Goal: Information Seeking & Learning: Find specific fact

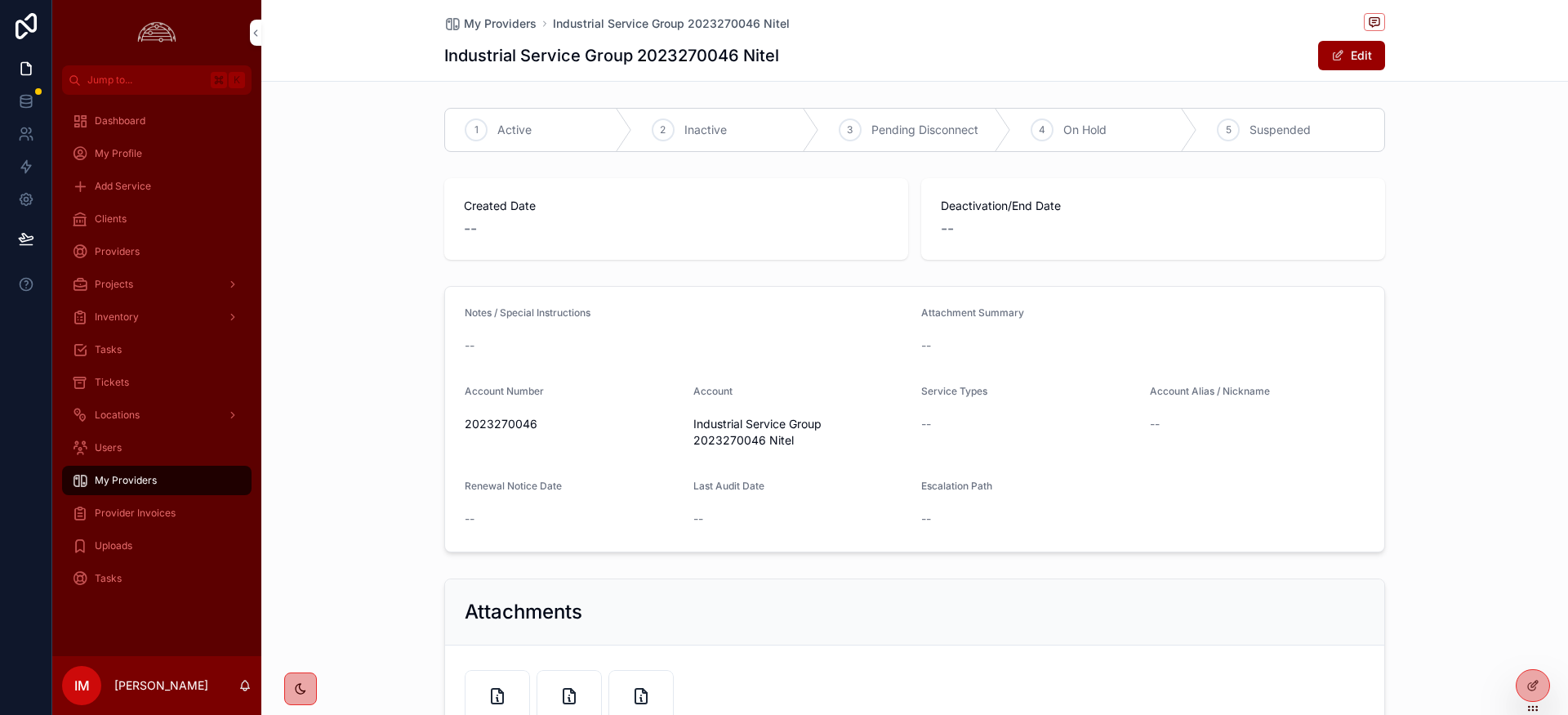
click at [760, 211] on span "Created Date" at bounding box center [676, 205] width 425 height 16
click at [144, 386] on div "Tickets" at bounding box center [157, 382] width 170 height 26
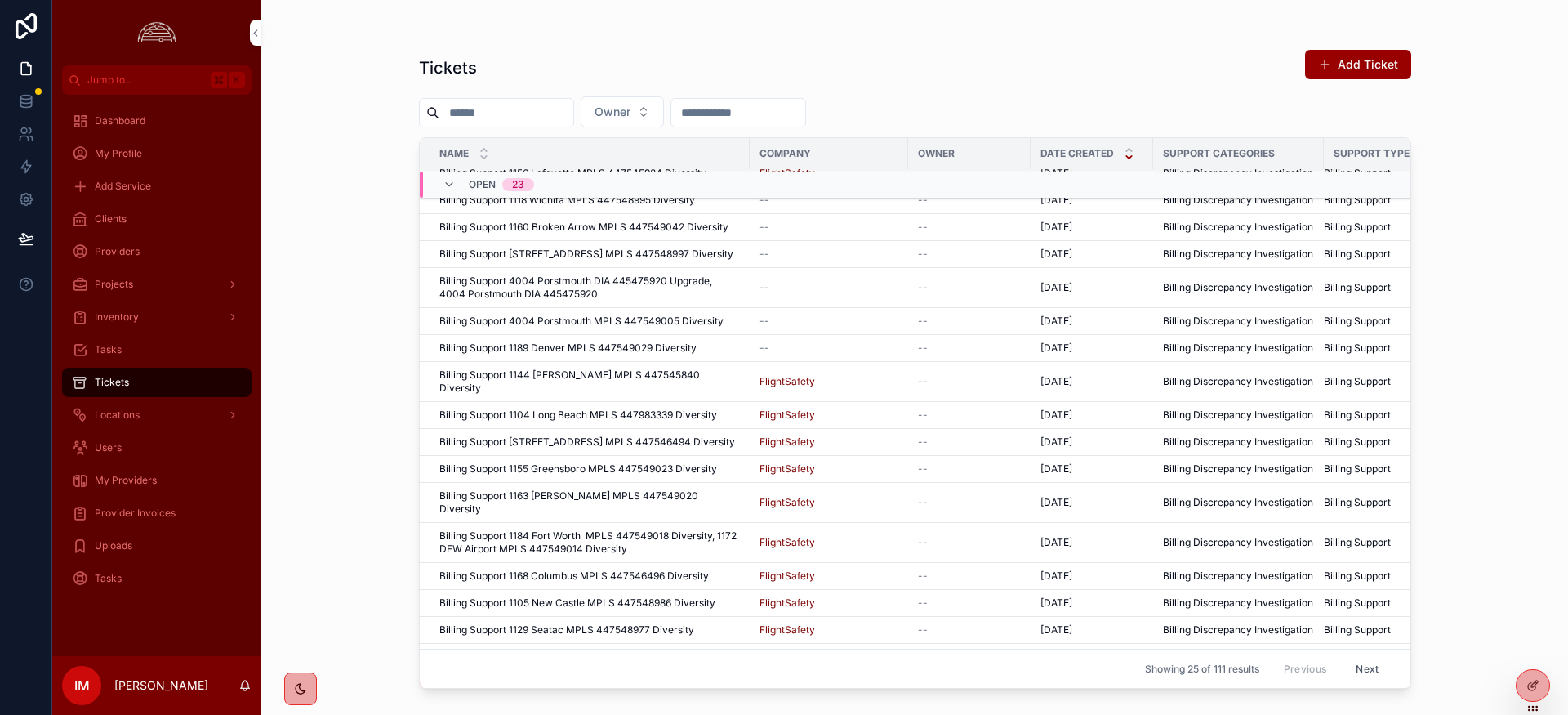
scroll to position [301, 0]
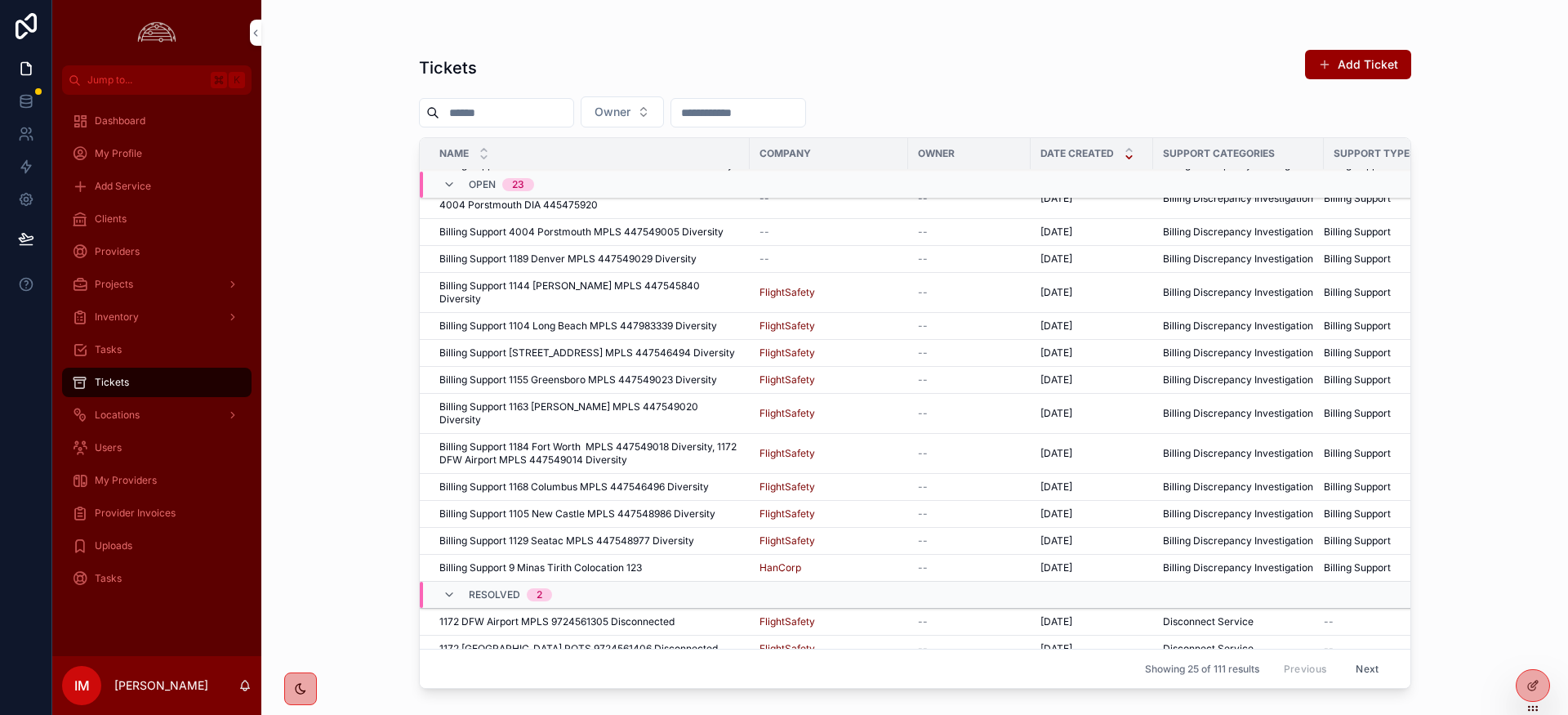
click at [1368, 669] on button "Next" at bounding box center [1367, 669] width 45 height 25
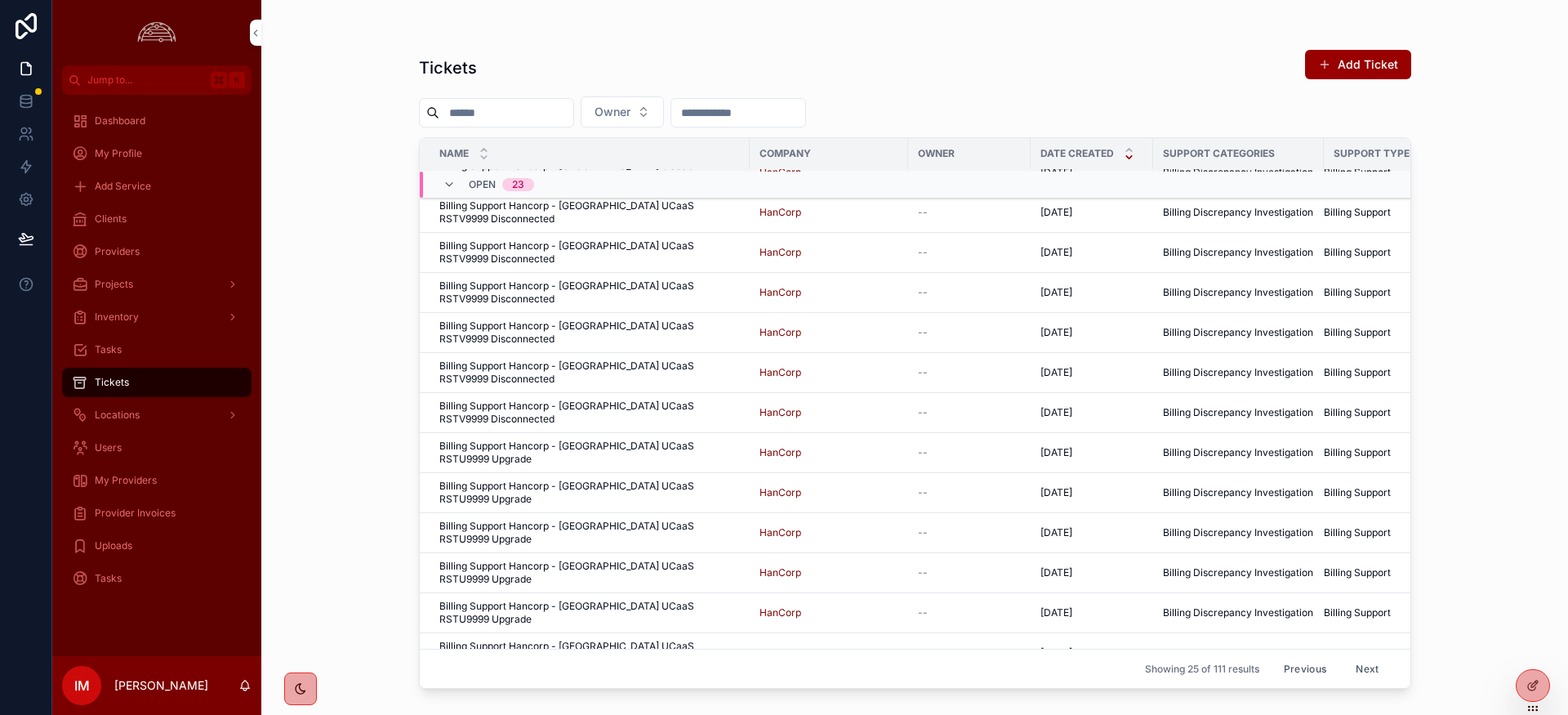
scroll to position [375, 0]
click at [1315, 673] on button "Previous" at bounding box center [1306, 669] width 66 height 25
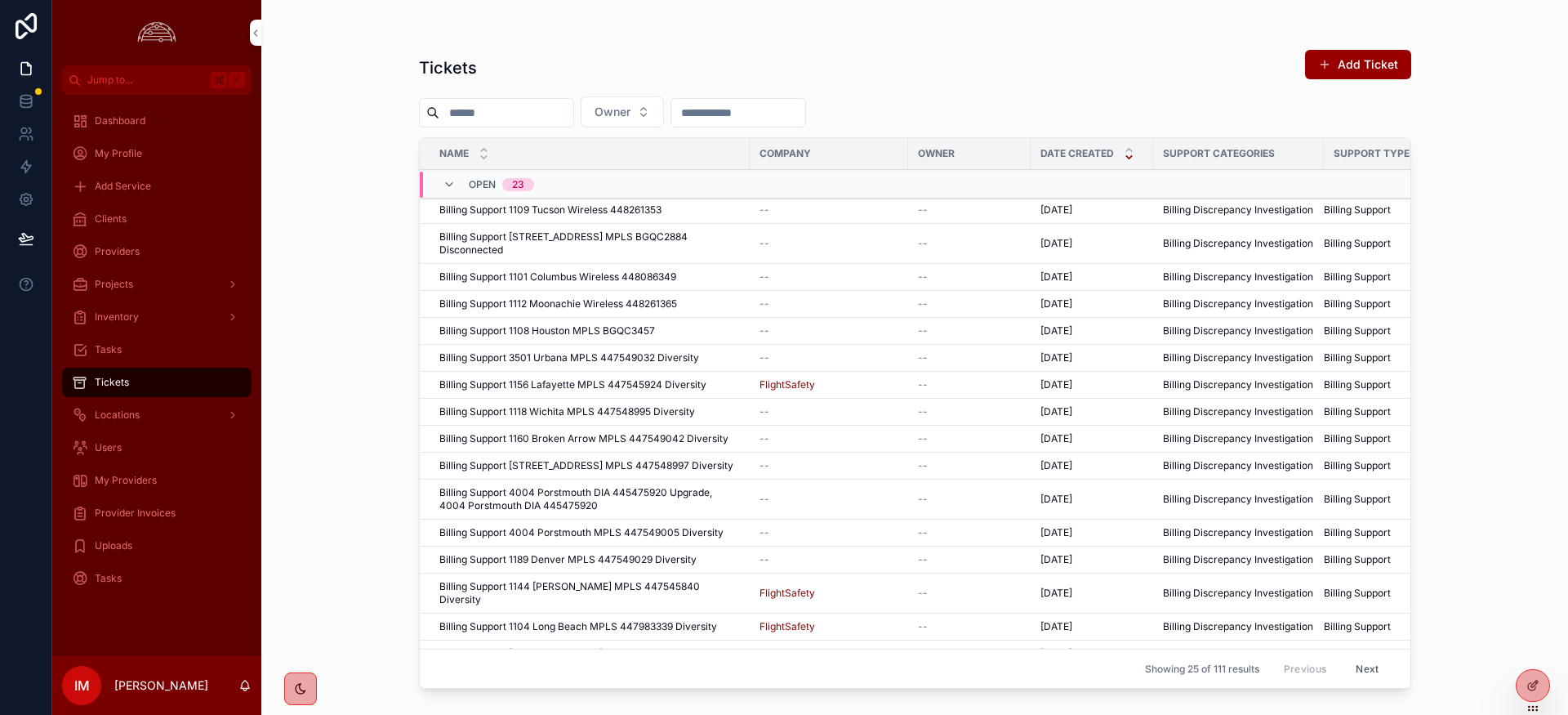
scroll to position [301, 0]
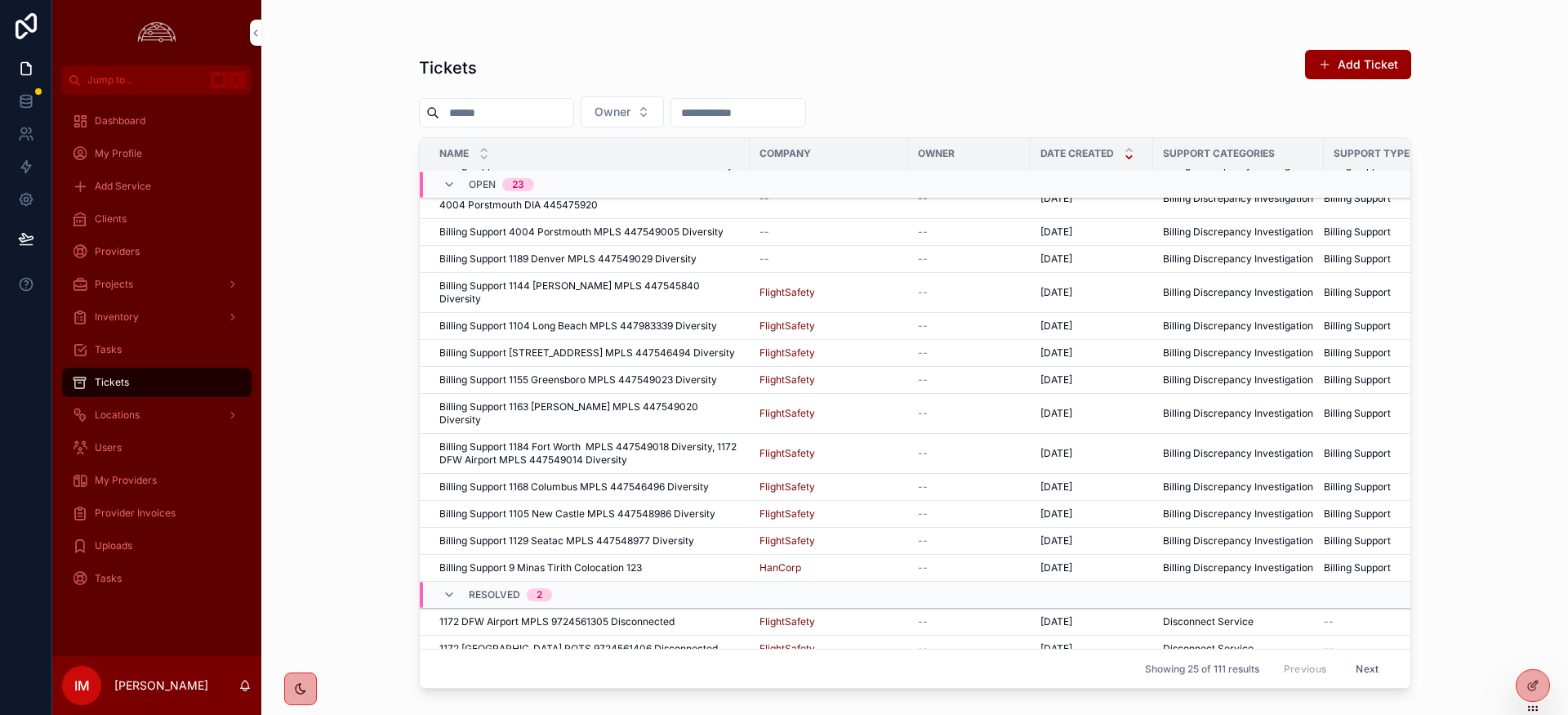
click at [1373, 670] on button "Next" at bounding box center [1367, 669] width 45 height 25
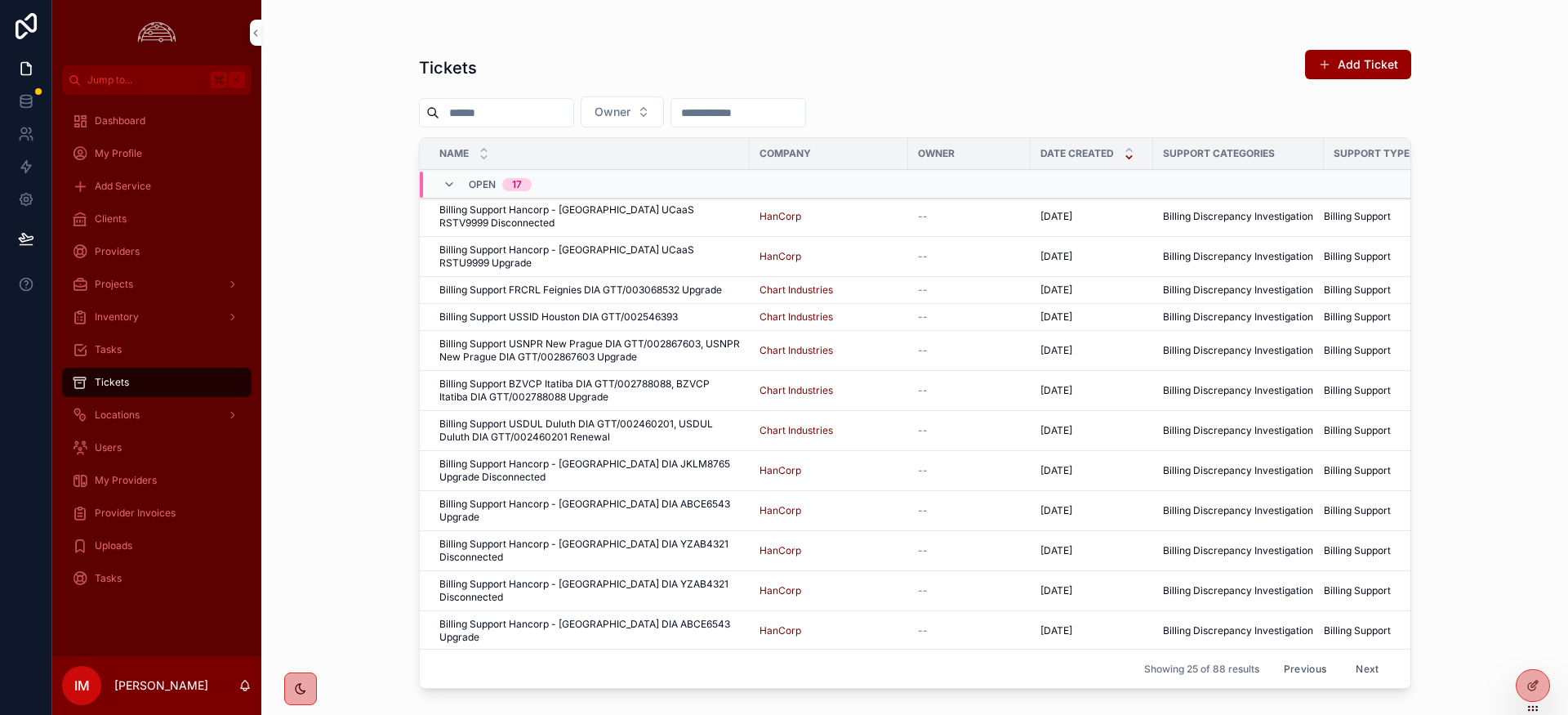
scroll to position [3, 0]
click at [123, 218] on span "Clients" at bounding box center [110, 220] width 32 height 14
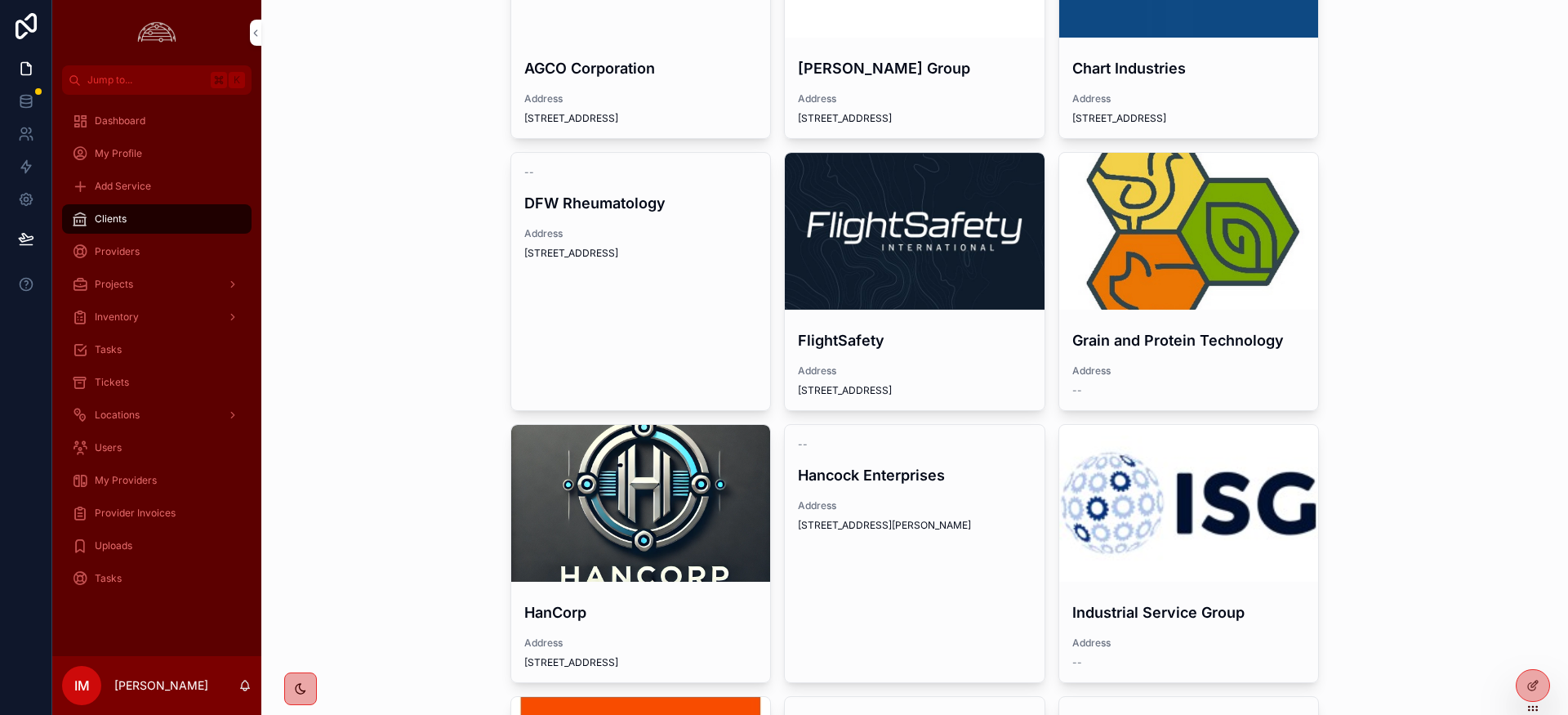
scroll to position [221, 0]
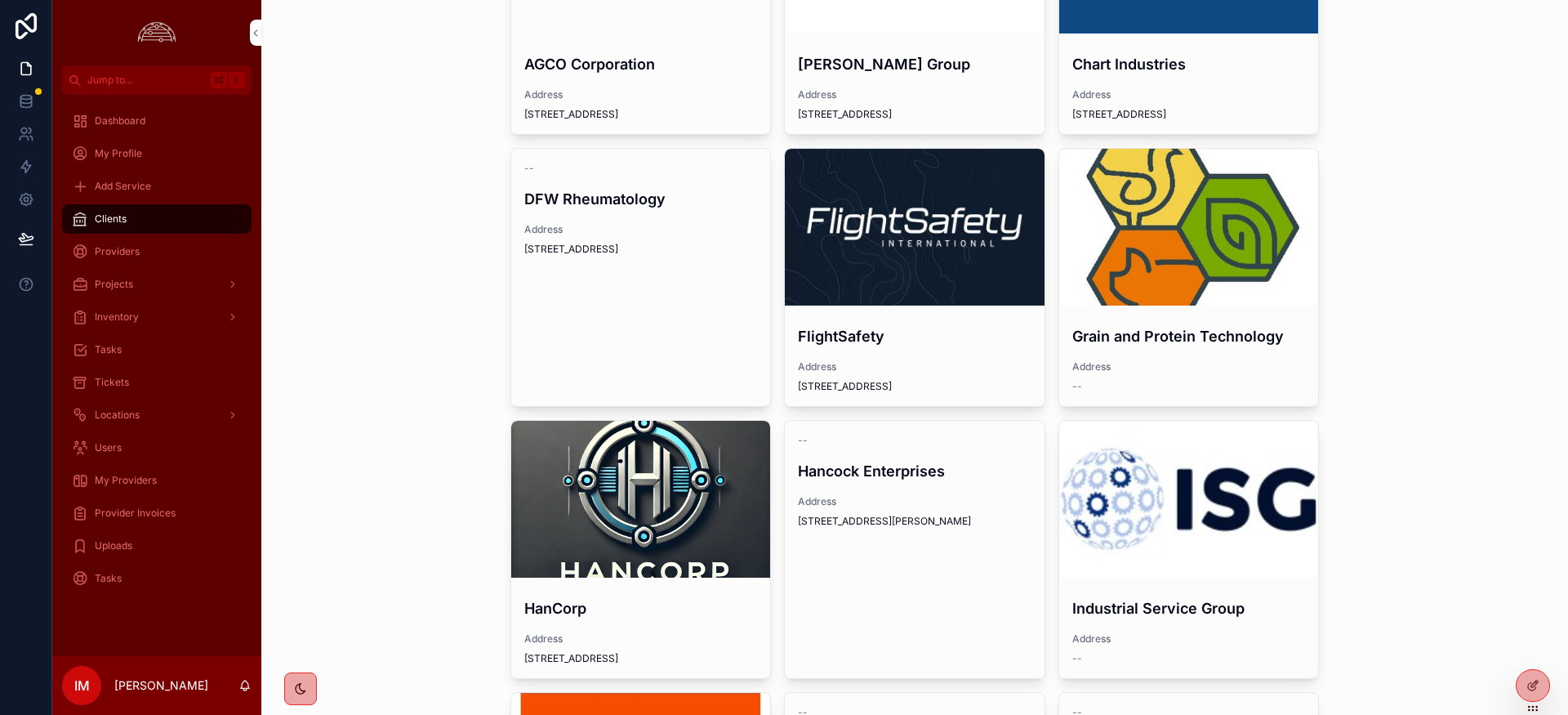
click at [923, 244] on div "scrollable content" at bounding box center [914, 227] width 260 height 157
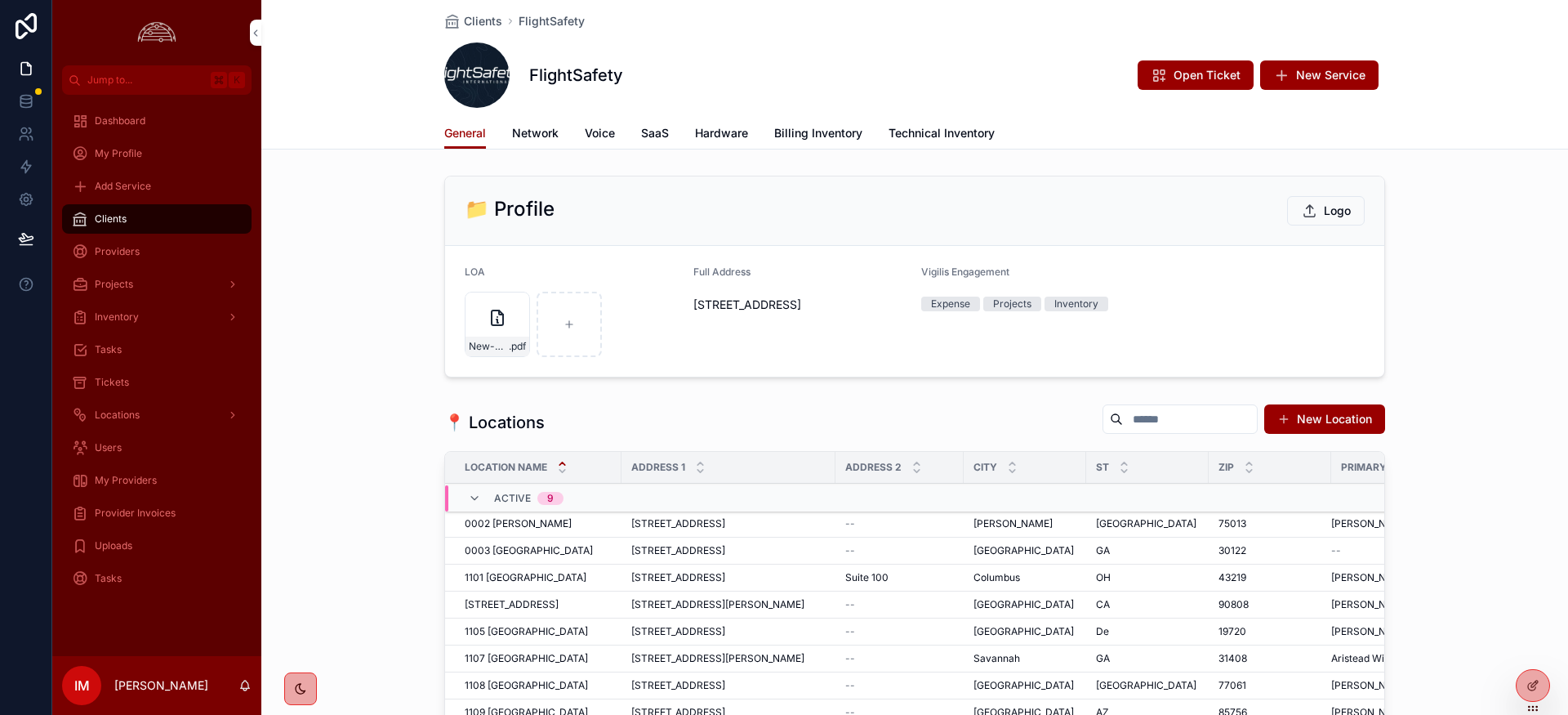
click at [541, 133] on span "Network" at bounding box center [535, 133] width 46 height 16
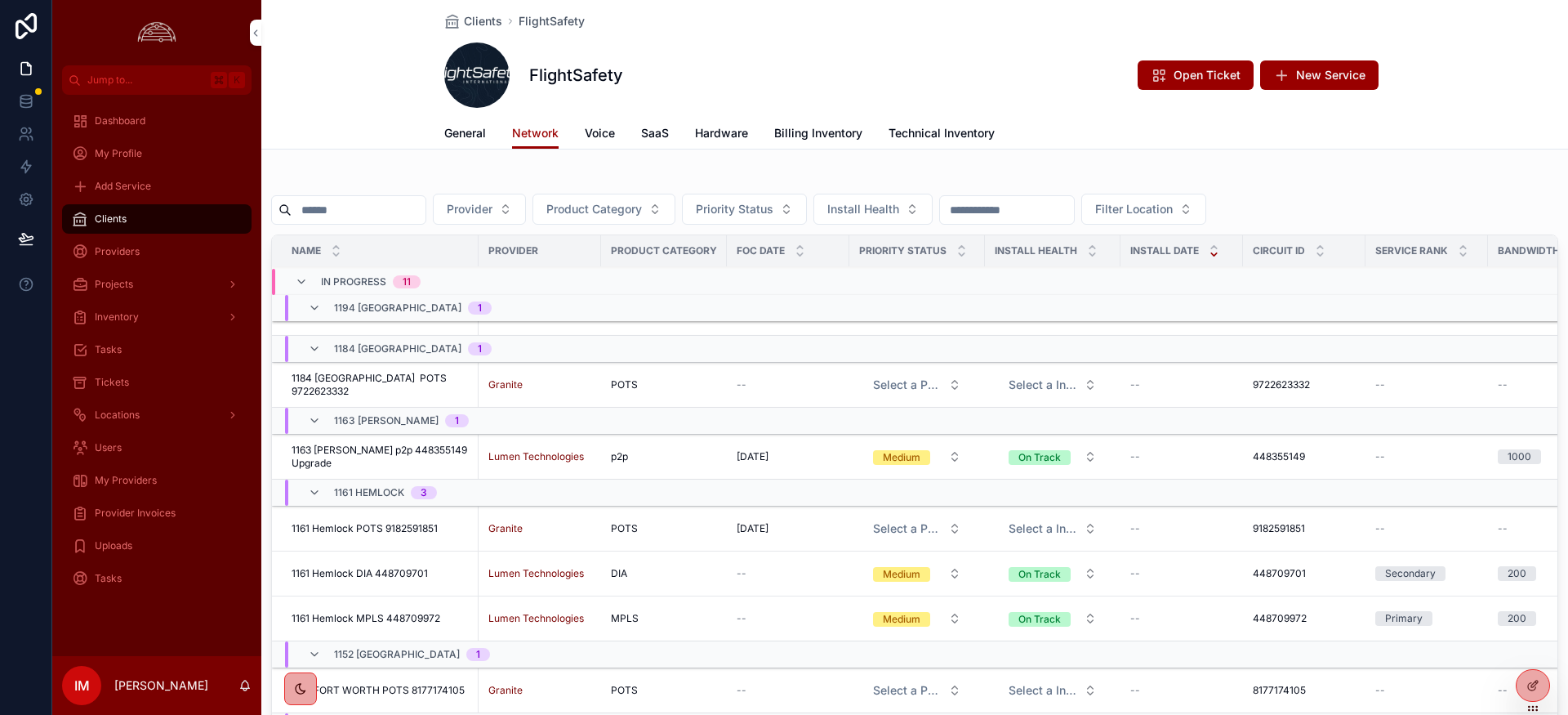
scroll to position [158, 0]
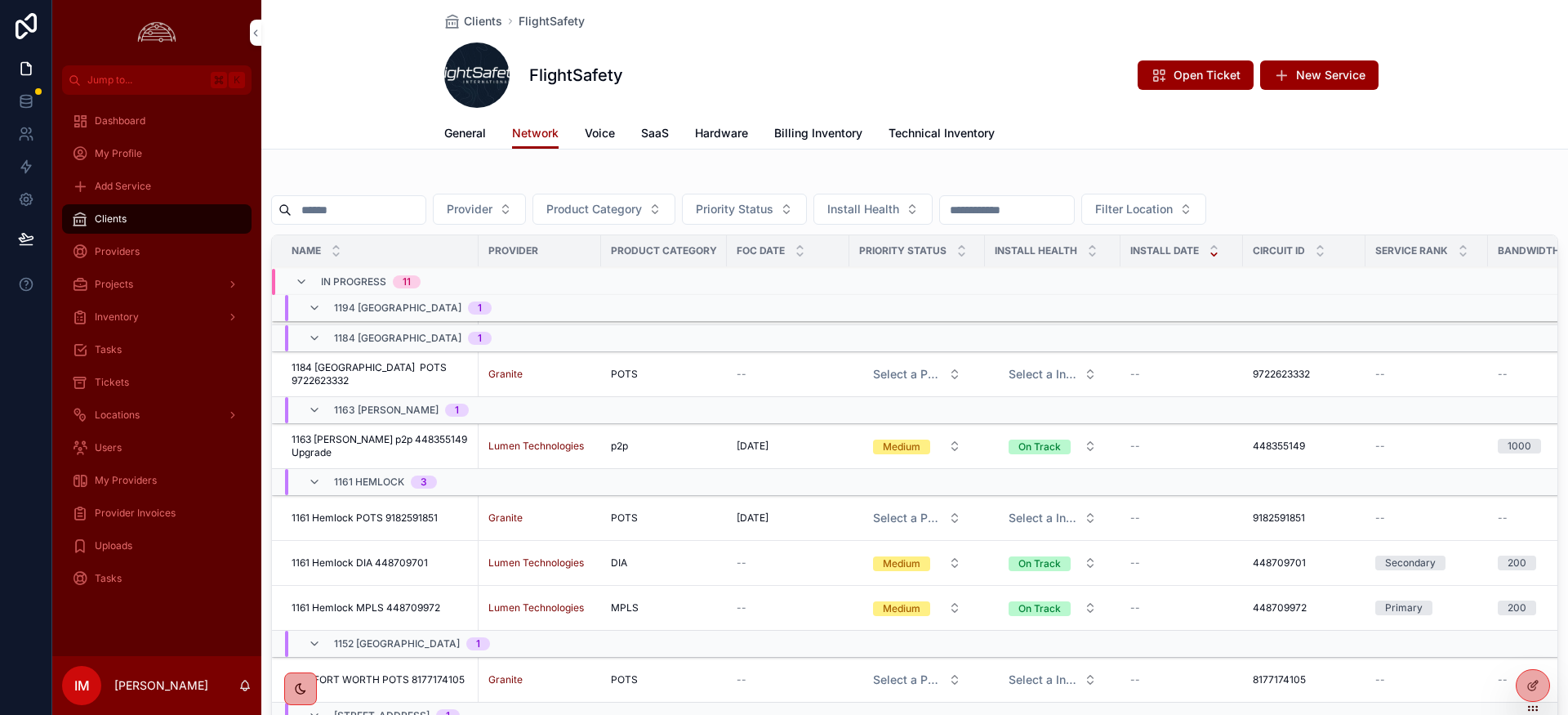
click at [399, 213] on input "scrollable content" at bounding box center [358, 210] width 133 height 23
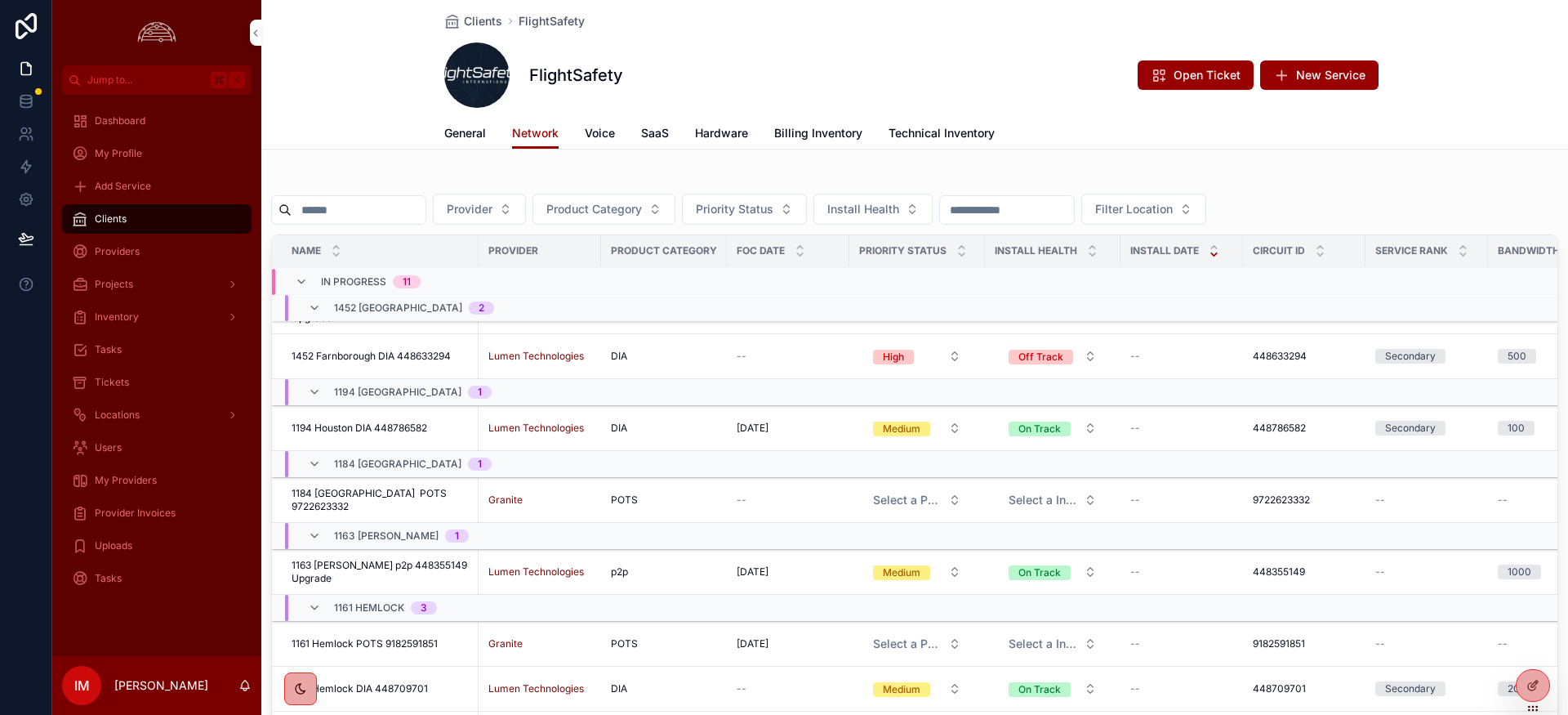
scroll to position [0, 0]
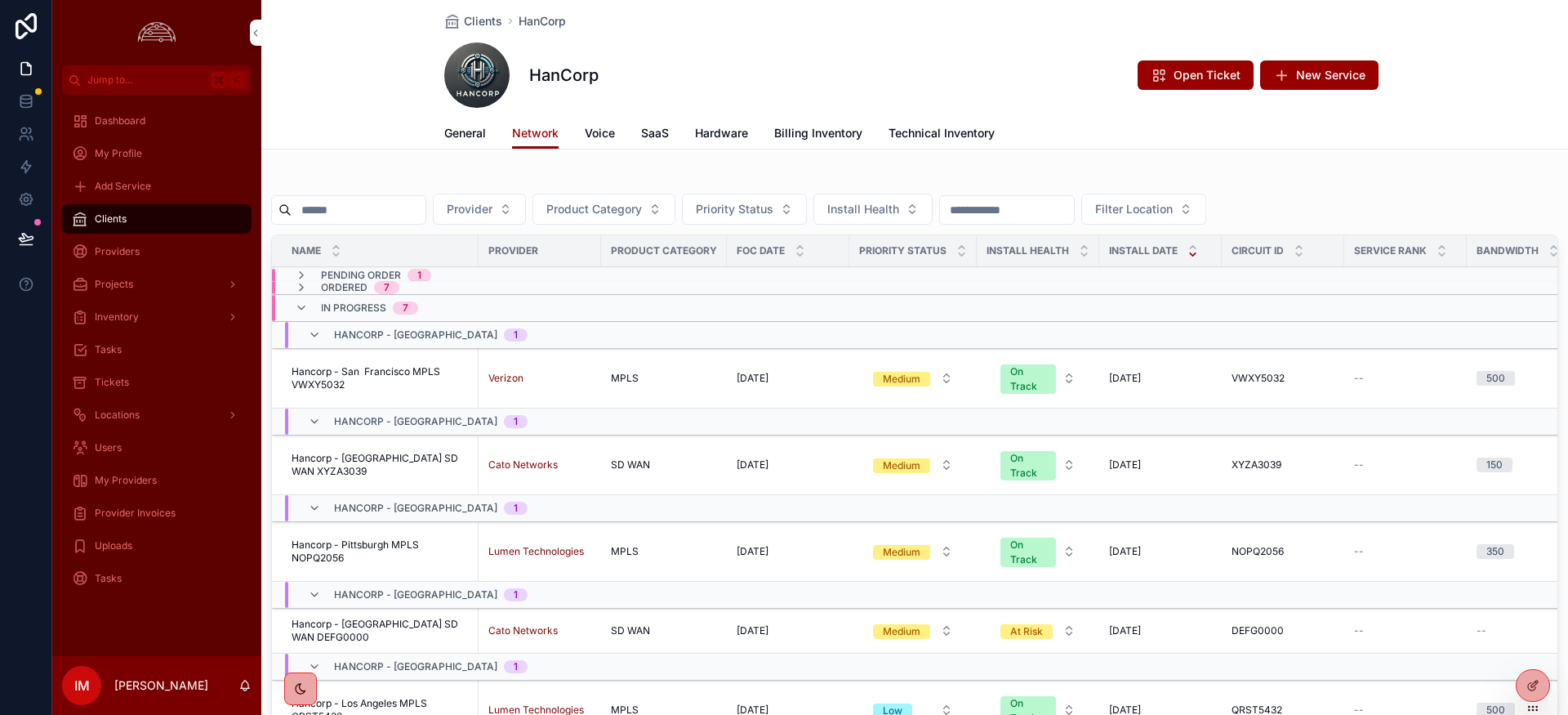
scroll to position [156, 0]
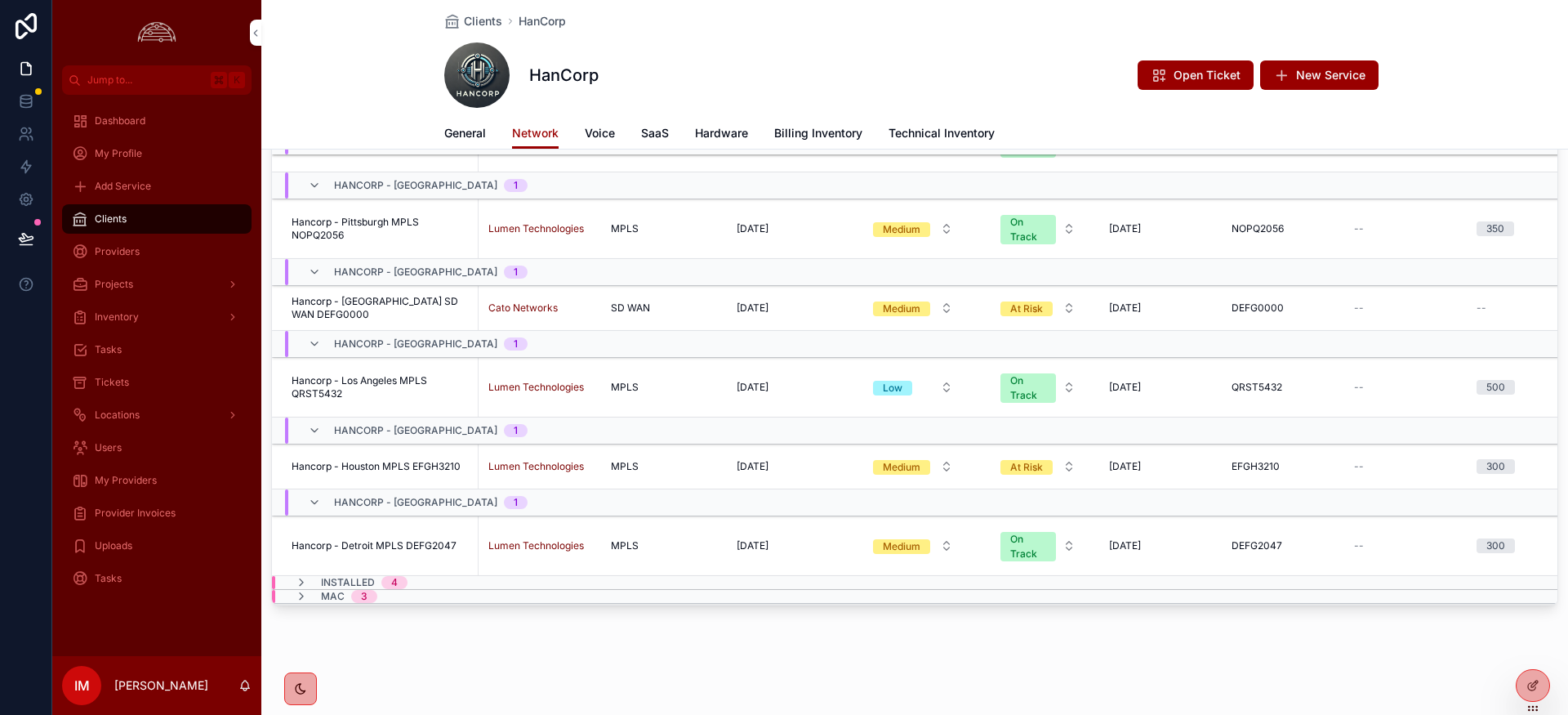
click at [154, 37] on img "scrollable content" at bounding box center [157, 32] width 47 height 26
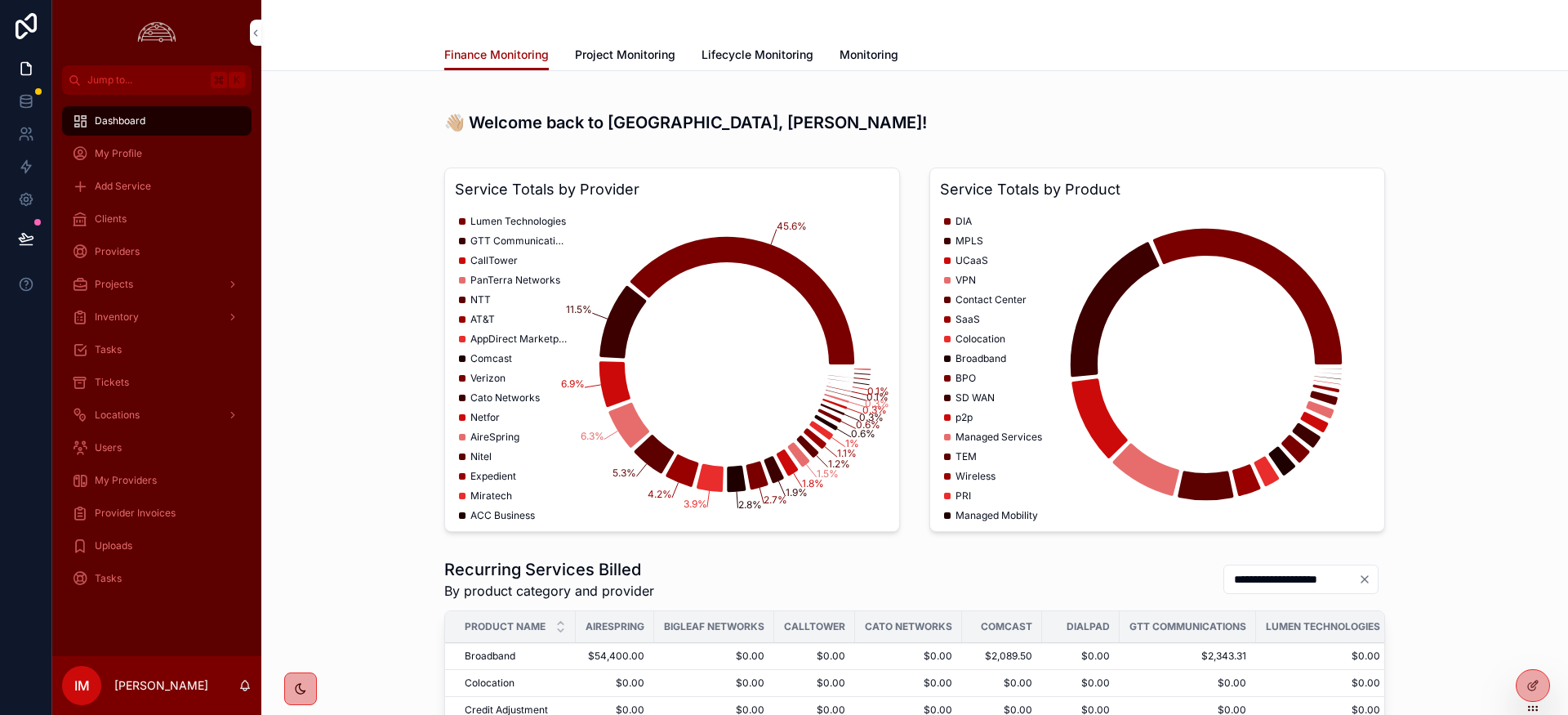
click at [120, 384] on span "Tickets" at bounding box center [111, 382] width 34 height 14
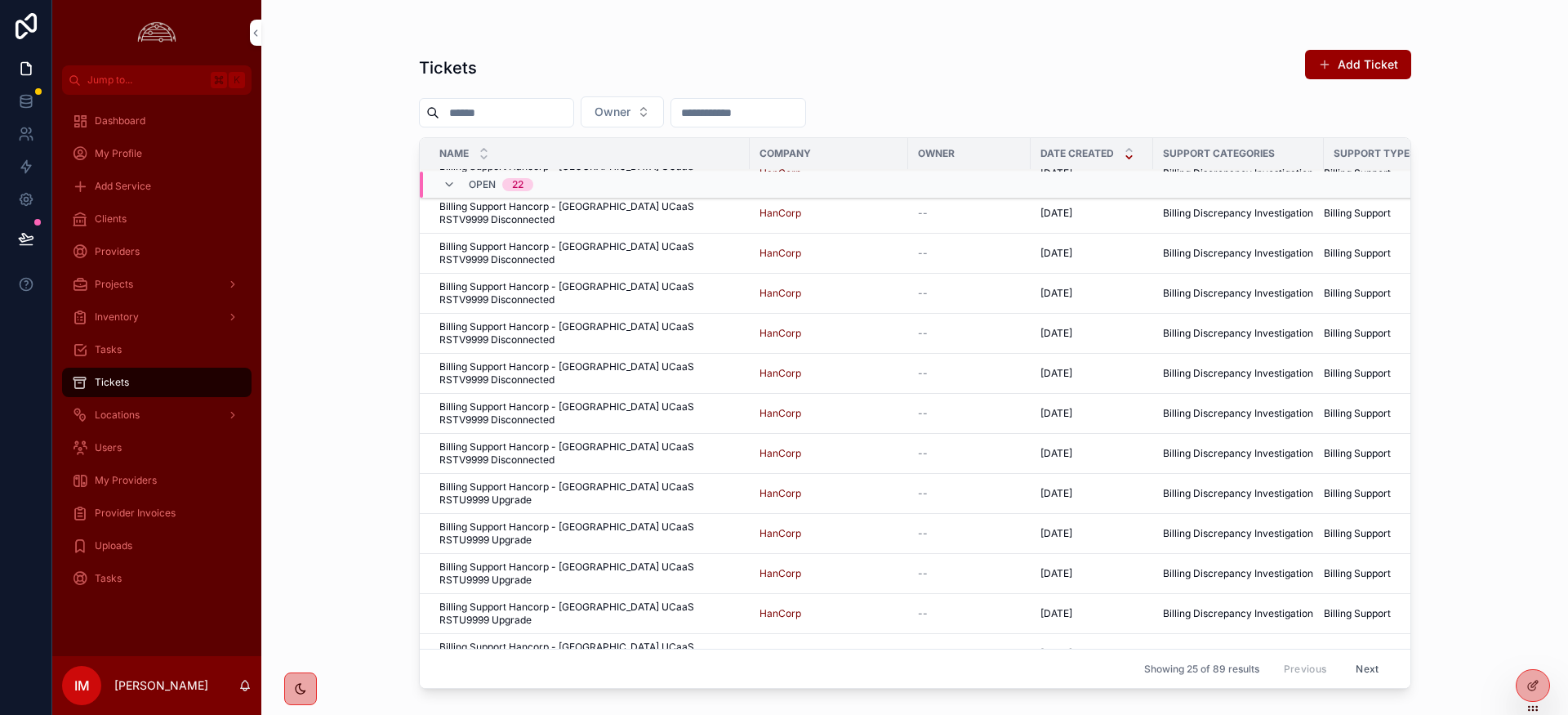
scroll to position [243, 0]
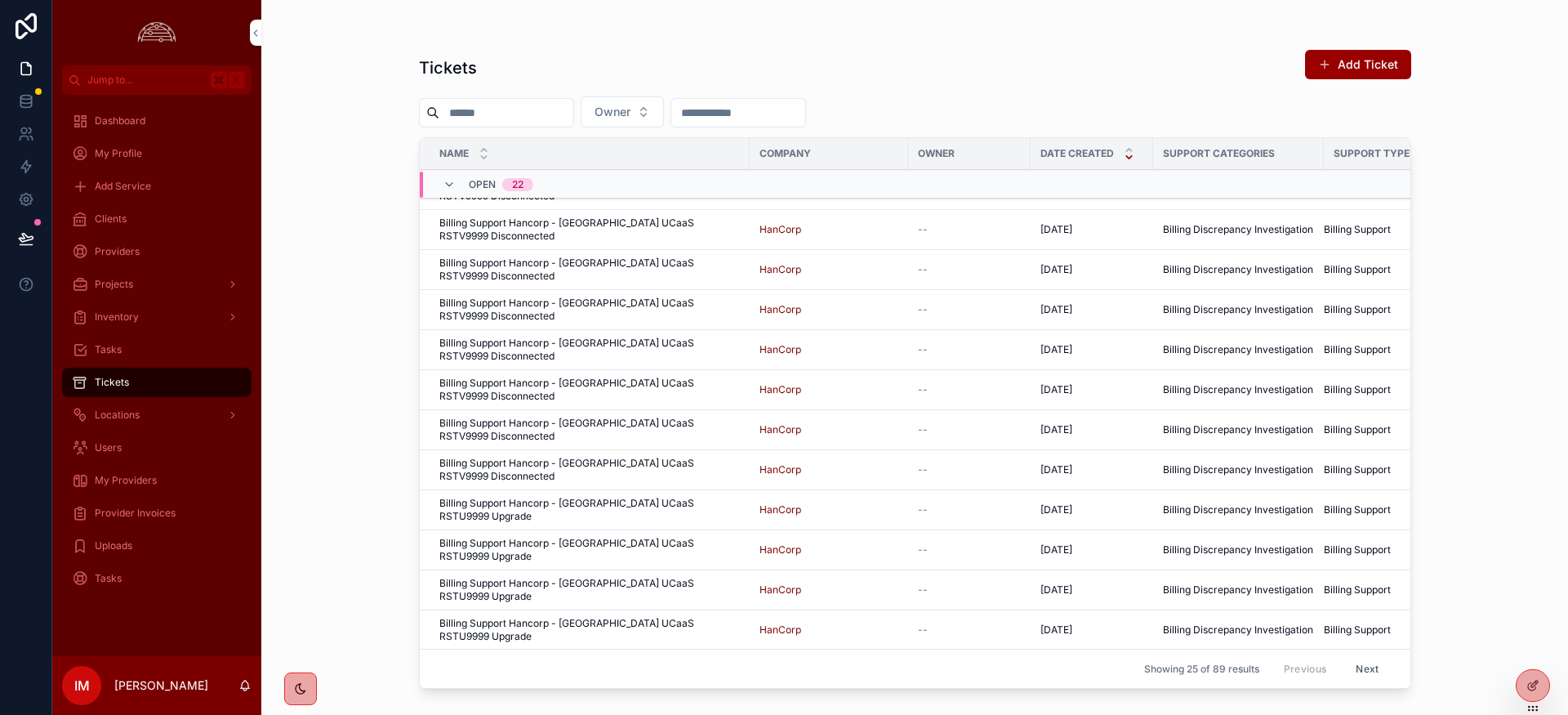
click at [148, 211] on div "Clients" at bounding box center [157, 219] width 170 height 26
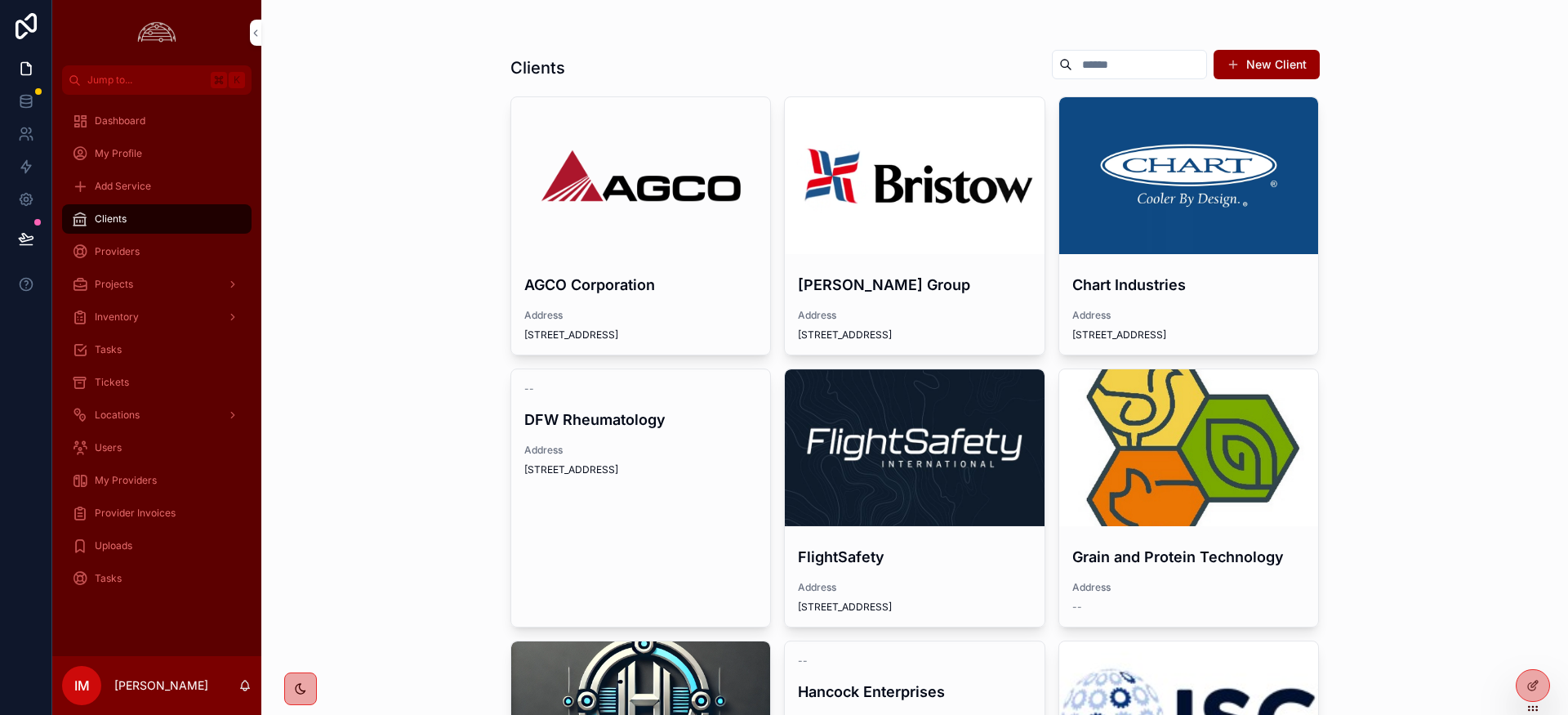
click at [0, 0] on div "scrollable content" at bounding box center [0, 0] width 0 height 0
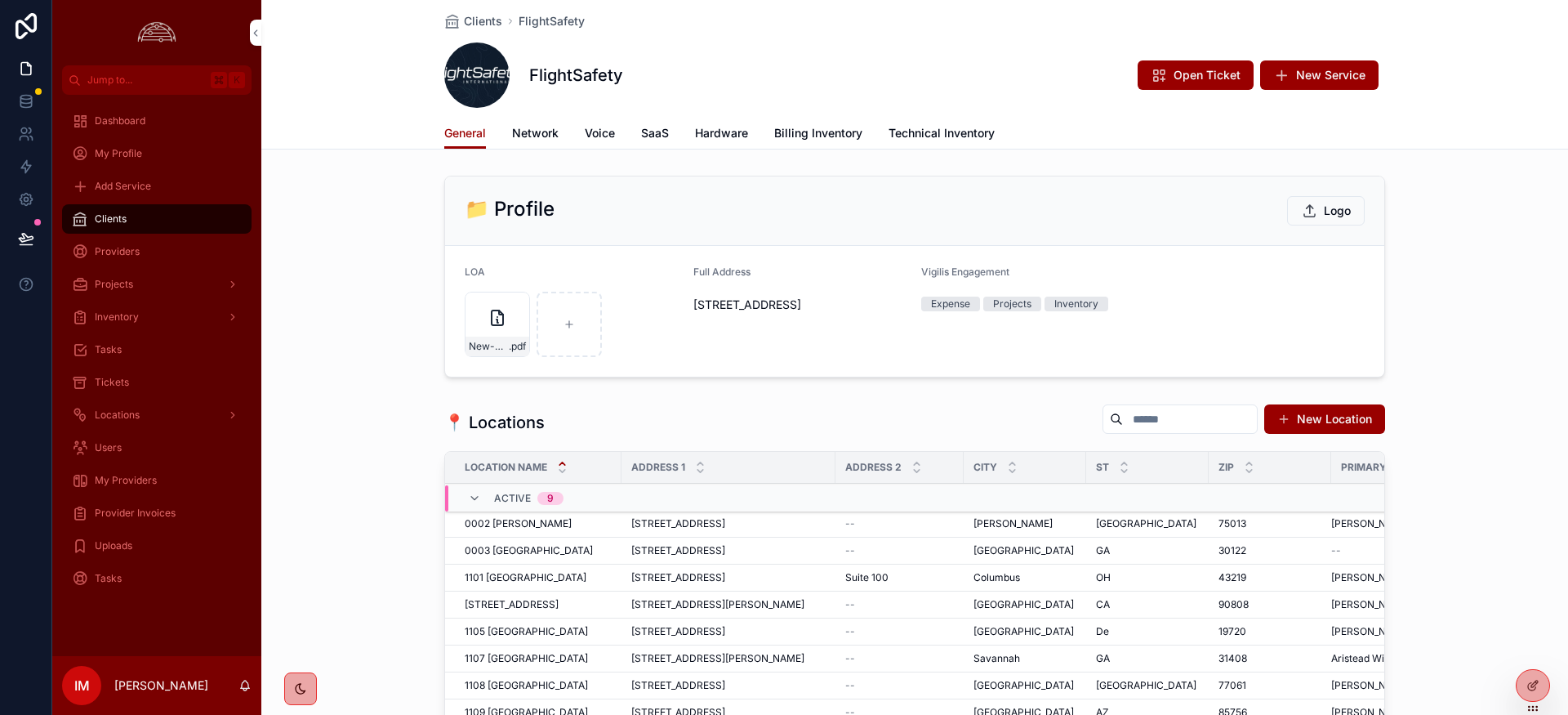
click at [534, 134] on span "Network" at bounding box center [535, 133] width 46 height 16
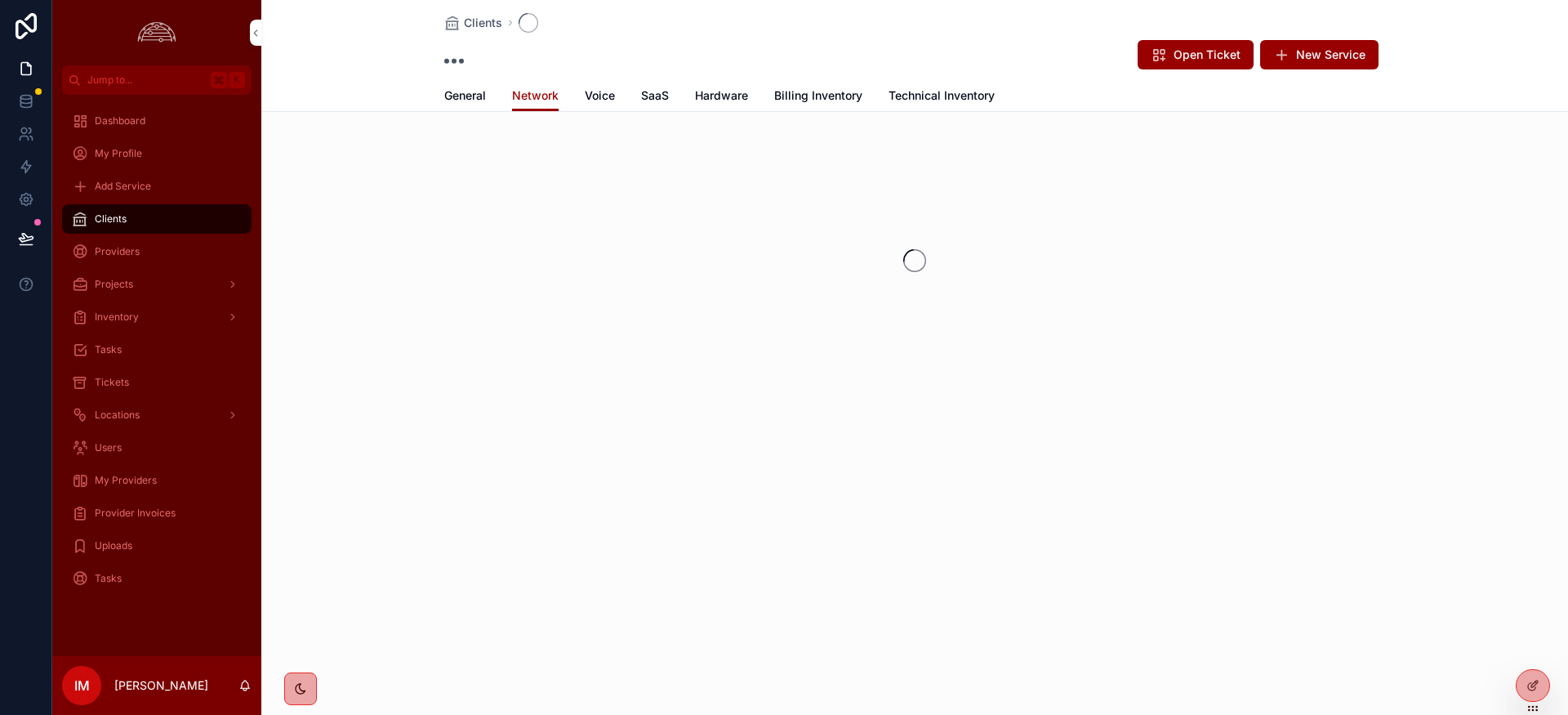
click at [832, 101] on span "Billing Inventory" at bounding box center [818, 95] width 88 height 16
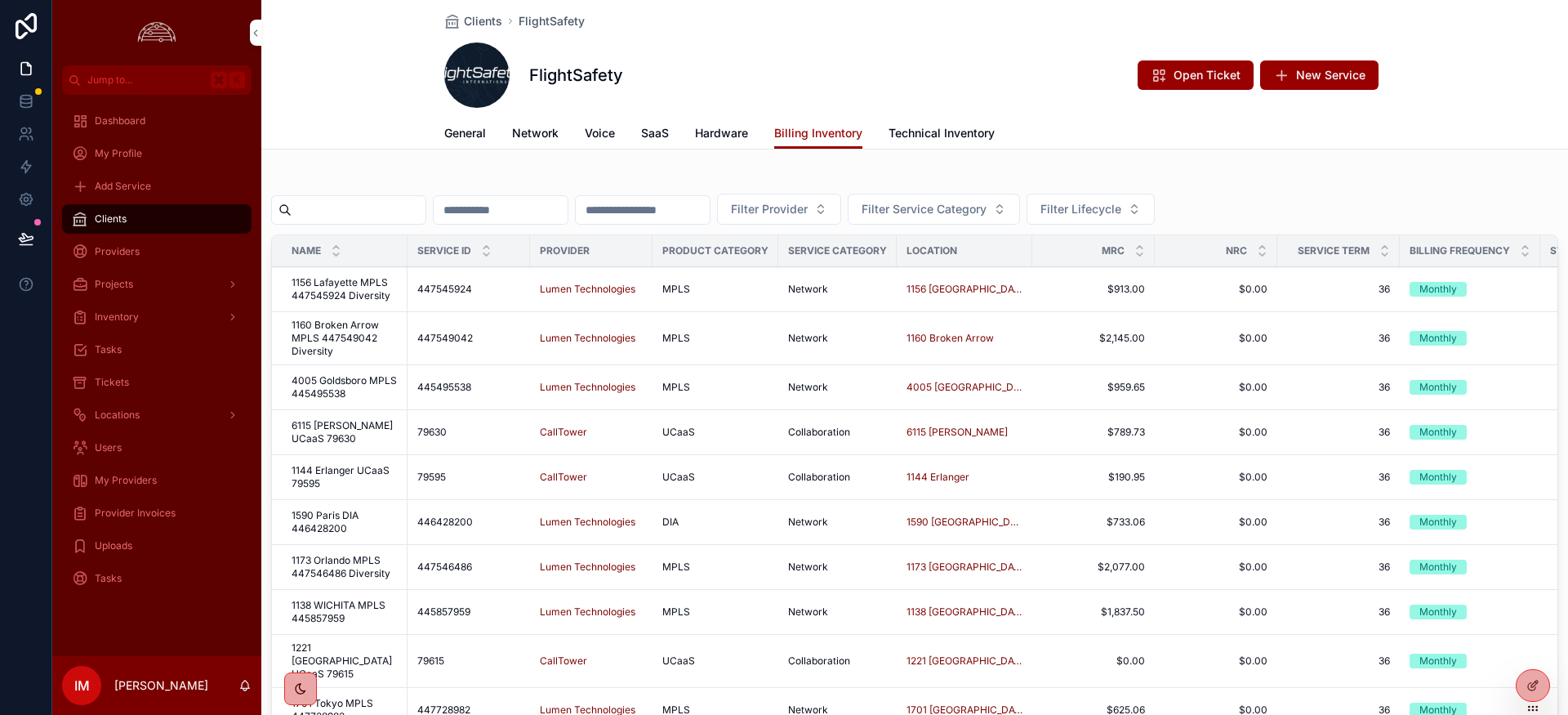
click at [399, 209] on input "scrollable content" at bounding box center [358, 210] width 133 height 23
paste input "*********"
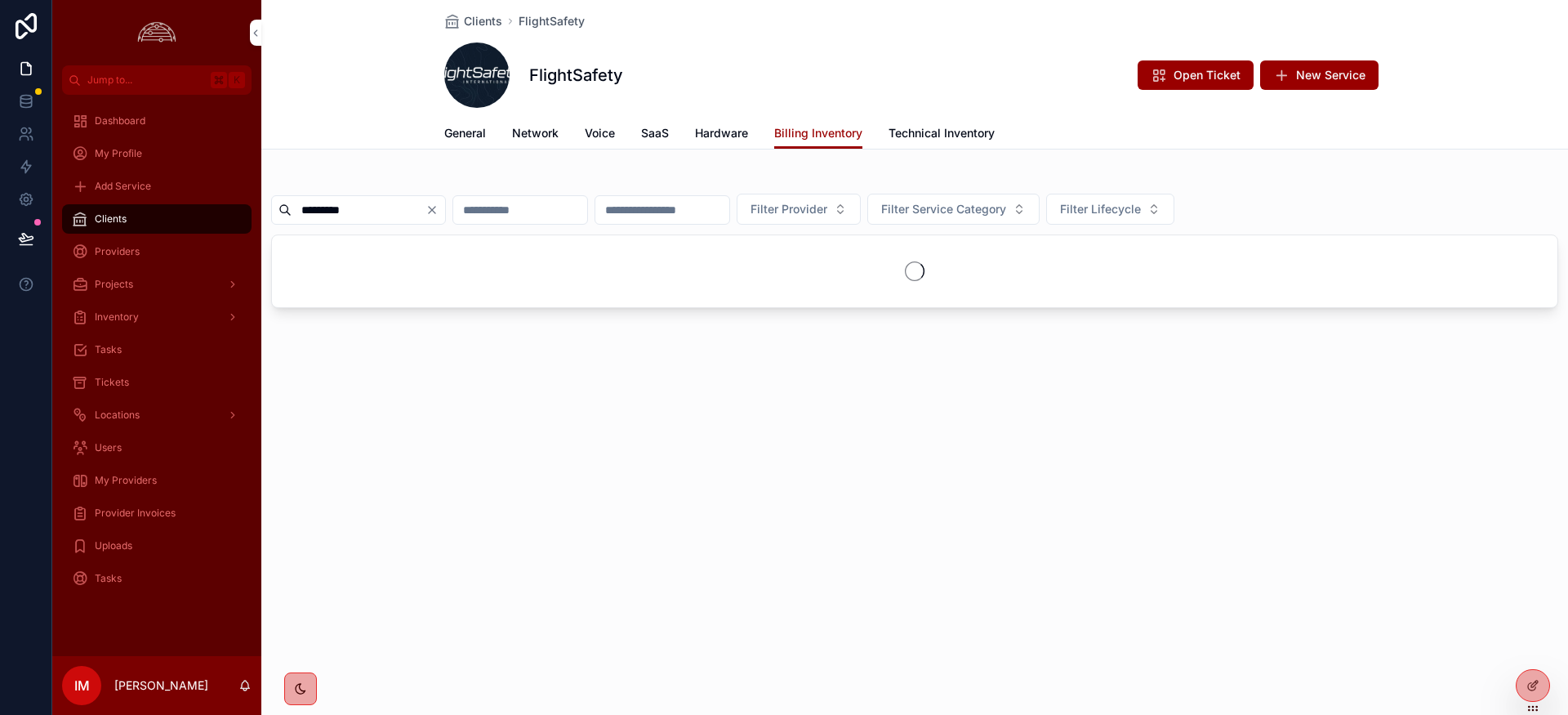
type input "*********"
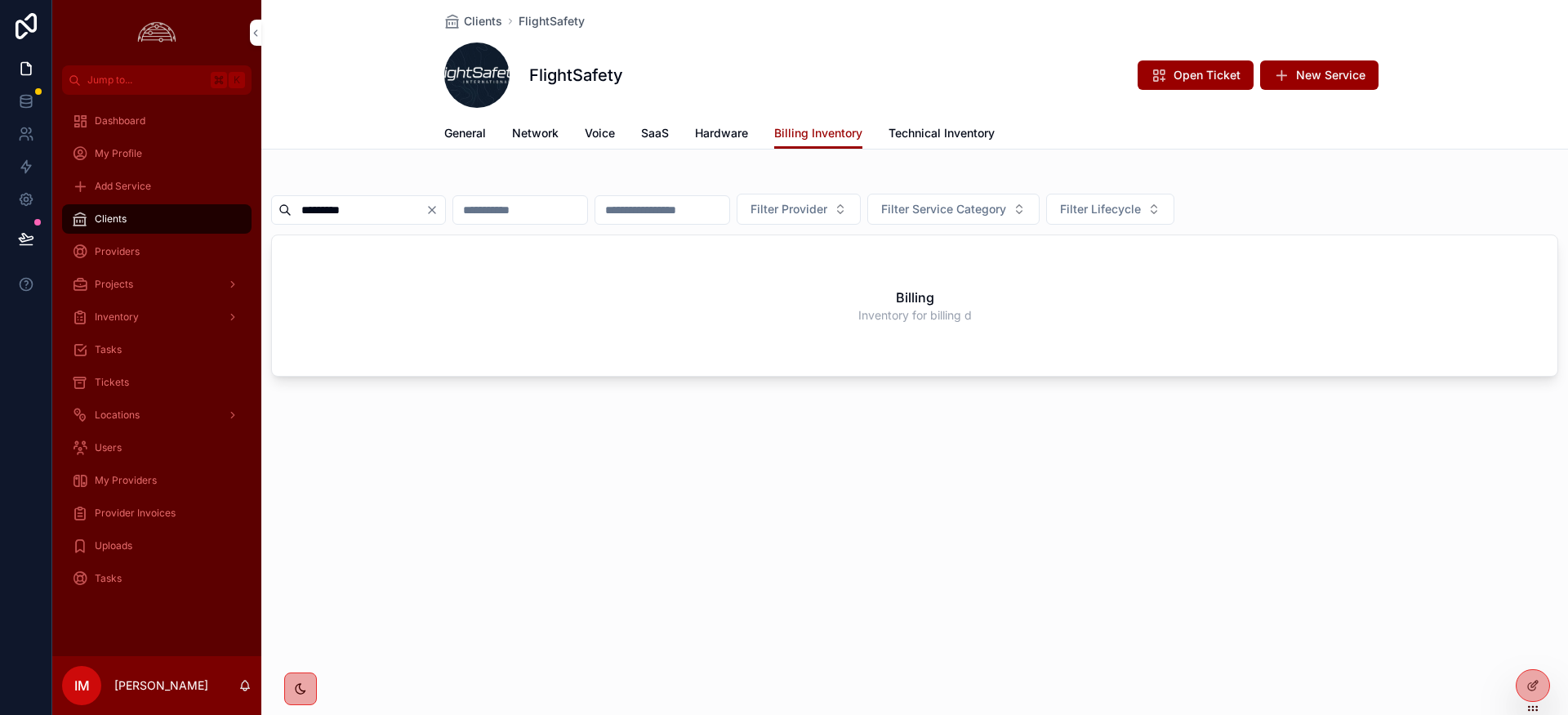
click at [550, 207] on input "scrollable content" at bounding box center [520, 210] width 133 height 23
paste input "*********"
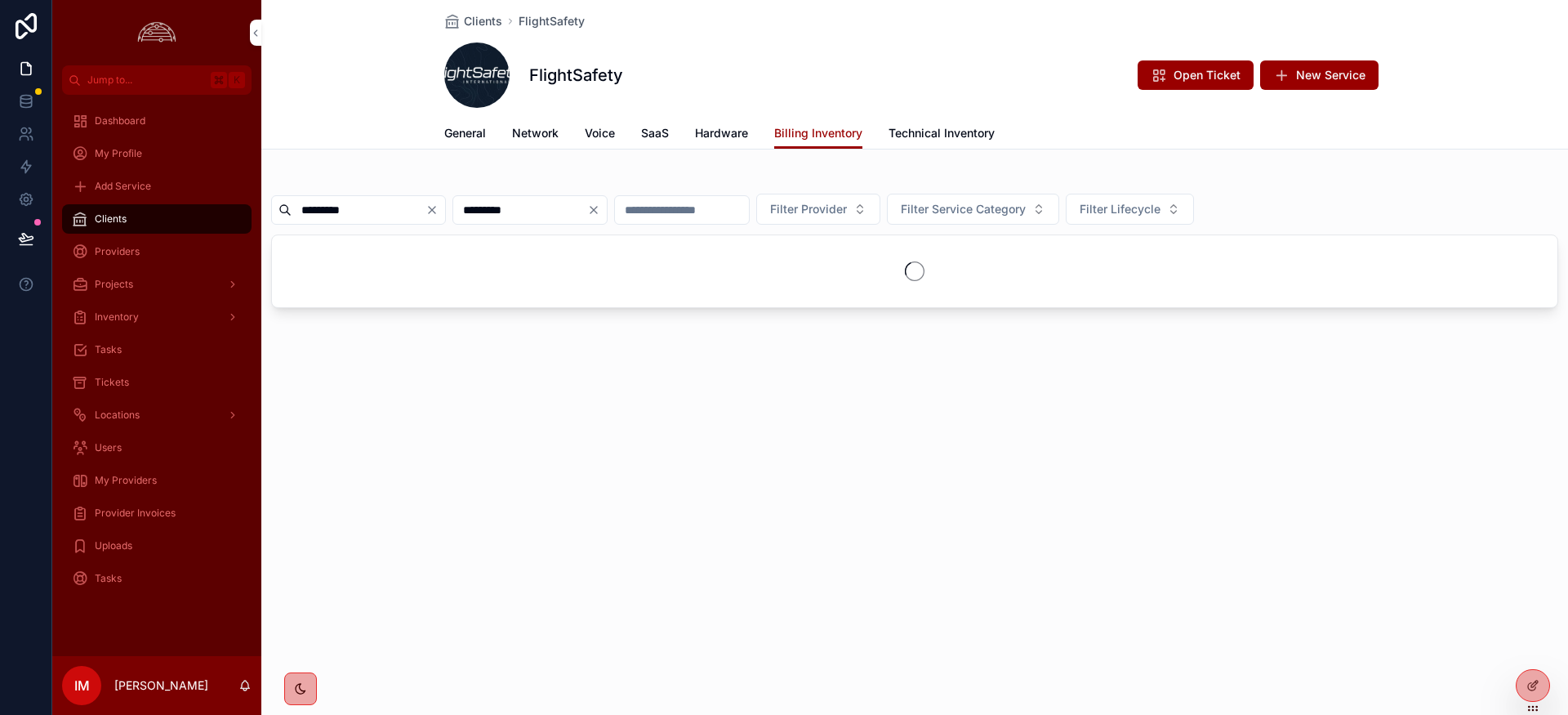
type input "*********"
click at [438, 212] on icon "Clear" at bounding box center [432, 210] width 14 height 14
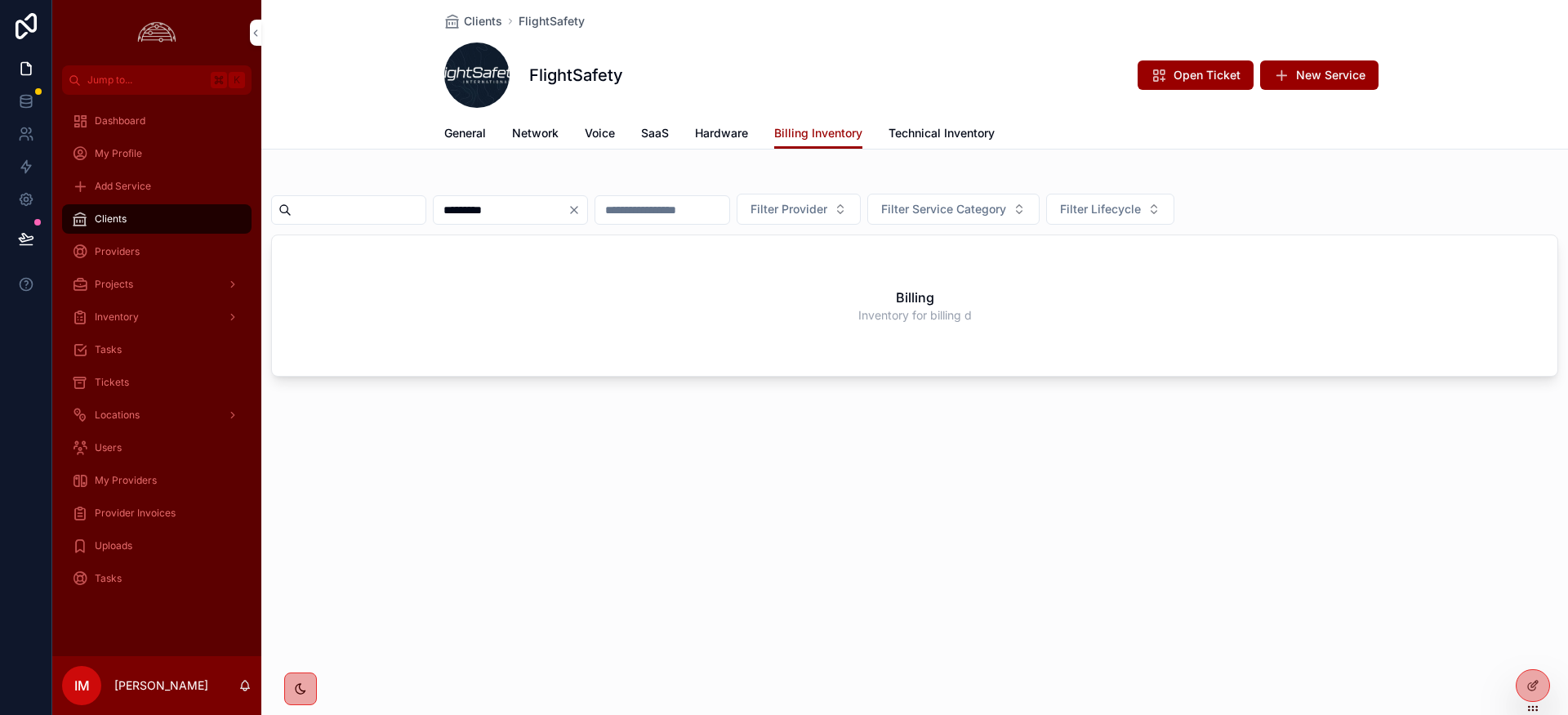
click at [918, 137] on span "Technical Inventory" at bounding box center [942, 133] width 106 height 16
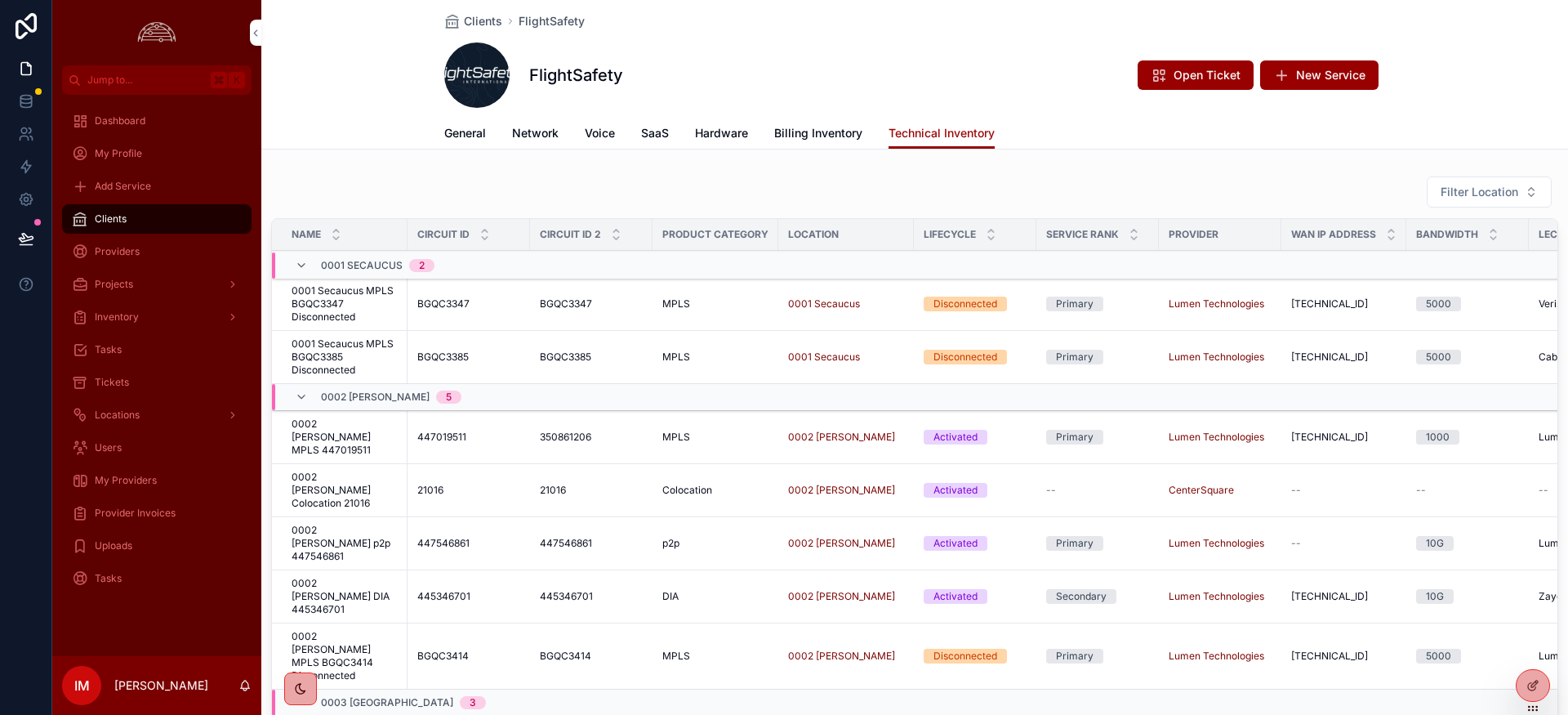
click at [464, 126] on span "General" at bounding box center [464, 133] width 42 height 16
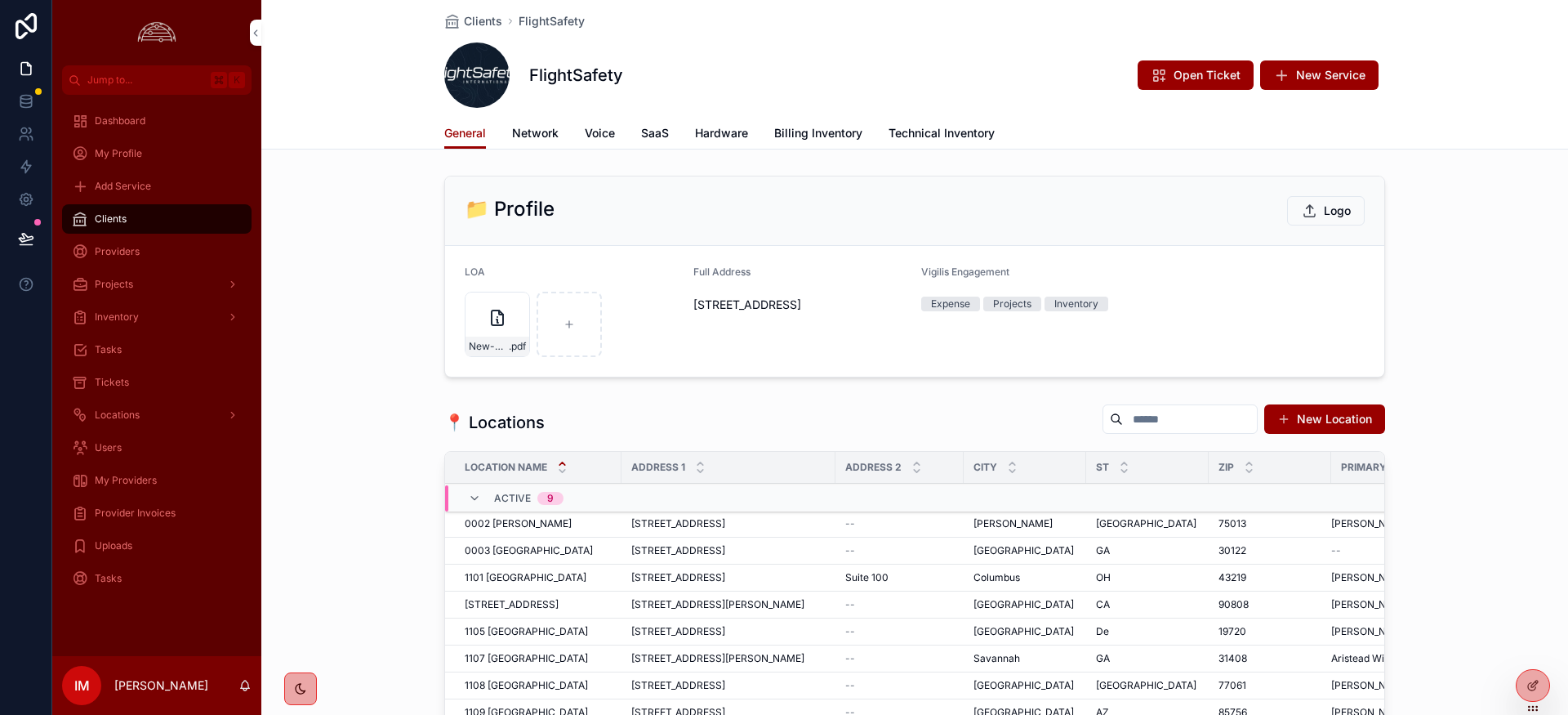
click at [122, 317] on span "Inventory" at bounding box center [117, 317] width 44 height 14
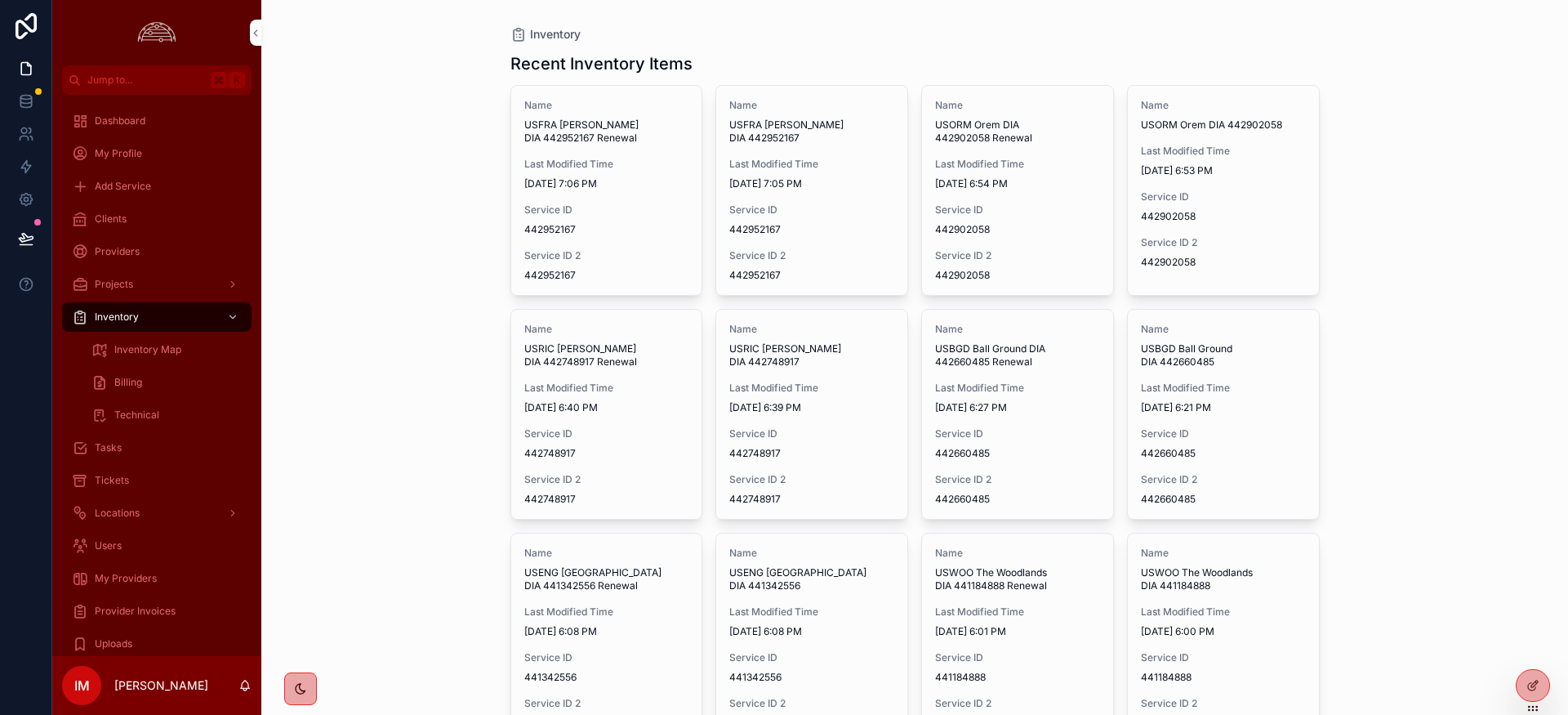
click at [125, 380] on span "Billing" at bounding box center [128, 382] width 28 height 14
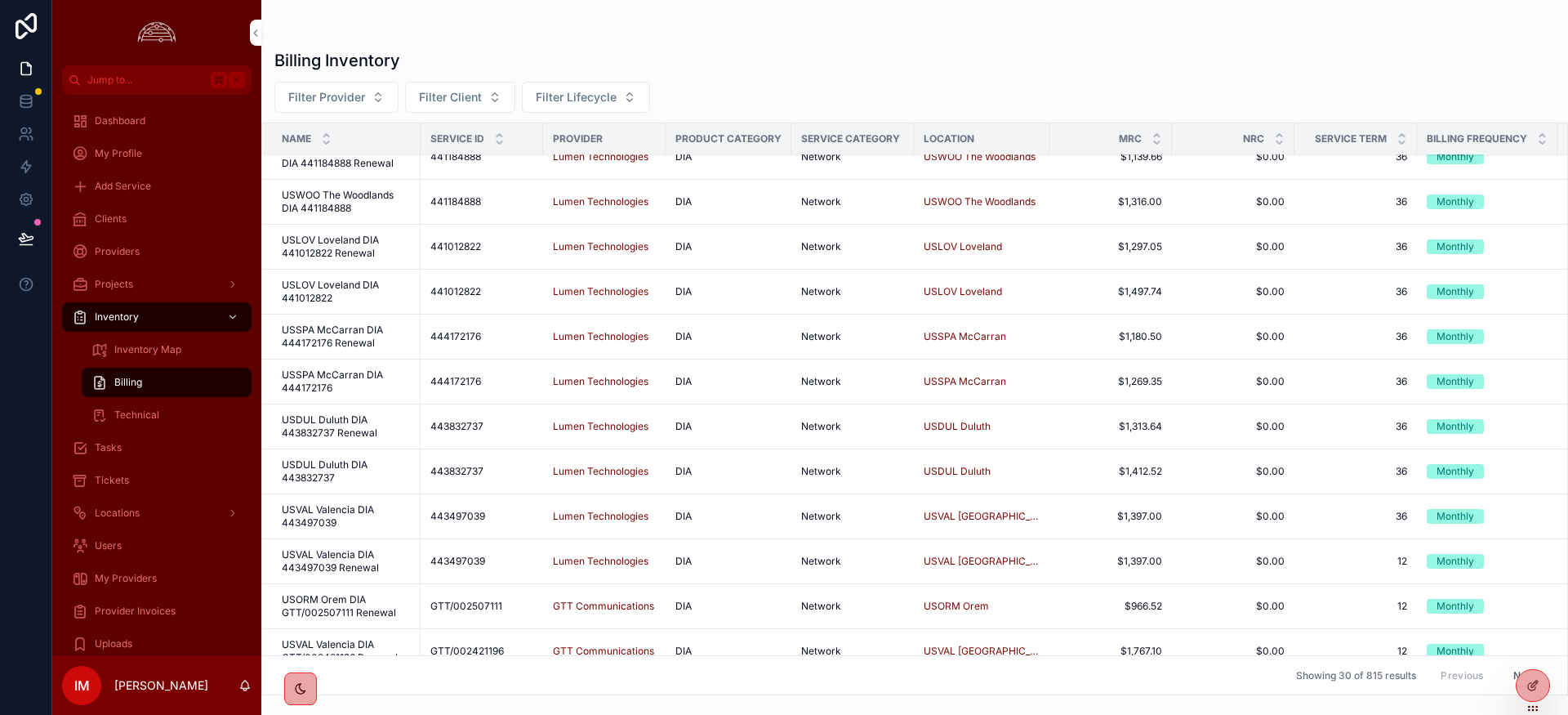
click at [140, 248] on div "Providers" at bounding box center [157, 252] width 170 height 26
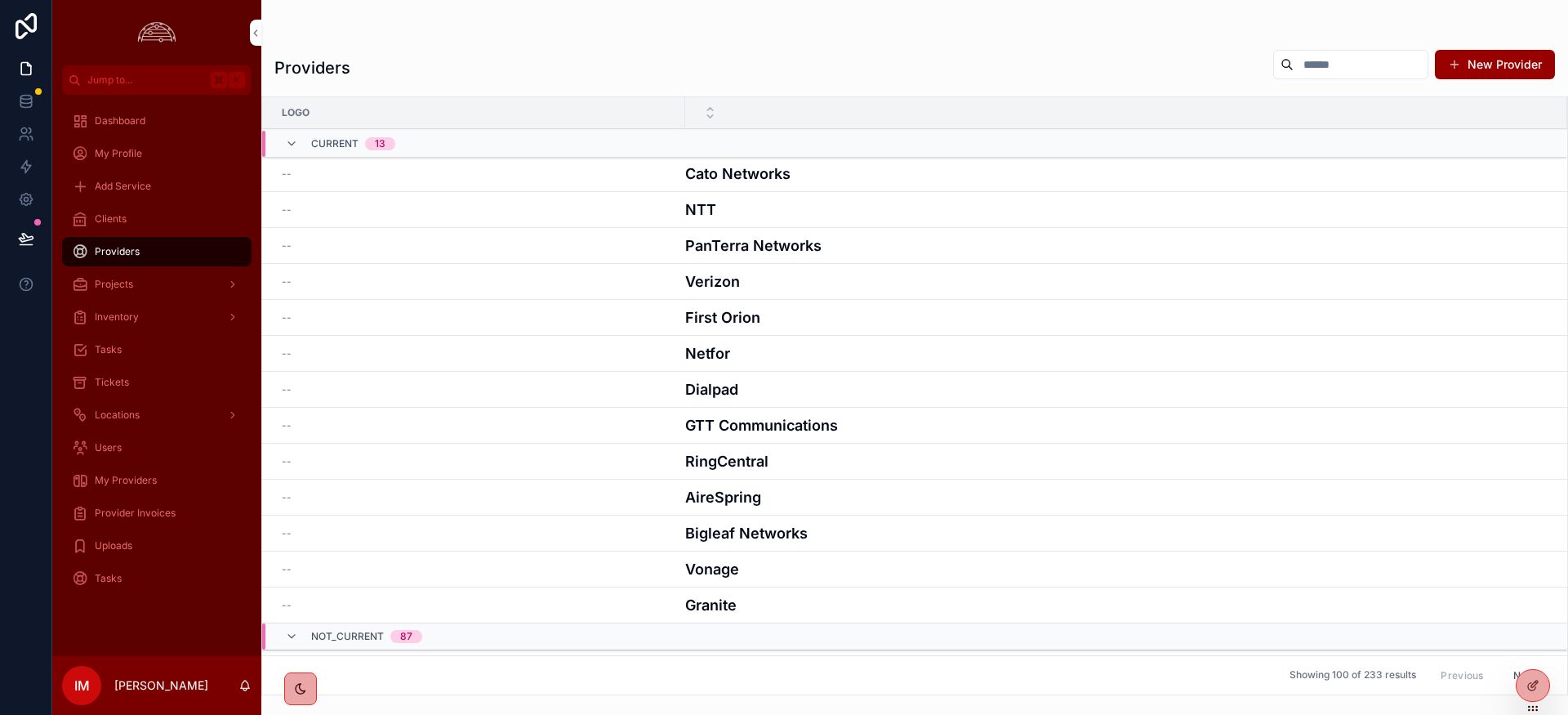
click at [131, 221] on div "Clients" at bounding box center [157, 219] width 170 height 26
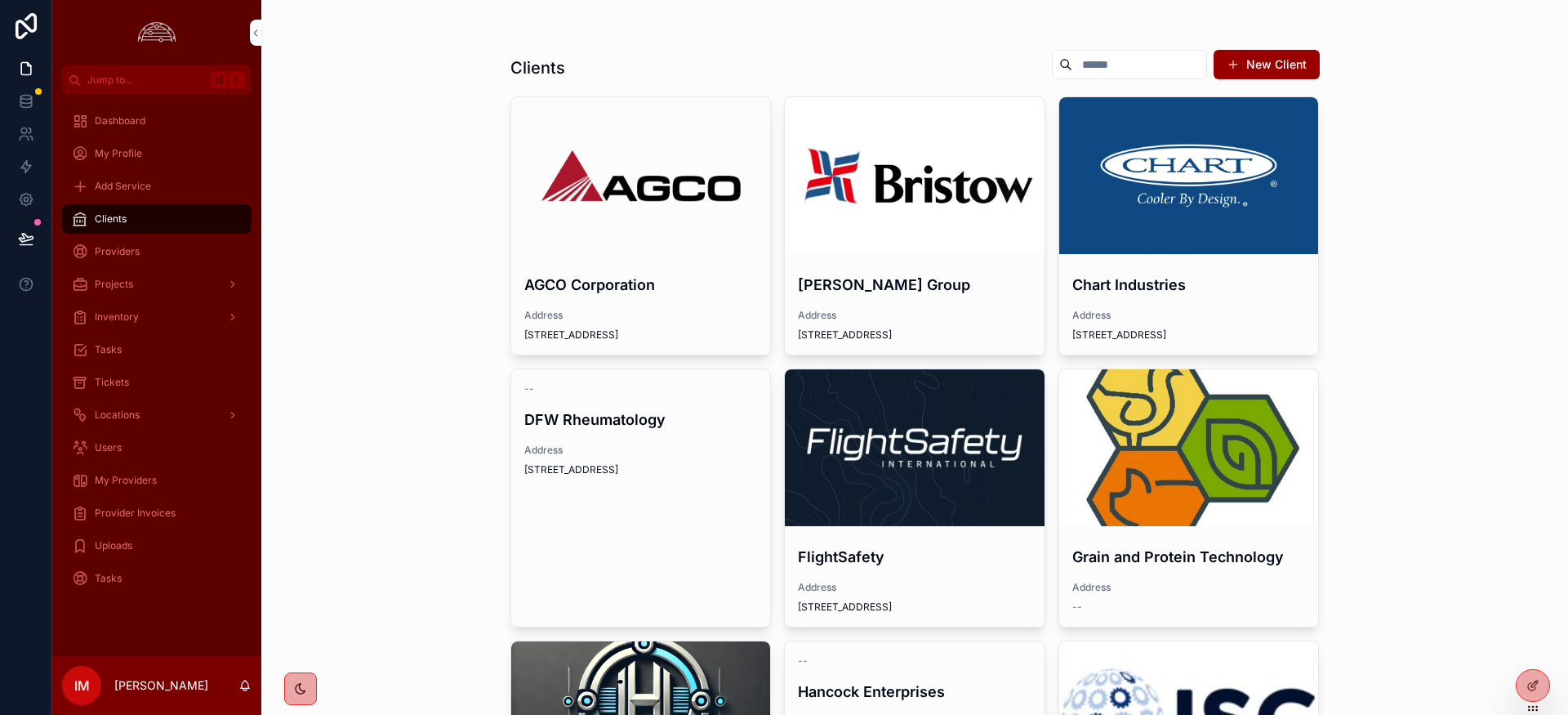
click at [132, 192] on span "Add Service" at bounding box center [123, 187] width 56 height 14
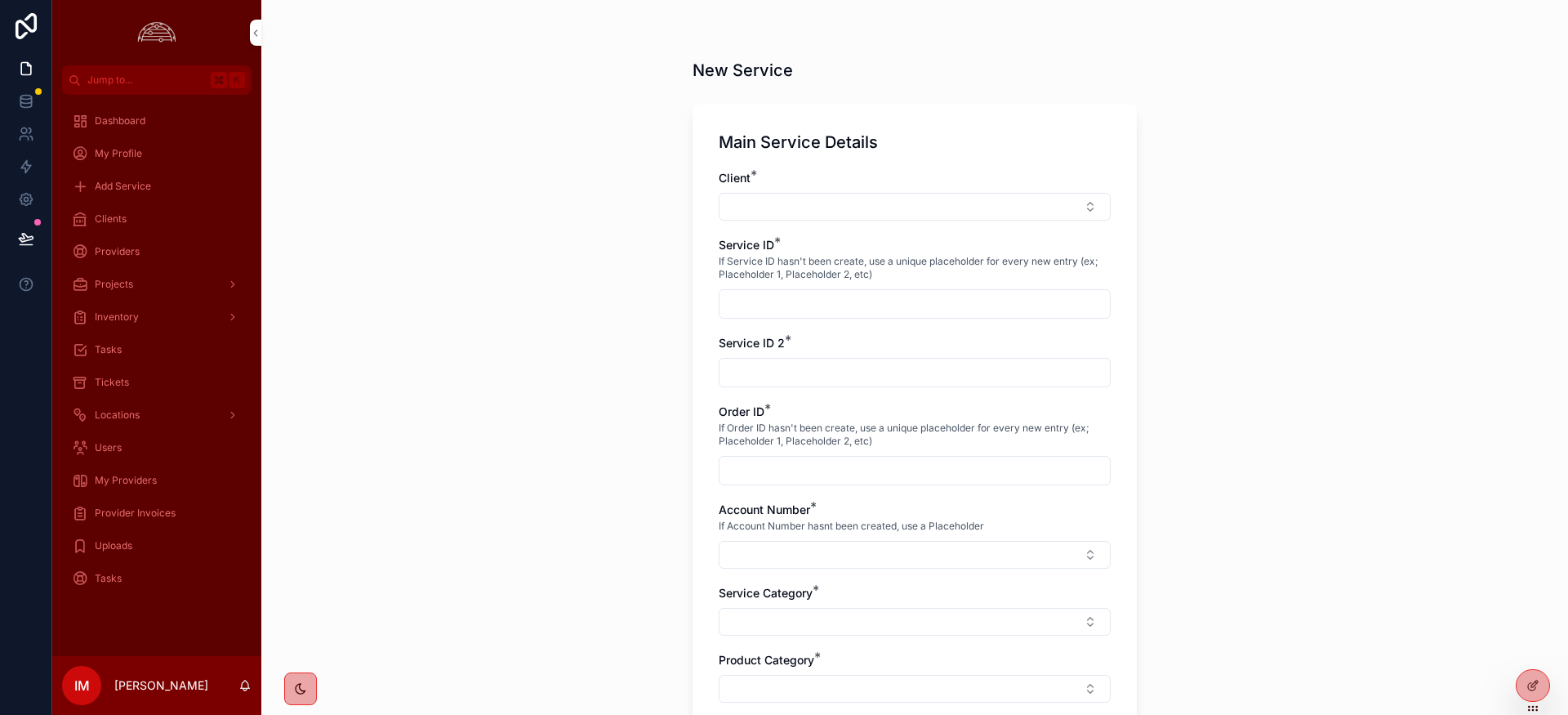
click at [135, 160] on span "My Profile" at bounding box center [118, 154] width 47 height 14
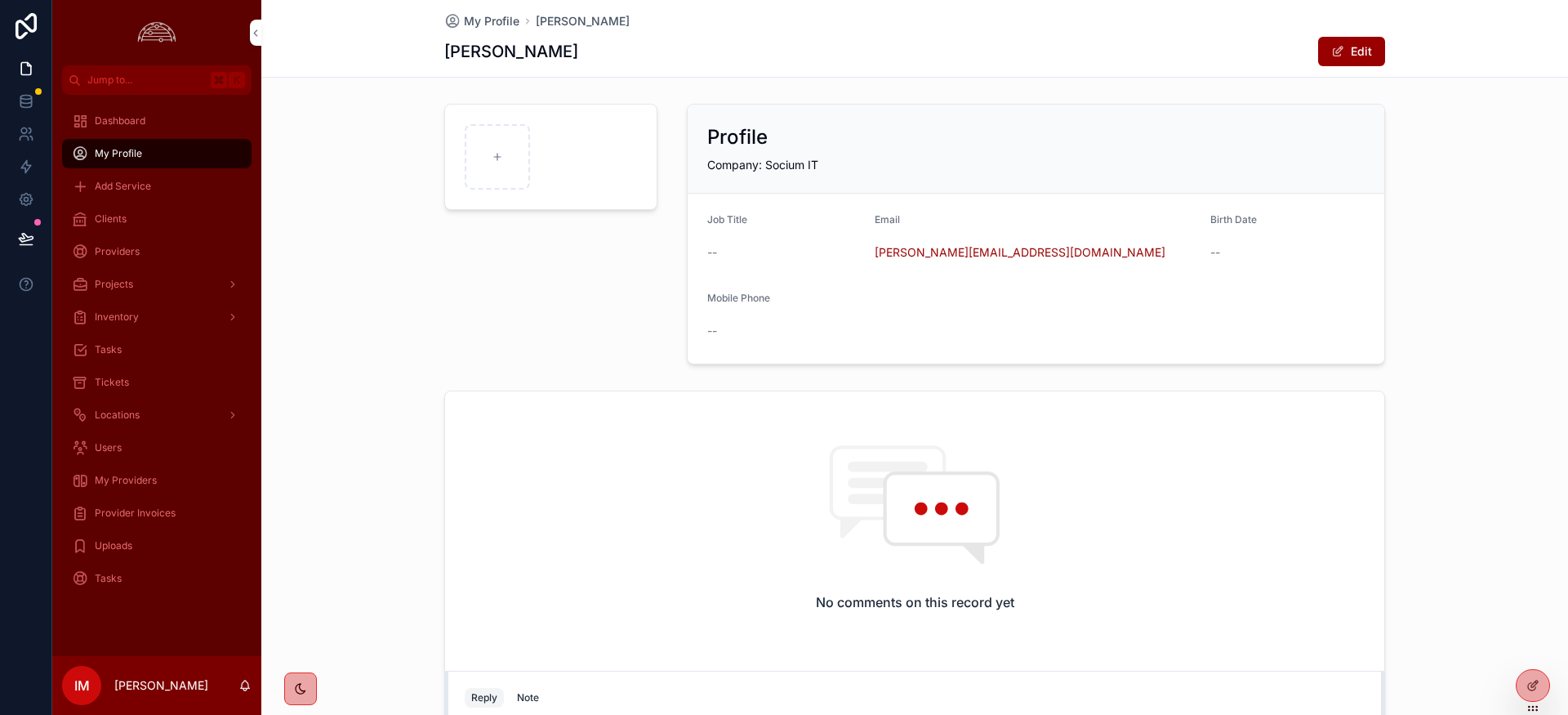
click at [120, 226] on div "Clients" at bounding box center [157, 219] width 170 height 26
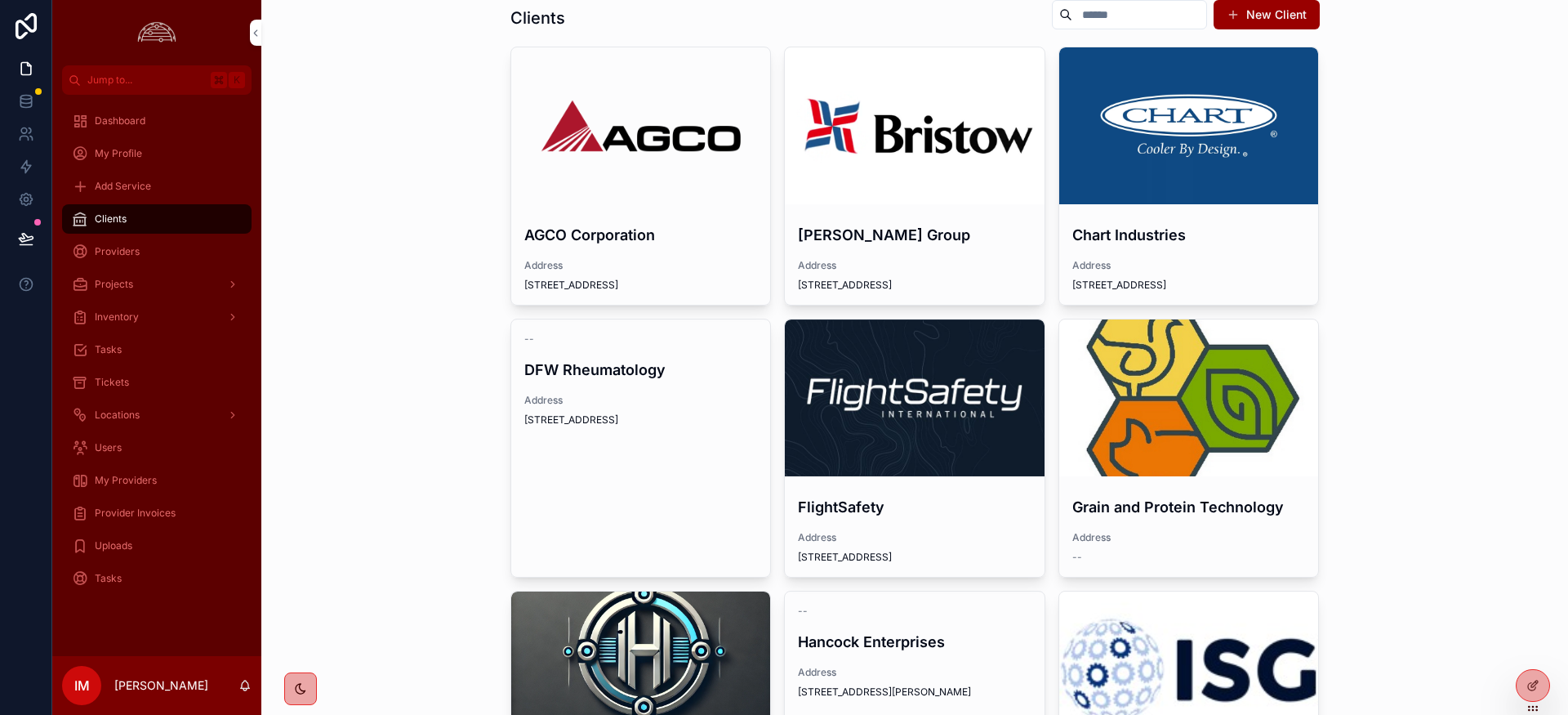
scroll to position [32, 0]
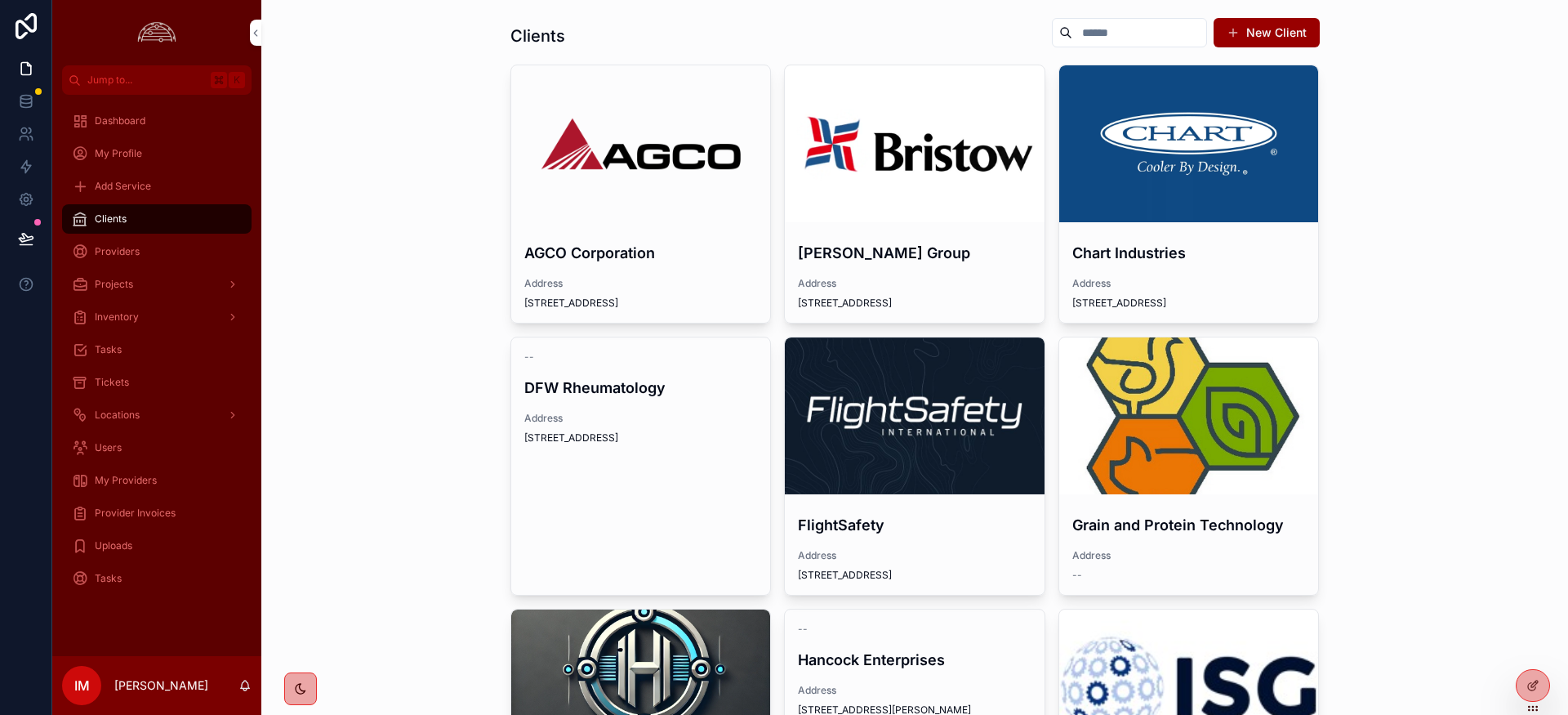
click at [0, 0] on div "scrollable content" at bounding box center [0, 0] width 0 height 0
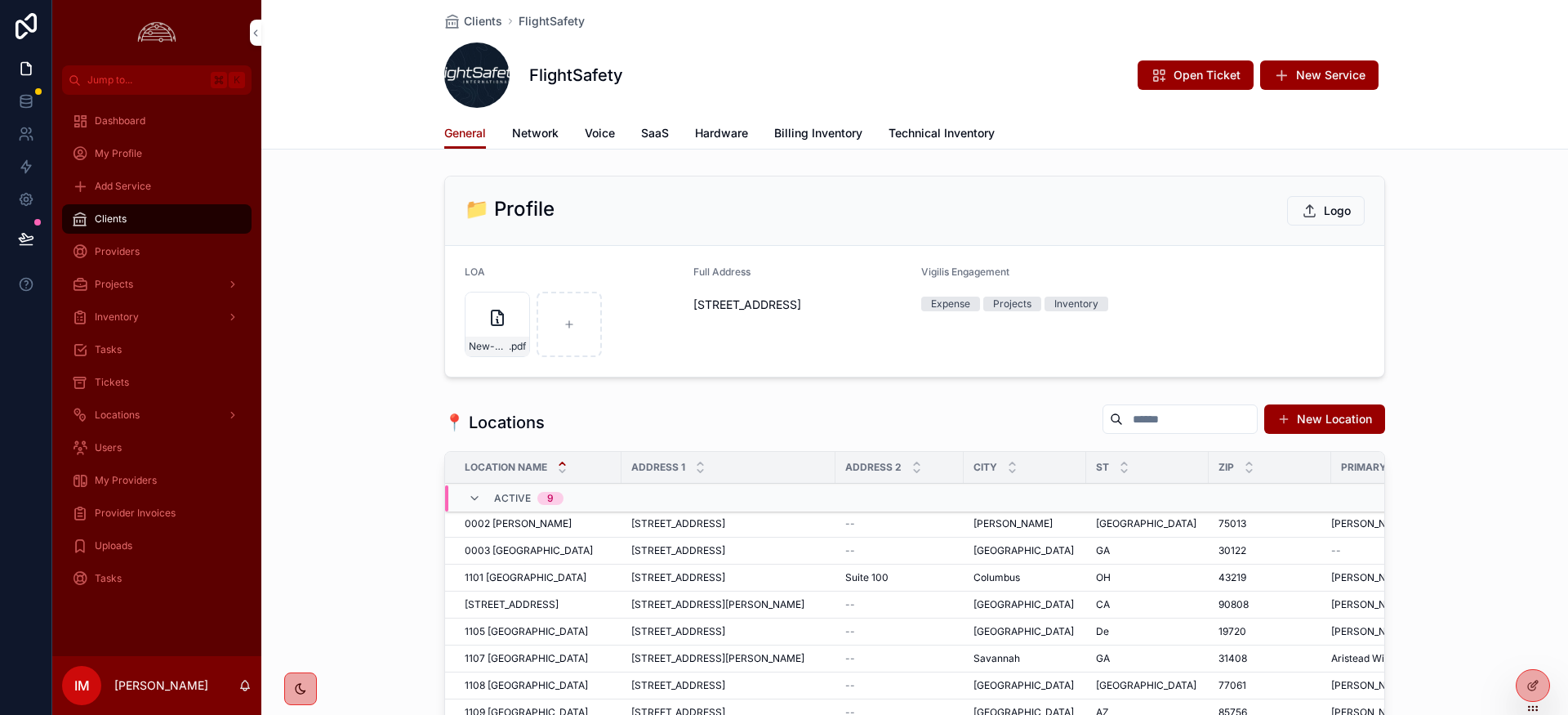
click at [936, 124] on link "Technical Inventory" at bounding box center [942, 134] width 106 height 33
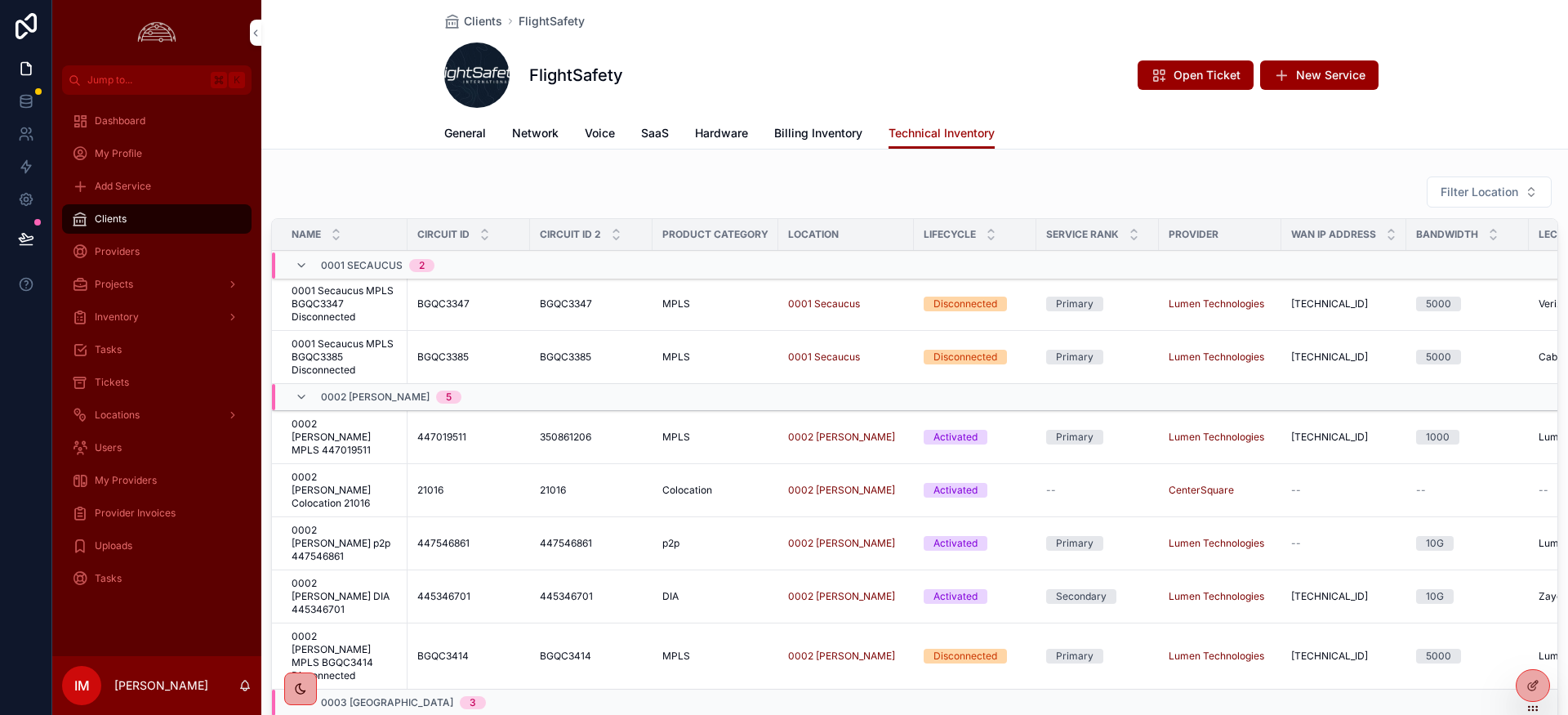
click at [799, 136] on span "Billing Inventory" at bounding box center [818, 133] width 88 height 16
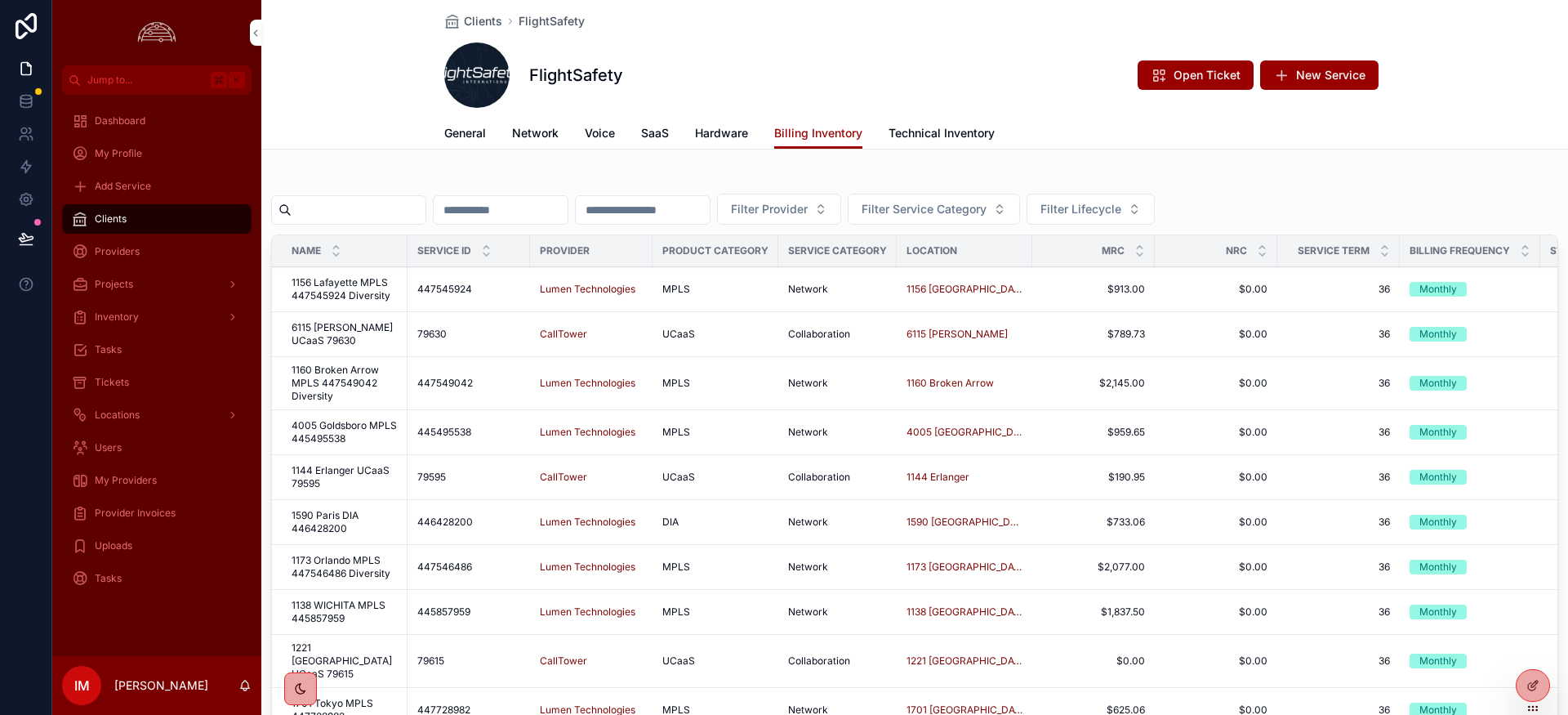
click at [405, 211] on input "scrollable content" at bounding box center [358, 210] width 133 height 23
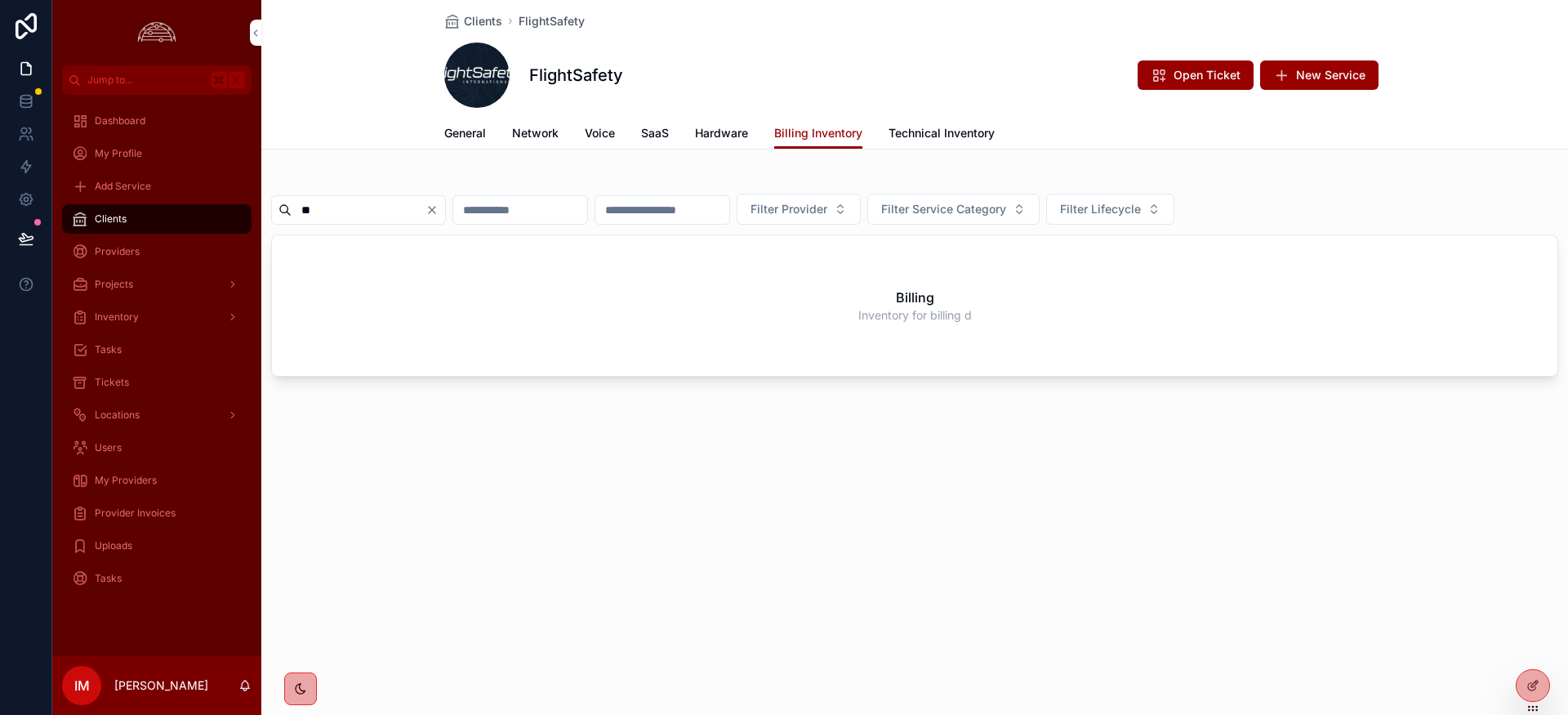
type input "*"
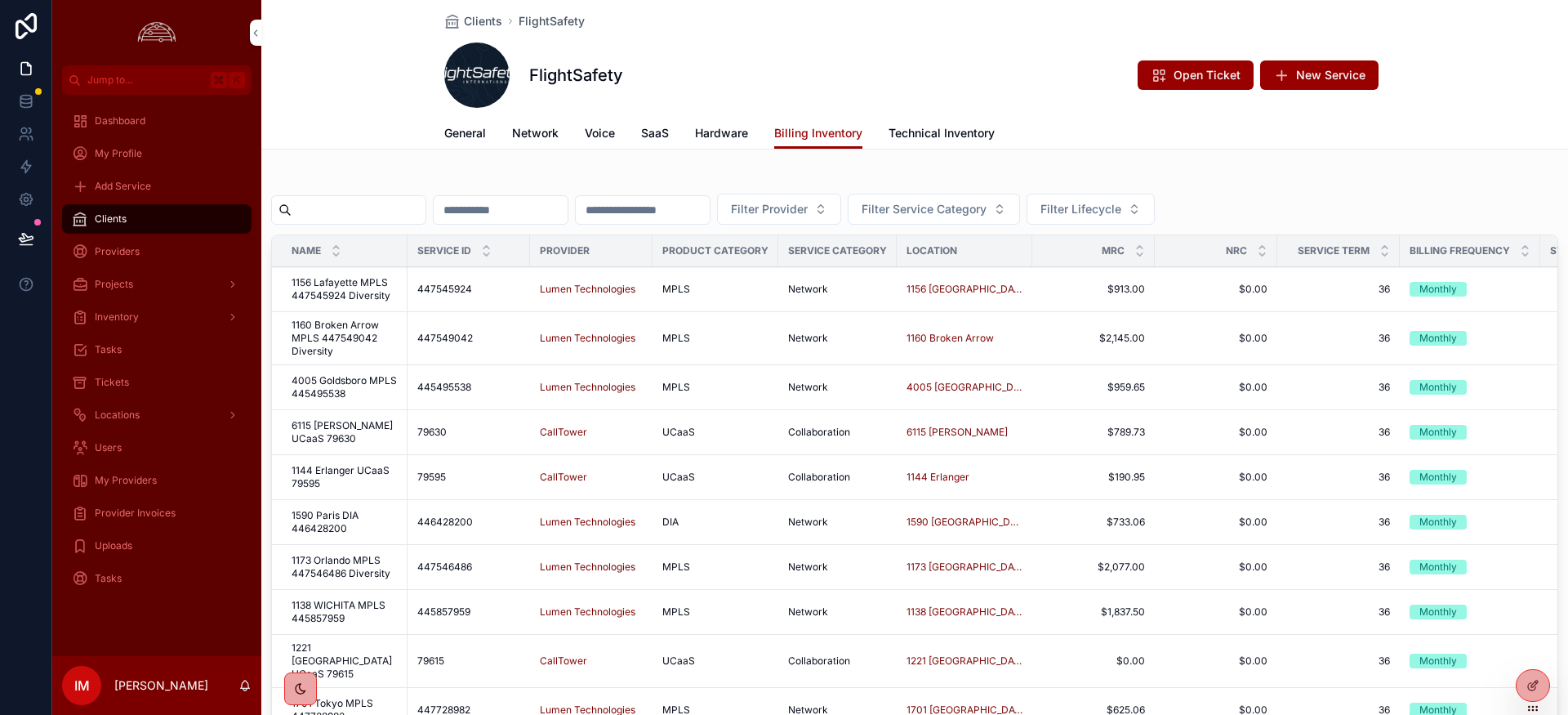
click at [475, 137] on span "General" at bounding box center [464, 133] width 42 height 16
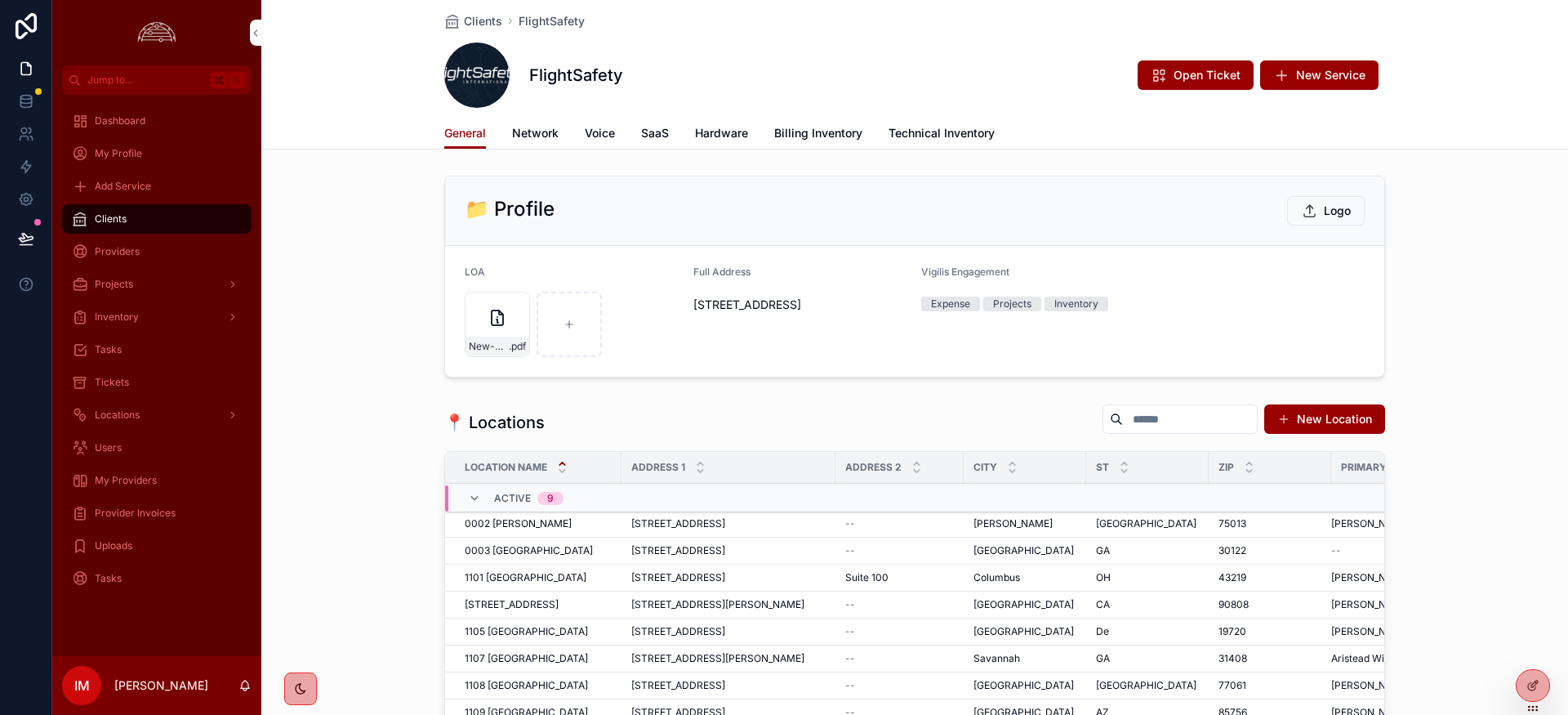
click at [521, 133] on span "Network" at bounding box center [535, 133] width 46 height 16
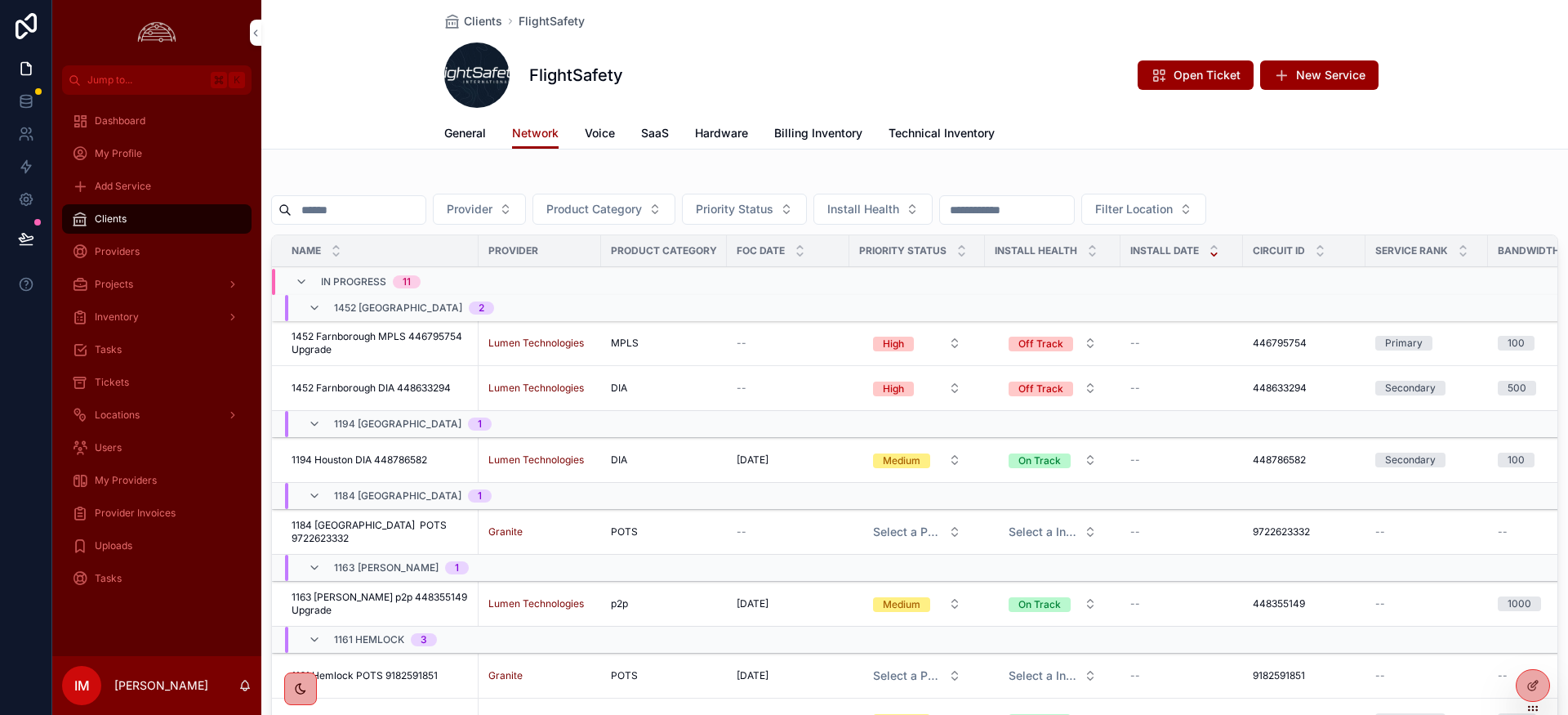
click at [612, 139] on span "Voice" at bounding box center [600, 133] width 30 height 16
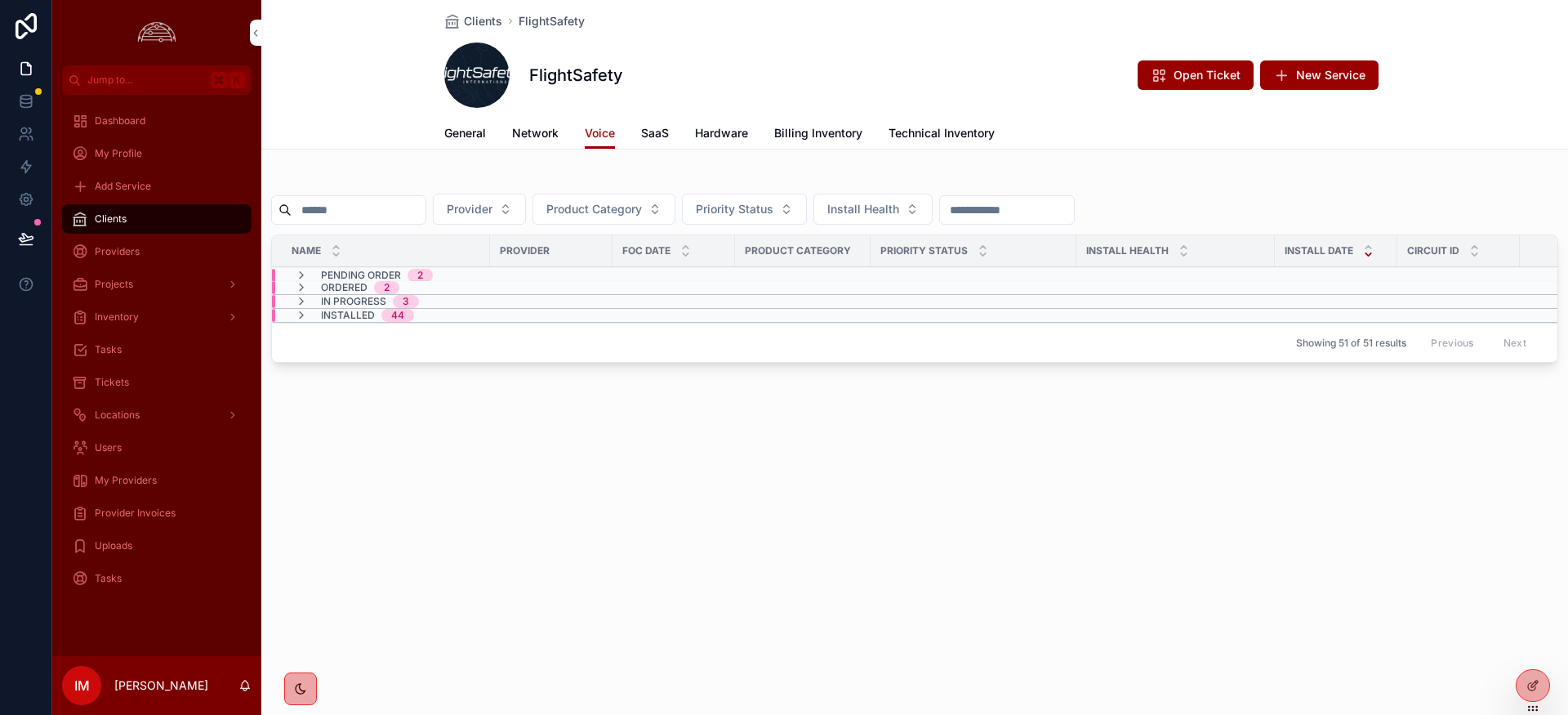
click at [662, 136] on span "SaaS" at bounding box center [655, 133] width 28 height 16
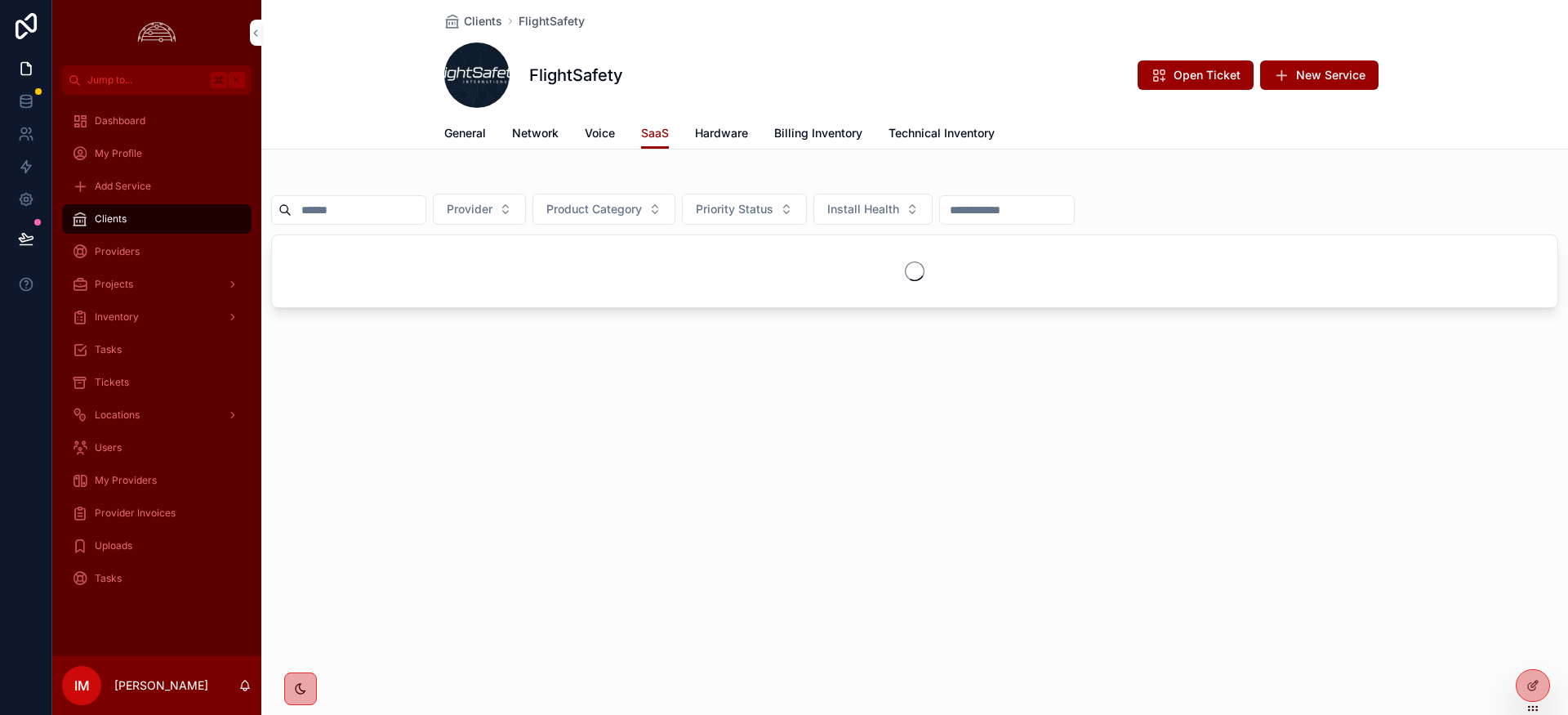
click at [718, 133] on span "Hardware" at bounding box center [722, 133] width 53 height 16
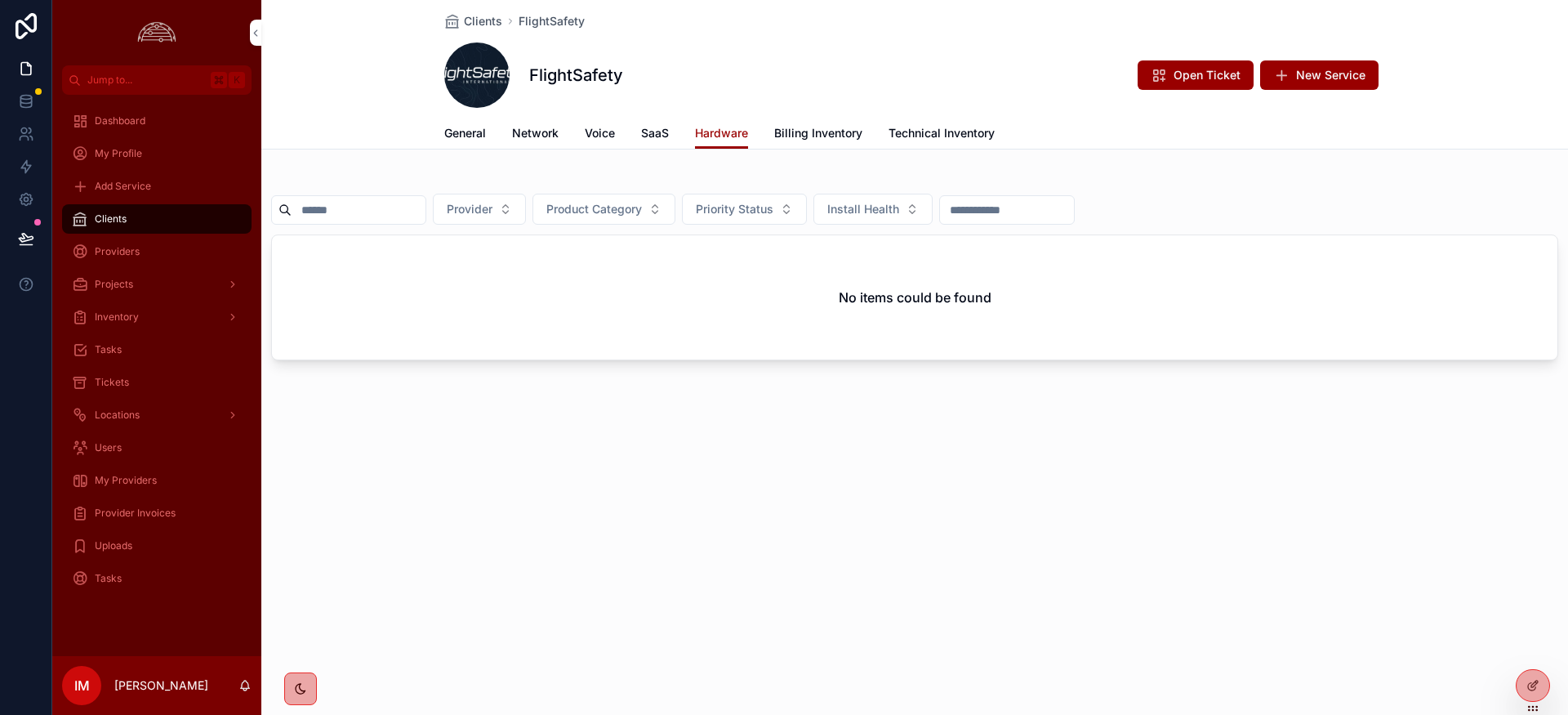
click at [480, 29] on div "Clients FlightSafety FlightSafety Open Ticket New Service" at bounding box center [914, 59] width 941 height 118
click at [486, 24] on span "Clients" at bounding box center [484, 21] width 39 height 16
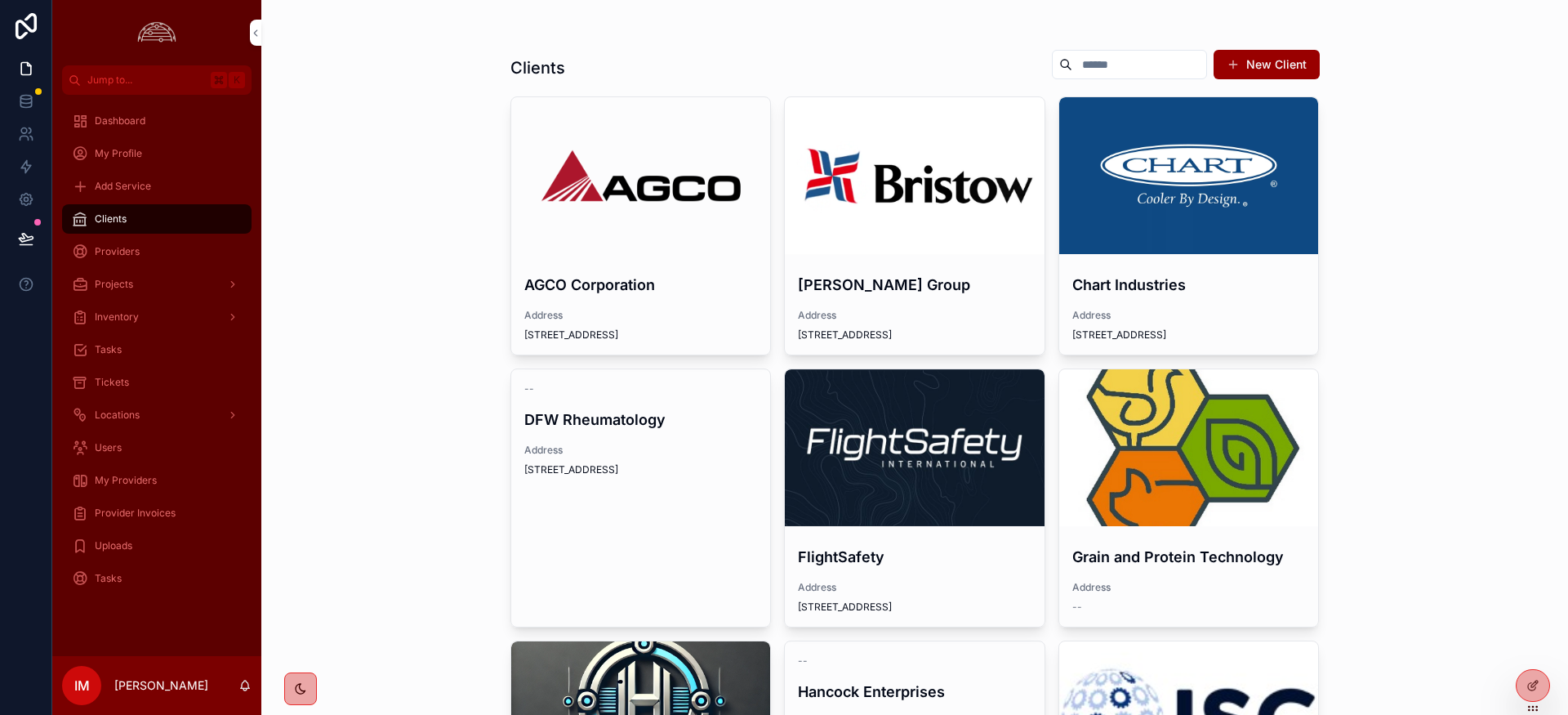
scroll to position [6, 0]
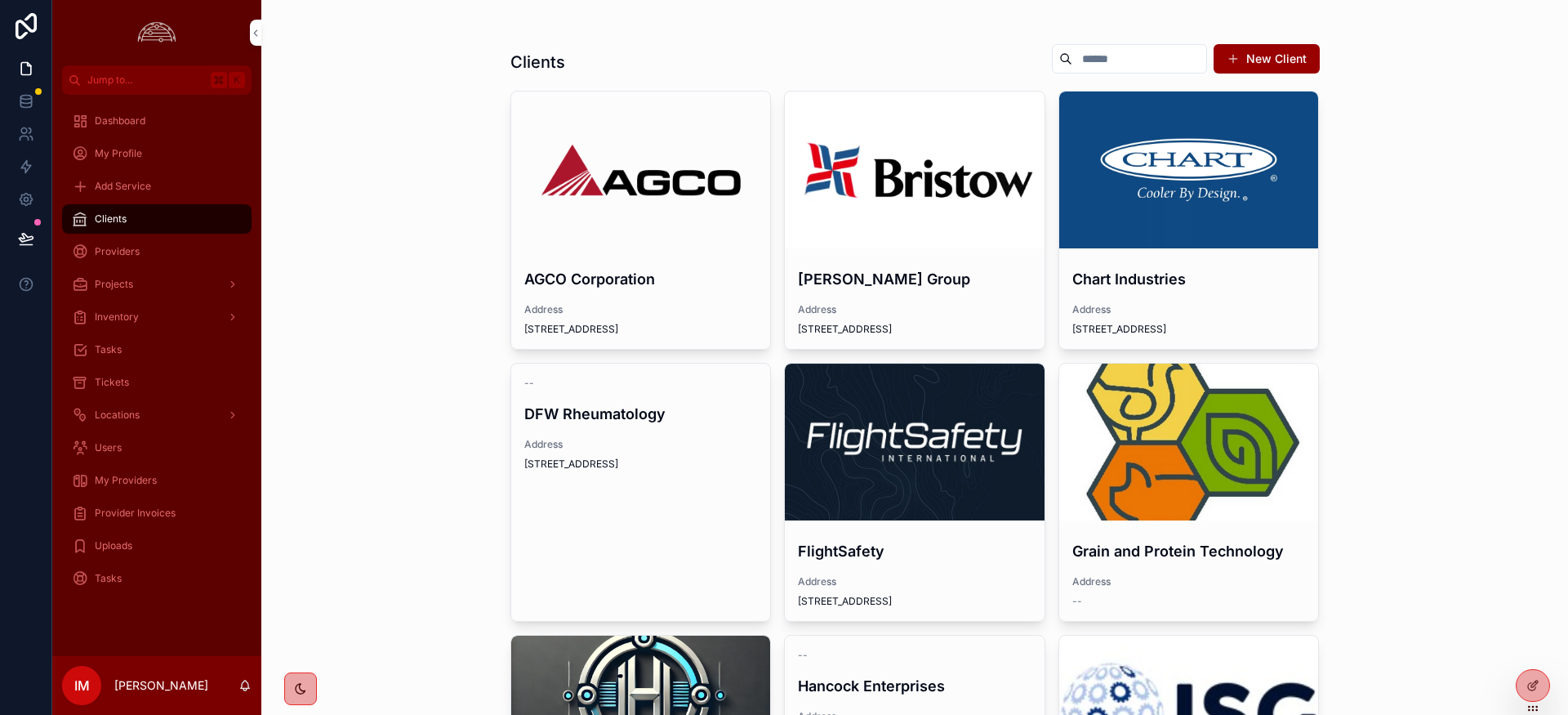
click at [0, 0] on div "scrollable content" at bounding box center [0, 0] width 0 height 0
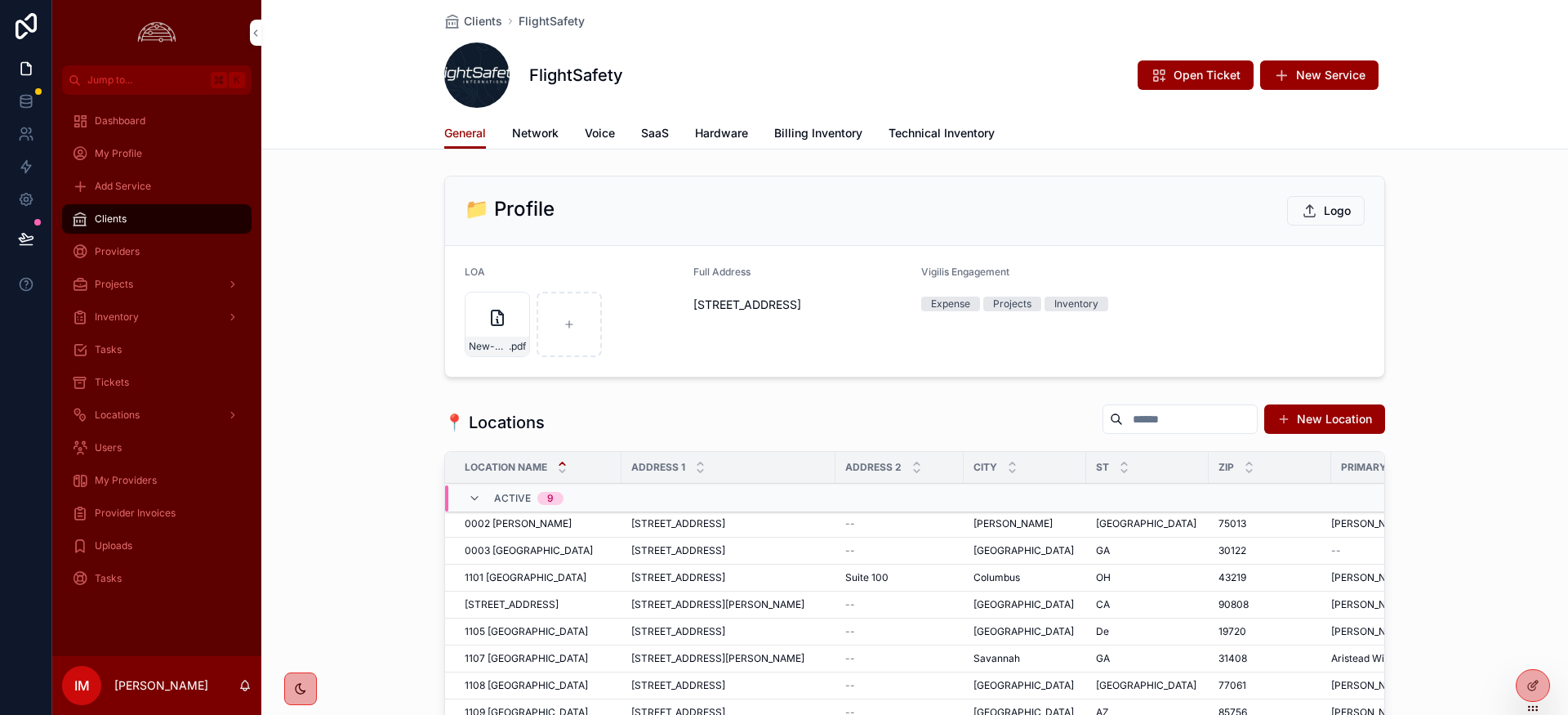
click at [540, 127] on span "Network" at bounding box center [535, 133] width 46 height 16
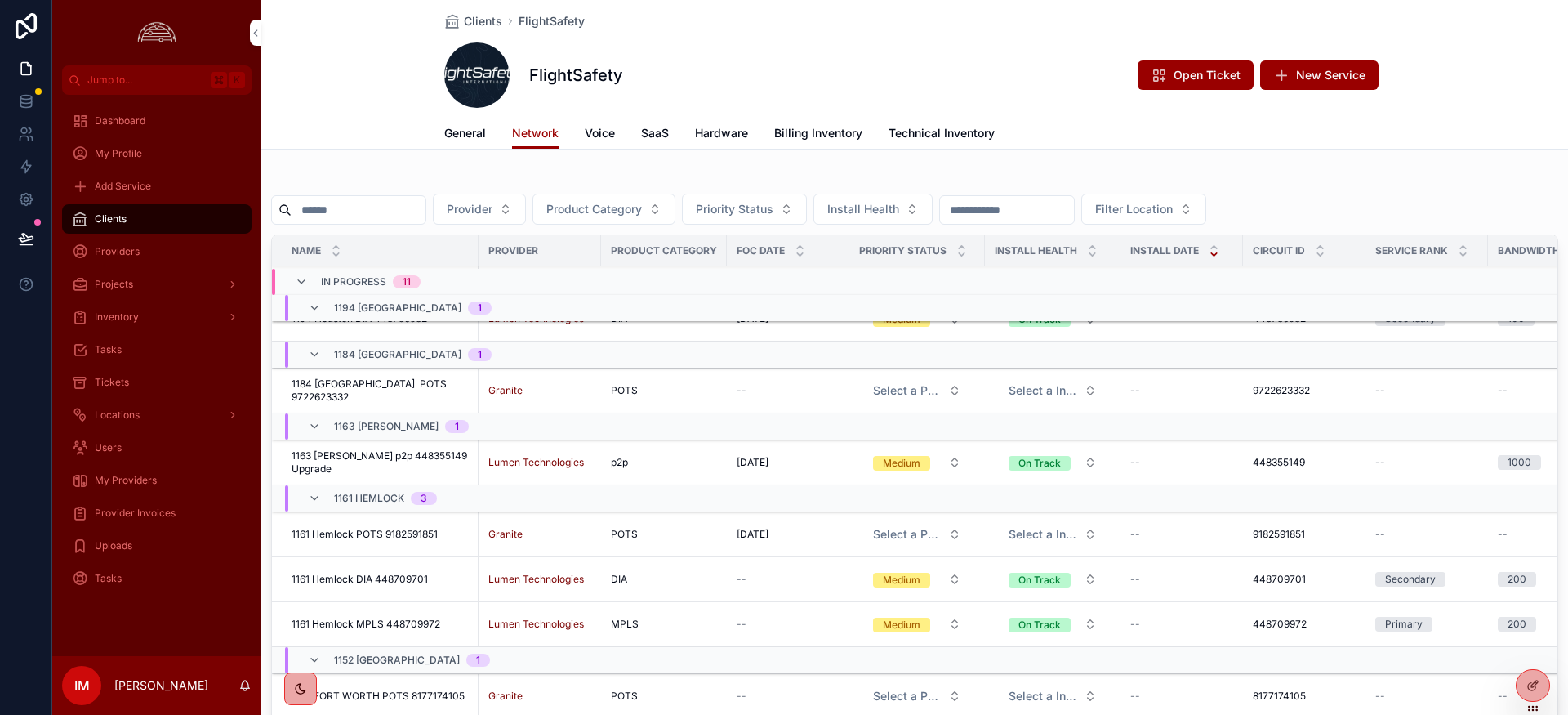
scroll to position [207, 0]
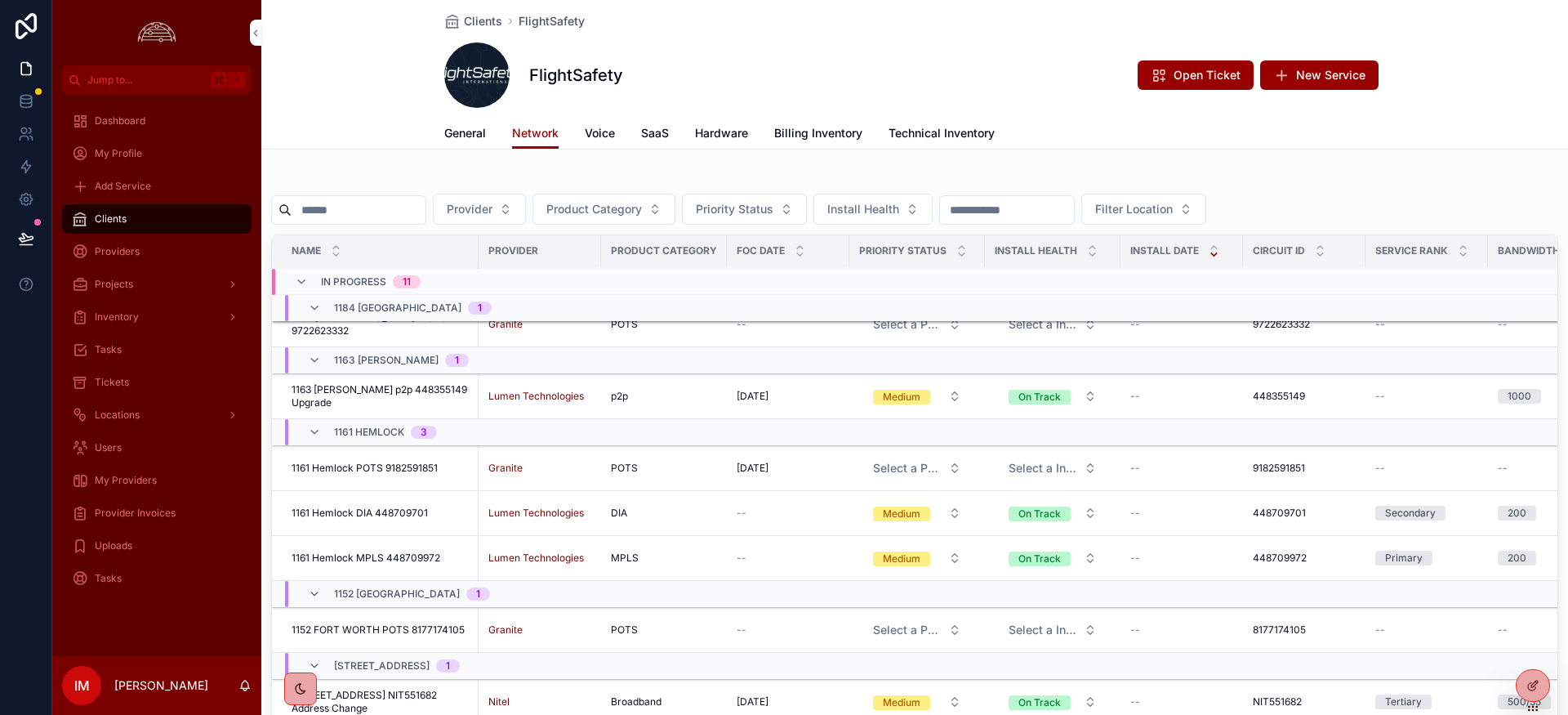
click at [351, 208] on input "scrollable content" at bounding box center [358, 210] width 133 height 23
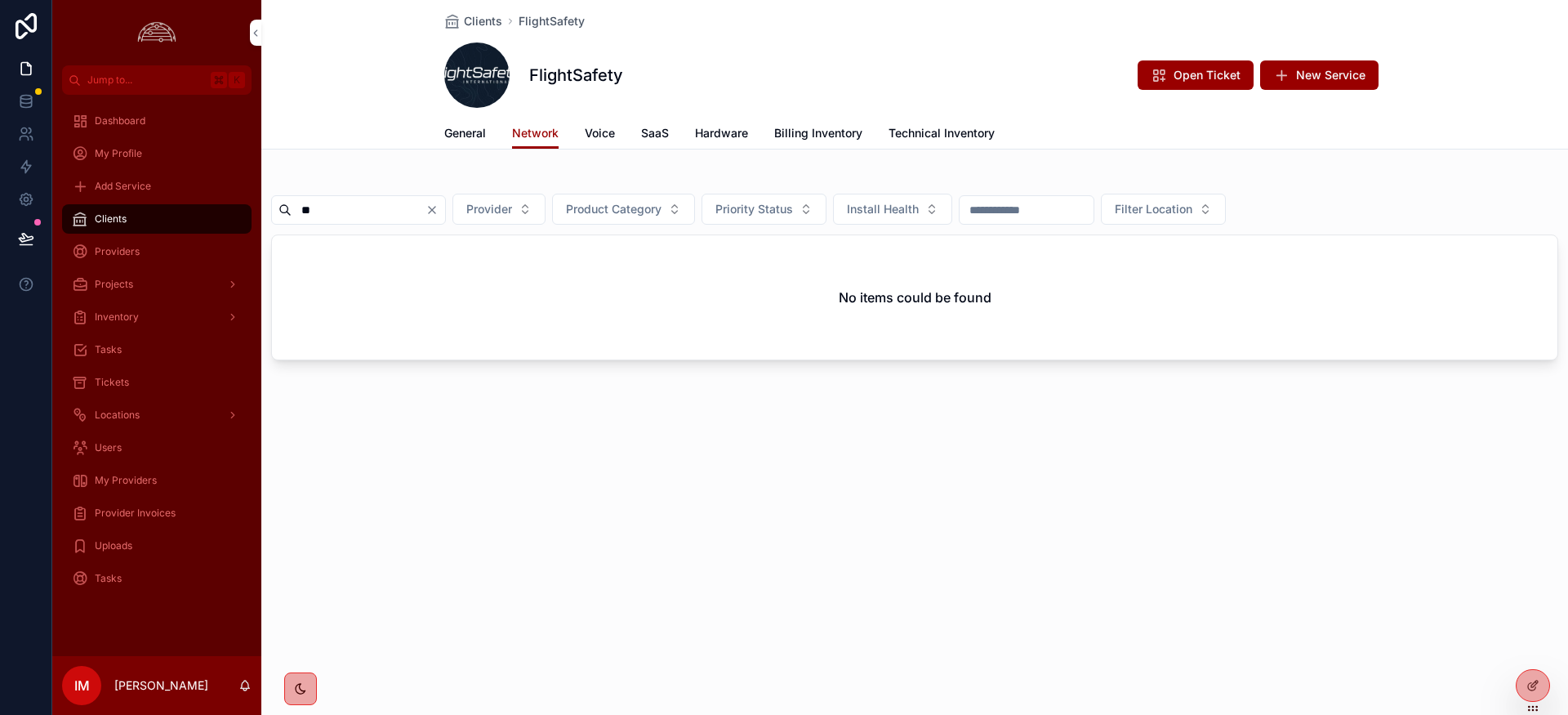
click at [902, 533] on div "Clients FlightSafety FlightSafety Open Ticket New Service Network General Netwo…" at bounding box center [914, 357] width 1307 height 715
click at [879, 330] on div "No items could be found" at bounding box center [914, 297] width 1286 height 124
click at [882, 436] on div "Clients FlightSafety FlightSafety Open Ticket New Service Network General Netwo…" at bounding box center [914, 239] width 1307 height 478
click at [882, 434] on div "Clients FlightSafety FlightSafety Open Ticket New Service Network General Netwo…" at bounding box center [914, 239] width 1307 height 478
click at [672, 170] on div "** Provider Product Category Priority Status Install Health Filter Location No …" at bounding box center [914, 271] width 1307 height 204
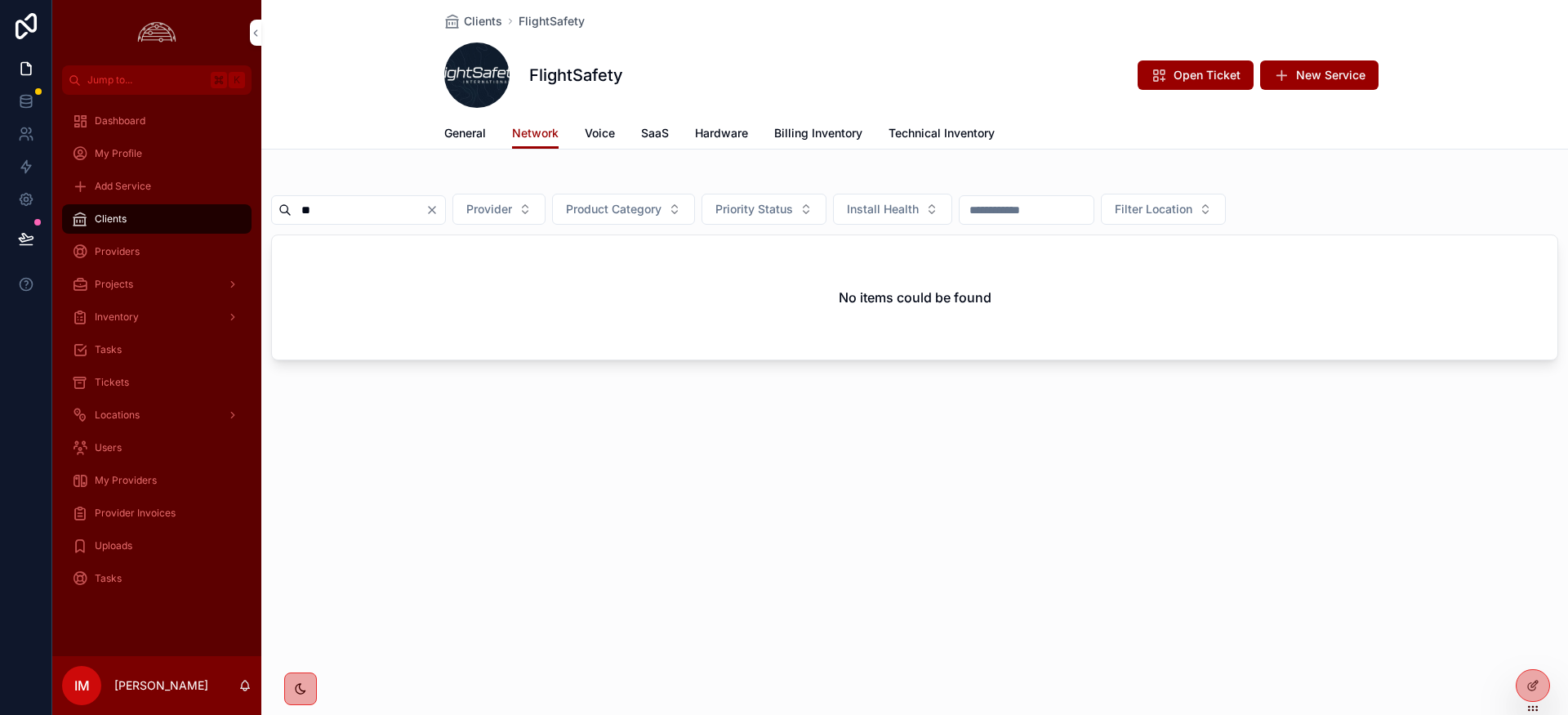
click at [672, 400] on div "Clients FlightSafety FlightSafety Open Ticket New Service Network General Netwo…" at bounding box center [914, 239] width 1307 height 478
click at [1287, 477] on div "Clients FlightSafety FlightSafety Open Ticket New Service Network General Netwo…" at bounding box center [914, 239] width 1307 height 478
drag, startPoint x: 268, startPoint y: 193, endPoint x: 194, endPoint y: 187, distance: 74.2
click at [194, 187] on div "Jump to... K Dashboard My Profile Add Service Clients Providers Projects Invent…" at bounding box center [810, 357] width 1516 height 715
paste input "*******"
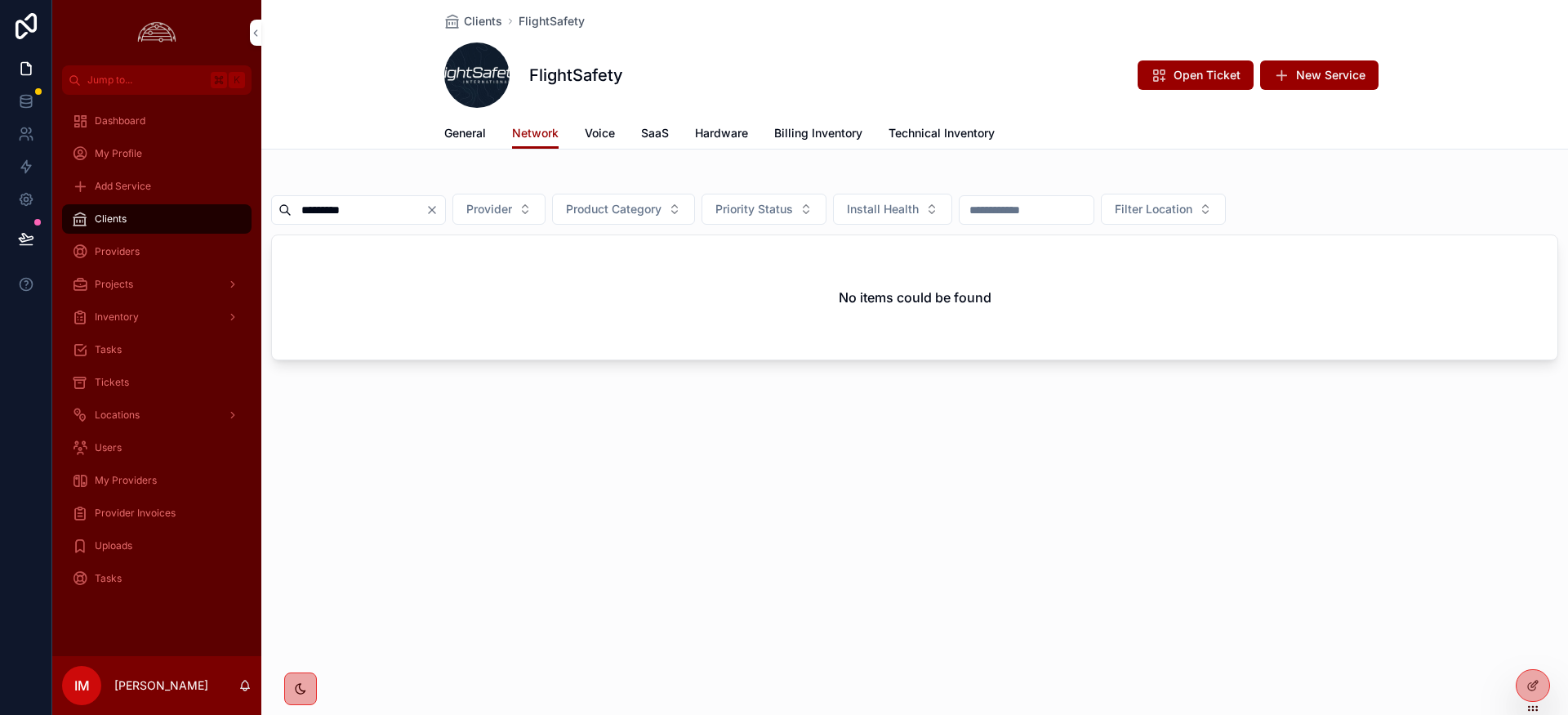
type input "*********"
click at [466, 137] on span "General" at bounding box center [464, 133] width 42 height 16
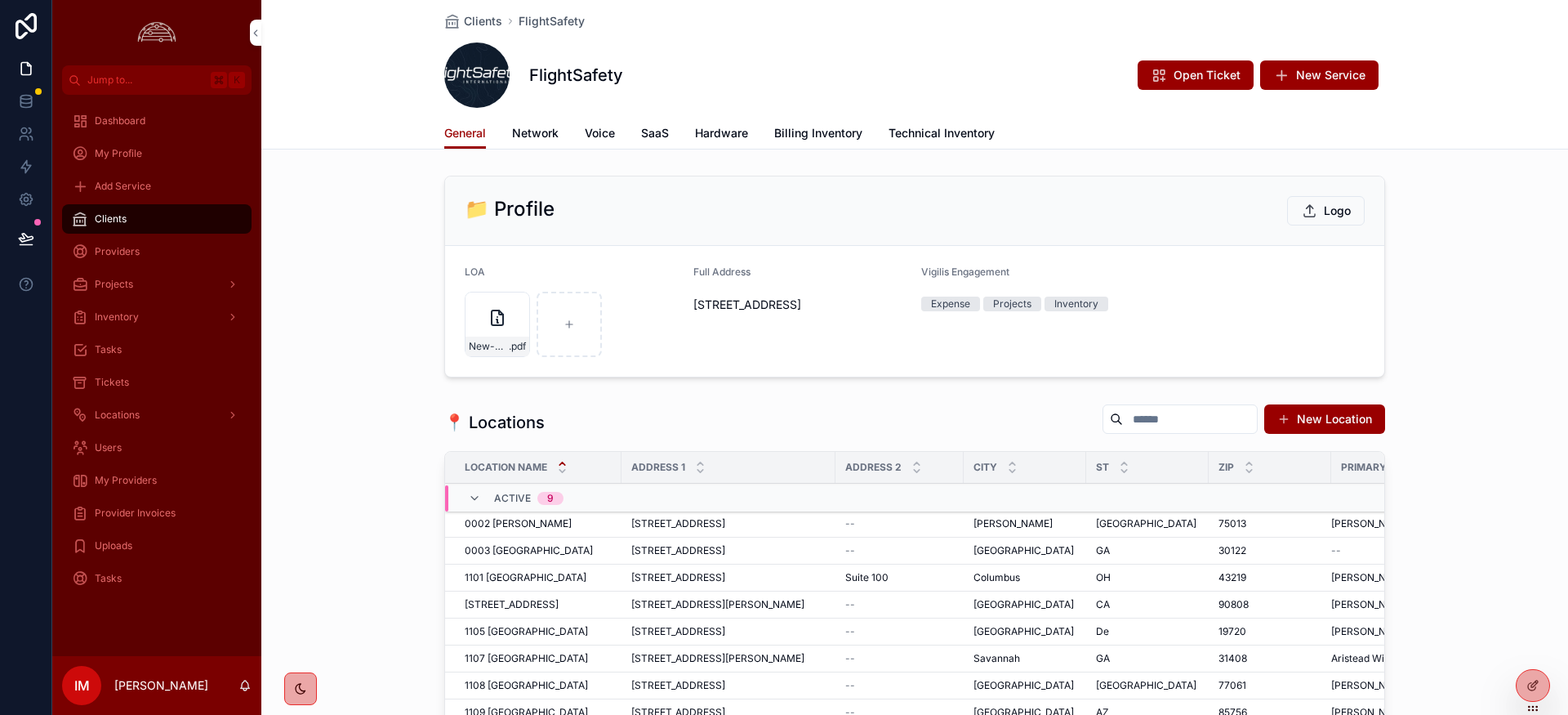
click at [609, 276] on div "LOA" at bounding box center [572, 275] width 216 height 19
click at [672, 201] on div "📁 Profile Logo" at bounding box center [914, 211] width 901 height 29
click at [711, 198] on div "📁 Profile Logo" at bounding box center [914, 211] width 901 height 29
click at [542, 128] on span "Network" at bounding box center [535, 133] width 46 height 16
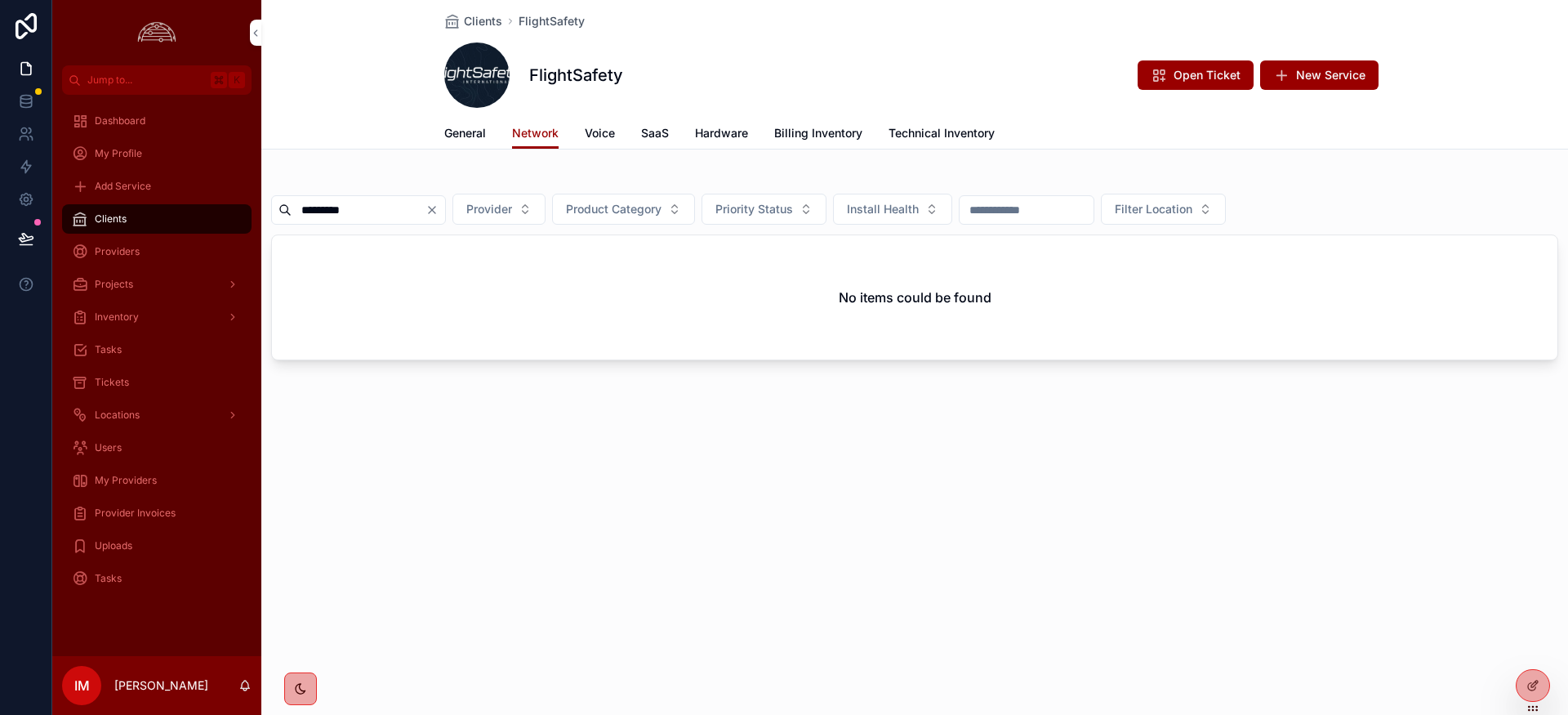
click at [475, 139] on span "General" at bounding box center [464, 133] width 42 height 16
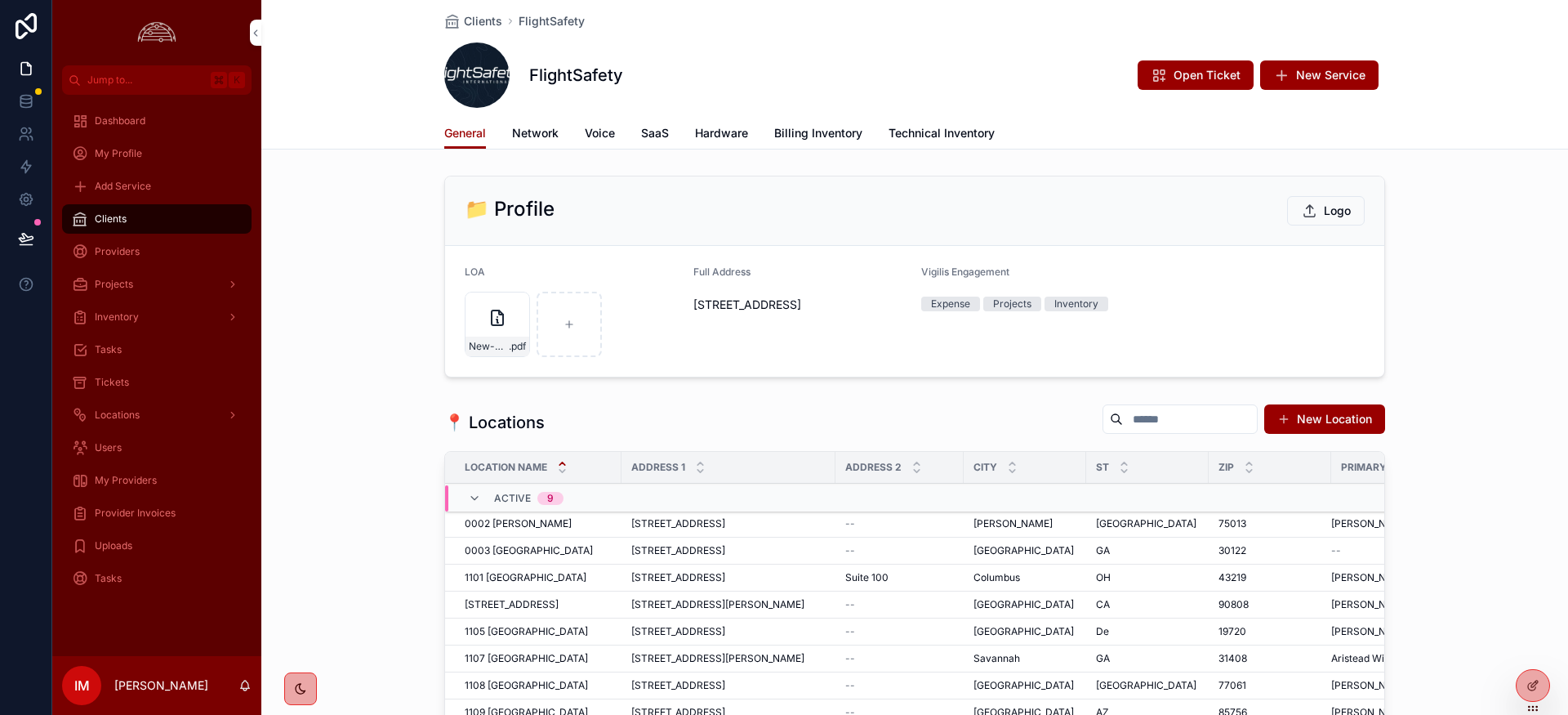
click at [549, 134] on span "Network" at bounding box center [535, 133] width 46 height 16
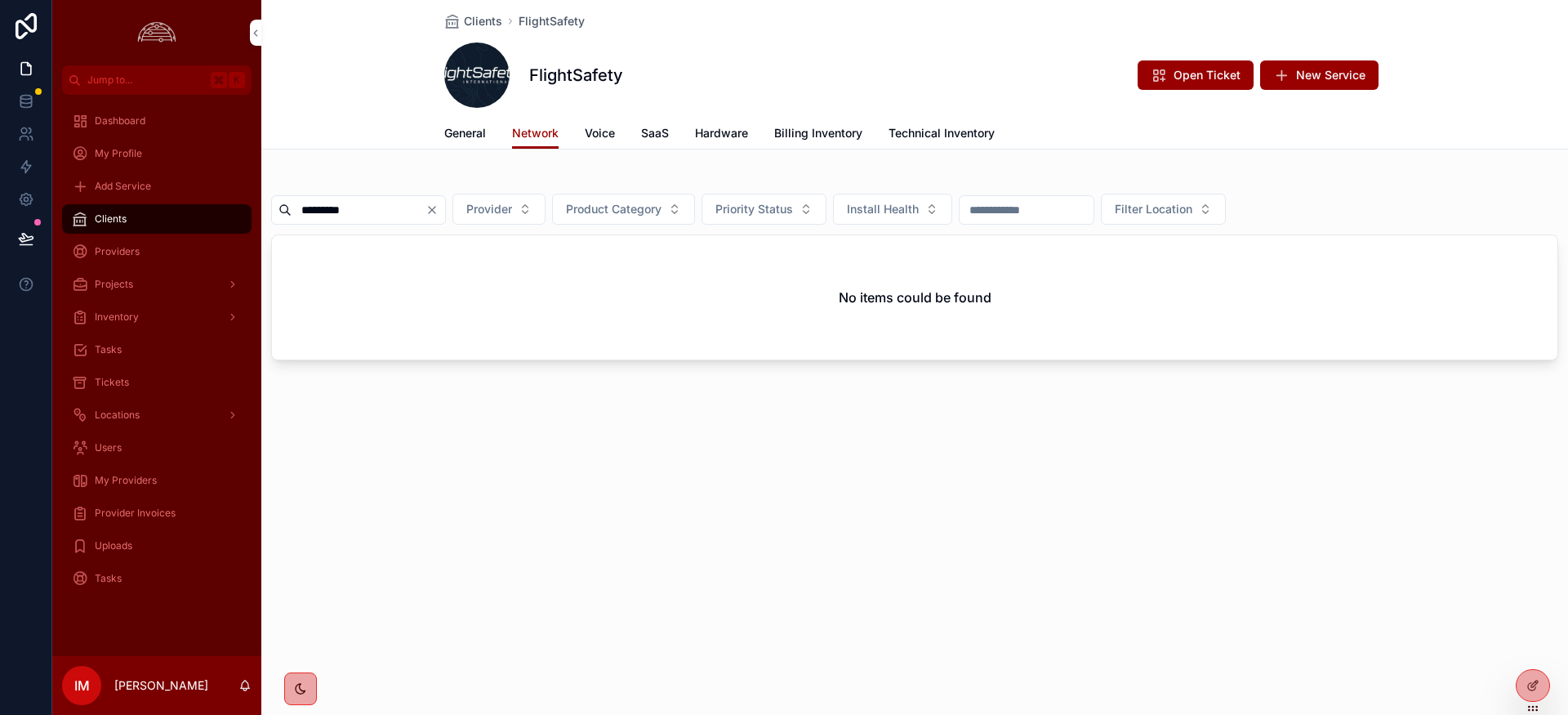
drag, startPoint x: 401, startPoint y: 207, endPoint x: 265, endPoint y: 197, distance: 136.4
click at [266, 197] on div "********* Provider Product Category Priority Status Install Health Filter Locat…" at bounding box center [914, 271] width 1307 height 204
paste input "scrollable content"
drag, startPoint x: 383, startPoint y: 215, endPoint x: 252, endPoint y: 213, distance: 131.0
click at [252, 213] on div "Jump to... K Dashboard My Profile Add Service Clients Providers Projects Invent…" at bounding box center [810, 357] width 1516 height 715
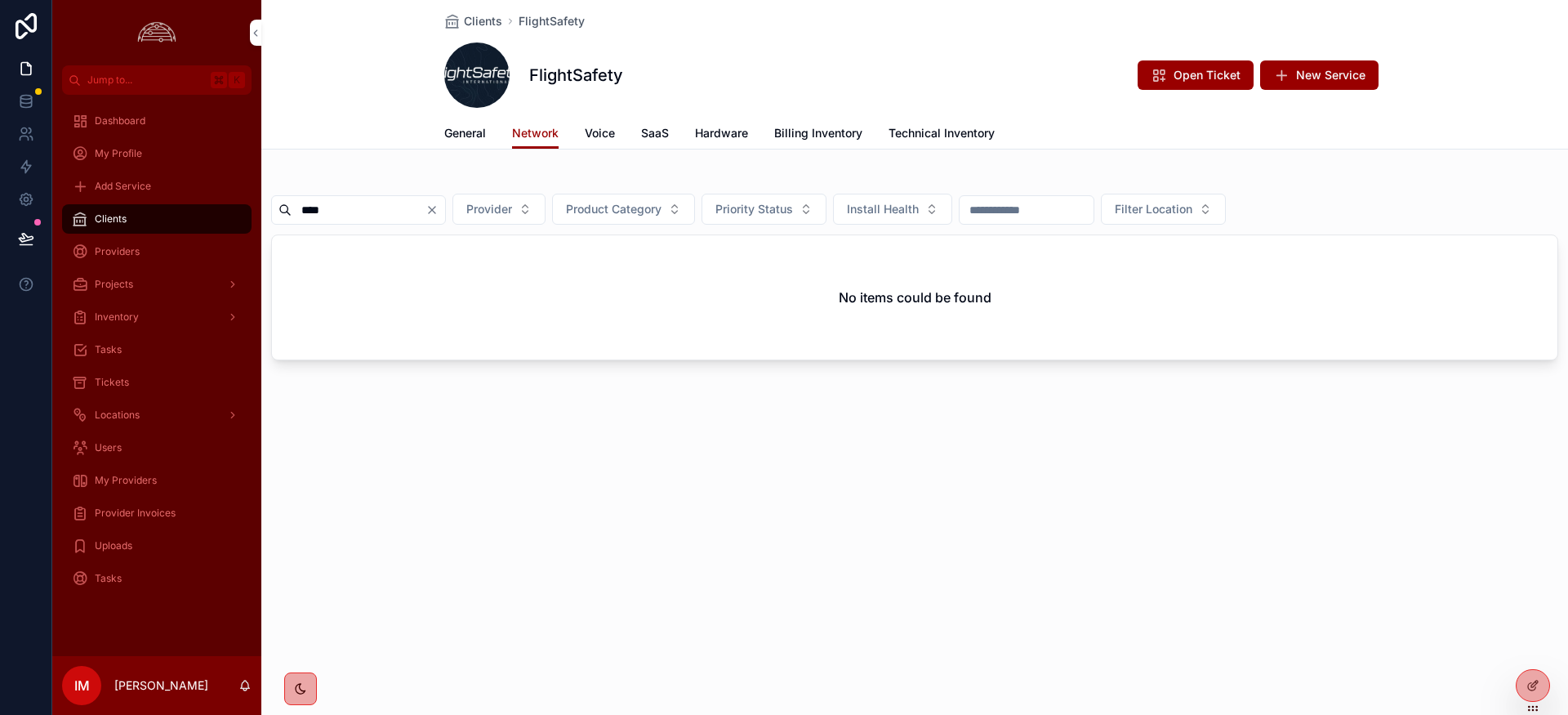
type input "****"
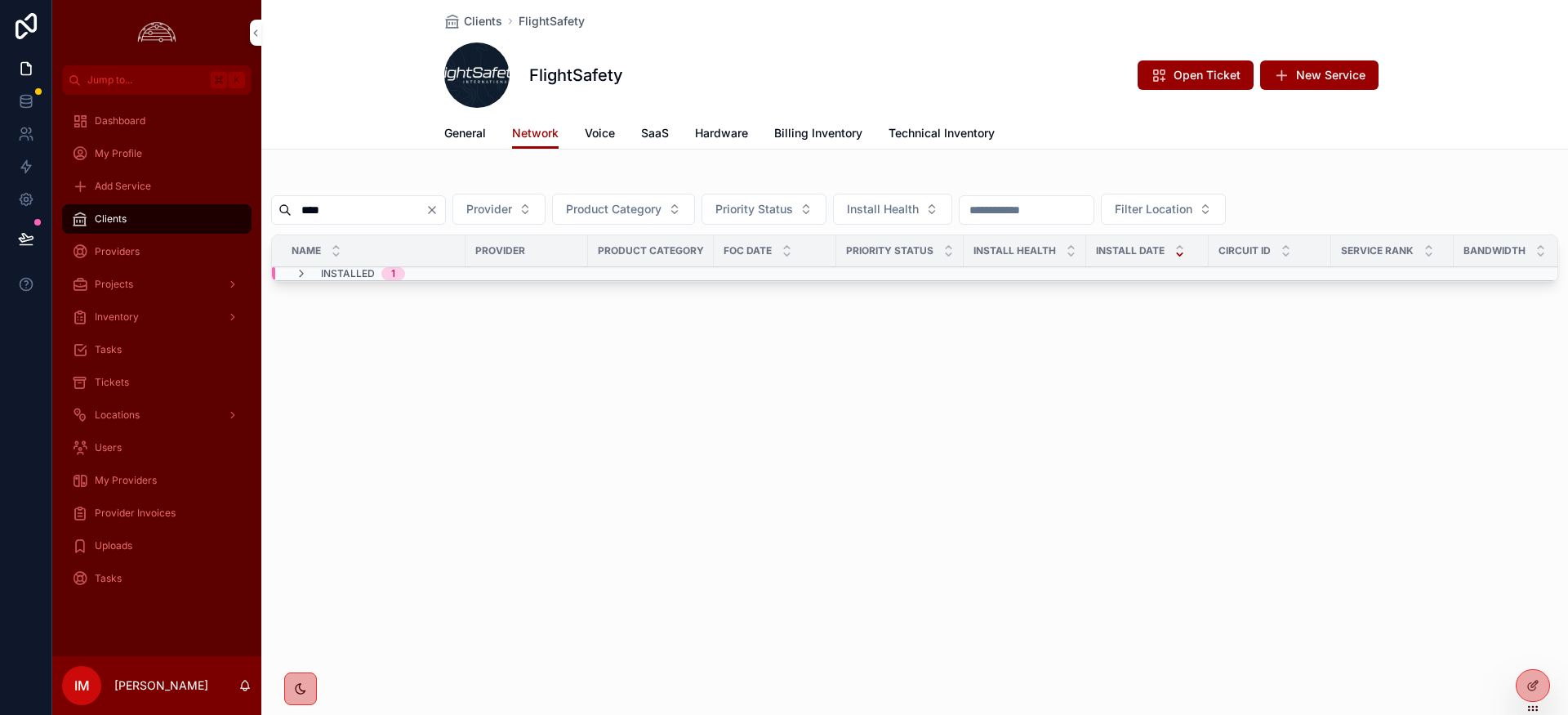
click at [301, 273] on icon "scrollable content" at bounding box center [302, 274] width 14 height 14
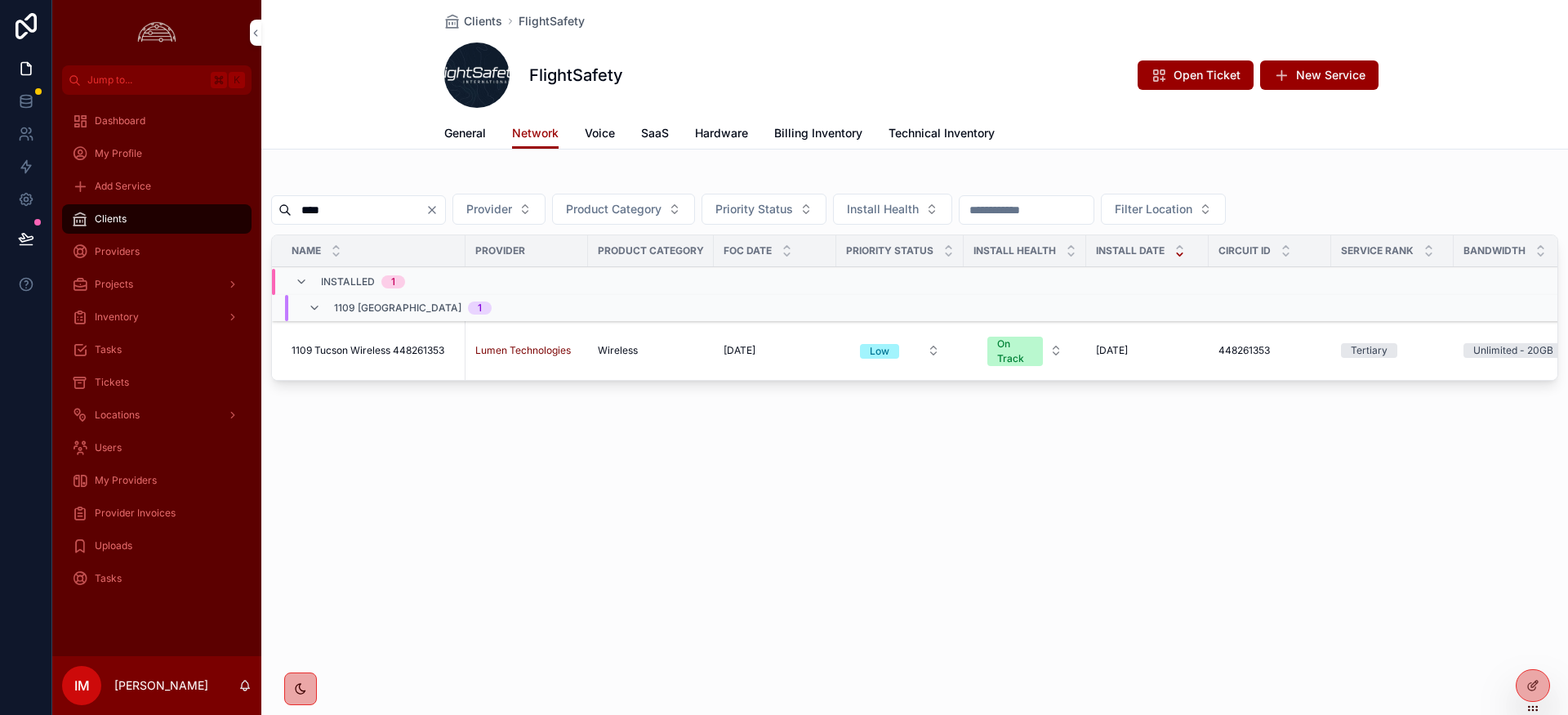
click at [388, 349] on span "1109 Tucson Wireless 448261353" at bounding box center [368, 350] width 153 height 14
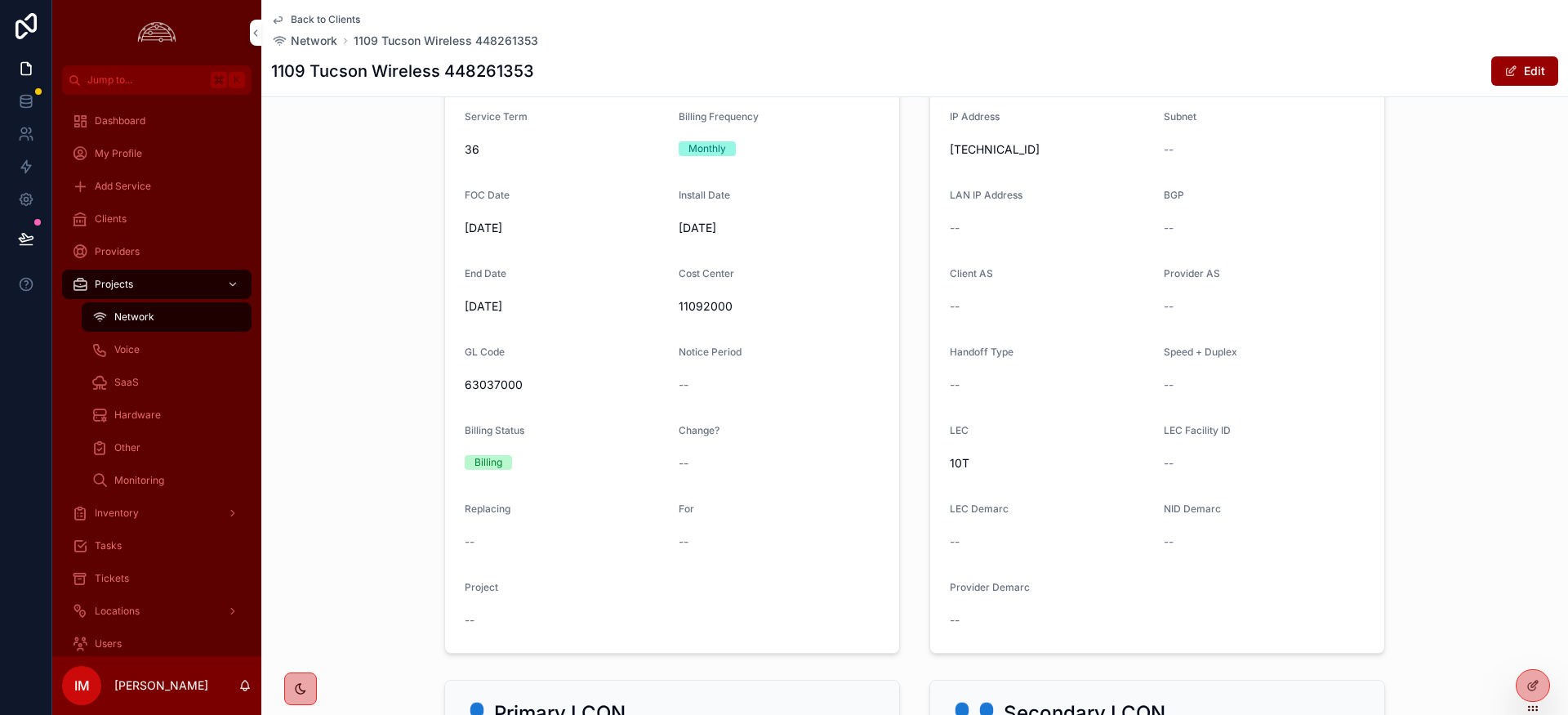
scroll to position [609, 0]
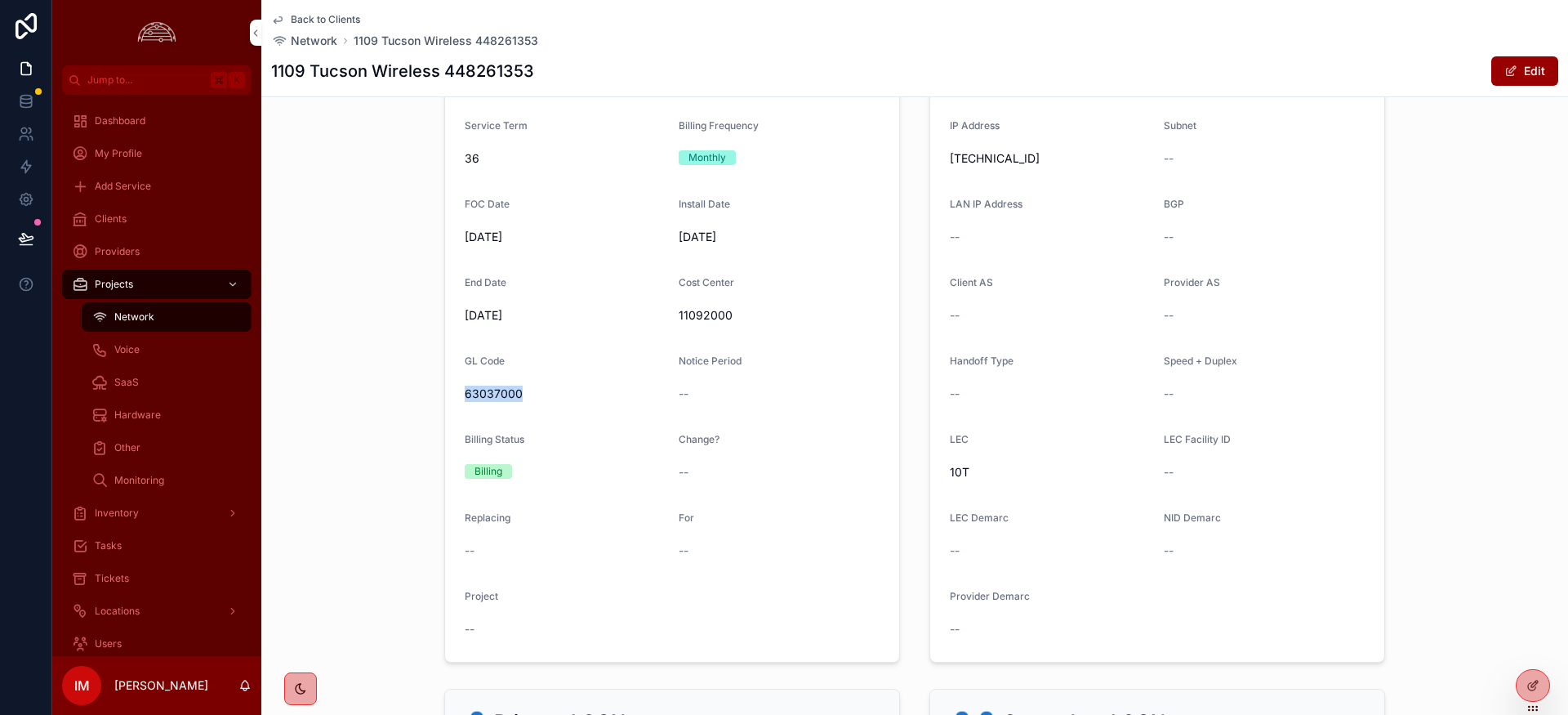
drag, startPoint x: 521, startPoint y: 392, endPoint x: 464, endPoint y: 393, distance: 57.0
click at [464, 392] on span "63037000" at bounding box center [565, 394] width 201 height 16
copy span "63037000"
drag, startPoint x: 730, startPoint y: 310, endPoint x: 677, endPoint y: 316, distance: 53.3
click at [679, 311] on span "11092000" at bounding box center [780, 314] width 201 height 16
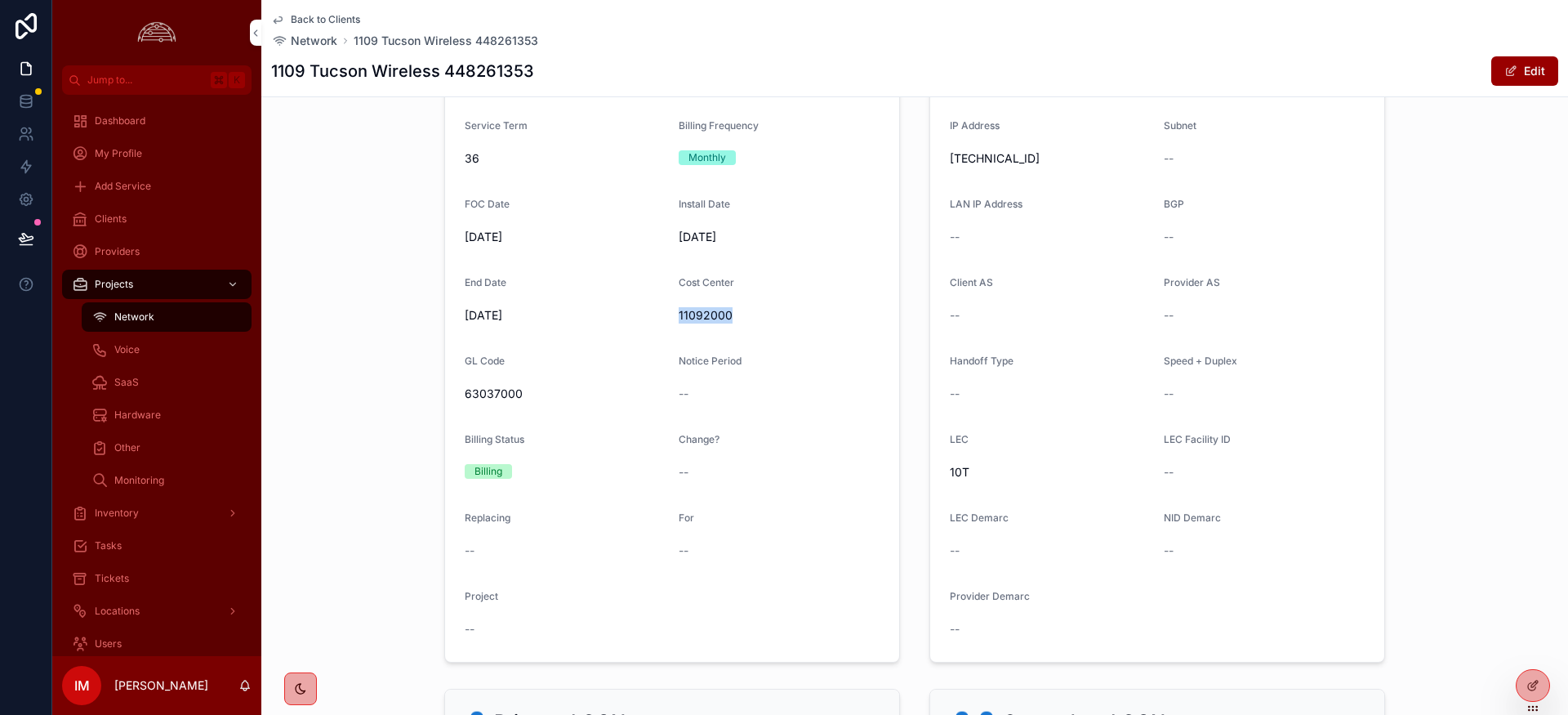
copy span "11092000"
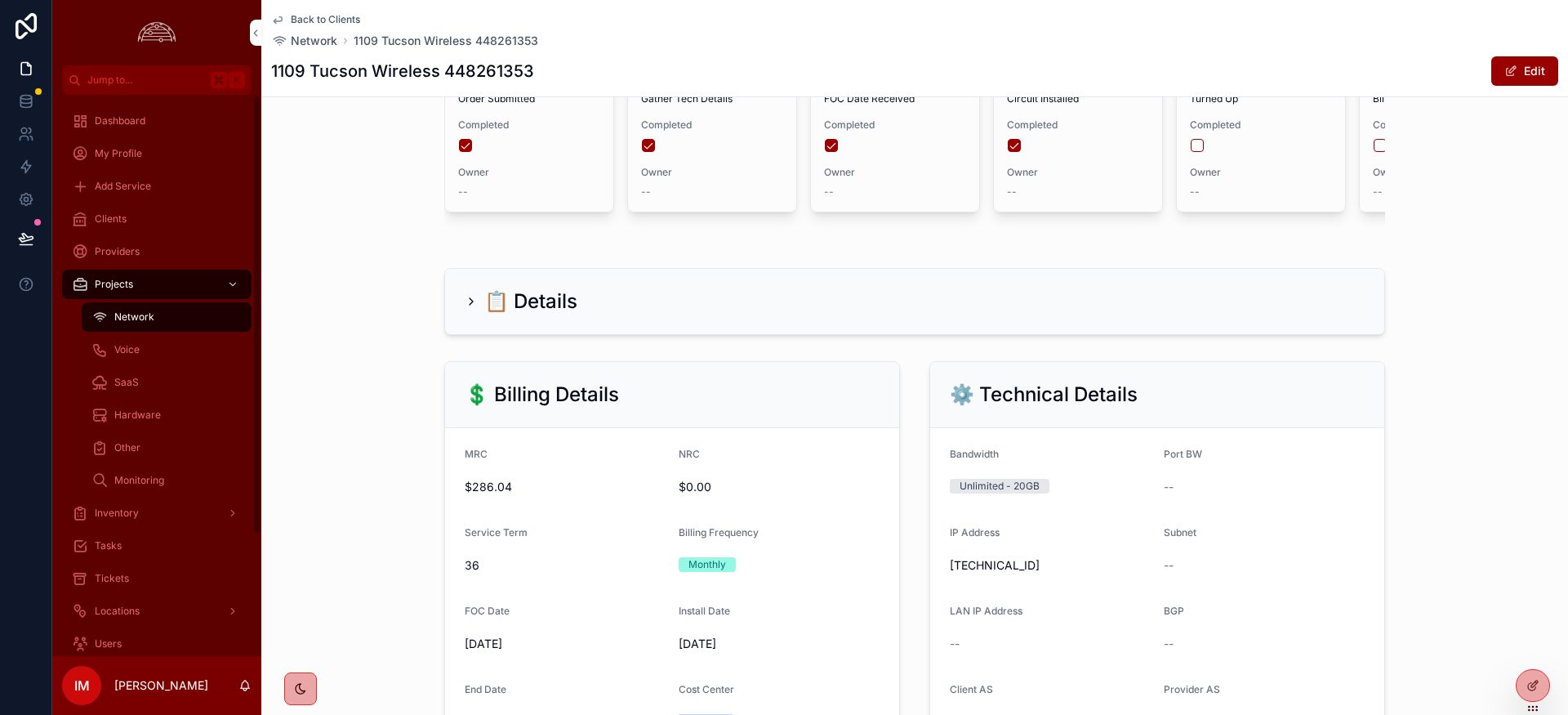
scroll to position [198, 0]
click at [281, 19] on icon "scrollable content" at bounding box center [278, 20] width 14 height 14
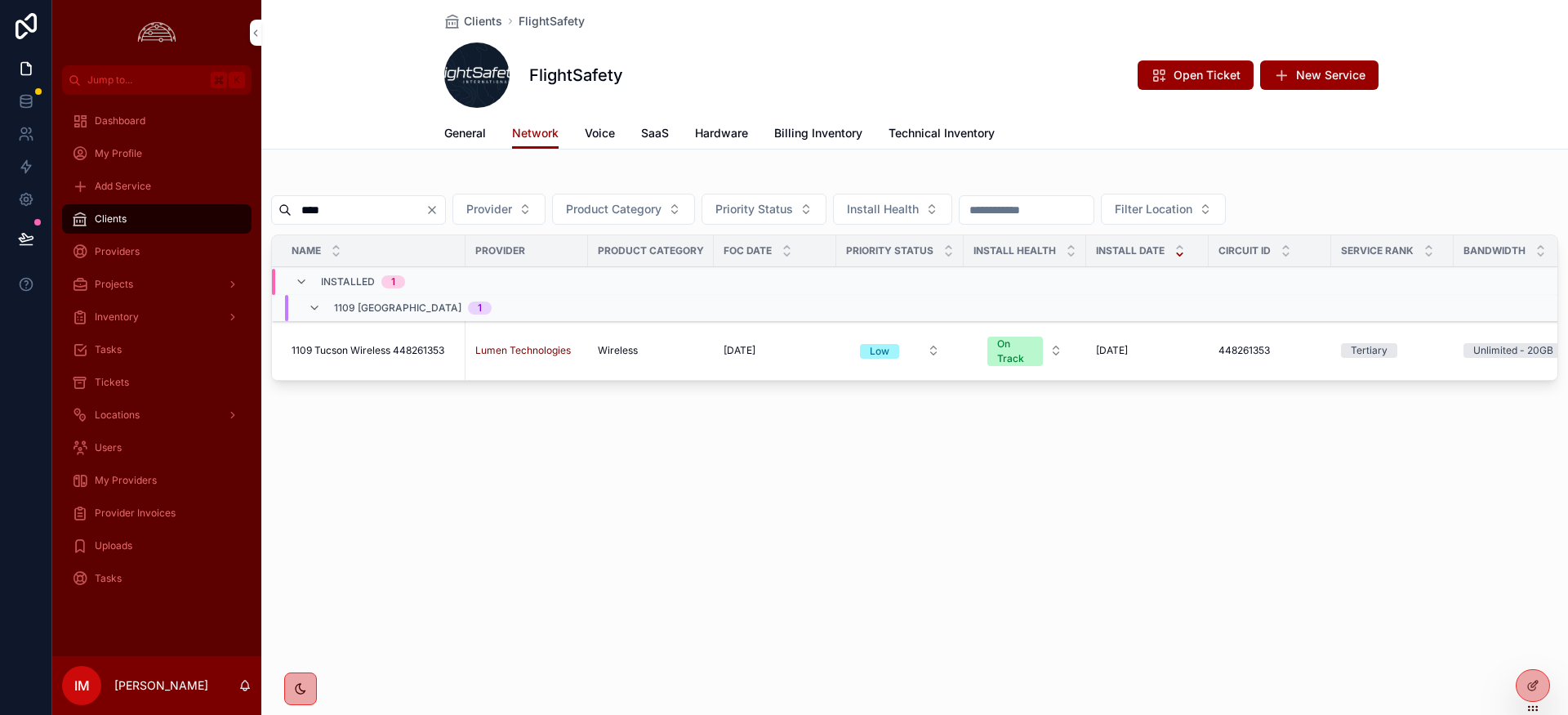
drag, startPoint x: 390, startPoint y: 207, endPoint x: 251, endPoint y: 196, distance: 139.4
click at [251, 196] on div "Jump to... K Dashboard My Profile Add Service Clients Providers Projects Invent…" at bounding box center [810, 357] width 1516 height 715
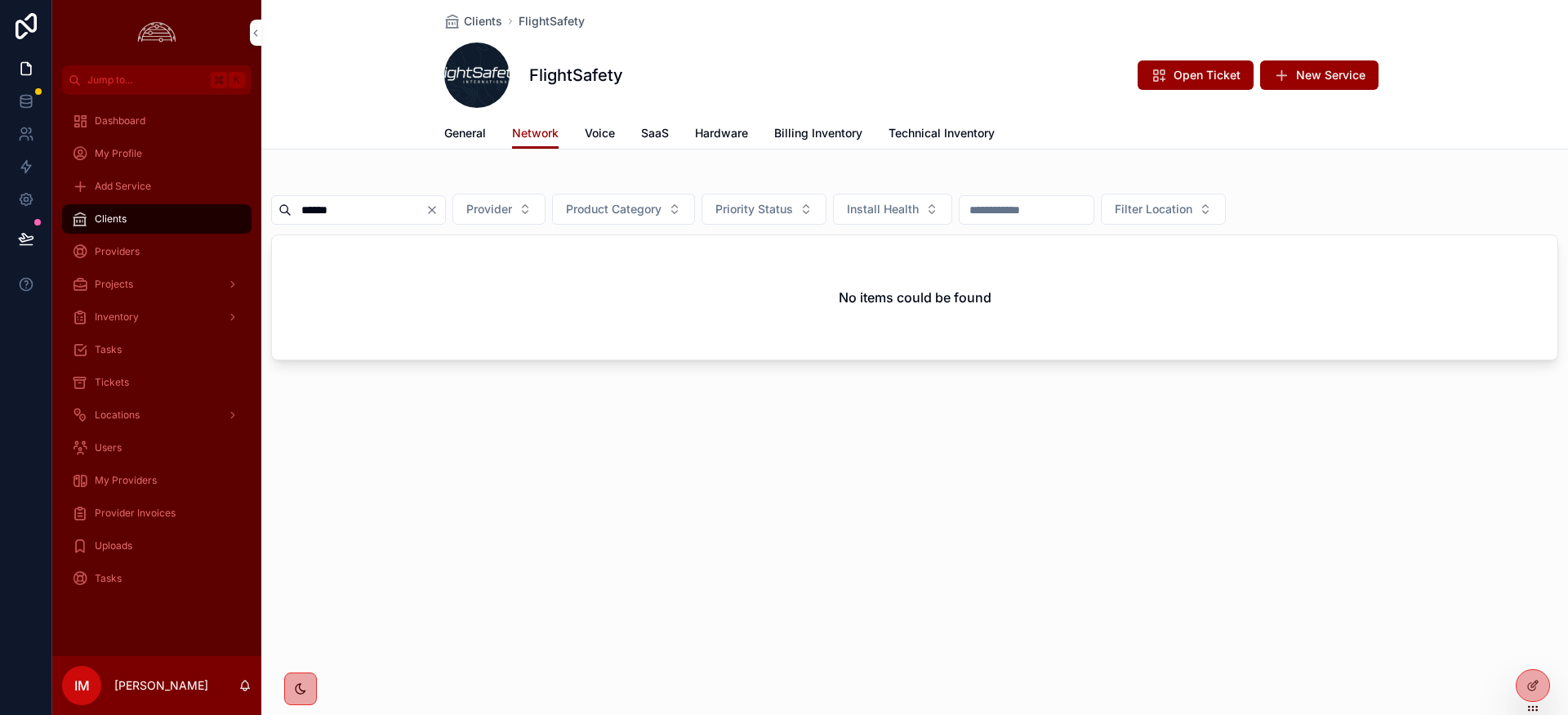
type input "******"
click at [479, 134] on span "General" at bounding box center [464, 133] width 42 height 16
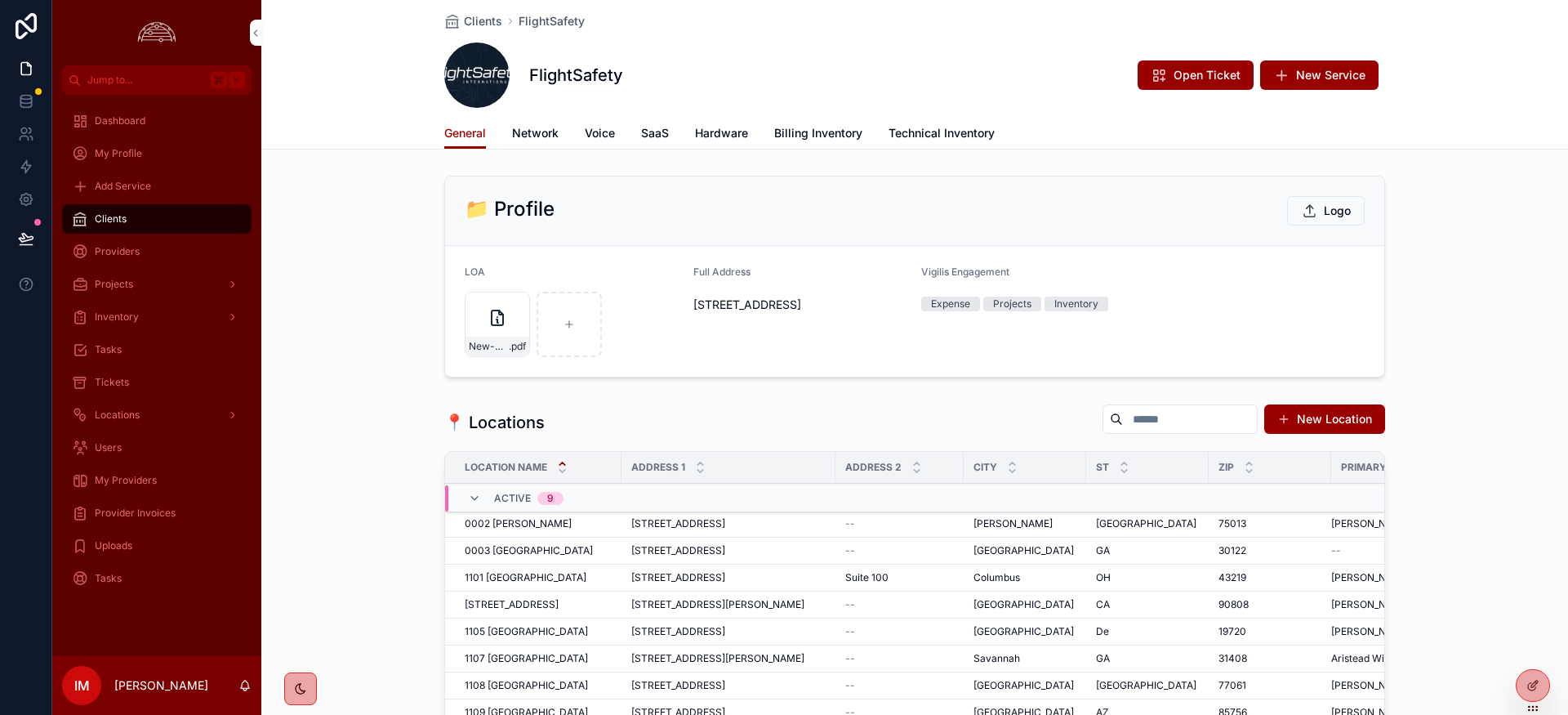
click at [597, 131] on span "Voice" at bounding box center [600, 133] width 30 height 16
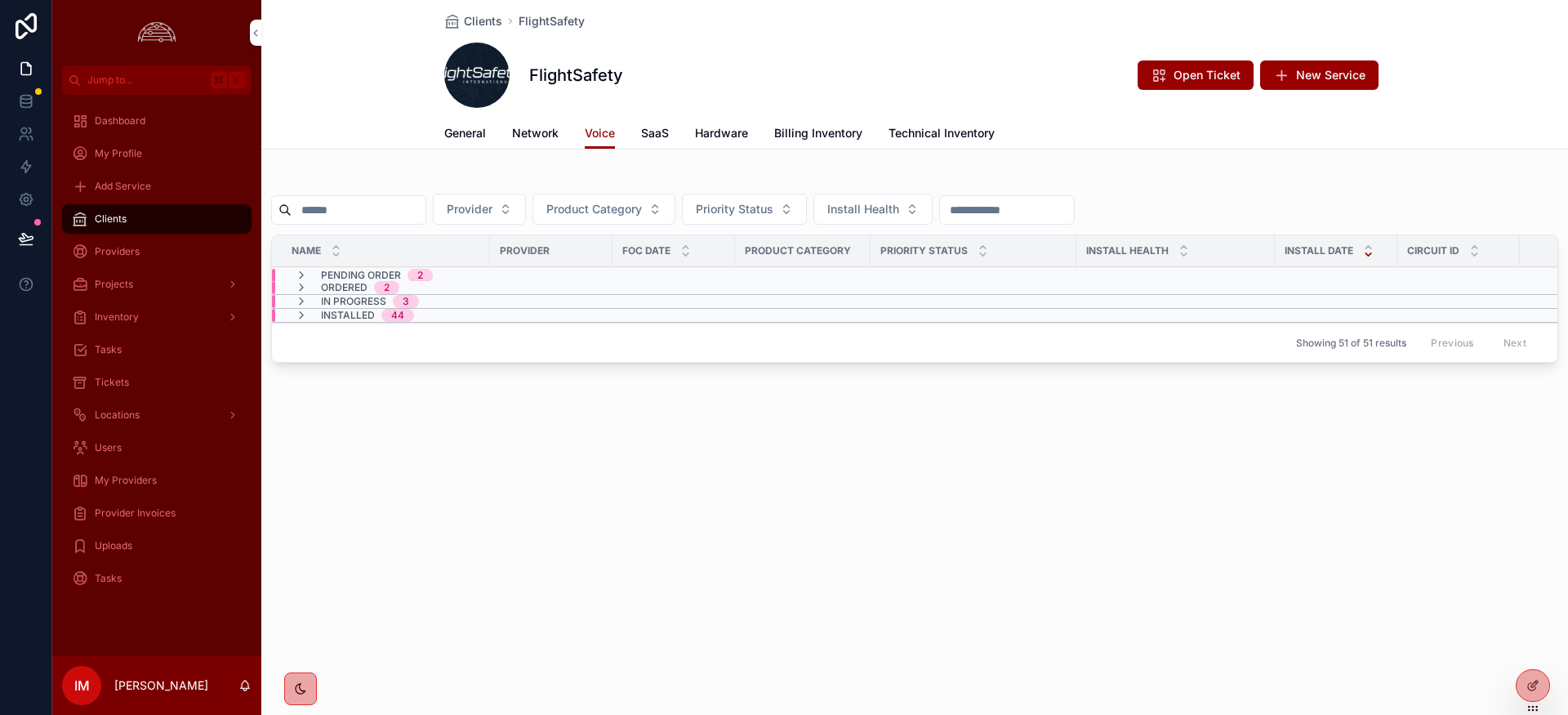
click at [362, 210] on input "scrollable content" at bounding box center [358, 210] width 133 height 23
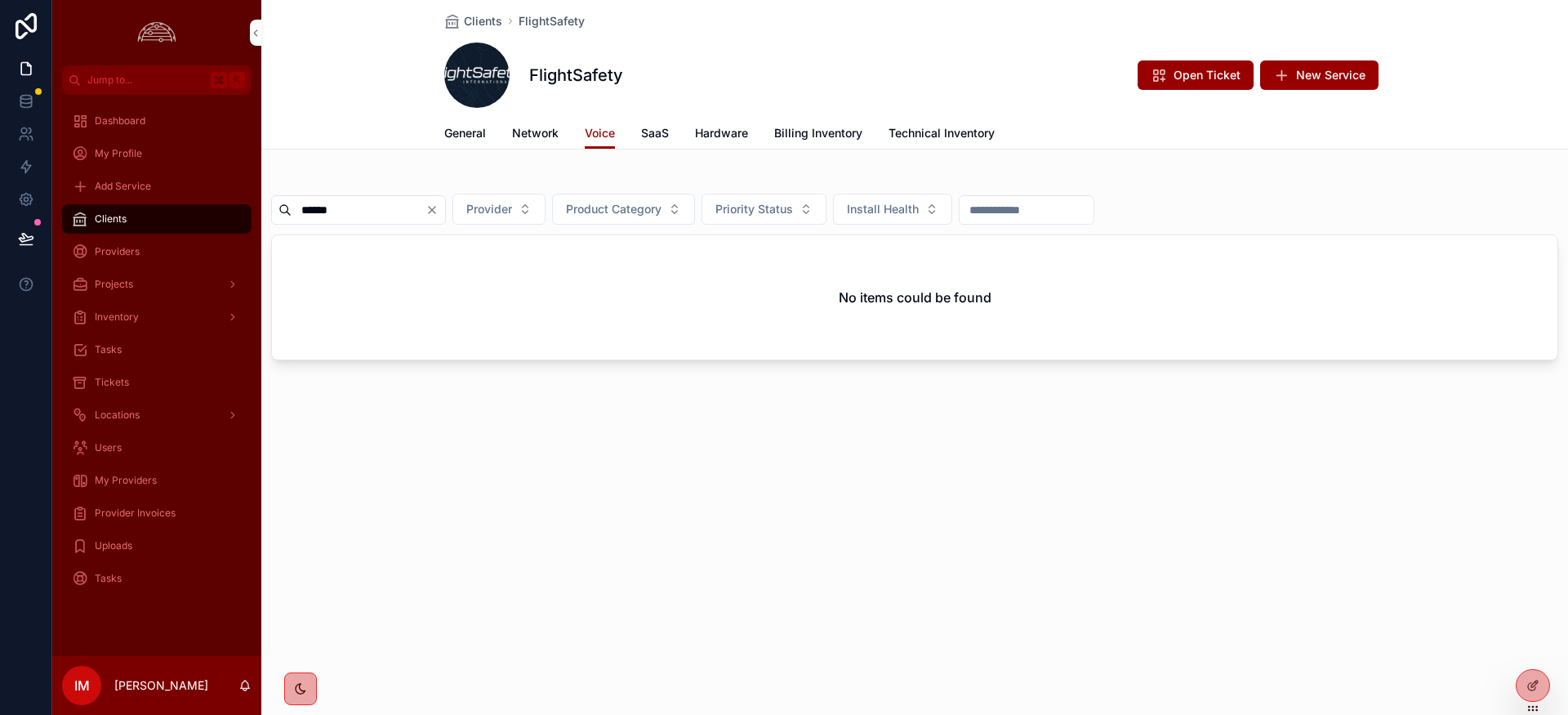
drag, startPoint x: 323, startPoint y: 198, endPoint x: 265, endPoint y: 199, distance: 58.0
click at [265, 199] on div "****** Provider Product Category Priority Status Install Health No items could …" at bounding box center [914, 271] width 1307 height 204
paste input "***"
type input "*********"
click at [527, 138] on span "Network" at bounding box center [535, 133] width 46 height 16
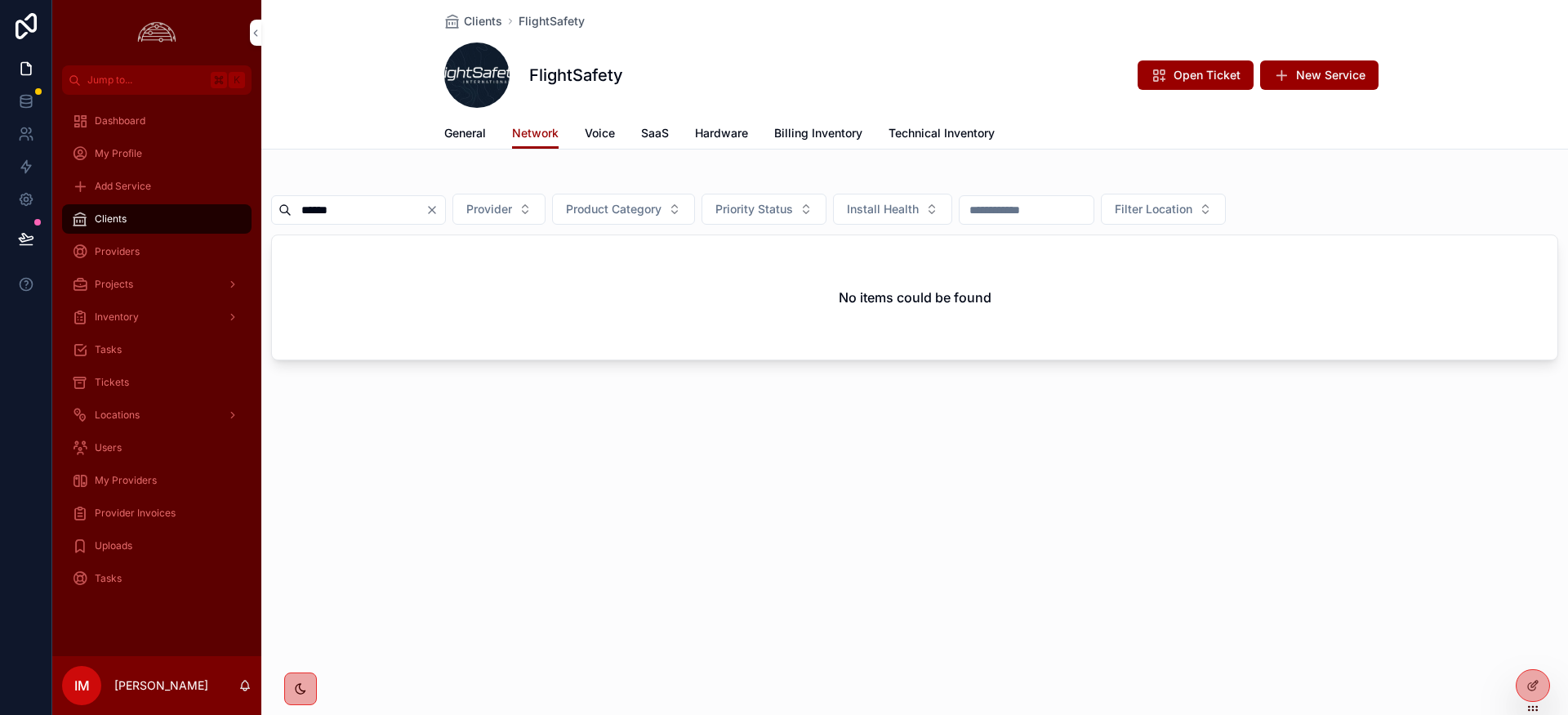
drag, startPoint x: 333, startPoint y: 206, endPoint x: 254, endPoint y: 200, distance: 79.2
click at [254, 200] on div "Jump to... K Dashboard My Profile Add Service Clients Providers Projects Invent…" at bounding box center [810, 357] width 1516 height 715
paste input "***"
type input "*********"
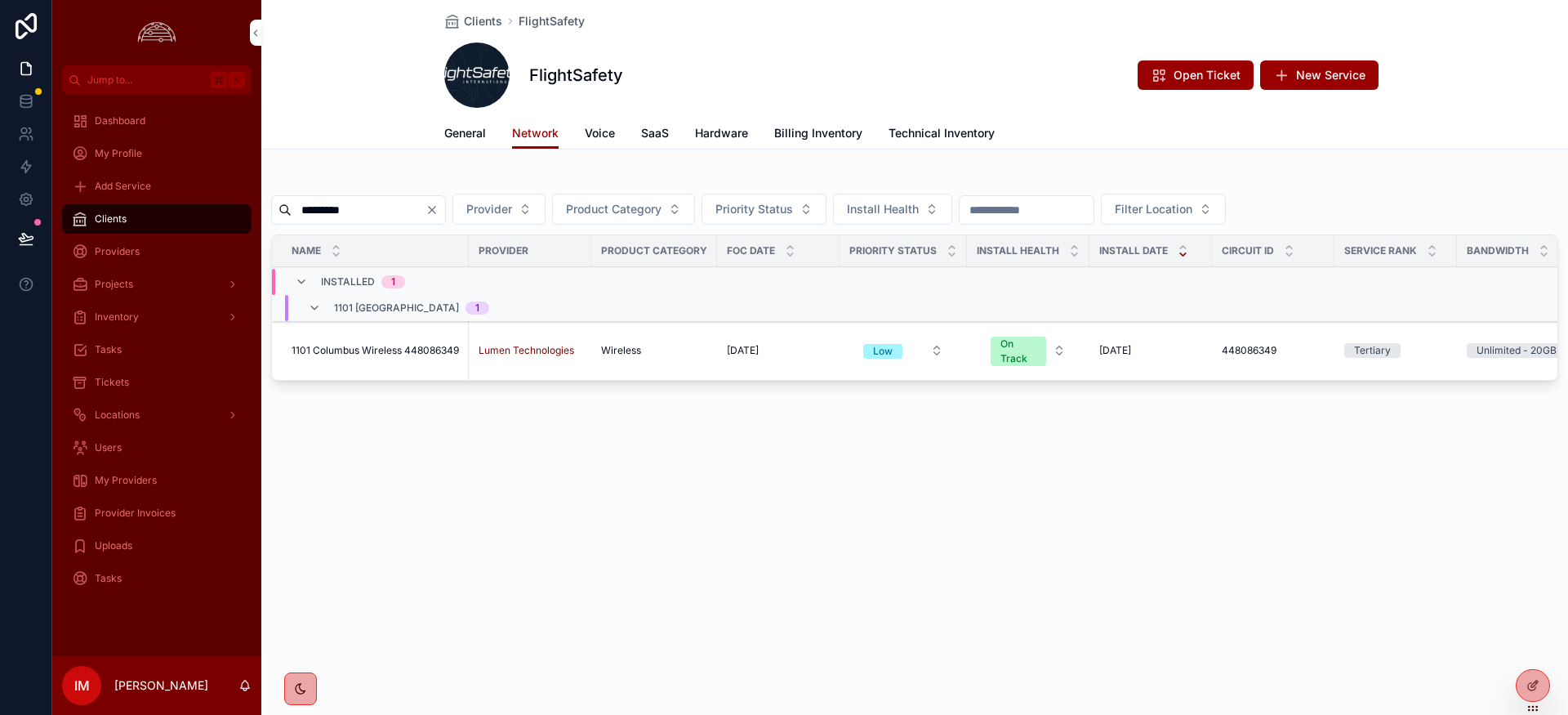
click at [375, 345] on span "1101 Columbus Wireless 448086349" at bounding box center [374, 350] width 167 height 14
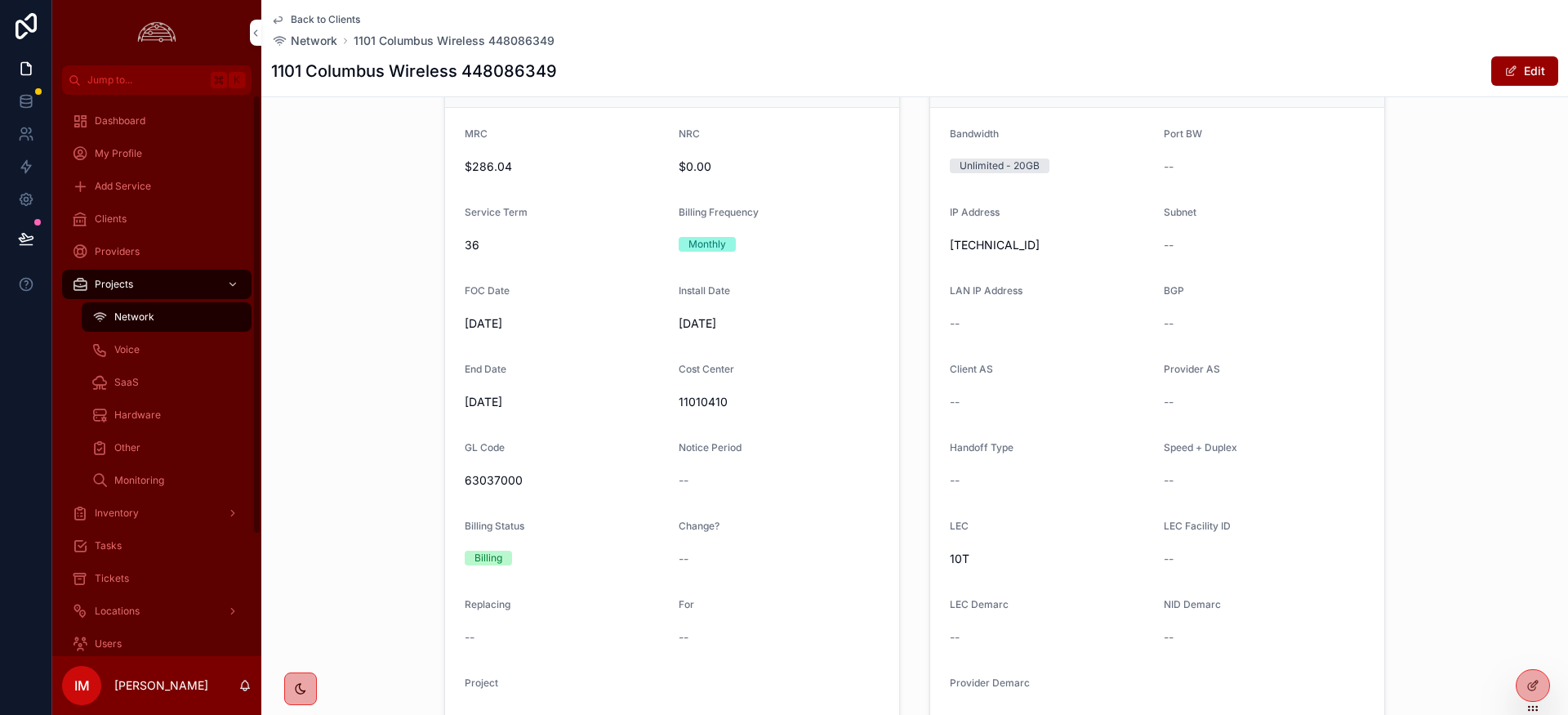
scroll to position [525, 0]
click at [501, 483] on span "63037000" at bounding box center [565, 477] width 201 height 16
click at [501, 482] on span "63037000" at bounding box center [565, 477] width 201 height 16
copy span "63037000"
click at [688, 397] on span "11010410" at bounding box center [780, 399] width 201 height 16
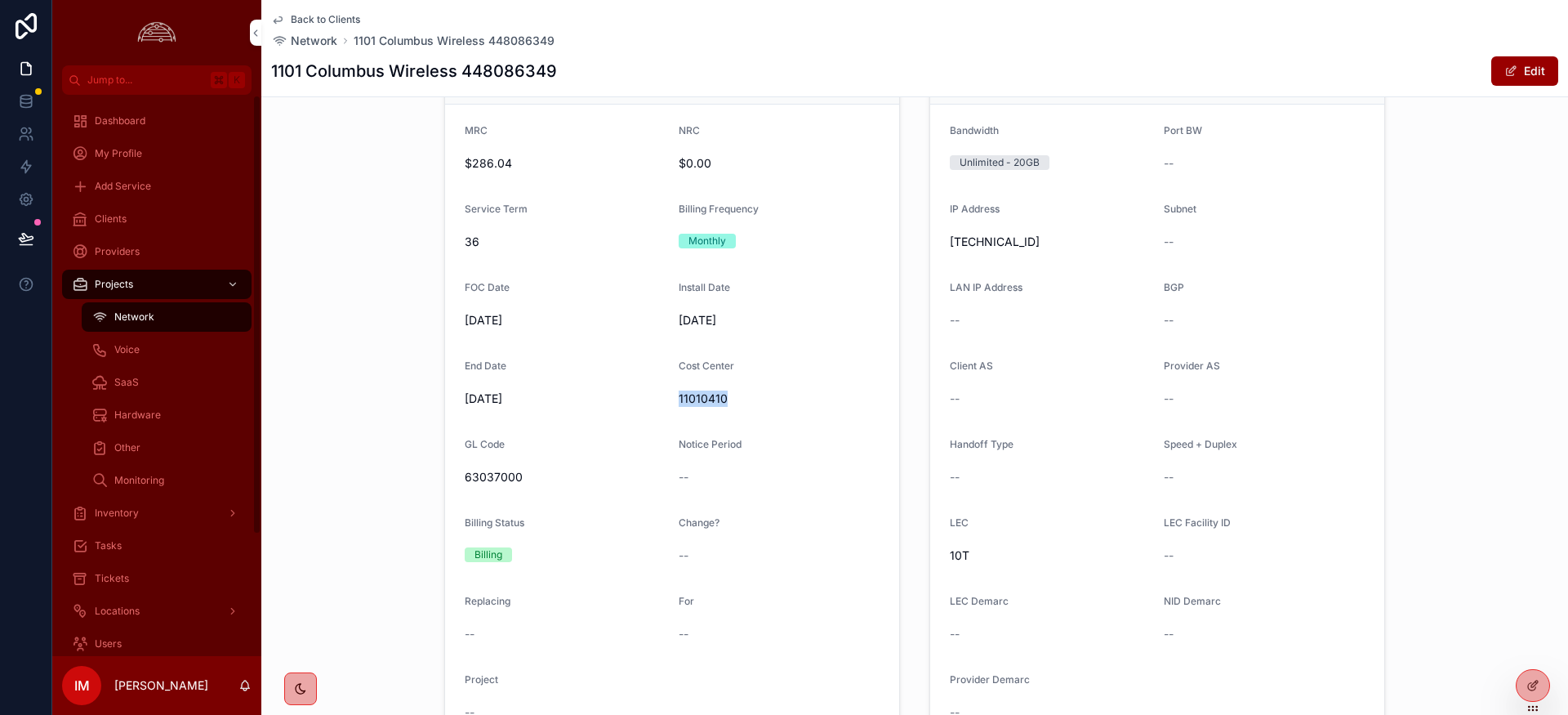
click at [688, 397] on span "11010410" at bounding box center [780, 399] width 201 height 16
copy span "11010410"
click at [312, 22] on span "Back to Clients" at bounding box center [326, 20] width 70 height 14
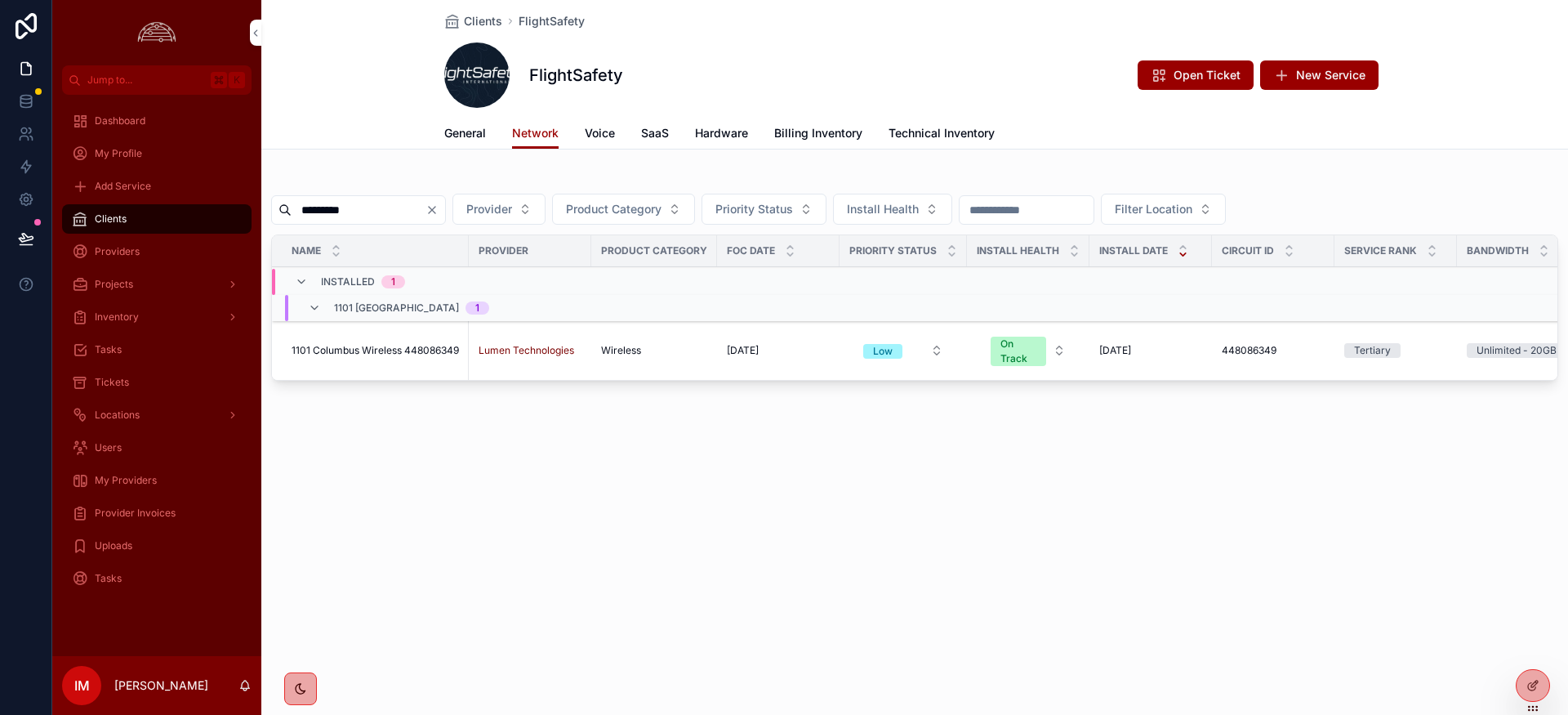
drag, startPoint x: 260, startPoint y: 185, endPoint x: 268, endPoint y: 207, distance: 23.4
click at [250, 185] on div "Jump to... K Dashboard My Profile Add Service Clients Providers Projects Invent…" at bounding box center [810, 357] width 1516 height 715
paste input "scrollable content"
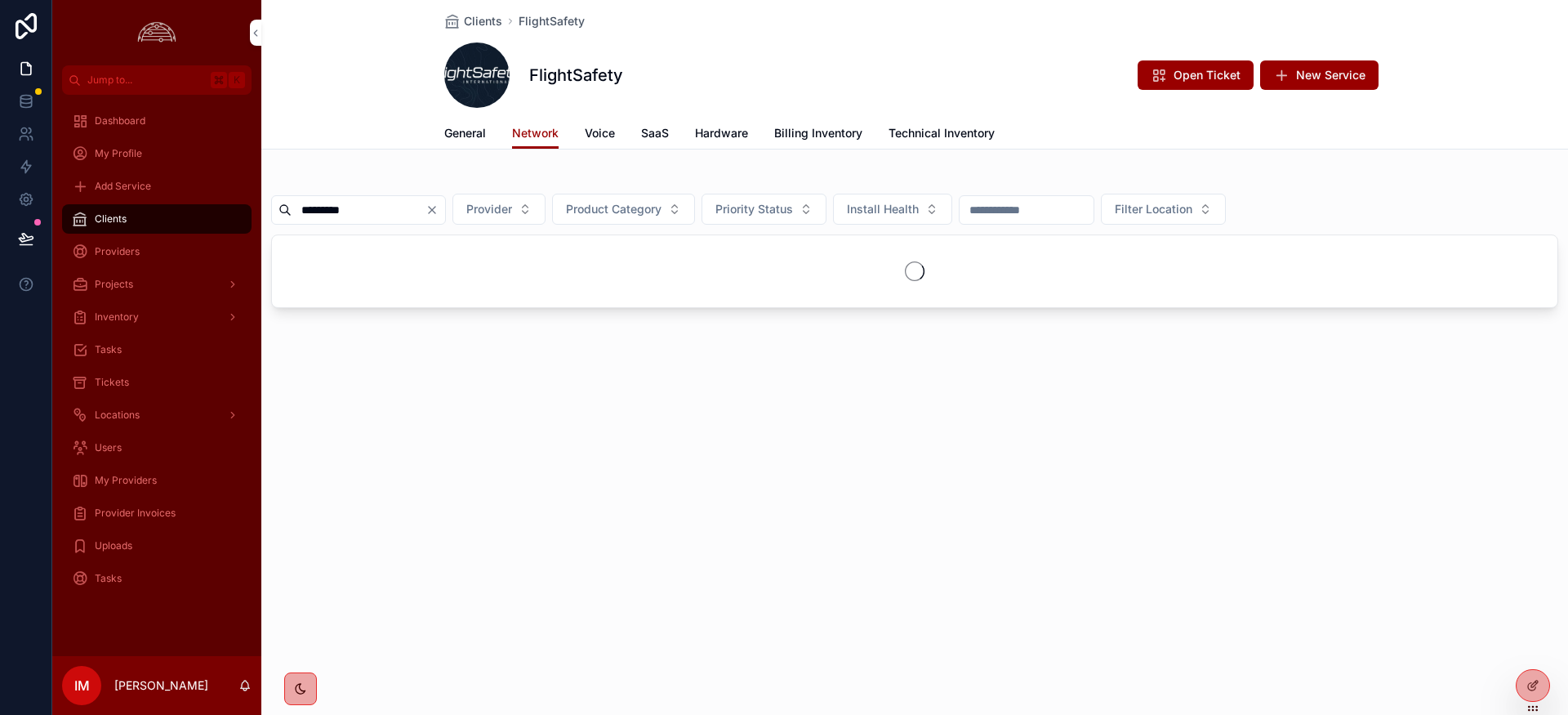
type input "*********"
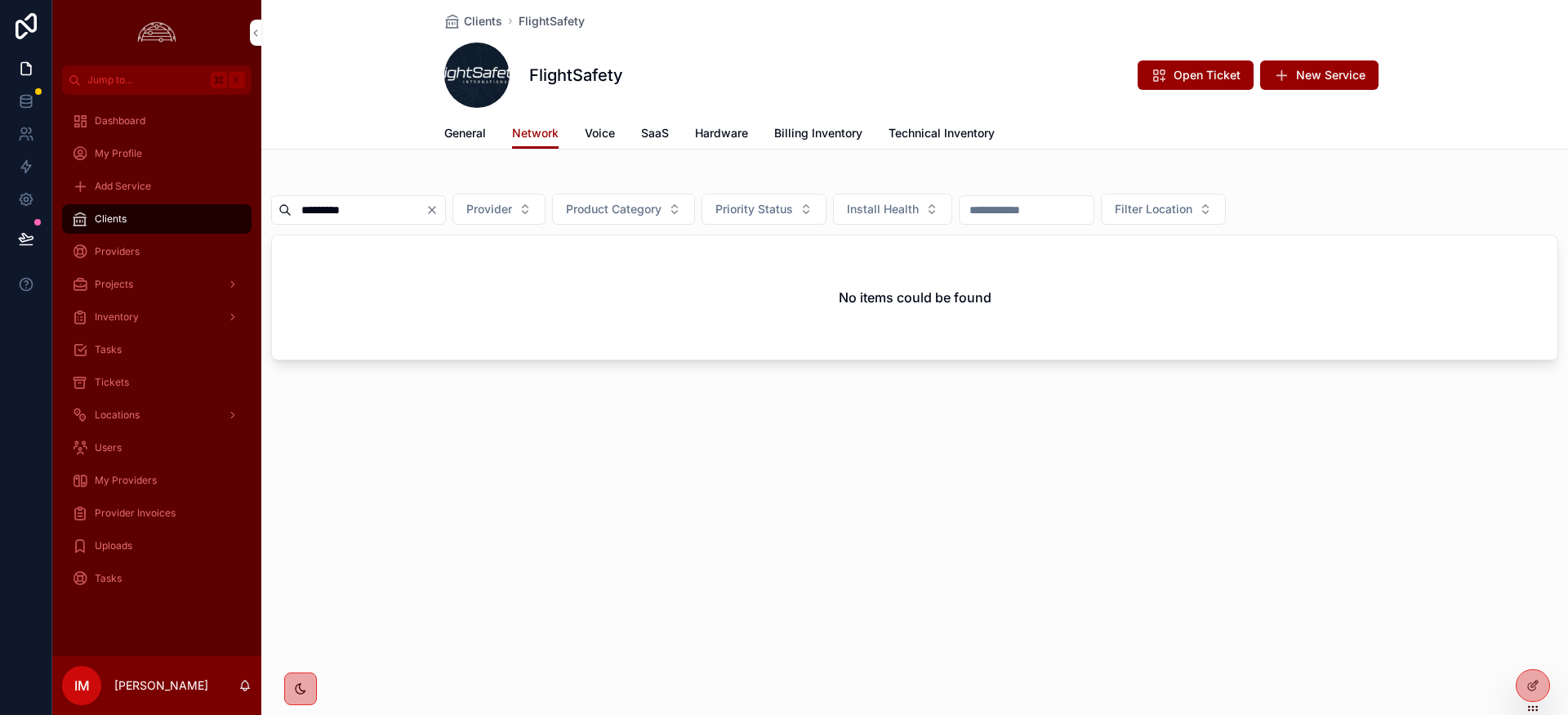
click at [438, 212] on icon "Clear" at bounding box center [432, 210] width 14 height 14
click at [407, 210] on input "scrollable content" at bounding box center [358, 210] width 133 height 23
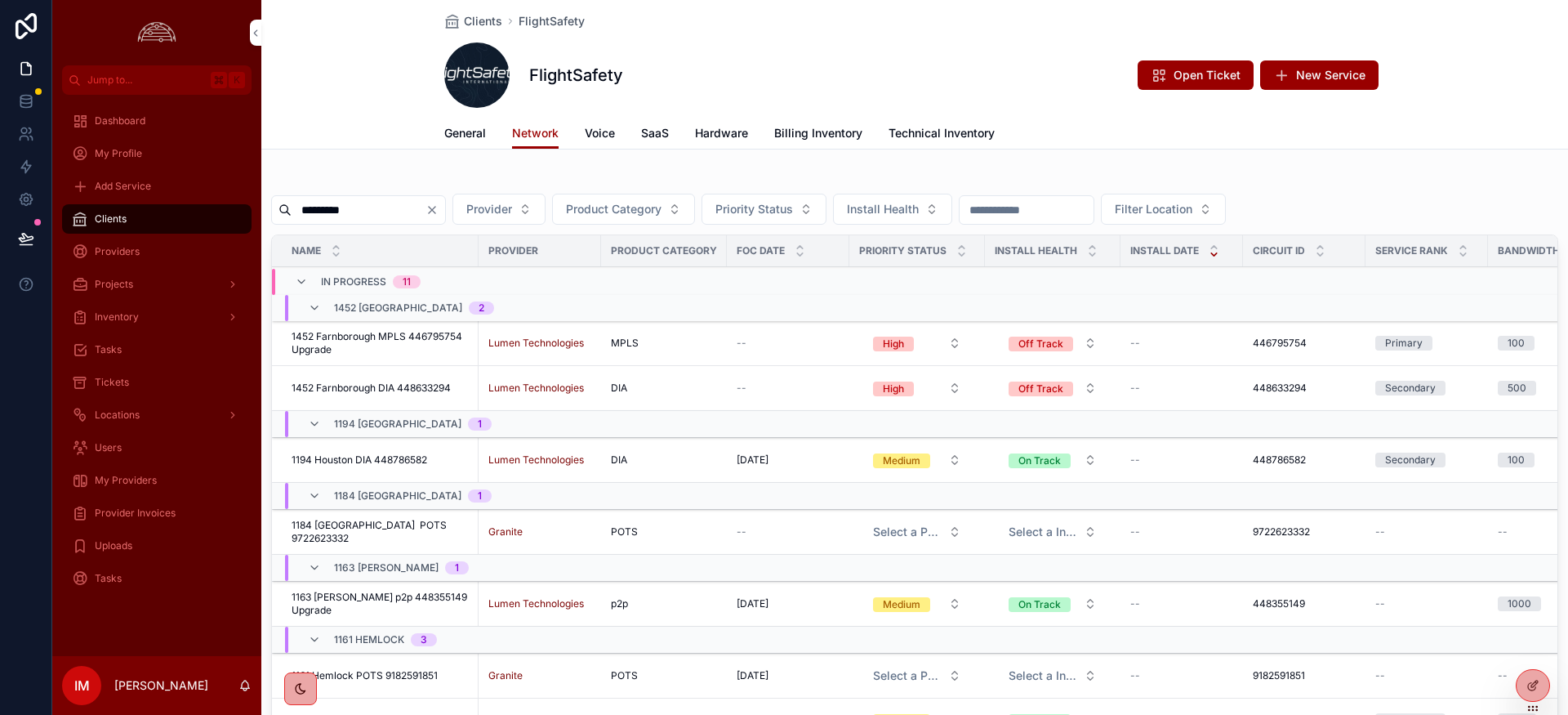
type input "*********"
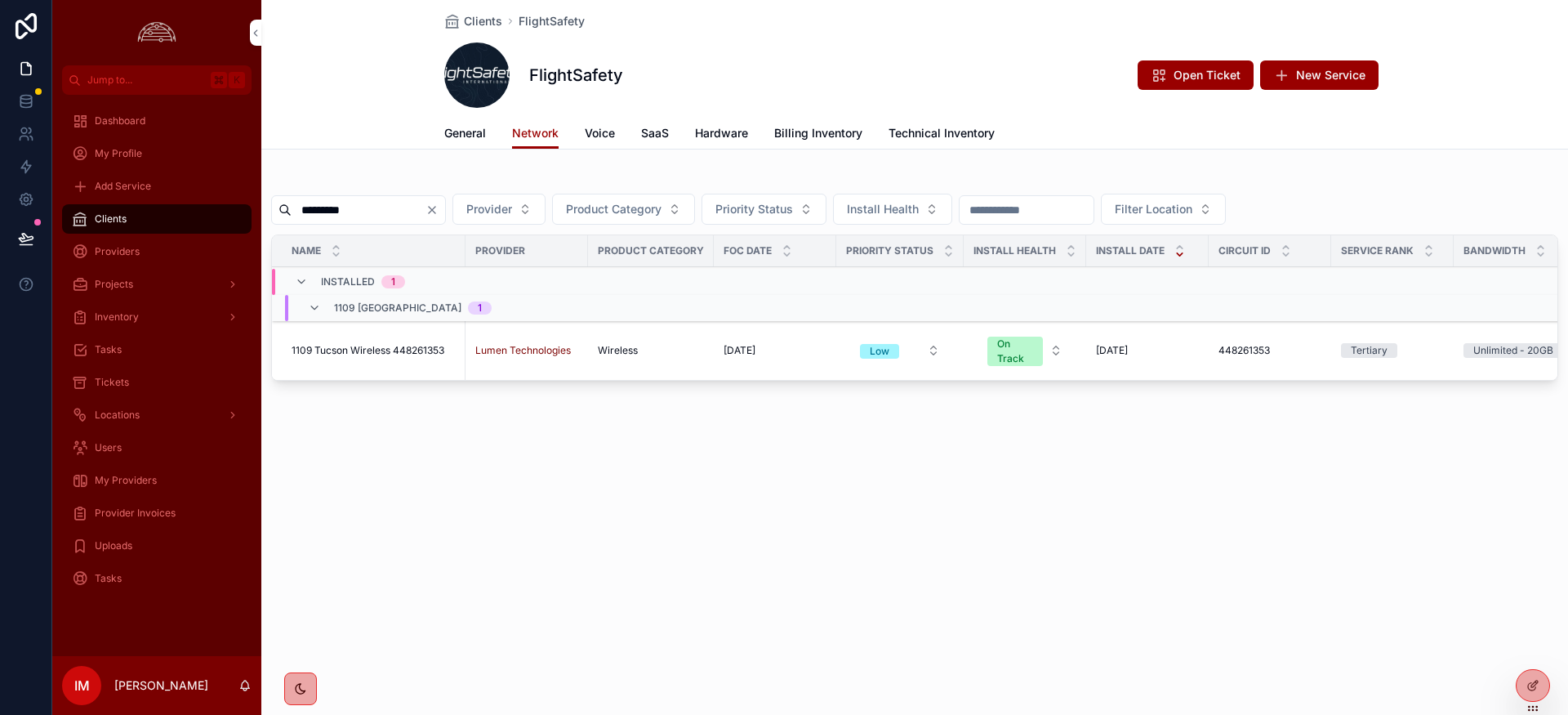
click at [404, 349] on span "1109 Tucson Wireless 448261353" at bounding box center [368, 350] width 153 height 14
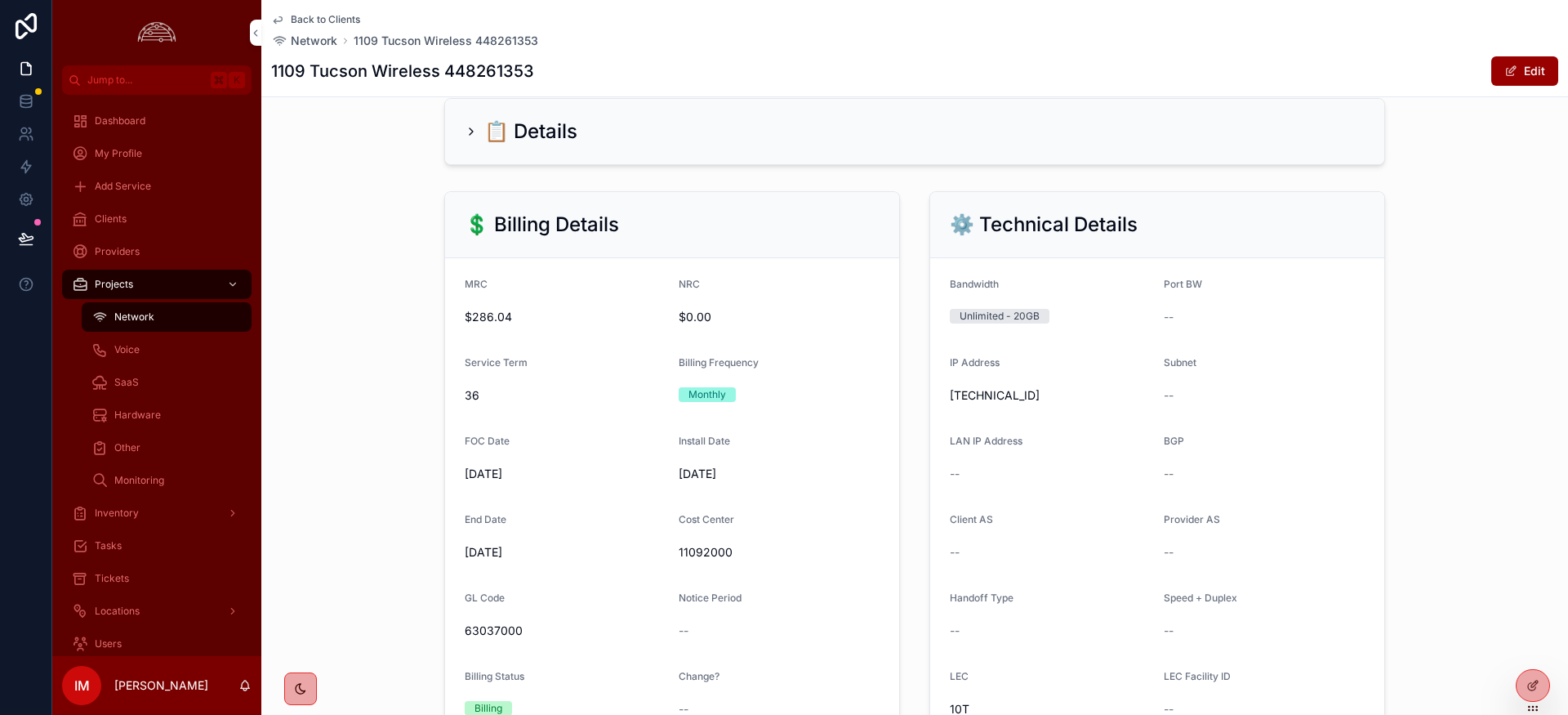
scroll to position [372, 0]
click at [323, 16] on span "Back to Clients" at bounding box center [326, 20] width 70 height 14
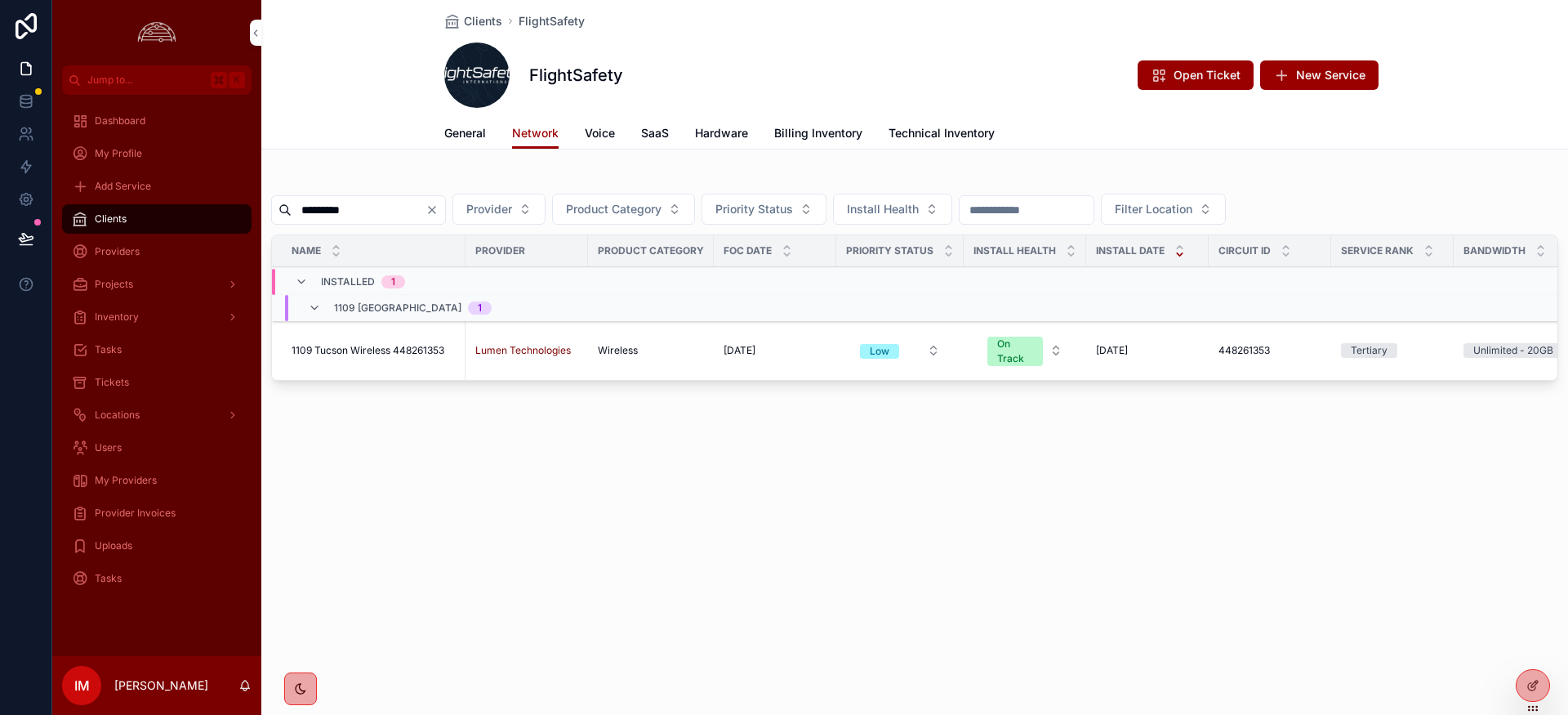
drag, startPoint x: 375, startPoint y: 213, endPoint x: 236, endPoint y: 207, distance: 139.1
click at [236, 207] on div "Jump to... K Dashboard My Profile Add Service Clients Providers Projects Invent…" at bounding box center [810, 357] width 1516 height 715
paste input "scrollable content"
type input "*********"
click at [429, 353] on span "1112 Moonachie Wireless 448261365" at bounding box center [375, 350] width 168 height 14
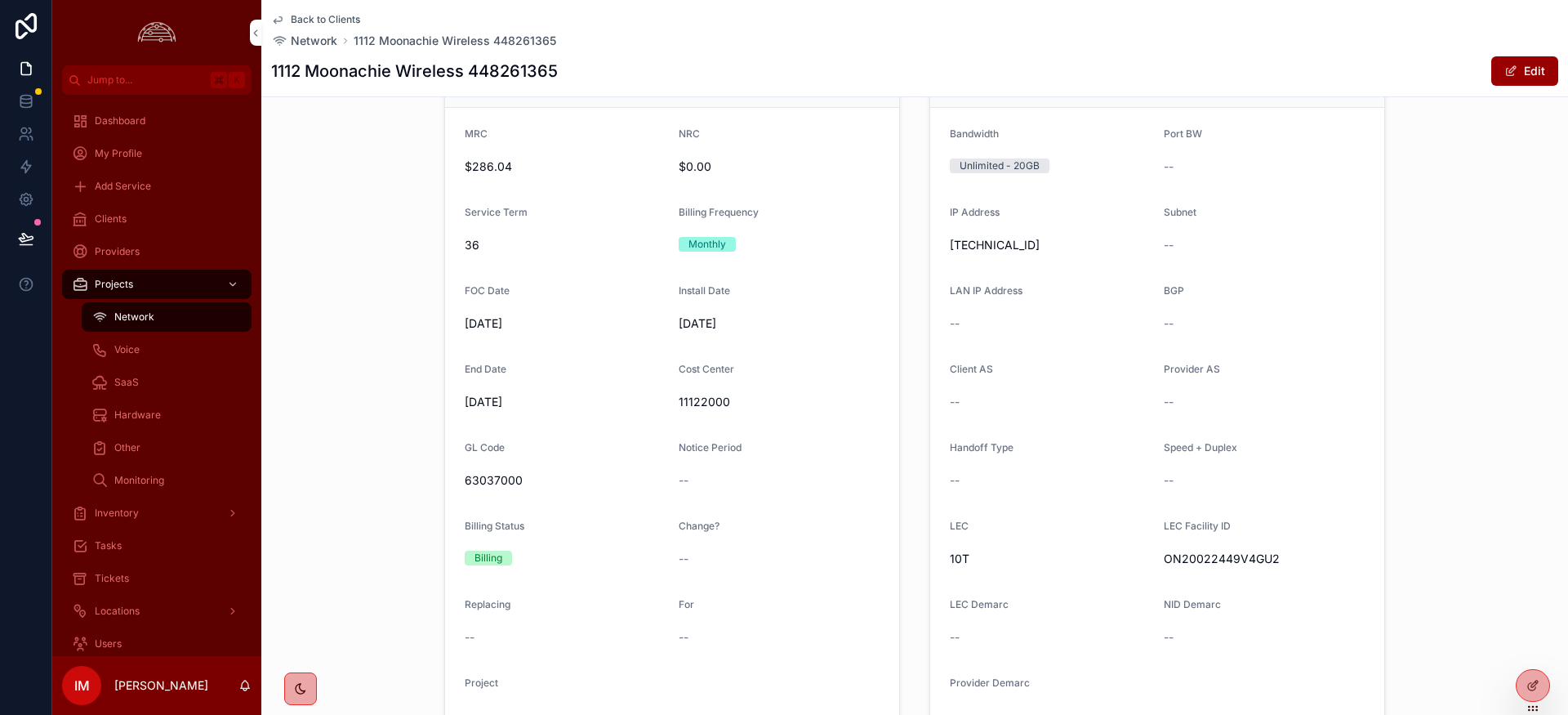
scroll to position [533, 0]
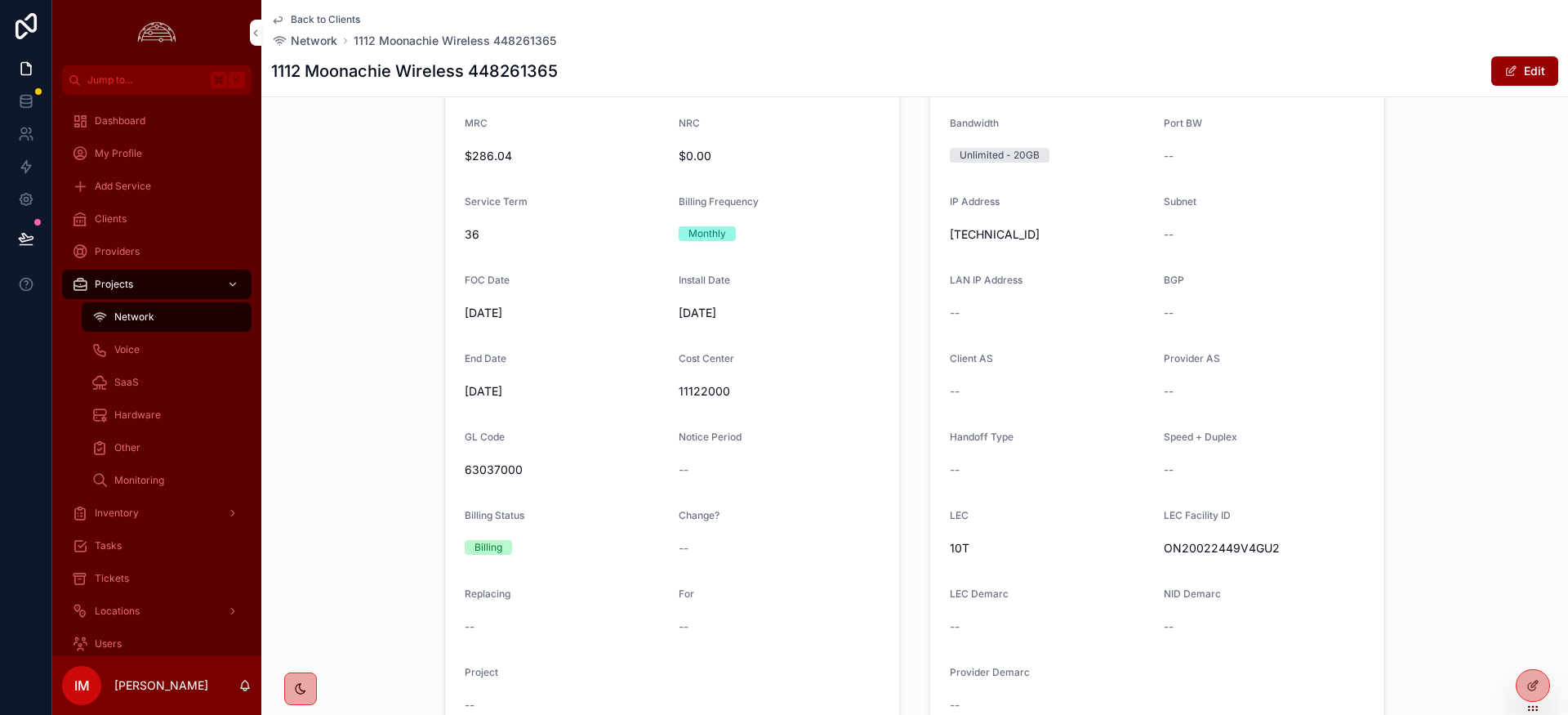
click at [710, 391] on span "11122000" at bounding box center [780, 391] width 201 height 16
copy span "11122000"
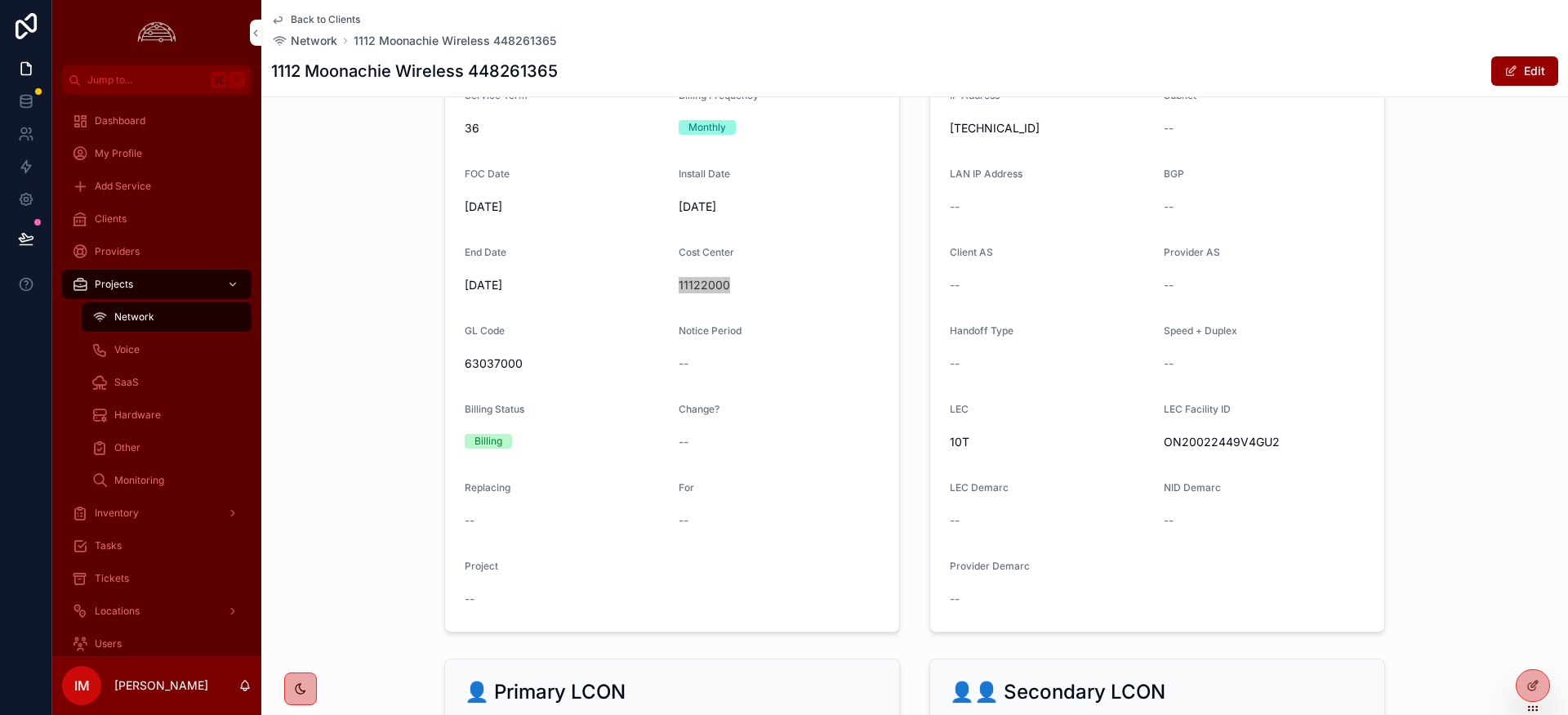
scroll to position [559, 0]
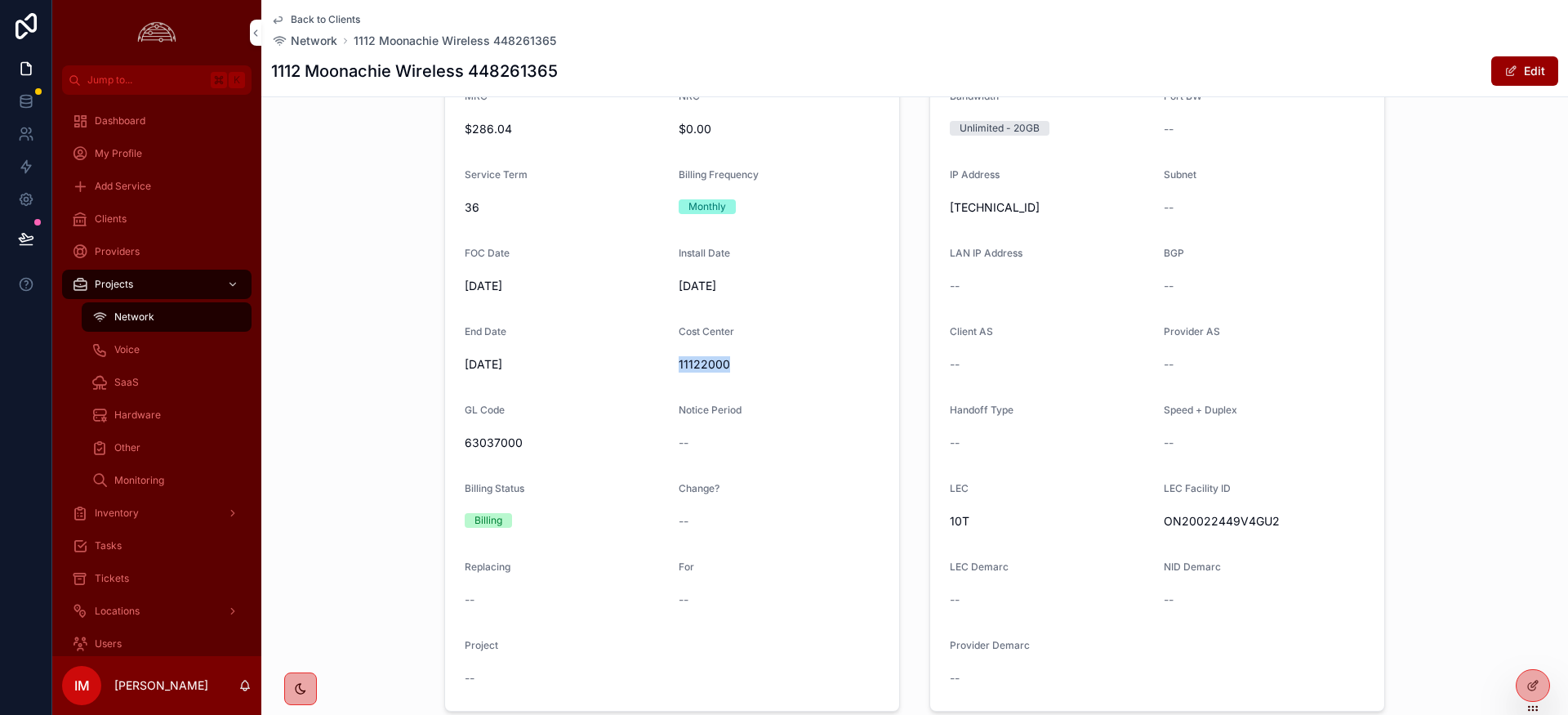
click at [711, 366] on span "11122000" at bounding box center [780, 364] width 201 height 16
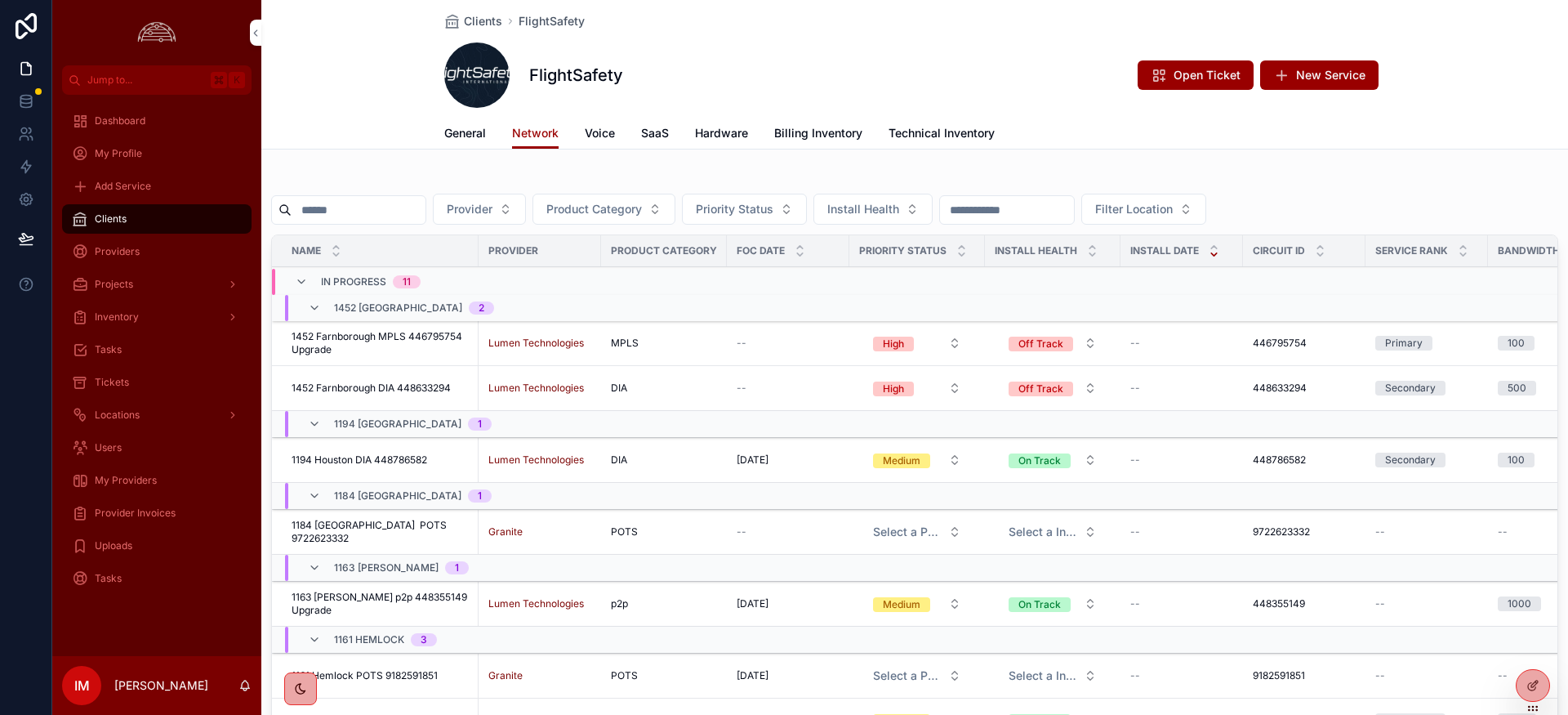
click at [345, 213] on input "scrollable content" at bounding box center [358, 210] width 133 height 23
paste input "*********"
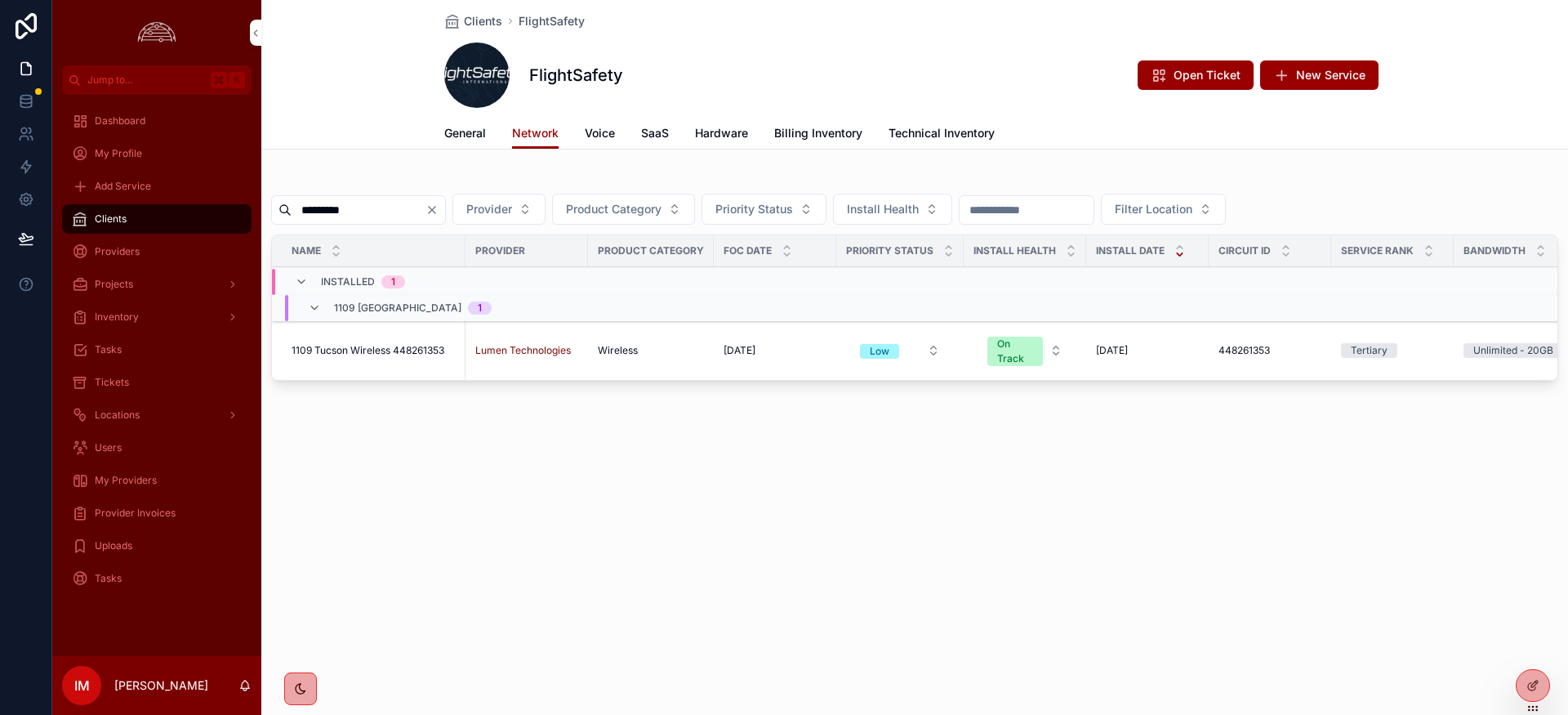
type input "*********"
click at [130, 474] on span "My Providers" at bounding box center [126, 481] width 62 height 14
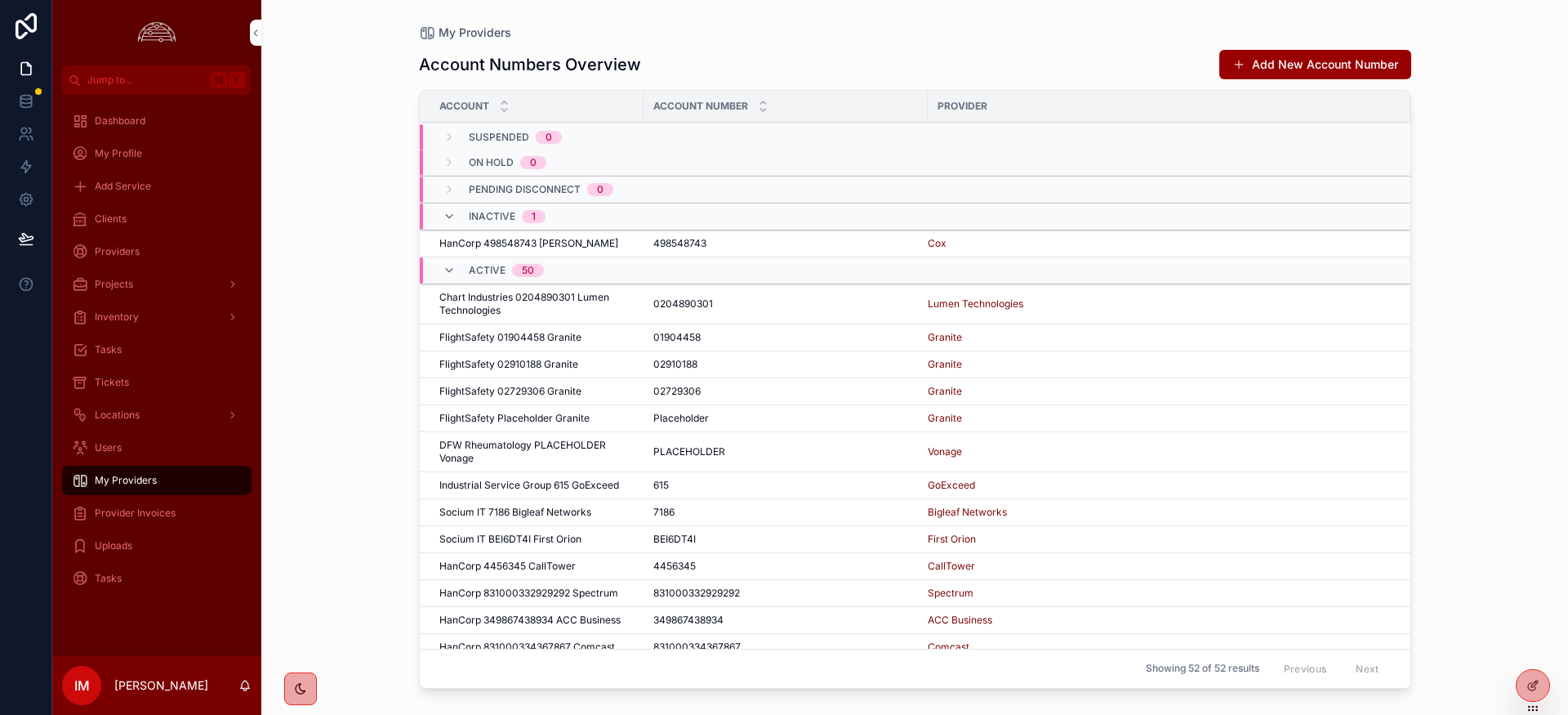
click at [156, 507] on span "Provider Invoices" at bounding box center [135, 514] width 81 height 14
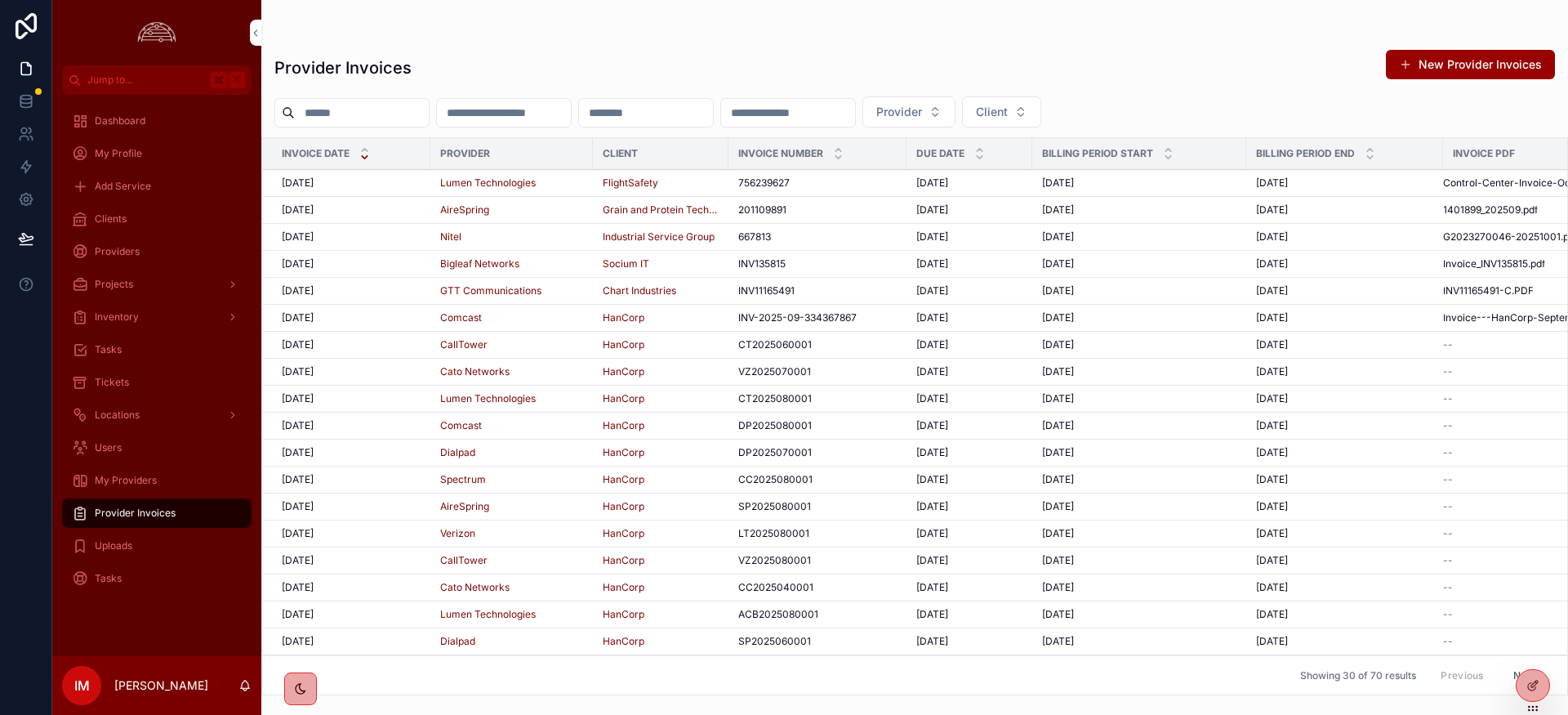
click at [515, 175] on td "Lumen Technologies" at bounding box center [512, 184] width 163 height 27
click at [512, 181] on span "Lumen Technologies" at bounding box center [488, 183] width 96 height 14
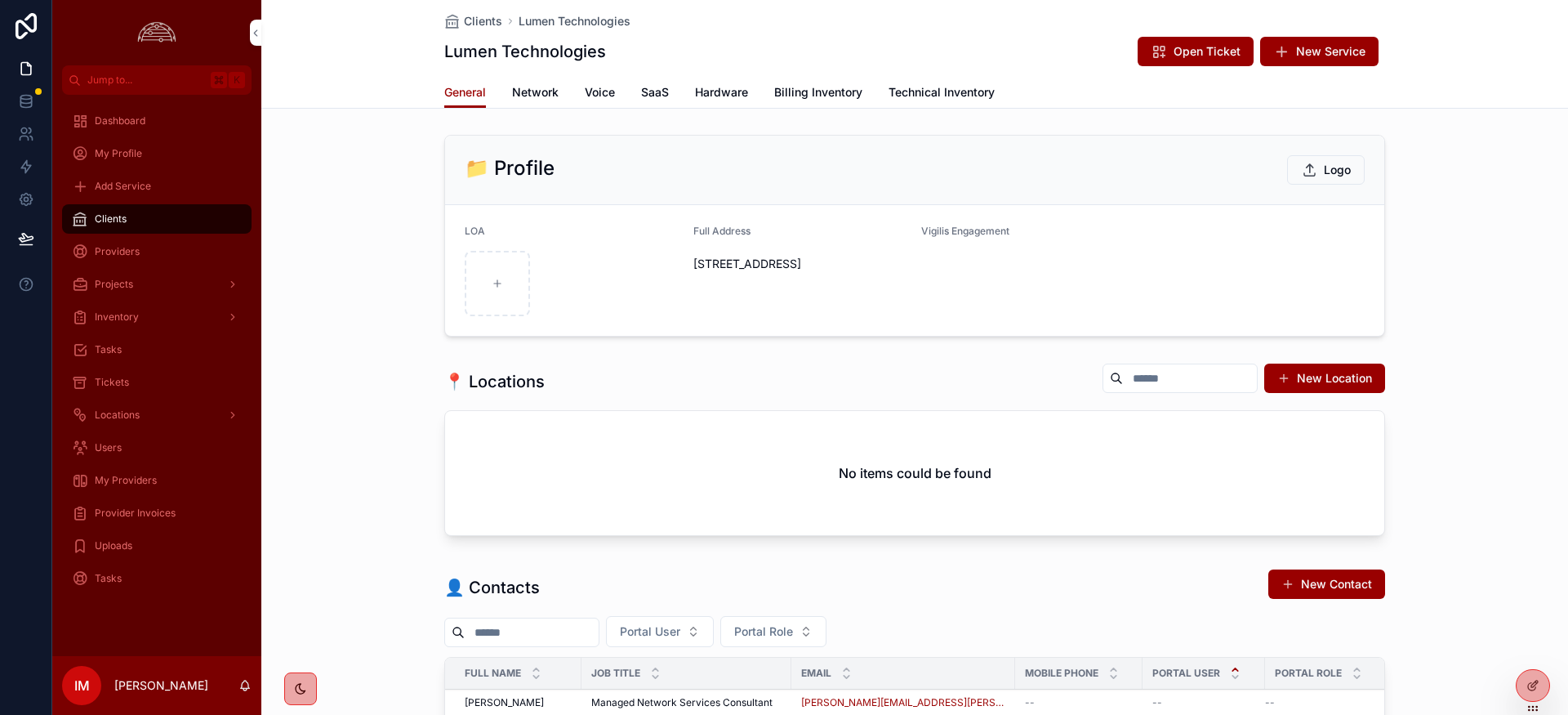
scroll to position [3, 0]
click at [547, 95] on span "Network" at bounding box center [535, 92] width 46 height 16
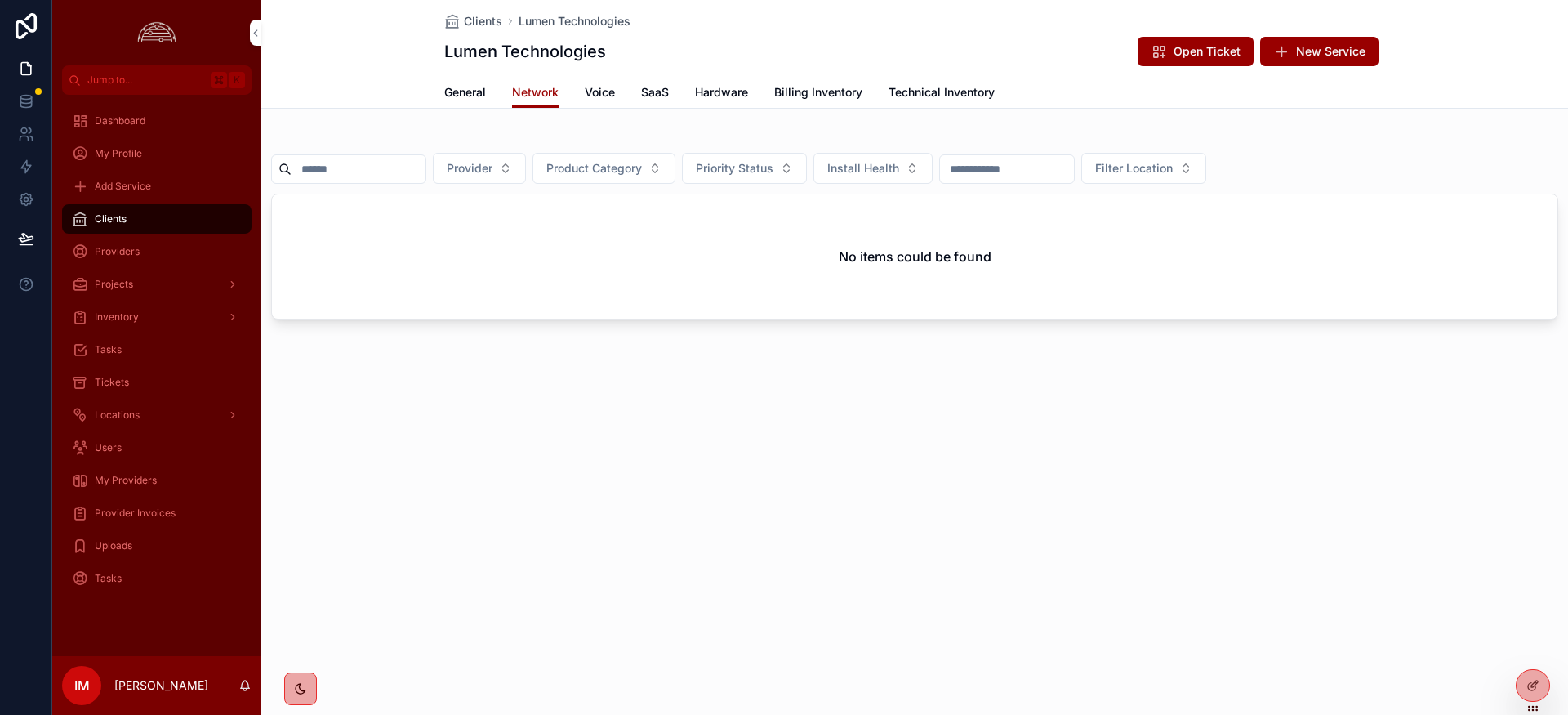
drag, startPoint x: 830, startPoint y: 87, endPoint x: 830, endPoint y: 109, distance: 22.0
click at [830, 87] on span "Billing Inventory" at bounding box center [818, 92] width 88 height 16
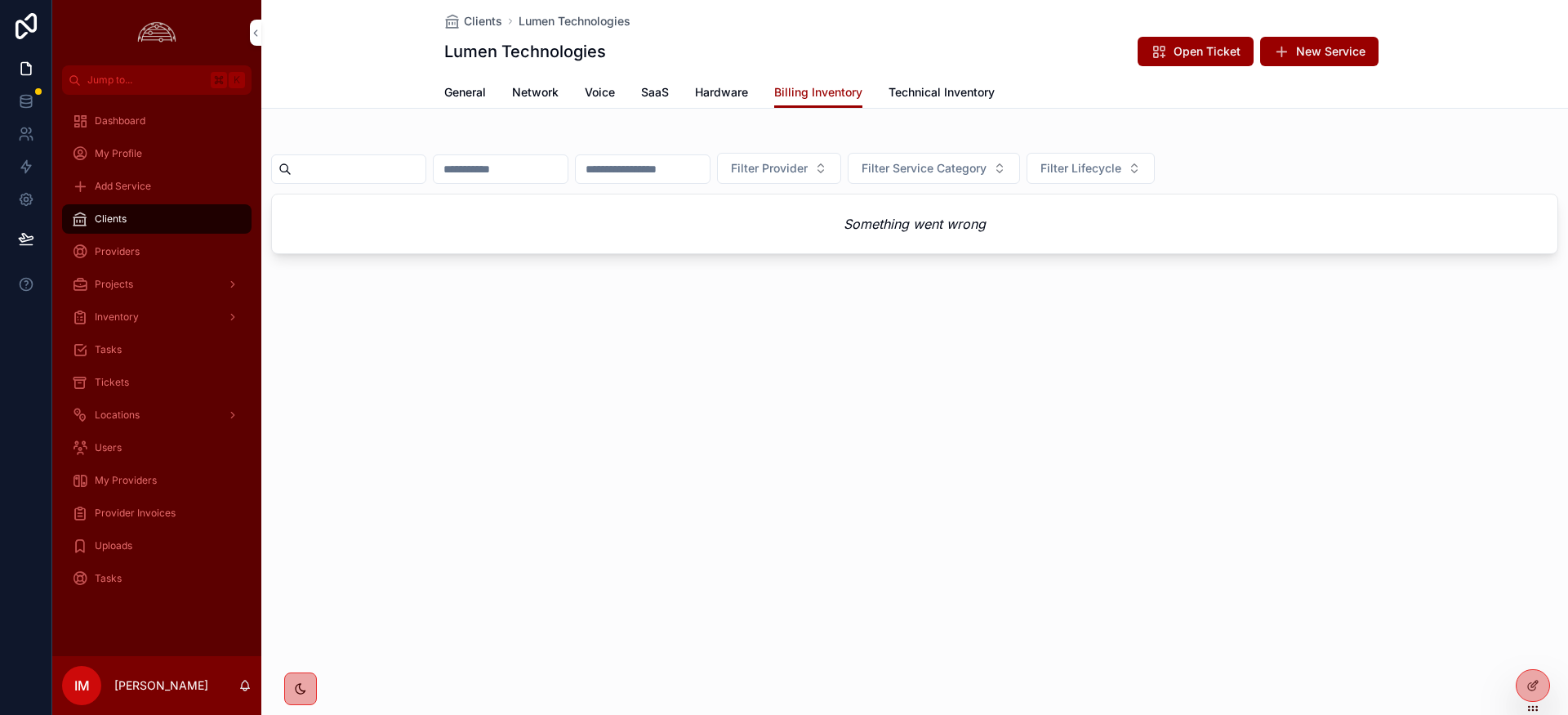
click at [486, 87] on span "General" at bounding box center [464, 92] width 42 height 16
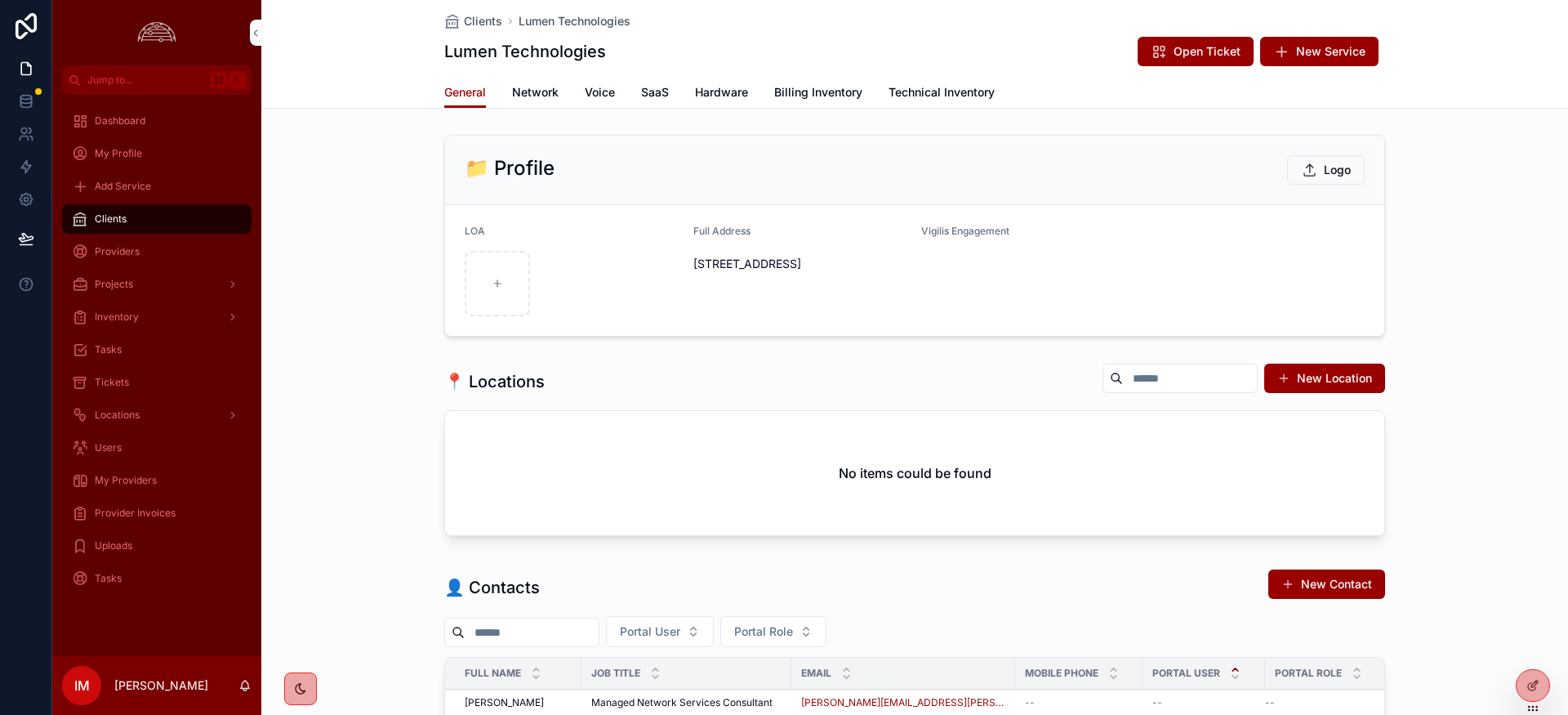
click at [522, 89] on span "Network" at bounding box center [535, 92] width 46 height 16
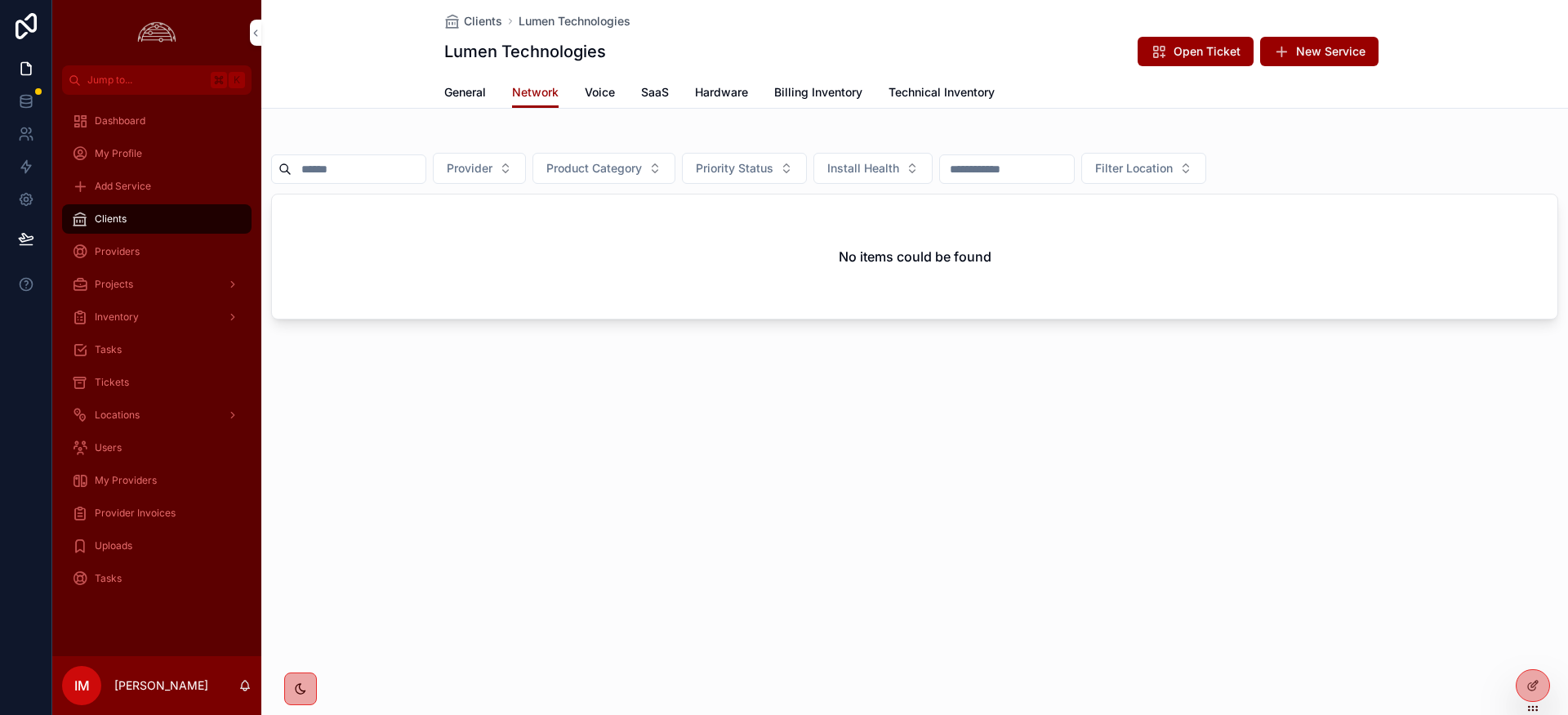
click at [107, 516] on span "Provider Invoices" at bounding box center [135, 514] width 81 height 14
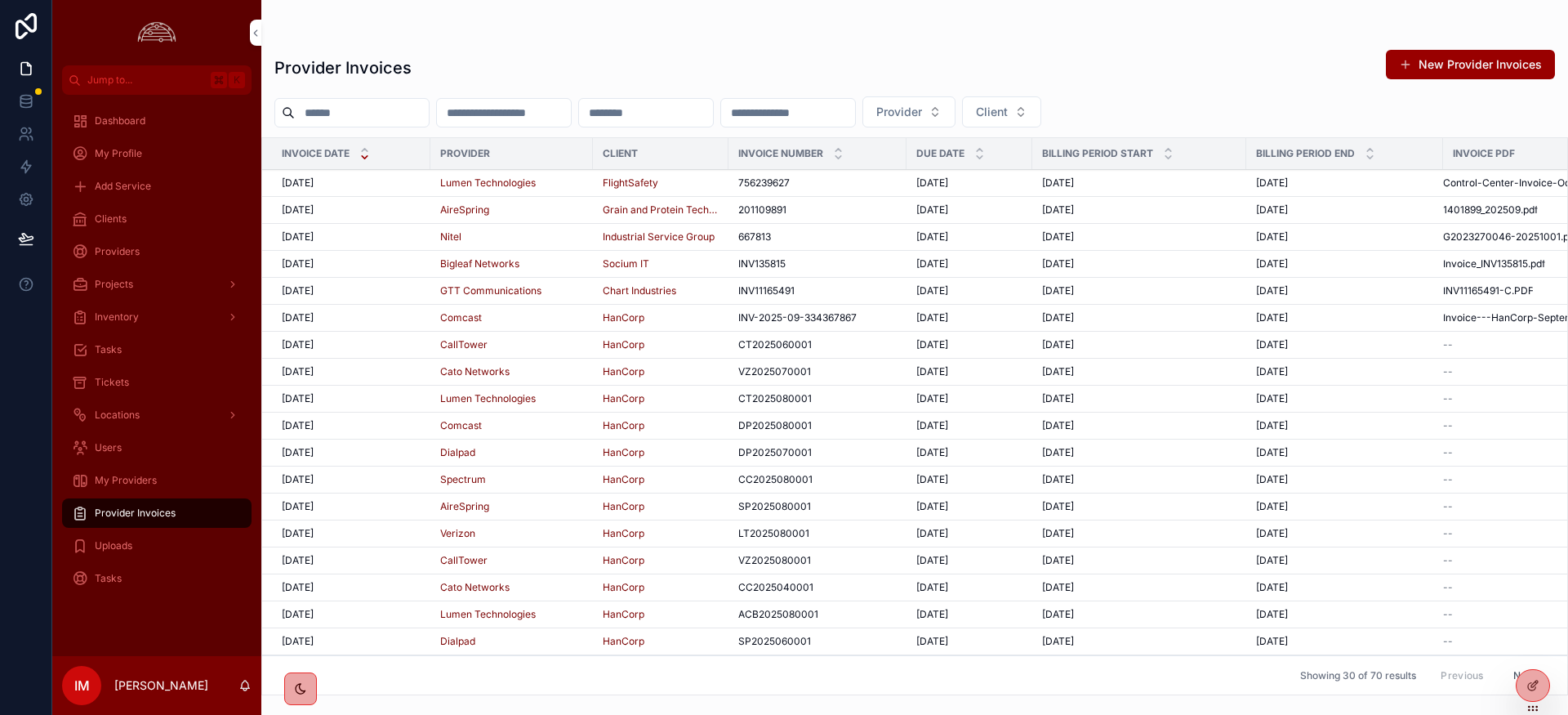
click at [642, 181] on span "FlightSafety" at bounding box center [630, 183] width 55 height 14
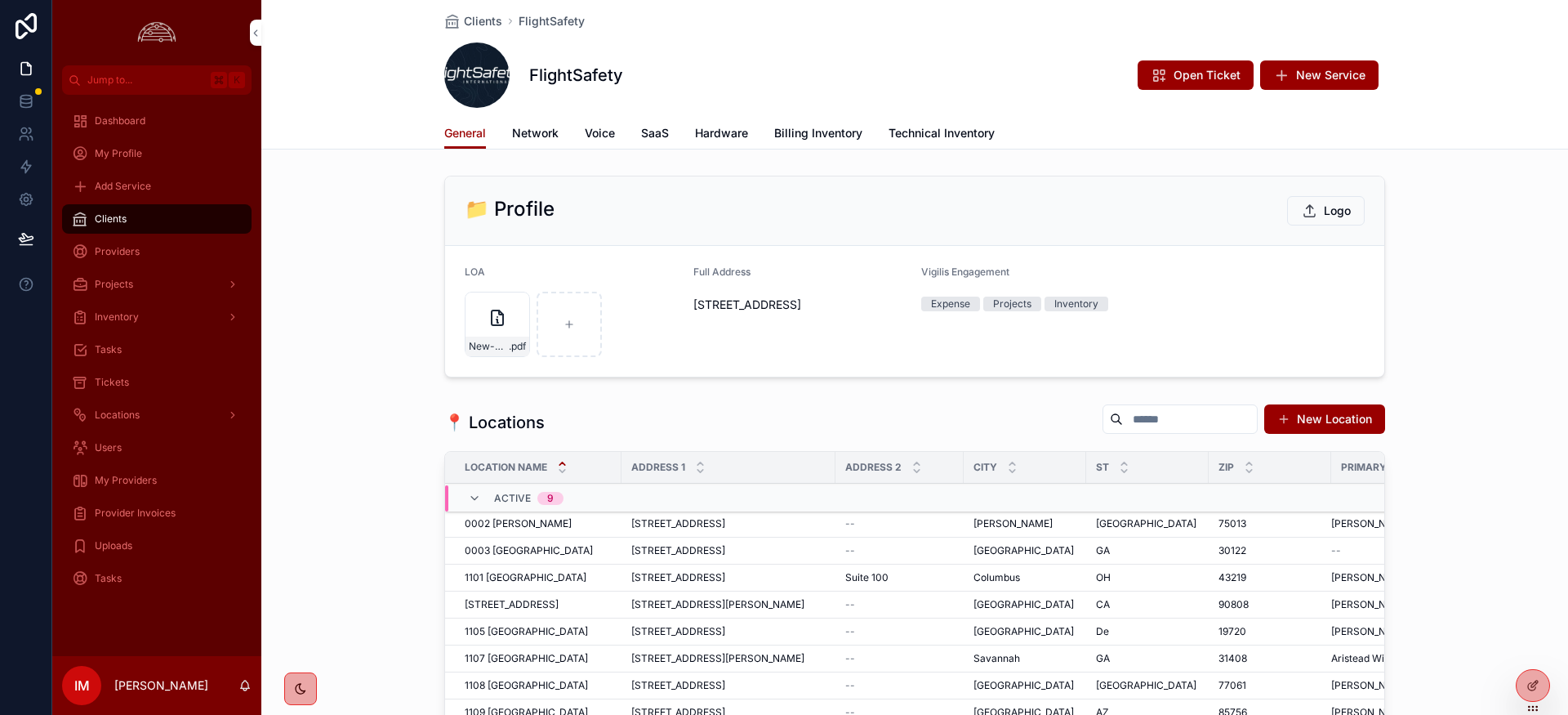
click at [548, 130] on span "Network" at bounding box center [535, 133] width 46 height 16
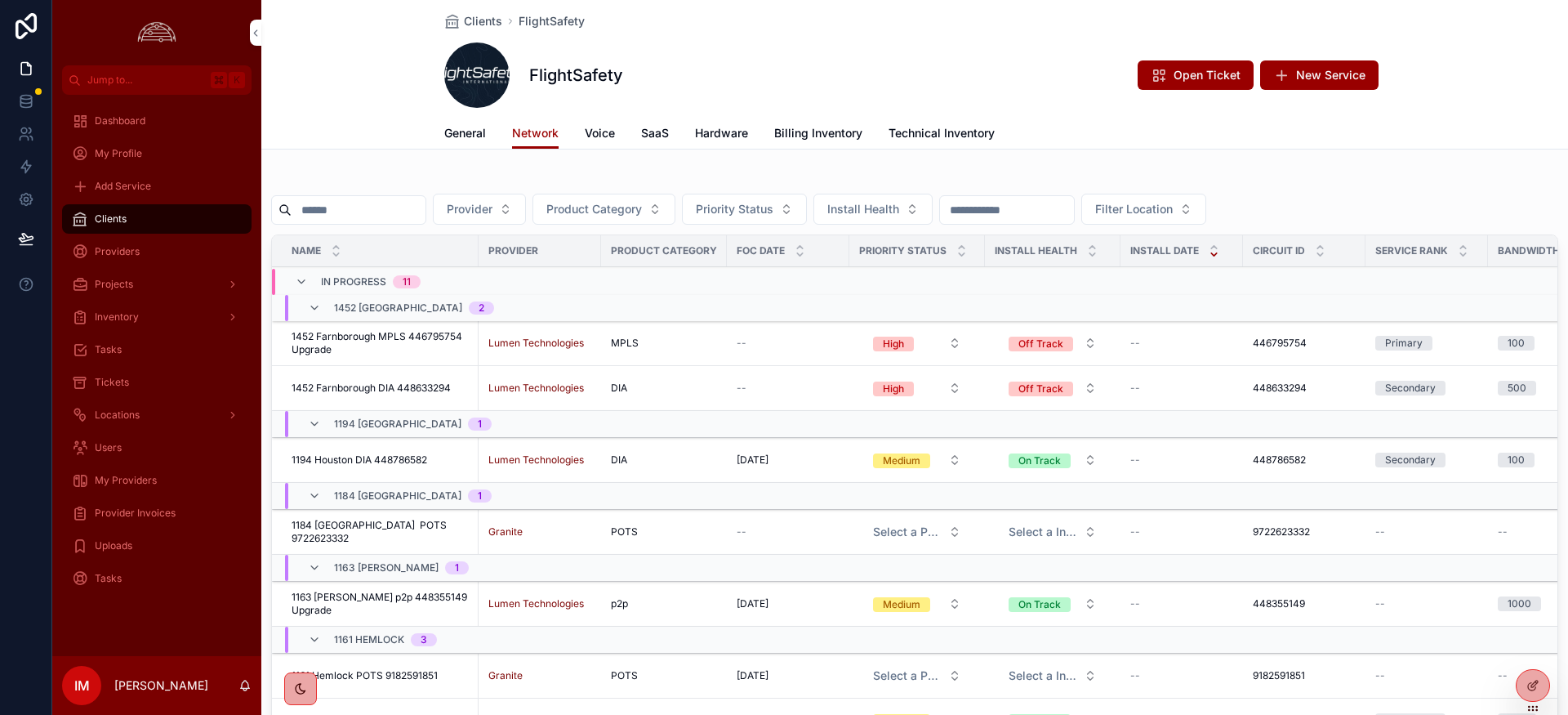
click at [107, 486] on span "My Providers" at bounding box center [126, 481] width 62 height 14
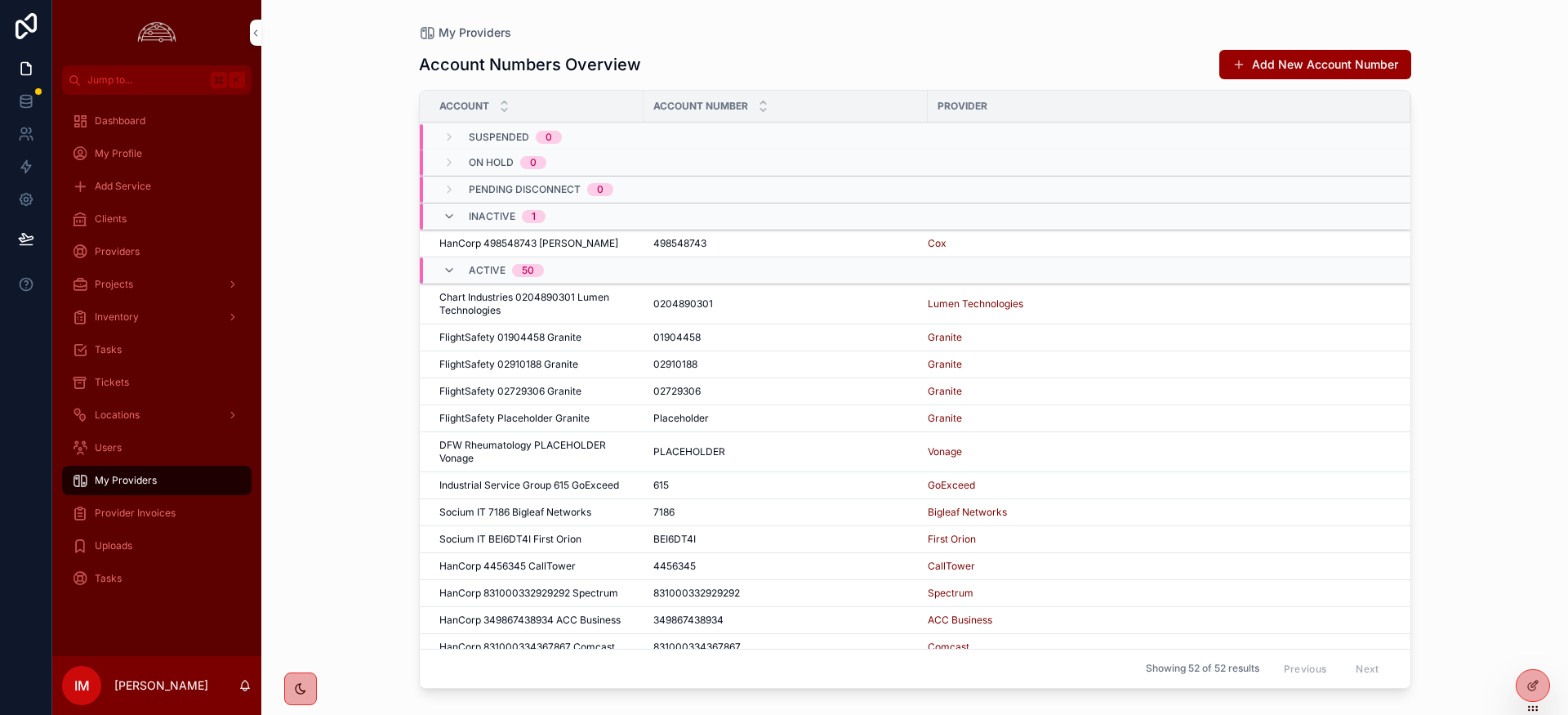
click at [144, 513] on span "Provider Invoices" at bounding box center [135, 514] width 81 height 14
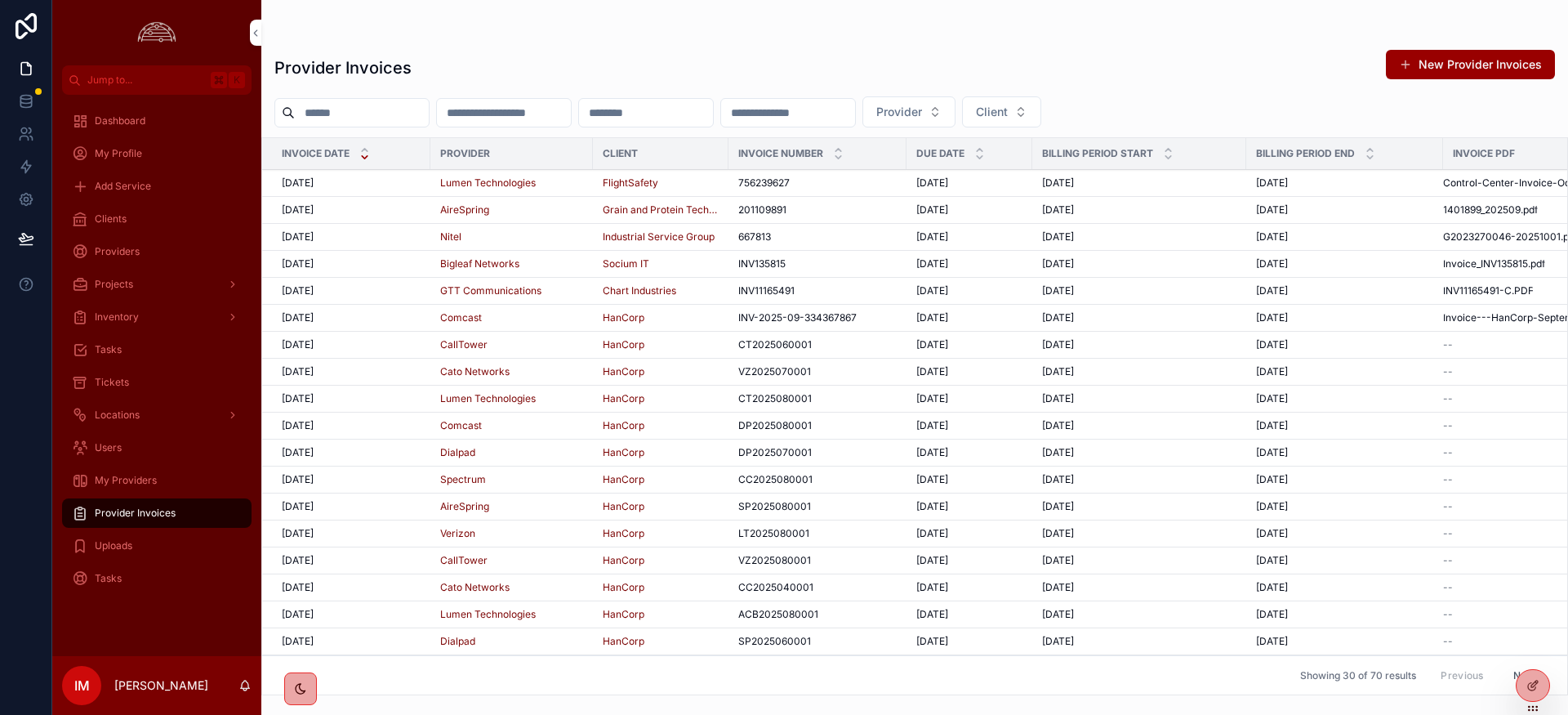
click at [644, 180] on span "FlightSafety" at bounding box center [630, 183] width 55 height 14
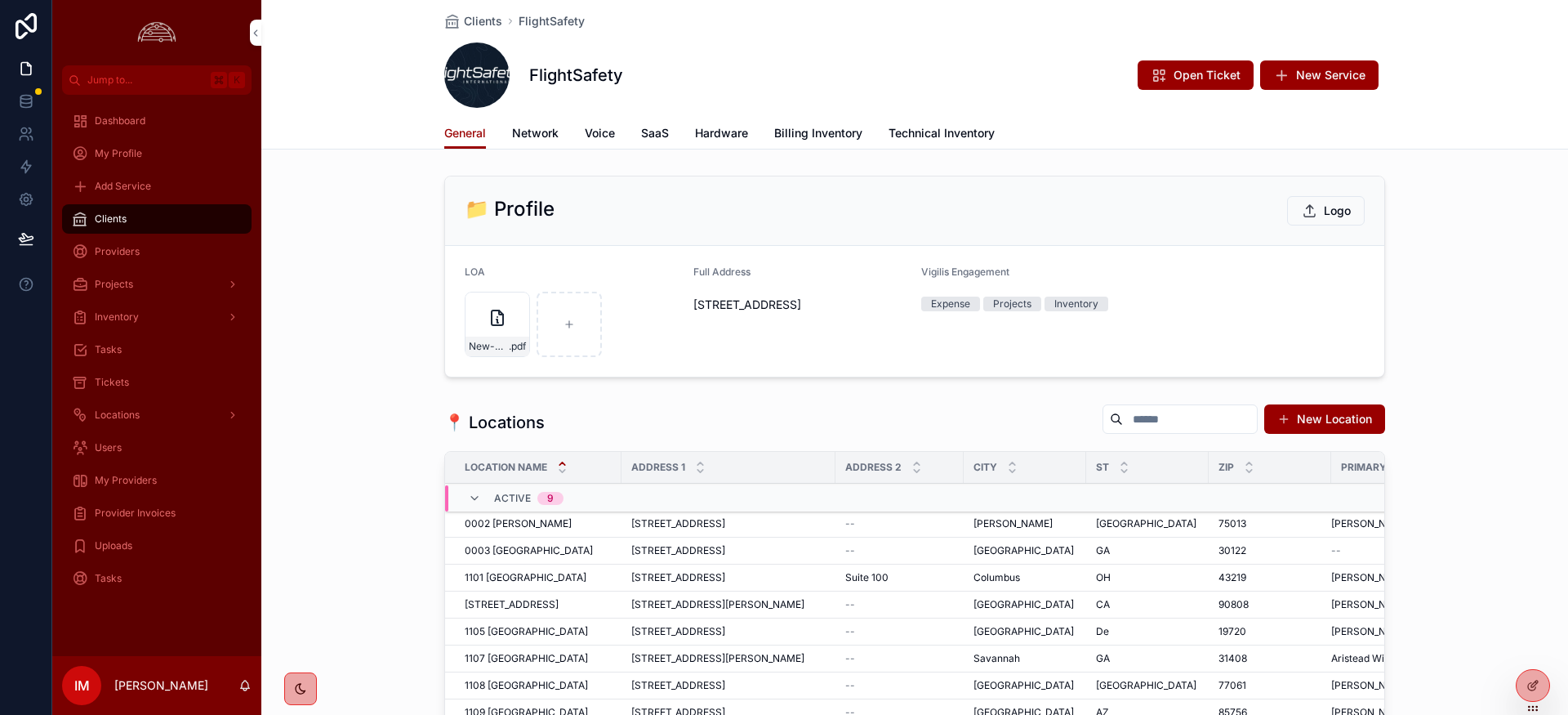
click at [518, 133] on span "Network" at bounding box center [535, 133] width 46 height 16
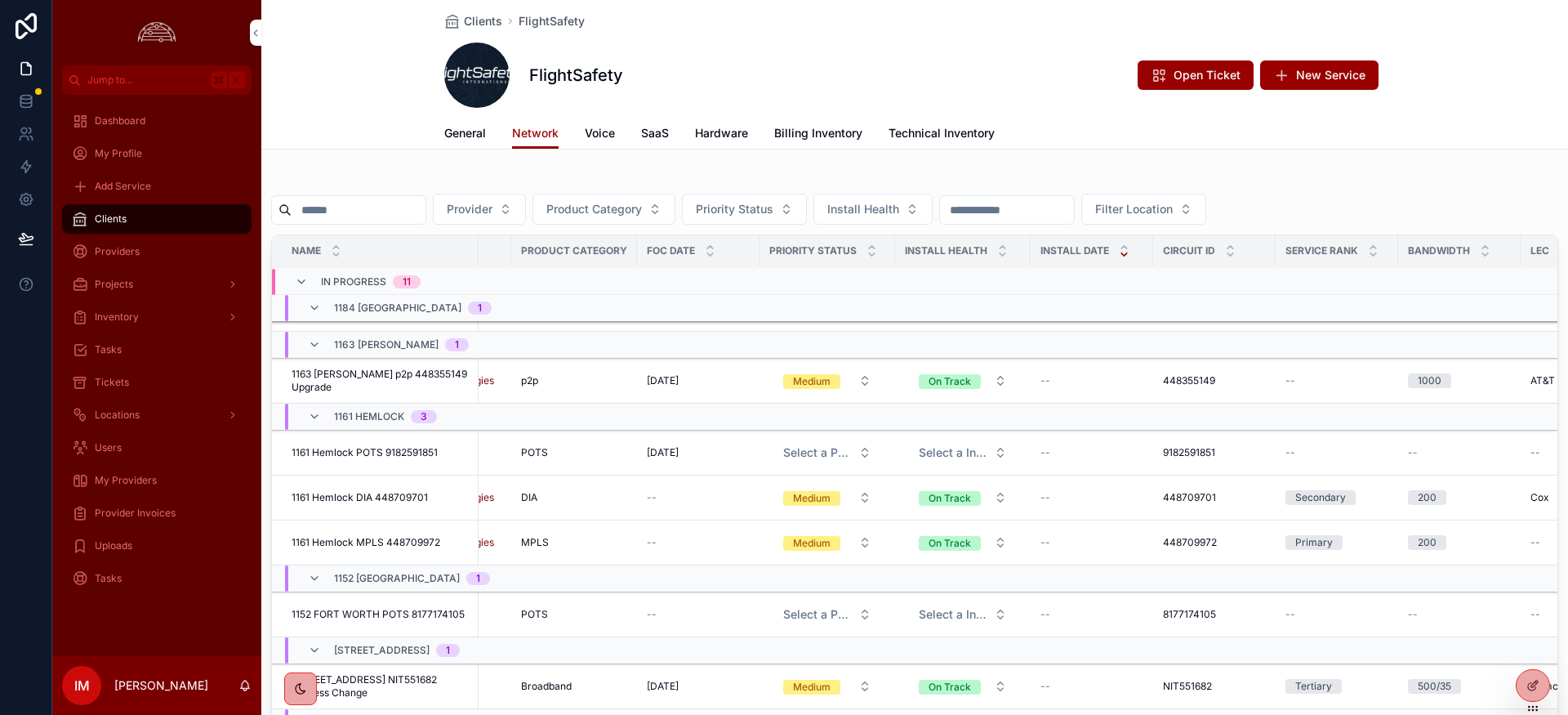
scroll to position [223, 0]
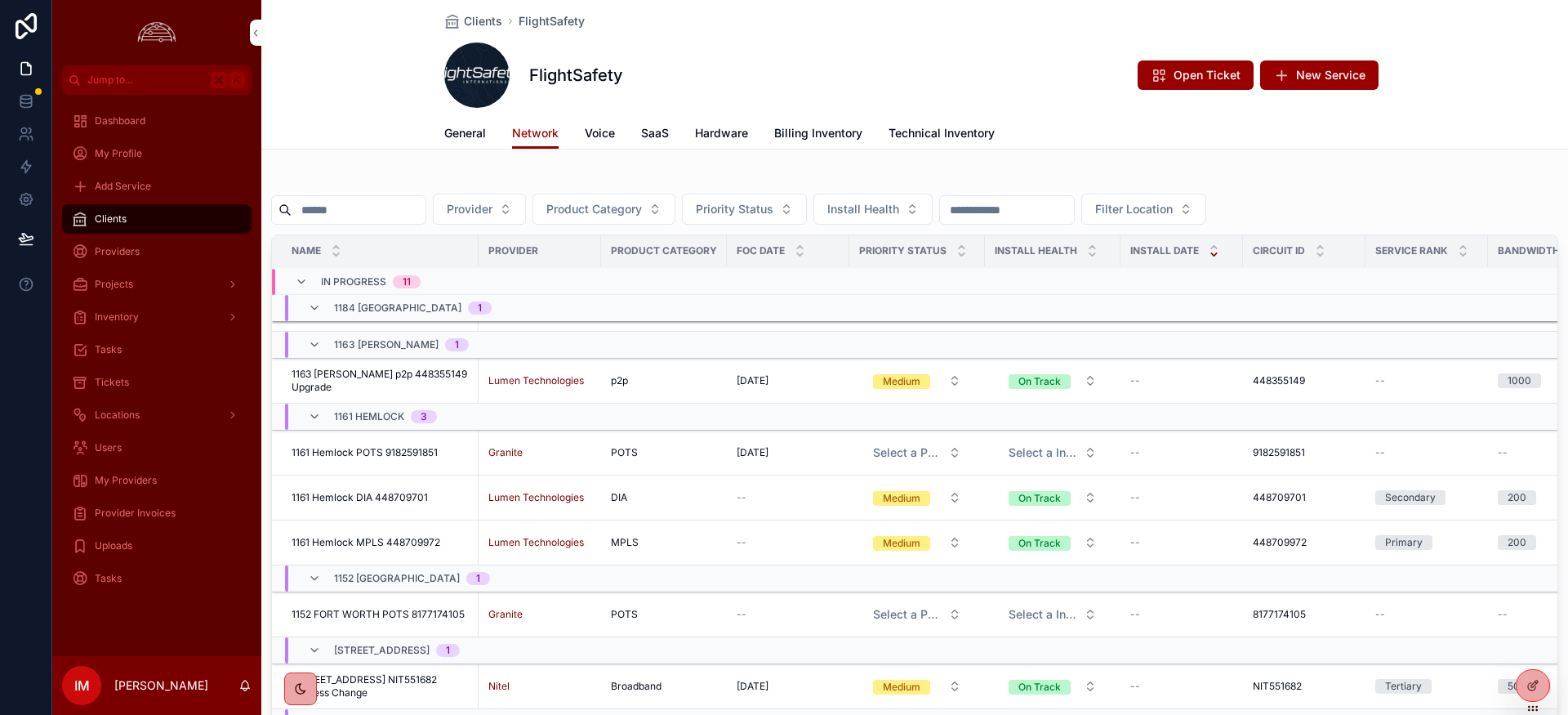
click at [467, 129] on span "General" at bounding box center [464, 133] width 42 height 16
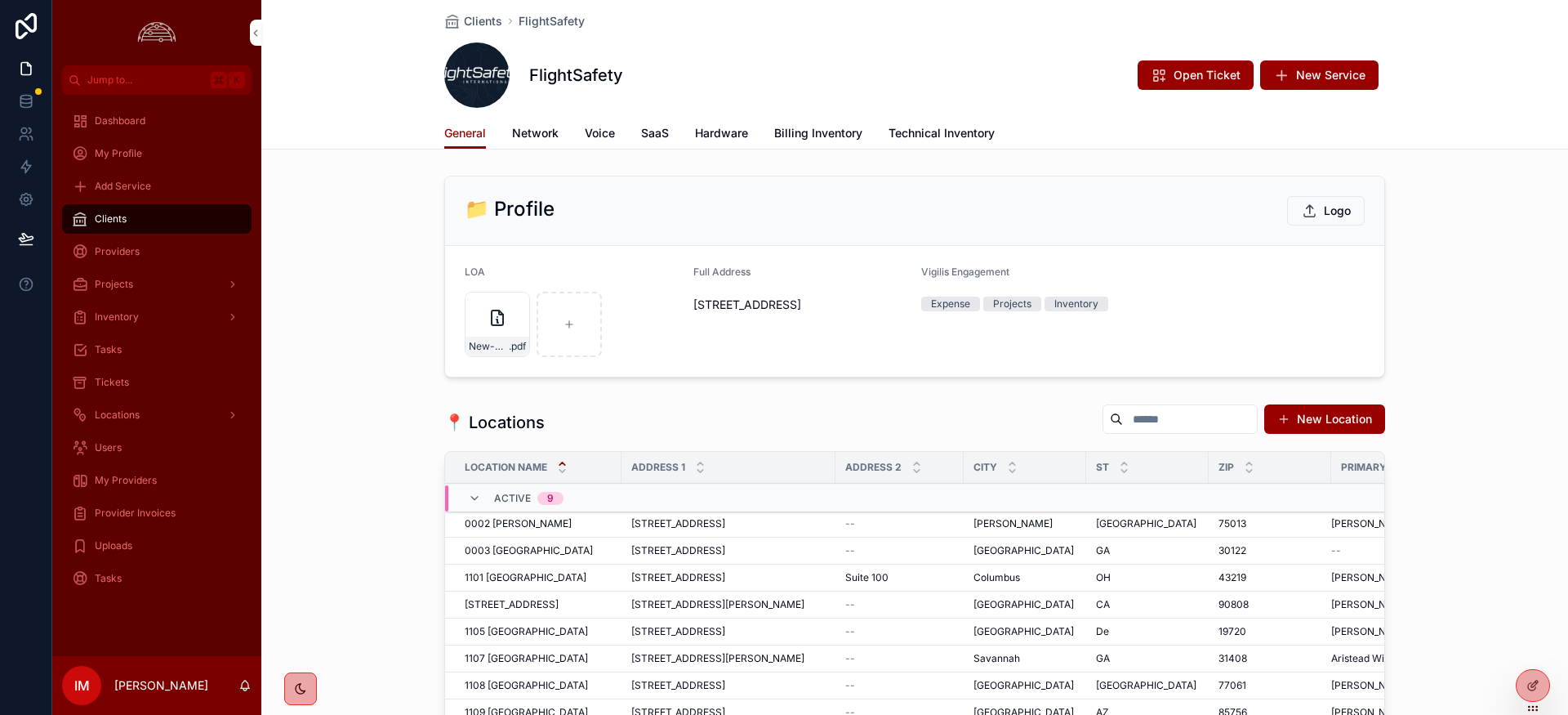
click at [107, 481] on span "My Providers" at bounding box center [126, 481] width 62 height 14
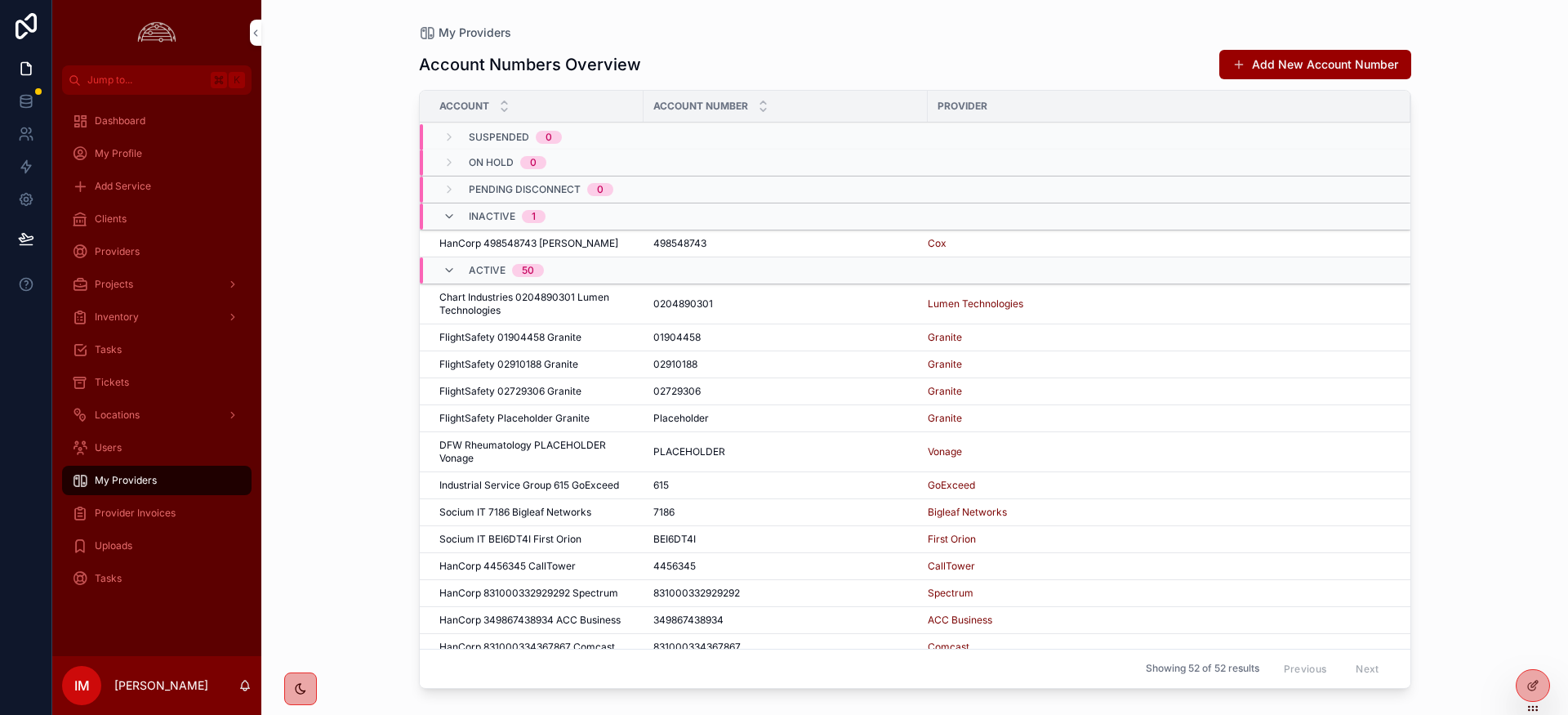
click at [129, 518] on span "Provider Invoices" at bounding box center [135, 514] width 81 height 14
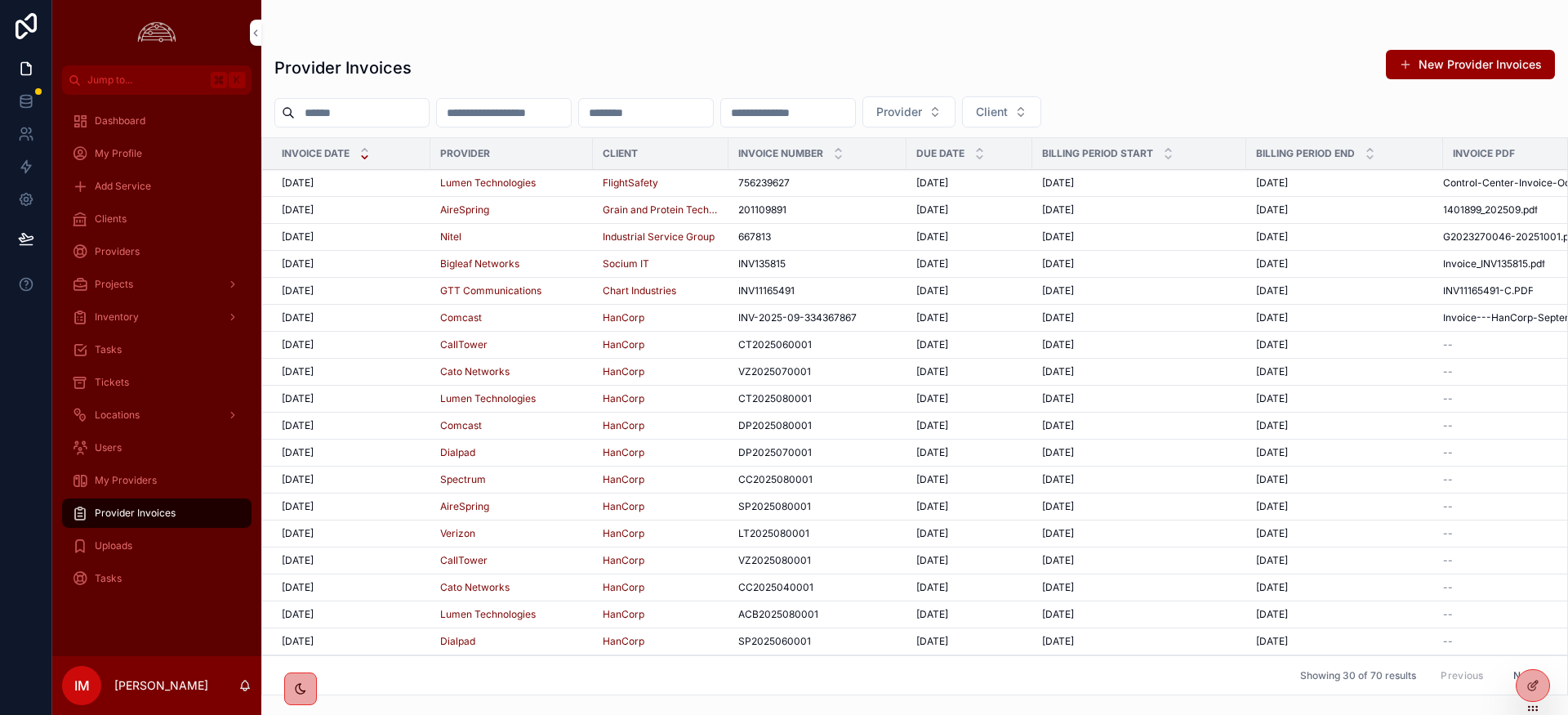
click at [313, 181] on span "10/1/2025" at bounding box center [297, 183] width 32 height 14
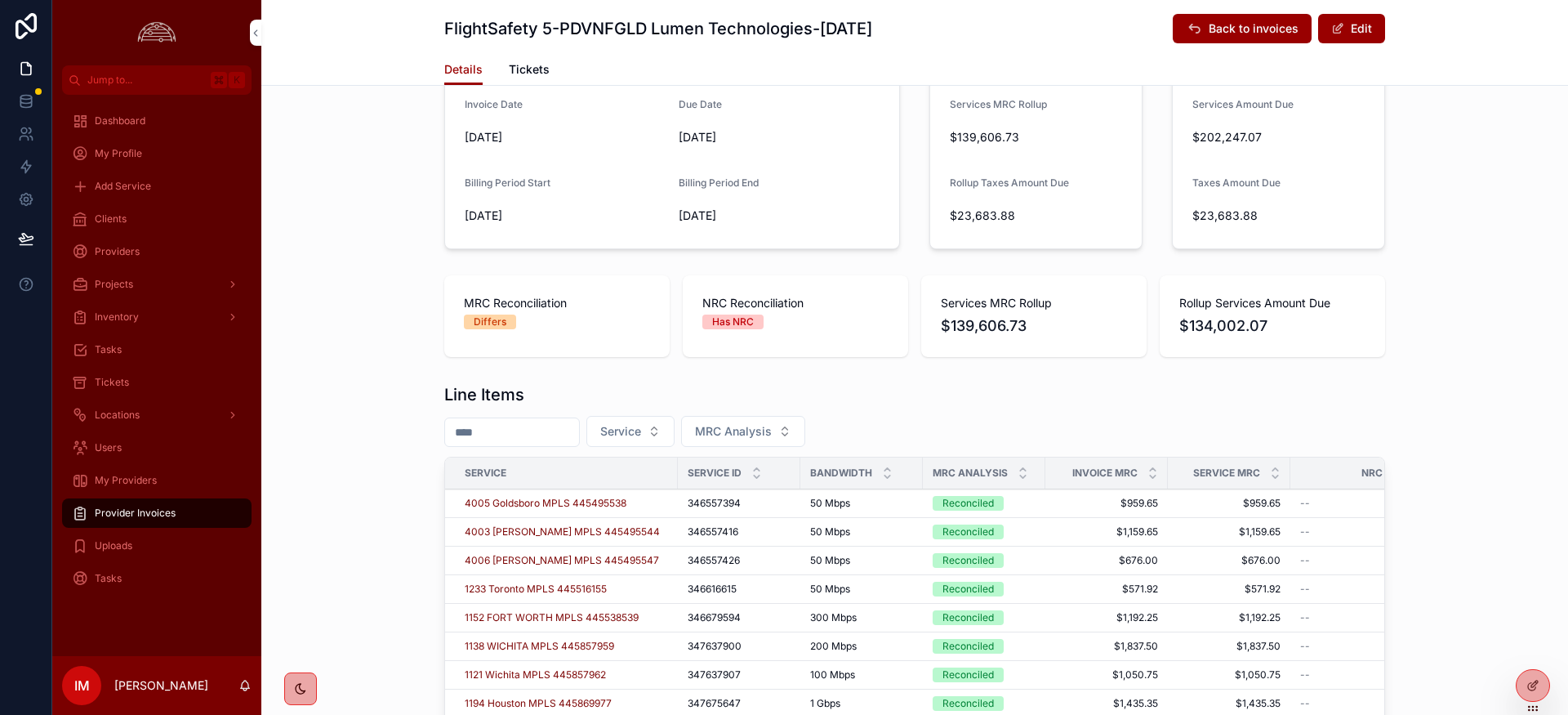
scroll to position [29, 0]
click at [1022, 468] on icon "scrollable content" at bounding box center [1023, 469] width 6 height 3
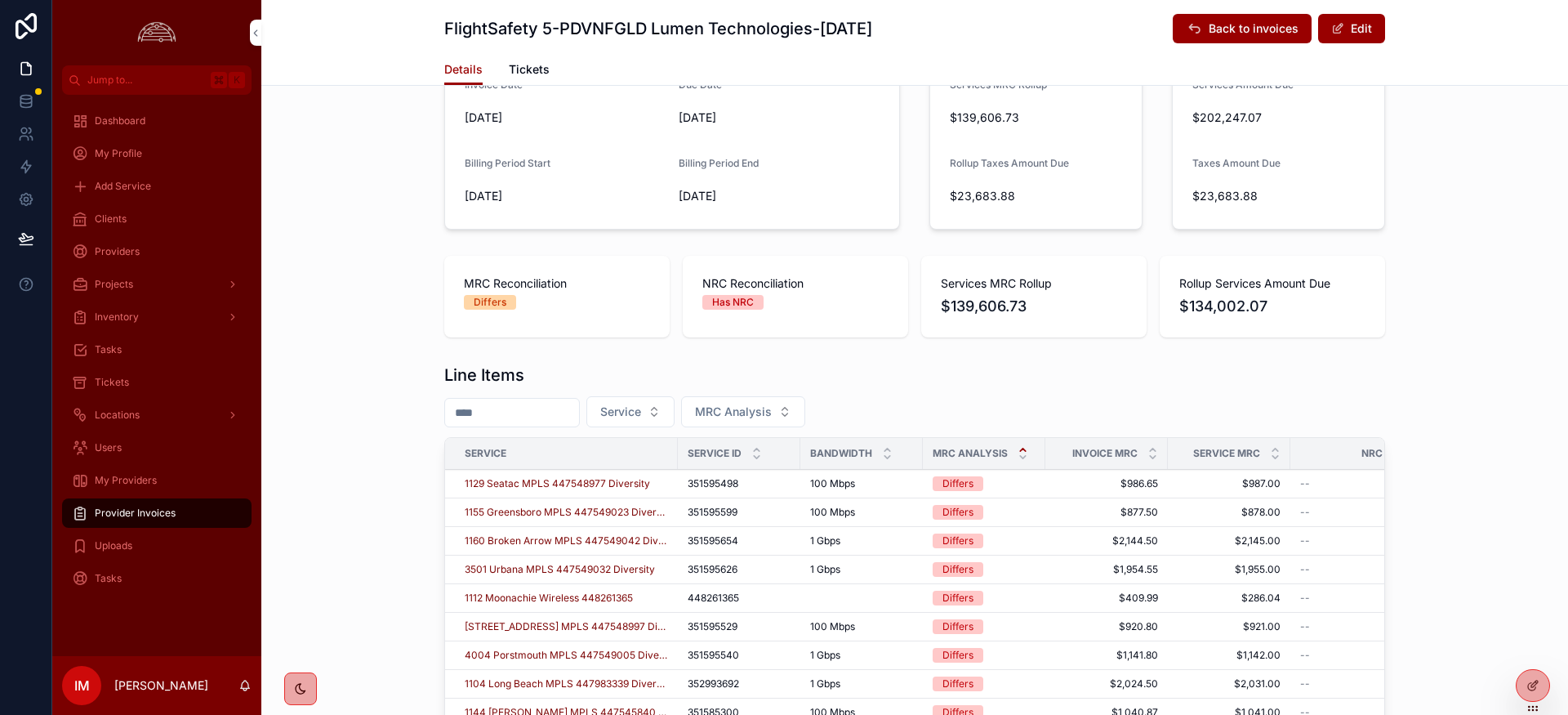
click at [517, 481] on span "1129 Seatac MPLS 447548977 Diversity" at bounding box center [557, 484] width 186 height 14
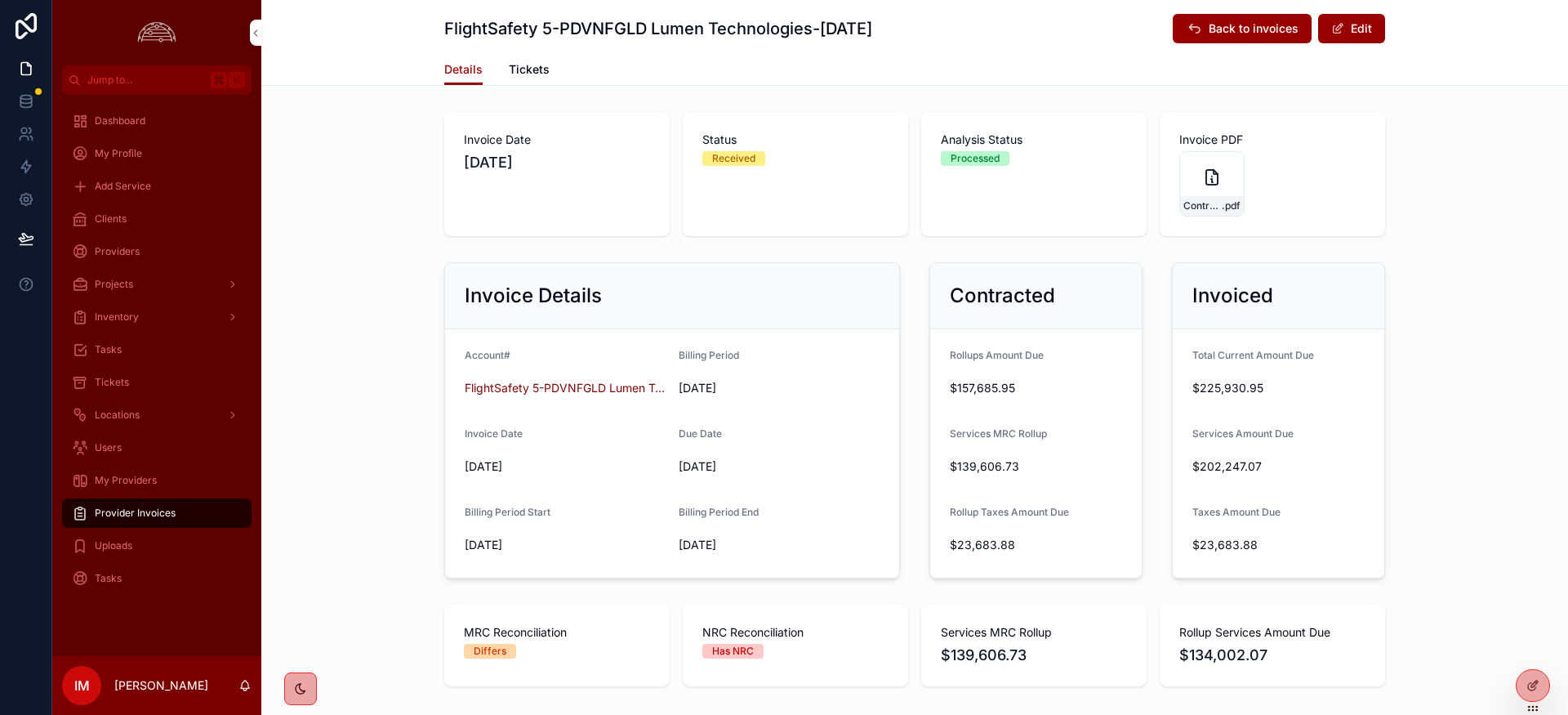
click at [1214, 181] on icon "scrollable content" at bounding box center [1212, 177] width 19 height 19
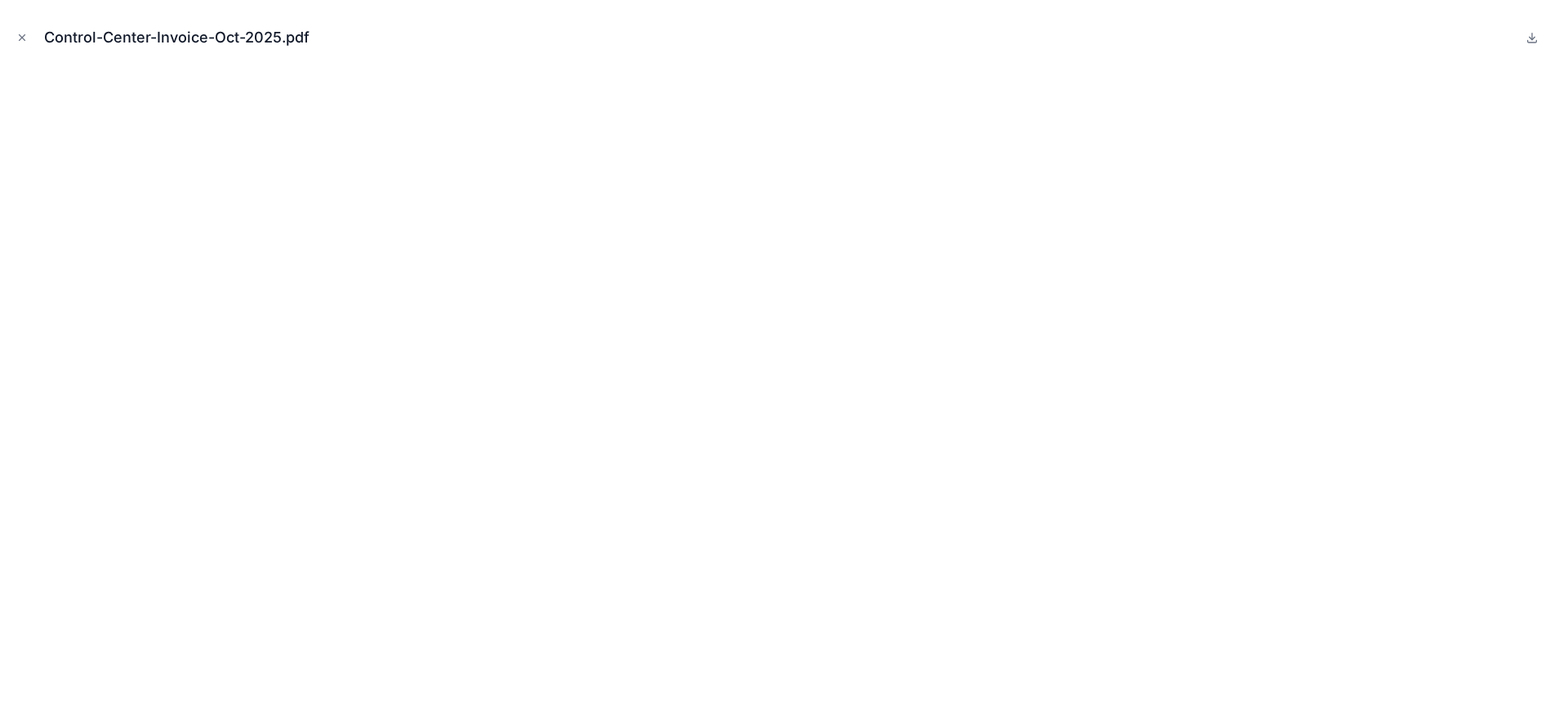
click at [29, 38] on button "Close modal" at bounding box center [22, 38] width 18 height 18
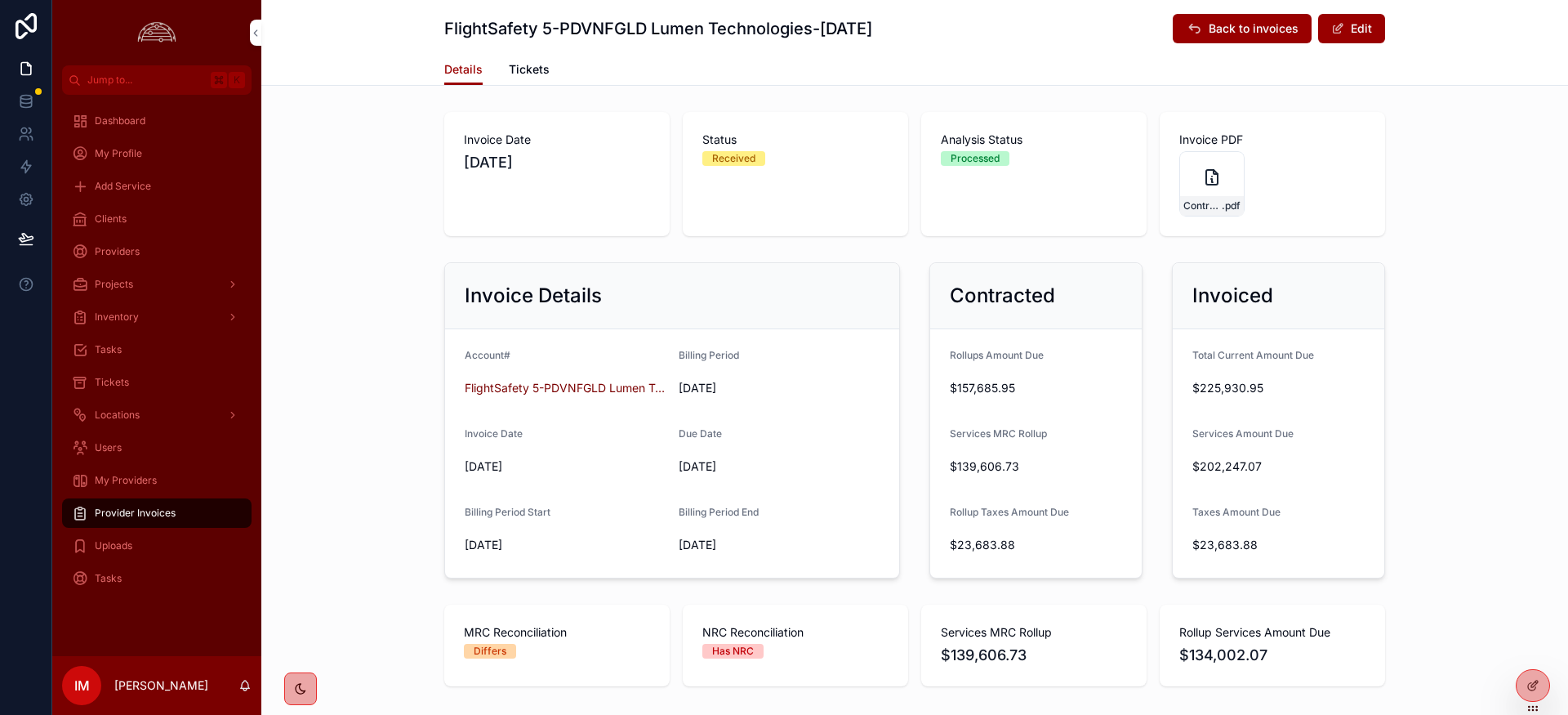
click at [0, 0] on icon "scrollable content" at bounding box center [0, 0] width 0 height 0
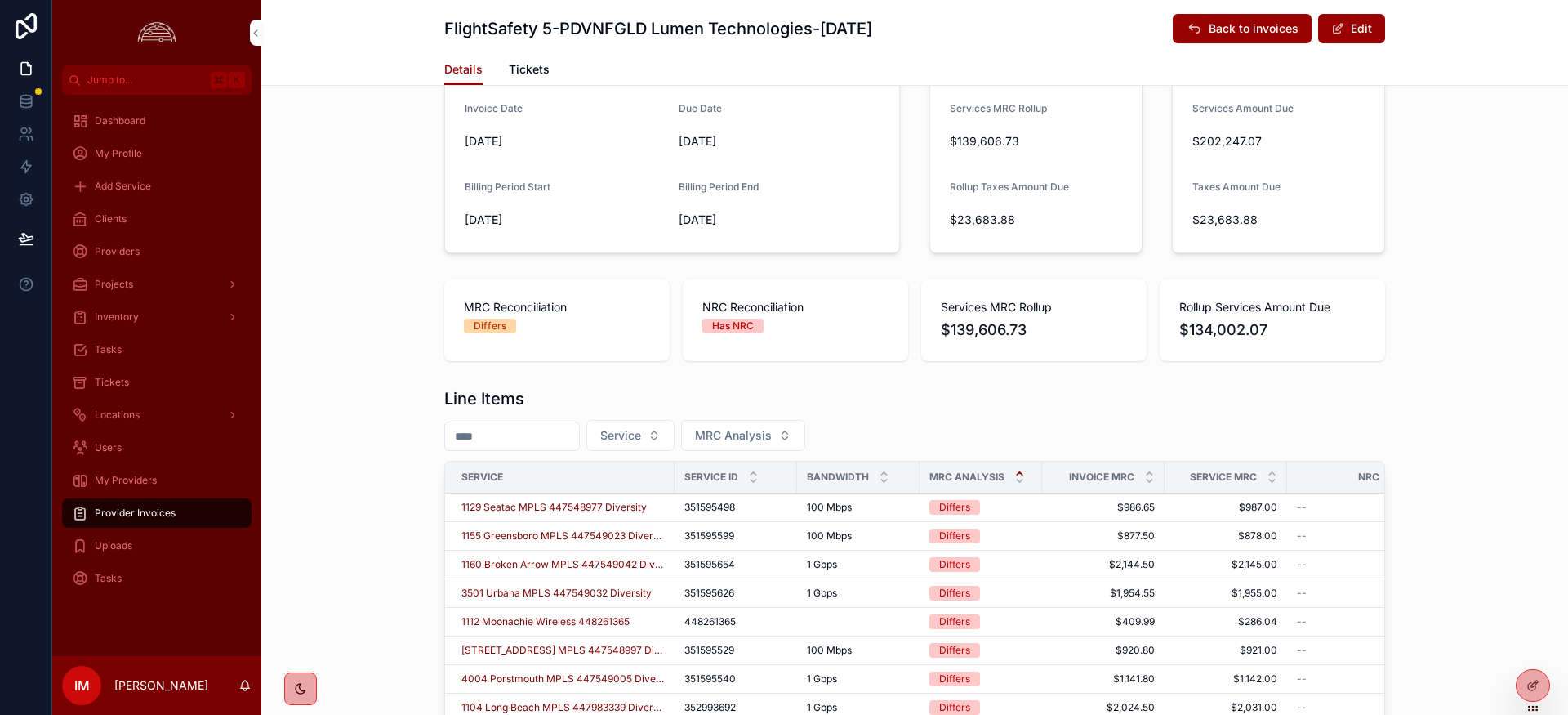
scroll to position [332, 0]
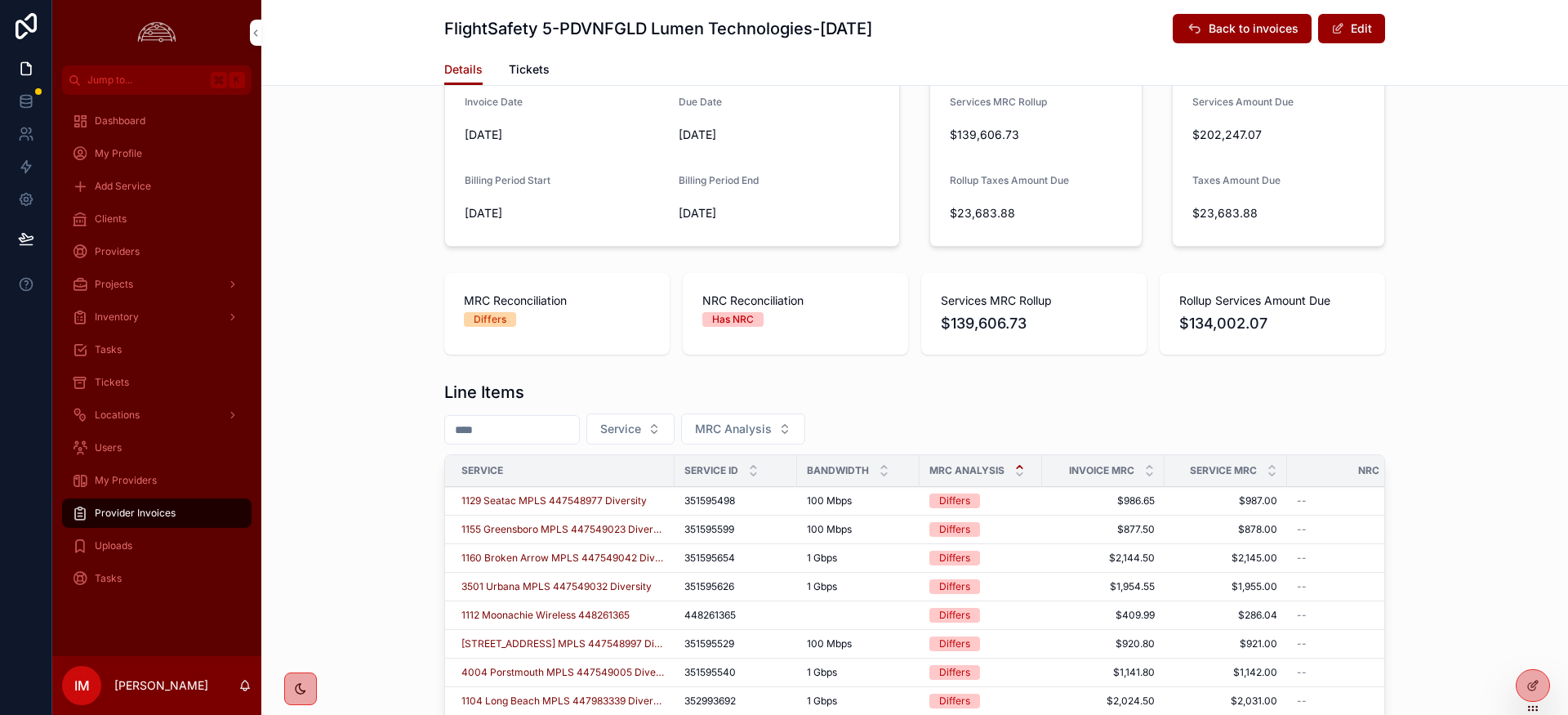
click at [714, 506] on span "351595498" at bounding box center [710, 501] width 50 height 14
copy span "351595498"
click at [591, 499] on span "1129 Seatac MPLS 447548977 Diversity" at bounding box center [554, 501] width 186 height 14
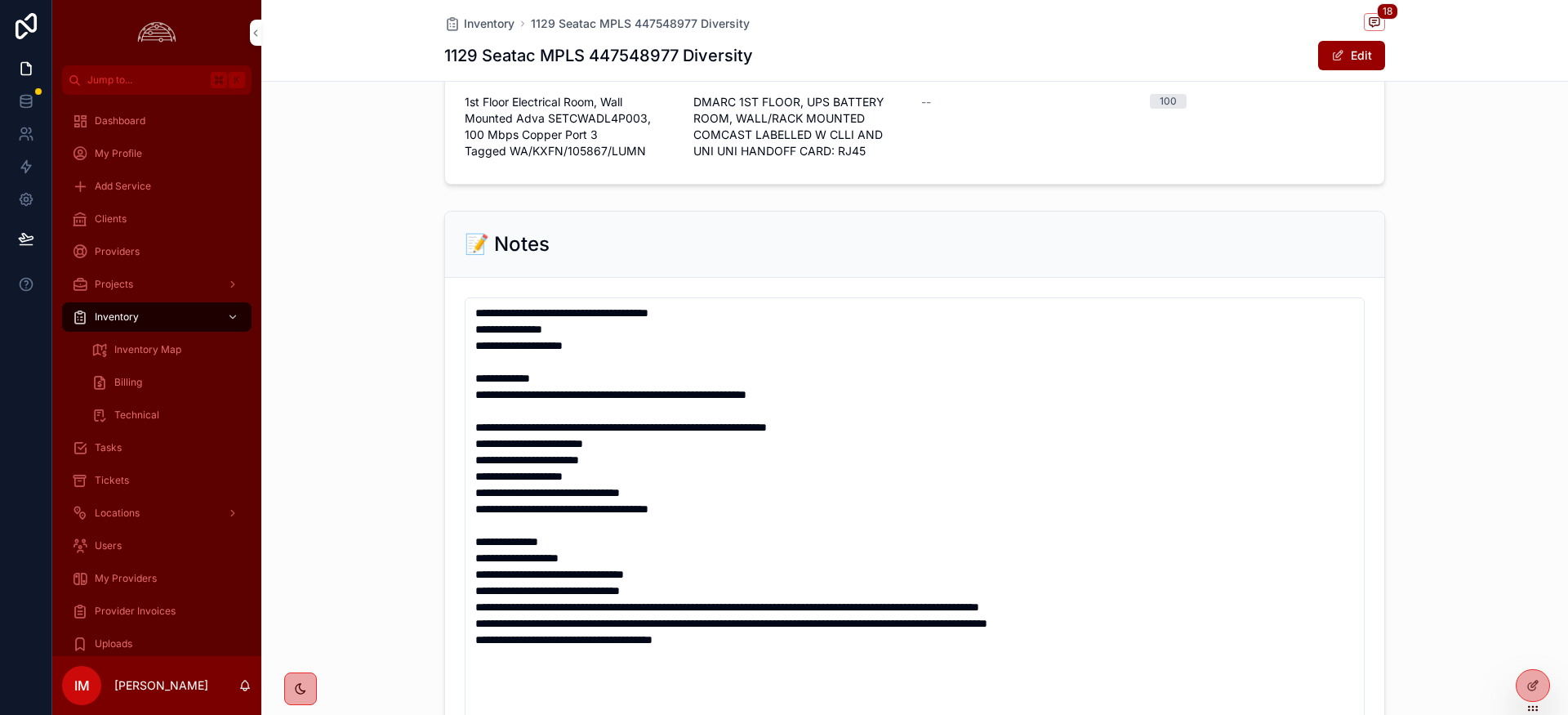
scroll to position [1304, 0]
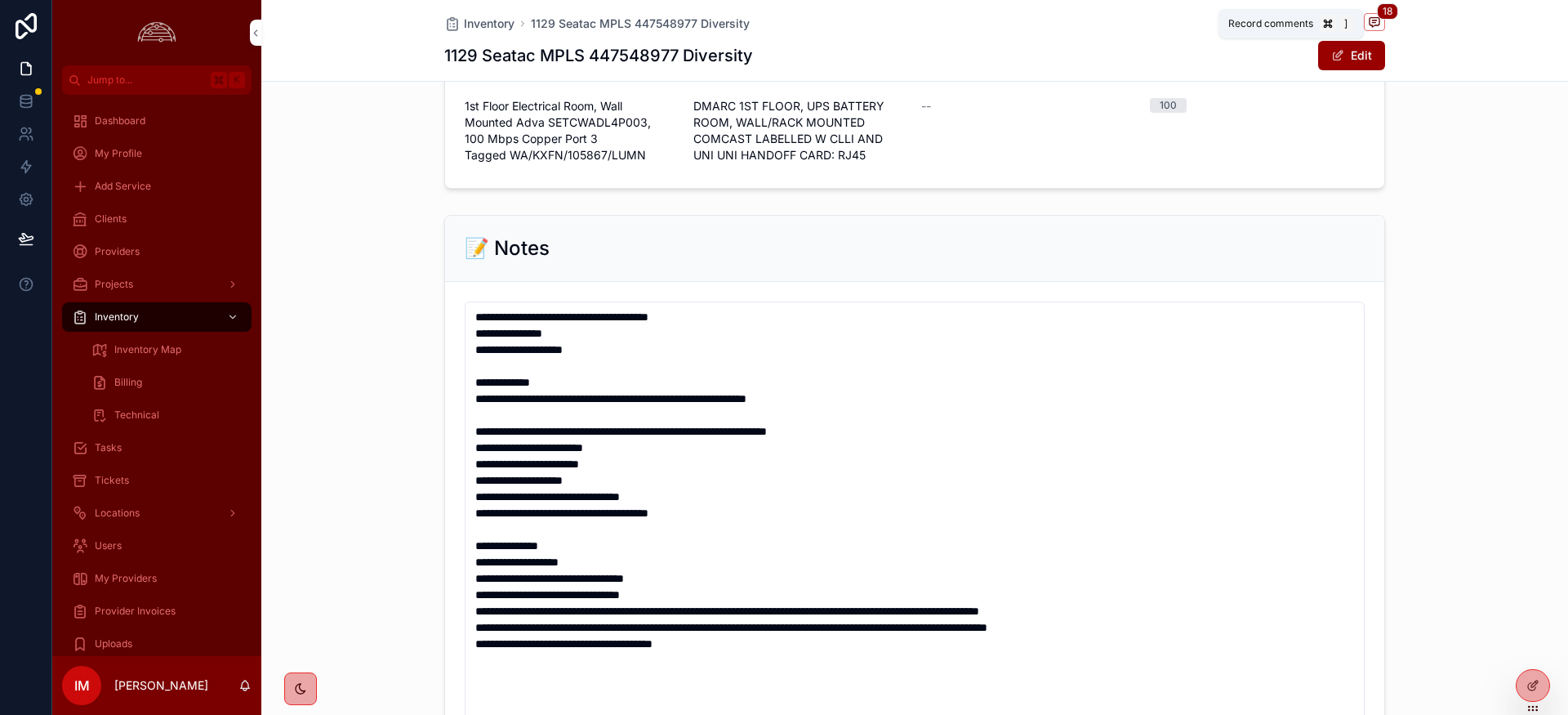
click at [1366, 23] on span "scrollable content" at bounding box center [1375, 22] width 21 height 18
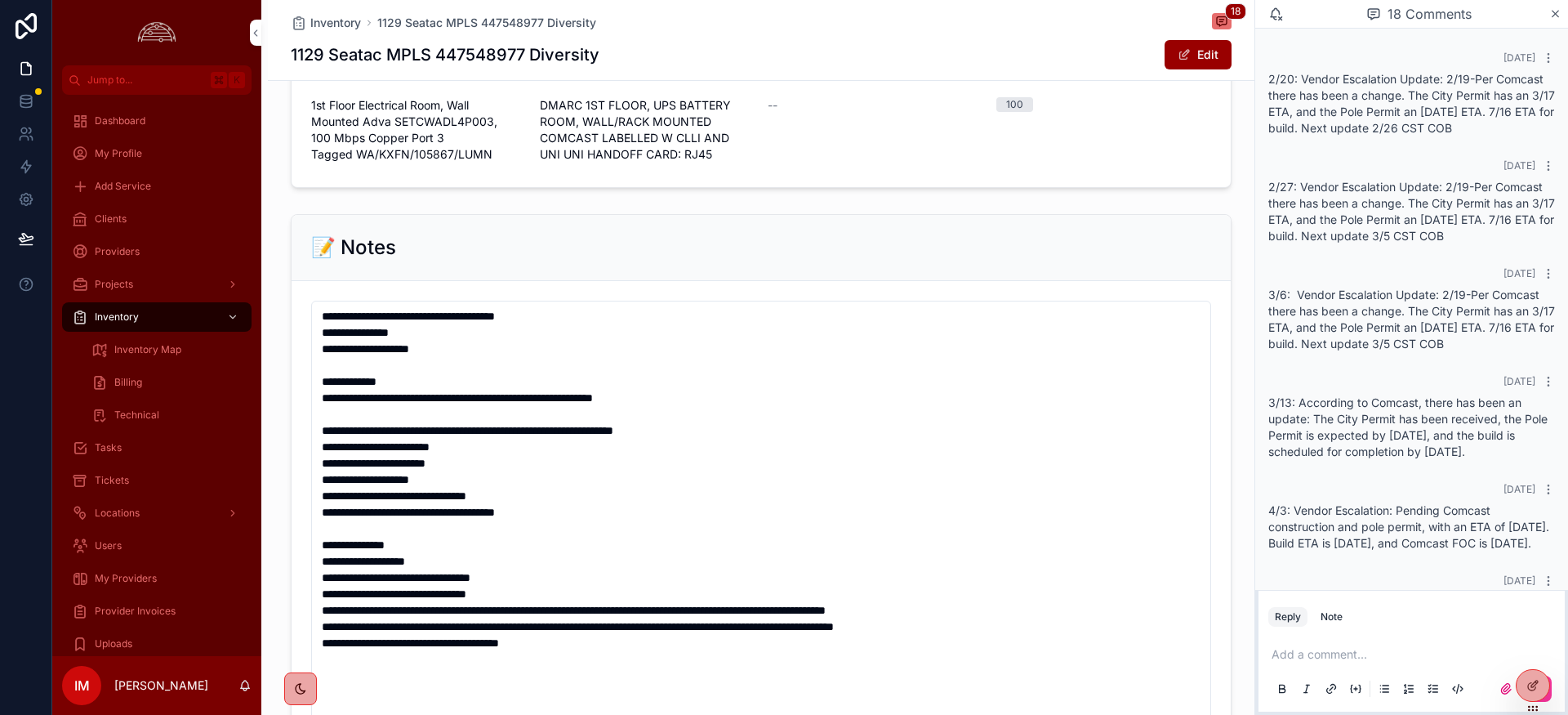
scroll to position [1092, 0]
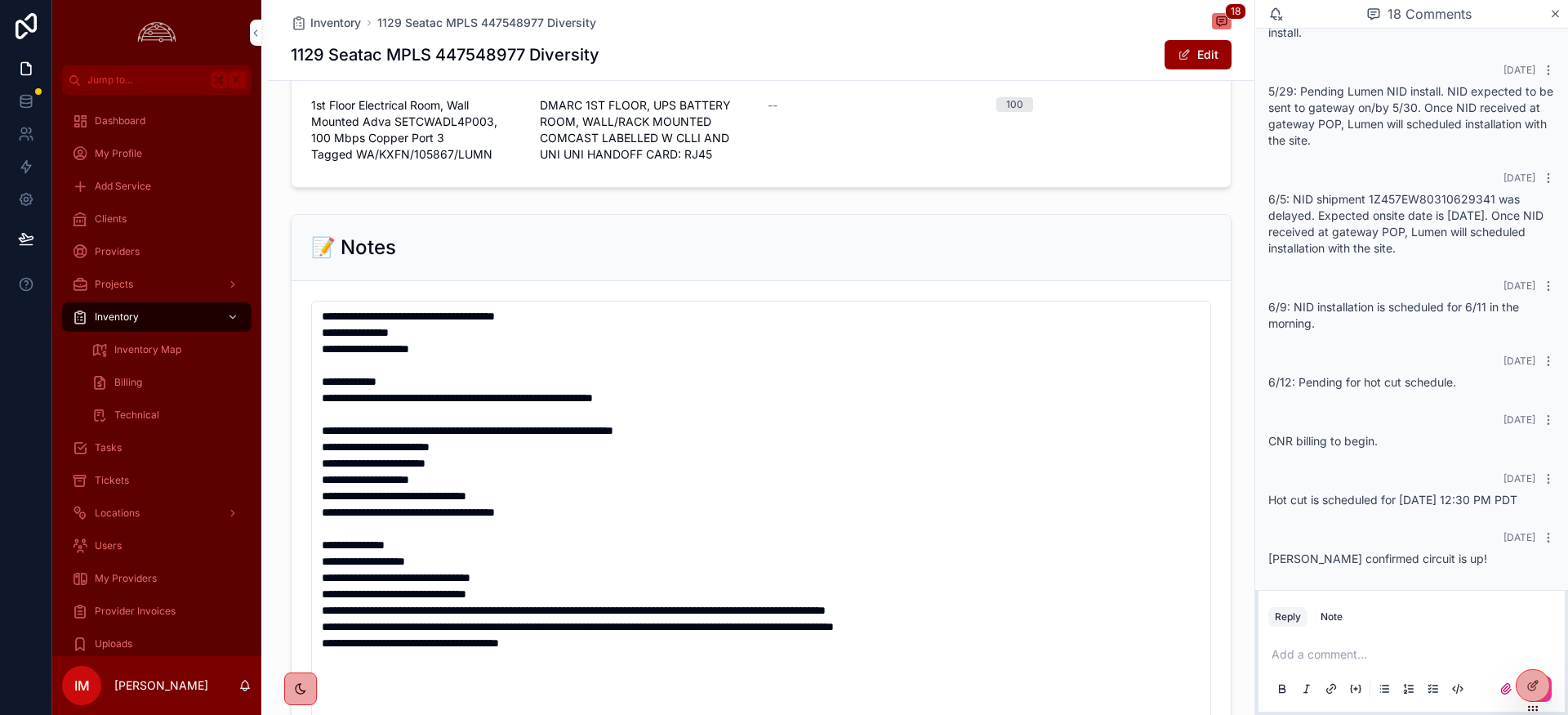
click at [1352, 652] on p "scrollable content" at bounding box center [1415, 654] width 286 height 16
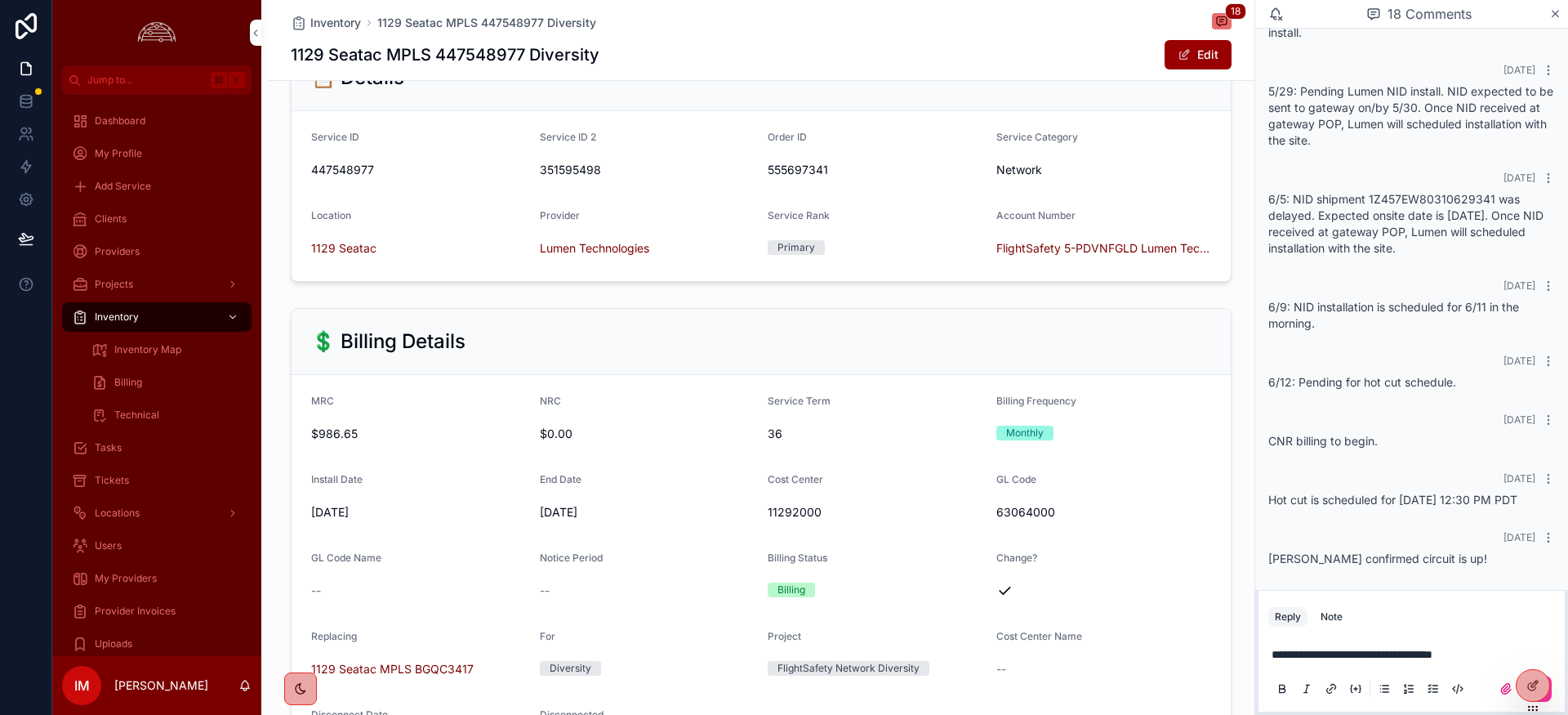
scroll to position [232, 0]
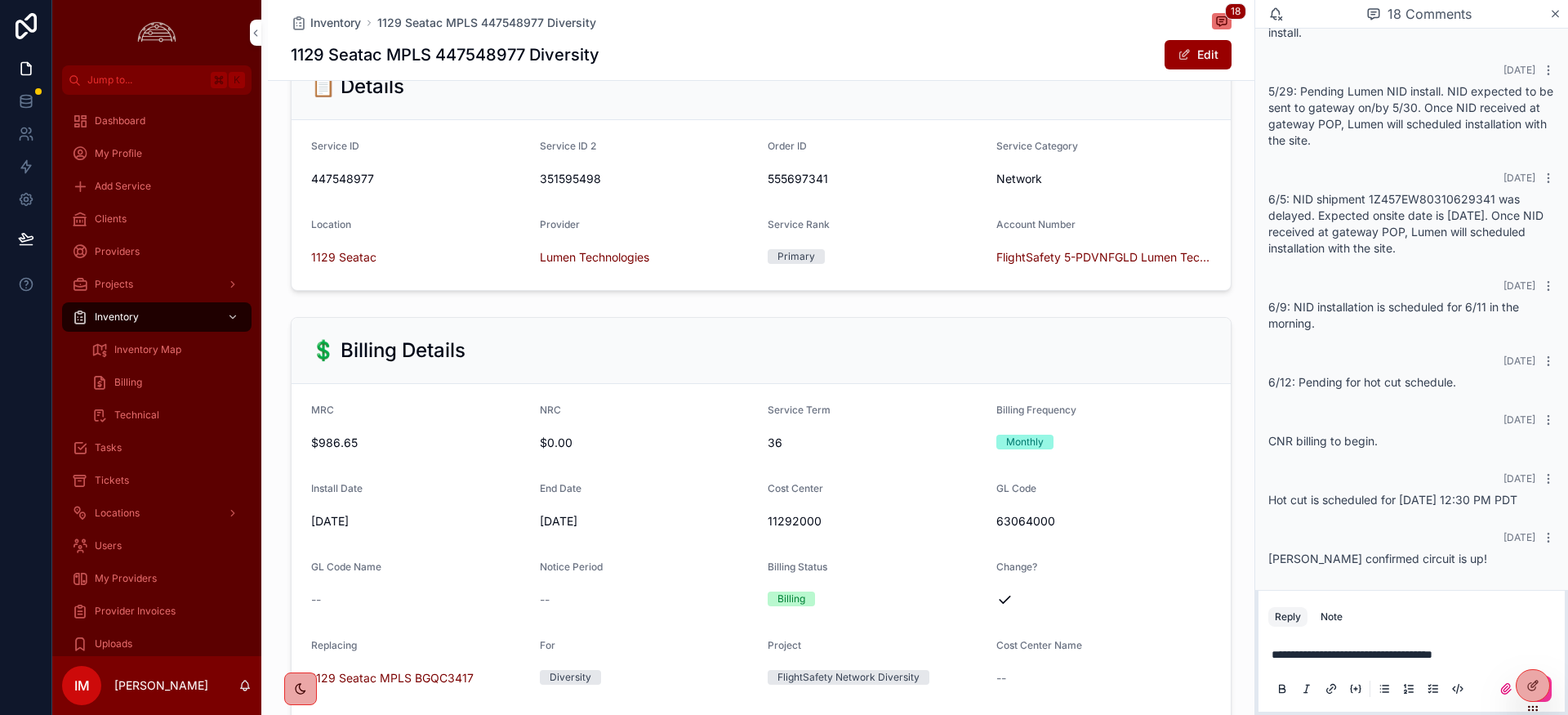
drag, startPoint x: 1308, startPoint y: 654, endPoint x: 1329, endPoint y: 680, distance: 33.4
click at [1310, 654] on span "**********" at bounding box center [1352, 654] width 161 height 12
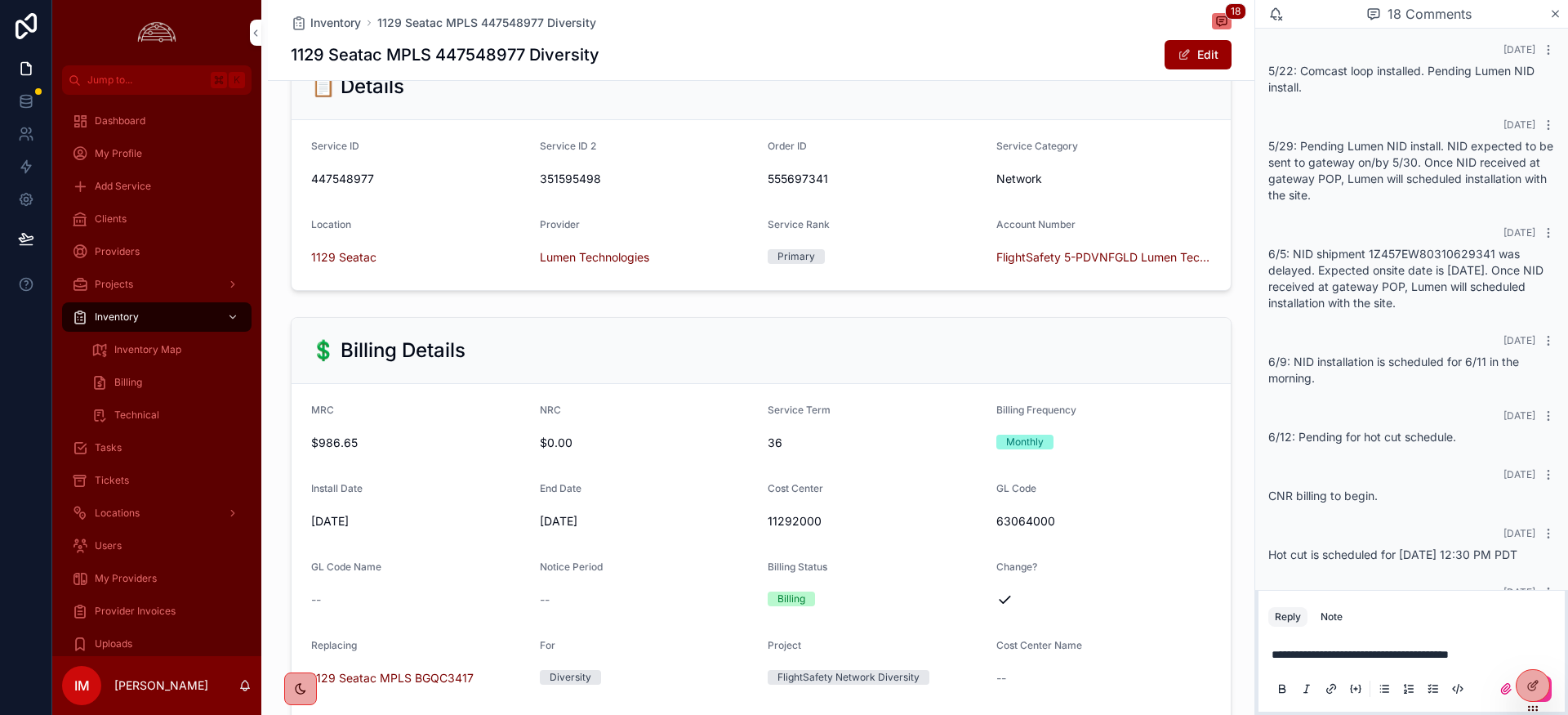
scroll to position [1092, 0]
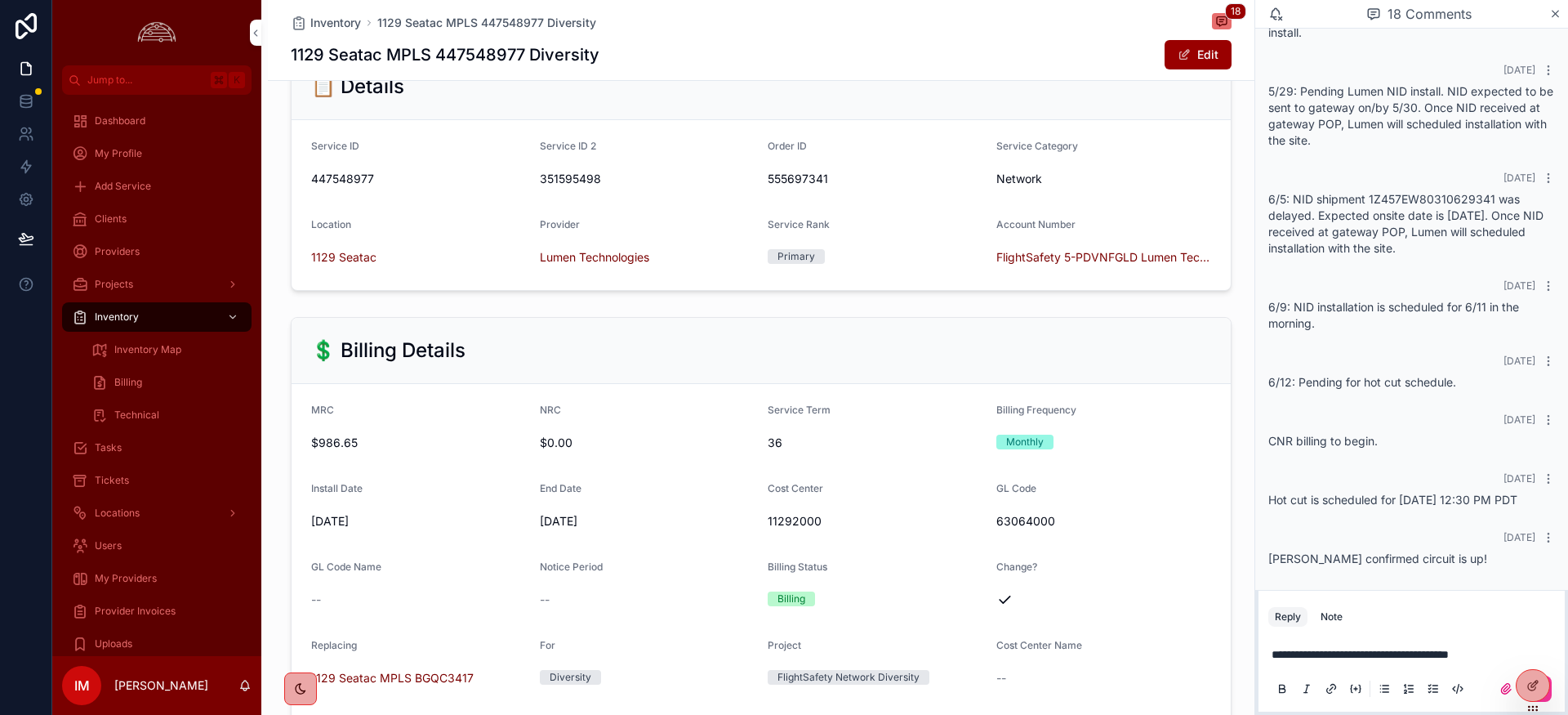
drag, startPoint x: 1336, startPoint y: 652, endPoint x: 1355, endPoint y: 667, distance: 24.2
click at [1338, 652] on span "**********" at bounding box center [1360, 654] width 177 height 12
drag, startPoint x: 1365, startPoint y: 654, endPoint x: 1401, endPoint y: 665, distance: 37.6
click at [1366, 654] on span "**********" at bounding box center [1360, 654] width 177 height 12
click at [1365, 648] on span "**********" at bounding box center [1375, 654] width 206 height 12
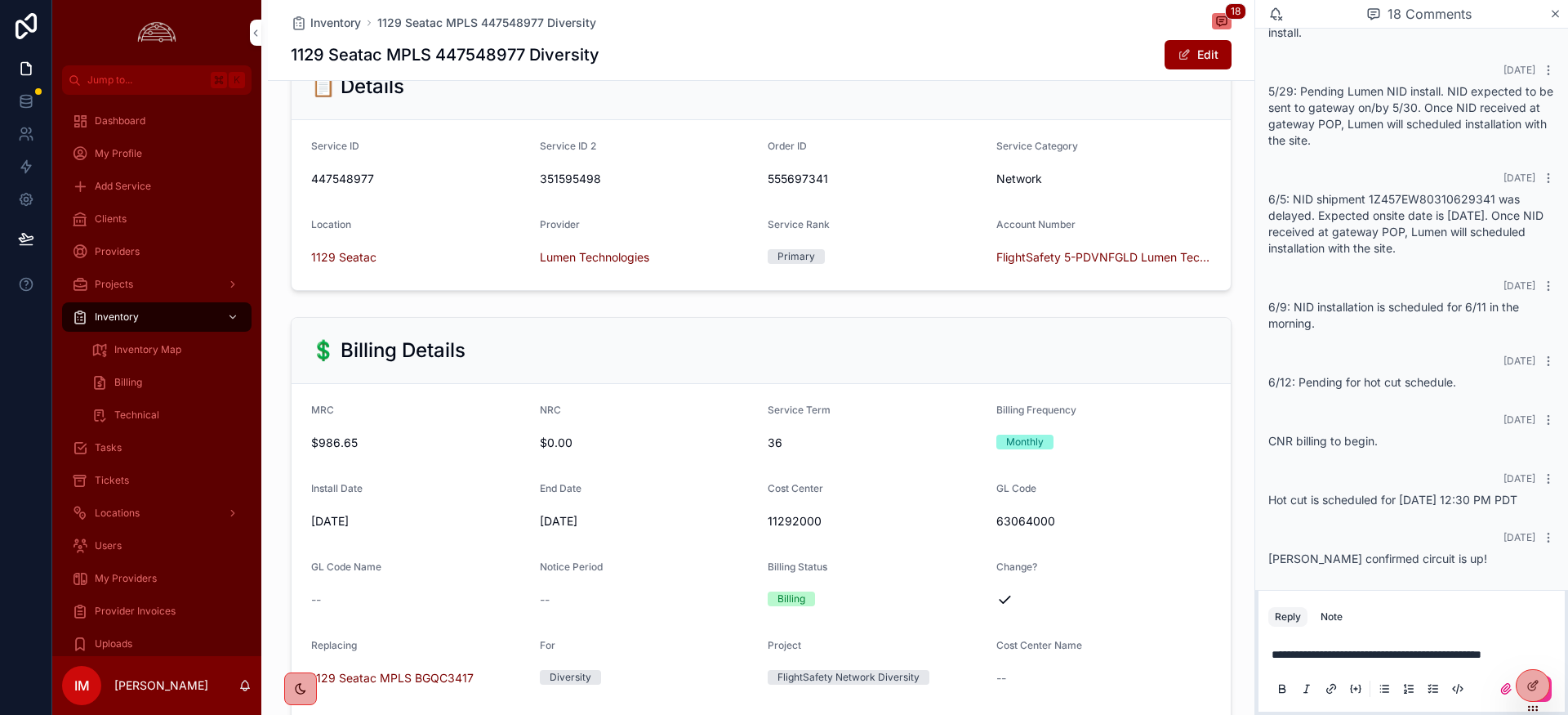
drag, startPoint x: 1531, startPoint y: 678, endPoint x: 1549, endPoint y: 566, distance: 113.4
click at [1549, 566] on div "Jump to... K Dashboard My Profile Add Service Clients Providers Projects Invent…" at bounding box center [810, 357] width 1516 height 715
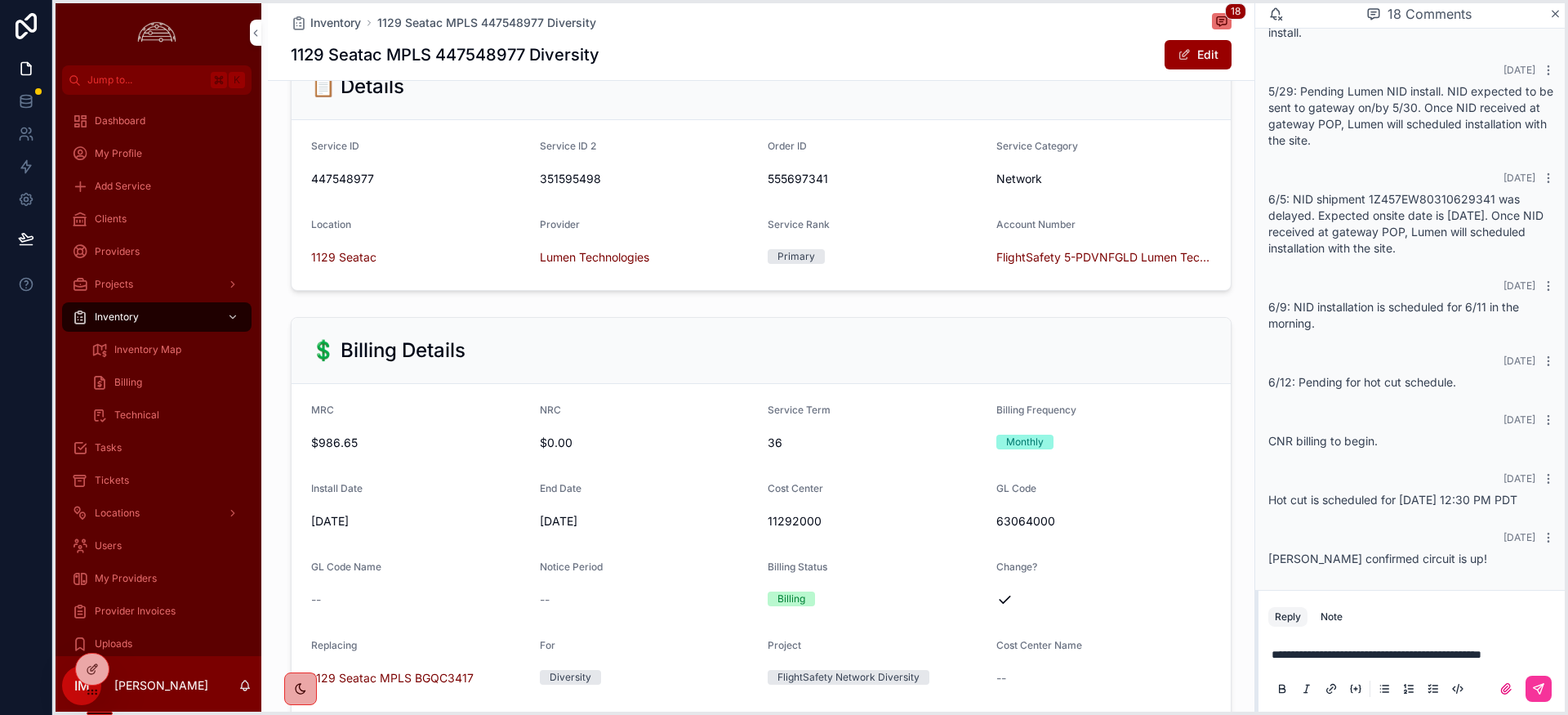
drag, startPoint x: 1525, startPoint y: 711, endPoint x: 96, endPoint y: 696, distance: 1429.1
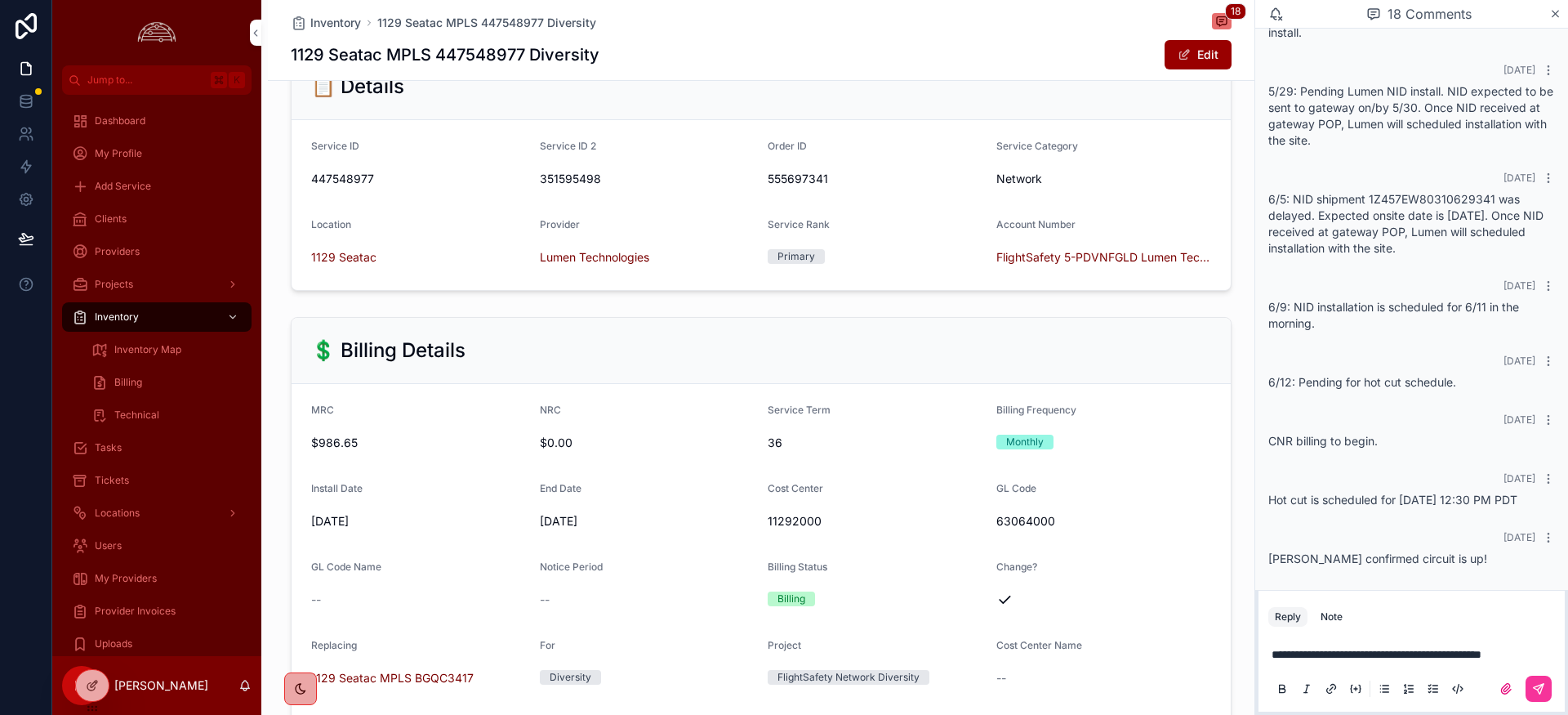
click at [1546, 691] on button "scrollable content" at bounding box center [1538, 688] width 26 height 26
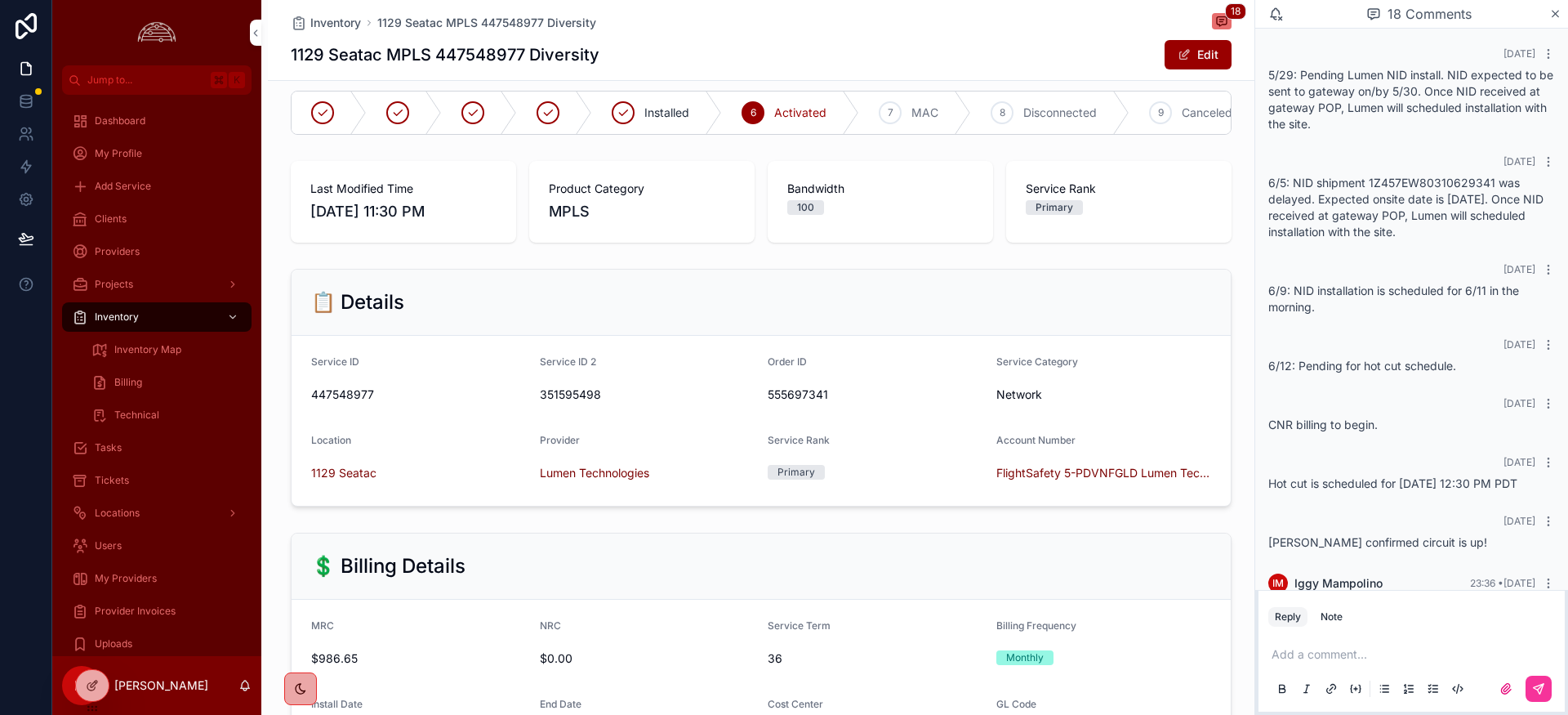
scroll to position [0, 0]
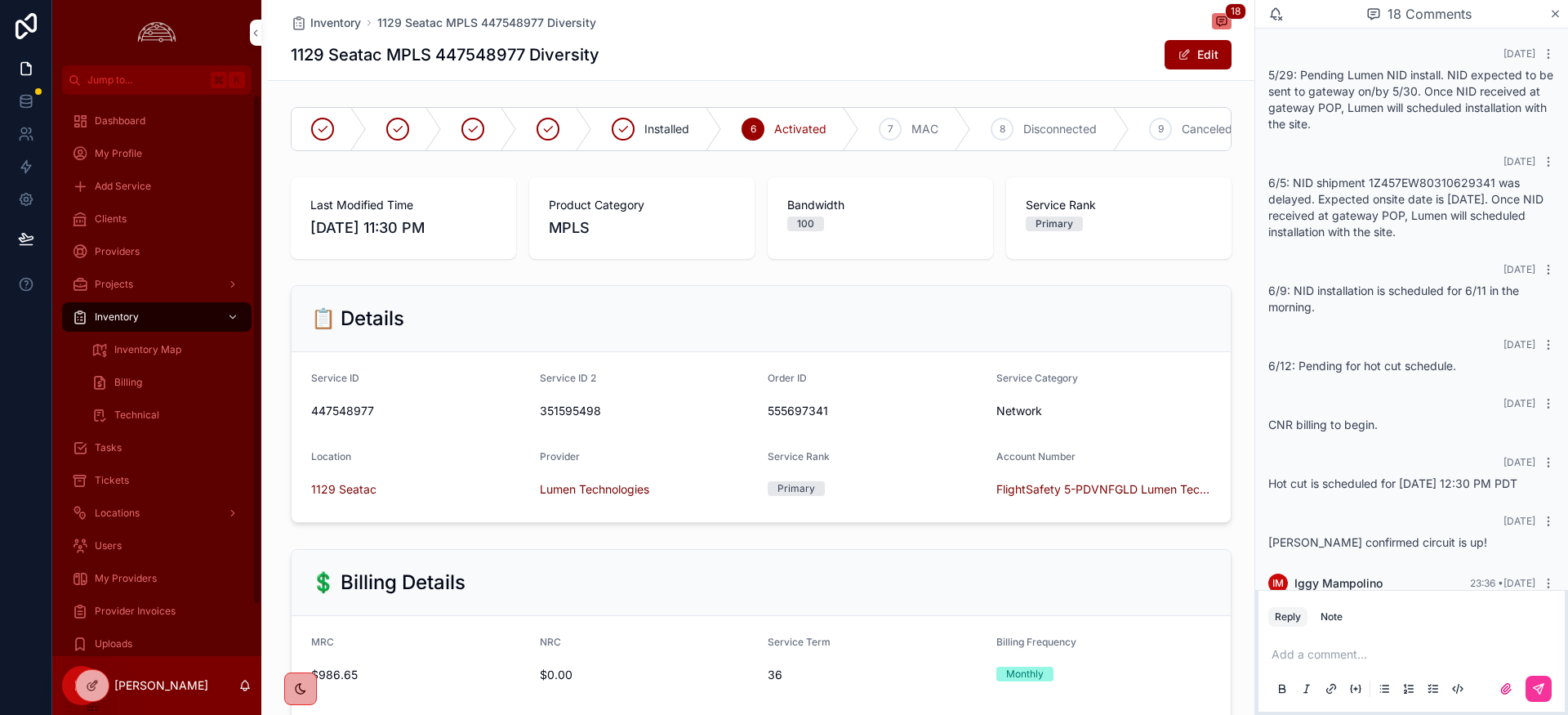
drag, startPoint x: 340, startPoint y: 18, endPoint x: 342, endPoint y: 45, distance: 27.1
click at [340, 18] on span "Inventory" at bounding box center [336, 22] width 50 height 16
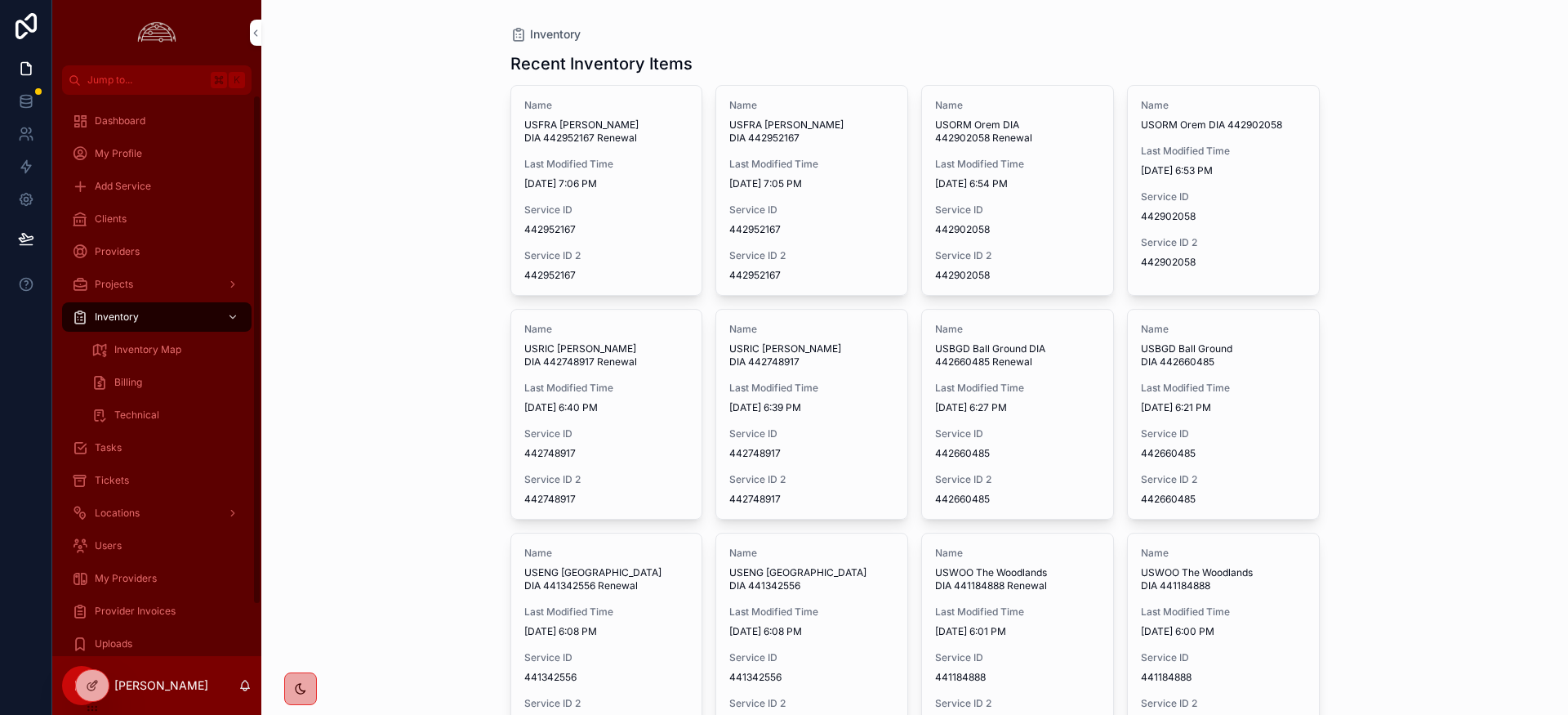
click at [111, 580] on span "My Providers" at bounding box center [126, 579] width 62 height 14
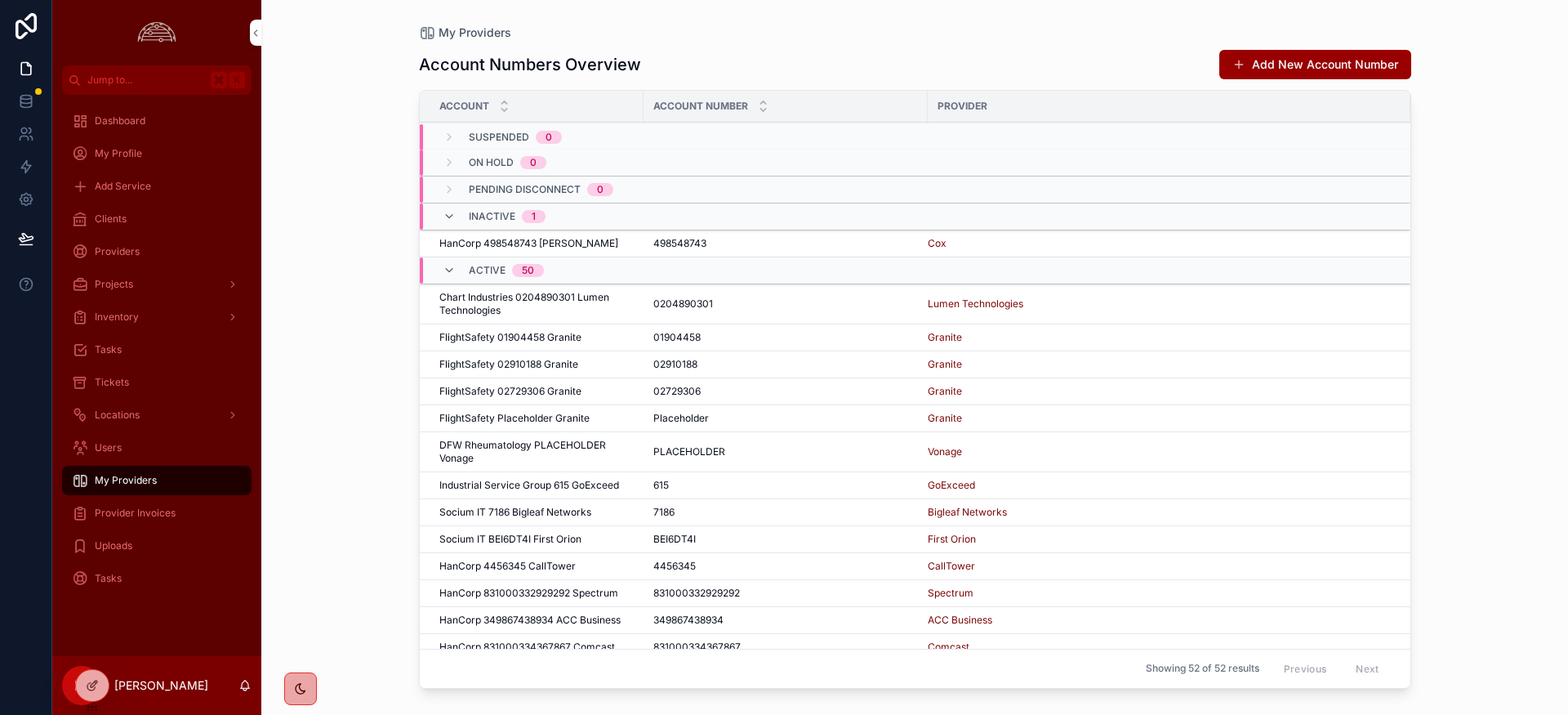
click at [124, 519] on span "Provider Invoices" at bounding box center [135, 514] width 81 height 14
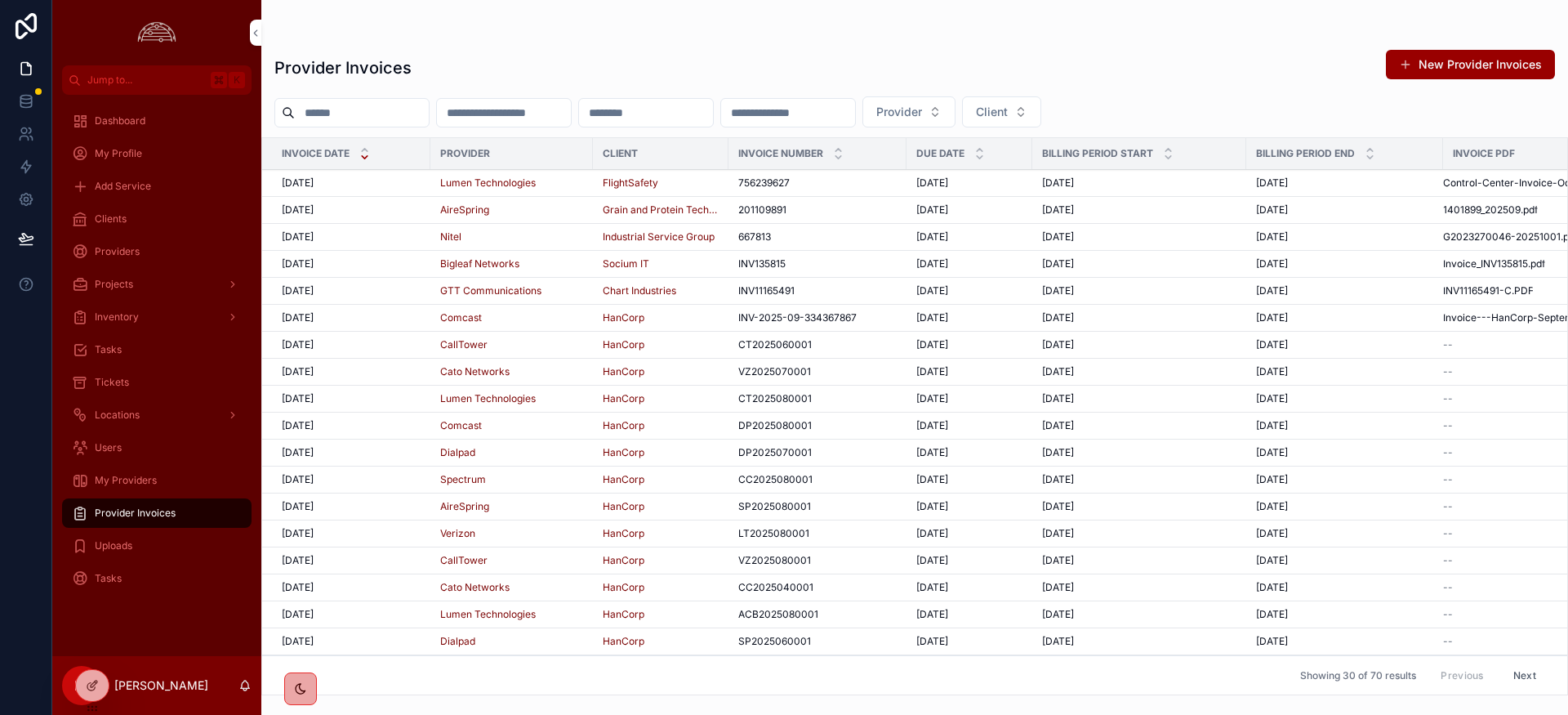
click at [297, 183] on span "[DATE]" at bounding box center [297, 183] width 32 height 14
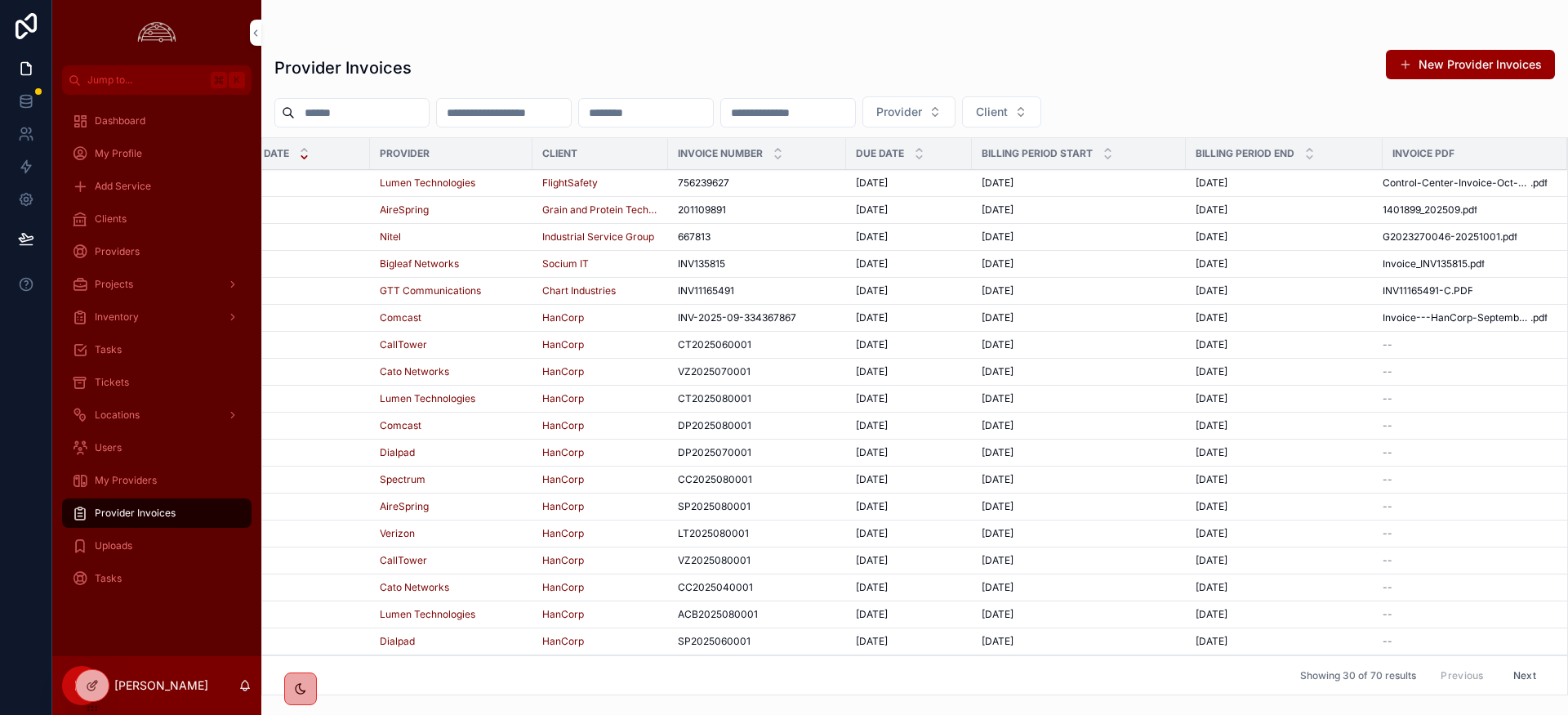
click at [119, 488] on div "My Providers" at bounding box center [157, 480] width 170 height 26
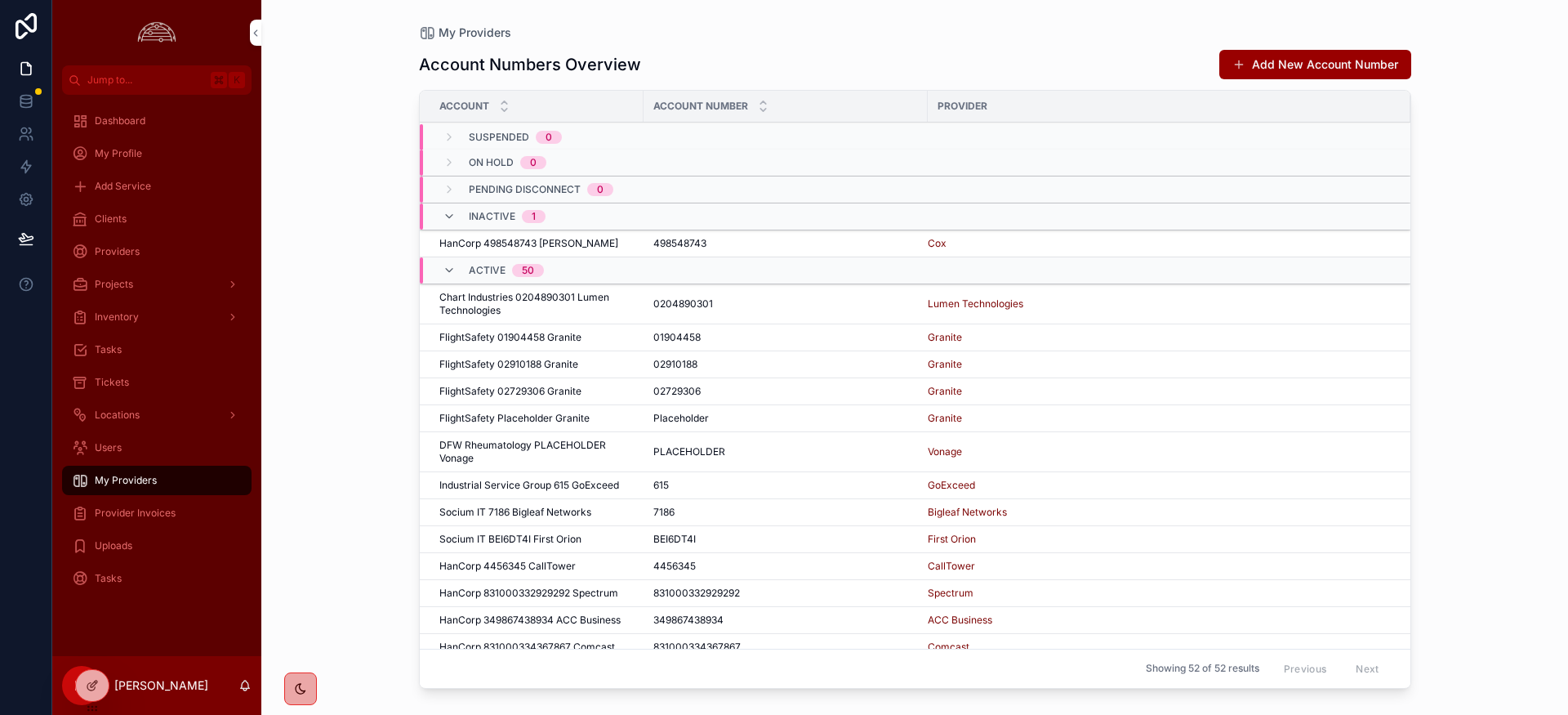
click at [133, 517] on span "Provider Invoices" at bounding box center [135, 514] width 81 height 14
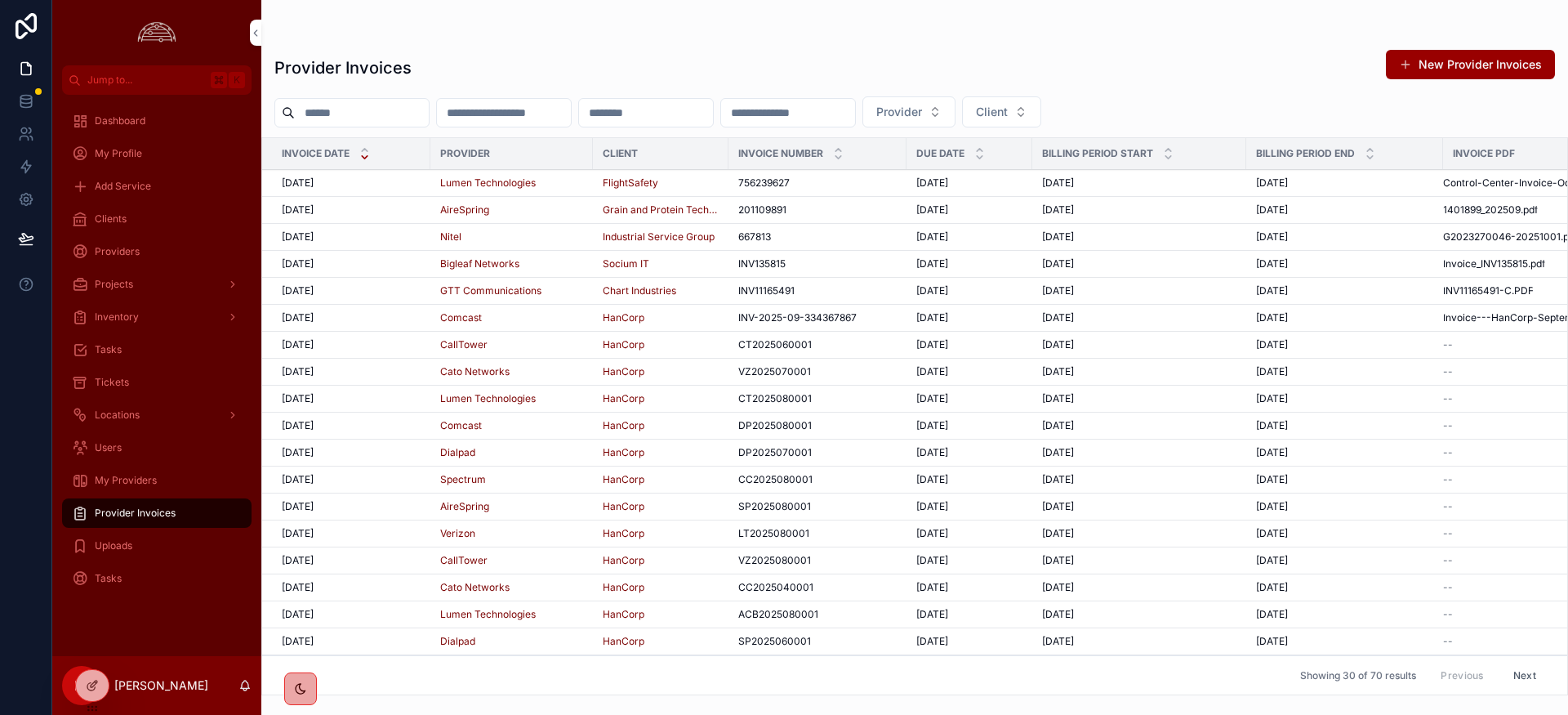
click at [307, 186] on span "[DATE]" at bounding box center [297, 183] width 32 height 14
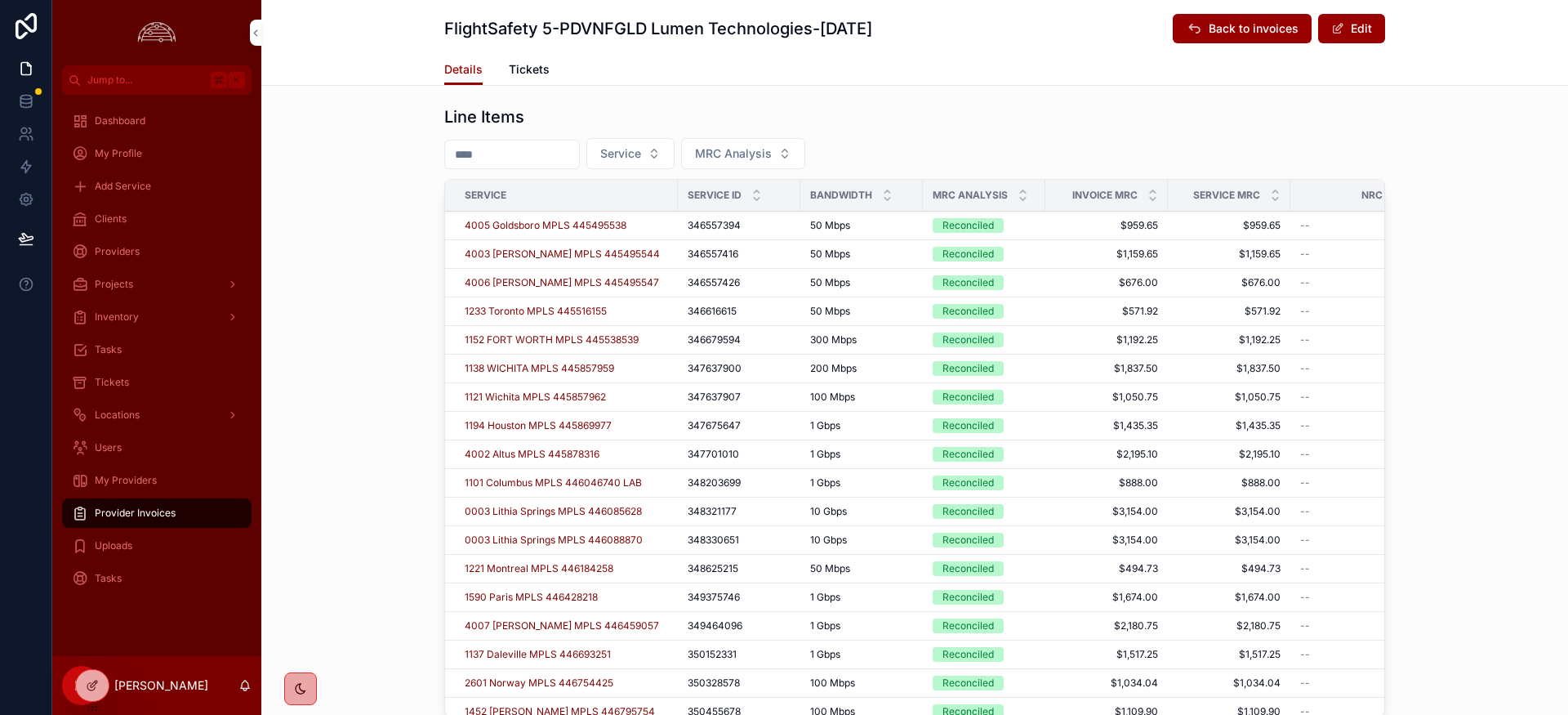
scroll to position [612, 0]
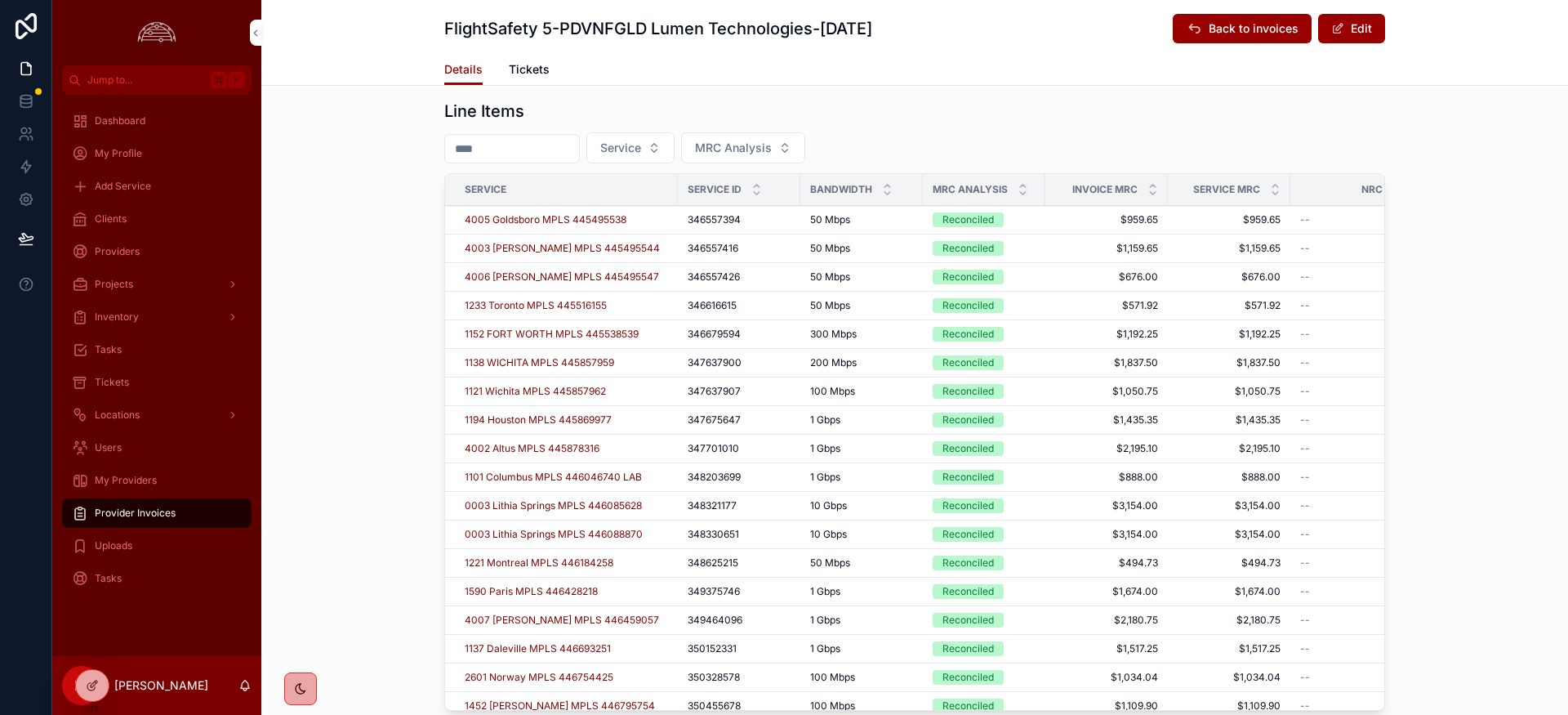
click at [1025, 186] on icon "scrollable content" at bounding box center [1022, 186] width 11 height 11
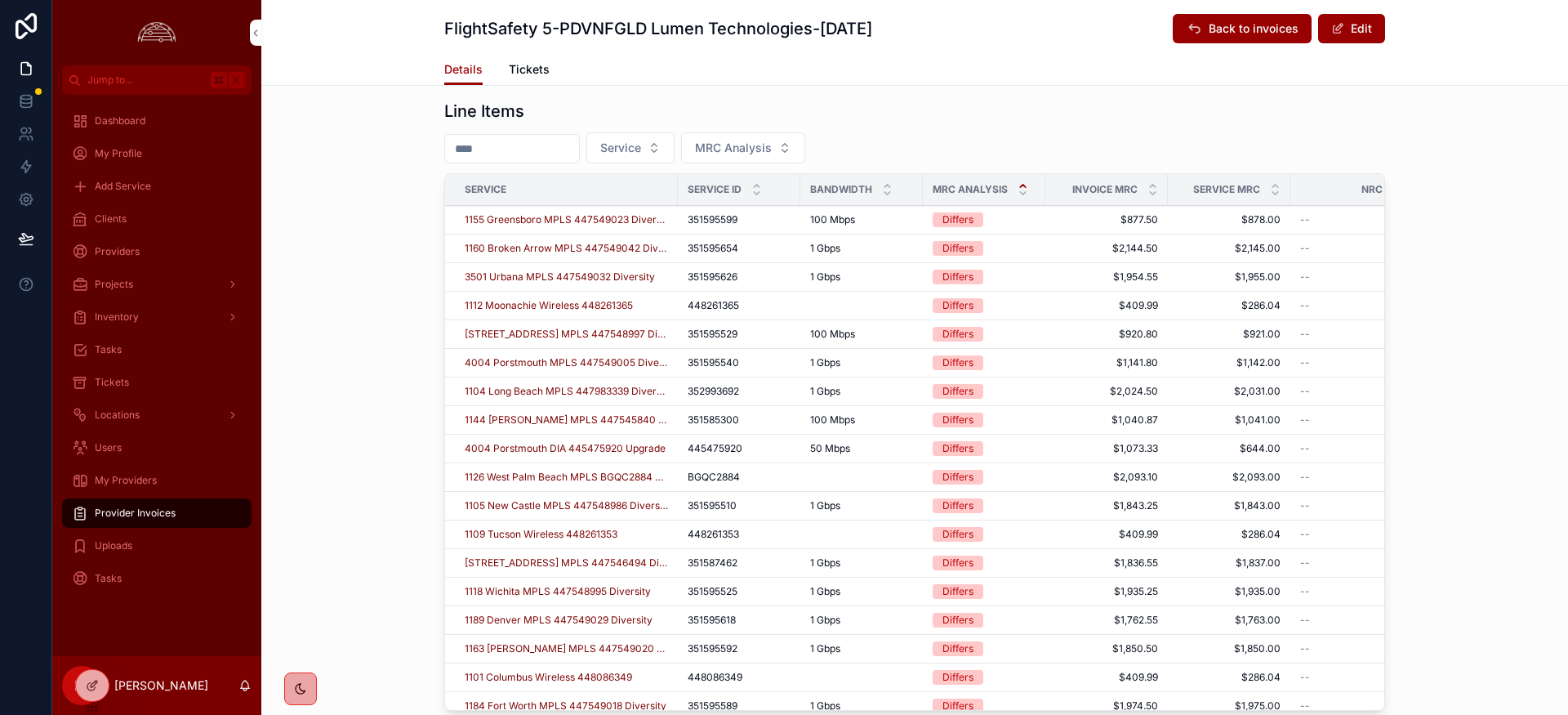
click at [580, 245] on span "1160 Broken Arrow MPLS 447549042 Diversity" at bounding box center [566, 249] width 203 height 14
click at [583, 274] on span "3501 Urbana MPLS 447549032 Diversity" at bounding box center [559, 278] width 191 height 14
click at [620, 335] on span "[STREET_ADDRESS] MPLS 447548997 Diversity" at bounding box center [566, 335] width 203 height 14
click at [611, 363] on span "4004 Porstmouth MPLS 447549005 Diversity" at bounding box center [566, 363] width 203 height 14
click at [610, 420] on span "1144 Erlanger MPLS 447545840 Diversity" at bounding box center [566, 420] width 203 height 14
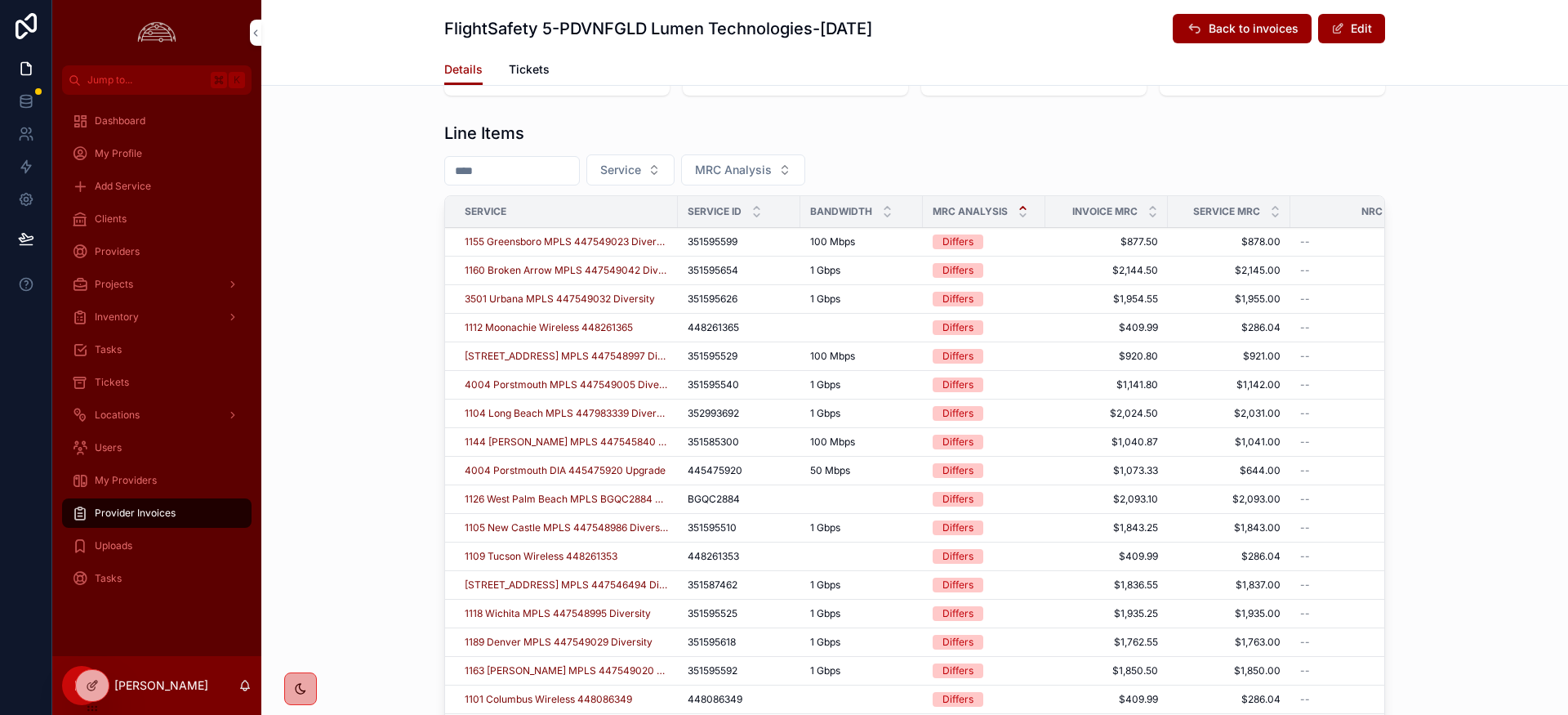
scroll to position [592, 0]
click at [606, 296] on span "3501 Urbana MPLS 447549032 Diversity" at bounding box center [559, 298] width 191 height 14
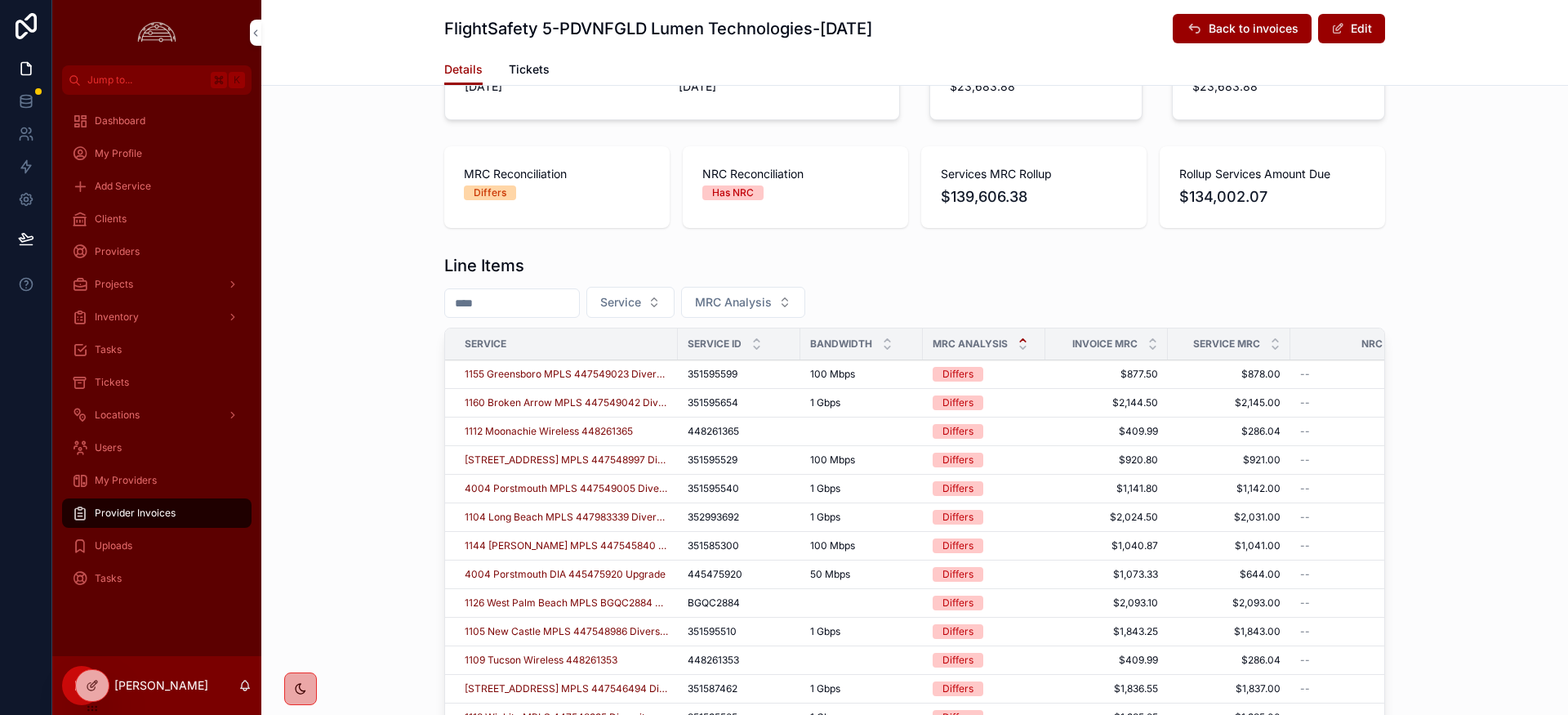
scroll to position [460, 0]
click at [555, 402] on span "1160 Broken Arrow MPLS 447549042 Diversity" at bounding box center [566, 402] width 203 height 14
click at [586, 407] on span "1160 Broken Arrow MPLS 447549042 Diversity" at bounding box center [566, 402] width 203 height 14
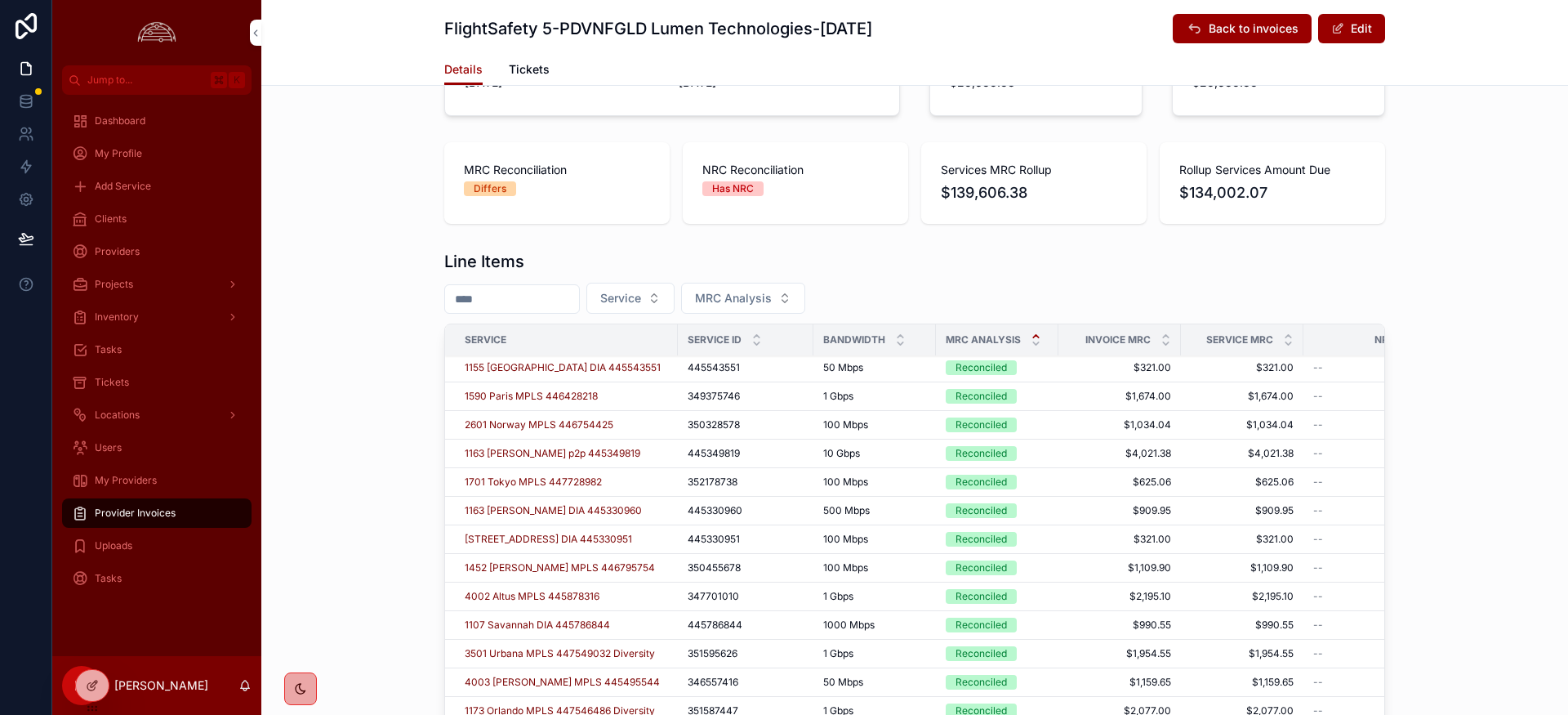
scroll to position [1430, 0]
click at [561, 647] on span "3501 Urbana MPLS 447549032 Diversity" at bounding box center [559, 652] width 191 height 14
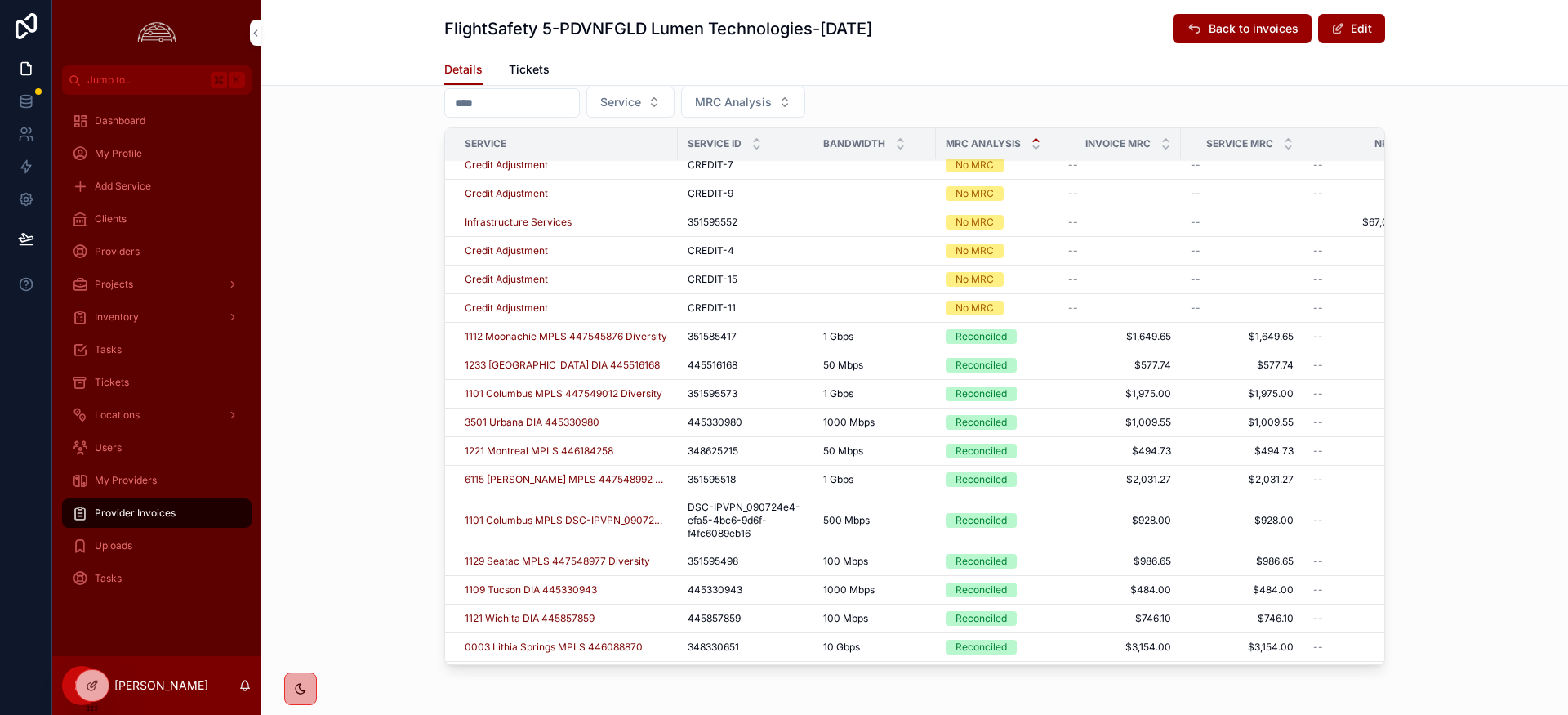
scroll to position [925, 0]
click at [628, 559] on span "1129 Seatac MPLS 447548977 Diversity" at bounding box center [557, 561] width 186 height 14
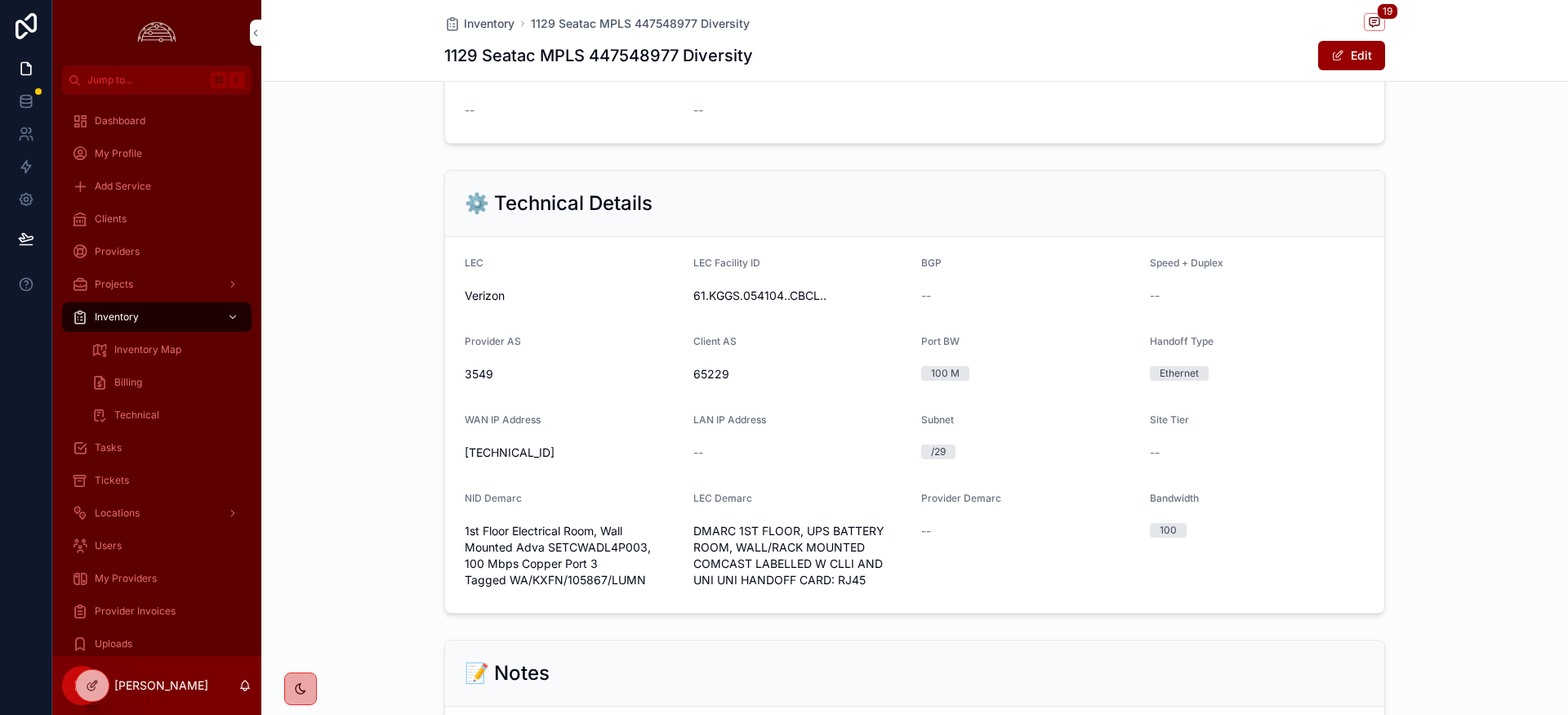
scroll to position [848, 0]
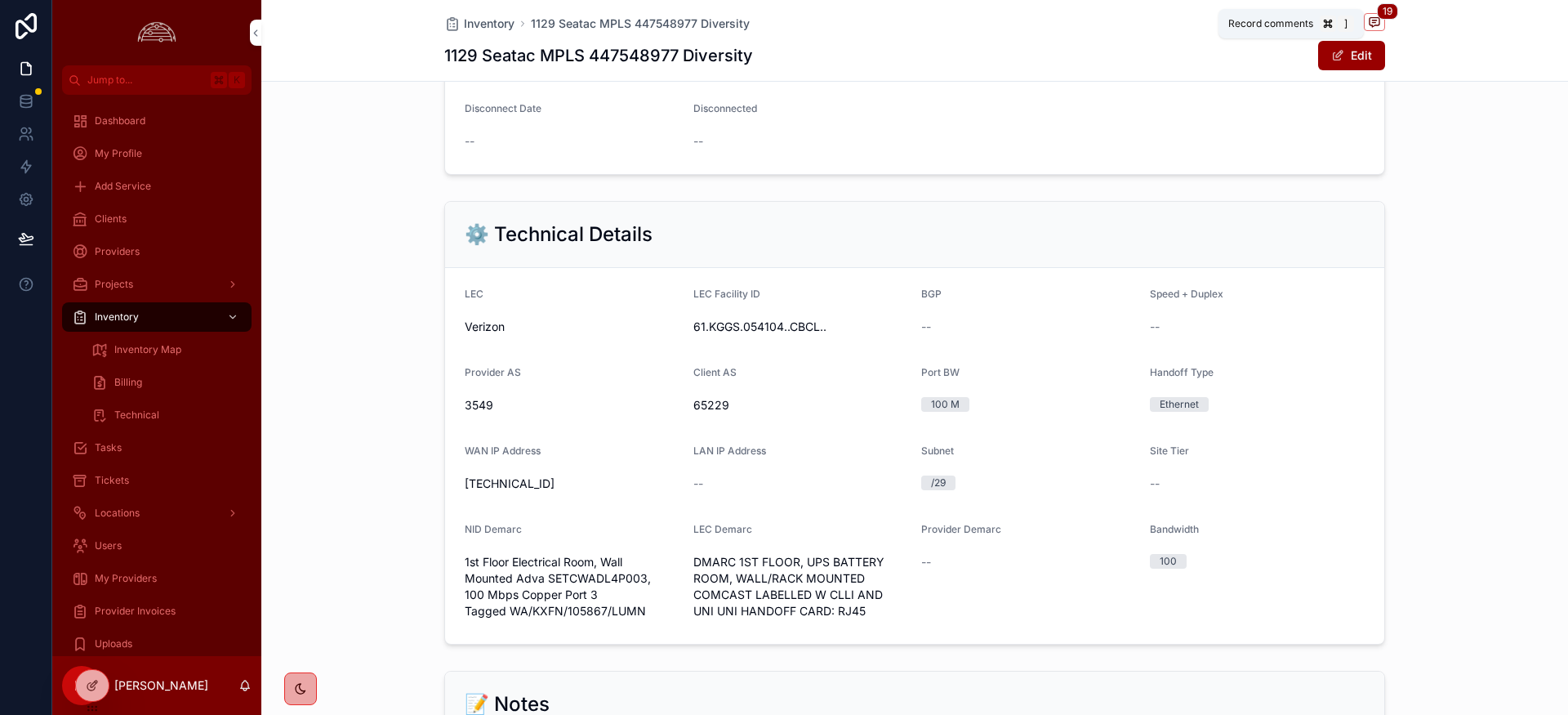
click at [1380, 28] on icon "scrollable content" at bounding box center [1375, 22] width 14 height 14
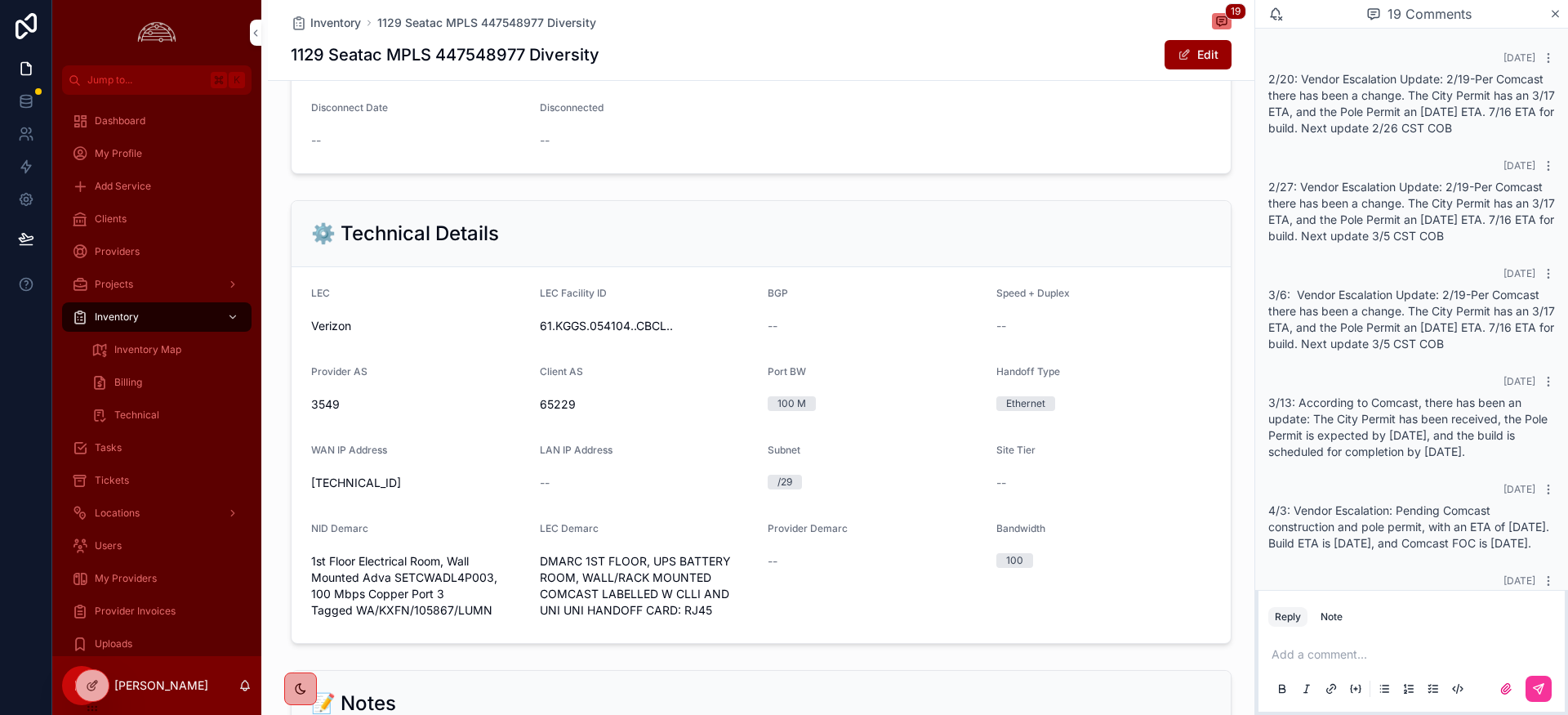
scroll to position [1174, 0]
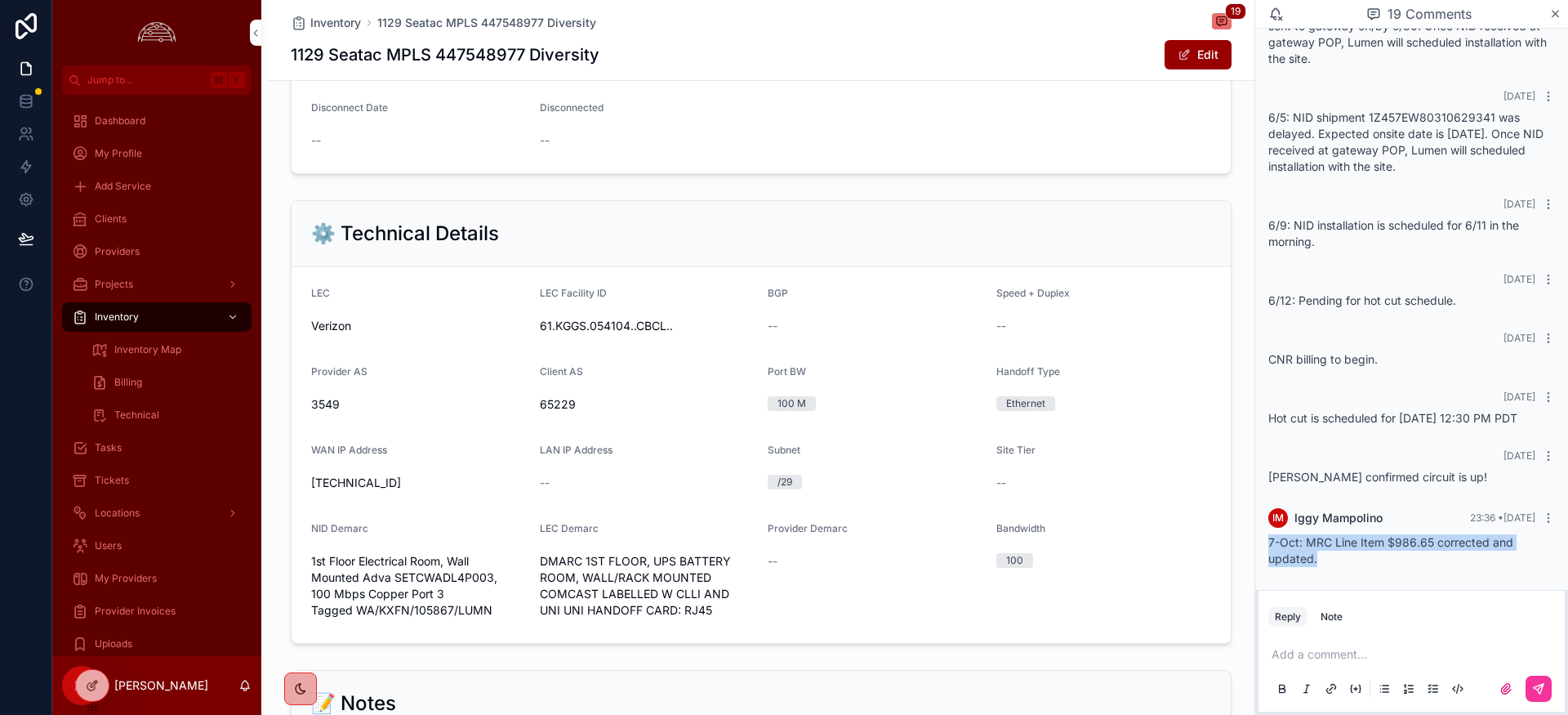
drag, startPoint x: 1270, startPoint y: 542, endPoint x: 1323, endPoint y: 559, distance: 55.7
click at [1323, 559] on div "7-Oct: MRC Line Item $986.65 corrected and updated." at bounding box center [1411, 551] width 286 height 33
copy span "7-Oct: MRC Line Item $986.65 corrected and updated."
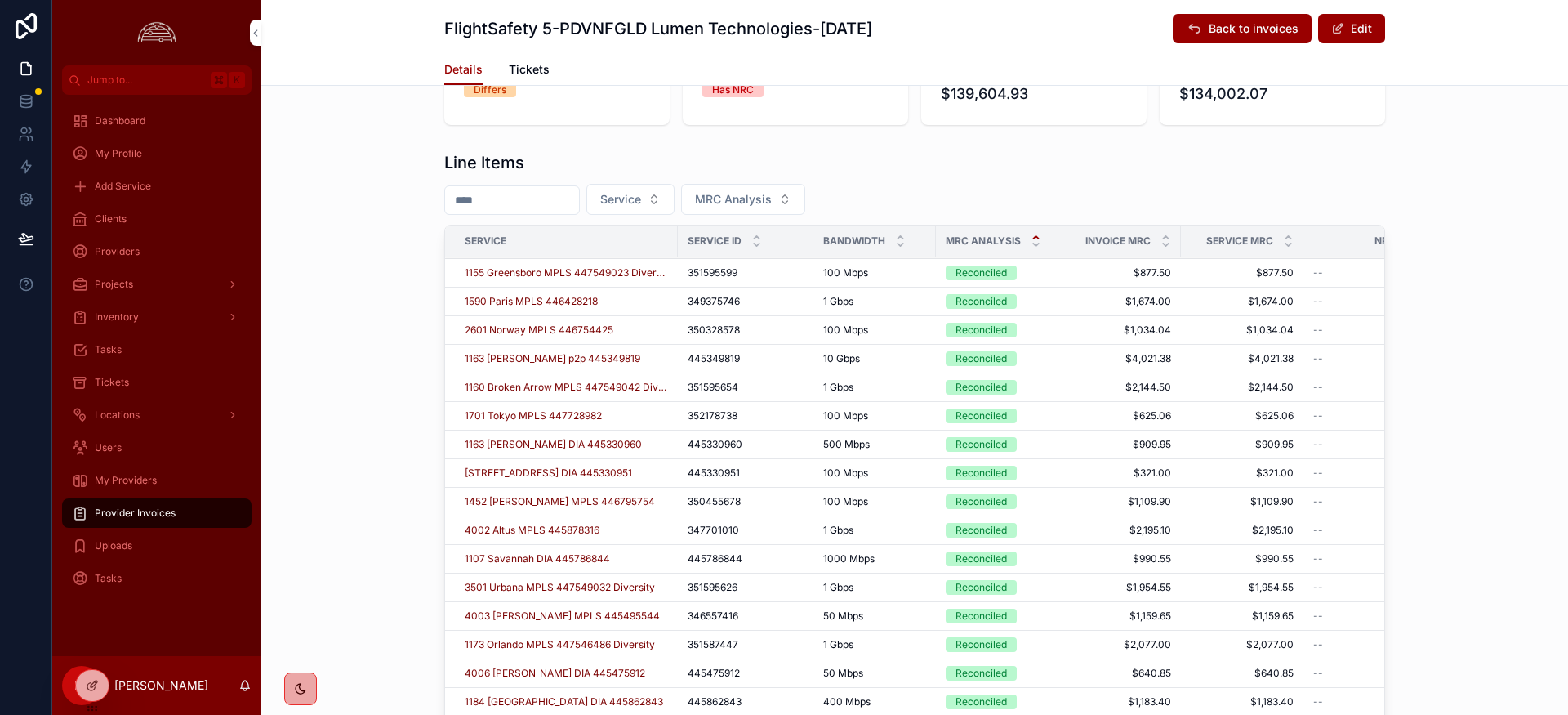
scroll to position [1397, 0]
click at [506, 383] on span "1160 Broken Arrow MPLS 447549042 Diversity" at bounding box center [566, 386] width 203 height 14
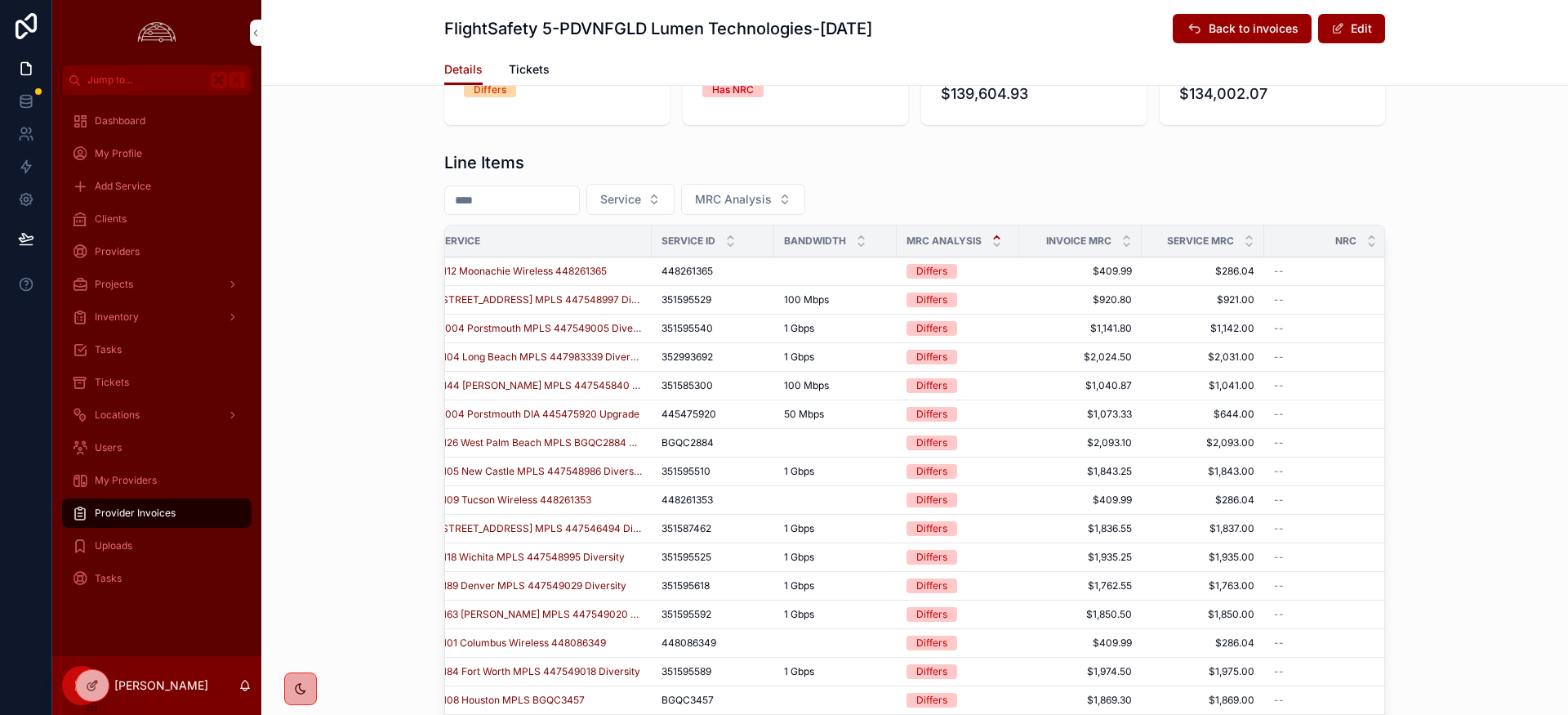
scroll to position [0, 0]
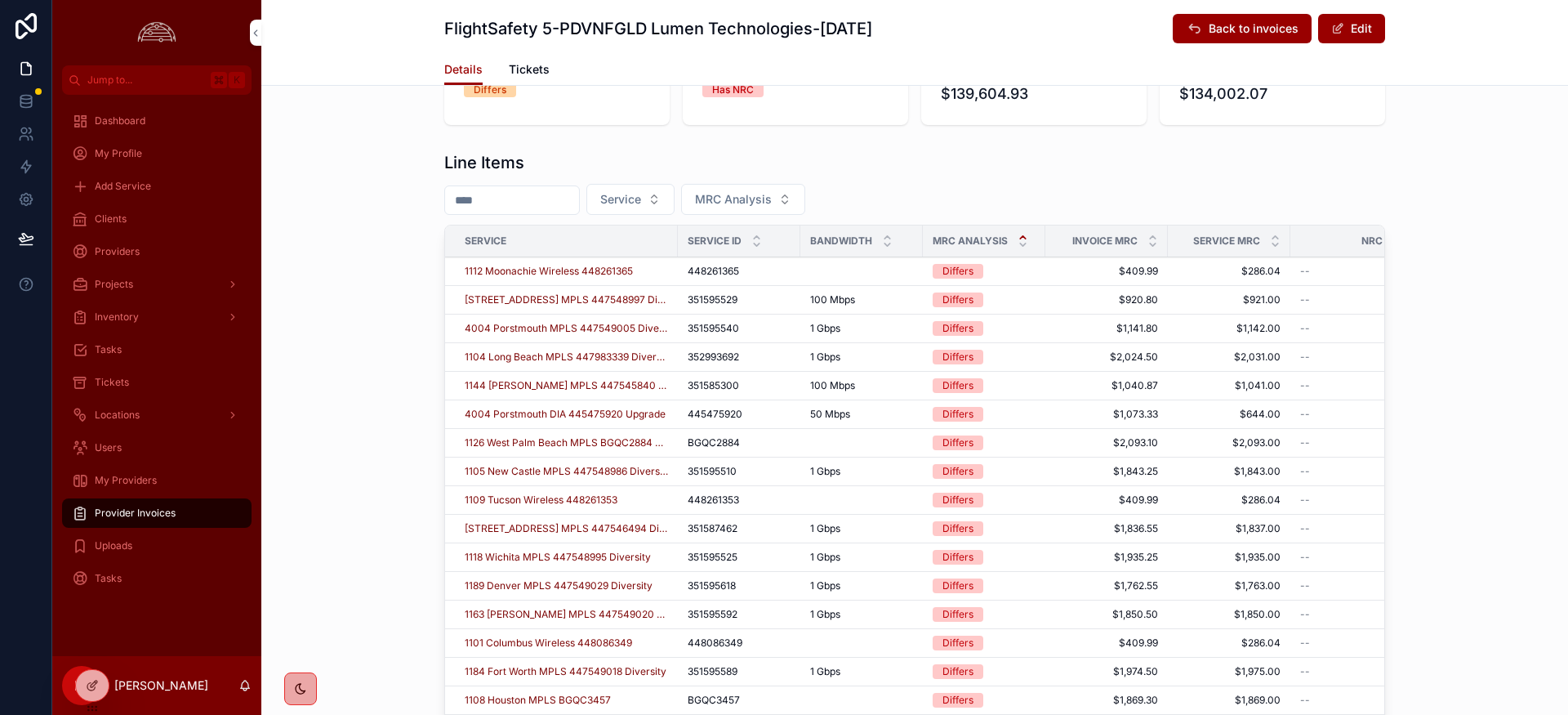
click at [576, 301] on span "1130 Salt Lake City MPLS 447548997 Diversity" at bounding box center [566, 300] width 203 height 14
click at [1074, 297] on span "$920.80" at bounding box center [1107, 300] width 103 height 14
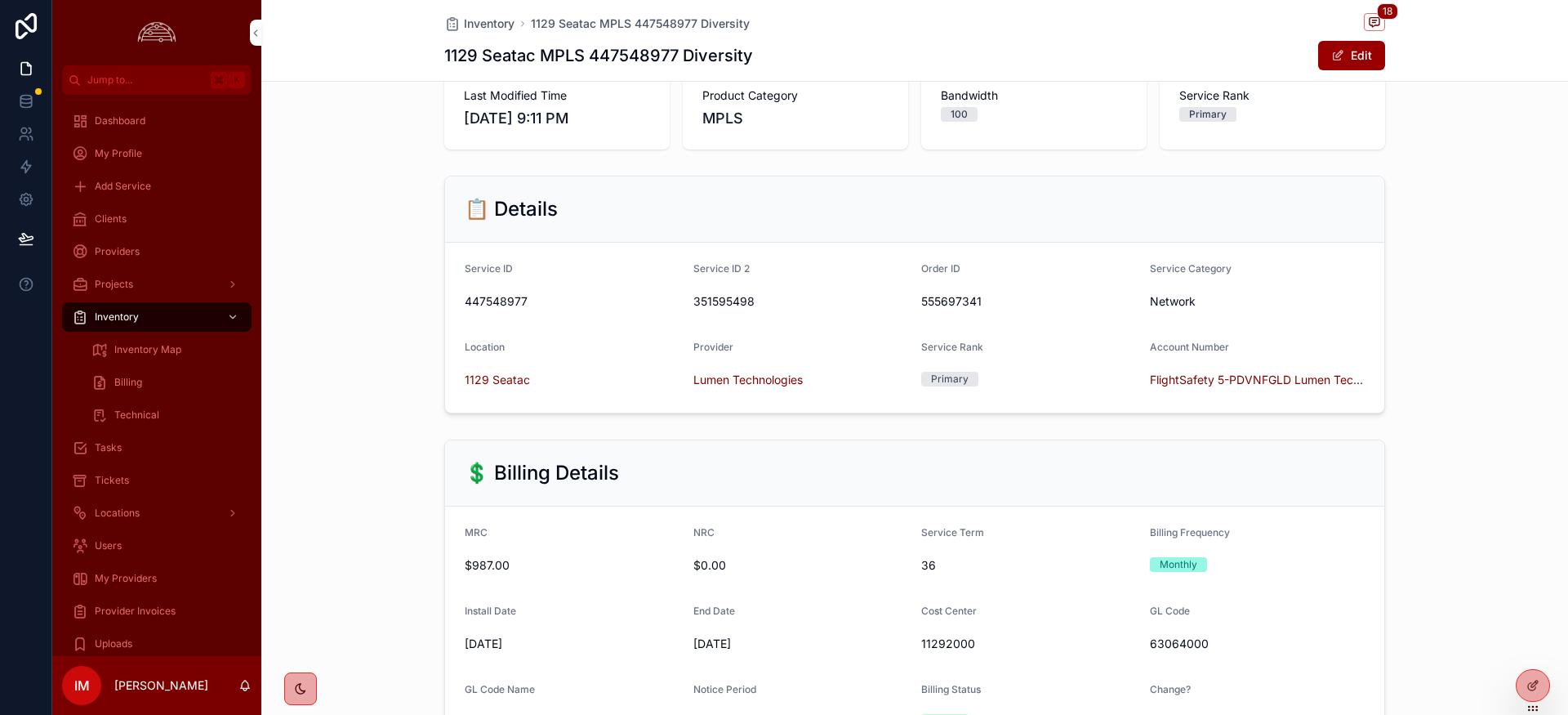
scroll to position [108, 0]
click at [1368, 61] on button "Edit" at bounding box center [1351, 55] width 67 height 29
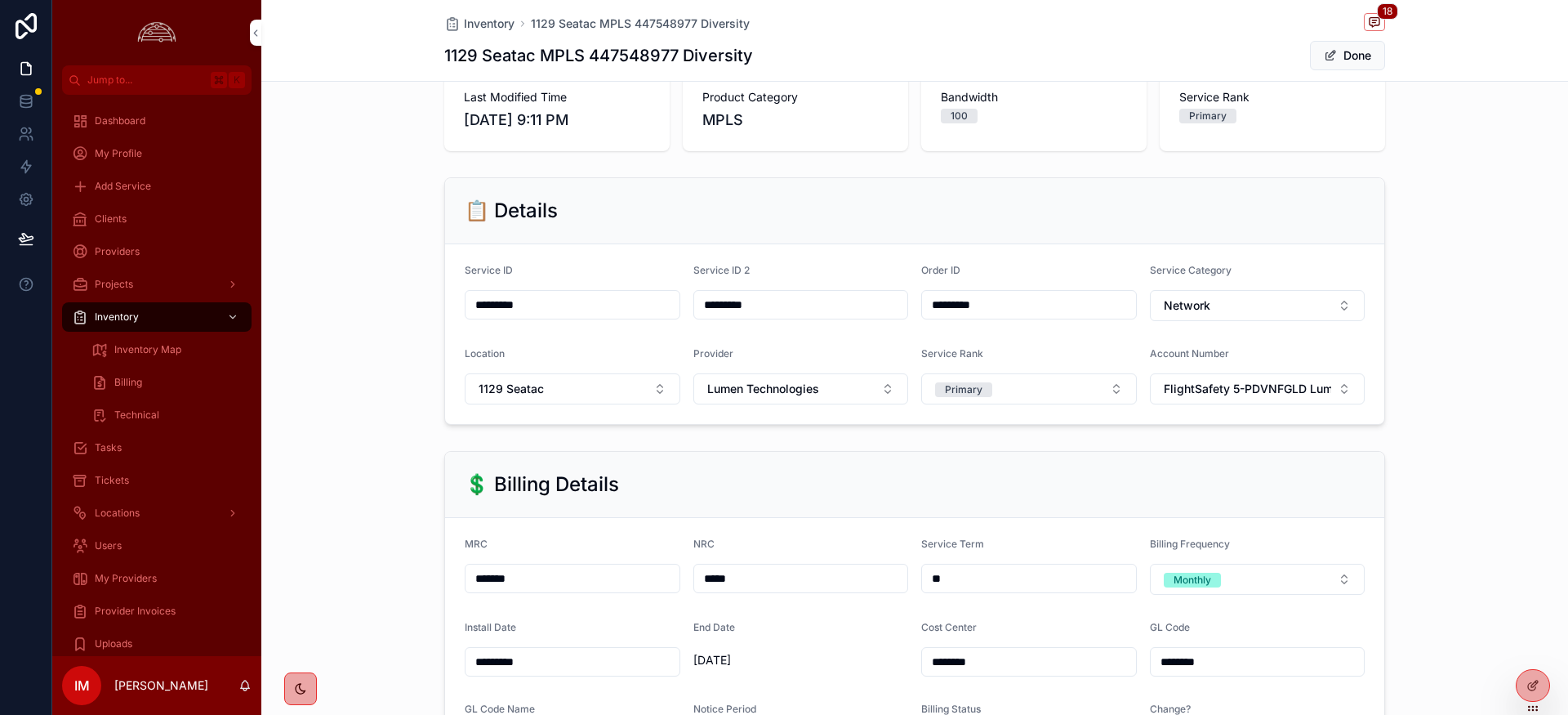
drag, startPoint x: 527, startPoint y: 574, endPoint x: 512, endPoint y: 581, distance: 16.6
click at [499, 575] on input "*******" at bounding box center [572, 579] width 214 height 23
type input "*******"
click at [728, 456] on div "💲 Billing Details" at bounding box center [914, 485] width 939 height 66
click at [1351, 54] on button "Done" at bounding box center [1347, 55] width 75 height 29
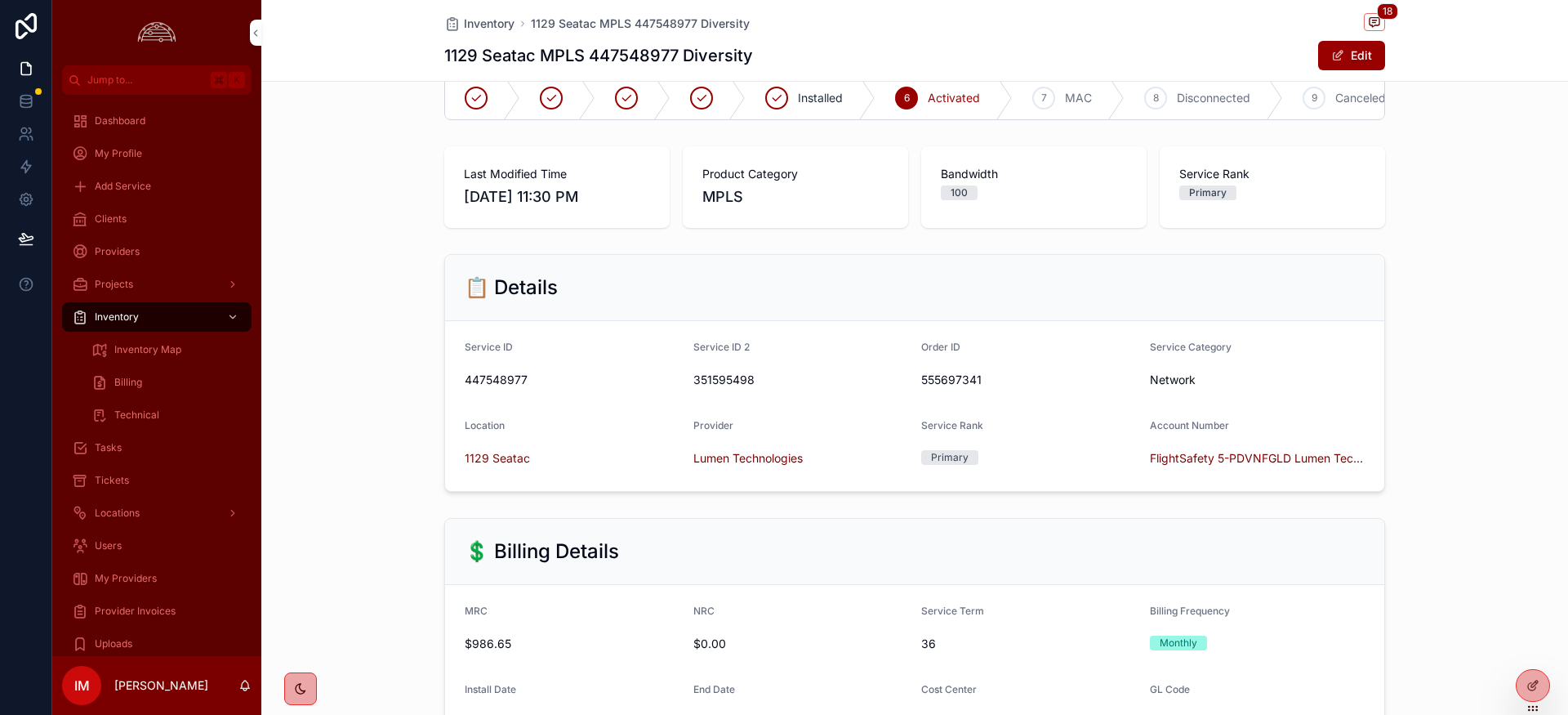
scroll to position [0, 0]
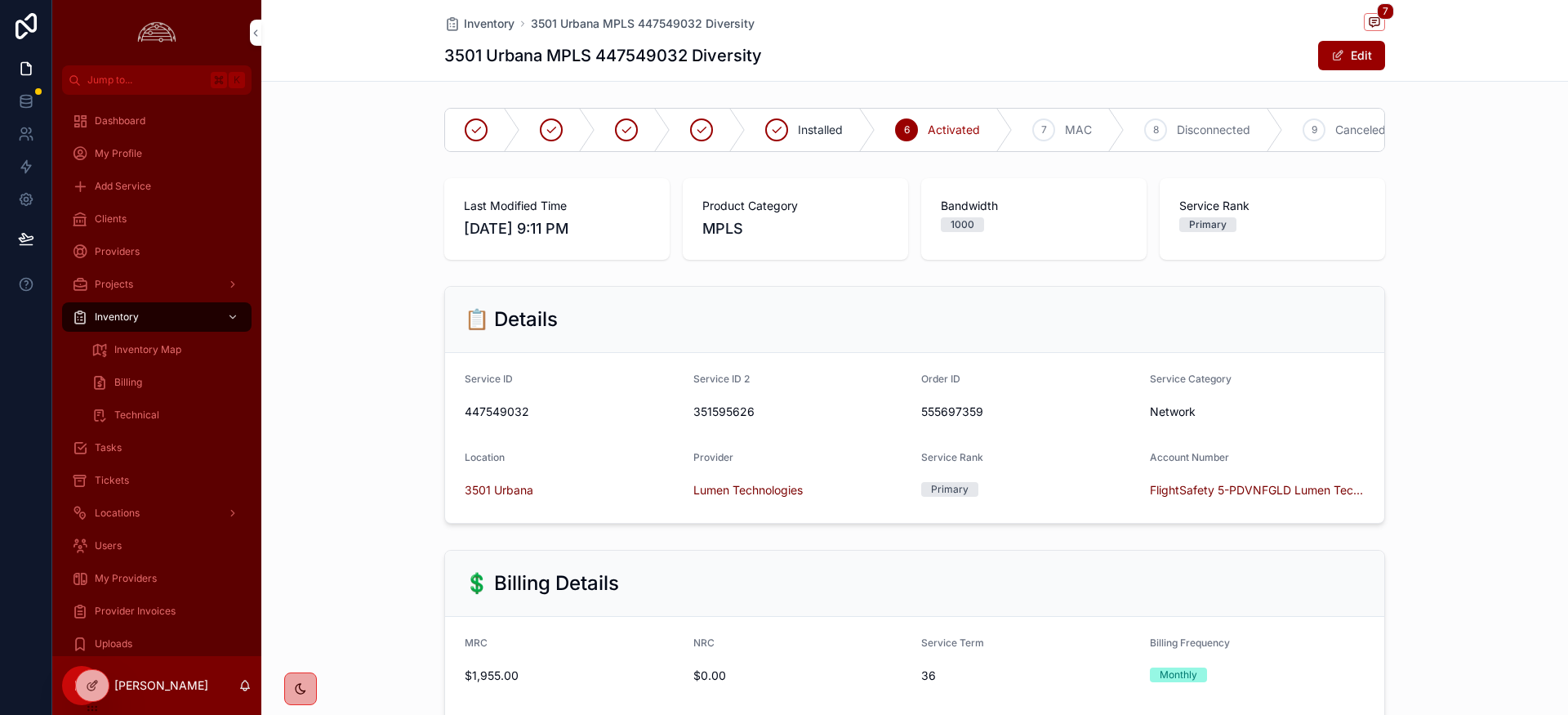
click at [1325, 54] on button "Edit" at bounding box center [1351, 55] width 67 height 29
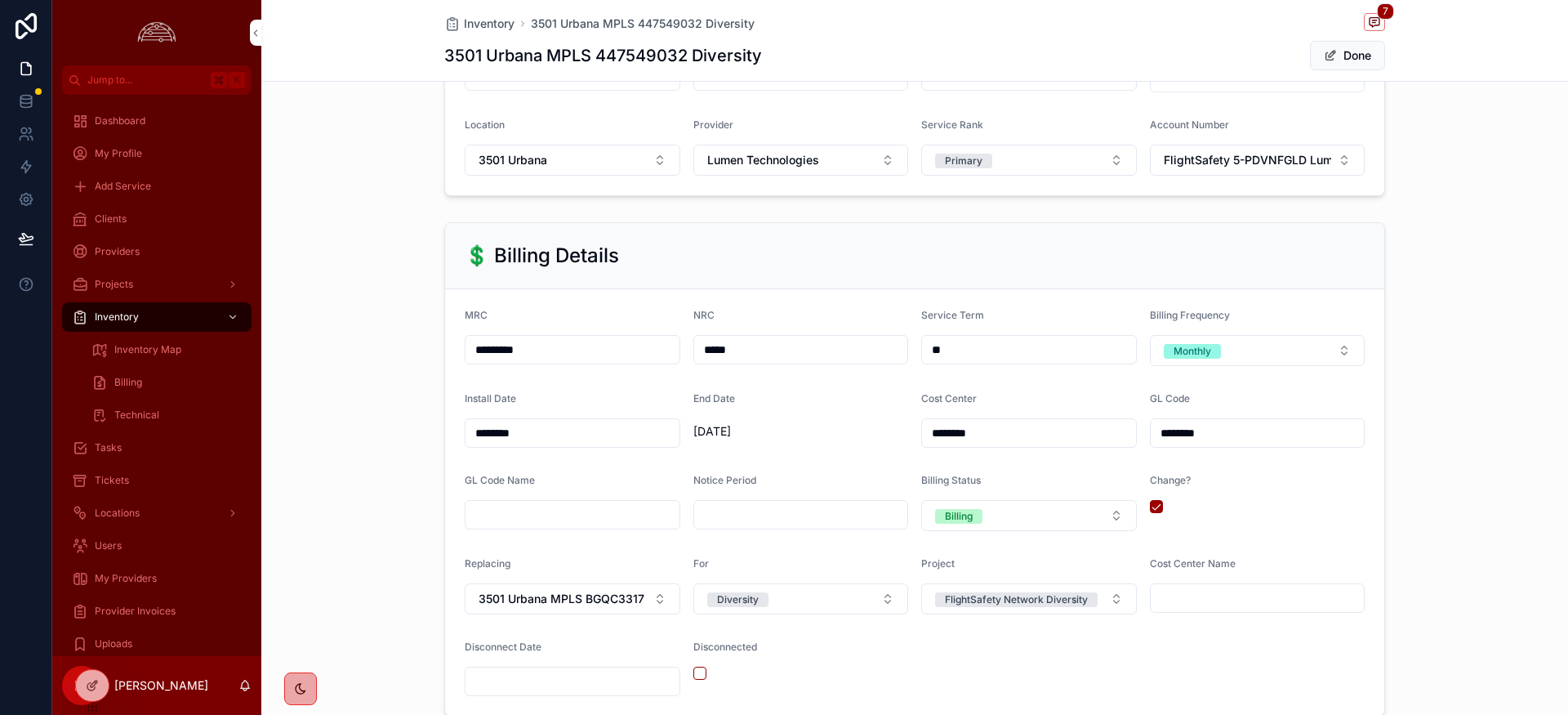
scroll to position [347, 0]
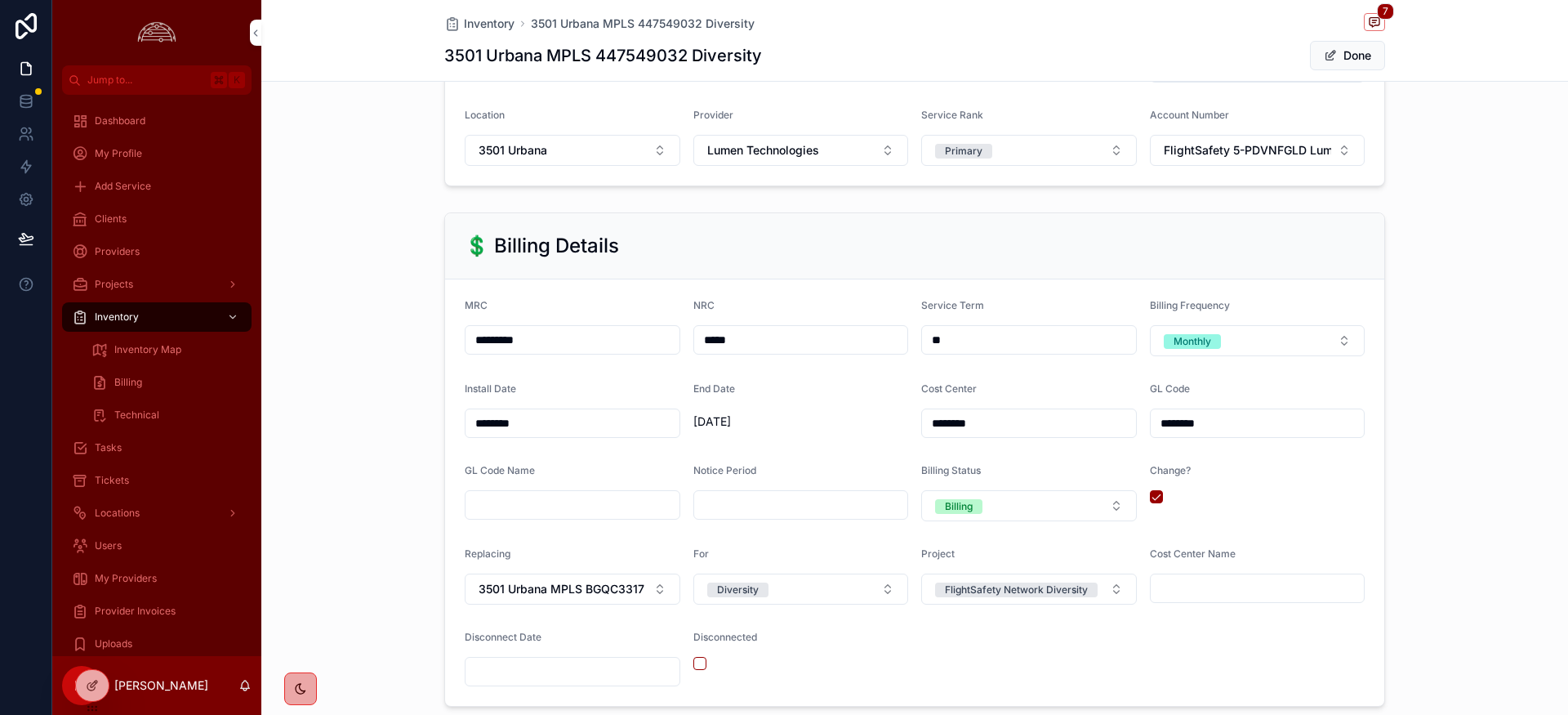
drag, startPoint x: 551, startPoint y: 341, endPoint x: 481, endPoint y: 336, distance: 70.2
click at [481, 336] on input "*********" at bounding box center [572, 340] width 214 height 23
type input "*********"
click at [1363, 55] on button "Done" at bounding box center [1347, 55] width 75 height 29
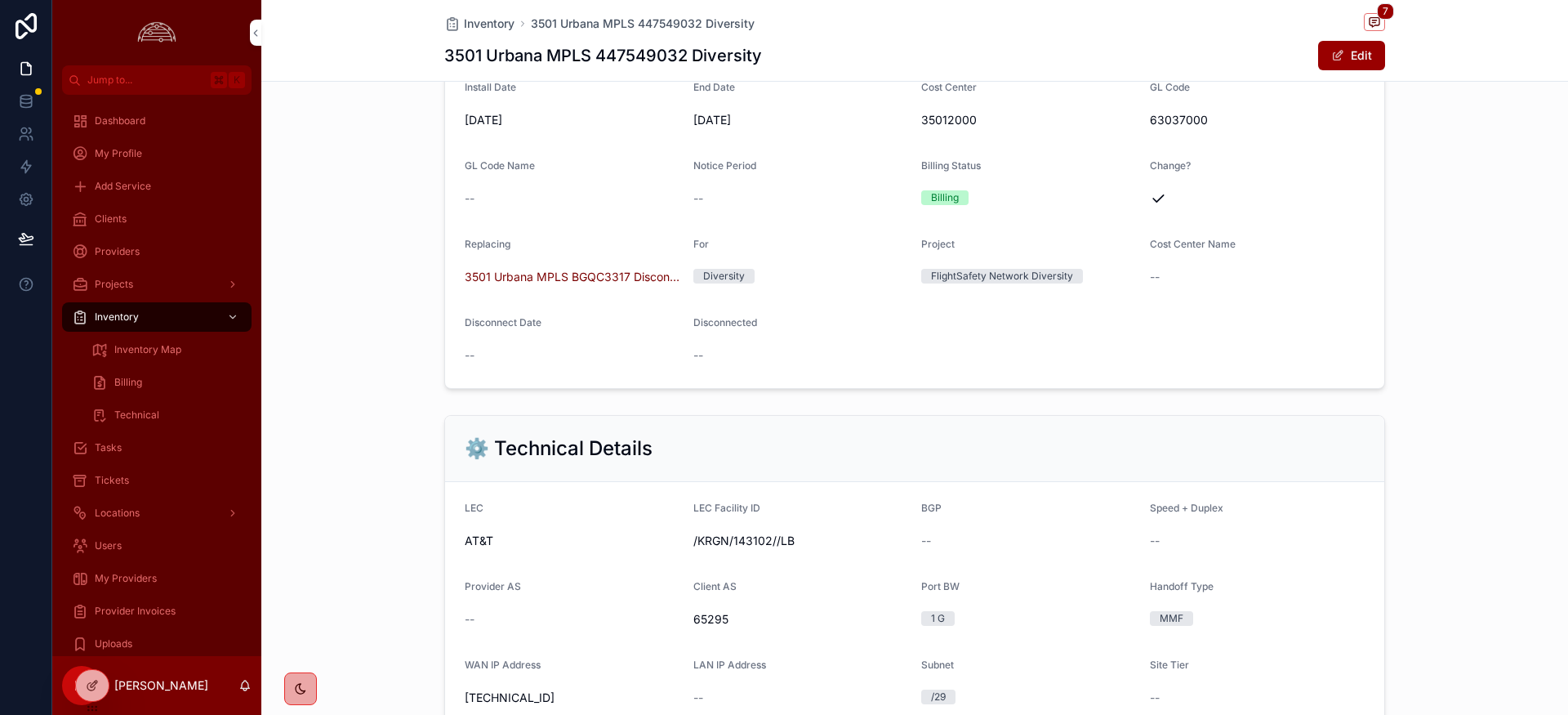
scroll to position [0, 0]
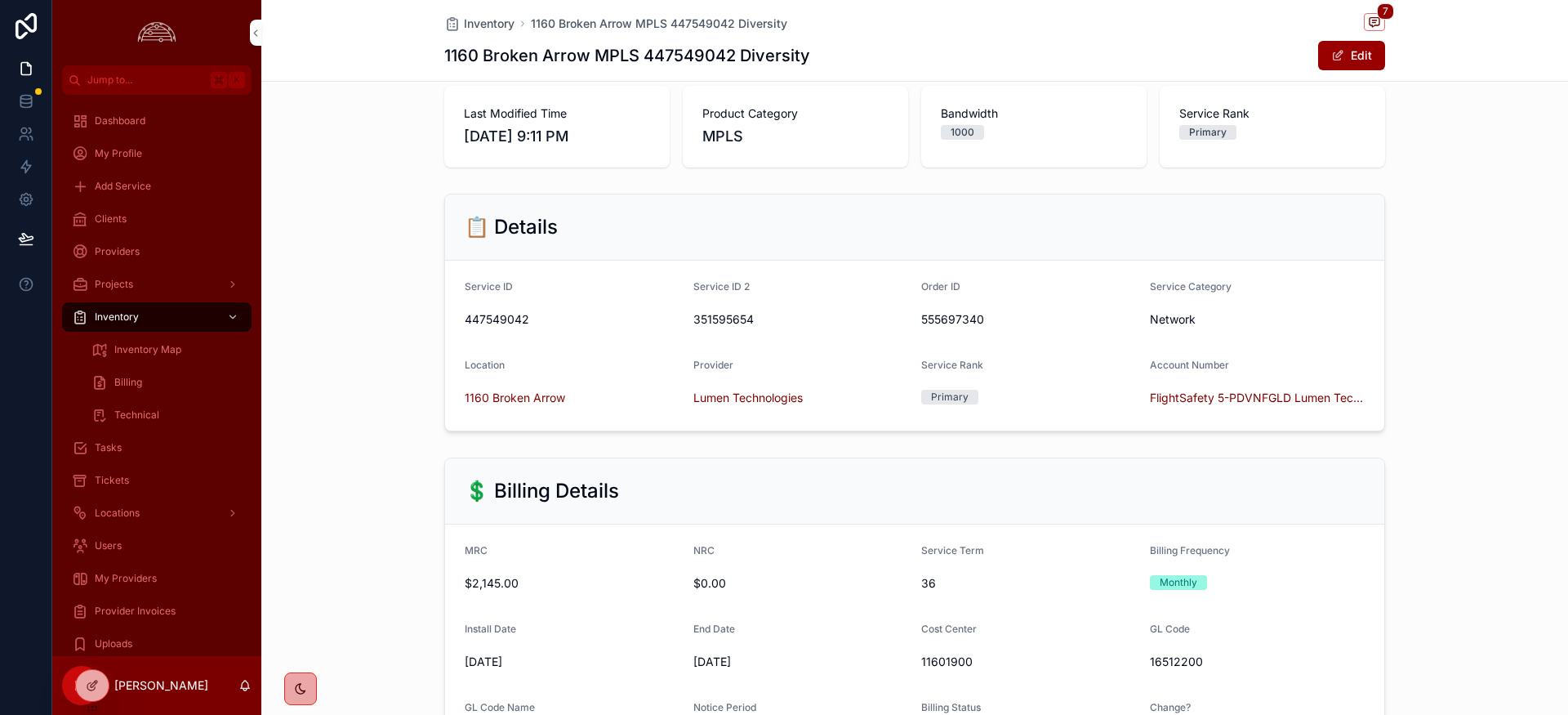
scroll to position [117, 0]
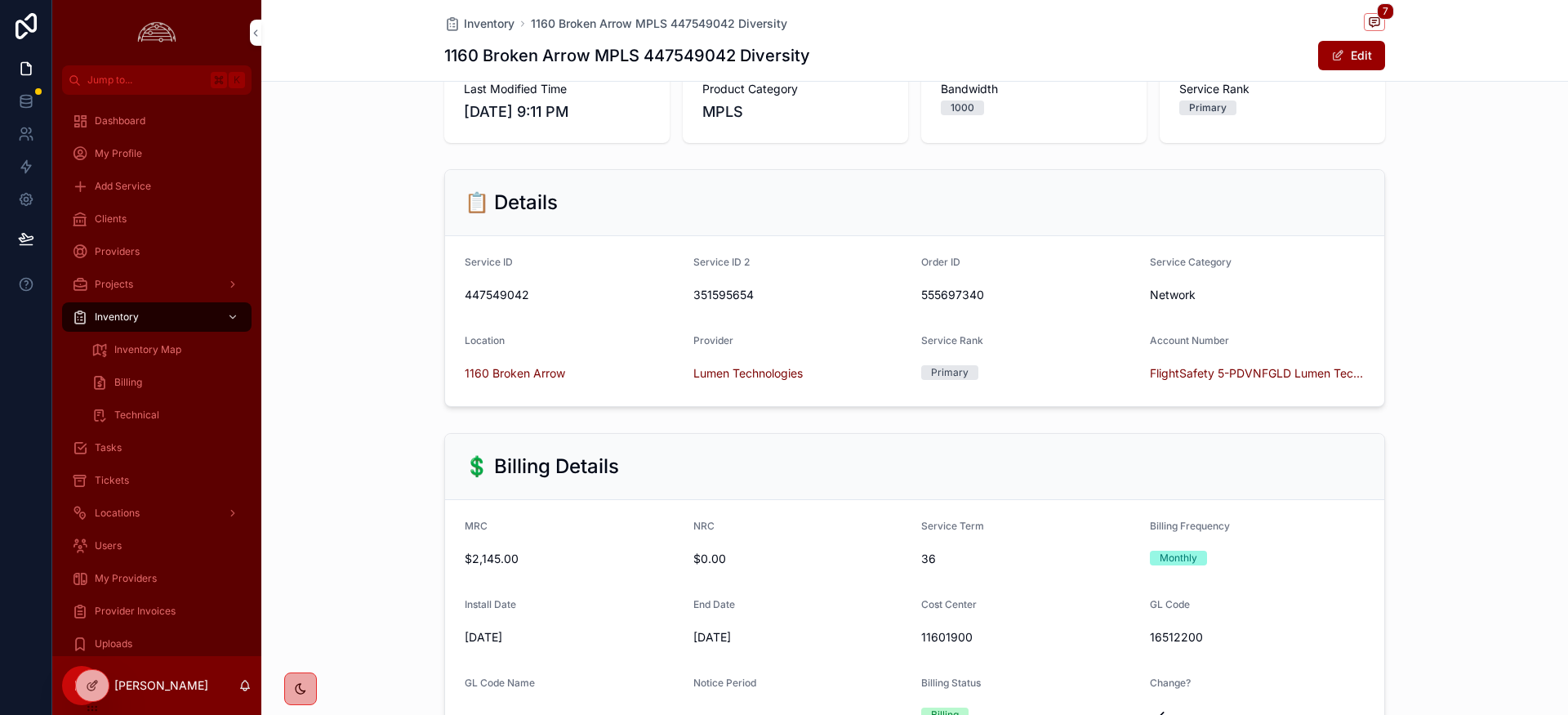
click at [1353, 51] on button "Edit" at bounding box center [1351, 55] width 67 height 29
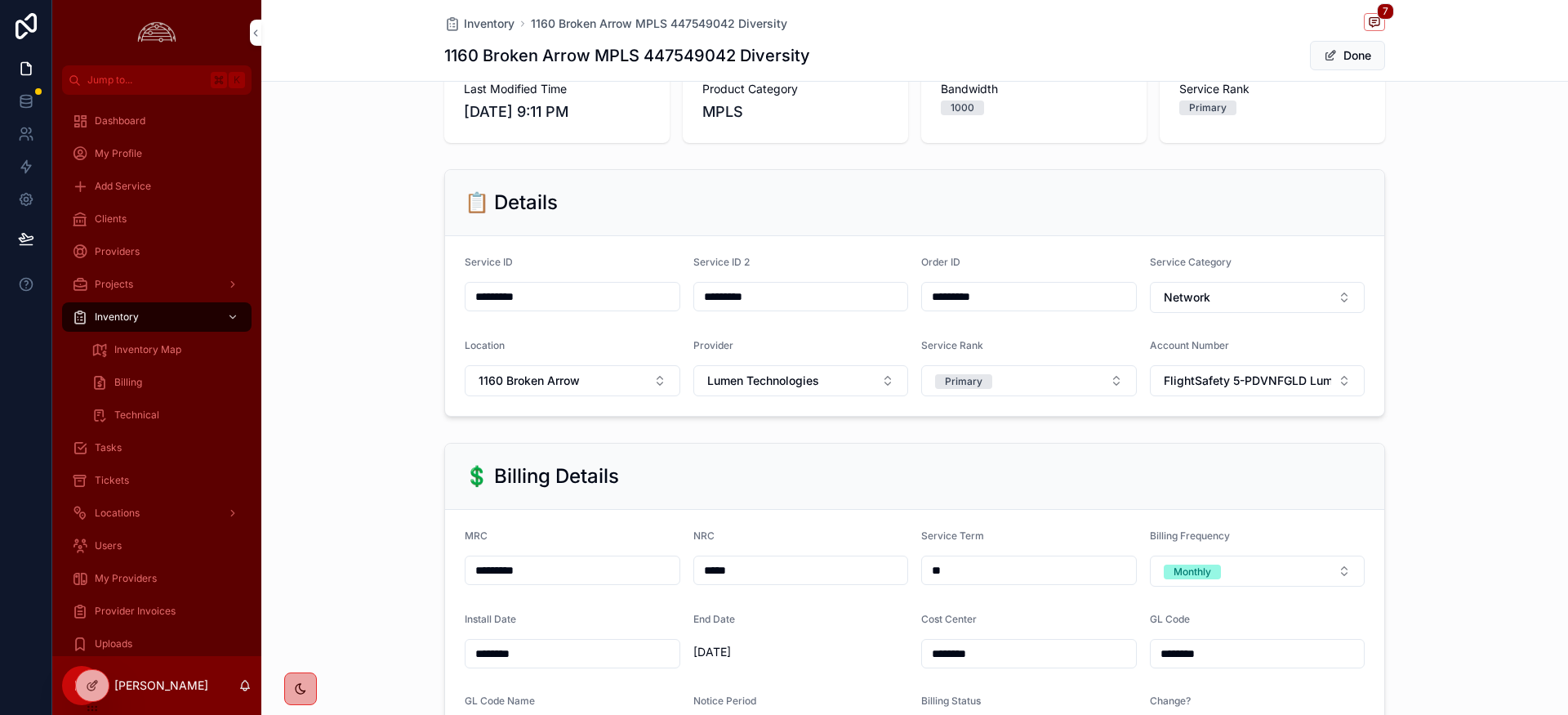
drag, startPoint x: 569, startPoint y: 566, endPoint x: 635, endPoint y: 650, distance: 106.8
click at [498, 570] on input "*********" at bounding box center [572, 571] width 214 height 23
type input "*********"
click at [912, 479] on div "💲 Billing Details" at bounding box center [914, 476] width 901 height 26
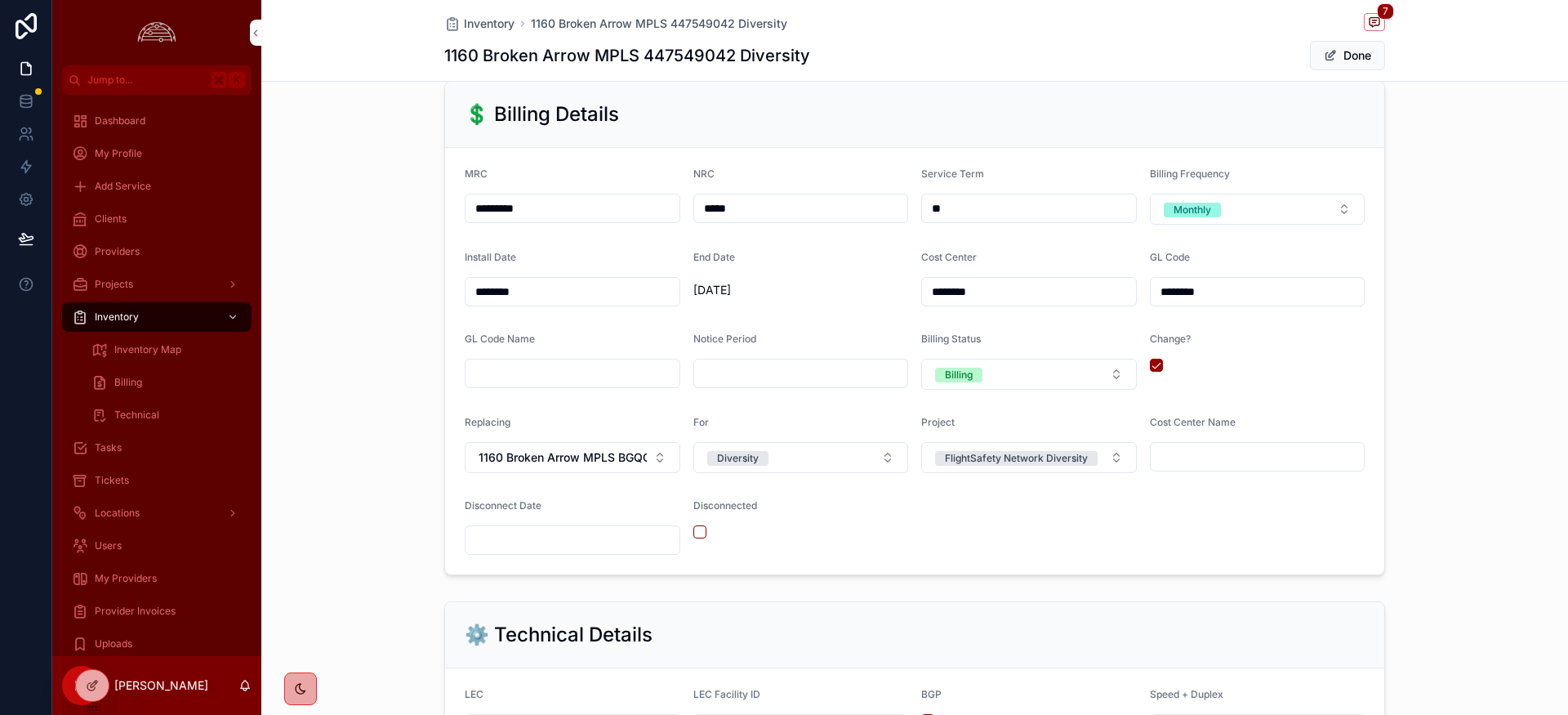
scroll to position [0, 0]
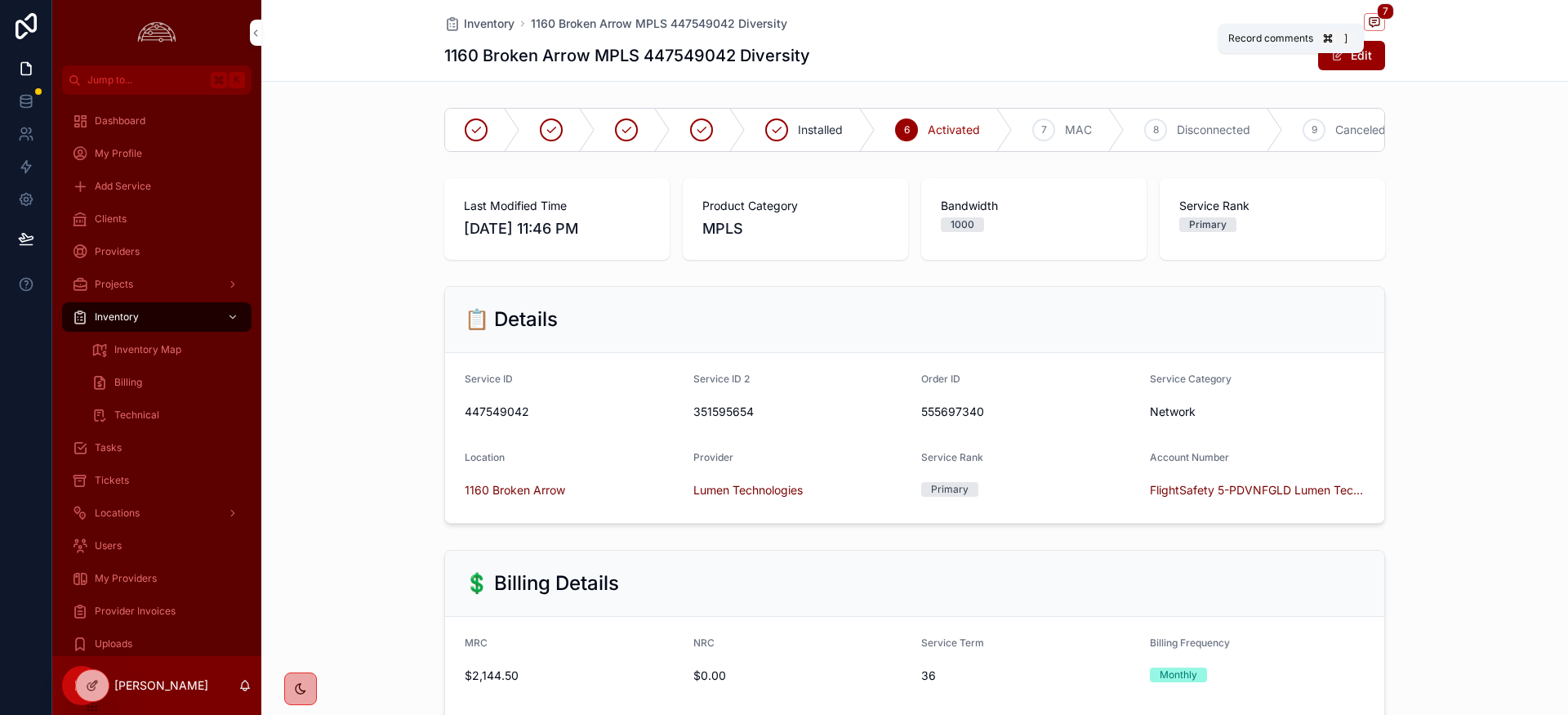
drag, startPoint x: 1381, startPoint y: 21, endPoint x: 1382, endPoint y: 30, distance: 9.1
click at [1381, 21] on span "scrollable content" at bounding box center [1375, 22] width 21 height 18
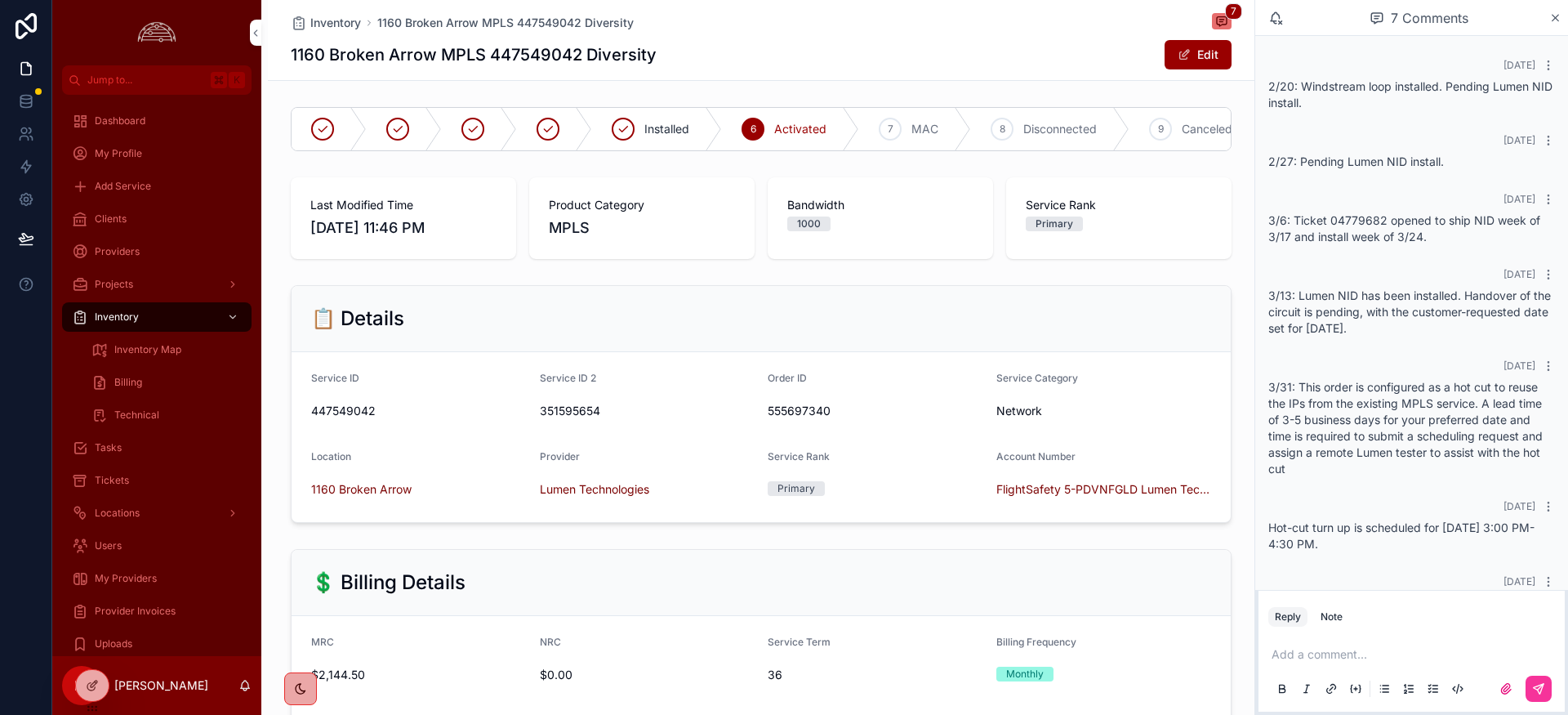
click at [1315, 654] on p "scrollable content" at bounding box center [1415, 654] width 286 height 16
drag, startPoint x: 1325, startPoint y: 658, endPoint x: 1219, endPoint y: 651, distance: 106.2
click at [1219, 651] on div "Jump to... K Dashboard My Profile Add Service Clients Providers Projects Invent…" at bounding box center [810, 357] width 1516 height 715
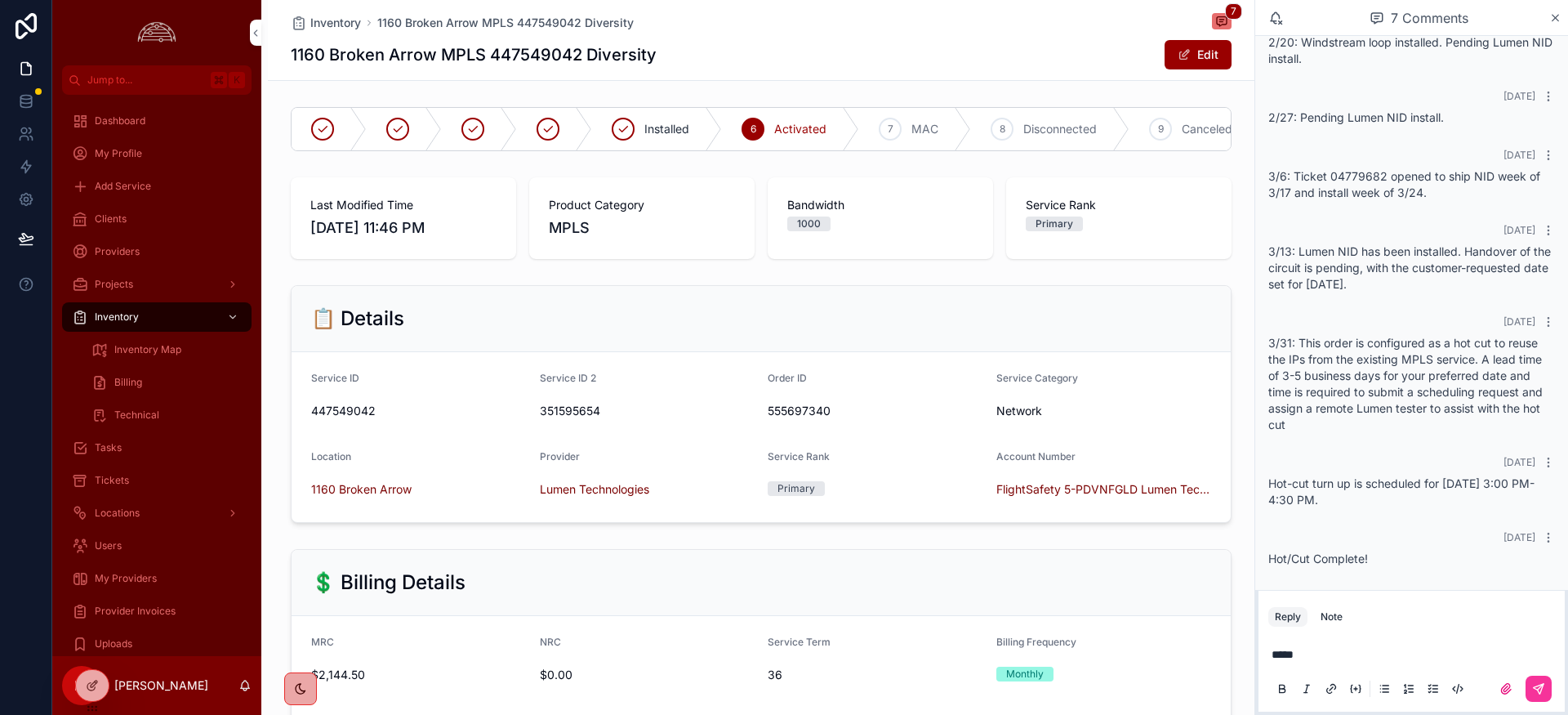
click at [1558, 20] on icon "scrollable content" at bounding box center [1555, 17] width 7 height 7
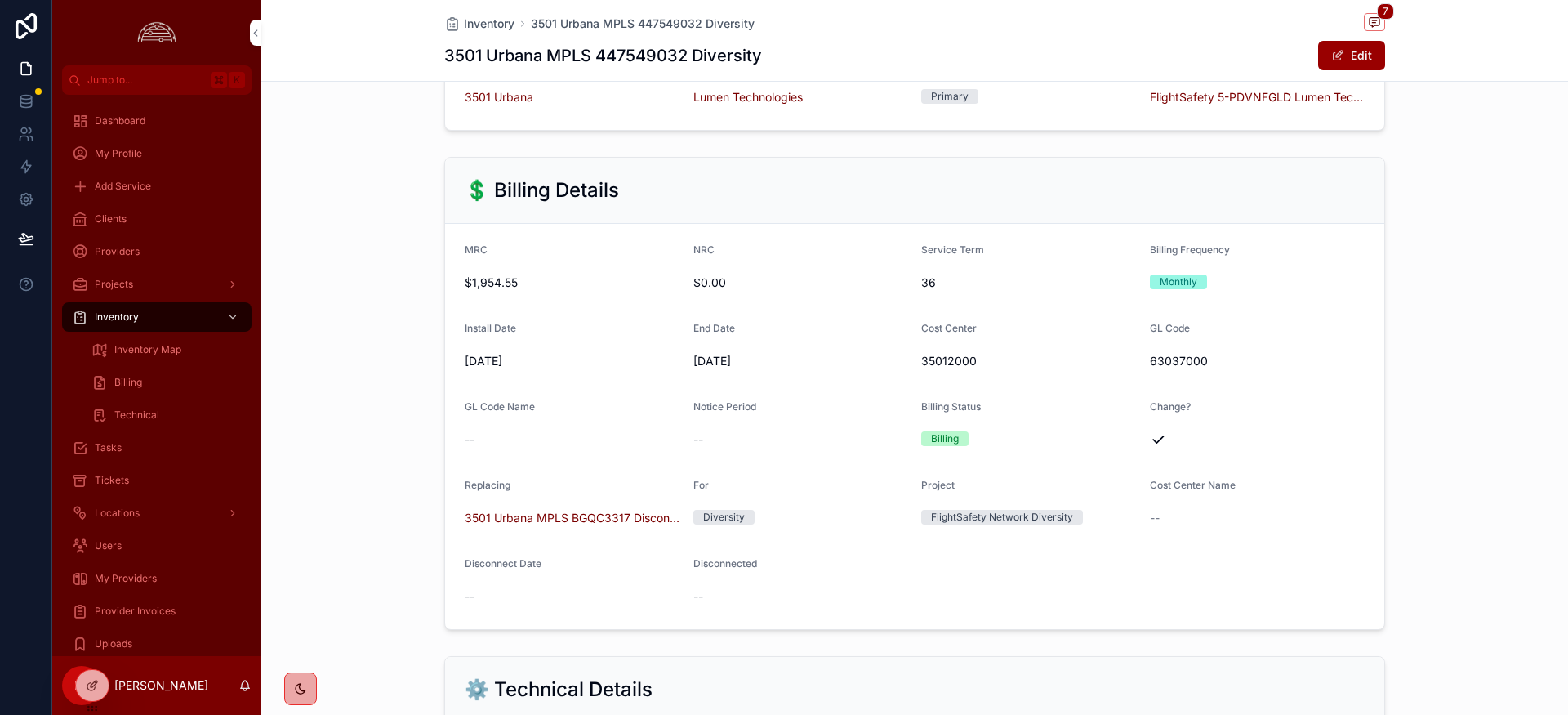
scroll to position [105, 0]
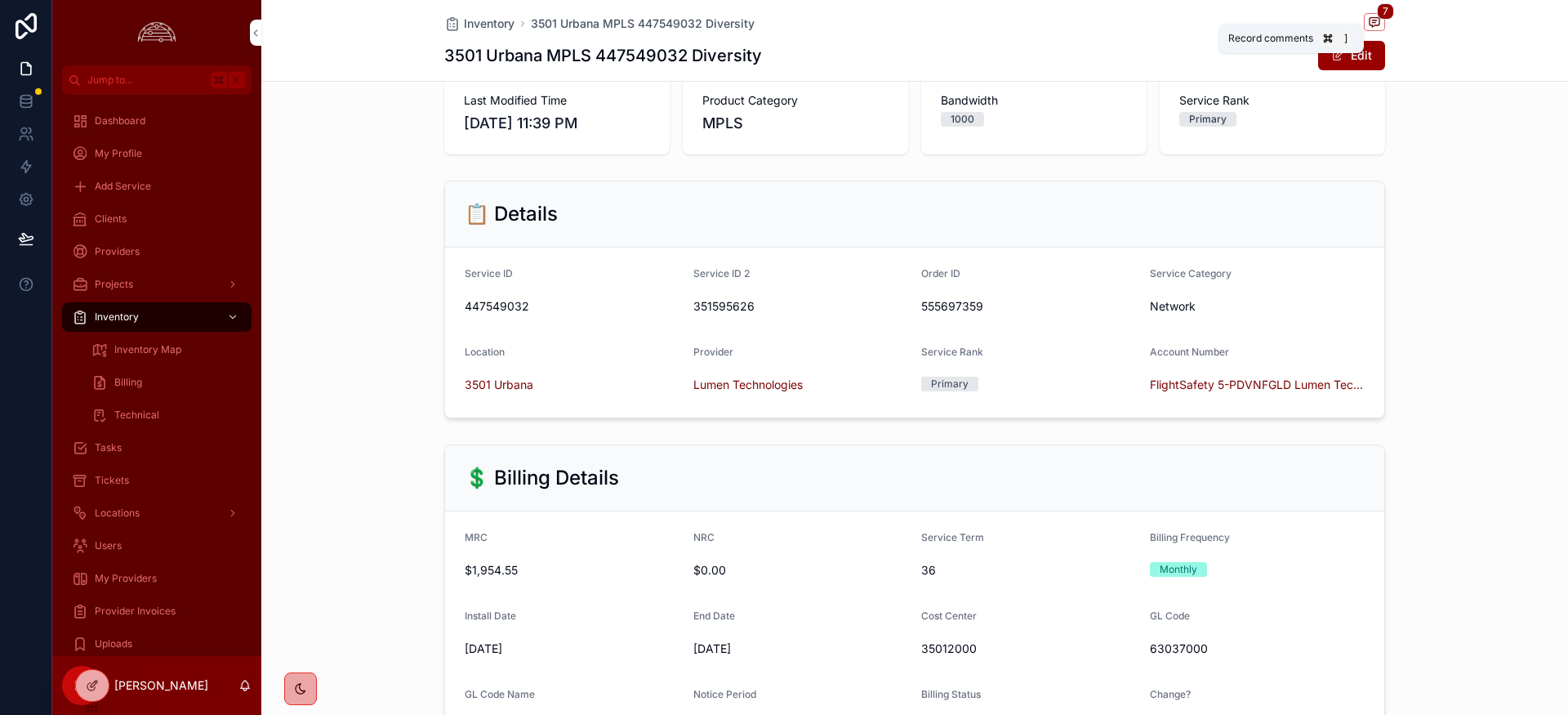
drag, startPoint x: 1377, startPoint y: 21, endPoint x: 1376, endPoint y: 37, distance: 16.0
click at [1377, 21] on icon "scrollable content" at bounding box center [1375, 22] width 14 height 14
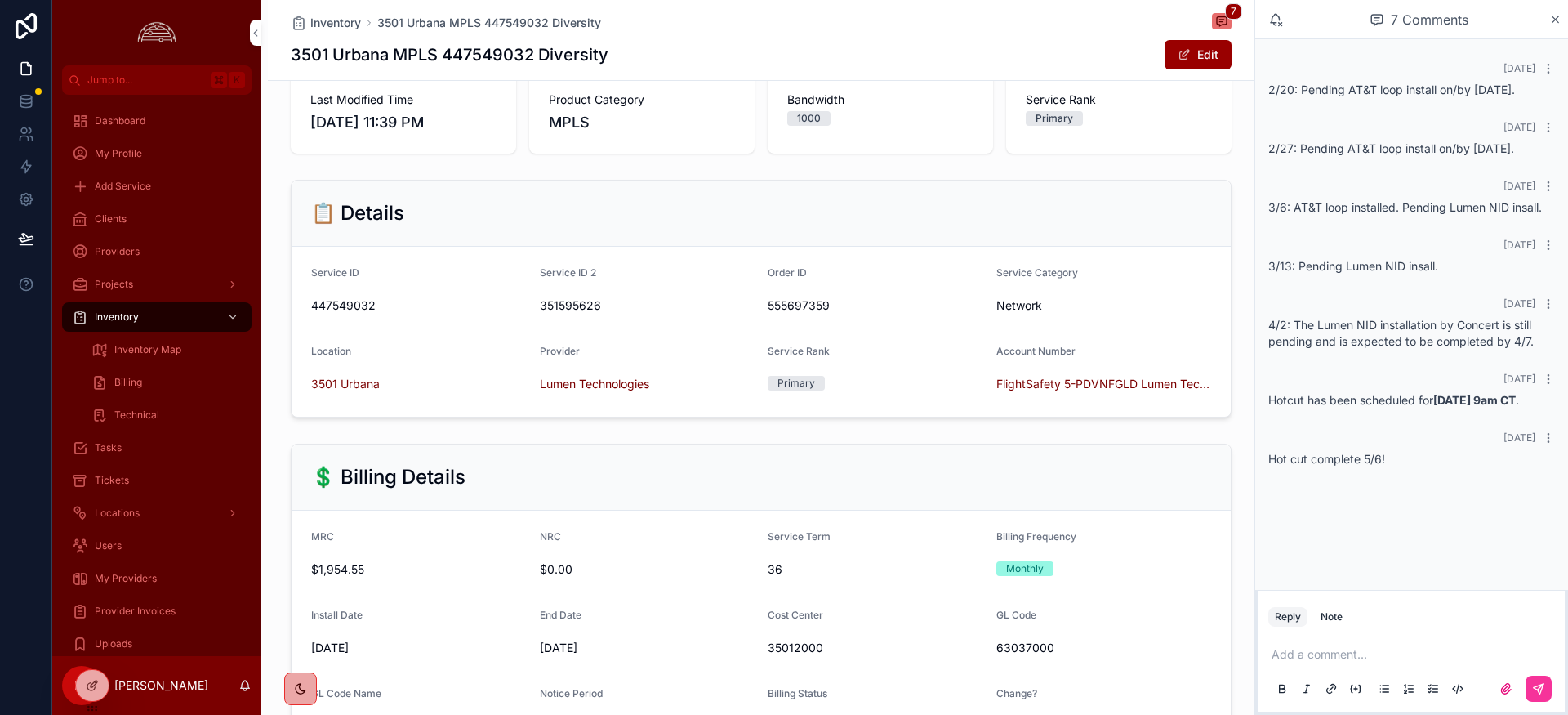
click at [1556, 21] on icon "scrollable content" at bounding box center [1555, 20] width 13 height 14
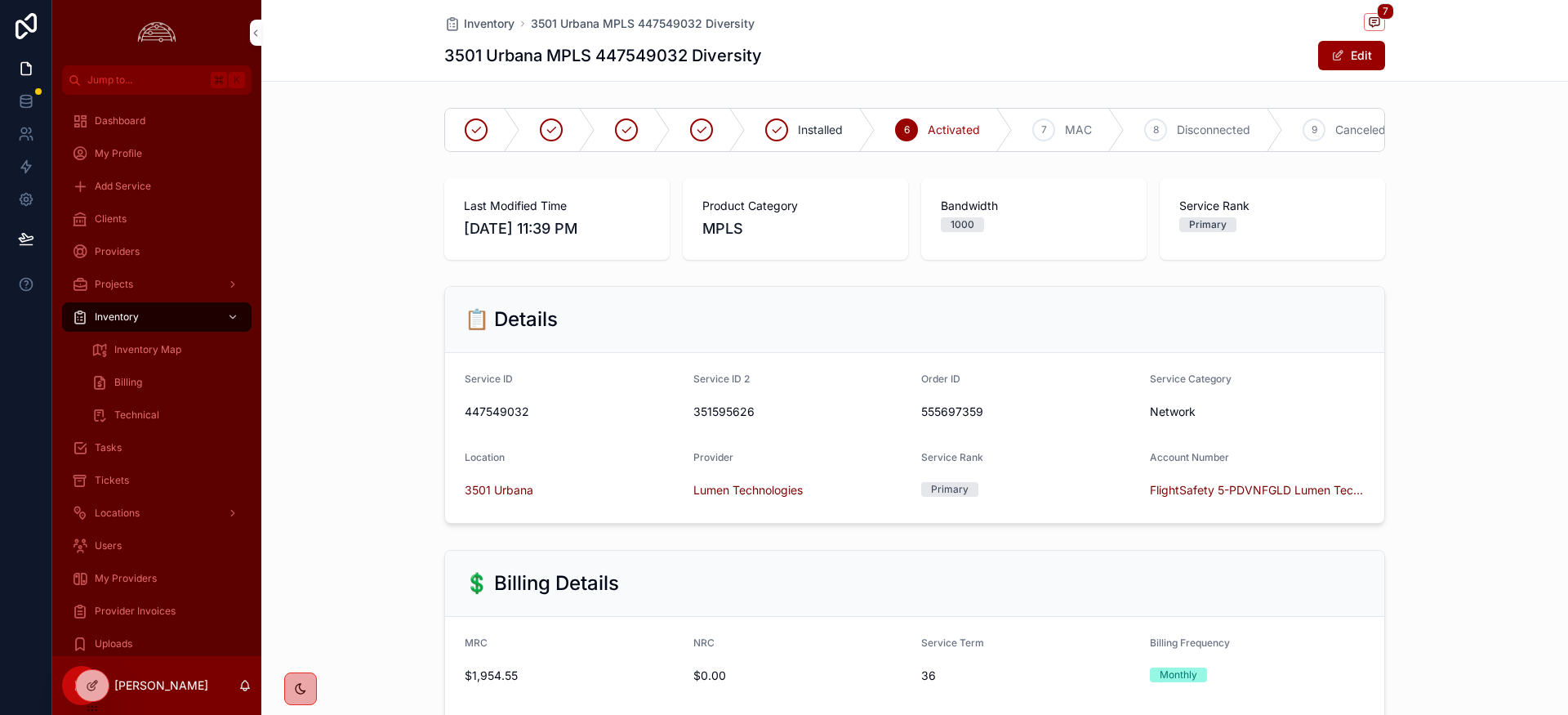
click at [500, 23] on span "Inventory" at bounding box center [489, 23] width 50 height 16
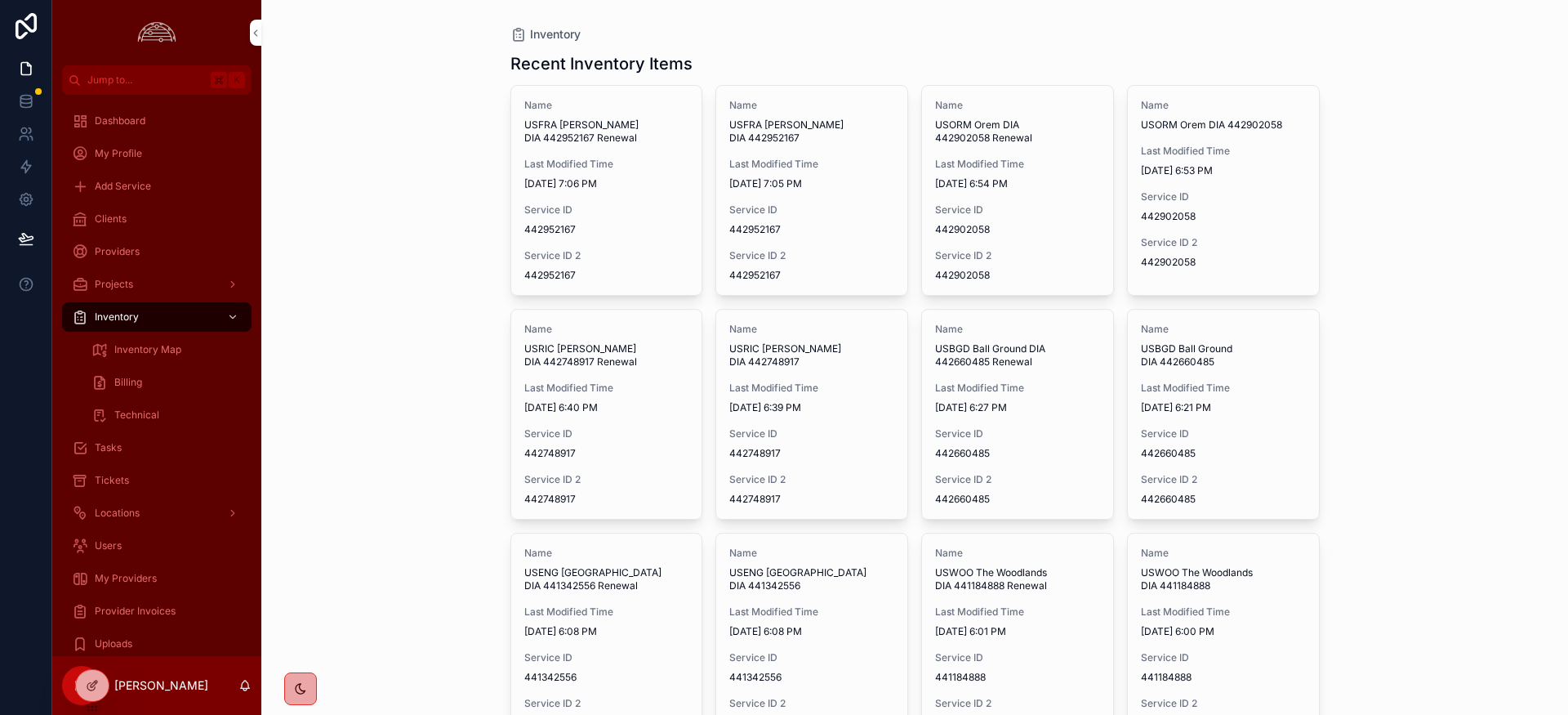
click at [144, 575] on span "My Providers" at bounding box center [126, 579] width 62 height 14
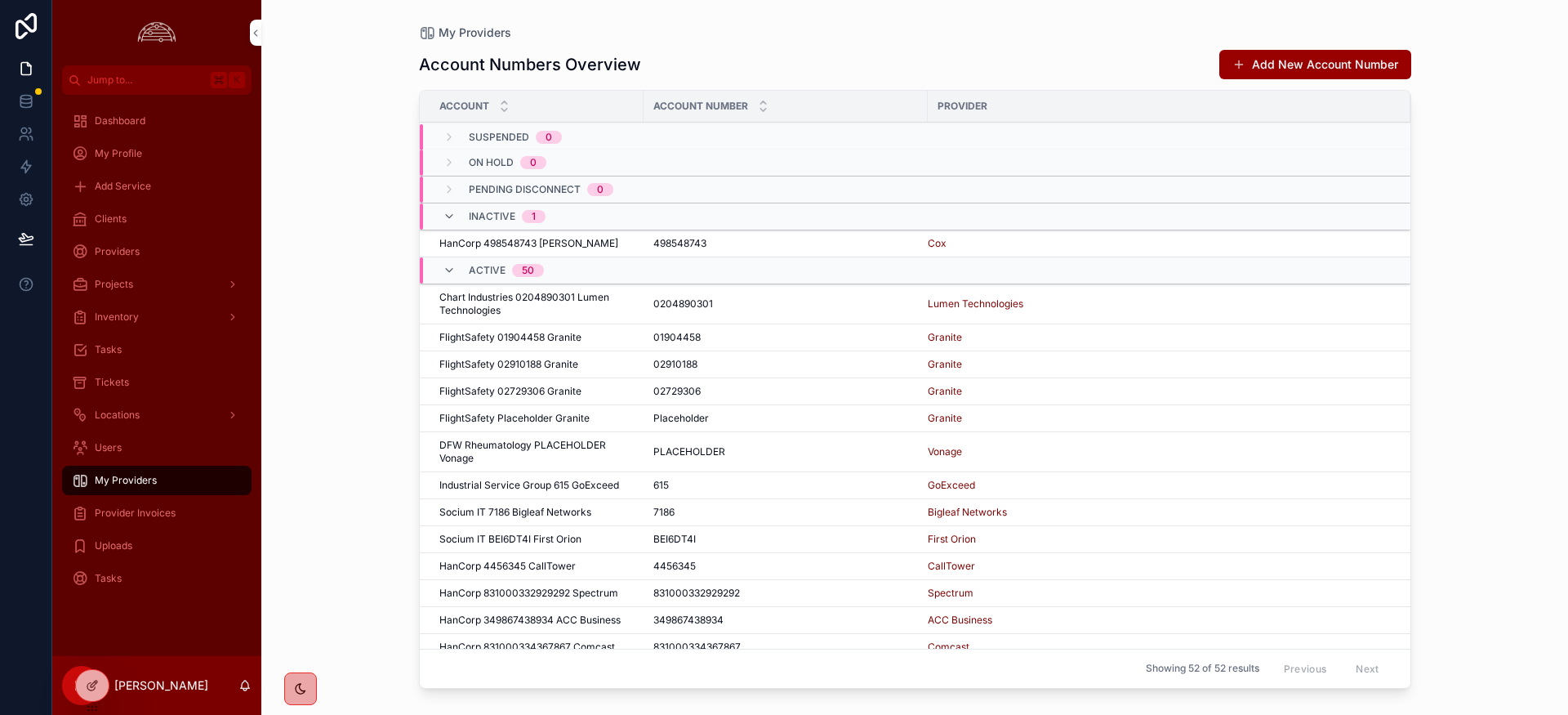
click at [129, 514] on span "Provider Invoices" at bounding box center [135, 514] width 81 height 14
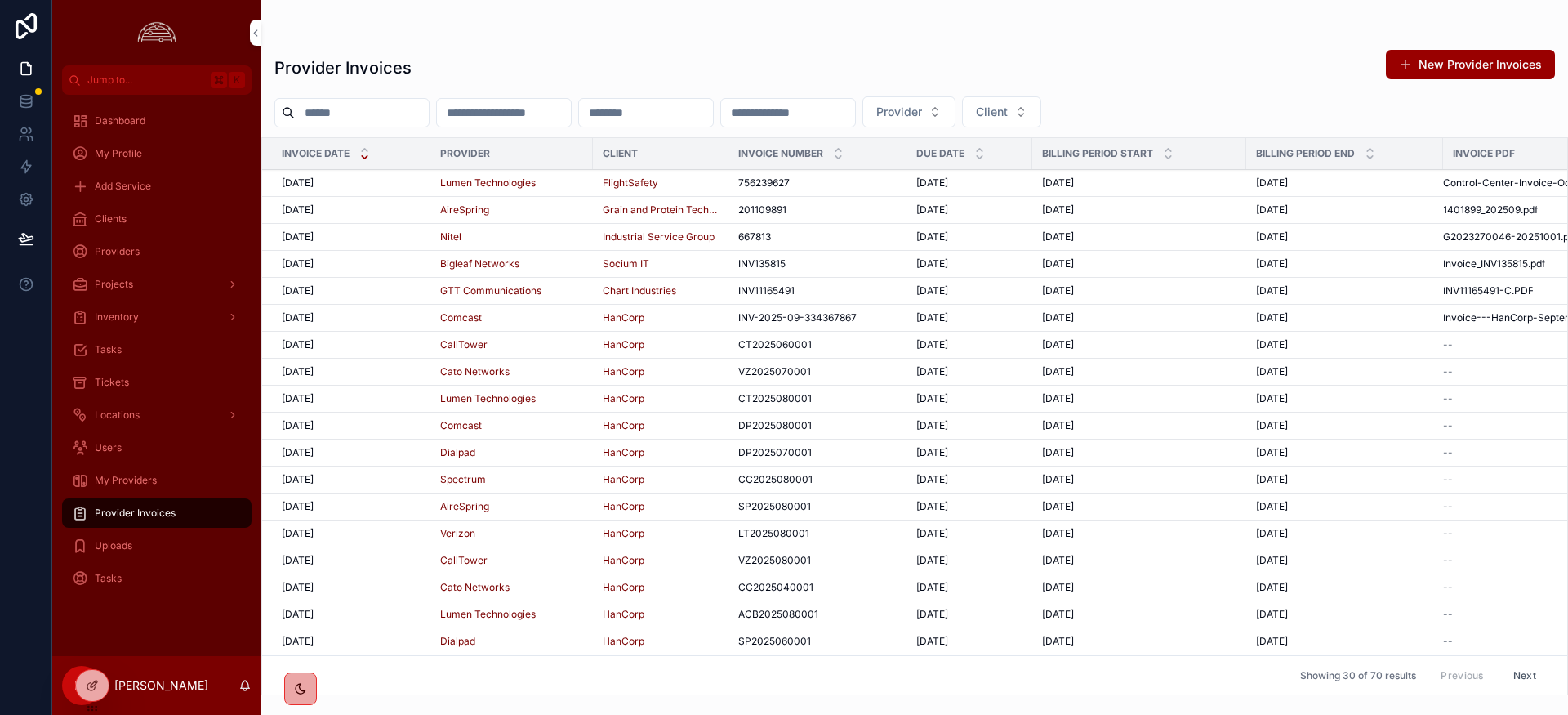
click at [300, 181] on span "[DATE]" at bounding box center [297, 183] width 32 height 14
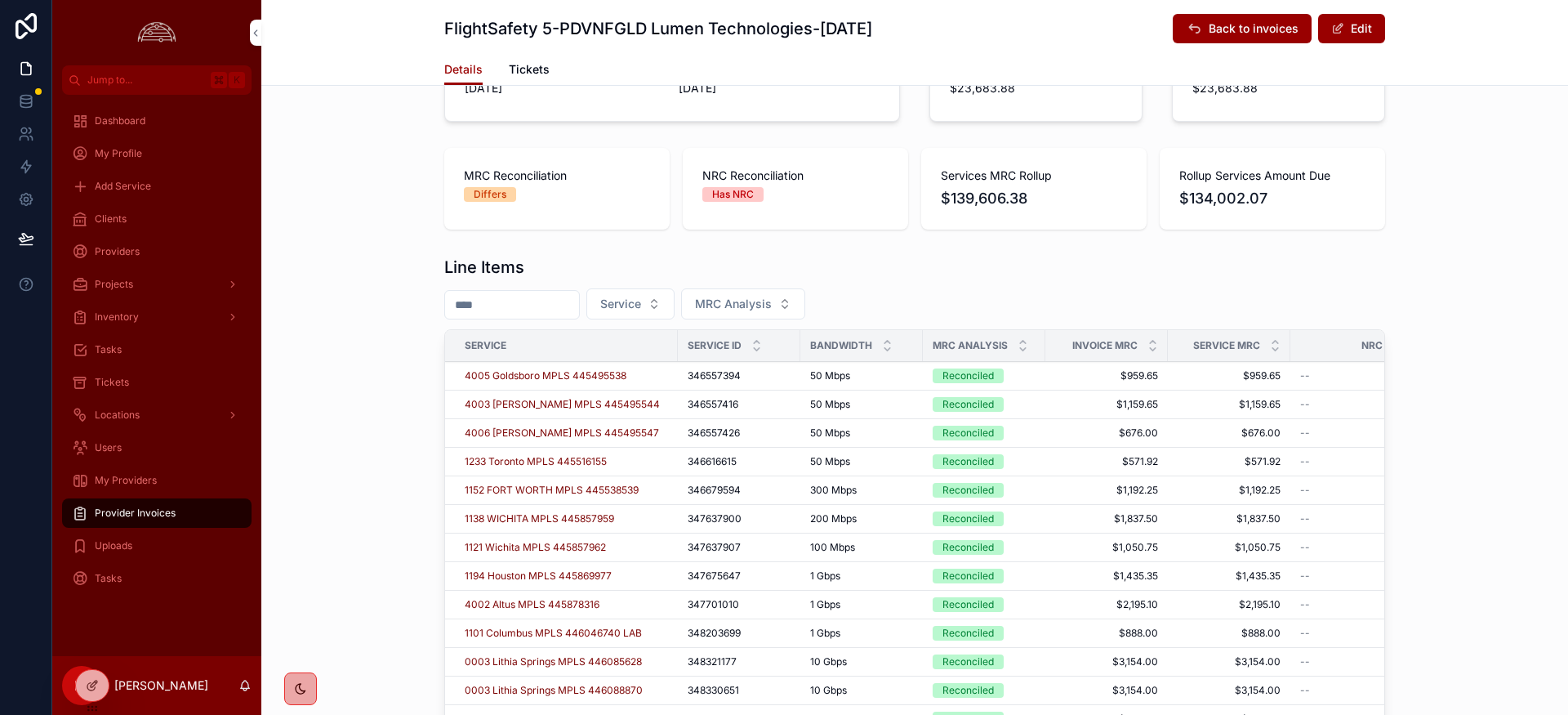
scroll to position [450, 0]
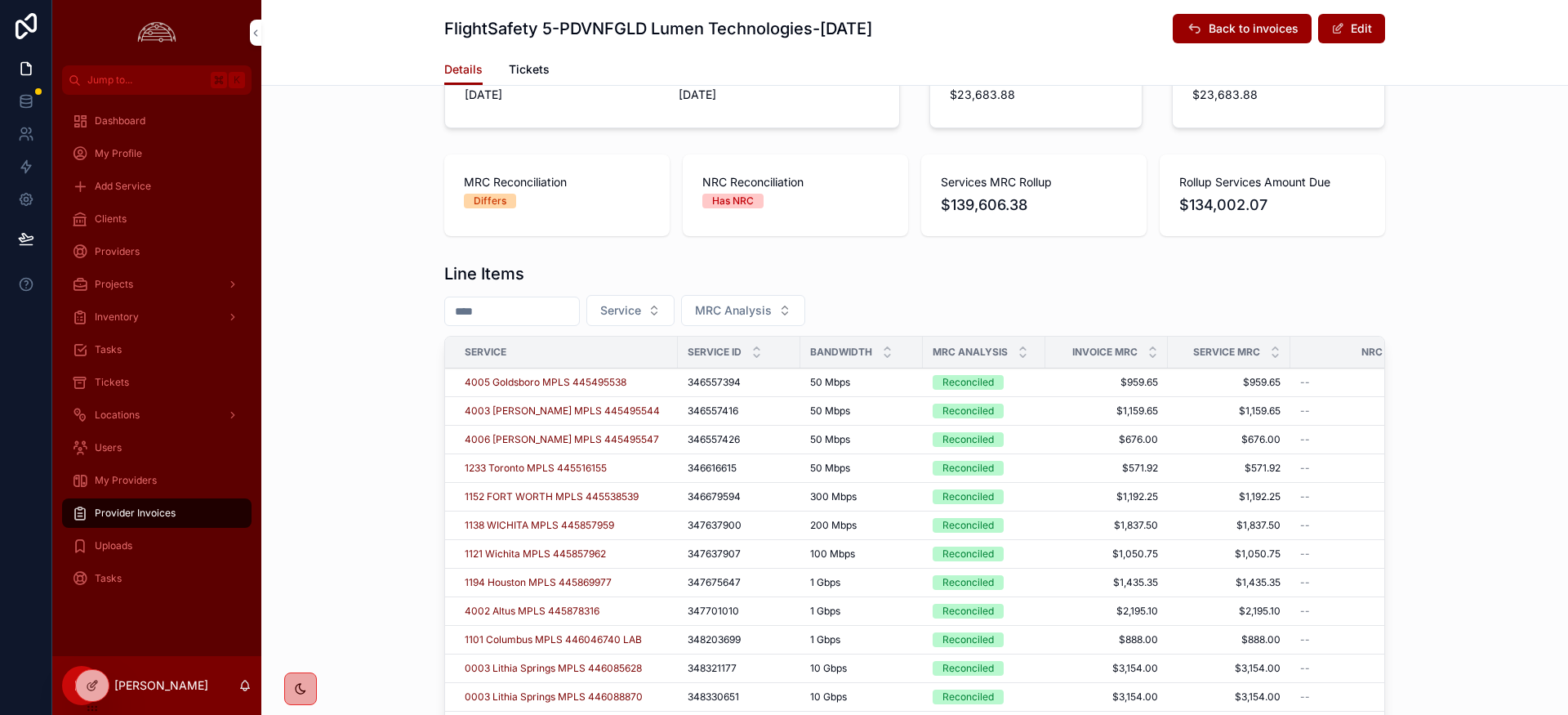
click at [597, 378] on span "4005 Goldsboro MPLS 445495538" at bounding box center [545, 382] width 162 height 14
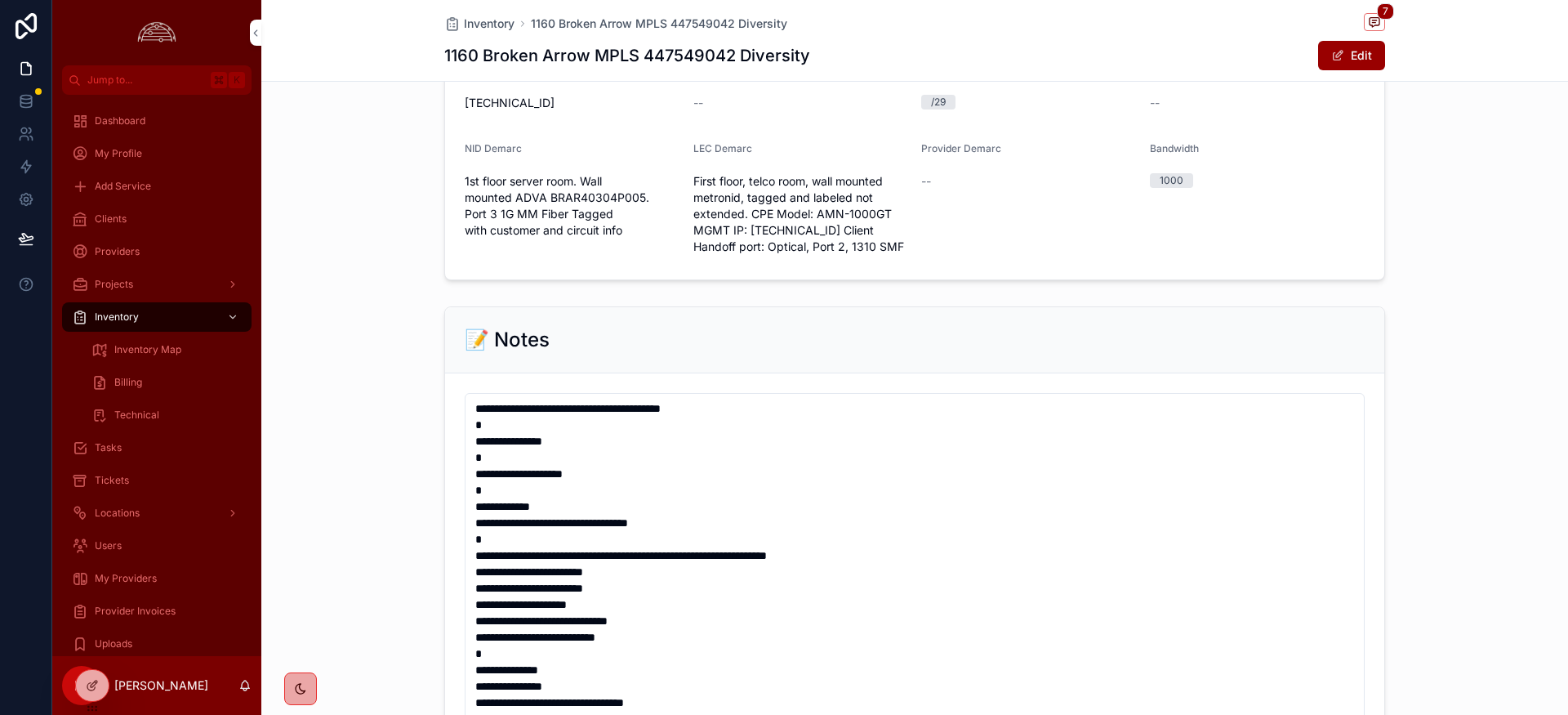
scroll to position [1231, 0]
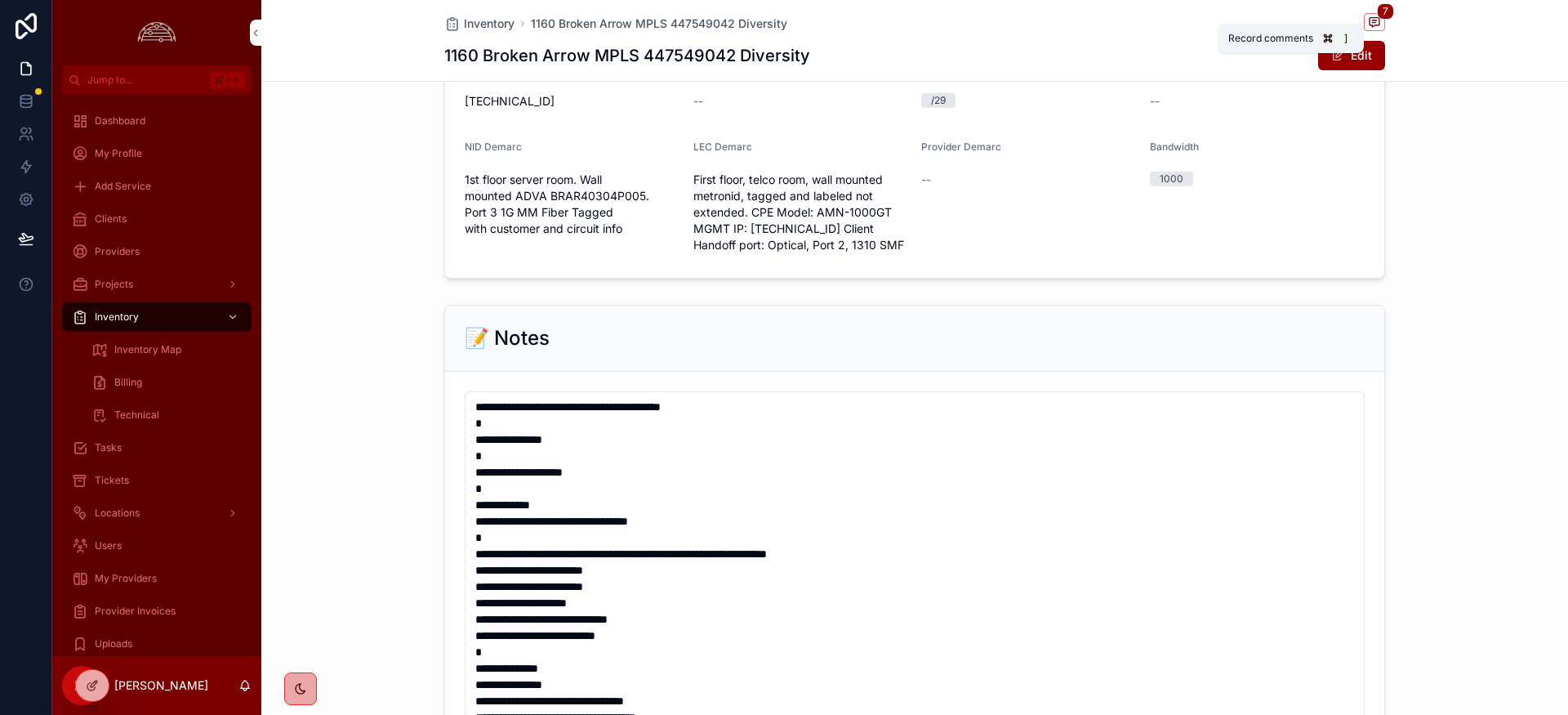
click at [1372, 26] on icon "scrollable content" at bounding box center [1375, 22] width 10 height 9
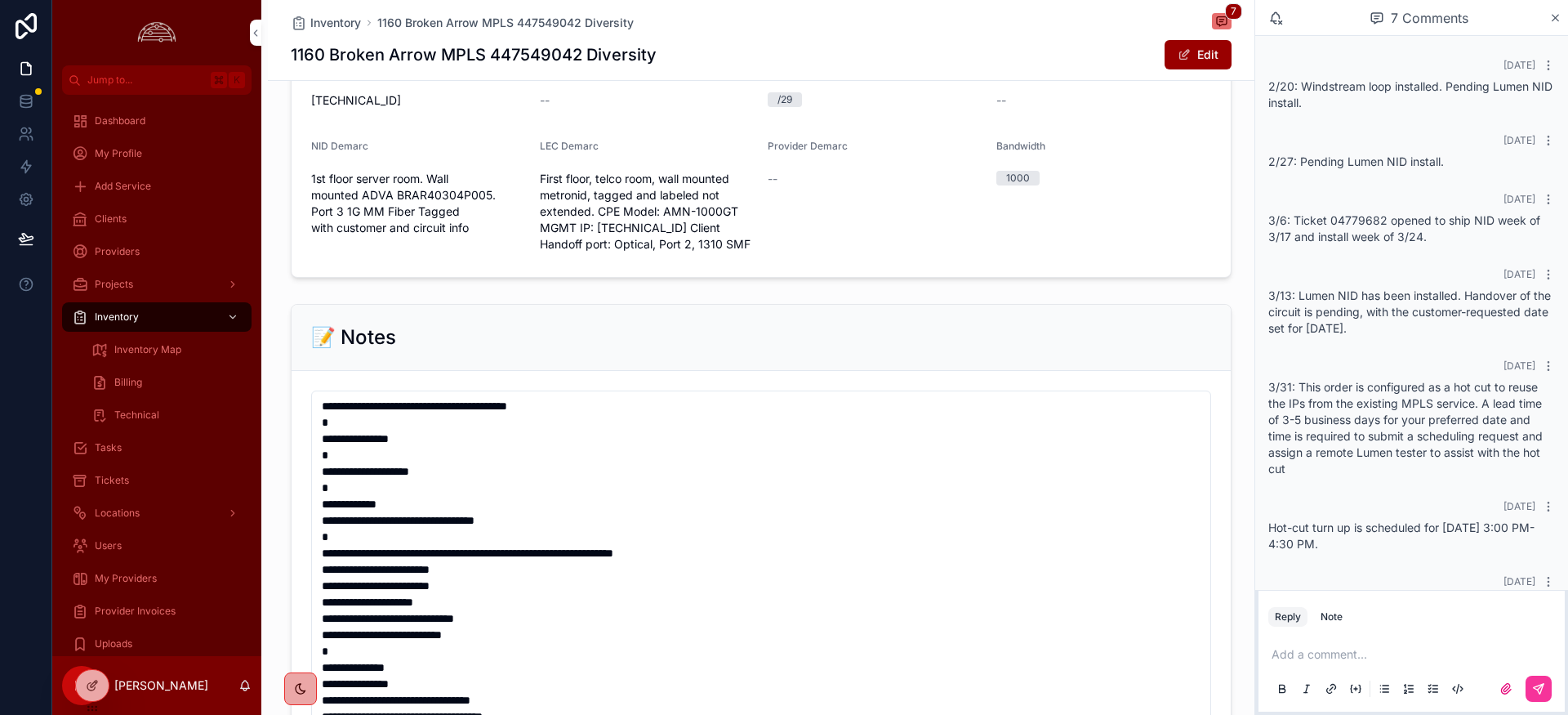
scroll to position [45, 0]
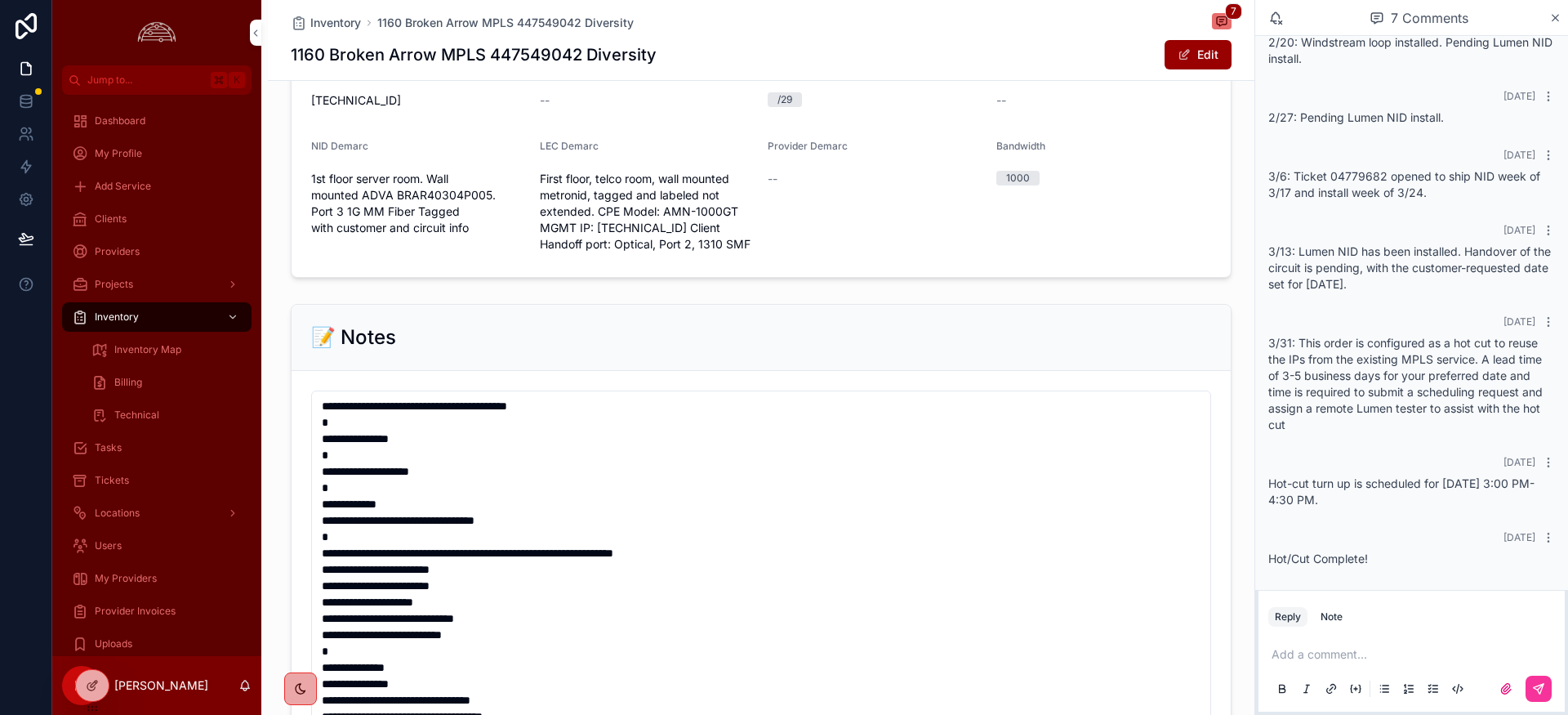
click at [1311, 654] on p "scrollable content" at bounding box center [1415, 654] width 286 height 16
drag, startPoint x: 1435, startPoint y: 638, endPoint x: 1399, endPoint y: 637, distance: 36.0
click at [1399, 648] on span "**********" at bounding box center [1376, 654] width 210 height 12
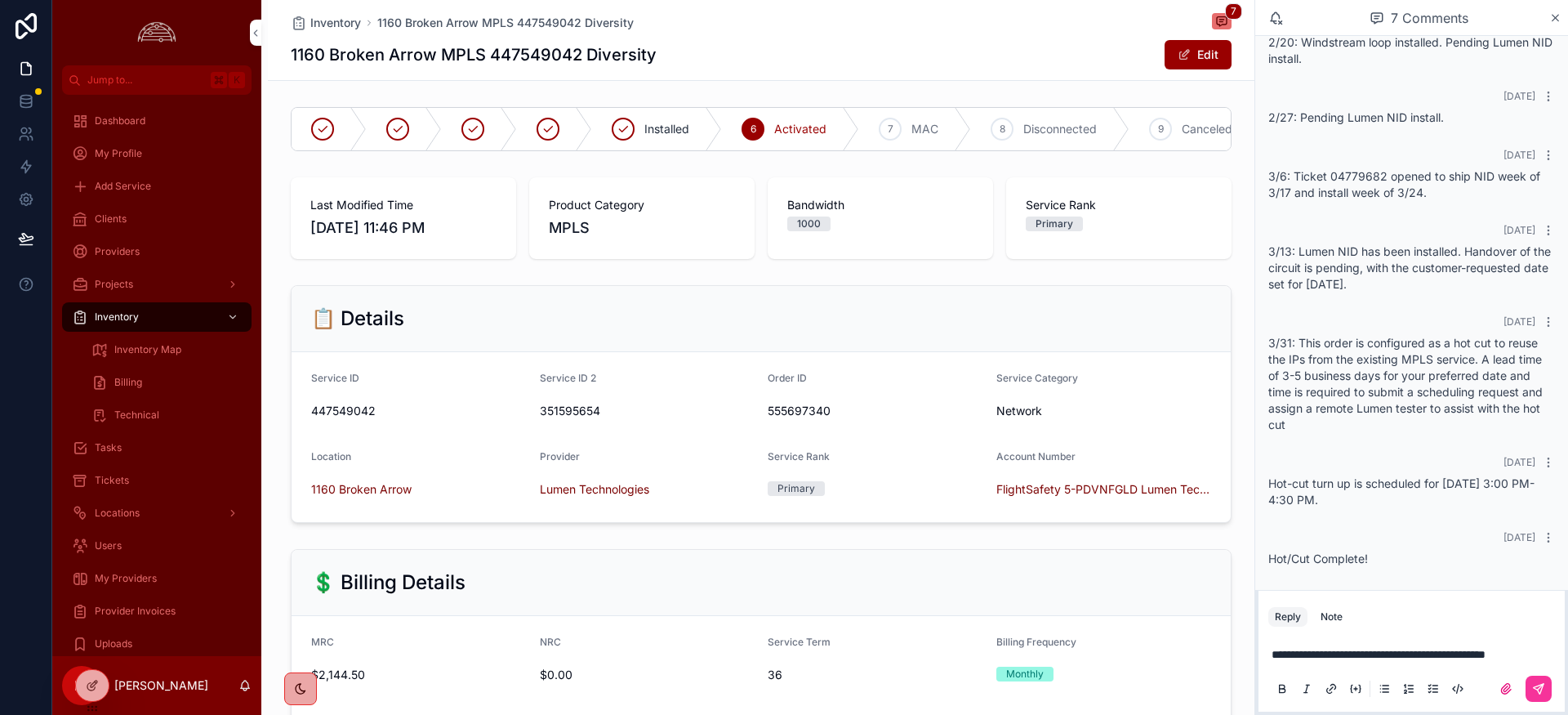
scroll to position [60, 0]
click at [1541, 696] on button "scrollable content" at bounding box center [1538, 688] width 26 height 26
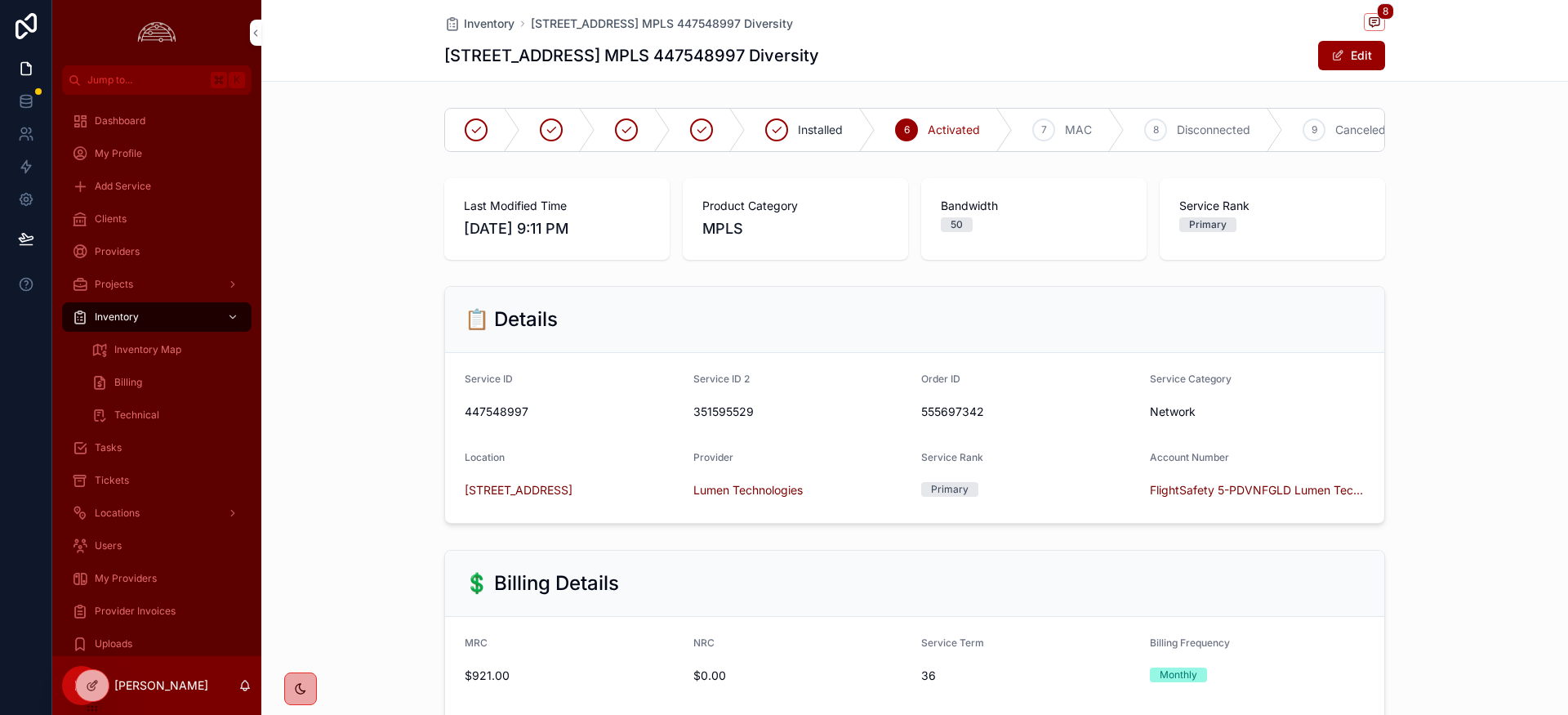
drag, startPoint x: 1344, startPoint y: 61, endPoint x: 1205, endPoint y: 151, distance: 165.6
click at [1340, 63] on button "Edit" at bounding box center [1351, 55] width 67 height 29
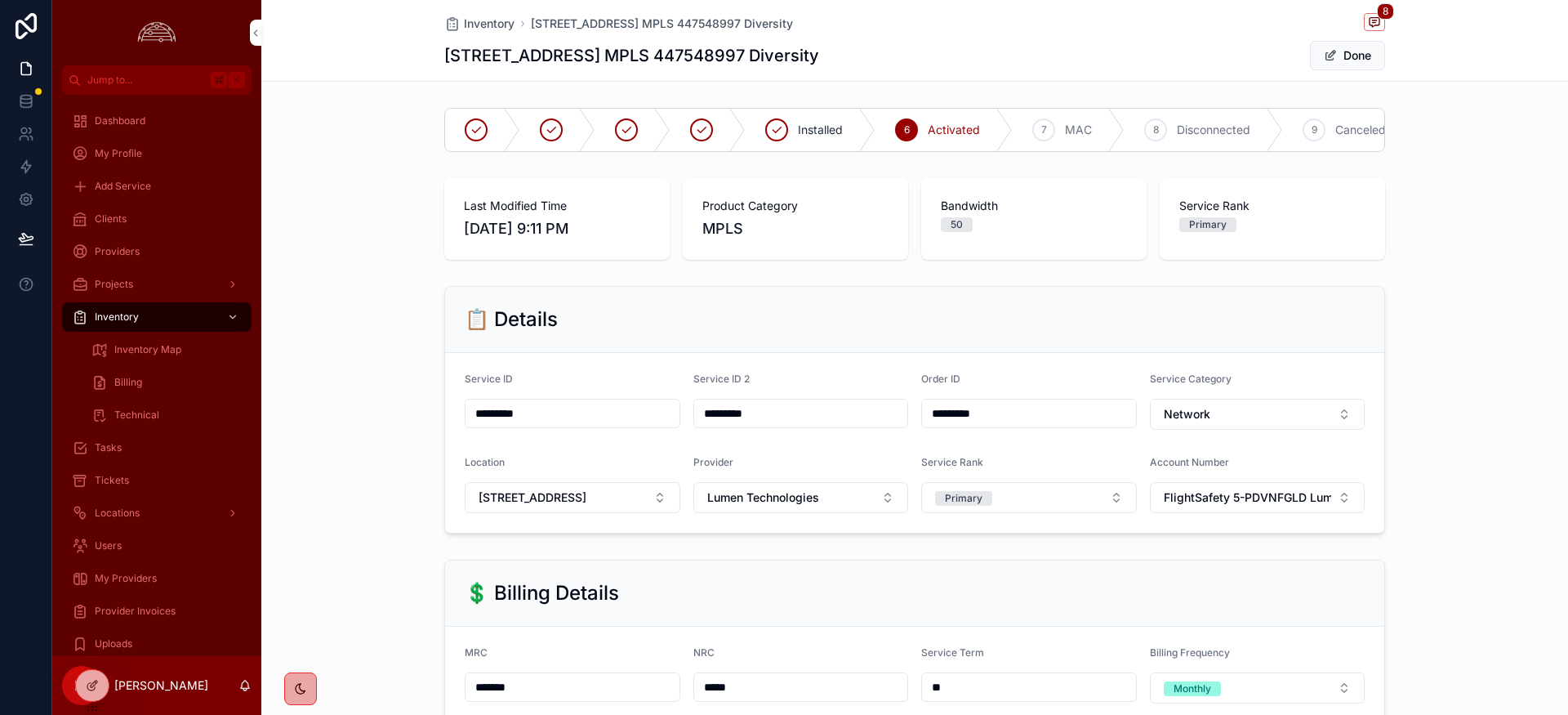
drag, startPoint x: 518, startPoint y: 692, endPoint x: 498, endPoint y: 691, distance: 20.0
click at [498, 691] on input "*******" at bounding box center [572, 687] width 214 height 23
type input "*******"
click at [1353, 57] on button "Done" at bounding box center [1347, 55] width 75 height 29
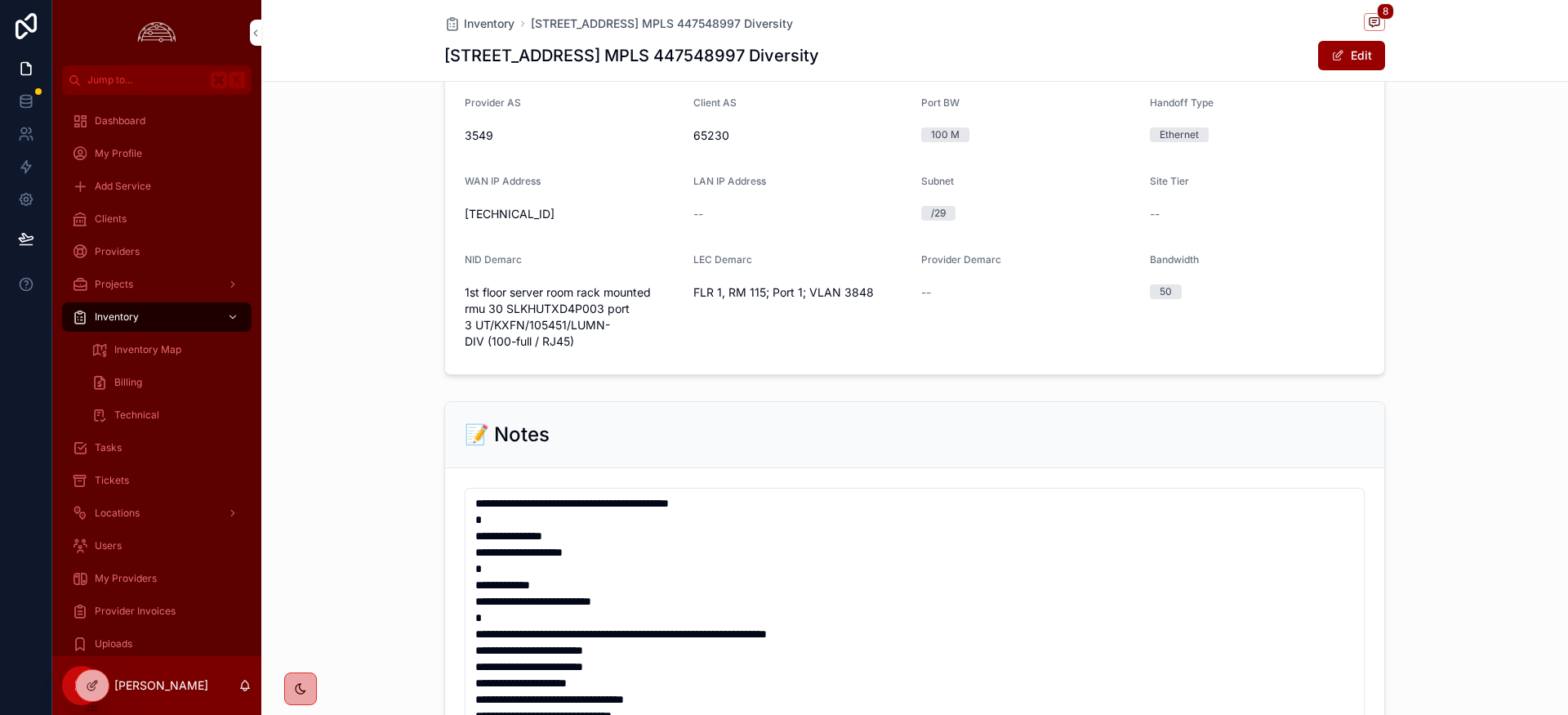
scroll to position [1120, 0]
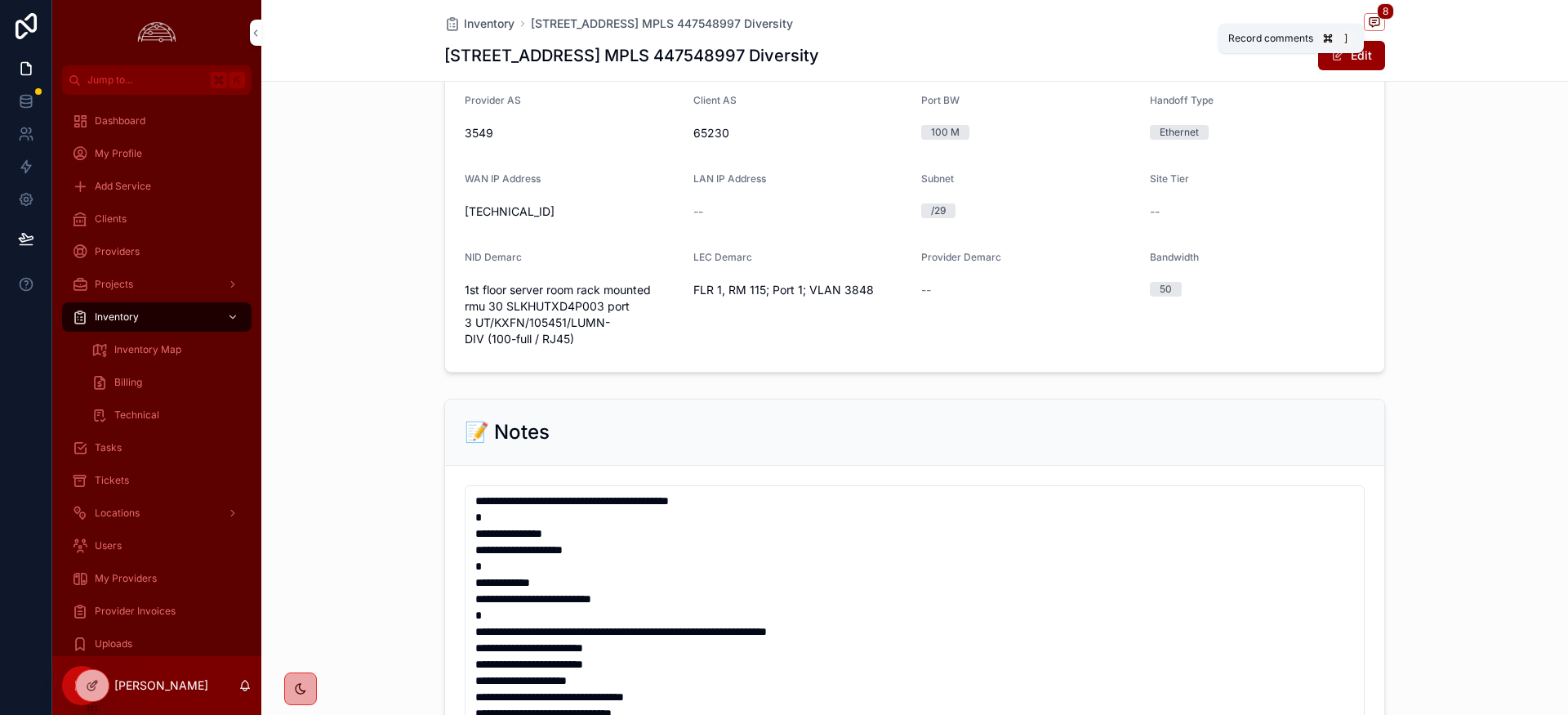
click at [1372, 21] on icon "scrollable content" at bounding box center [1375, 22] width 14 height 14
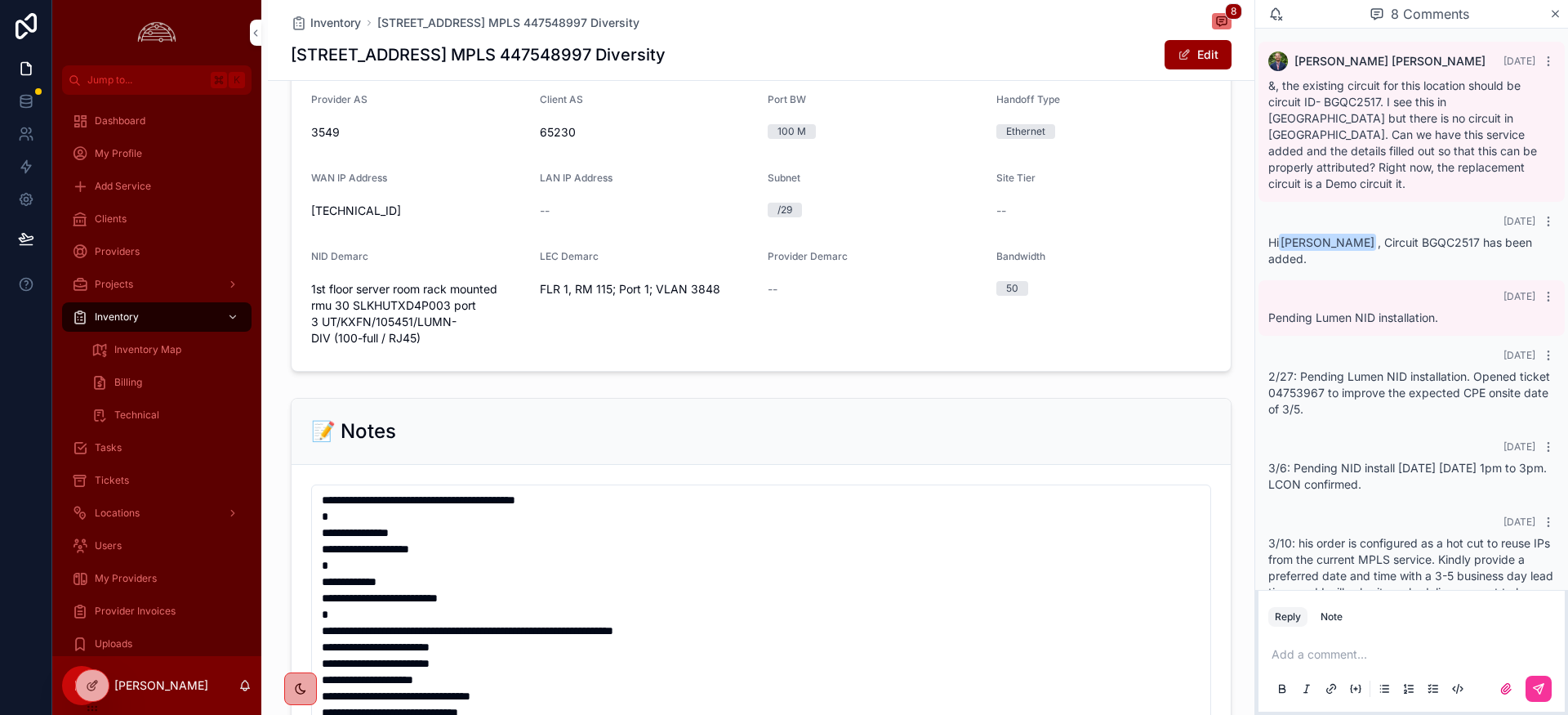
scroll to position [185, 0]
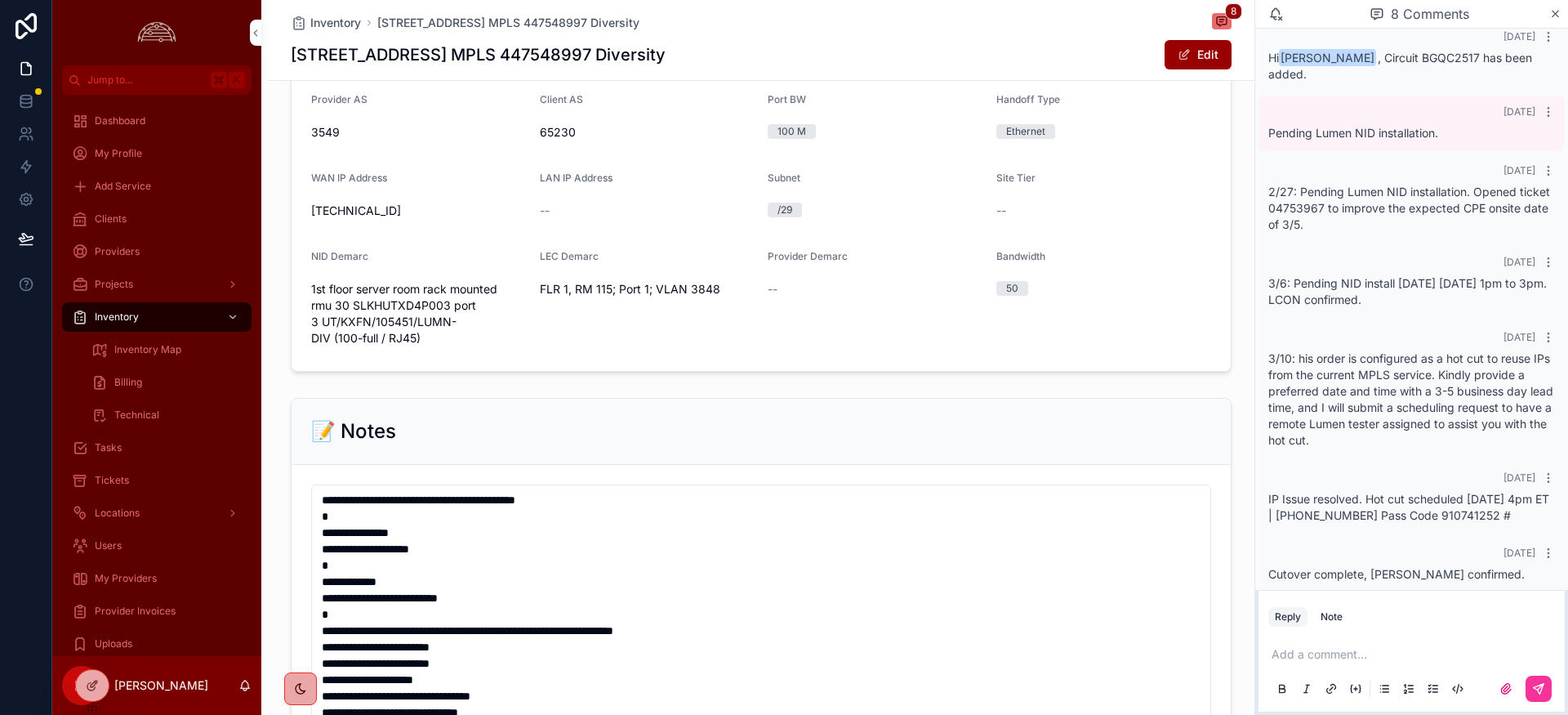
click at [1352, 652] on p "scrollable content" at bounding box center [1415, 654] width 286 height 16
drag, startPoint x: 1418, startPoint y: 641, endPoint x: 1405, endPoint y: 641, distance: 13.0
click at [1405, 648] on span "**********" at bounding box center [1376, 654] width 210 height 12
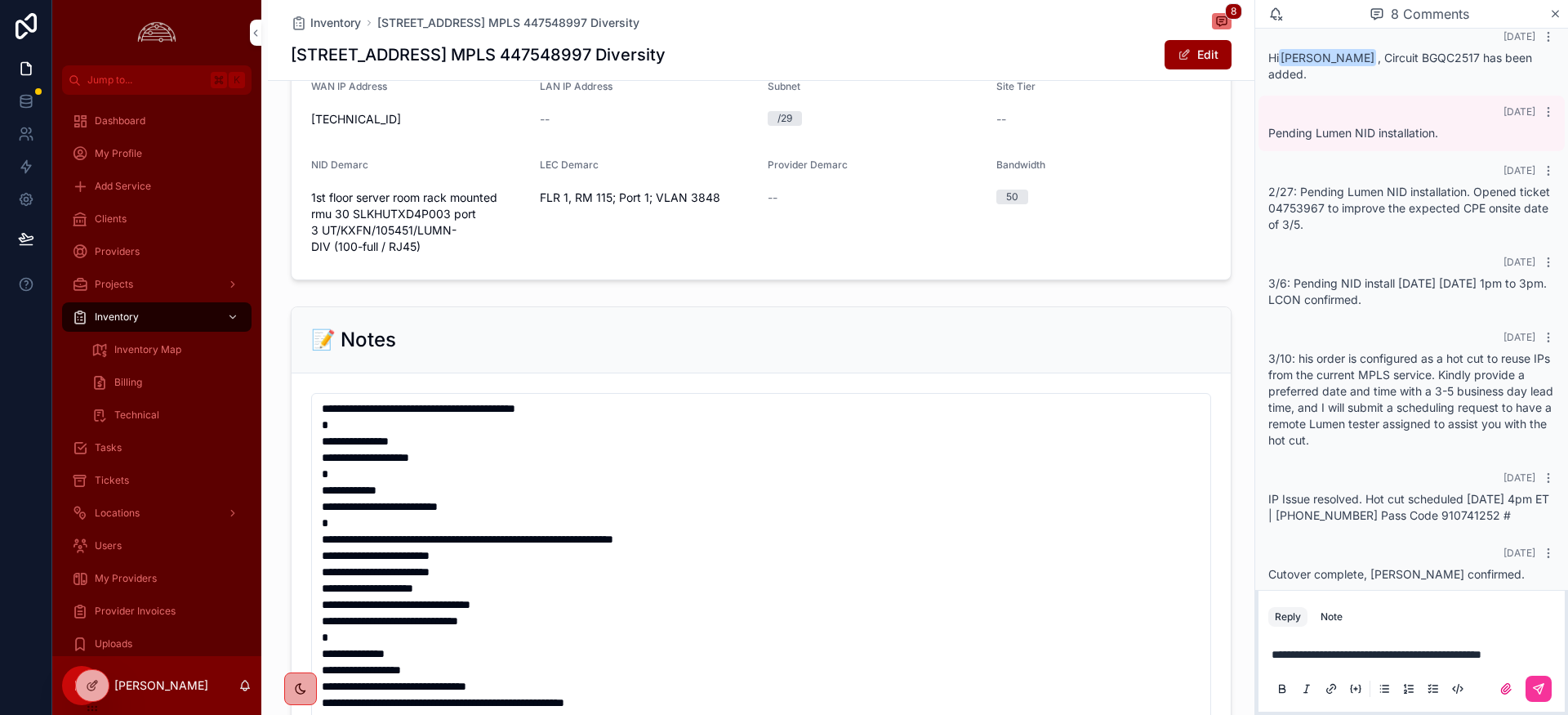
scroll to position [1215, 0]
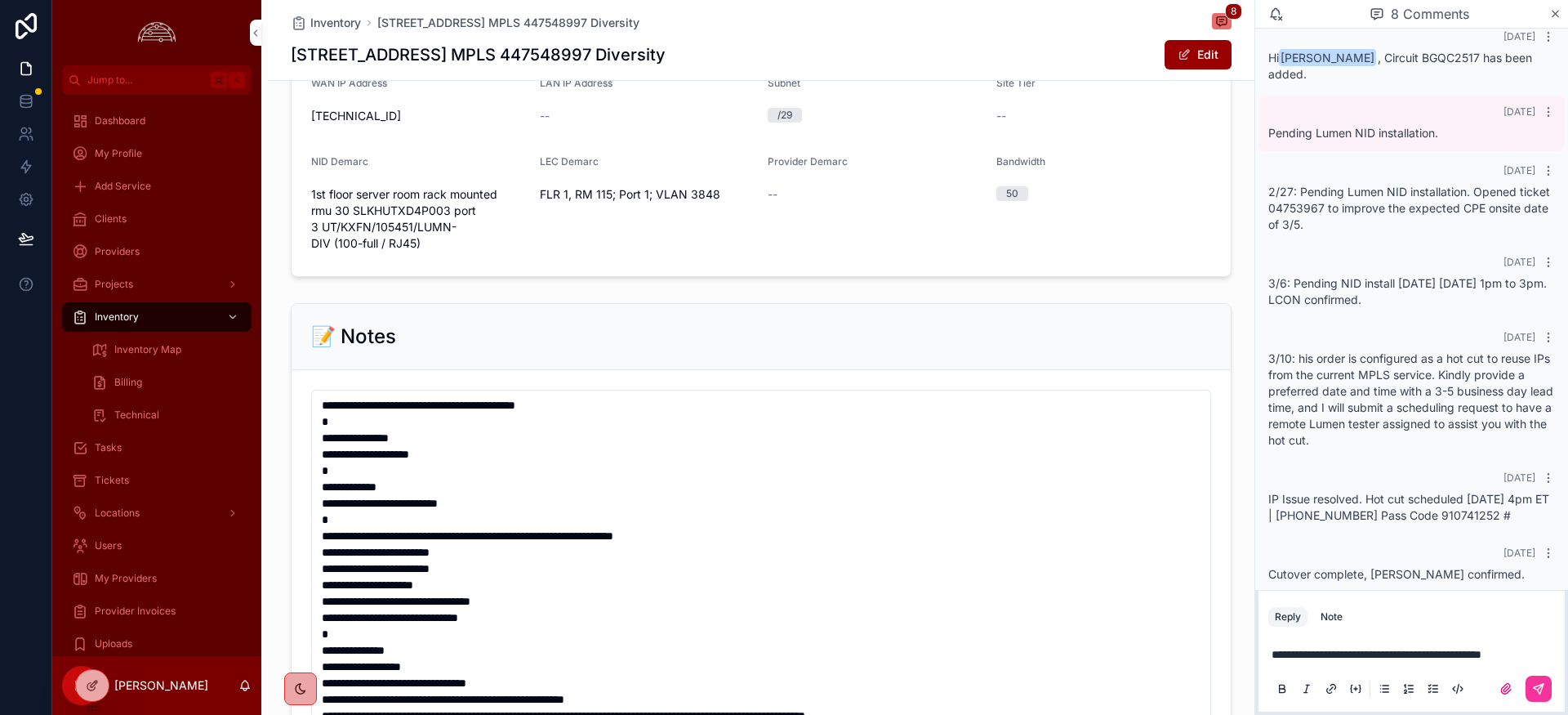
click at [1536, 685] on icon "scrollable content" at bounding box center [1539, 689] width 10 height 10
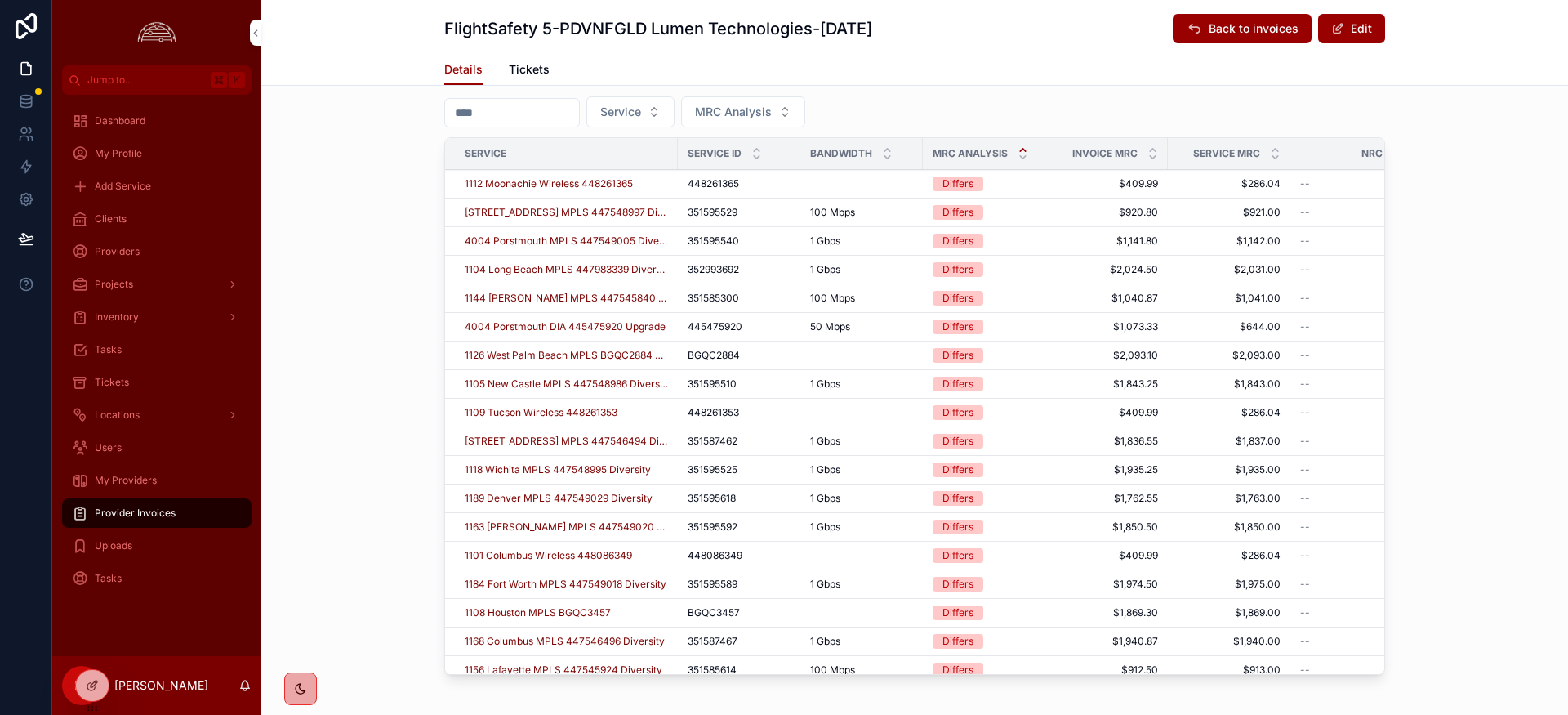
scroll to position [648, 0]
click at [575, 207] on span "[STREET_ADDRESS] MPLS 447548997 Diversity" at bounding box center [566, 214] width 203 height 14
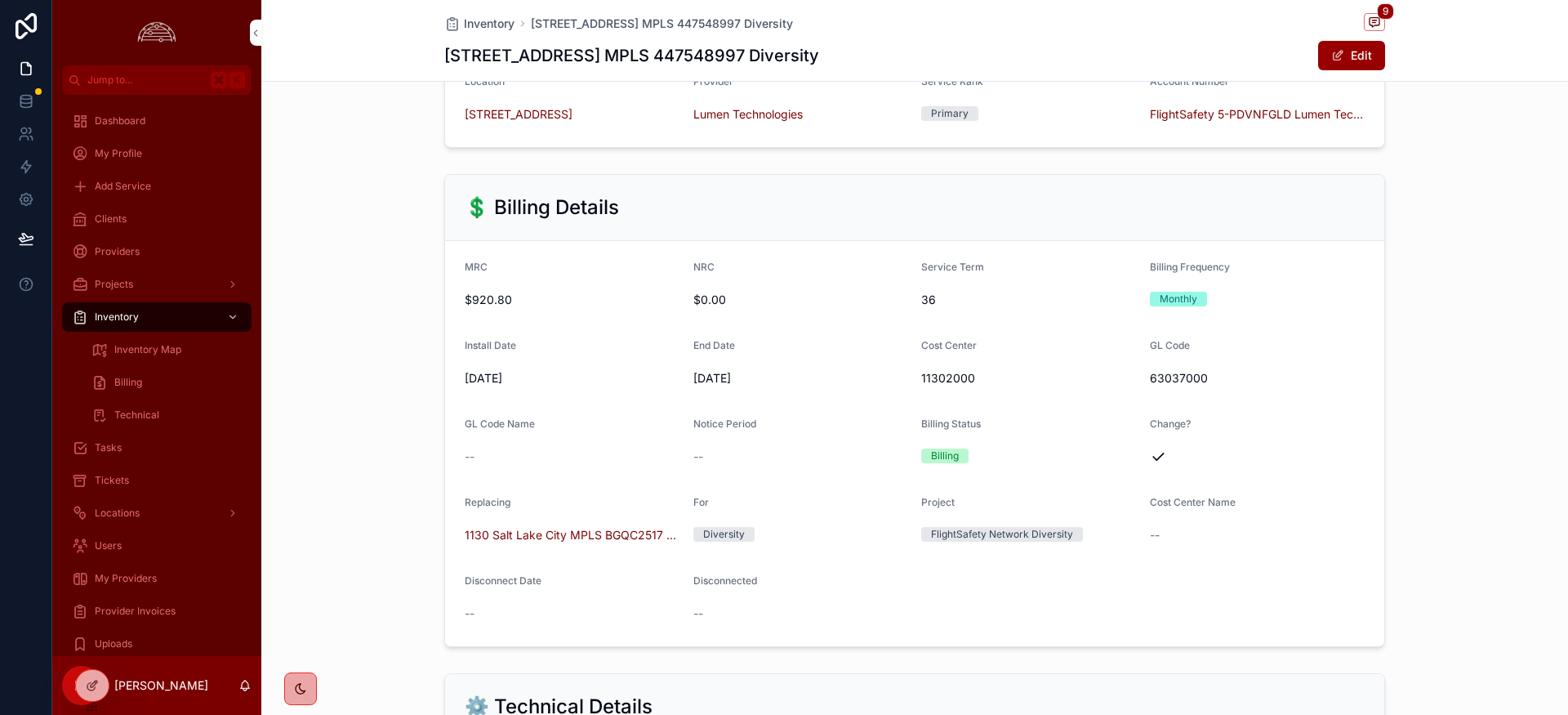
scroll to position [418, 0]
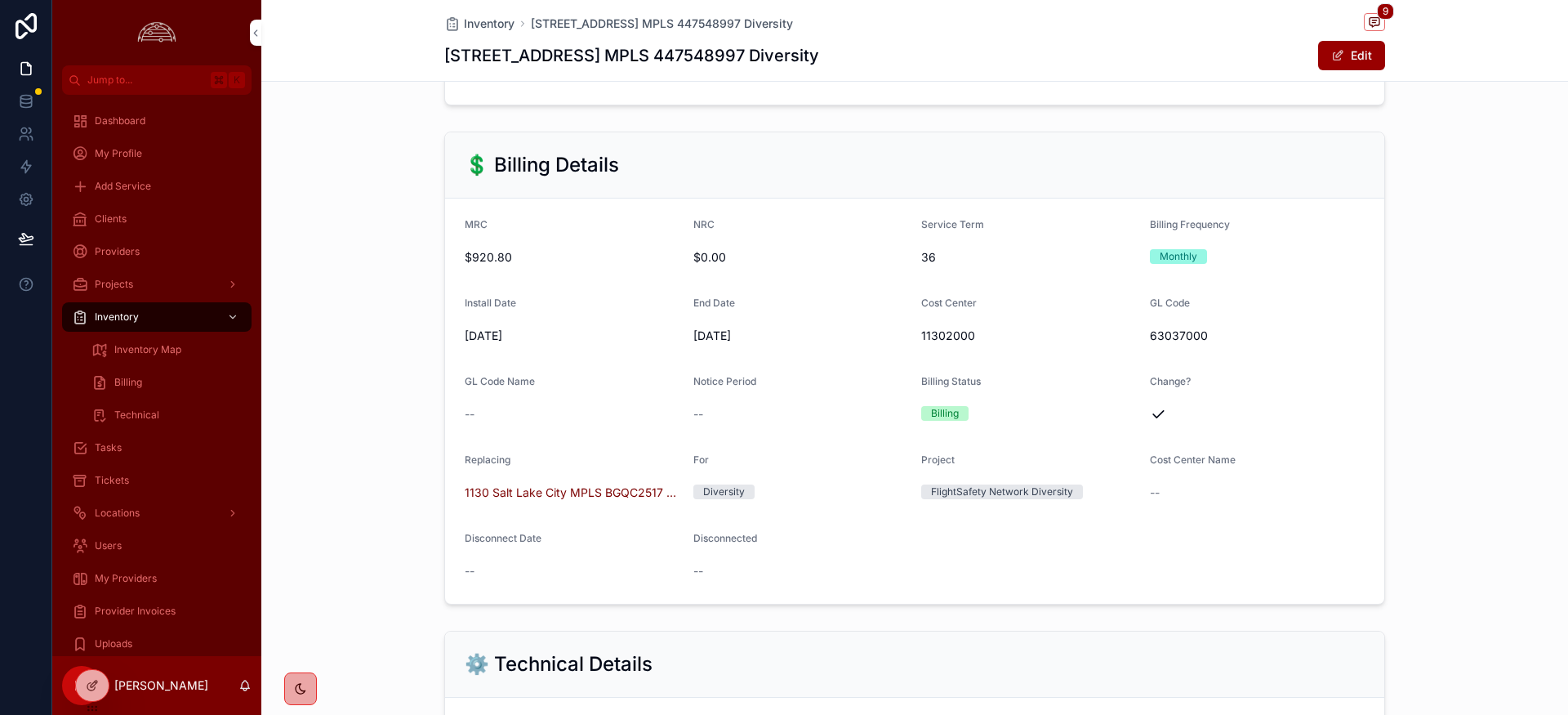
click at [582, 491] on span "1130 Salt Lake City MPLS BGQC2517 Disconnected" at bounding box center [572, 492] width 216 height 16
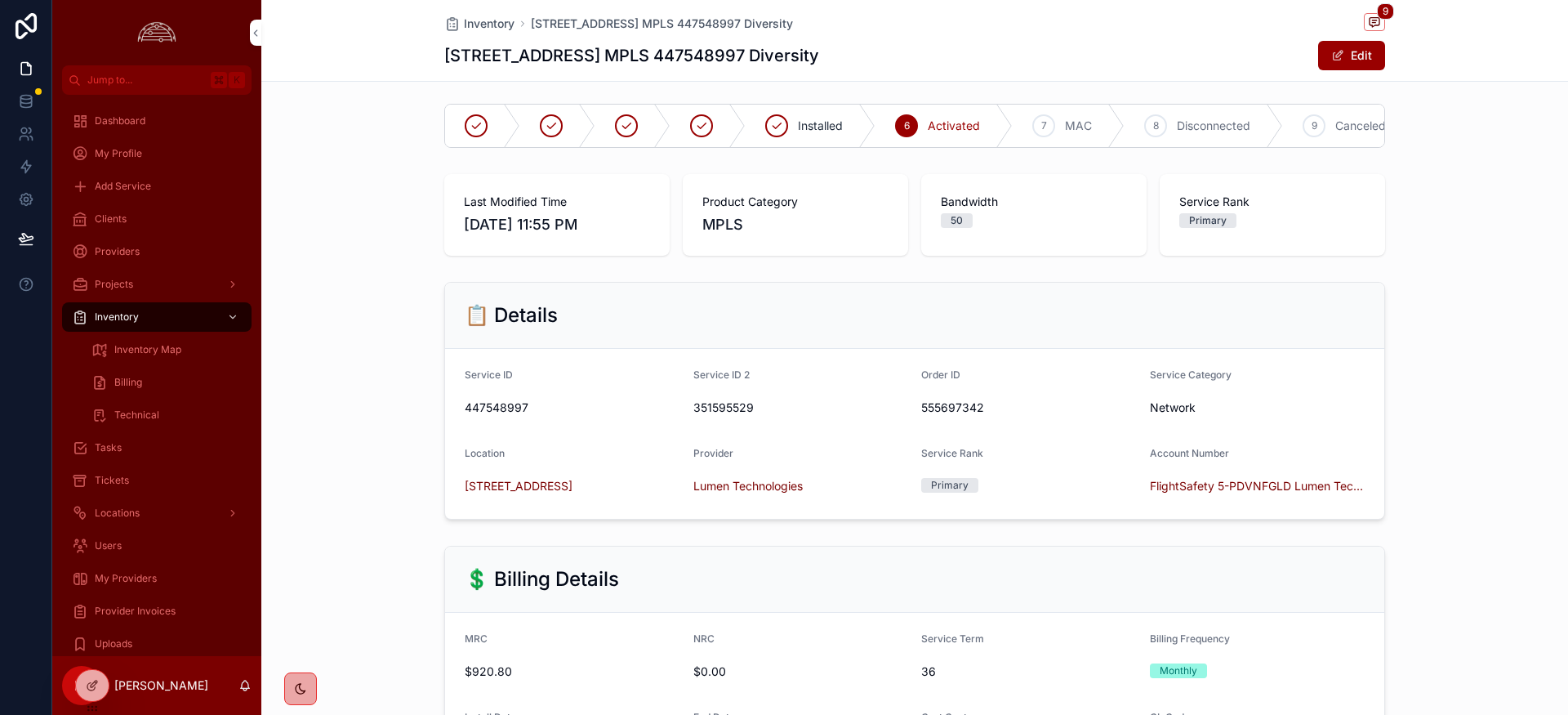
scroll to position [0, 0]
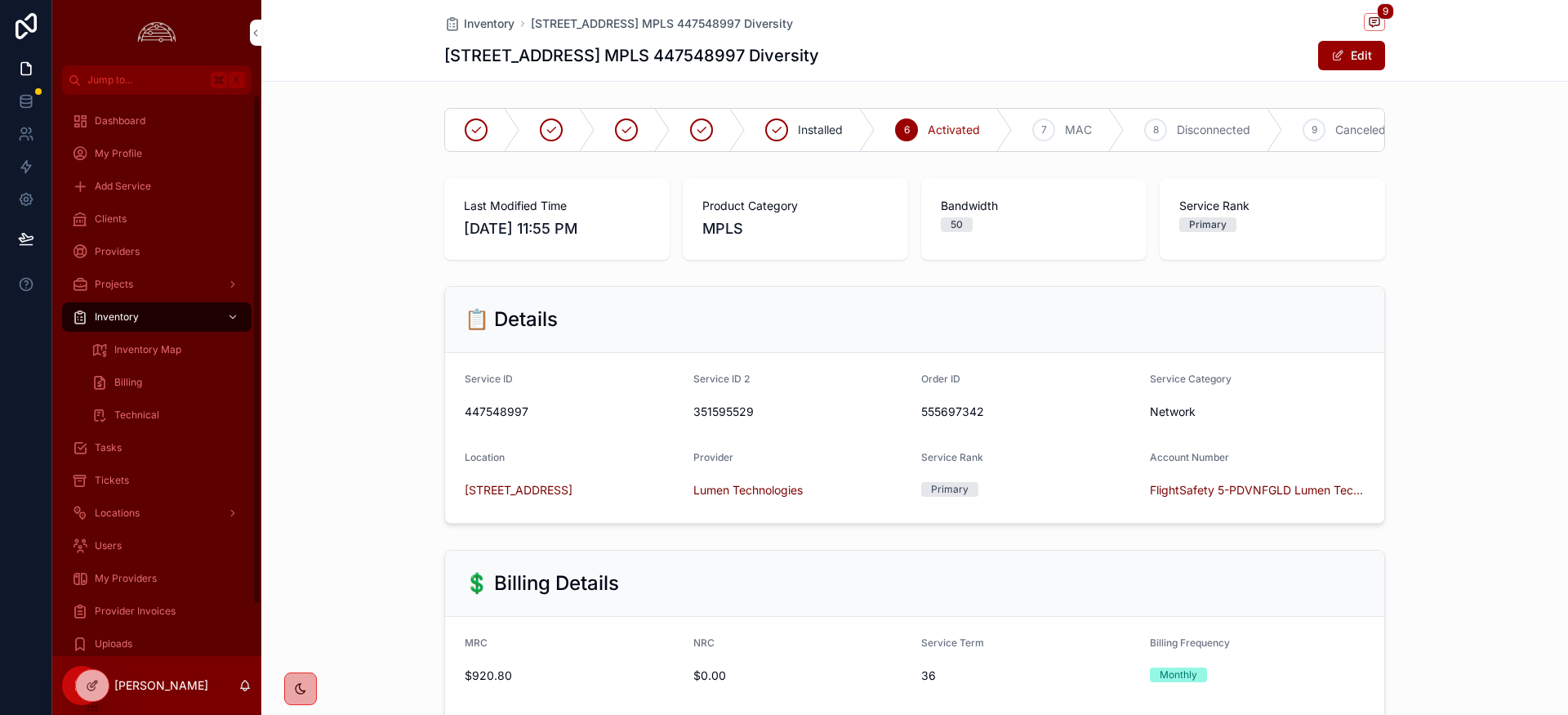
click at [121, 217] on span "Clients" at bounding box center [110, 220] width 32 height 14
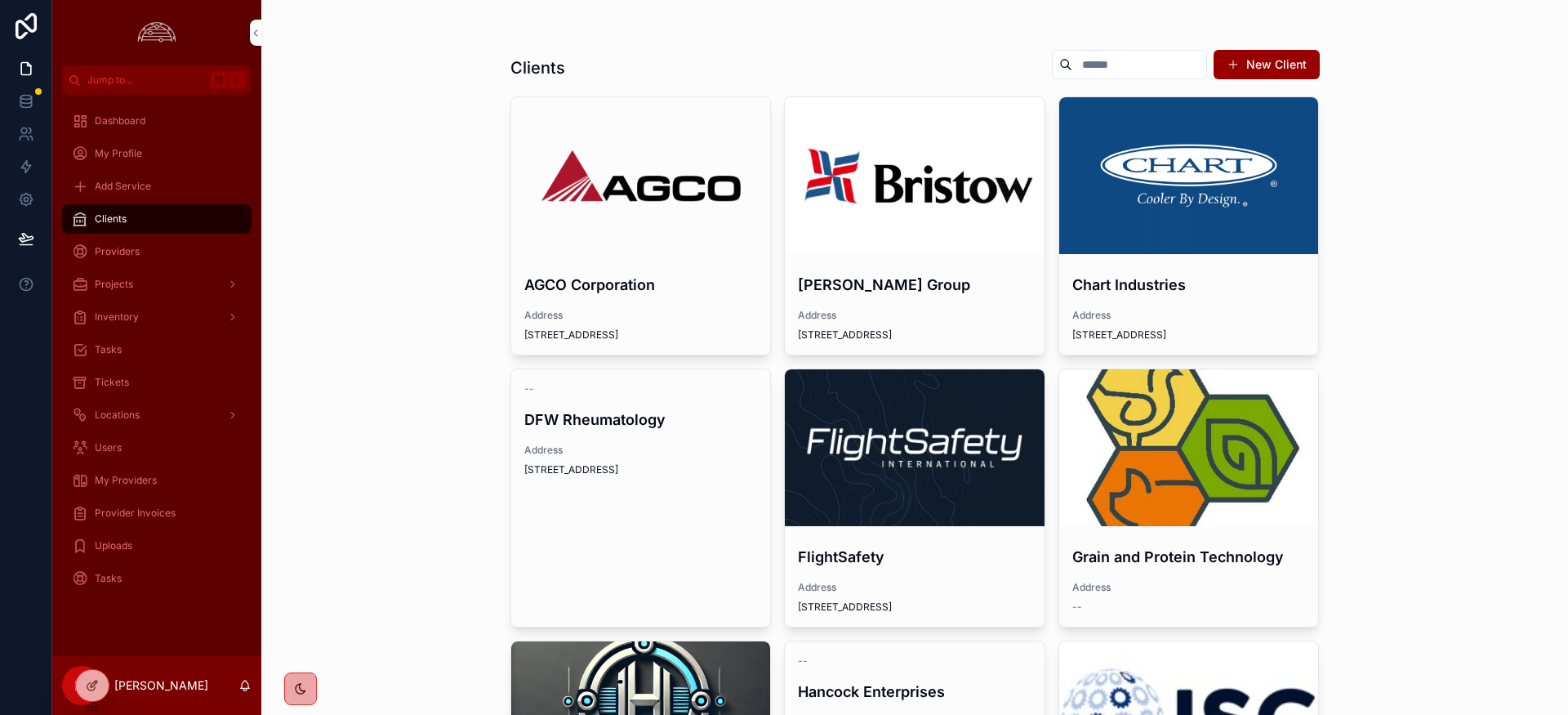
click at [118, 481] on span "My Providers" at bounding box center [126, 481] width 62 height 14
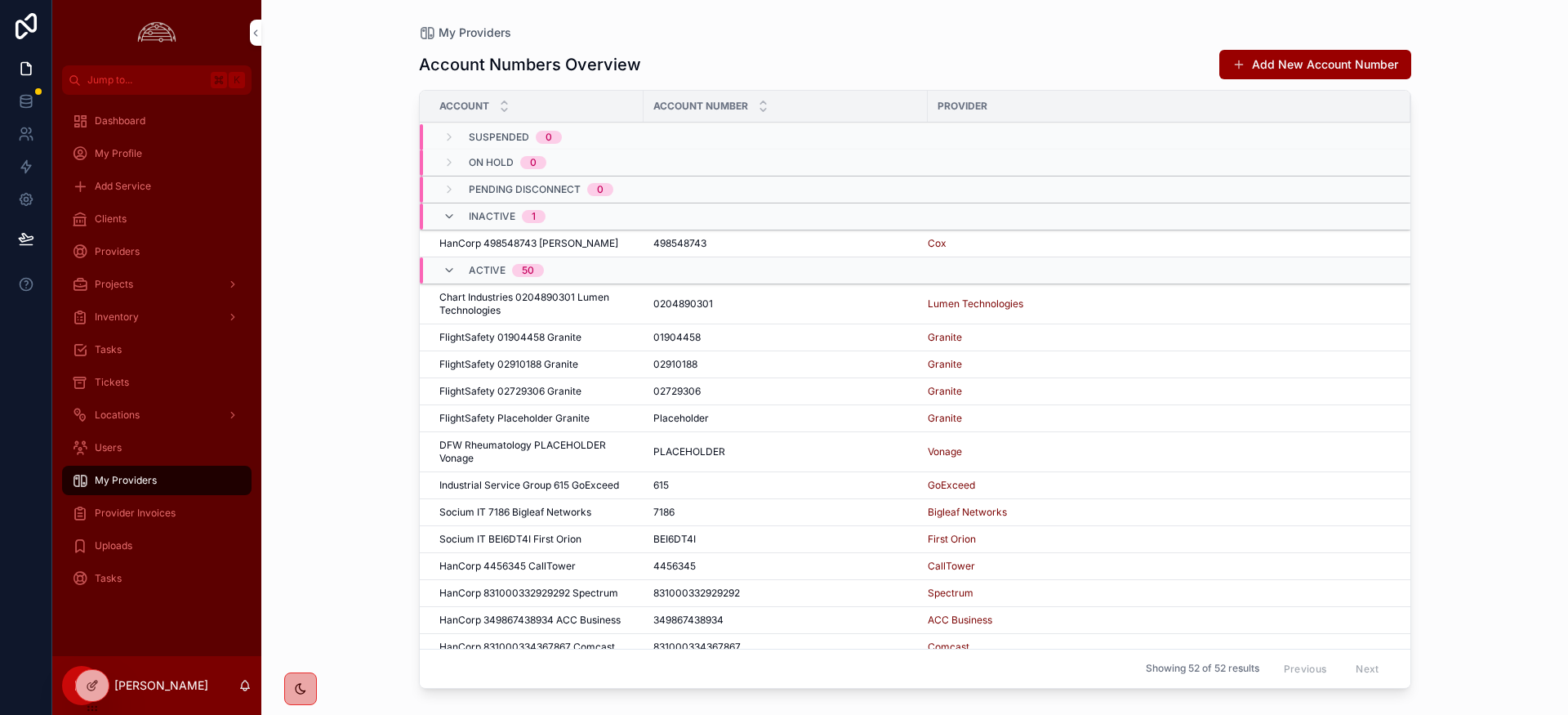
click at [144, 518] on span "Provider Invoices" at bounding box center [135, 514] width 81 height 14
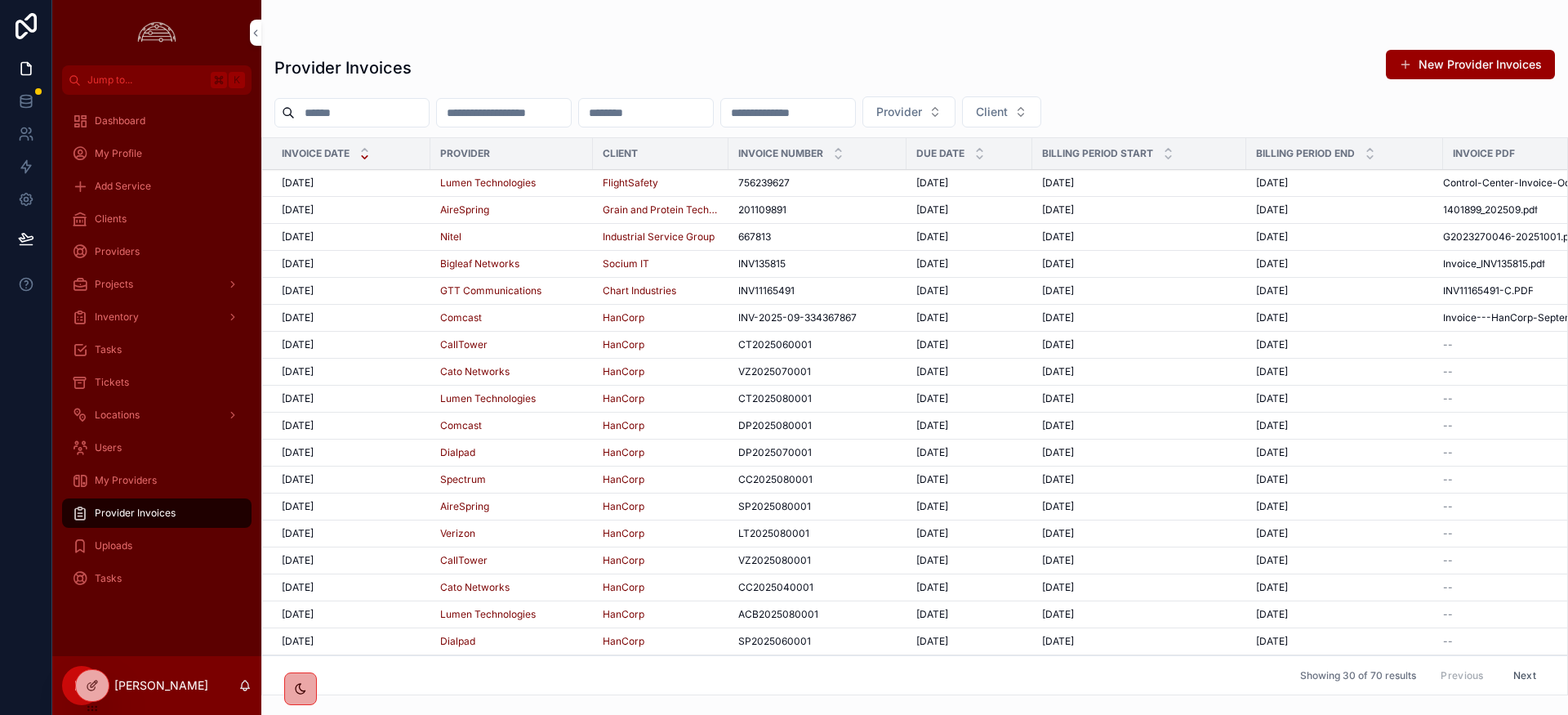
click at [313, 188] on span "10/1/2025" at bounding box center [297, 183] width 32 height 14
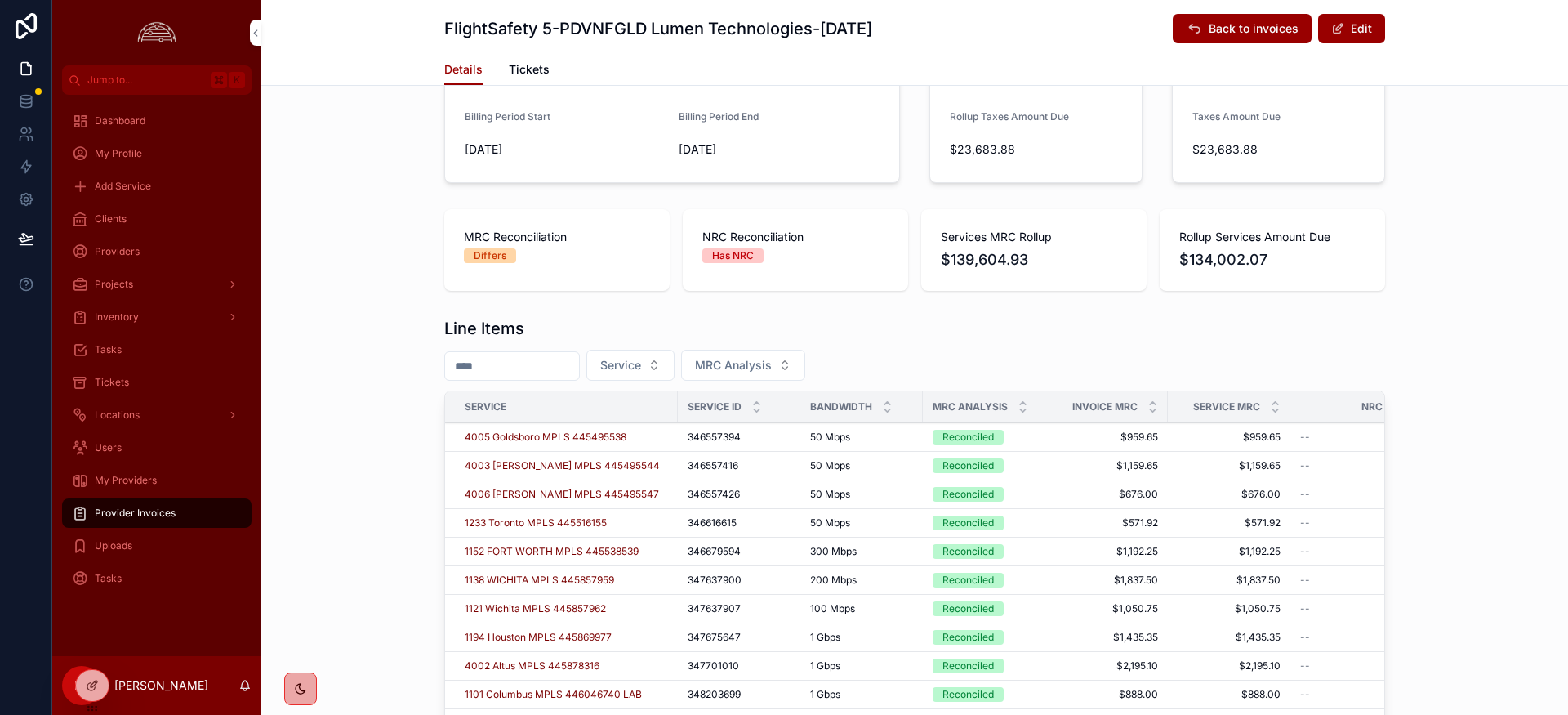
click at [1021, 401] on icon "scrollable content" at bounding box center [1022, 402] width 11 height 11
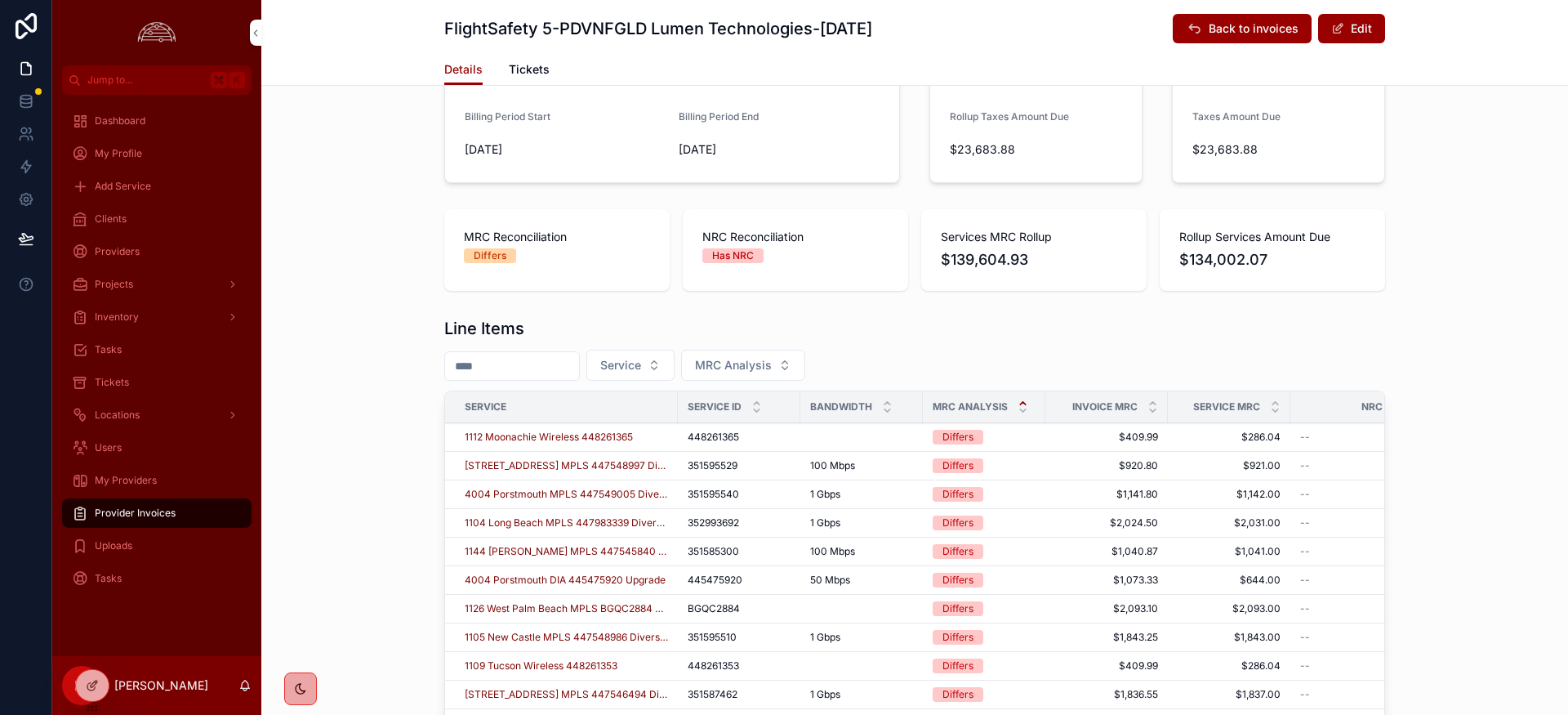
click at [122, 222] on span "Clients" at bounding box center [110, 220] width 32 height 14
click at [727, 464] on span "351595529" at bounding box center [713, 466] width 50 height 14
drag, startPoint x: 727, startPoint y: 464, endPoint x: 748, endPoint y: 512, distance: 52.4
click at [727, 464] on span "351595529" at bounding box center [713, 466] width 50 height 14
copy span "351595529"
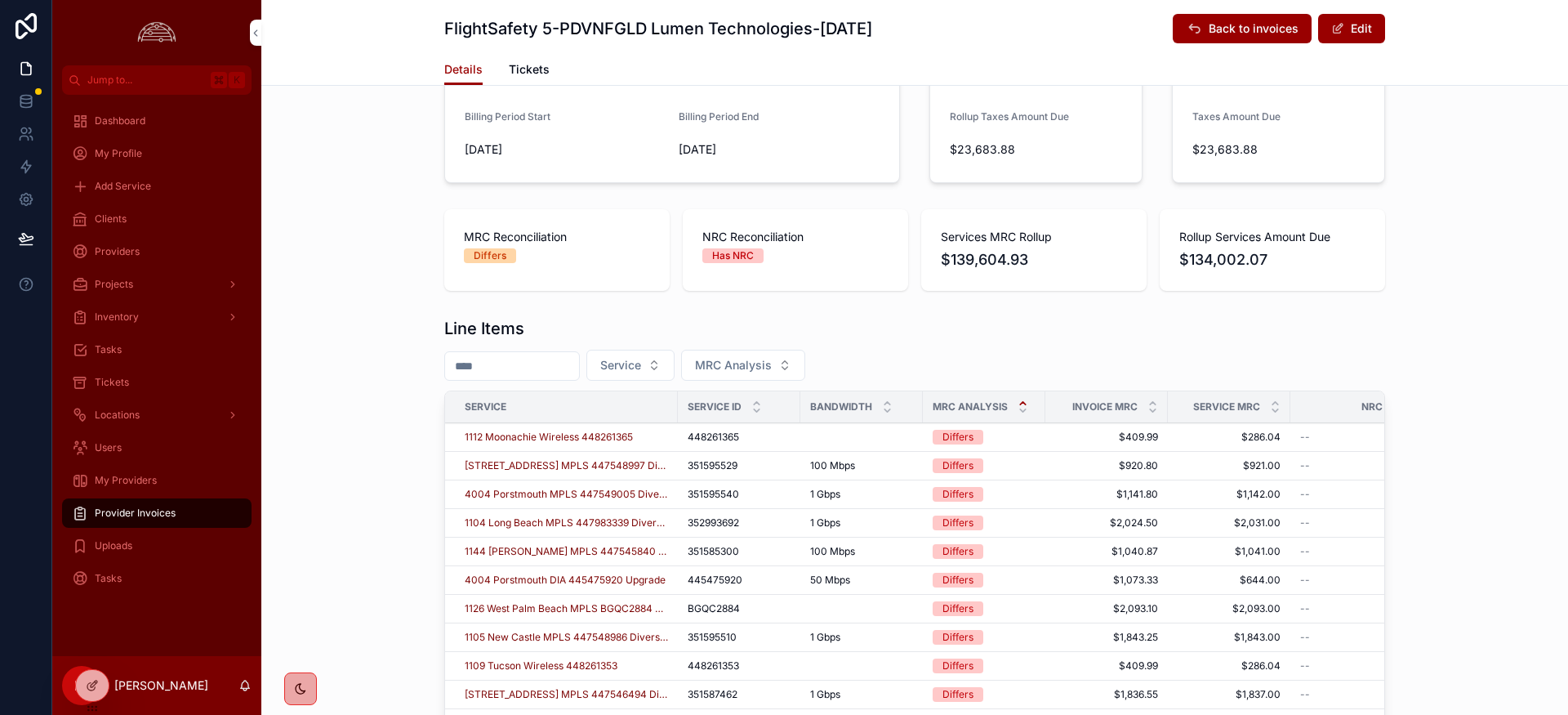
click at [626, 461] on span "[STREET_ADDRESS] MPLS 447548997 Diversity" at bounding box center [566, 466] width 203 height 14
click at [570, 465] on span "[STREET_ADDRESS] MPLS 447548997 Diversity" at bounding box center [566, 466] width 203 height 14
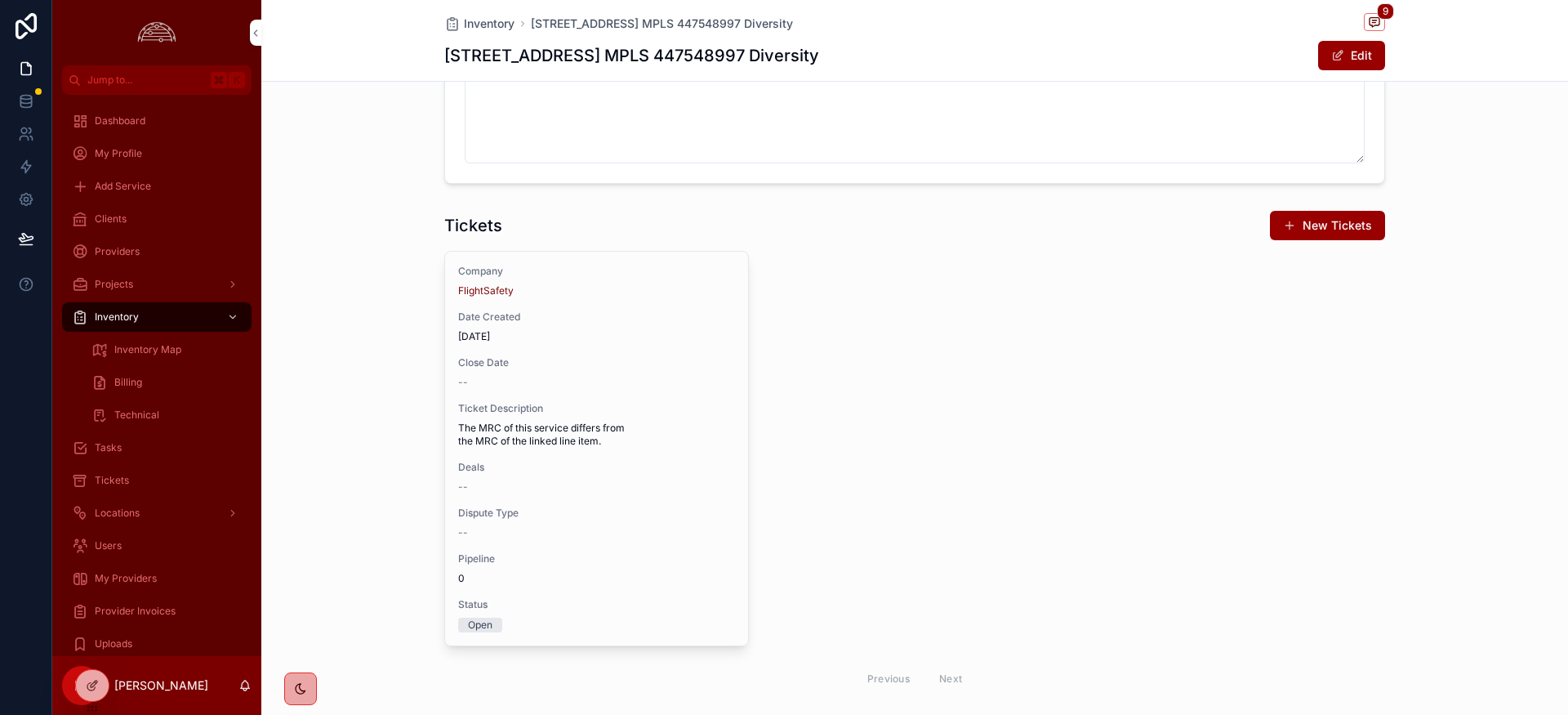
scroll to position [1952, 0]
click at [667, 330] on span "[DATE]" at bounding box center [597, 331] width 277 height 14
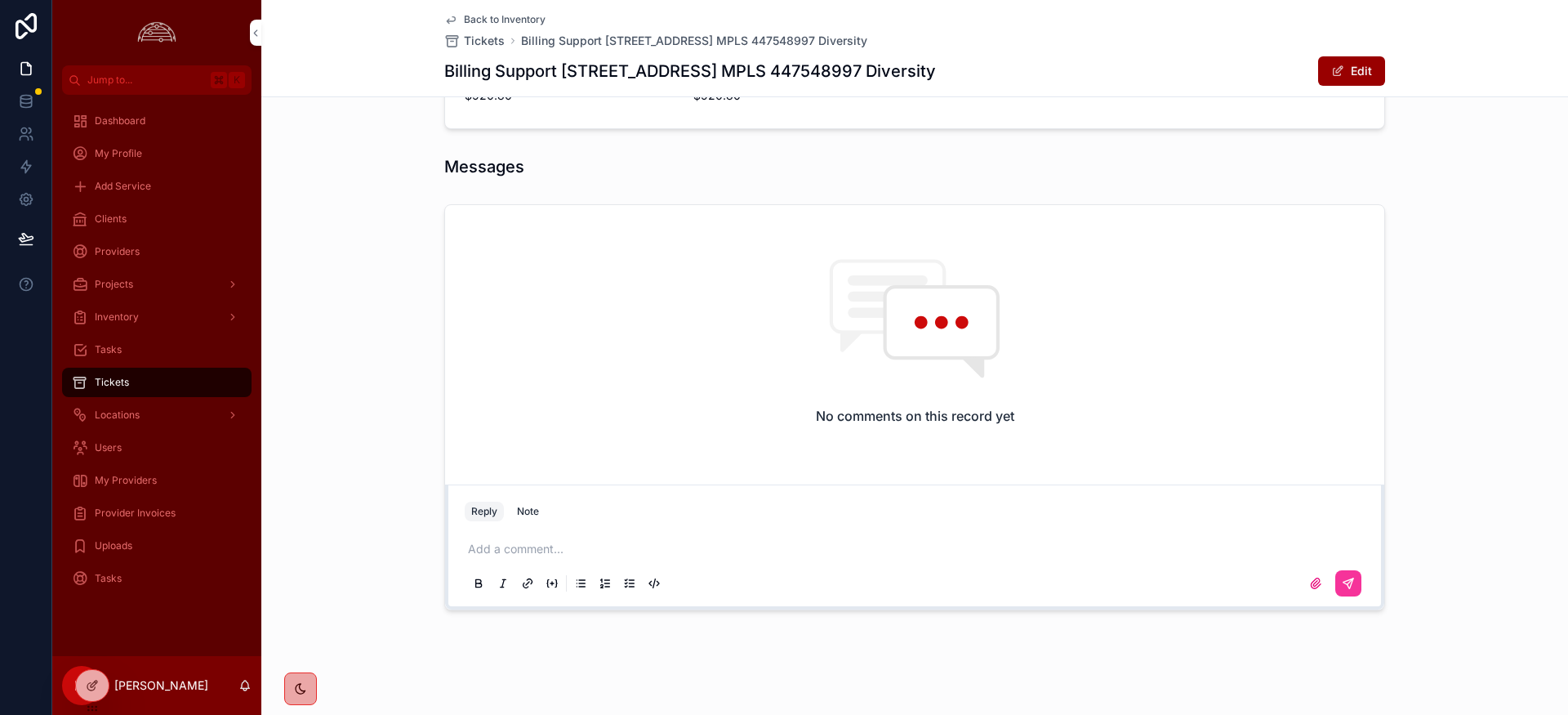
scroll to position [858, 0]
click at [523, 540] on p "scrollable content" at bounding box center [918, 542] width 901 height 16
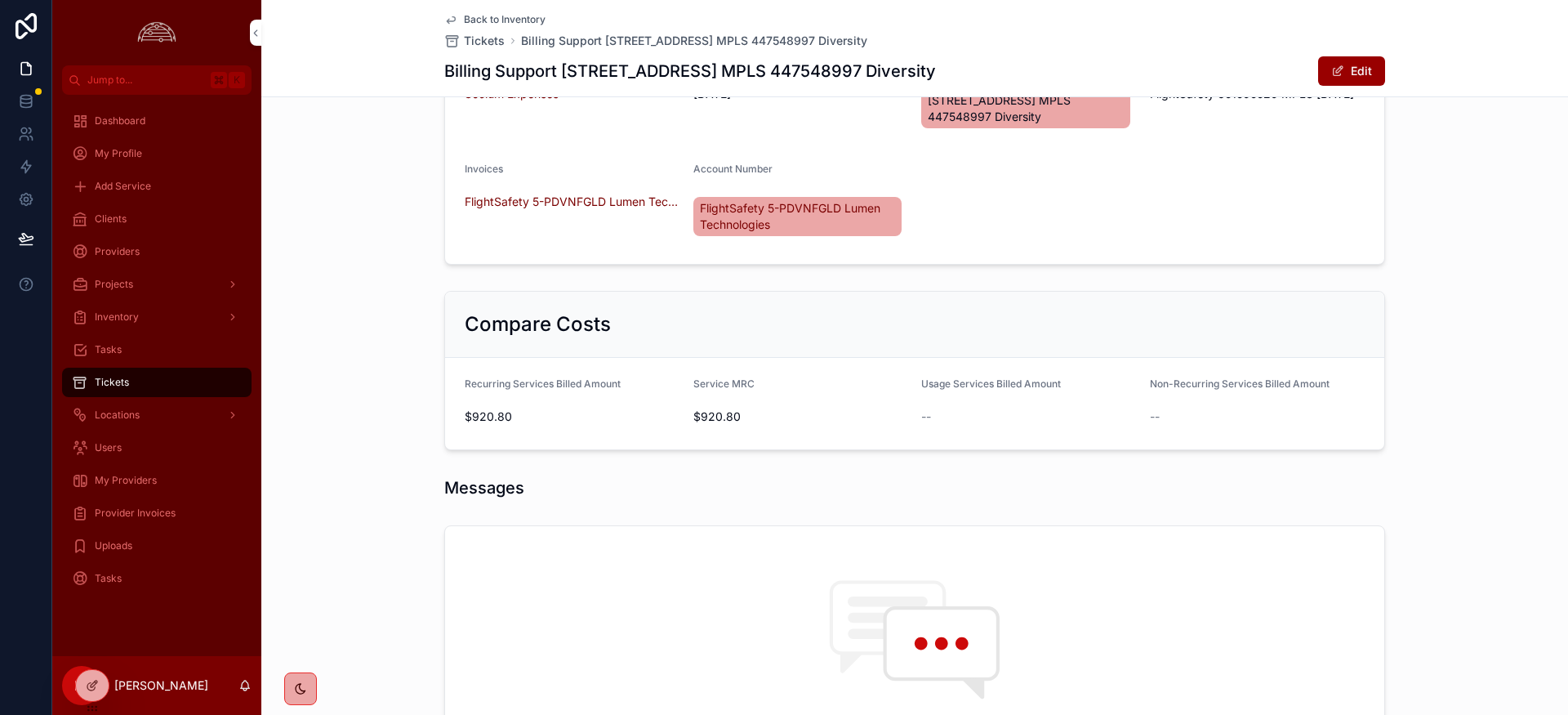
scroll to position [577, 0]
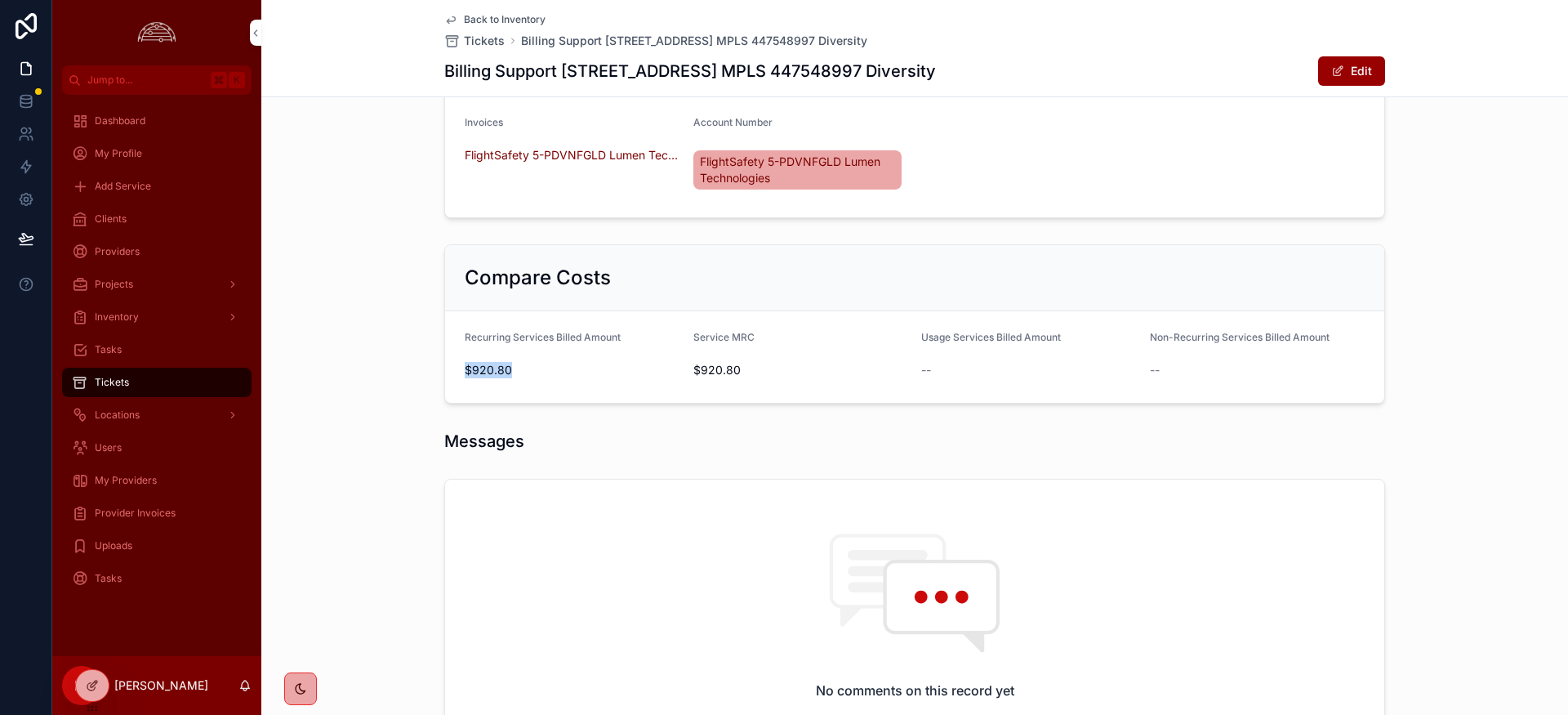
drag, startPoint x: 510, startPoint y: 371, endPoint x: 459, endPoint y: 371, distance: 51.0
click at [459, 371] on form "Recurring Services Billed Amount $920.80 Service MRC $920.80 Usage Services Bil…" at bounding box center [914, 357] width 939 height 92
click at [746, 367] on span "$920.80" at bounding box center [801, 370] width 216 height 16
drag, startPoint x: 741, startPoint y: 370, endPoint x: 691, endPoint y: 369, distance: 50.0
click at [691, 369] on form "Recurring Services Billed Amount $920.80 Service MRC $920.80 Usage Services Bil…" at bounding box center [914, 357] width 939 height 92
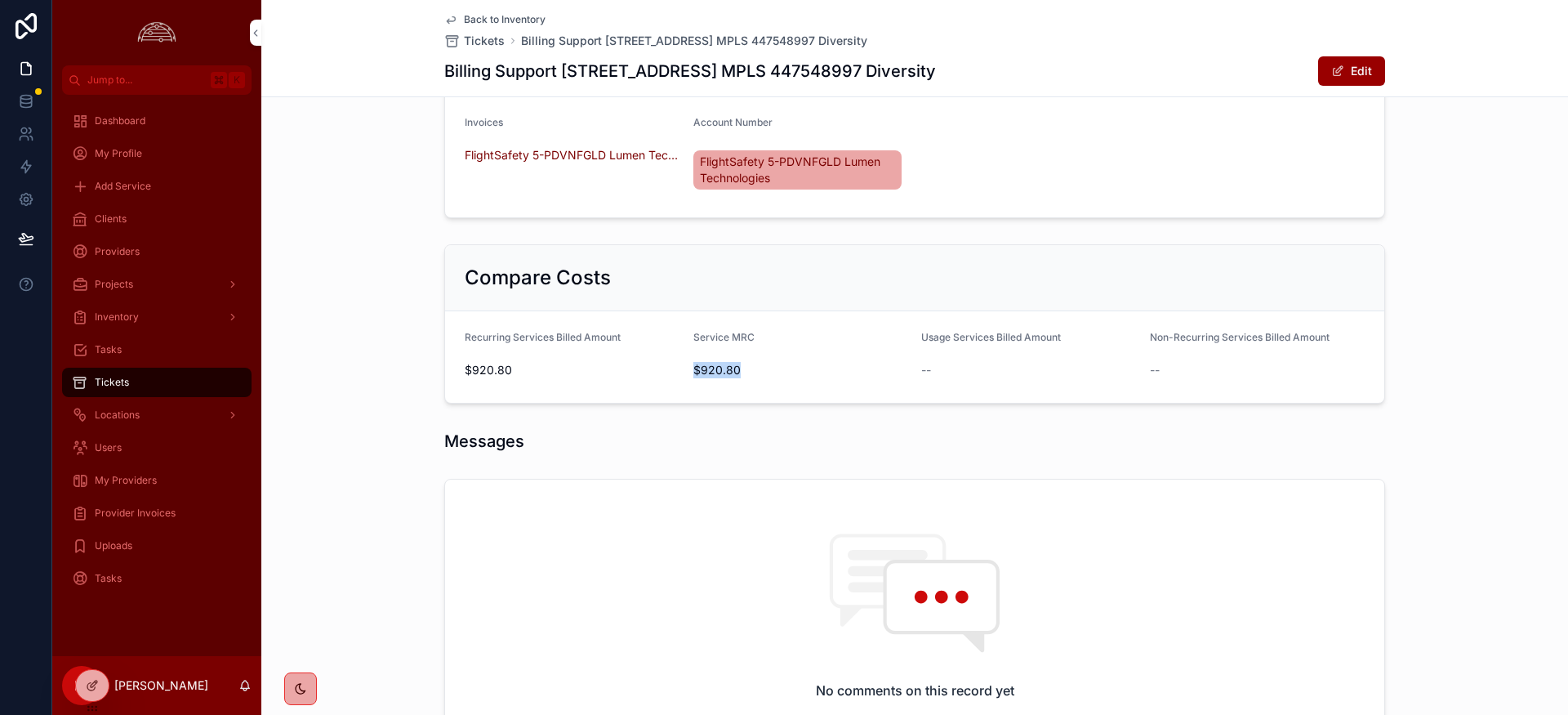
copy span "$920.80"
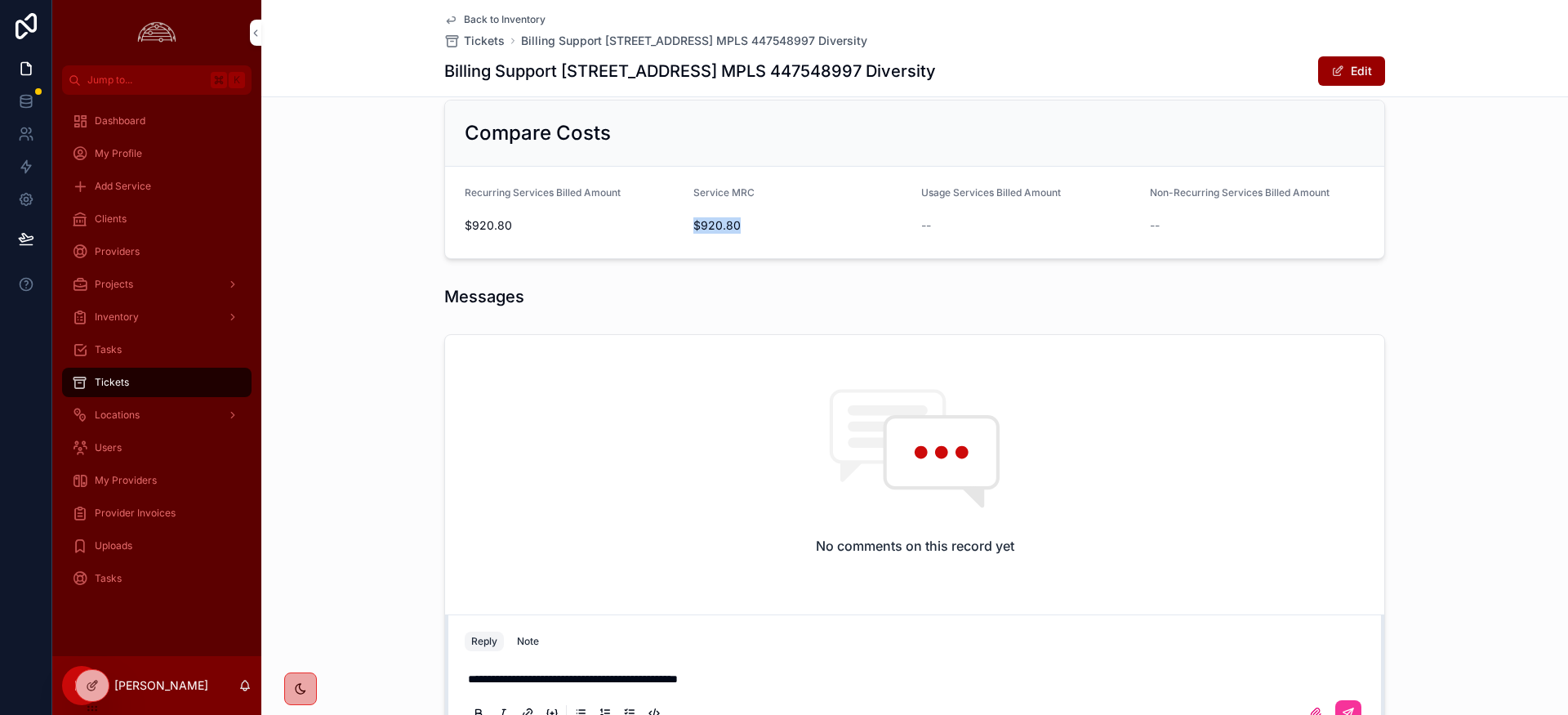
scroll to position [858, 0]
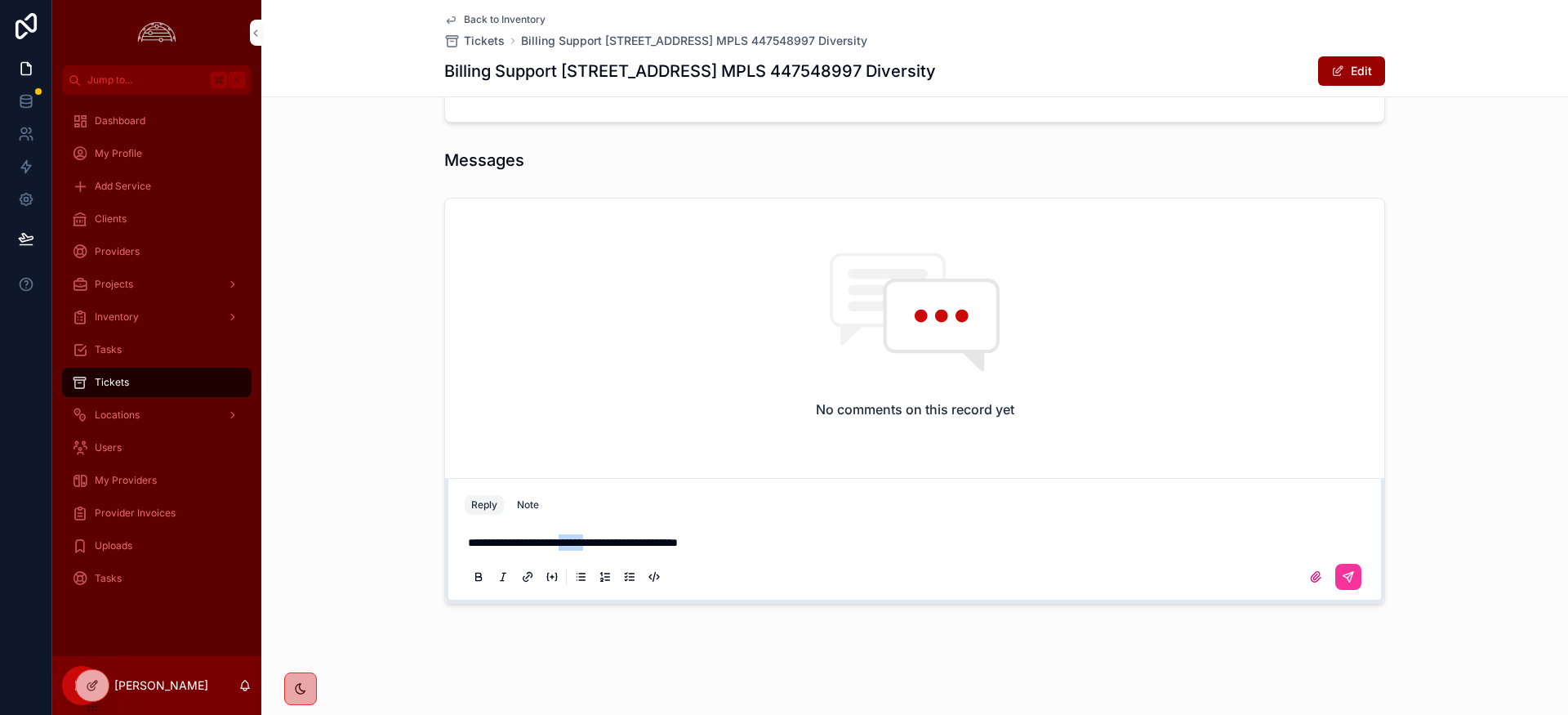
drag, startPoint x: 631, startPoint y: 543, endPoint x: 634, endPoint y: 585, distance: 42.1
click at [597, 543] on span "**********" at bounding box center [573, 543] width 210 height 12
drag, startPoint x: 603, startPoint y: 542, endPoint x: 611, endPoint y: 555, distance: 15.3
click at [603, 542] on span "**********" at bounding box center [575, 543] width 214 height 12
click at [541, 502] on button "Note" at bounding box center [528, 505] width 35 height 19
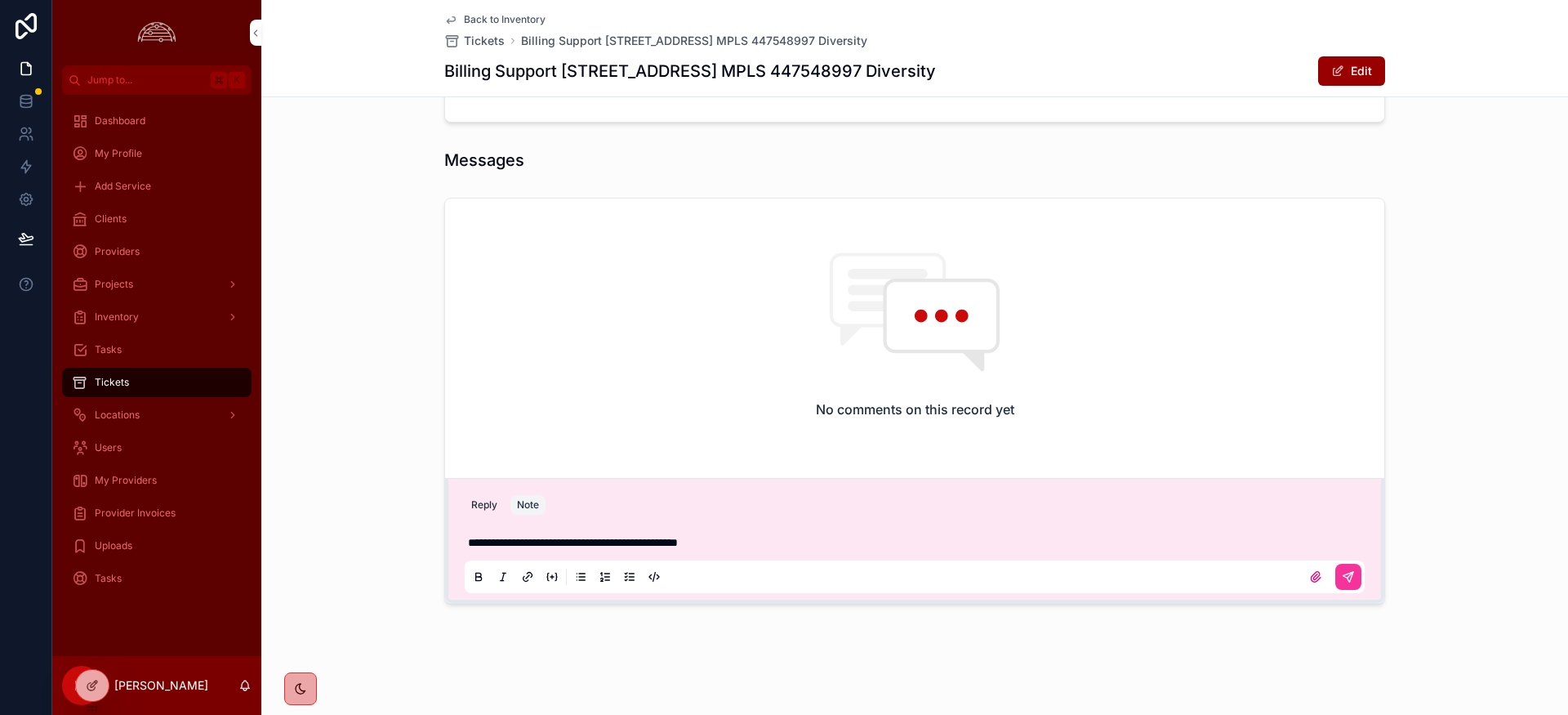
click at [1351, 580] on icon "scrollable content" at bounding box center [1348, 577] width 14 height 14
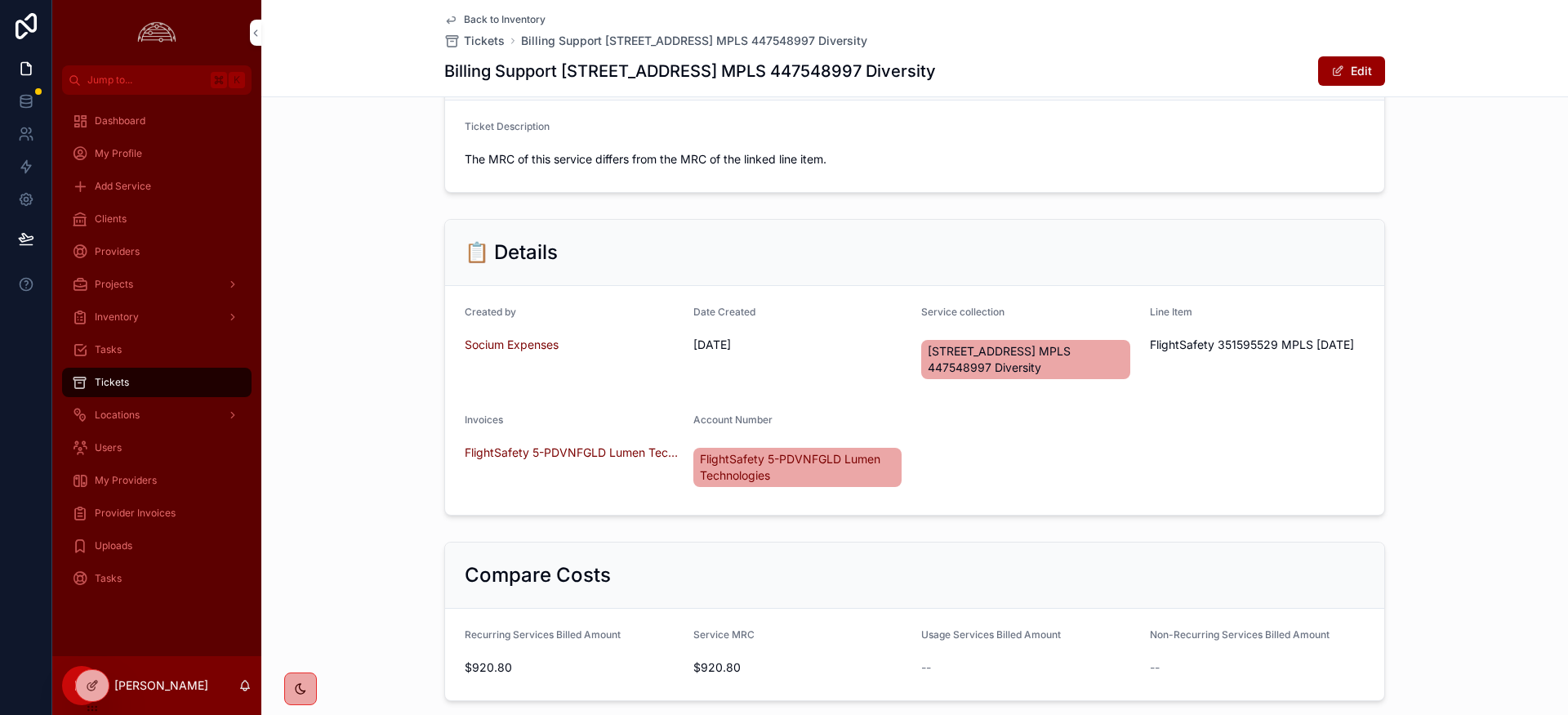
scroll to position [0, 0]
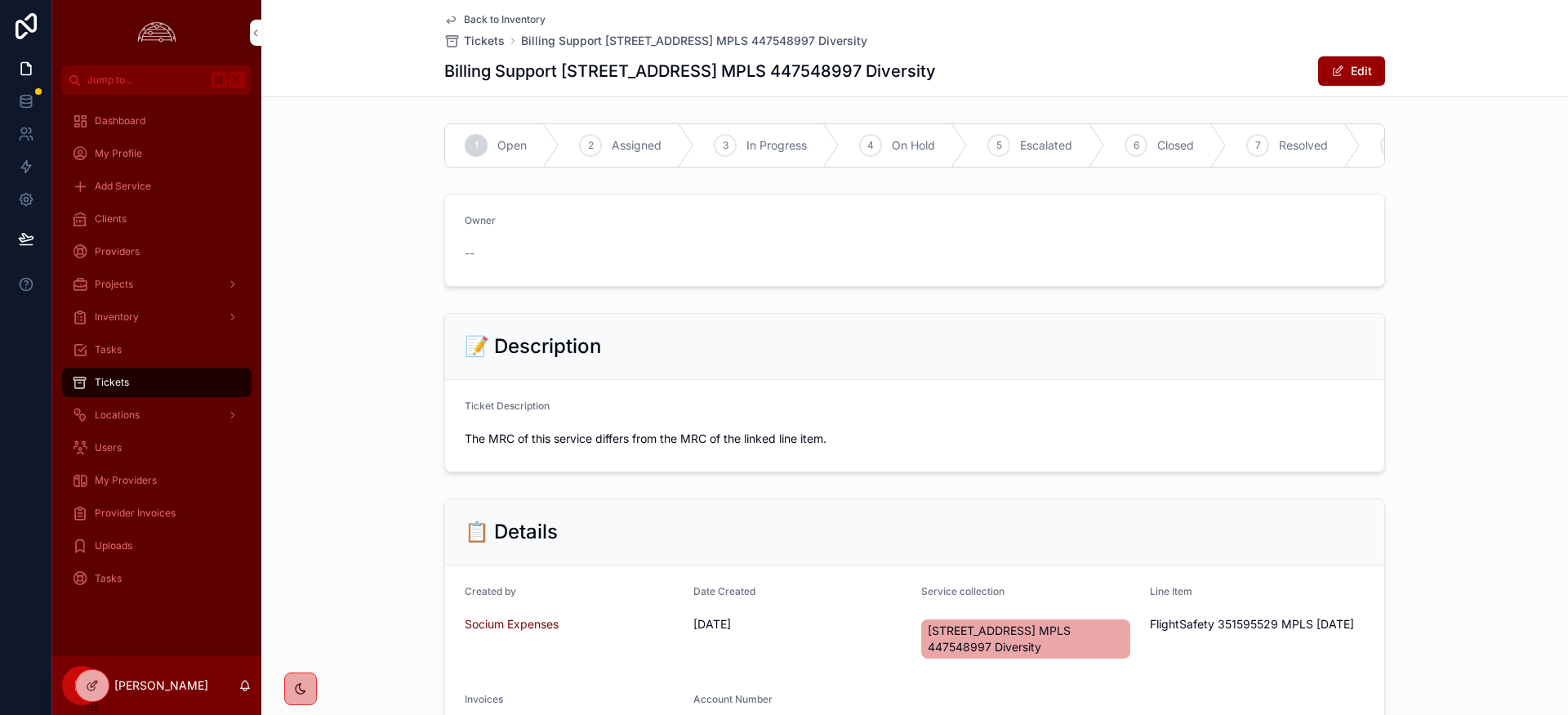
click at [1170, 148] on span "Closed" at bounding box center [1176, 145] width 37 height 16
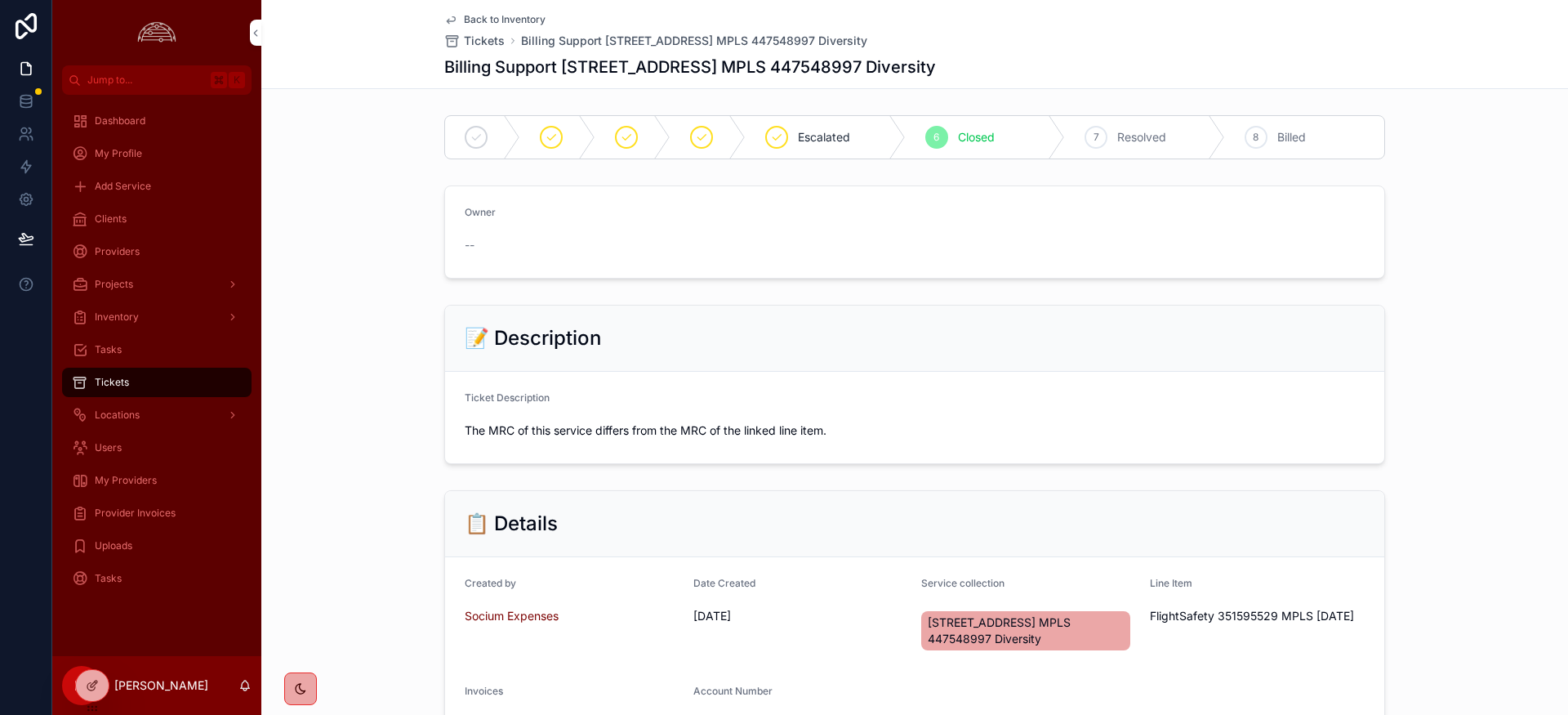
scroll to position [1, 0]
click at [498, 14] on span "Back to Inventory" at bounding box center [505, 20] width 81 height 14
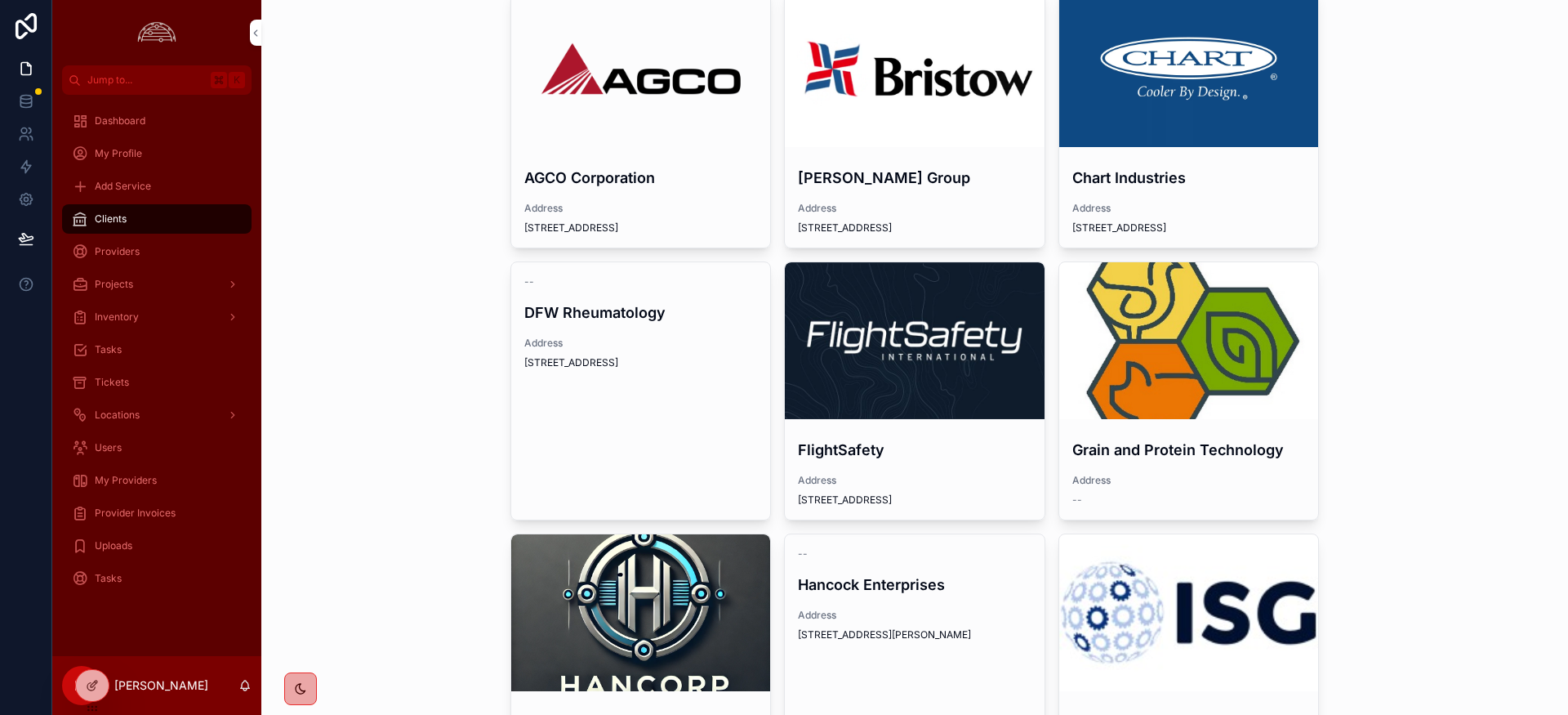
scroll to position [149, 0]
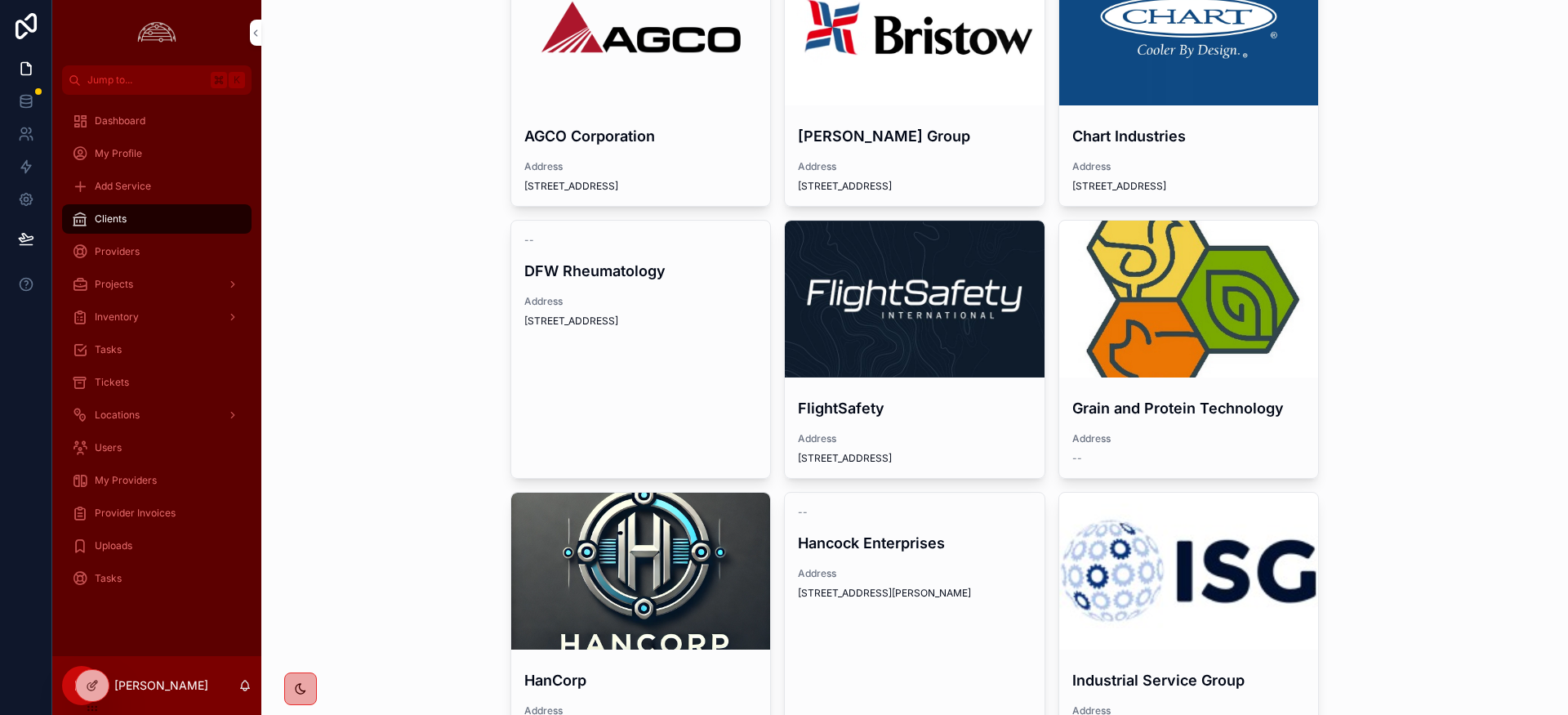
click at [958, 245] on div "scrollable content" at bounding box center [914, 299] width 260 height 157
click at [873, 287] on div "scrollable content" at bounding box center [914, 299] width 260 height 157
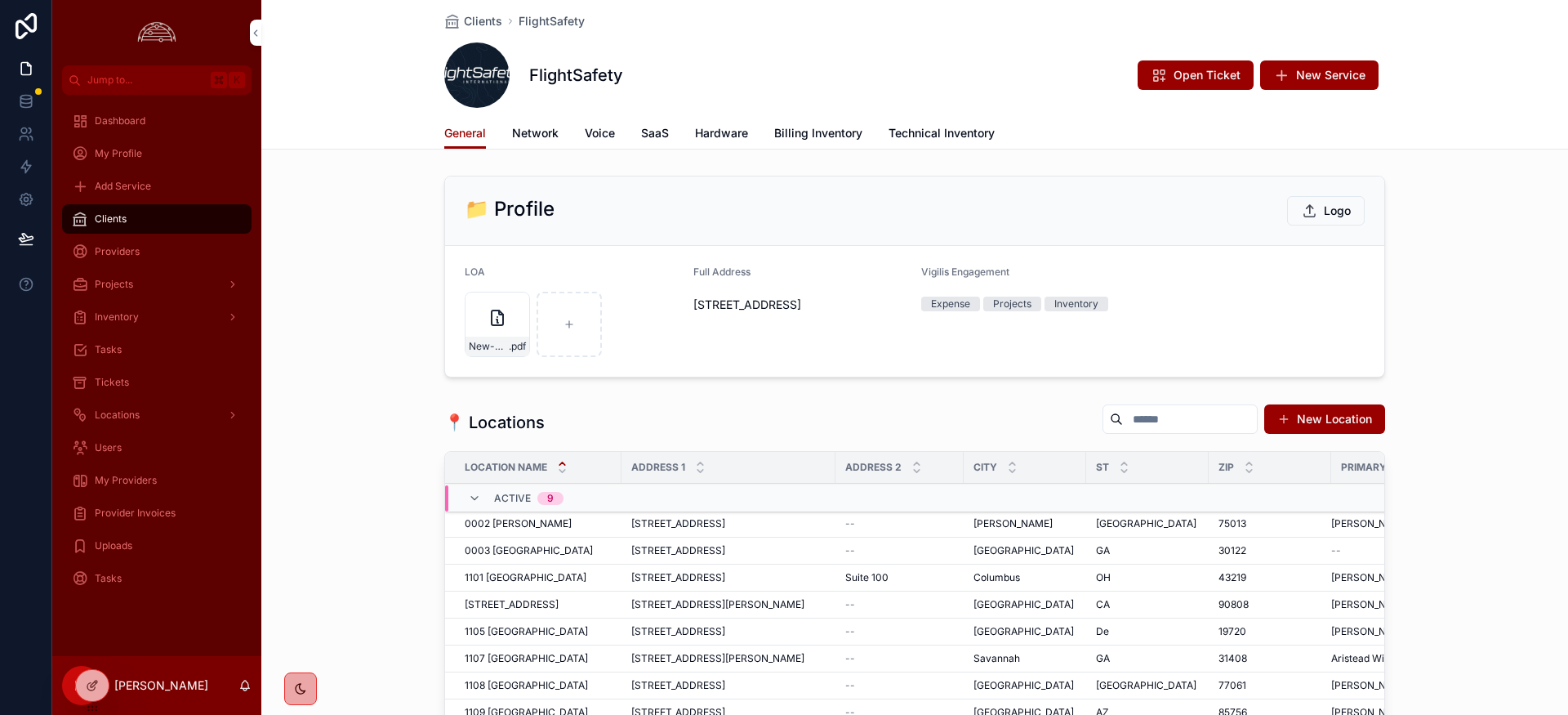
click at [546, 136] on span "Network" at bounding box center [535, 133] width 46 height 16
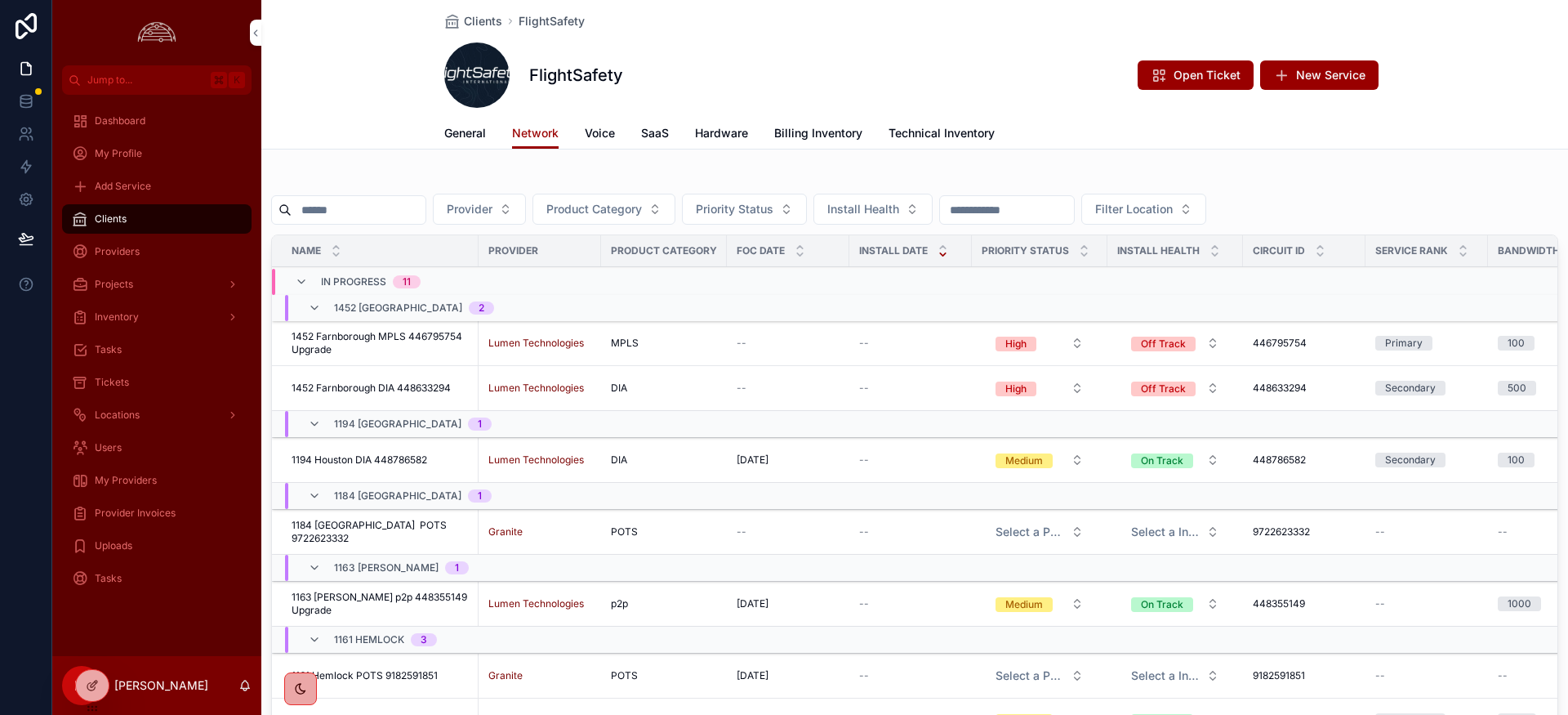
click at [415, 208] on input "scrollable content" at bounding box center [358, 210] width 133 height 23
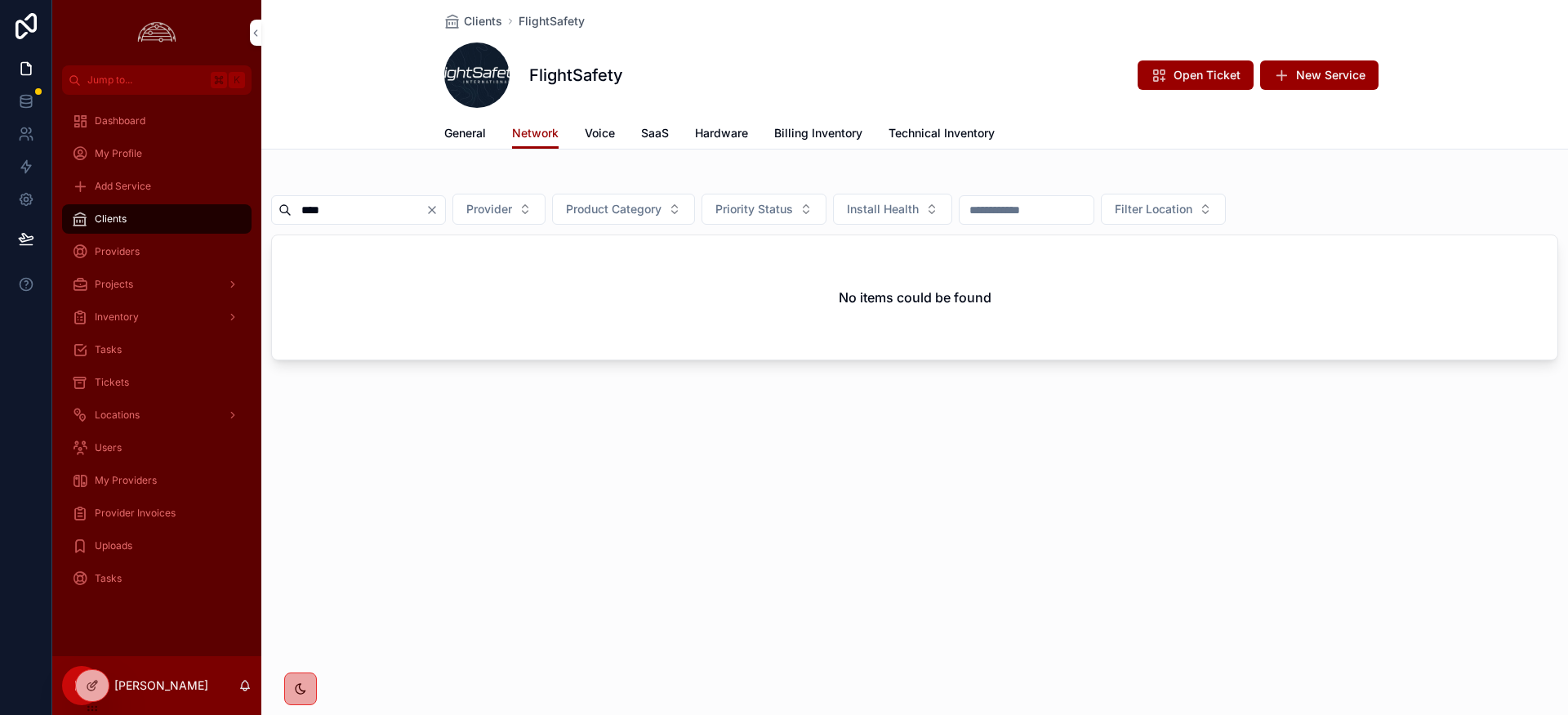
type input "****"
click at [592, 133] on span "Voice" at bounding box center [600, 133] width 30 height 16
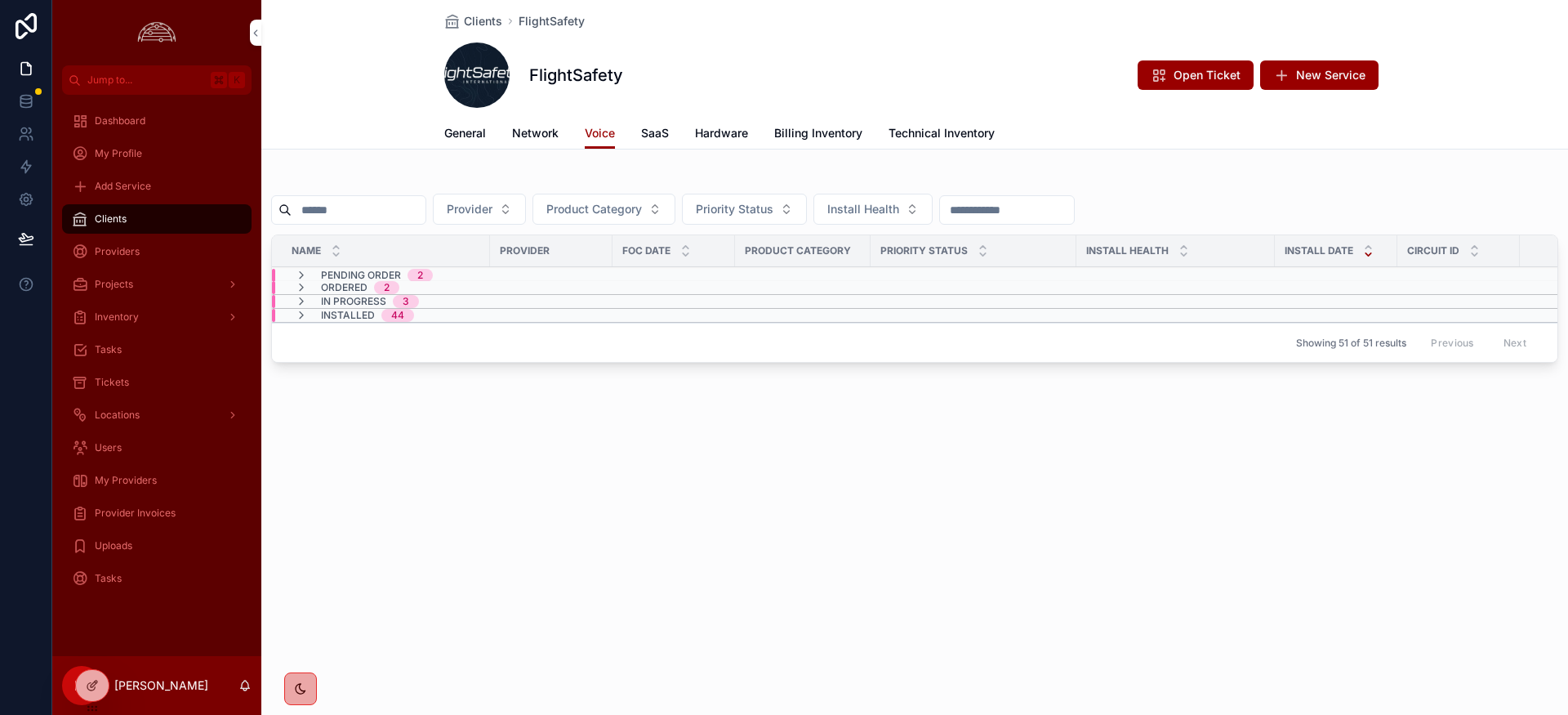
click at [585, 118] on link "Voice" at bounding box center [600, 134] width 30 height 31
click at [341, 210] on input "scrollable content" at bounding box center [358, 210] width 133 height 23
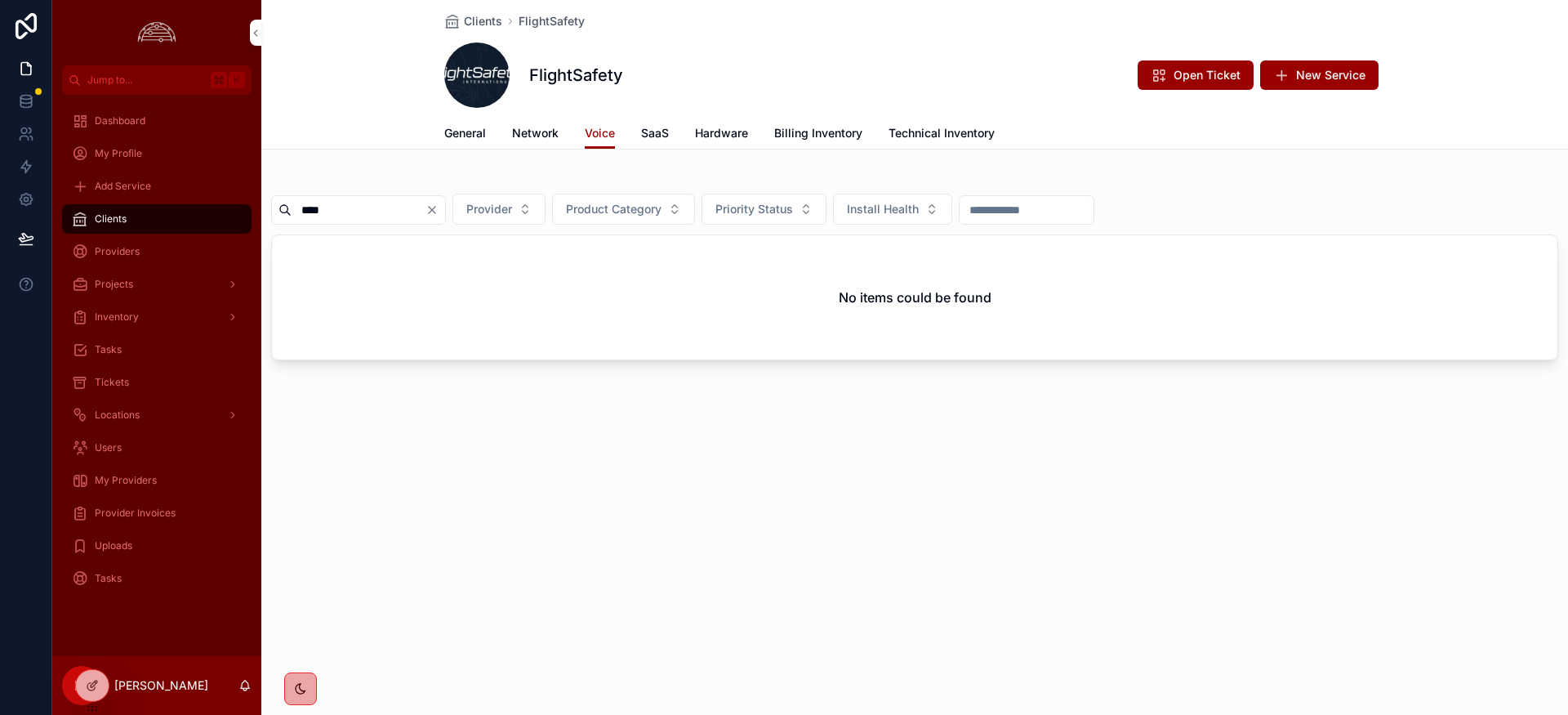
type input "****"
click at [438, 211] on icon "Clear" at bounding box center [432, 210] width 14 height 14
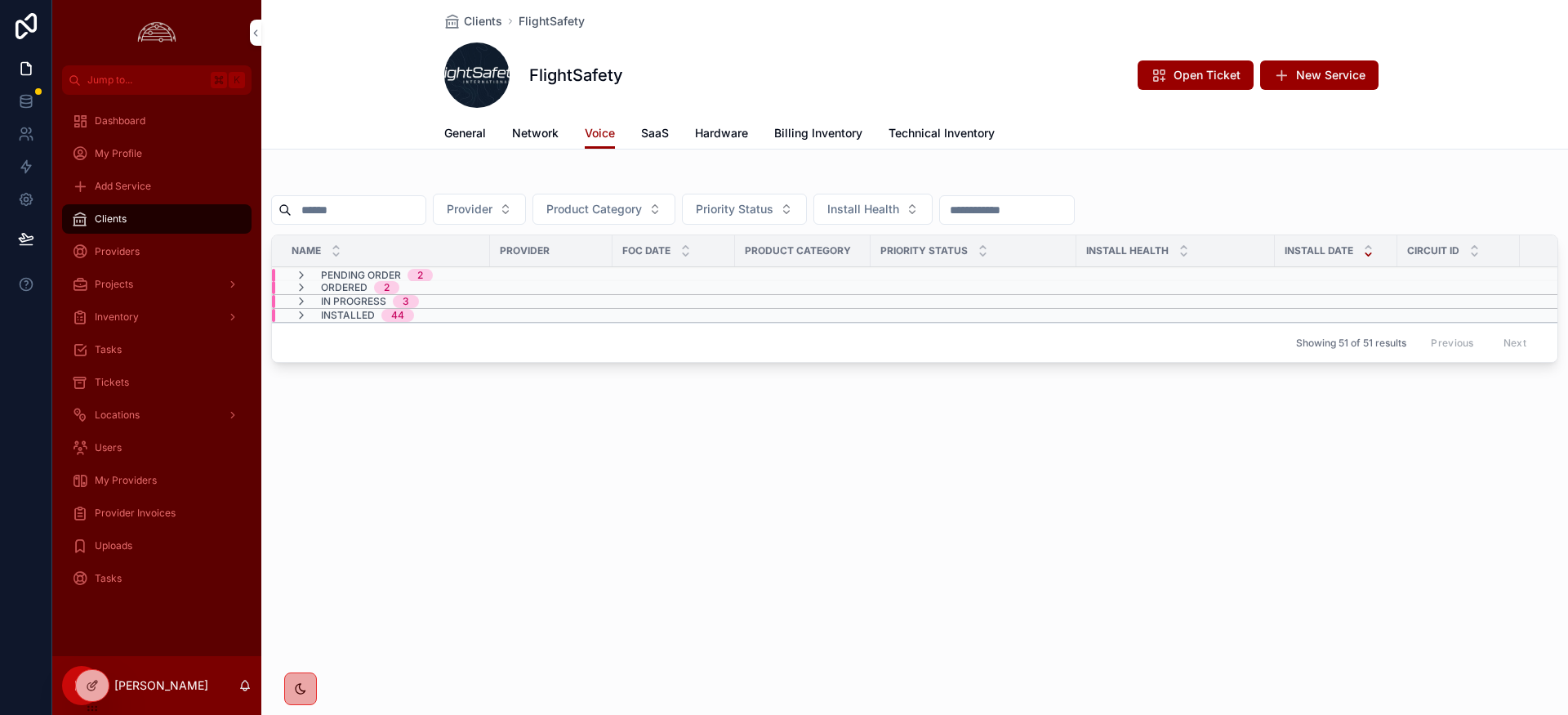
click at [530, 136] on span "Network" at bounding box center [535, 133] width 46 height 16
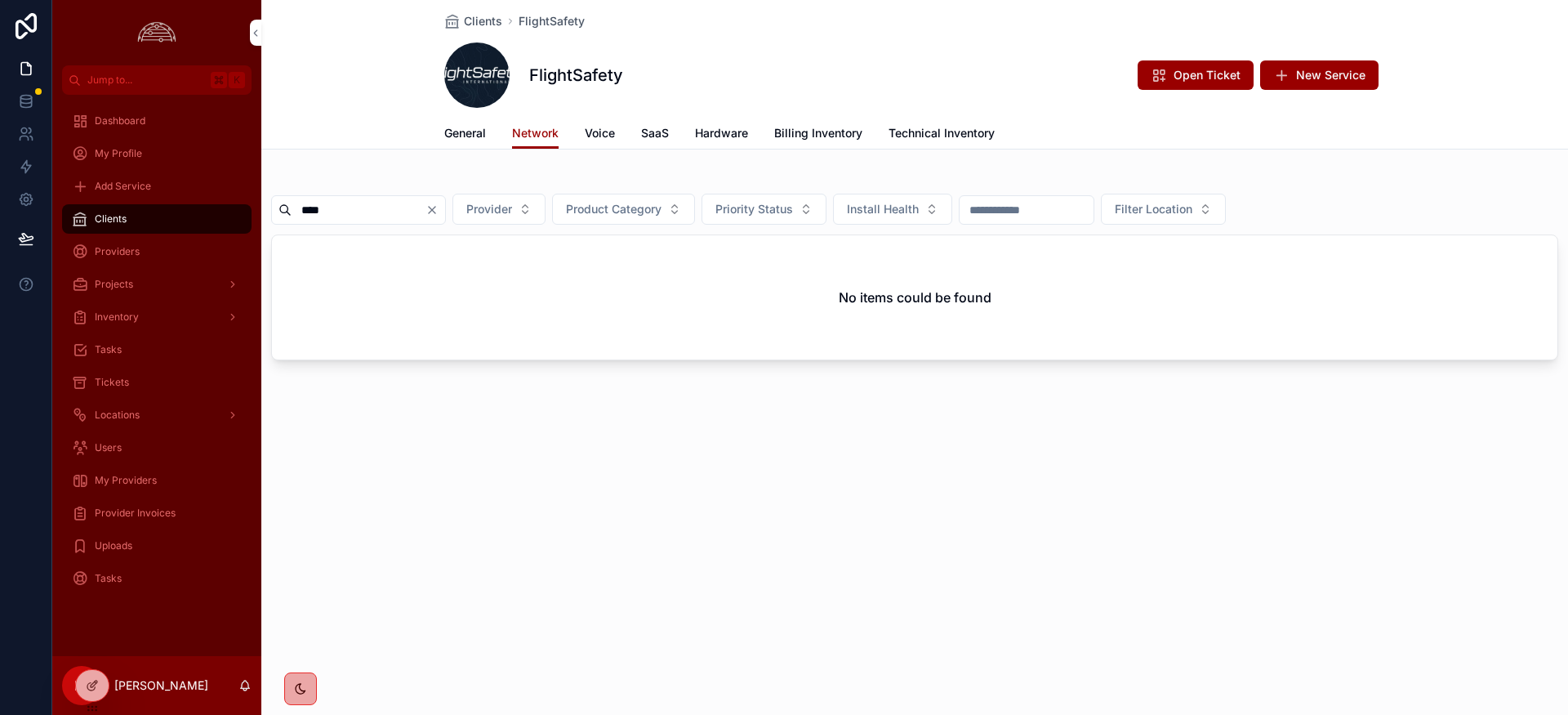
drag, startPoint x: 454, startPoint y: 208, endPoint x: 465, endPoint y: 330, distance: 122.5
click at [435, 208] on icon "Clear" at bounding box center [431, 210] width 7 height 7
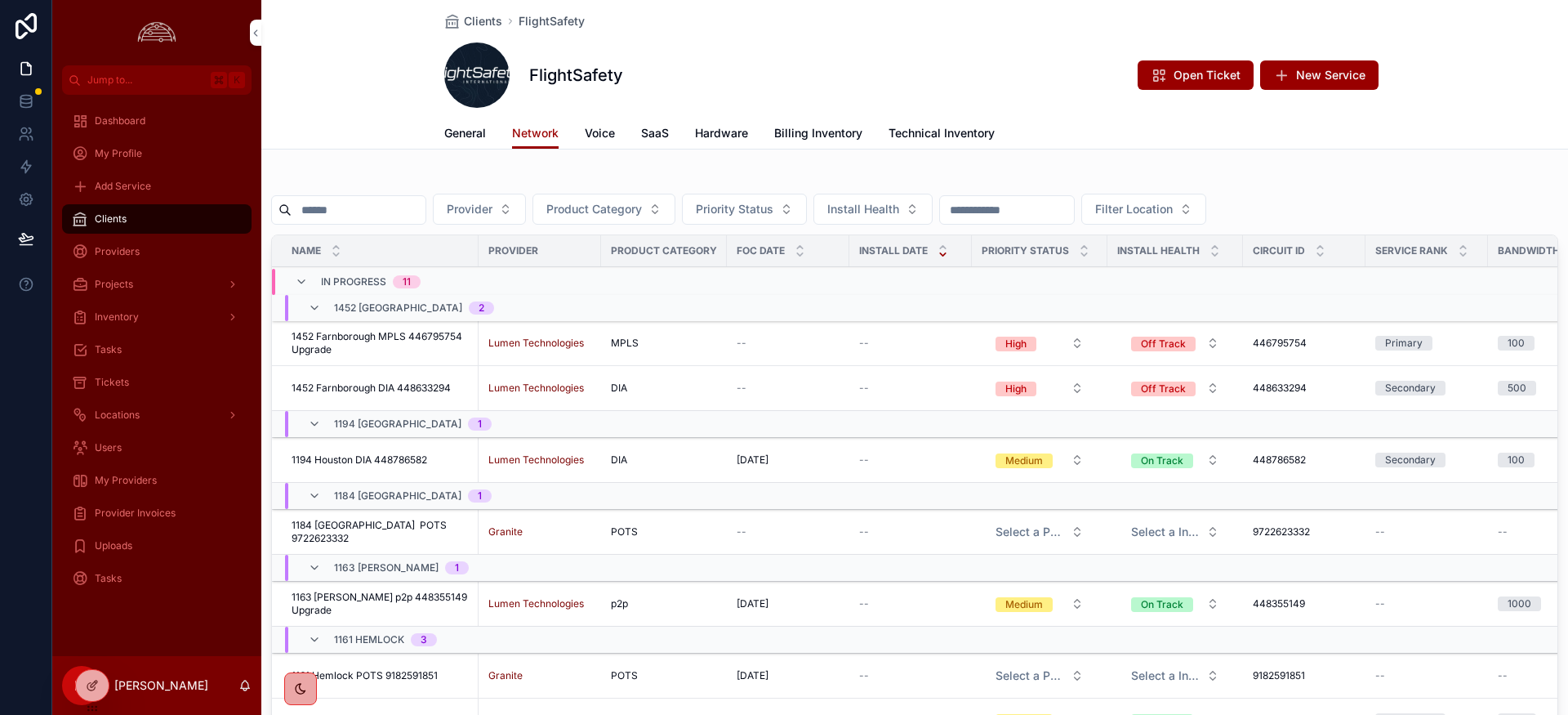
click at [397, 208] on input "scrollable content" at bounding box center [358, 210] width 133 height 23
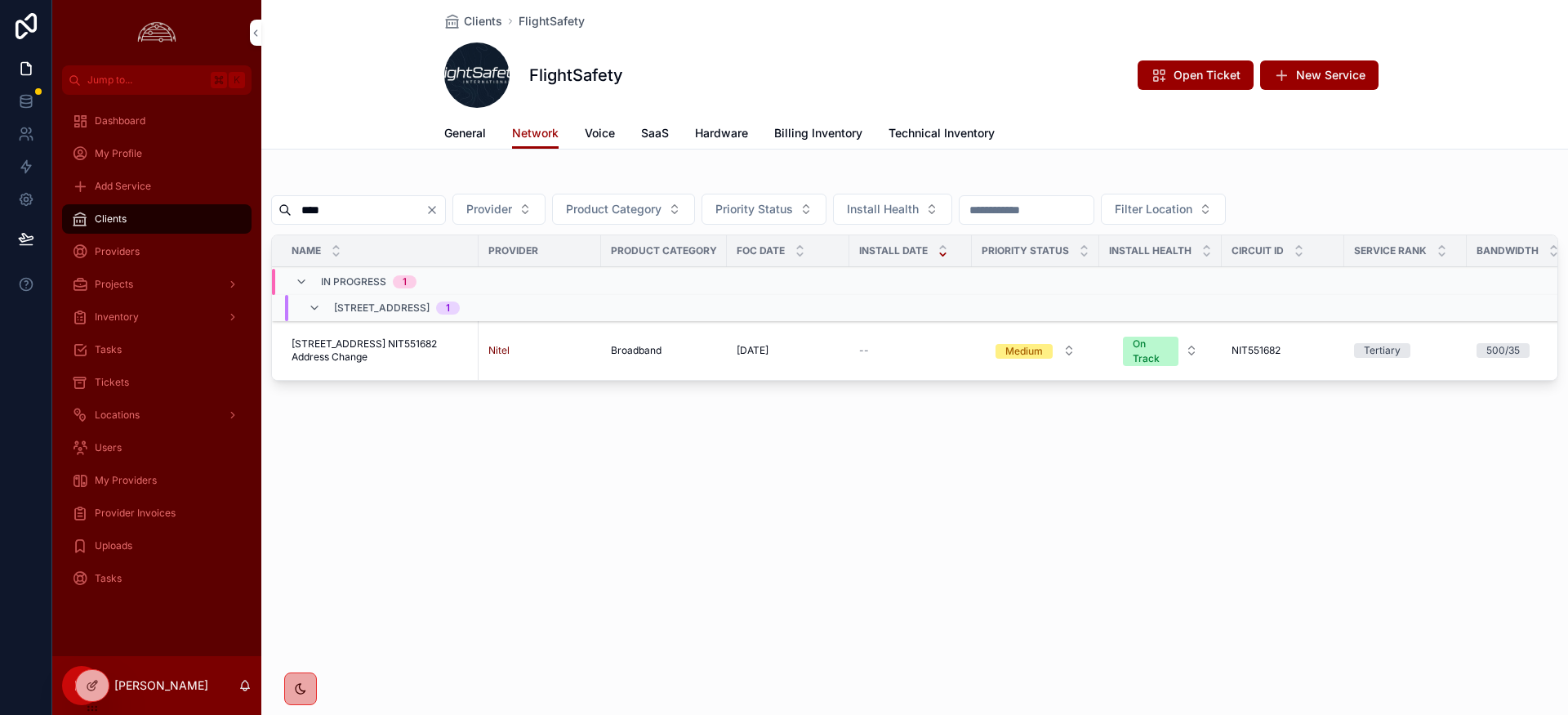
type input "****"
click at [397, 354] on span "1130 Salt Lake City Broadband NIT551682 Address Change" at bounding box center [379, 350] width 177 height 26
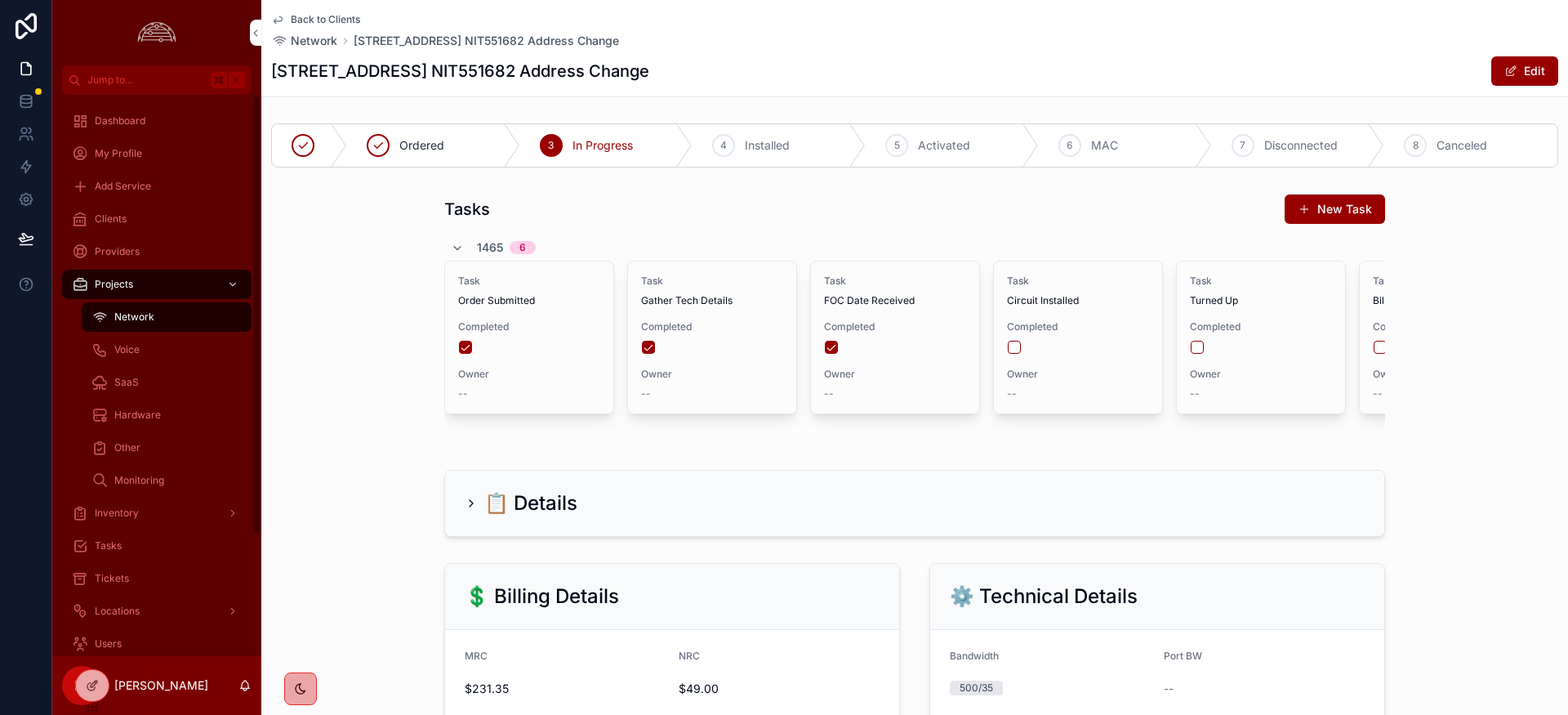
click at [334, 23] on span "Back to Clients" at bounding box center [326, 20] width 70 height 14
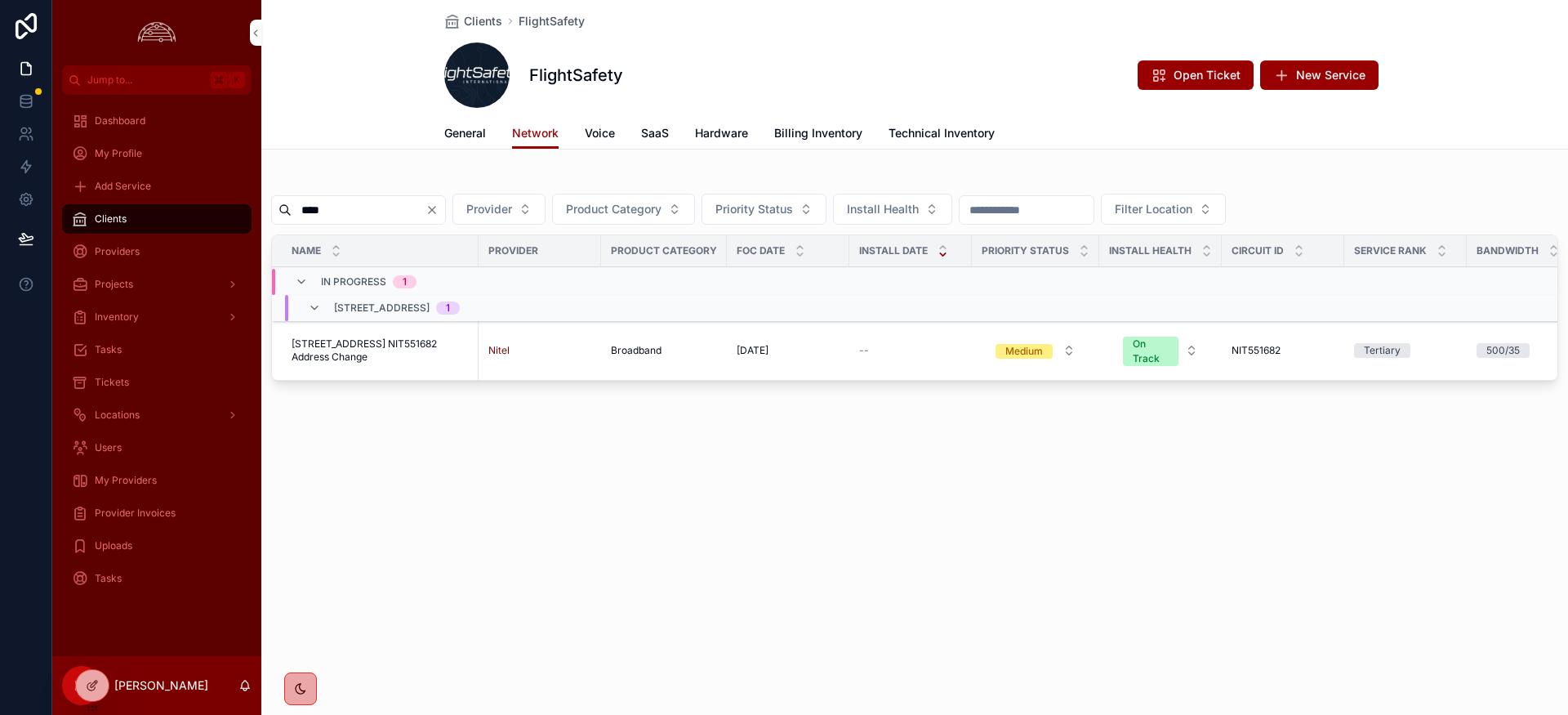
click at [134, 511] on span "Provider Invoices" at bounding box center [135, 514] width 81 height 14
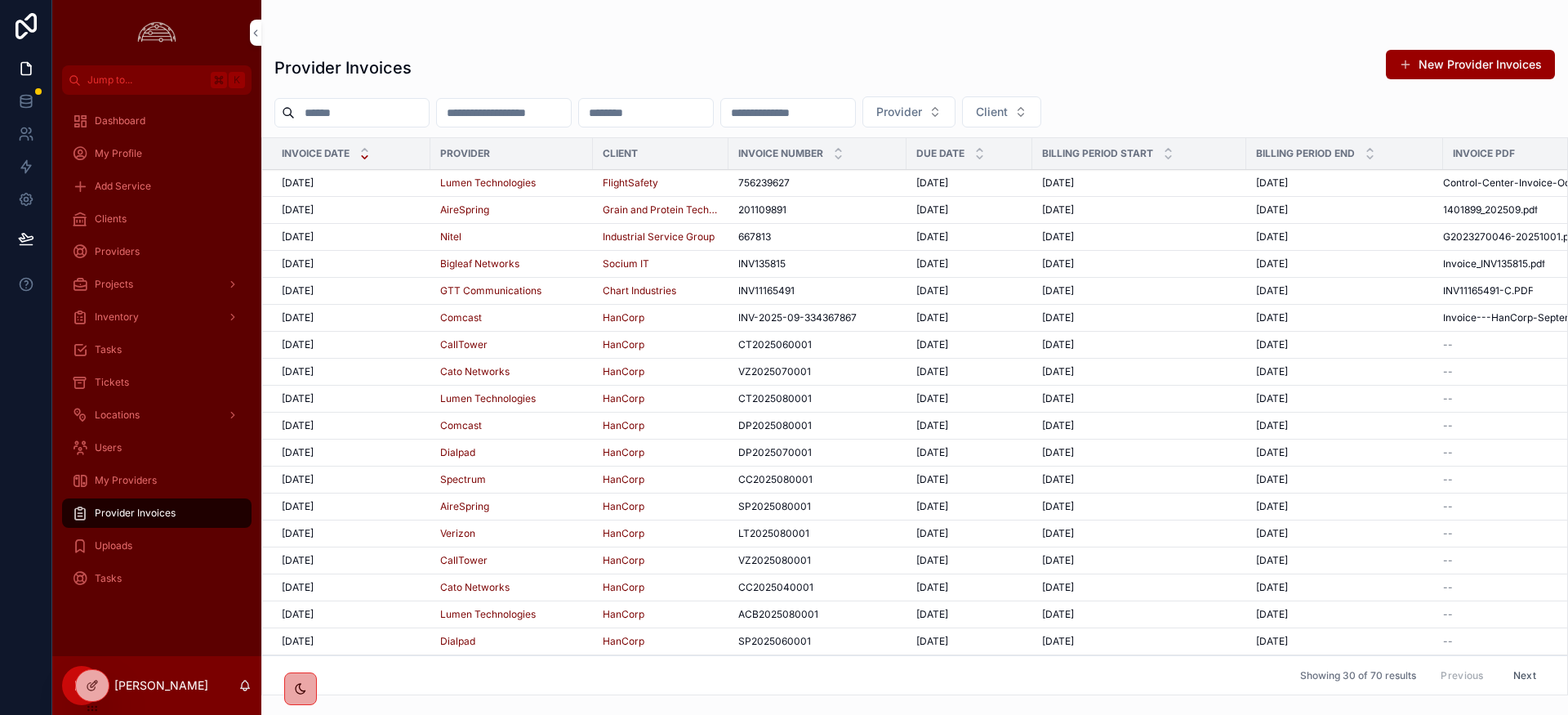
click at [291, 181] on span "10/1/2025" at bounding box center [297, 183] width 32 height 14
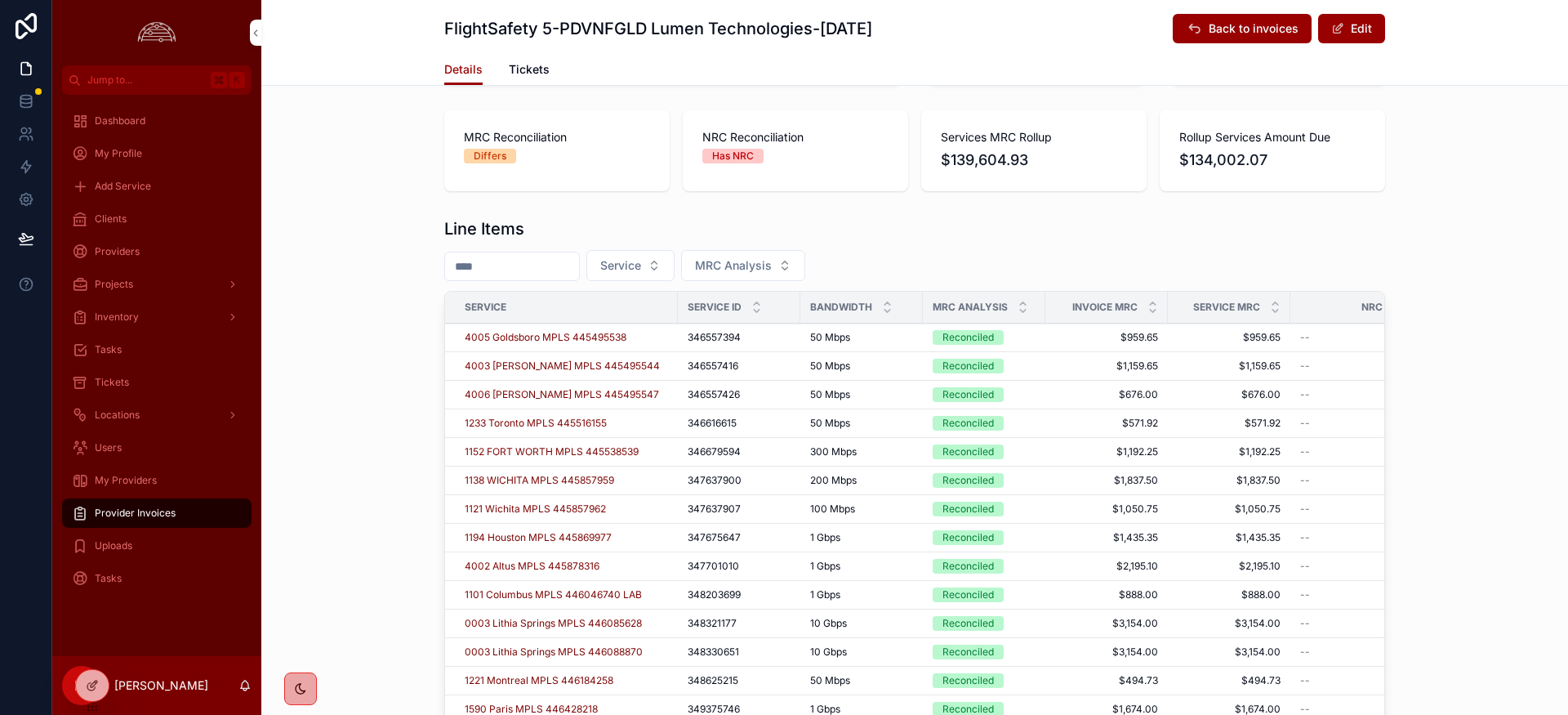
scroll to position [514, 0]
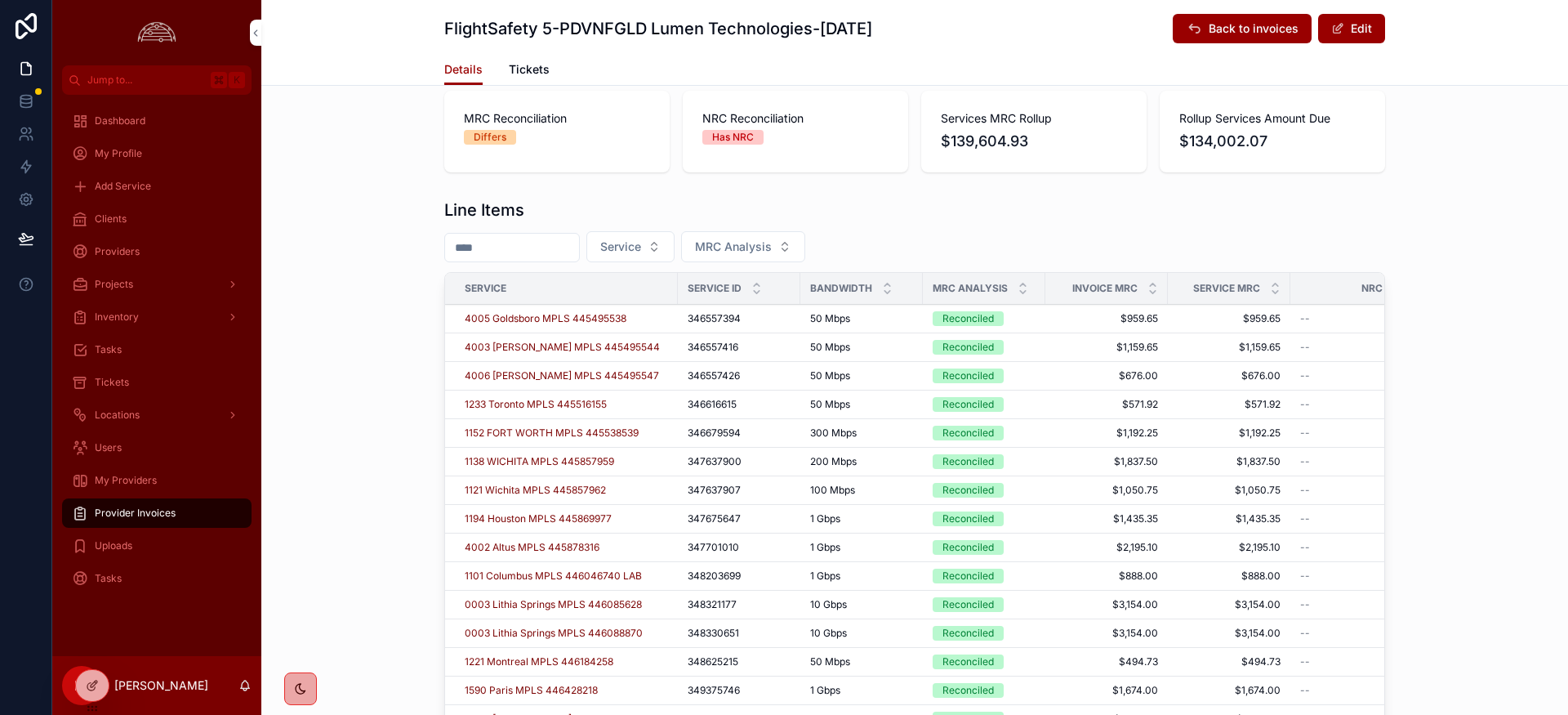
click at [1022, 283] on icon "scrollable content" at bounding box center [1023, 284] width 6 height 3
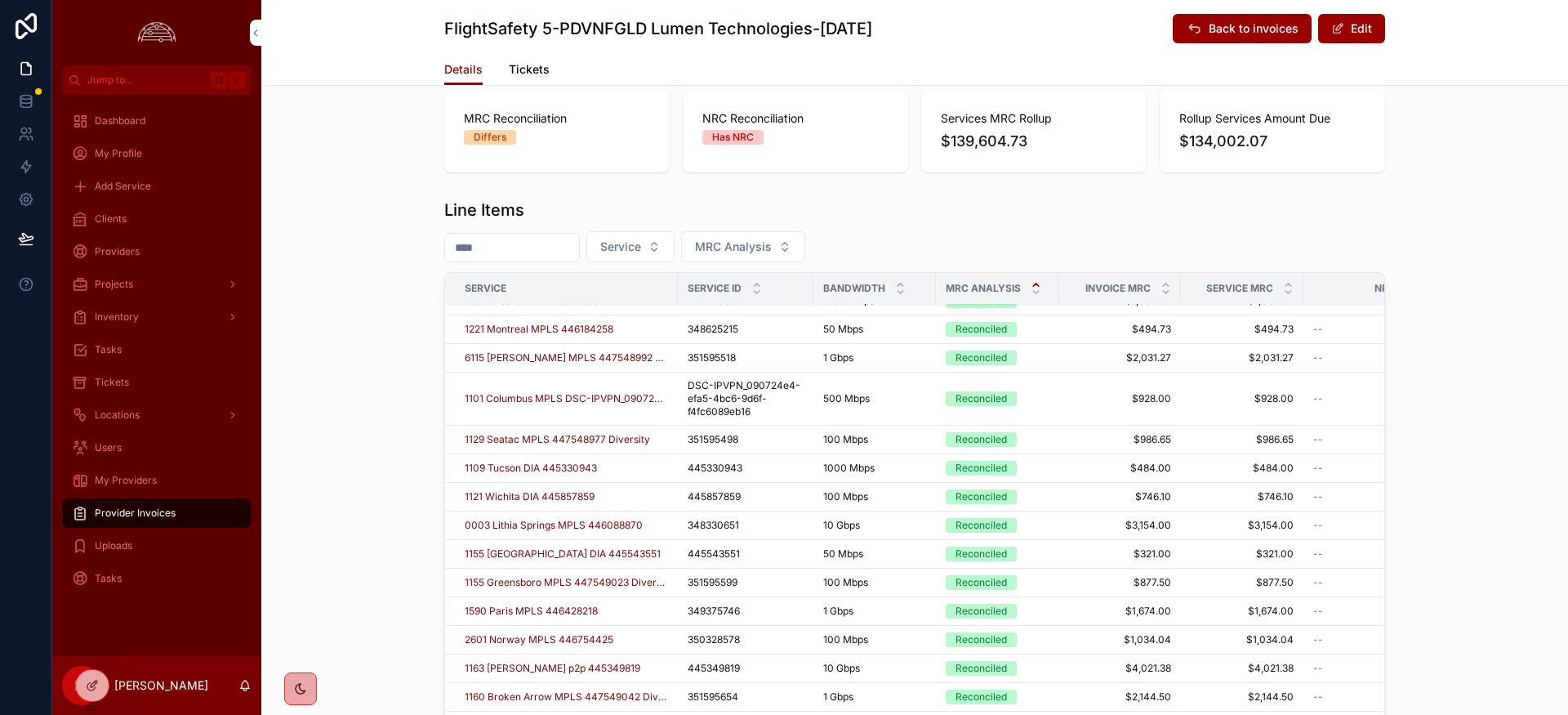
scroll to position [1111, 0]
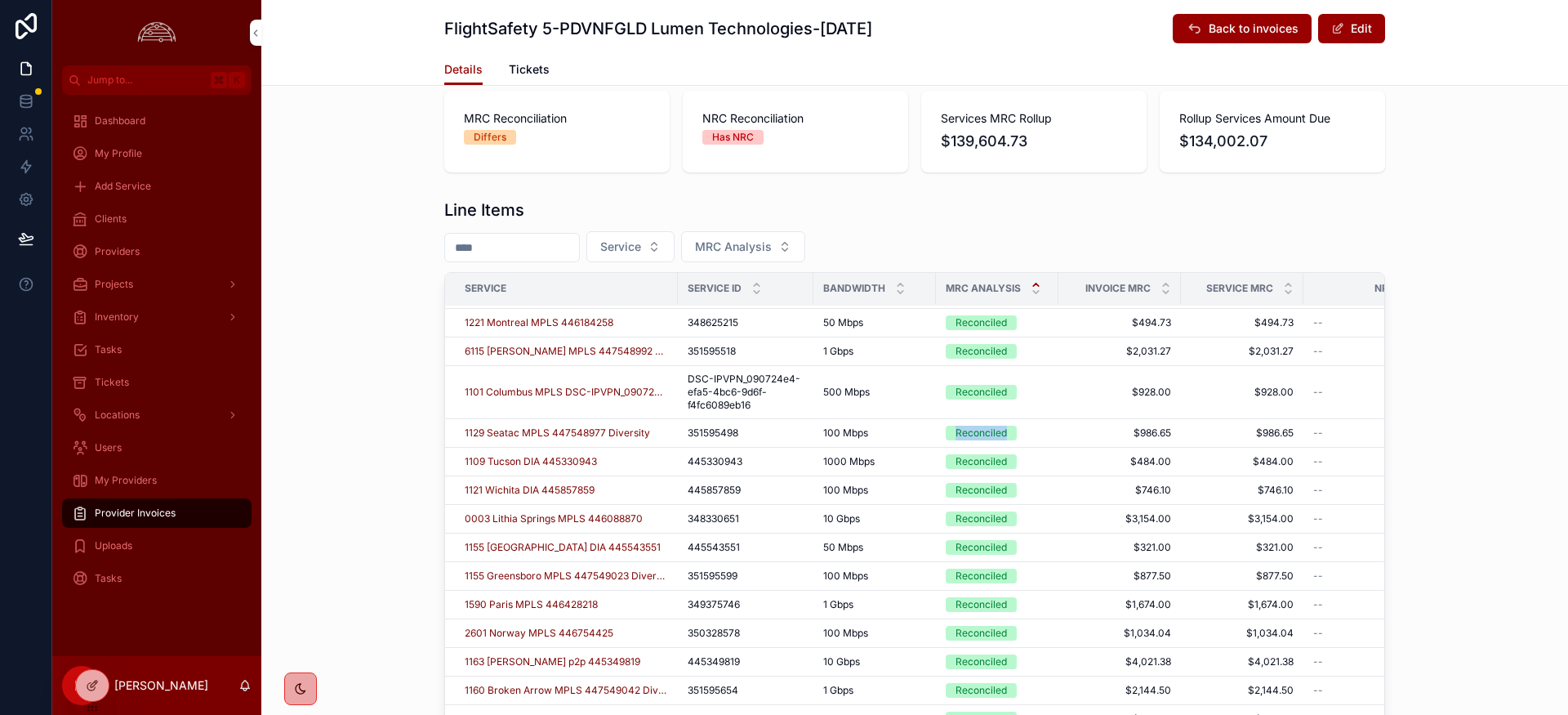
drag, startPoint x: 989, startPoint y: 433, endPoint x: 1033, endPoint y: 443, distance: 45.1
click at [1011, 433] on span "Reconciled" at bounding box center [981, 432] width 71 height 15
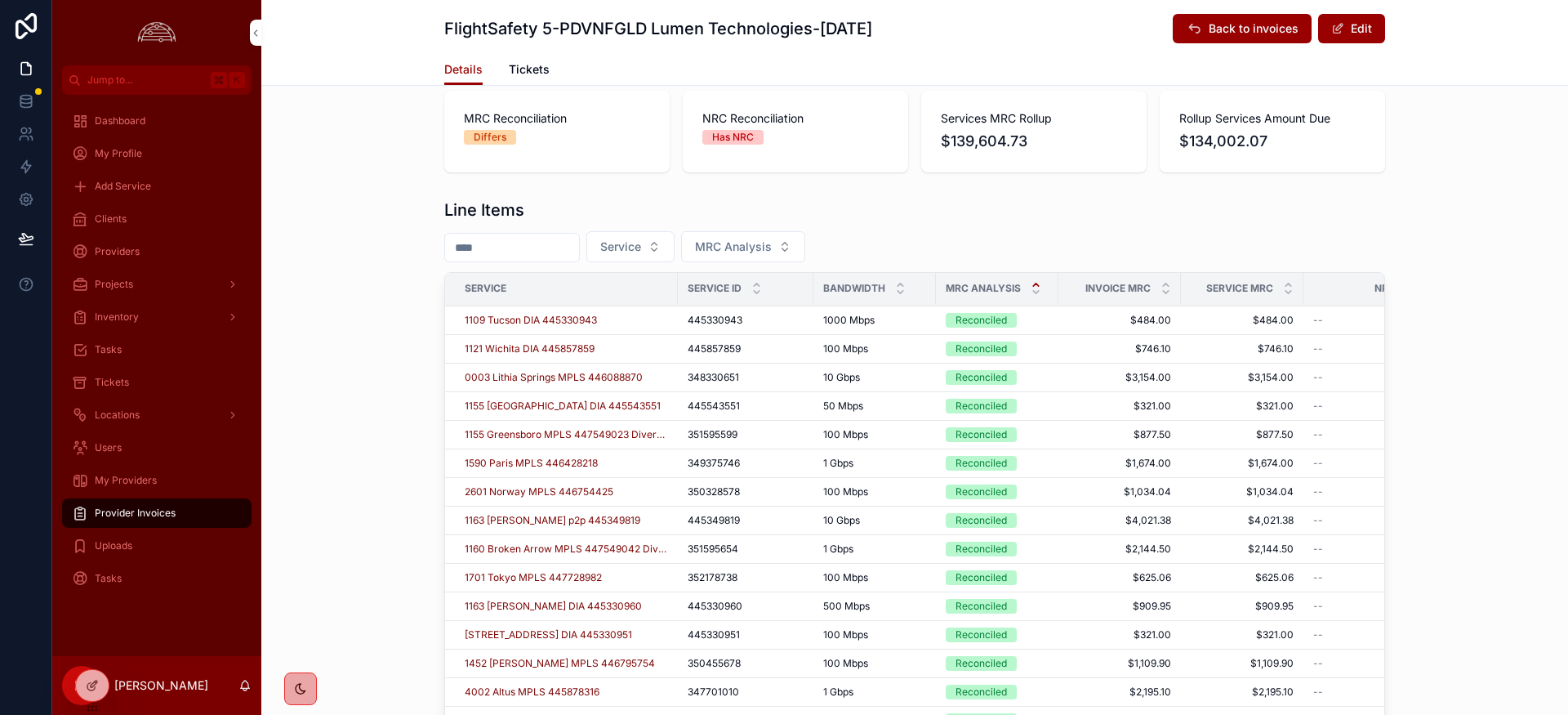
scroll to position [1254, 0]
click at [524, 544] on span "1160 Broken Arrow MPLS 447549042 Diversity" at bounding box center [566, 548] width 203 height 14
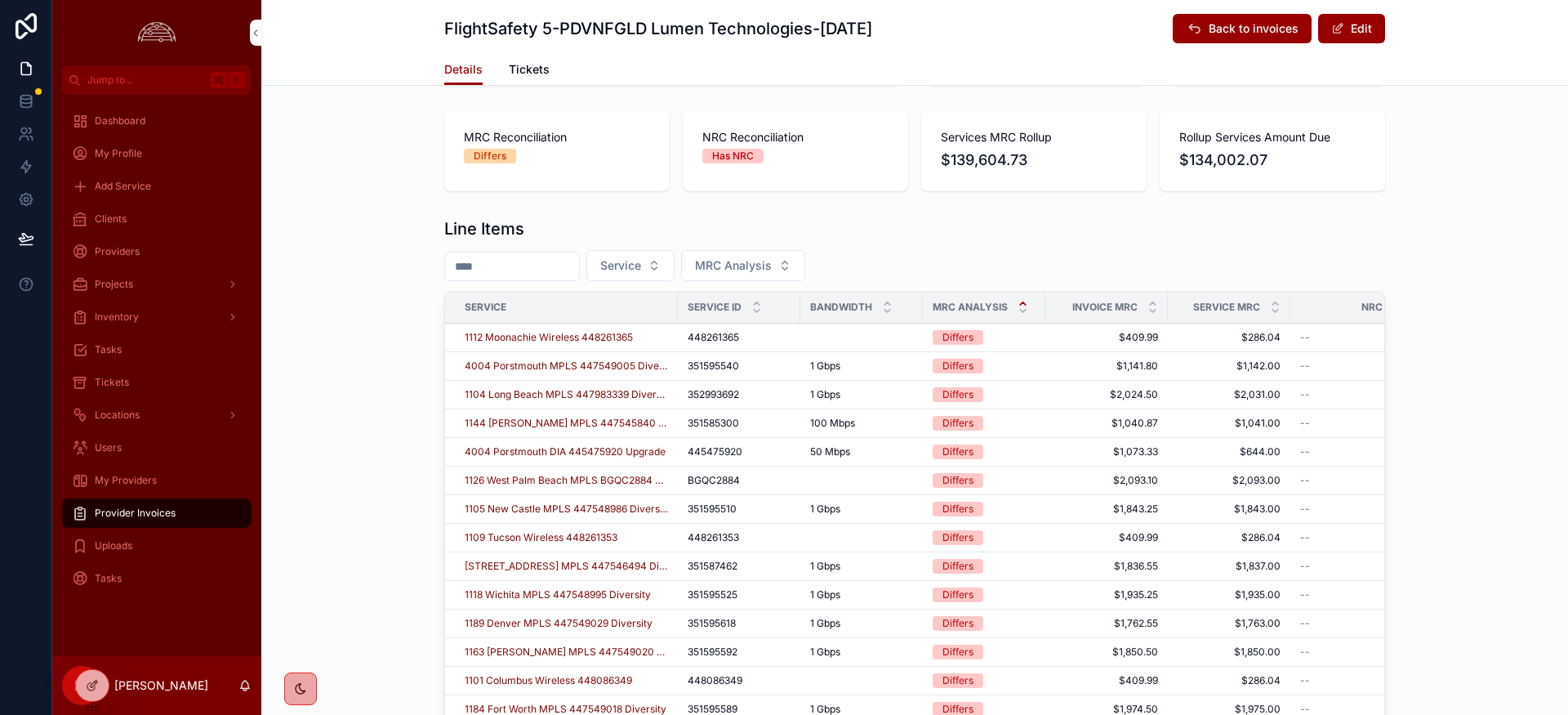
scroll to position [492, 0]
click at [537, 368] on span "4004 Porstmouth MPLS 447549005 Diversity" at bounding box center [566, 370] width 203 height 14
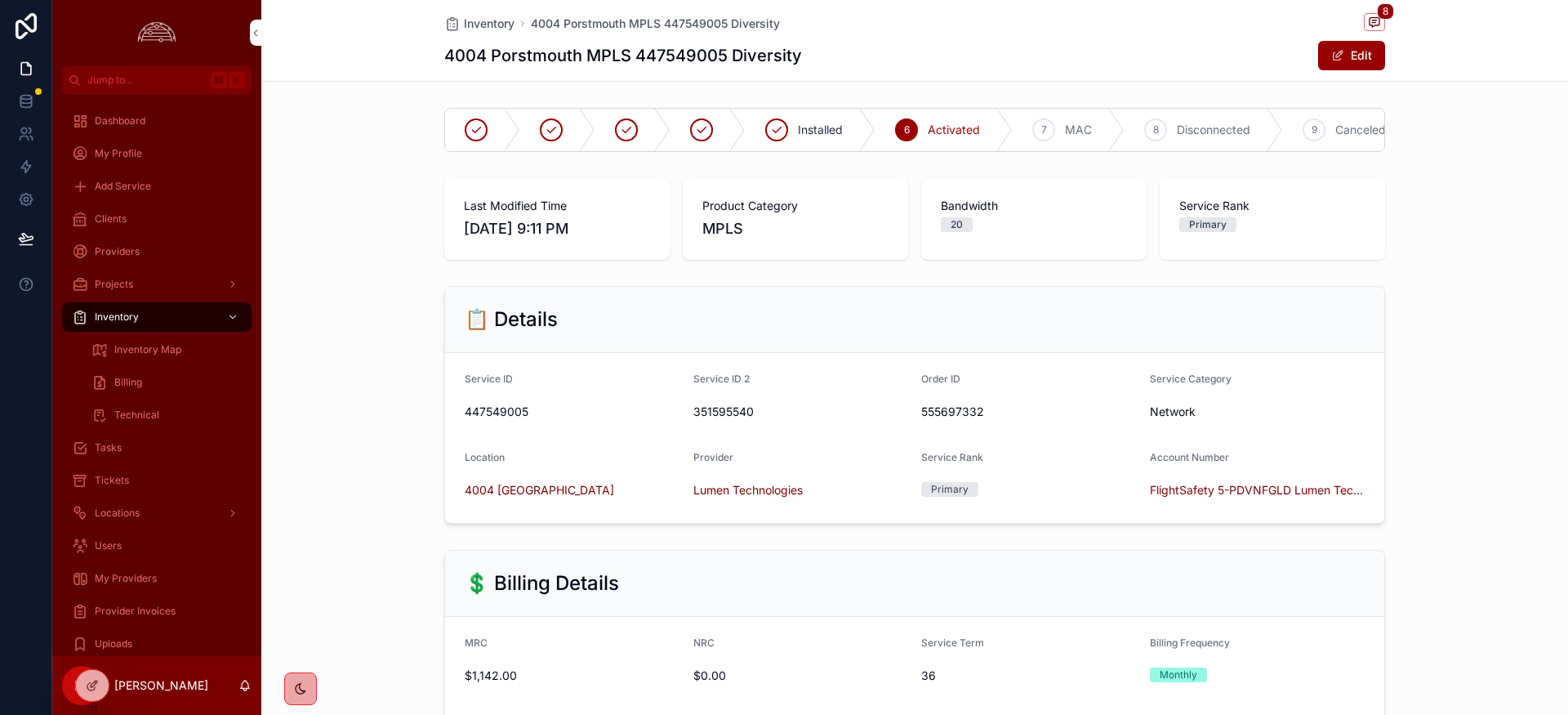
click at [1337, 62] on button "Edit" at bounding box center [1351, 55] width 67 height 29
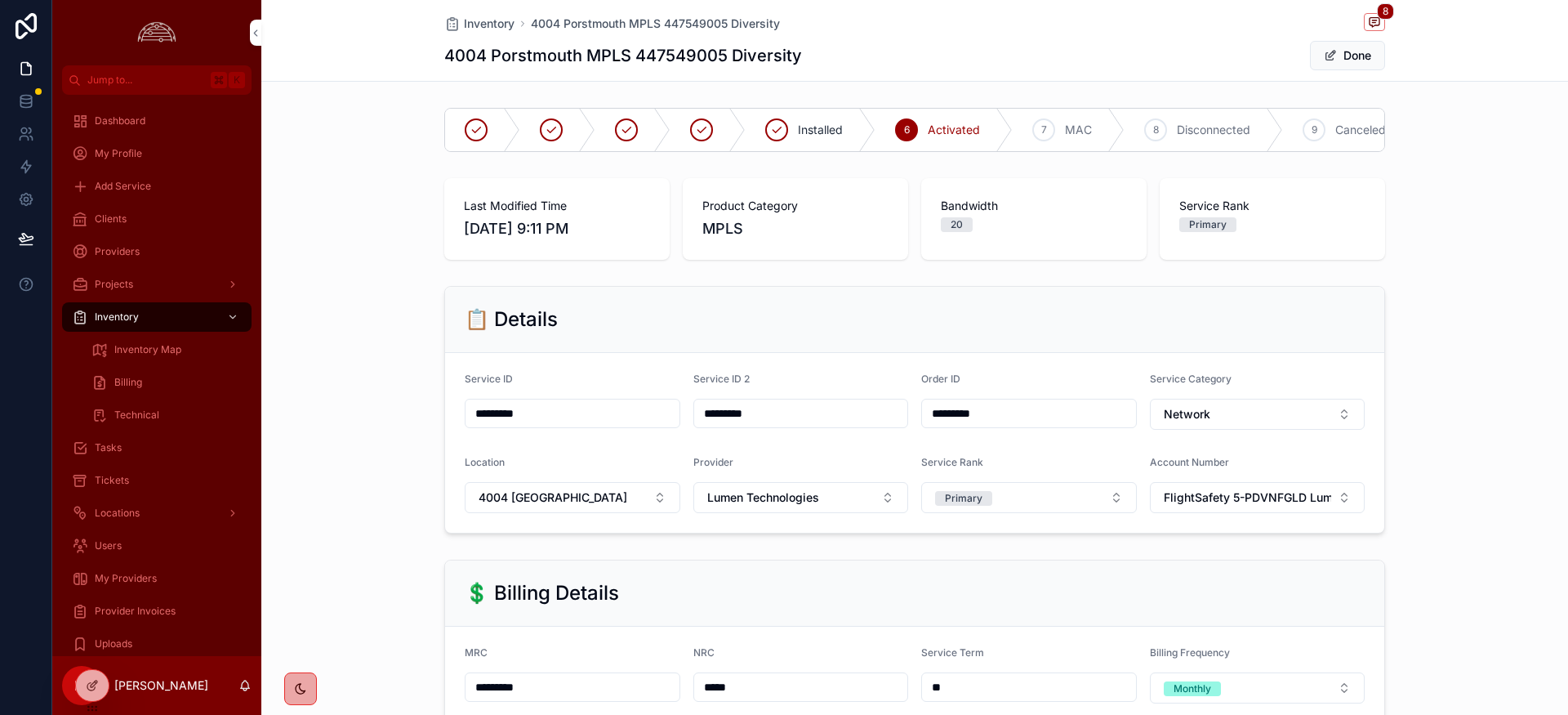
click at [547, 55] on h1 "4004 Porstmouth MPLS 447549005 Diversity" at bounding box center [623, 56] width 358 height 23
click at [533, 496] on span "4004 Porstmouth" at bounding box center [553, 497] width 149 height 16
type input "**********"
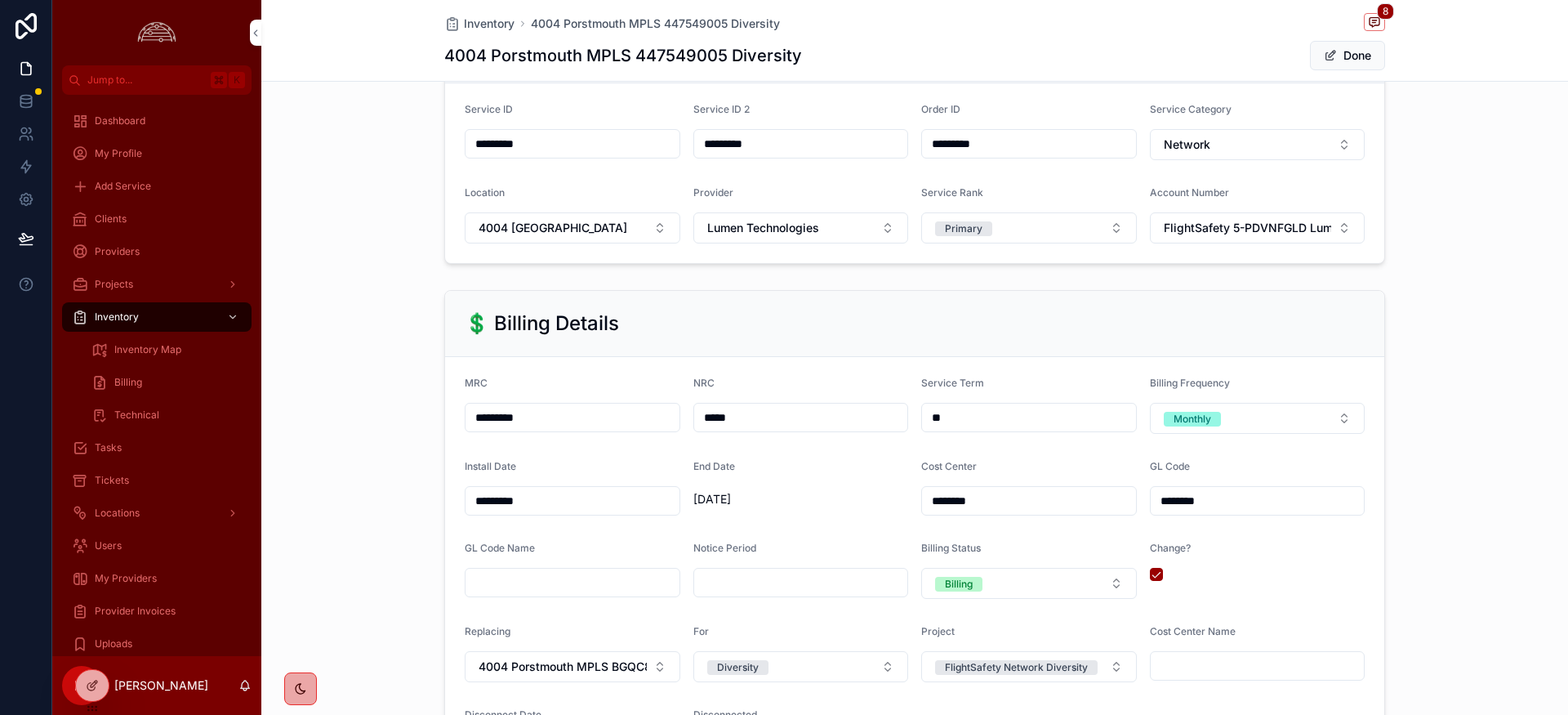
scroll to position [276, 0]
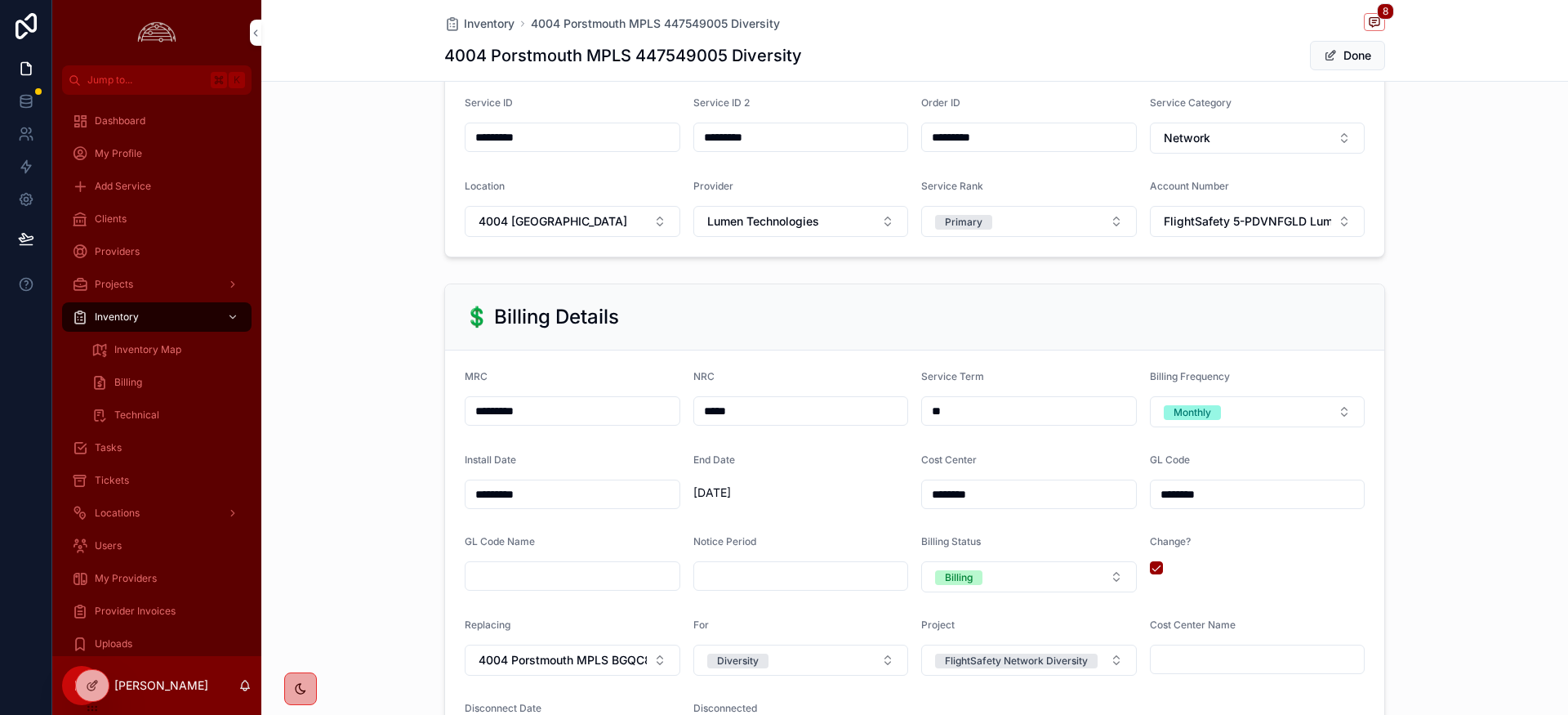
drag, startPoint x: 546, startPoint y: 415, endPoint x: 450, endPoint y: 412, distance: 96.0
click at [452, 408] on form "MRC ********* NRC ***** Service Term ** Billing Frequency Monthly Install Date …" at bounding box center [914, 563] width 939 height 427
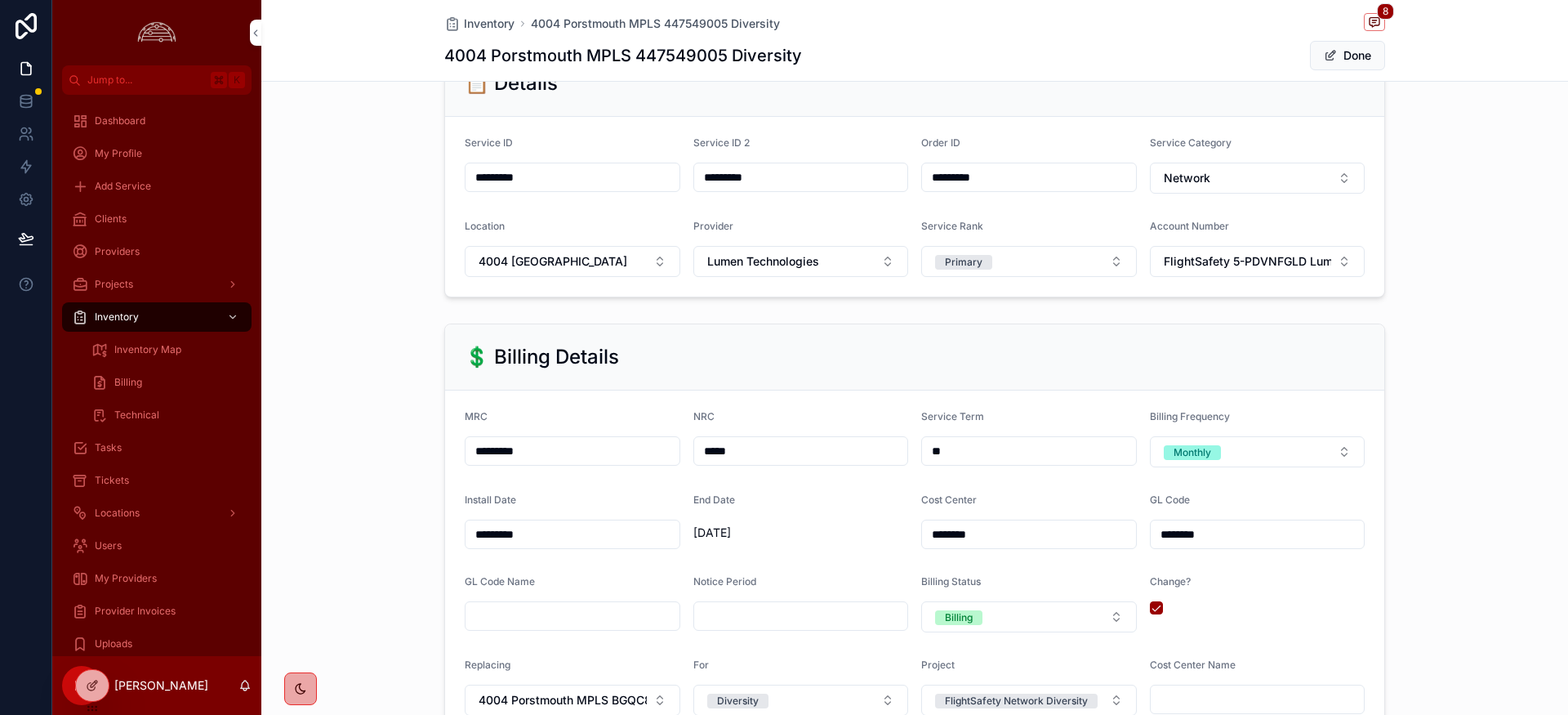
scroll to position [0, 0]
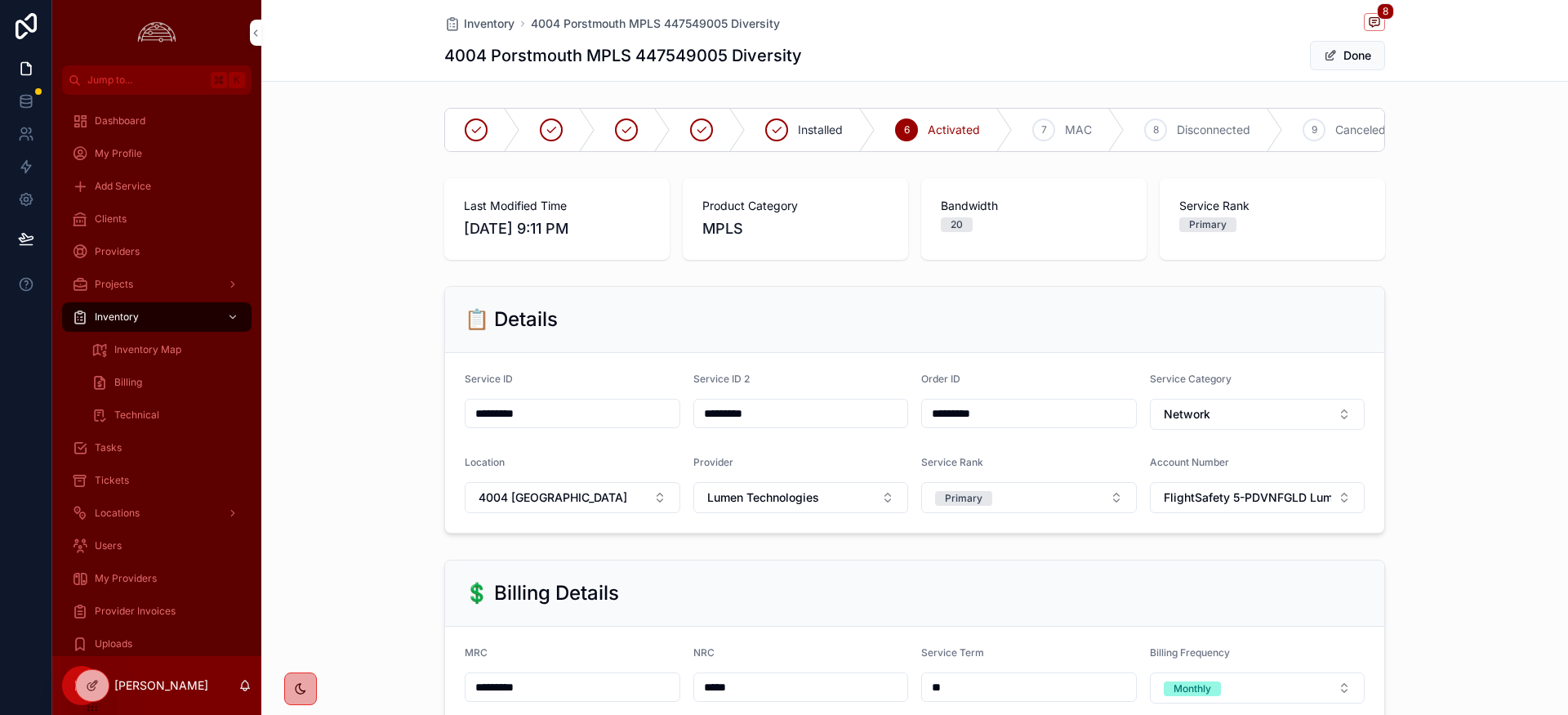
click at [671, 61] on h1 "4004 Porstmouth MPLS 447549005 Diversity" at bounding box center [623, 56] width 358 height 23
copy h1 "447549005"
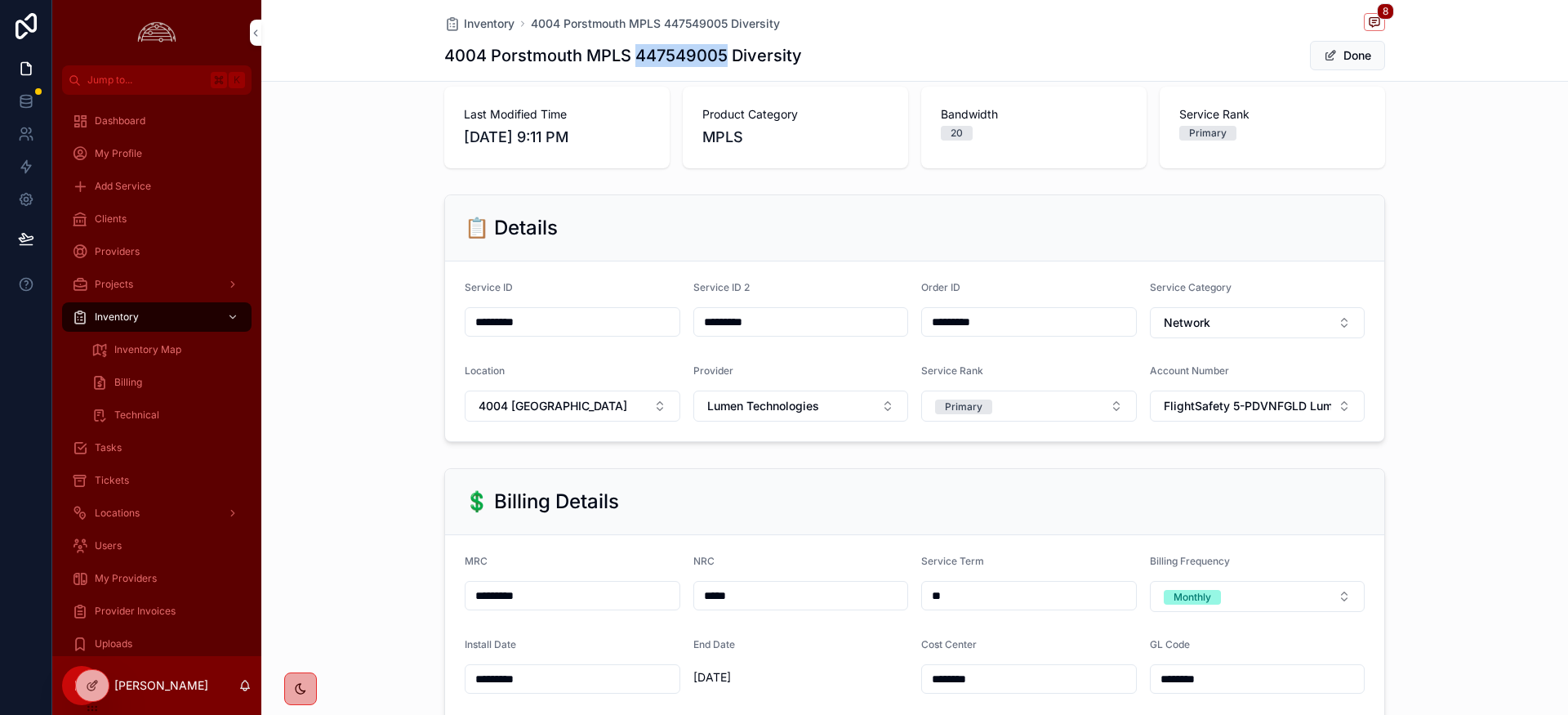
scroll to position [103, 0]
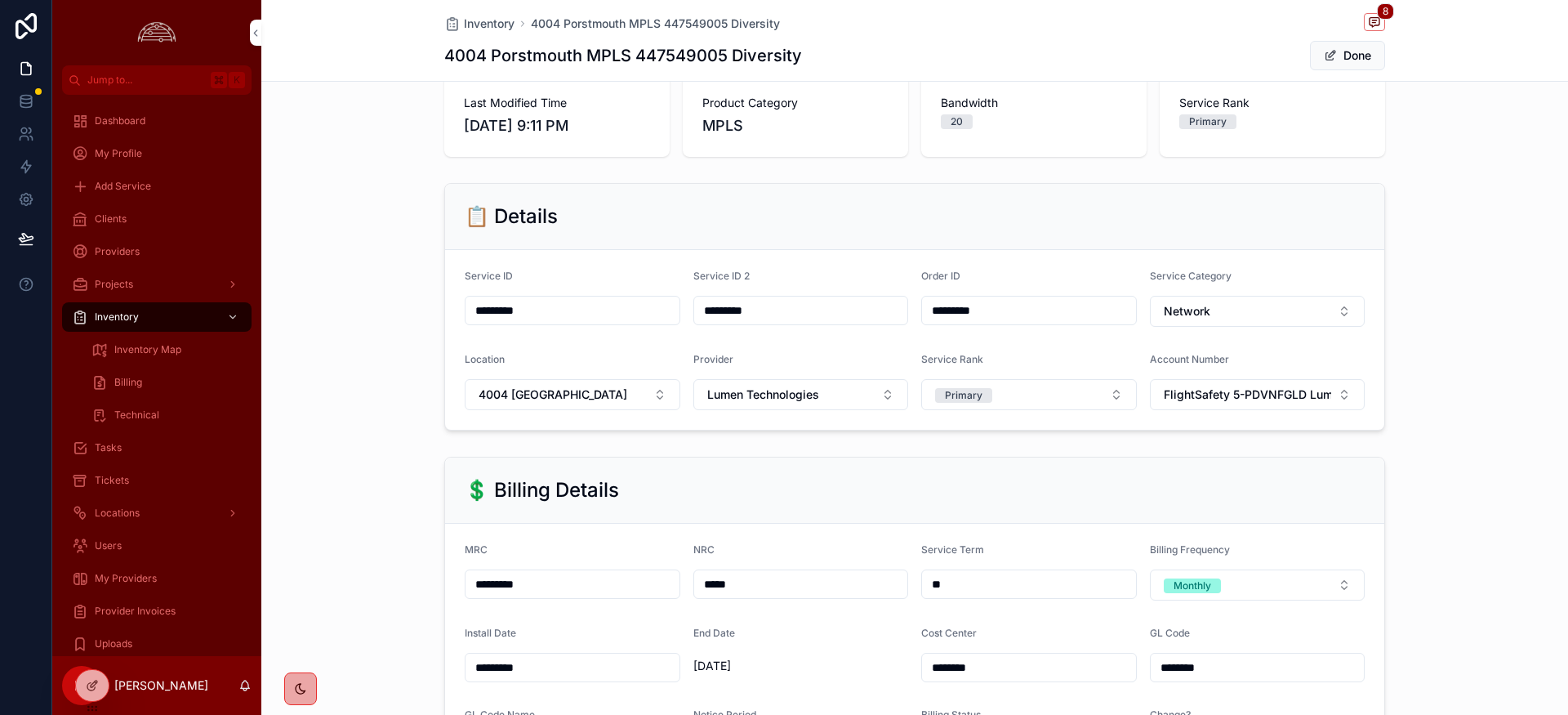
drag, startPoint x: 530, startPoint y: 581, endPoint x: 502, endPoint y: 584, distance: 28.2
click at [502, 584] on input "*********" at bounding box center [572, 584] width 214 height 23
type input "*********"
click at [792, 482] on div "💲 Billing Details" at bounding box center [914, 490] width 901 height 26
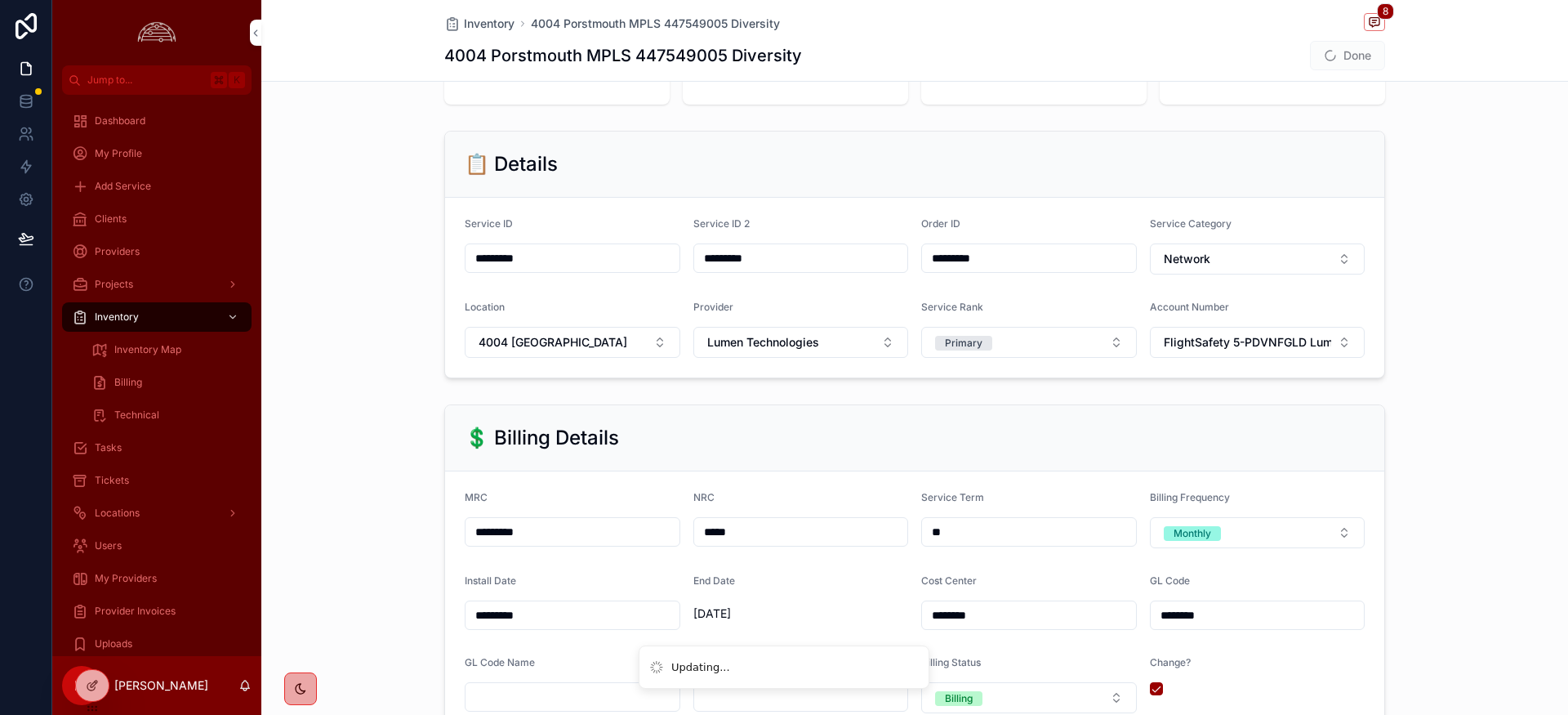
scroll to position [180, 0]
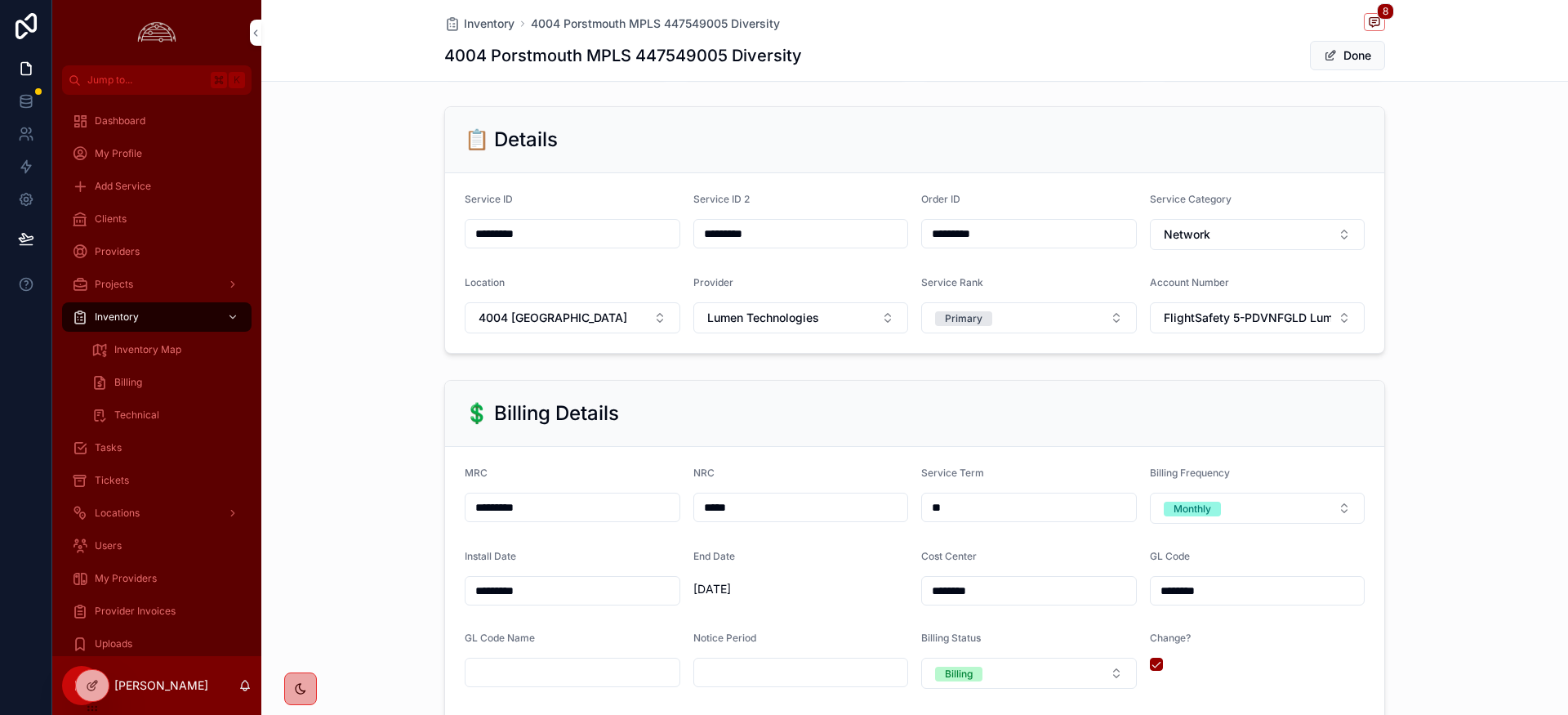
drag, startPoint x: 463, startPoint y: 507, endPoint x: 399, endPoint y: 504, distance: 64.1
click at [399, 504] on div "💲 Billing Details MRC ********* NRC ***** Service Term ** Billing Frequency Mon…" at bounding box center [914, 627] width 1307 height 507
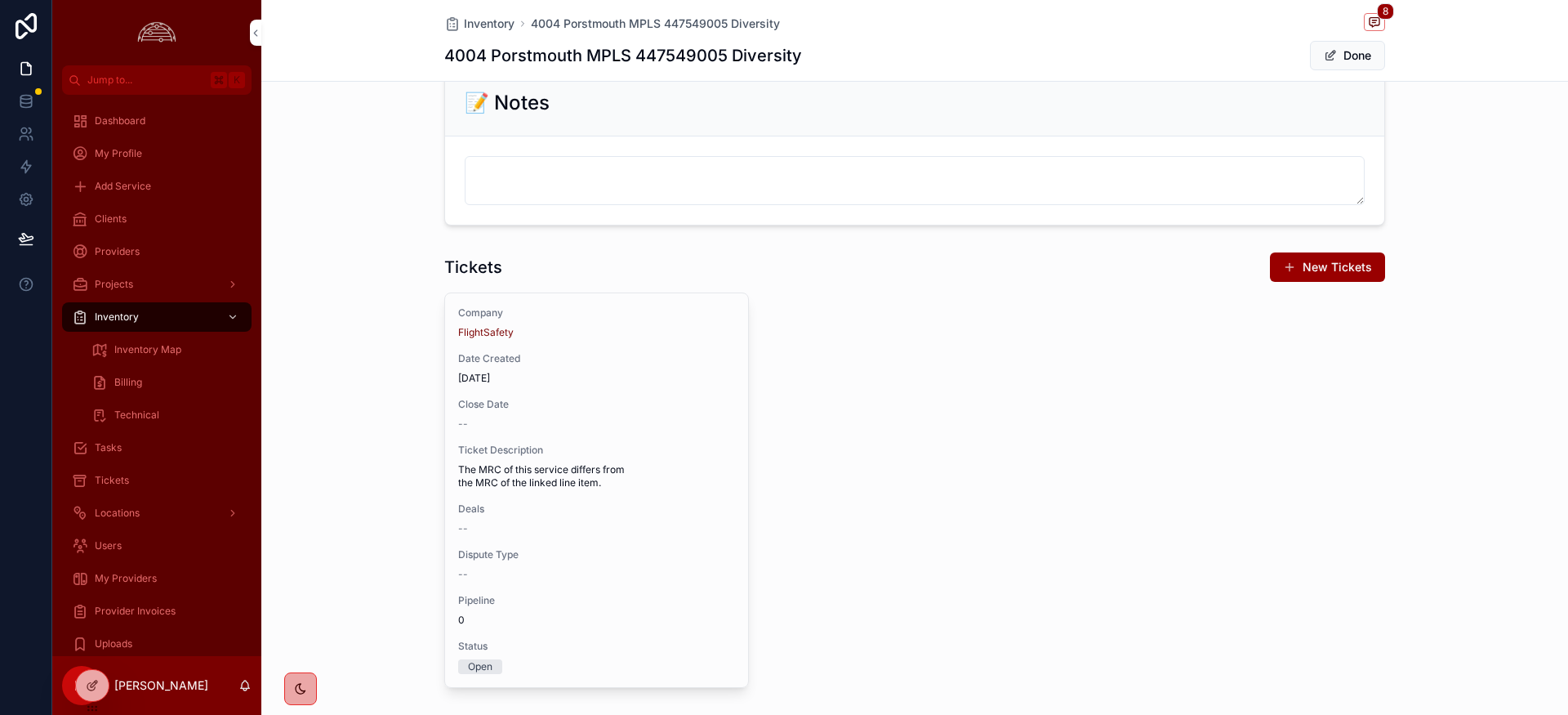
scroll to position [1450, 0]
click at [719, 401] on span "Close Date" at bounding box center [597, 405] width 277 height 14
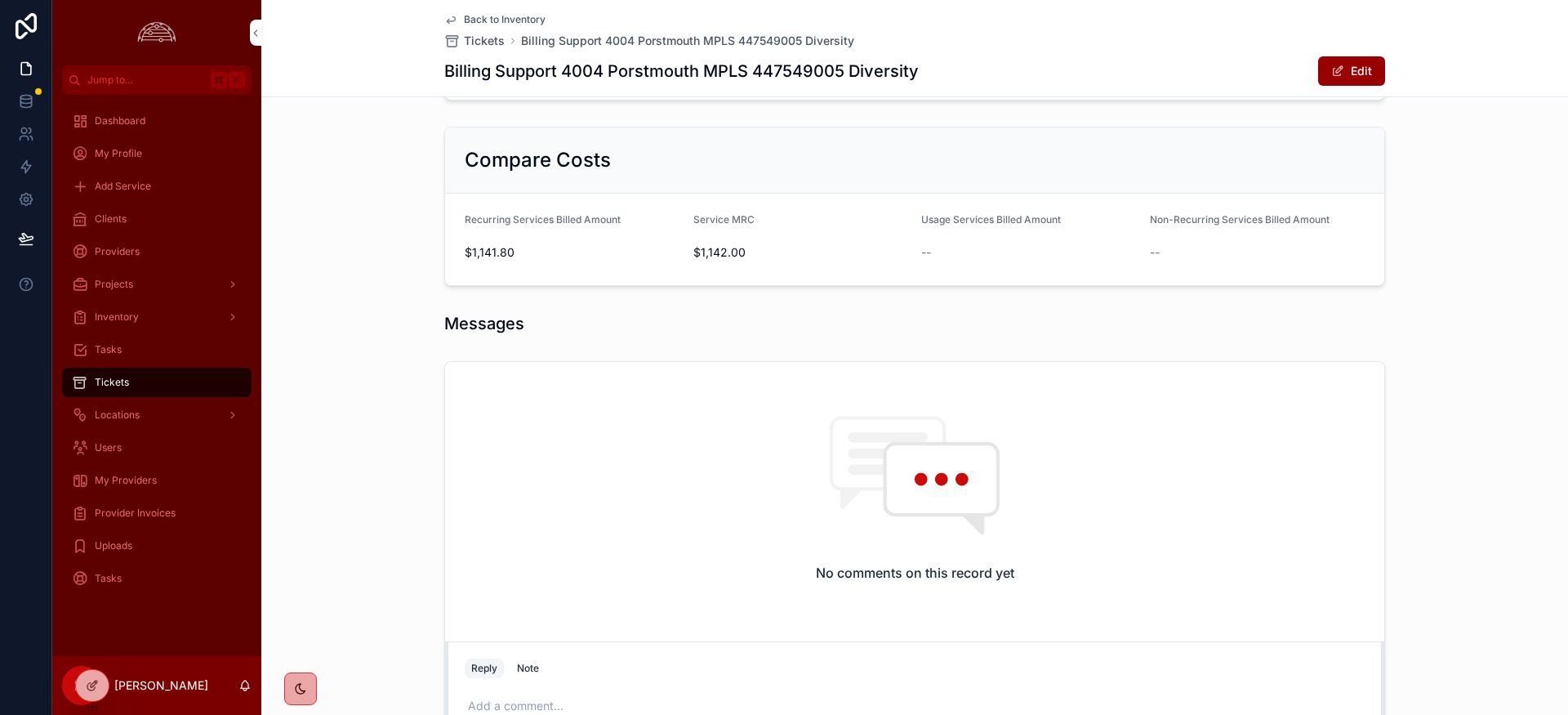
scroll to position [858, 0]
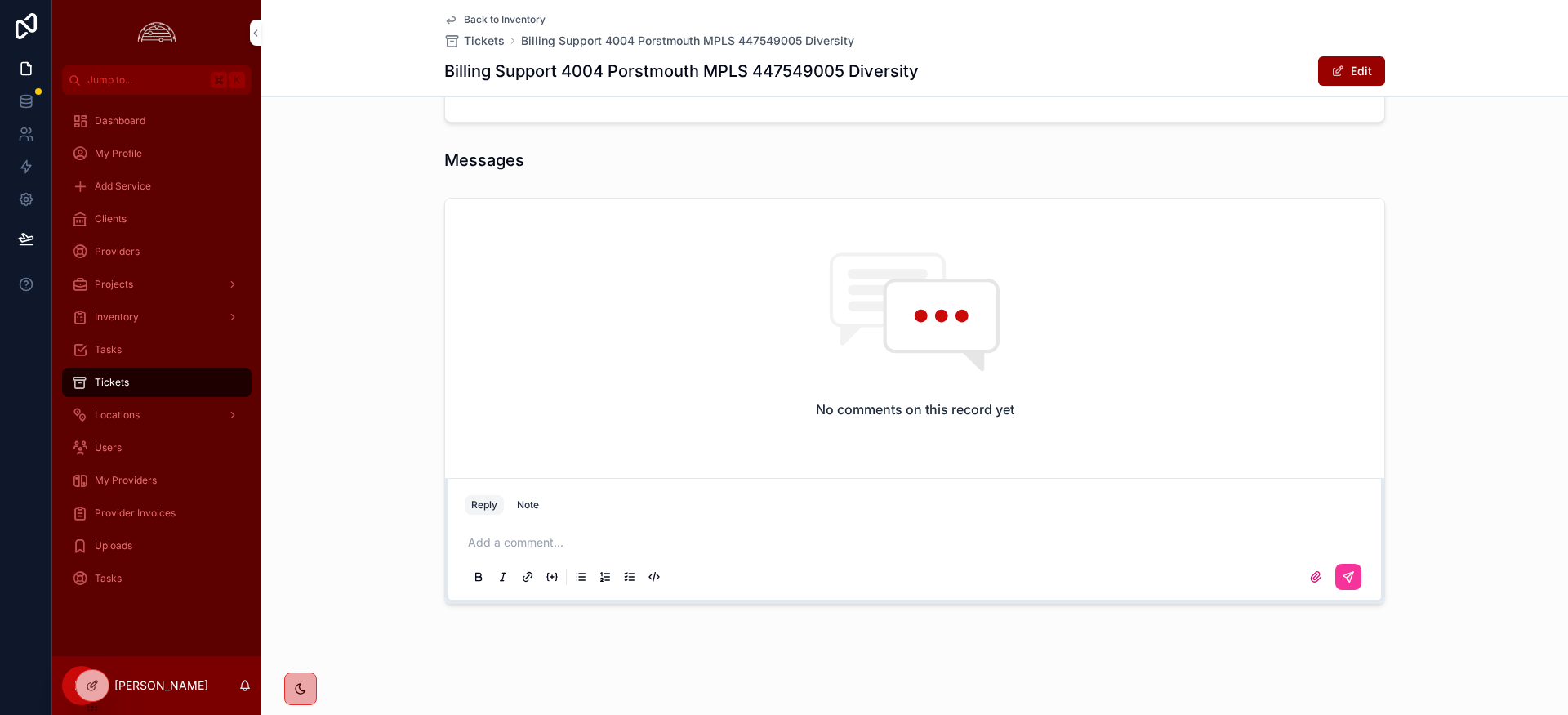
drag, startPoint x: 531, startPoint y: 506, endPoint x: 528, endPoint y: 533, distance: 27.2
click at [531, 506] on div "Note" at bounding box center [528, 505] width 22 height 14
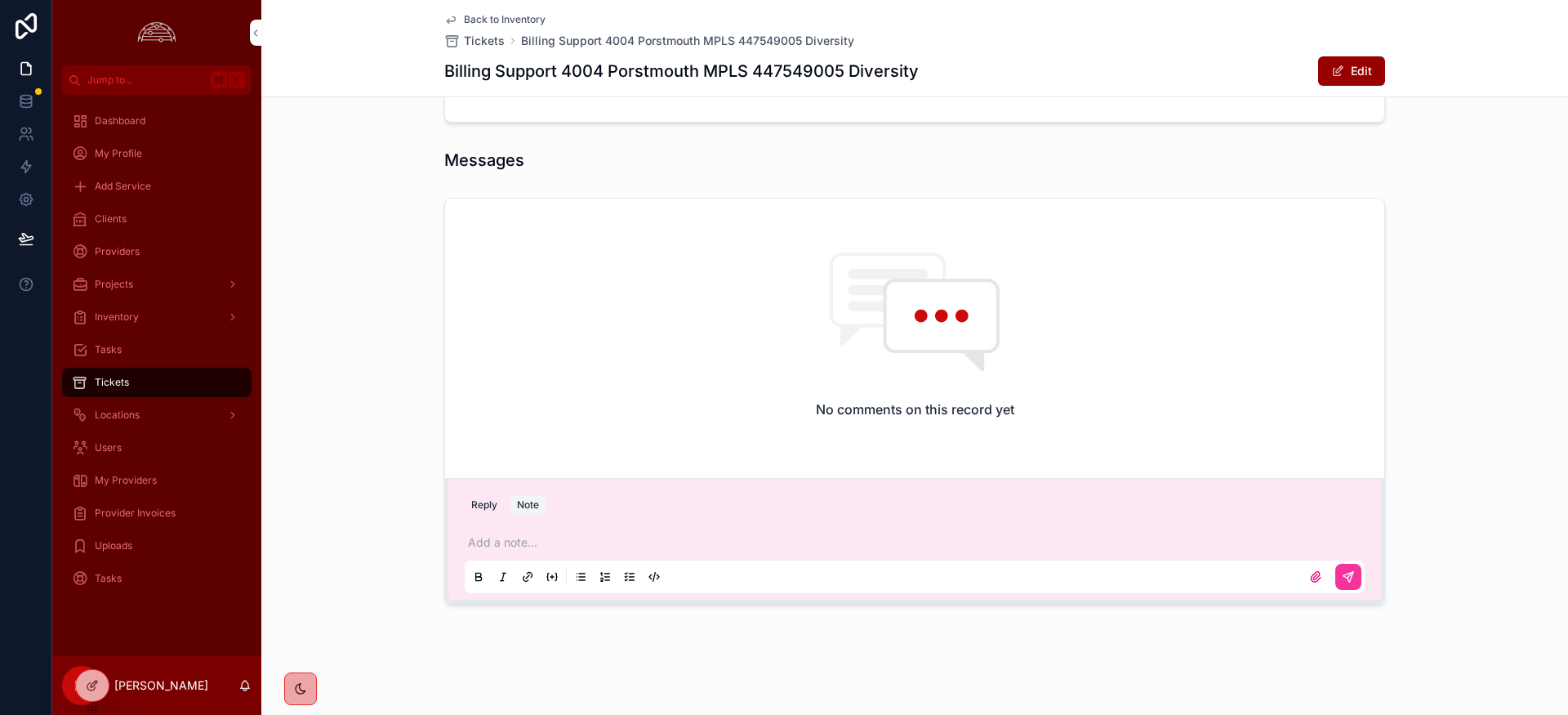
click at [528, 539] on p "scrollable content" at bounding box center [918, 542] width 901 height 16
click at [649, 376] on div "No comments on this record yet" at bounding box center [914, 335] width 939 height 273
drag, startPoint x: 857, startPoint y: 541, endPoint x: 884, endPoint y: 579, distance: 46.6
click at [825, 547] on span "**********" at bounding box center [646, 543] width 357 height 12
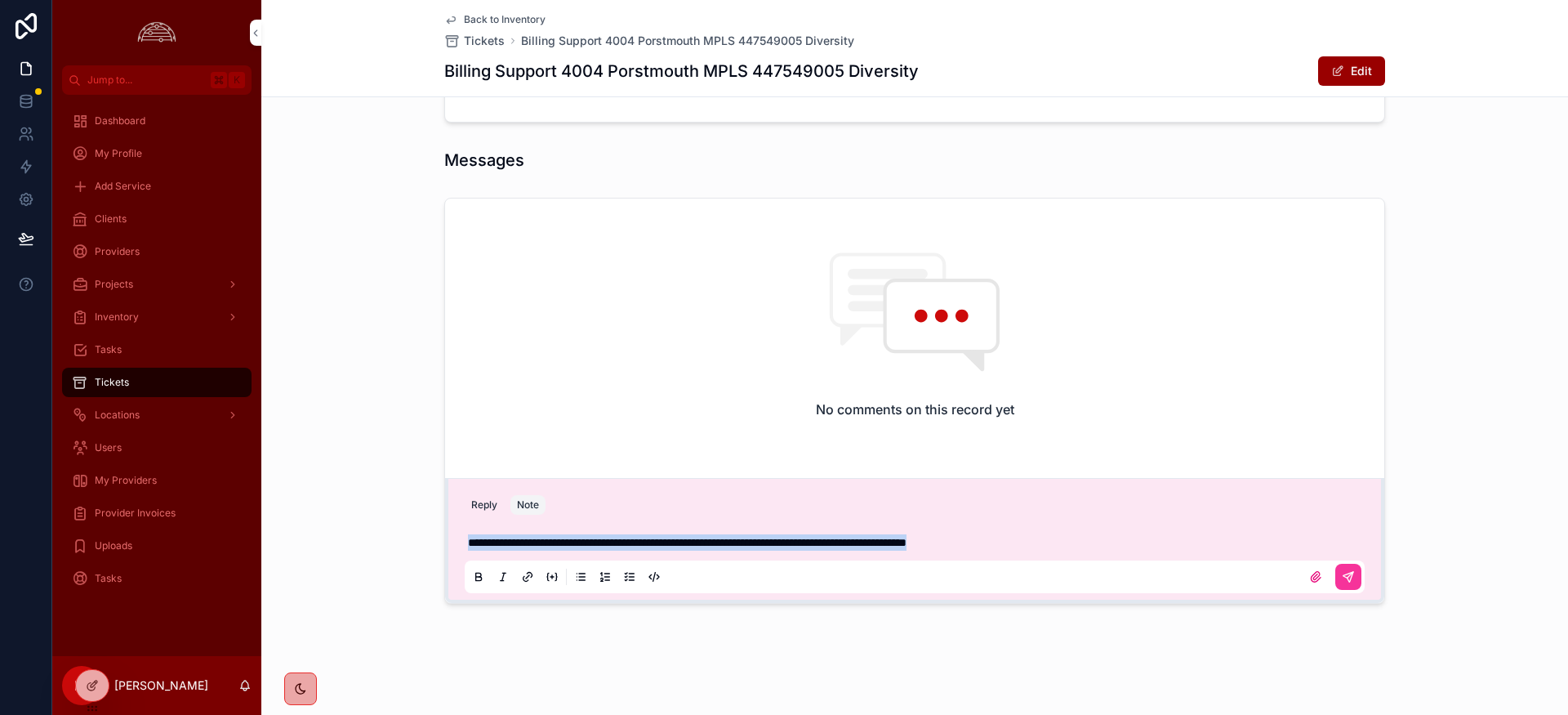
drag, startPoint x: 1062, startPoint y: 543, endPoint x: 525, endPoint y: 583, distance: 538.5
click at [456, 544] on div "**********" at bounding box center [914, 558] width 920 height 81
copy span "**********"
click at [1084, 498] on div "Reply Note" at bounding box center [914, 504] width 920 height 26
click at [1342, 579] on icon "scrollable content" at bounding box center [1348, 577] width 14 height 14
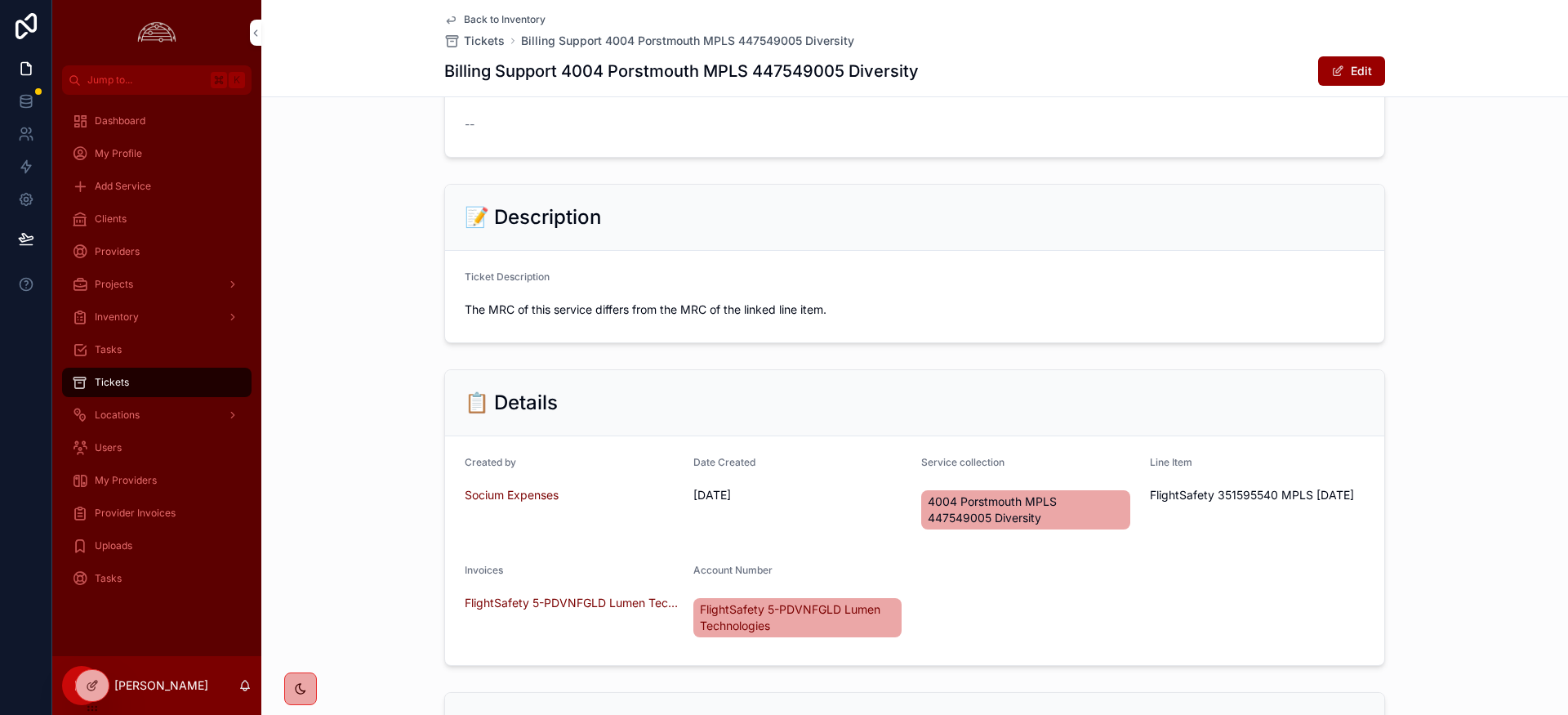
scroll to position [0, 0]
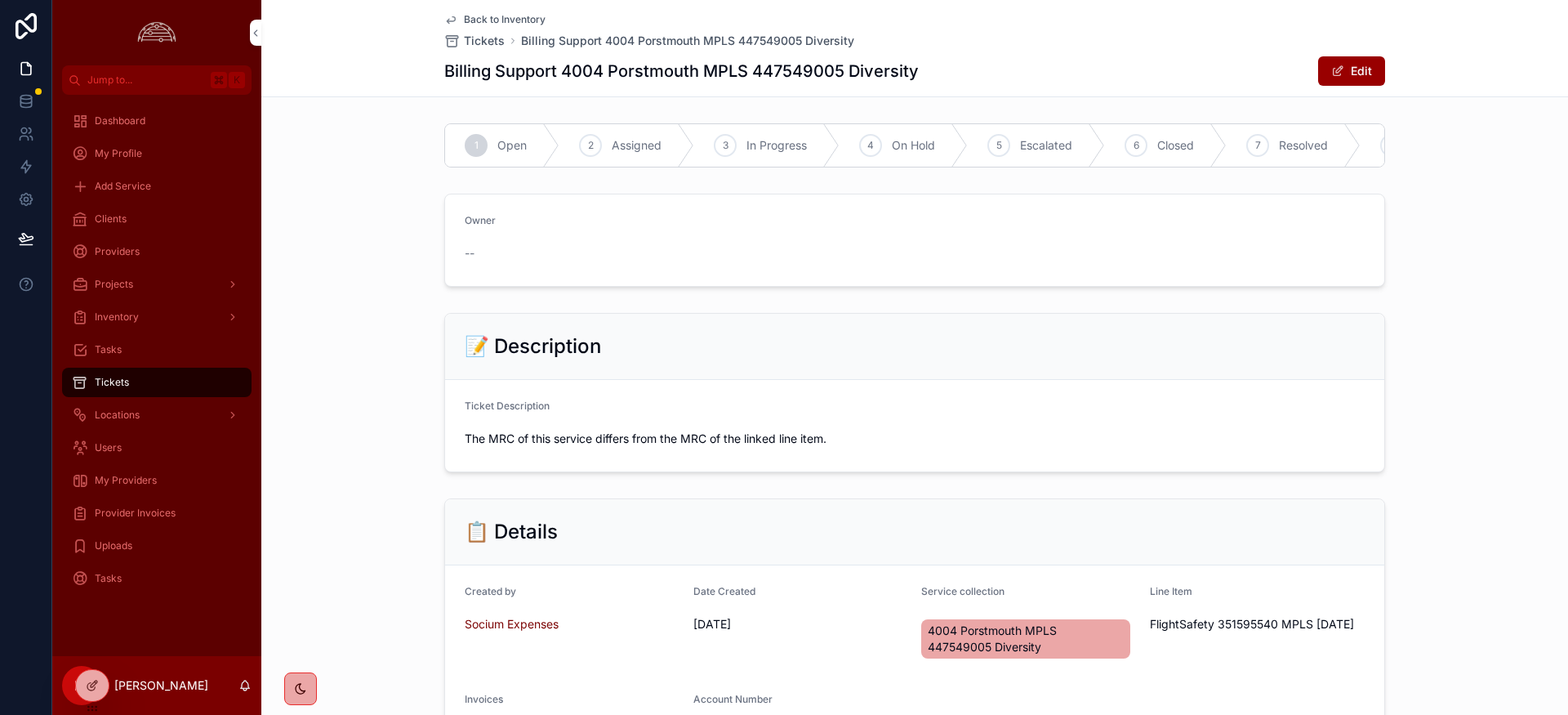
click at [1162, 147] on span "Closed" at bounding box center [1176, 145] width 37 height 16
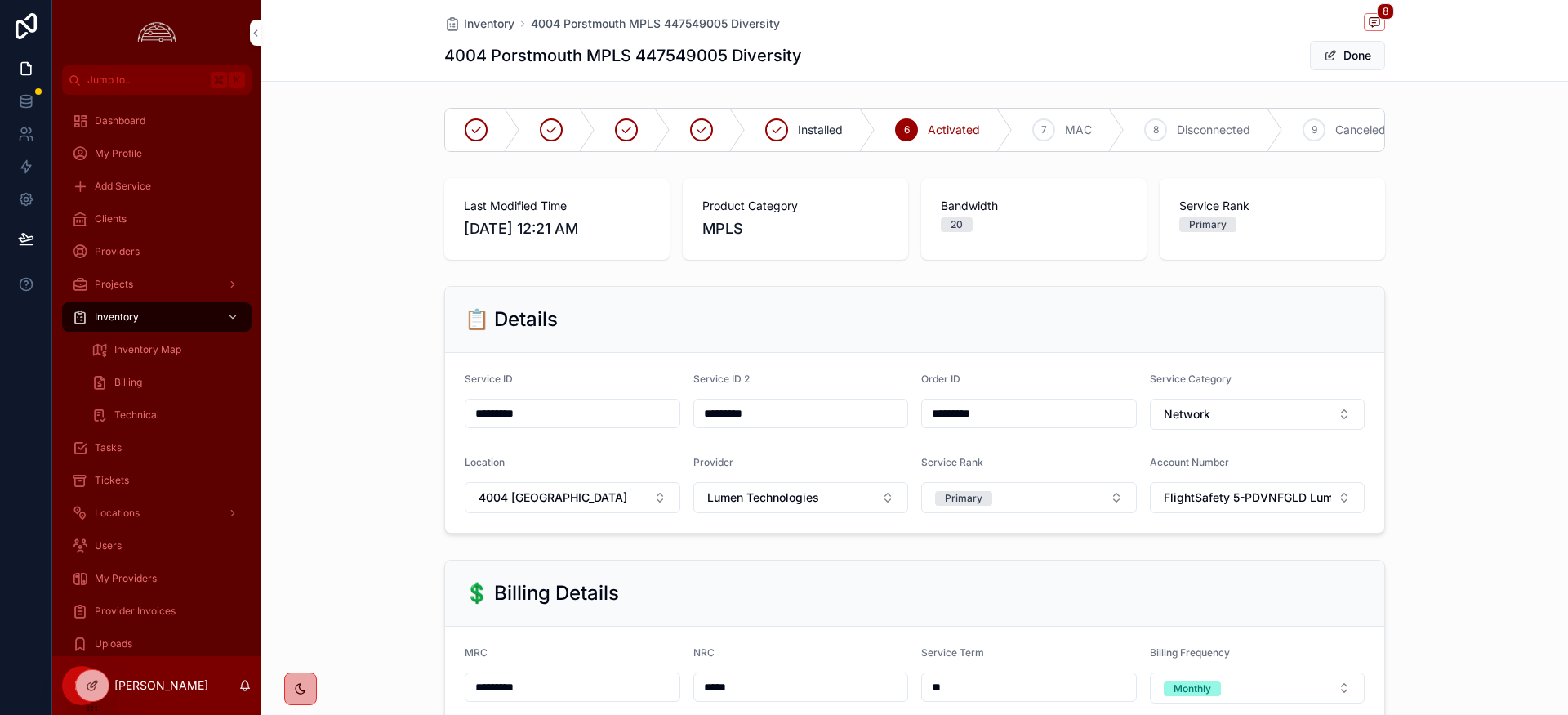
click at [139, 609] on span "Provider Invoices" at bounding box center [135, 611] width 81 height 14
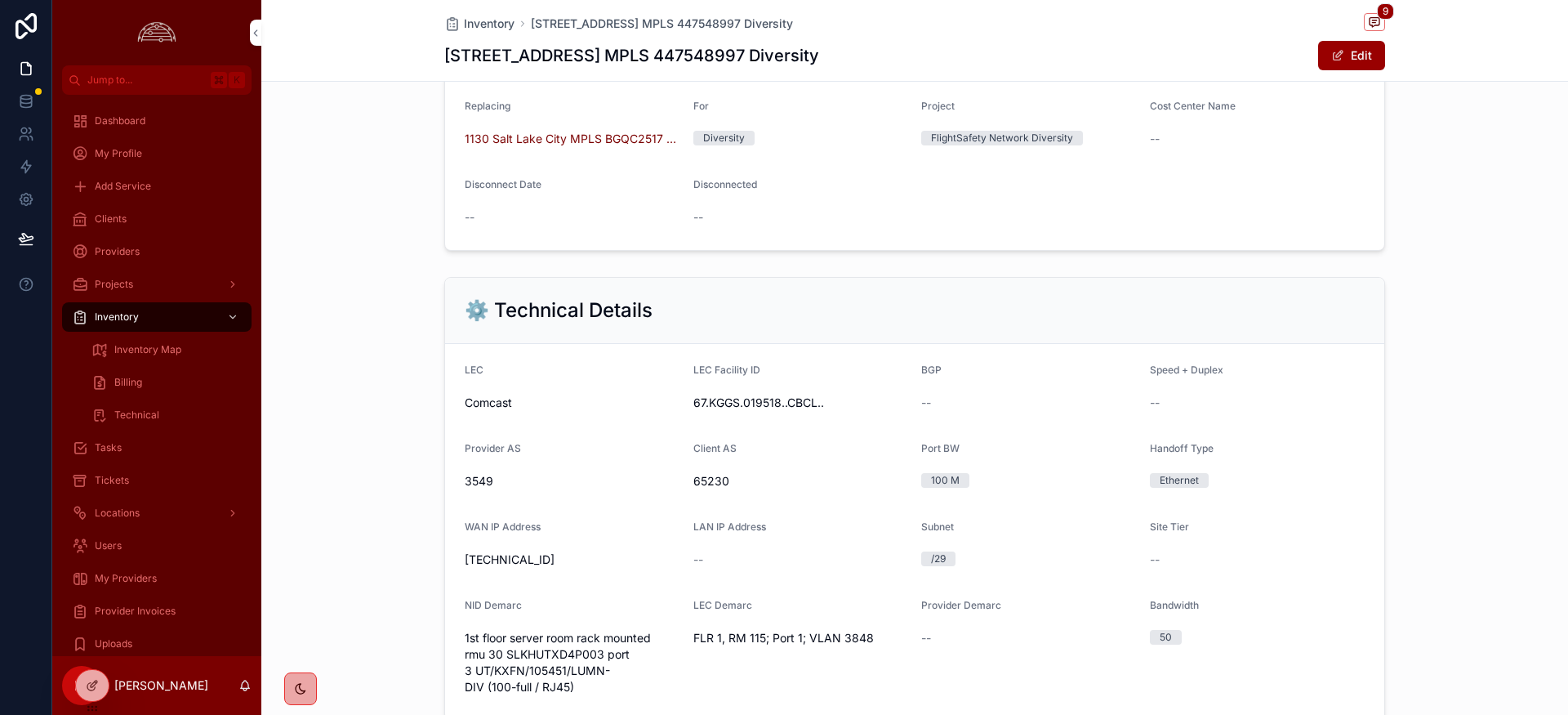
scroll to position [674, 0]
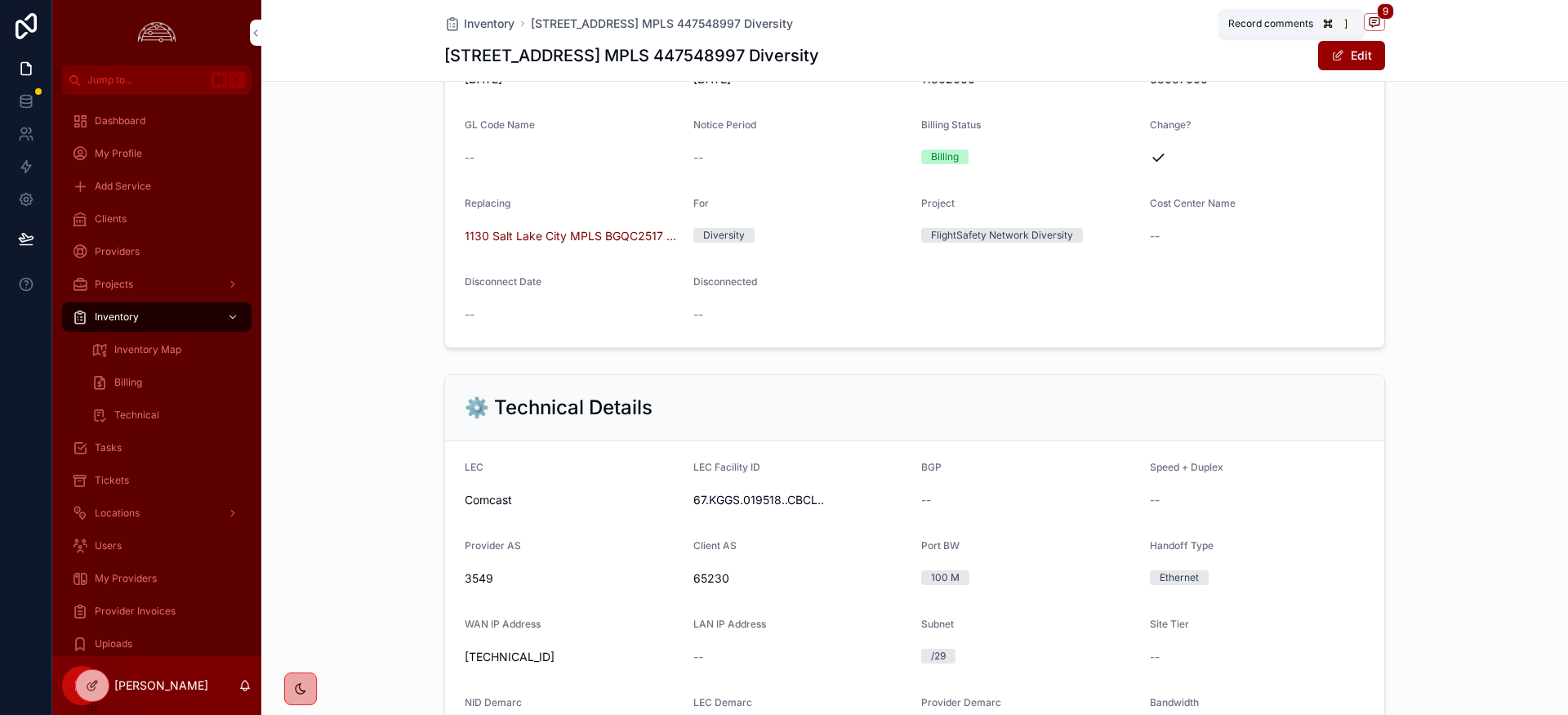
click at [1376, 21] on icon "scrollable content" at bounding box center [1375, 22] width 14 height 14
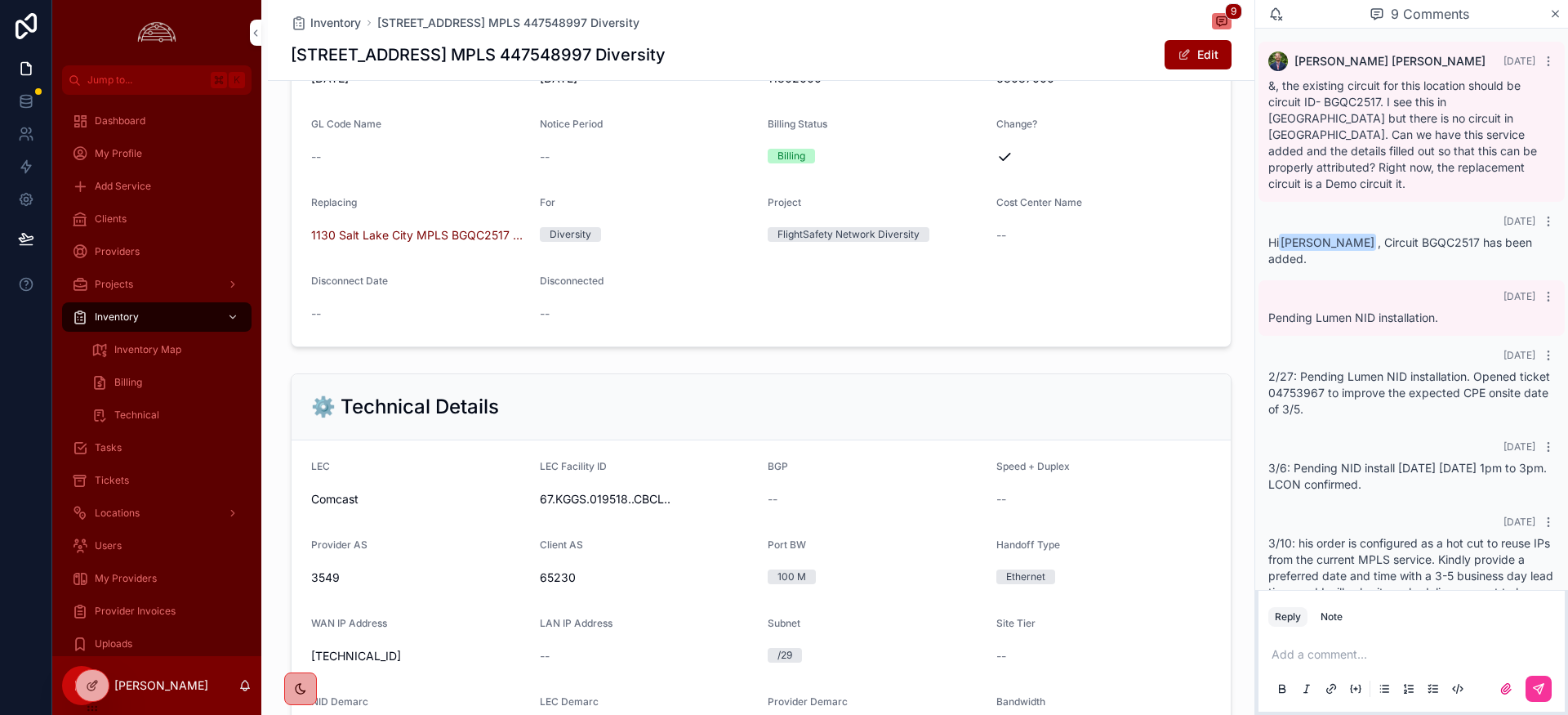
scroll to position [265, 0]
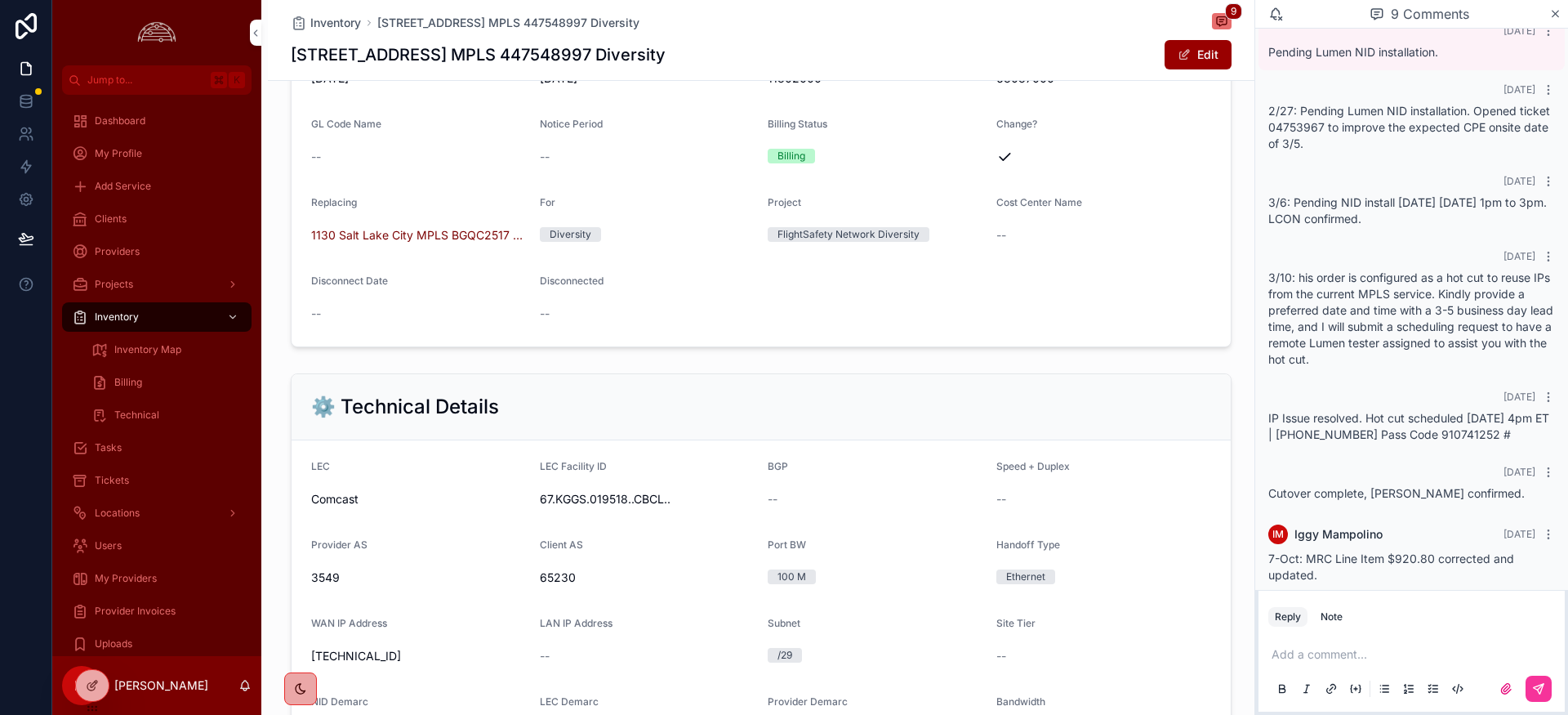
click at [1332, 621] on div "Note" at bounding box center [1331, 617] width 22 height 14
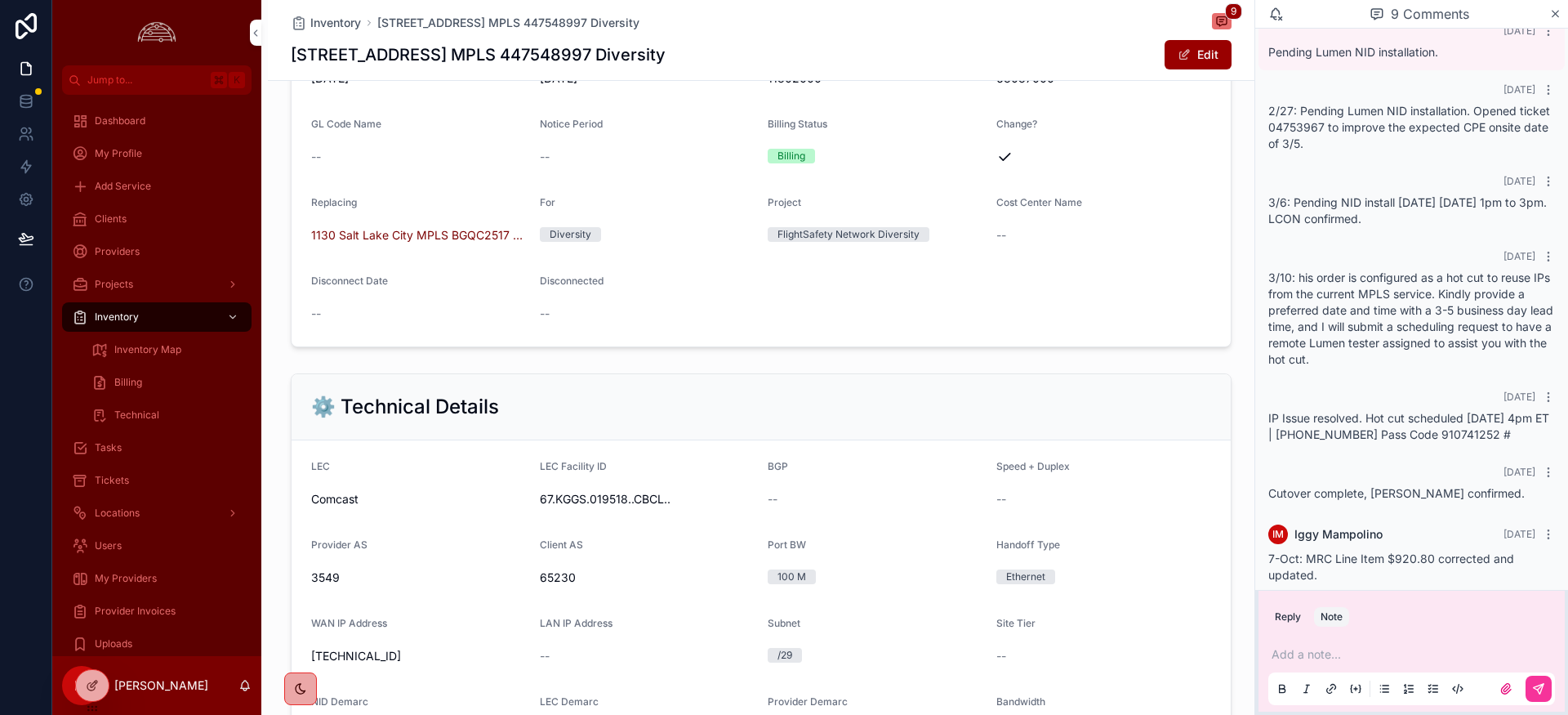
drag, startPoint x: 1297, startPoint y: 614, endPoint x: 1528, endPoint y: 582, distance: 233.2
click at [1308, 614] on div "Reply Note" at bounding box center [1411, 616] width 307 height 26
click at [1554, 527] on icon "scrollable content" at bounding box center [1549, 534] width 14 height 14
drag, startPoint x: 1402, startPoint y: 572, endPoint x: 1352, endPoint y: 564, distance: 50.6
click at [1389, 570] on div "IM [PERSON_NAME] [DATE] 7-Oct: MRC Line Item $920.80 corrected and updated." at bounding box center [1411, 553] width 307 height 78
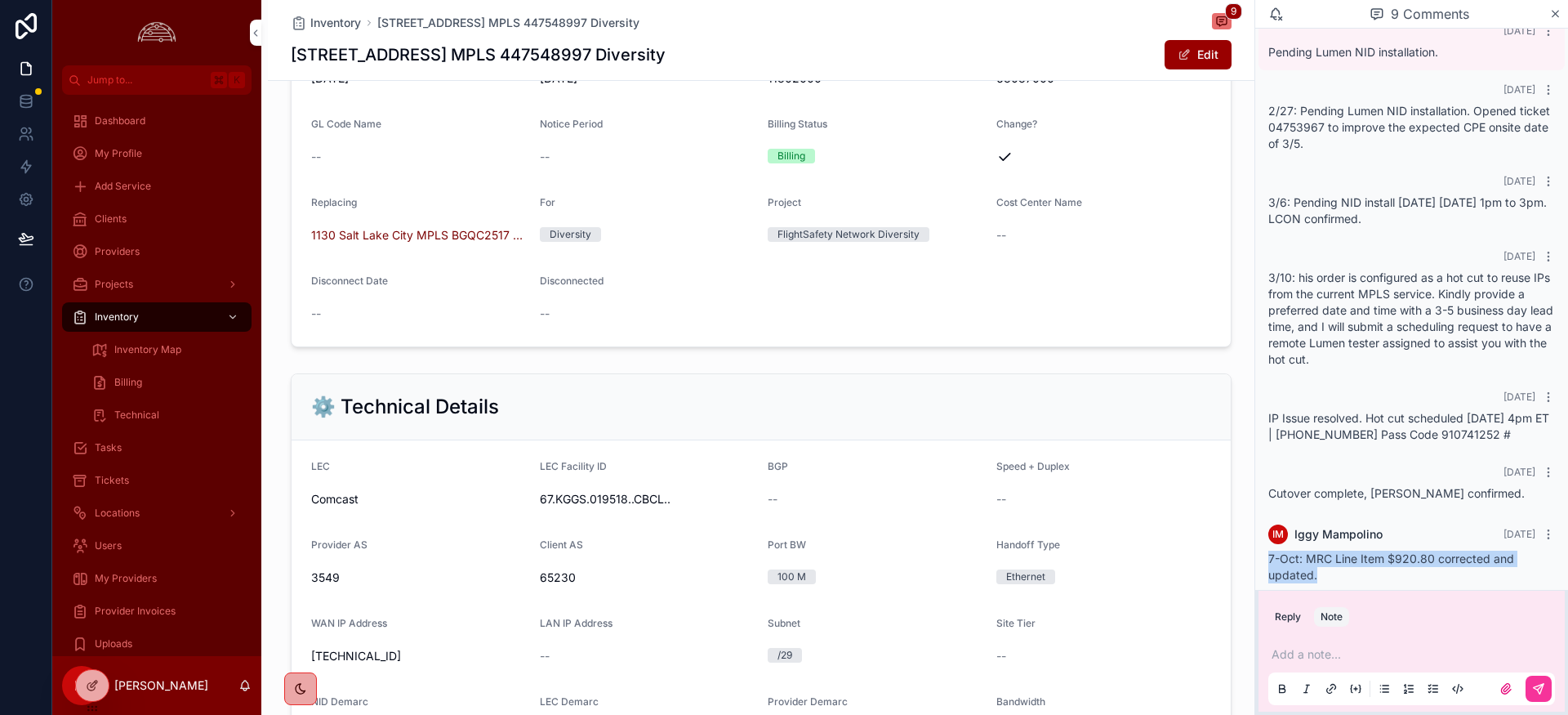
drag, startPoint x: 1329, startPoint y: 559, endPoint x: 1263, endPoint y: 538, distance: 69.3
click at [1260, 535] on div "IM [PERSON_NAME] [DATE] 7-Oct: MRC Line Item $920.80 corrected and updated." at bounding box center [1411, 553] width 307 height 78
copy span "7-Oct: MRC Line Item $920.80 corrected and updated."
click at [1546, 527] on icon "scrollable content" at bounding box center [1549, 534] width 14 height 14
click at [1540, 486] on span "Delete comment" at bounding box center [1517, 489] width 76 height 14
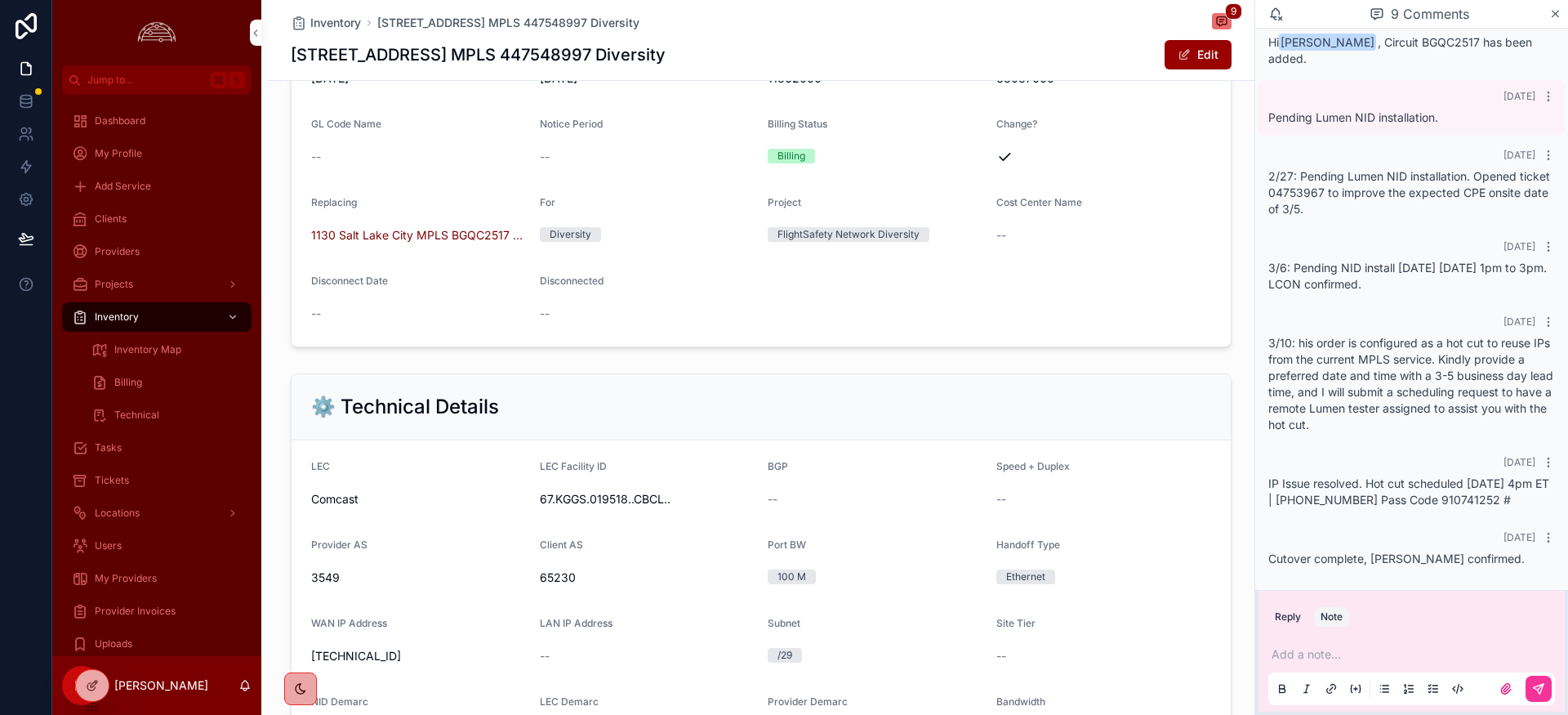
scroll to position [185, 0]
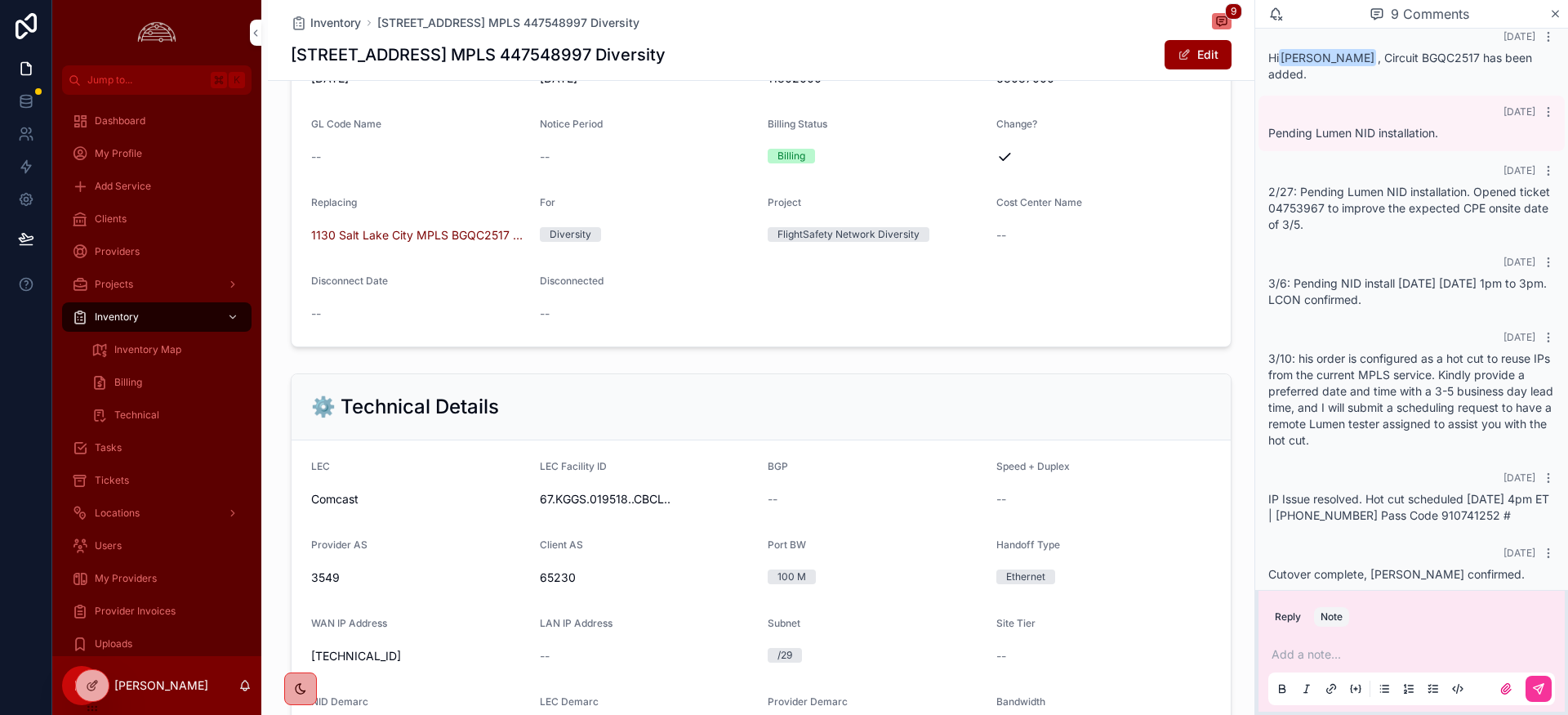
click at [1318, 654] on p "scrollable content" at bounding box center [1415, 654] width 286 height 16
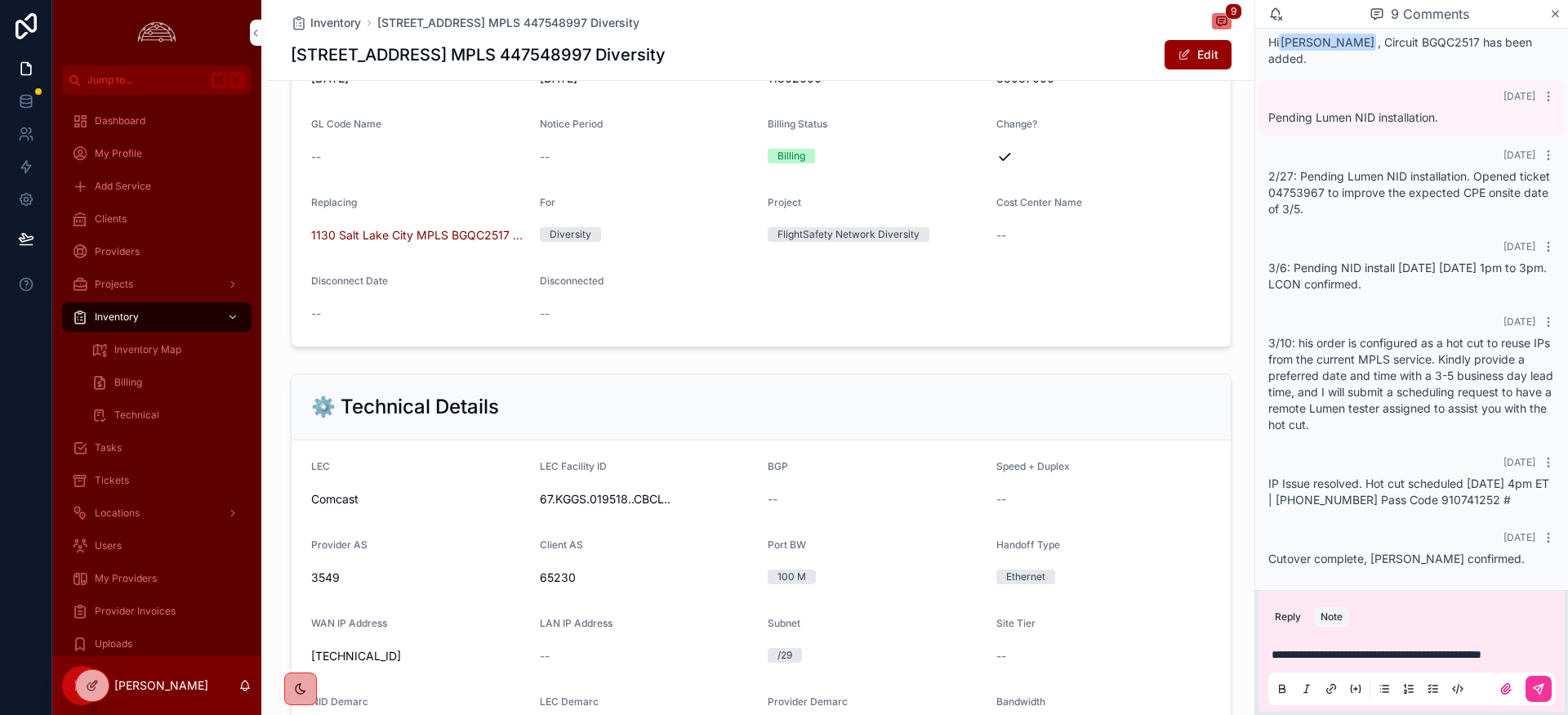
click at [1332, 654] on p "**********" at bounding box center [1415, 654] width 286 height 16
click at [1336, 657] on p "**********" at bounding box center [1415, 654] width 286 height 16
drag, startPoint x: 1312, startPoint y: 638, endPoint x: 1313, endPoint y: 651, distance: 13.0
click at [1311, 648] on span "**********" at bounding box center [1378, 654] width 214 height 12
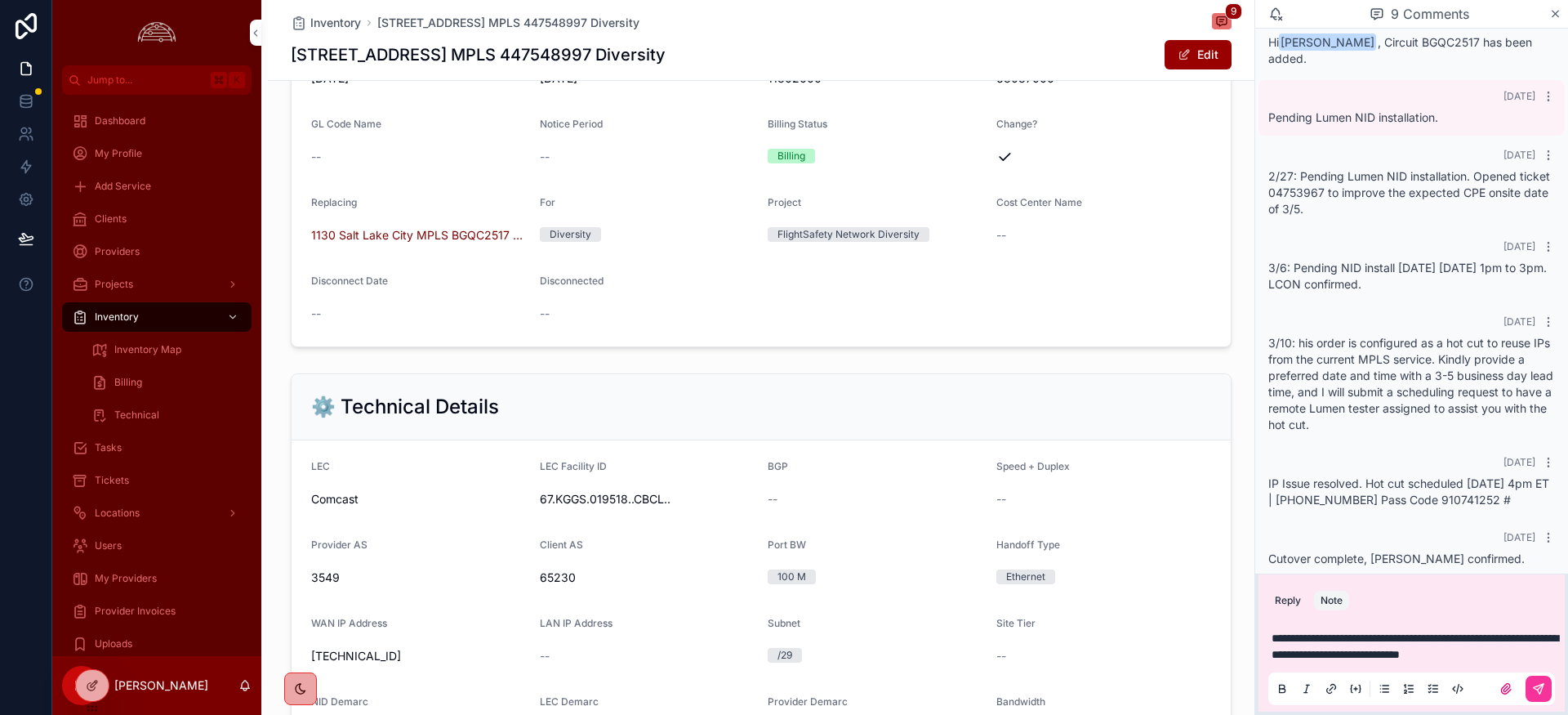
scroll to position [217, 0]
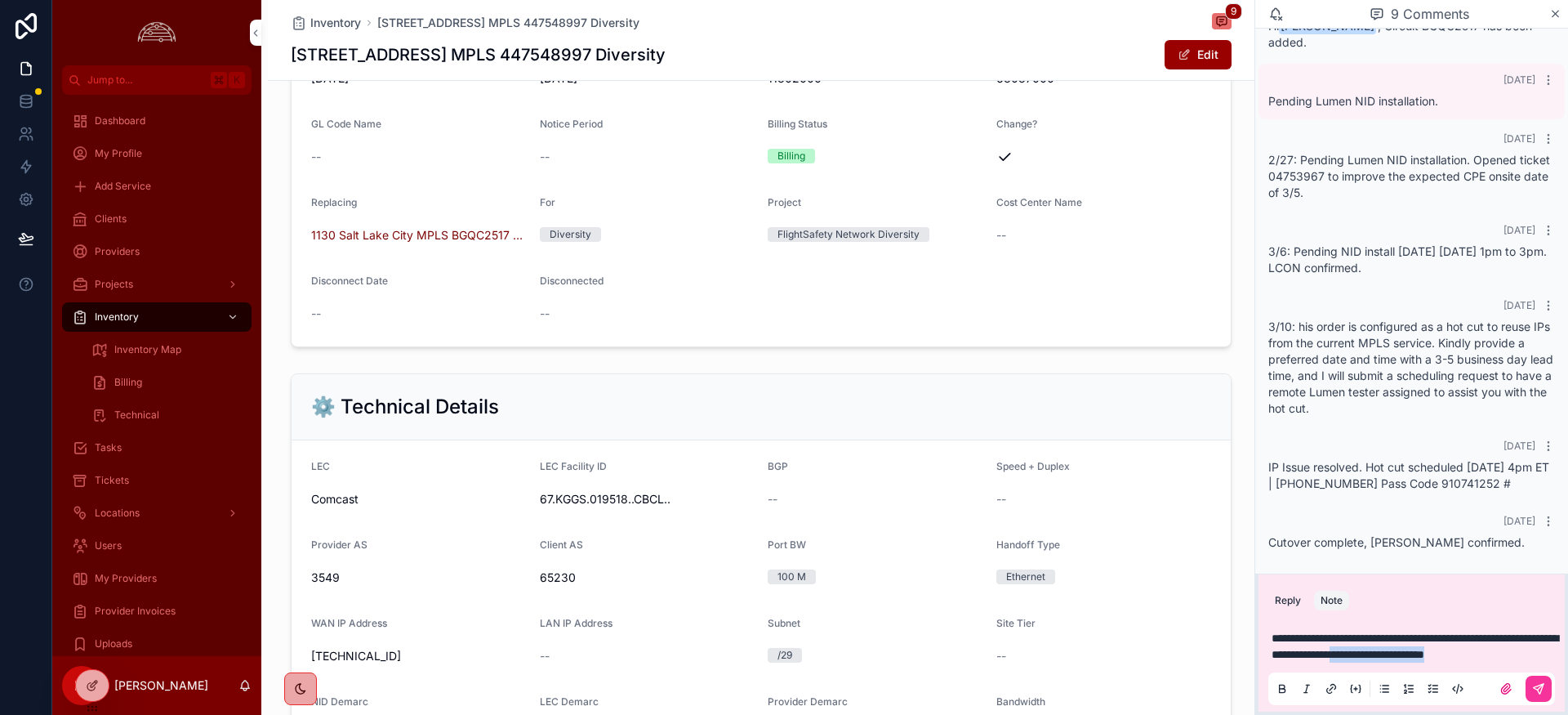
drag, startPoint x: 1318, startPoint y: 646, endPoint x: 1465, endPoint y: 641, distance: 147.1
click at [1465, 641] on p "**********" at bounding box center [1415, 646] width 286 height 33
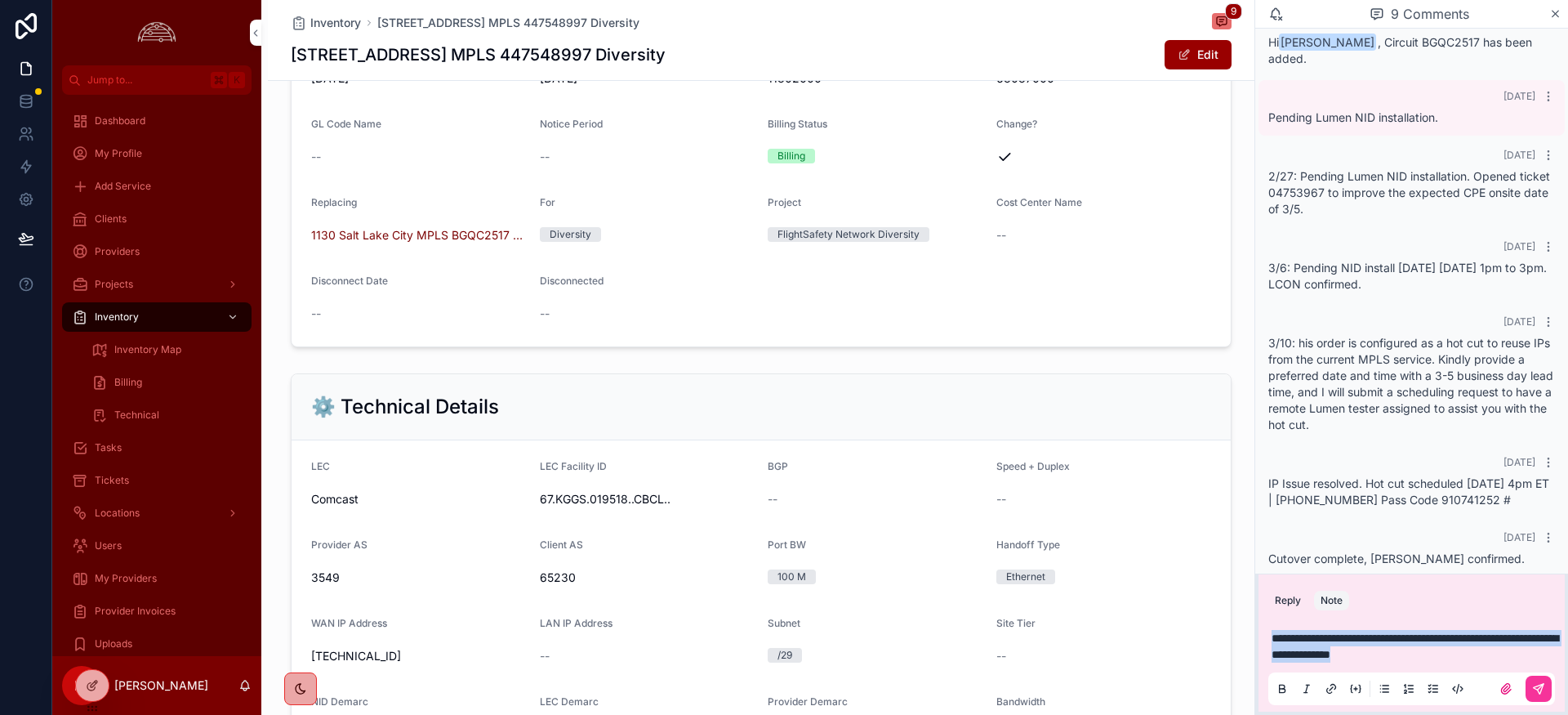
drag, startPoint x: 1469, startPoint y: 659, endPoint x: 1205, endPoint y: 629, distance: 265.7
click at [1205, 629] on div "Jump to... K Dashboard My Profile Add Service Clients Providers Projects Invent…" at bounding box center [810, 357] width 1516 height 715
copy span "**********"
click at [1552, 691] on div "scrollable content" at bounding box center [1411, 689] width 286 height 33
click at [1544, 692] on icon "scrollable content" at bounding box center [1539, 689] width 14 height 14
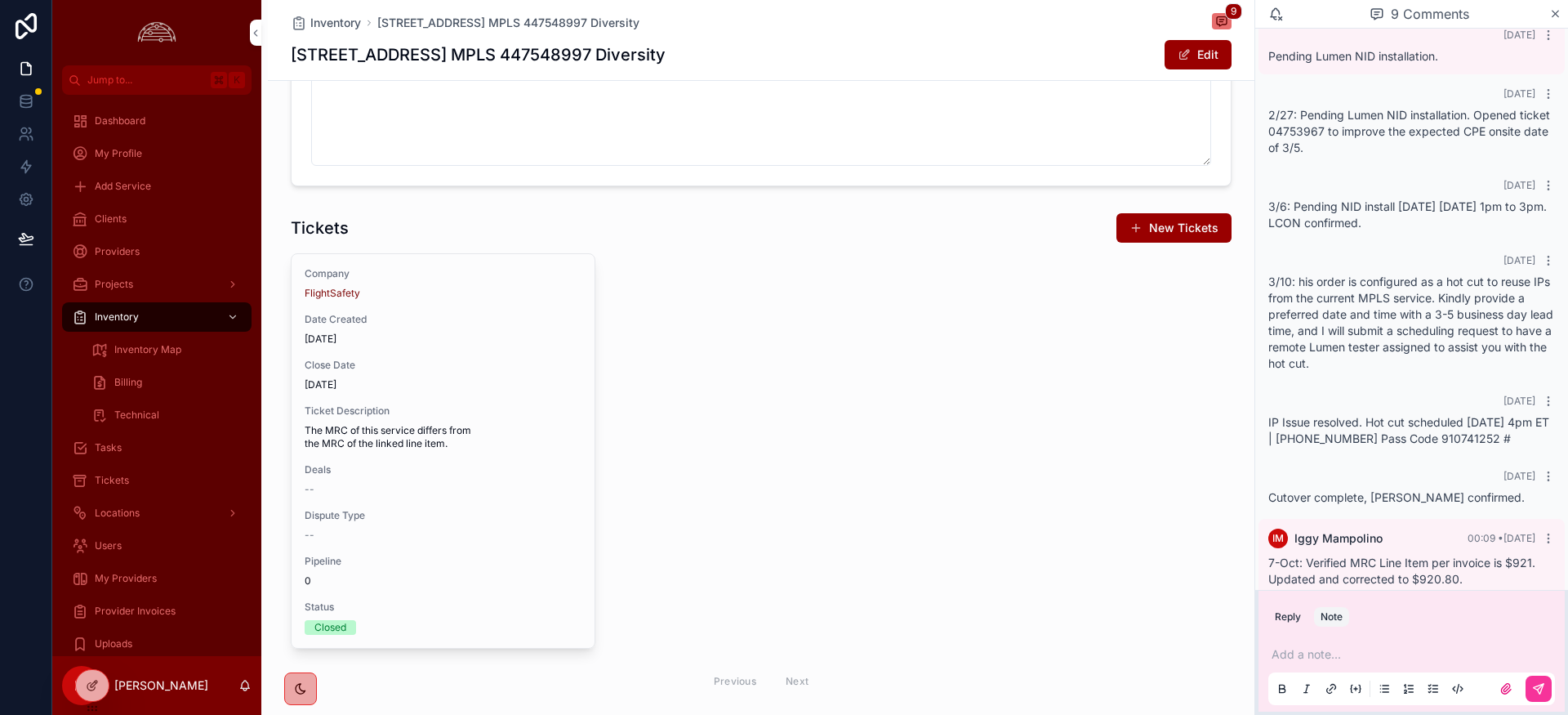
scroll to position [1946, 0]
click at [564, 320] on span "Date Created" at bounding box center [443, 317] width 277 height 14
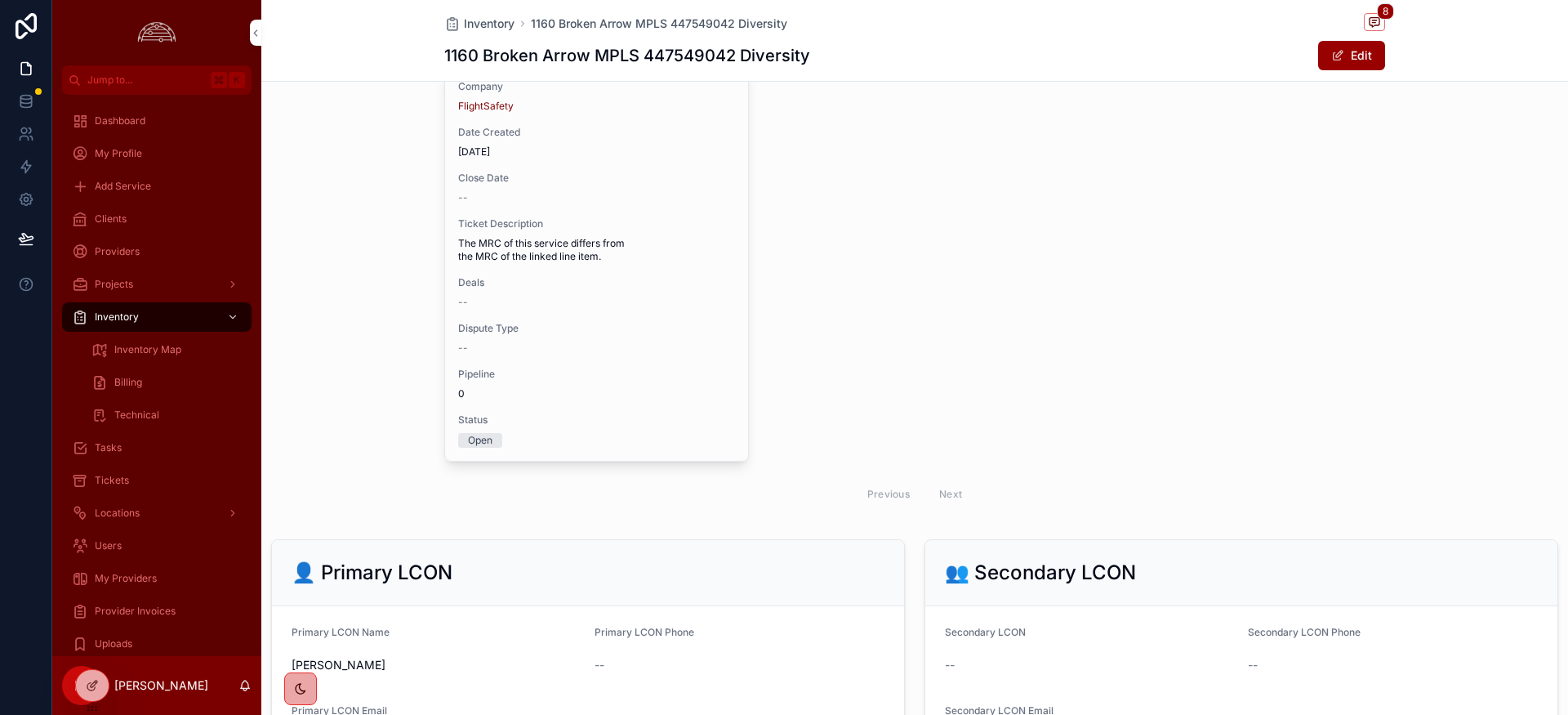
scroll to position [2144, 0]
click at [674, 333] on span "Dispute Type" at bounding box center [597, 333] width 277 height 14
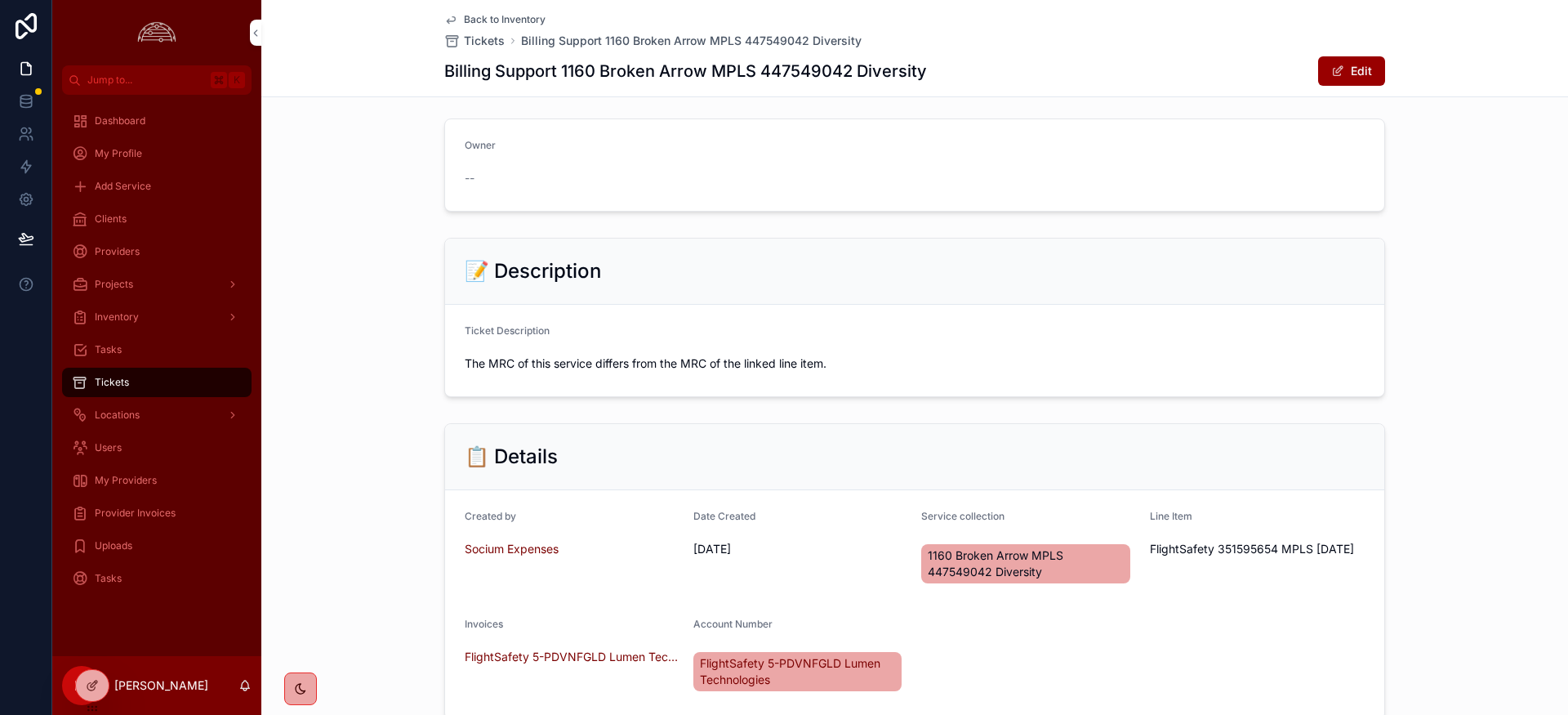
scroll to position [34, 0]
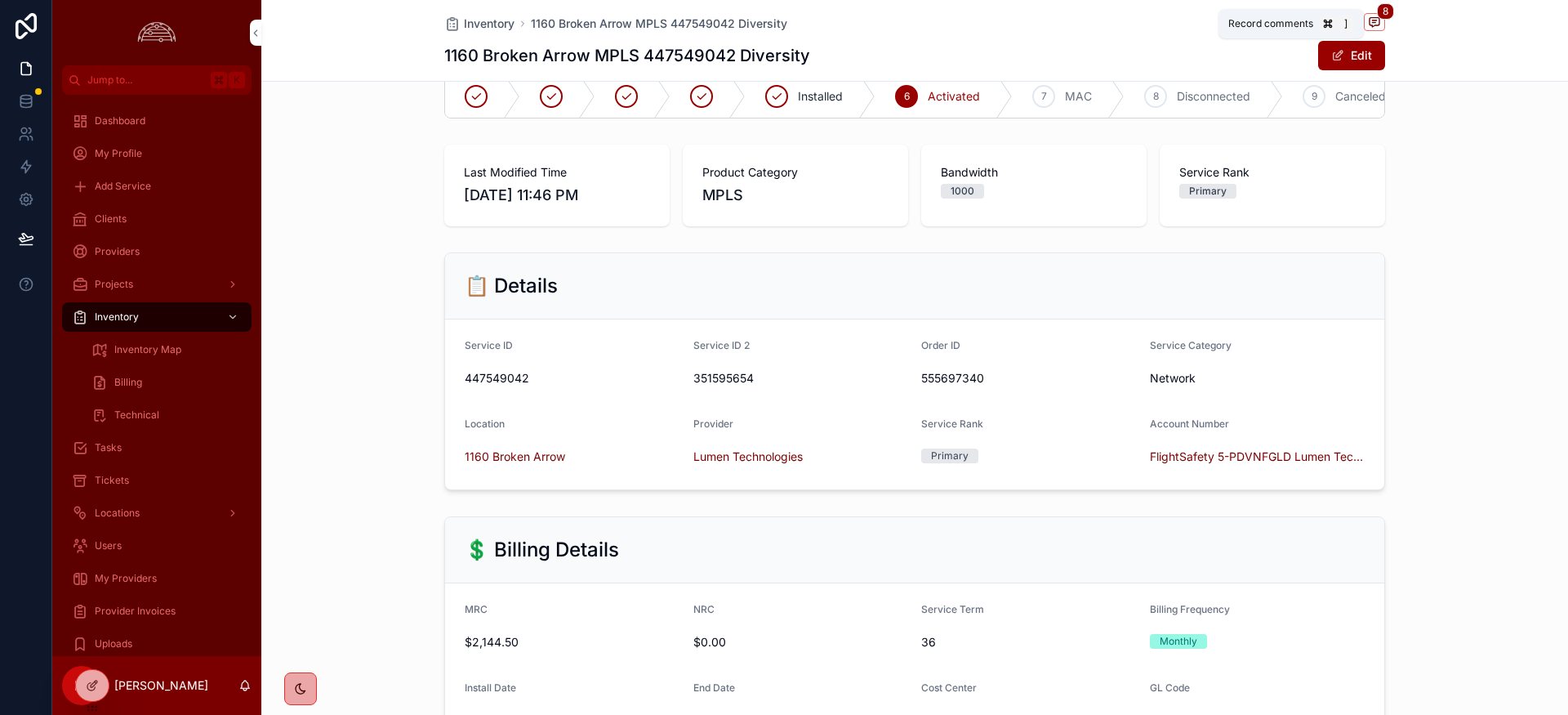
click at [1380, 17] on span "8" at bounding box center [1386, 11] width 17 height 16
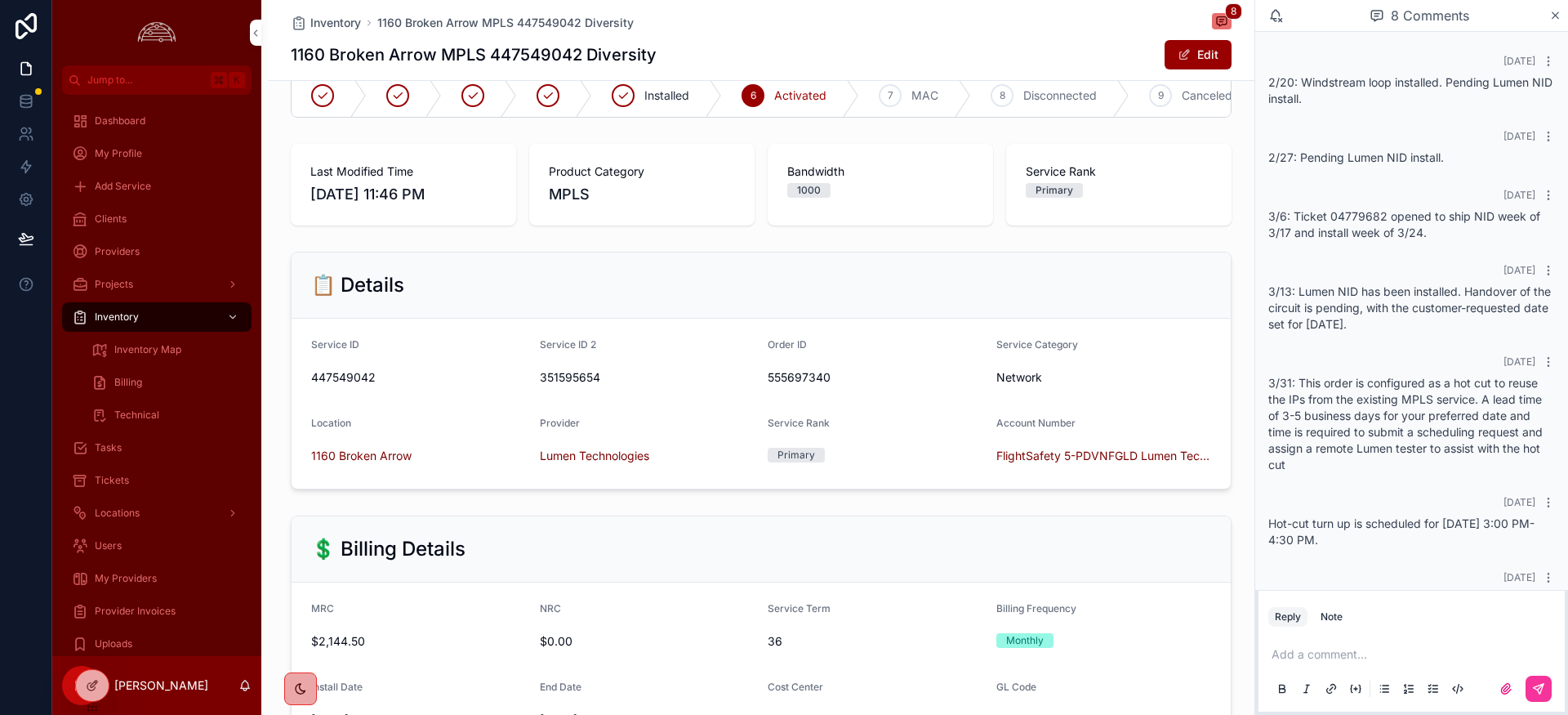
scroll to position [122, 0]
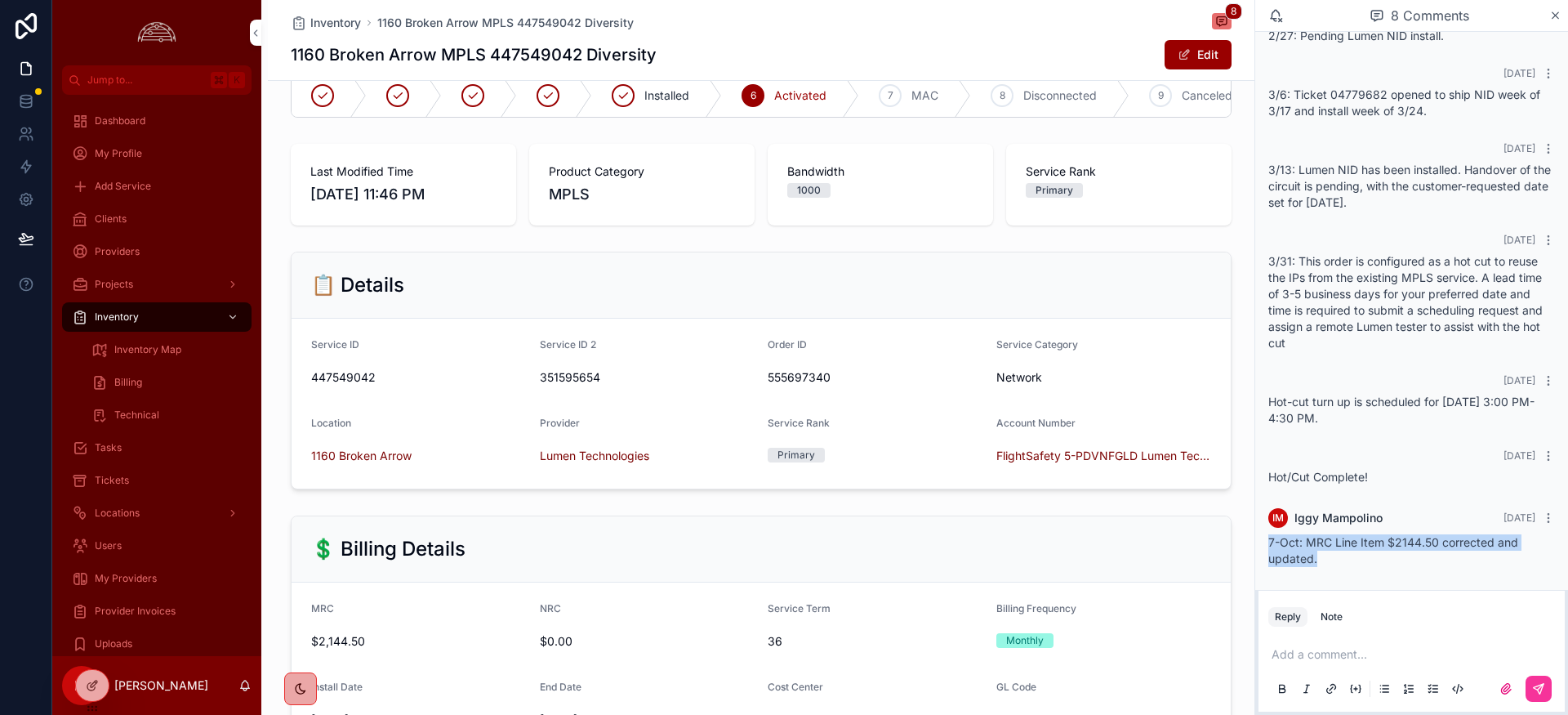
drag, startPoint x: 1327, startPoint y: 558, endPoint x: 1266, endPoint y: 542, distance: 63.1
click at [1266, 542] on div "IM Iggy Mampolino Yesterday 7-Oct: MRC Line Item $2144.50 corrected and updated." at bounding box center [1411, 537] width 307 height 78
copy span "7-Oct: MRC Line Item $2144.50 corrected and updated."
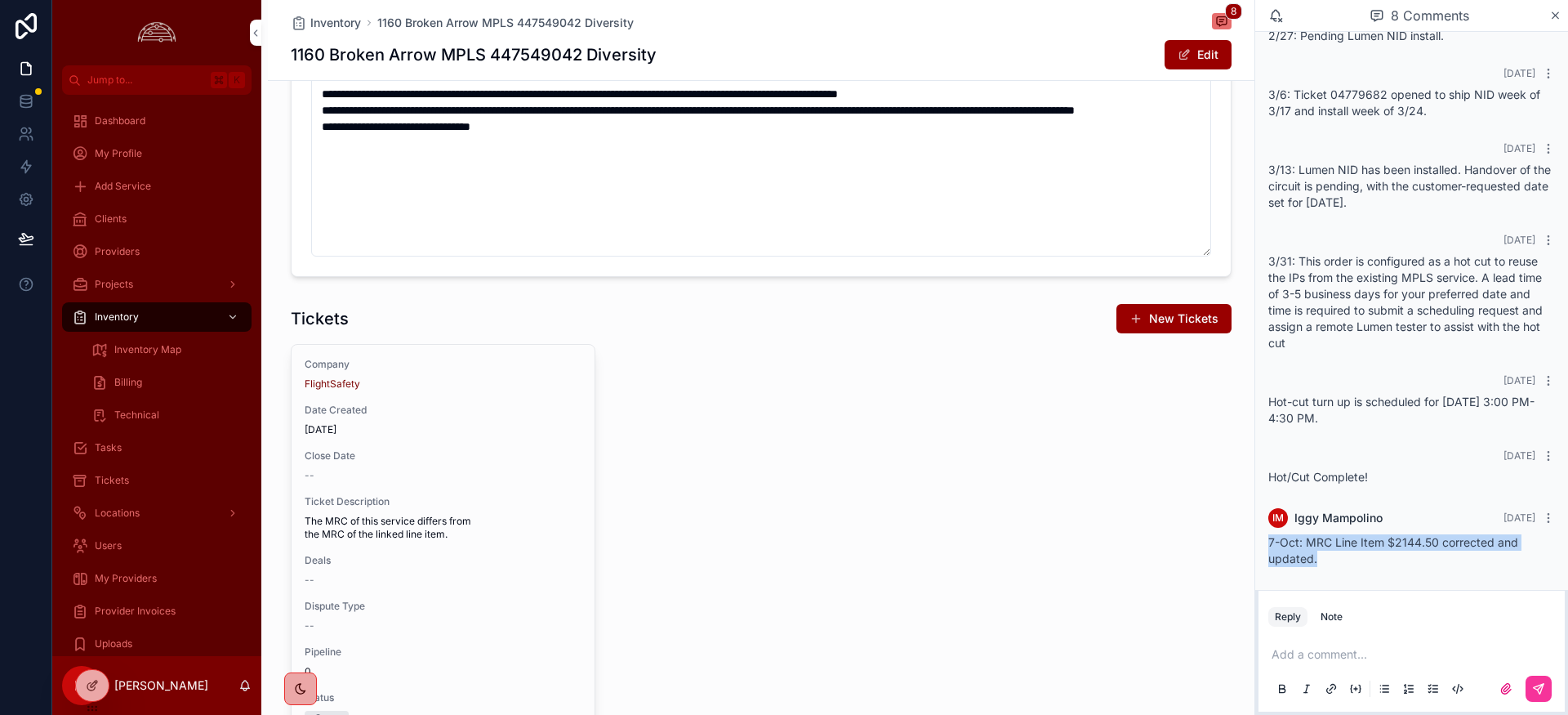
click at [533, 460] on span "Close Date" at bounding box center [443, 456] width 277 height 14
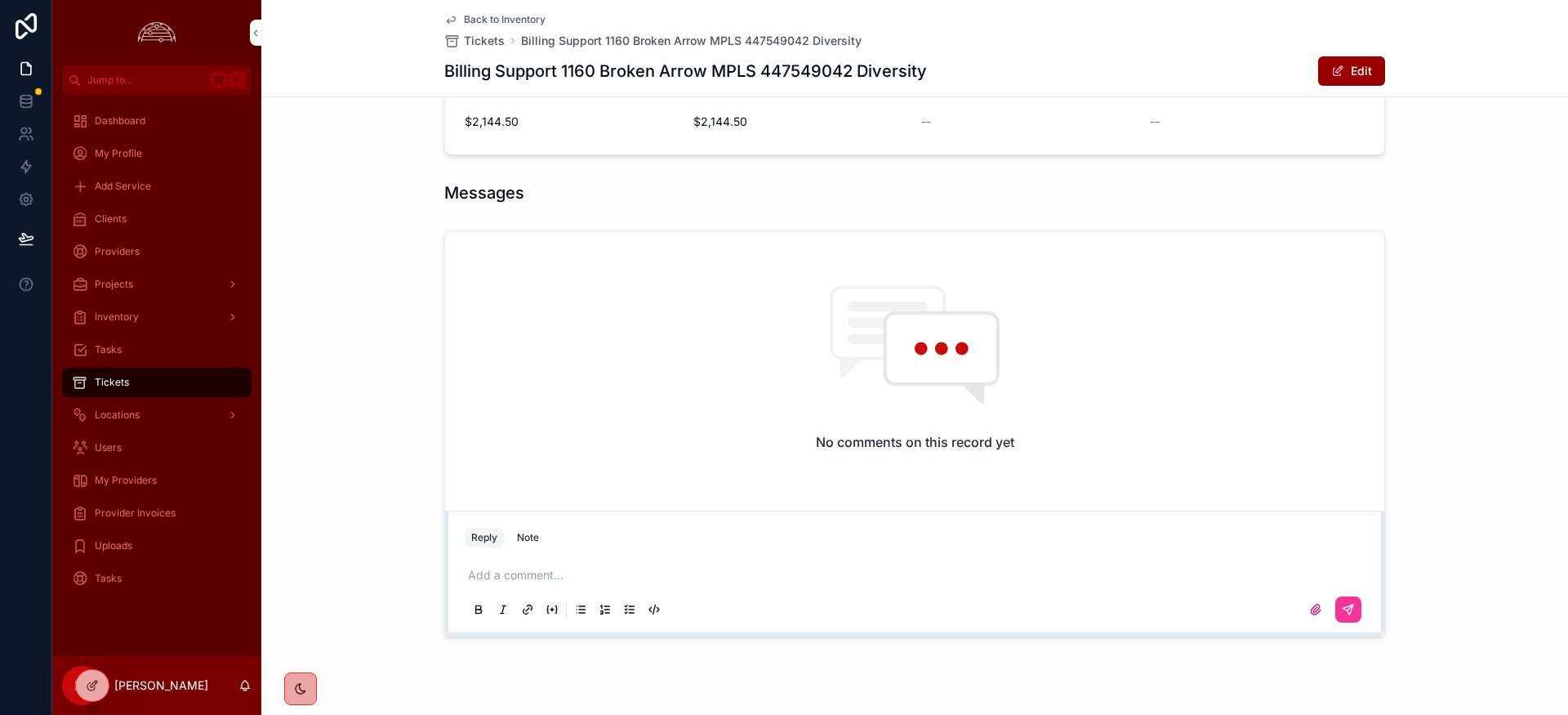
scroll to position [858, 0]
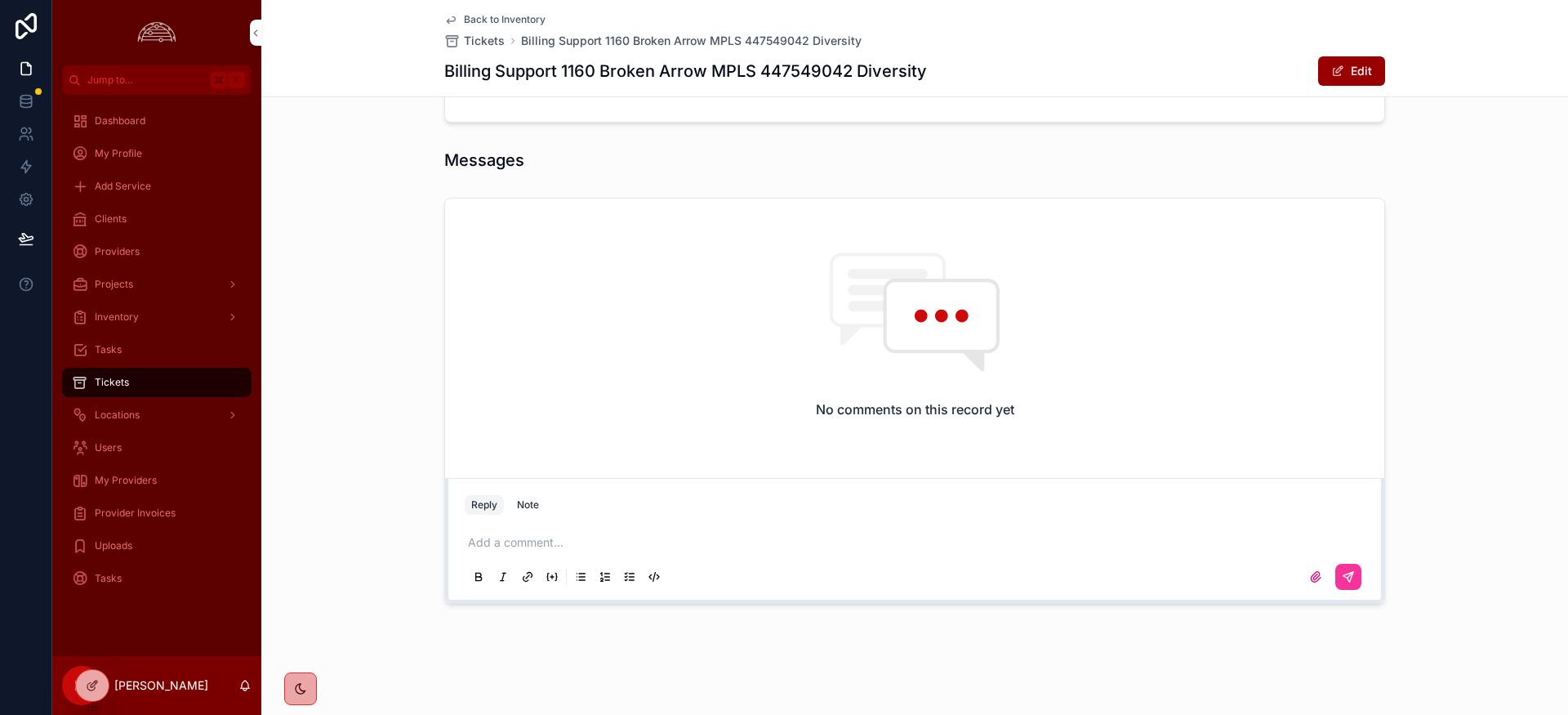
click at [507, 549] on p "scrollable content" at bounding box center [918, 542] width 901 height 16
click at [1348, 578] on icon "scrollable content" at bounding box center [1348, 577] width 14 height 14
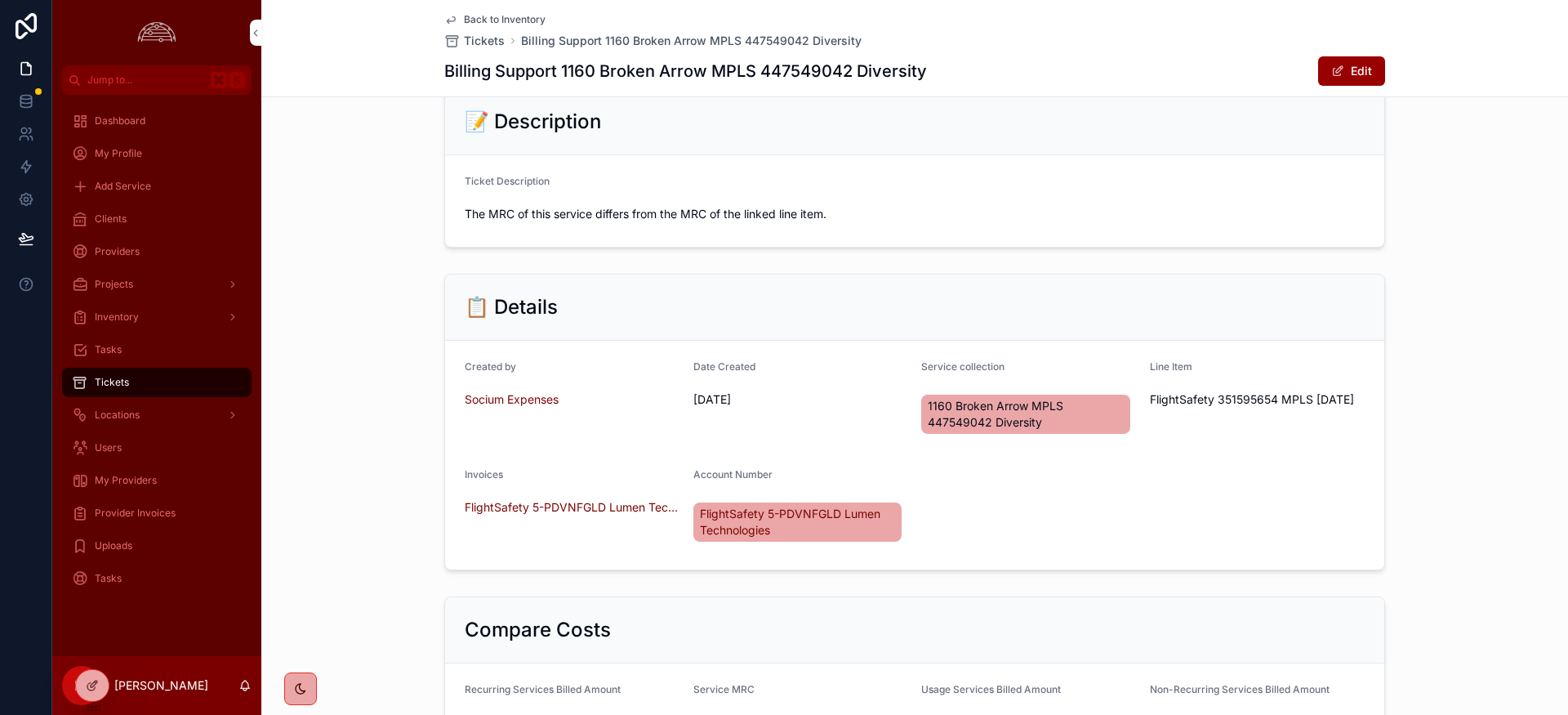
scroll to position [234, 0]
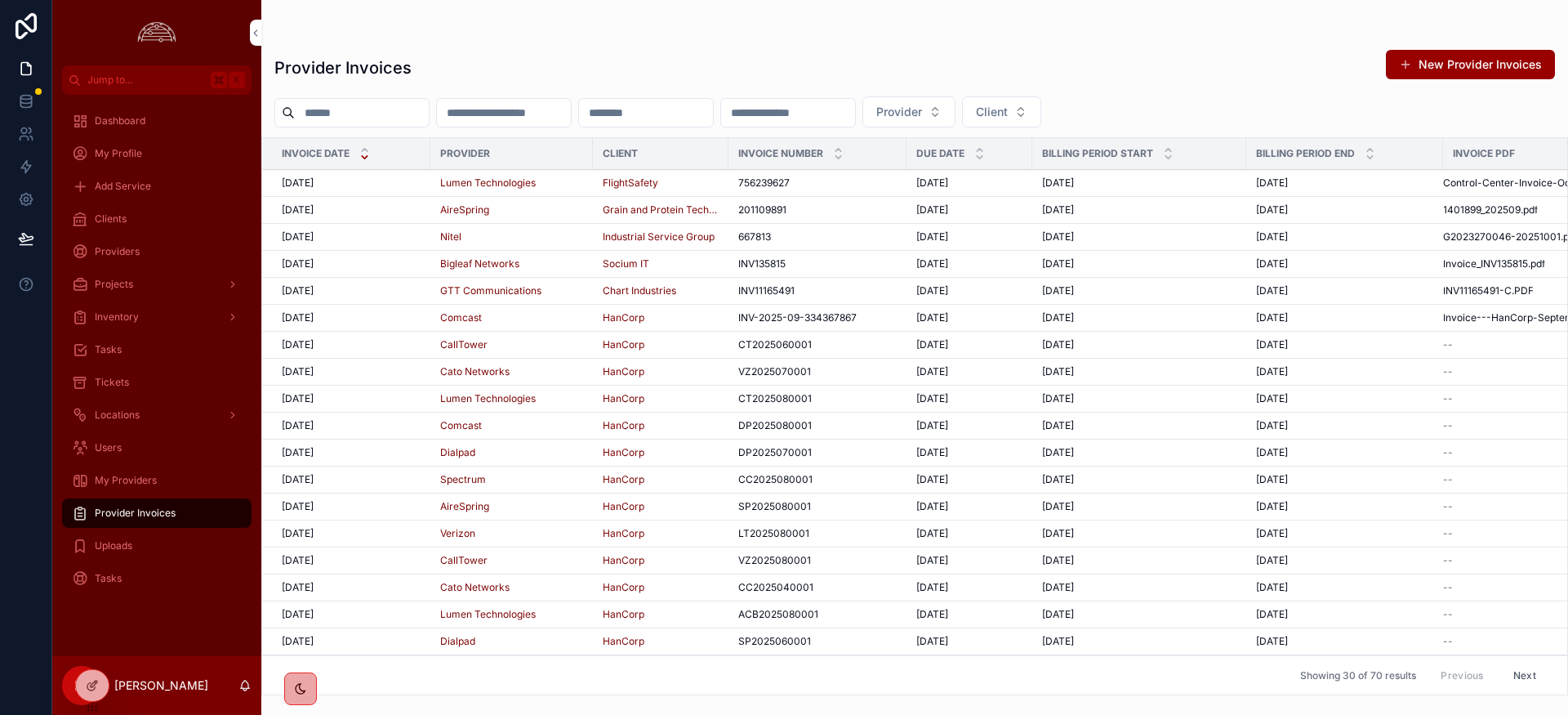
click at [313, 184] on span "[DATE]" at bounding box center [297, 183] width 32 height 14
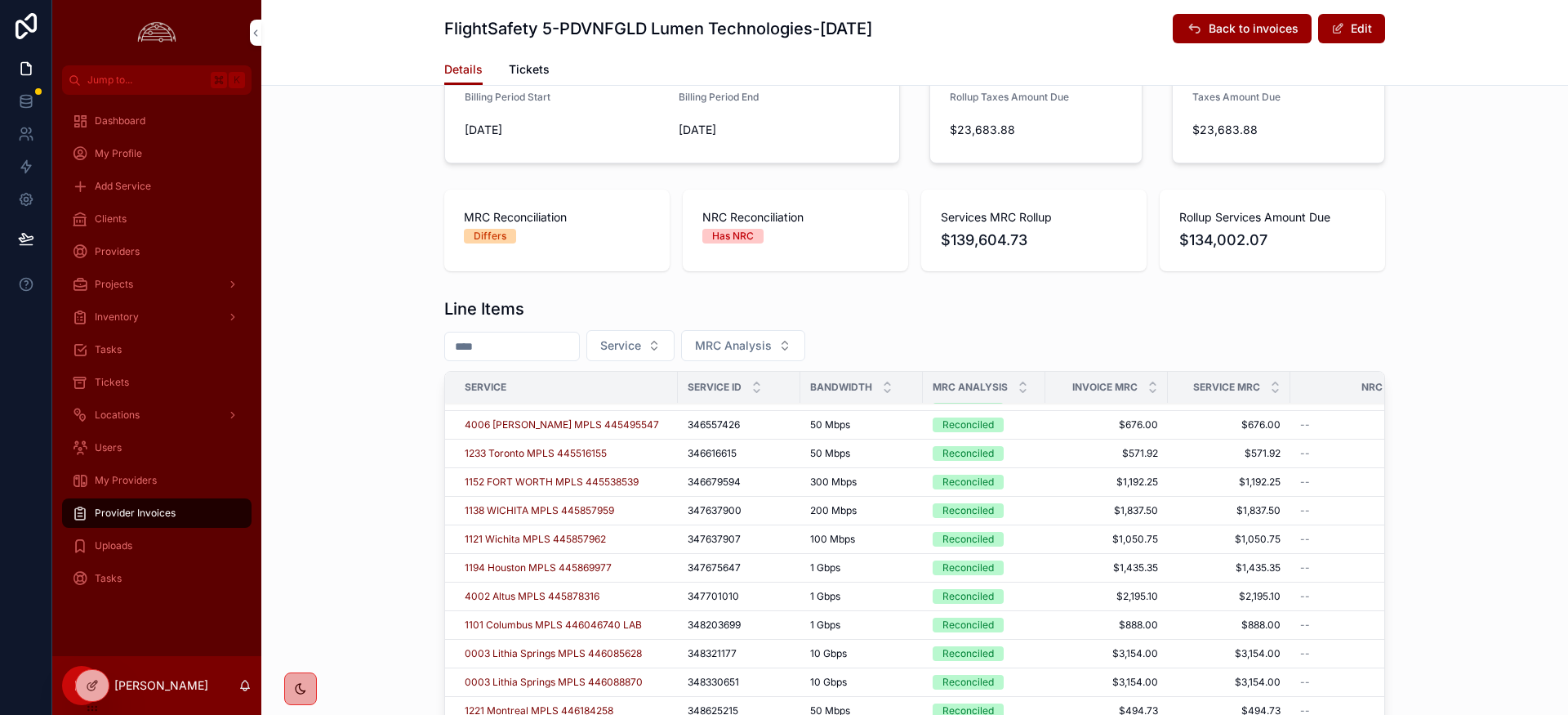
scroll to position [55, 0]
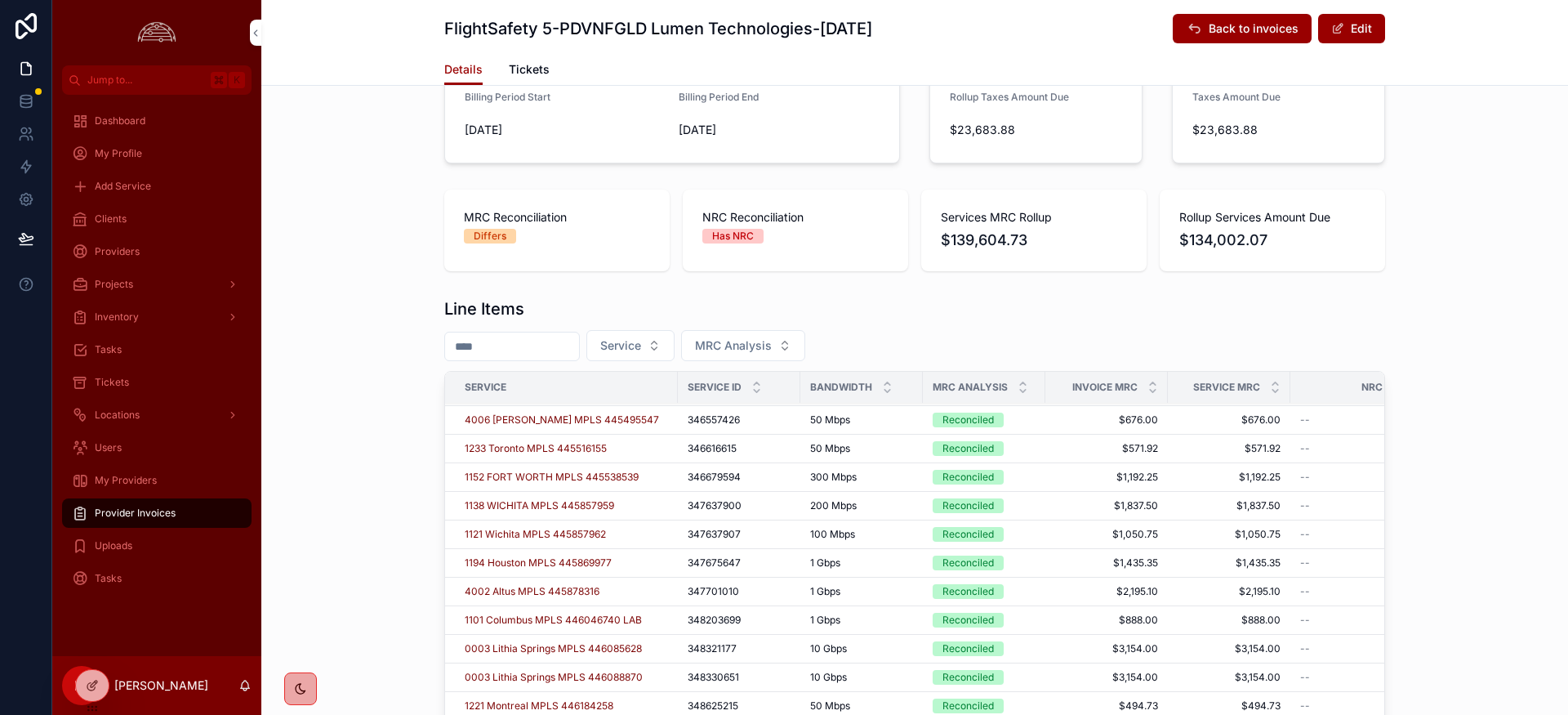
click at [1024, 381] on icon "scrollable content" at bounding box center [1022, 383] width 11 height 11
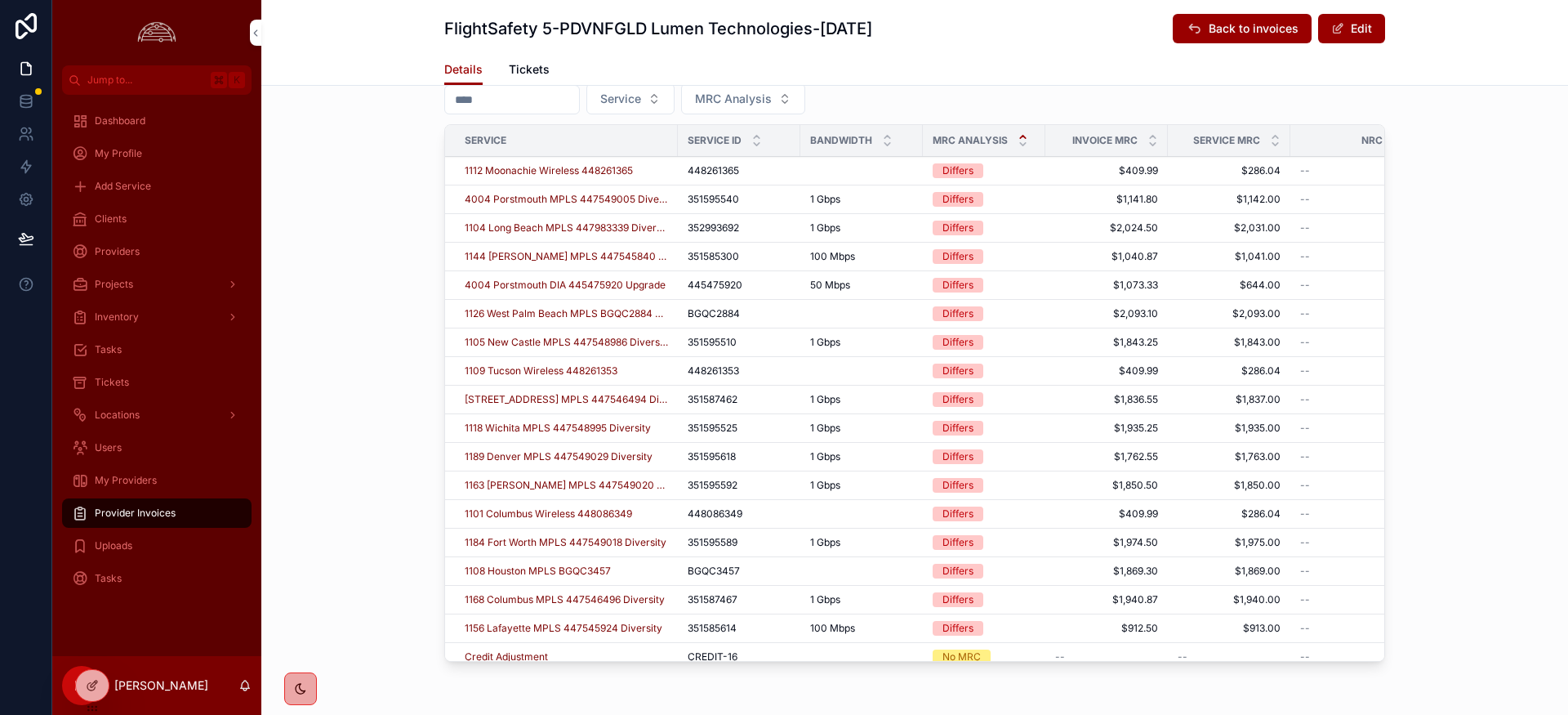
scroll to position [660, 0]
click at [602, 196] on span "4004 Porstmouth MPLS 447549005 Diversity" at bounding box center [566, 201] width 203 height 14
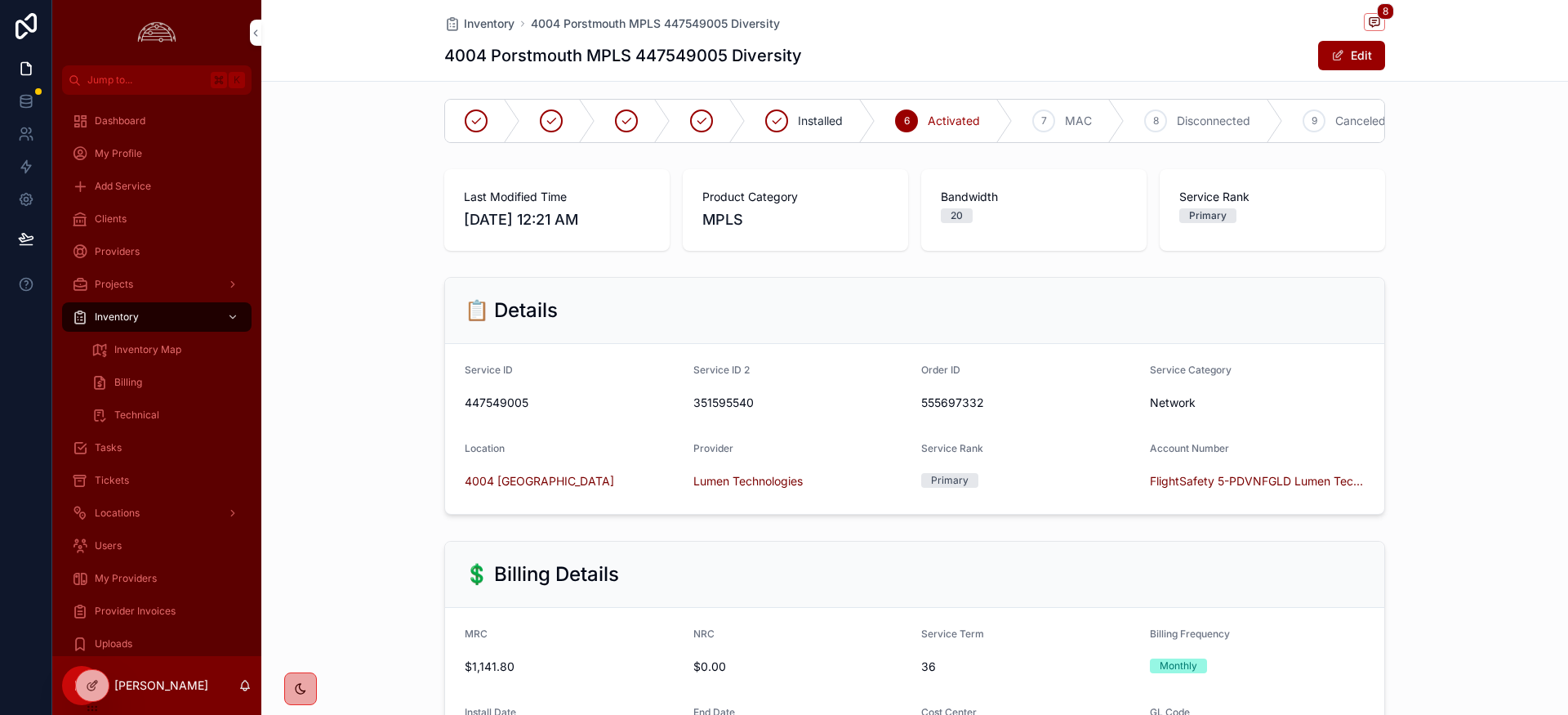
scroll to position [39, 0]
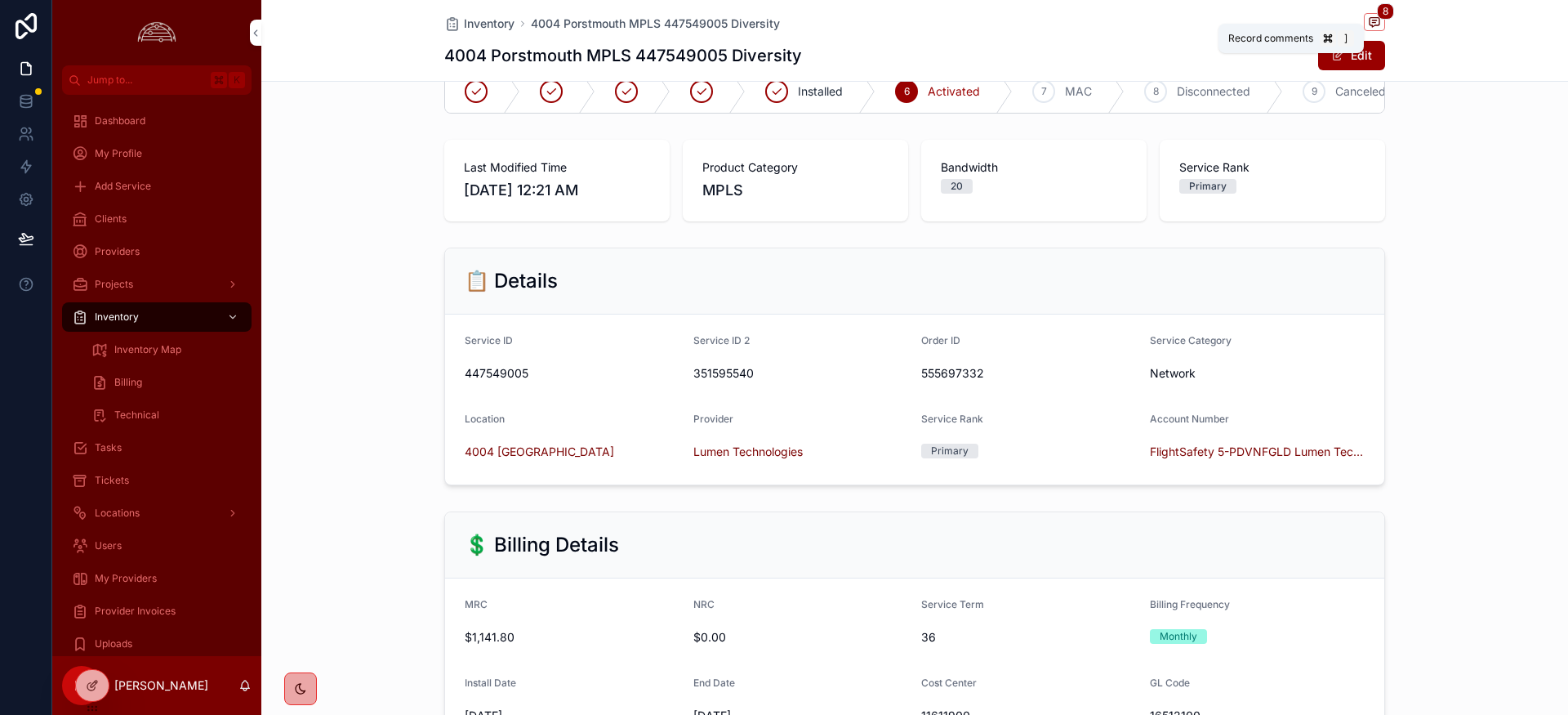
click at [1376, 25] on icon "scrollable content" at bounding box center [1375, 22] width 14 height 14
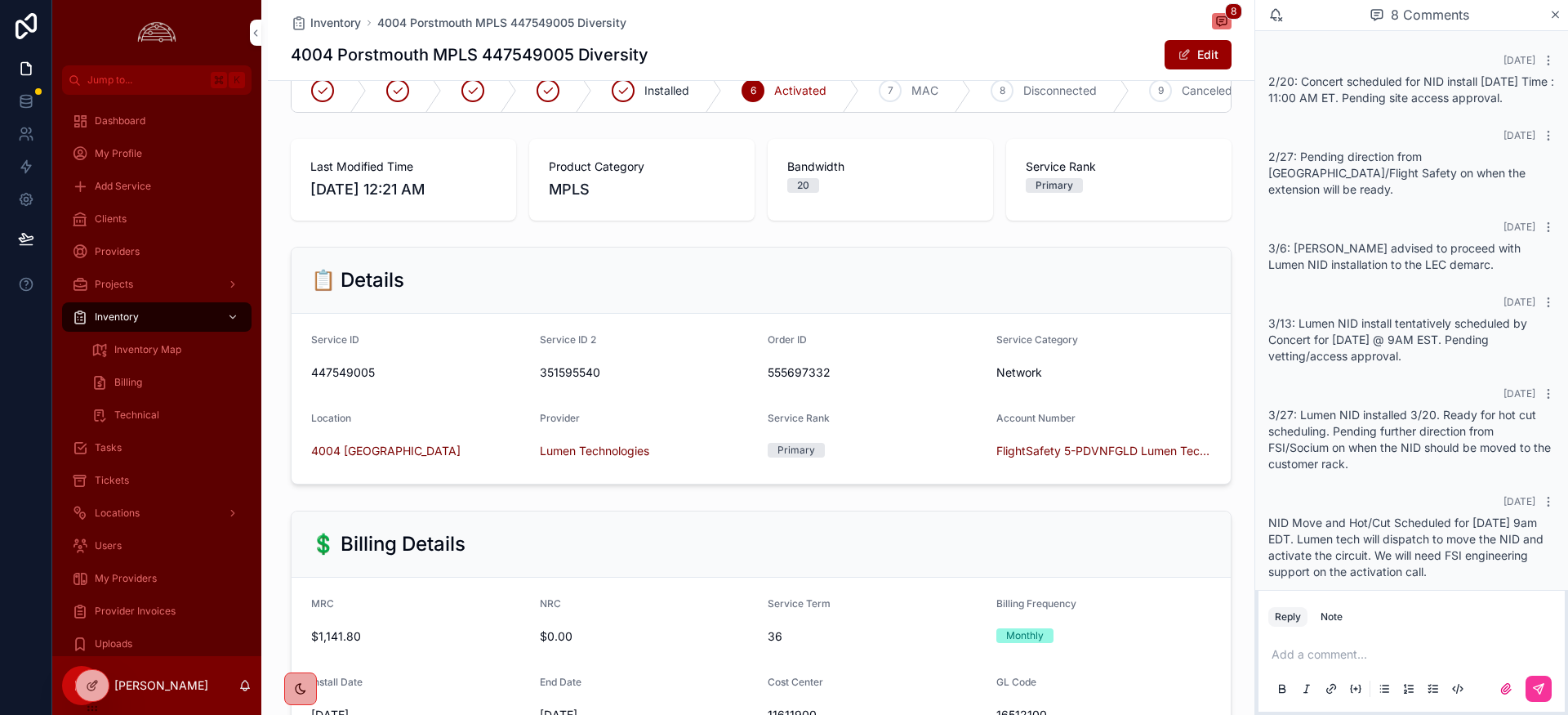
scroll to position [132, 0]
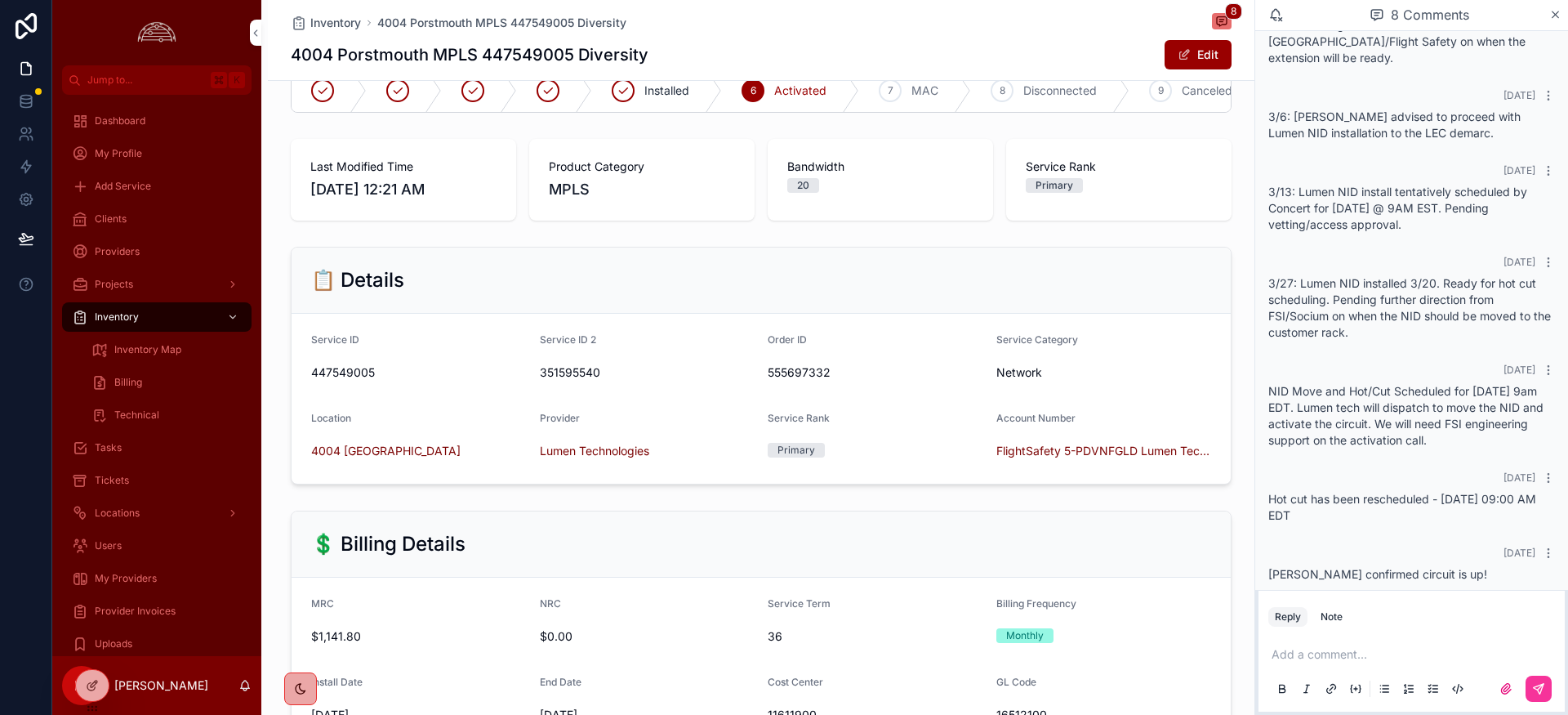
click at [1342, 621] on div "Note" at bounding box center [1331, 617] width 22 height 14
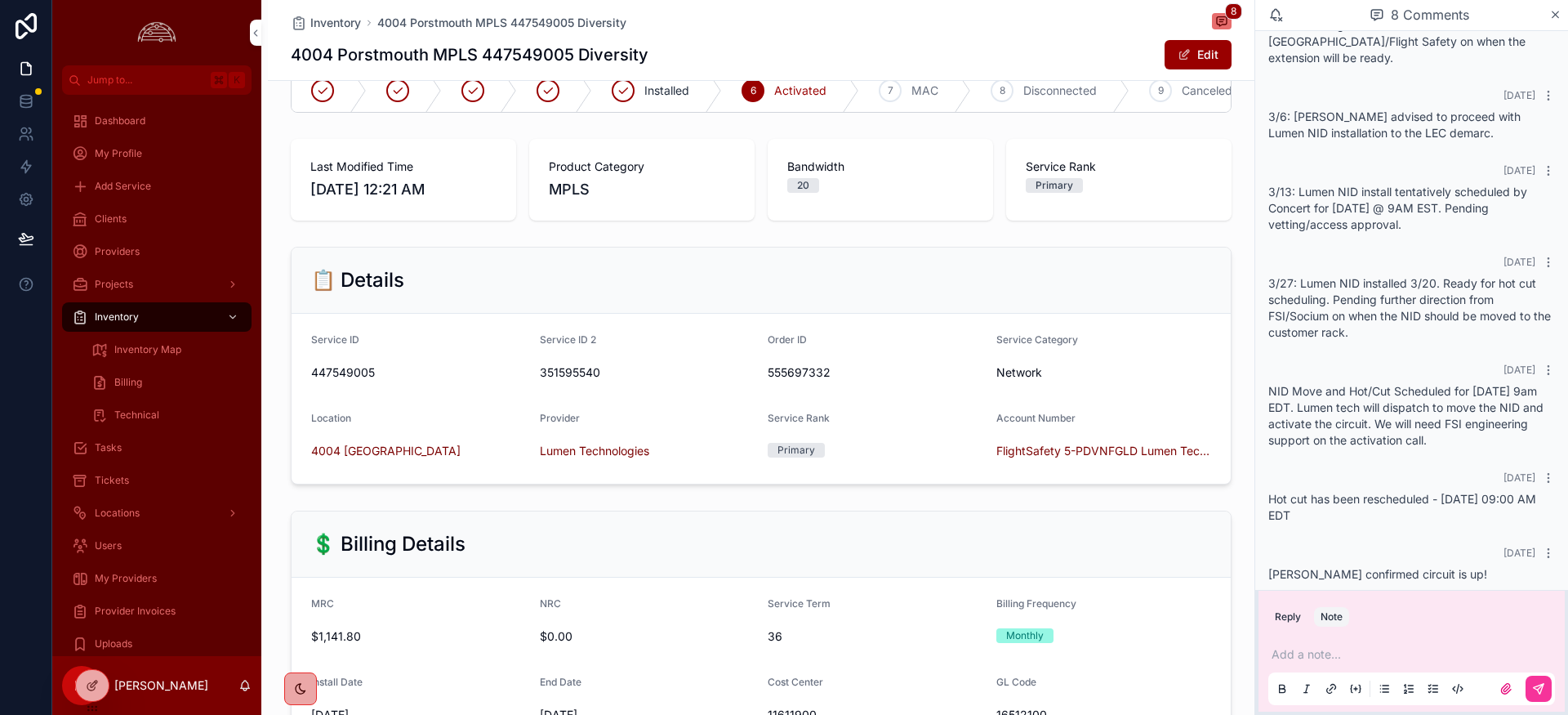
click at [1336, 657] on p "scrollable content" at bounding box center [1415, 654] width 286 height 16
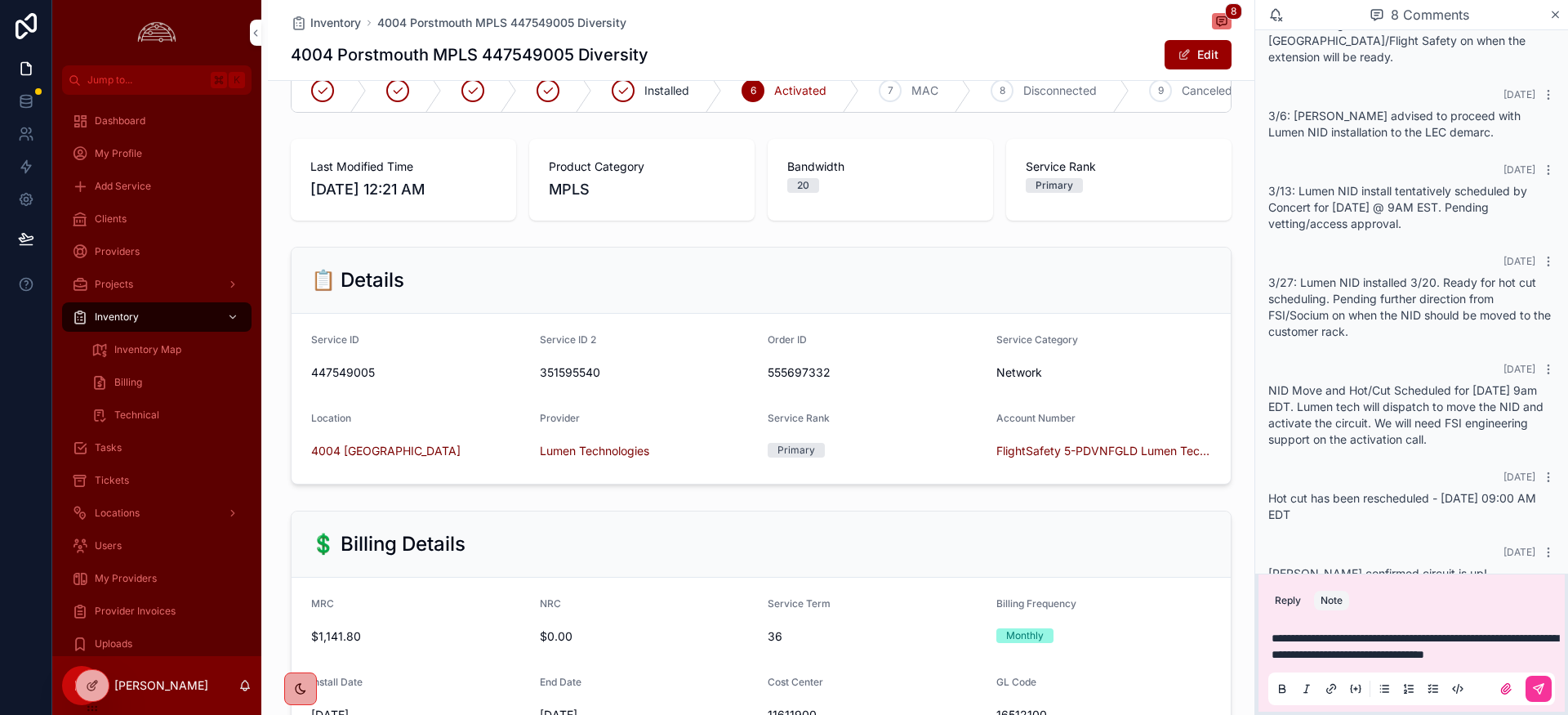
click at [1531, 692] on button "scrollable content" at bounding box center [1538, 688] width 26 height 26
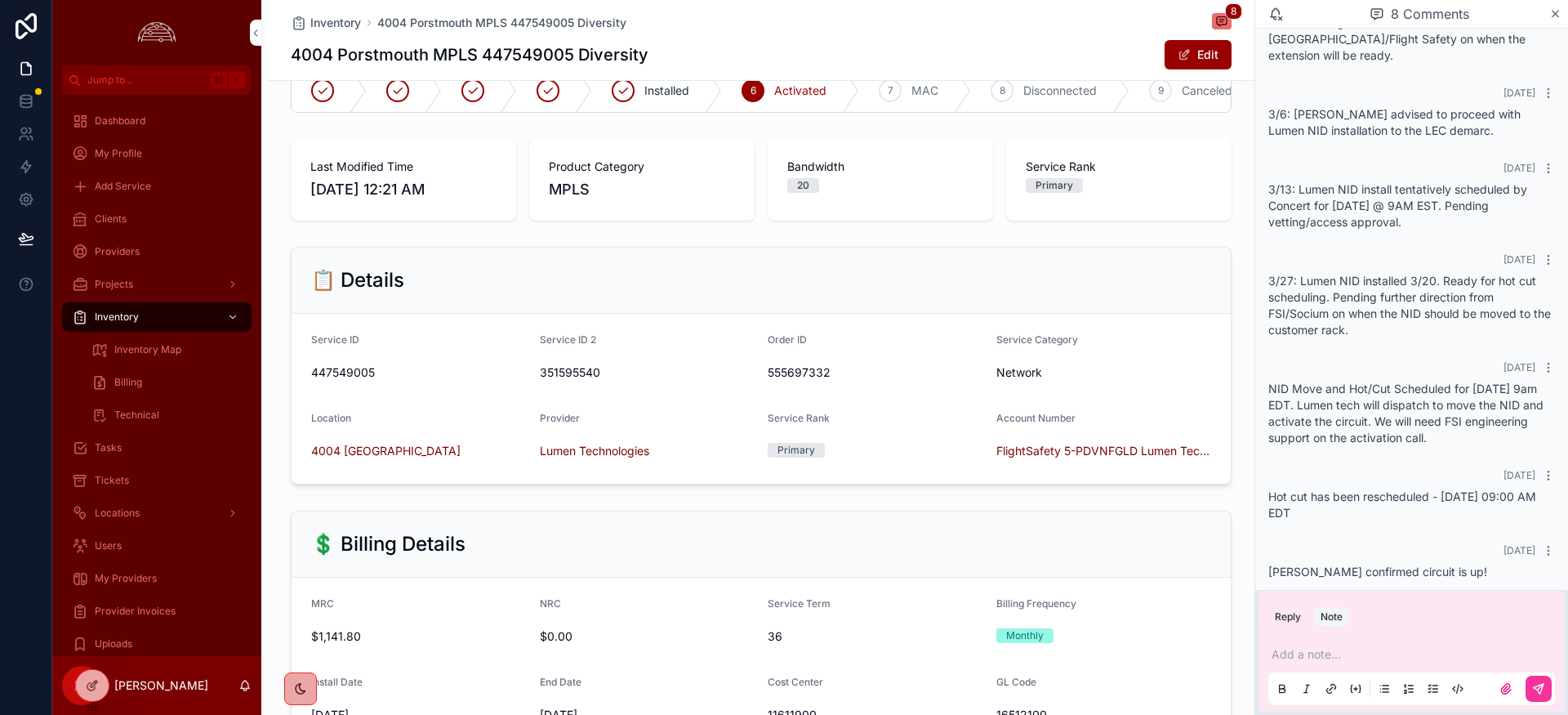
scroll to position [226, 0]
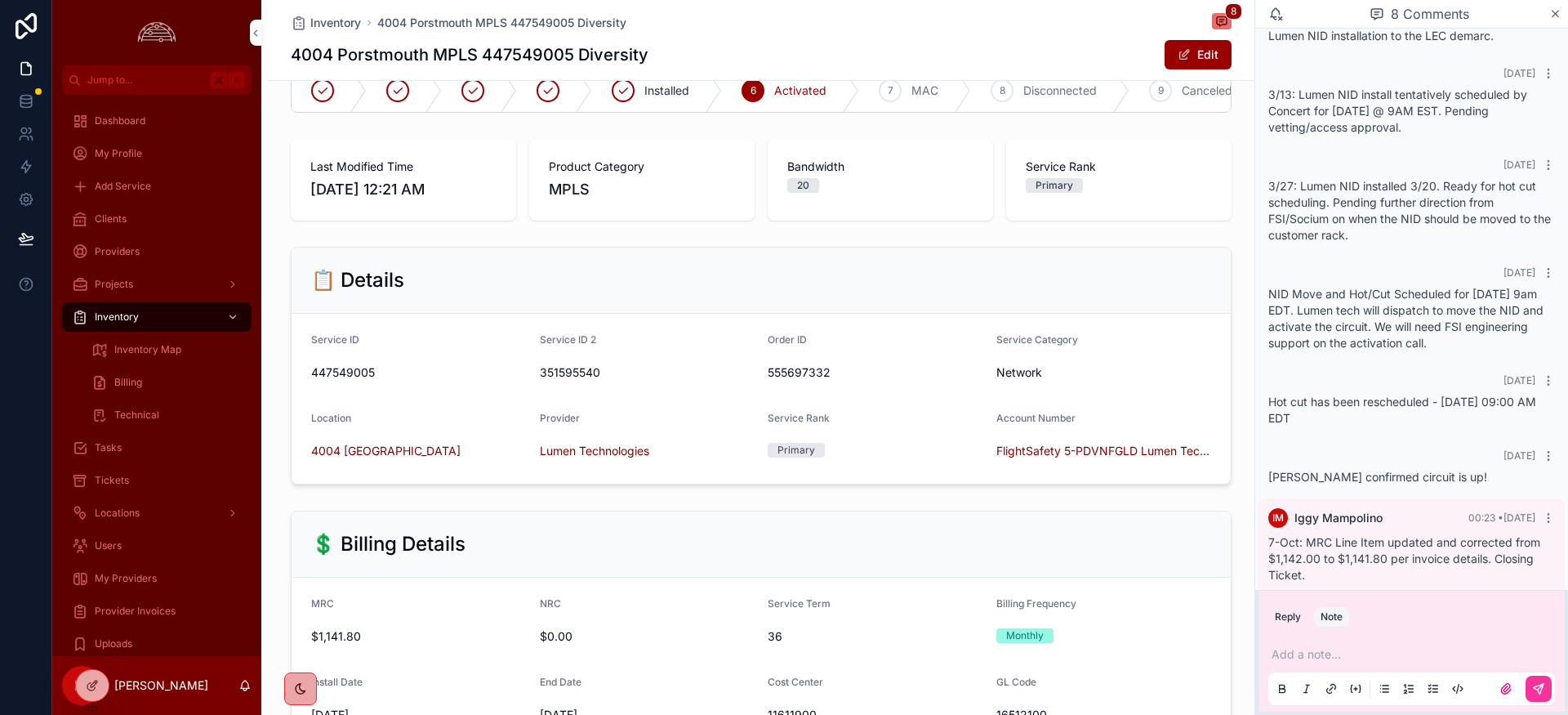
click at [1155, 528] on div "💲 Billing Details" at bounding box center [760, 545] width 939 height 66
drag, startPoint x: 1557, startPoint y: 17, endPoint x: 1539, endPoint y: 81, distance: 66.5
click at [1557, 16] on icon "scrollable content" at bounding box center [1555, 14] width 7 height 7
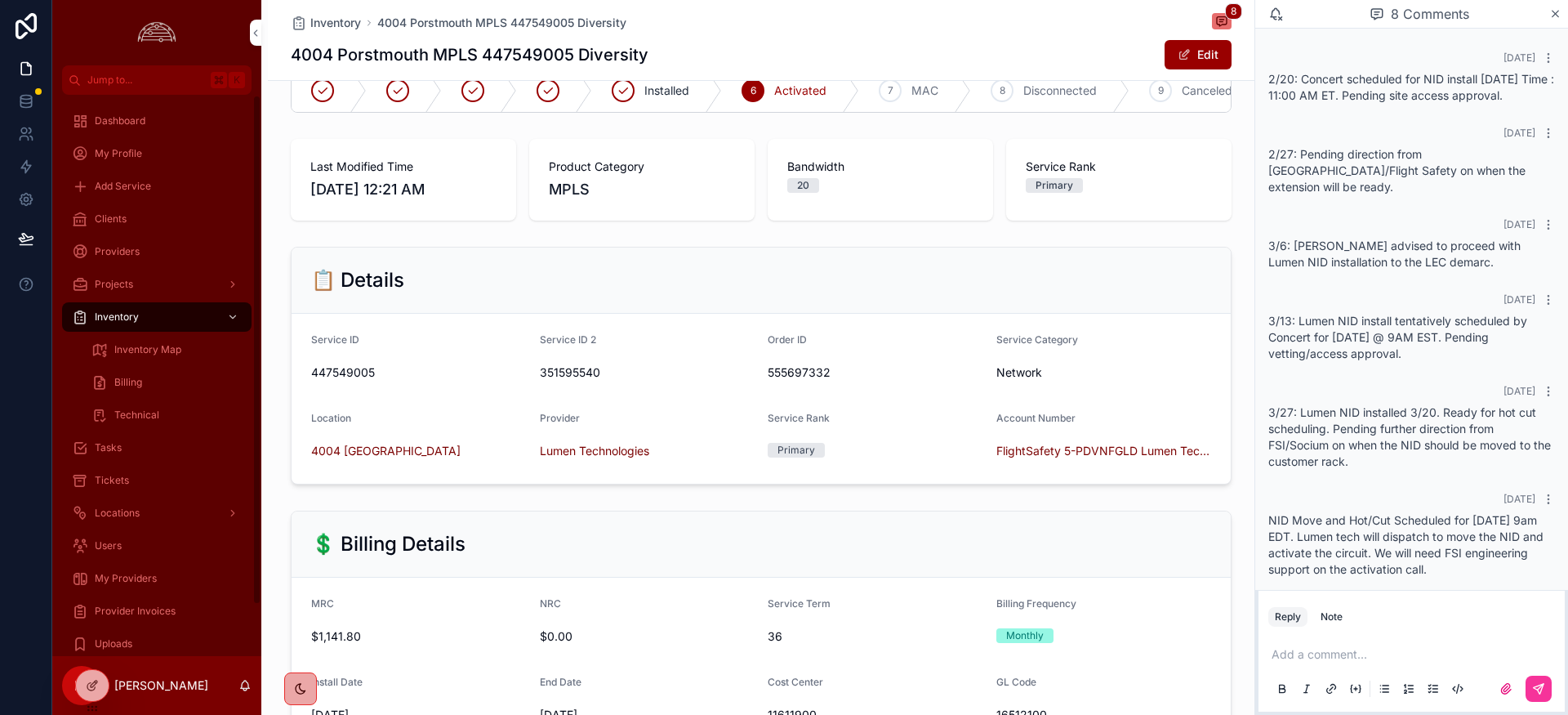
scroll to position [226, 0]
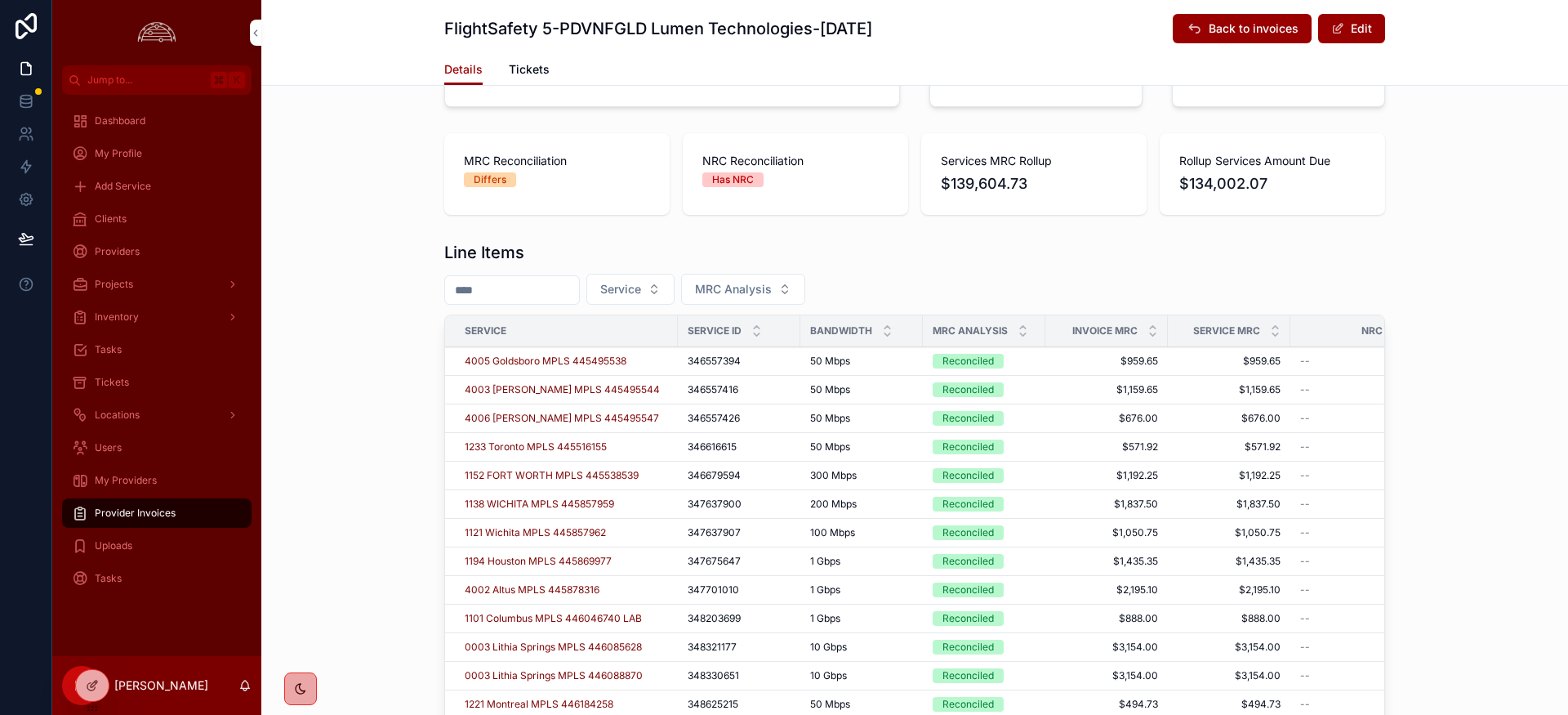
scroll to position [454, 0]
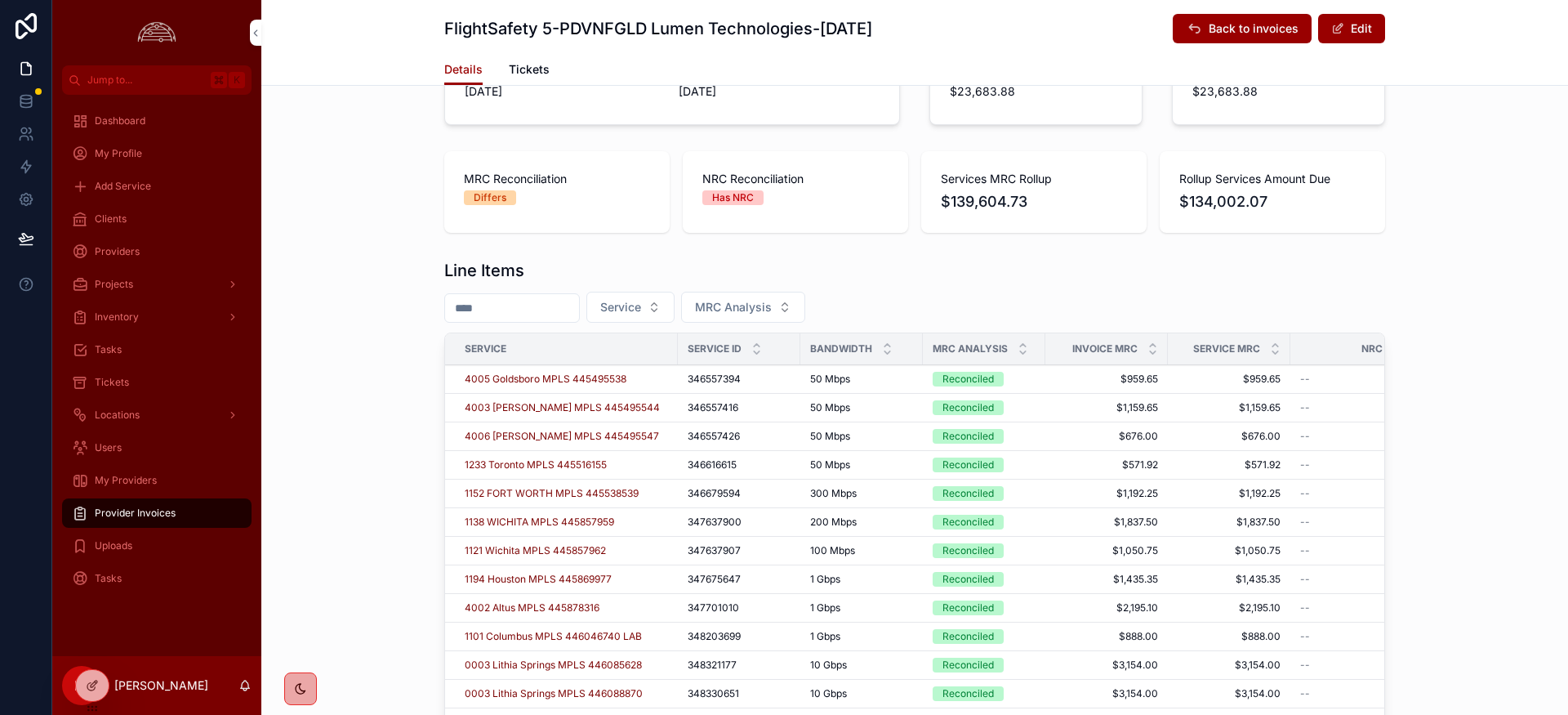
click at [1021, 346] on icon "scrollable content" at bounding box center [1023, 344] width 6 height 3
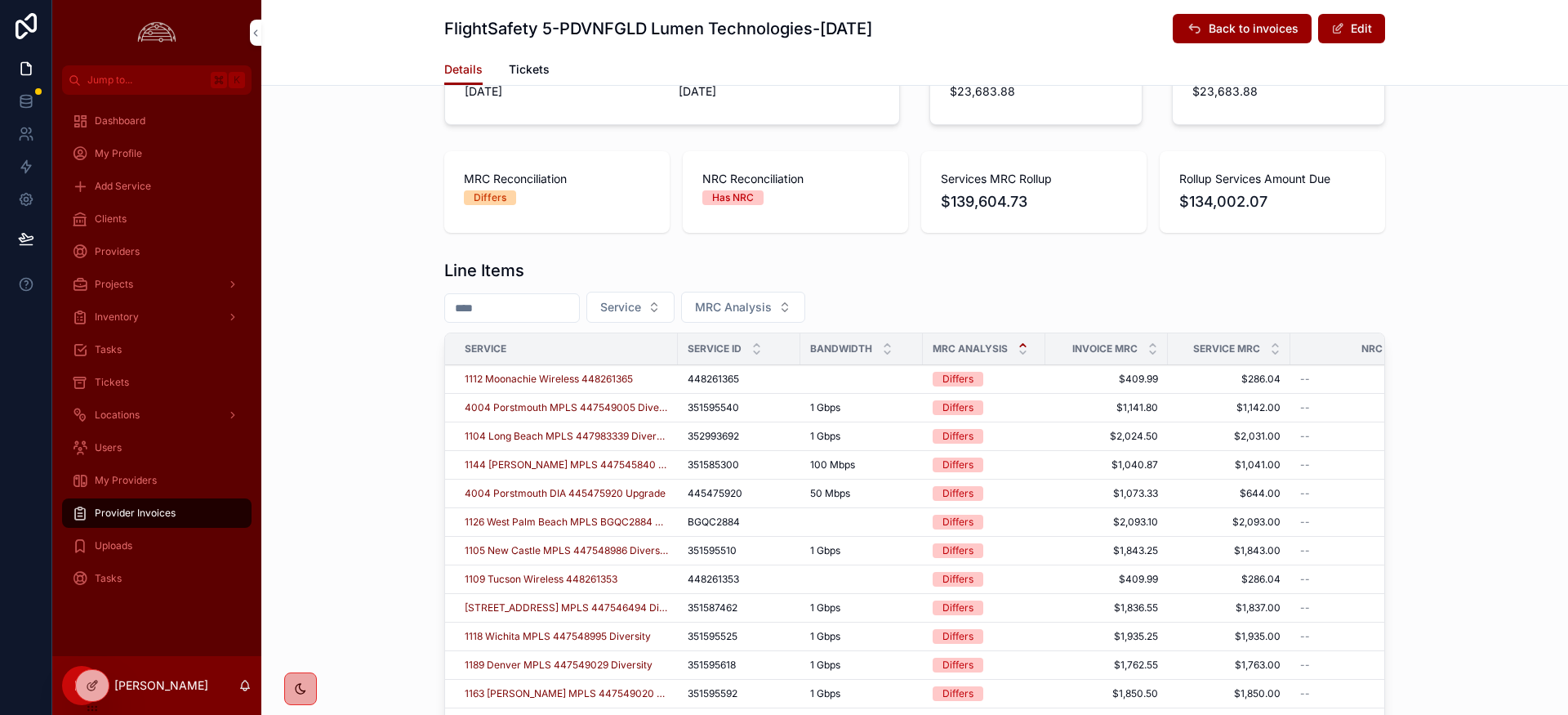
click at [512, 412] on span "4004 Porstmouth MPLS 447549005 Diversity" at bounding box center [566, 408] width 203 height 14
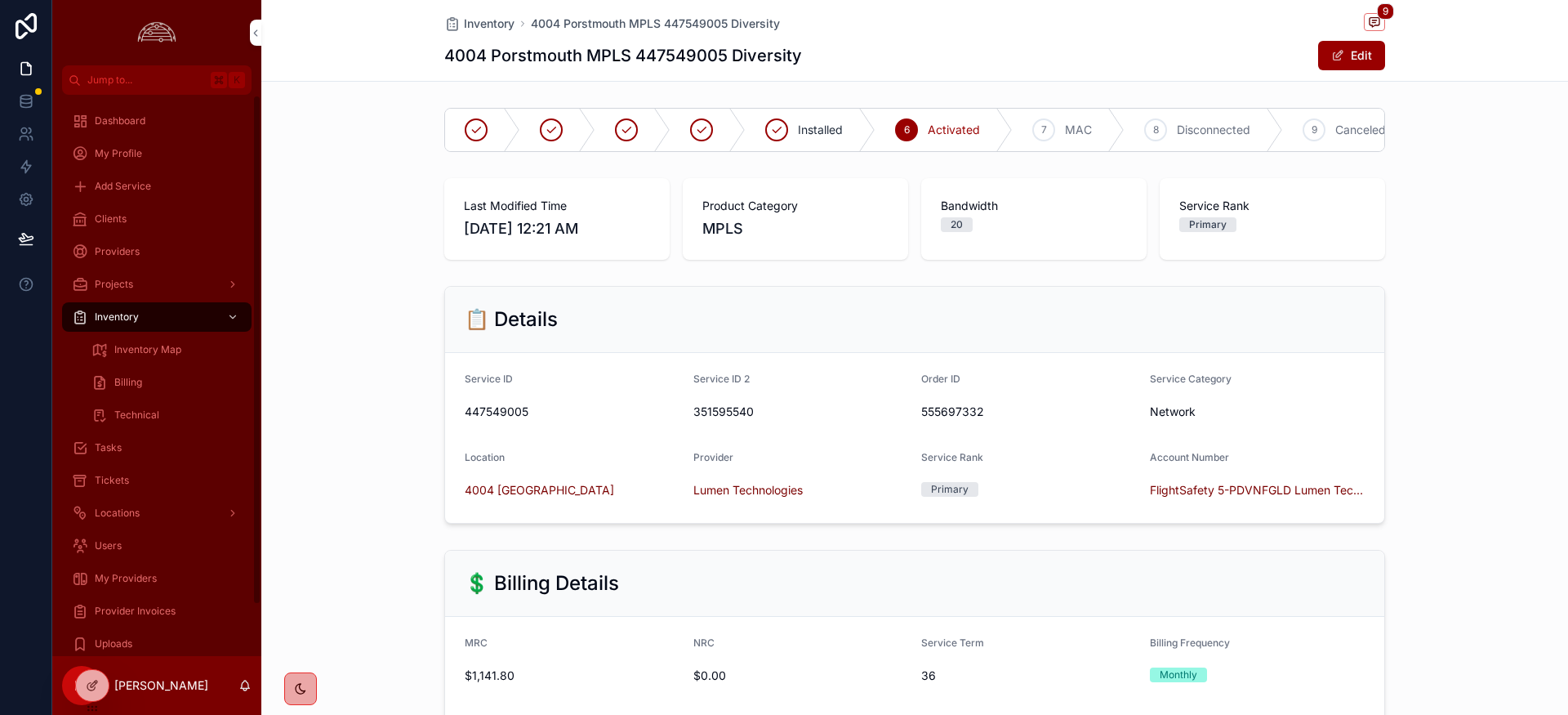
click at [144, 578] on span "My Providers" at bounding box center [126, 579] width 62 height 14
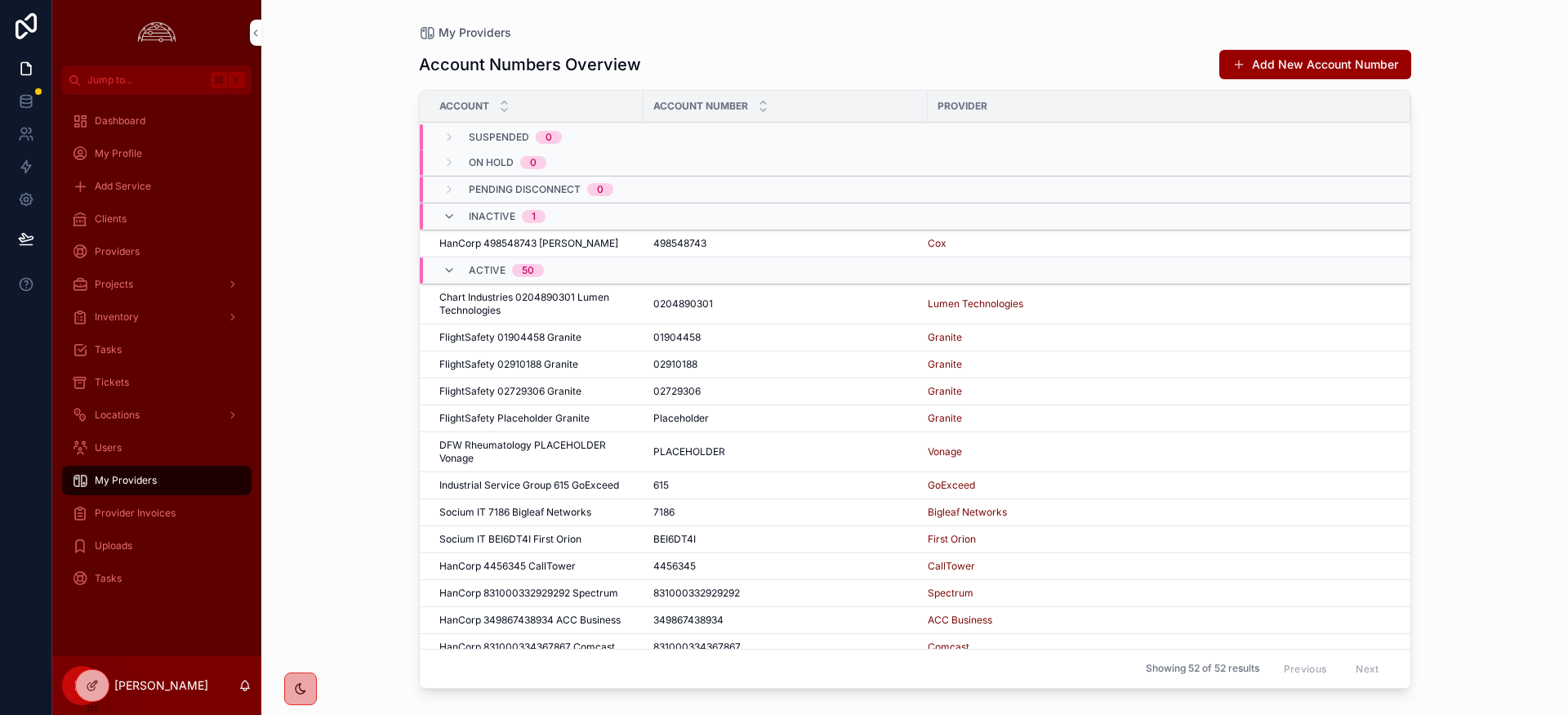
click at [138, 511] on span "Provider Invoices" at bounding box center [135, 514] width 81 height 14
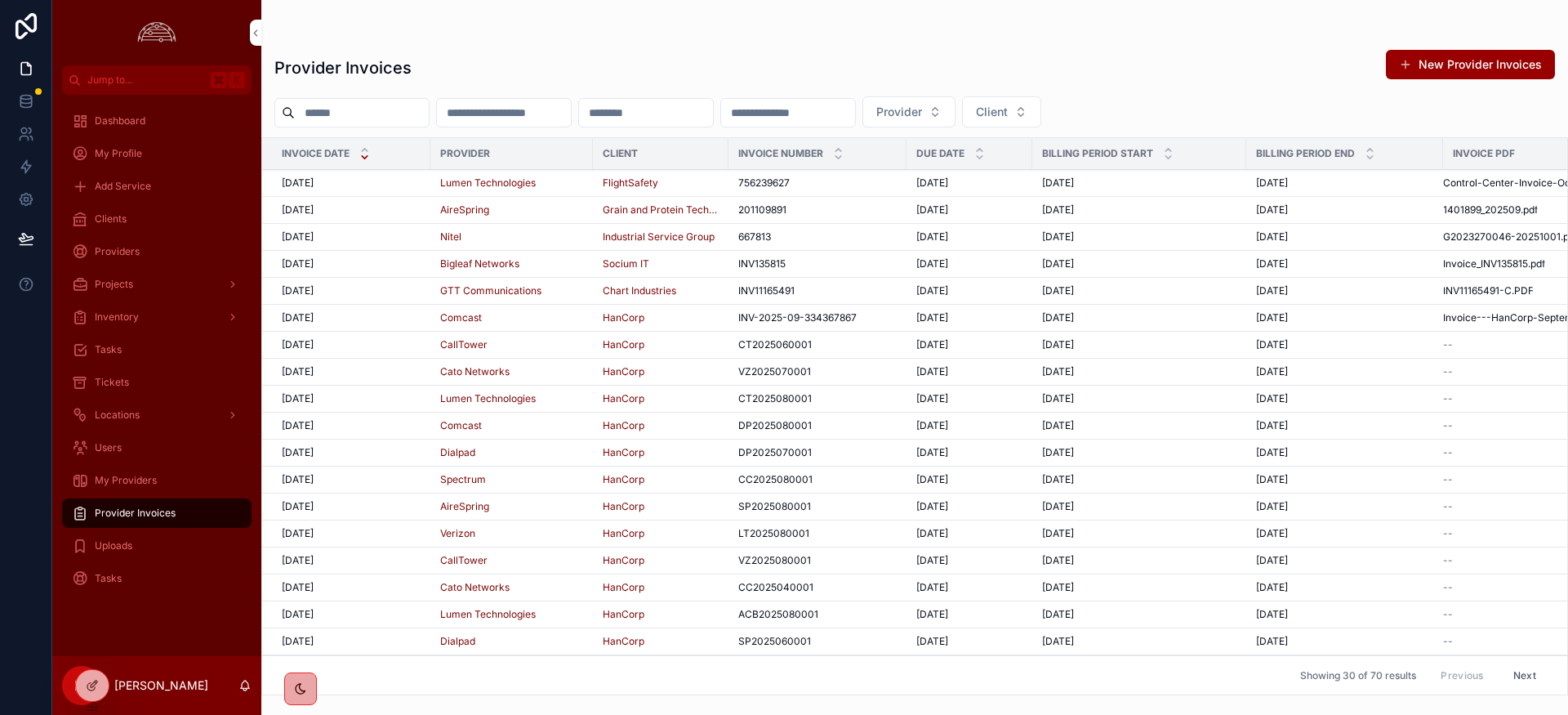
click at [297, 187] on span "10/1/2025" at bounding box center [297, 183] width 32 height 14
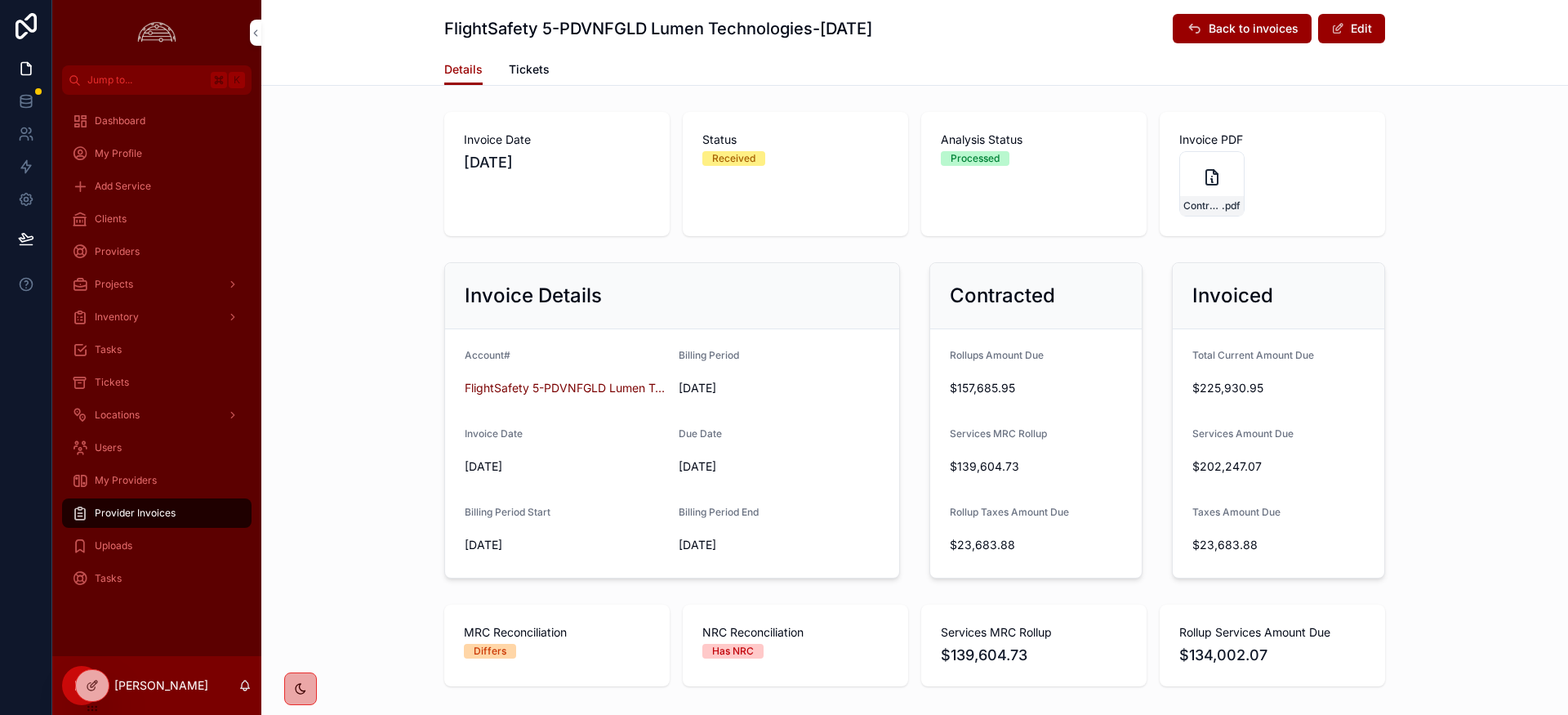
click at [132, 223] on div "Clients" at bounding box center [157, 219] width 170 height 26
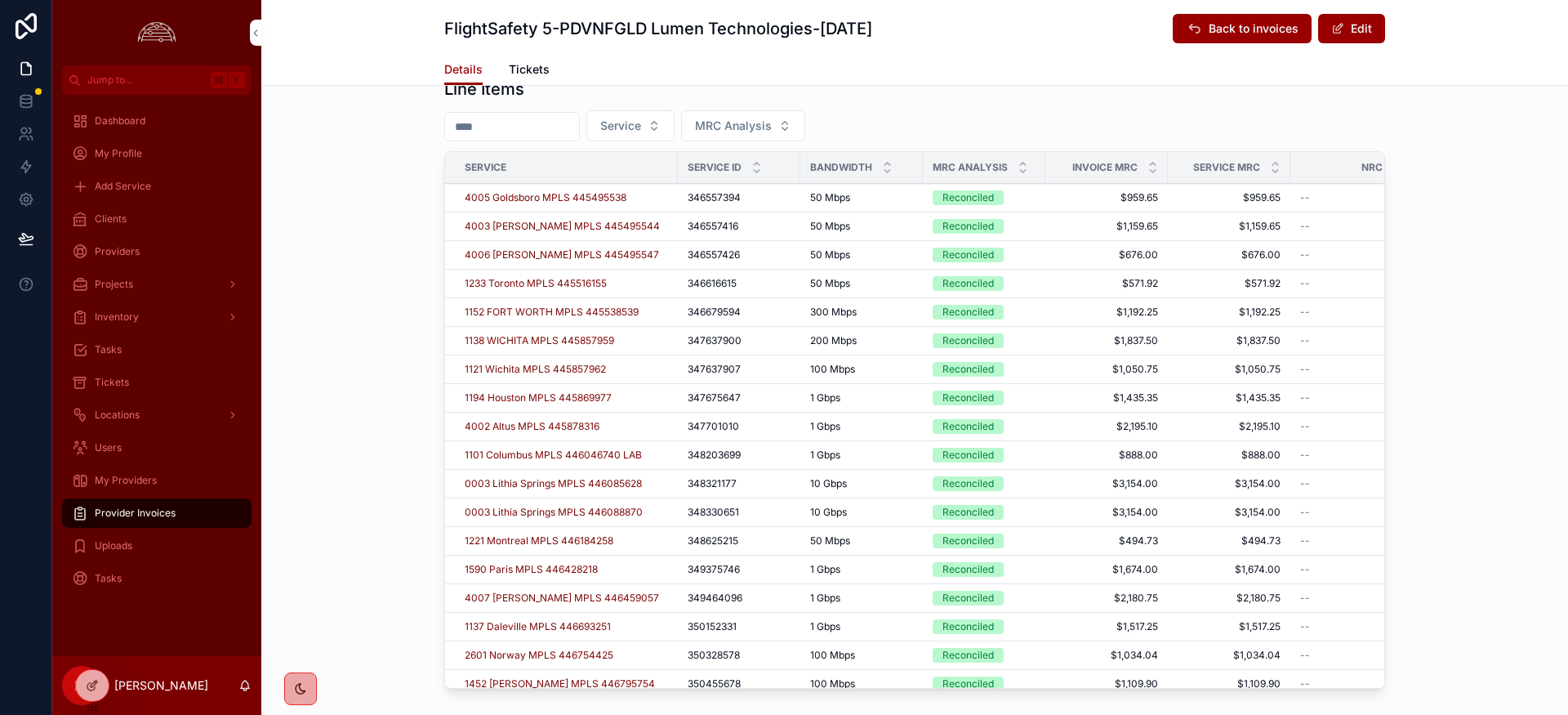
scroll to position [637, 0]
click at [1021, 161] on icon "scrollable content" at bounding box center [1022, 162] width 11 height 11
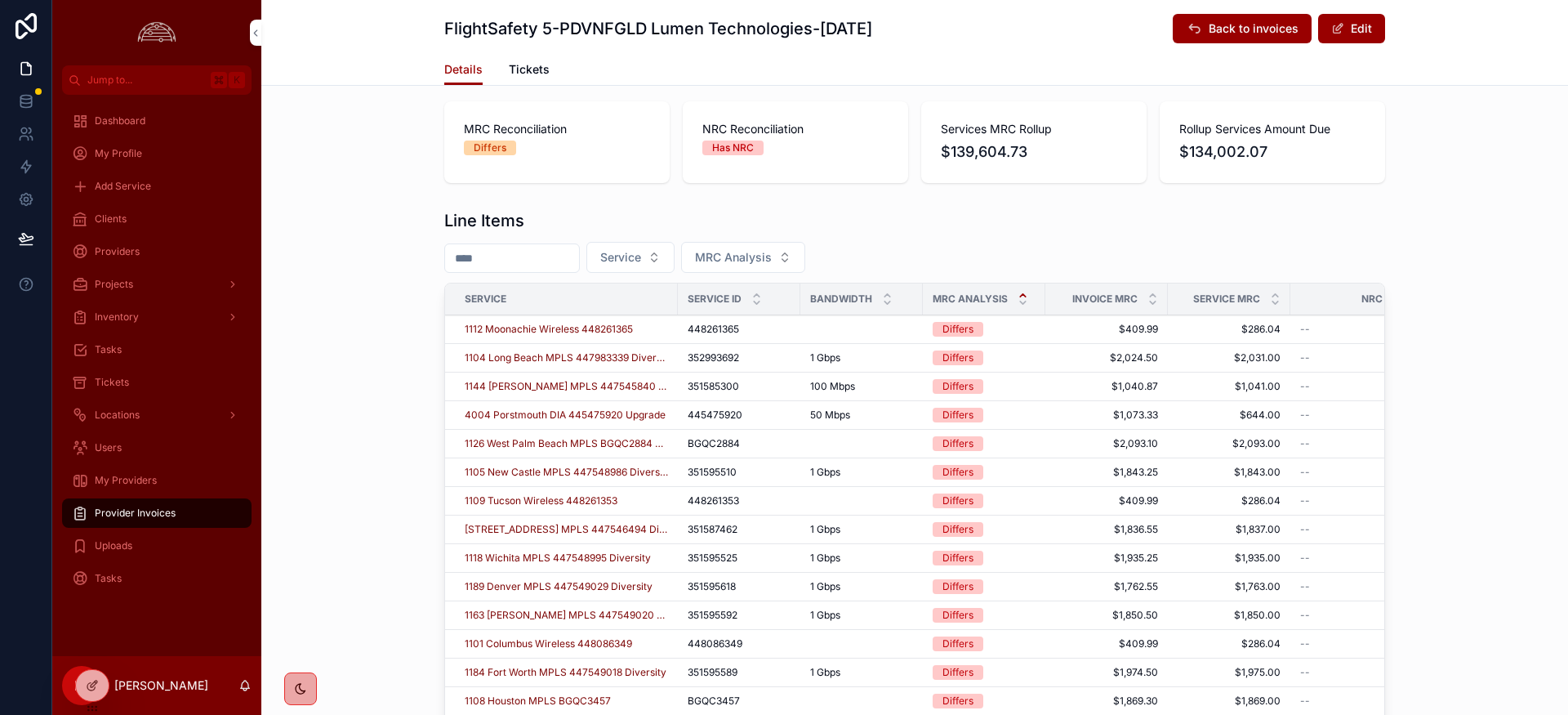
click at [502, 386] on span "1144 [PERSON_NAME] MPLS 447545840 Diversity" at bounding box center [566, 387] width 203 height 14
click at [609, 417] on span "1126 West Palm Beach MPLS BGQC2884 Disconnected" at bounding box center [566, 415] width 203 height 14
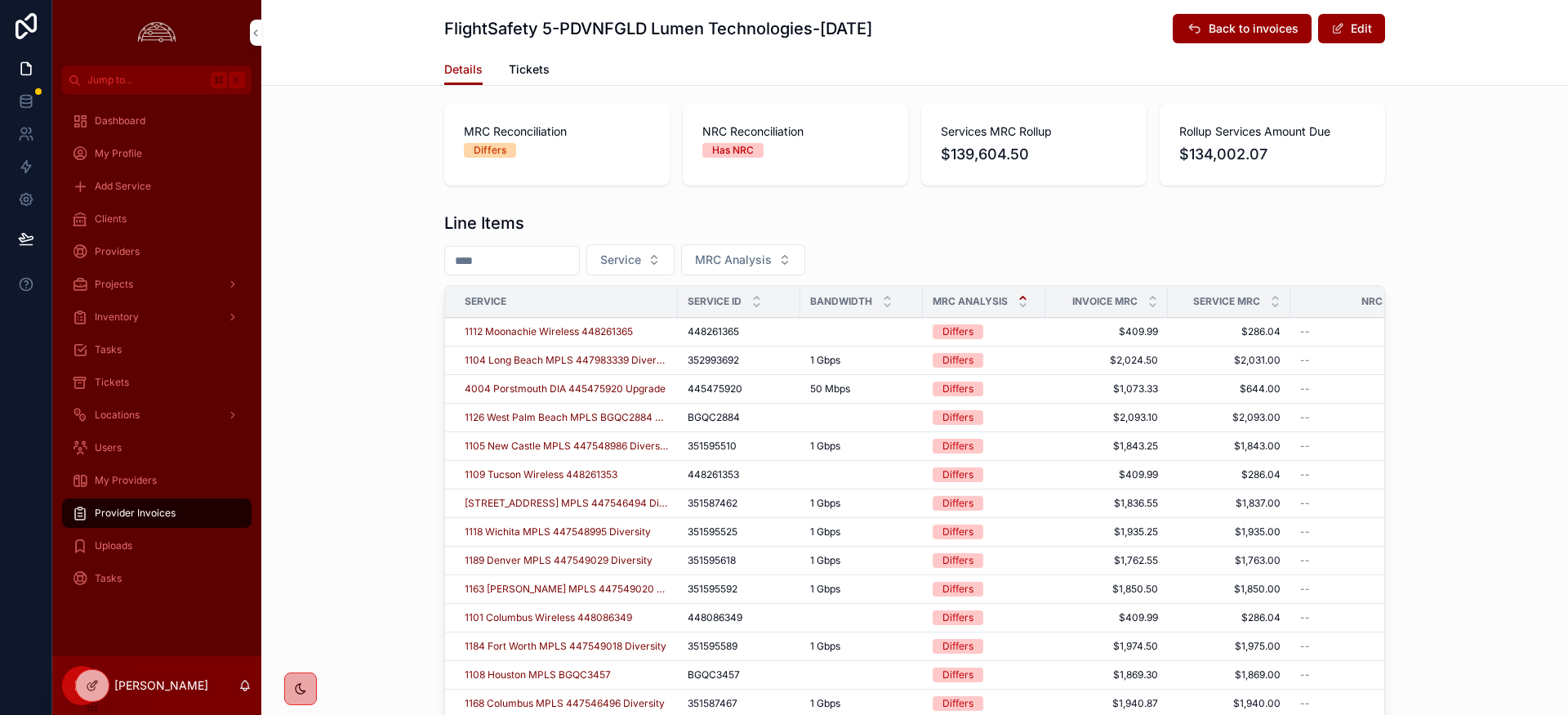
click at [645, 199] on div "Invoice Date 10/1/2025 Status Received Analysis Status Processed Invoice PDF Co…" at bounding box center [914, 220] width 1307 height 1232
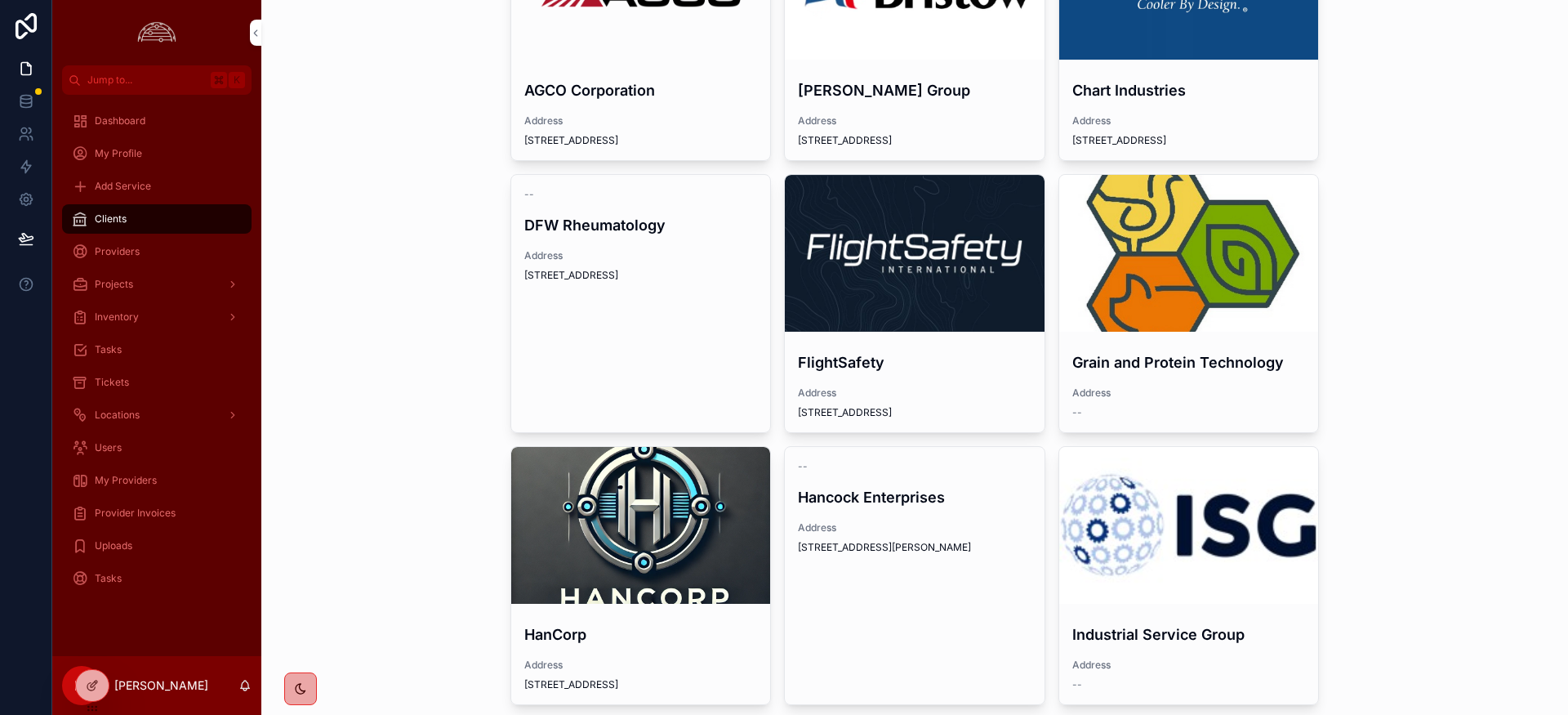
scroll to position [196, 0]
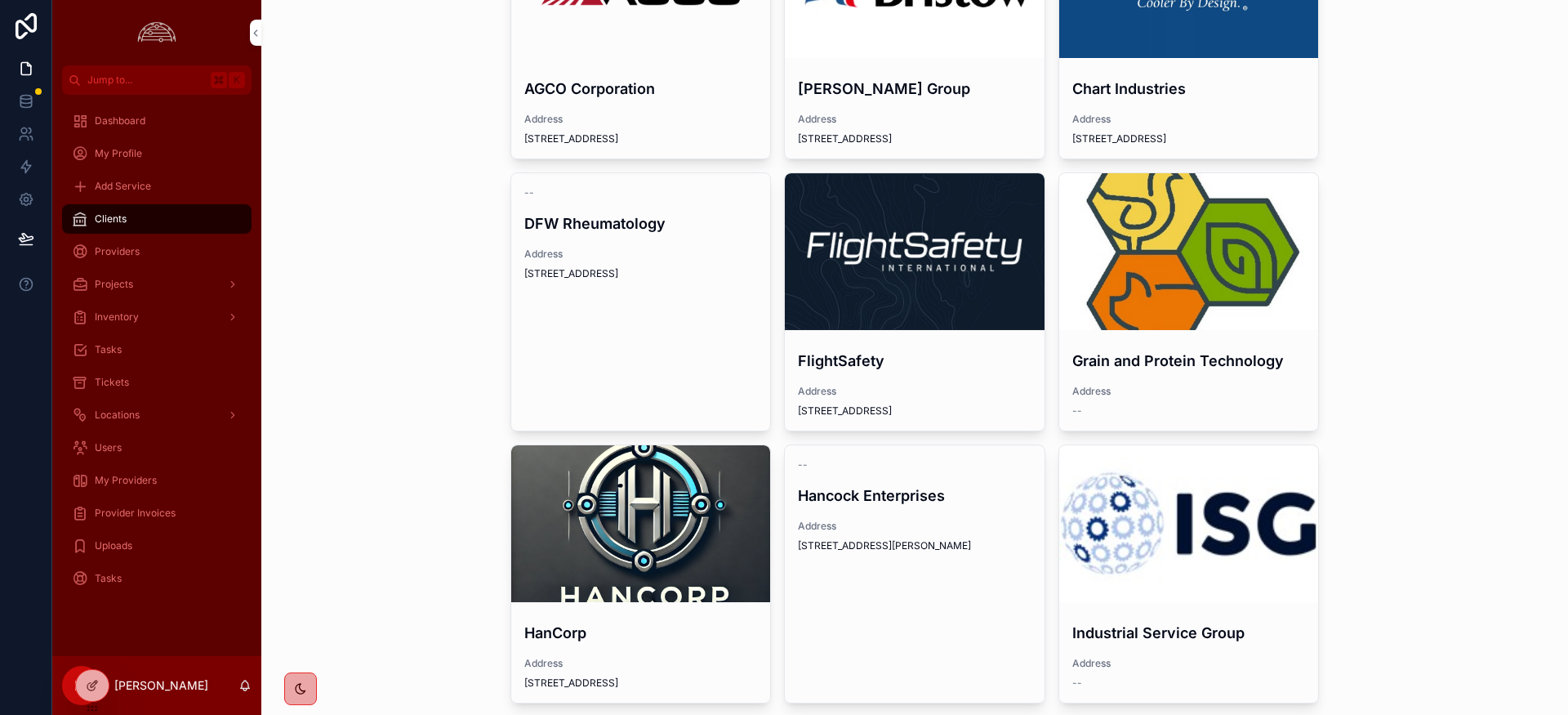
click at [0, 0] on div "scrollable content" at bounding box center [0, 0] width 0 height 0
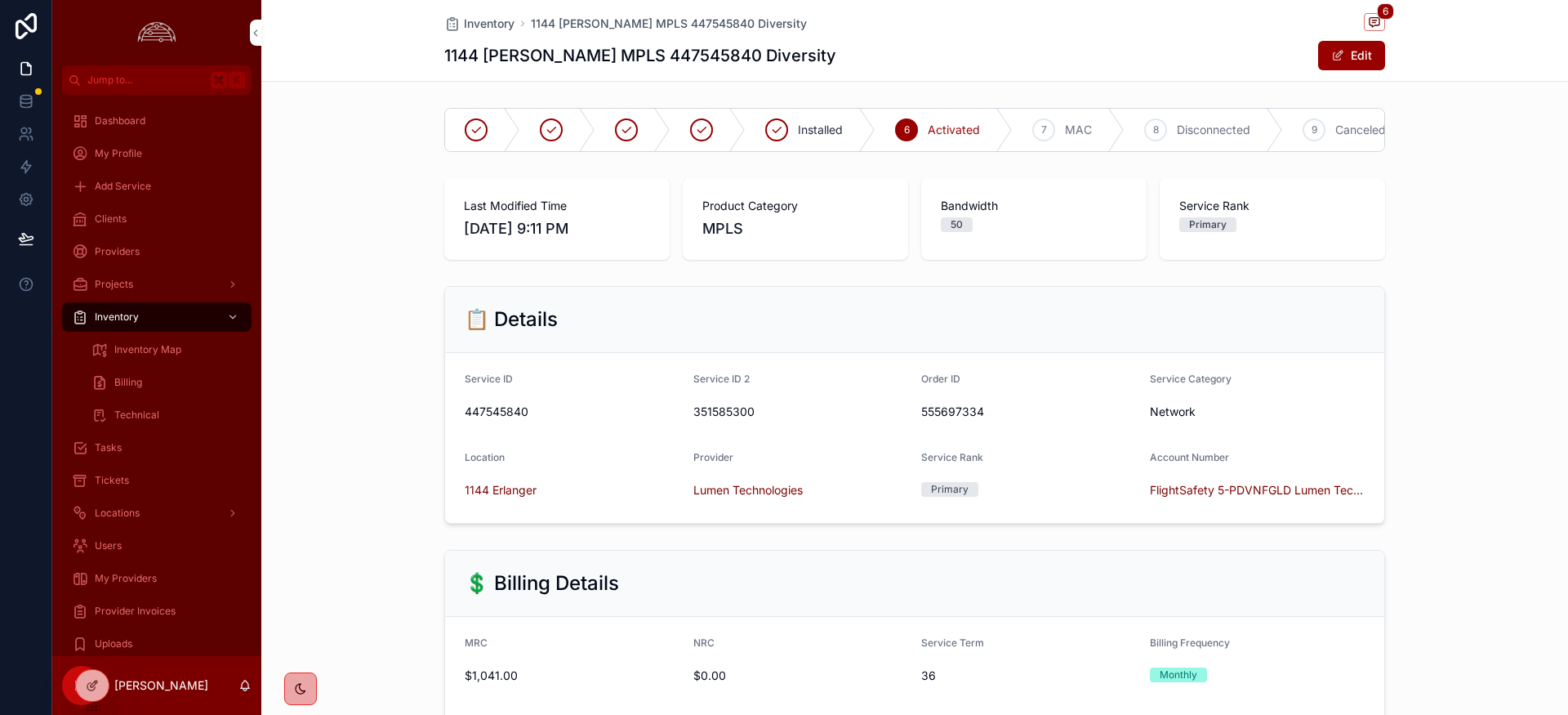
click at [635, 55] on h1 "1144 [PERSON_NAME] MPLS 447545840 Diversity" at bounding box center [639, 56] width 392 height 23
copy h1 "447545840"
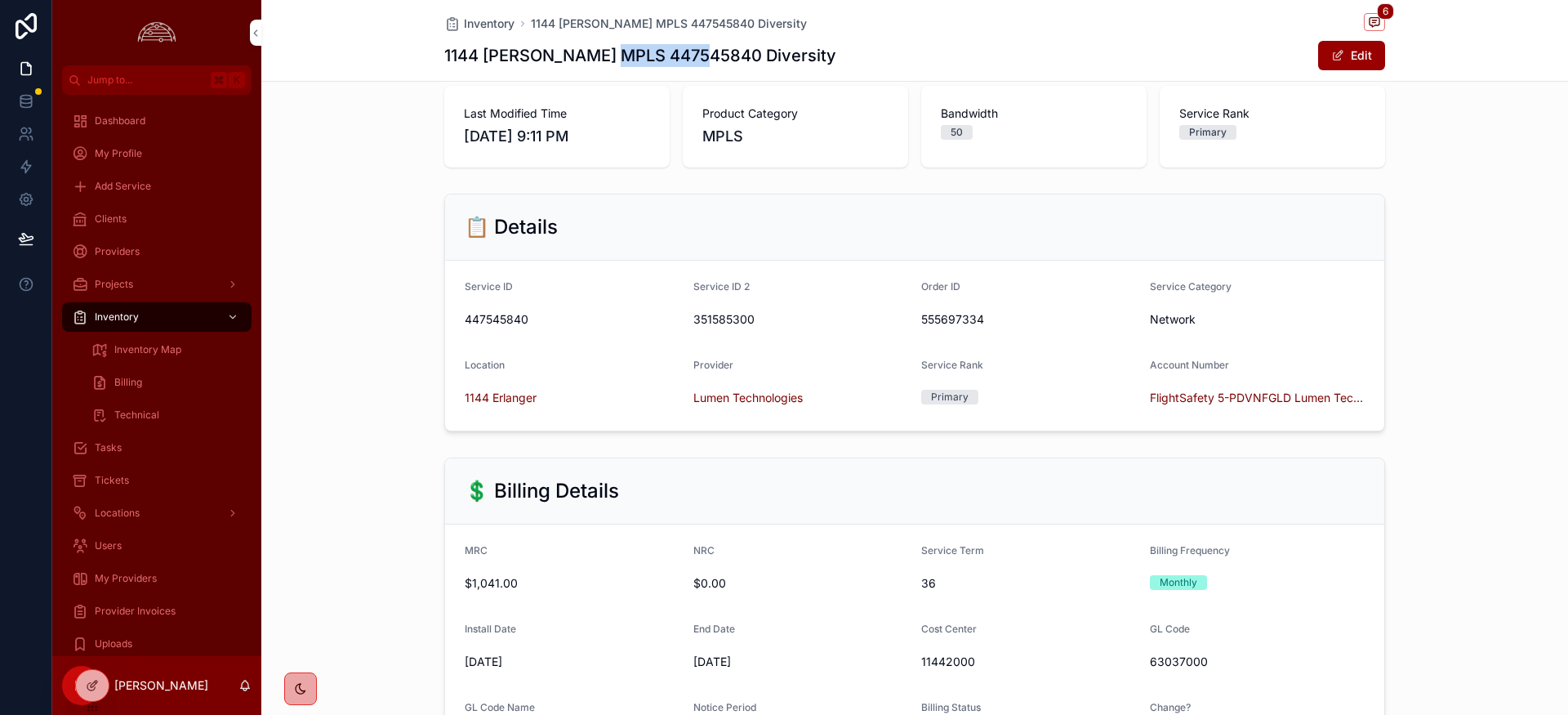
scroll to position [96, 0]
click at [1375, 57] on button "Edit" at bounding box center [1351, 55] width 67 height 29
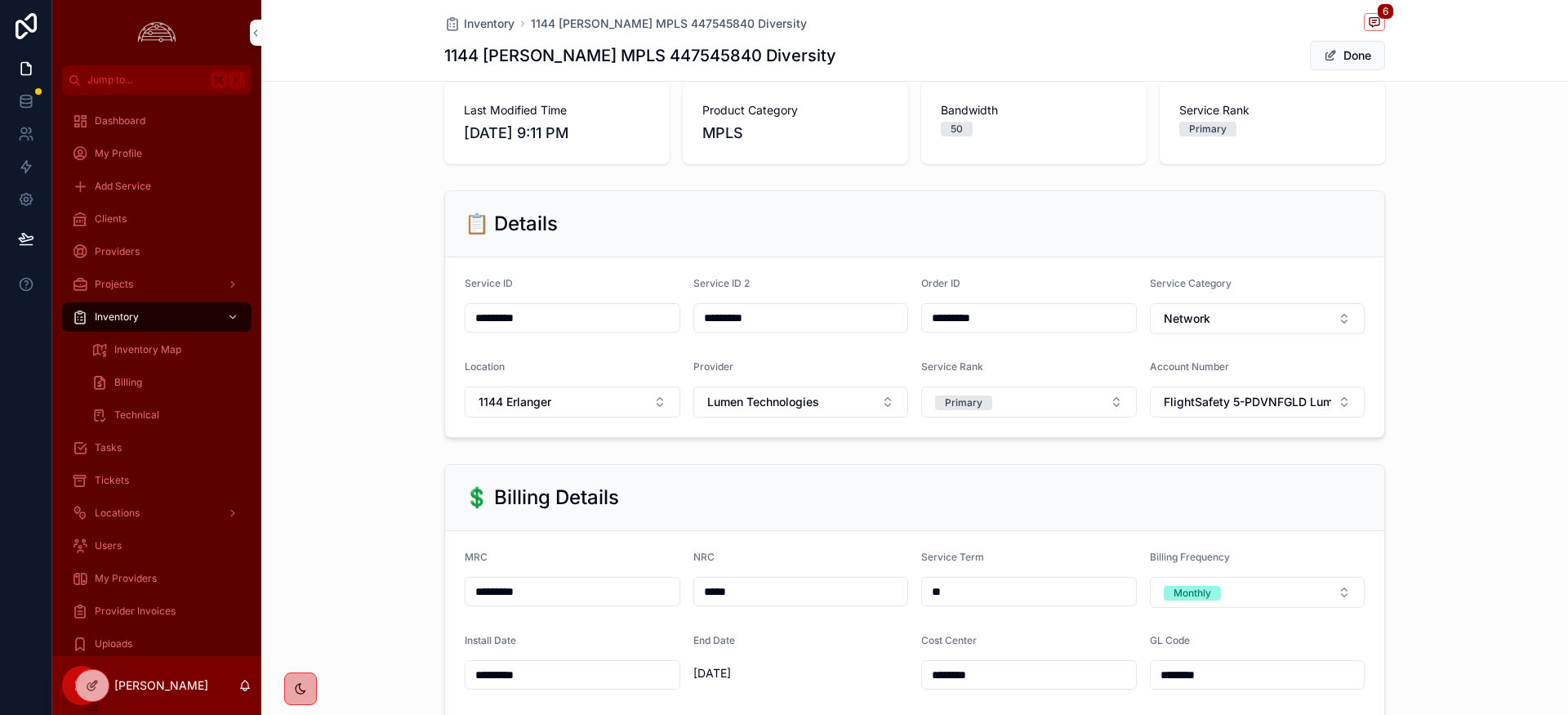
drag, startPoint x: 528, startPoint y: 593, endPoint x: 504, endPoint y: 591, distance: 24.1
click at [504, 591] on input "*********" at bounding box center [572, 592] width 214 height 23
type input "*********"
click at [718, 500] on div "💲 Billing Details" at bounding box center [914, 497] width 901 height 26
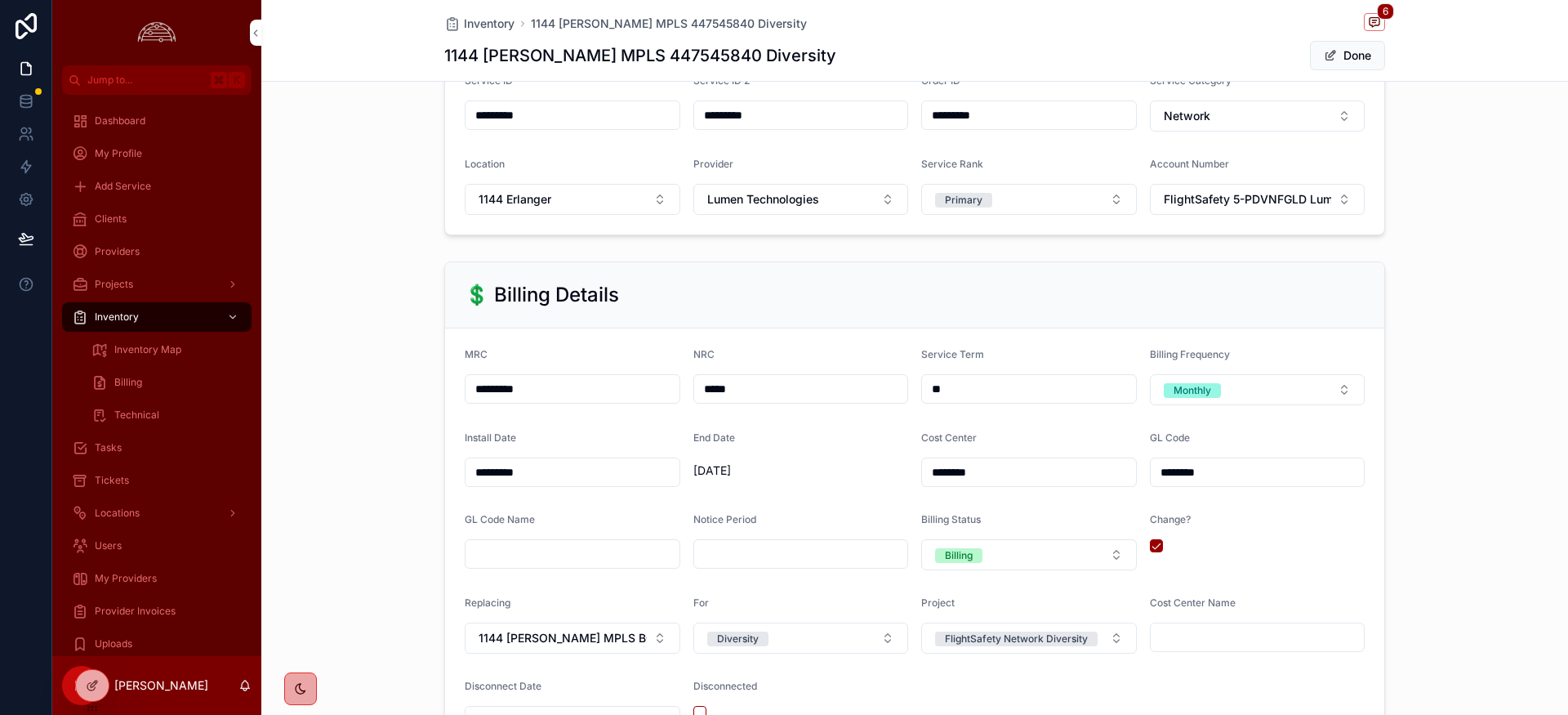
scroll to position [197, 0]
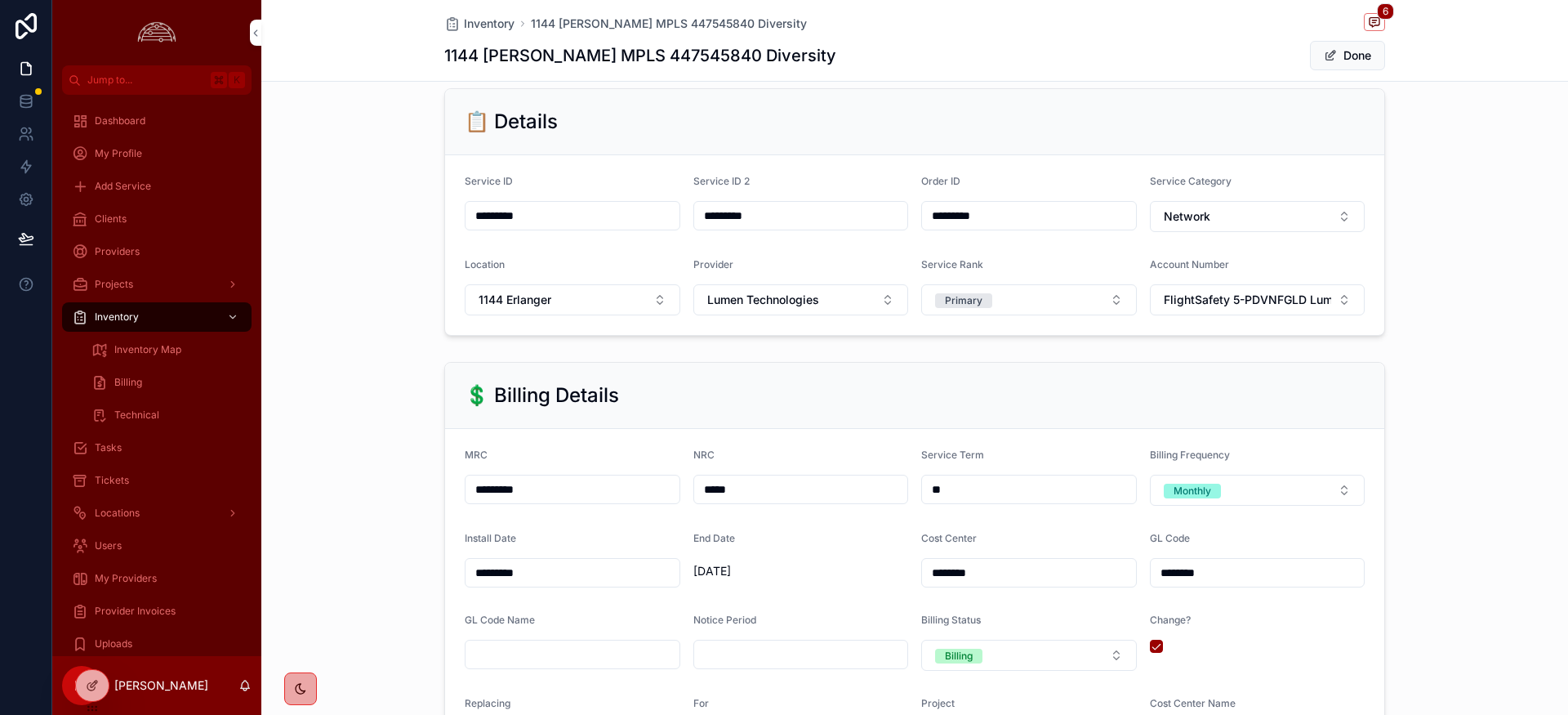
drag, startPoint x: 556, startPoint y: 486, endPoint x: 427, endPoint y: 487, distance: 129.0
click at [425, 485] on div "💲 Billing Details MRC ********* NRC ***** Service Term ** Billing Frequency Mon…" at bounding box center [914, 609] width 1307 height 507
click at [1368, 56] on button "Done" at bounding box center [1347, 55] width 75 height 29
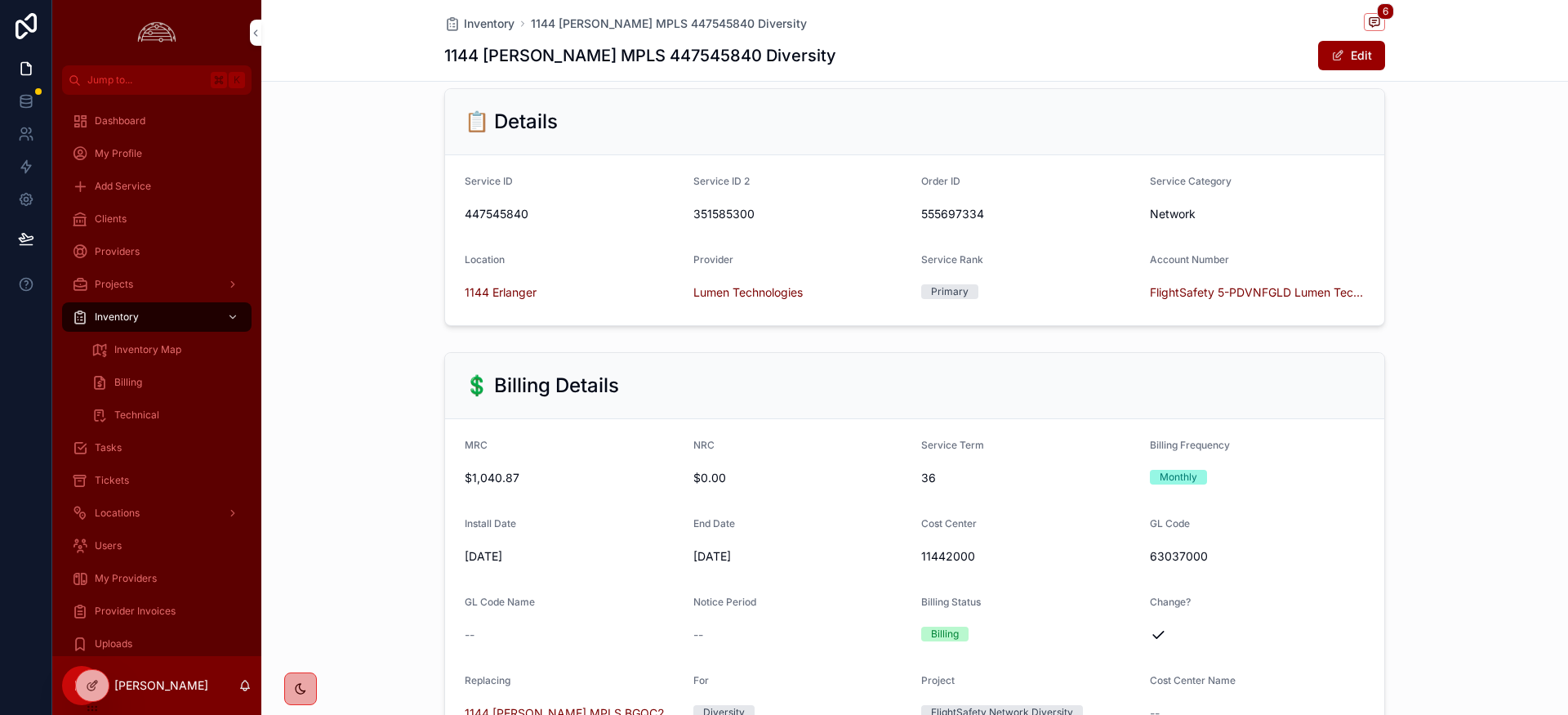
click at [401, 314] on div "📋 Details Service ID 447545840 Service ID 2 351585300 Order ID 555697334 Servic…" at bounding box center [914, 206] width 1307 height 251
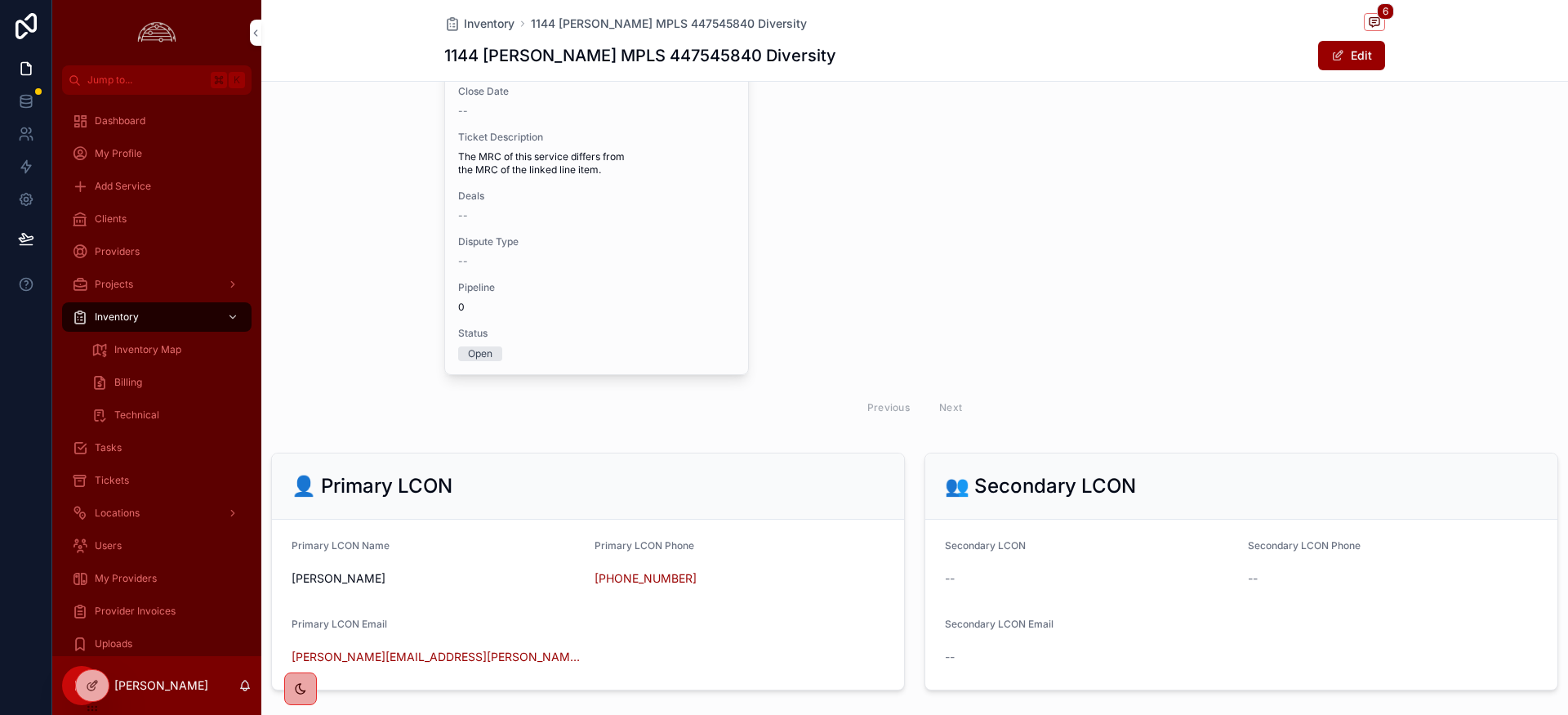
scroll to position [2215, 0]
click at [690, 334] on span "Status" at bounding box center [597, 337] width 277 height 14
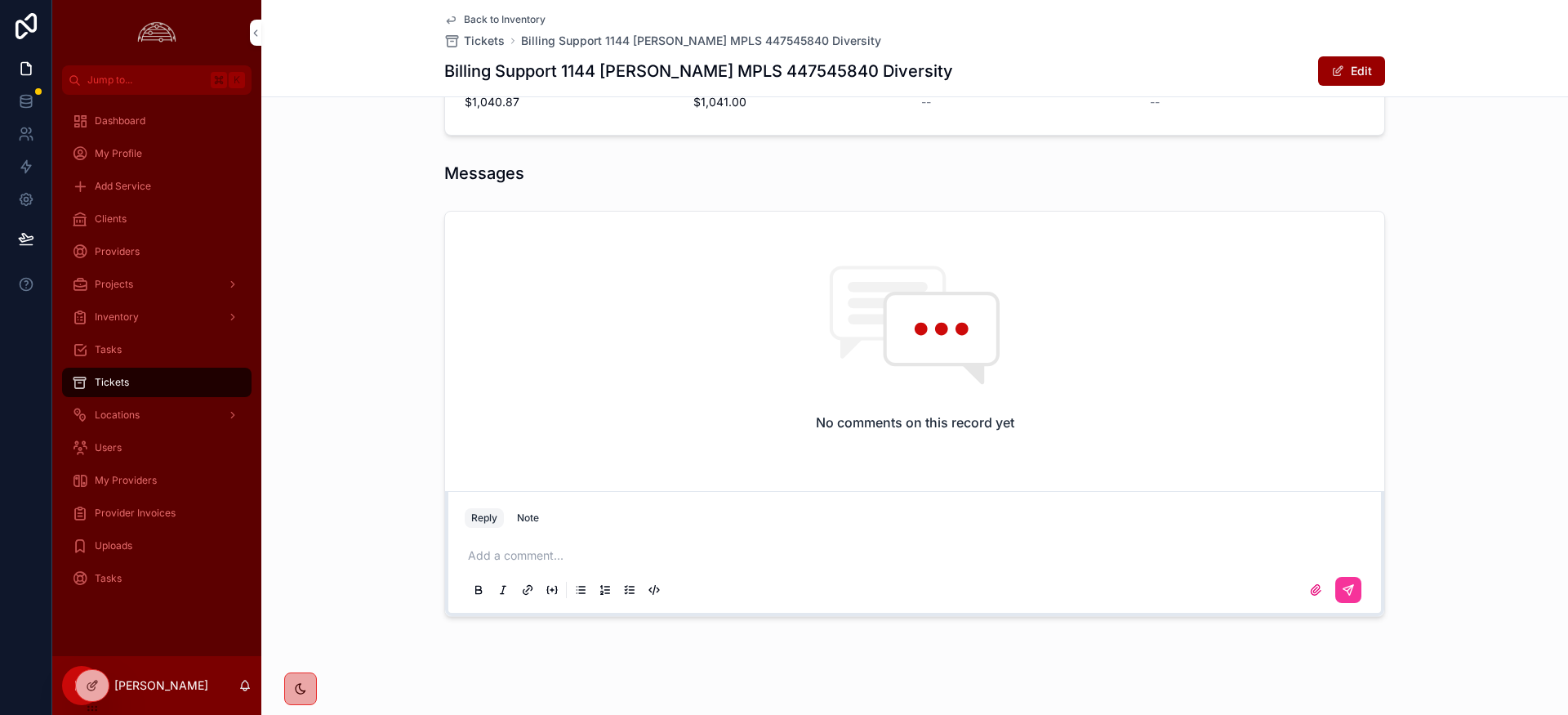
scroll to position [858, 0]
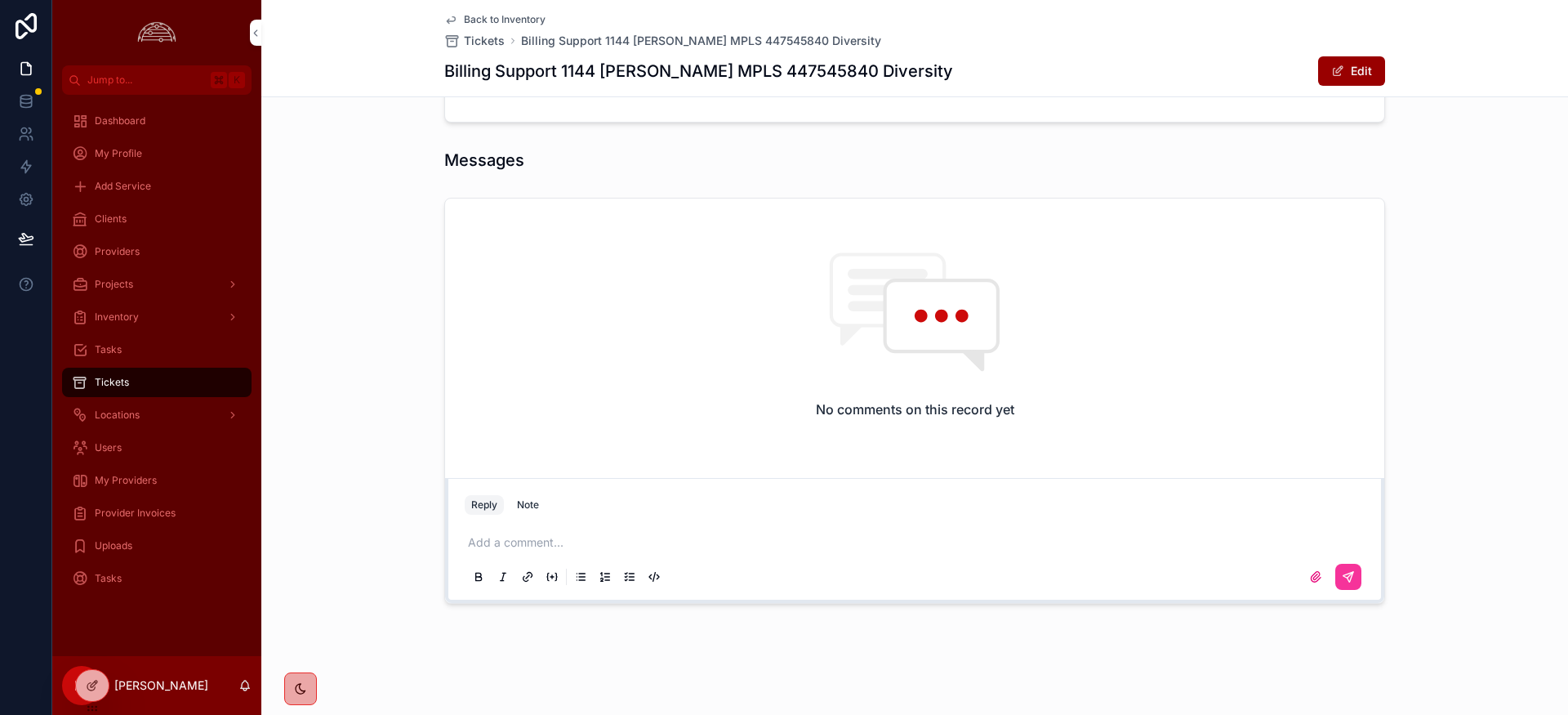
click at [539, 503] on div "Note" at bounding box center [528, 505] width 22 height 14
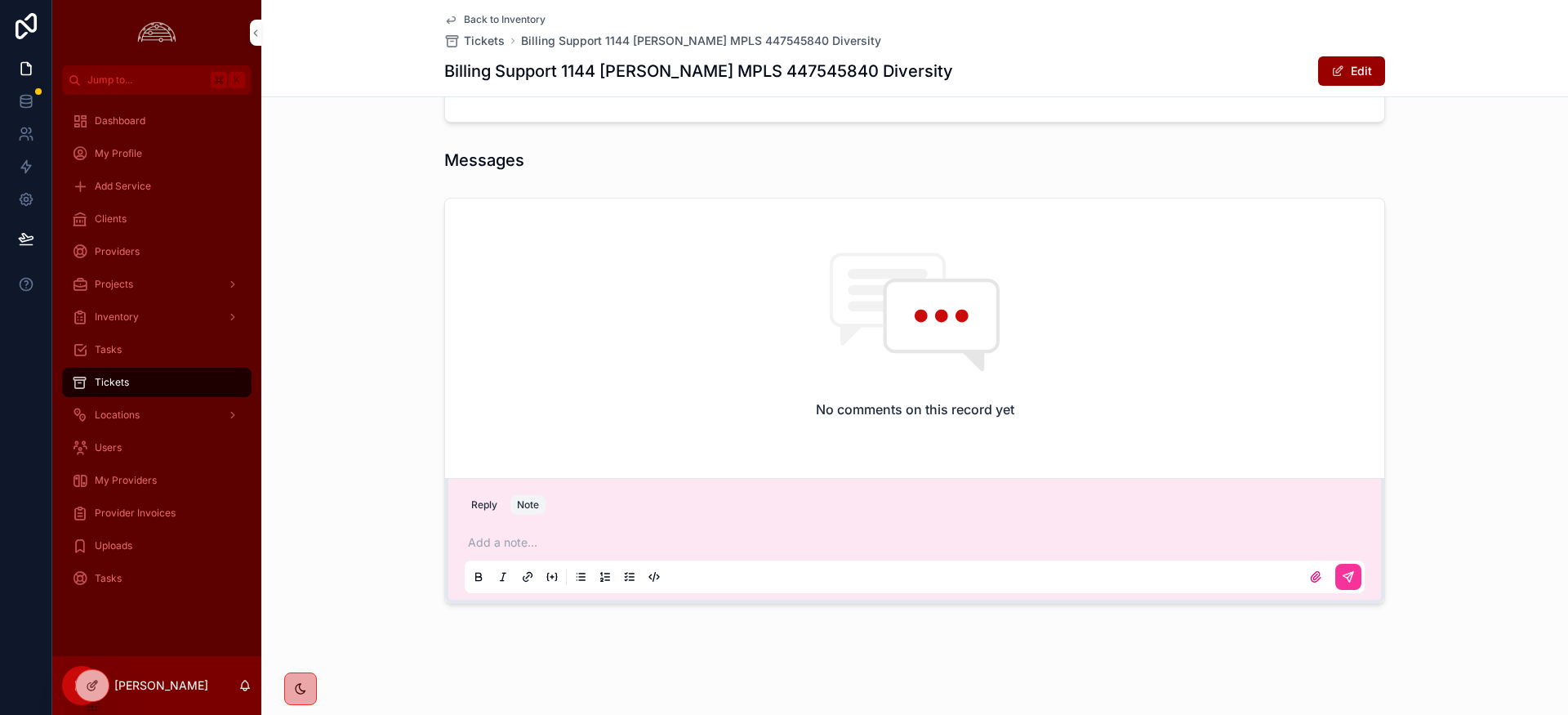
click at [538, 542] on p "scrollable content" at bounding box center [918, 542] width 901 height 16
click at [1351, 575] on icon "scrollable content" at bounding box center [1348, 577] width 14 height 14
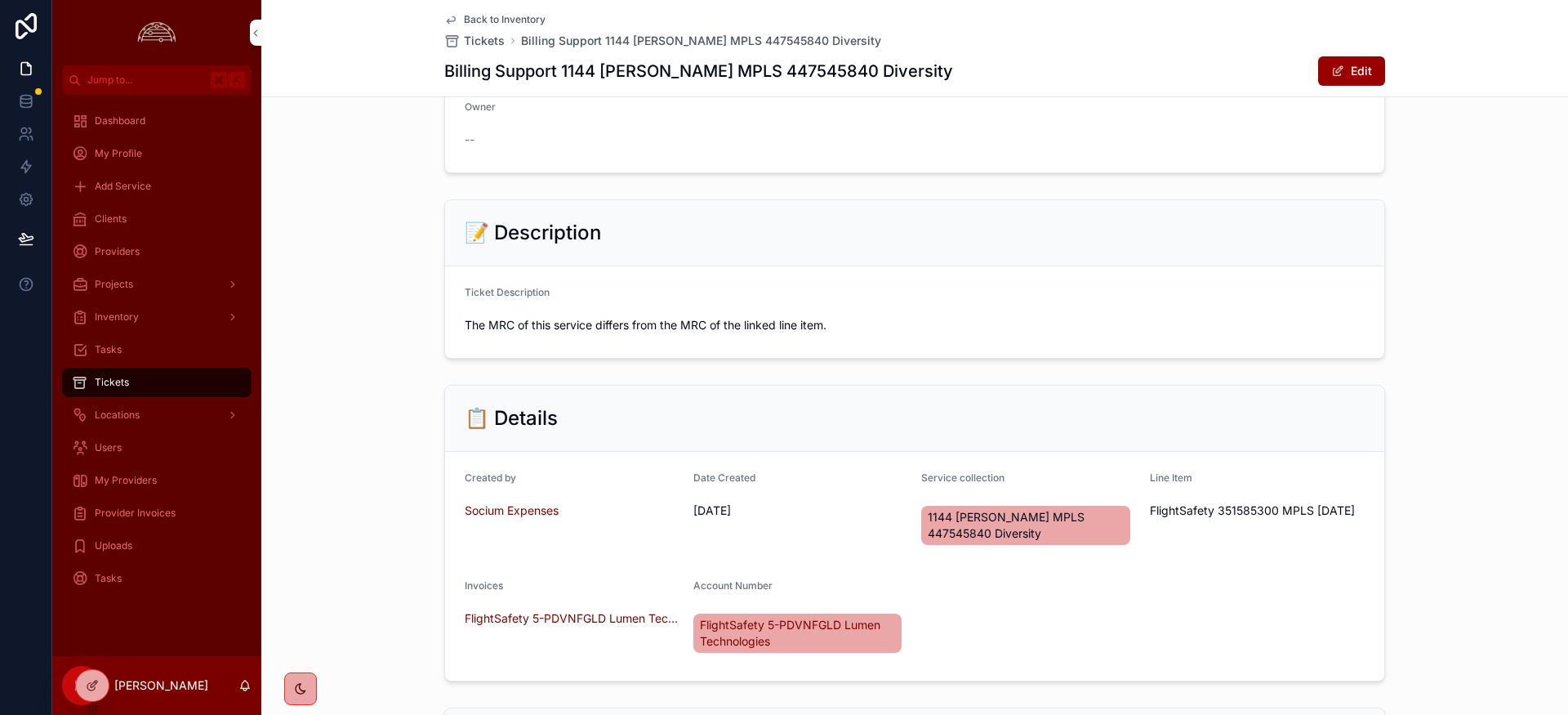
scroll to position [0, 0]
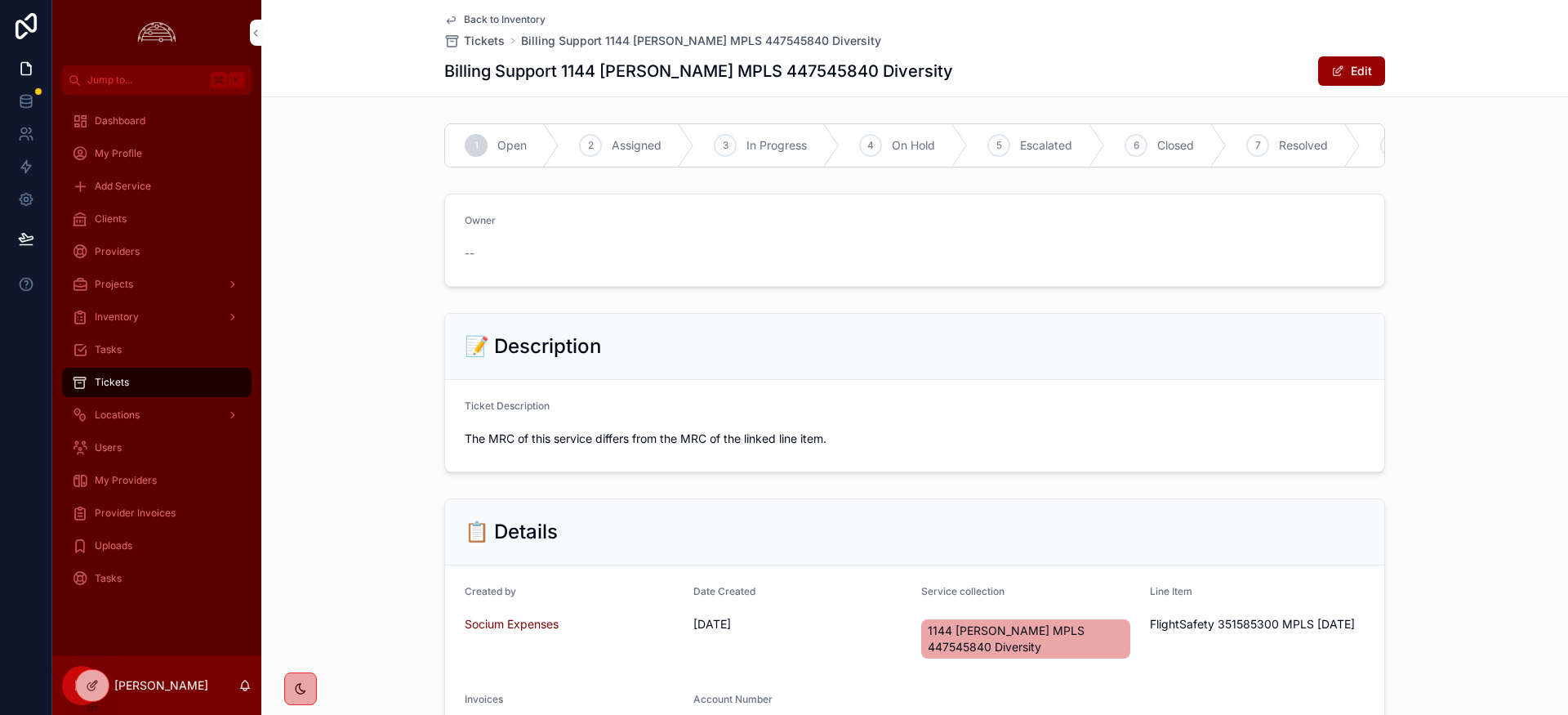
click at [1145, 153] on div "6" at bounding box center [1137, 145] width 23 height 23
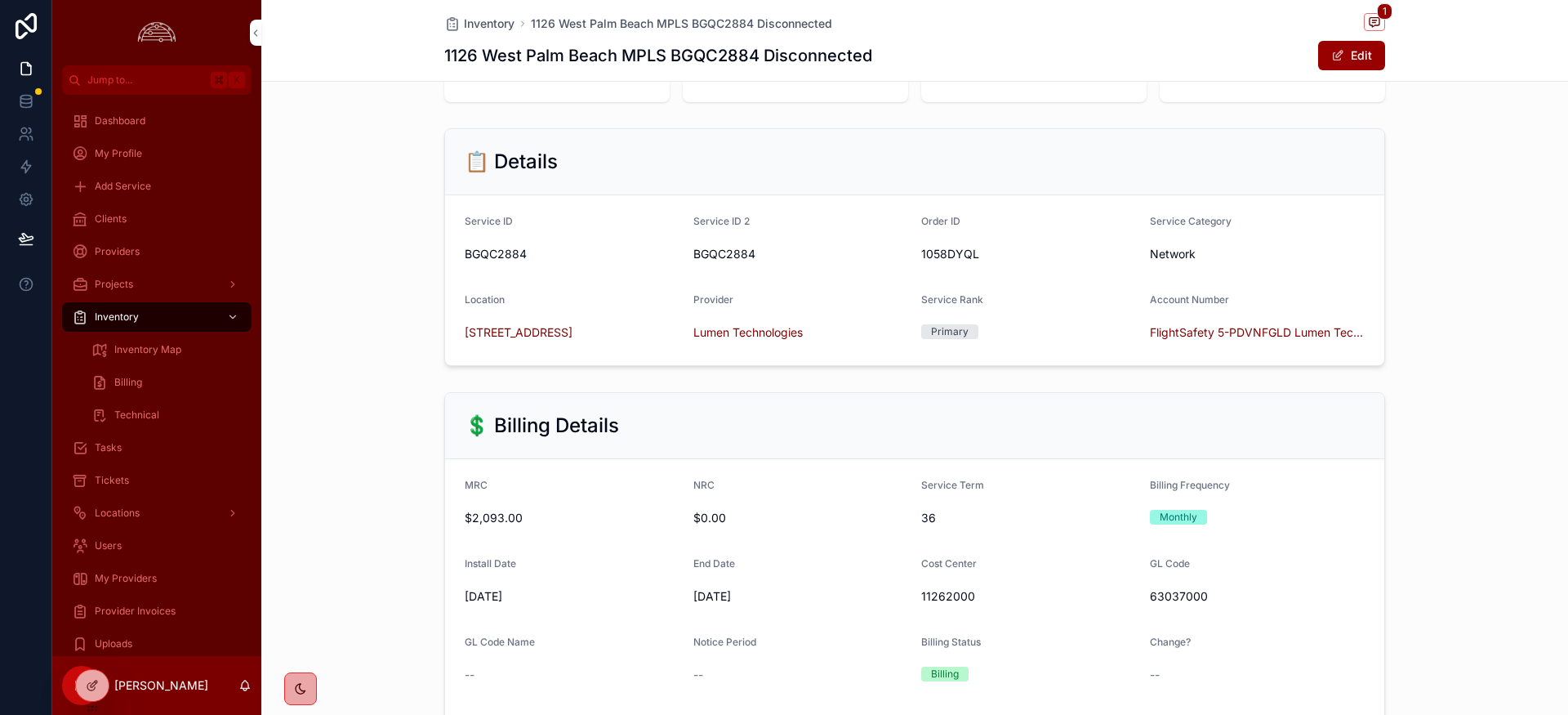
scroll to position [160, 0]
drag, startPoint x: 1340, startPoint y: 64, endPoint x: 1280, endPoint y: 100, distance: 70.0
click at [1338, 65] on button "Edit" at bounding box center [1351, 55] width 67 height 29
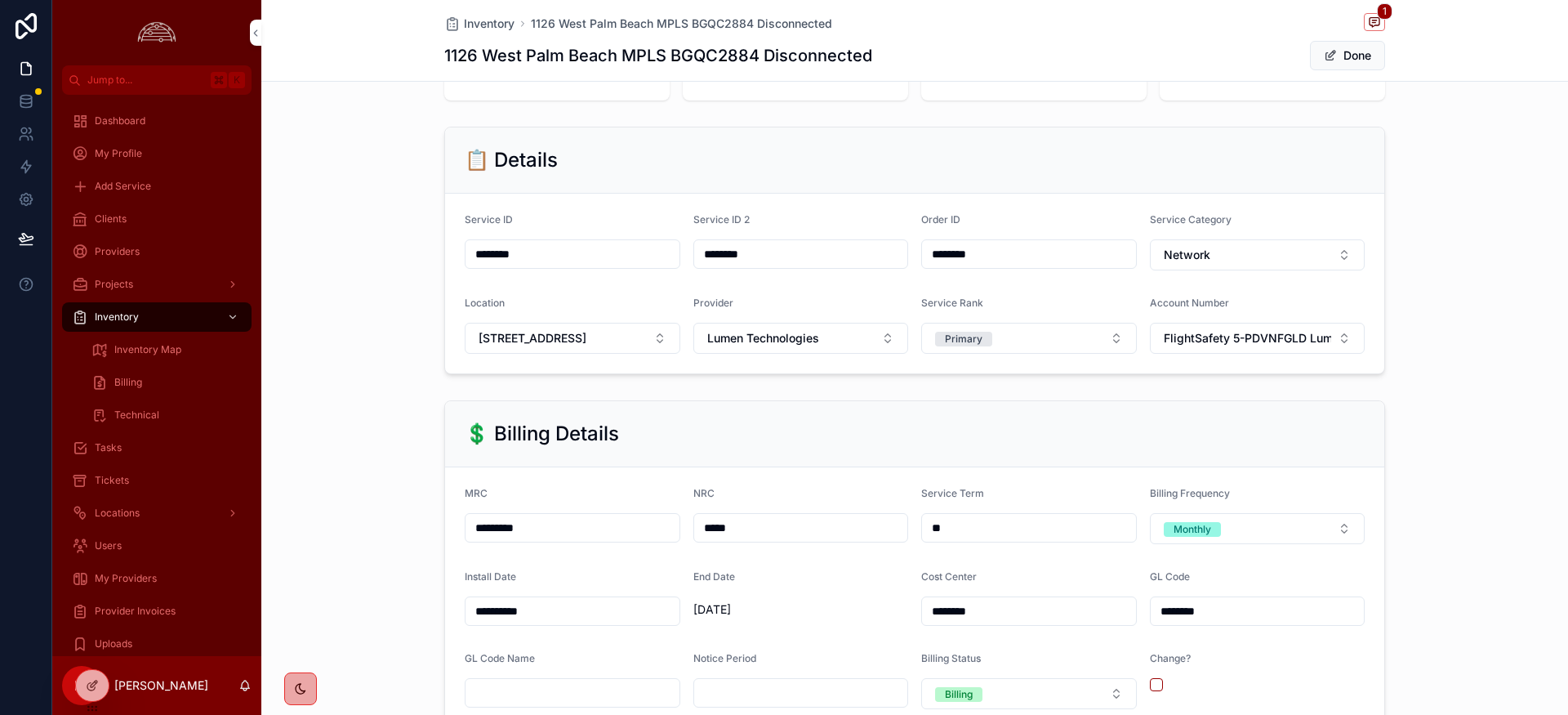
click at [548, 524] on input "*********" at bounding box center [572, 528] width 214 height 23
type input "*********"
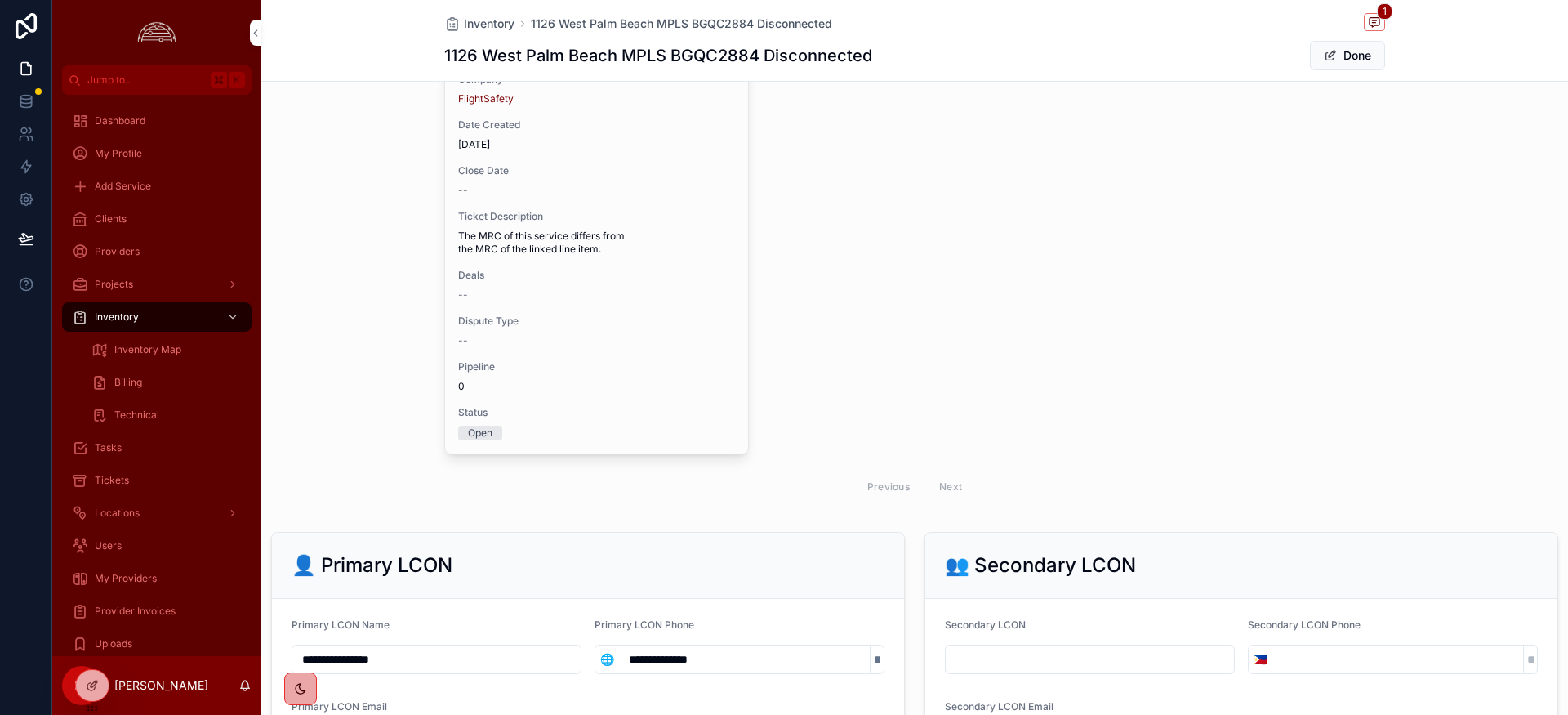
scroll to position [1687, 0]
click at [601, 324] on span "Dispute Type" at bounding box center [597, 319] width 277 height 14
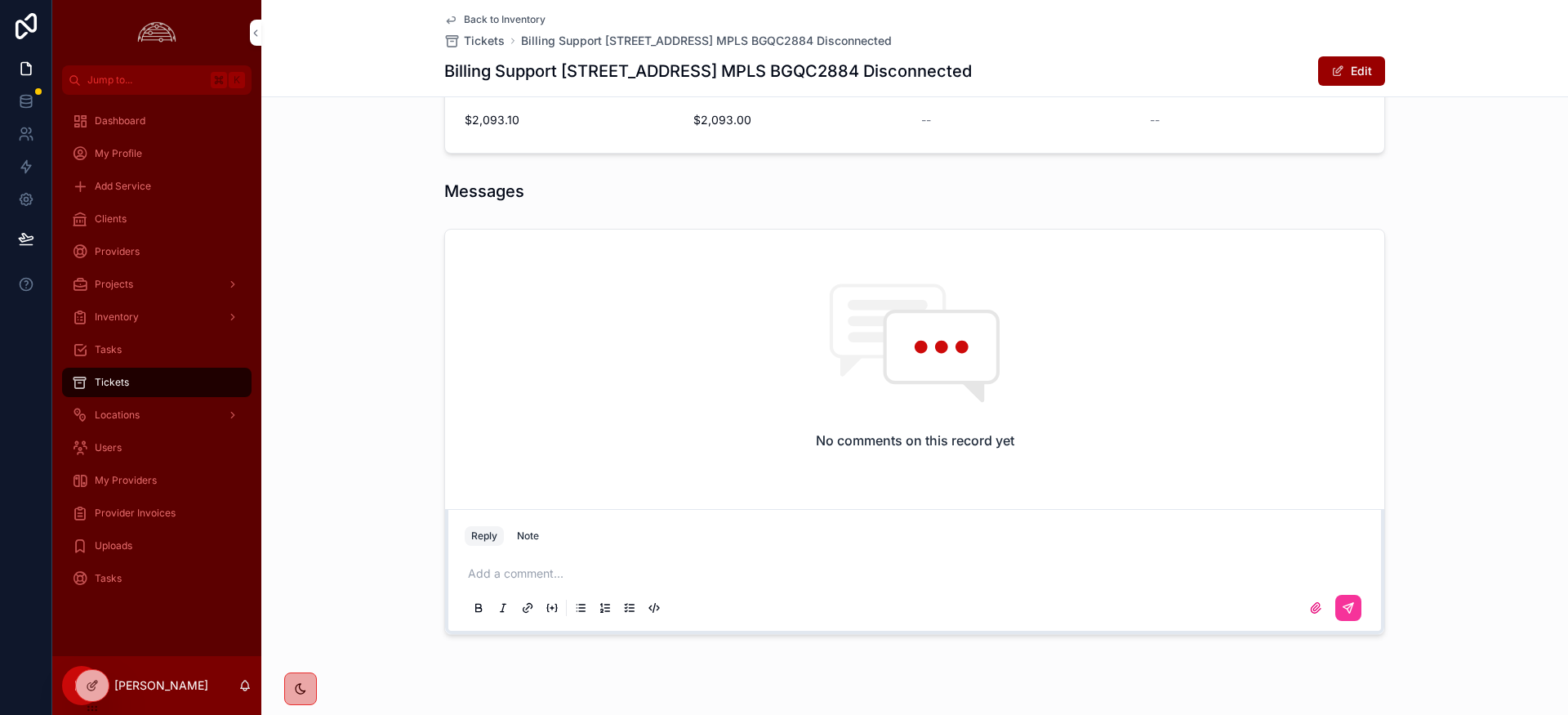
scroll to position [858, 0]
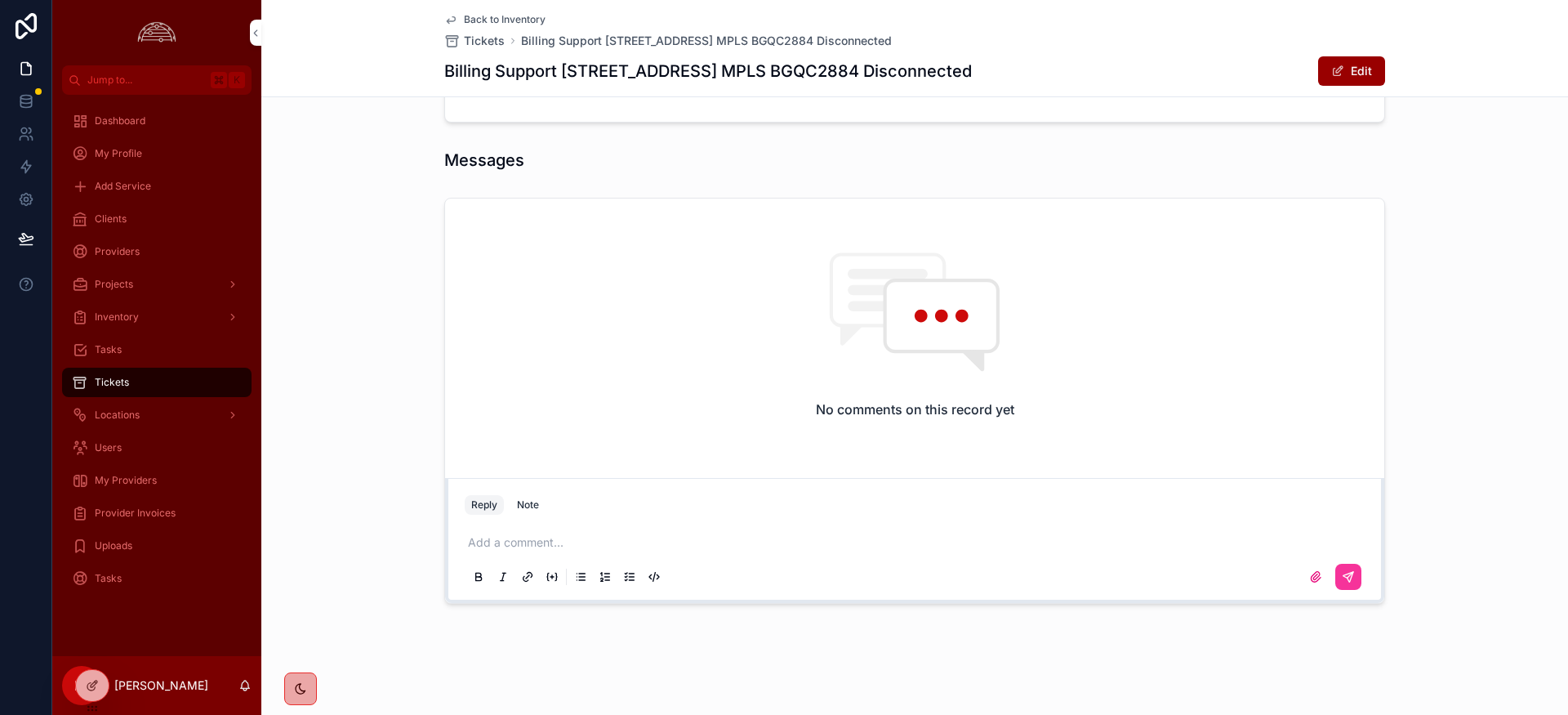
click at [529, 501] on div "Note" at bounding box center [528, 505] width 22 height 14
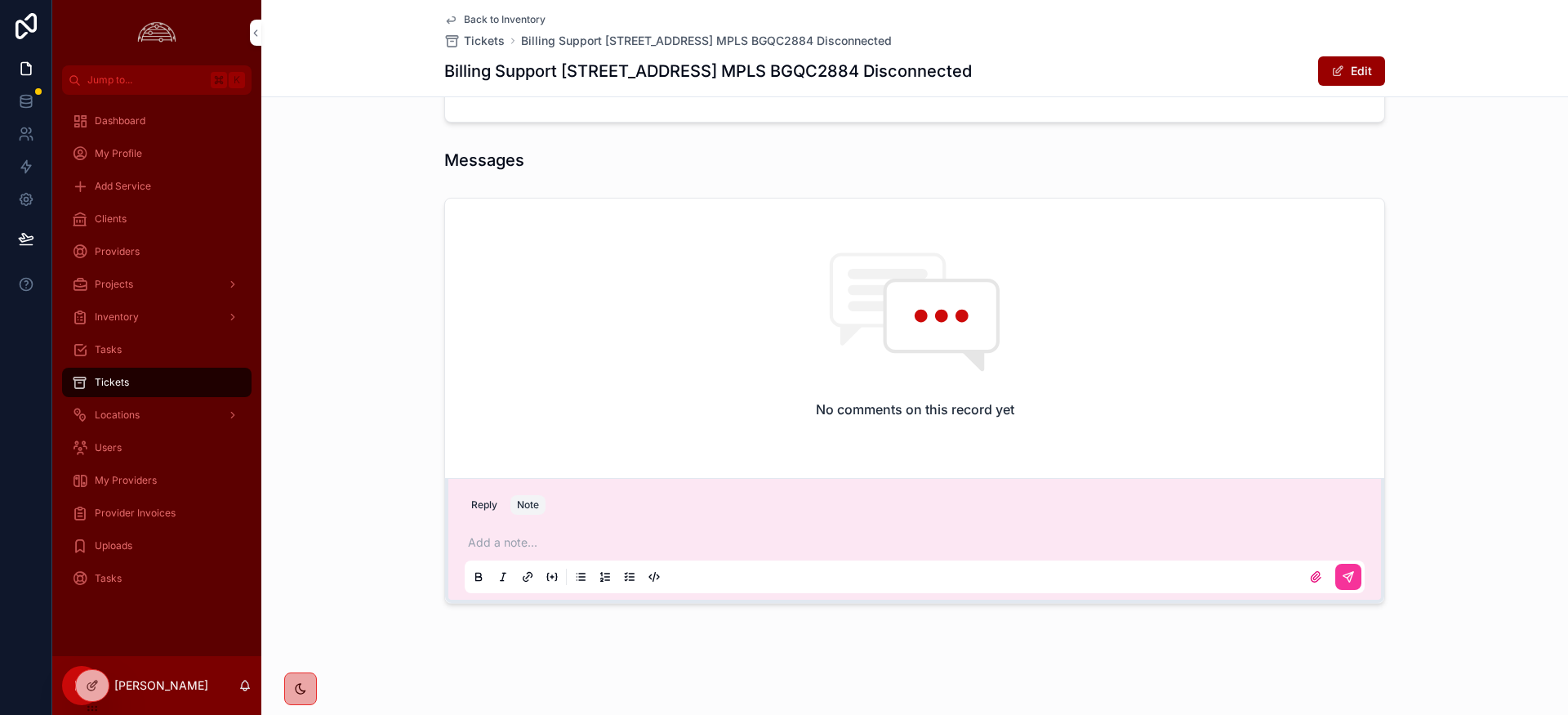
click at [518, 541] on p "scrollable content" at bounding box center [918, 542] width 901 height 16
drag, startPoint x: 1347, startPoint y: 581, endPoint x: 1342, endPoint y: 620, distance: 39.3
click at [1347, 581] on icon "scrollable content" at bounding box center [1348, 577] width 14 height 14
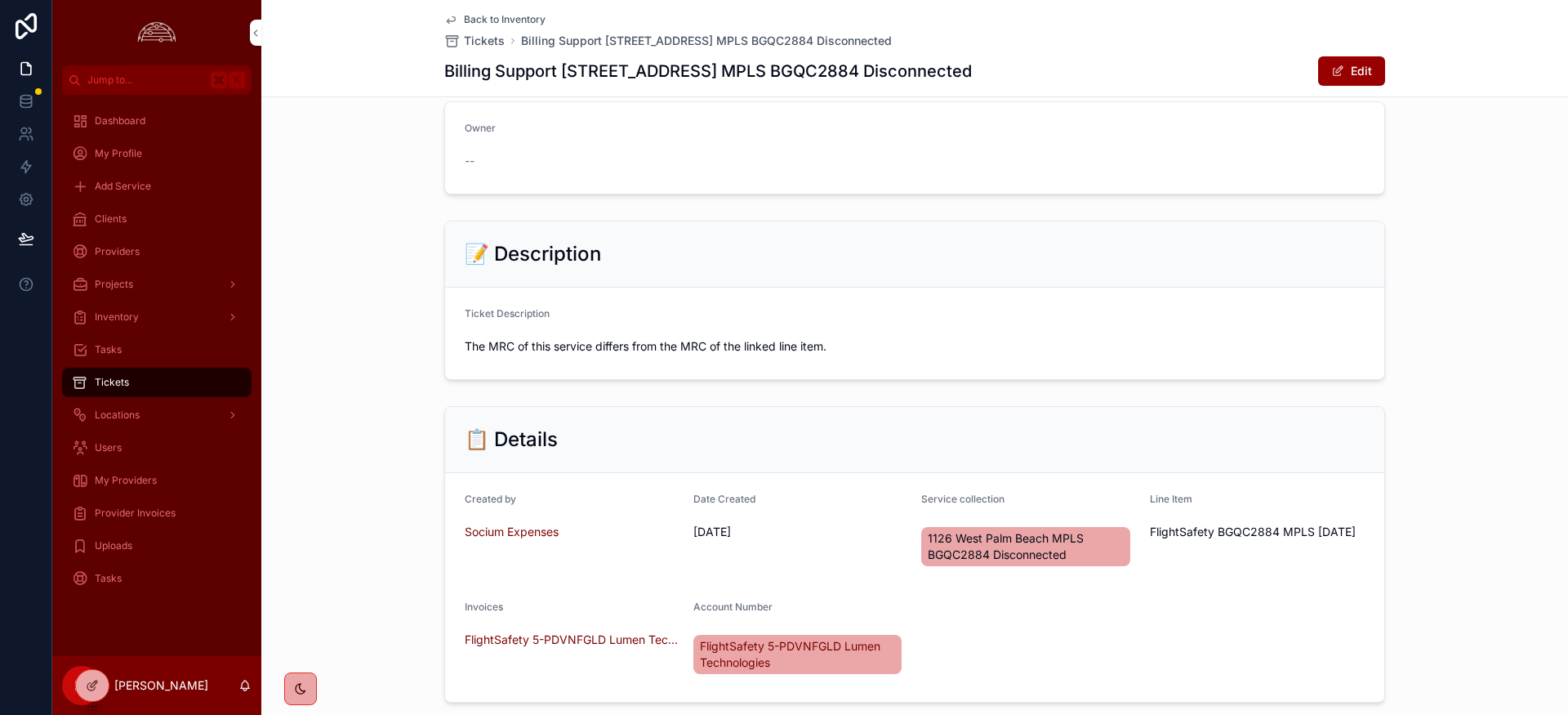
scroll to position [0, 0]
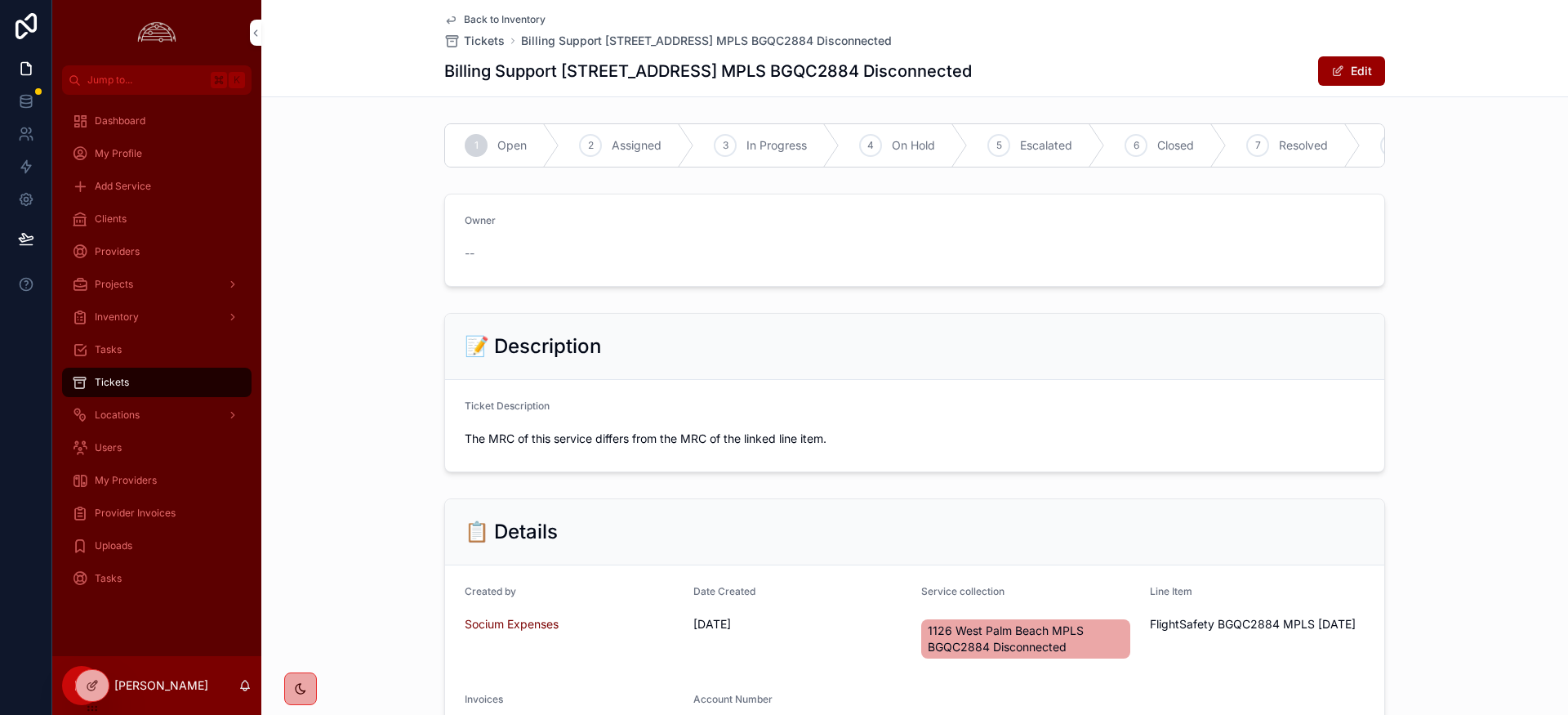
click at [1172, 149] on span "Closed" at bounding box center [1176, 145] width 37 height 16
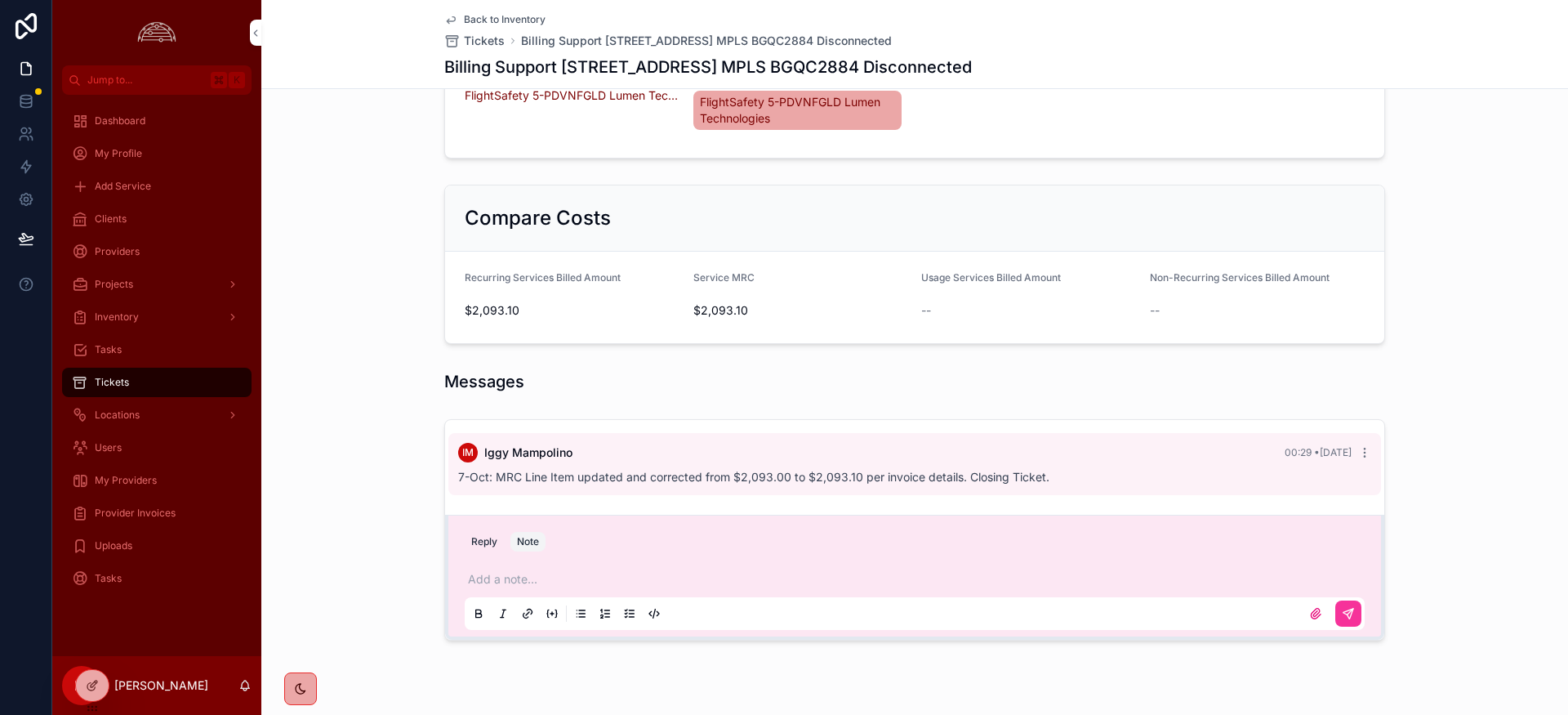
scroll to position [632, 0]
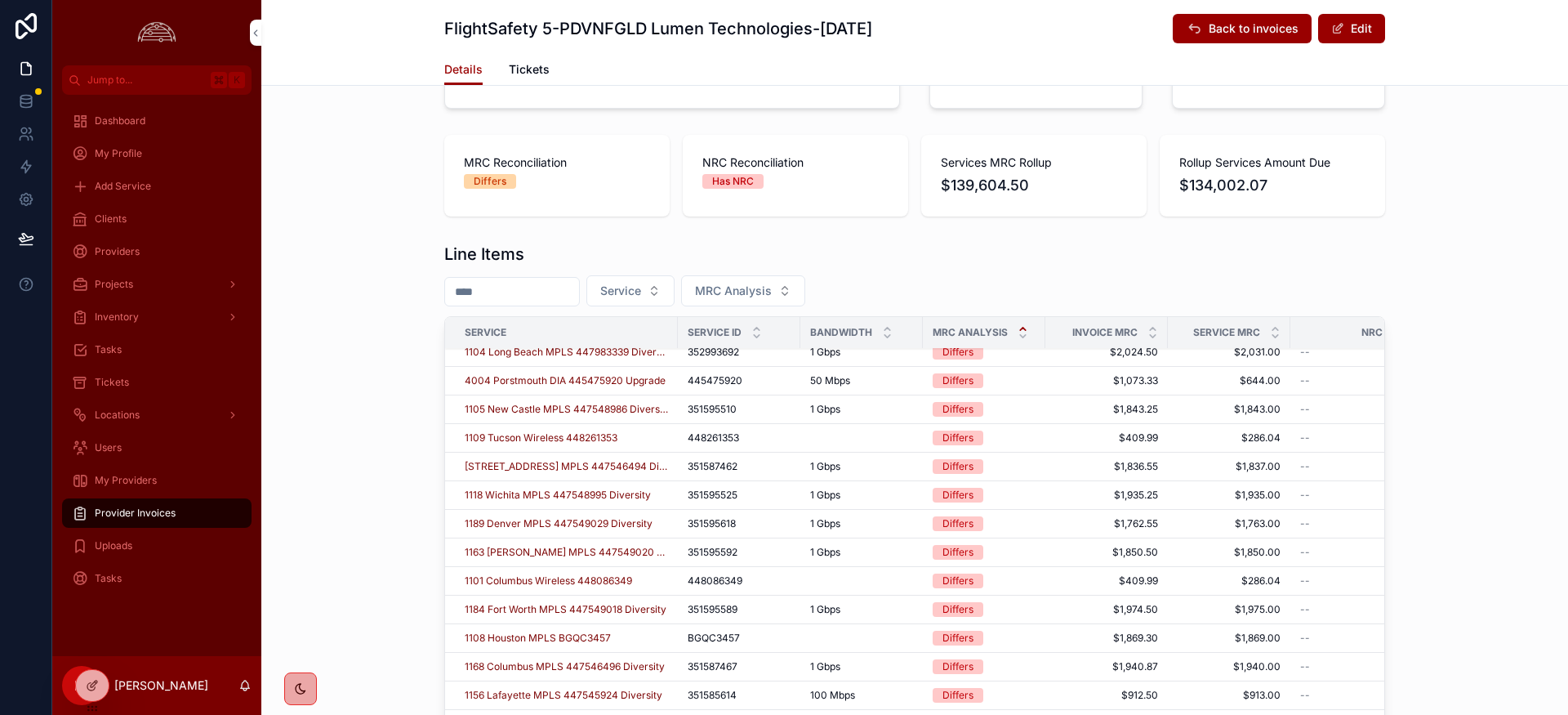
scroll to position [43, 0]
click at [590, 402] on span "1105 New Castle MPLS 447548986 Diversity" at bounding box center [566, 406] width 203 height 14
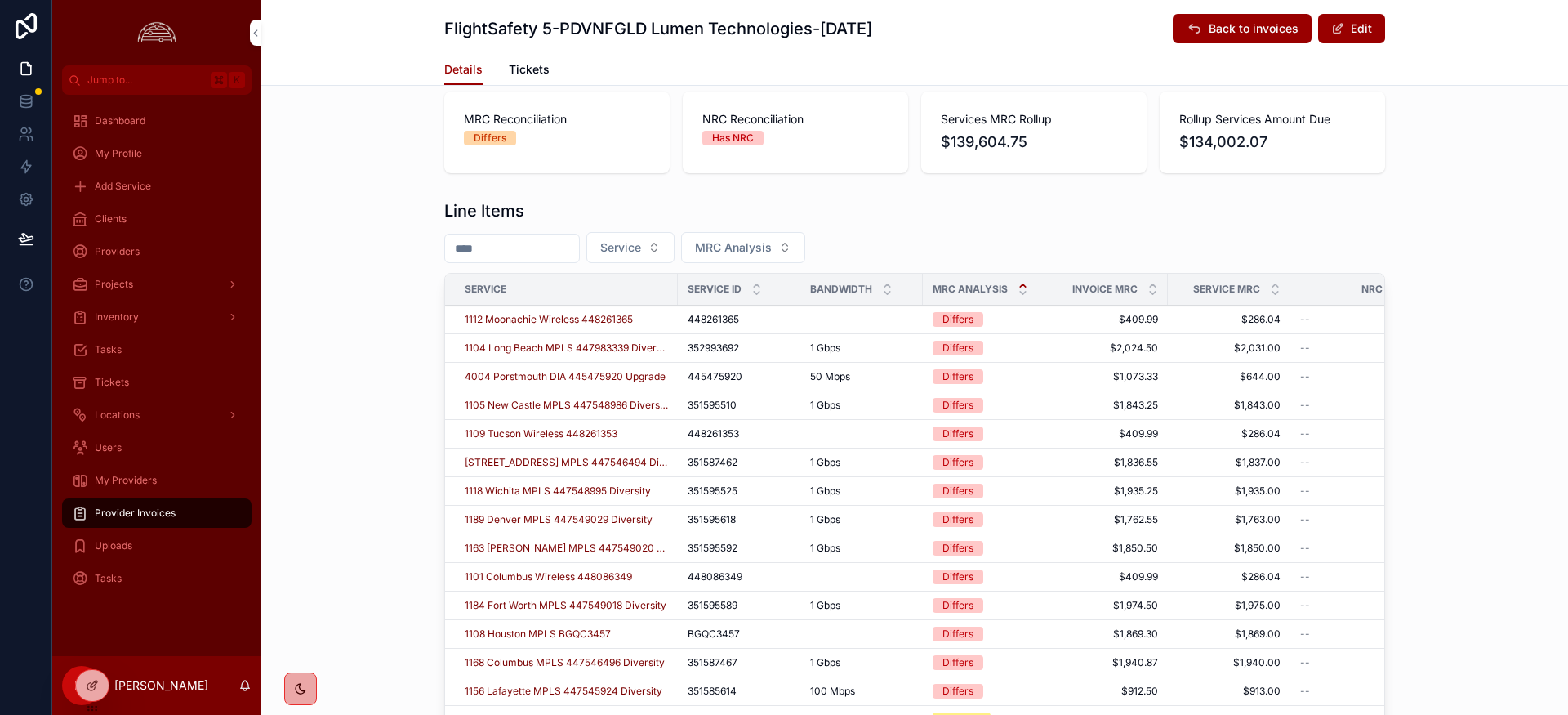
scroll to position [19, 0]
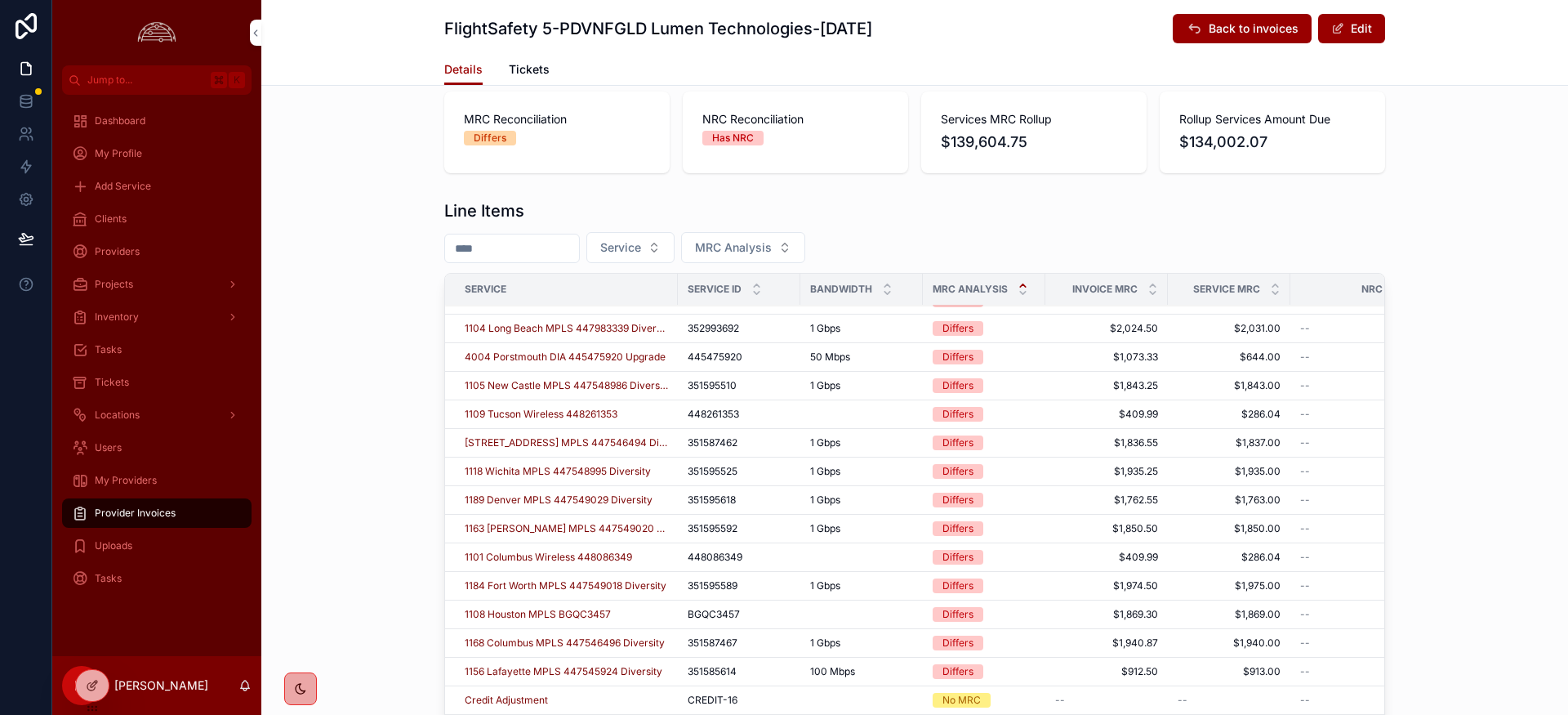
click at [560, 448] on span "1126 West Palm Beach MPLS 447546494 Diversity" at bounding box center [566, 443] width 203 height 14
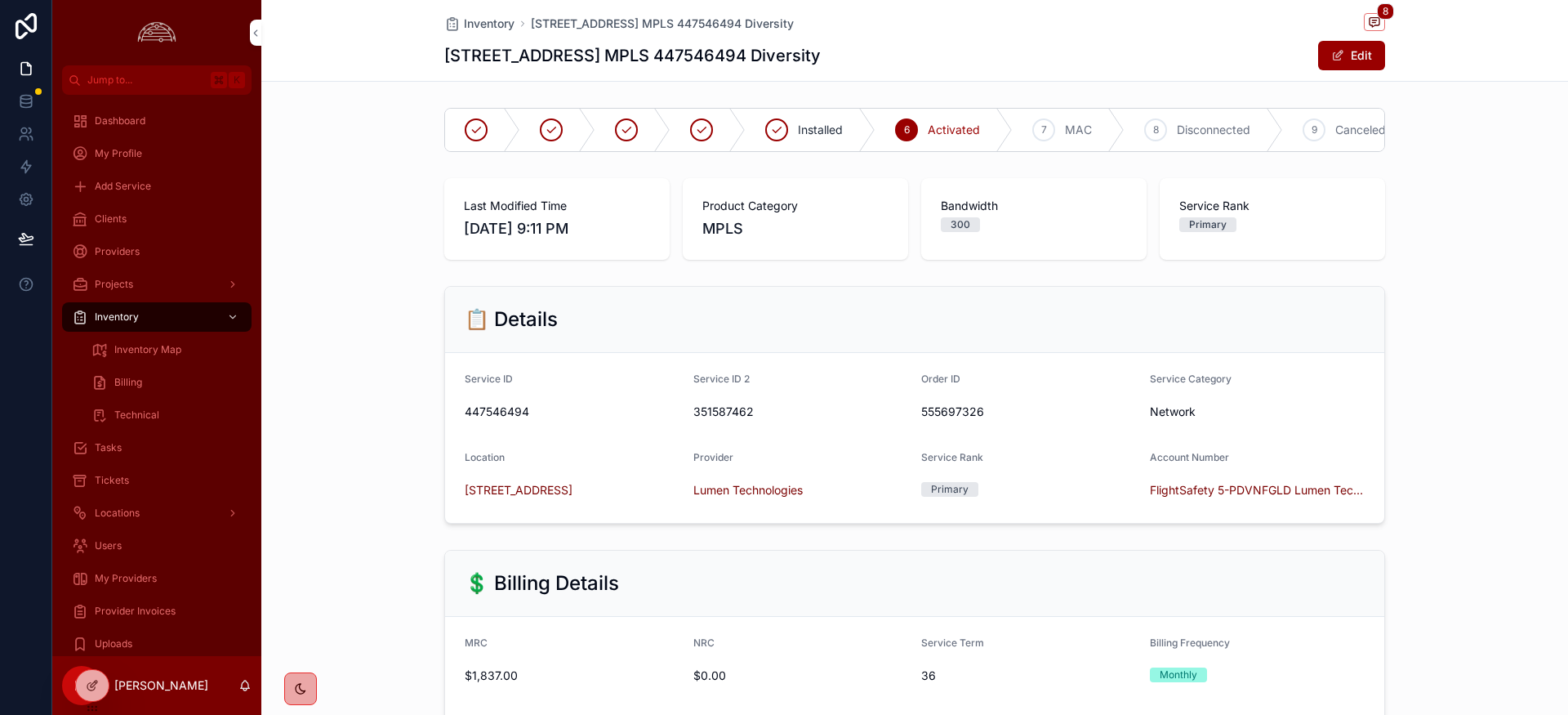
click at [726, 59] on h1 "1126 West Palm Beach MPLS 447546494 Diversity" at bounding box center [632, 56] width 376 height 23
copy h1 "447546494"
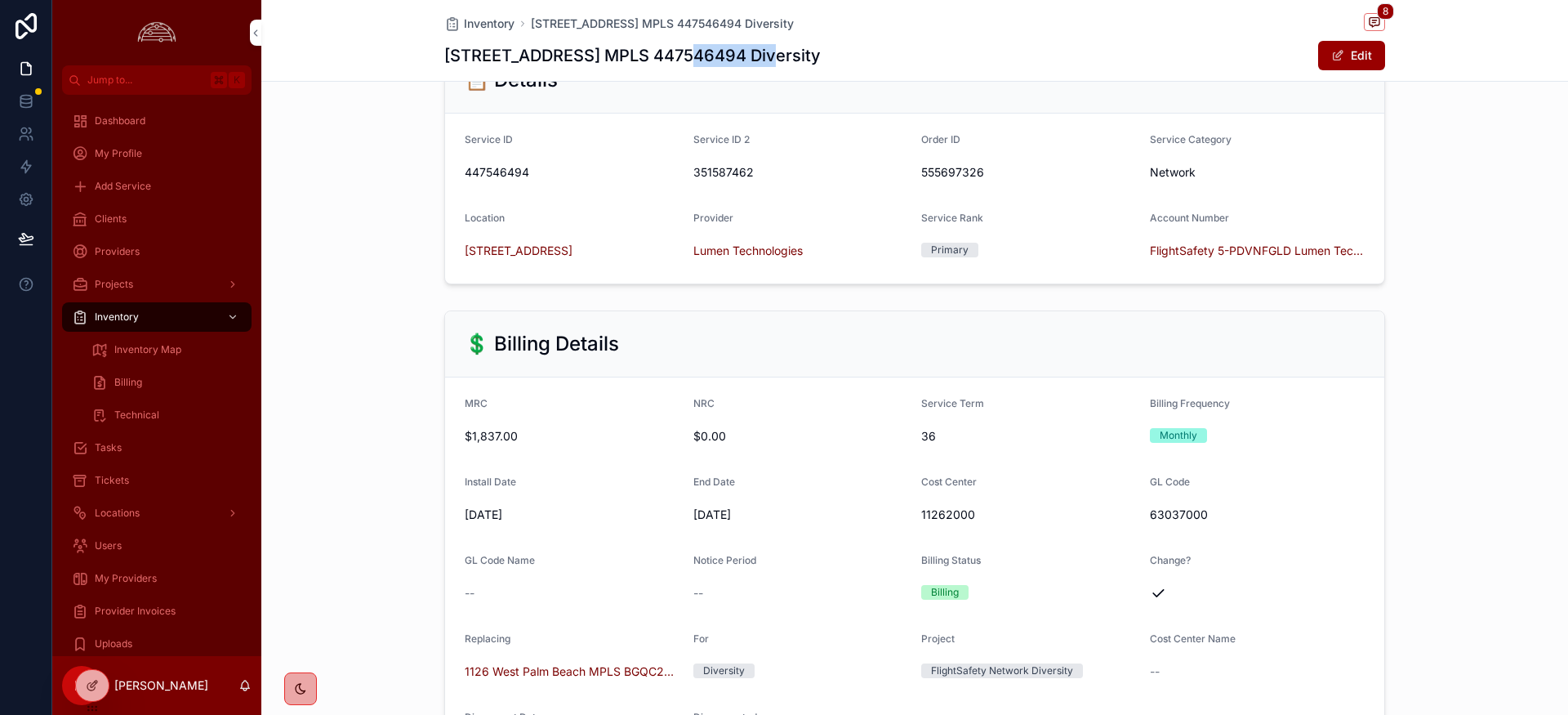
scroll to position [237, 0]
drag, startPoint x: 1351, startPoint y: 65, endPoint x: 1302, endPoint y: 82, distance: 51.9
click at [1349, 65] on button "Edit" at bounding box center [1351, 55] width 67 height 29
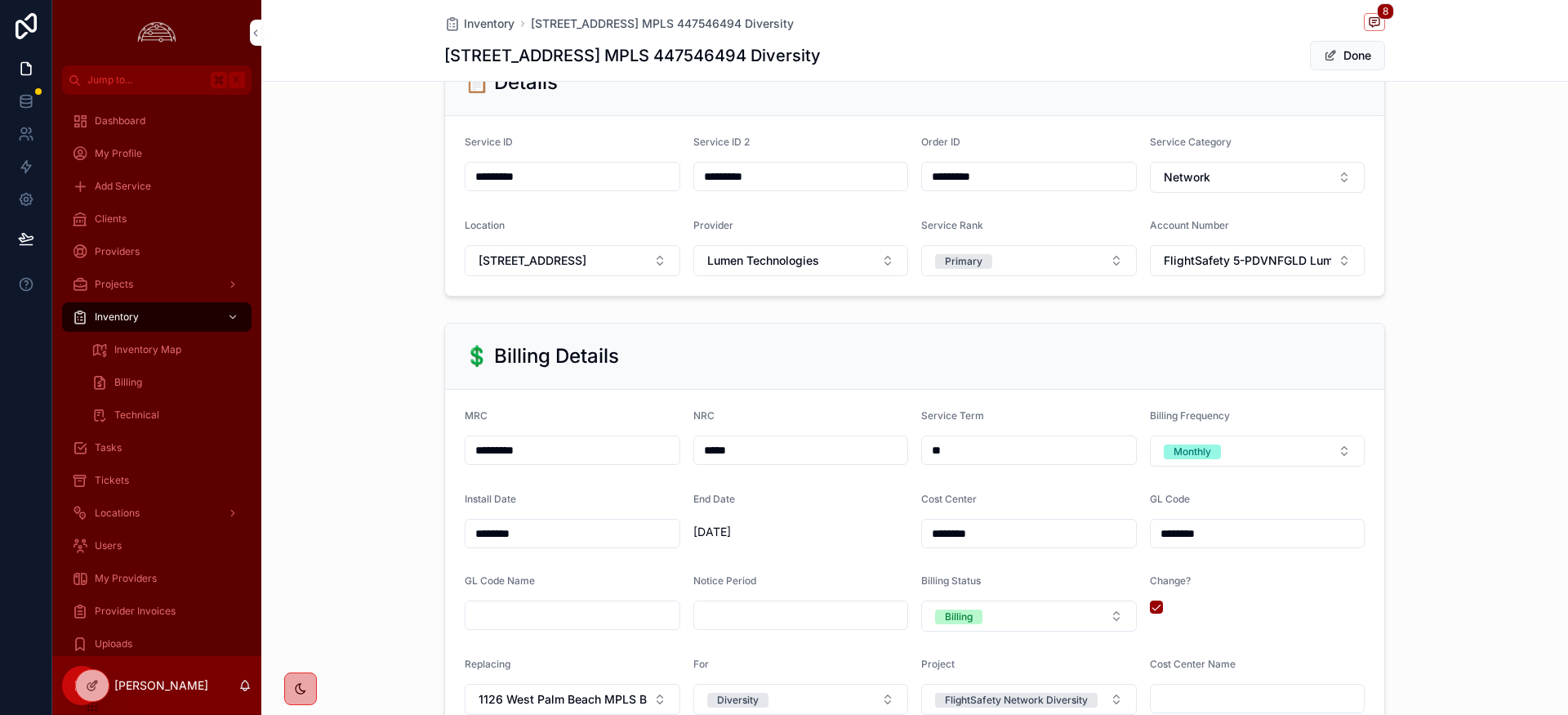
drag, startPoint x: 526, startPoint y: 452, endPoint x: 507, endPoint y: 452, distance: 19.0
click at [507, 452] on input "*********" at bounding box center [572, 450] width 214 height 23
type input "*********"
click at [812, 403] on form "MRC ********* NRC ***** Service Term ** Billing Frequency Monthly Install Date …" at bounding box center [914, 603] width 939 height 427
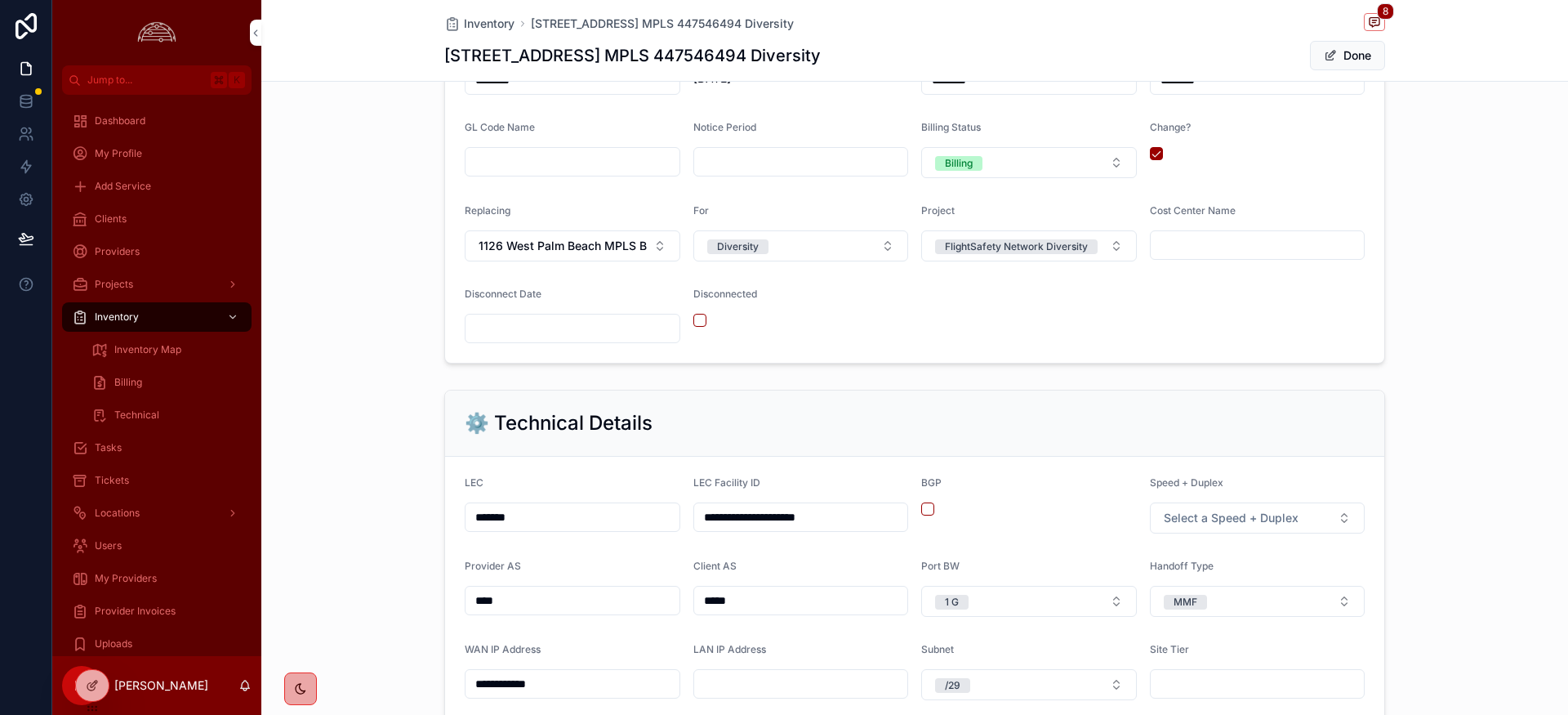
scroll to position [686, 0]
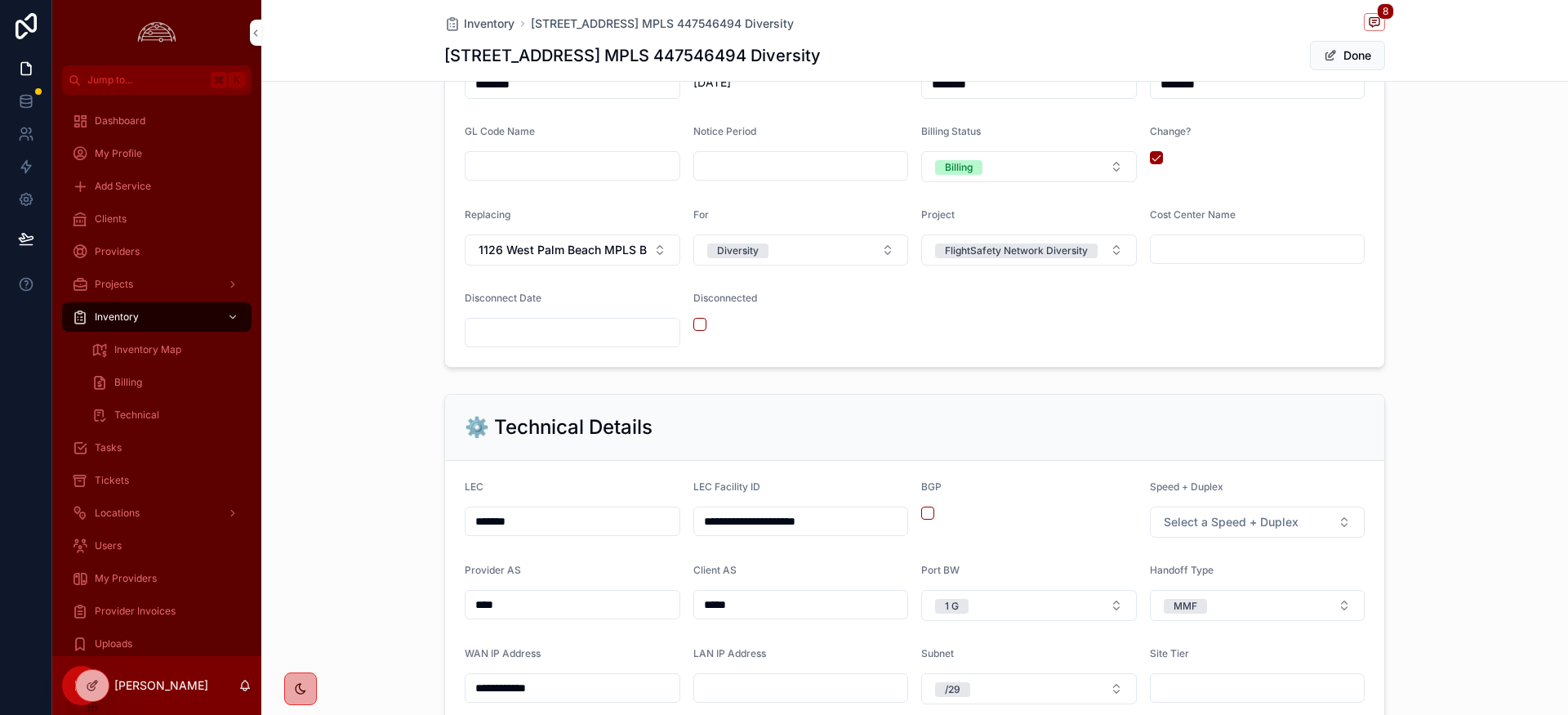
click at [996, 412] on div "⚙️ Technical Details" at bounding box center [914, 428] width 939 height 66
click at [992, 397] on div "⚙️ Technical Details" at bounding box center [914, 428] width 939 height 66
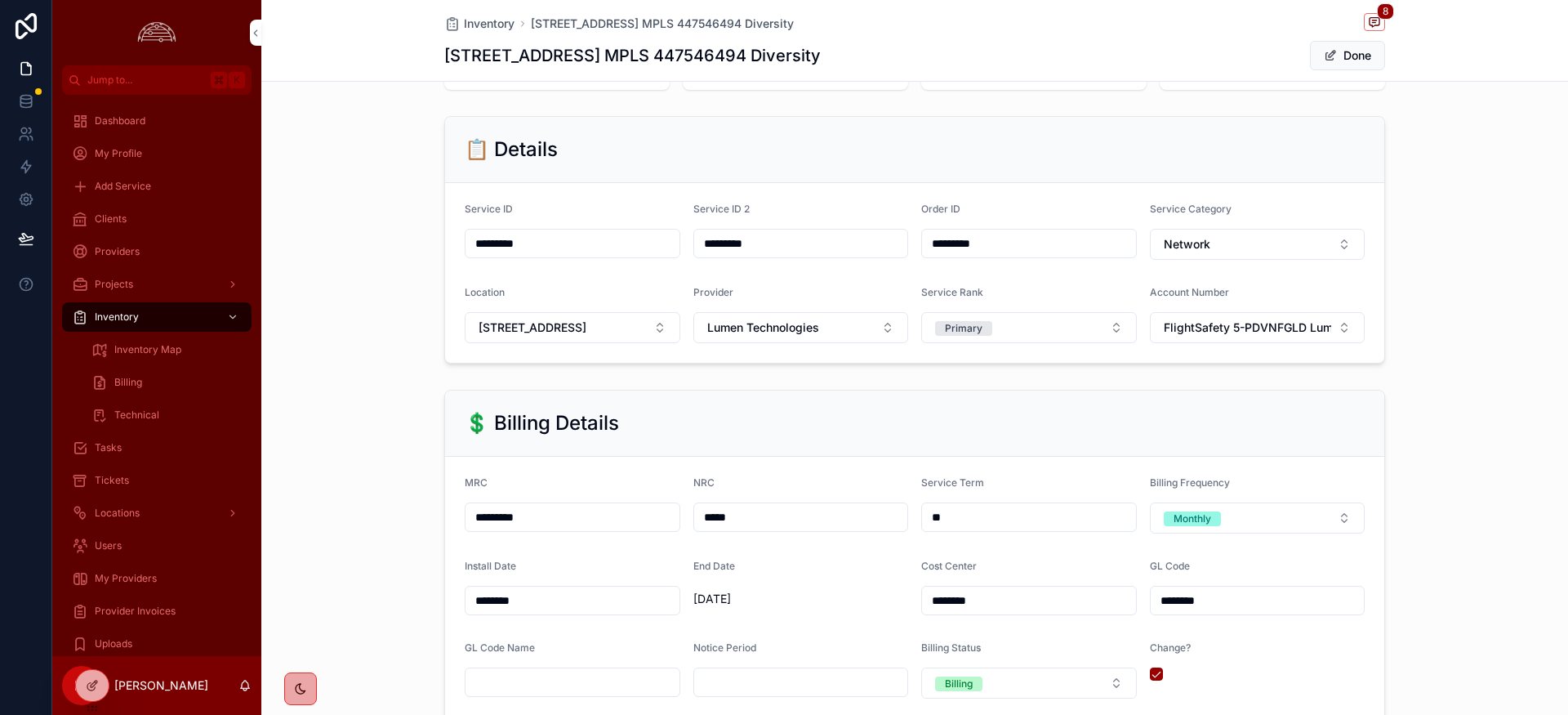
scroll to position [171, 0]
drag, startPoint x: 549, startPoint y: 518, endPoint x: 371, endPoint y: 517, distance: 178.0
click at [370, 513] on div "💲 Billing Details MRC ********* NRC ***** Service Term ** Billing Frequency Mon…" at bounding box center [914, 635] width 1307 height 507
click at [838, 434] on div "💲 Billing Details" at bounding box center [914, 422] width 939 height 66
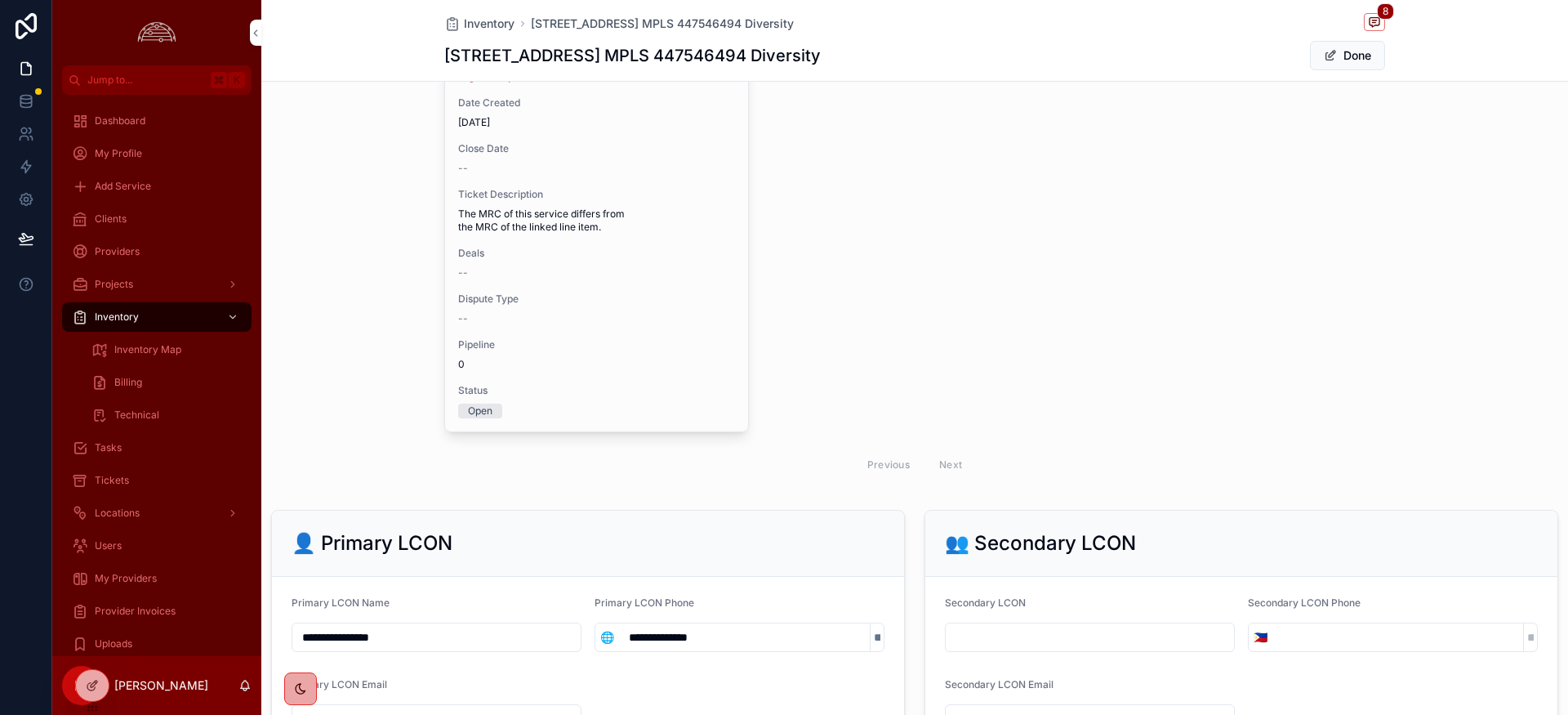
scroll to position [2177, 0]
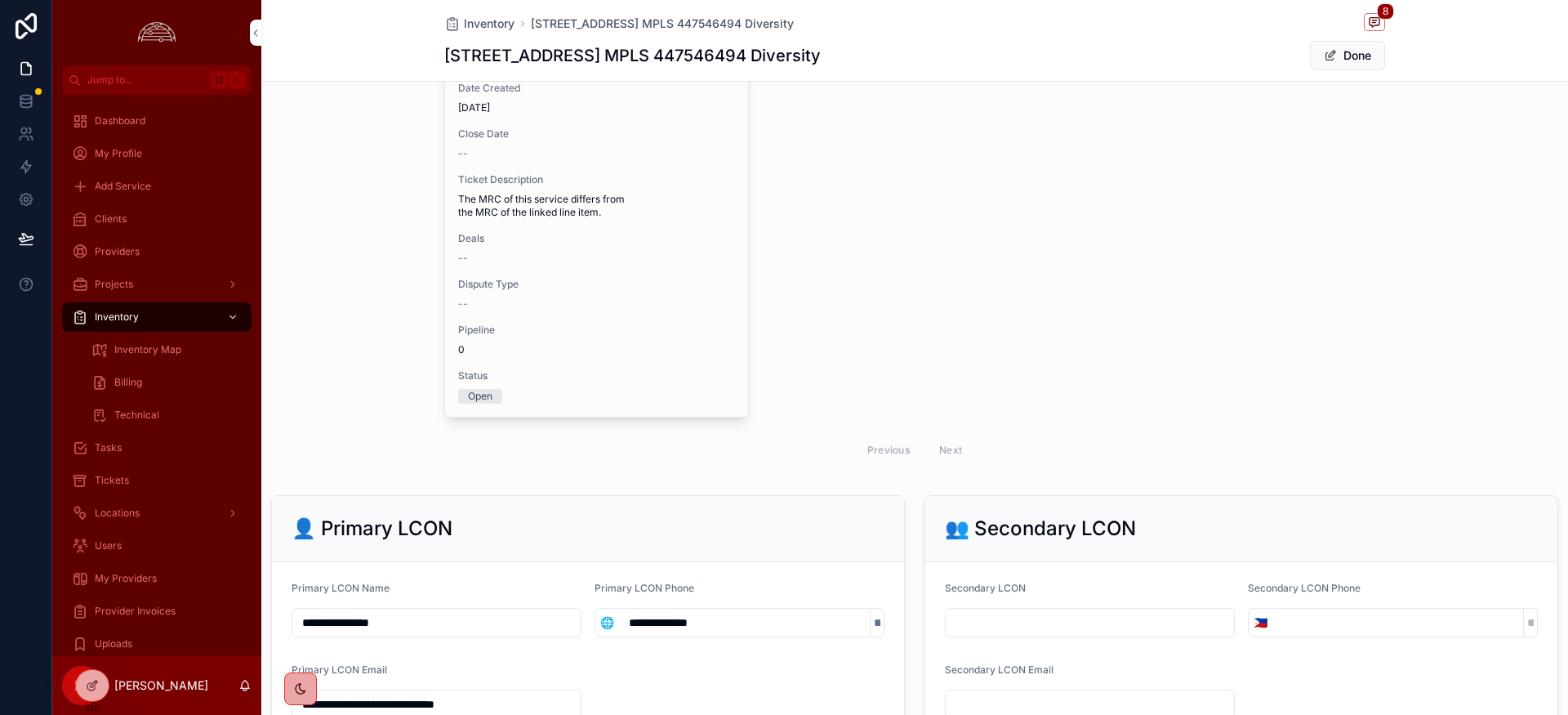
click at [617, 332] on span "Pipeline" at bounding box center [597, 330] width 277 height 14
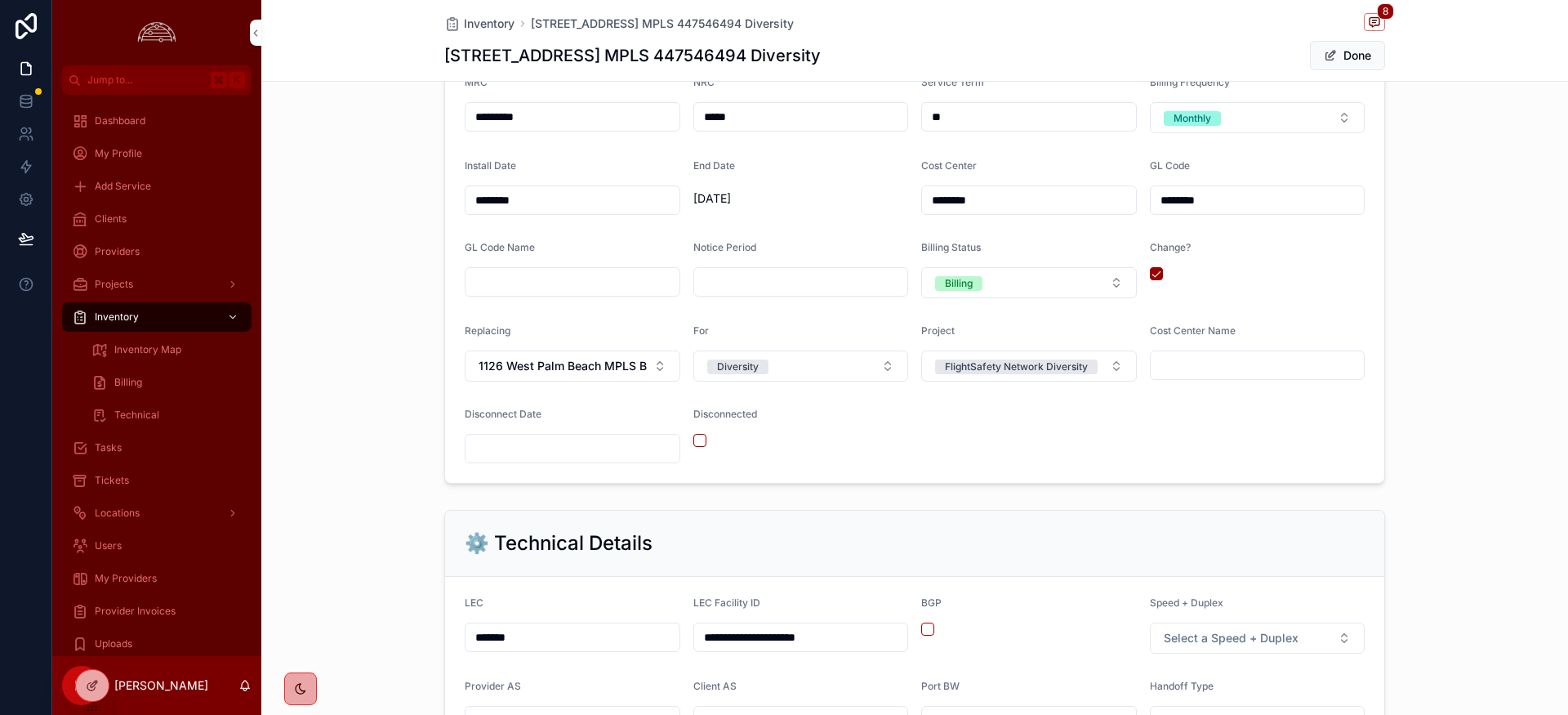
scroll to position [540, 0]
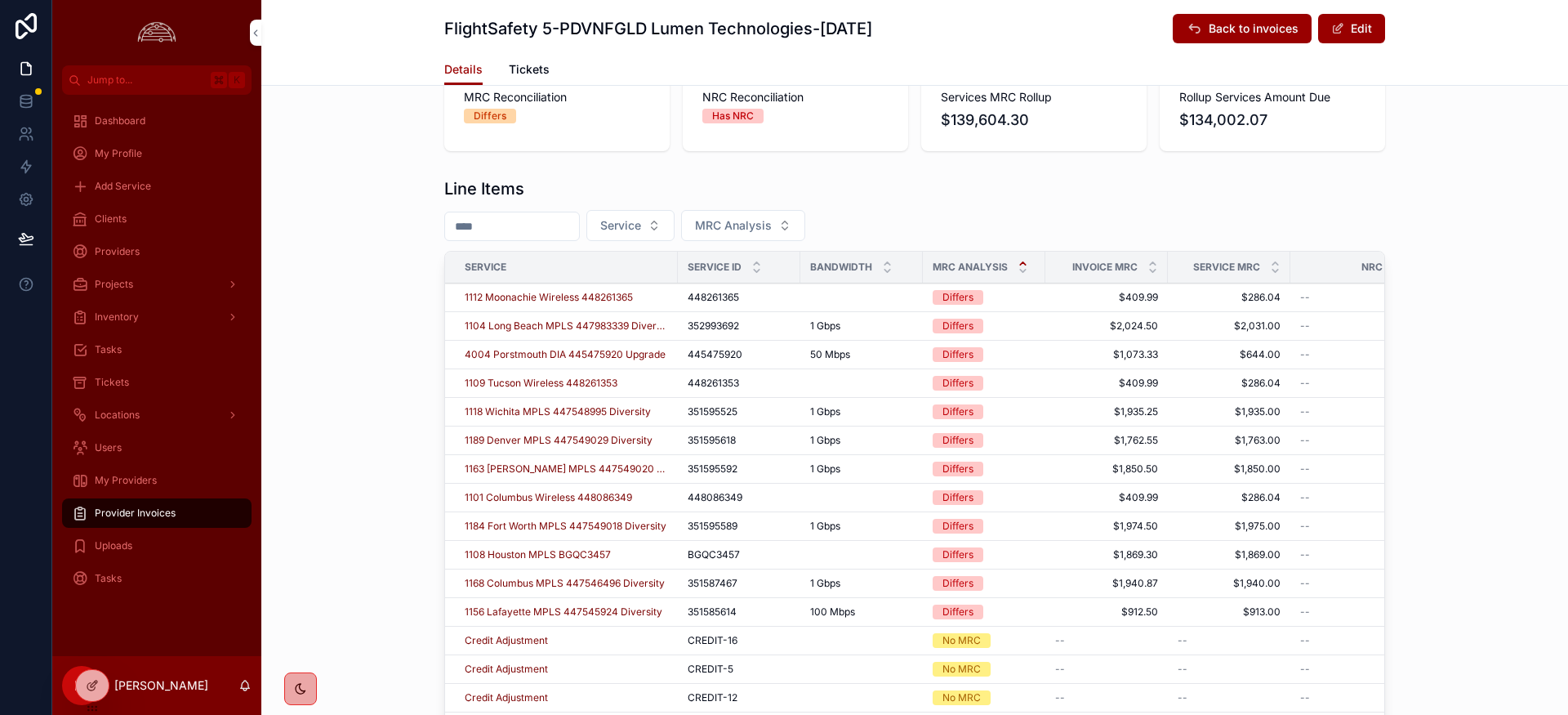
scroll to position [519, 0]
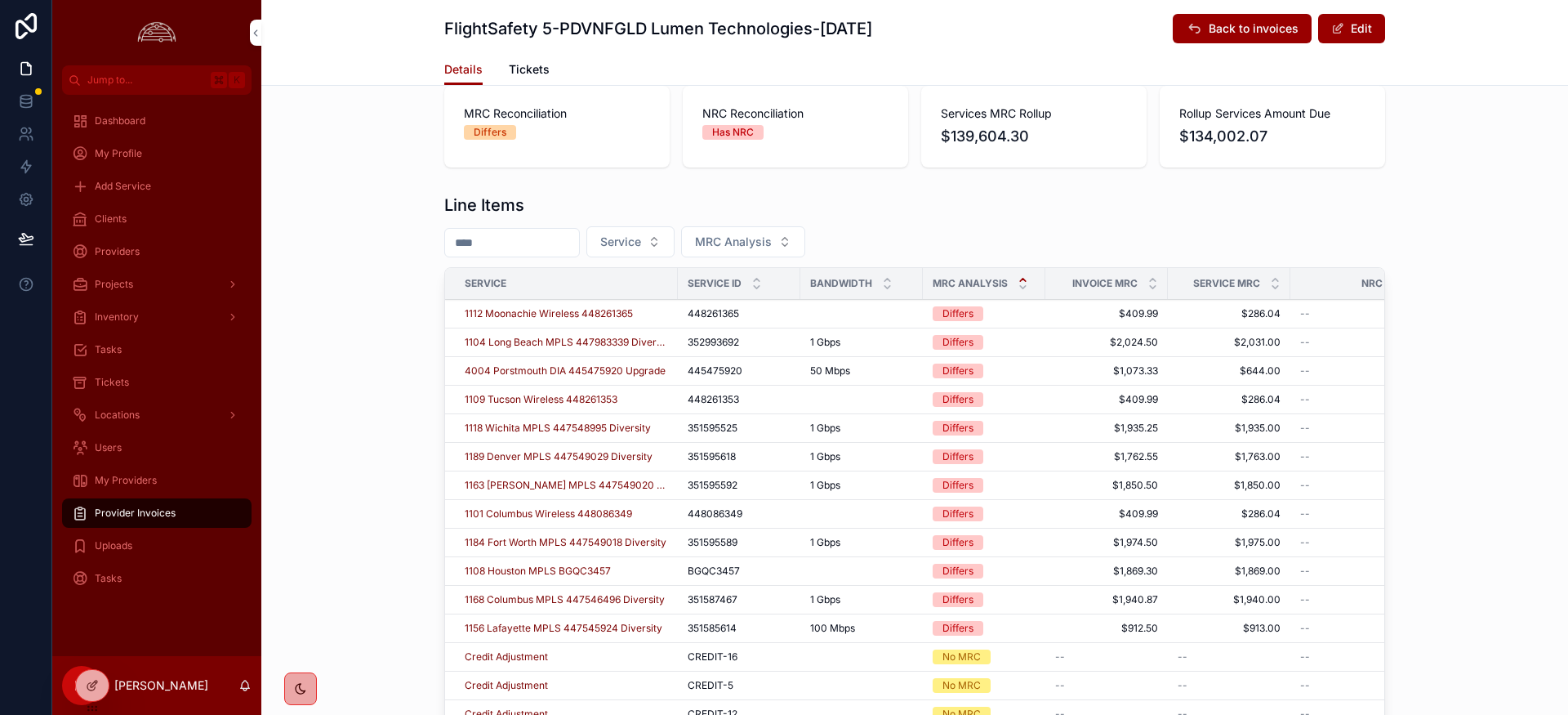
click at [569, 431] on span "1118 Wichita MPLS 447548995 Diversity" at bounding box center [557, 429] width 187 height 14
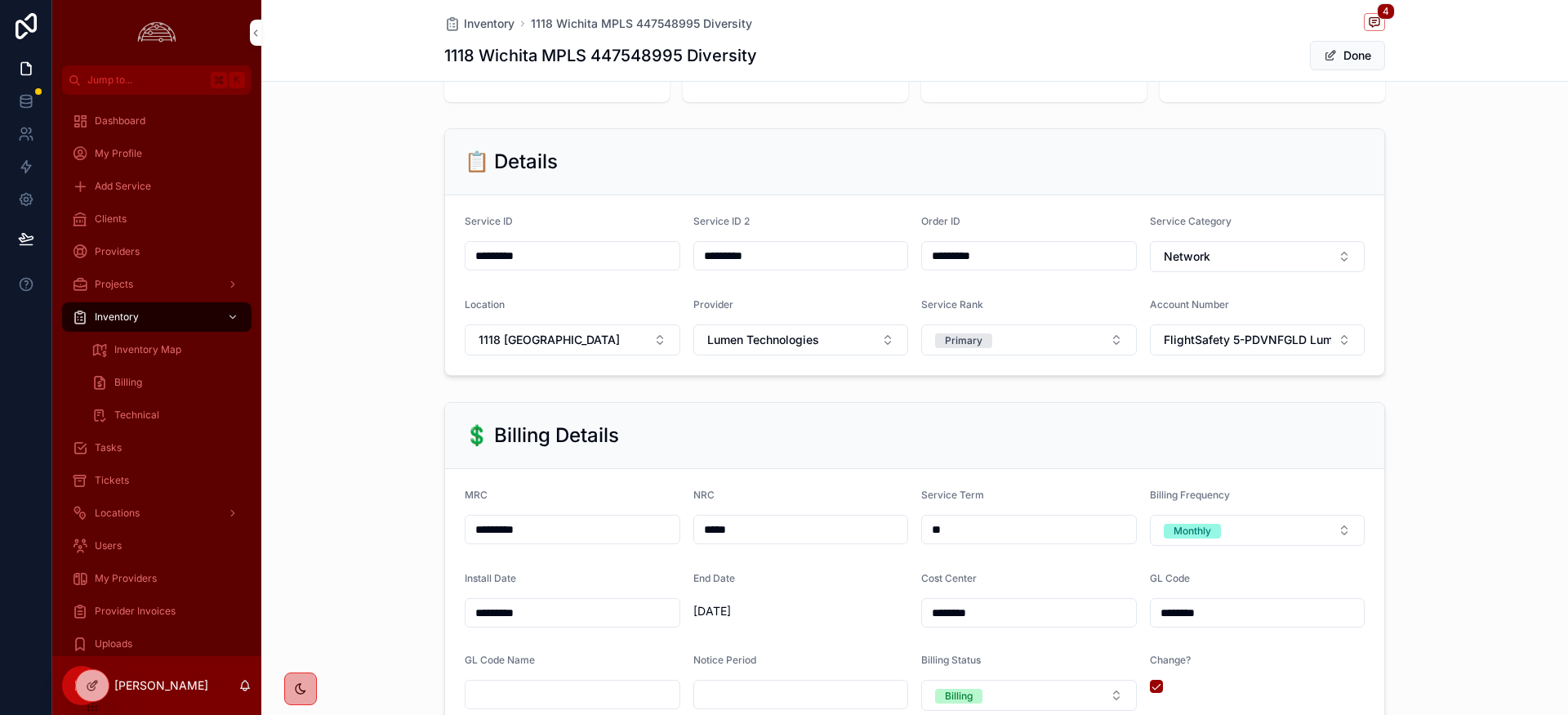
scroll to position [167, 0]
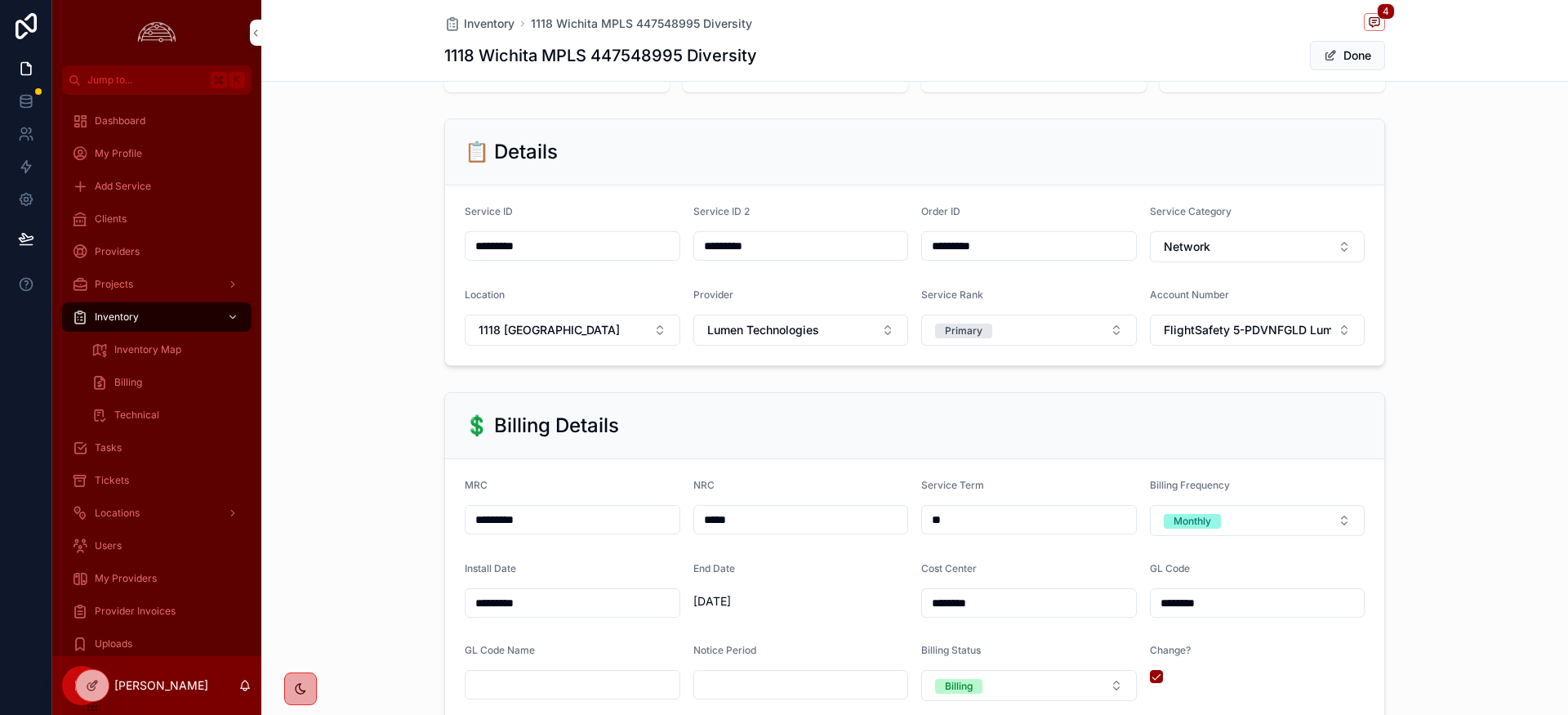
click at [530, 521] on input "*********" at bounding box center [572, 520] width 214 height 23
type input "*********"
click at [701, 431] on div "💲 Billing Details" at bounding box center [914, 425] width 901 height 26
click at [416, 516] on div "💲 Billing Details MRC ********* NRC ***** Service Term ** Billing Frequency Mon…" at bounding box center [914, 640] width 1307 height 507
click at [409, 456] on div "💲 Billing Details MRC ********* NRC ***** Service Term ** Billing Frequency Mon…" at bounding box center [914, 640] width 1307 height 507
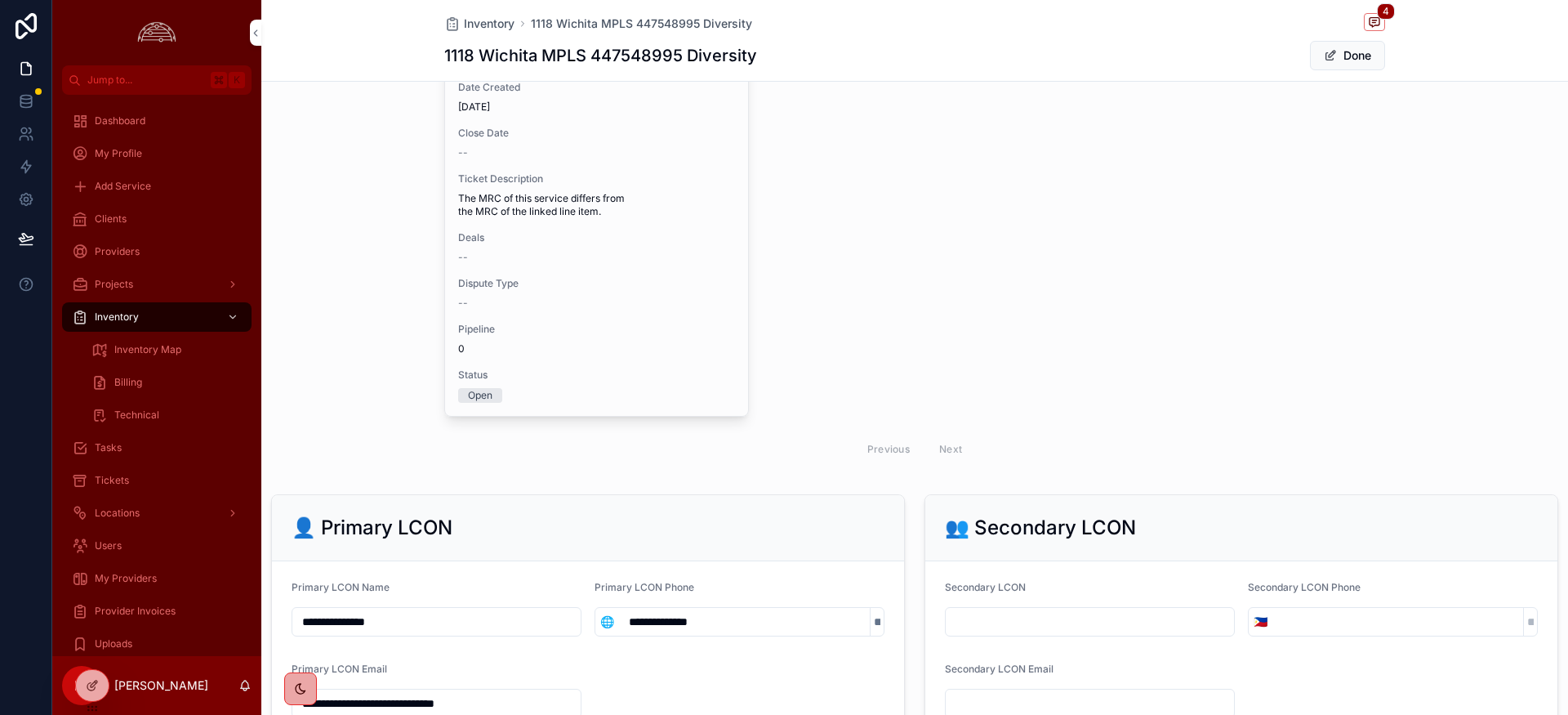
scroll to position [2177, 0]
click at [672, 323] on span "Pipeline" at bounding box center [597, 330] width 277 height 14
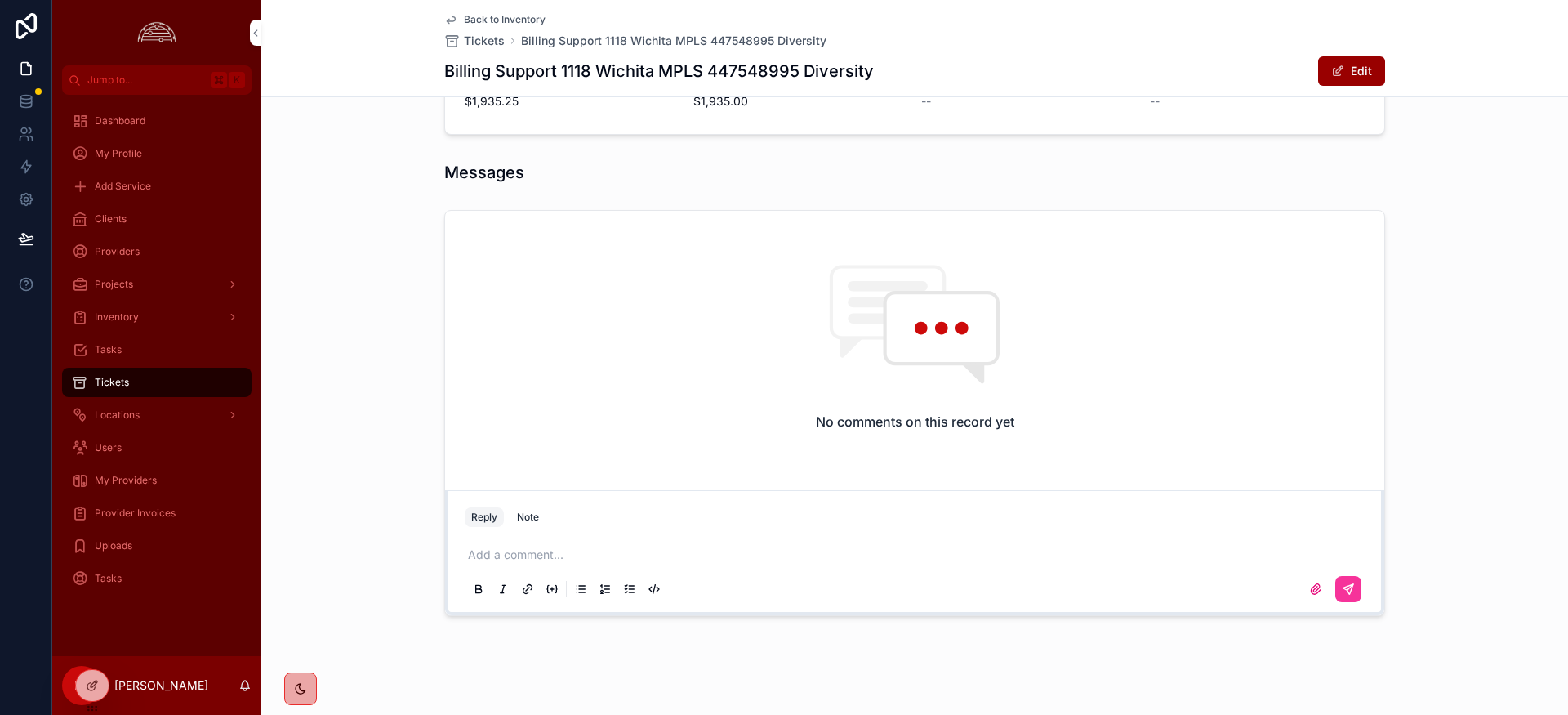
scroll to position [858, 0]
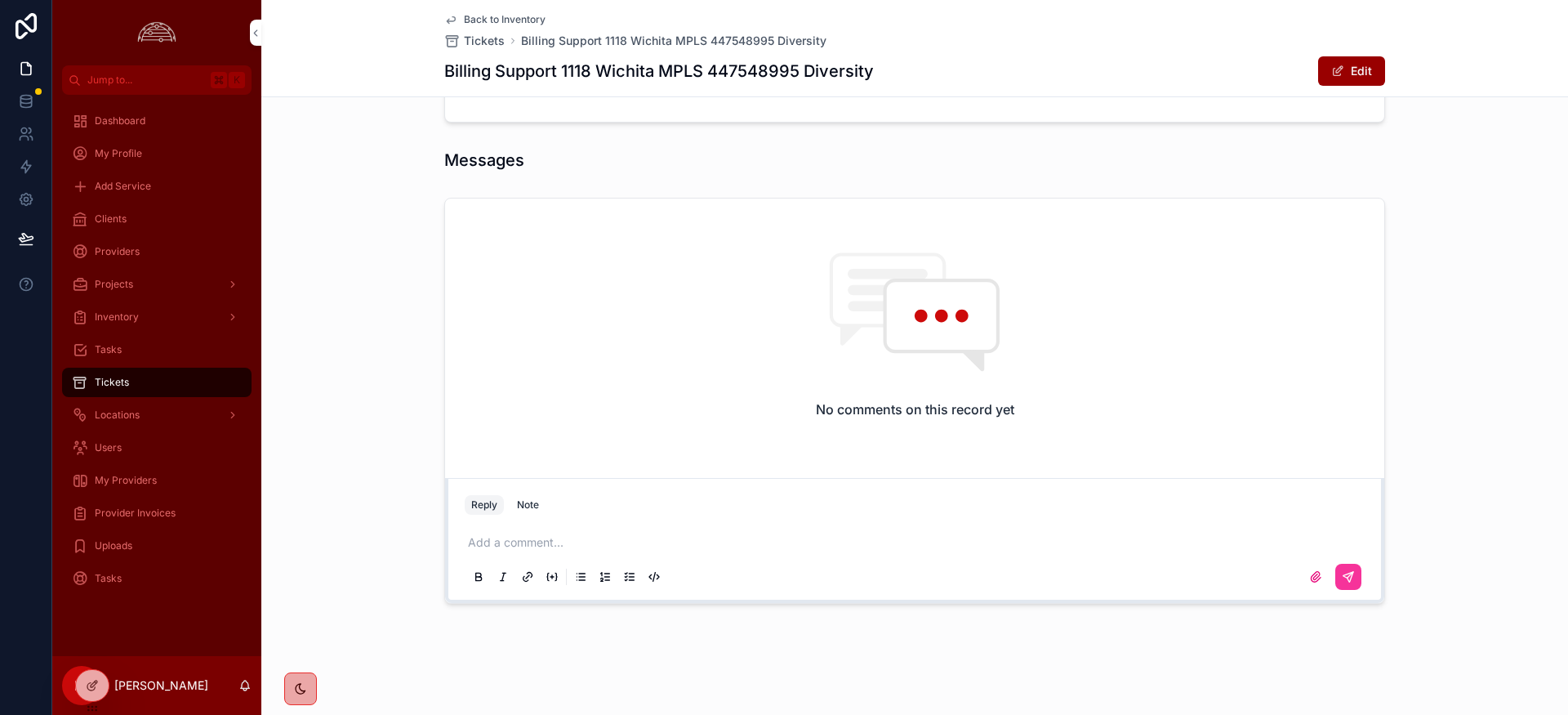
click at [582, 549] on p "scrollable content" at bounding box center [918, 542] width 901 height 16
click at [1353, 579] on icon "scrollable content" at bounding box center [1348, 577] width 14 height 14
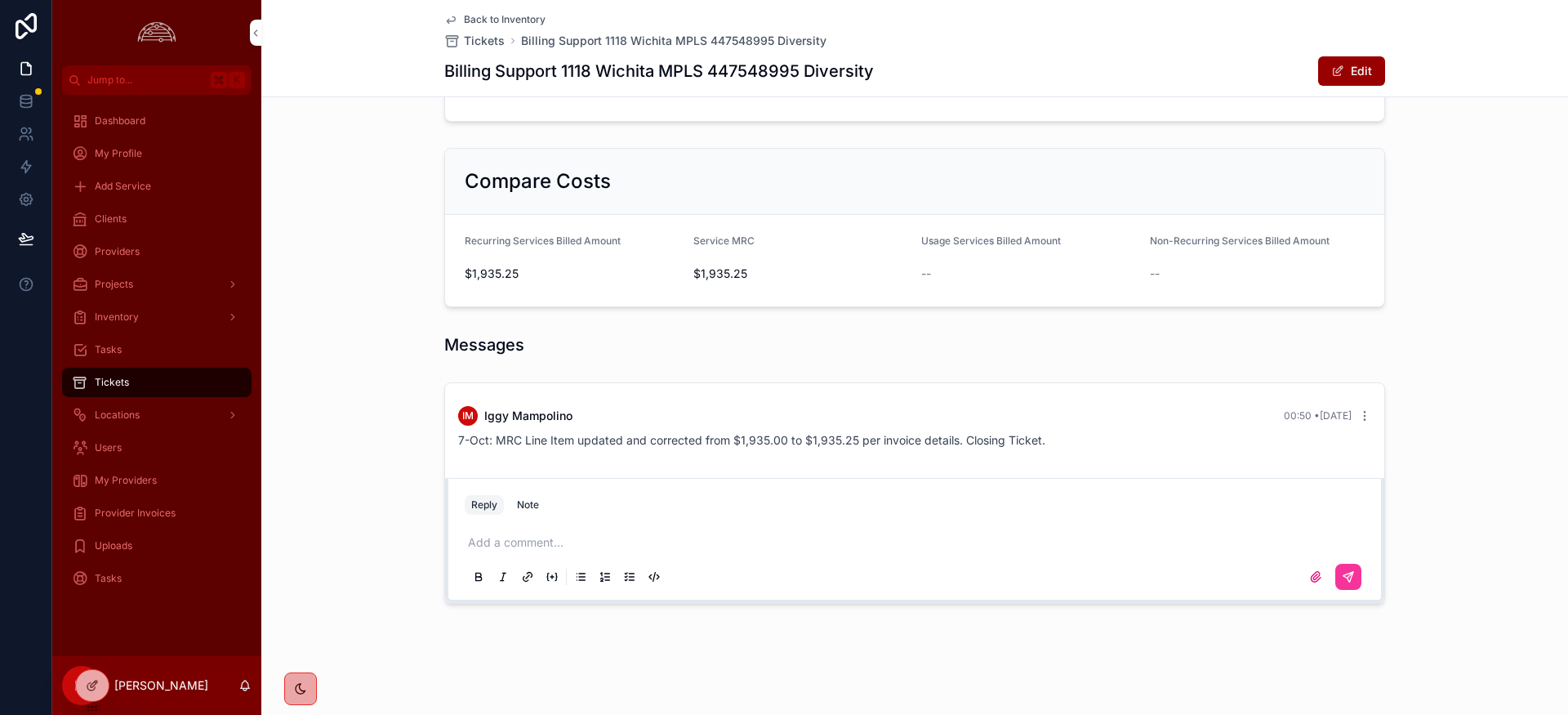
click at [1368, 419] on icon "scrollable content" at bounding box center [1365, 416] width 14 height 14
click at [1358, 383] on span "Delete comment" at bounding box center [1363, 387] width 76 height 14
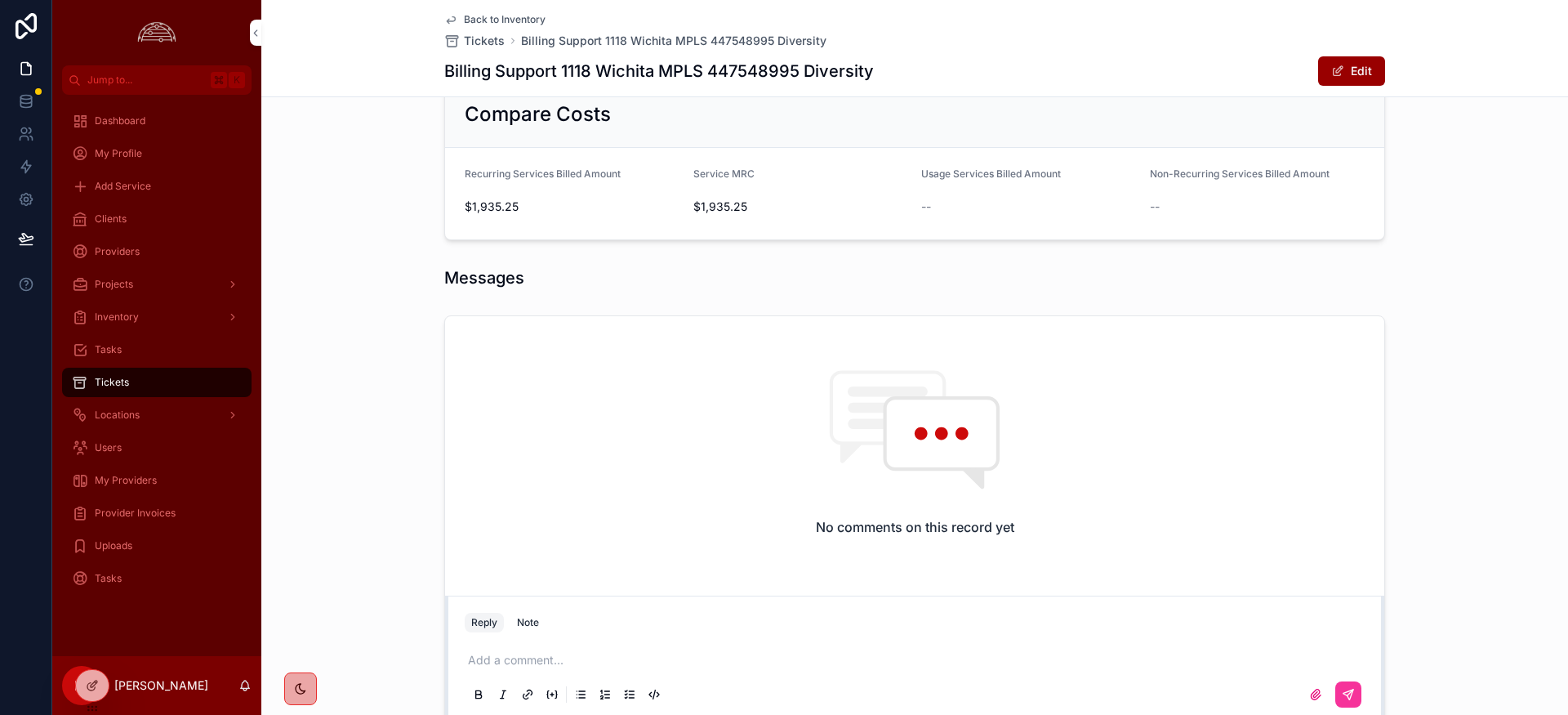
scroll to position [754, 0]
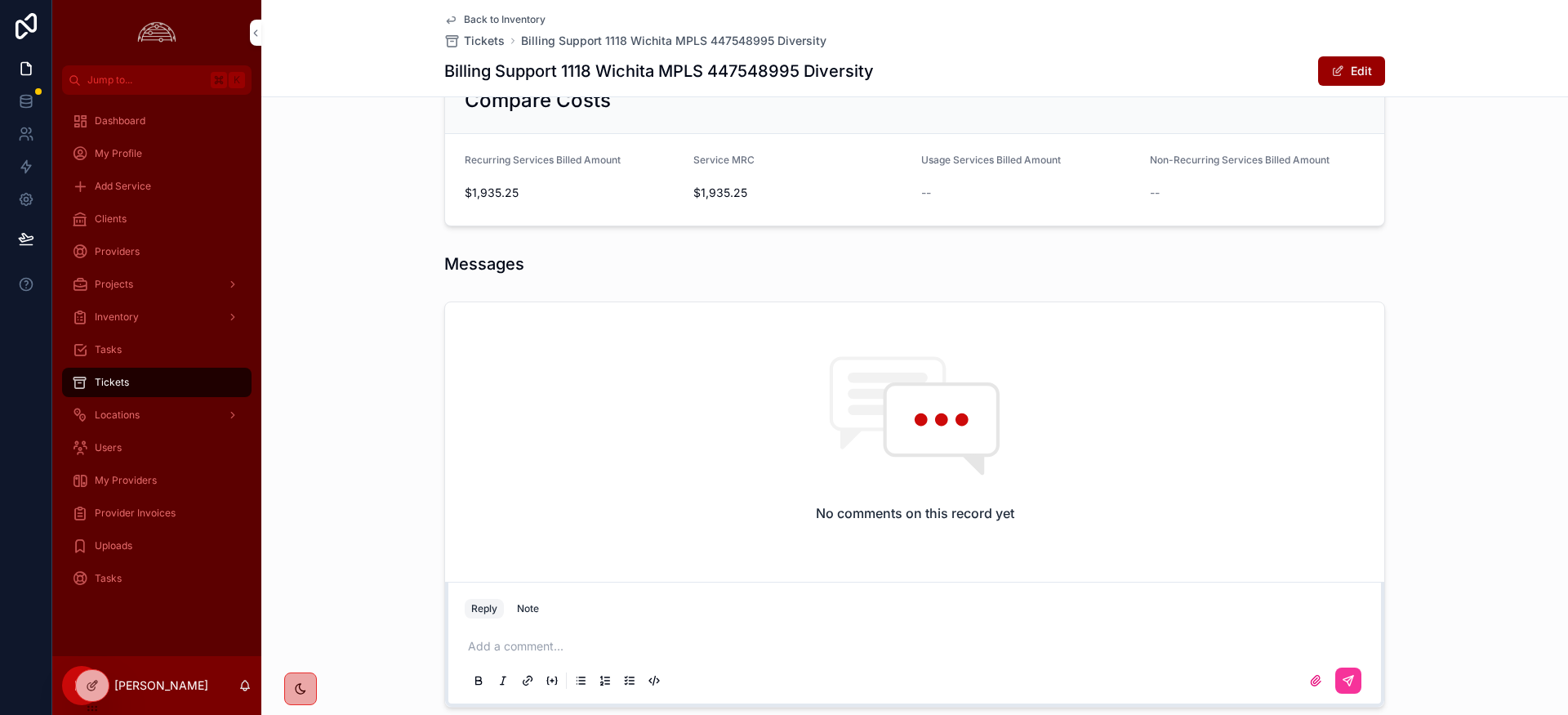
click at [524, 604] on div "Note" at bounding box center [528, 609] width 22 height 14
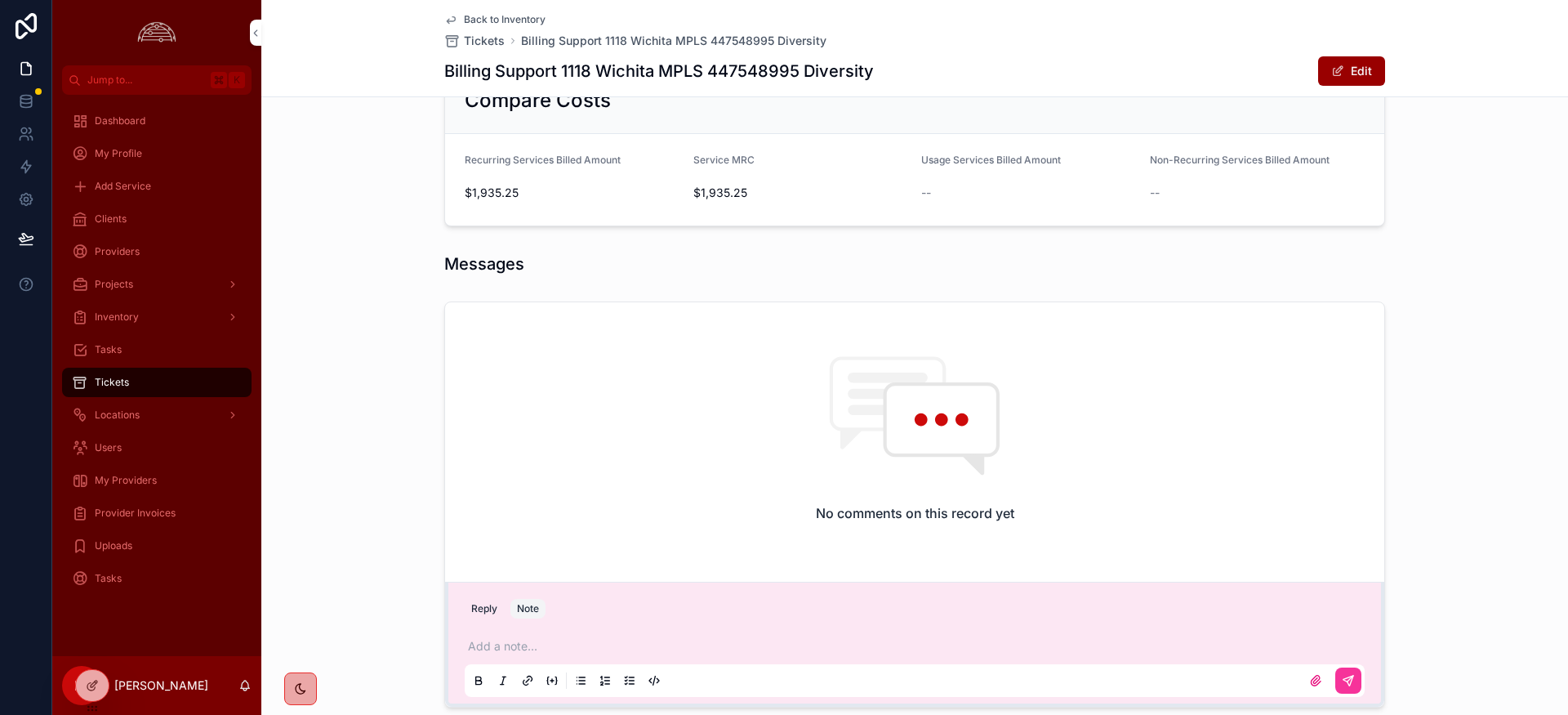
click at [521, 654] on div "Add a note..." at bounding box center [914, 662] width 901 height 69
click at [521, 647] on p "scrollable content" at bounding box center [918, 645] width 901 height 16
click at [1354, 682] on icon "scrollable content" at bounding box center [1348, 681] width 14 height 14
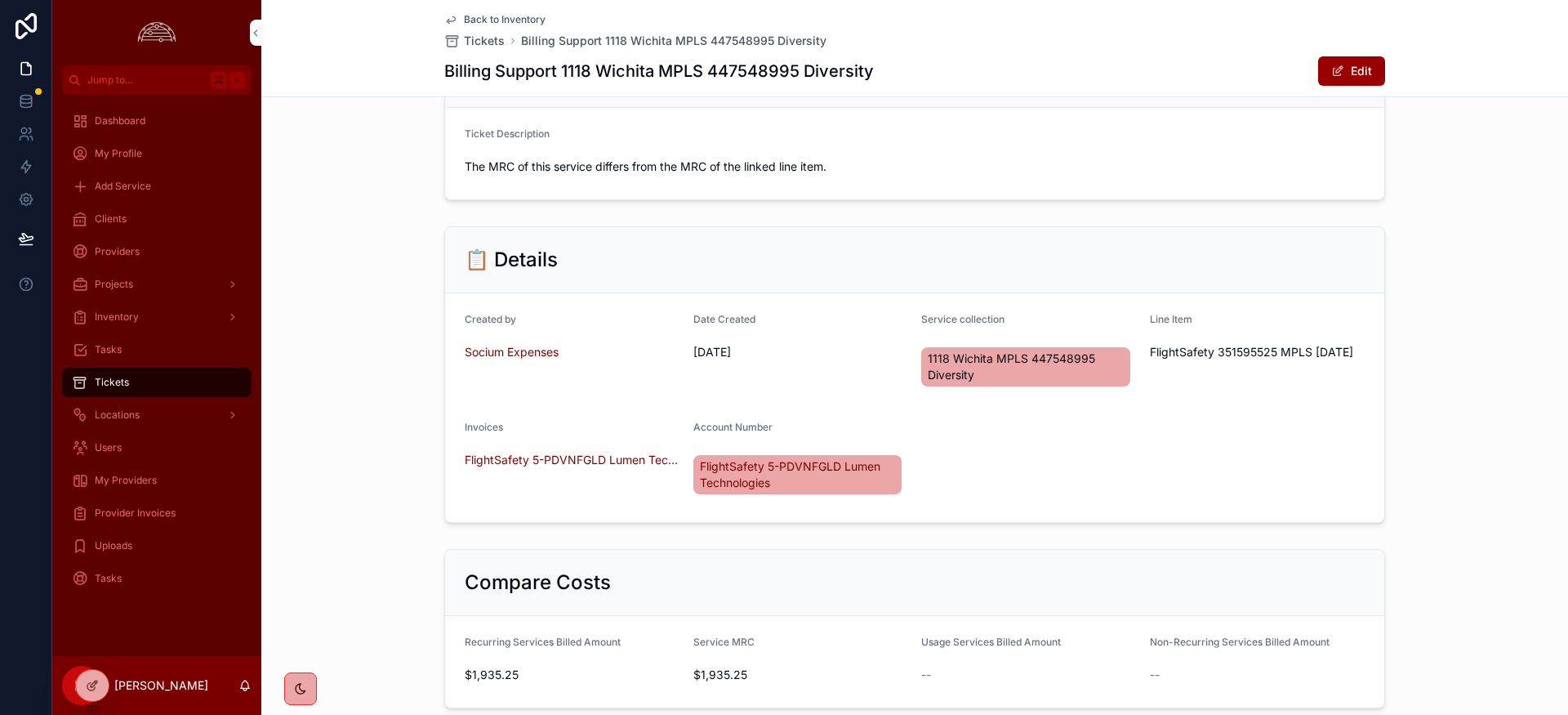
scroll to position [0, 0]
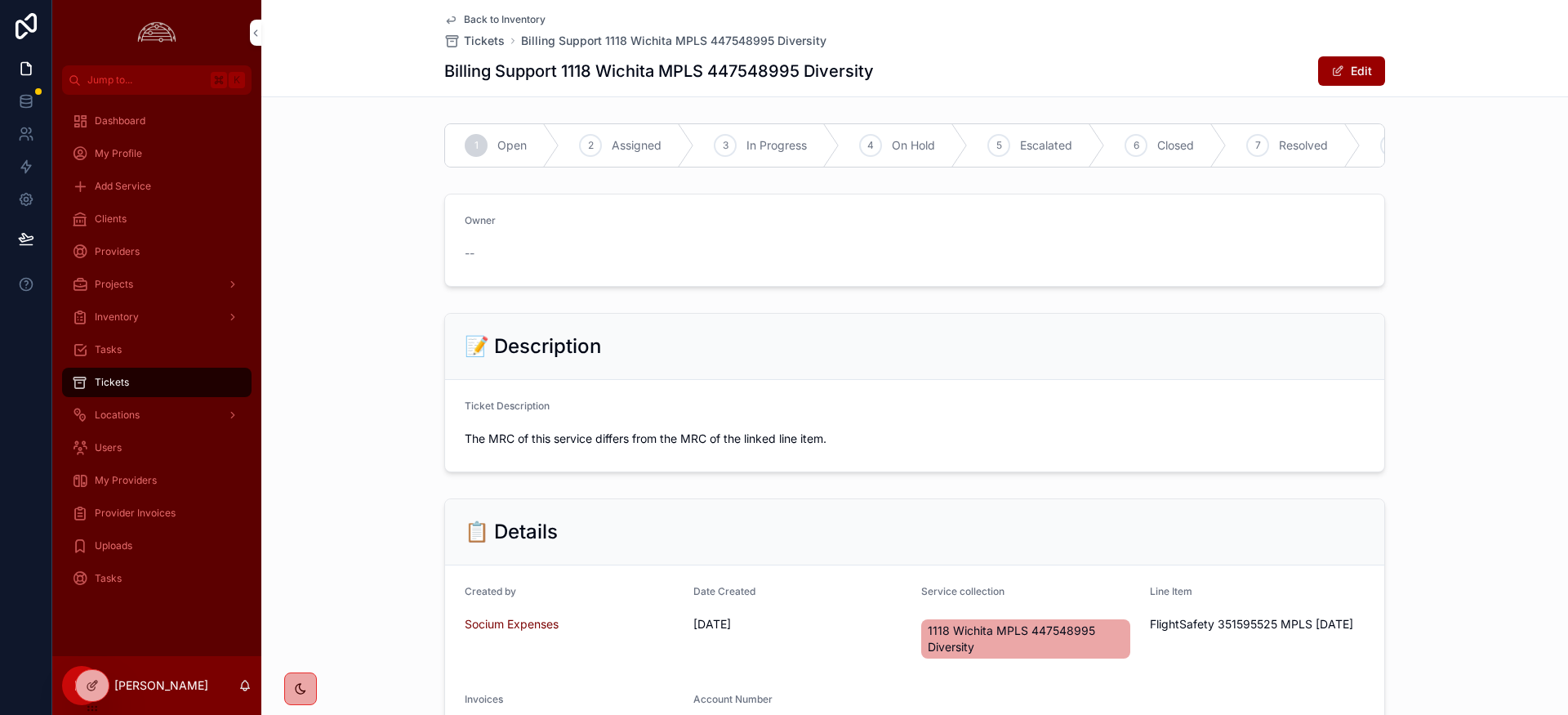
click at [1179, 150] on span "Closed" at bounding box center [1176, 145] width 37 height 16
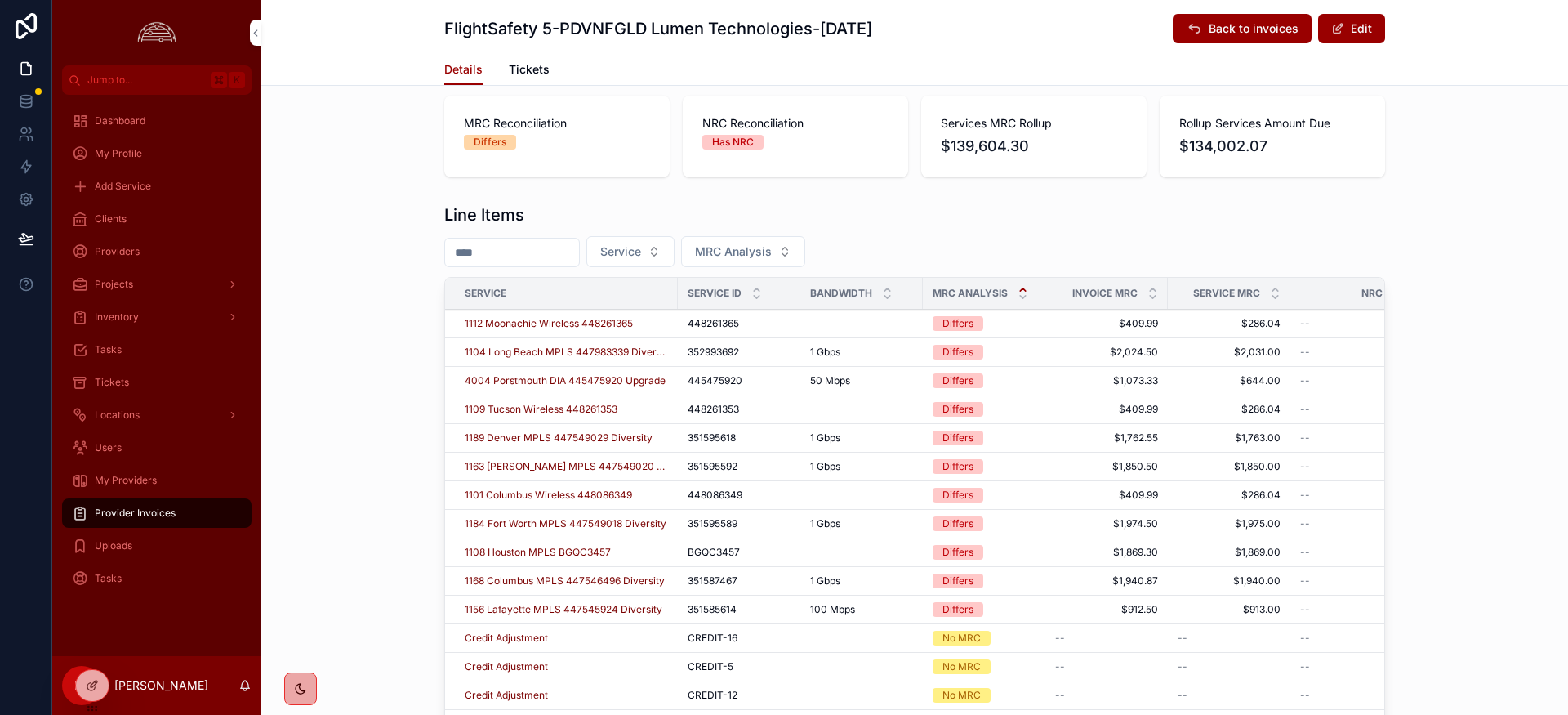
click at [622, 436] on span "1189 Denver MPLS 447549029 Diversity" at bounding box center [558, 438] width 188 height 14
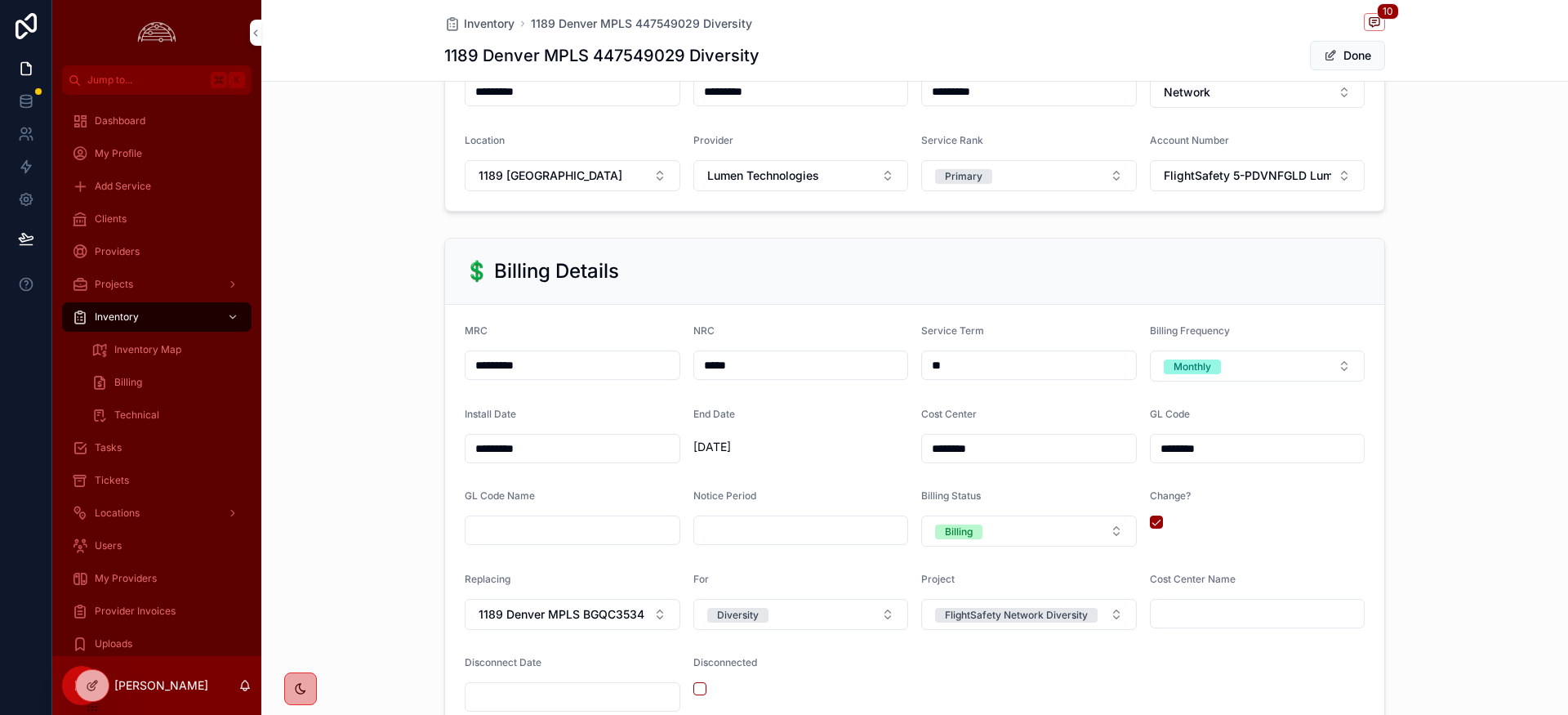
scroll to position [320, 0]
drag, startPoint x: 601, startPoint y: 354, endPoint x: 591, endPoint y: 362, distance: 12.8
click at [592, 361] on input "*********" at bounding box center [572, 367] width 214 height 23
click at [589, 363] on input "*********" at bounding box center [572, 367] width 214 height 23
type input "*********"
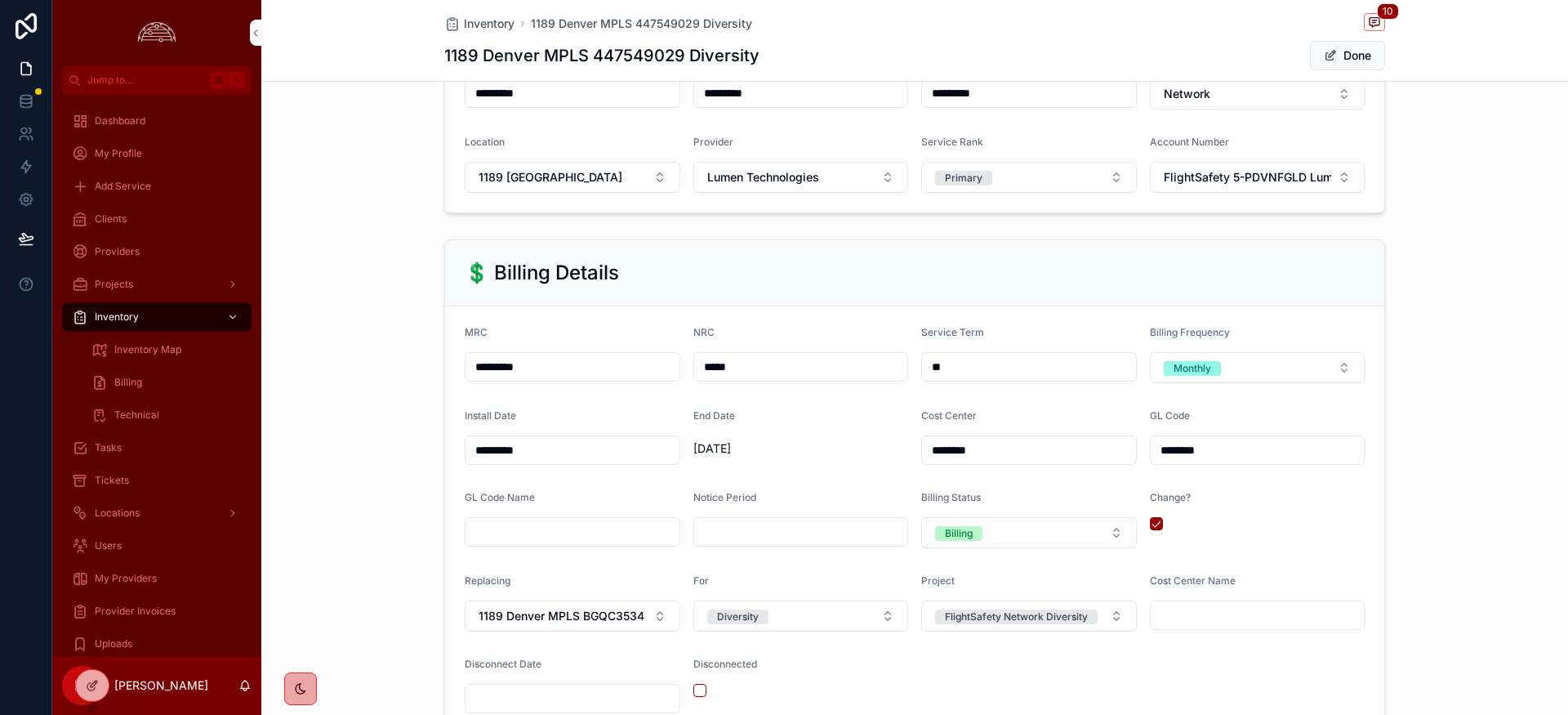
click at [1462, 389] on div "💲 Billing Details MRC ********* NRC ***** Service Term ** Billing Frequency Mon…" at bounding box center [914, 487] width 1307 height 507
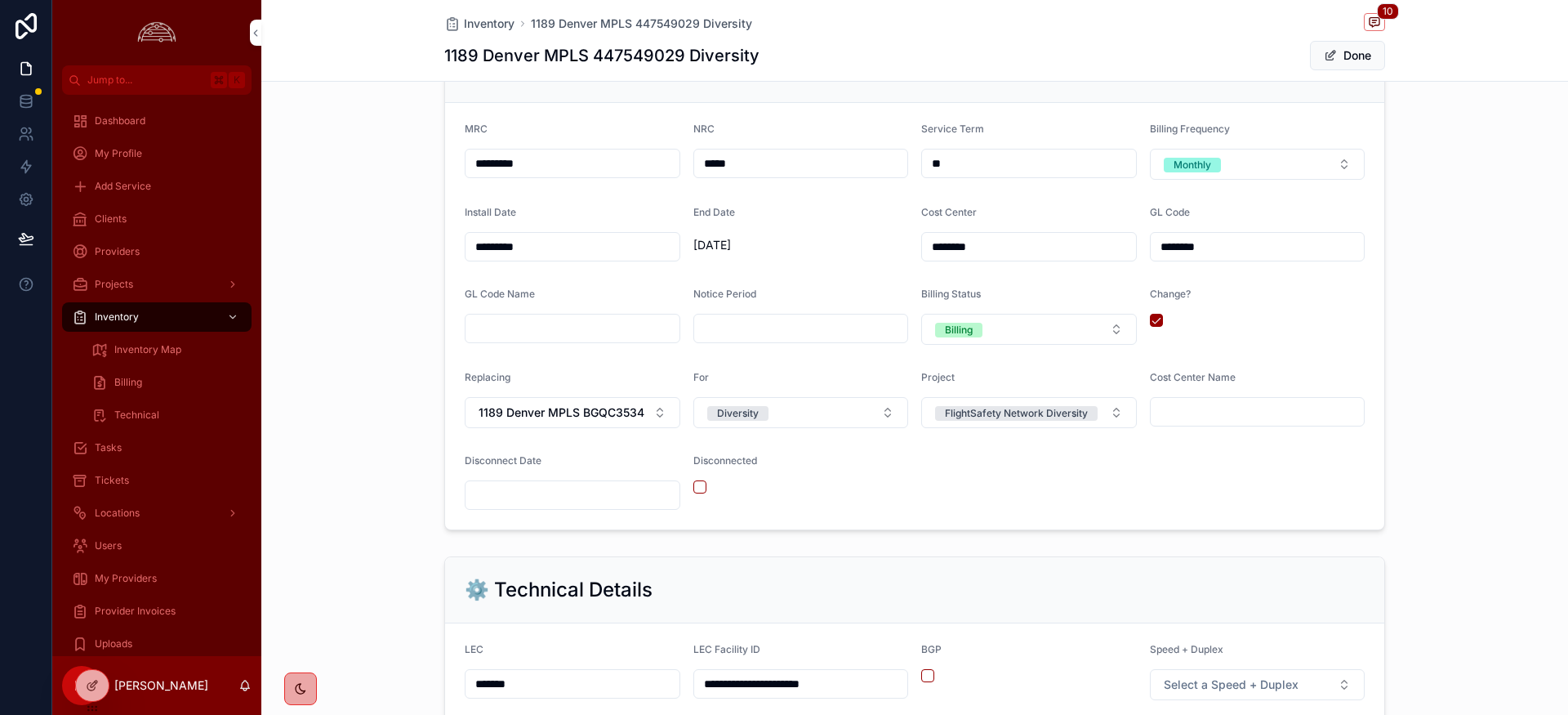
scroll to position [522, 0]
drag, startPoint x: 505, startPoint y: 165, endPoint x: 454, endPoint y: 165, distance: 51.0
click at [454, 165] on form "MRC ********* NRC ***** Service Term ** Billing Frequency Monthly Install Date …" at bounding box center [914, 316] width 939 height 427
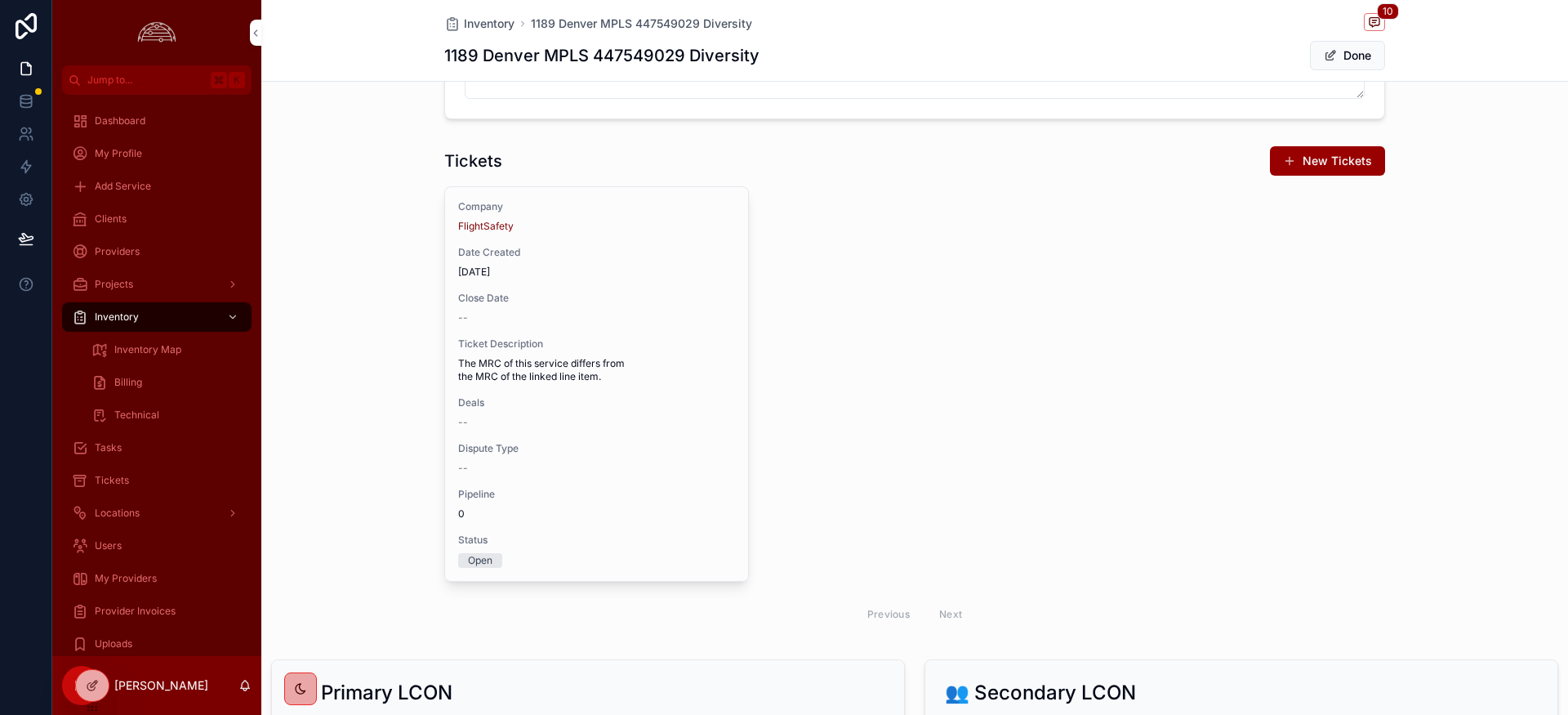
scroll to position [2313, 0]
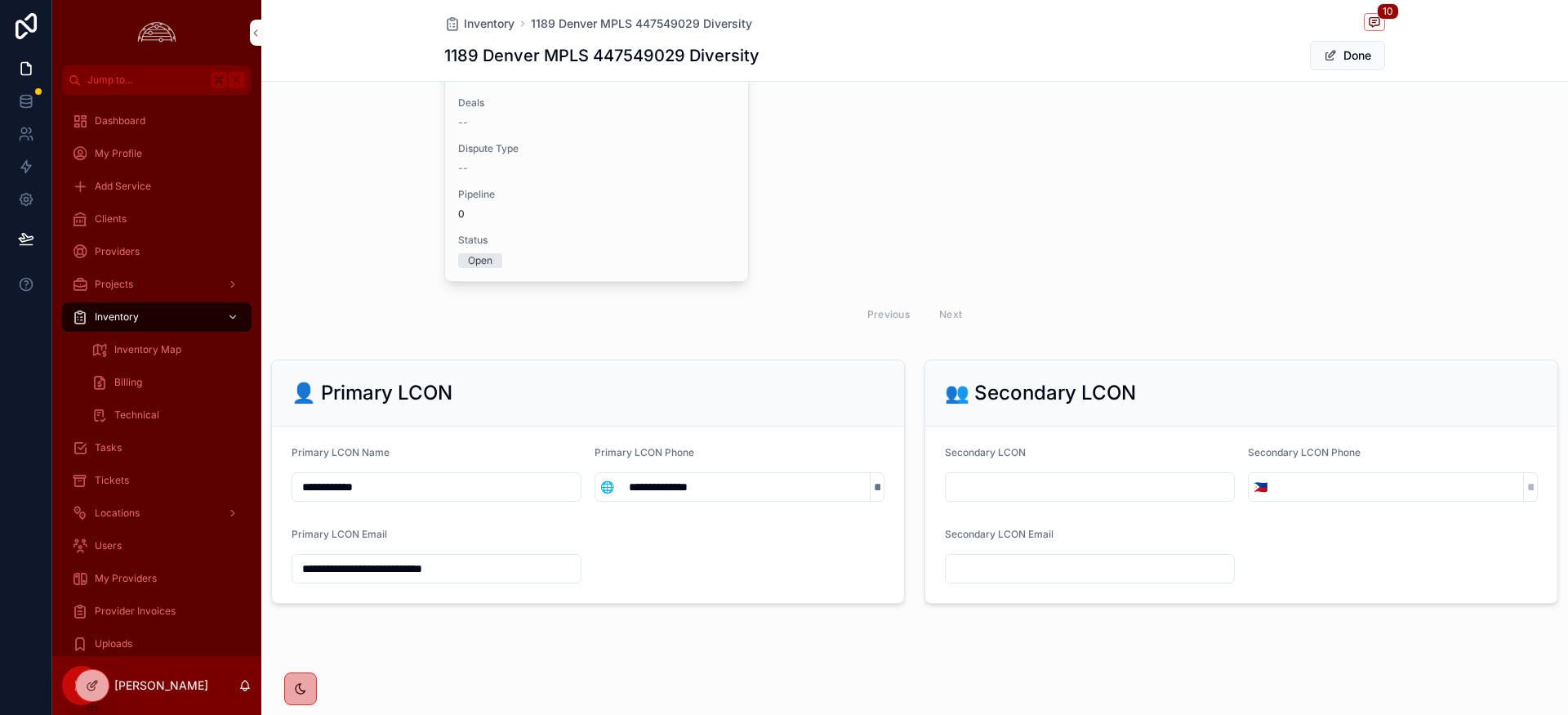
click at [685, 223] on div "Company FlightSafety Date Created 10/7/2025 Close Date -- Ticket Description Th…" at bounding box center [596, 83] width 303 height 394
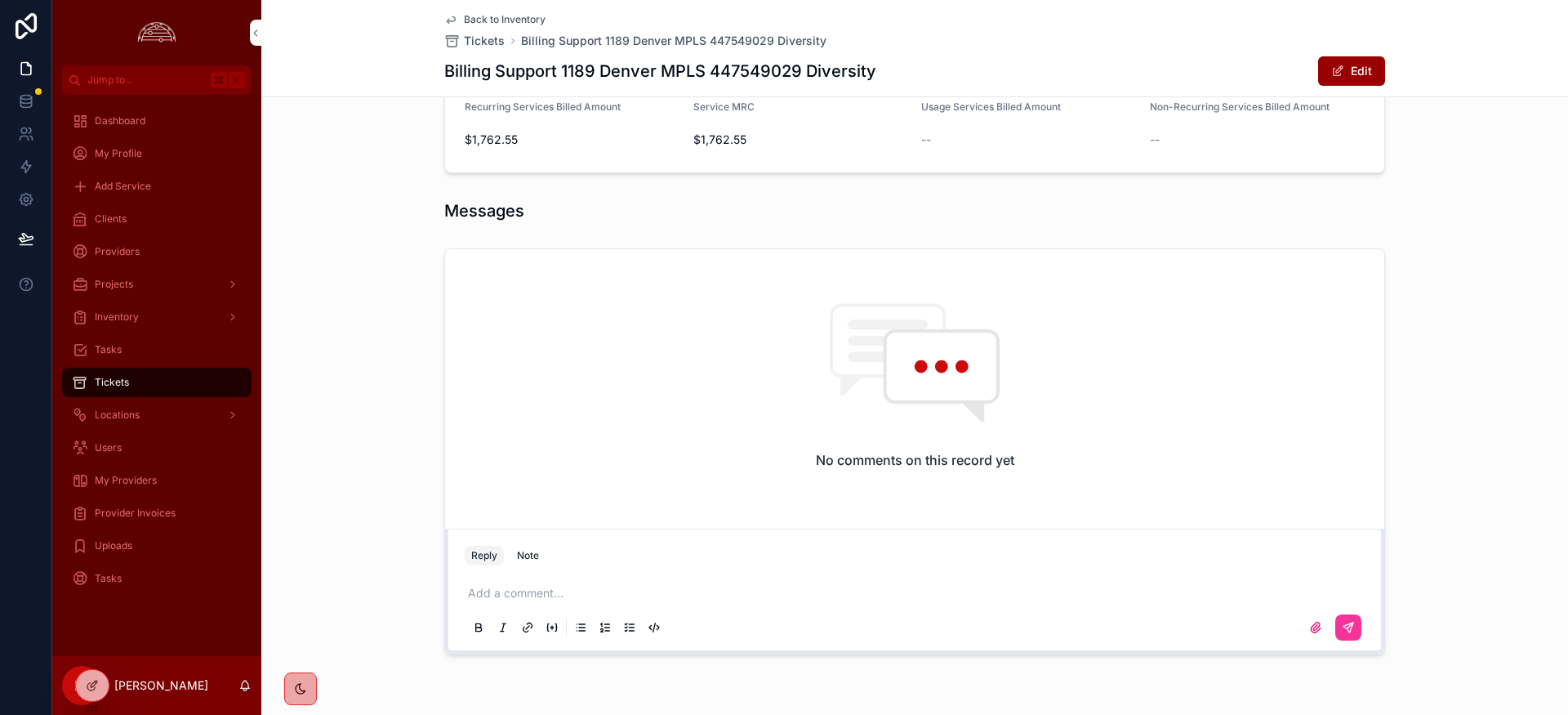
scroll to position [812, 0]
click at [525, 548] on div "Note" at bounding box center [528, 551] width 22 height 14
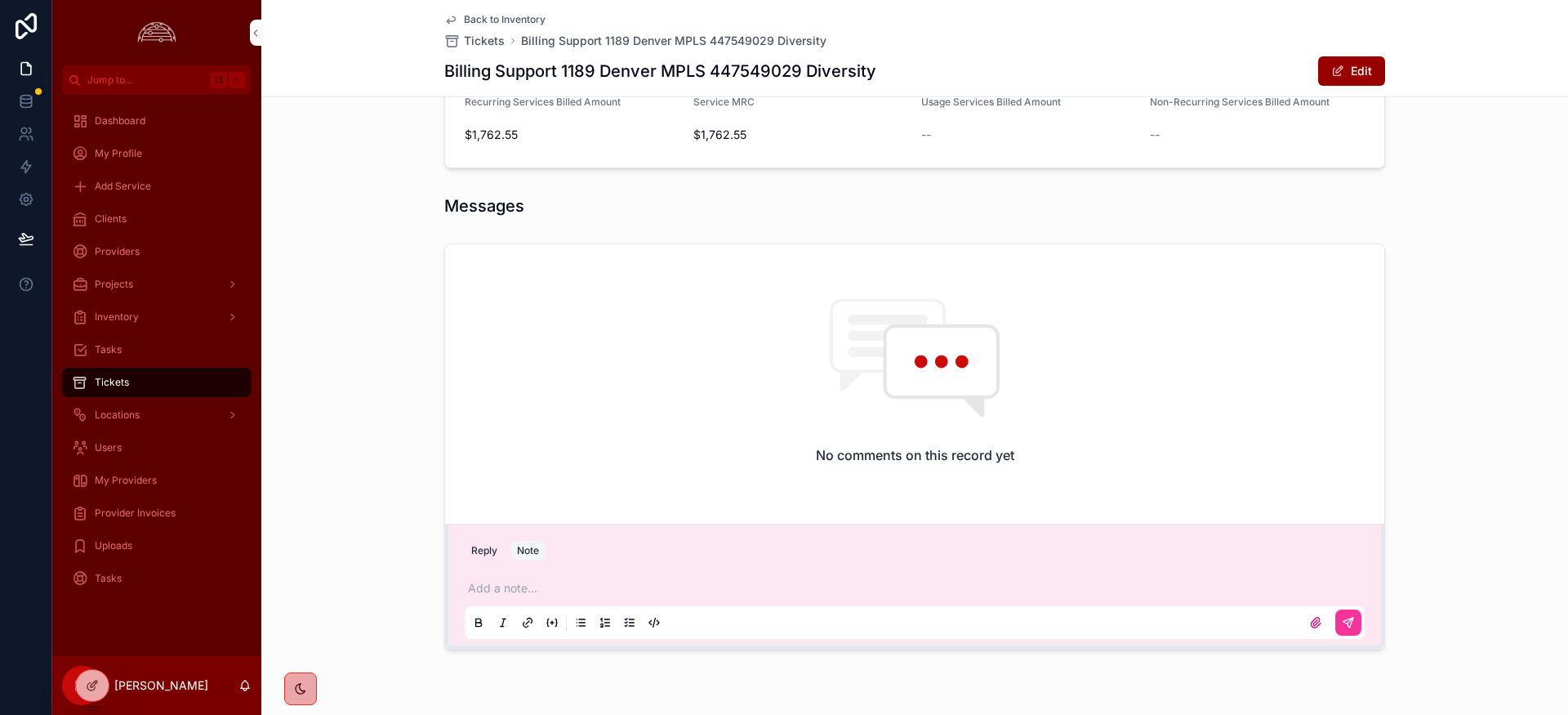
click at [584, 588] on p "scrollable content" at bounding box center [918, 588] width 901 height 16
click at [601, 586] on p "scrollable content" at bounding box center [918, 588] width 901 height 16
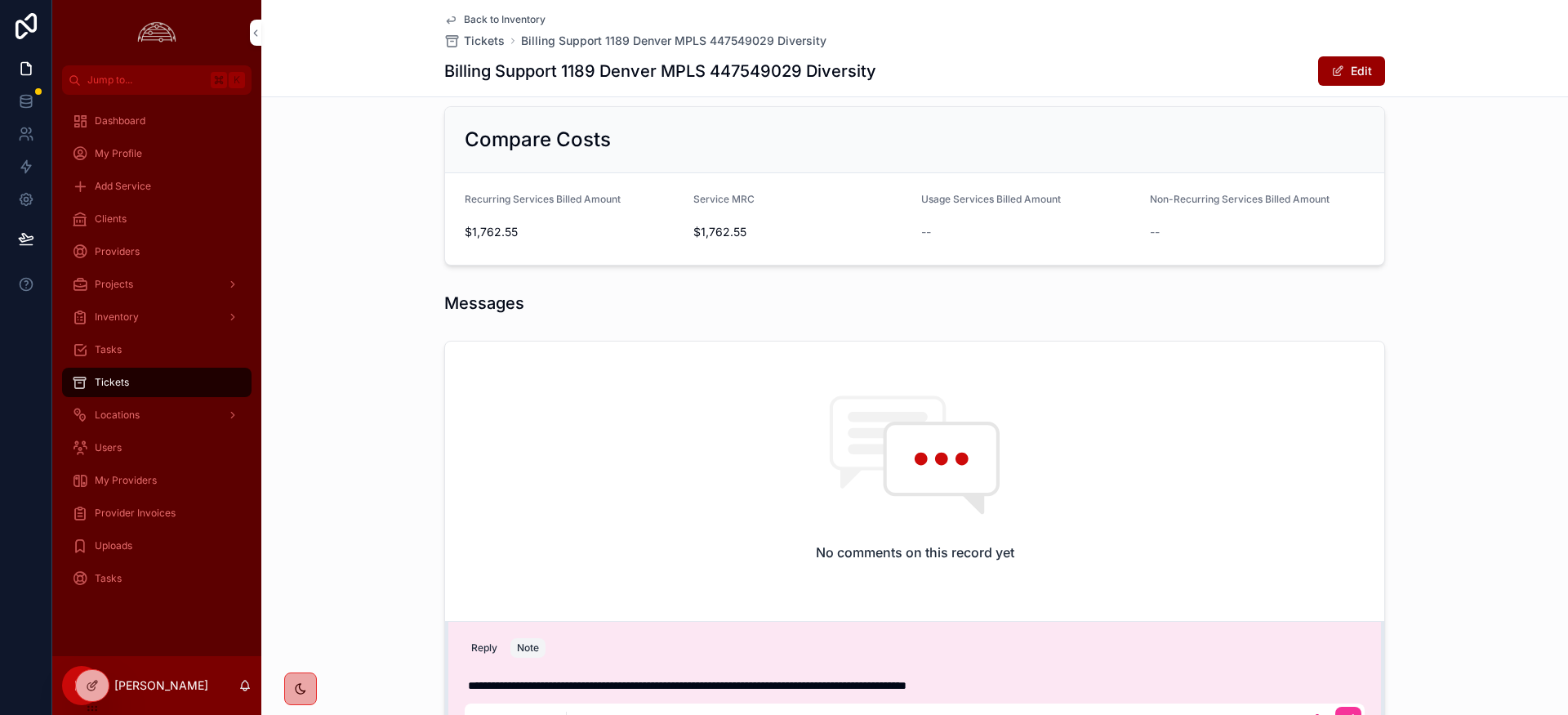
scroll to position [858, 0]
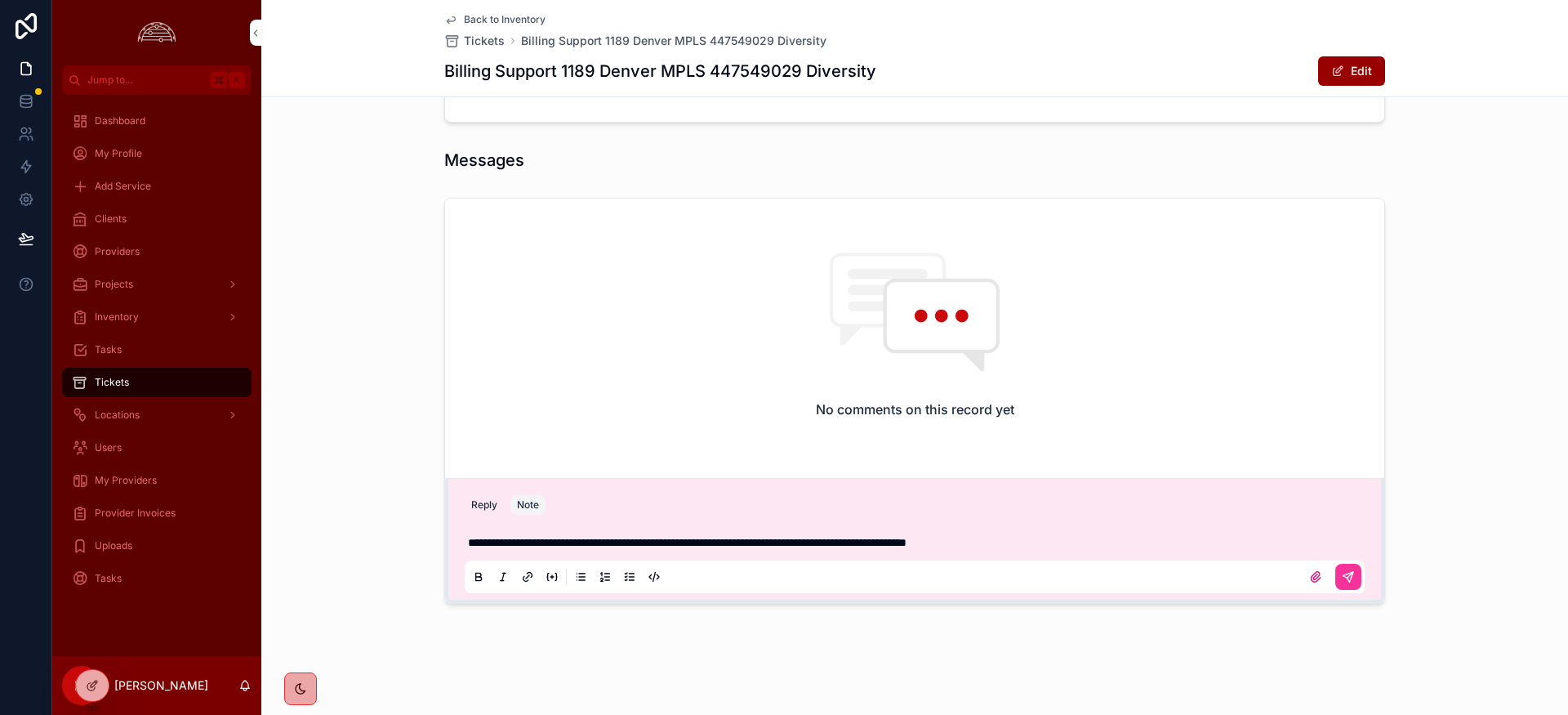
click at [1354, 579] on icon "scrollable content" at bounding box center [1348, 577] width 14 height 14
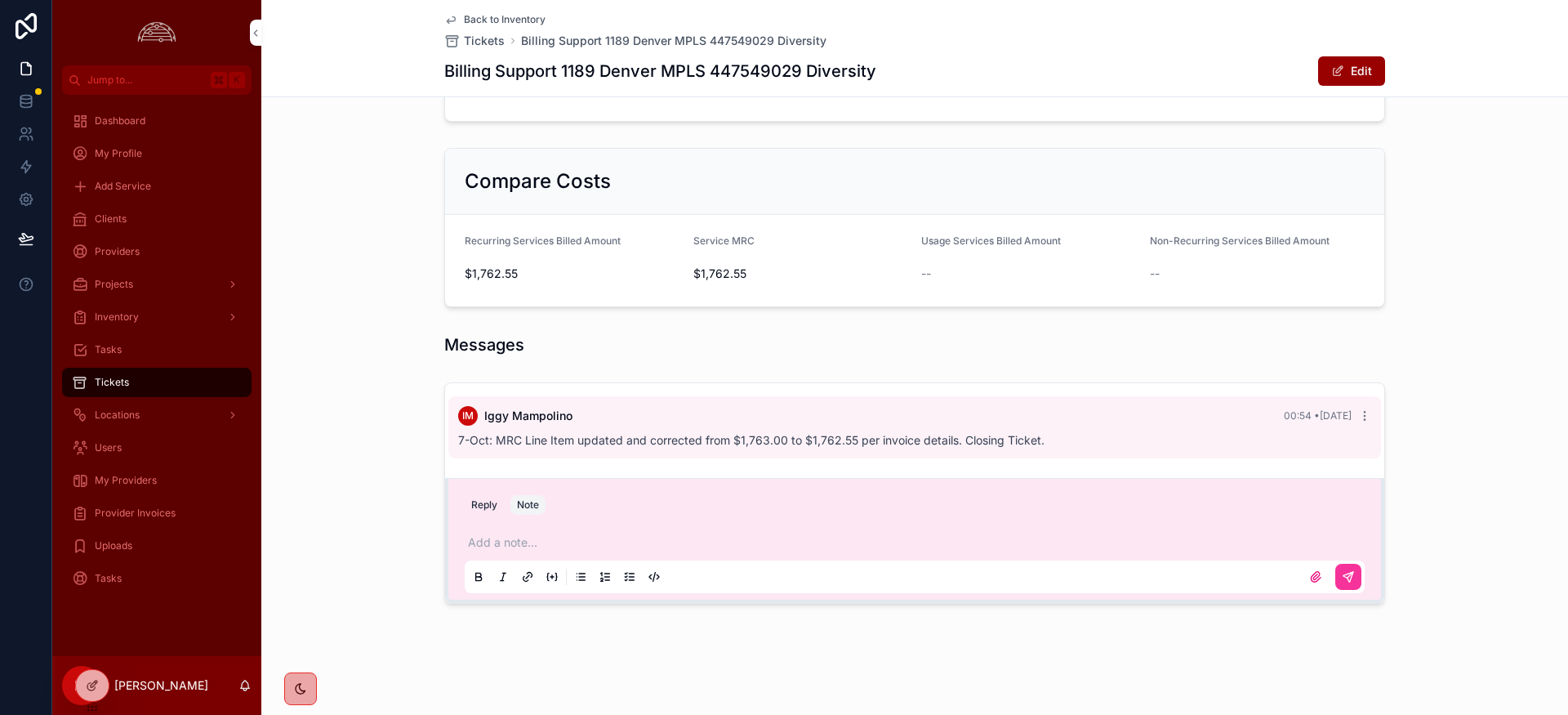
scroll to position [0, 0]
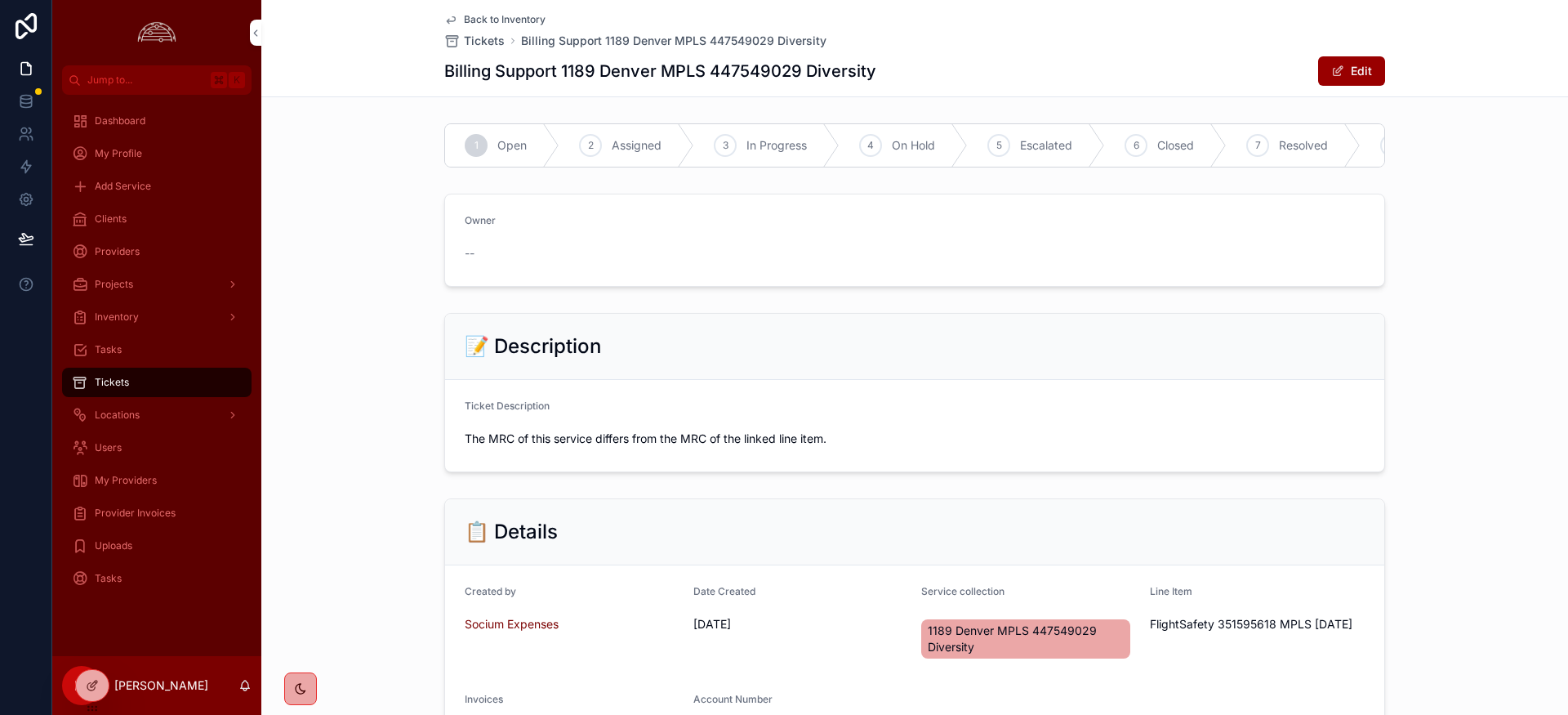
click at [1179, 148] on span "Closed" at bounding box center [1176, 145] width 37 height 16
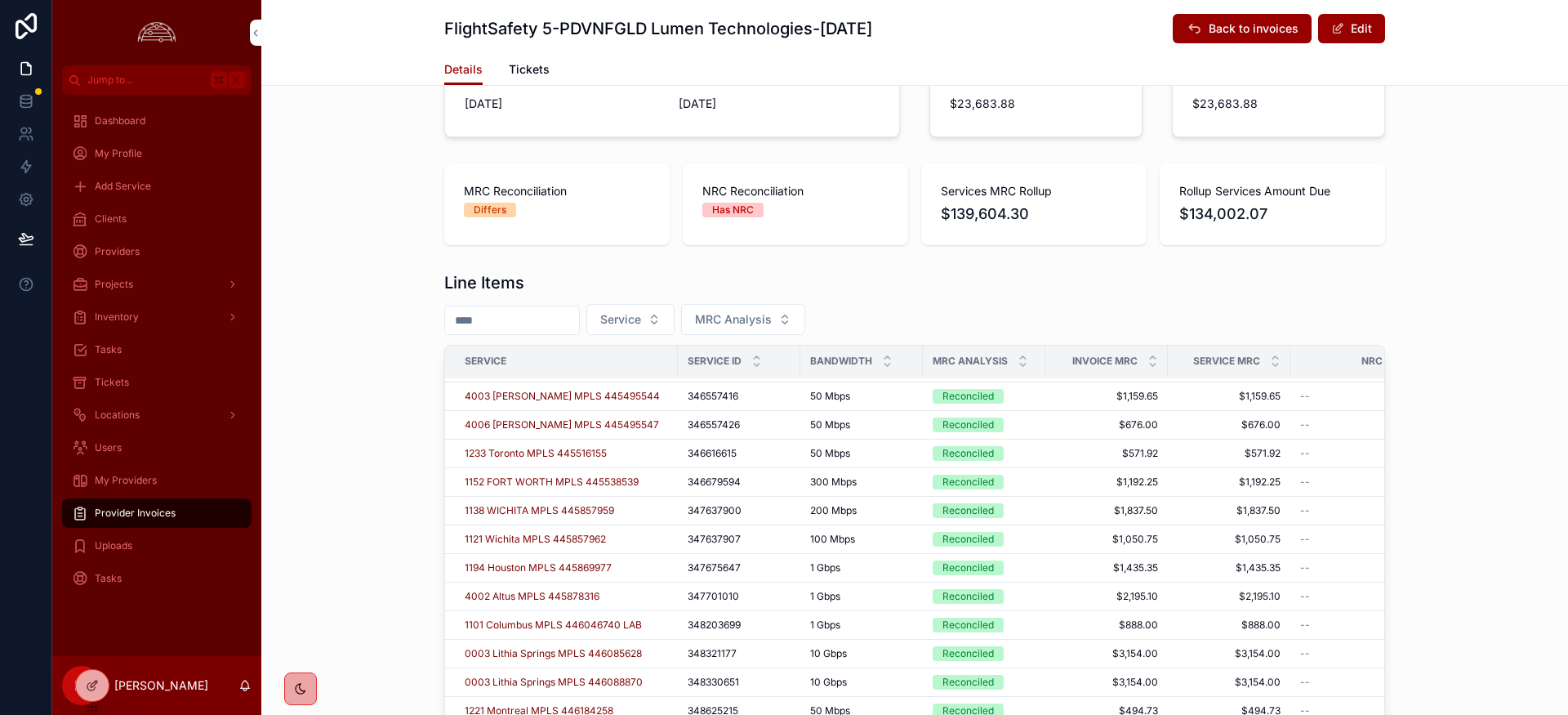
scroll to position [33, 0]
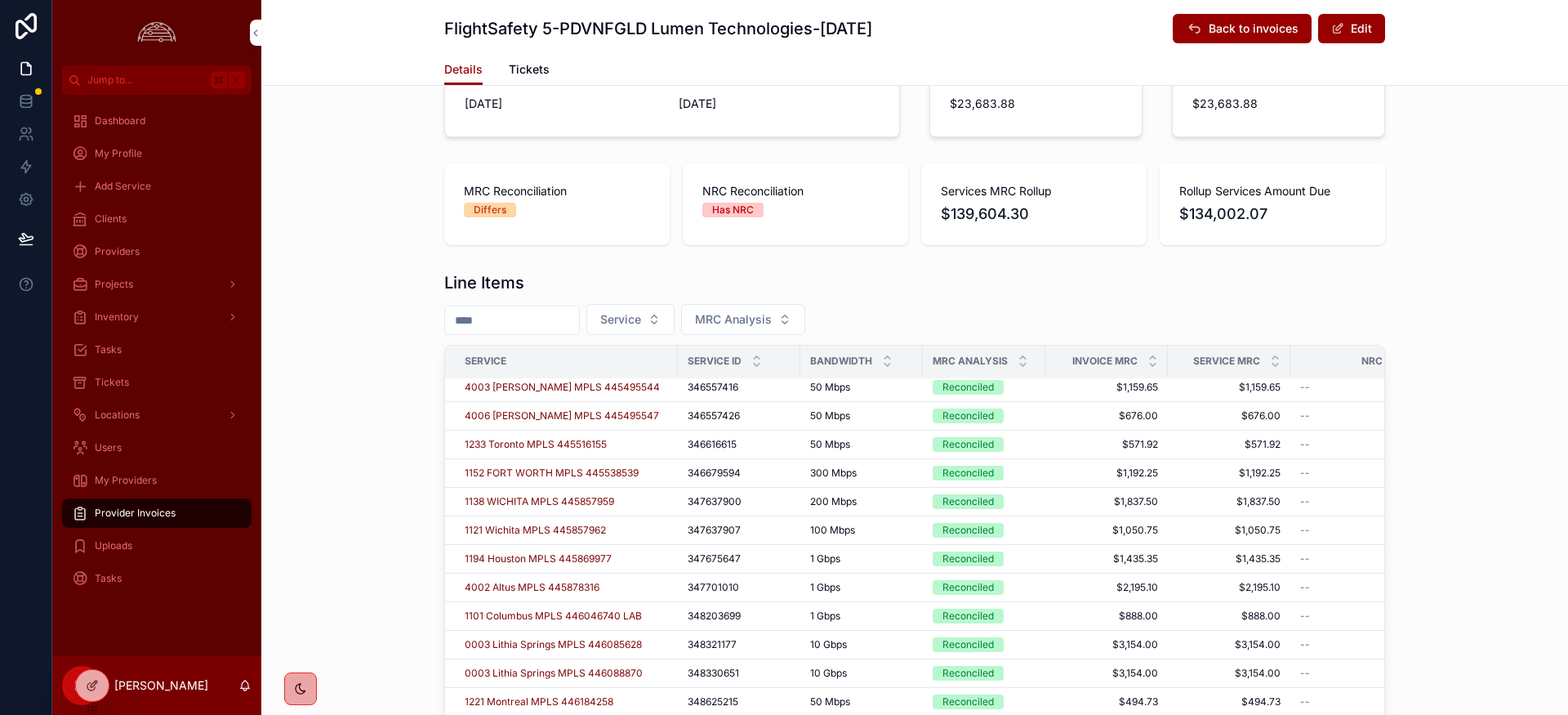
click at [1023, 357] on icon "scrollable content" at bounding box center [1023, 357] width 6 height 3
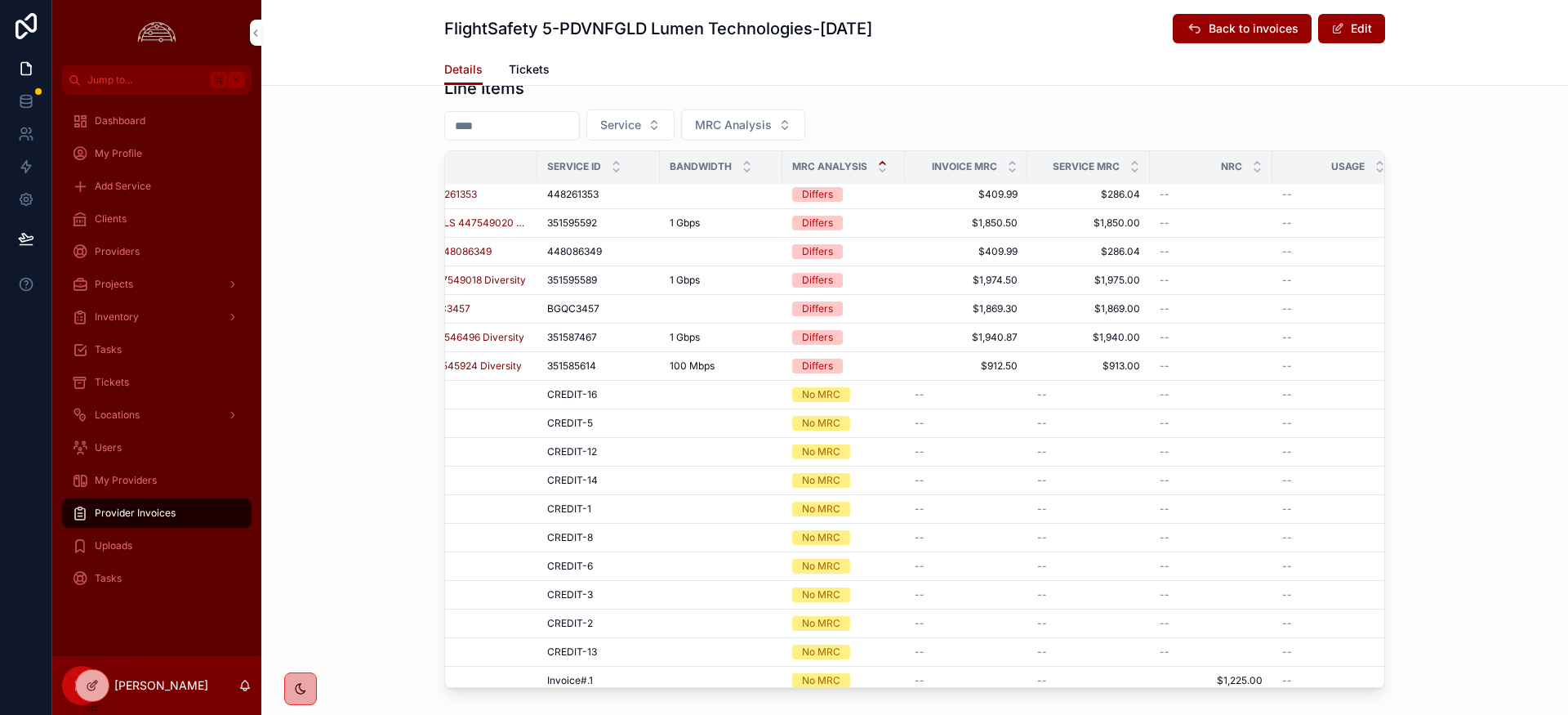
scroll to position [88, 0]
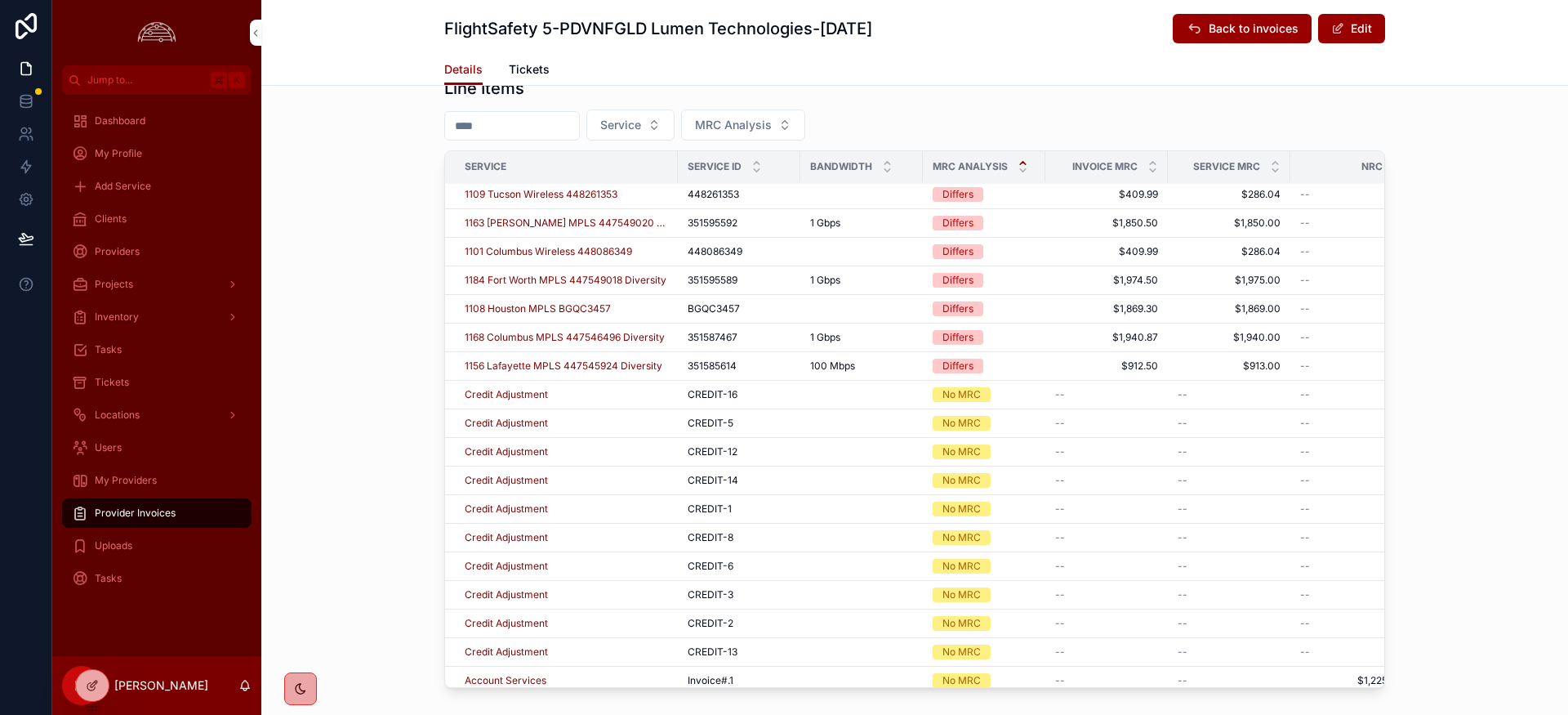
click at [547, 369] on span "1156 Lafayette MPLS 447545924 Diversity" at bounding box center [563, 367] width 197 height 14
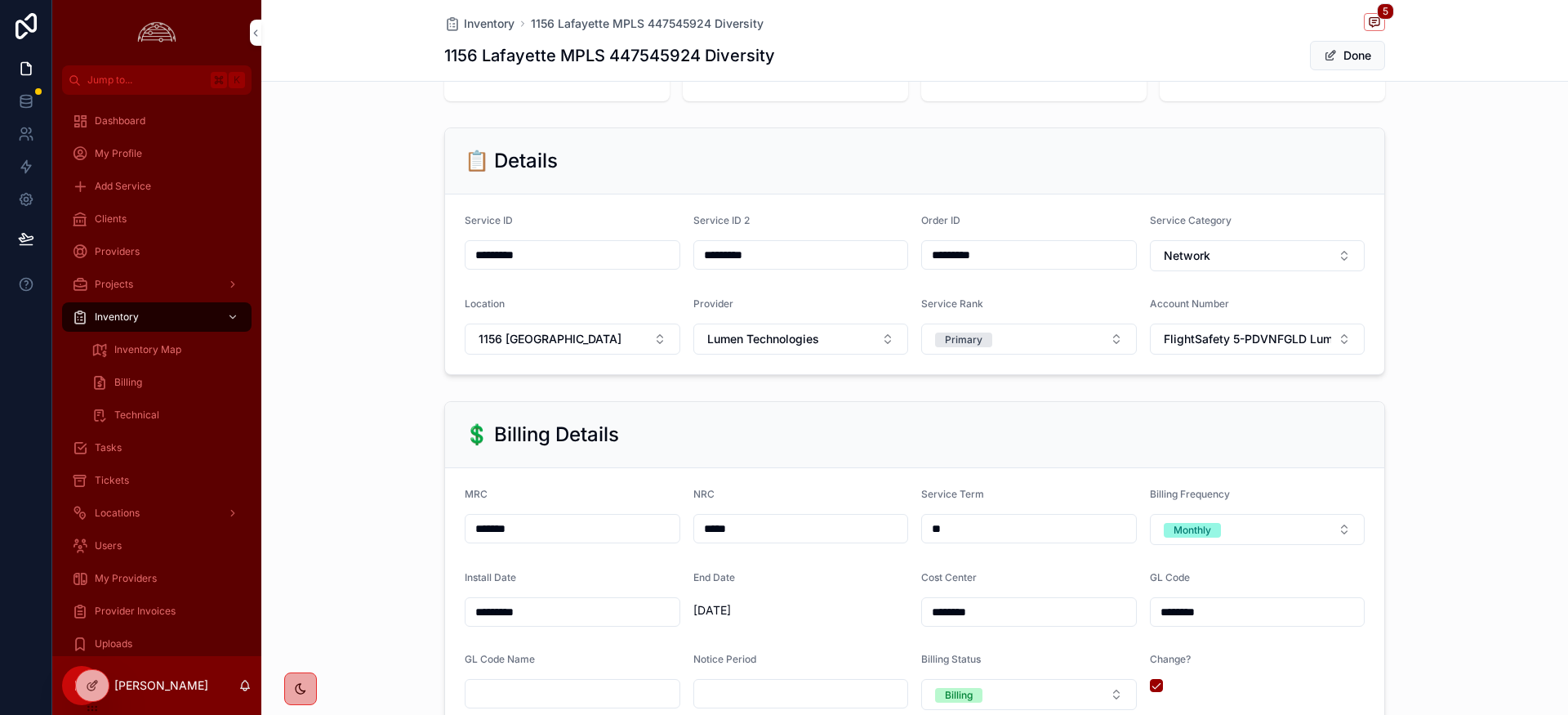
scroll to position [162, 0]
drag, startPoint x: 533, startPoint y: 525, endPoint x: 393, endPoint y: 512, distance: 140.6
click at [393, 512] on div "💲 Billing Details MRC ******* NRC ***** Service Term ** Billing Frequency Month…" at bounding box center [914, 644] width 1307 height 507
type input "*******"
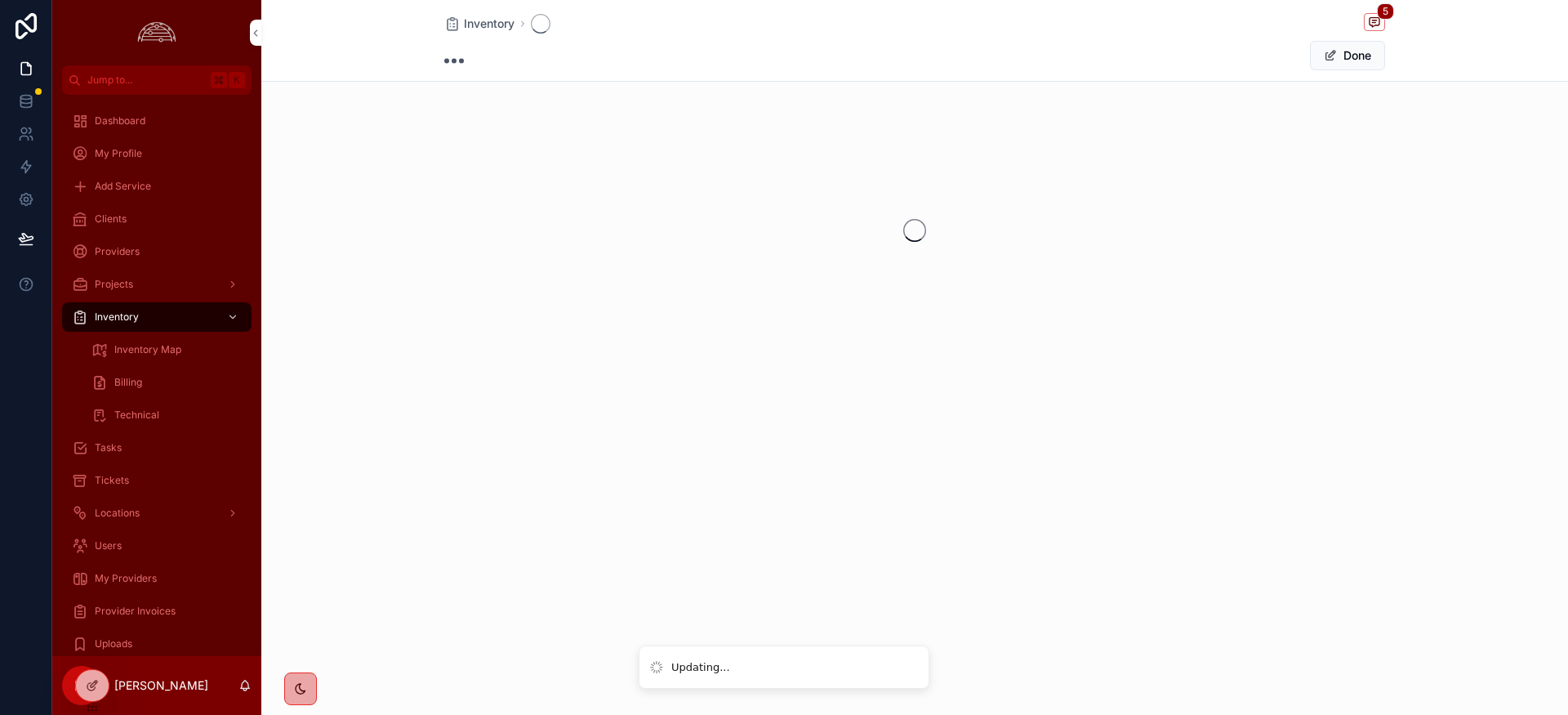
scroll to position [0, 0]
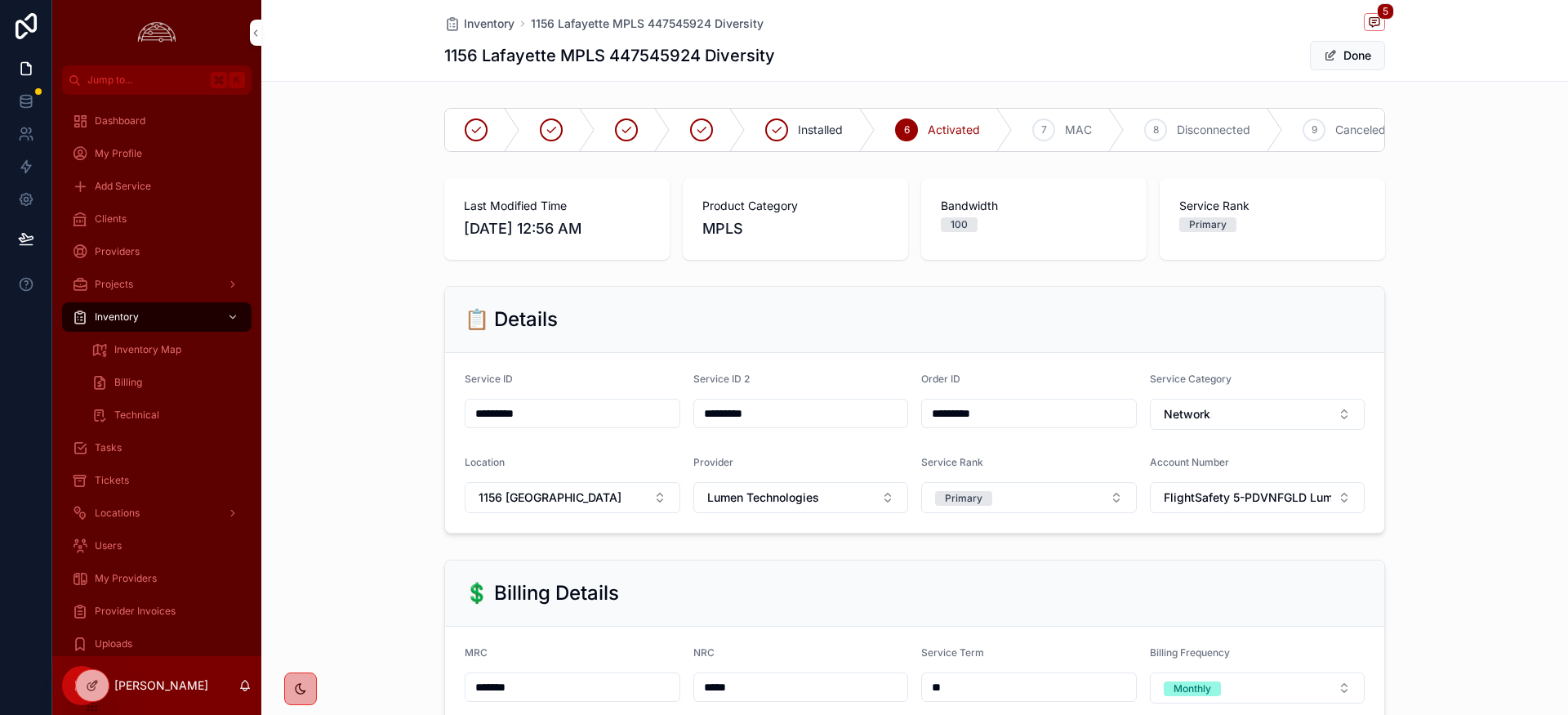
click at [665, 319] on div "📋 Details" at bounding box center [914, 319] width 901 height 26
click at [683, 587] on div "💲 Billing Details" at bounding box center [914, 593] width 901 height 26
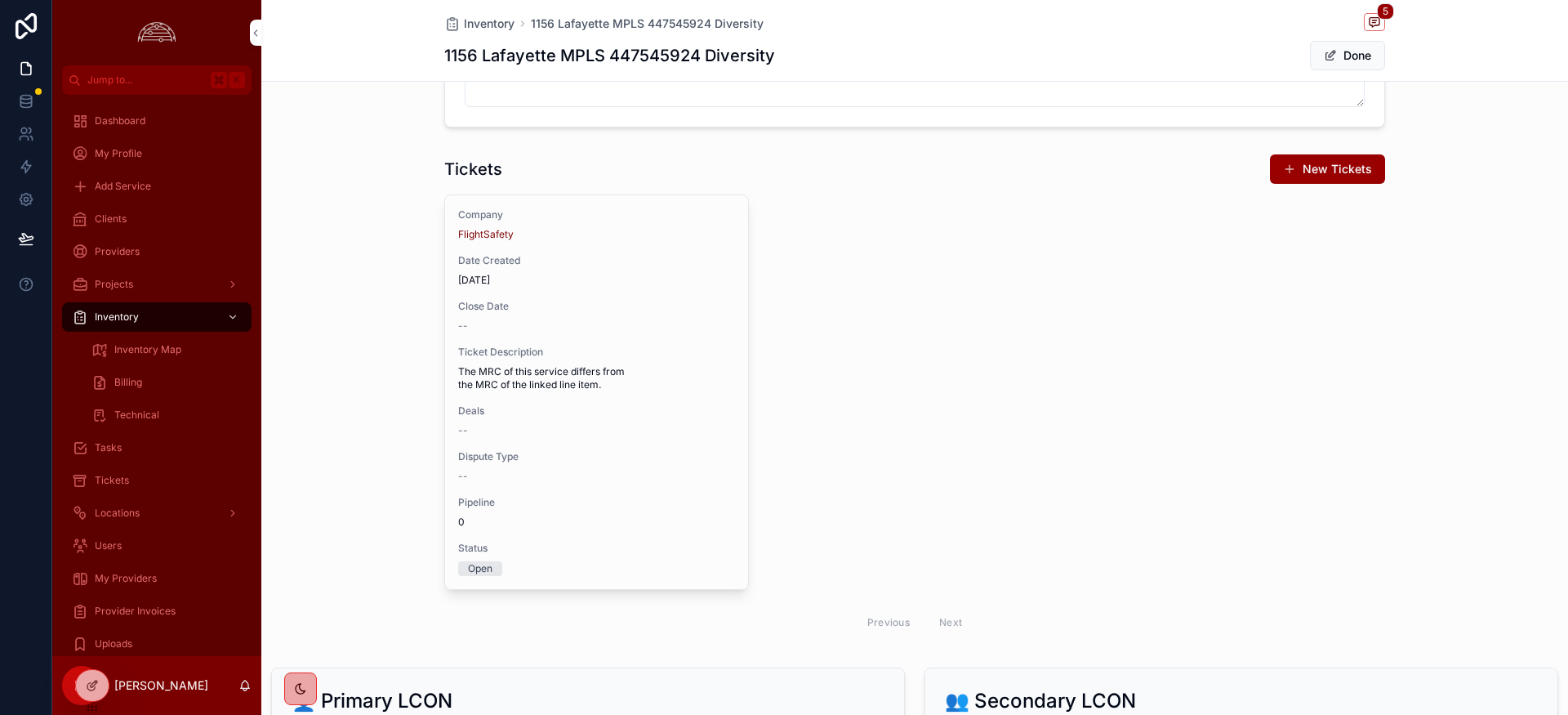
scroll to position [2010, 0]
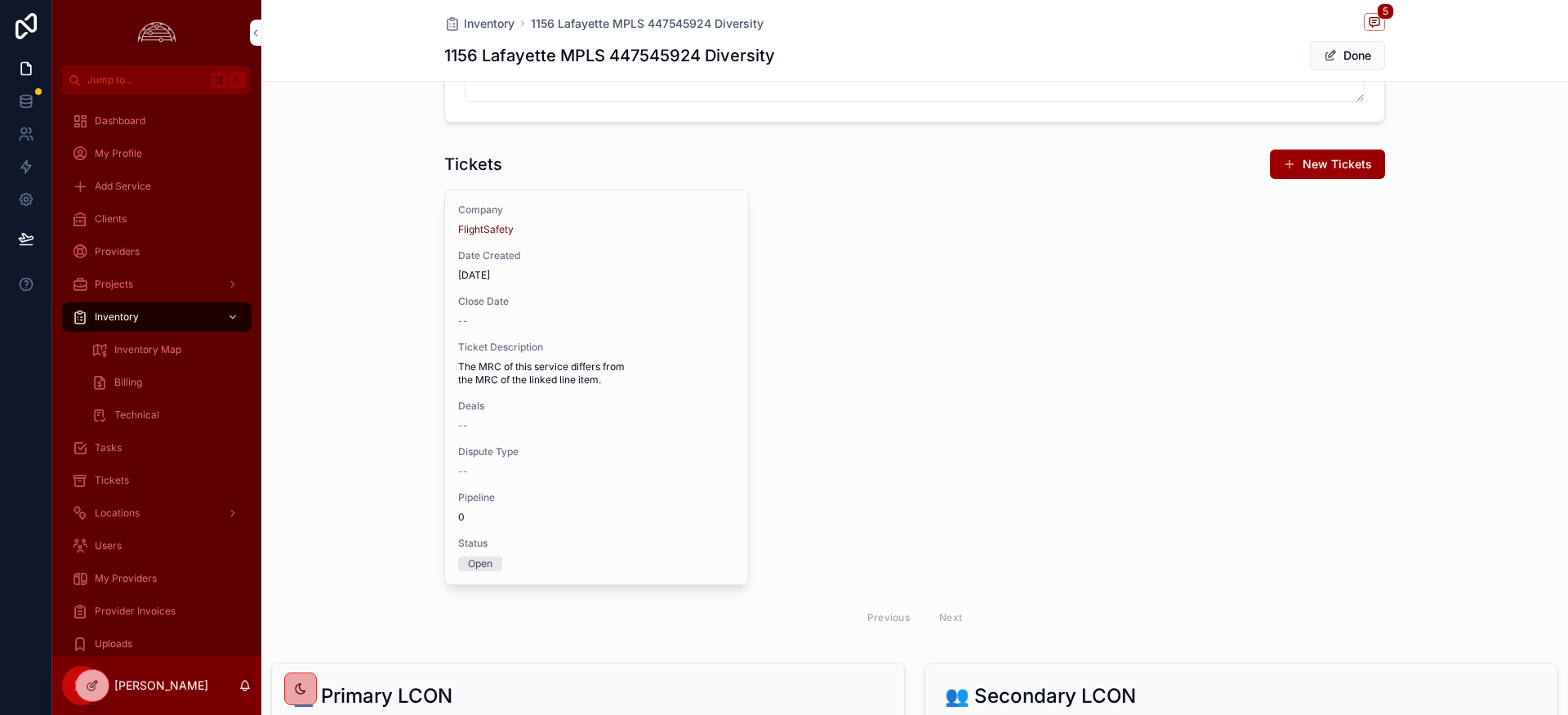
click at [683, 538] on span "Status" at bounding box center [597, 544] width 277 height 14
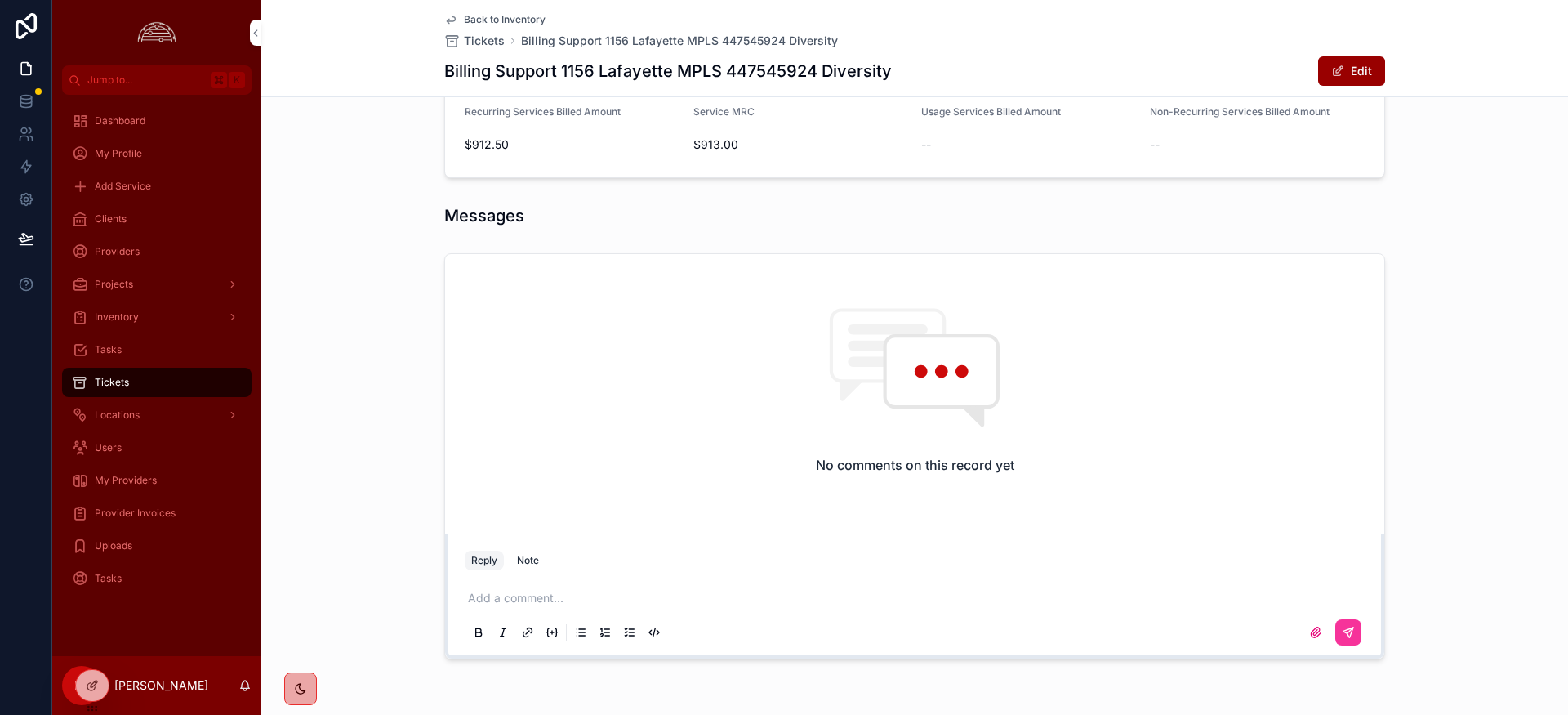
scroll to position [858, 0]
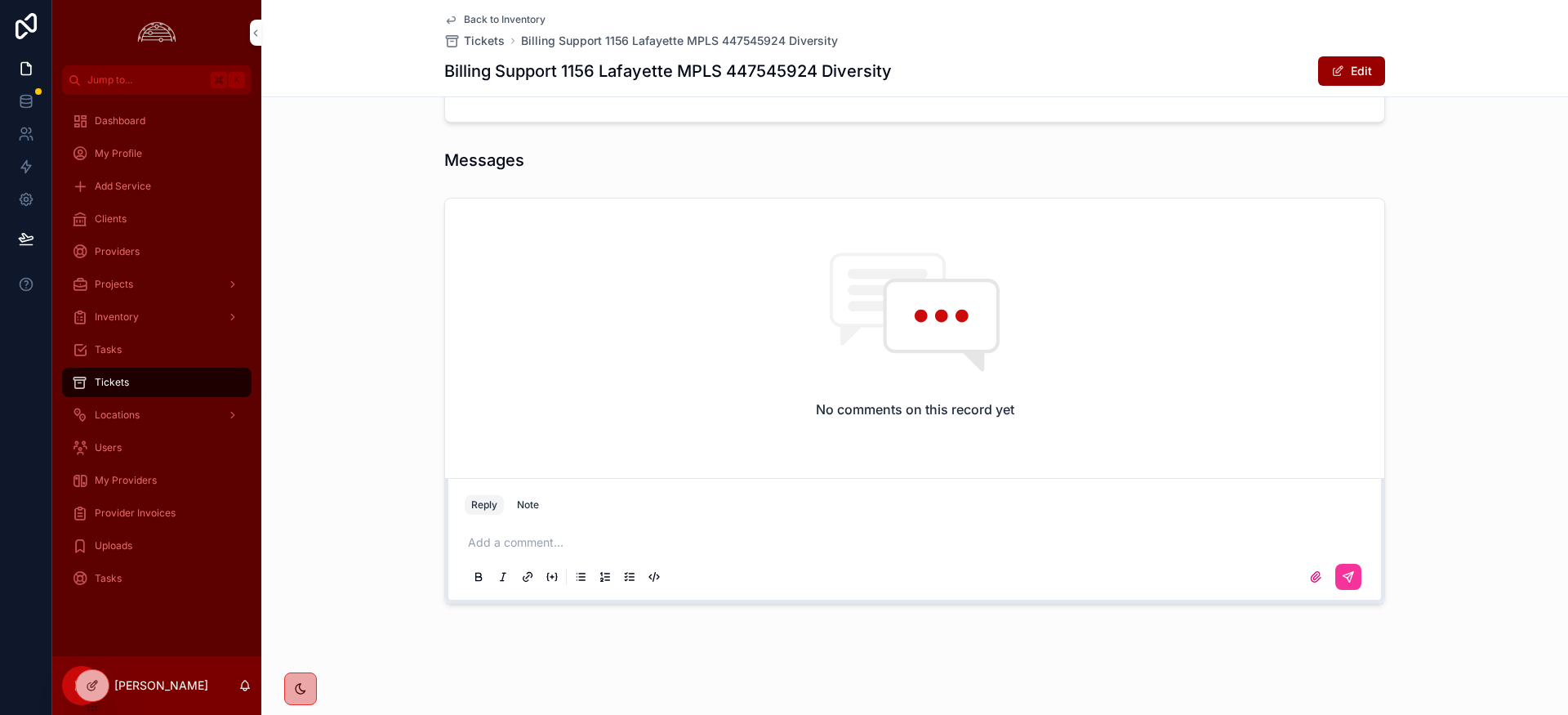
click at [539, 498] on button "Note" at bounding box center [528, 505] width 35 height 19
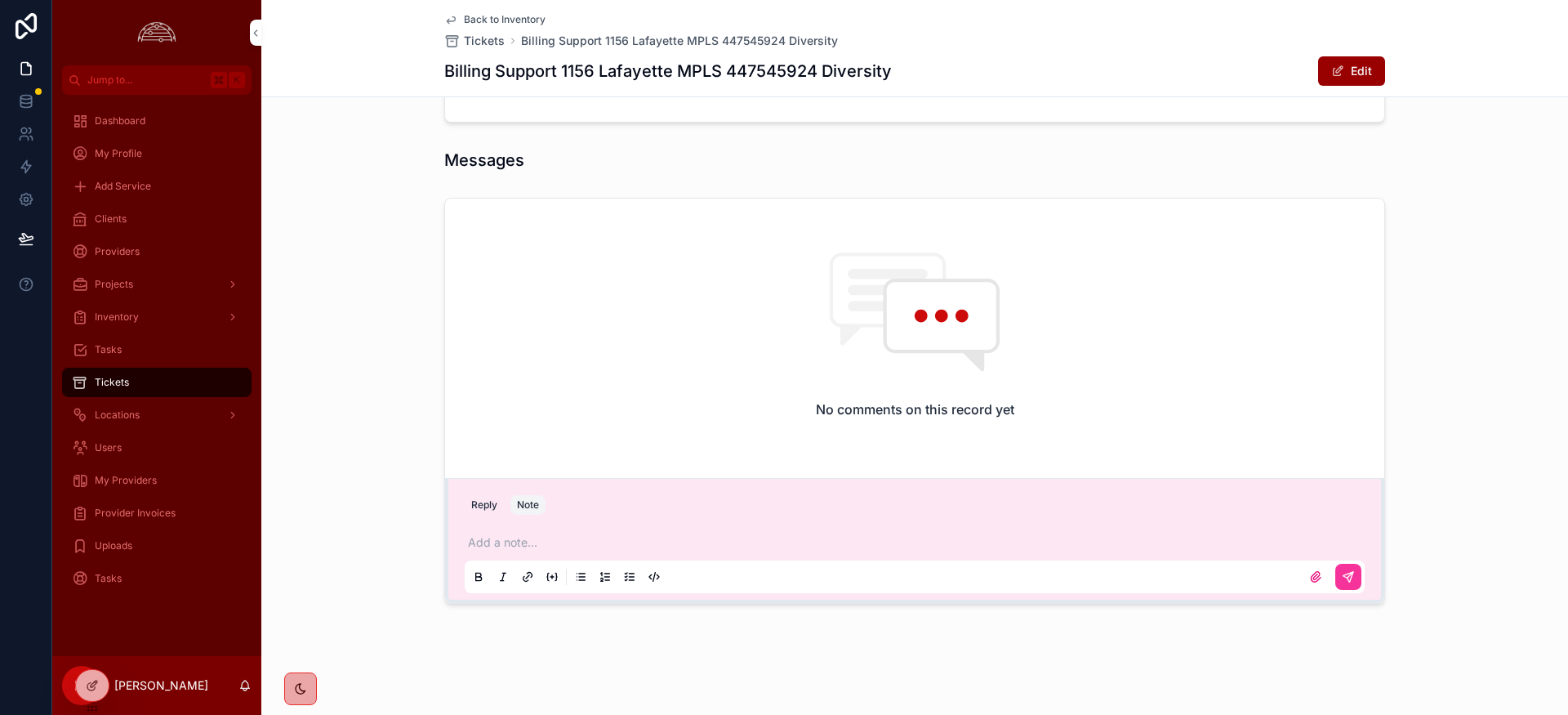
click at [544, 549] on p "scrollable content" at bounding box center [918, 542] width 901 height 16
click at [1346, 576] on icon "scrollable content" at bounding box center [1348, 577] width 14 height 14
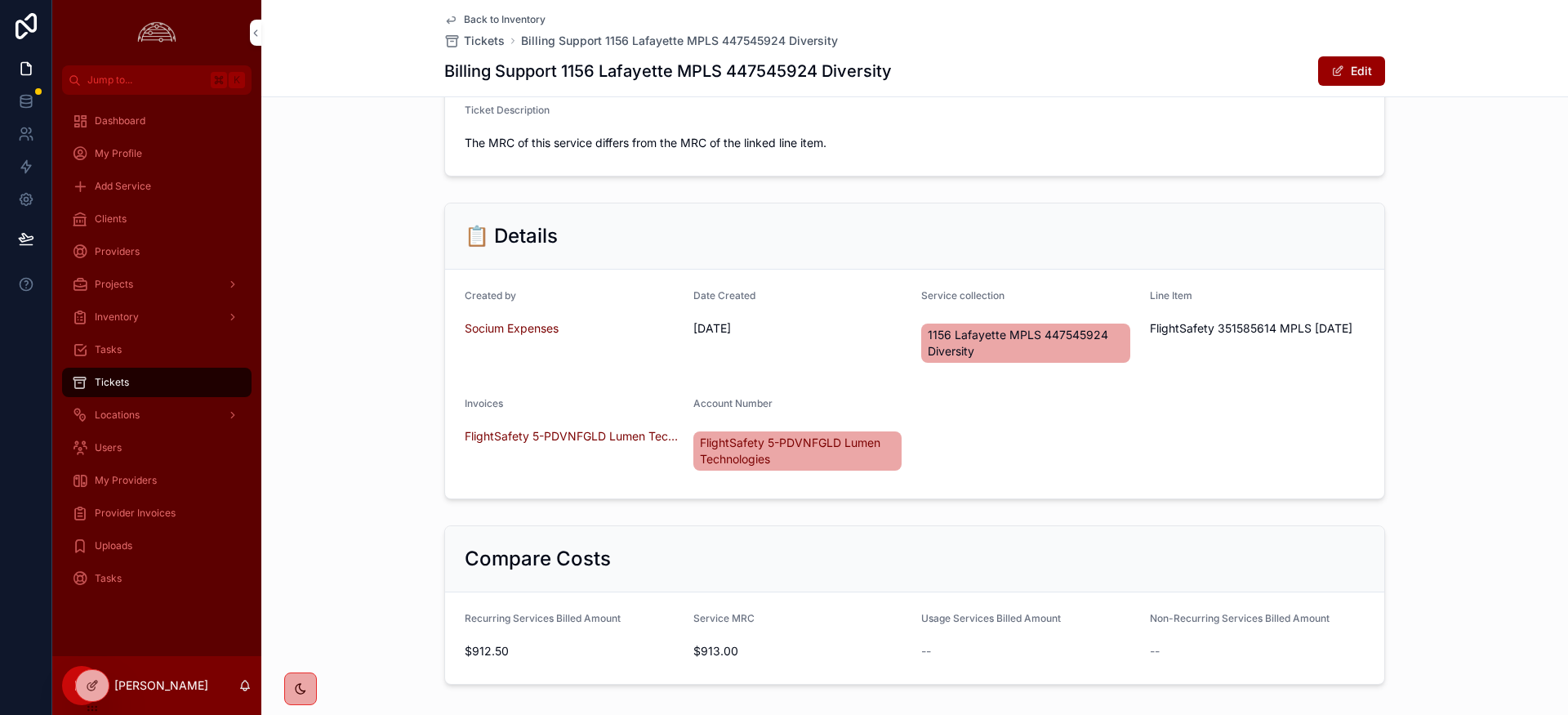
scroll to position [0, 0]
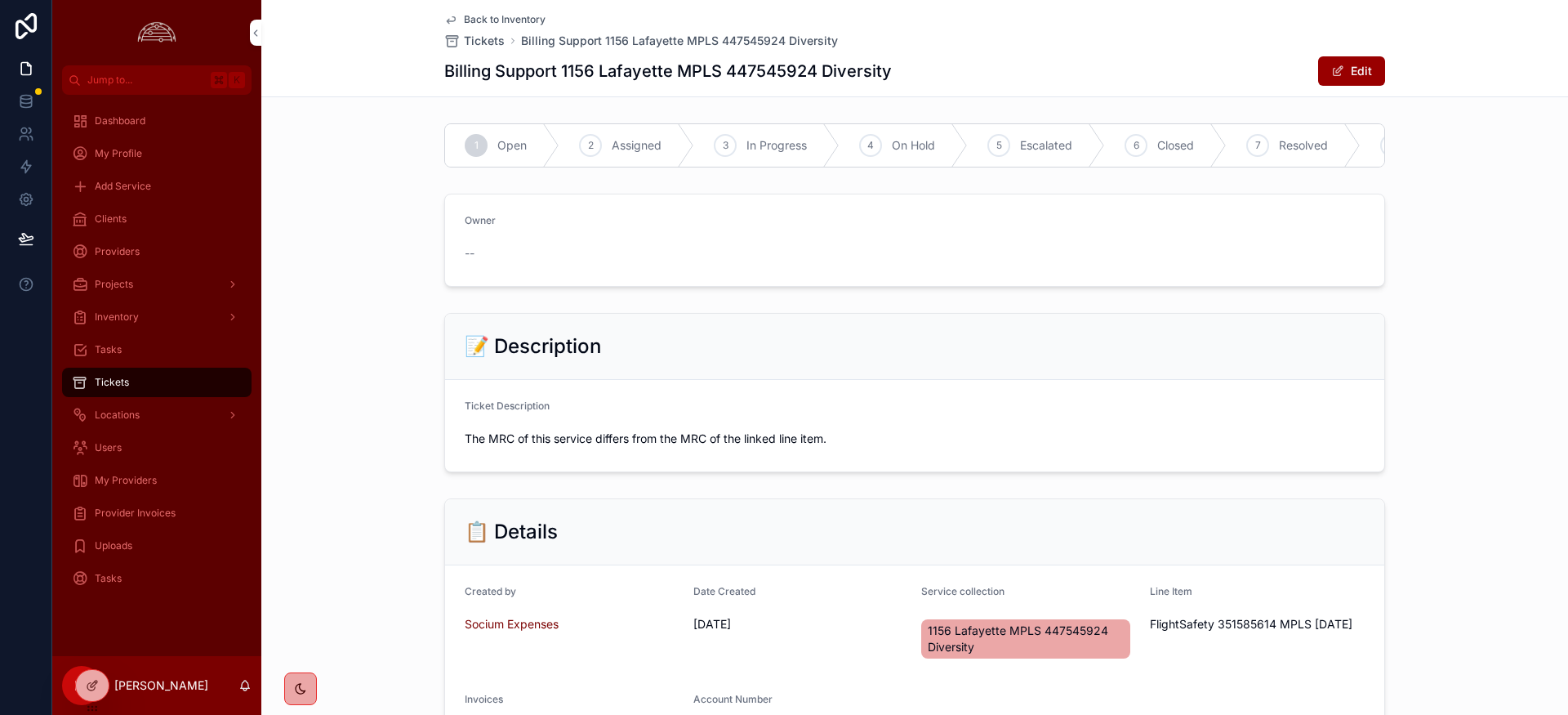
click at [1164, 144] on span "Closed" at bounding box center [1176, 145] width 37 height 16
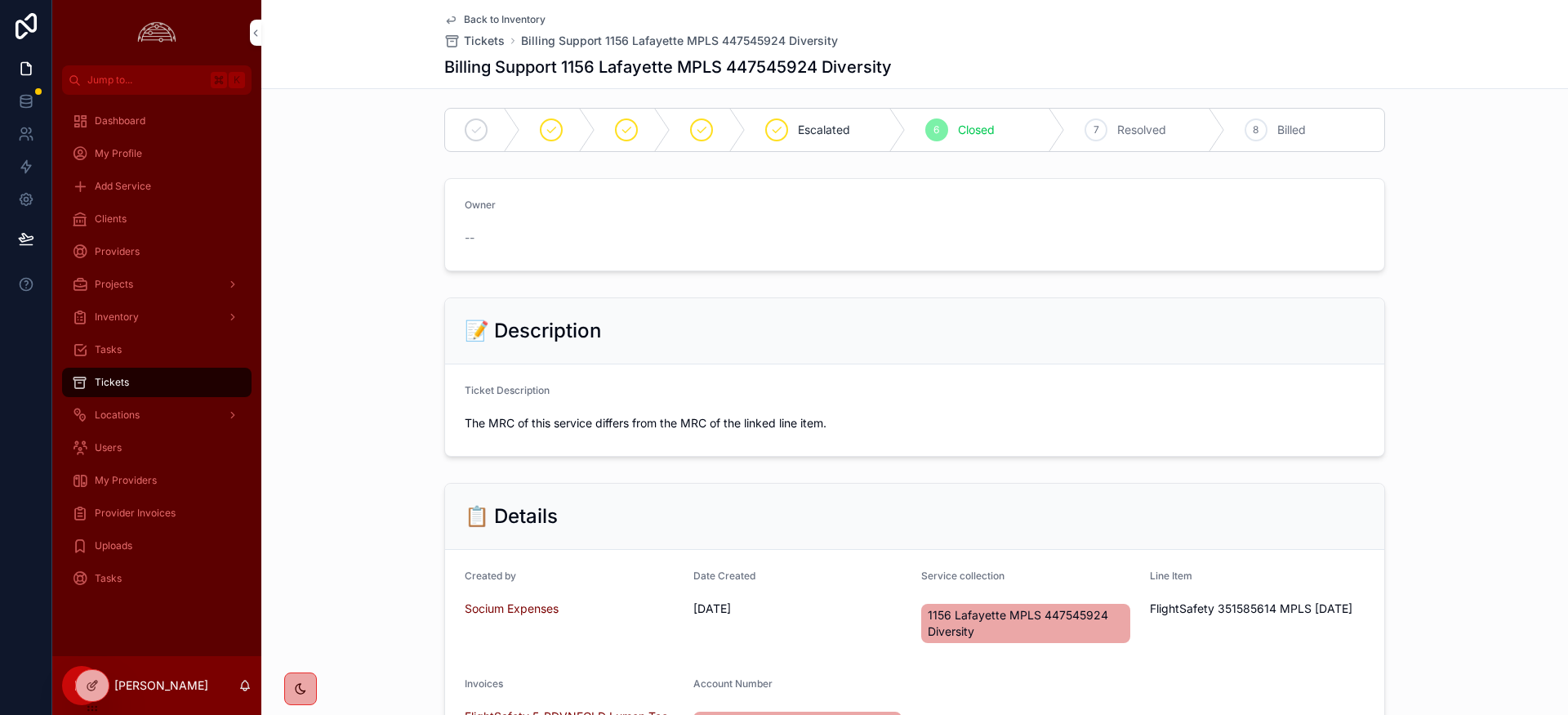
scroll to position [5, 0]
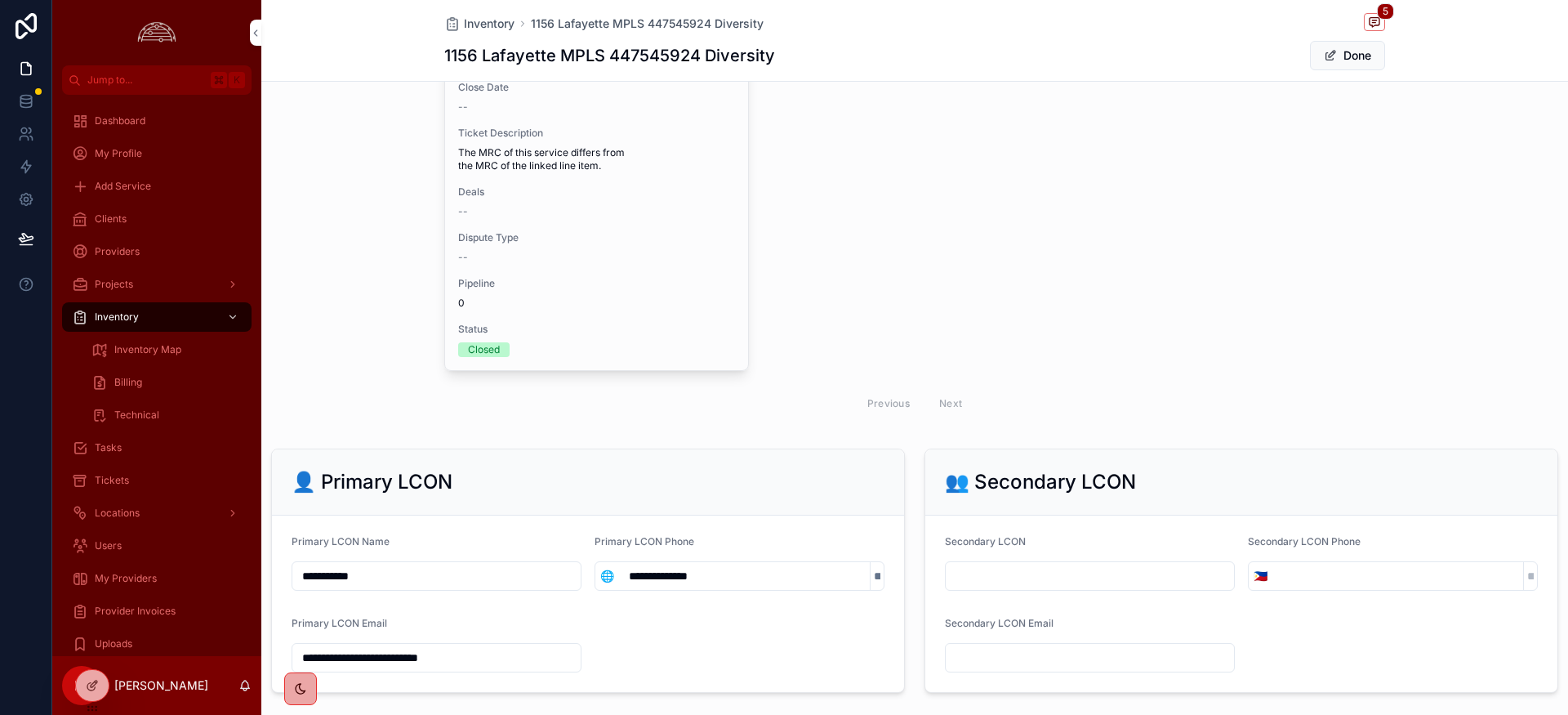
scroll to position [2313, 0]
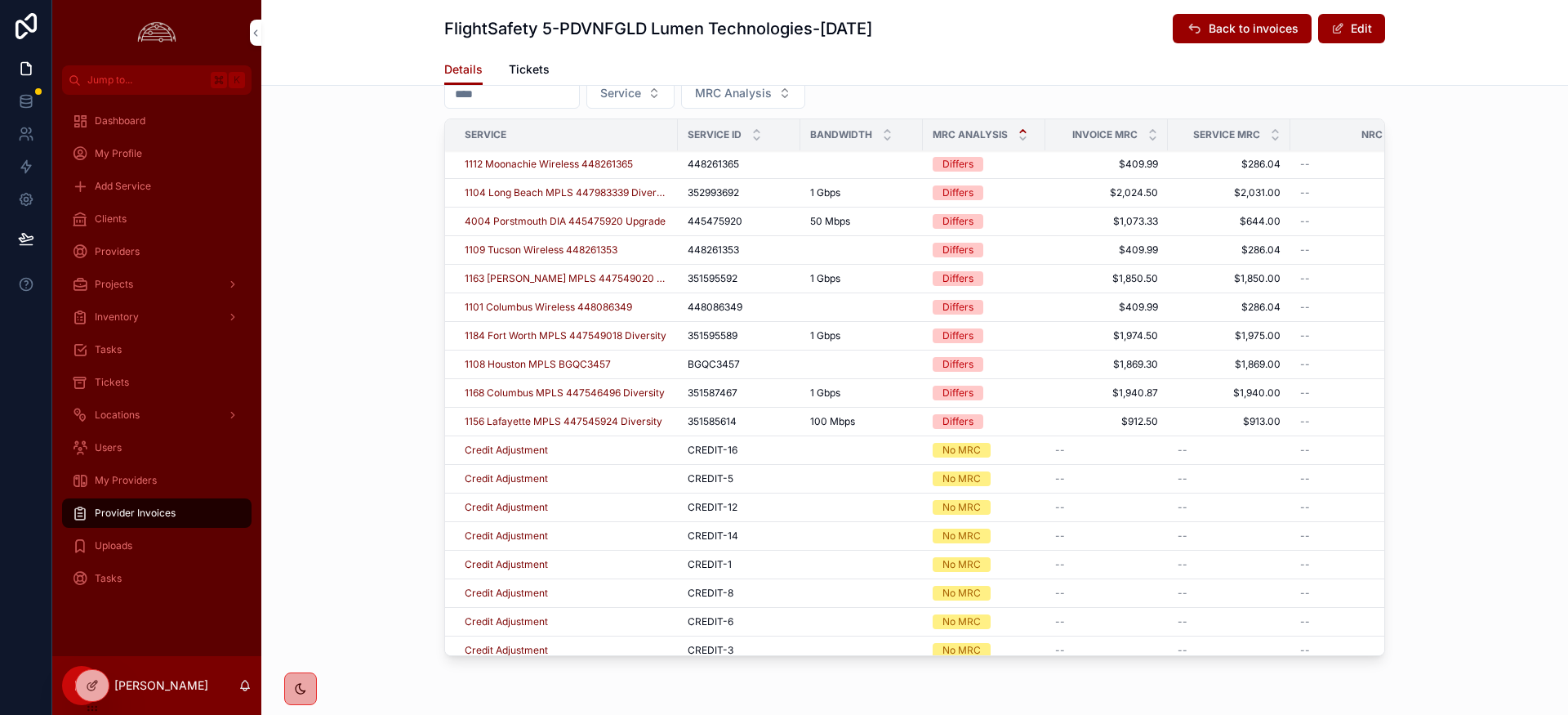
scroll to position [3, 0]
click at [577, 391] on span "1168 Columbus MPLS 447546496 Diversity" at bounding box center [564, 392] width 200 height 14
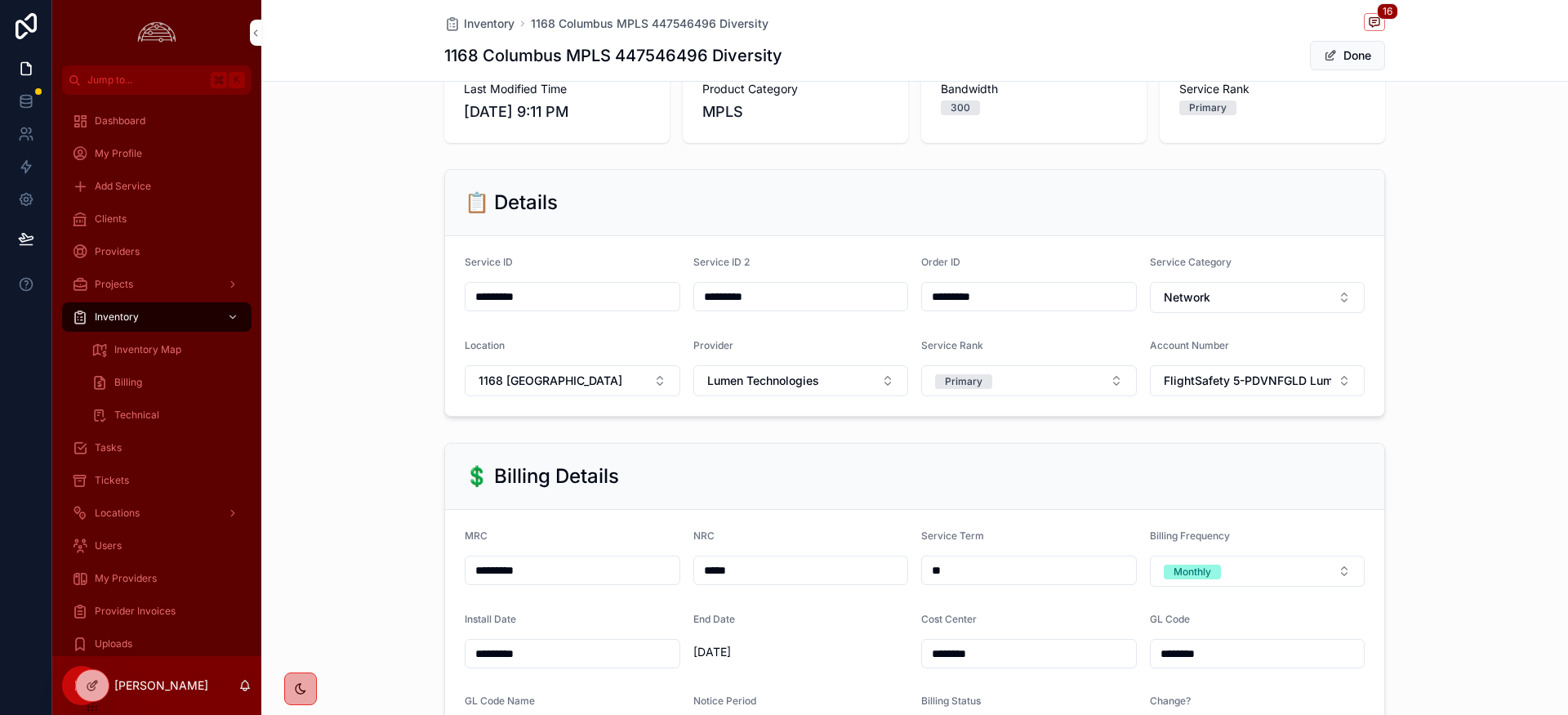
scroll to position [118, 0]
click at [564, 564] on input "*********" at bounding box center [572, 569] width 214 height 23
drag, startPoint x: 559, startPoint y: 570, endPoint x: 585, endPoint y: 575, distance: 26.5
click at [585, 575] on input "*********" at bounding box center [572, 569] width 214 height 23
type input "*********"
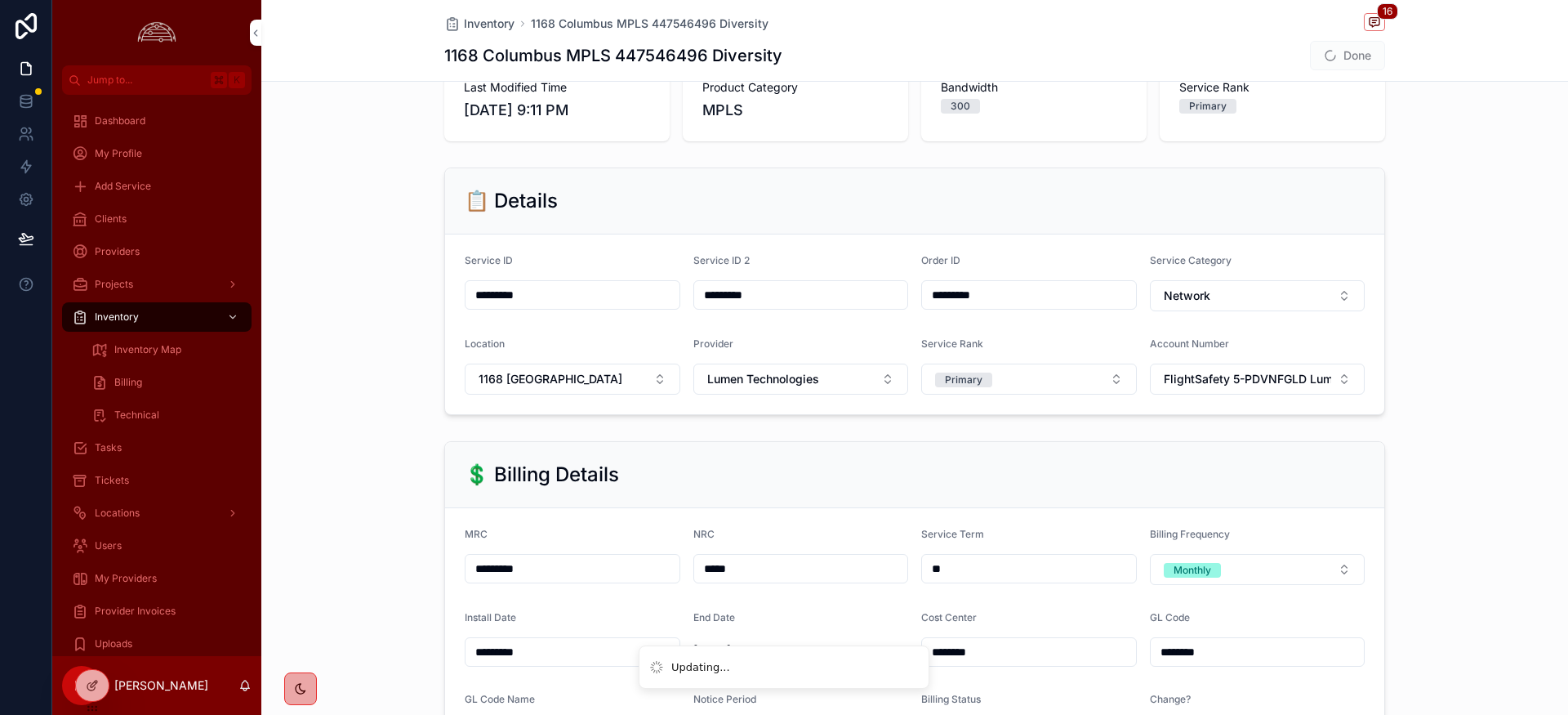
scroll to position [0, 0]
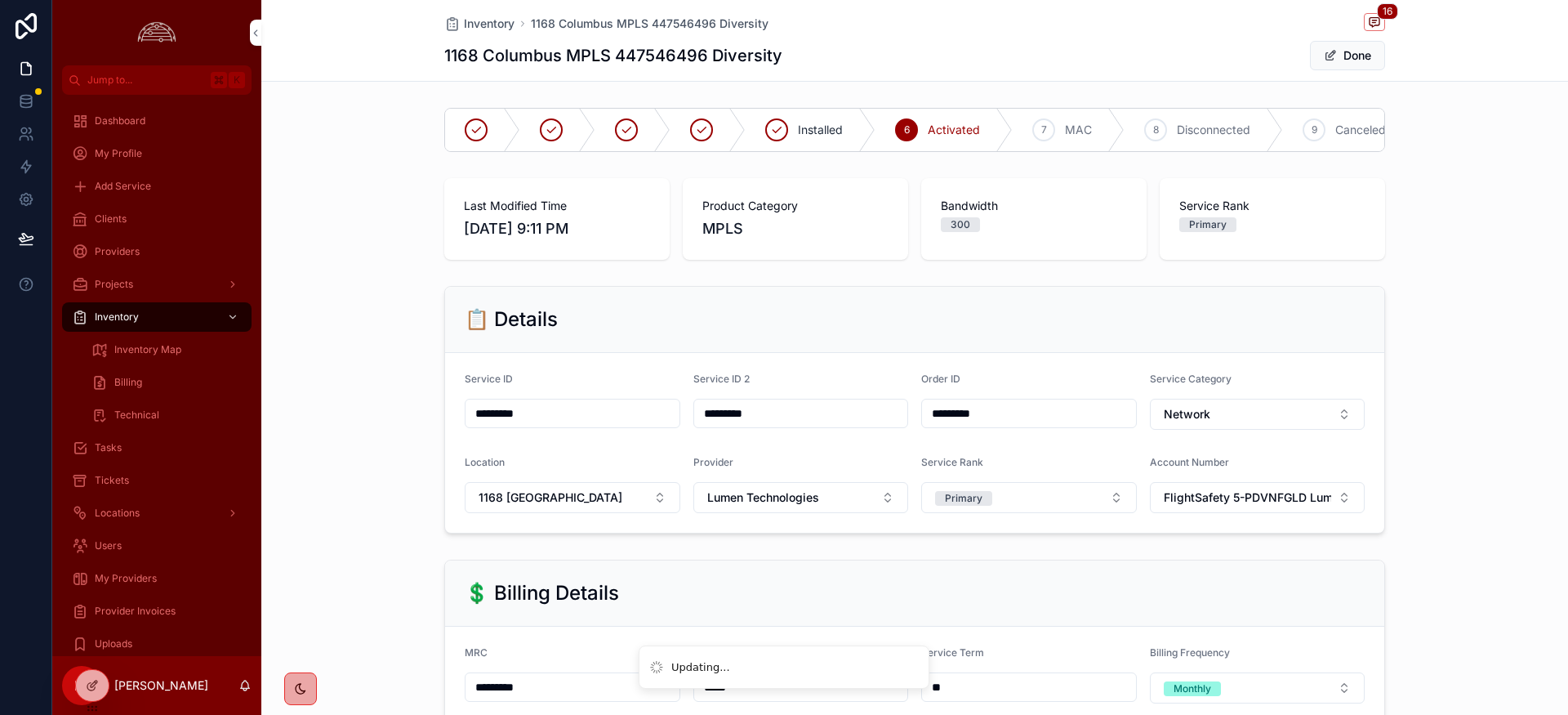
click at [756, 510] on button "Lumen Technologies" at bounding box center [801, 497] width 216 height 31
click at [680, 563] on div "💲 Billing Details" at bounding box center [914, 593] width 939 height 66
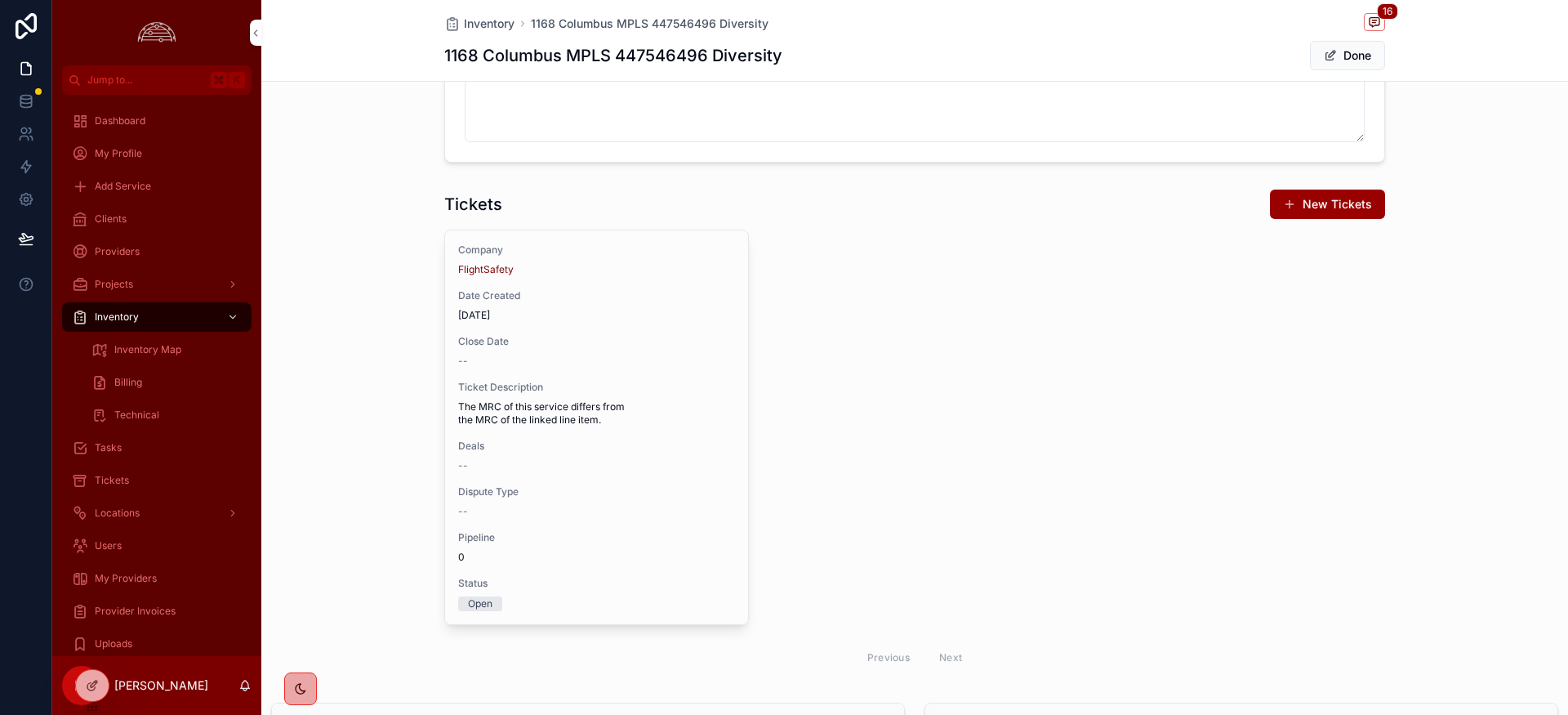
scroll to position [1968, 0]
click at [690, 545] on span "Pipeline" at bounding box center [597, 540] width 277 height 14
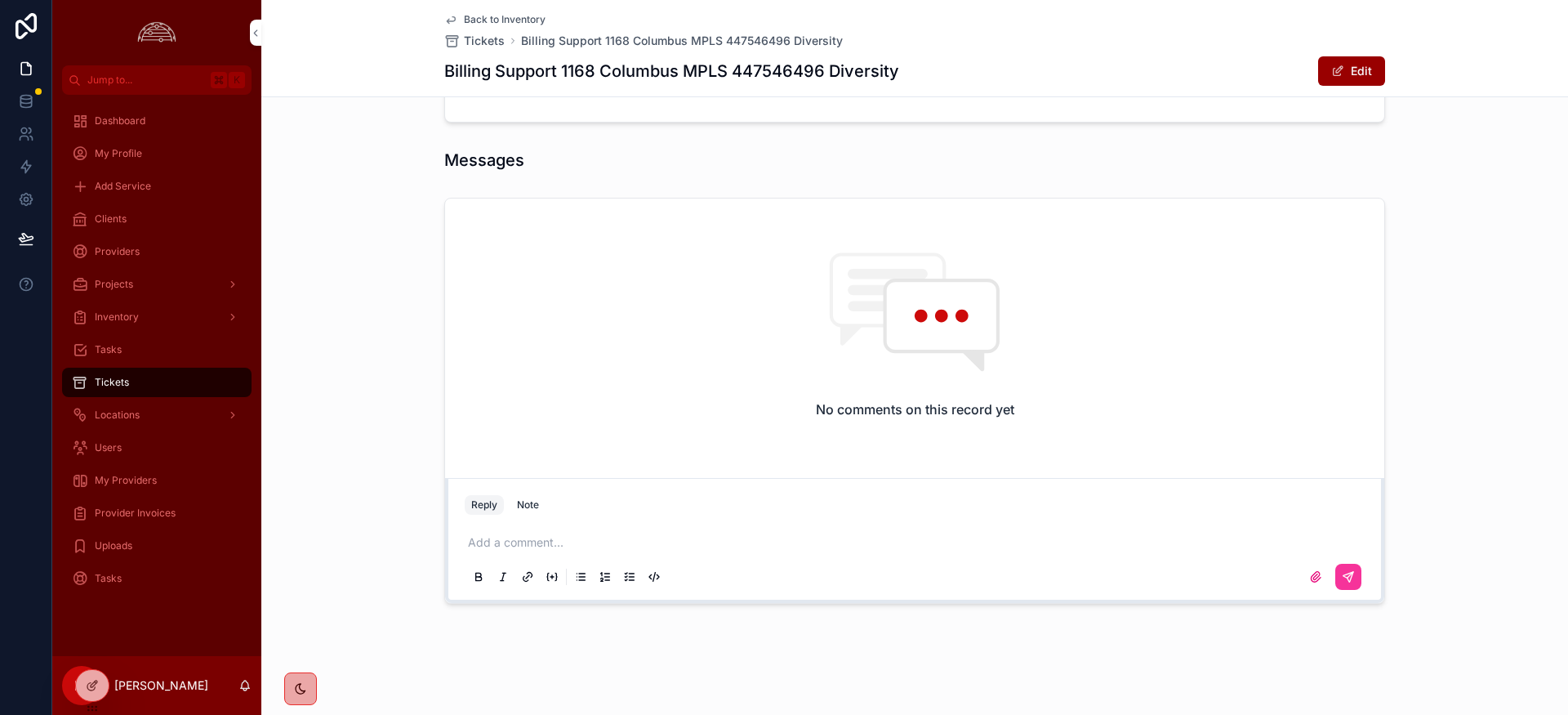
scroll to position [857, 0]
click at [524, 508] on div "Note" at bounding box center [528, 506] width 22 height 14
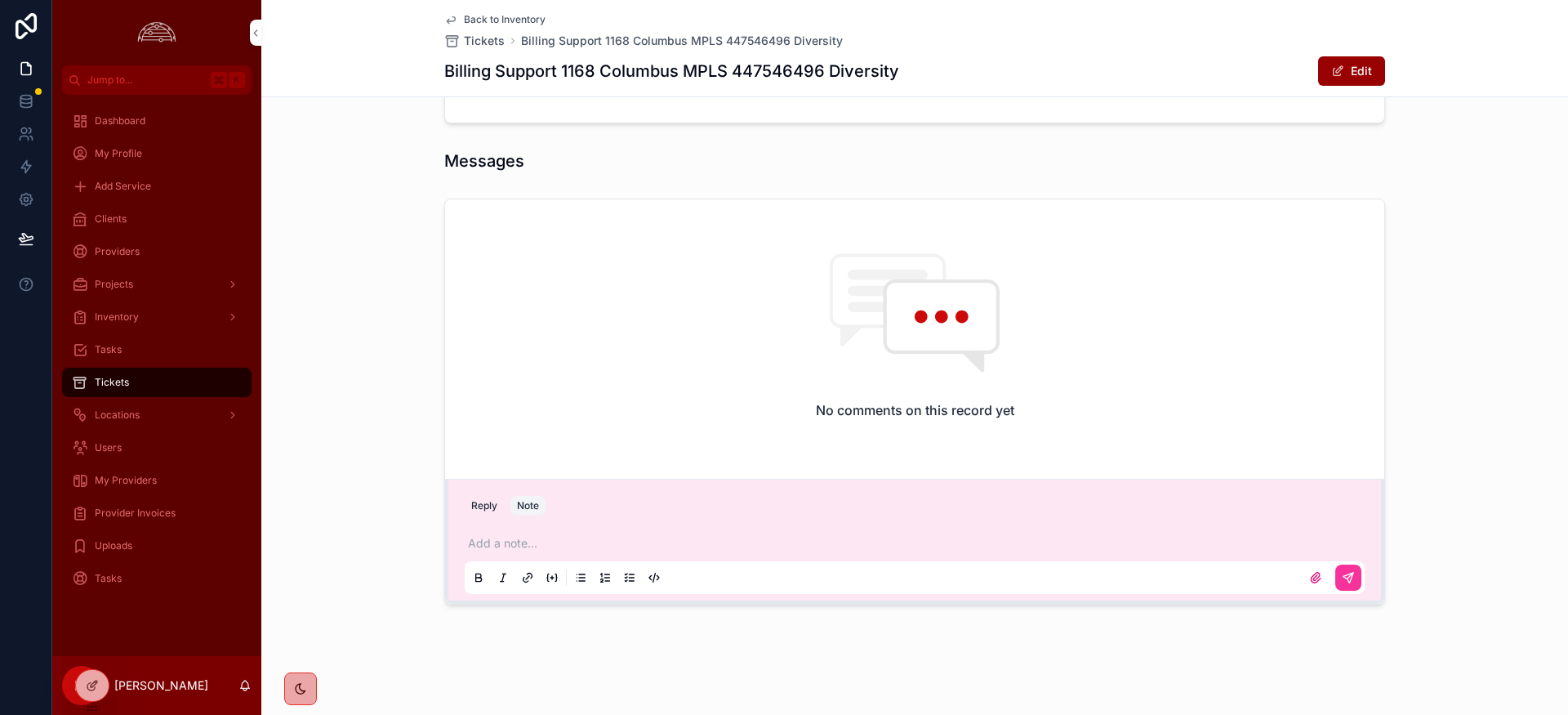
click at [554, 546] on p "scrollable content" at bounding box center [918, 543] width 901 height 16
click at [1344, 577] on icon "scrollable content" at bounding box center [1348, 578] width 14 height 14
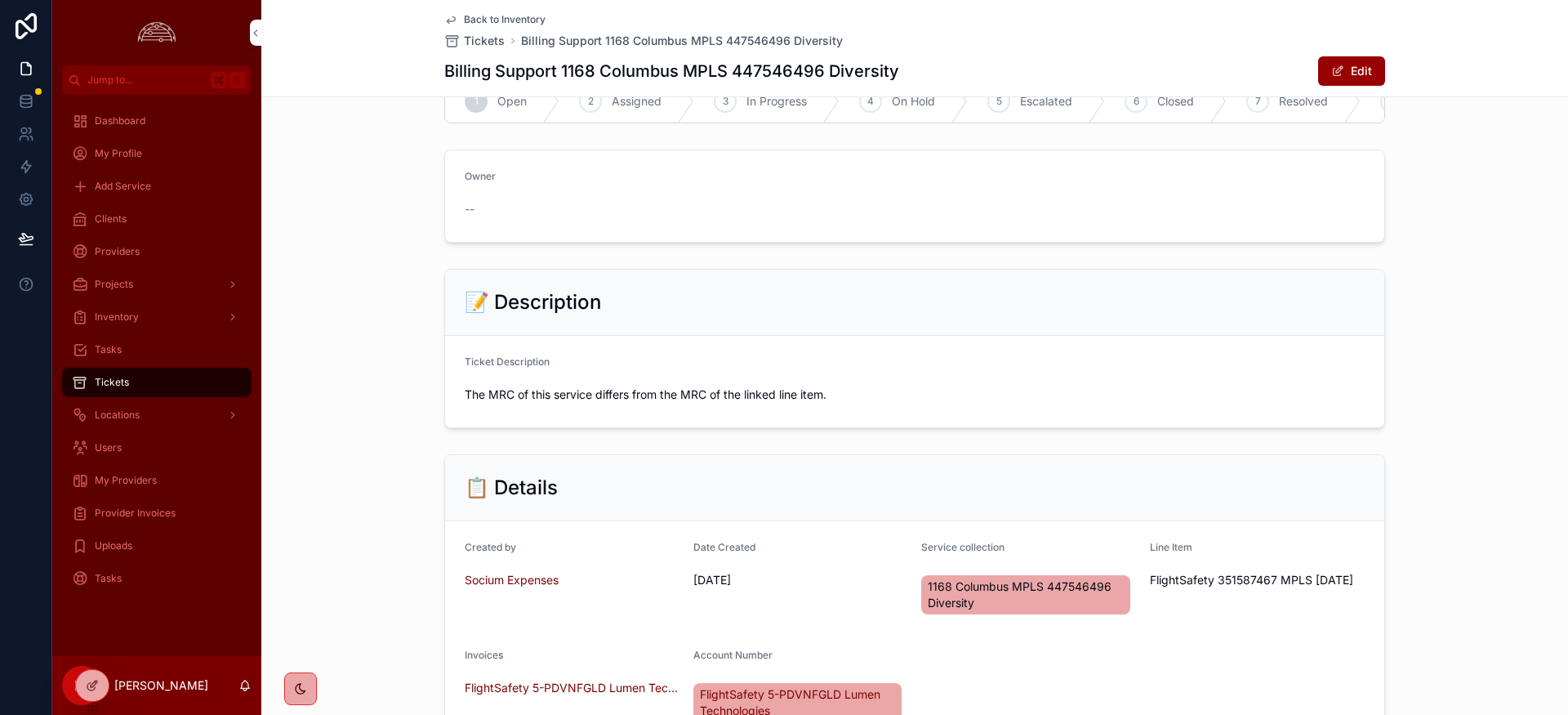
scroll to position [0, 0]
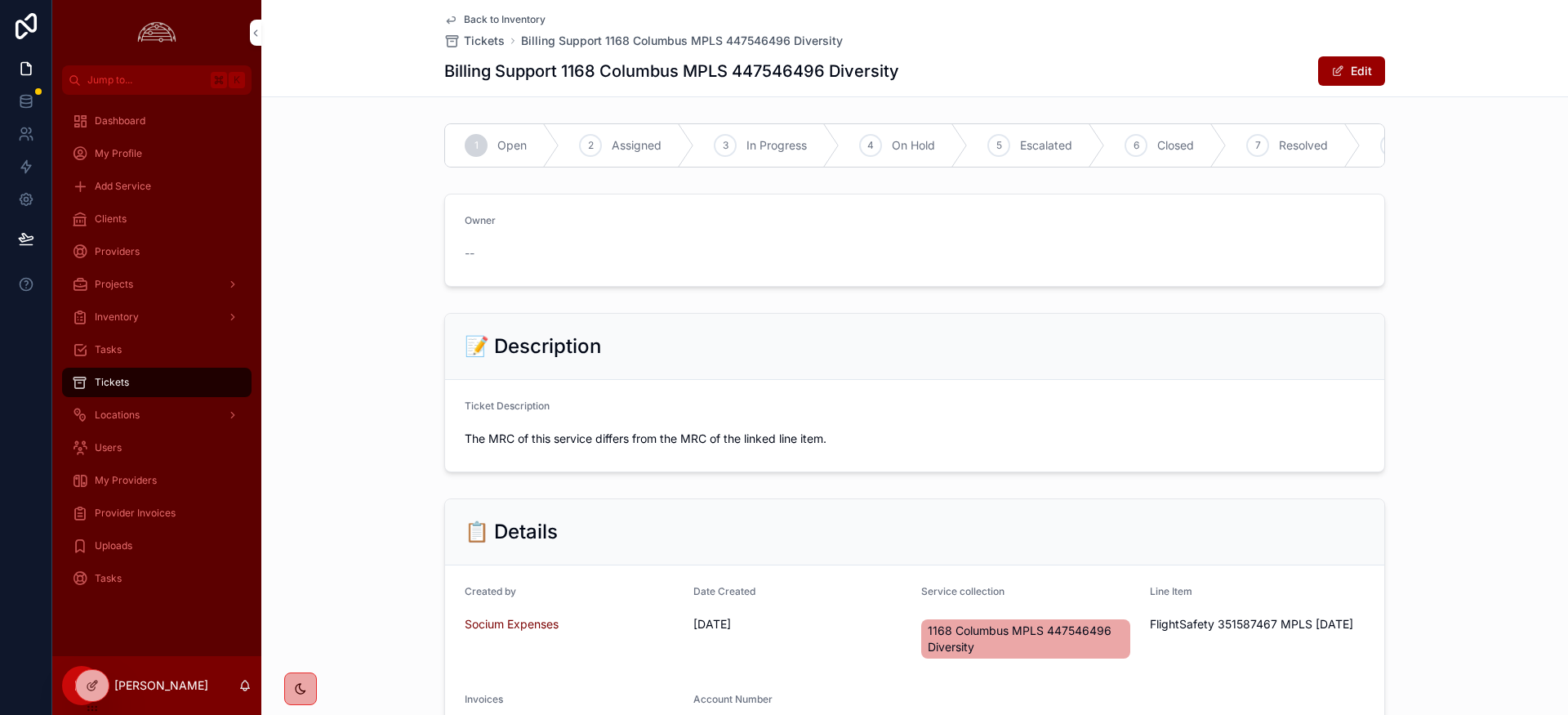
click at [1183, 149] on span "Closed" at bounding box center [1176, 145] width 37 height 16
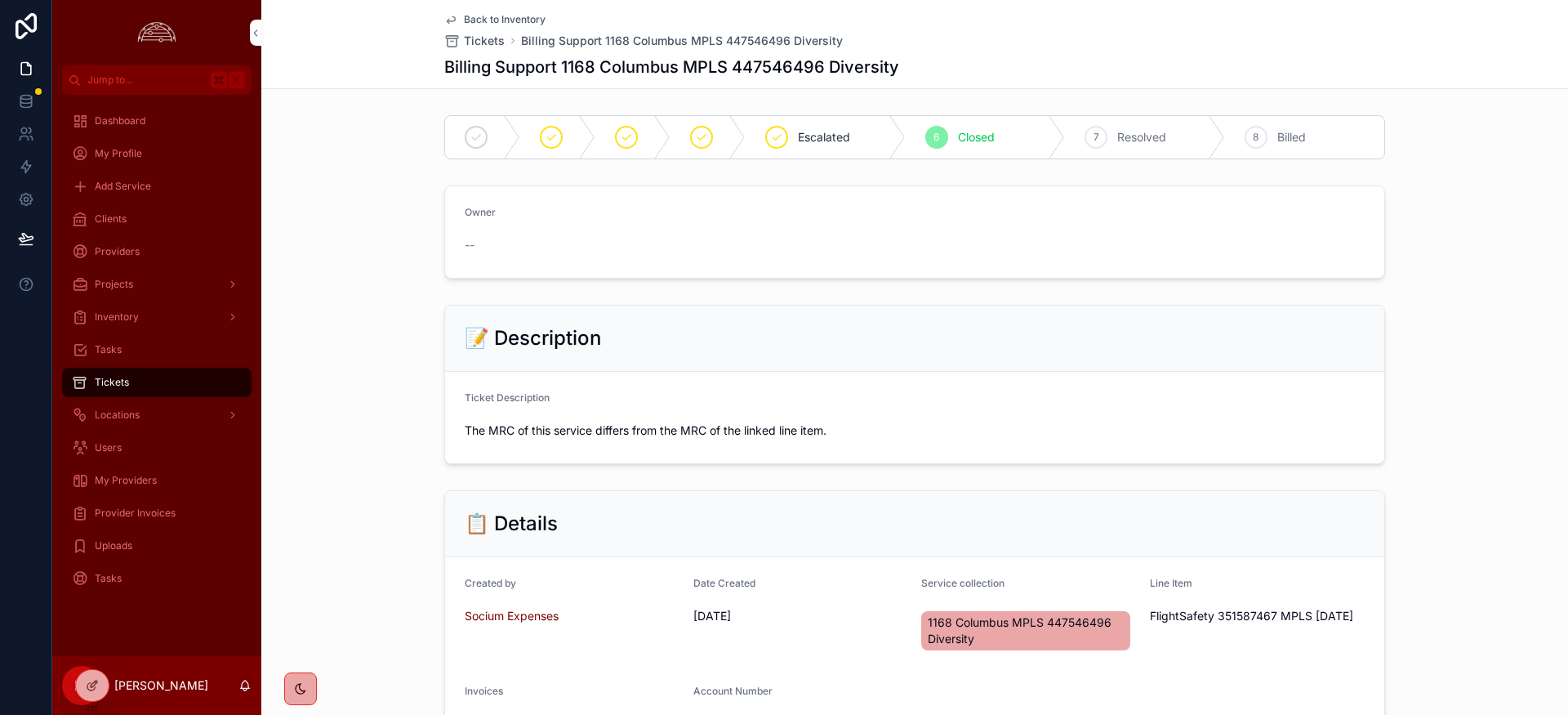
click at [140, 509] on span "Provider Invoices" at bounding box center [135, 514] width 81 height 14
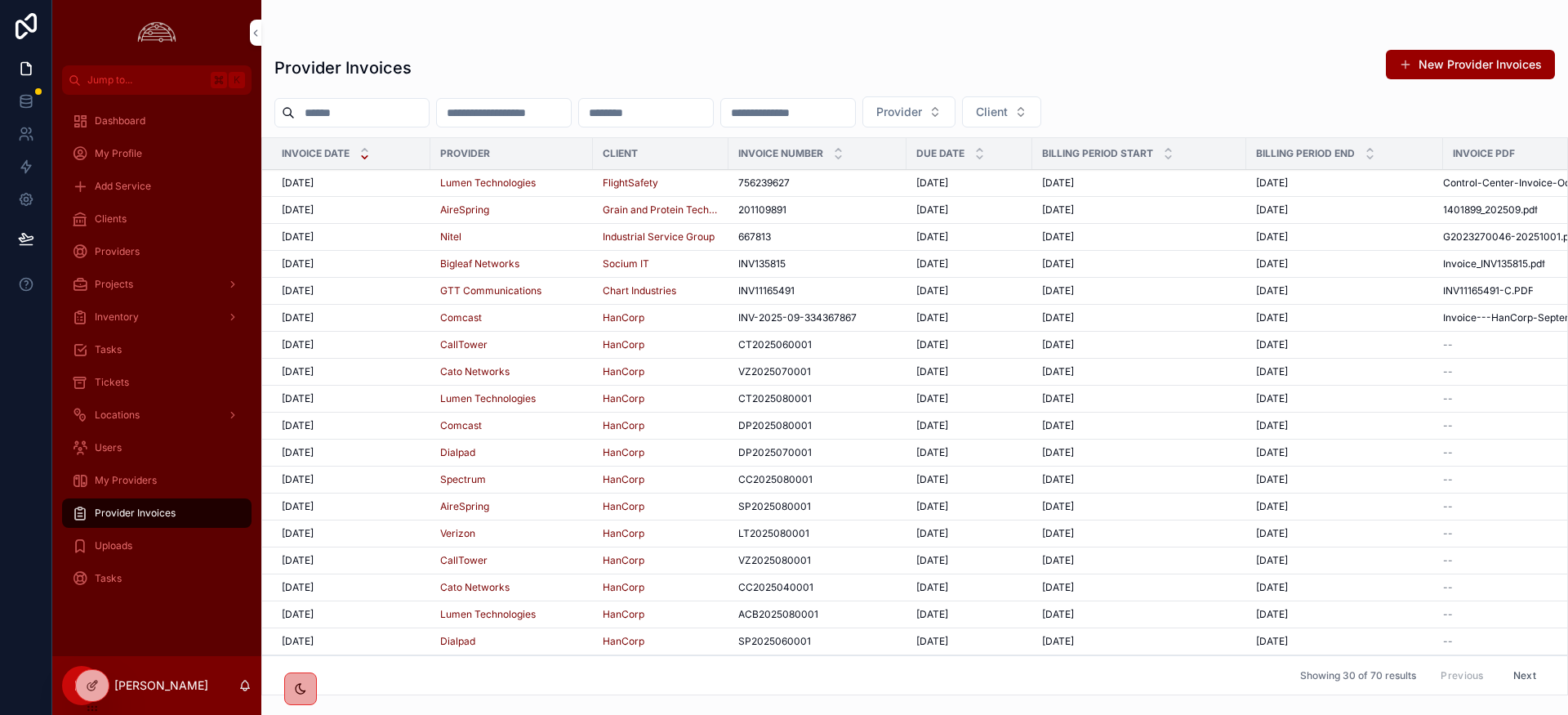
click at [313, 186] on span "[DATE]" at bounding box center [297, 183] width 32 height 14
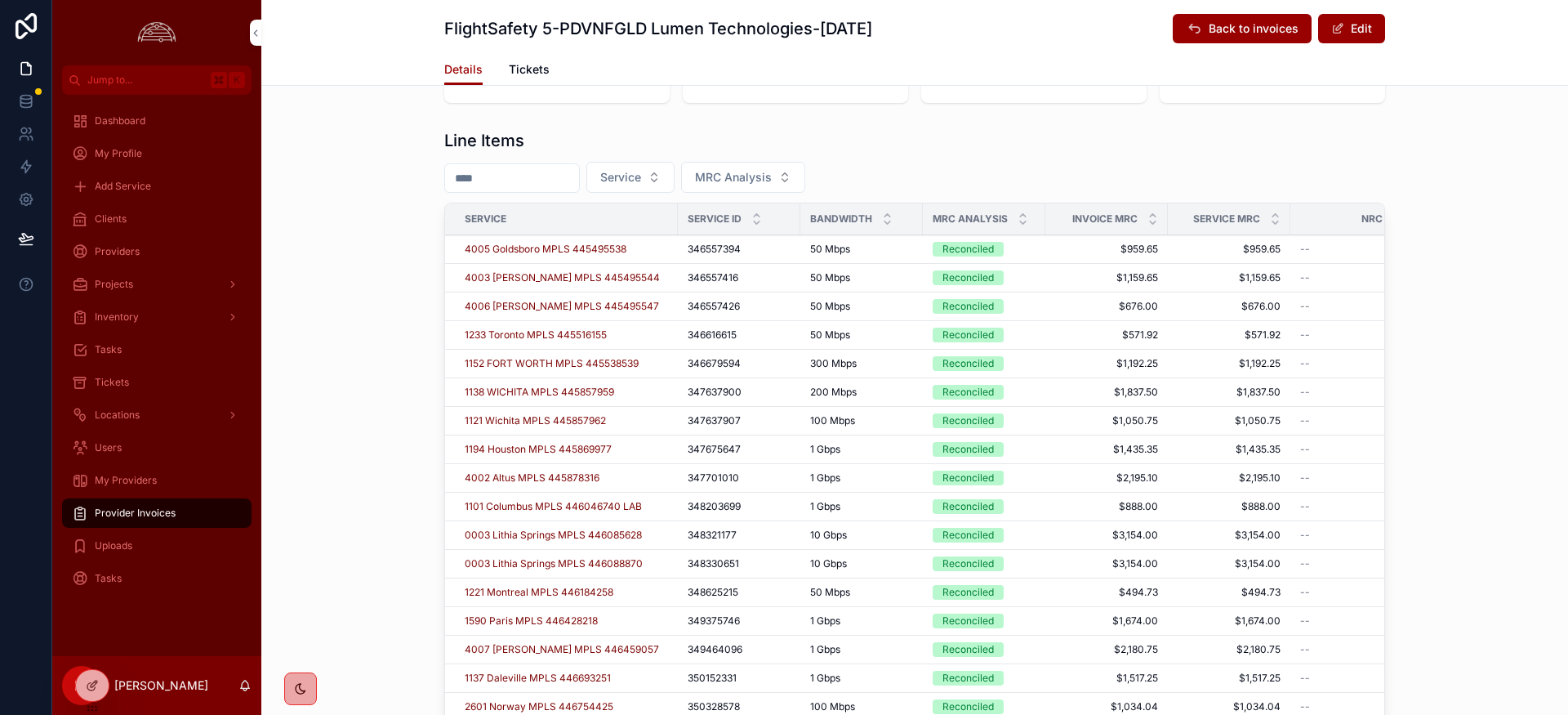
scroll to position [584, 0]
click at [1022, 215] on icon "scrollable content" at bounding box center [1022, 214] width 11 height 11
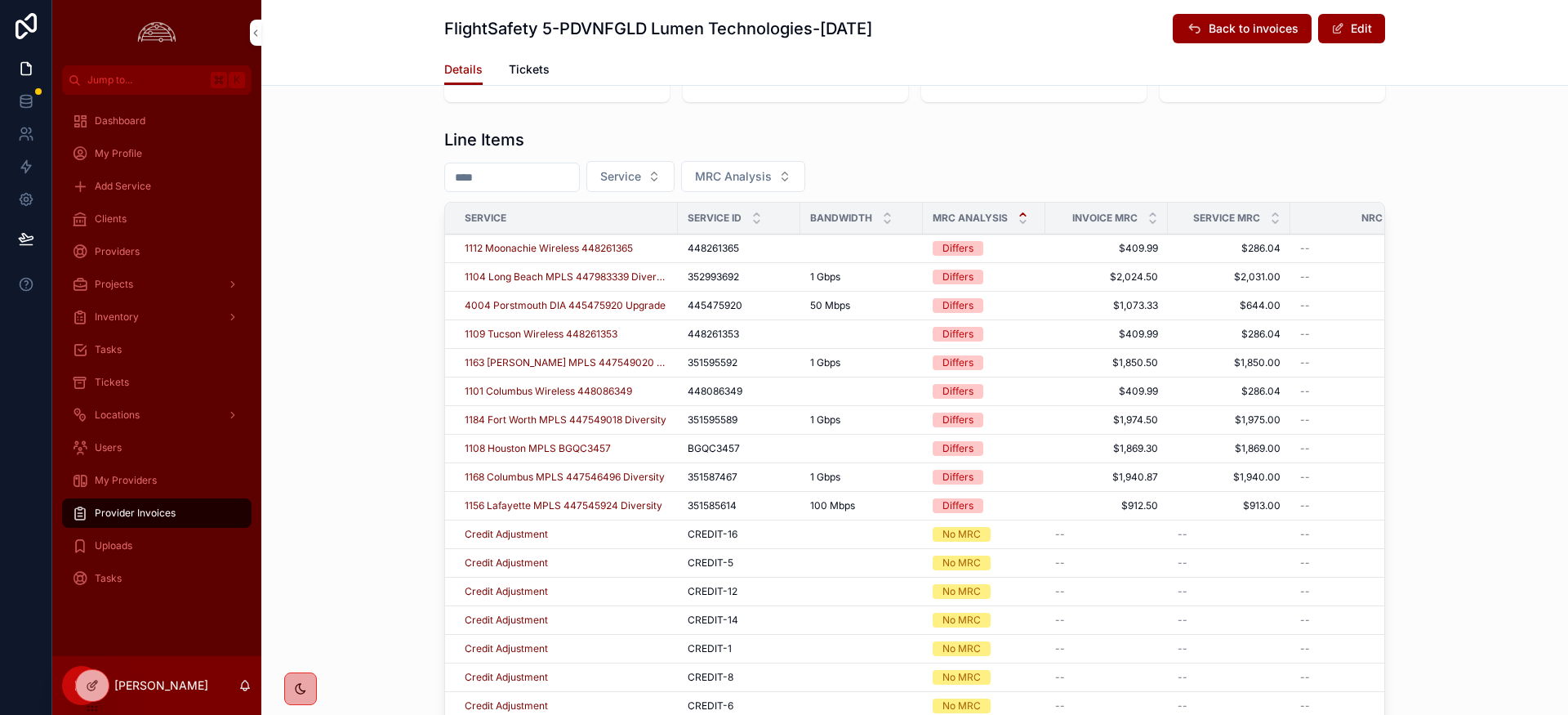
click at [610, 503] on span "1156 Lafayette MPLS 447545924 Diversity" at bounding box center [563, 506] width 197 height 14
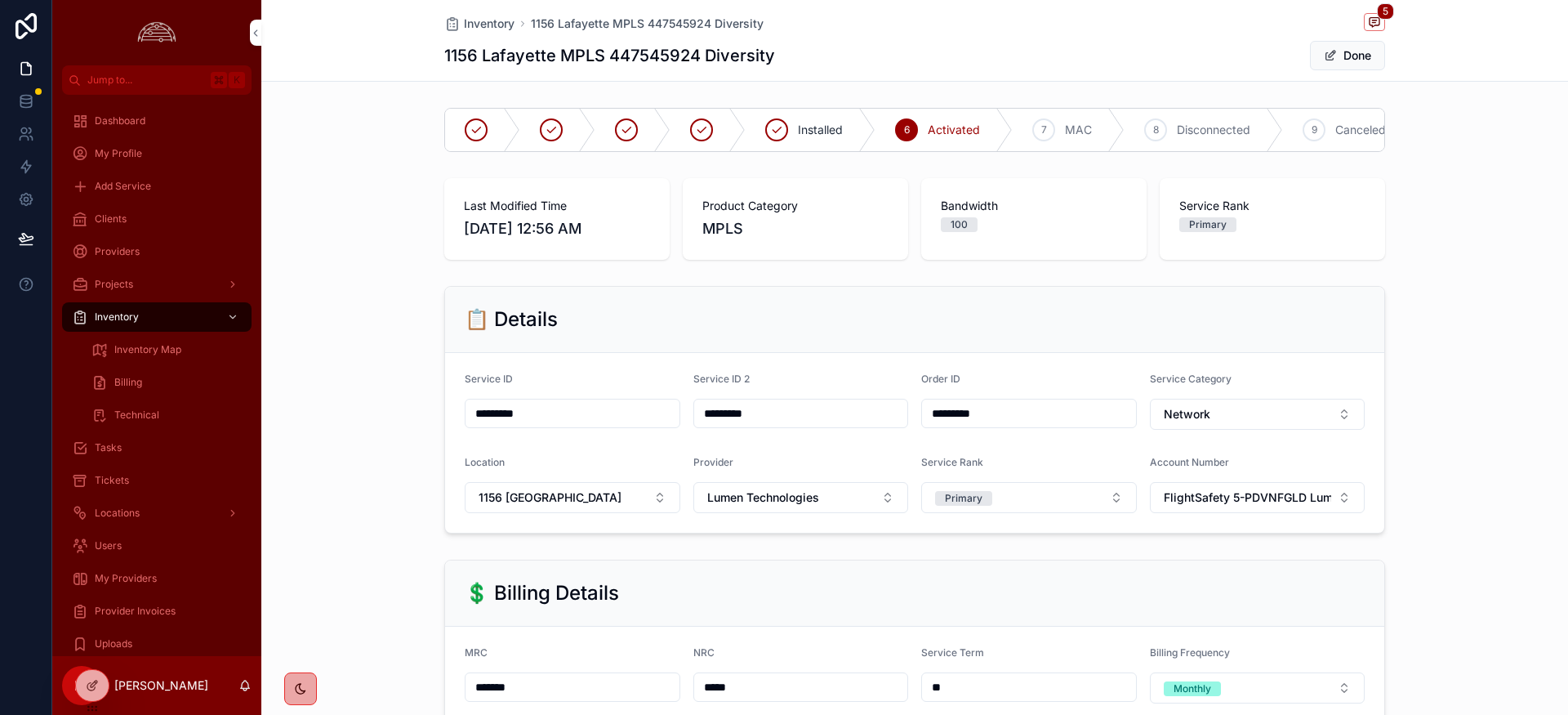
click at [164, 607] on span "Provider Invoices" at bounding box center [135, 611] width 81 height 14
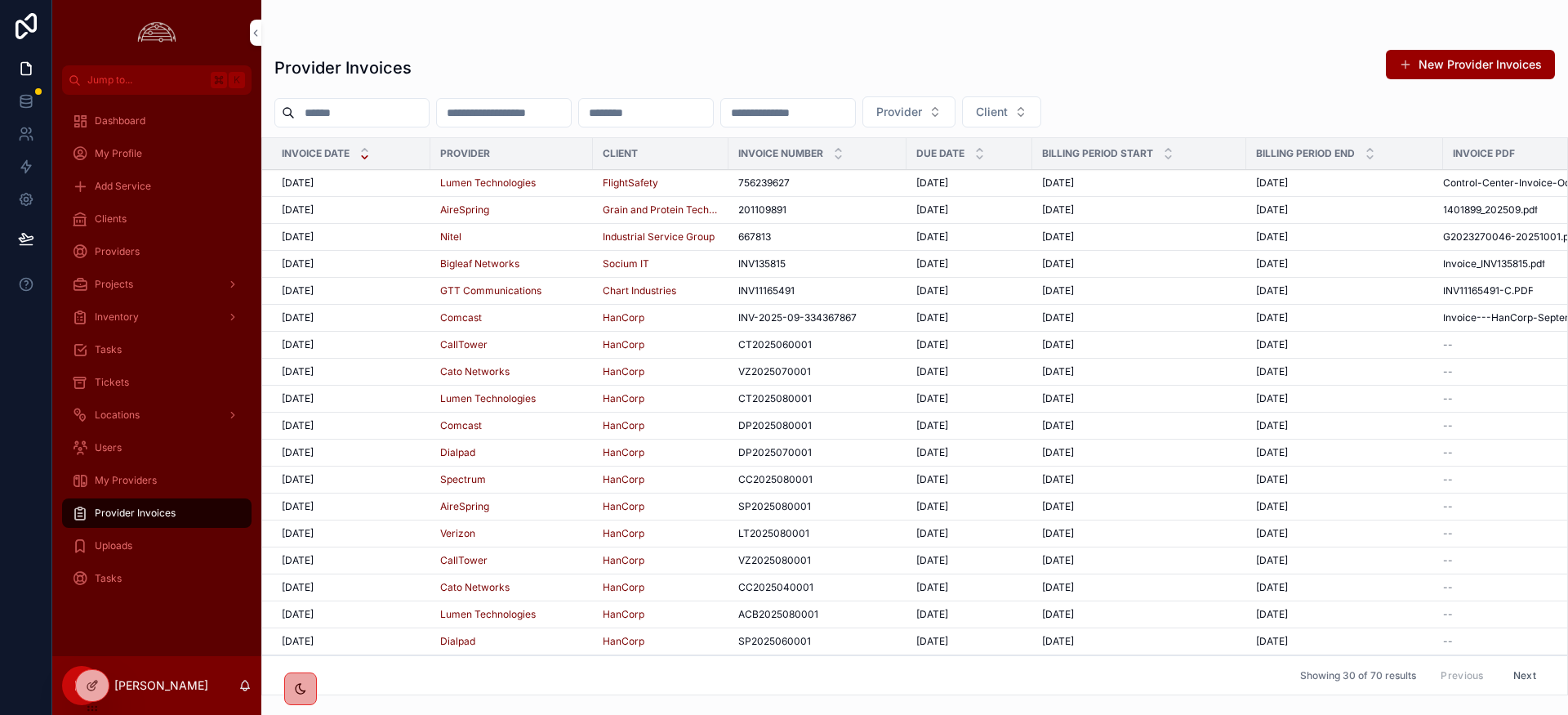
click at [312, 187] on span "[DATE]" at bounding box center [297, 183] width 32 height 14
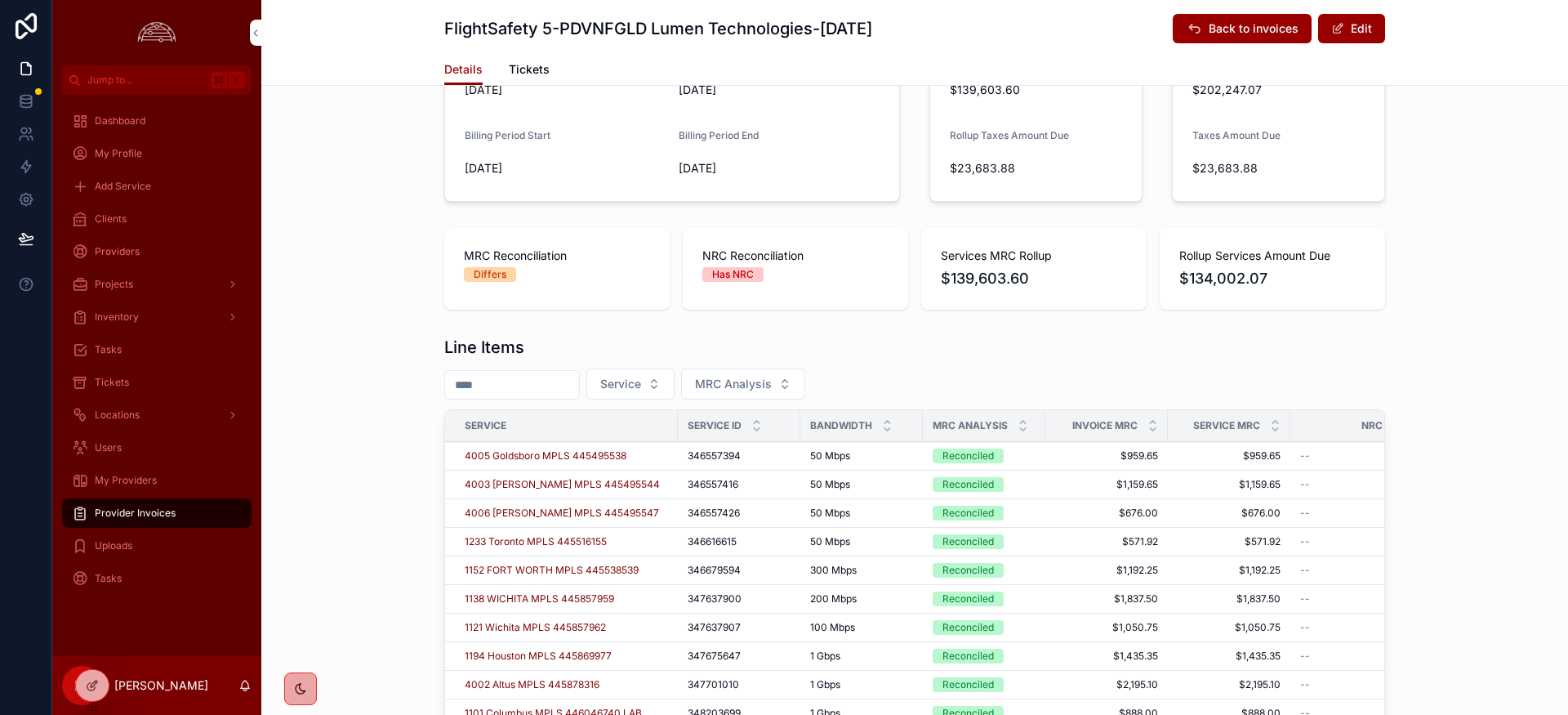
scroll to position [385, 0]
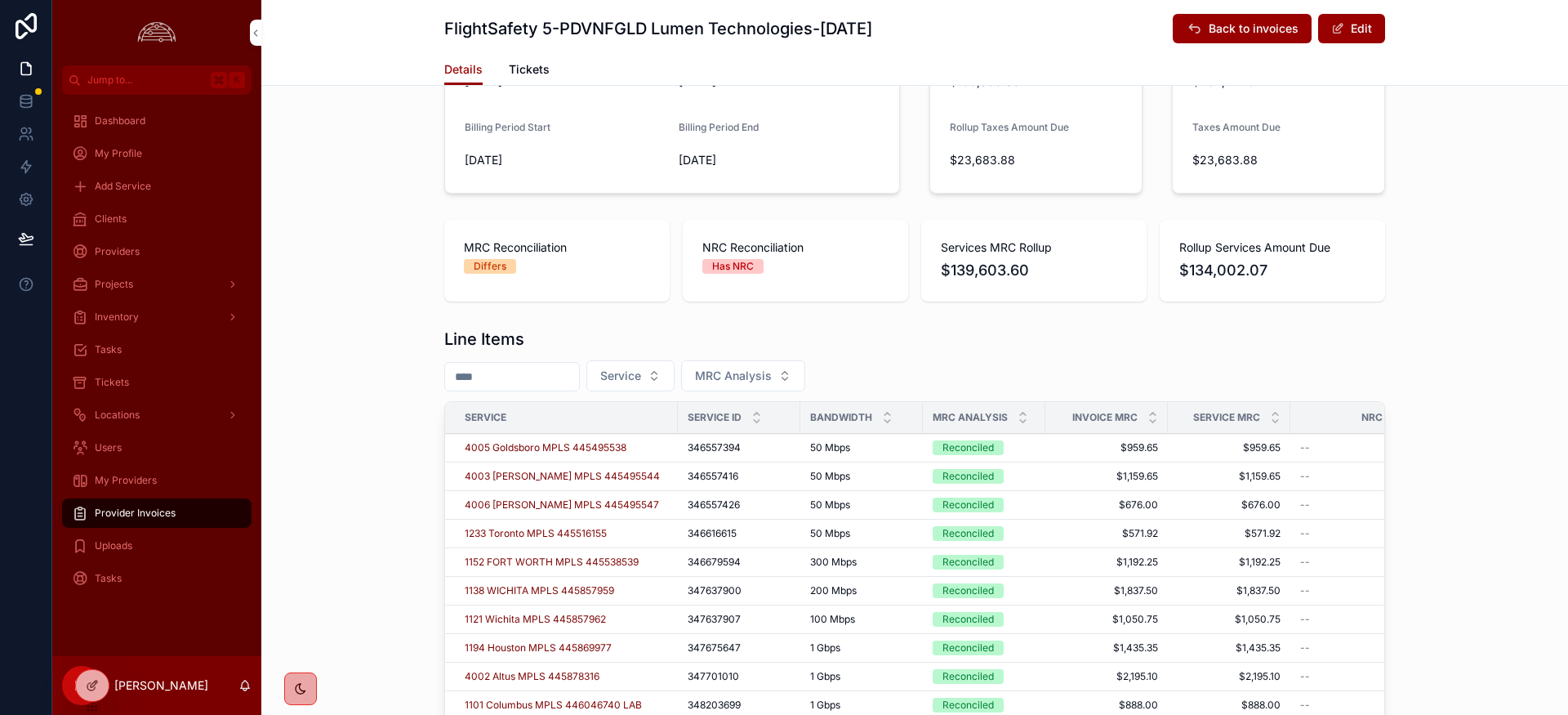
click at [1024, 413] on icon "scrollable content" at bounding box center [1022, 413] width 11 height 11
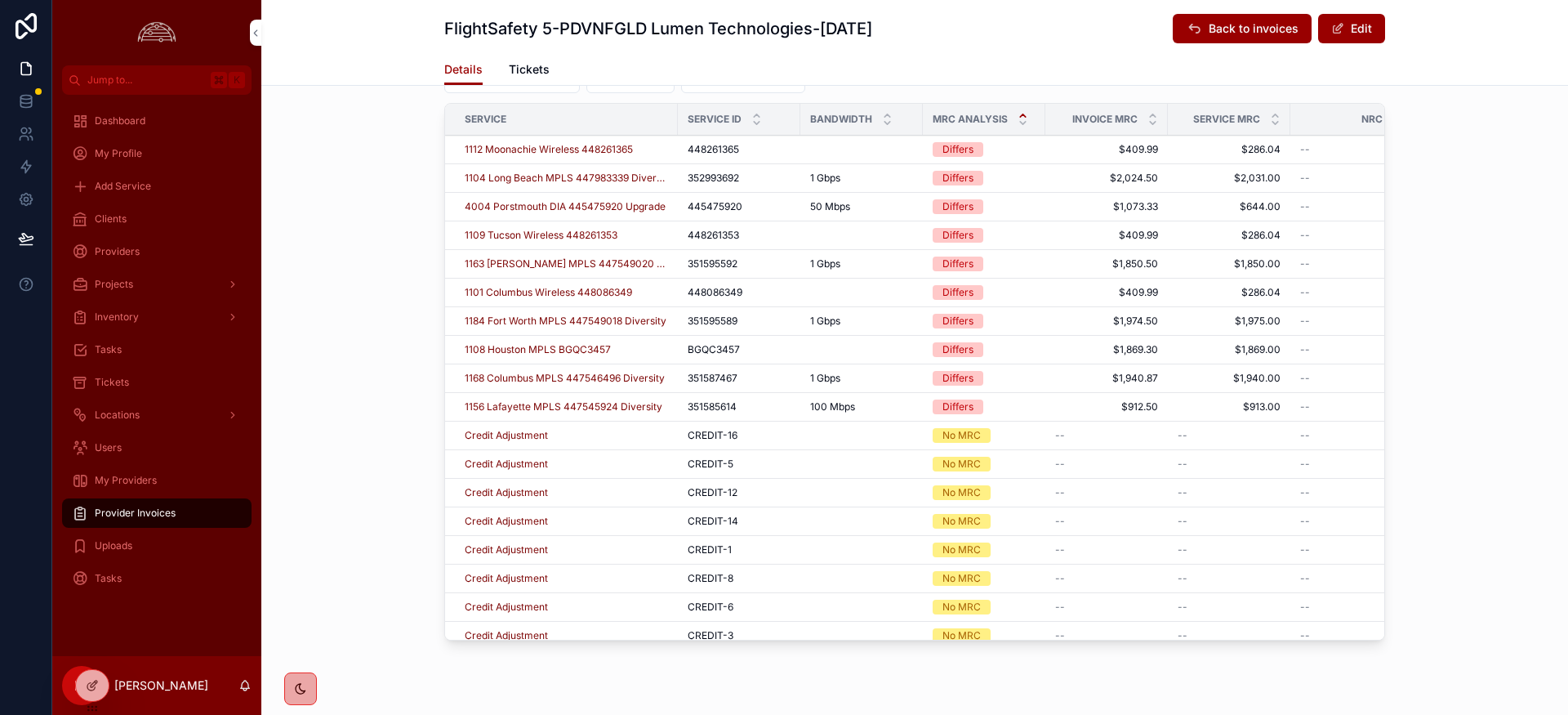
scroll to position [682, 0]
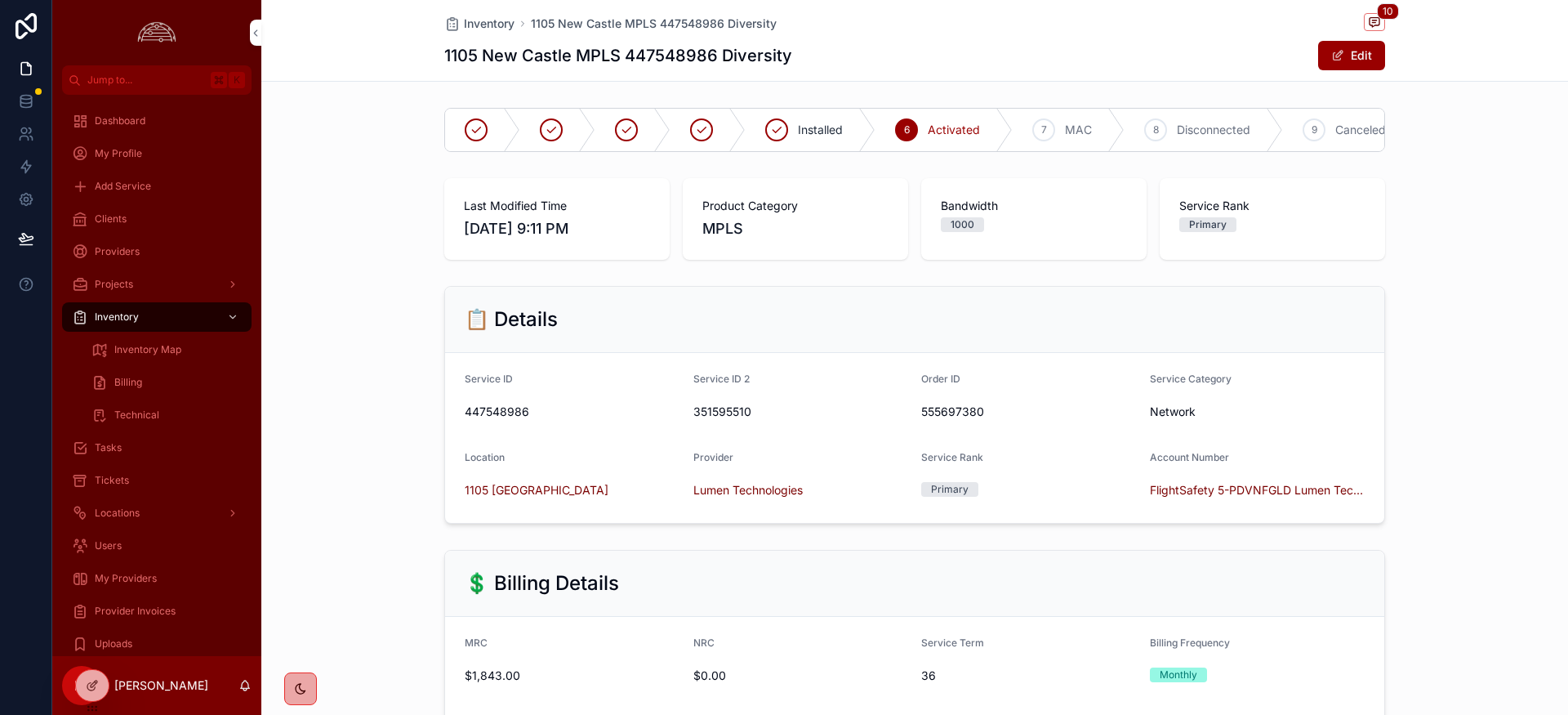
click at [514, 409] on span "447548986" at bounding box center [572, 411] width 216 height 16
copy span "447548986"
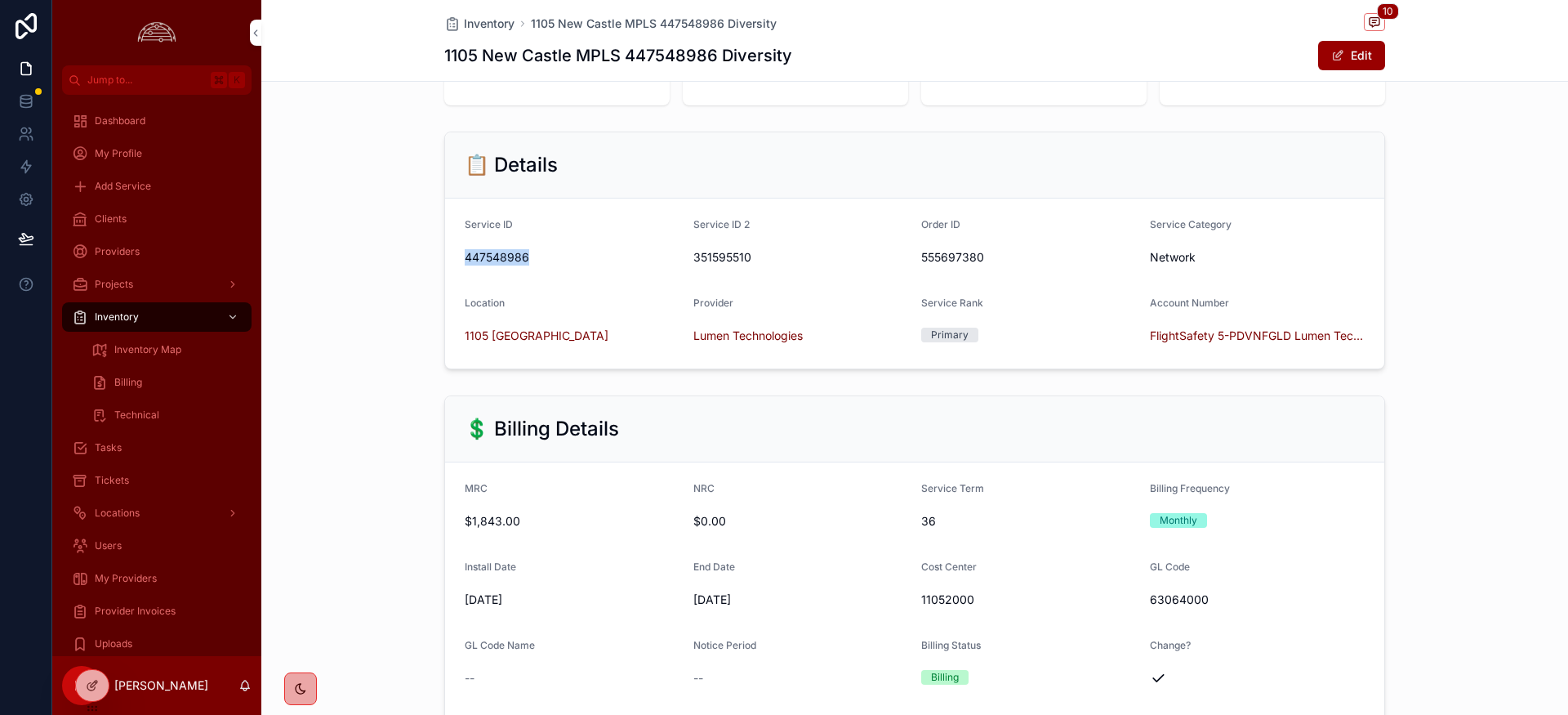
scroll to position [155, 0]
drag, startPoint x: 1352, startPoint y: 60, endPoint x: 1234, endPoint y: 113, distance: 129.4
click at [1352, 61] on button "Edit" at bounding box center [1351, 55] width 67 height 29
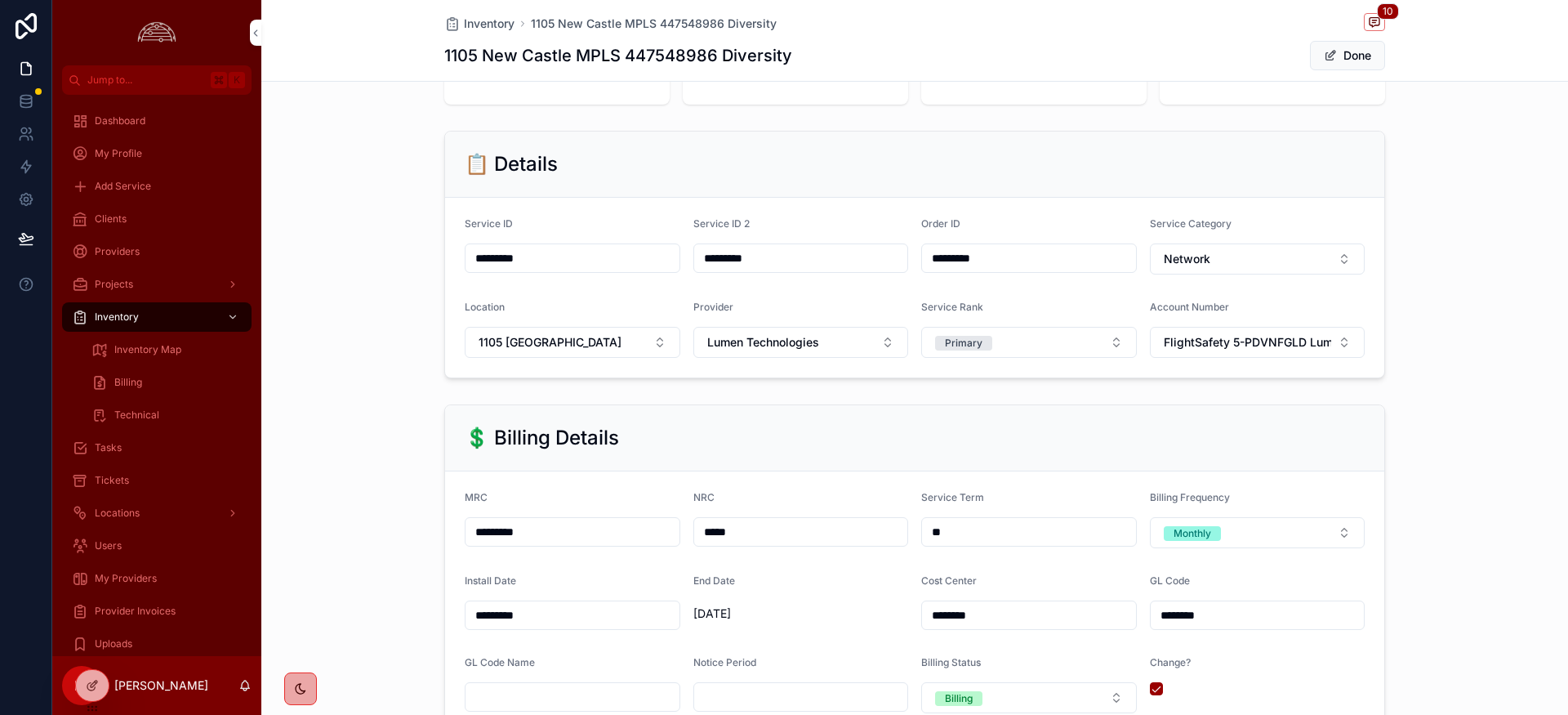
click at [548, 532] on input "*********" at bounding box center [572, 532] width 214 height 23
type input "*********"
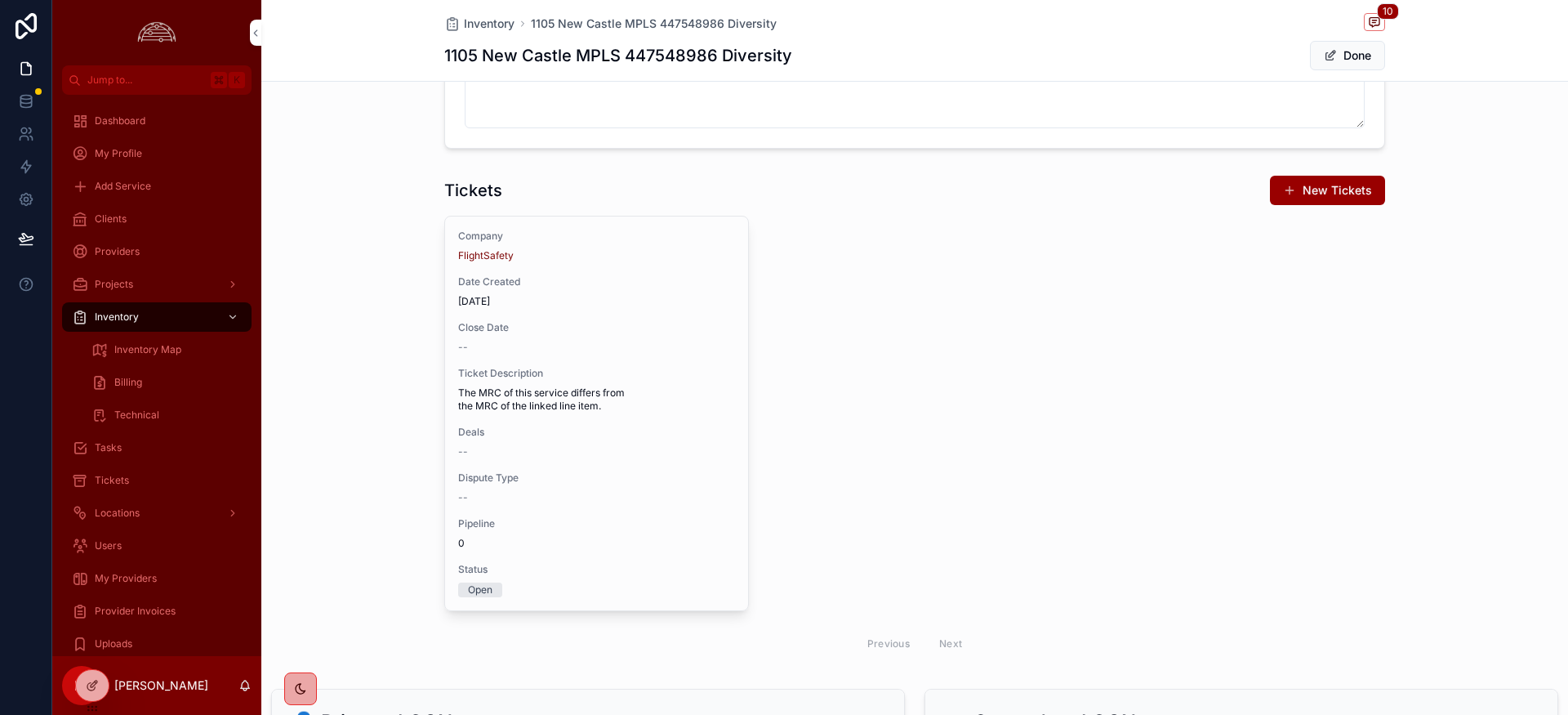
scroll to position [1998, 0]
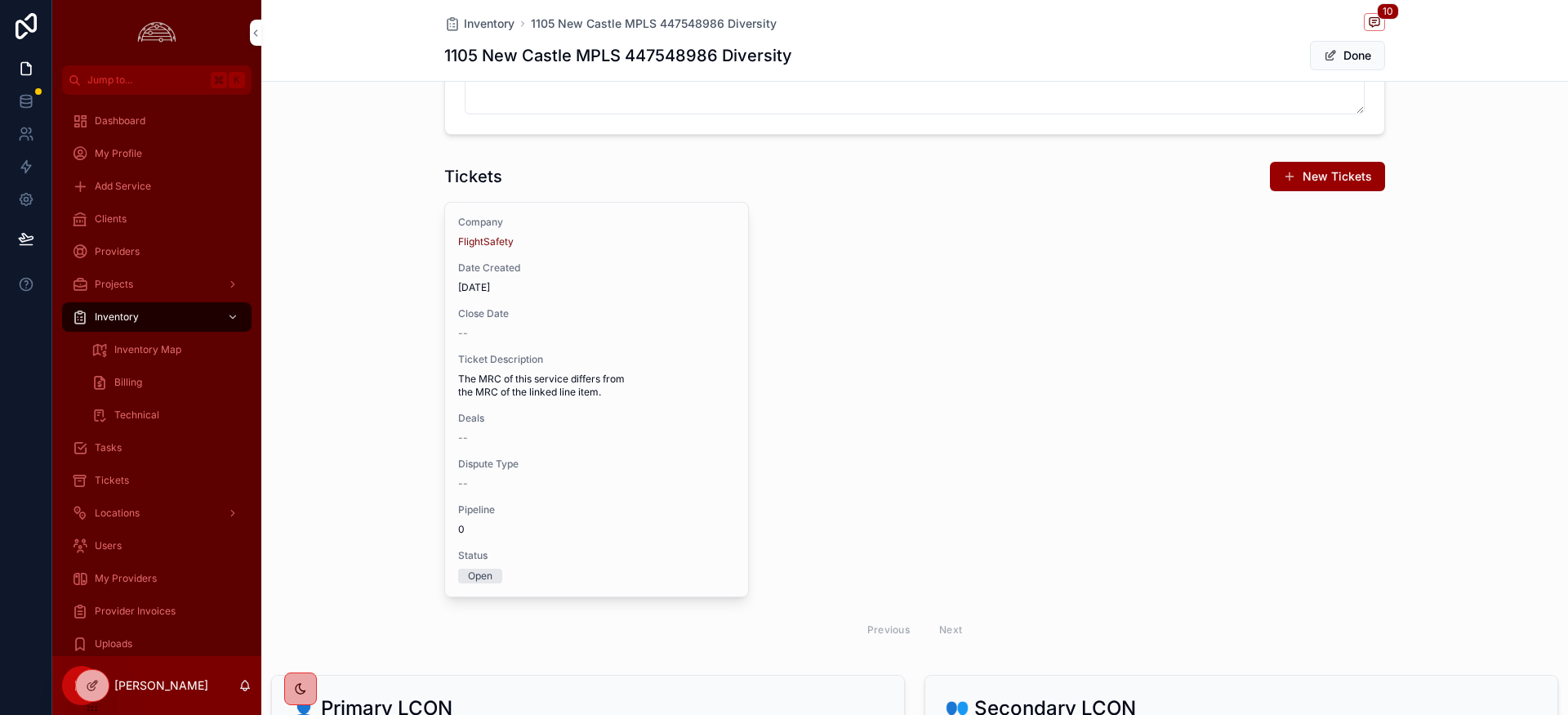
click at [648, 509] on span "Pipeline" at bounding box center [597, 510] width 277 height 14
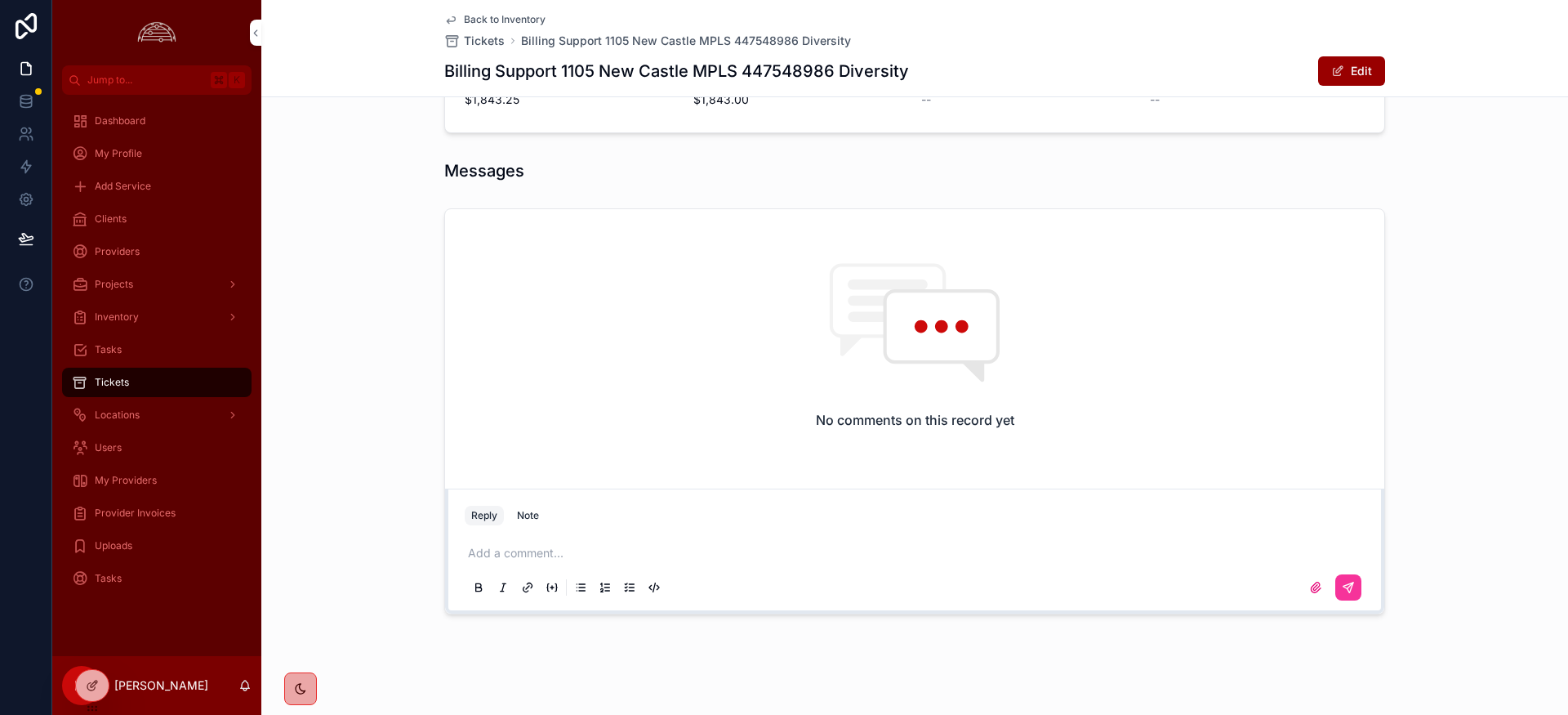
scroll to position [858, 0]
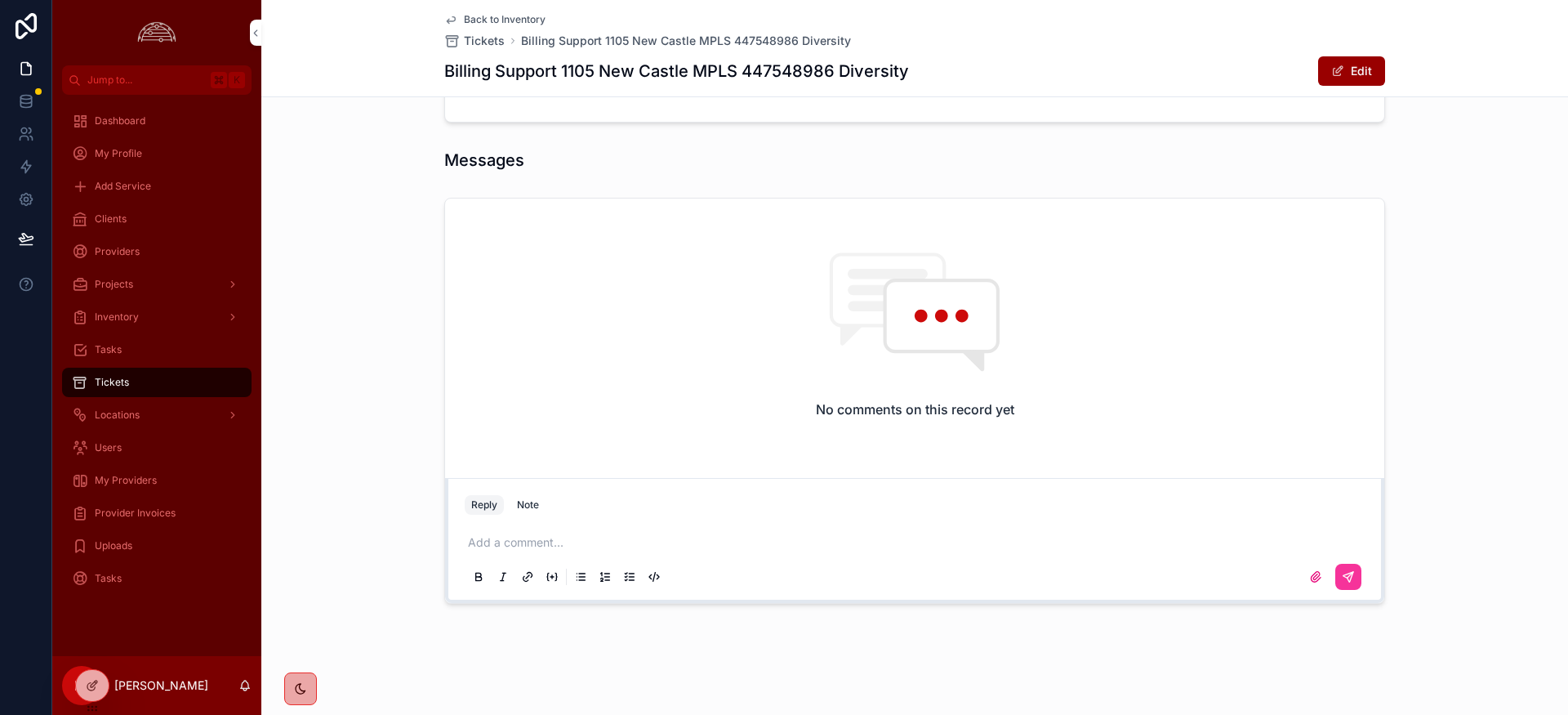
click at [527, 502] on div "Note" at bounding box center [528, 505] width 22 height 14
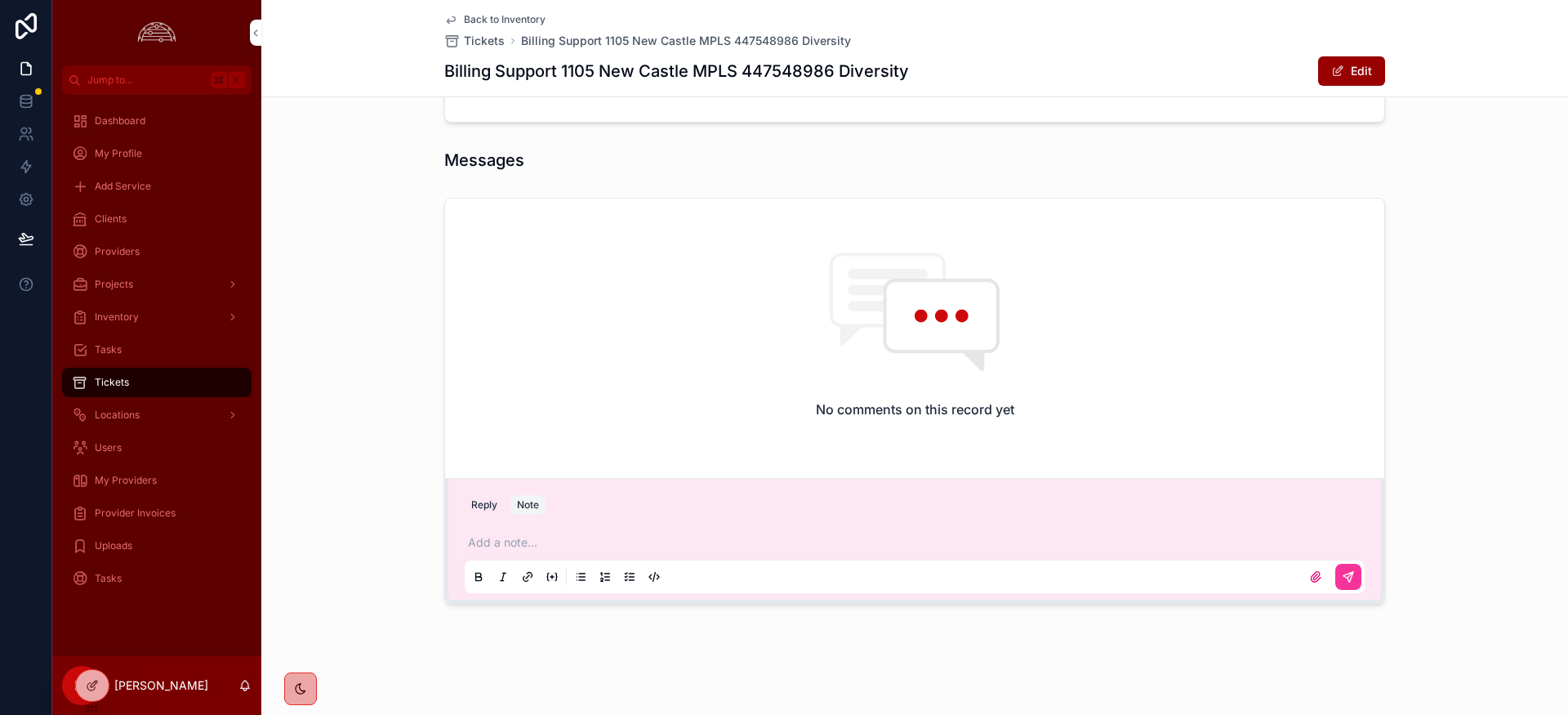
click at [530, 548] on p "scrollable content" at bounding box center [918, 542] width 901 height 16
click at [1354, 577] on icon "scrollable content" at bounding box center [1348, 577] width 14 height 14
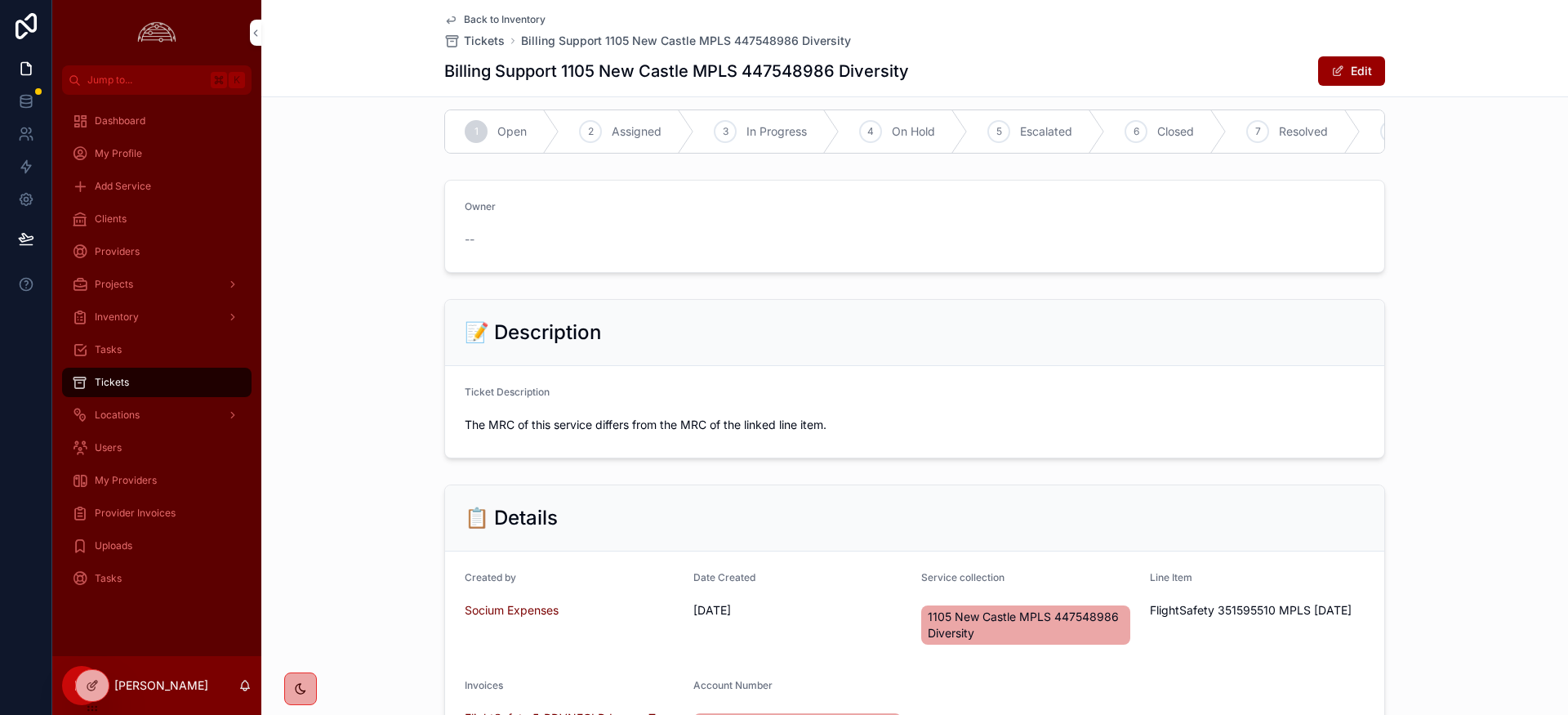
scroll to position [17, 0]
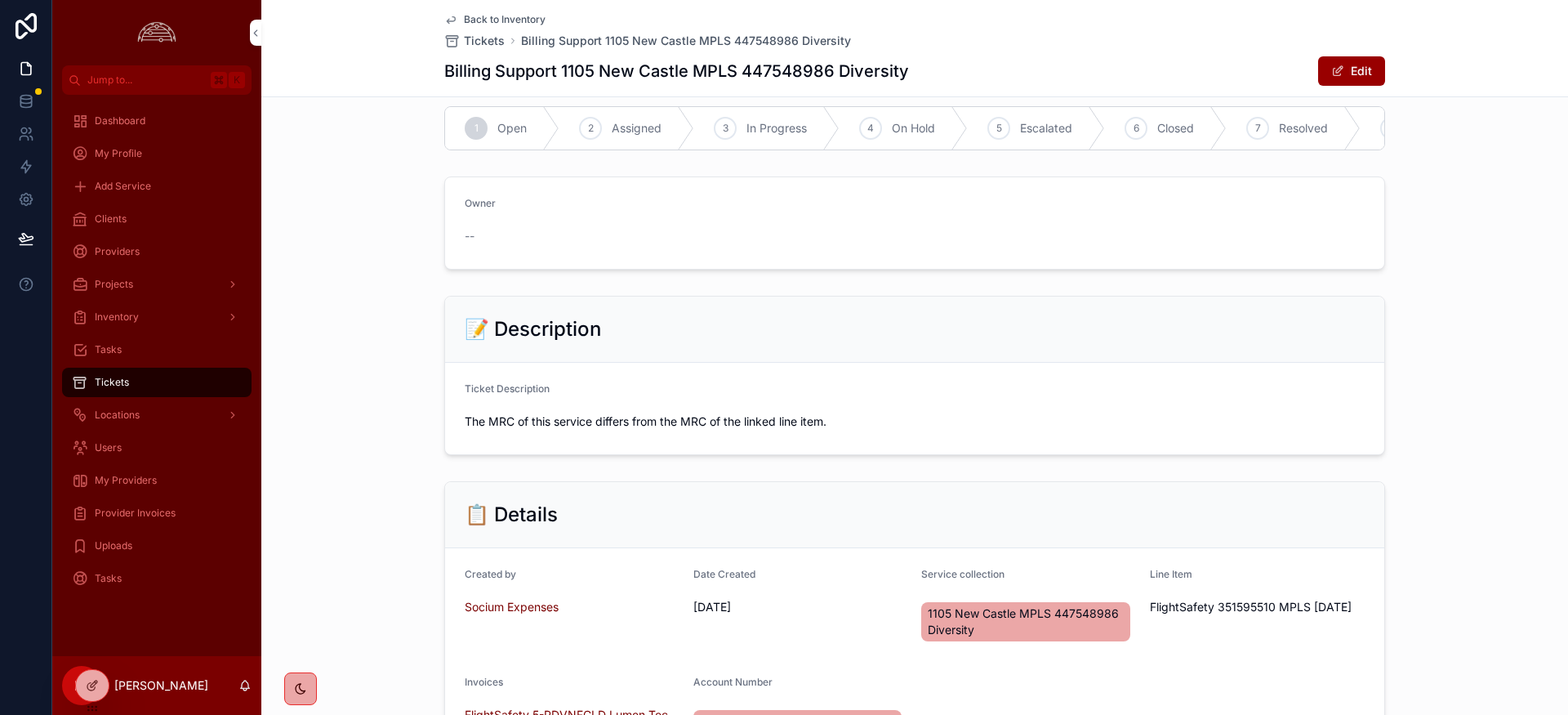
click at [1163, 134] on span "Closed" at bounding box center [1176, 128] width 37 height 16
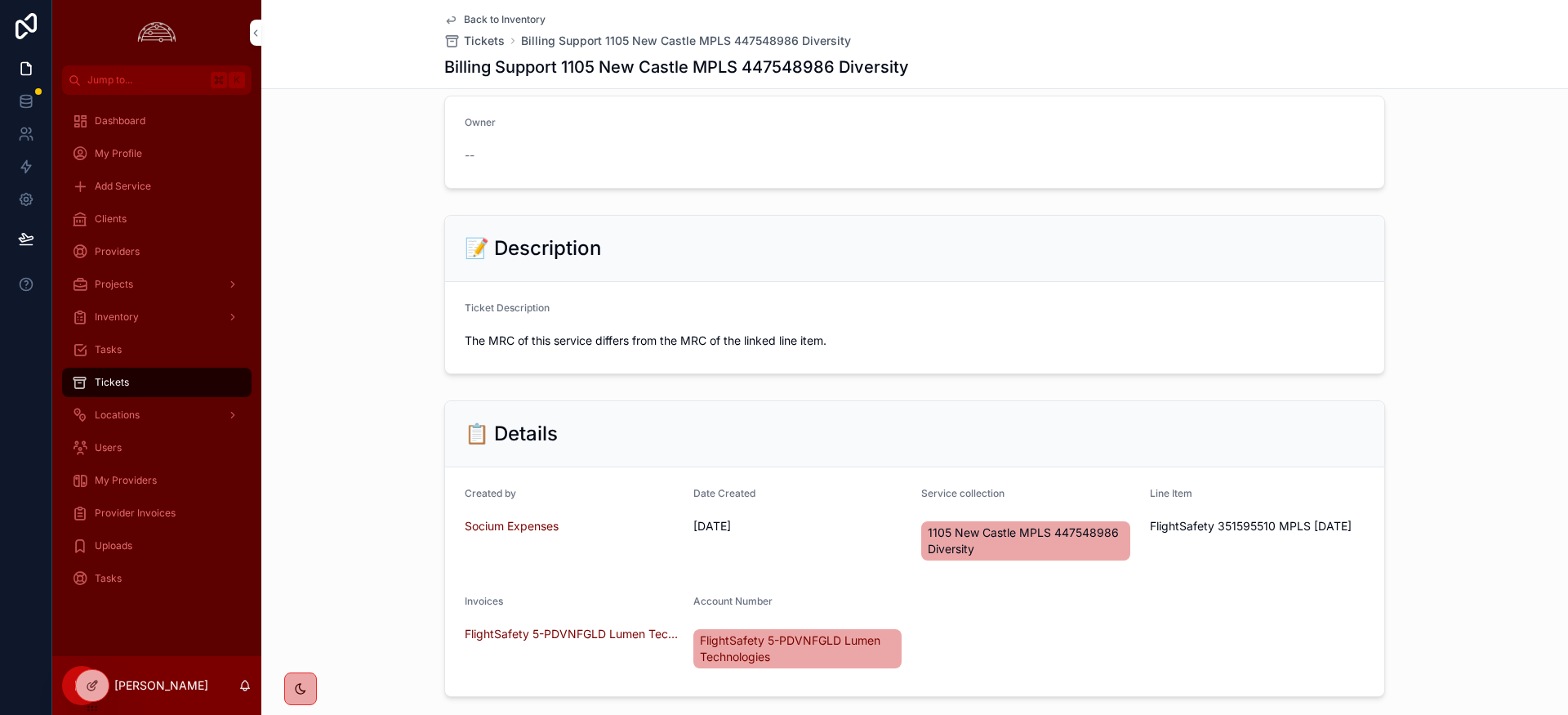
scroll to position [91, 0]
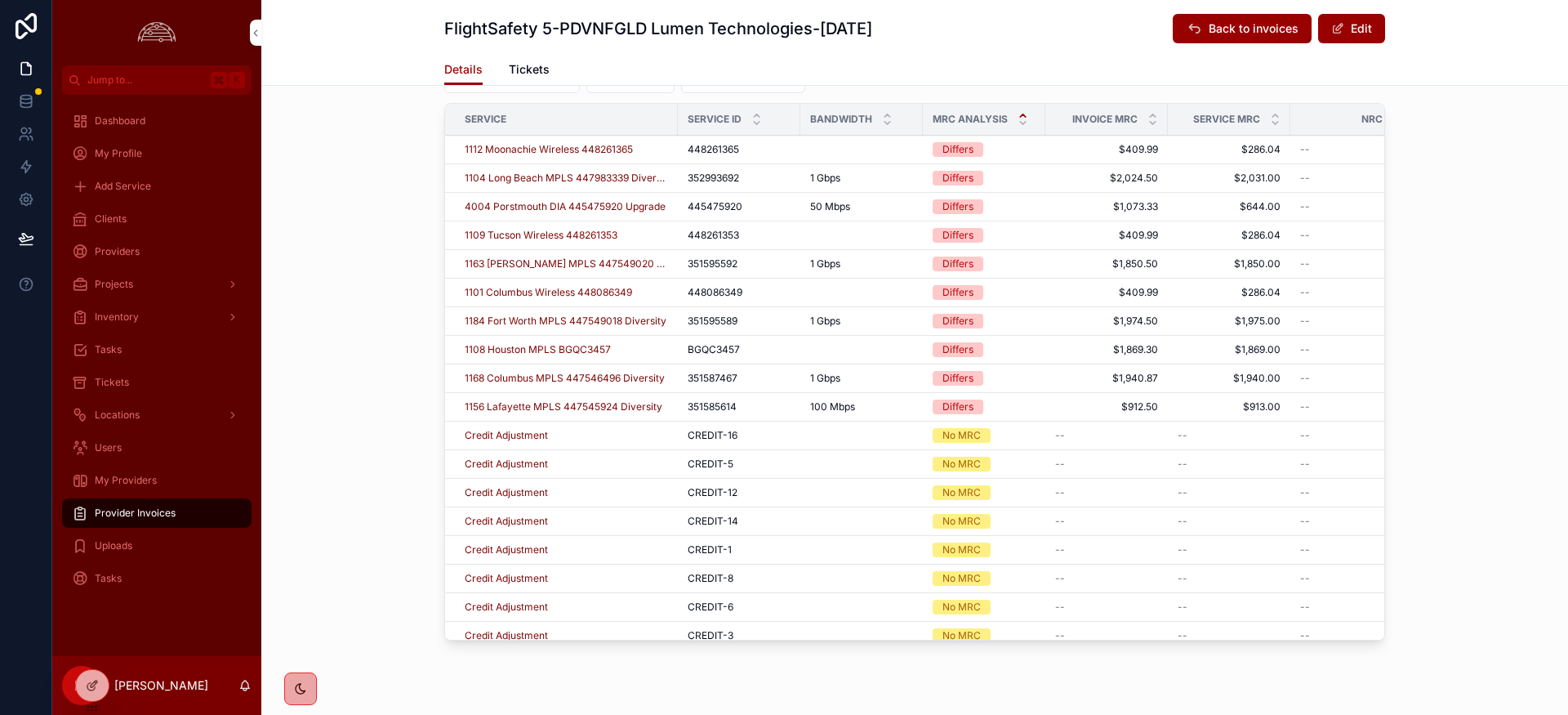
scroll to position [0, 1]
click at [526, 406] on span "1156 Lafayette MPLS 447545924 Diversity" at bounding box center [563, 407] width 197 height 14
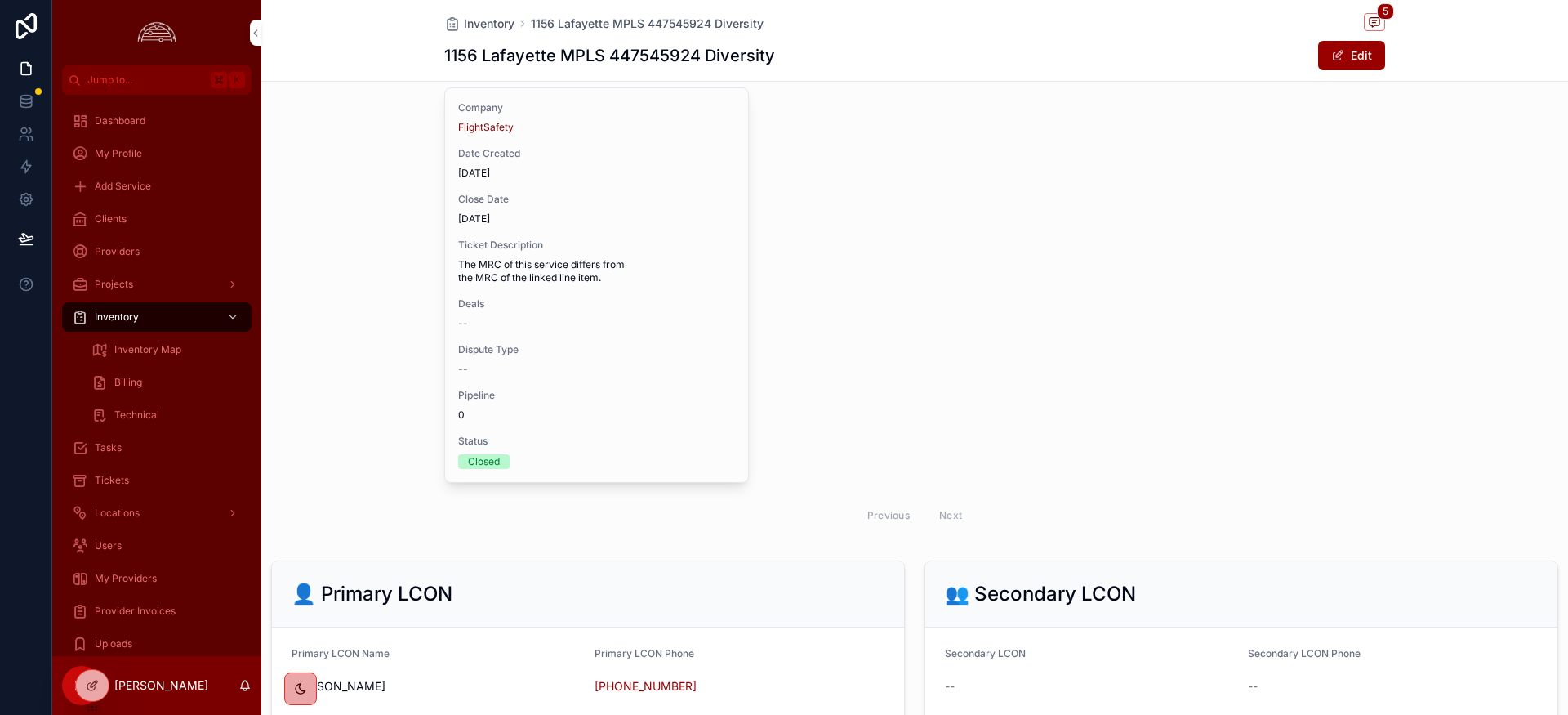
scroll to position [2076, 0]
click at [659, 412] on span "0" at bounding box center [597, 417] width 277 height 14
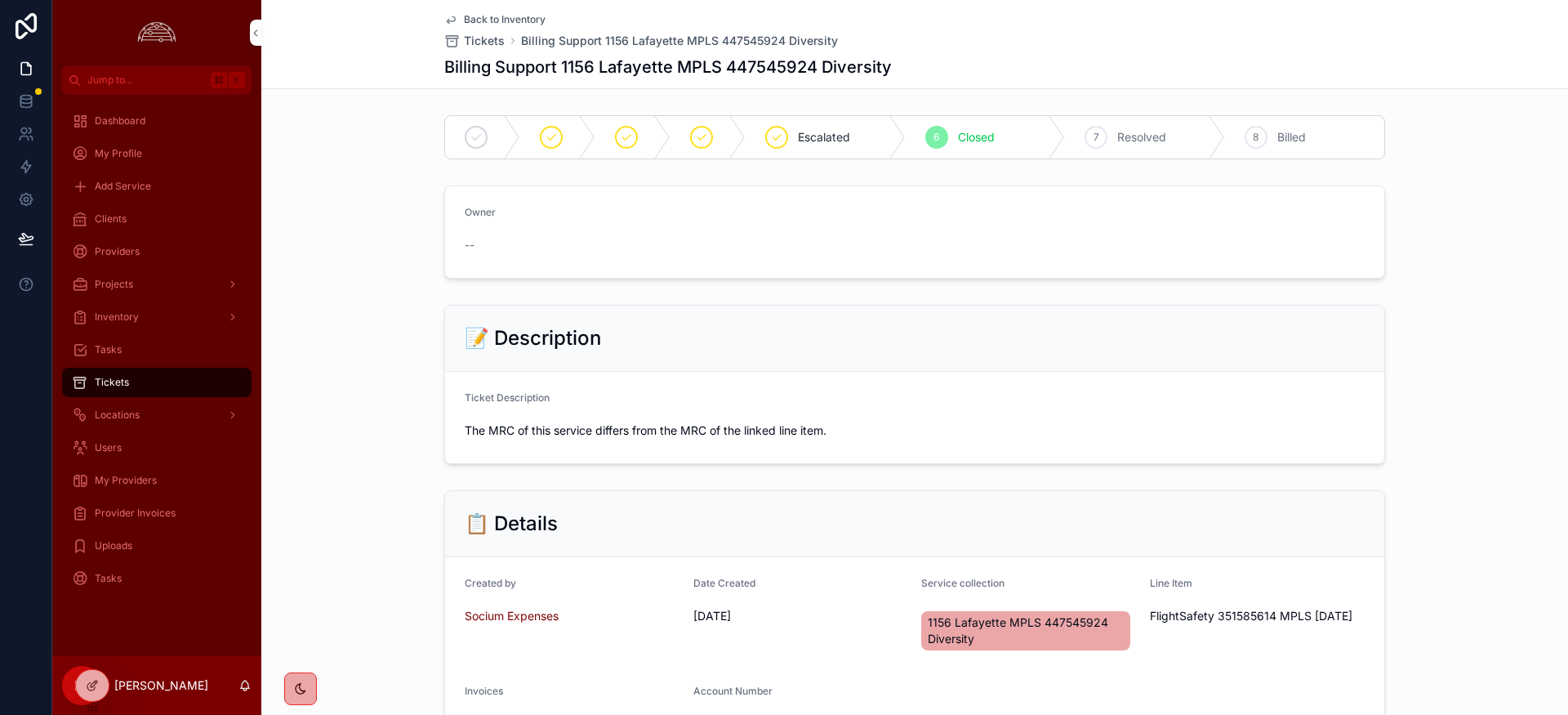
click at [110, 223] on span "Clients" at bounding box center [110, 220] width 32 height 14
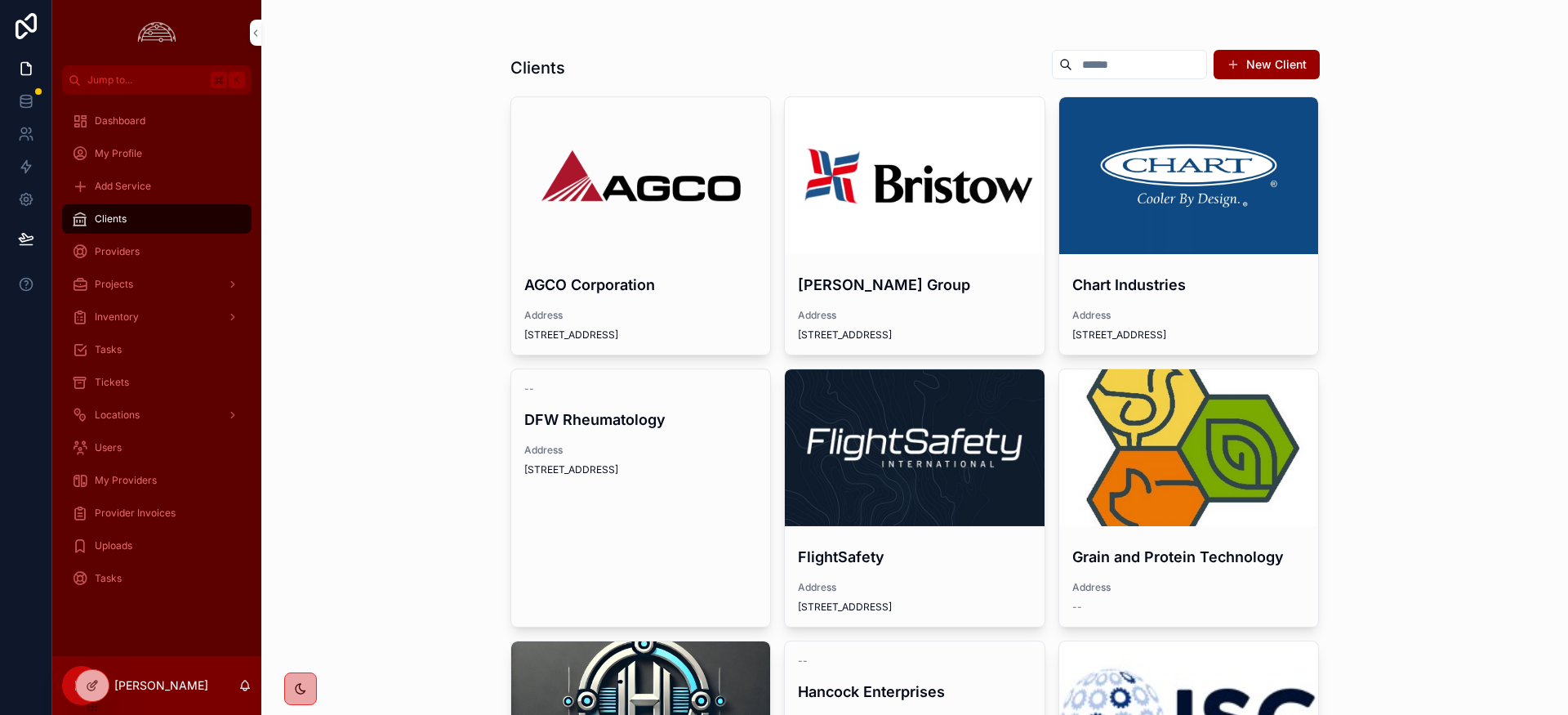
click at [912, 427] on div "scrollable content" at bounding box center [914, 448] width 260 height 157
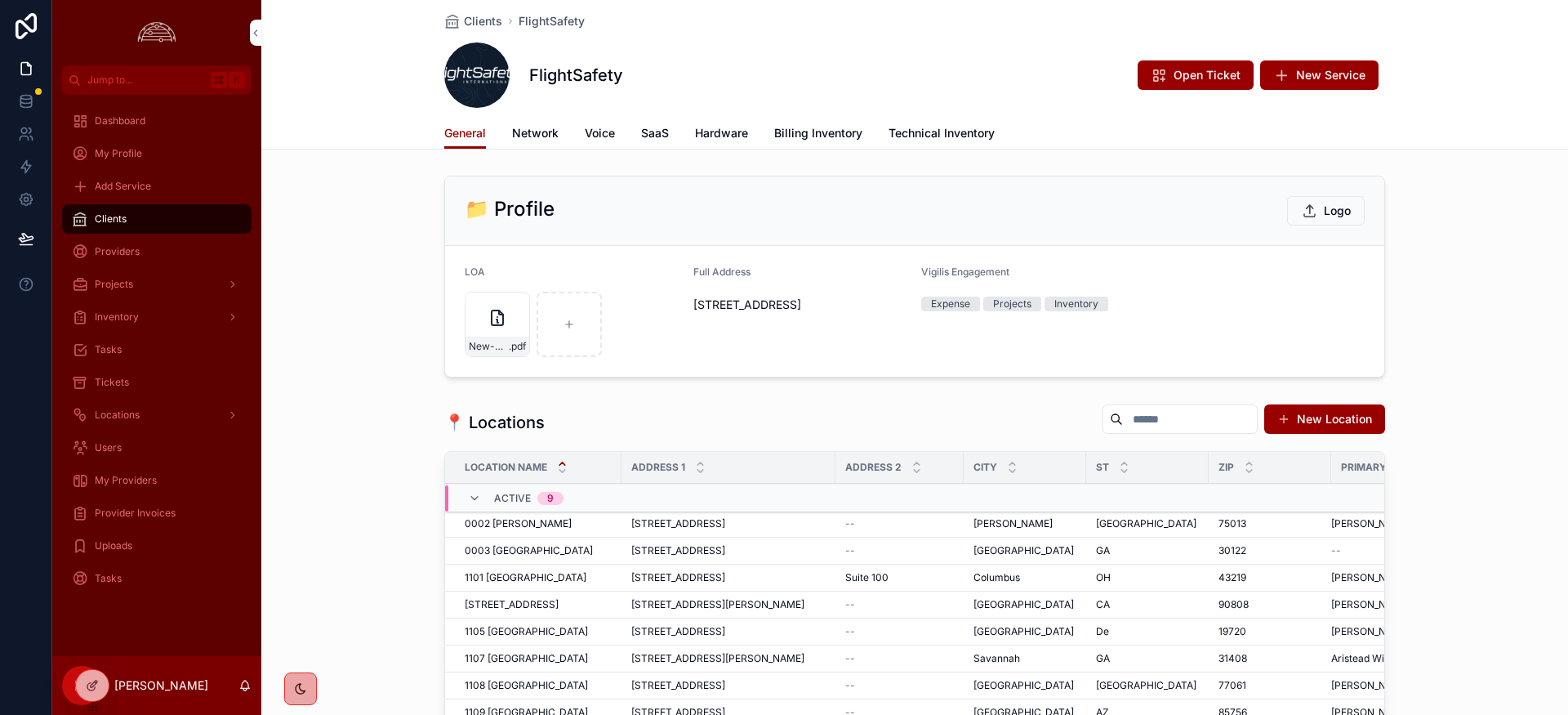
click at [553, 130] on span "Network" at bounding box center [535, 133] width 46 height 16
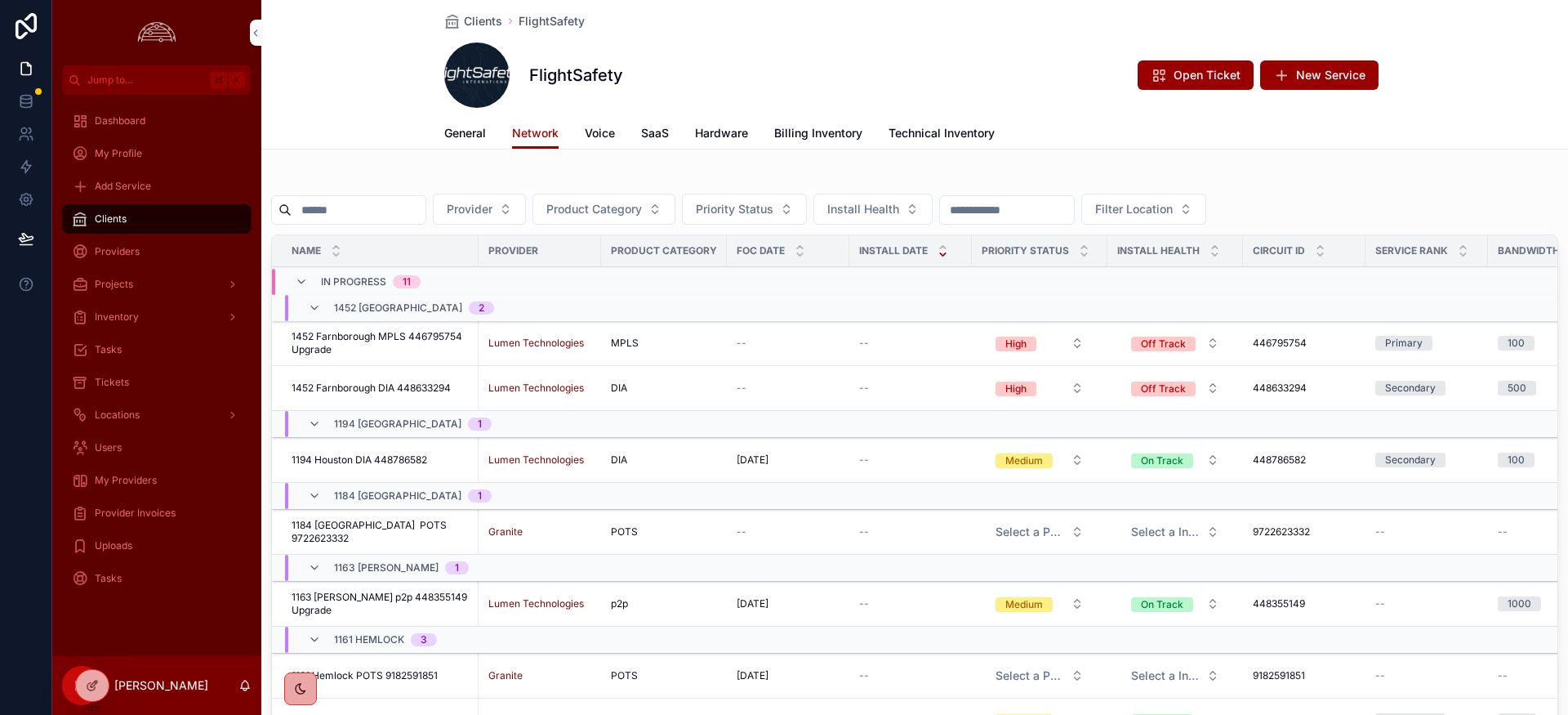
click at [329, 213] on input "scrollable content" at bounding box center [358, 210] width 133 height 23
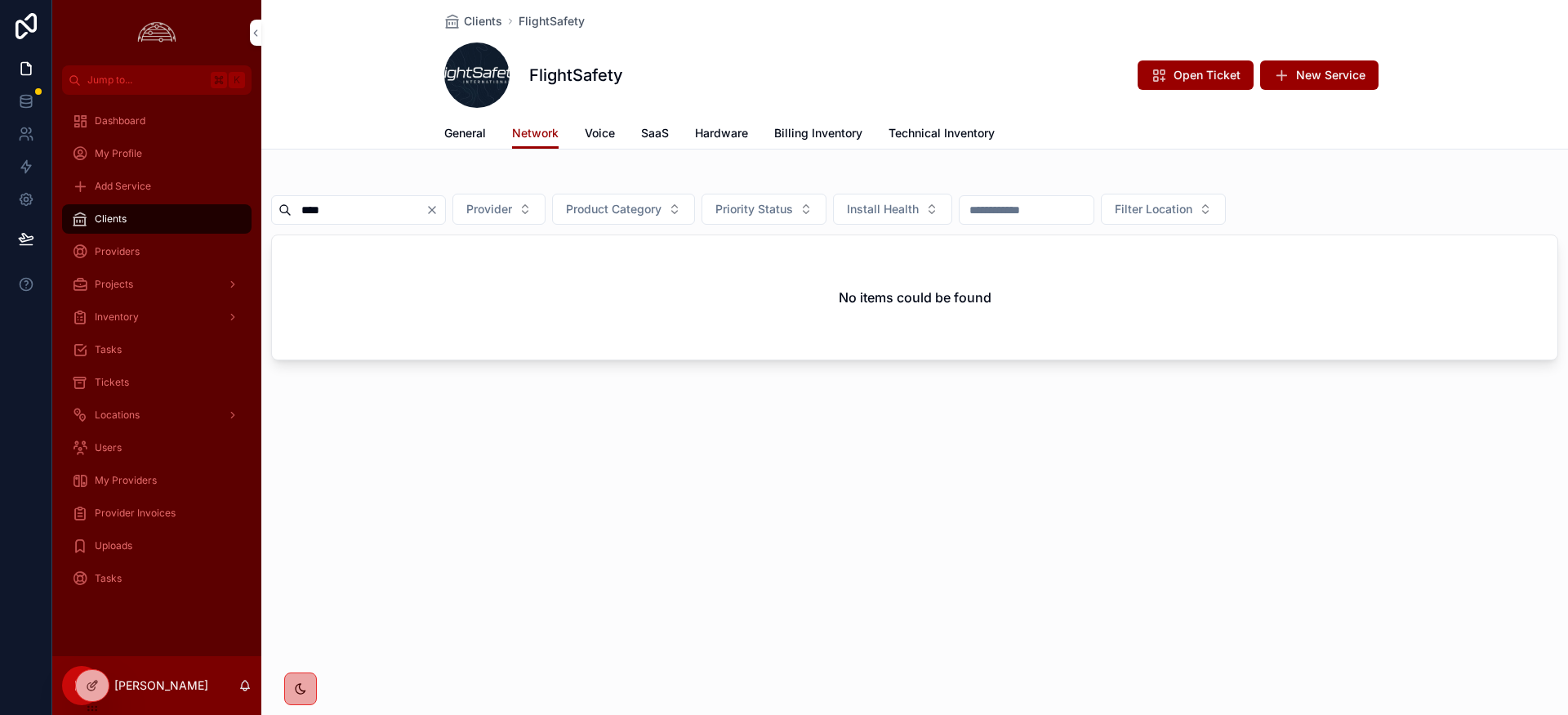
type input "****"
click at [438, 213] on icon "Clear" at bounding box center [432, 210] width 14 height 14
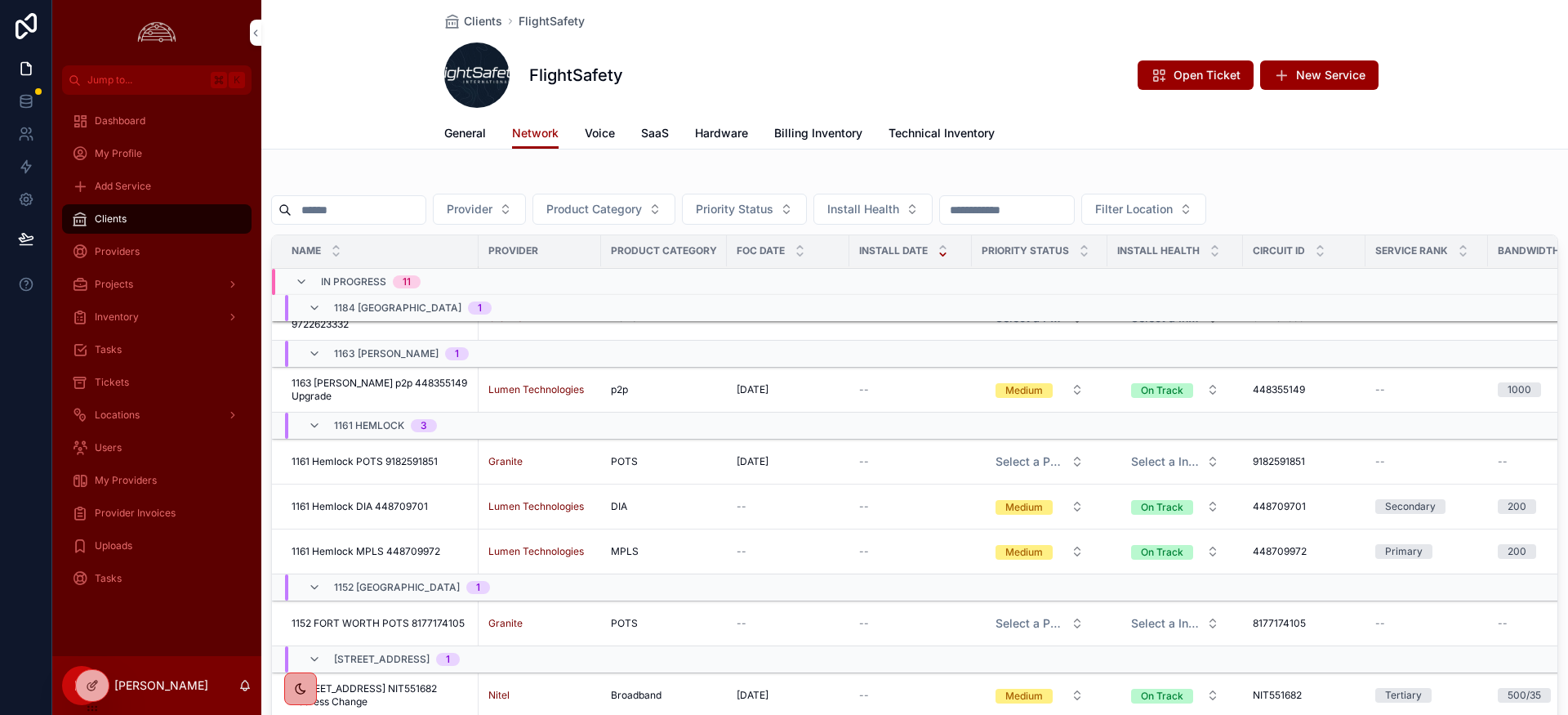
scroll to position [216, 0]
drag, startPoint x: 604, startPoint y: 135, endPoint x: 603, endPoint y: 161, distance: 26.0
click at [604, 136] on span "Voice" at bounding box center [600, 133] width 30 height 16
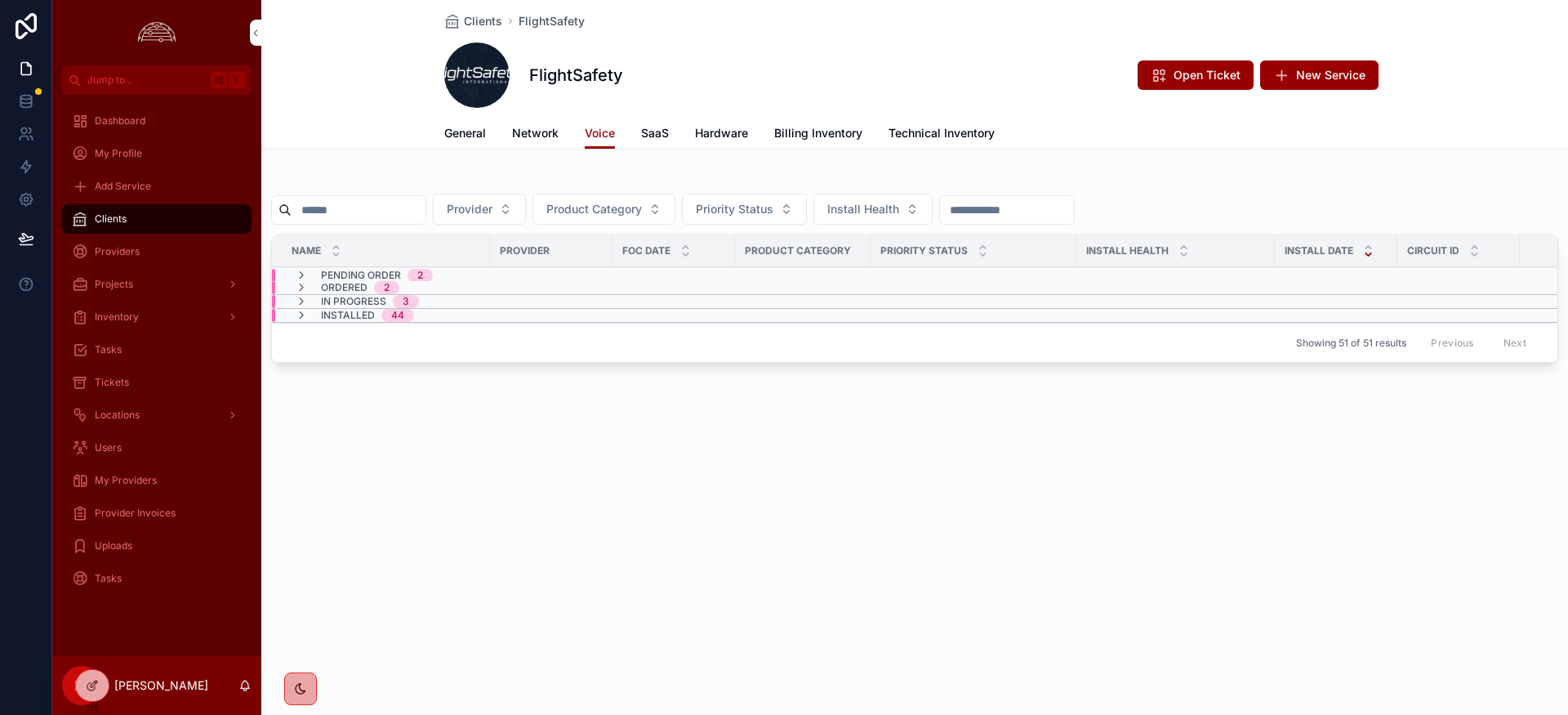
click at [414, 204] on input "scrollable content" at bounding box center [358, 210] width 133 height 23
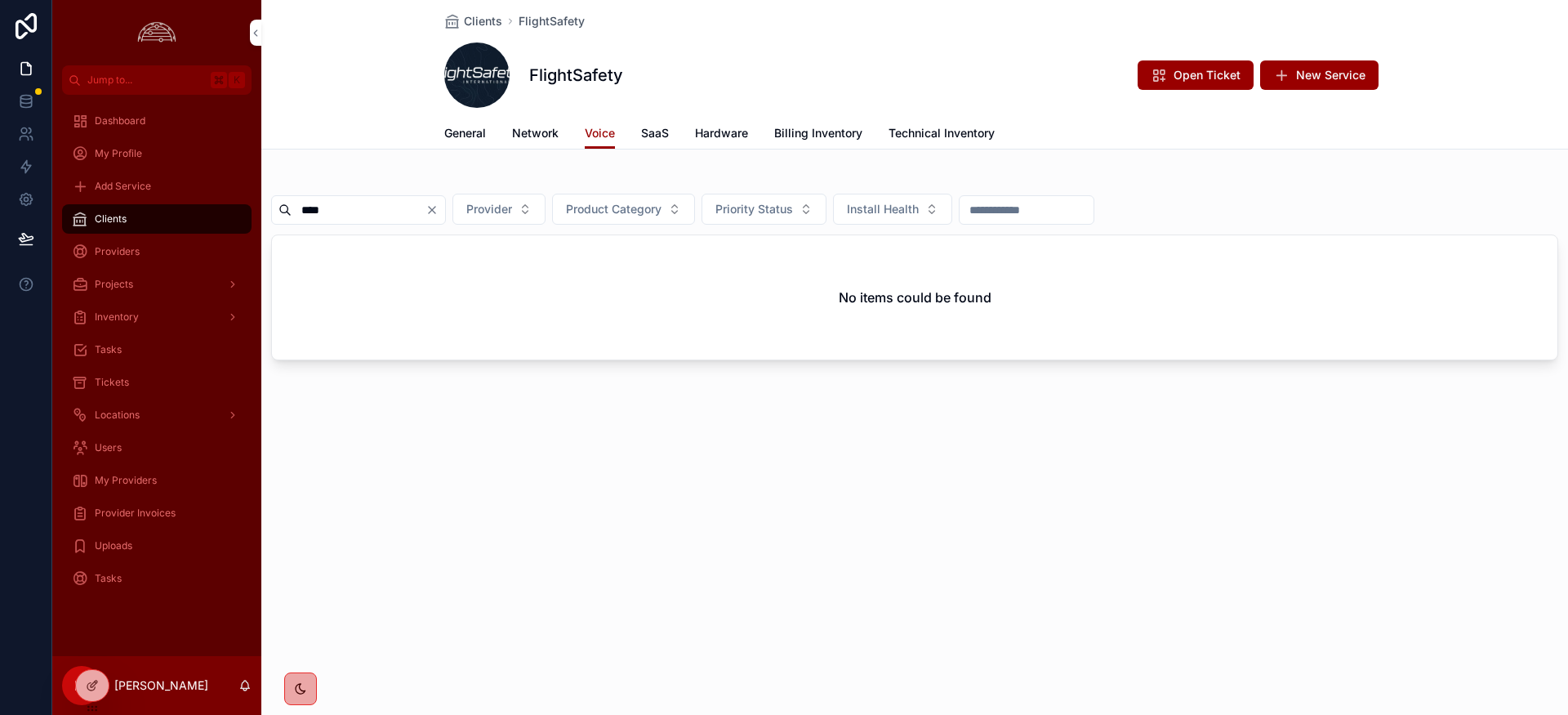
type input "****"
click at [519, 130] on span "Network" at bounding box center [535, 133] width 46 height 16
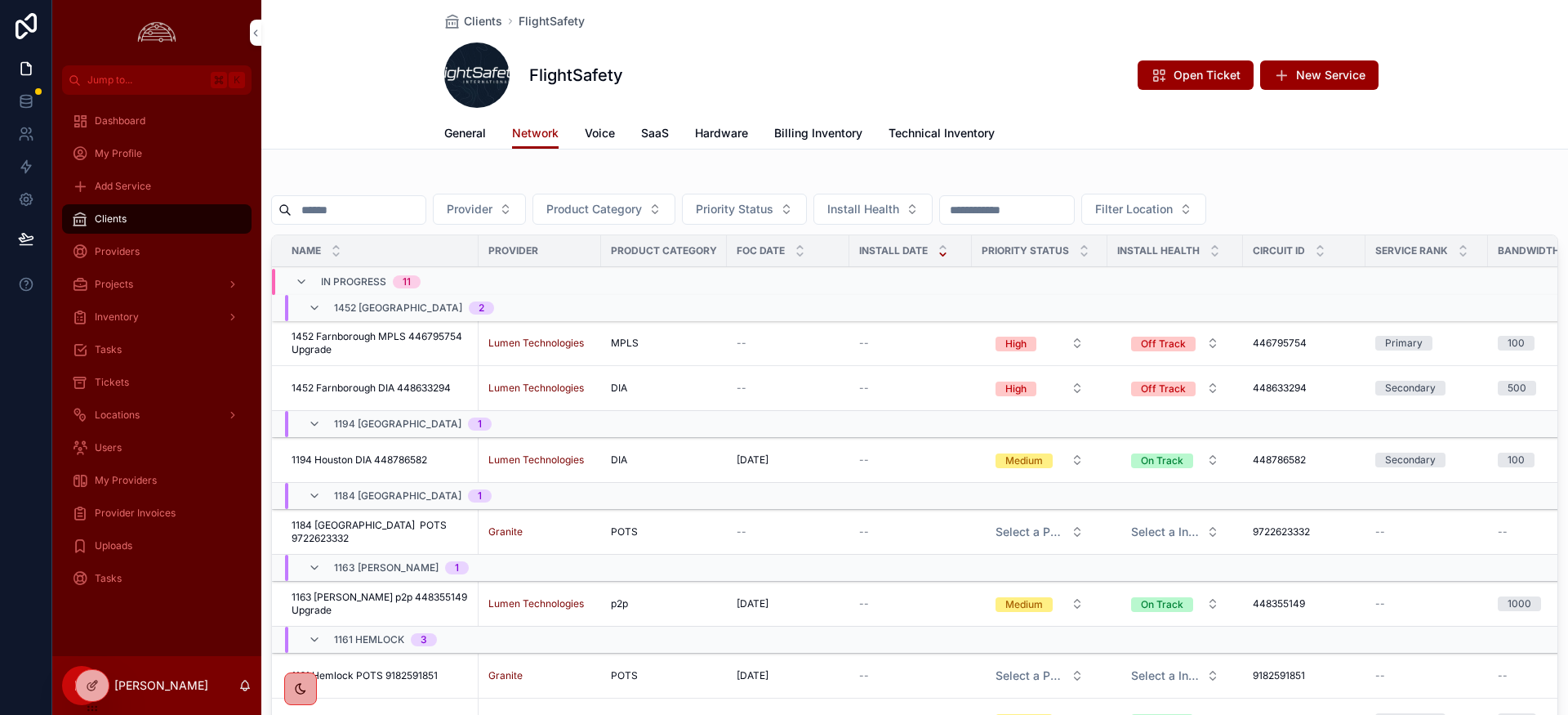
click at [610, 134] on span "Voice" at bounding box center [600, 133] width 30 height 16
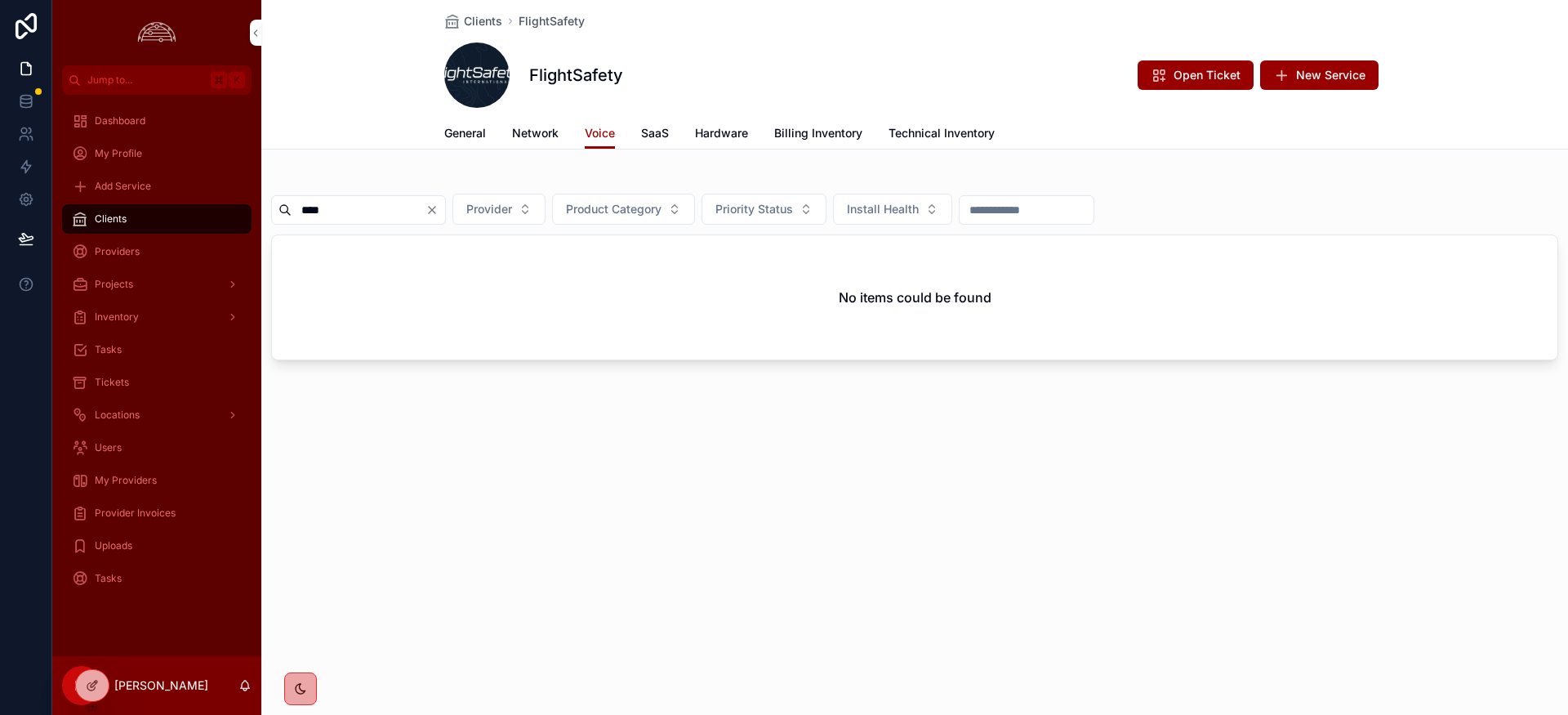
drag, startPoint x: 458, startPoint y: 209, endPoint x: 363, endPoint y: 35, distance: 198.2
click at [438, 208] on icon "Clear" at bounding box center [432, 210] width 14 height 14
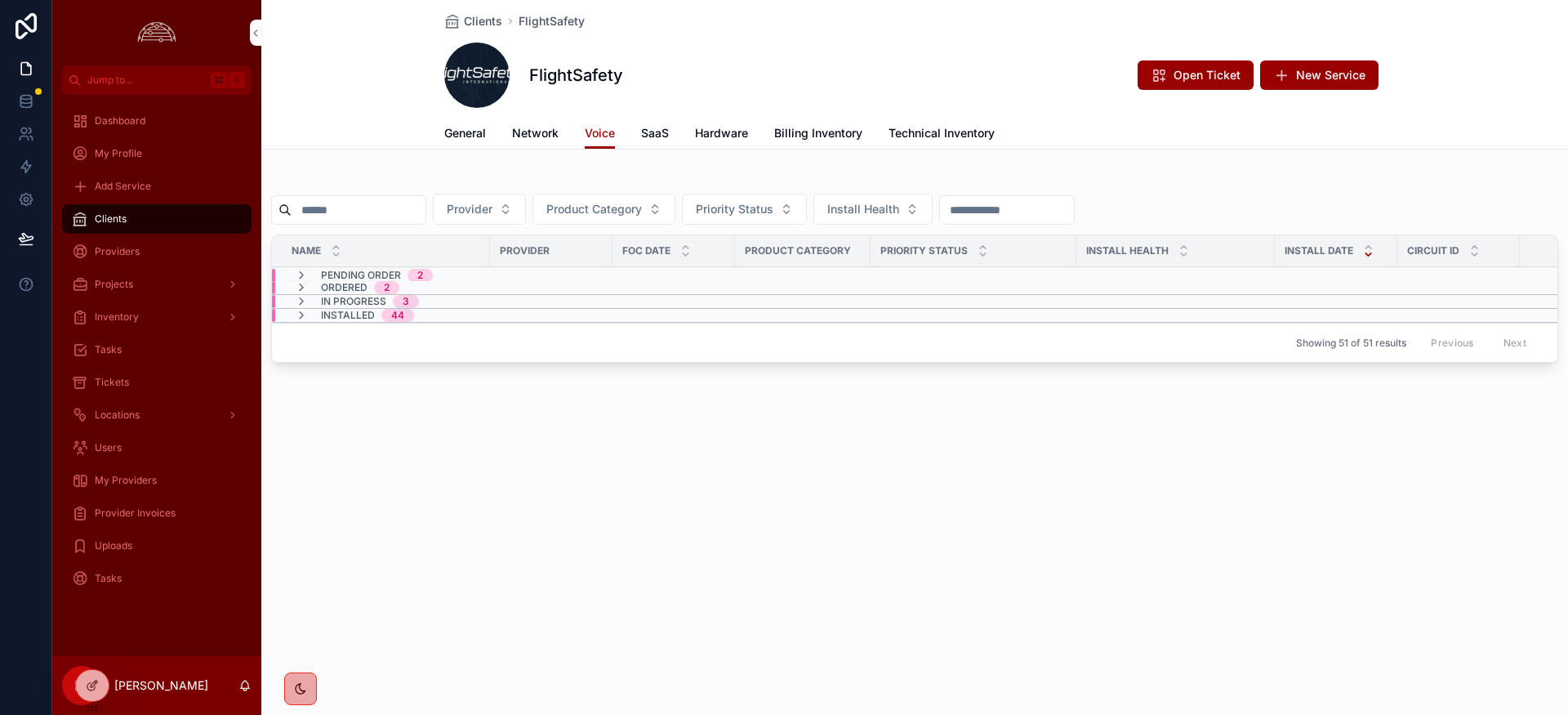
click at [301, 313] on icon "scrollable content" at bounding box center [302, 315] width 14 height 14
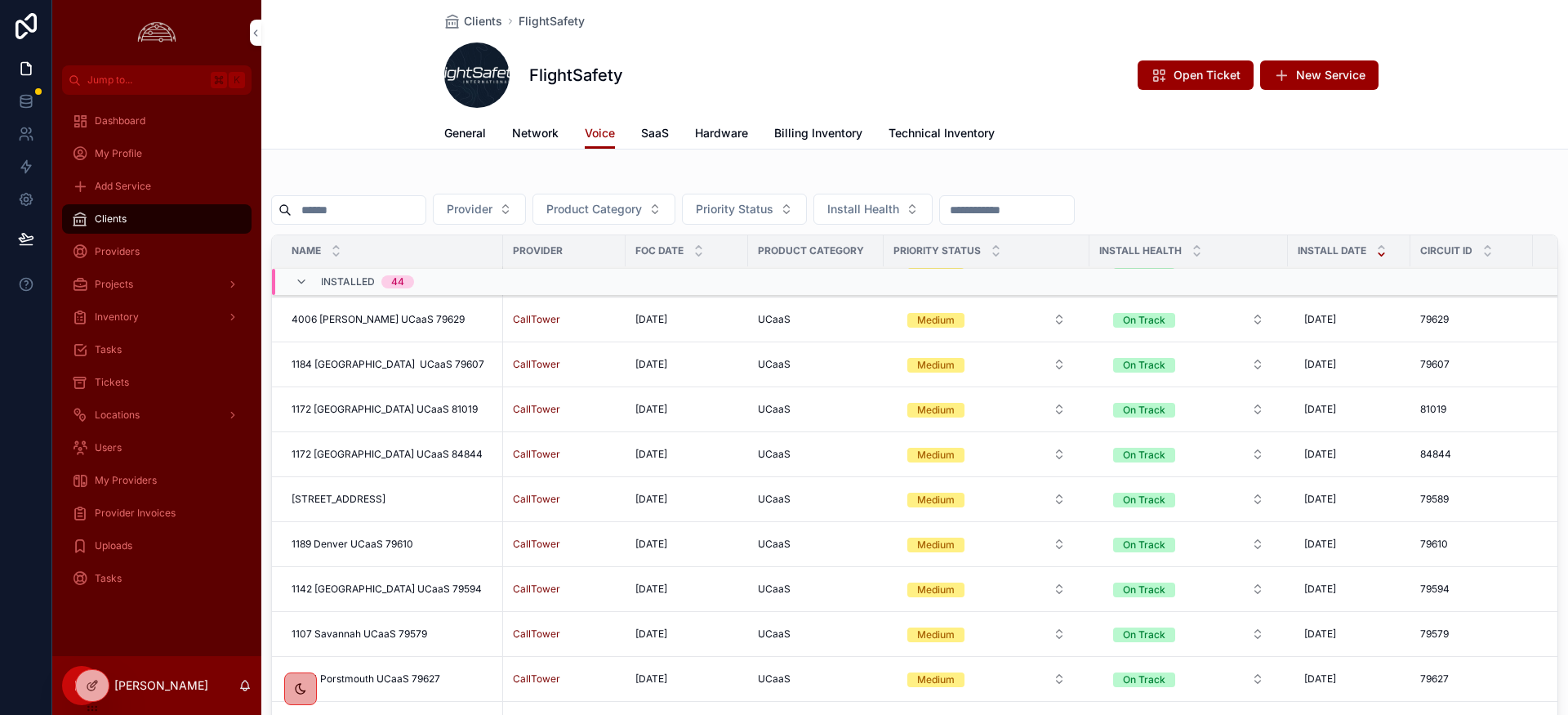
scroll to position [369, 0]
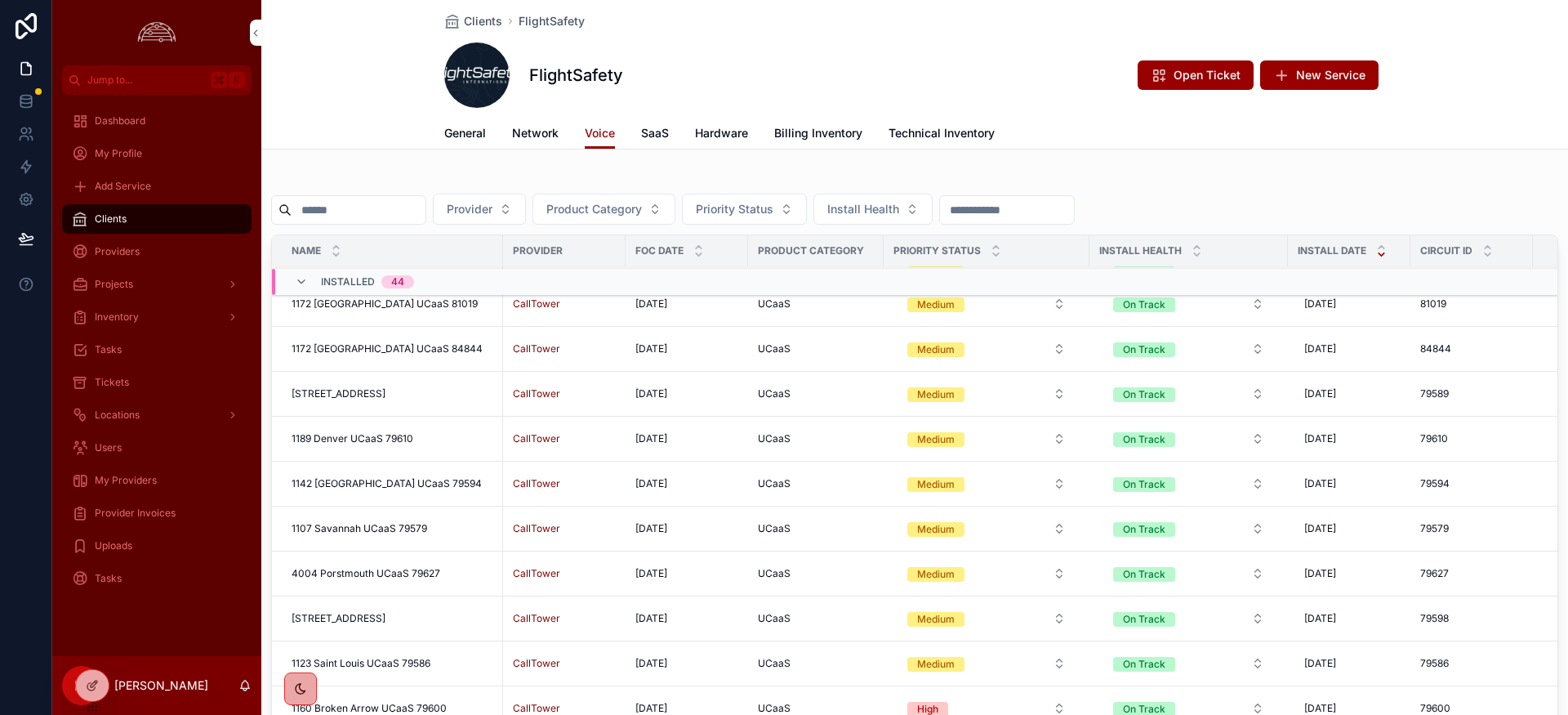
click at [374, 96] on div "Clients FlightSafety FlightSafety Open Ticket New Service Voice General Network…" at bounding box center [914, 74] width 1307 height 150
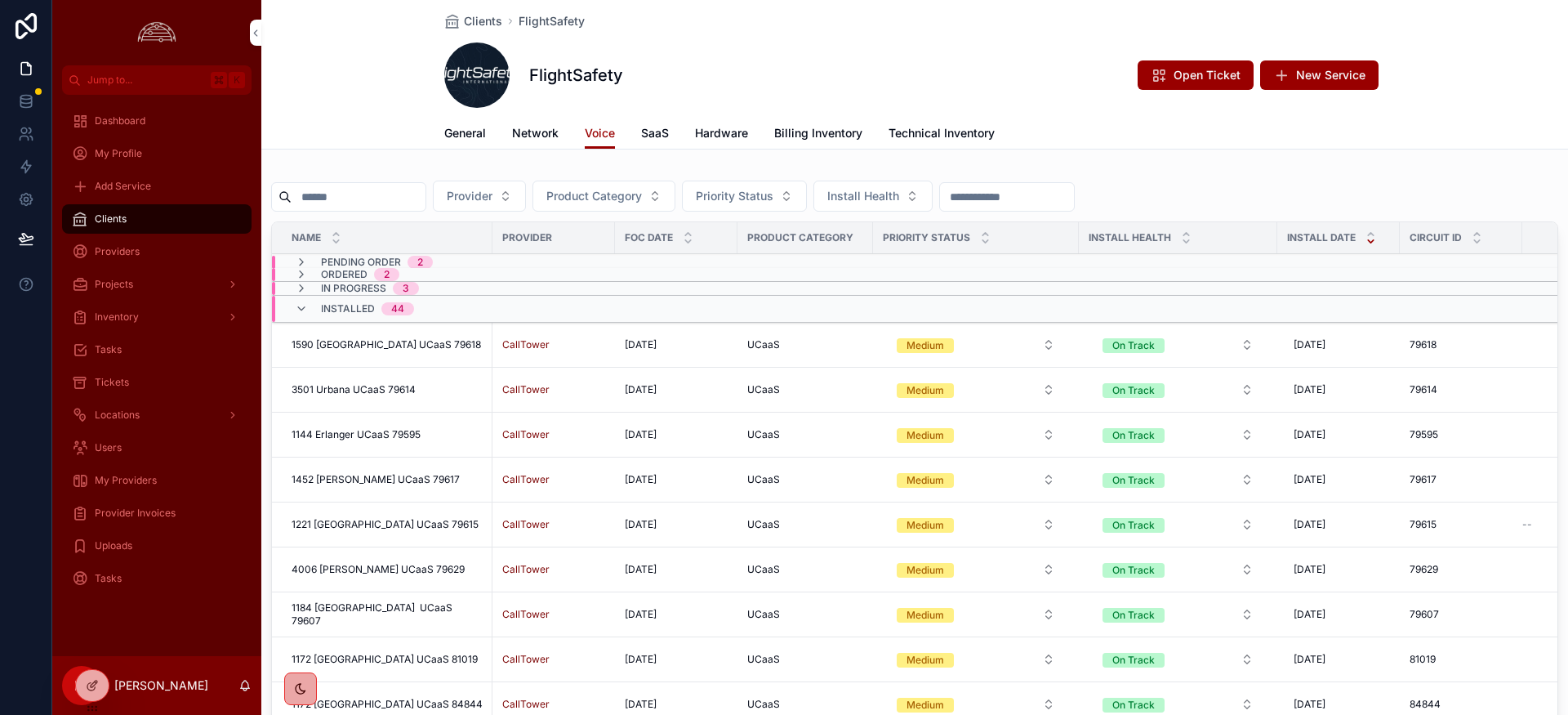
scroll to position [0, 0]
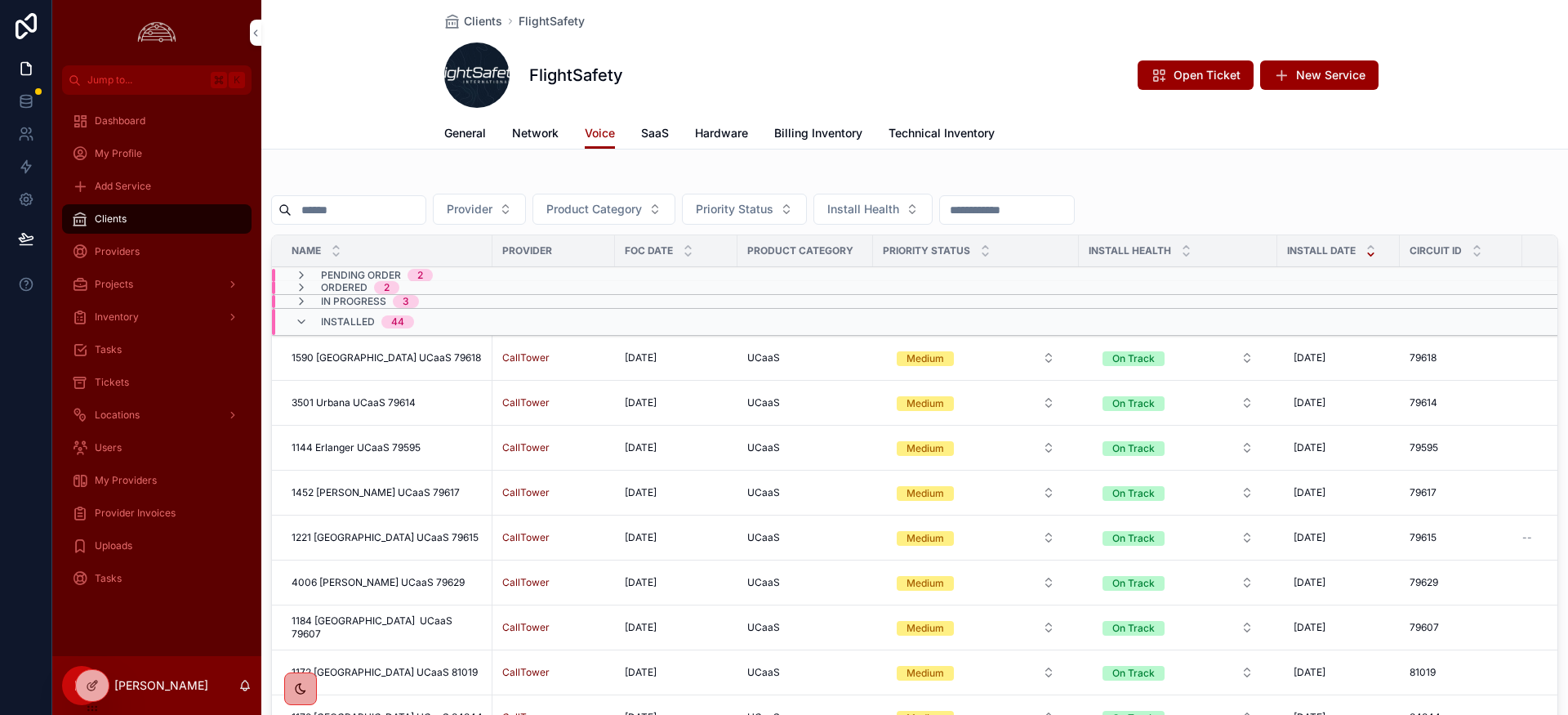
click at [303, 320] on icon "scrollable content" at bounding box center [302, 322] width 14 height 14
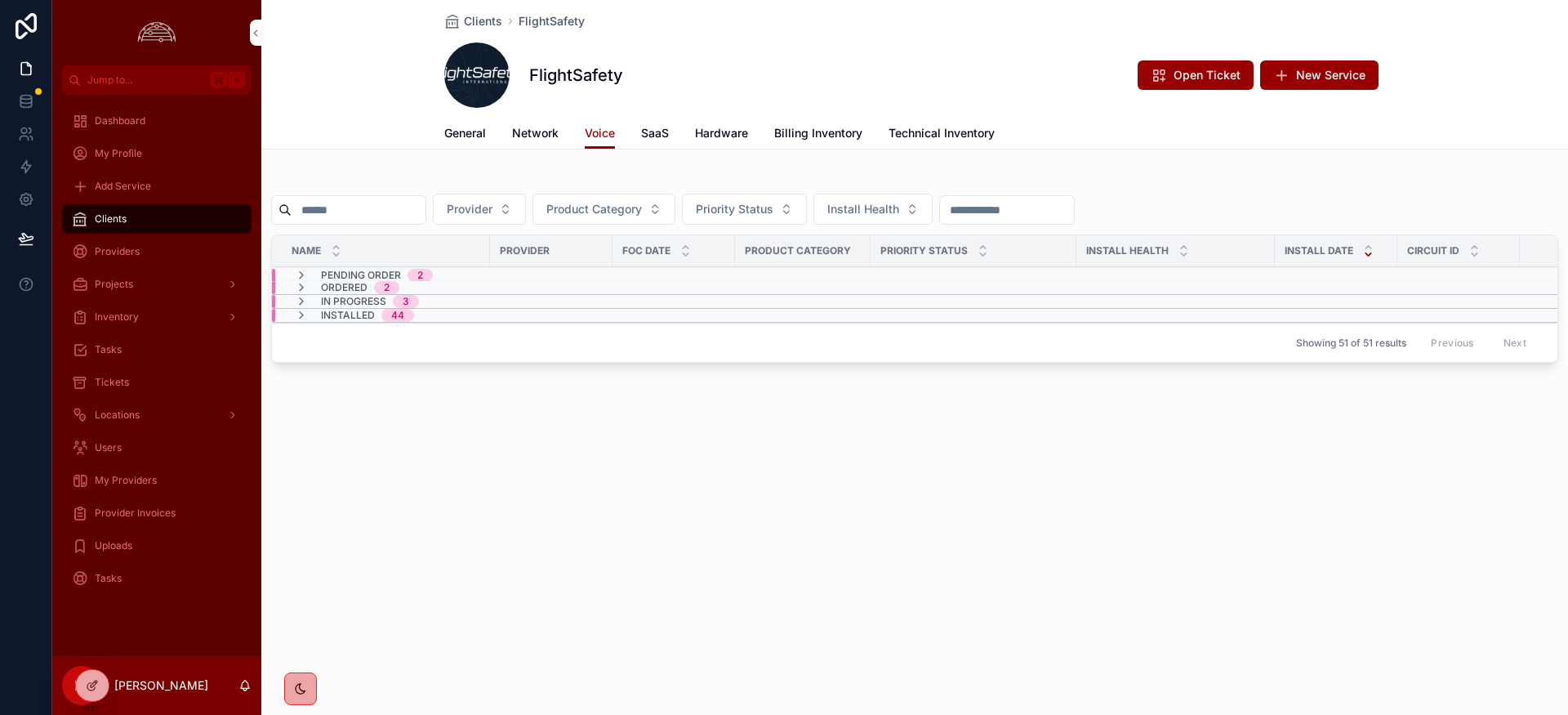
click at [349, 217] on input "scrollable content" at bounding box center [358, 210] width 133 height 23
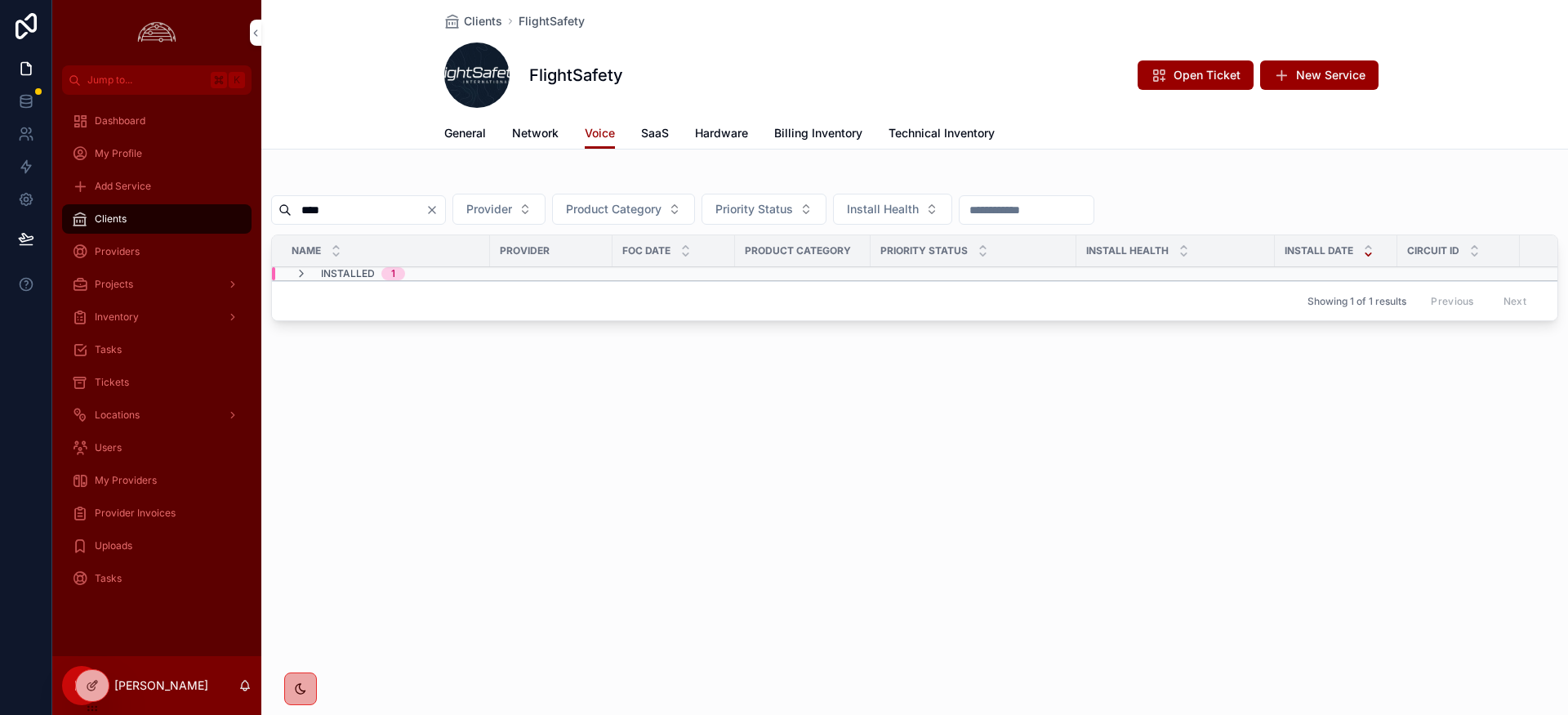
type input "****"
drag, startPoint x: 307, startPoint y: 274, endPoint x: 388, endPoint y: 386, distance: 138.2
click at [310, 278] on div "Installed 1" at bounding box center [350, 274] width 110 height 14
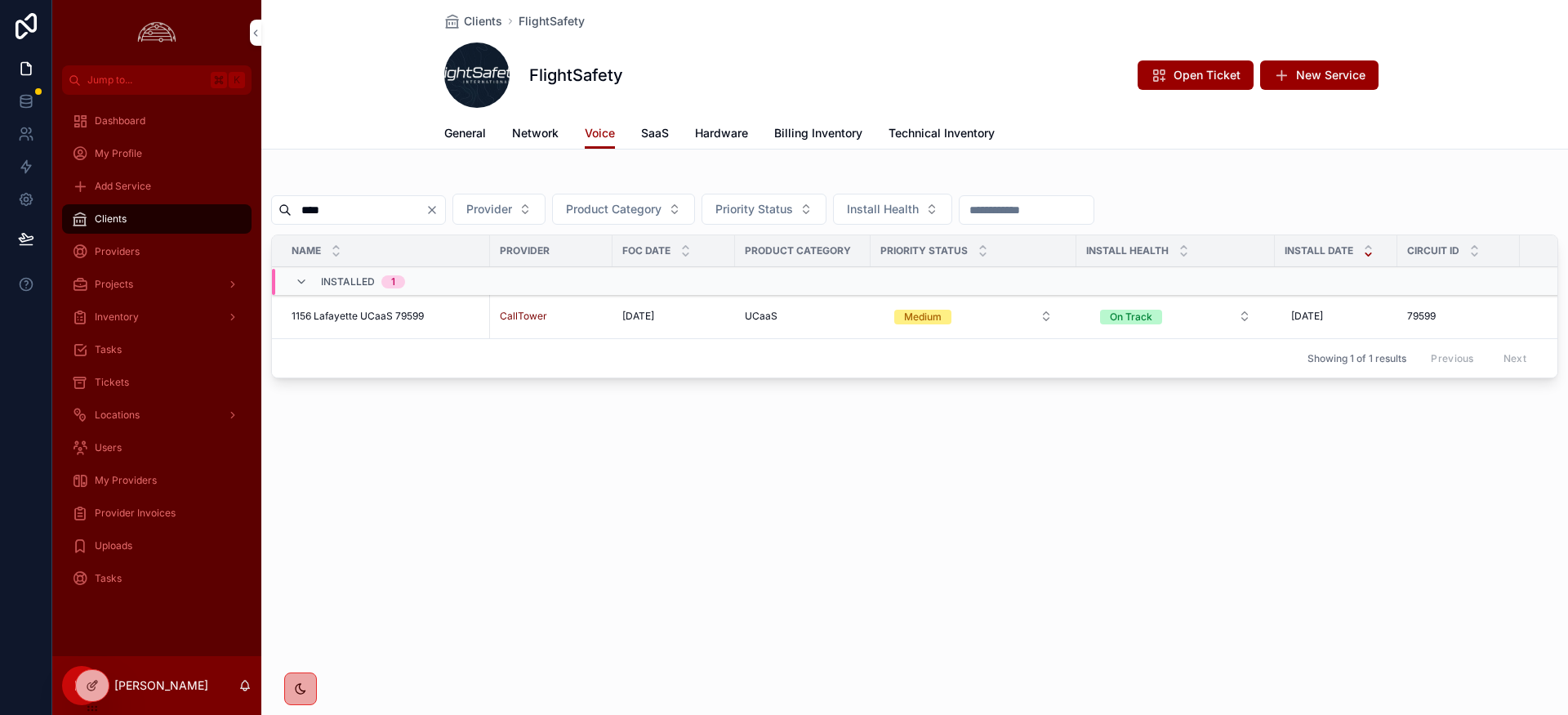
click at [390, 314] on span "1156 Lafayette UCaaS 79599" at bounding box center [357, 316] width 133 height 14
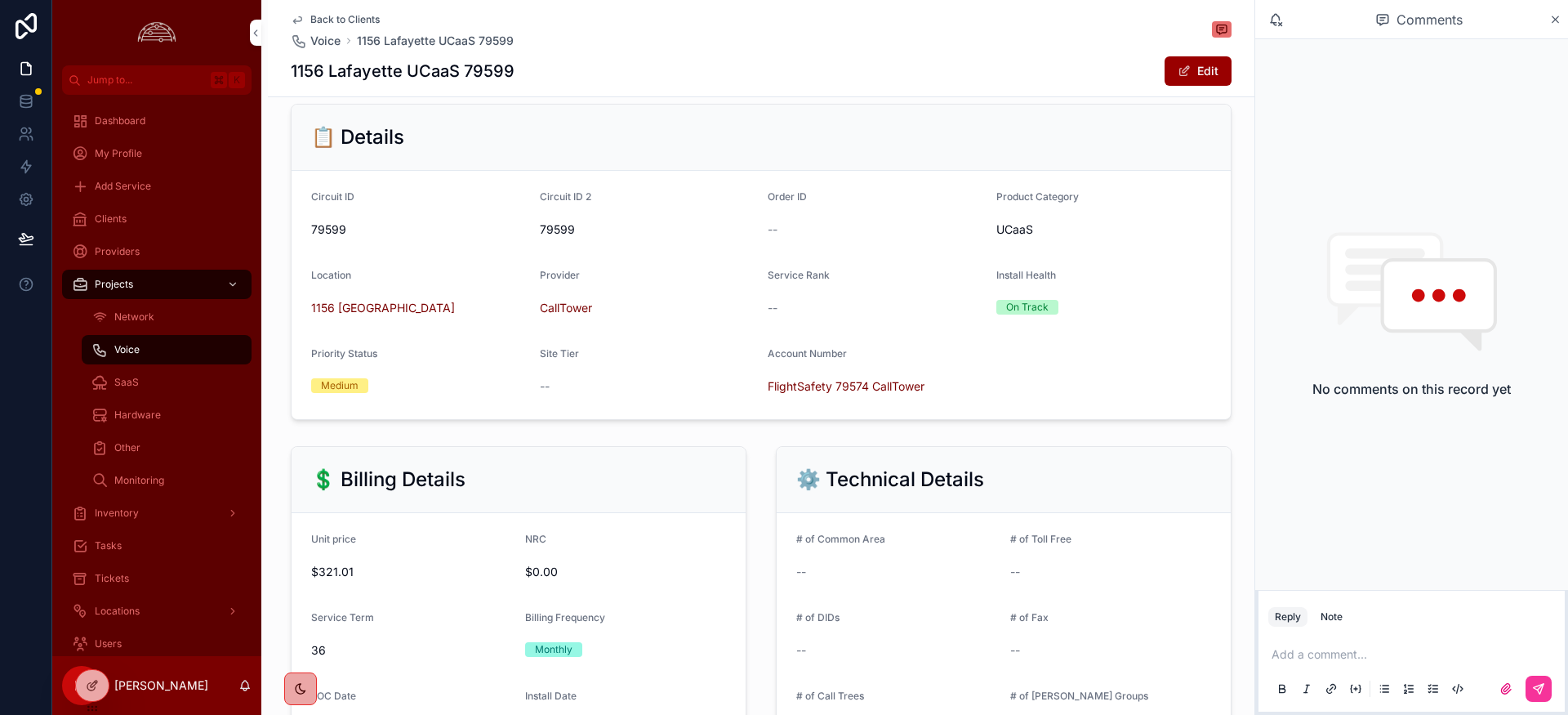
scroll to position [281, 0]
click at [319, 18] on span "Back to Clients" at bounding box center [345, 20] width 70 height 14
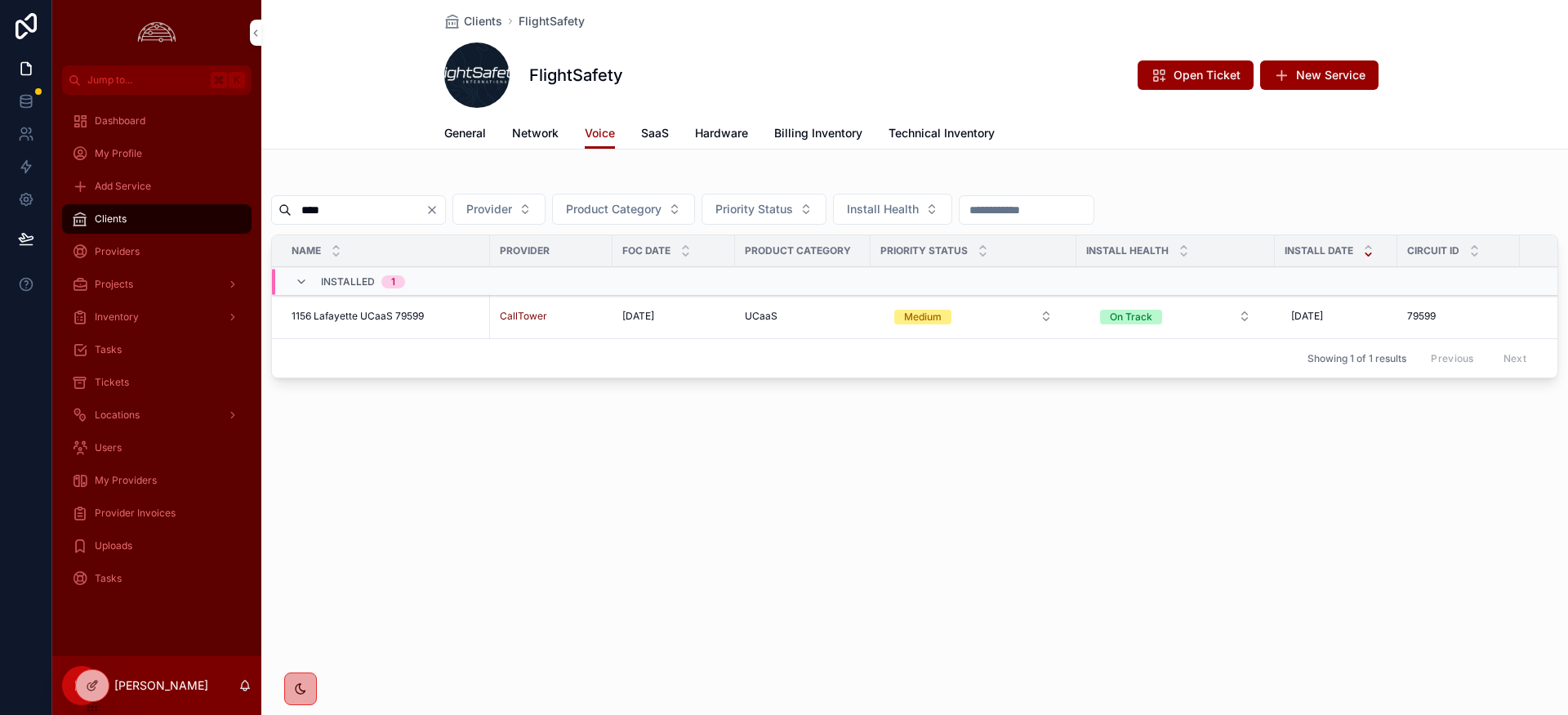
click at [471, 129] on span "General" at bounding box center [464, 133] width 42 height 16
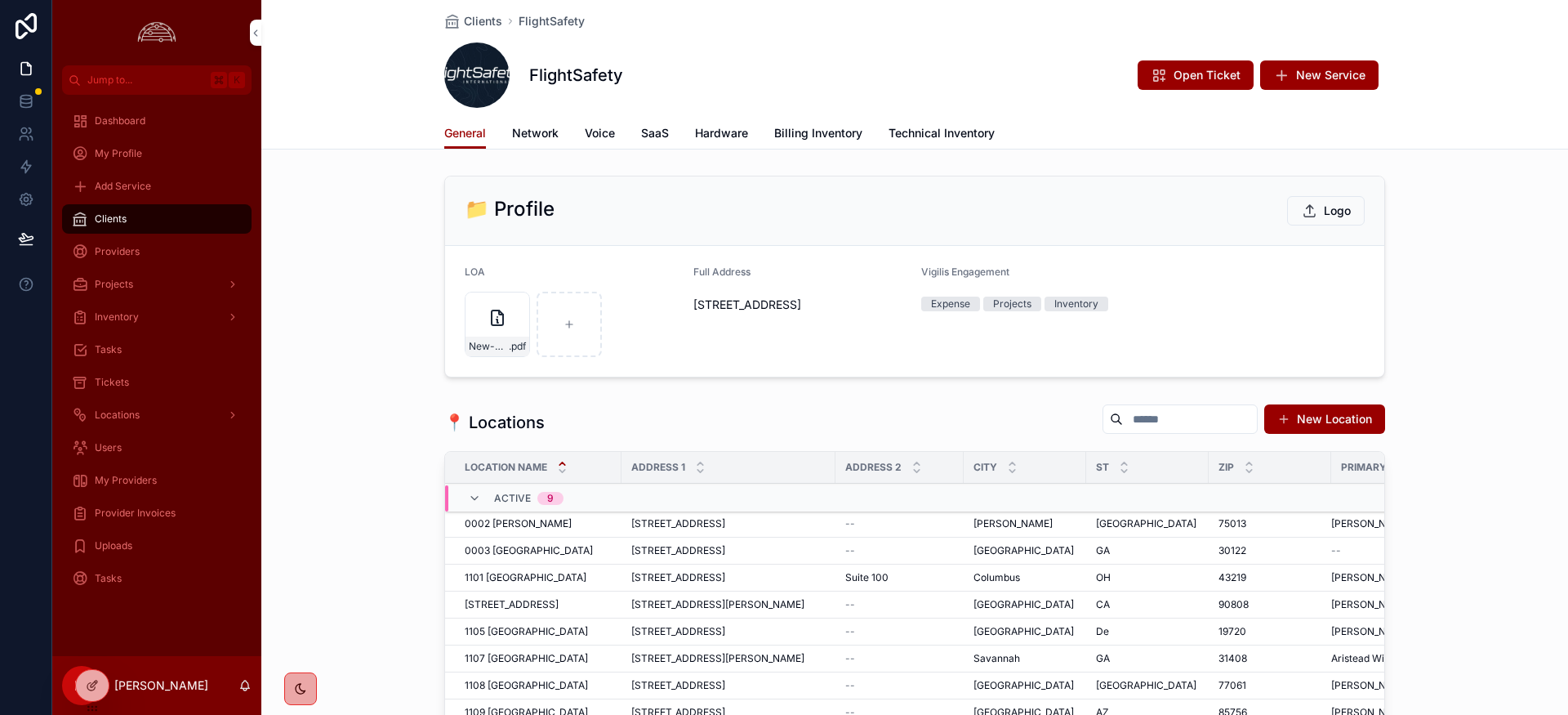
drag, startPoint x: 554, startPoint y: 134, endPoint x: 494, endPoint y: 155, distance: 63.6
click at [554, 134] on span "Network" at bounding box center [535, 133] width 46 height 16
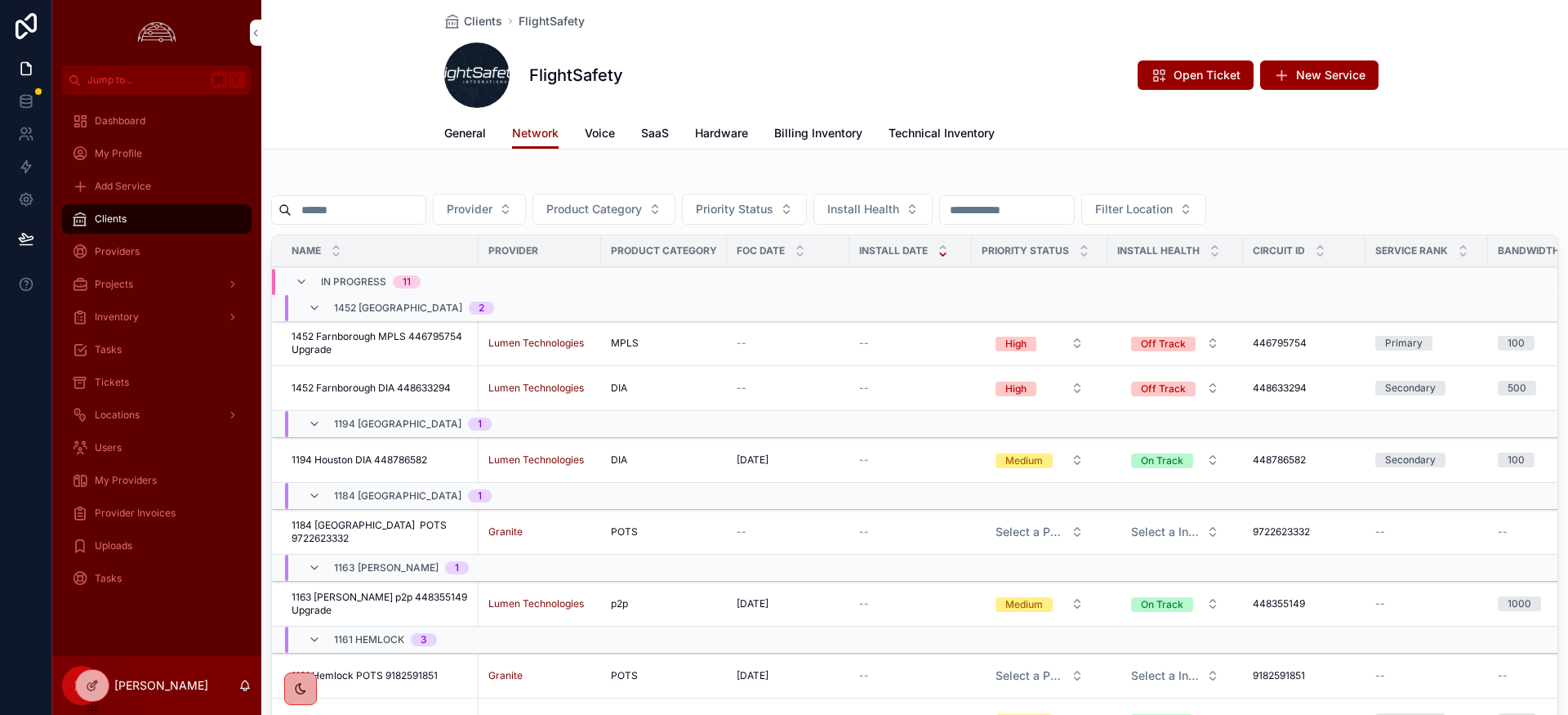
click at [362, 208] on input "scrollable content" at bounding box center [358, 210] width 133 height 23
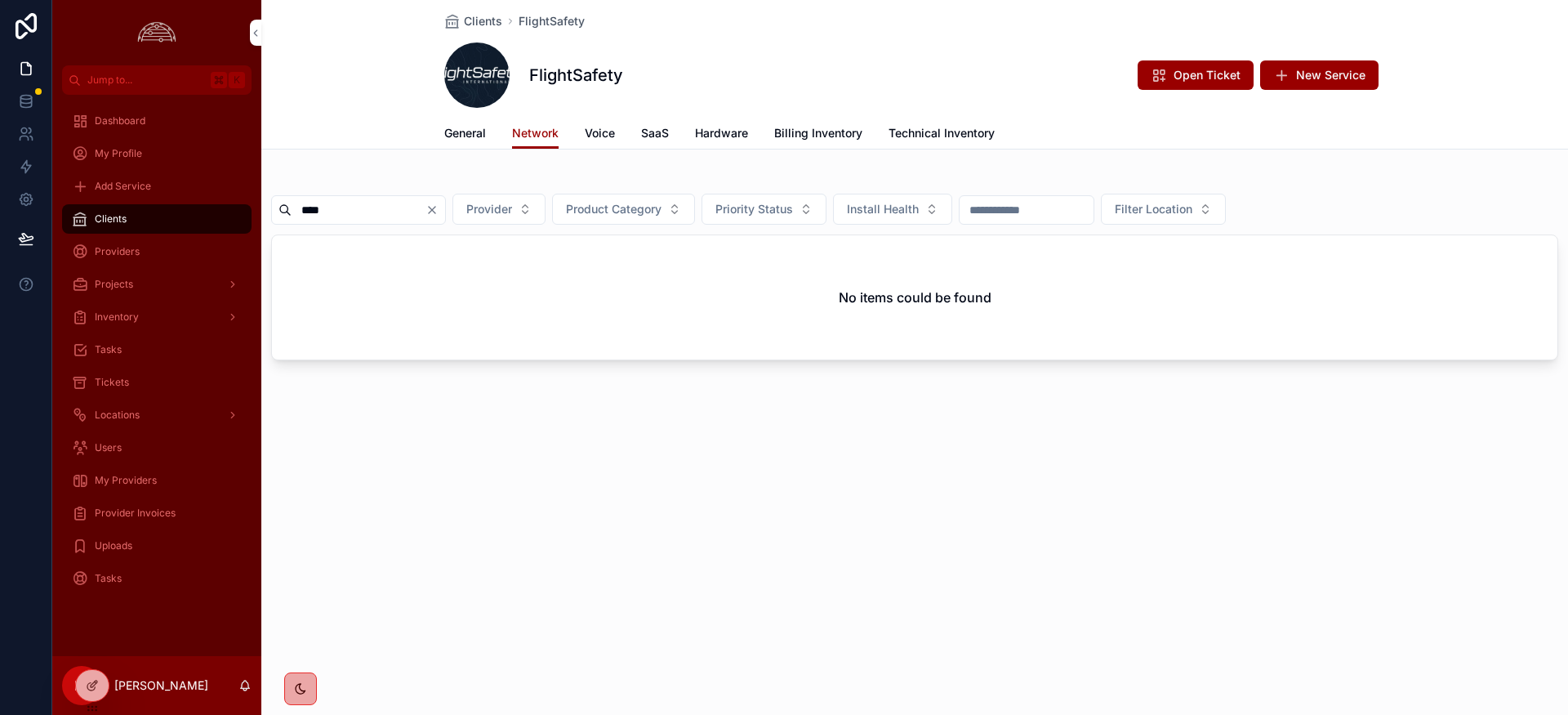
type input "****"
click at [593, 138] on span "Voice" at bounding box center [600, 133] width 30 height 16
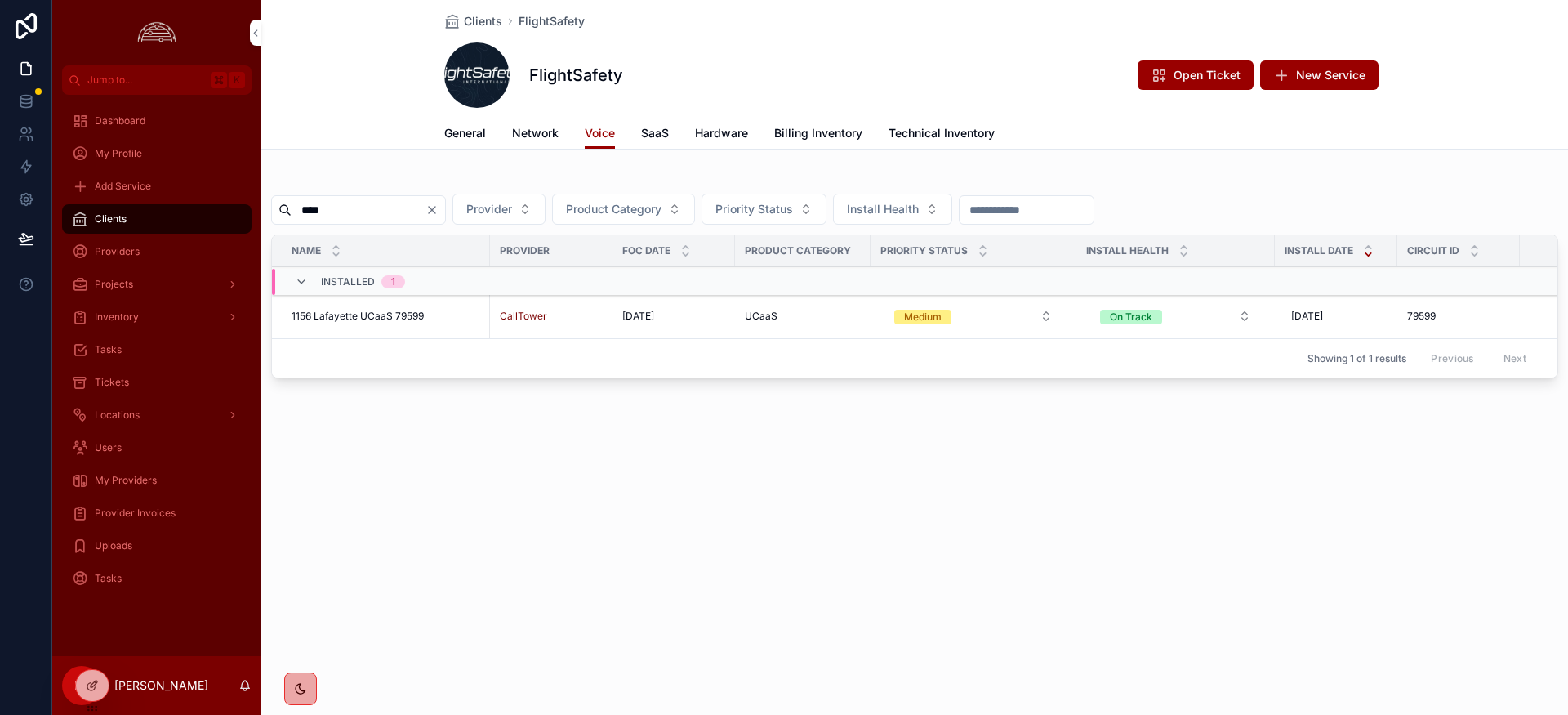
click at [655, 134] on span "SaaS" at bounding box center [655, 133] width 28 height 16
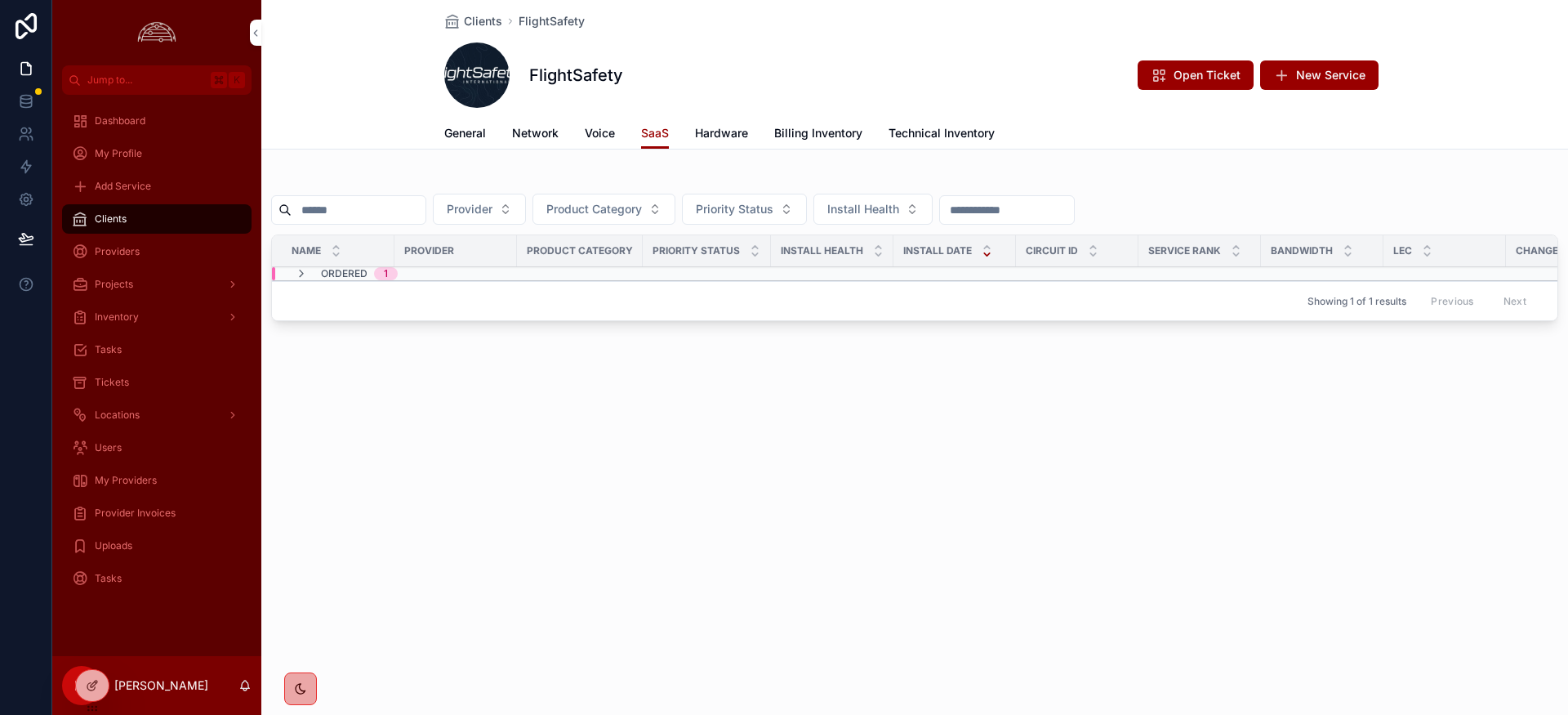
click at [800, 134] on span "Billing Inventory" at bounding box center [818, 133] width 88 height 16
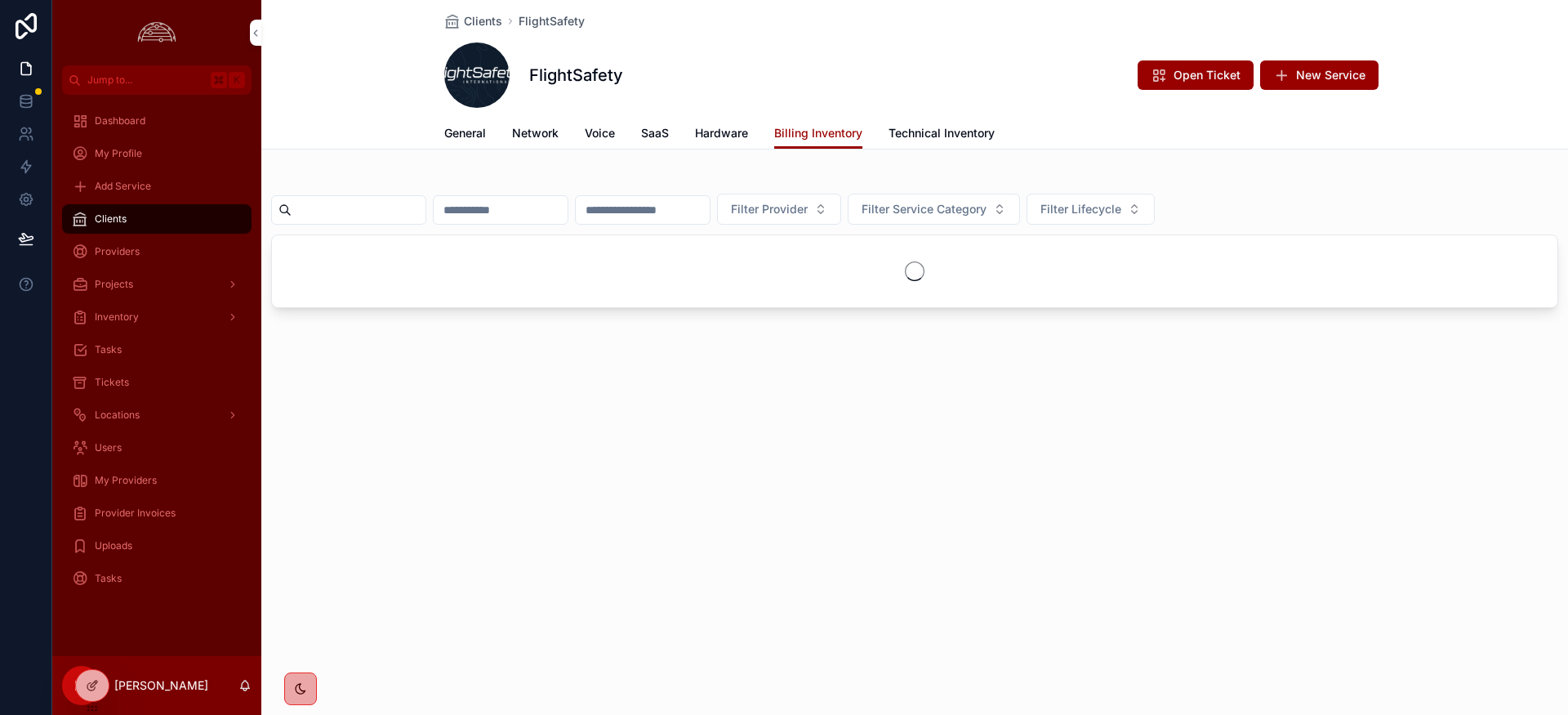
click at [724, 132] on span "Hardware" at bounding box center [722, 133] width 53 height 16
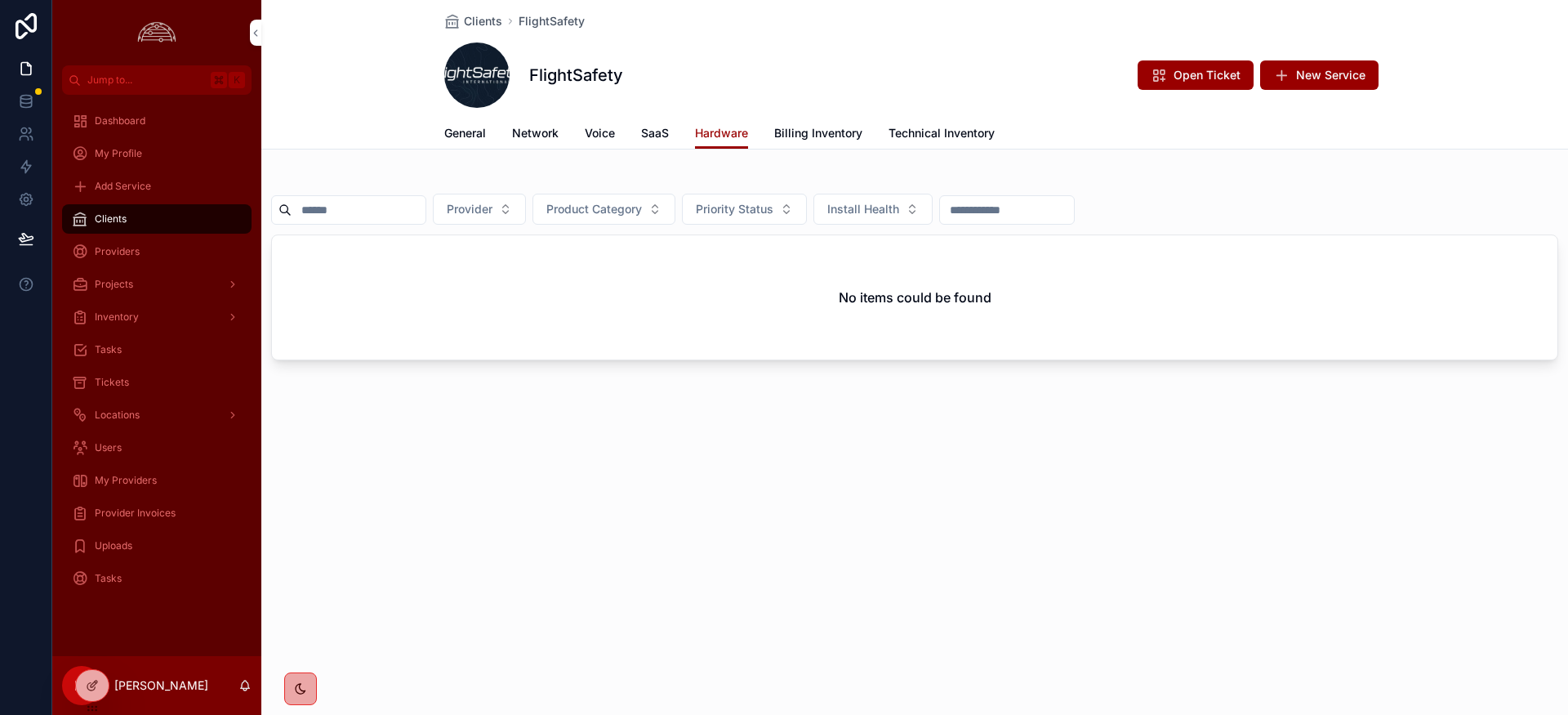
click at [660, 134] on span "SaaS" at bounding box center [655, 133] width 28 height 16
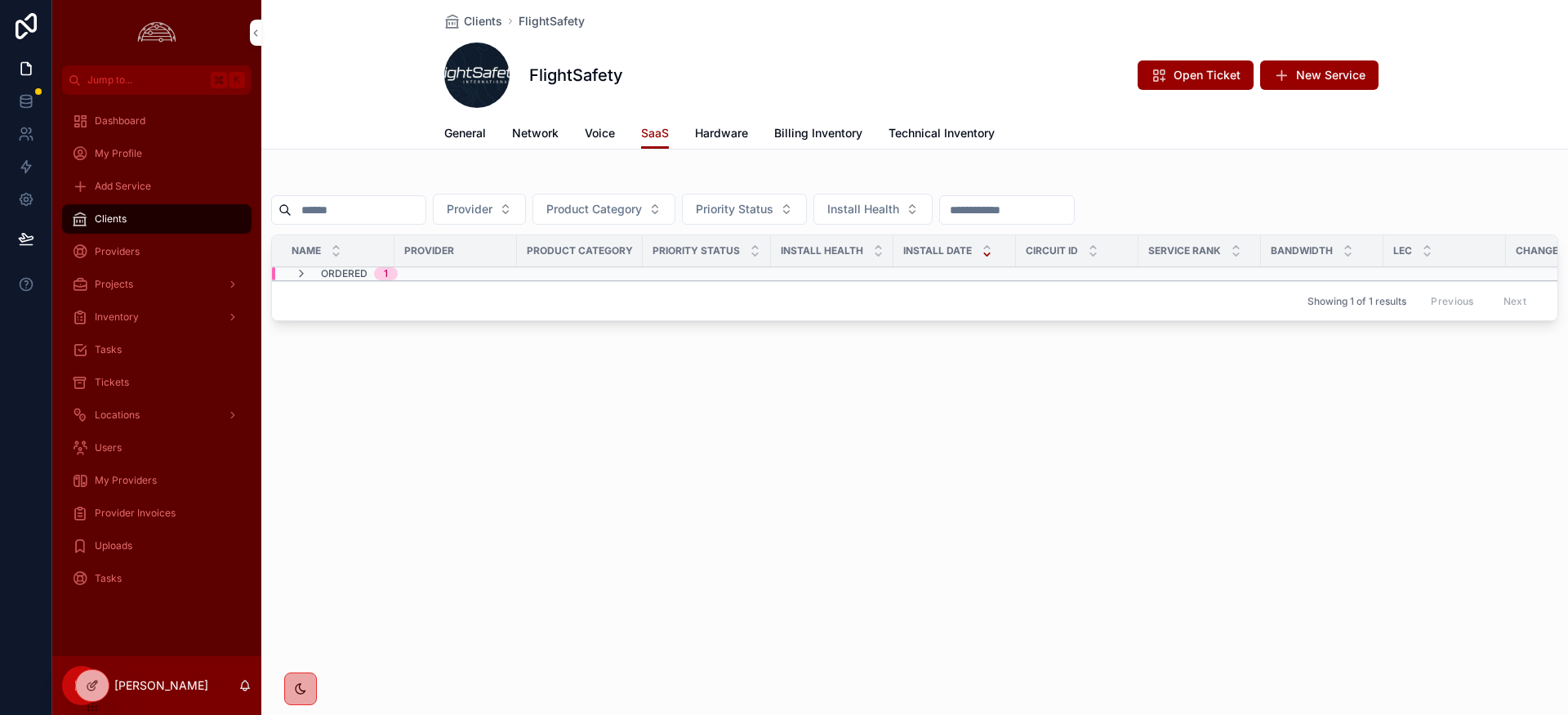
click at [344, 274] on span "Ordered" at bounding box center [344, 274] width 46 height 14
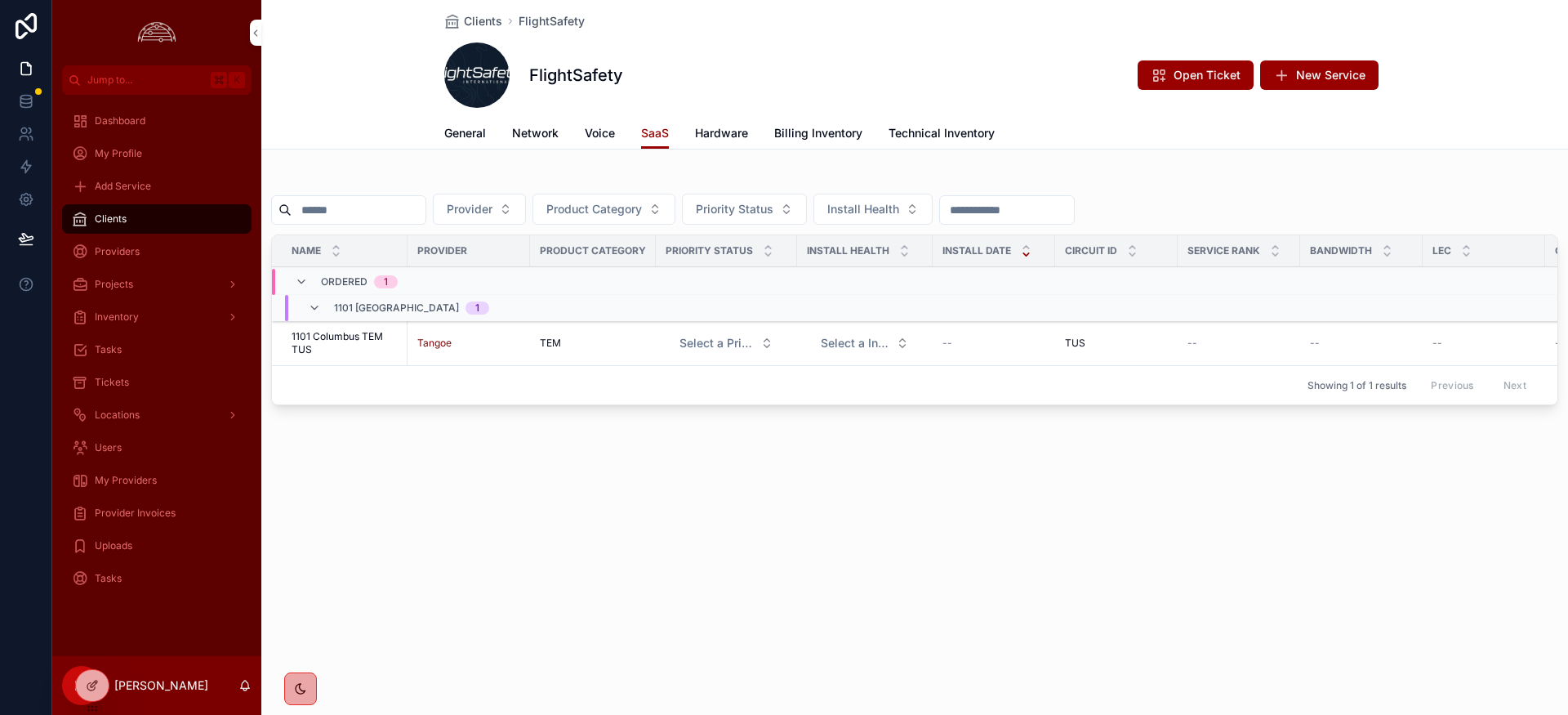
click at [354, 328] on td "1101 Columbus TEM TUS 1101 Columbus TEM TUS" at bounding box center [340, 343] width 135 height 45
click at [355, 334] on span "1101 Columbus TEM TUS" at bounding box center [344, 343] width 106 height 26
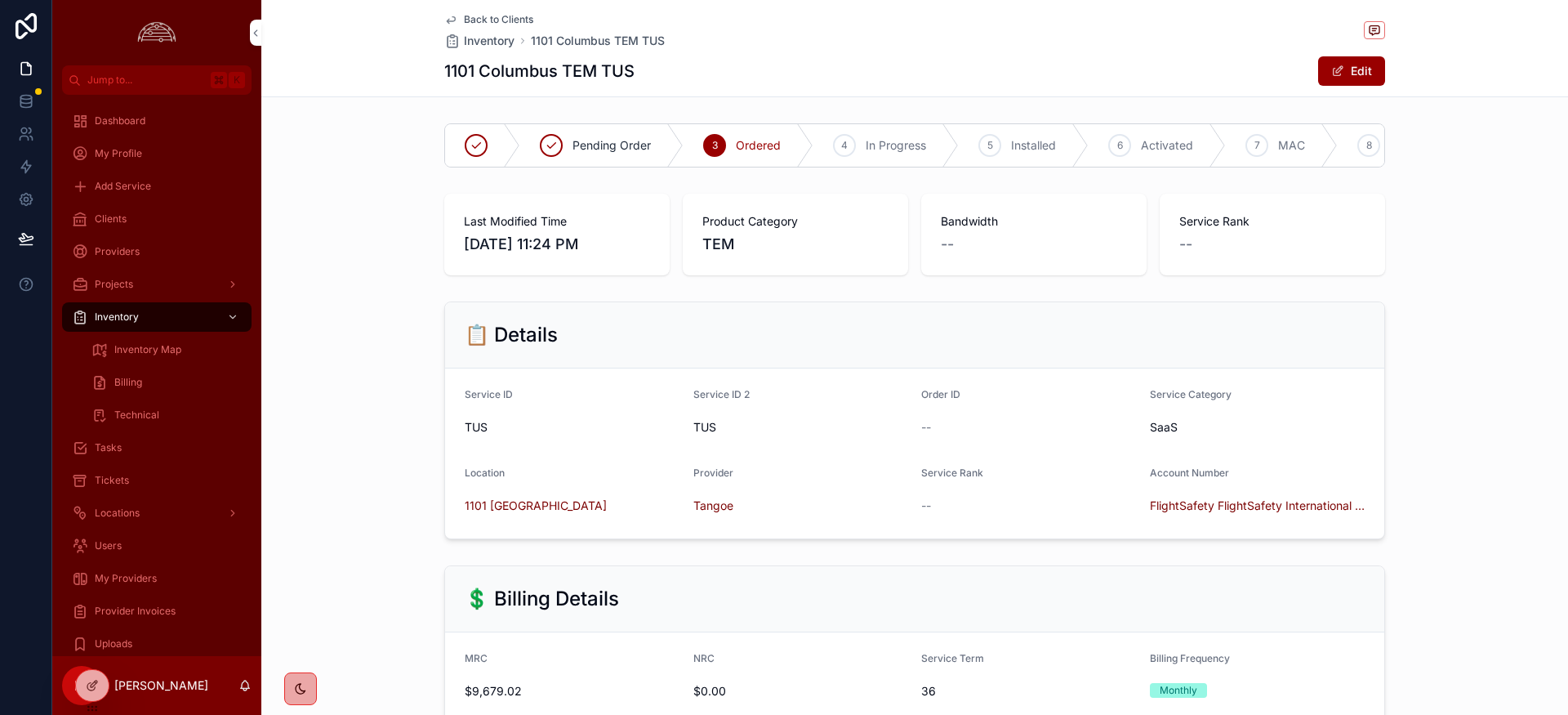
scroll to position [3, 0]
click at [505, 20] on span "Back to Clients" at bounding box center [499, 20] width 70 height 14
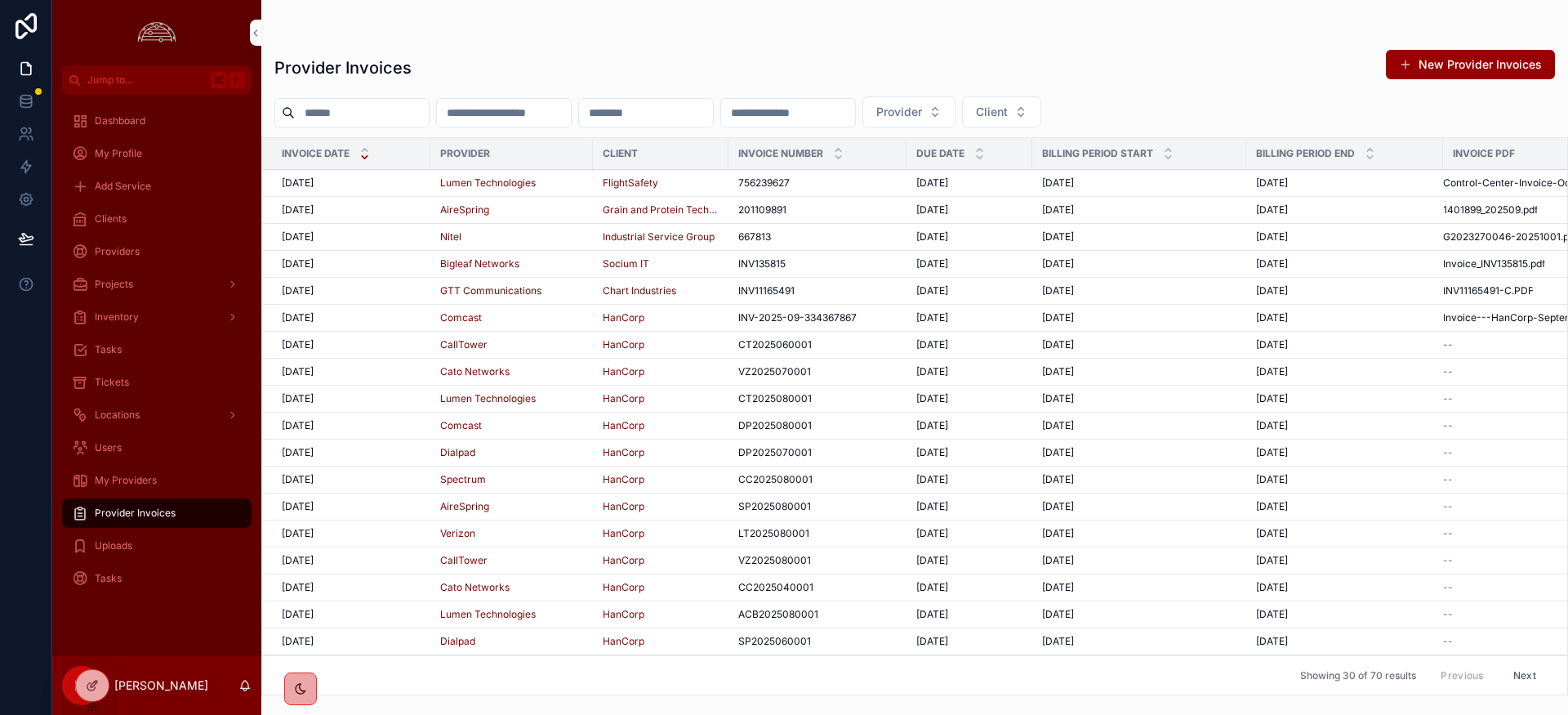
click at [313, 185] on span "[DATE]" at bounding box center [297, 183] width 32 height 14
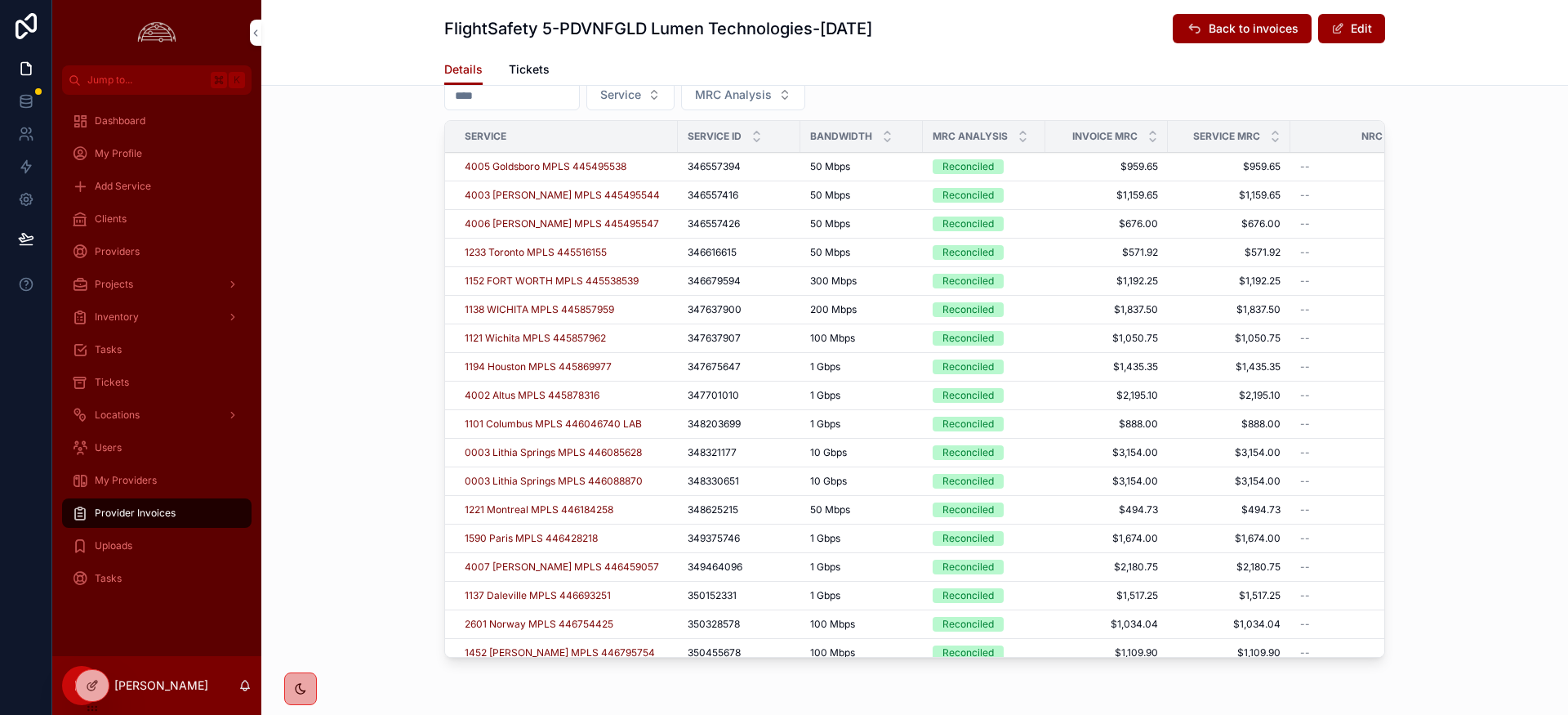
scroll to position [677, 0]
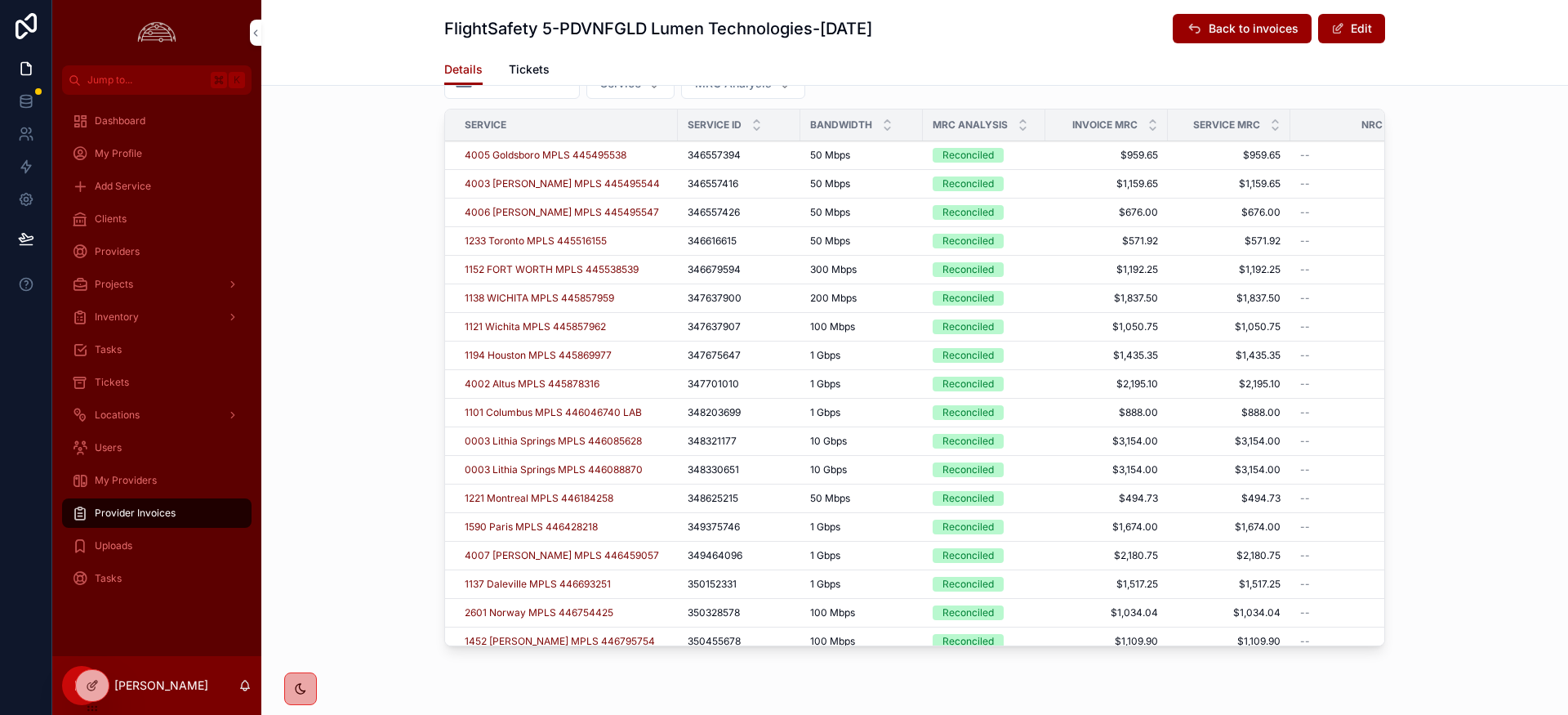
click at [1023, 123] on icon "scrollable content" at bounding box center [1022, 121] width 11 height 11
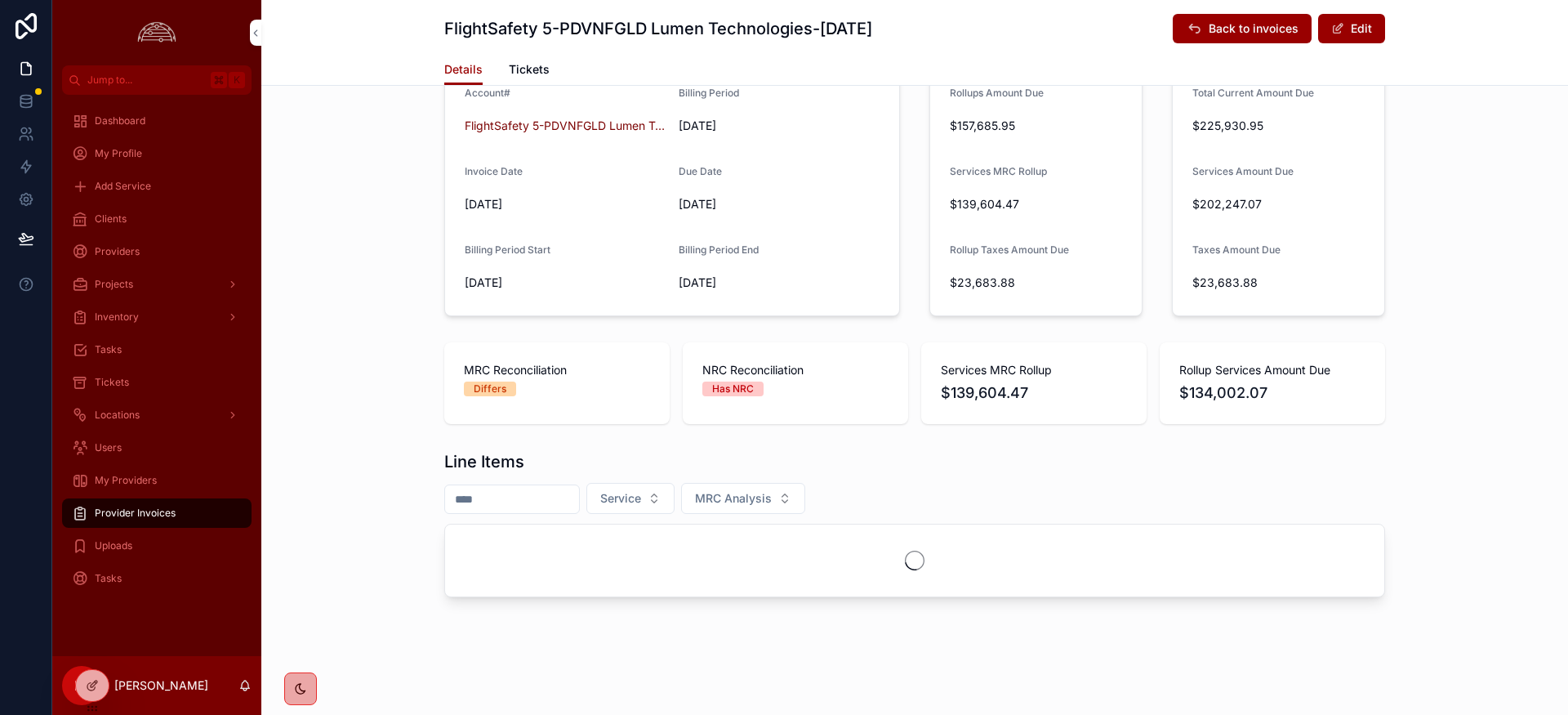
scroll to position [677, 0]
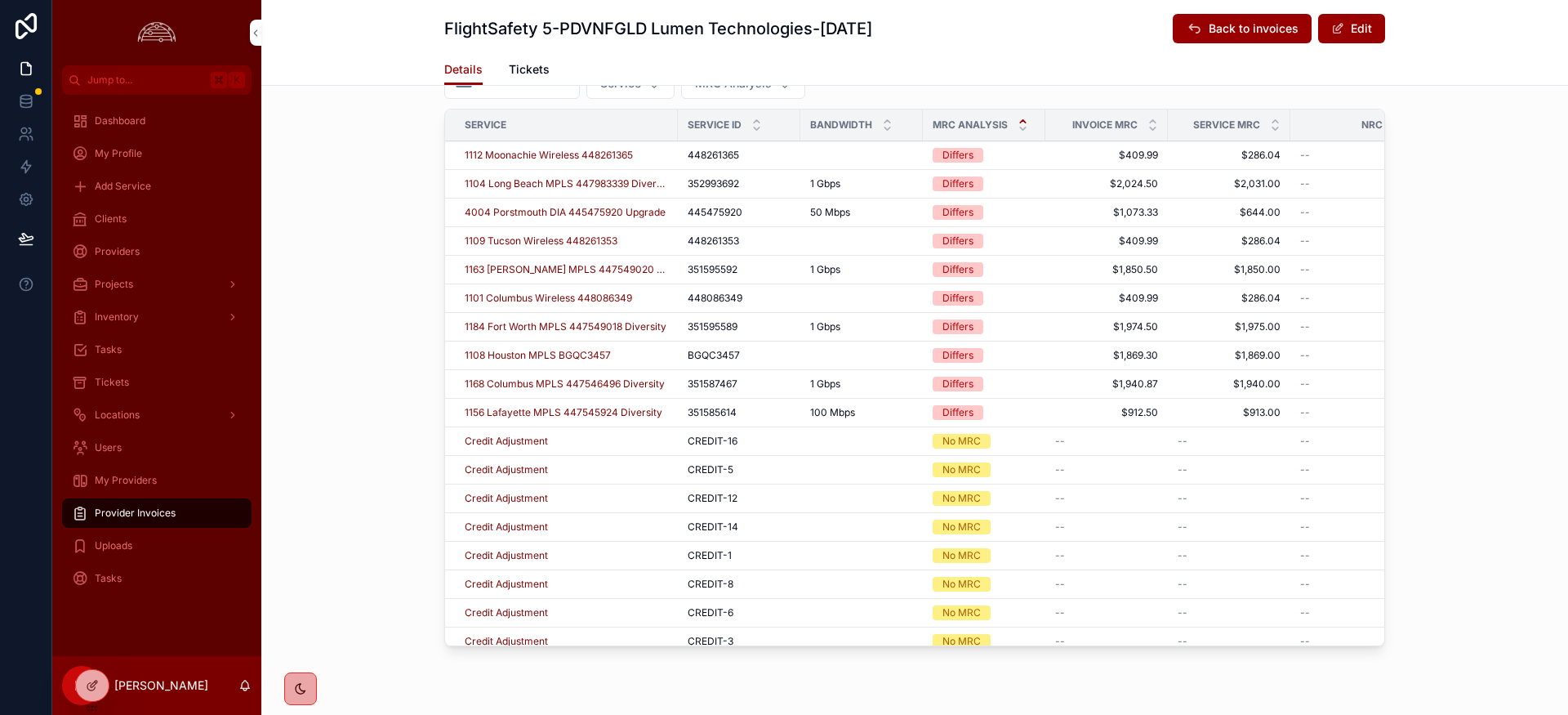
click at [120, 215] on span "Clients" at bounding box center [110, 220] width 32 height 14
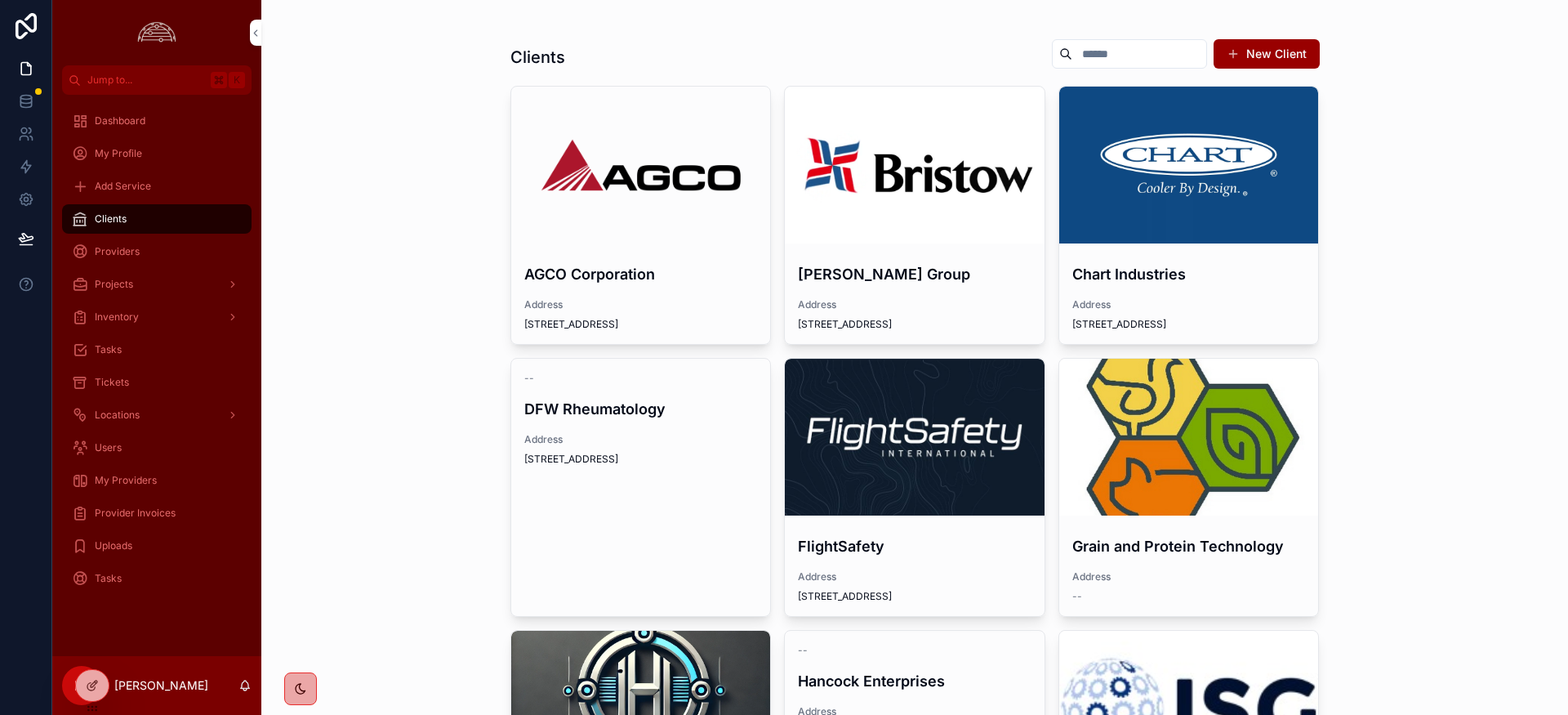
scroll to position [10, 0]
click at [0, 0] on div "scrollable content" at bounding box center [0, 0] width 0 height 0
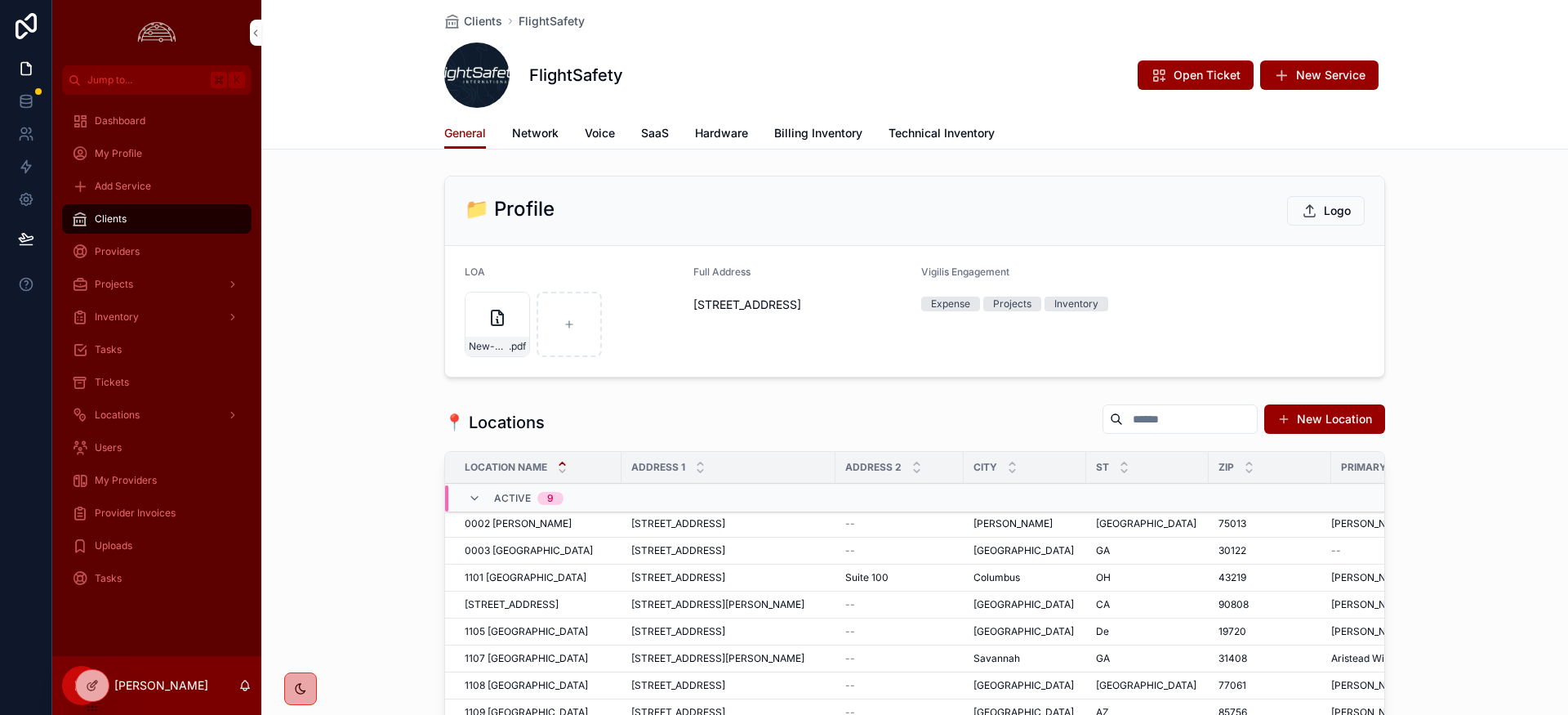
click at [544, 140] on span "Network" at bounding box center [535, 133] width 46 height 16
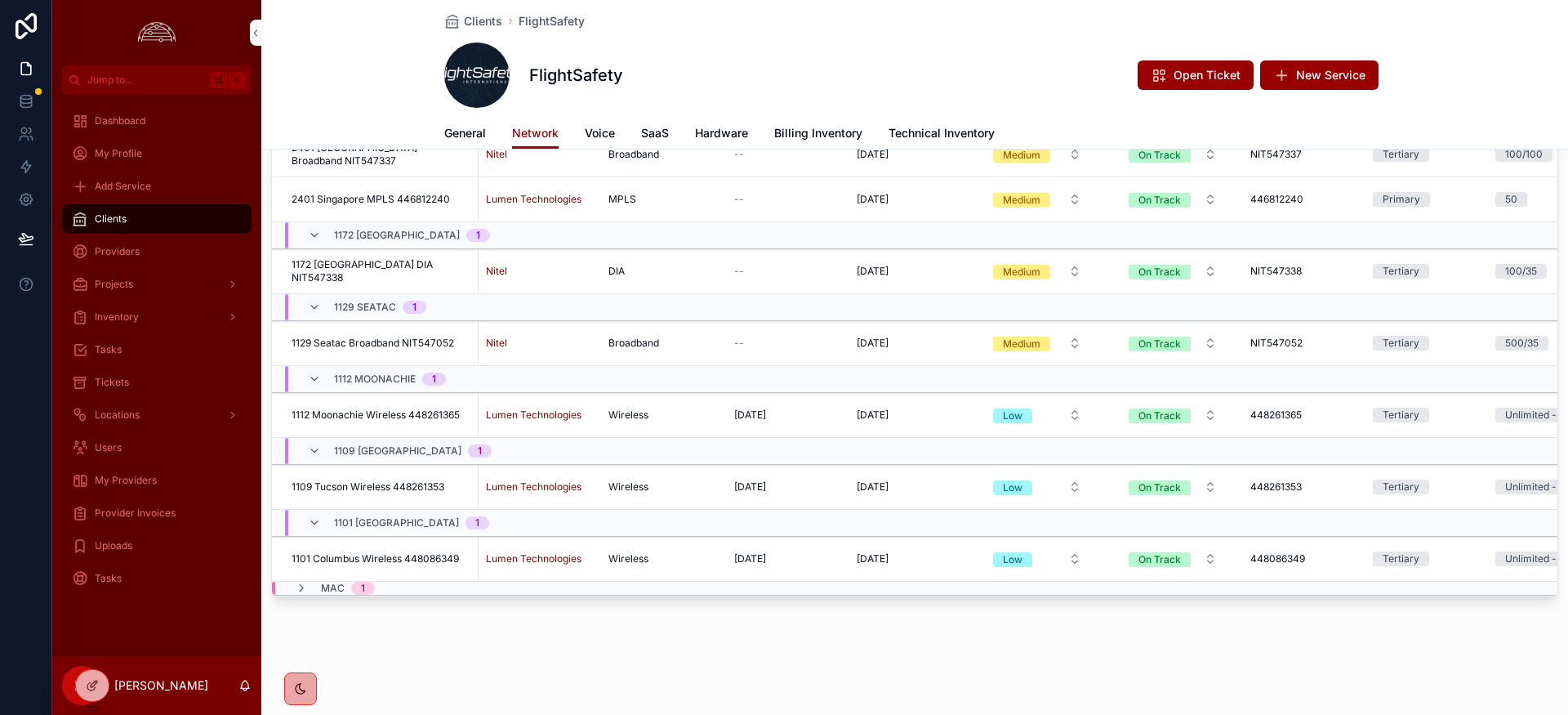
scroll to position [174, 0]
click at [304, 586] on icon "scrollable content" at bounding box center [302, 589] width 14 height 14
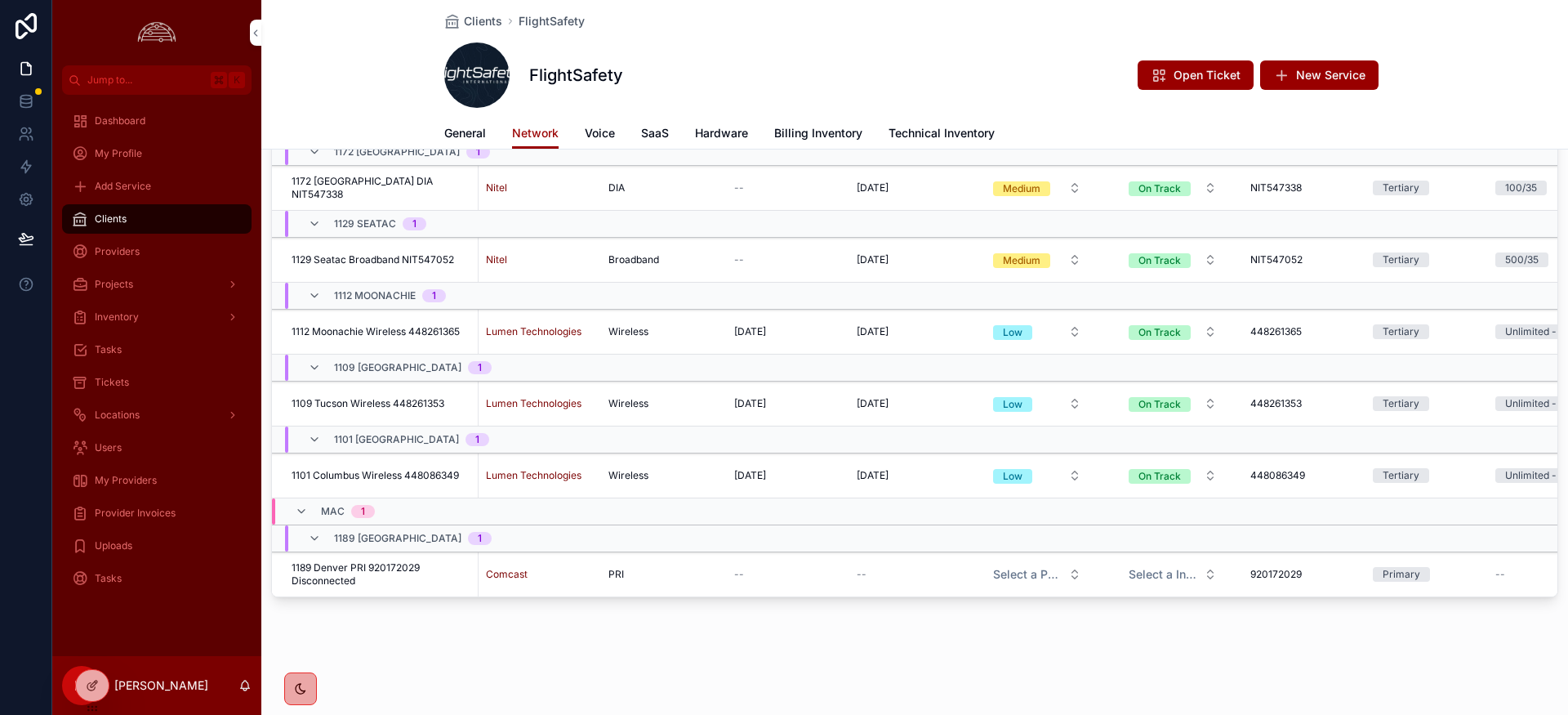
scroll to position [0, 3]
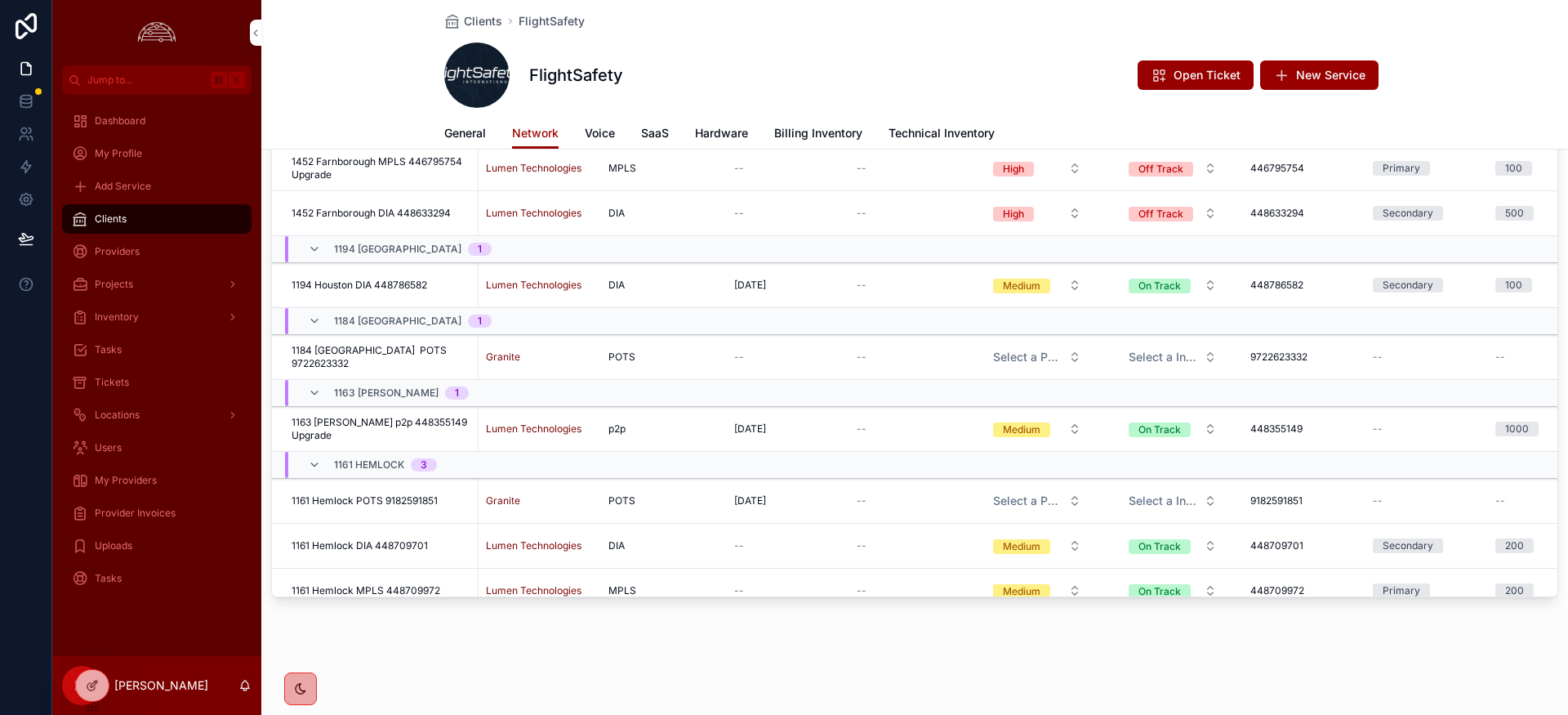
click at [606, 130] on span "Voice" at bounding box center [600, 133] width 30 height 16
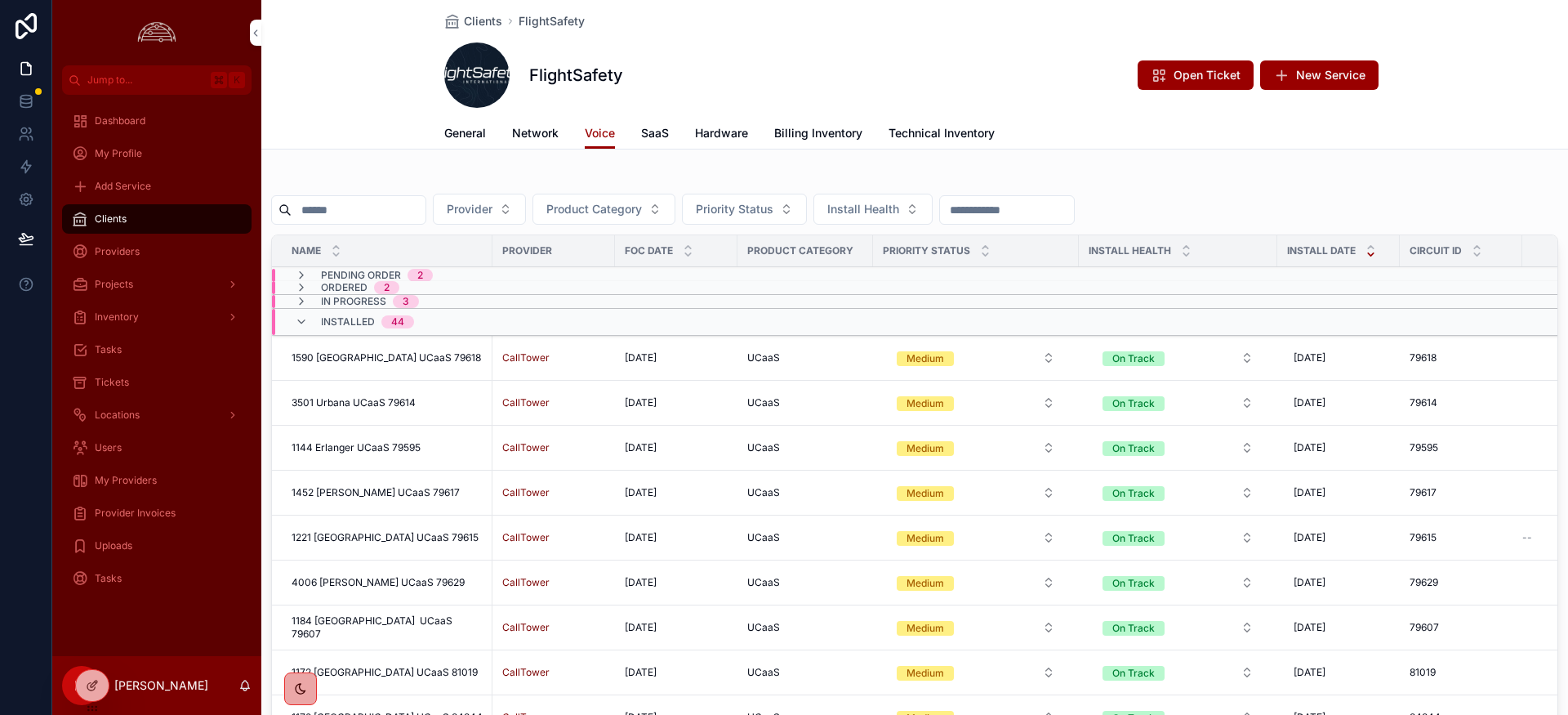
click at [814, 135] on span "Billing Inventory" at bounding box center [818, 133] width 88 height 16
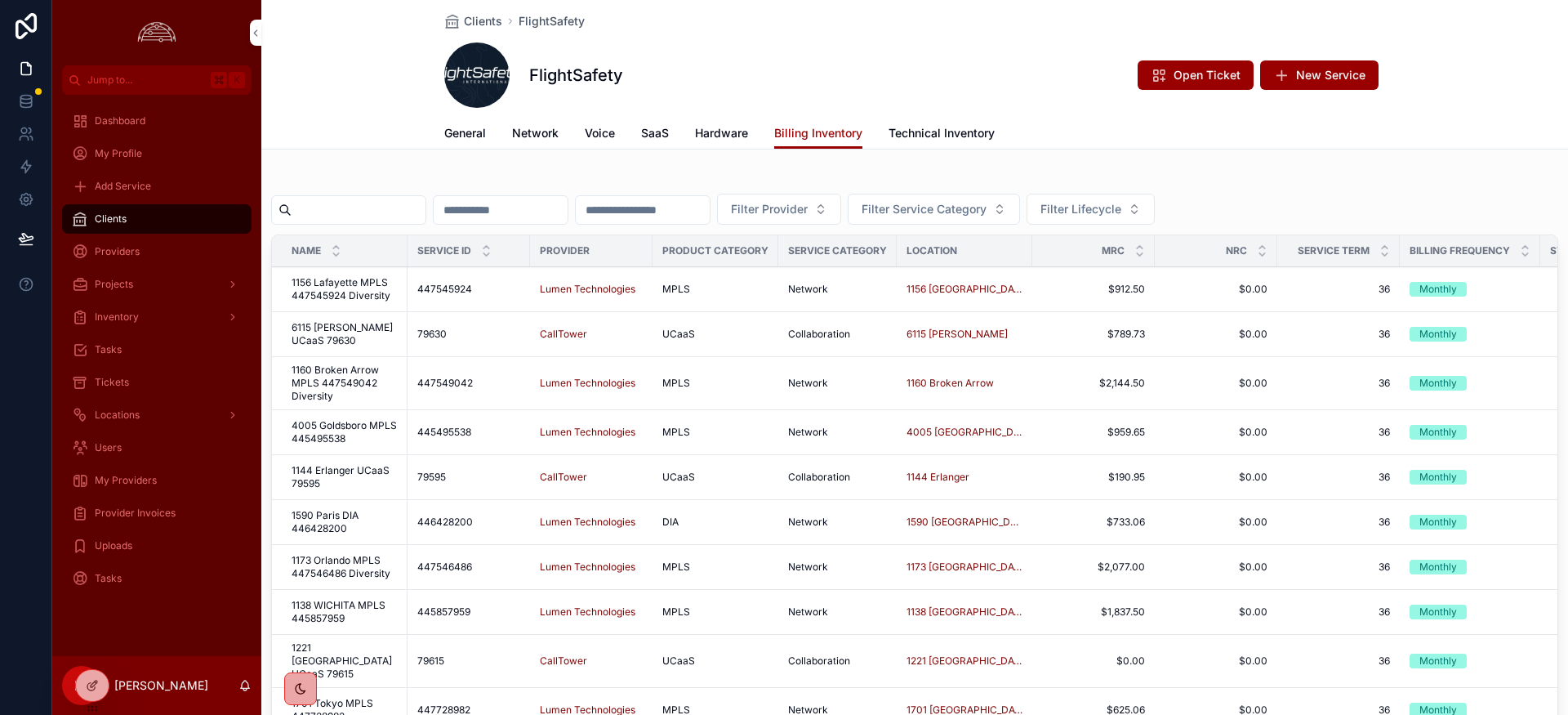
click at [412, 214] on input "scrollable content" at bounding box center [358, 210] width 133 height 23
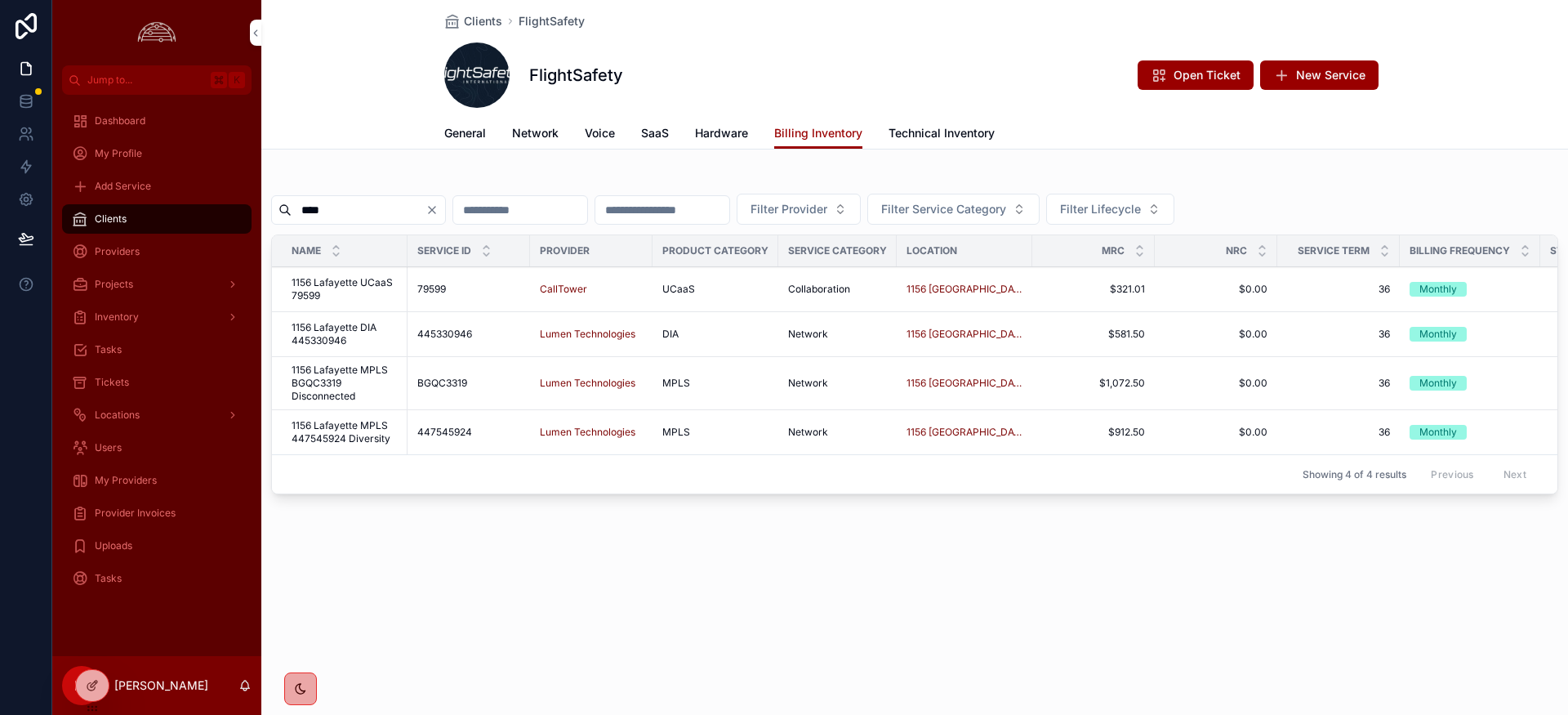
type input "****"
click at [349, 425] on span "1156 Lafayette MPLS 447545924 Diversity" at bounding box center [344, 432] width 106 height 26
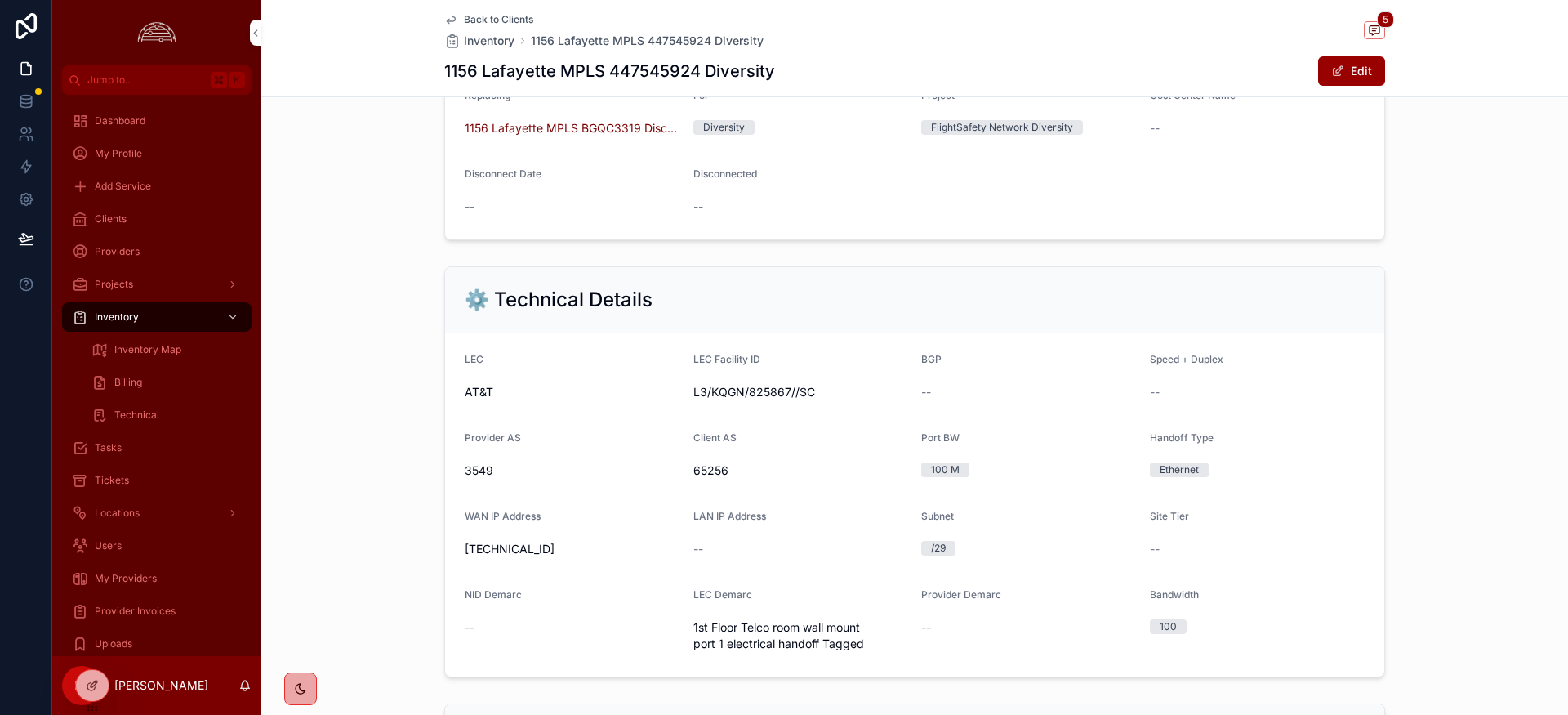
scroll to position [456, 0]
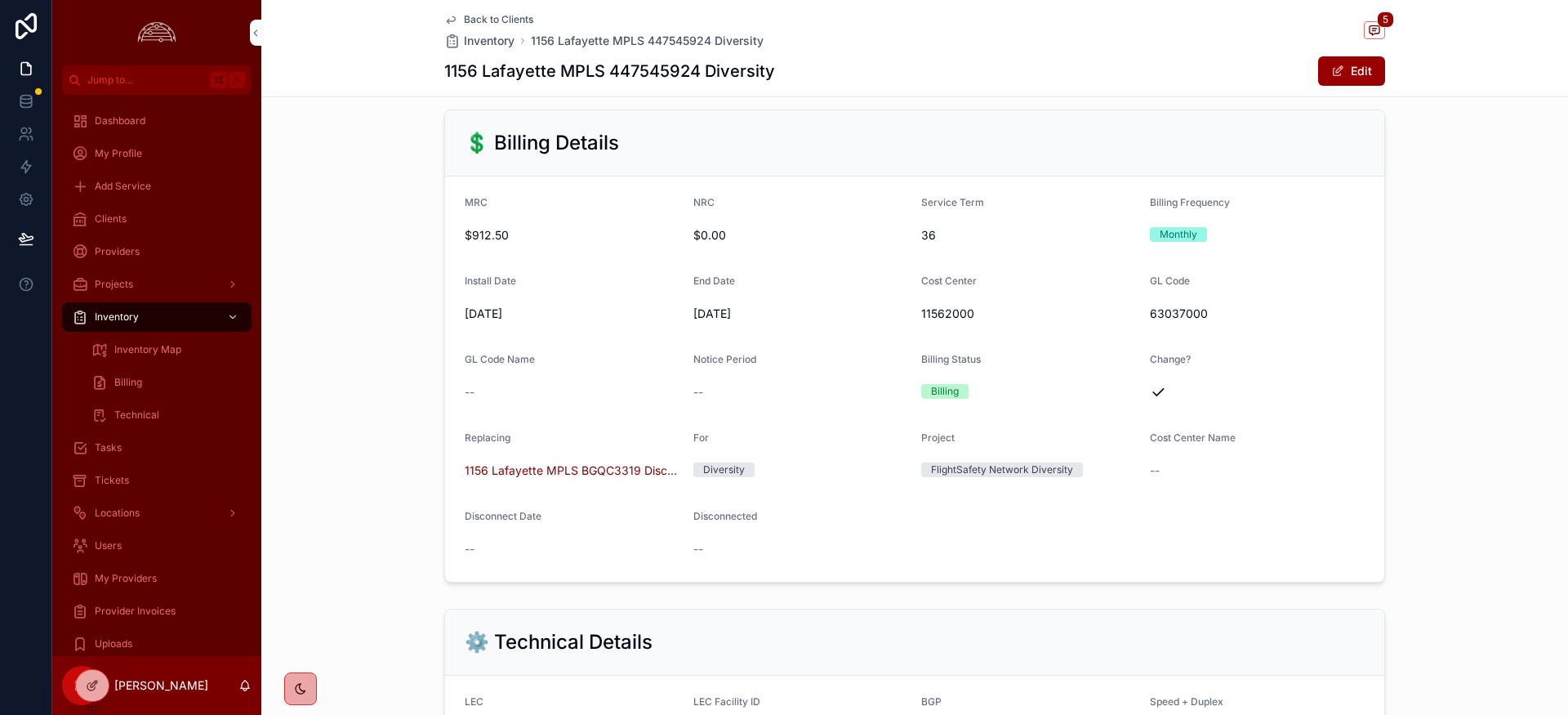
click at [157, 488] on div "Tickets" at bounding box center [157, 480] width 170 height 26
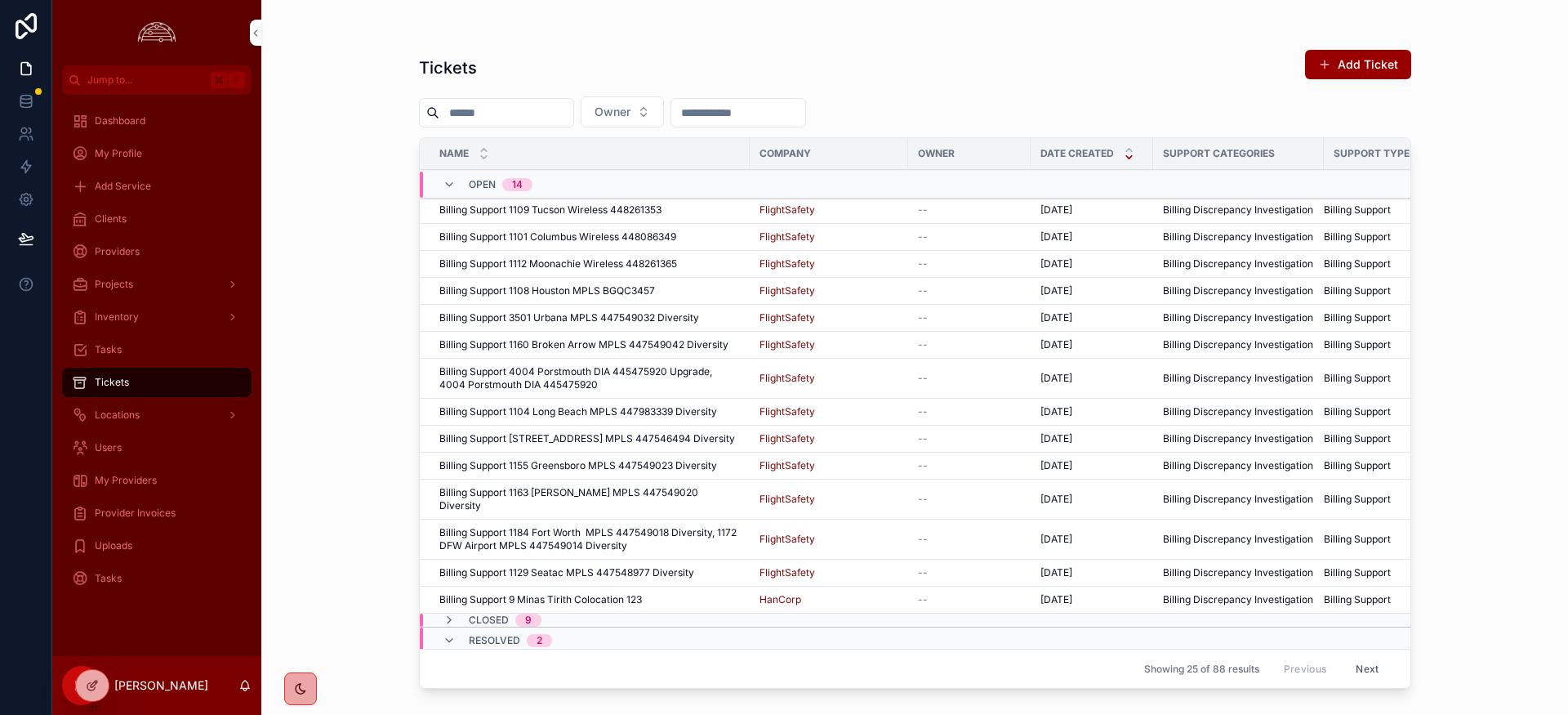
click at [155, 484] on span "My Providers" at bounding box center [126, 481] width 62 height 14
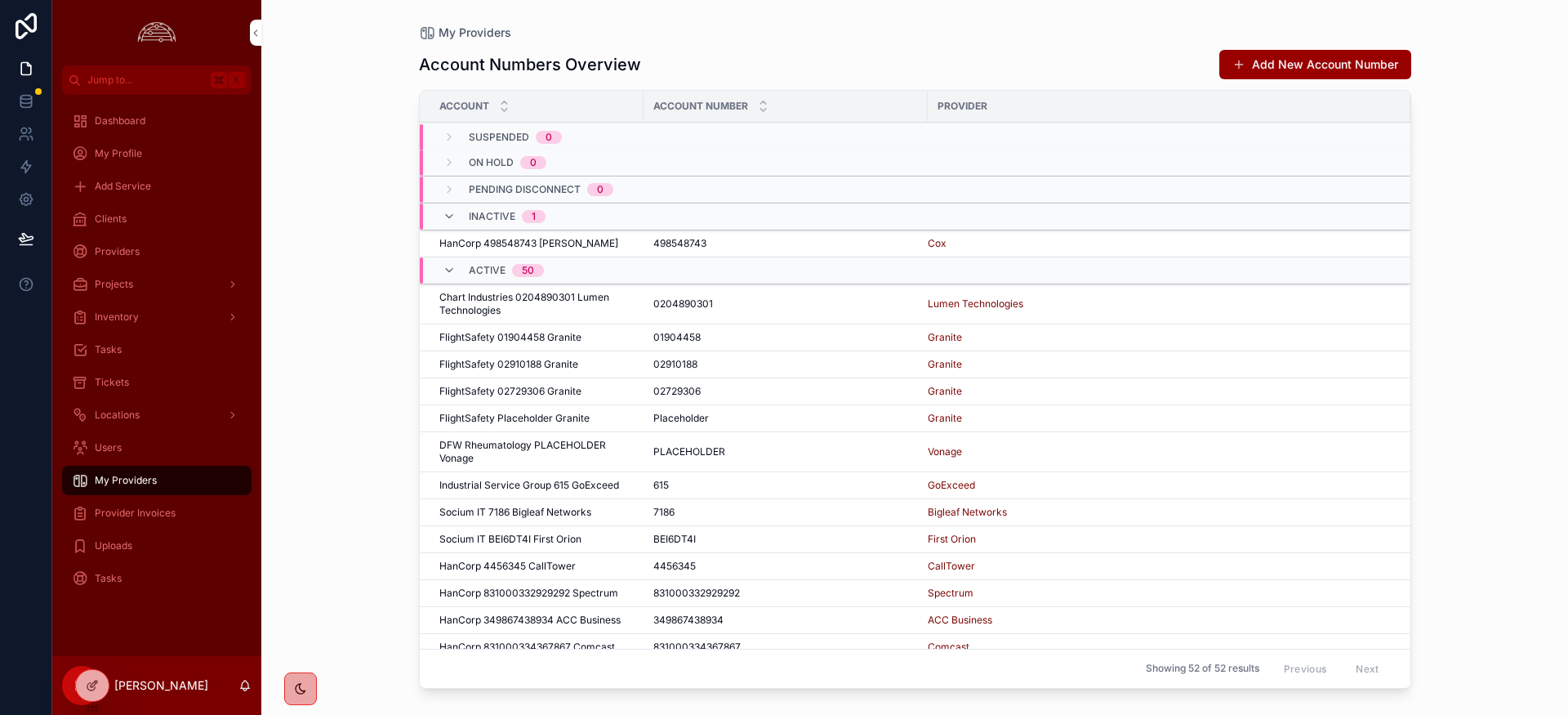
click at [106, 510] on span "Provider Invoices" at bounding box center [135, 514] width 81 height 14
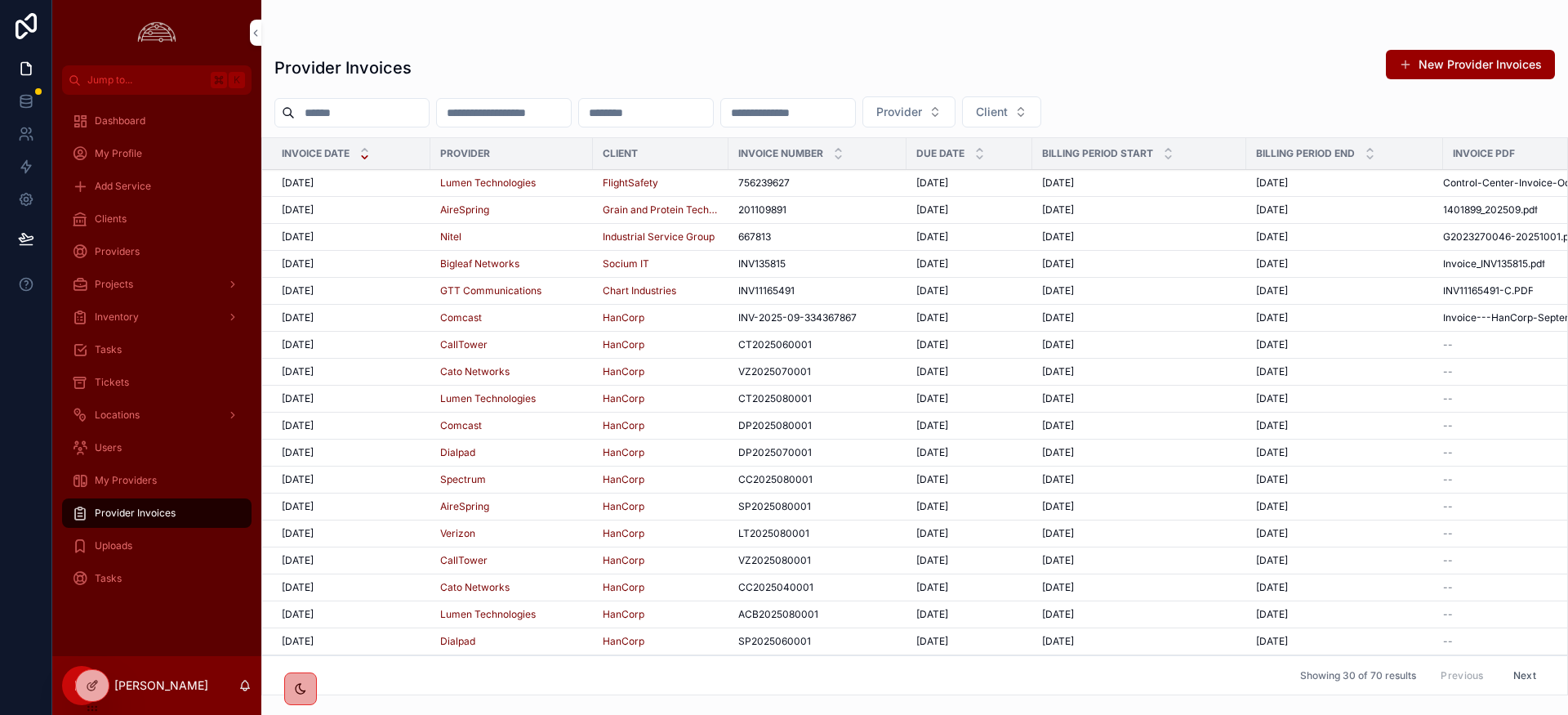
click at [313, 178] on span "[DATE]" at bounding box center [297, 183] width 32 height 14
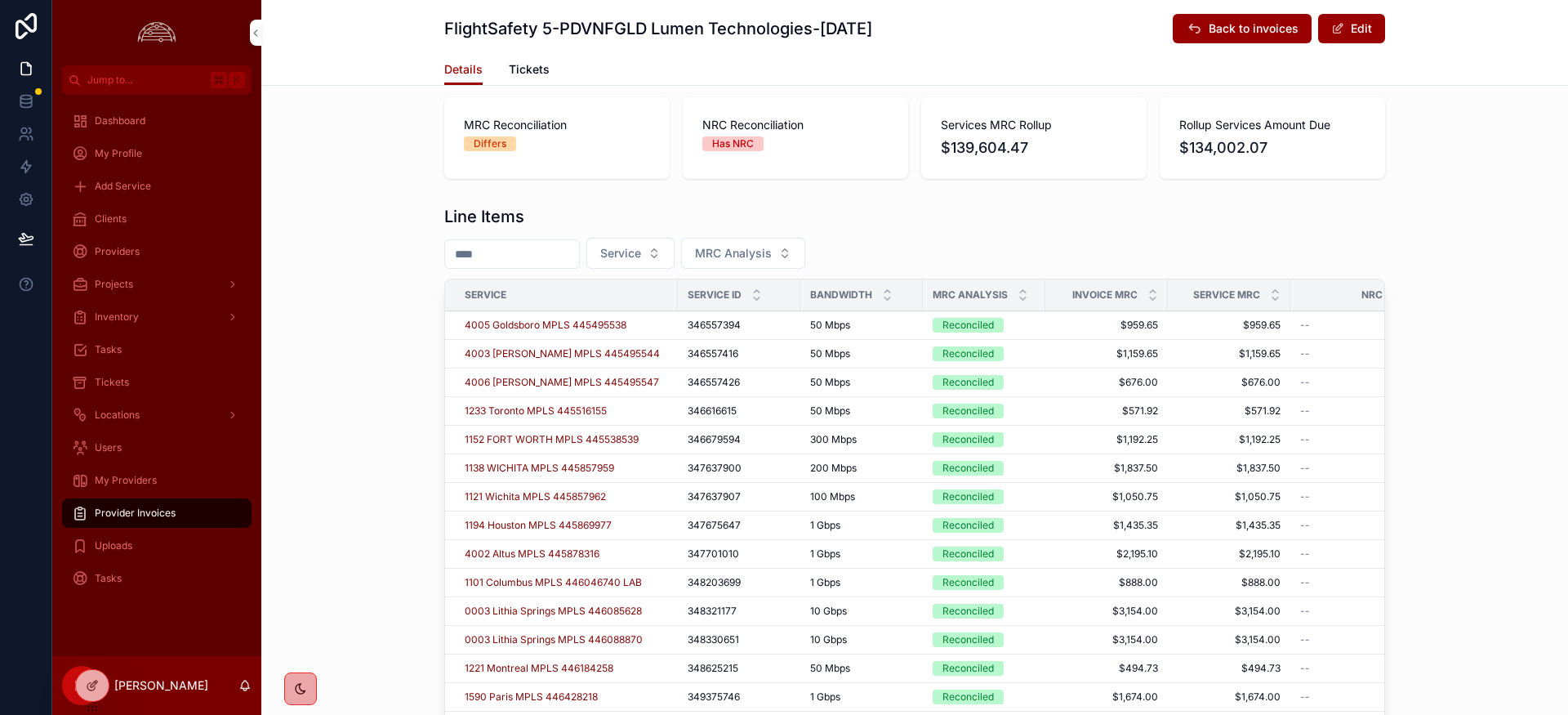
scroll to position [515, 0]
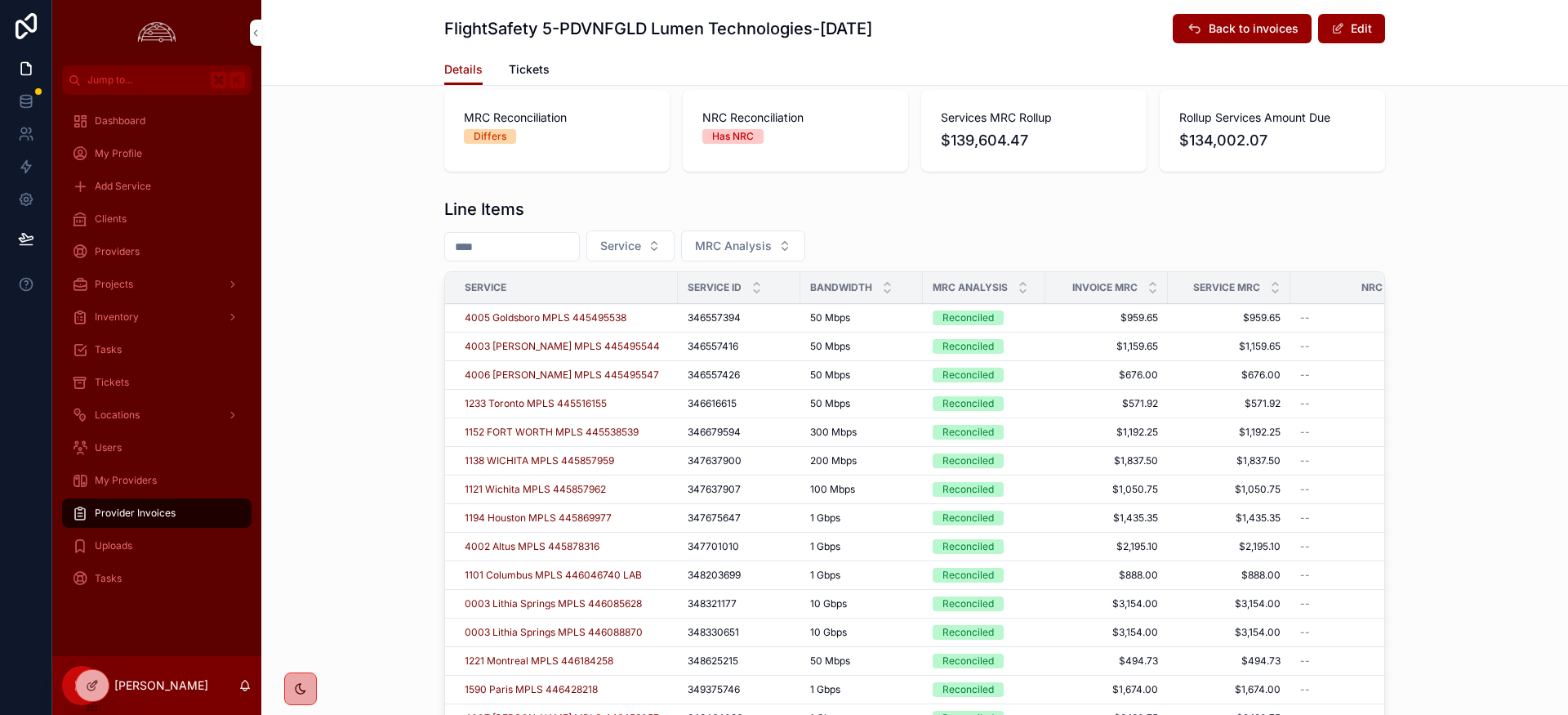
click at [1023, 284] on icon "scrollable content" at bounding box center [1023, 283] width 6 height 3
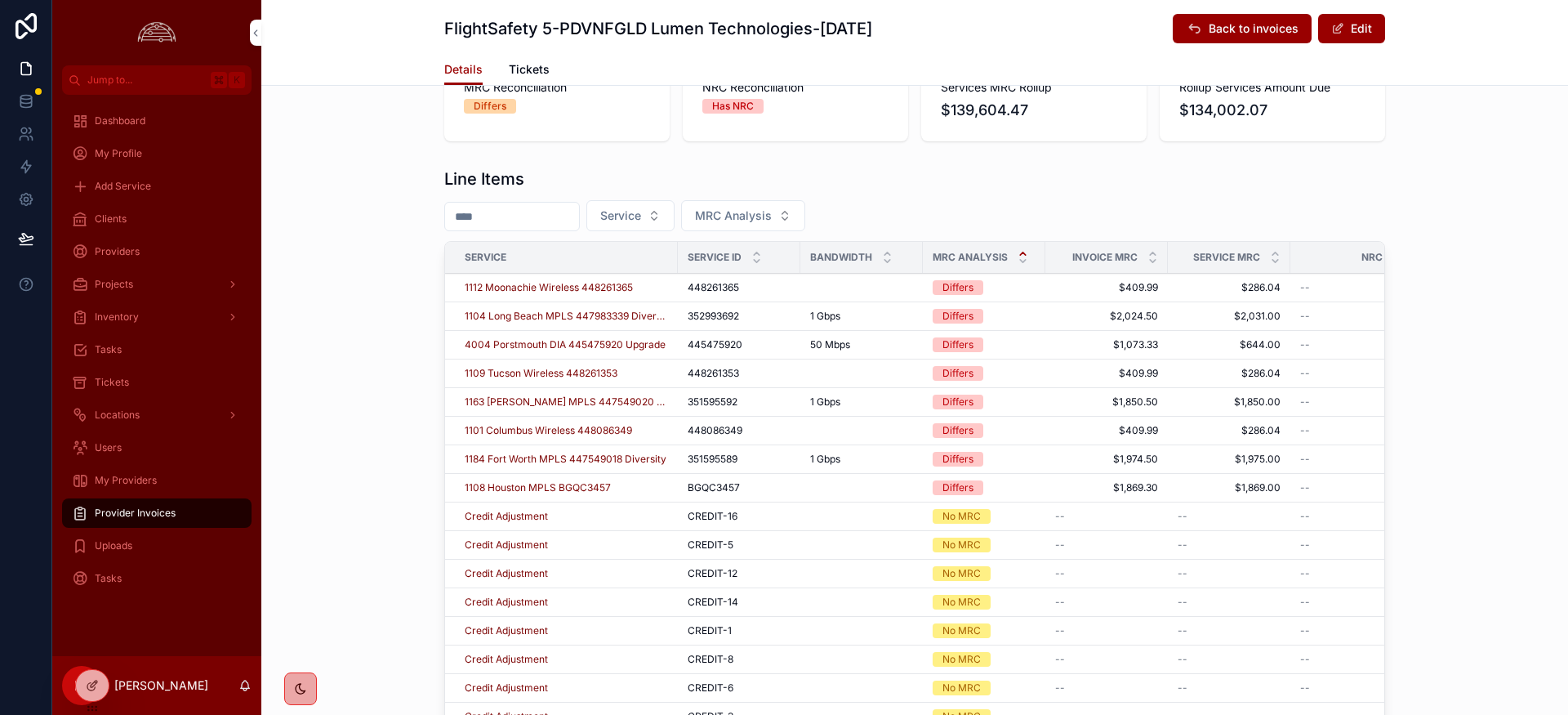
scroll to position [544, 0]
click at [563, 404] on span "1163 Hazelwood MPLS 447549020 Diversity" at bounding box center [566, 403] width 203 height 14
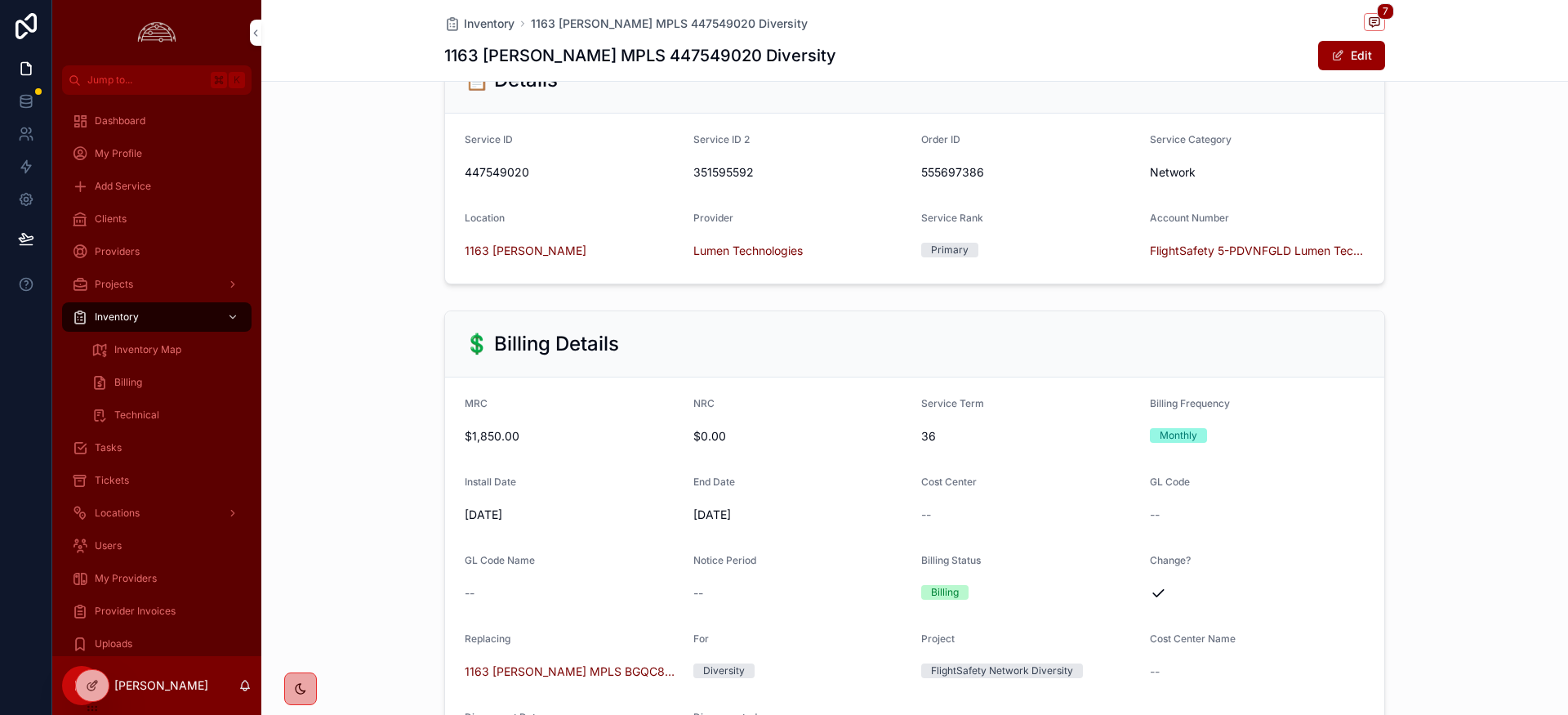
scroll to position [269, 0]
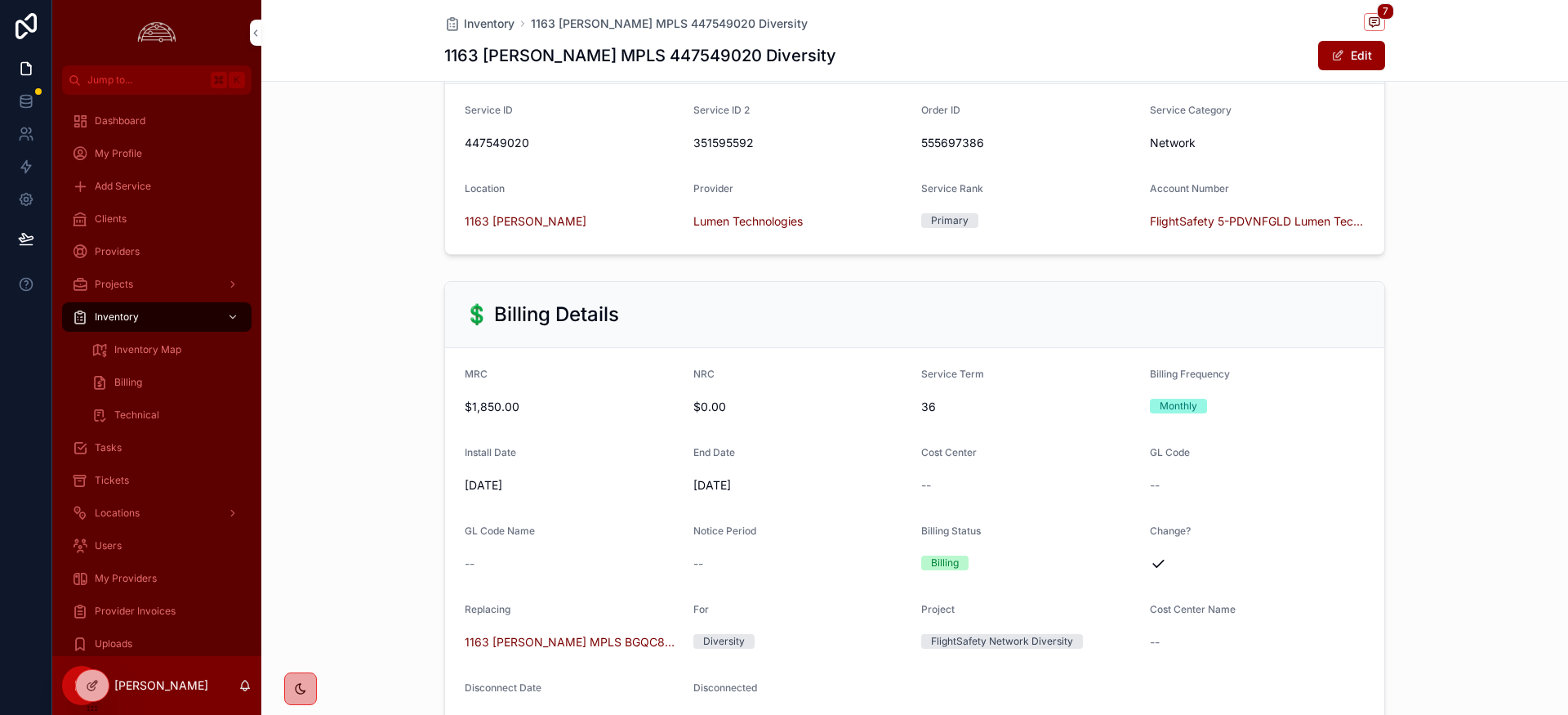
click at [1346, 46] on button "Edit" at bounding box center [1351, 55] width 67 height 29
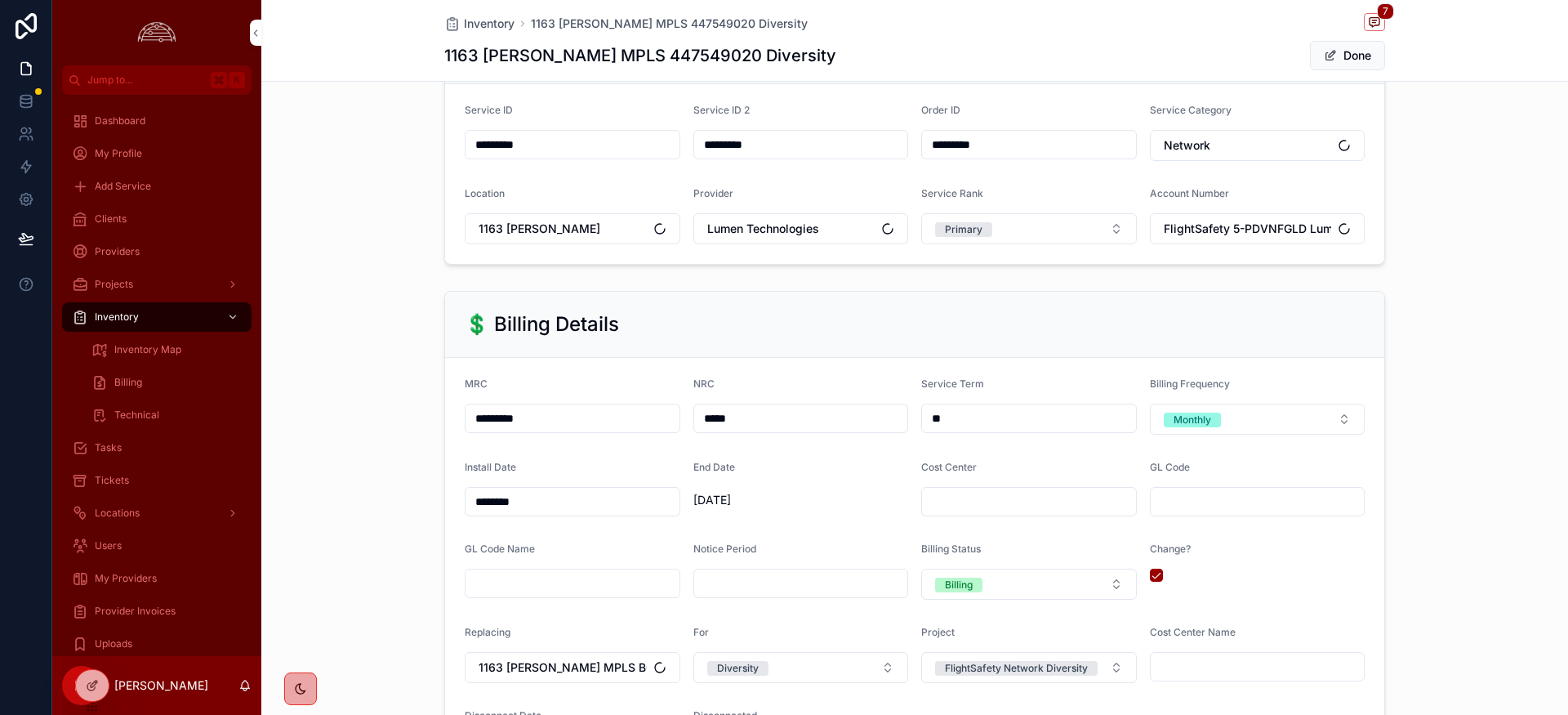
click at [523, 419] on input "*********" at bounding box center [572, 419] width 214 height 23
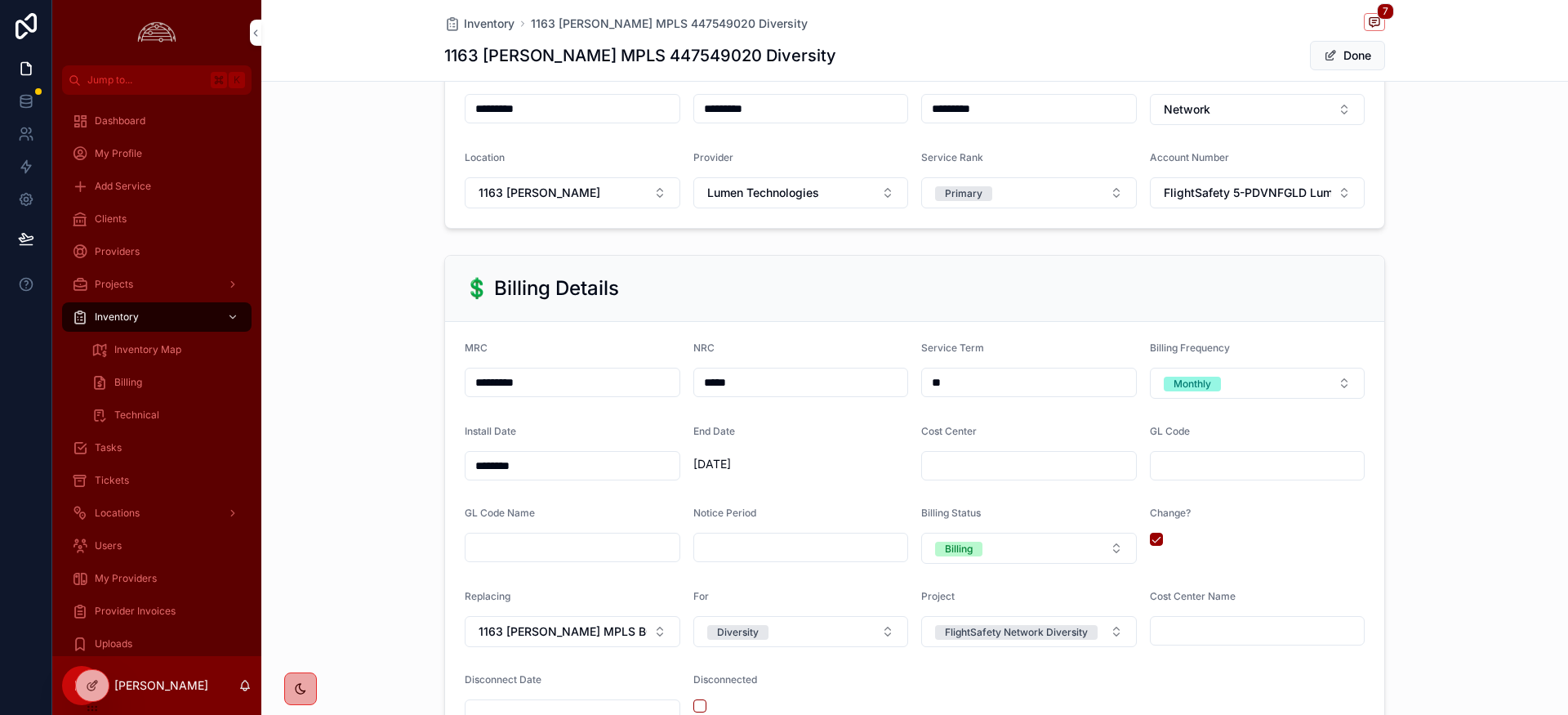
scroll to position [304, 0]
type input "*********"
click at [1359, 56] on button "Done" at bounding box center [1347, 55] width 75 height 29
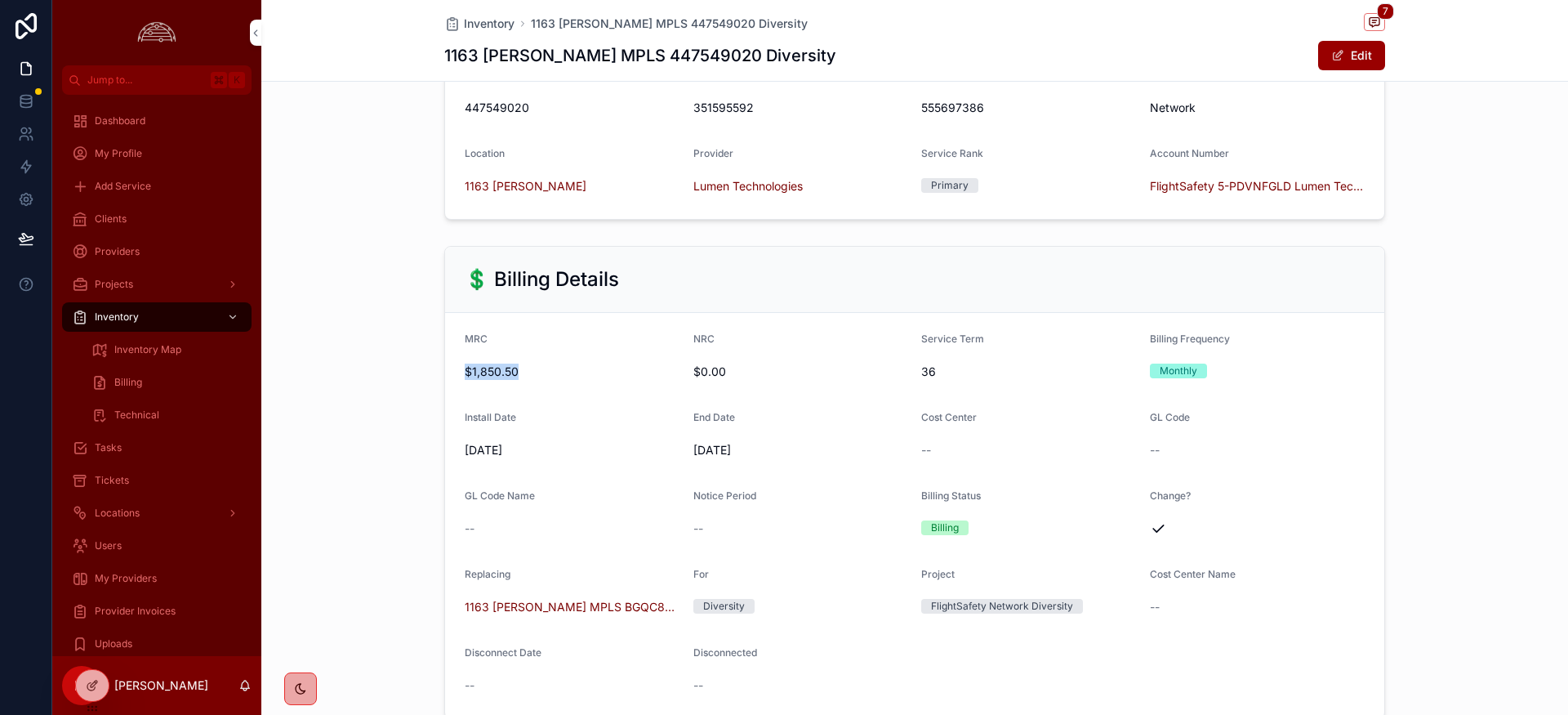
drag, startPoint x: 529, startPoint y: 366, endPoint x: 445, endPoint y: 366, distance: 84.0
click at [445, 365] on form "MRC $1,850.50 NRC $0.00 Service Term 36 Billing Frequency Monthly Install Date …" at bounding box center [914, 515] width 939 height 405
copy span "$1,850.50"
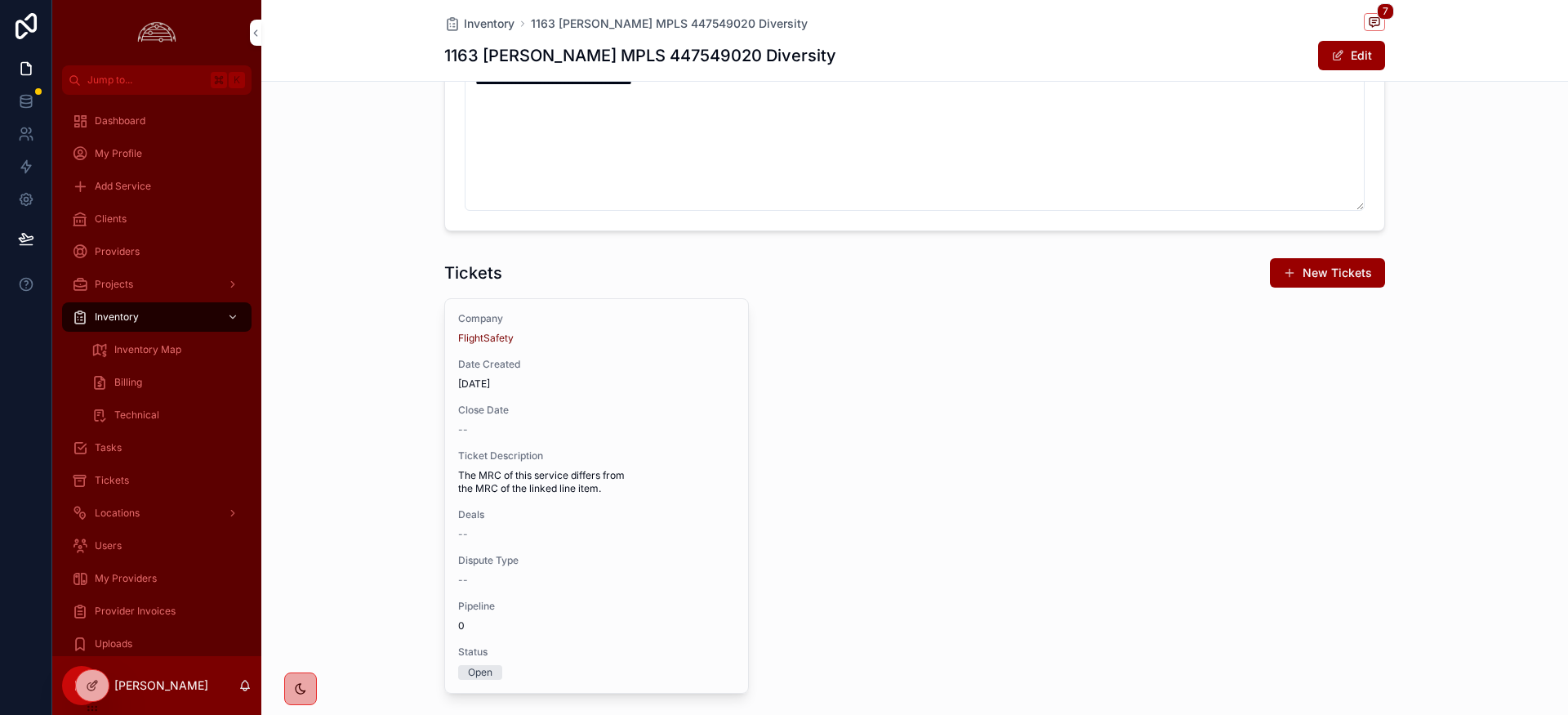
scroll to position [1893, 0]
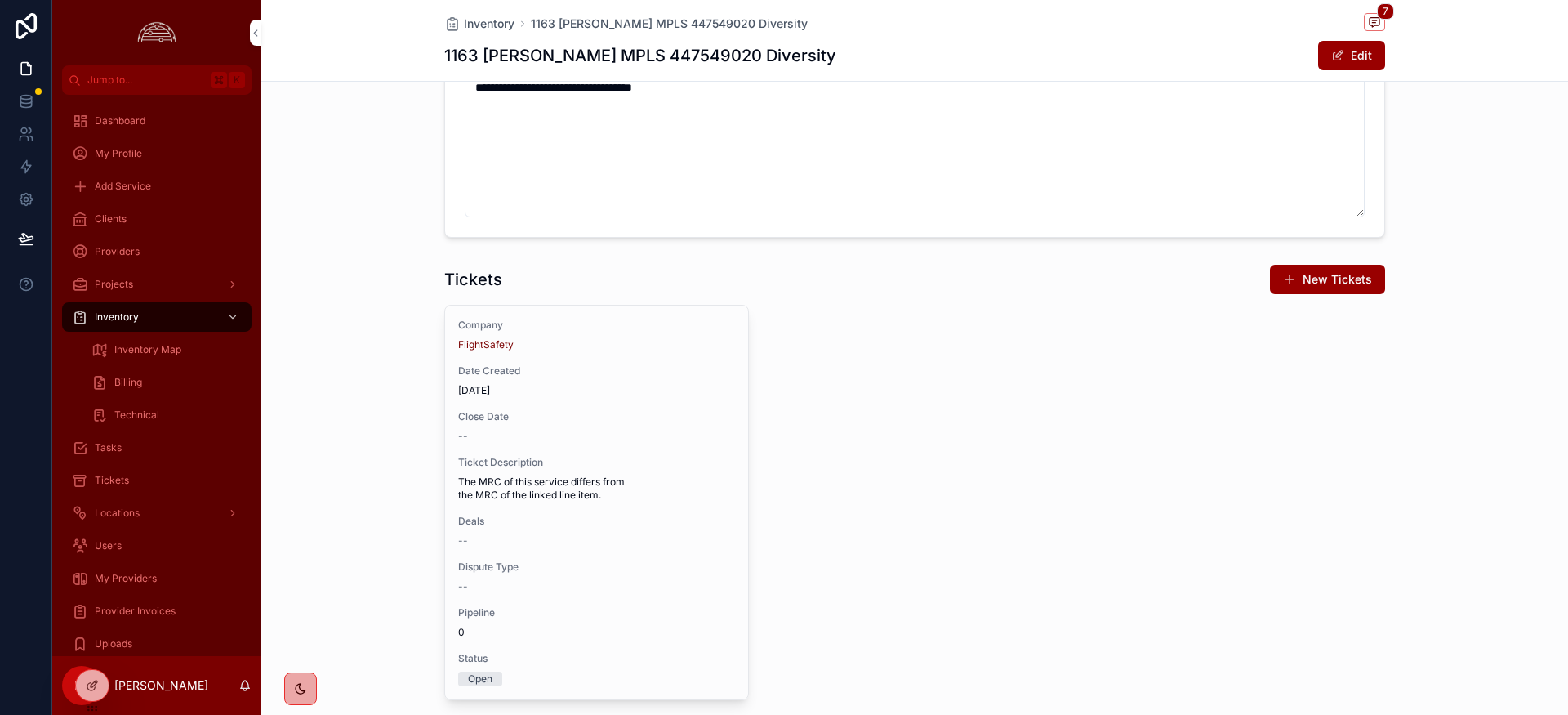
click at [726, 375] on span "Date Created" at bounding box center [597, 372] width 277 height 14
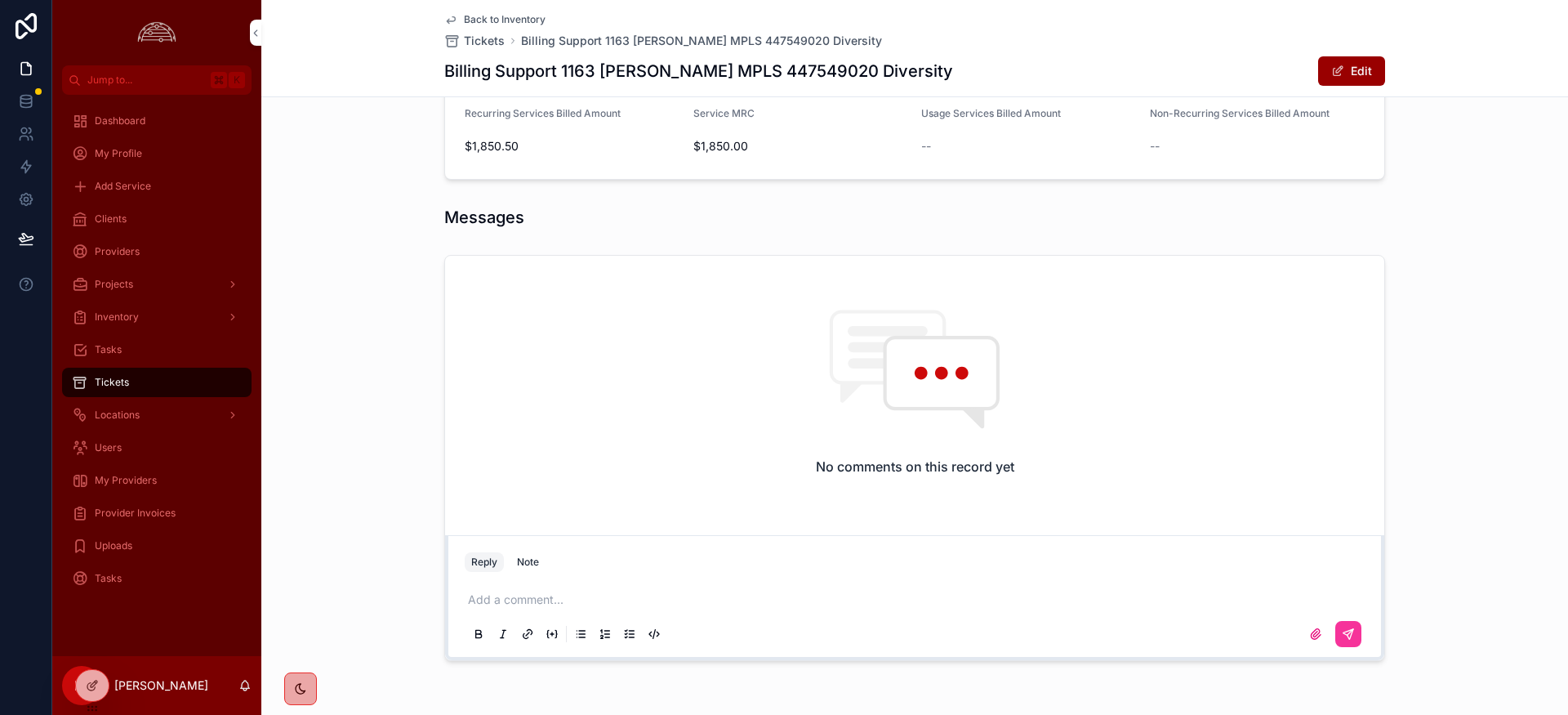
scroll to position [806, 0]
click at [529, 558] on div "Note" at bounding box center [528, 557] width 22 height 14
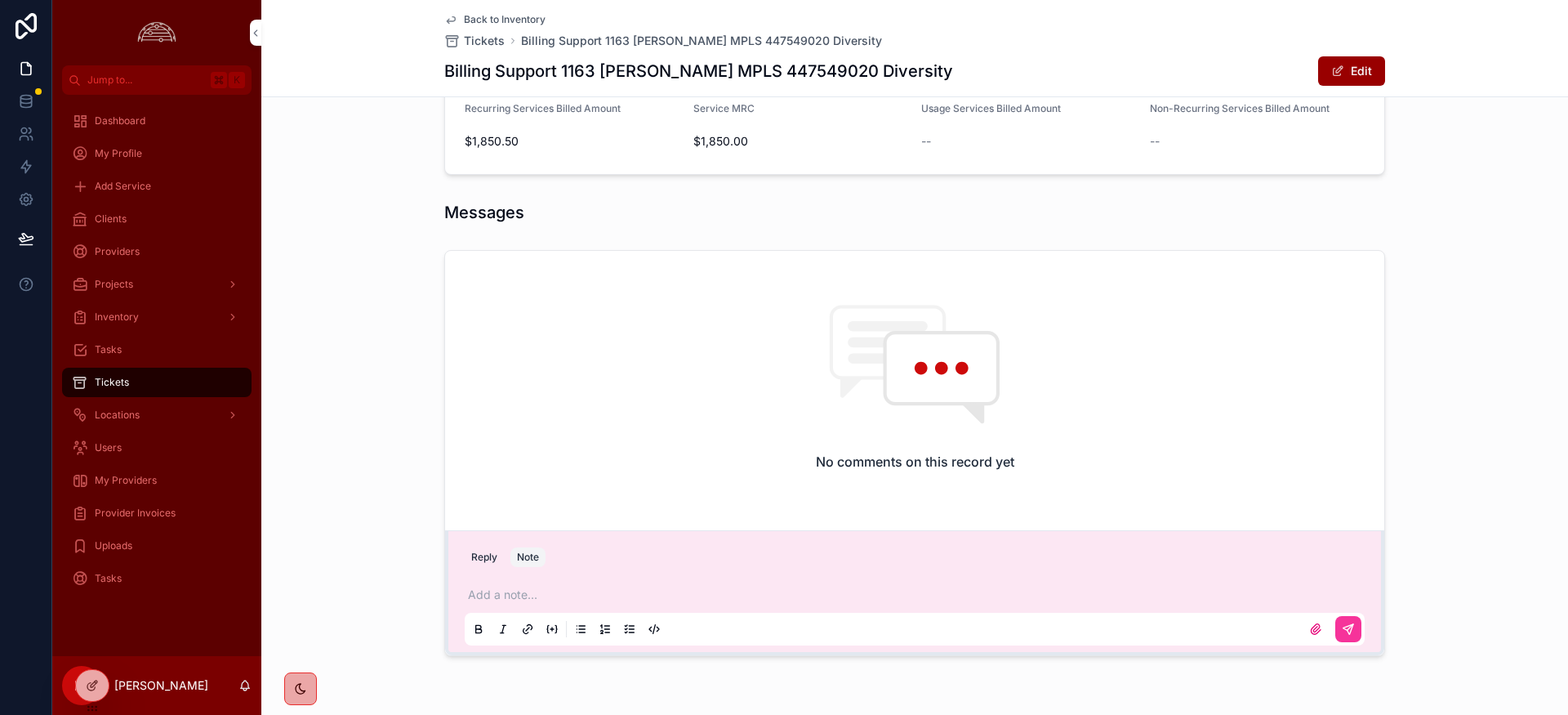
click at [528, 593] on p "scrollable content" at bounding box center [918, 594] width 901 height 16
click at [1348, 633] on icon "scrollable content" at bounding box center [1348, 629] width 10 height 10
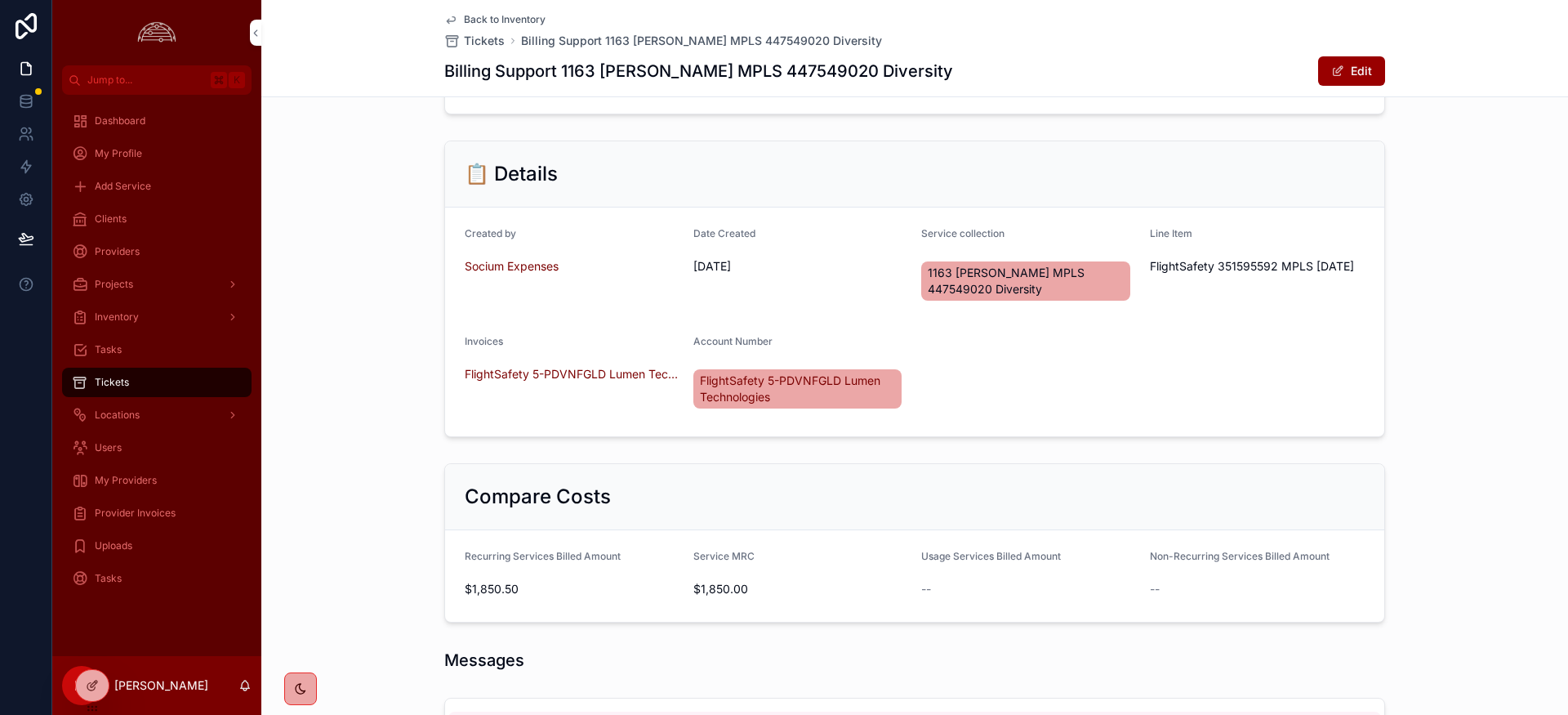
scroll to position [0, 0]
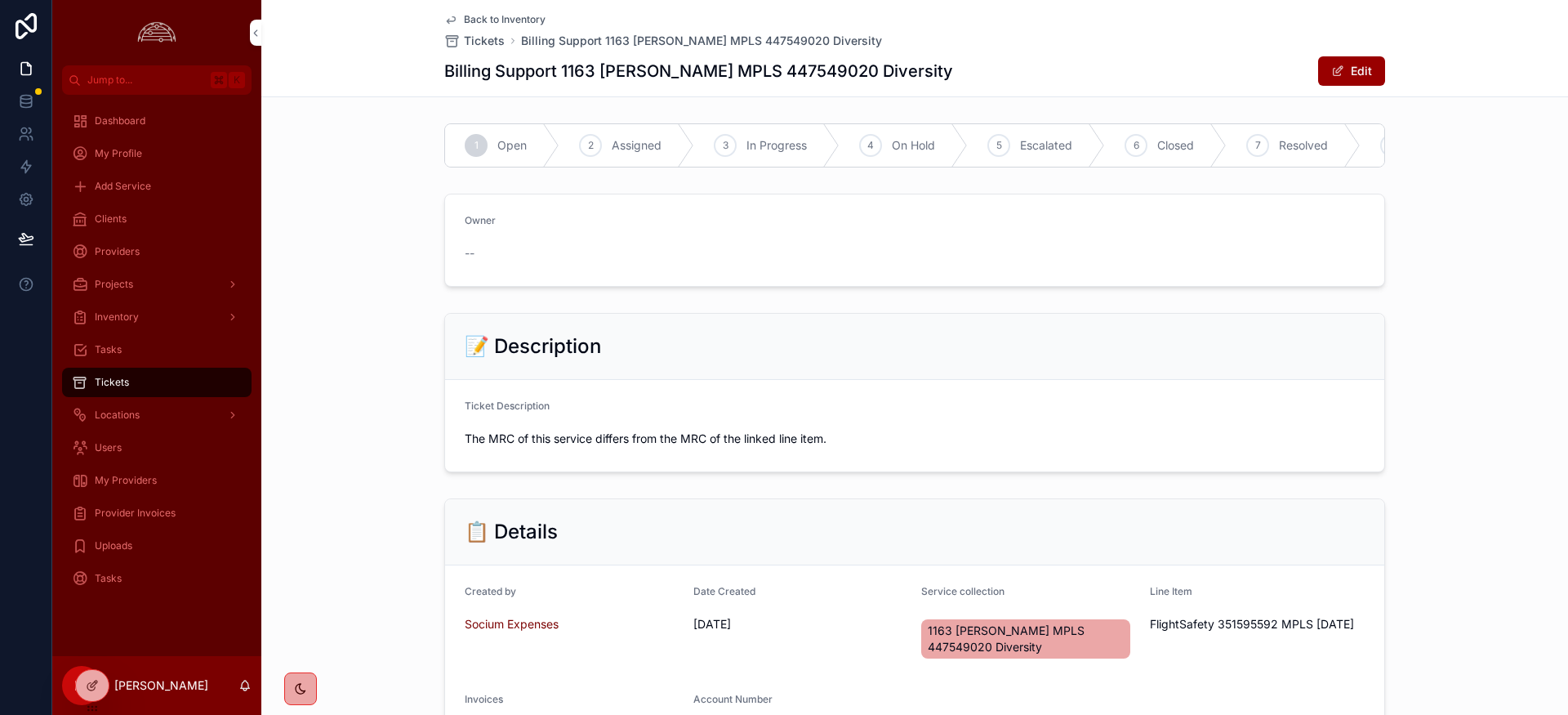
drag, startPoint x: 1157, startPoint y: 148, endPoint x: 1158, endPoint y: 171, distance: 23.0
click at [1158, 149] on div "6 Closed" at bounding box center [1166, 145] width 122 height 43
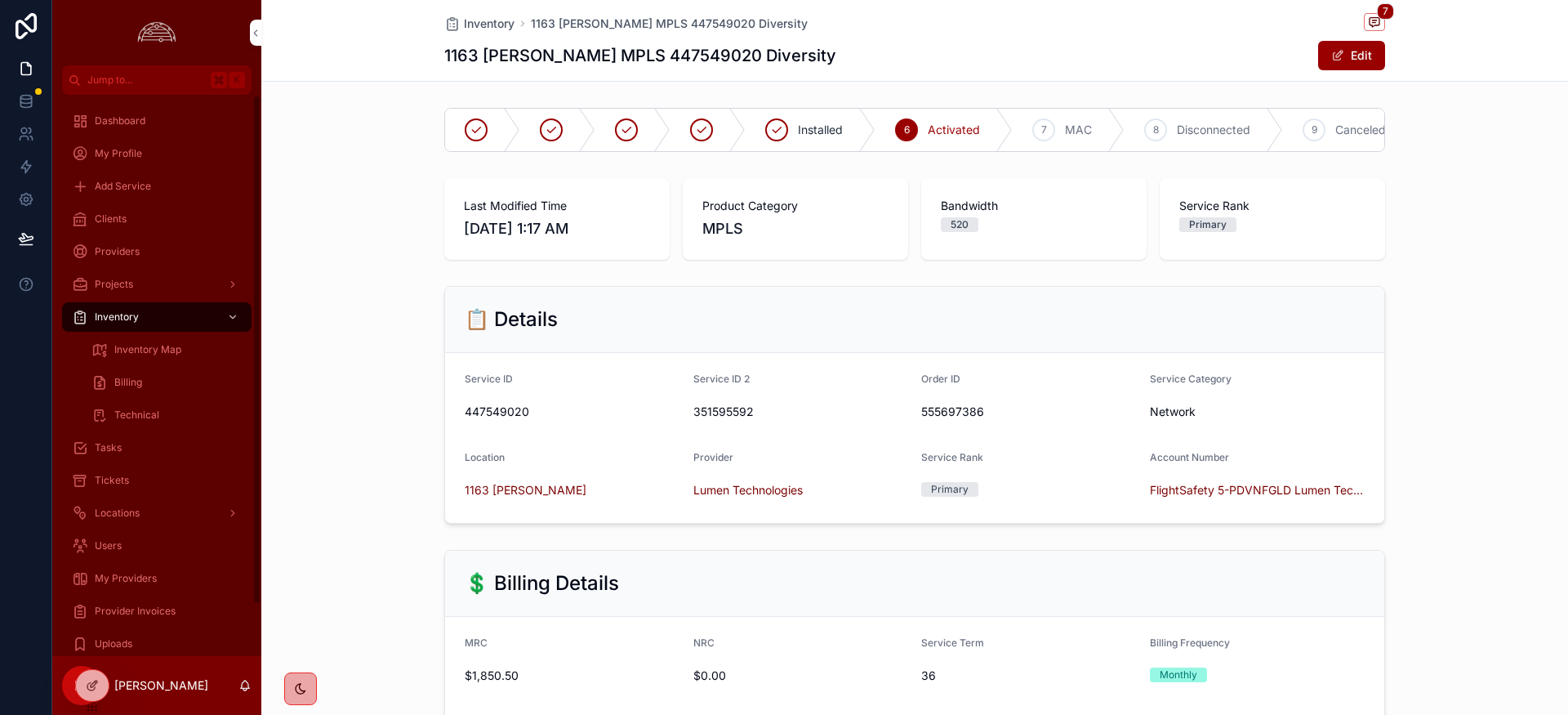
click at [137, 611] on span "Provider Invoices" at bounding box center [135, 611] width 81 height 14
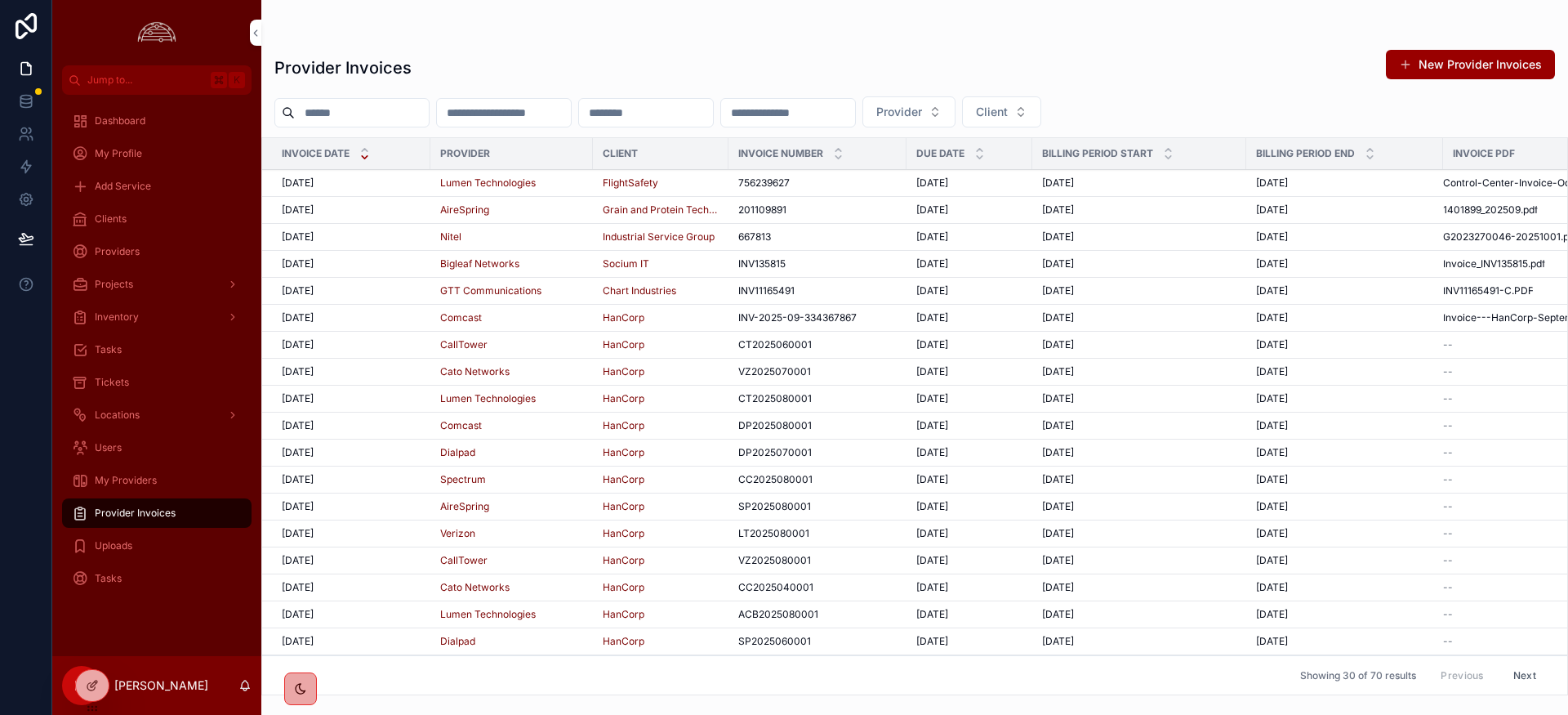
click at [302, 184] on span "[DATE]" at bounding box center [297, 183] width 32 height 14
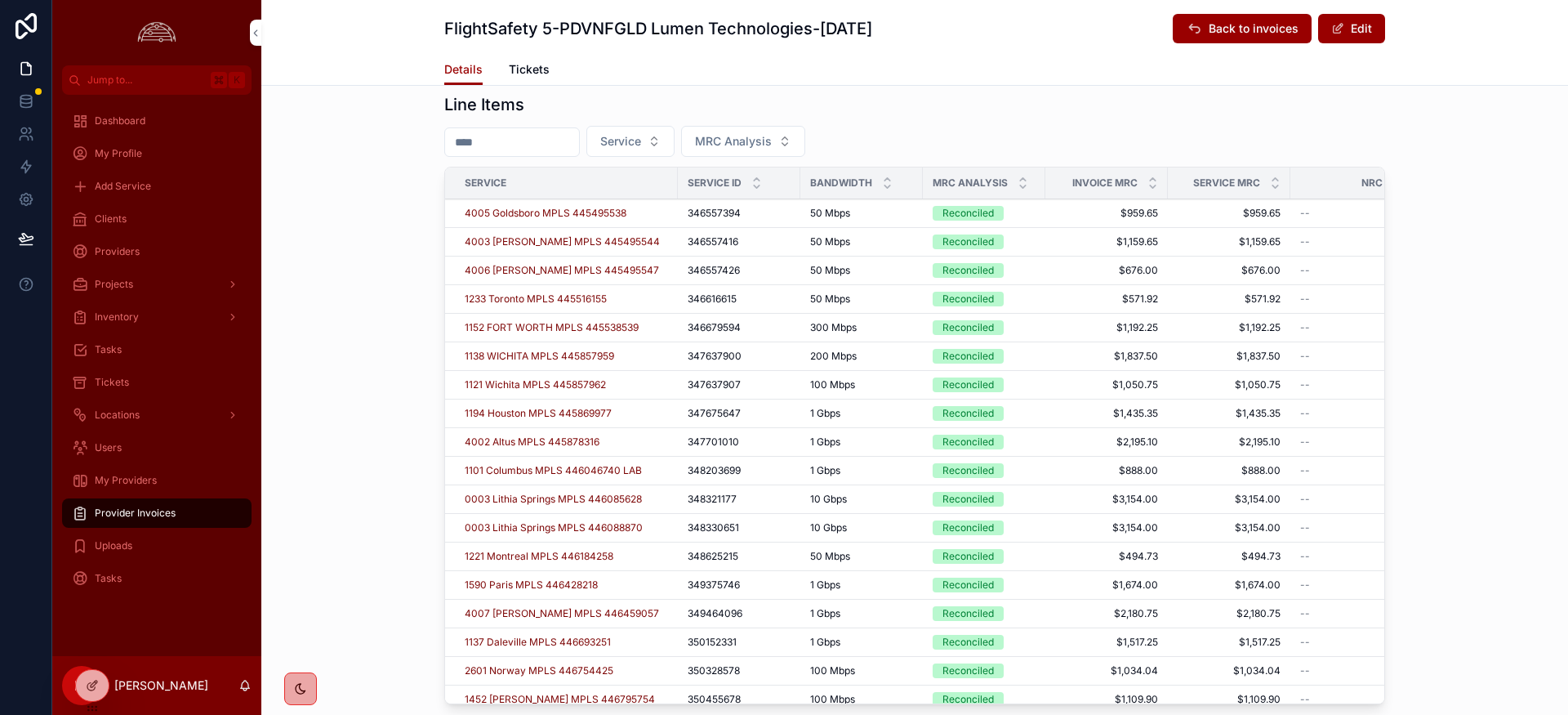
scroll to position [616, 0]
click at [1025, 182] on icon "scrollable content" at bounding box center [1022, 182] width 11 height 11
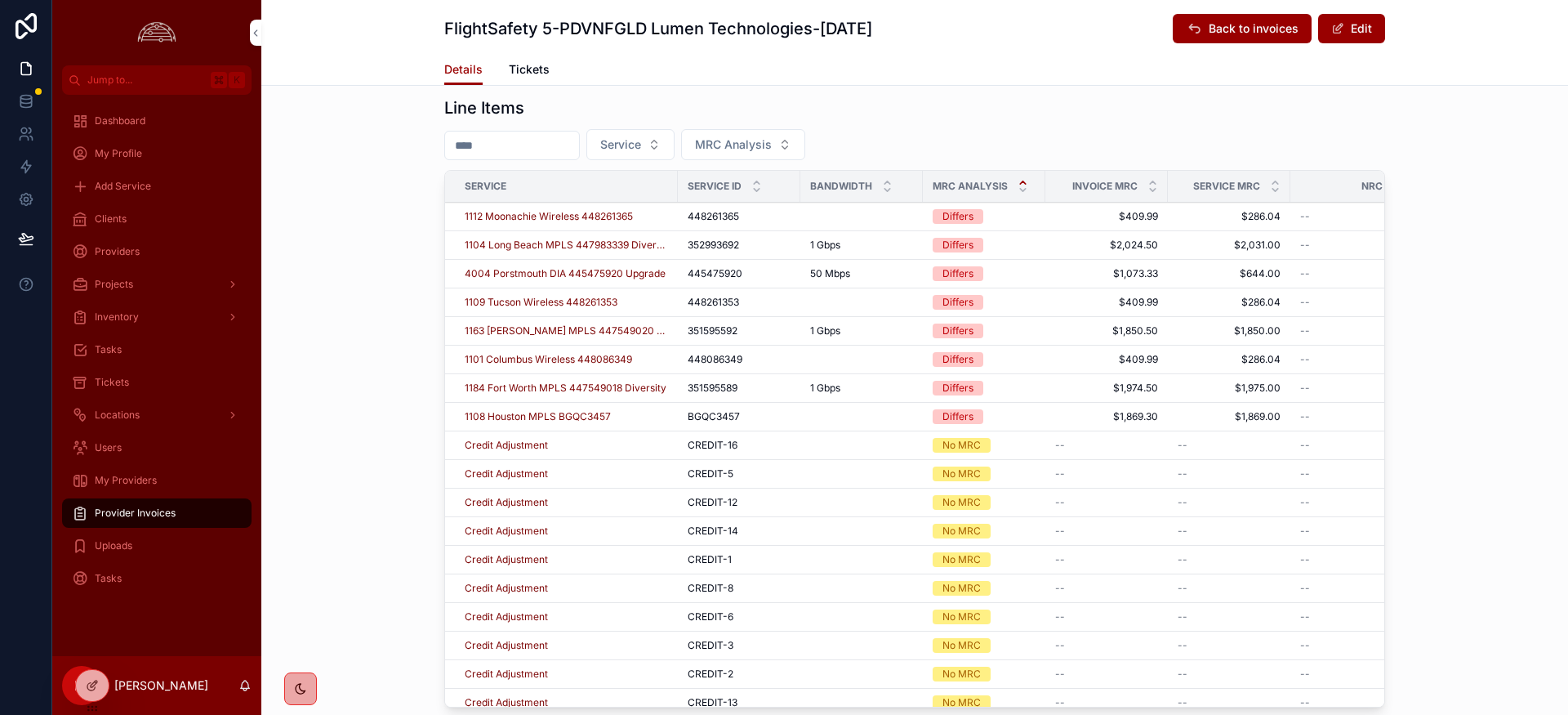
click at [496, 418] on span "1108 Houston MPLS BGQC3457" at bounding box center [537, 417] width 146 height 14
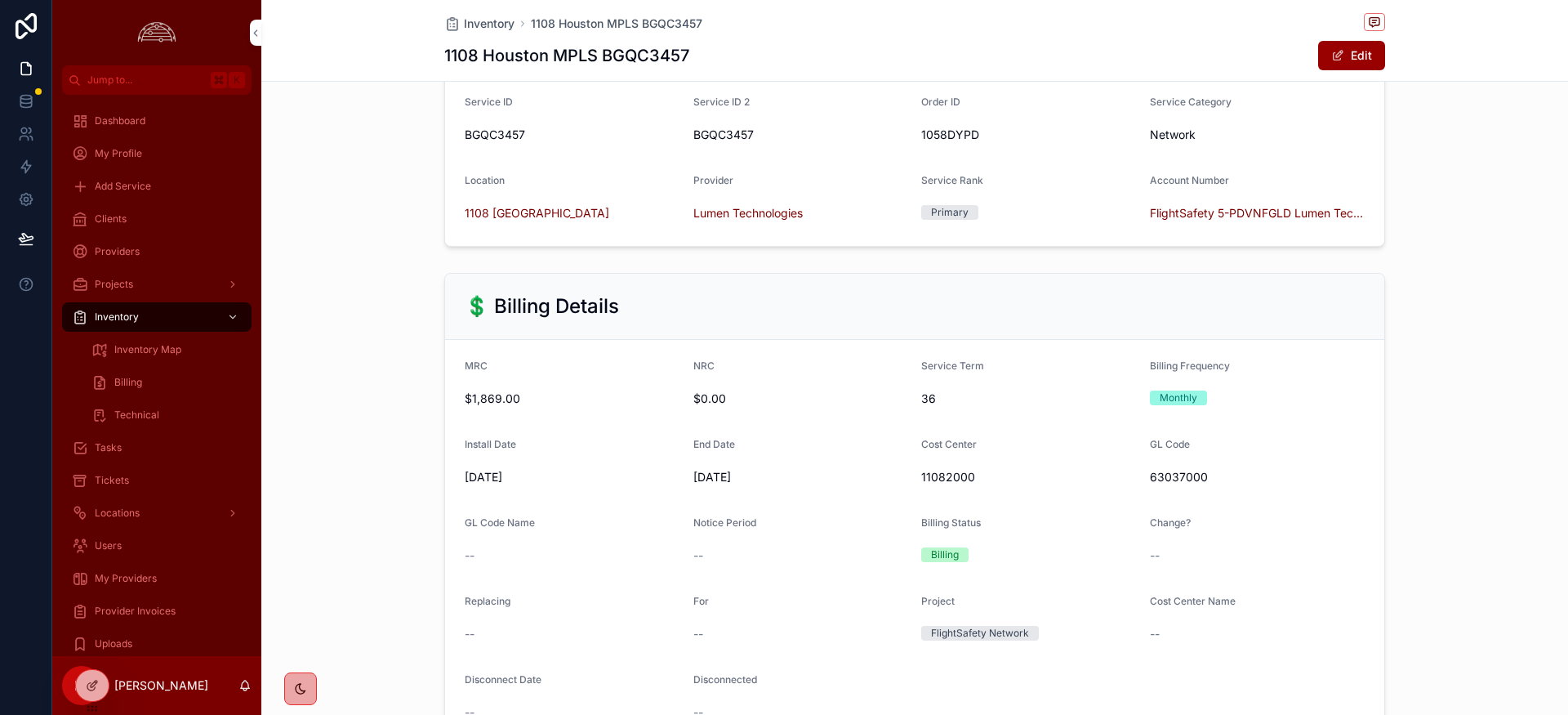
scroll to position [276, 0]
click at [507, 393] on span "$1,869.00" at bounding box center [572, 399] width 216 height 16
click at [508, 401] on span "$1,869.00" at bounding box center [572, 399] width 216 height 16
drag, startPoint x: 1366, startPoint y: 62, endPoint x: 1325, endPoint y: 73, distance: 42.4
click at [1365, 62] on button "Edit" at bounding box center [1351, 55] width 67 height 29
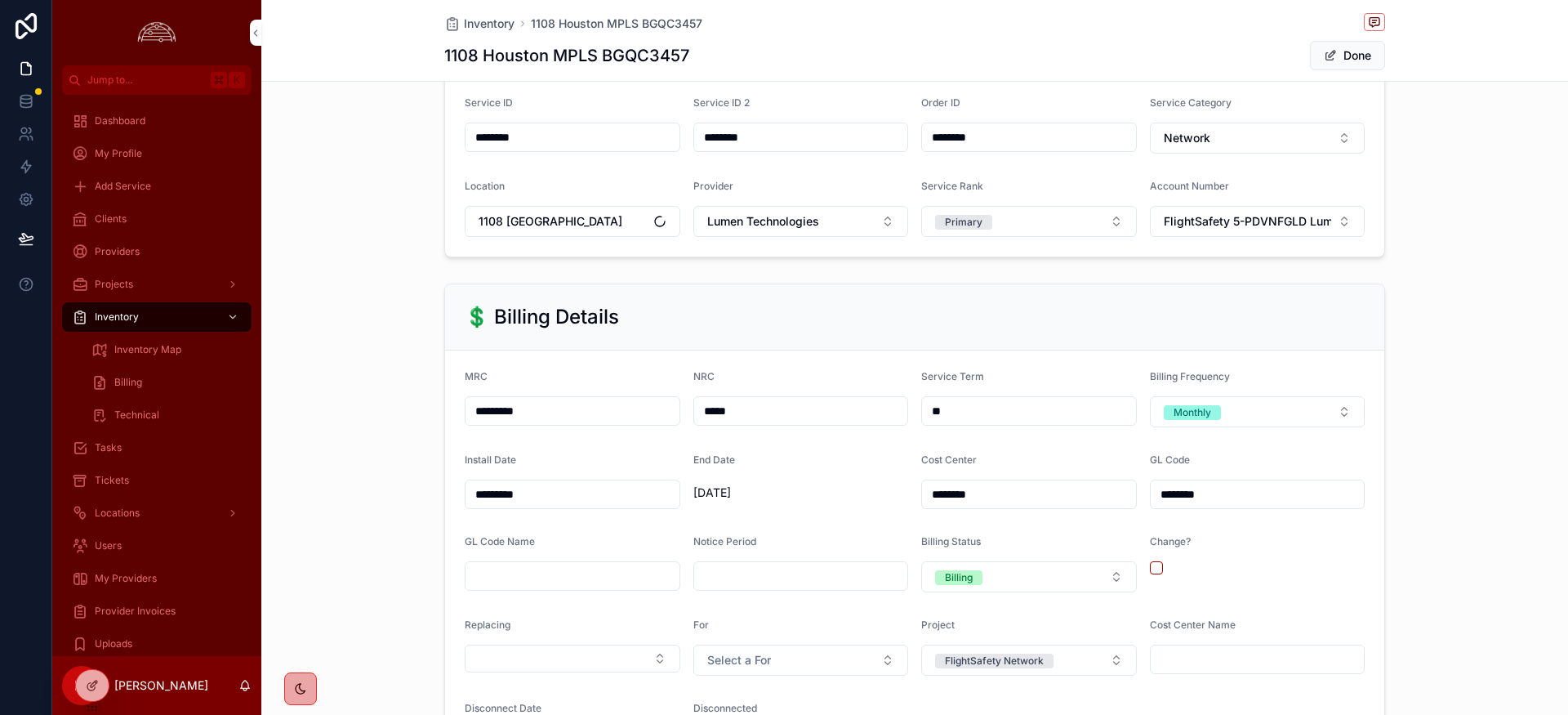
click at [521, 406] on input "*********" at bounding box center [572, 411] width 214 height 23
drag, startPoint x: 386, startPoint y: 394, endPoint x: 365, endPoint y: 394, distance: 21.0
click at [363, 391] on div "💲 Billing Details MRC ********* NRC ***** Service Term ** Billing Frequency Mon…" at bounding box center [914, 530] width 1307 height 507
type input "*********"
click at [1349, 59] on button "Done" at bounding box center [1347, 55] width 75 height 29
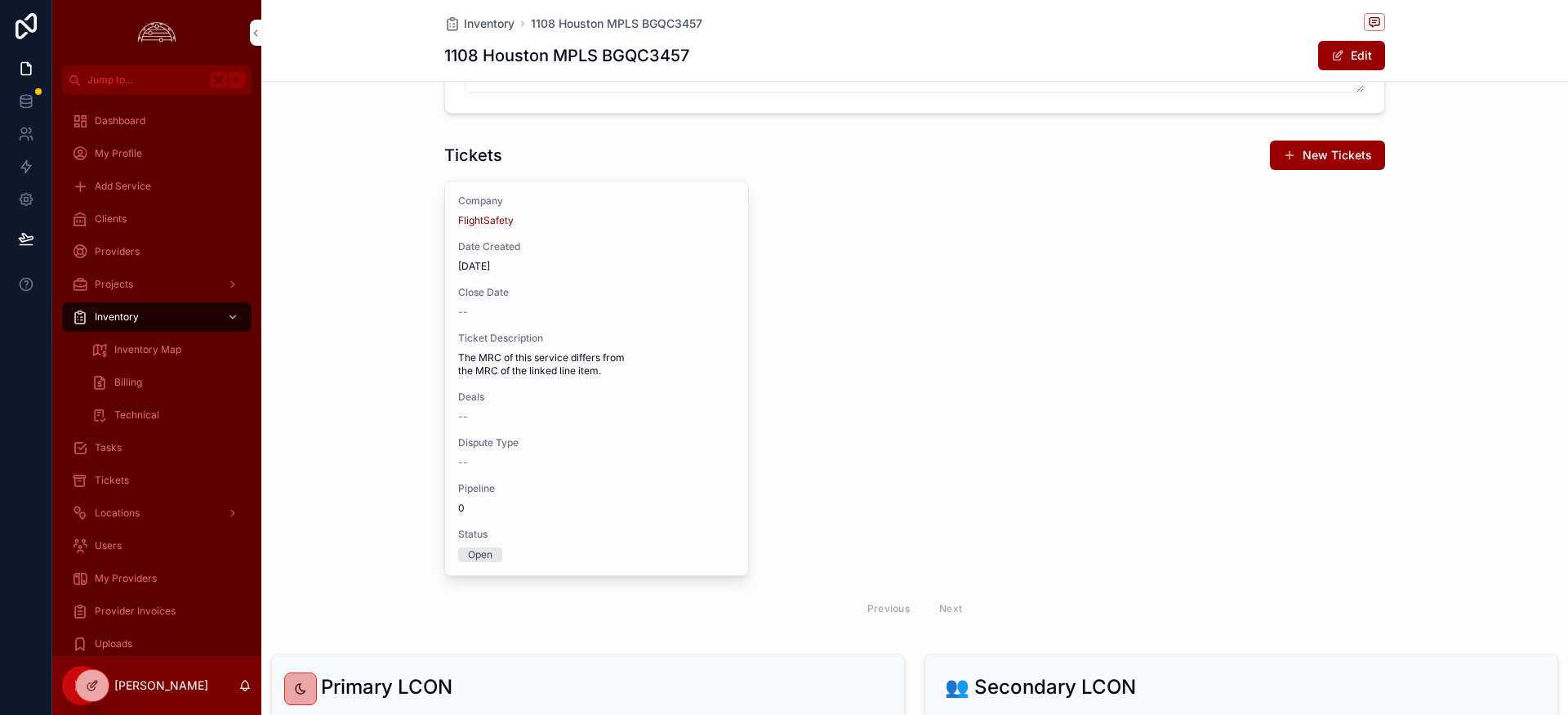
scroll to position [1573, 0]
click at [651, 414] on div "--" at bounding box center [597, 421] width 277 height 14
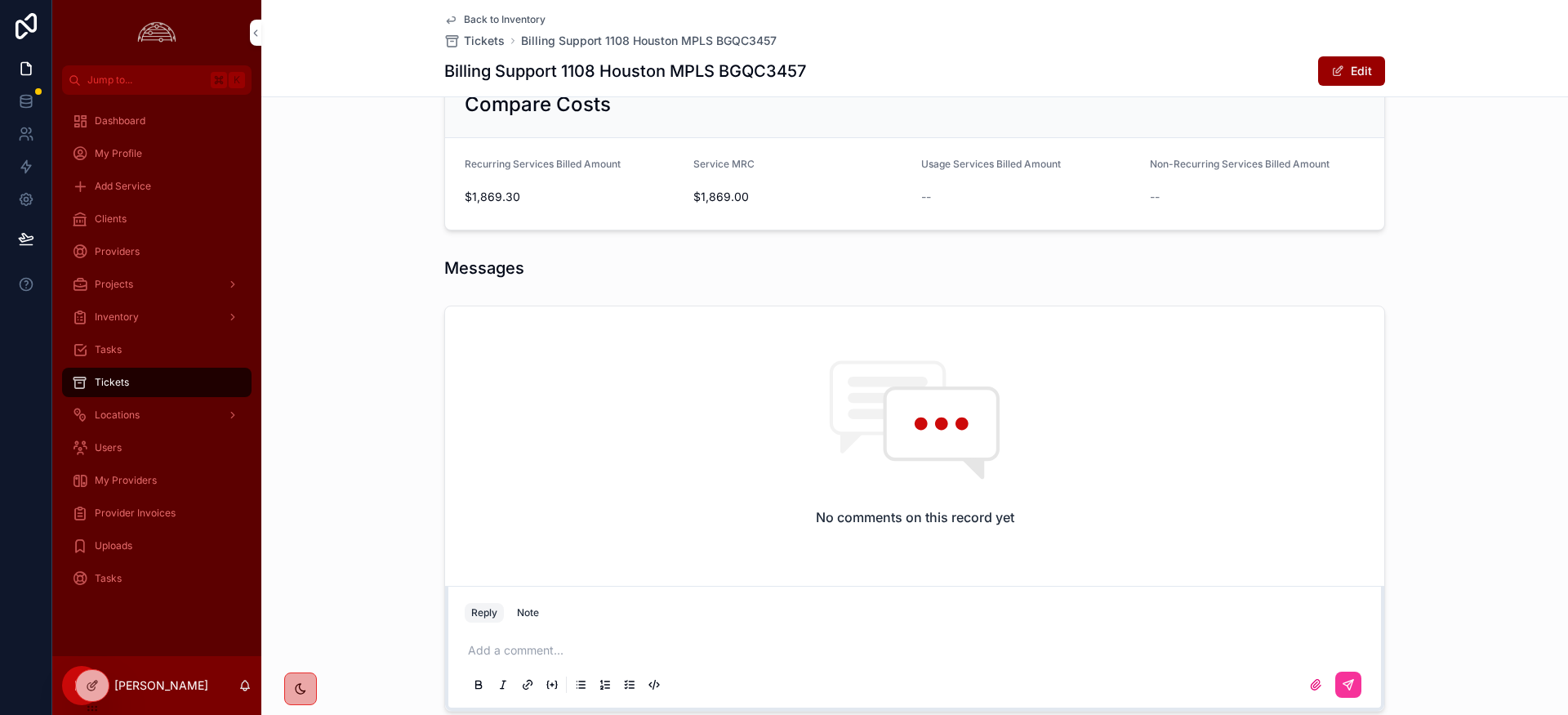
scroll to position [842, 0]
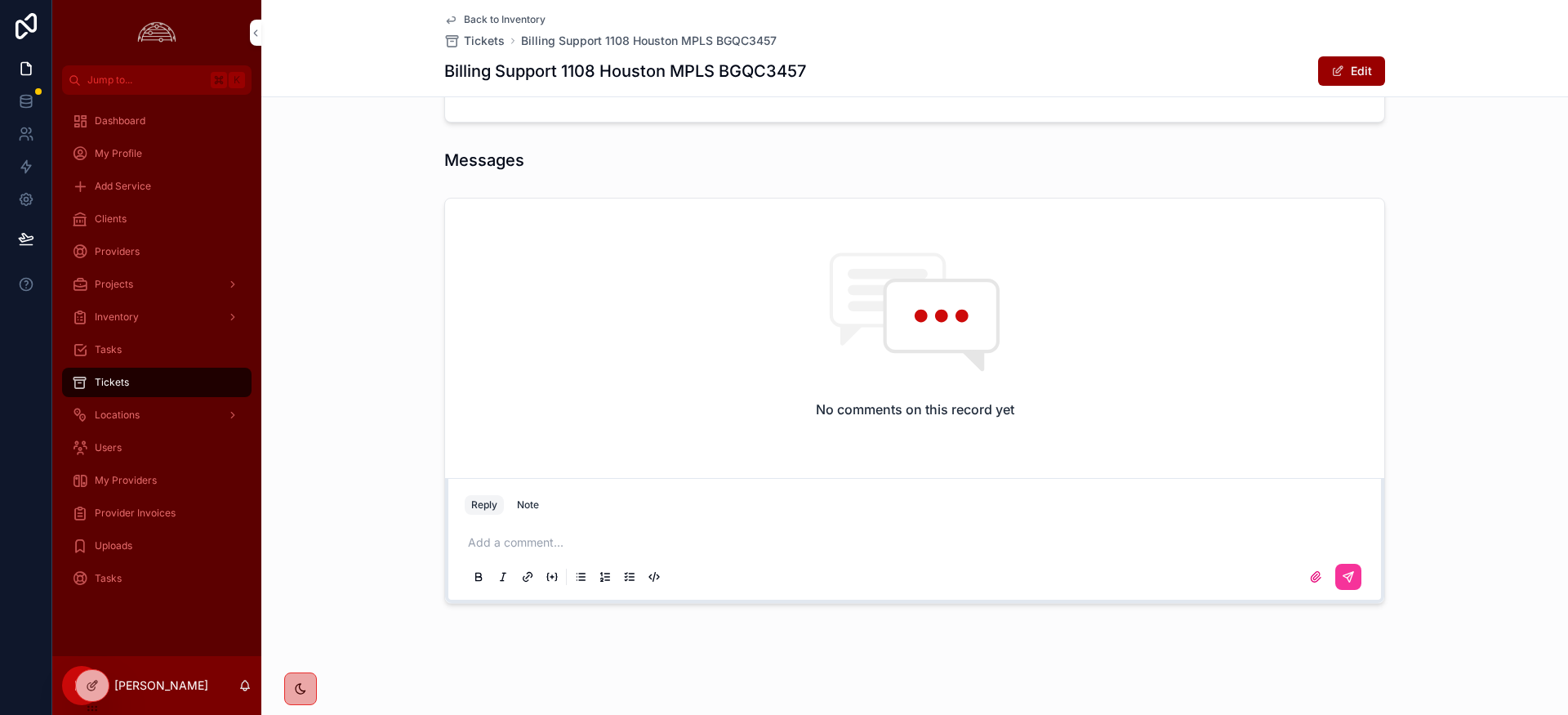
click at [521, 544] on p "scrollable content" at bounding box center [918, 542] width 901 height 16
click at [536, 505] on div "Note" at bounding box center [528, 505] width 22 height 14
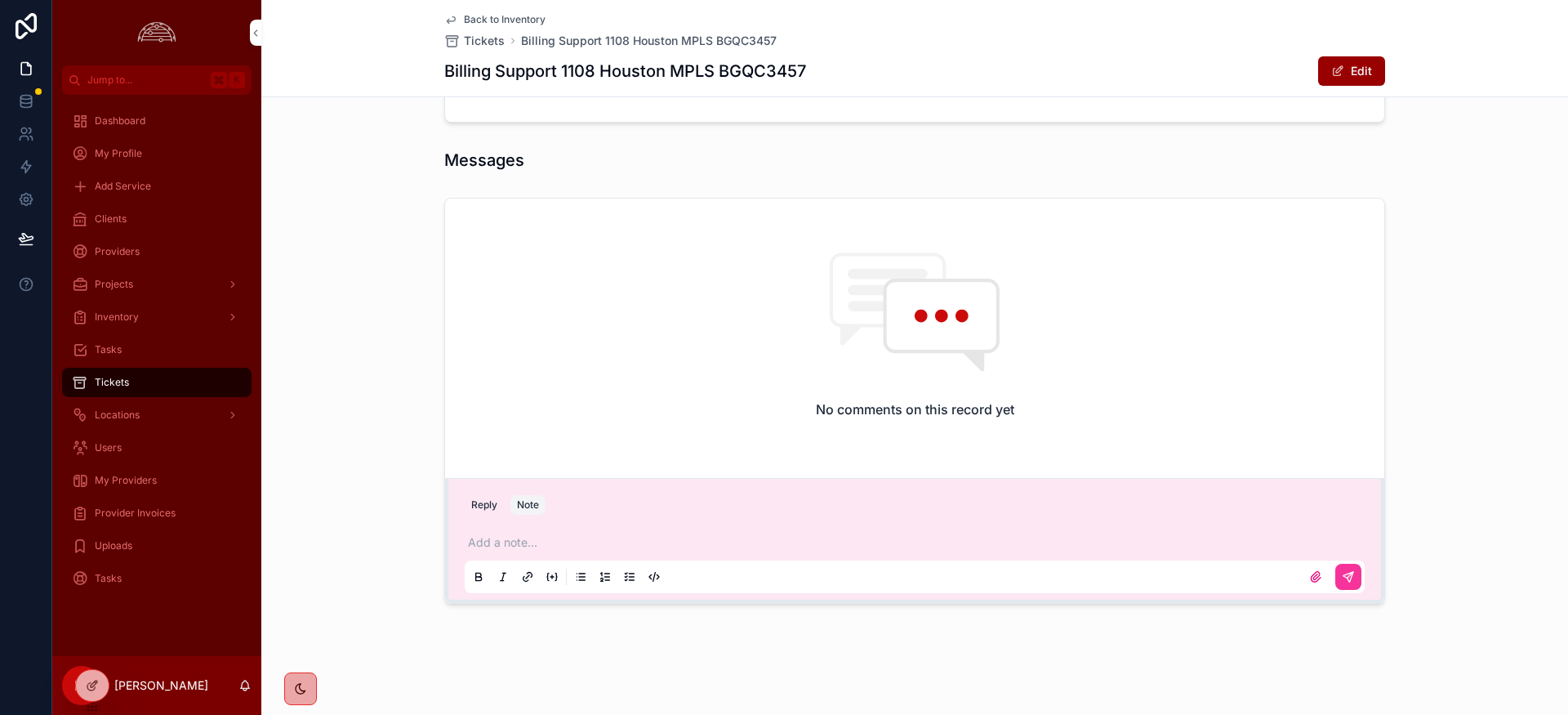
click at [512, 546] on p "scrollable content" at bounding box center [918, 542] width 901 height 16
click at [1345, 580] on icon "scrollable content" at bounding box center [1348, 577] width 14 height 14
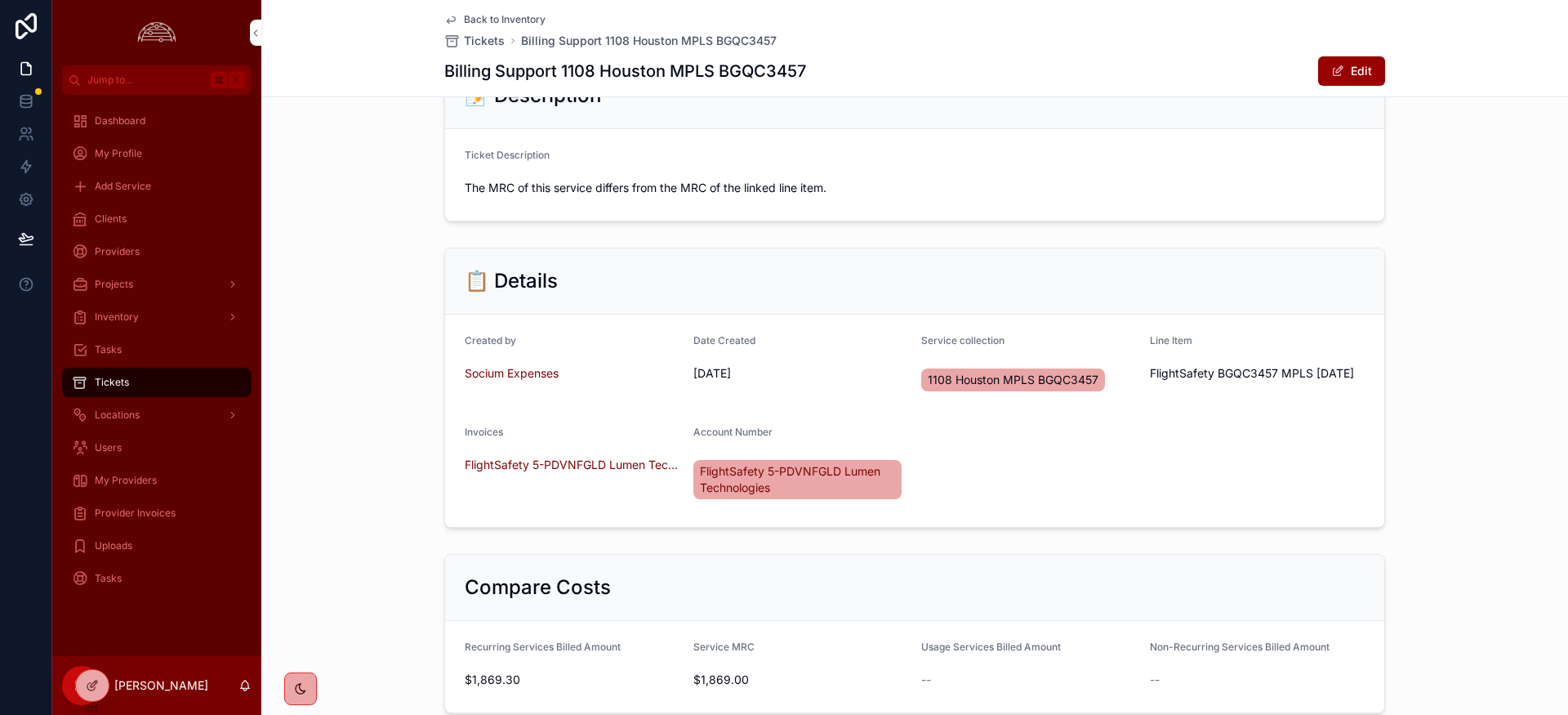
scroll to position [0, 0]
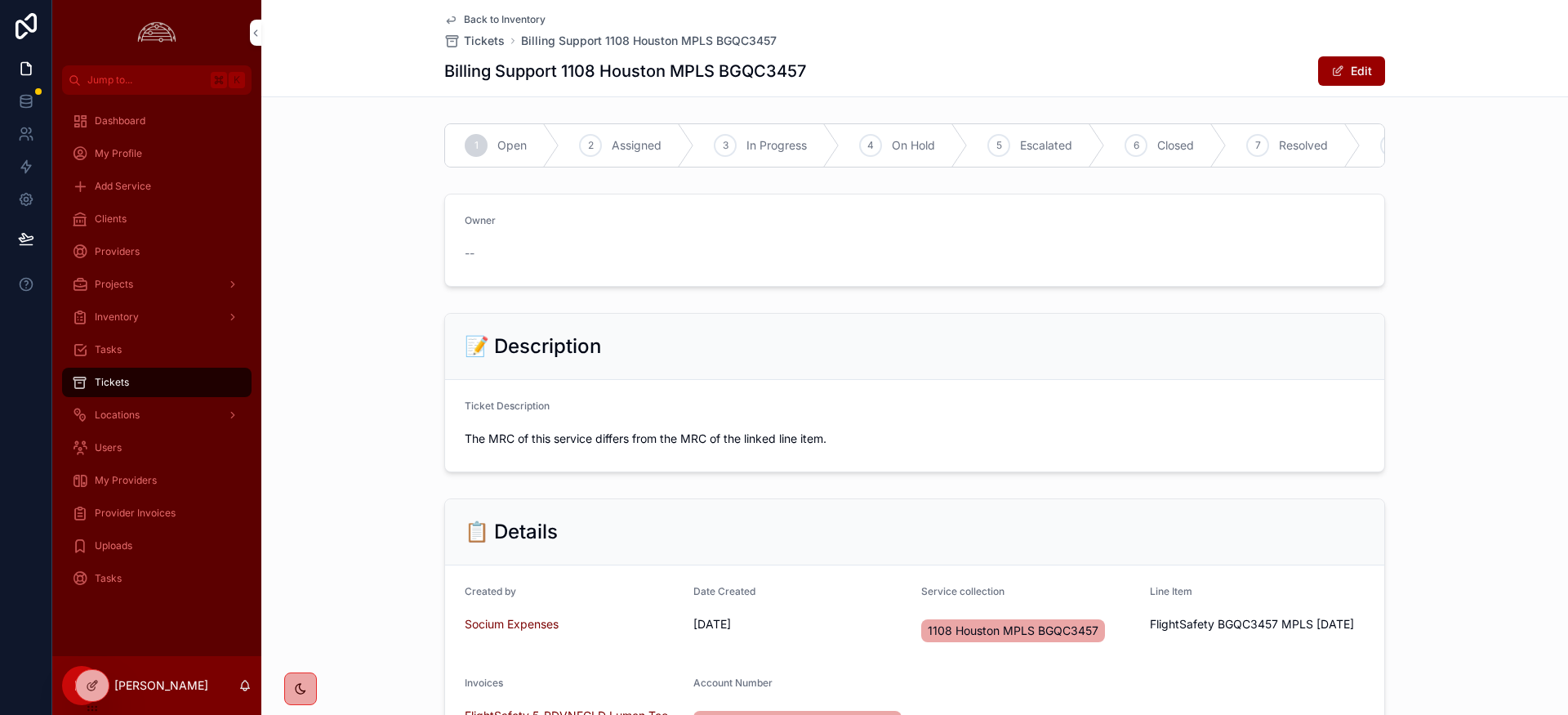
drag, startPoint x: 1213, startPoint y: 163, endPoint x: 1180, endPoint y: 160, distance: 33.1
click at [1213, 163] on icon "scrollable content" at bounding box center [1218, 145] width 16 height 43
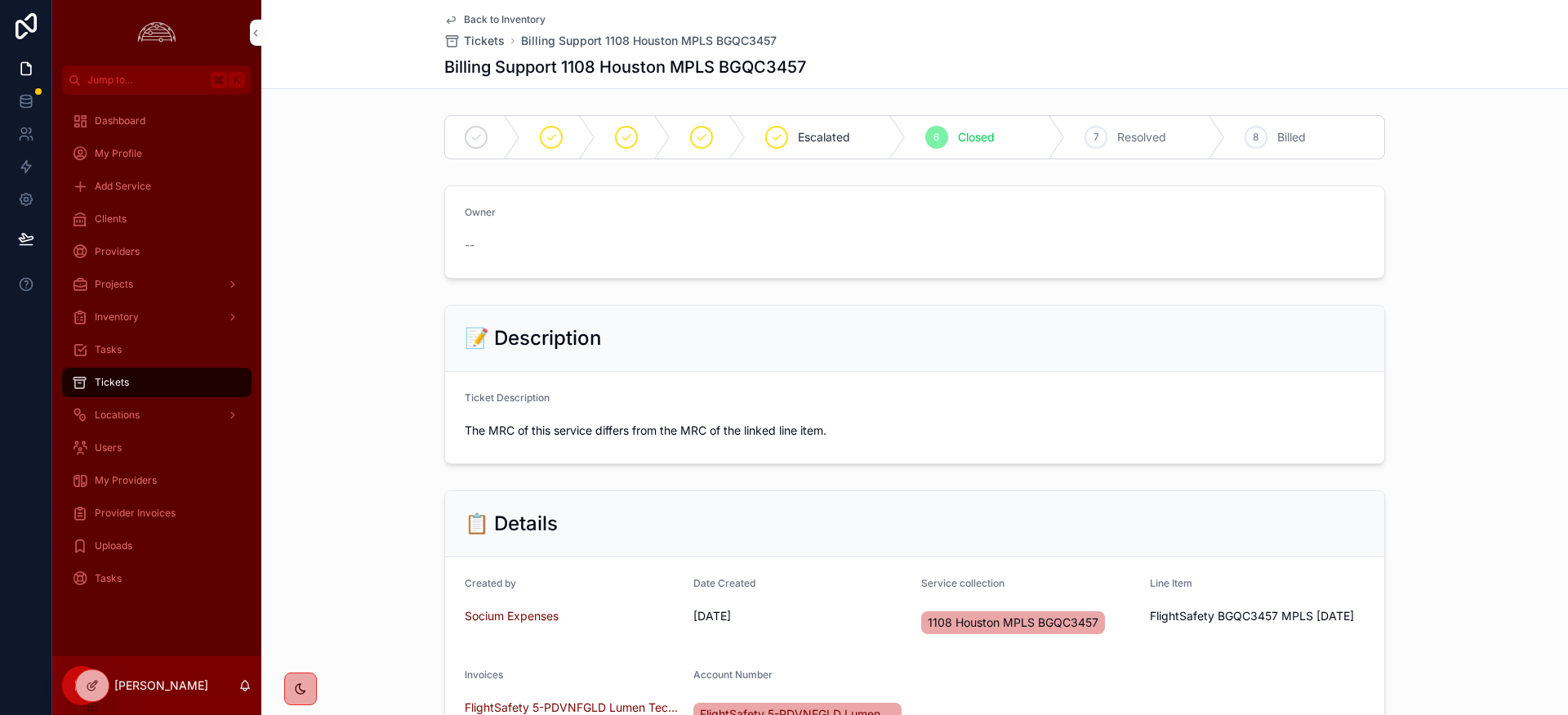
click at [1141, 148] on div "7 Resolved" at bounding box center [1145, 137] width 161 height 43
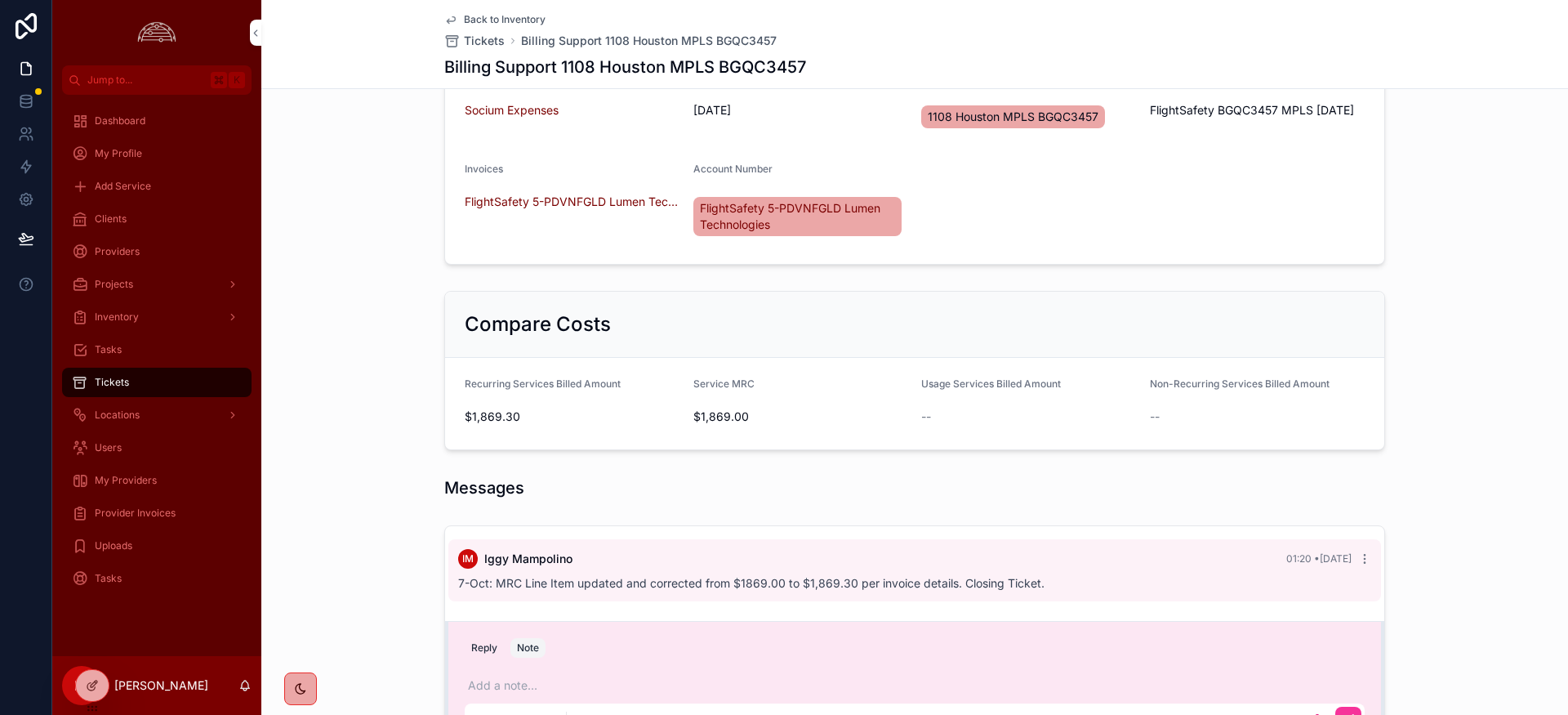
scroll to position [648, 0]
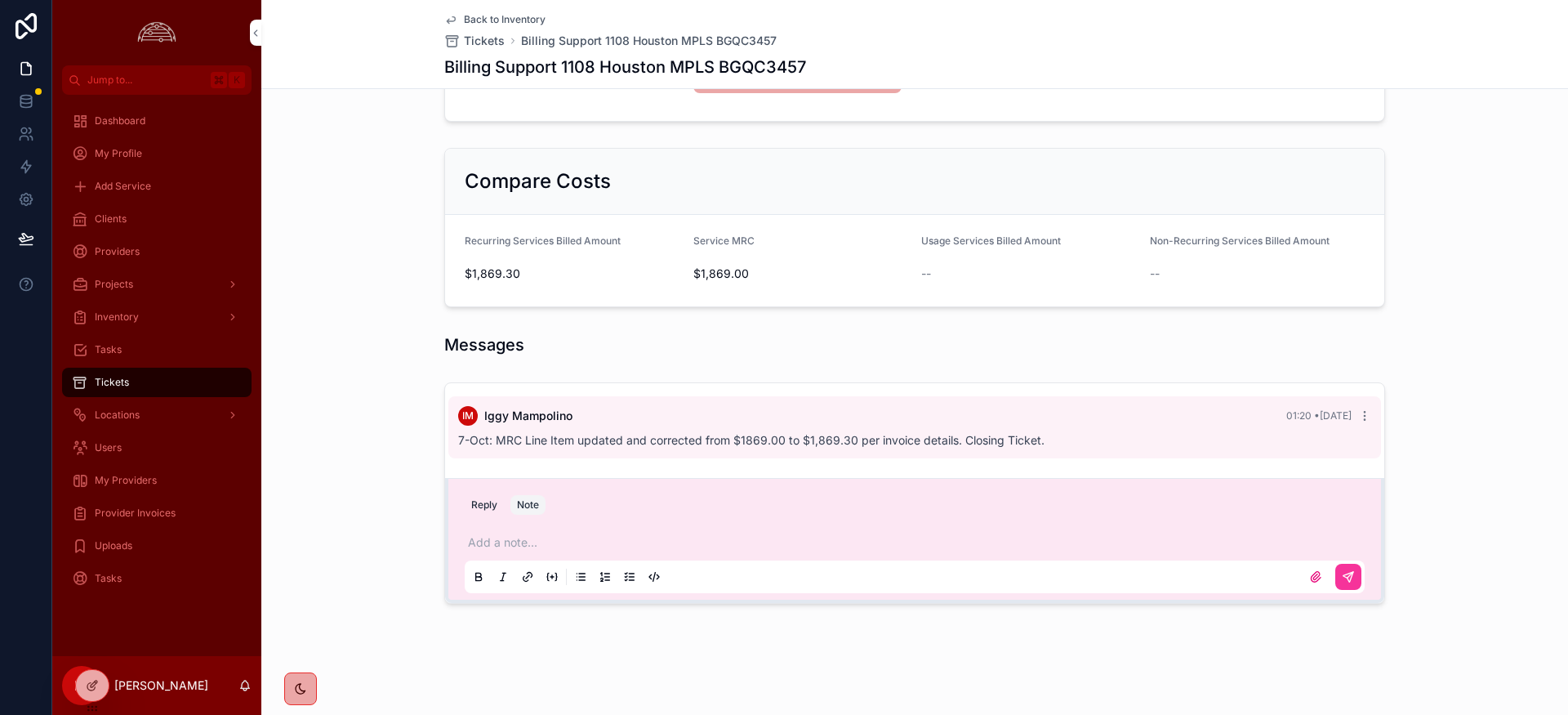
click at [135, 514] on span "Provider Invoices" at bounding box center [135, 514] width 81 height 14
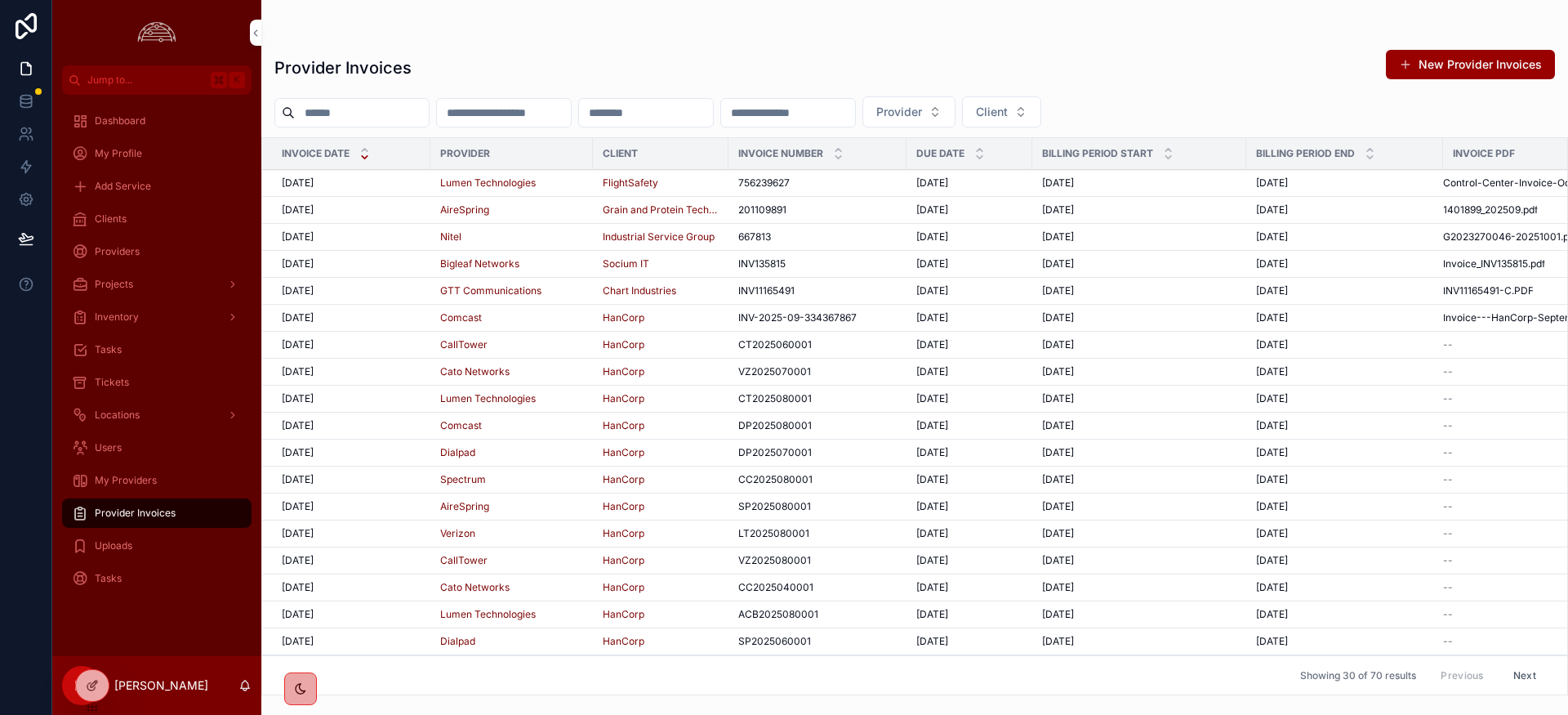
click at [311, 178] on span "[DATE]" at bounding box center [297, 183] width 32 height 14
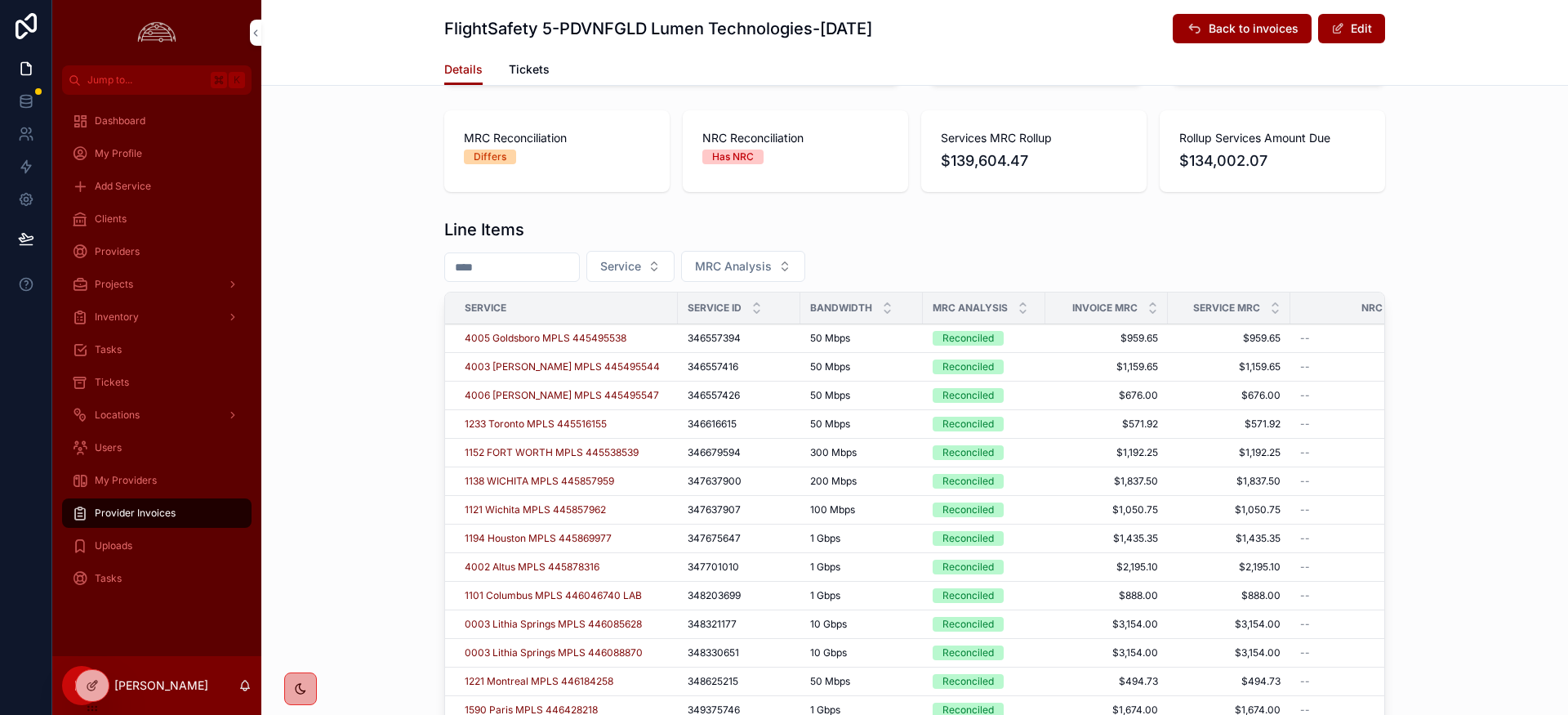
scroll to position [501, 0]
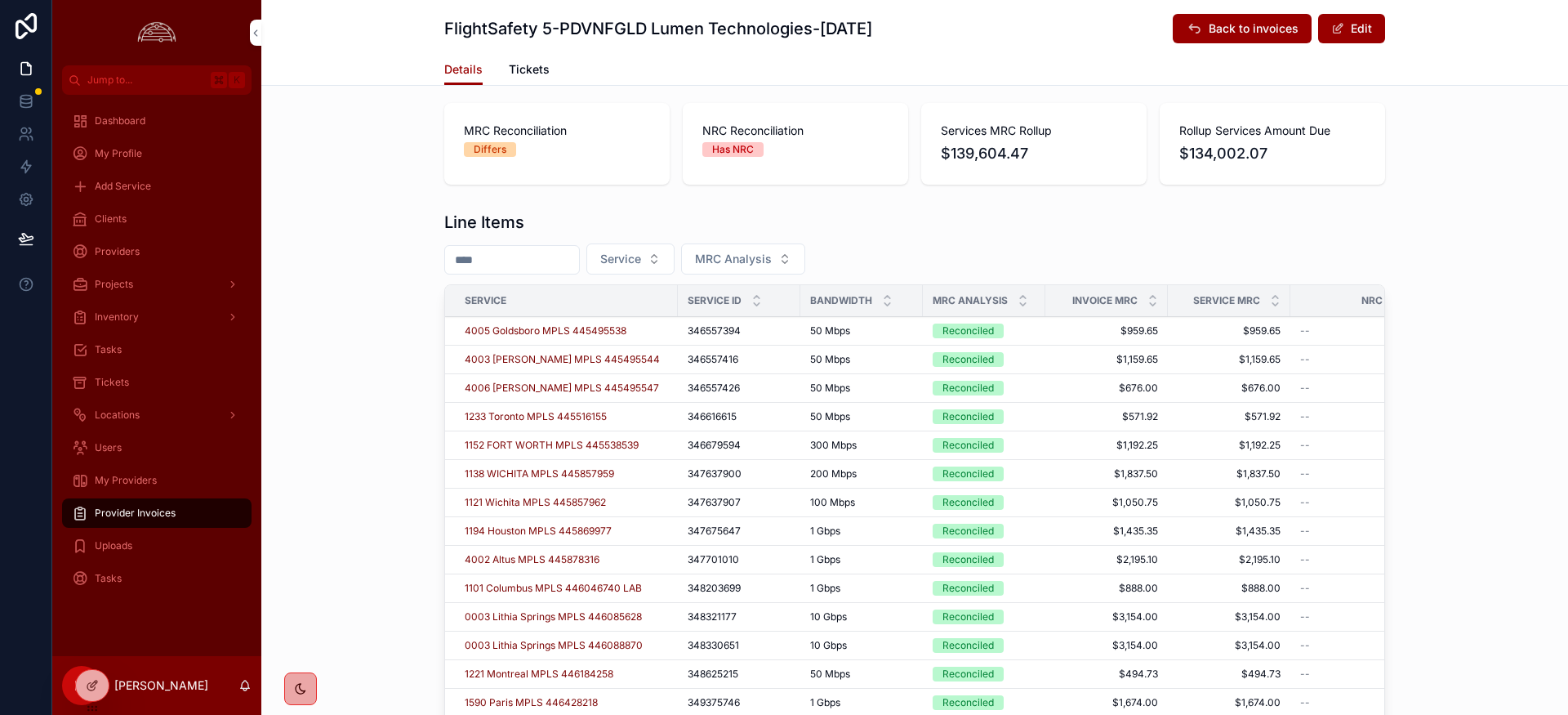
click at [1023, 298] on div "scrollable content" at bounding box center [1022, 300] width 11 height 18
click at [1022, 297] on icon "scrollable content" at bounding box center [1022, 296] width 11 height 11
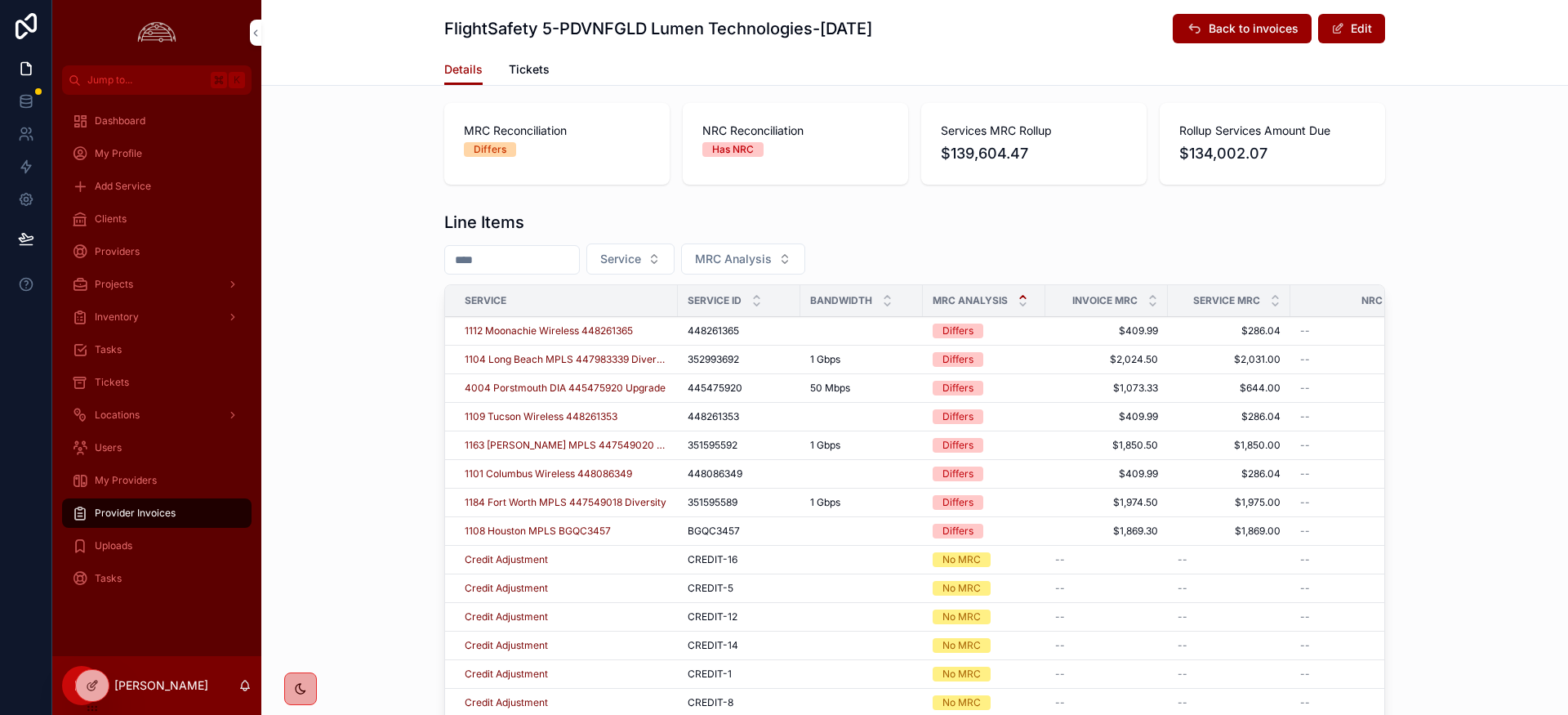
click at [564, 524] on span "1108 Houston MPLS BGQC3457" at bounding box center [537, 531] width 146 height 14
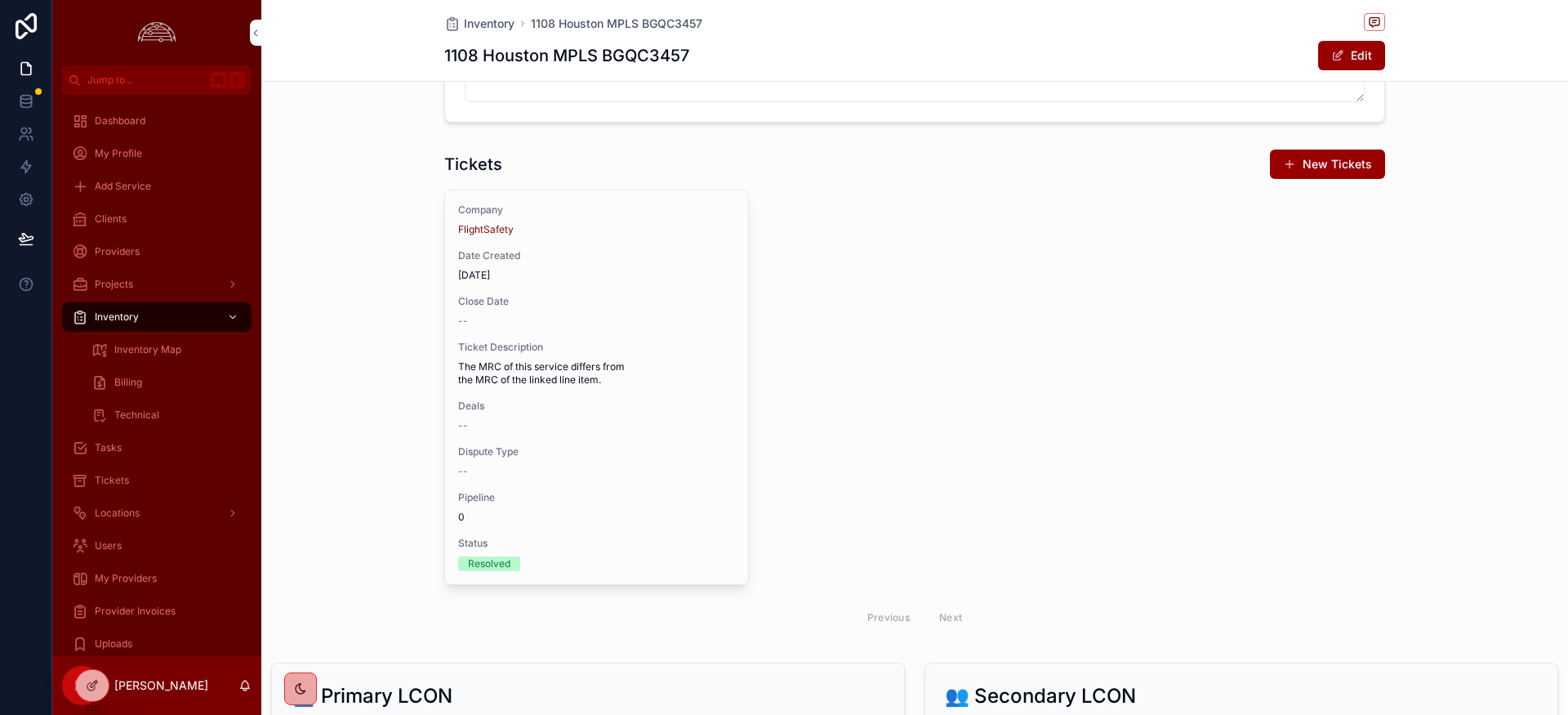
scroll to position [1569, 0]
click at [134, 614] on span "Provider Invoices" at bounding box center [135, 611] width 81 height 14
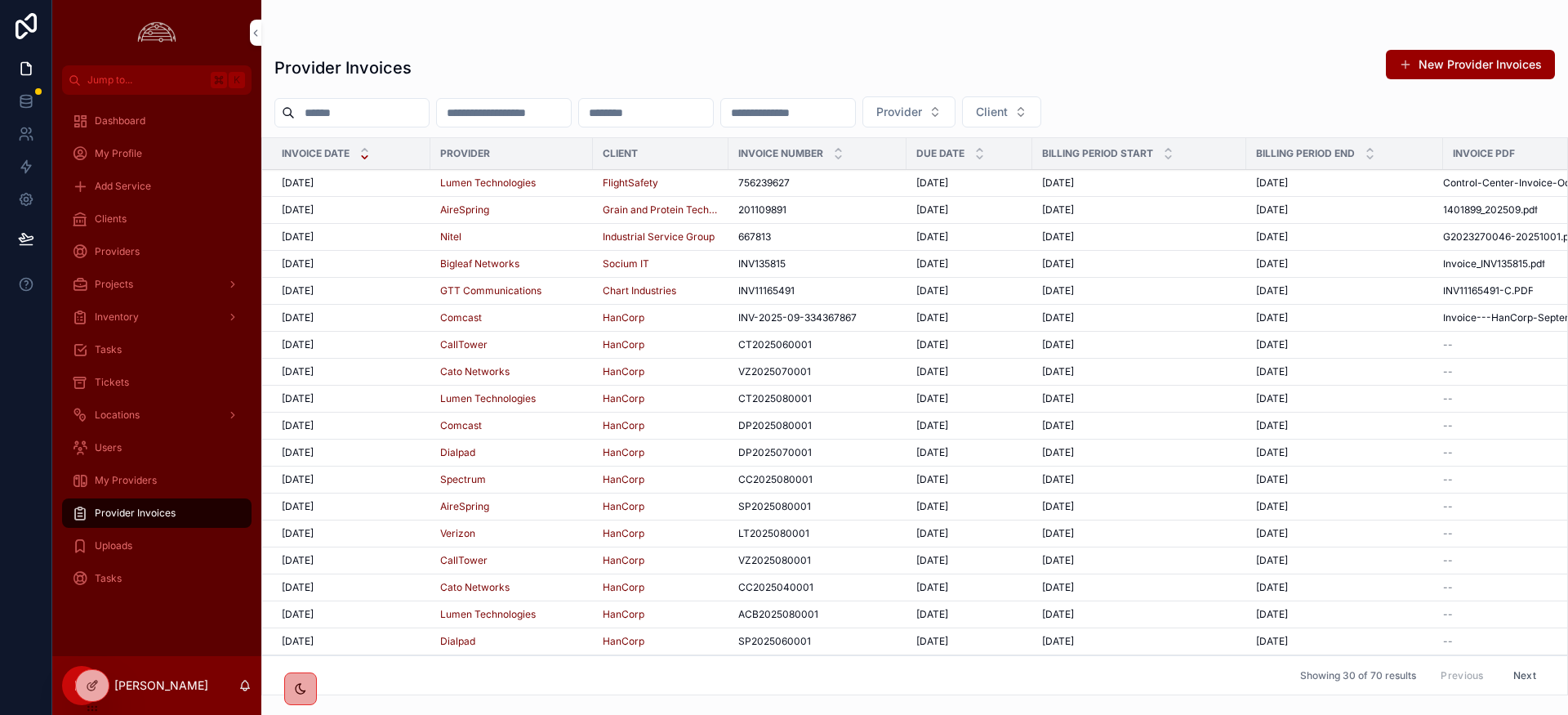
click at [304, 186] on span "[DATE]" at bounding box center [297, 183] width 32 height 14
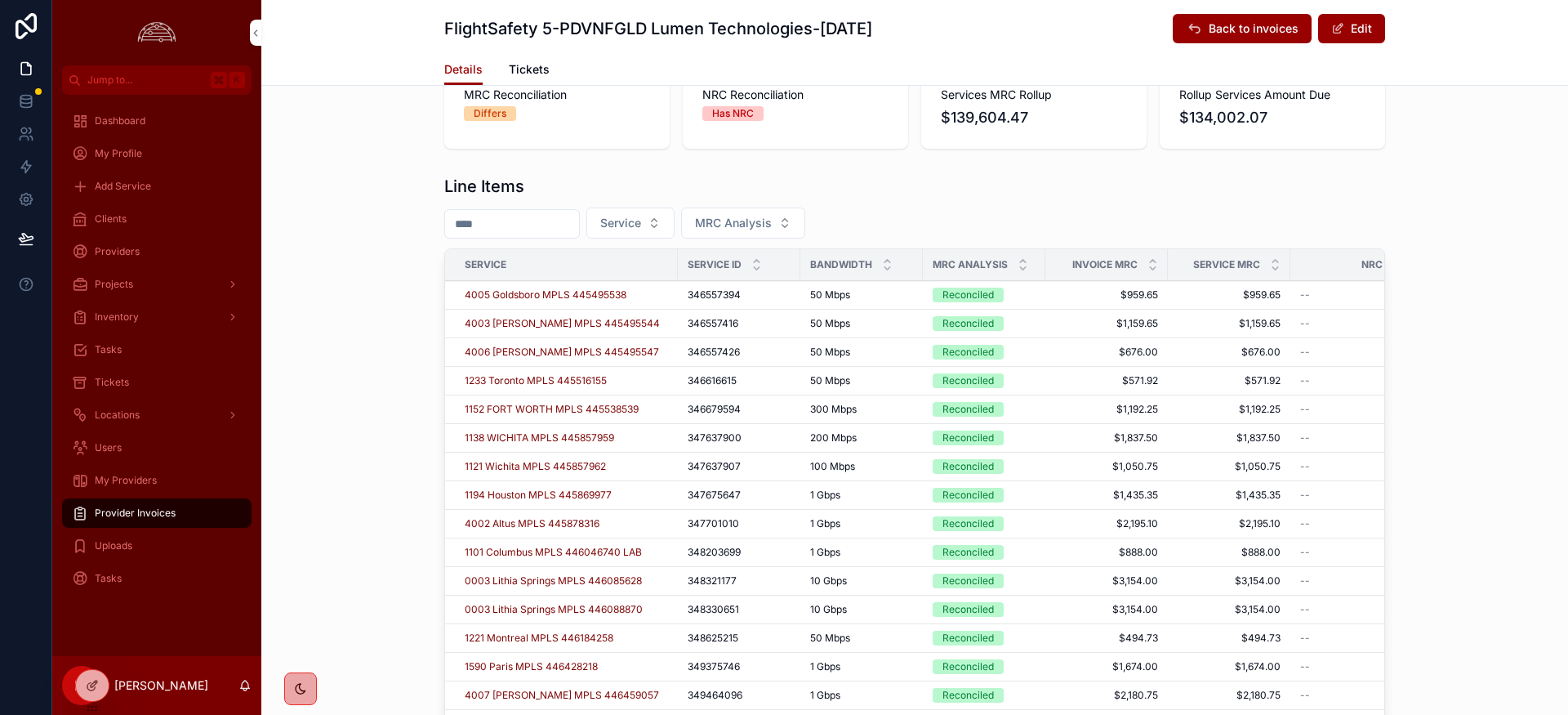
scroll to position [521, 0]
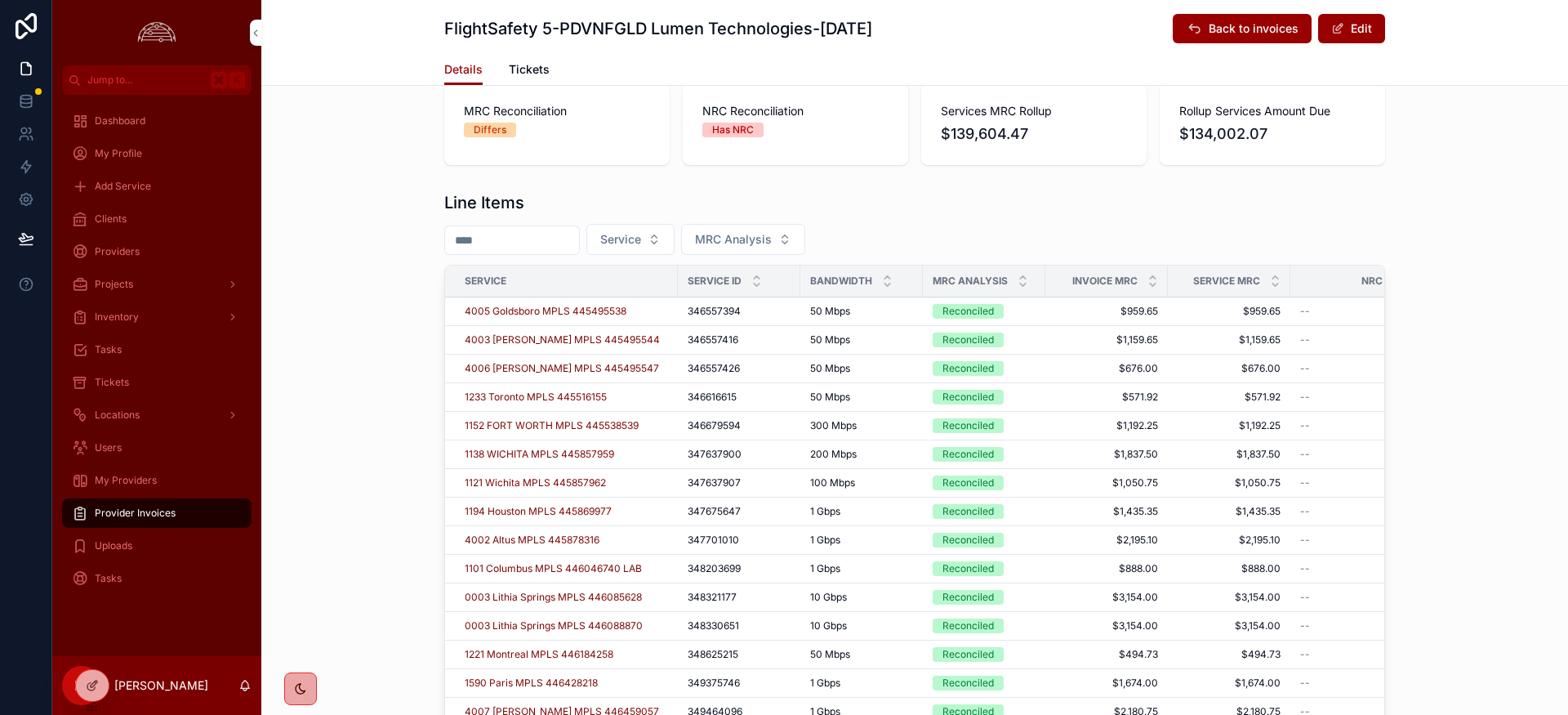
click at [1021, 276] on icon "scrollable content" at bounding box center [1023, 277] width 6 height 3
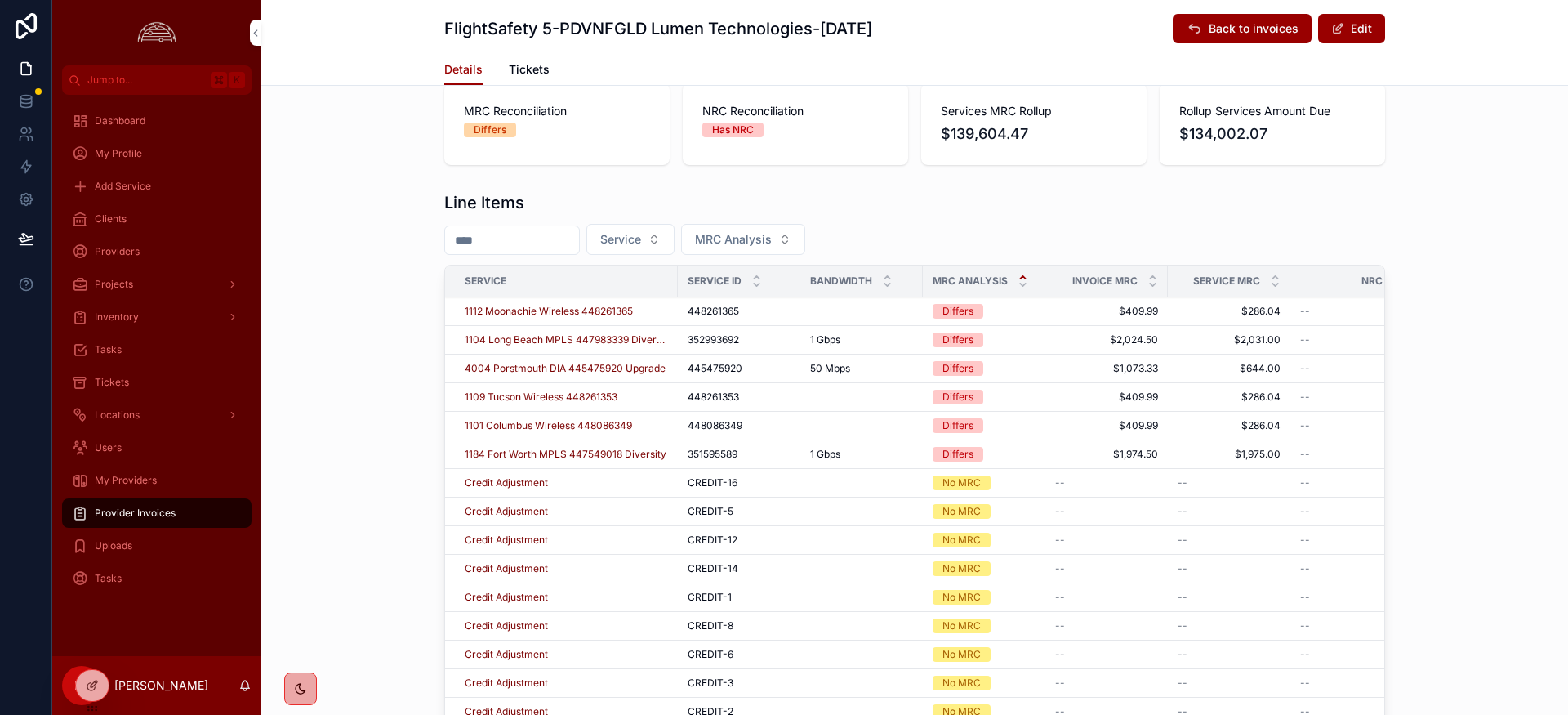
click at [560, 449] on span "1184 Fort Worth MPLS 447549018 Diversity" at bounding box center [565, 455] width 202 height 14
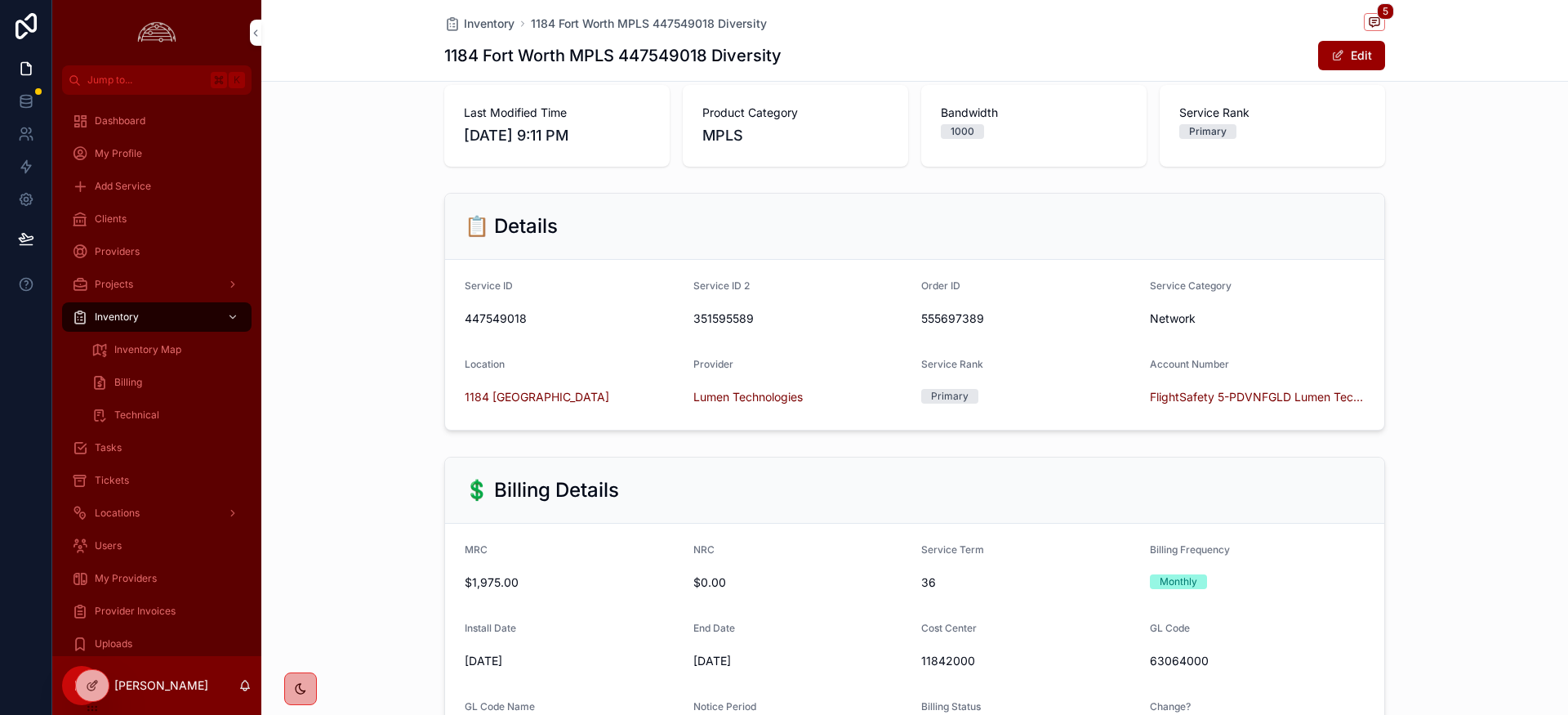
scroll to position [92, 0]
click at [1339, 61] on span "scrollable content" at bounding box center [1338, 56] width 14 height 14
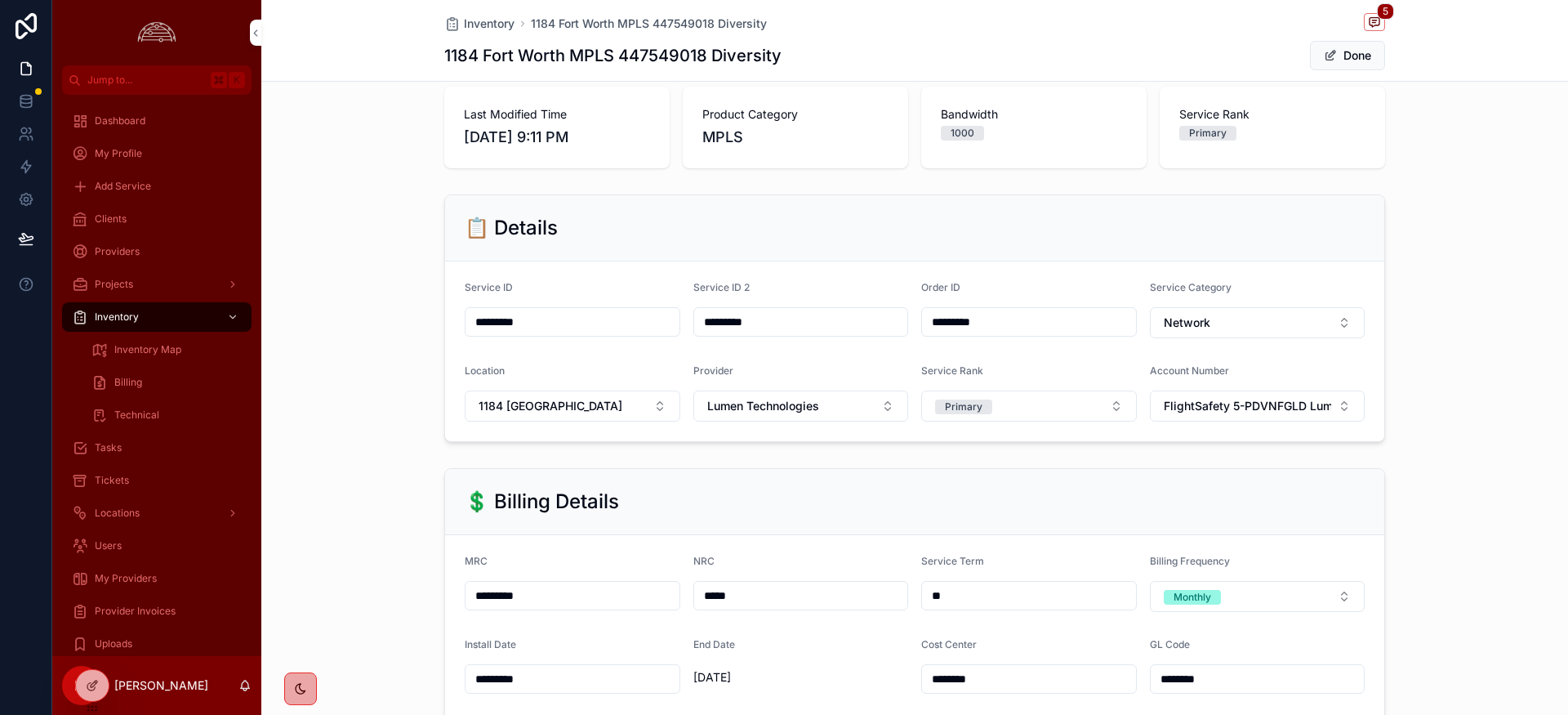
drag, startPoint x: 505, startPoint y: 596, endPoint x: 563, endPoint y: 602, distance: 58.3
click at [563, 602] on input "*********" at bounding box center [572, 596] width 214 height 23
type input "*********"
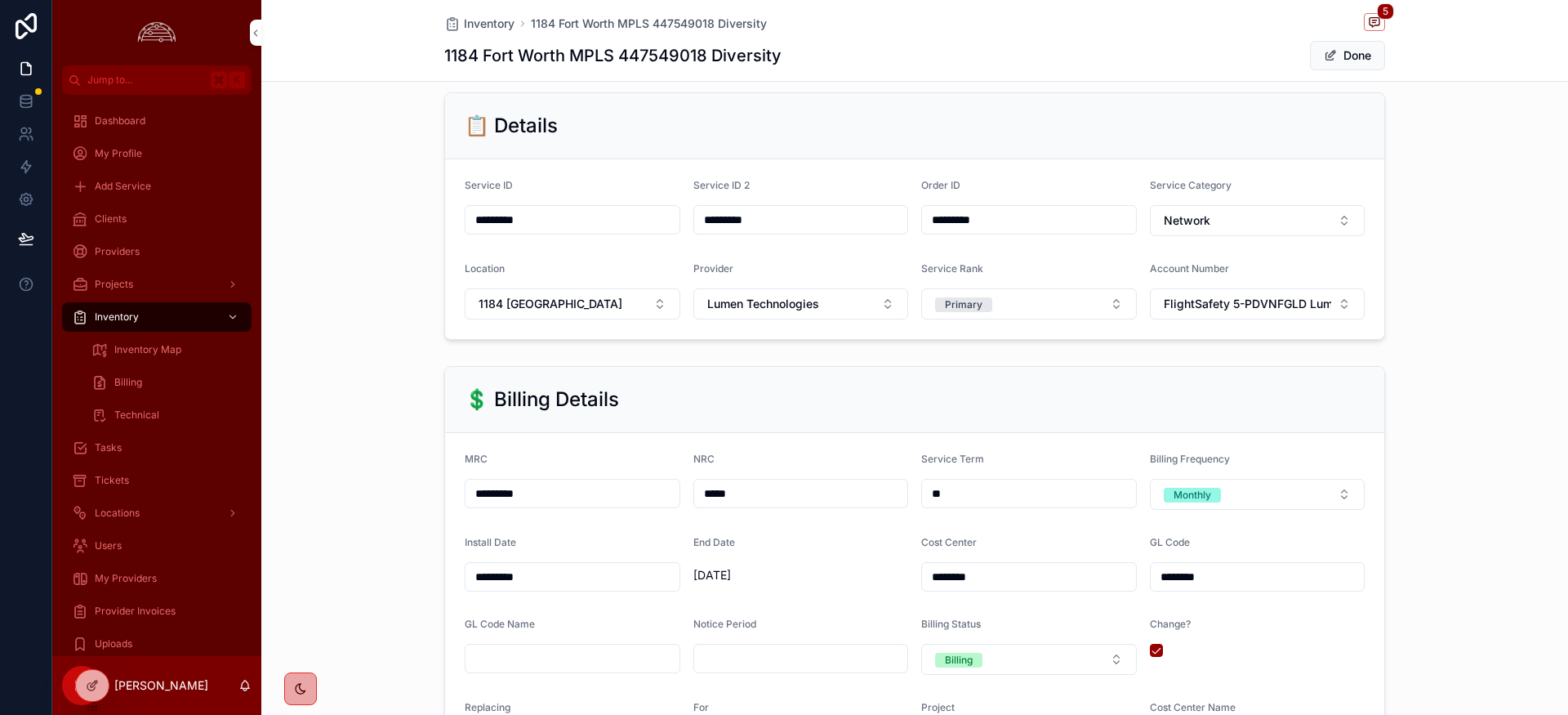
scroll to position [194, 0]
click at [1372, 54] on button "Done" at bounding box center [1347, 55] width 75 height 29
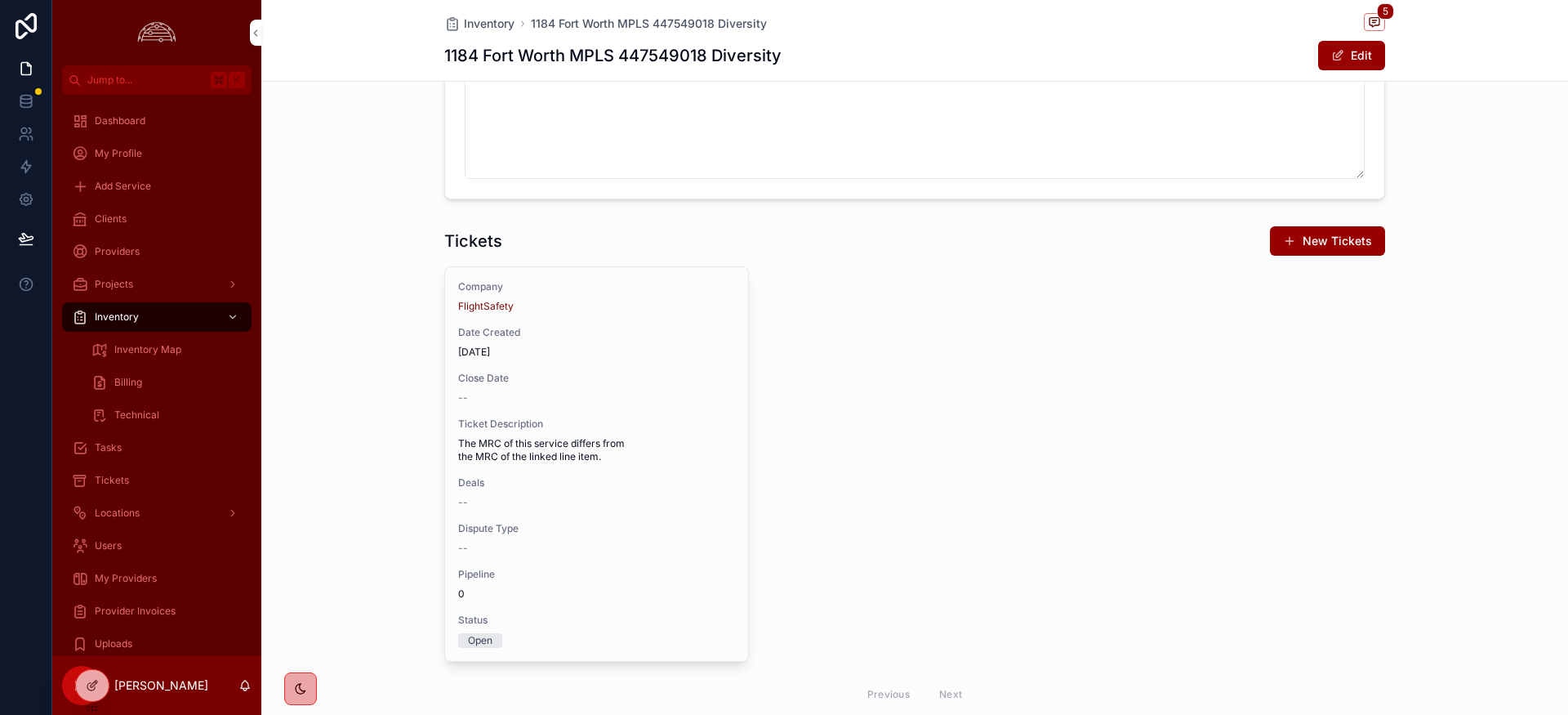
scroll to position [1929, 0]
click at [680, 431] on span "Ticket Description" at bounding box center [597, 426] width 277 height 14
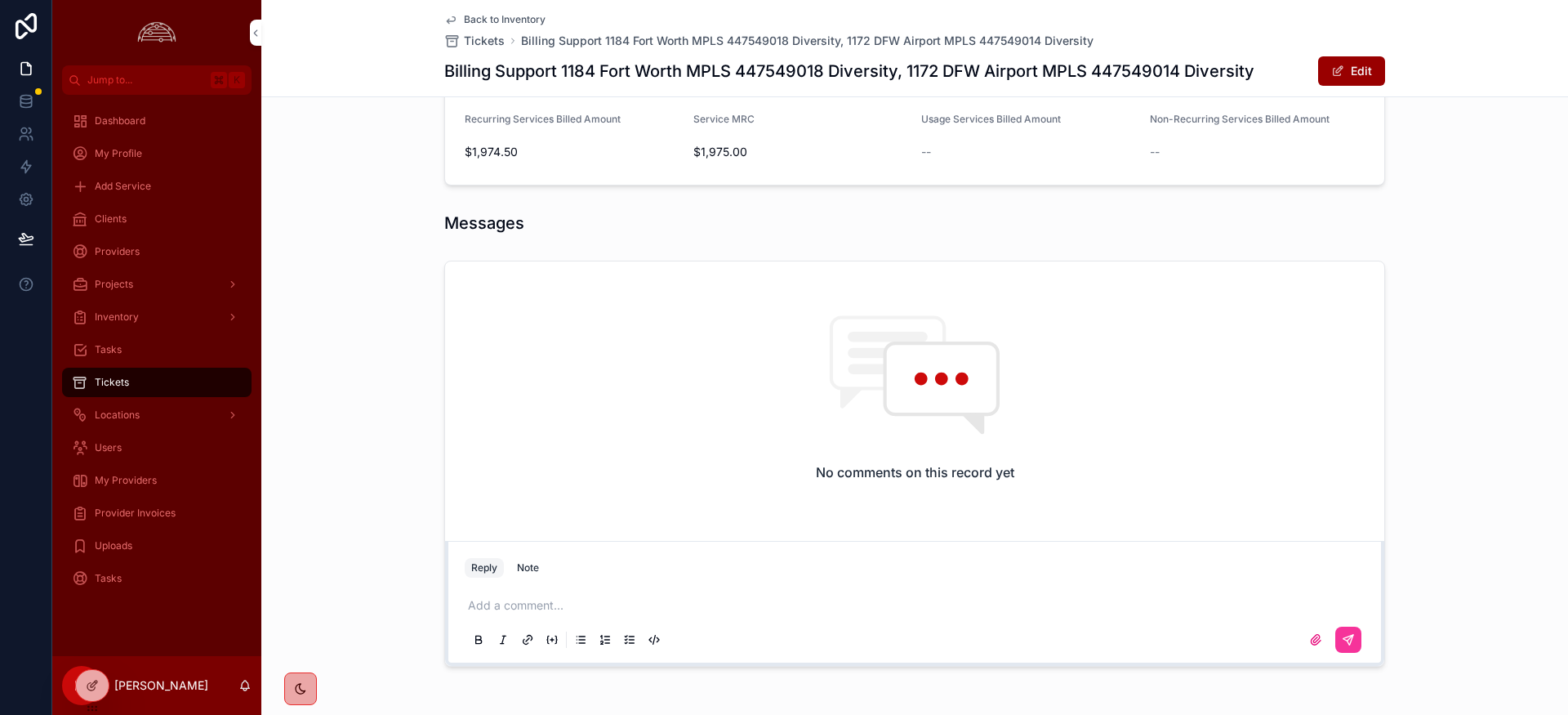
scroll to position [904, 0]
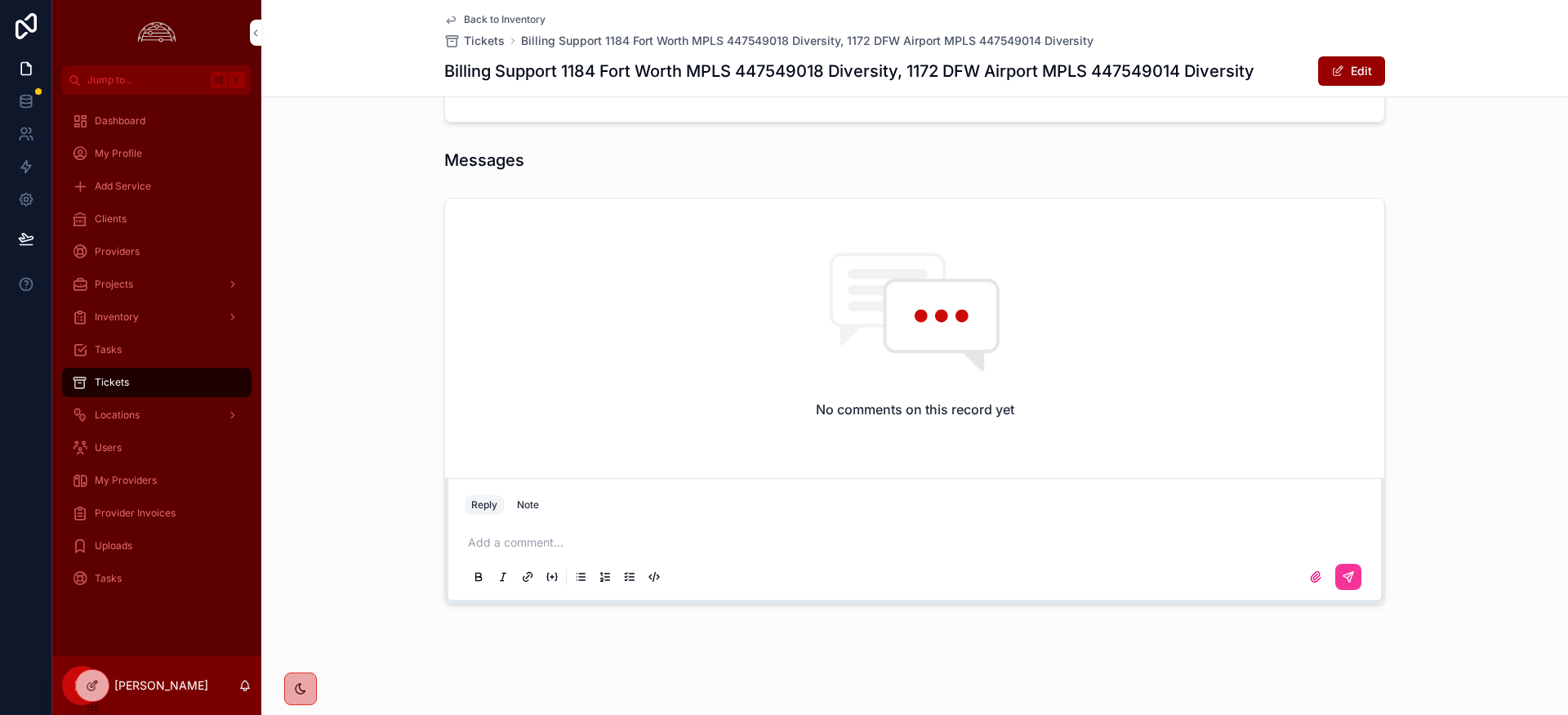
click at [531, 506] on div "Note" at bounding box center [528, 505] width 22 height 14
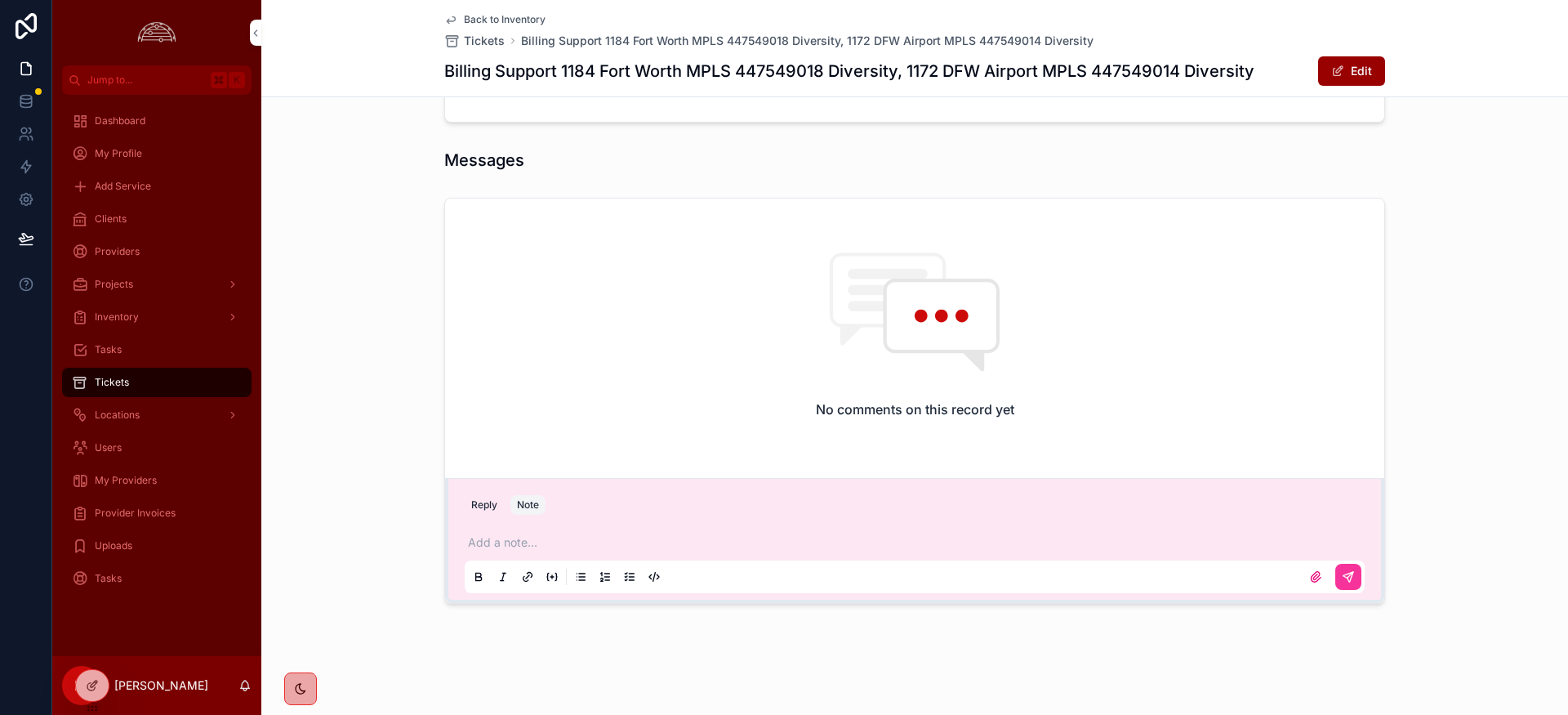
click at [528, 546] on p "scrollable content" at bounding box center [918, 542] width 901 height 16
click at [1348, 581] on icon "scrollable content" at bounding box center [1348, 577] width 10 height 10
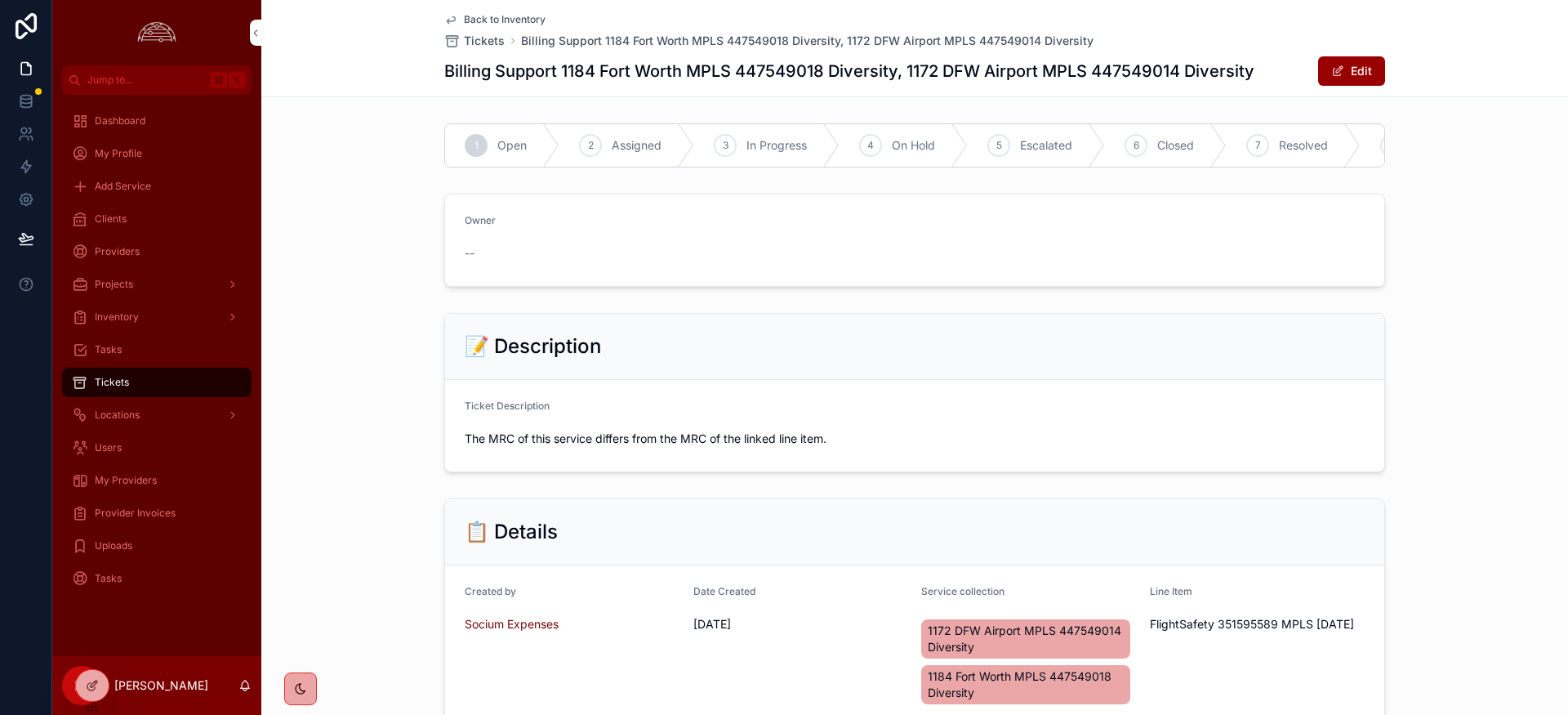
scroll to position [1, 0]
click at [1297, 141] on span "Resolved" at bounding box center [1303, 144] width 49 height 16
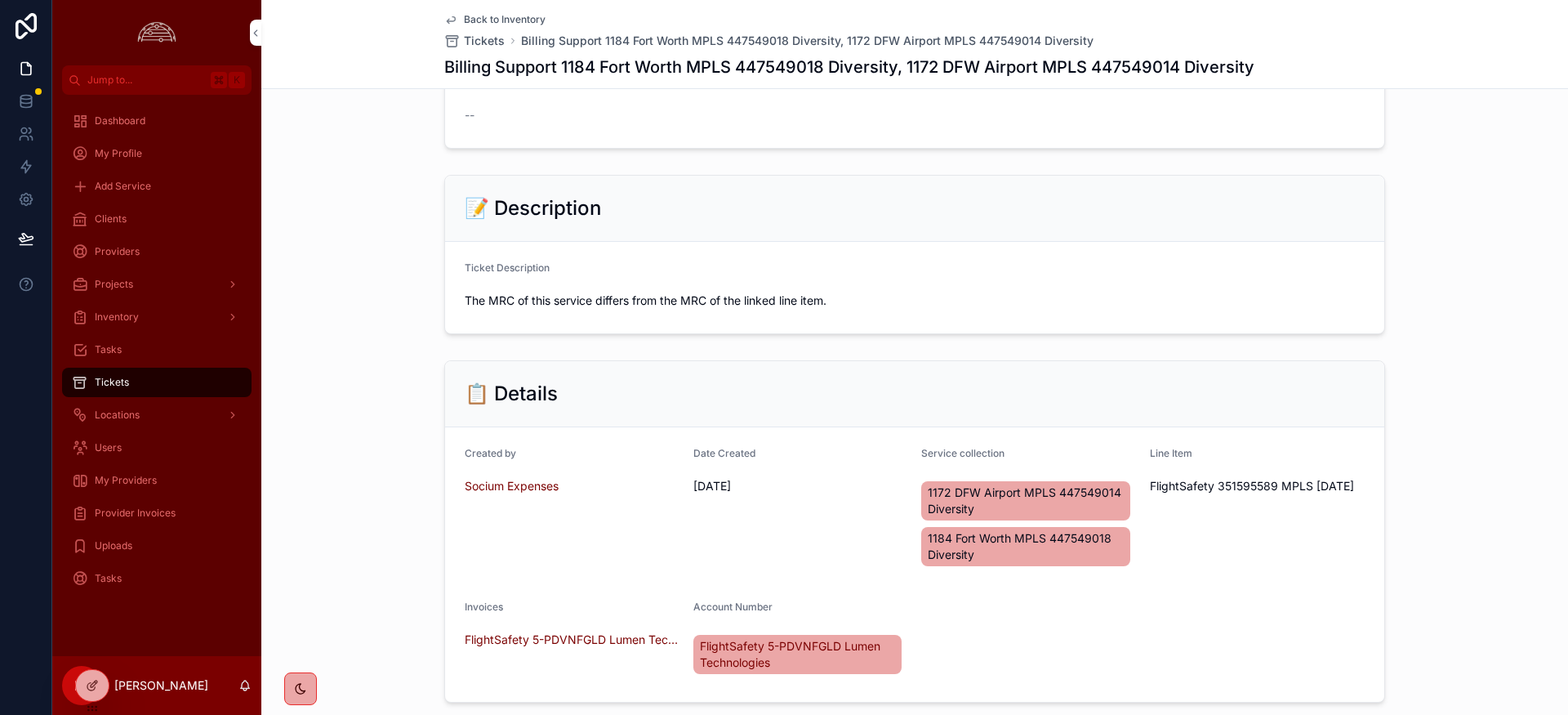
scroll to position [0, 0]
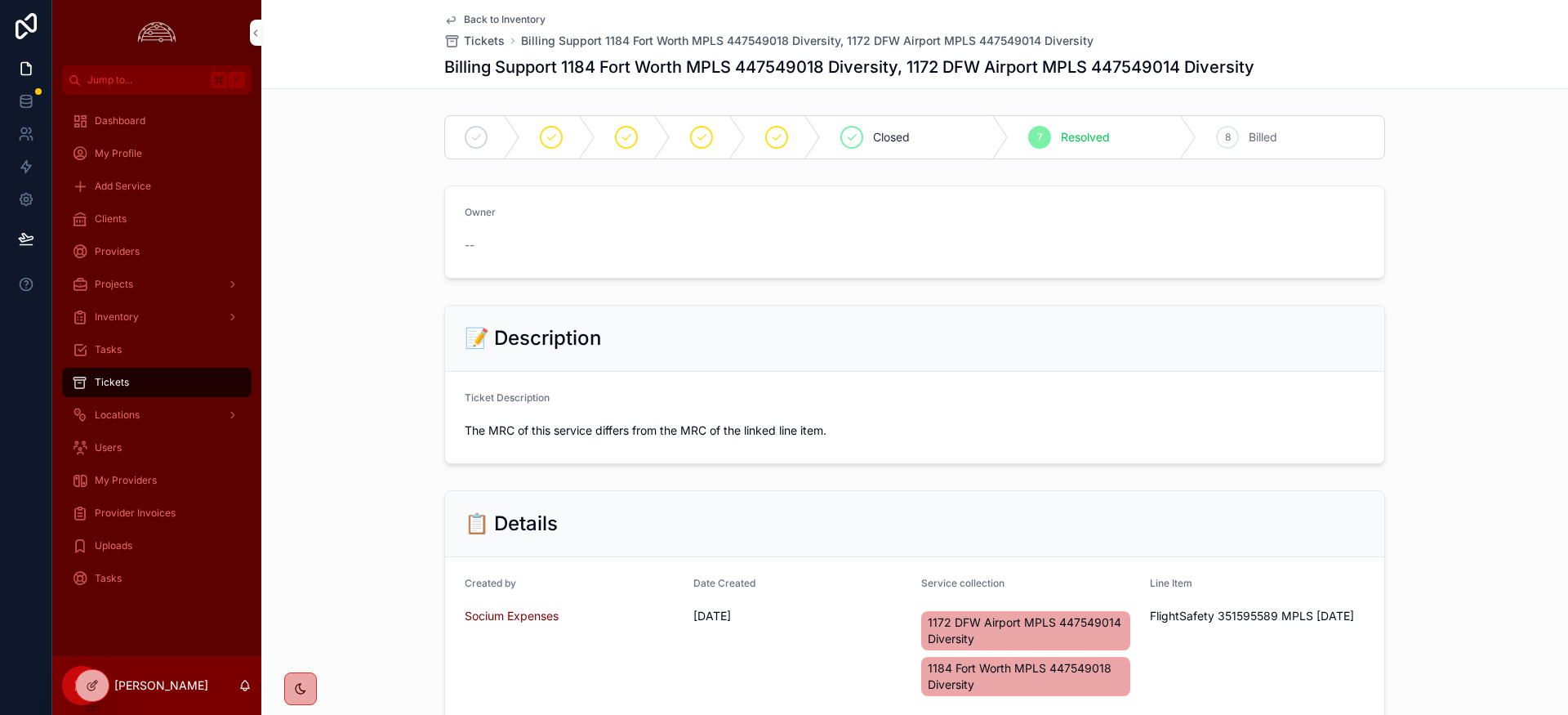
click at [144, 512] on span "Provider Invoices" at bounding box center [135, 514] width 81 height 14
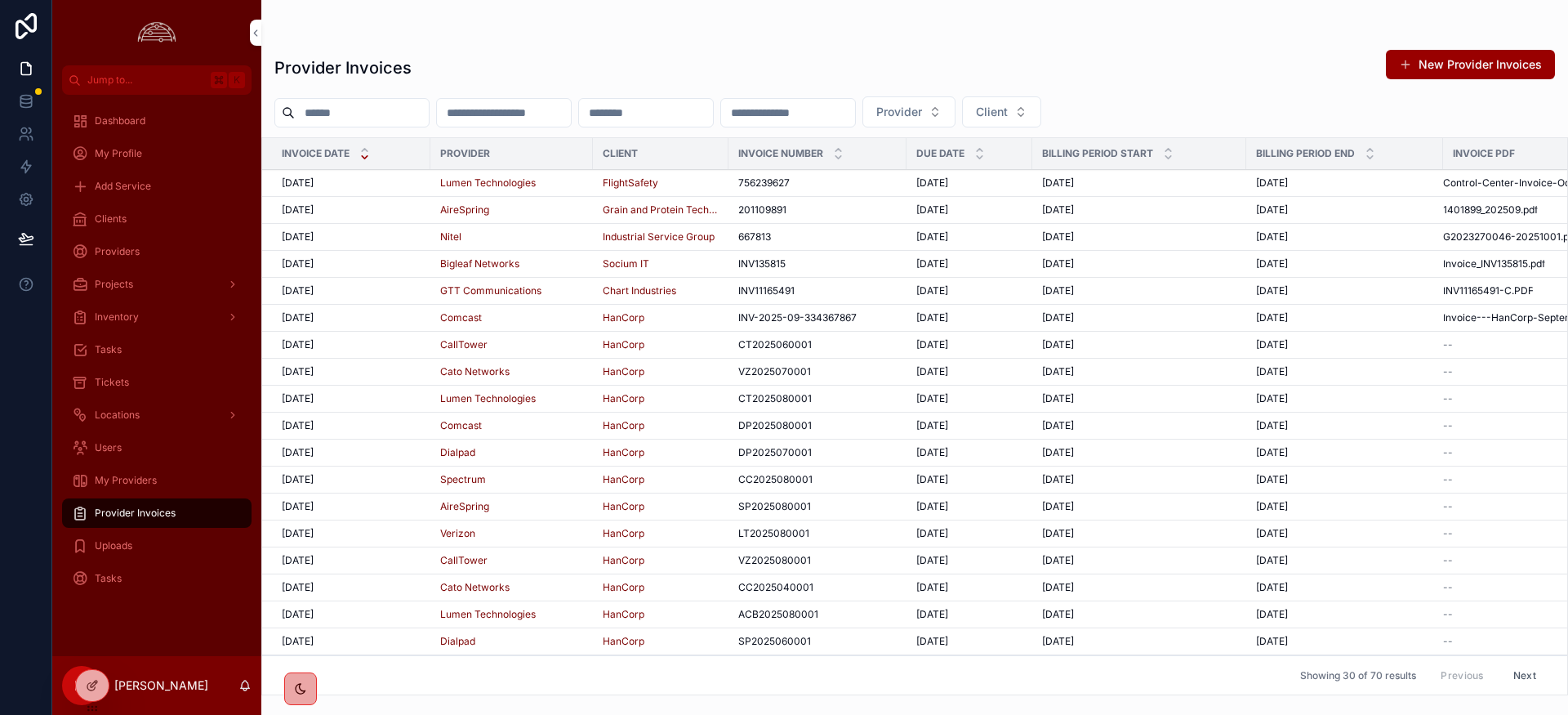
click at [312, 187] on span "[DATE]" at bounding box center [297, 183] width 32 height 14
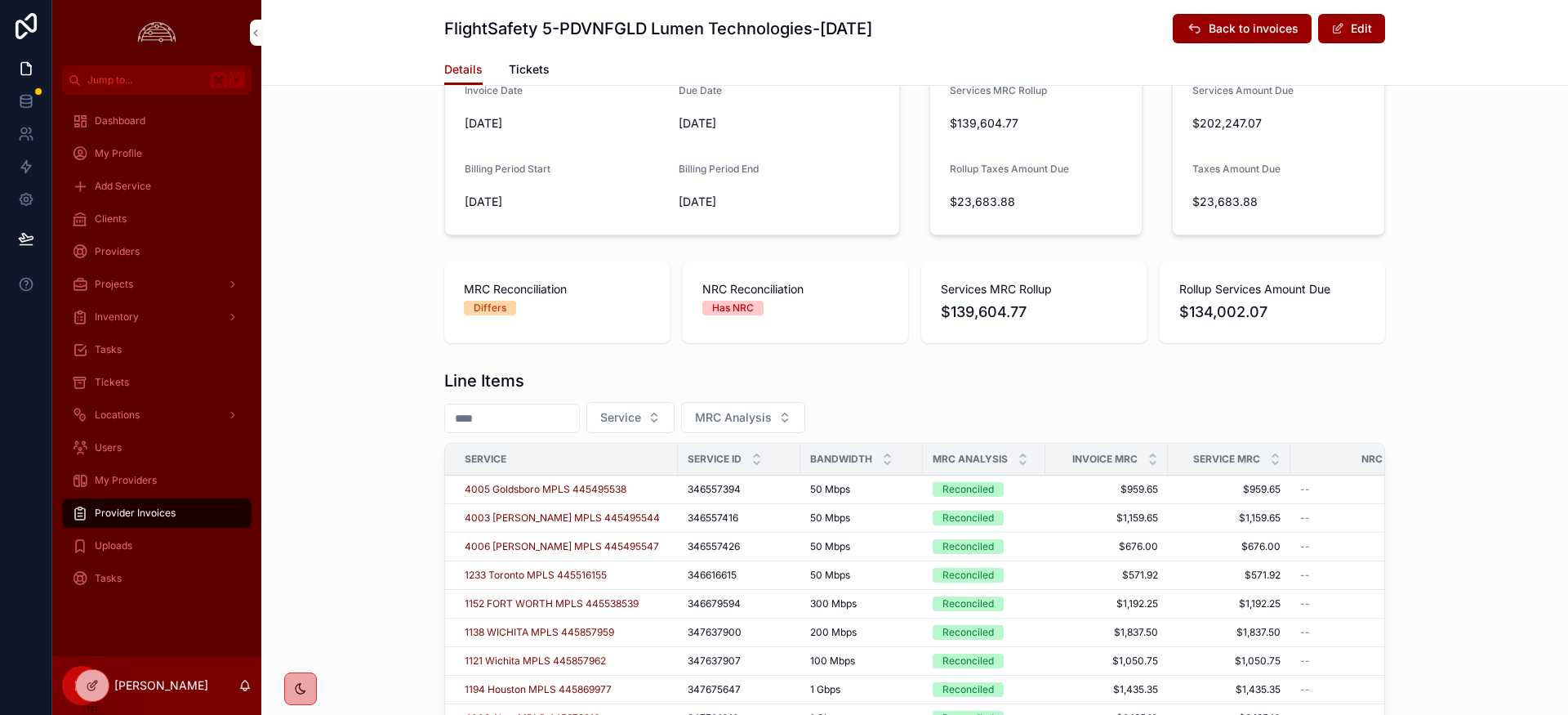
scroll to position [377, 0]
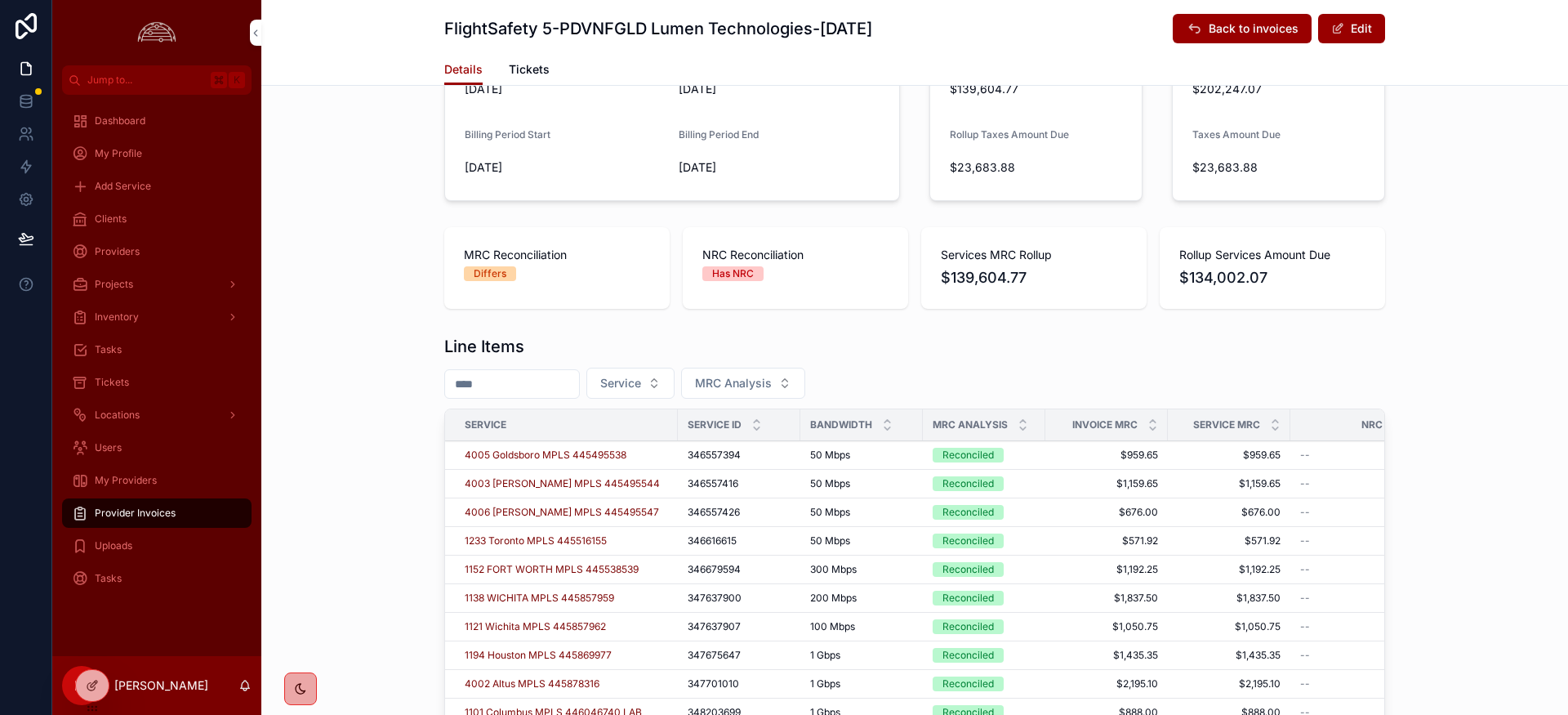
click at [1023, 422] on icon "scrollable content" at bounding box center [1023, 421] width 6 height 3
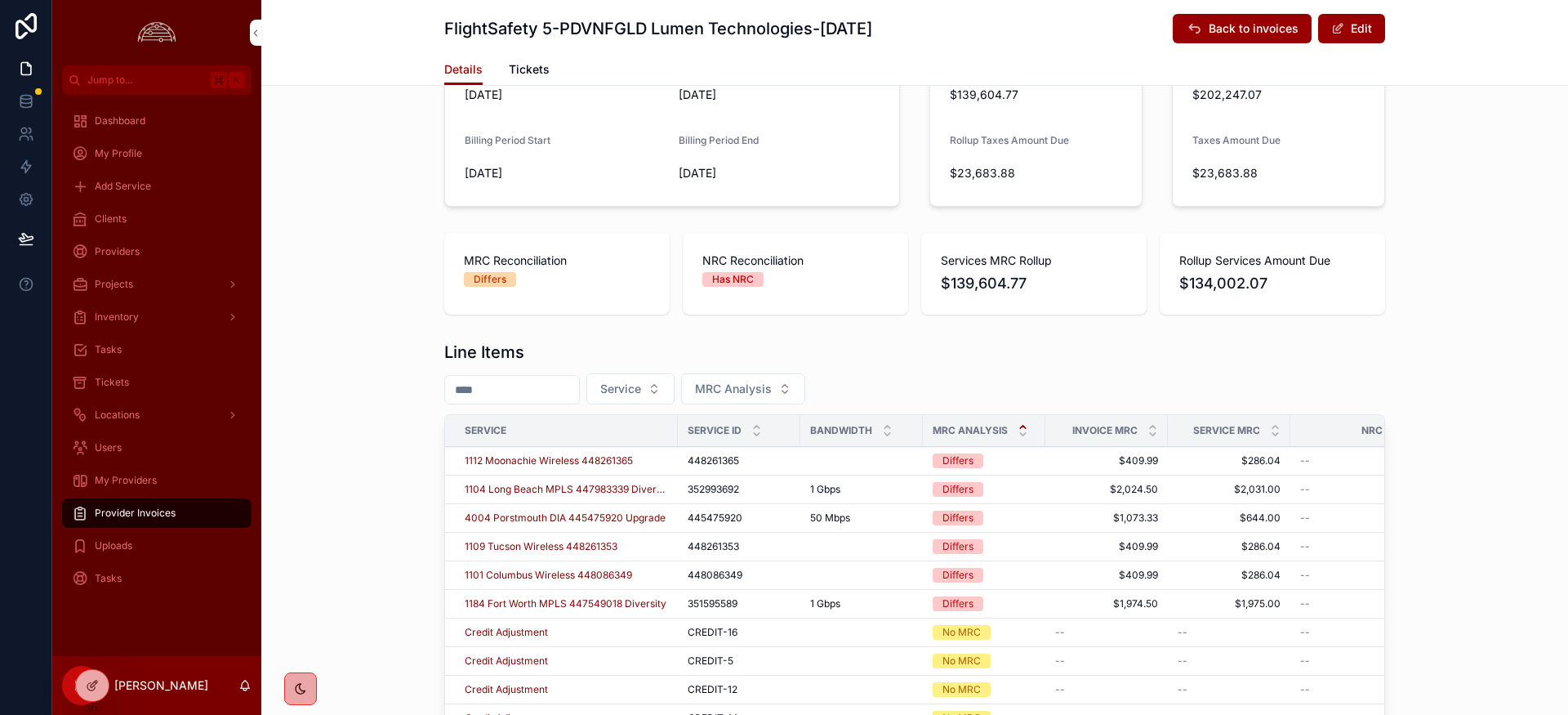
scroll to position [371, 0]
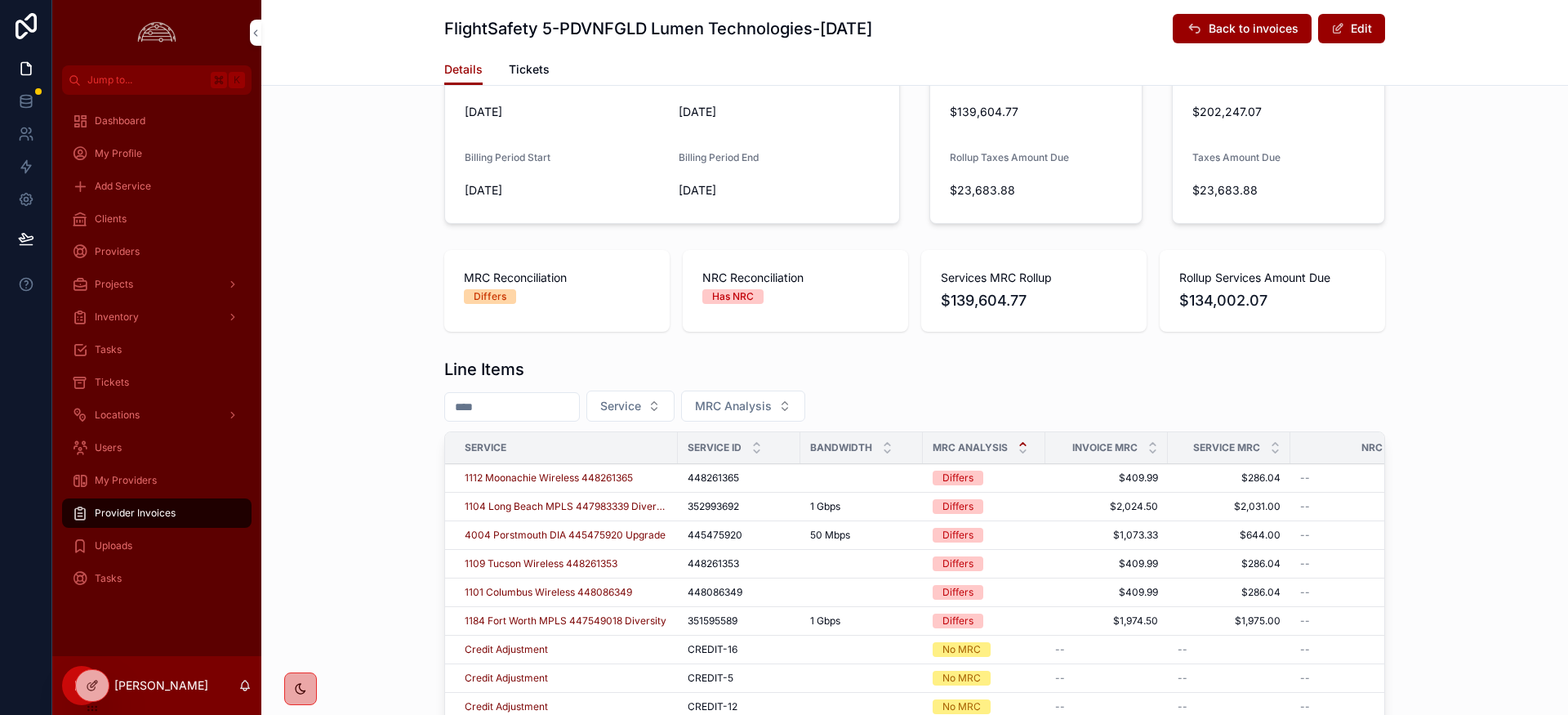
scroll to position [355, 0]
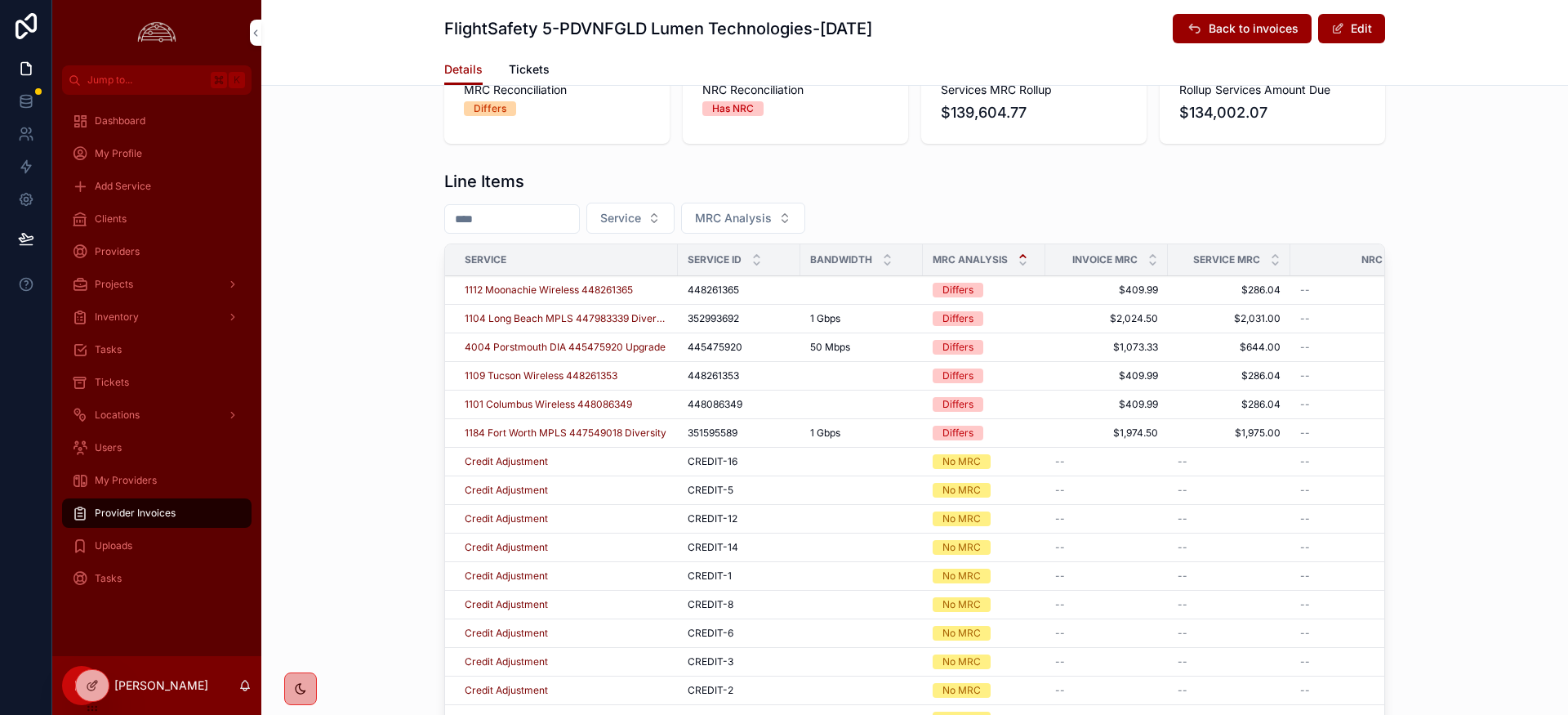
scroll to position [540, 0]
click at [617, 438] on span "1184 Fort Worth MPLS 447549018 Diversity" at bounding box center [565, 435] width 202 height 14
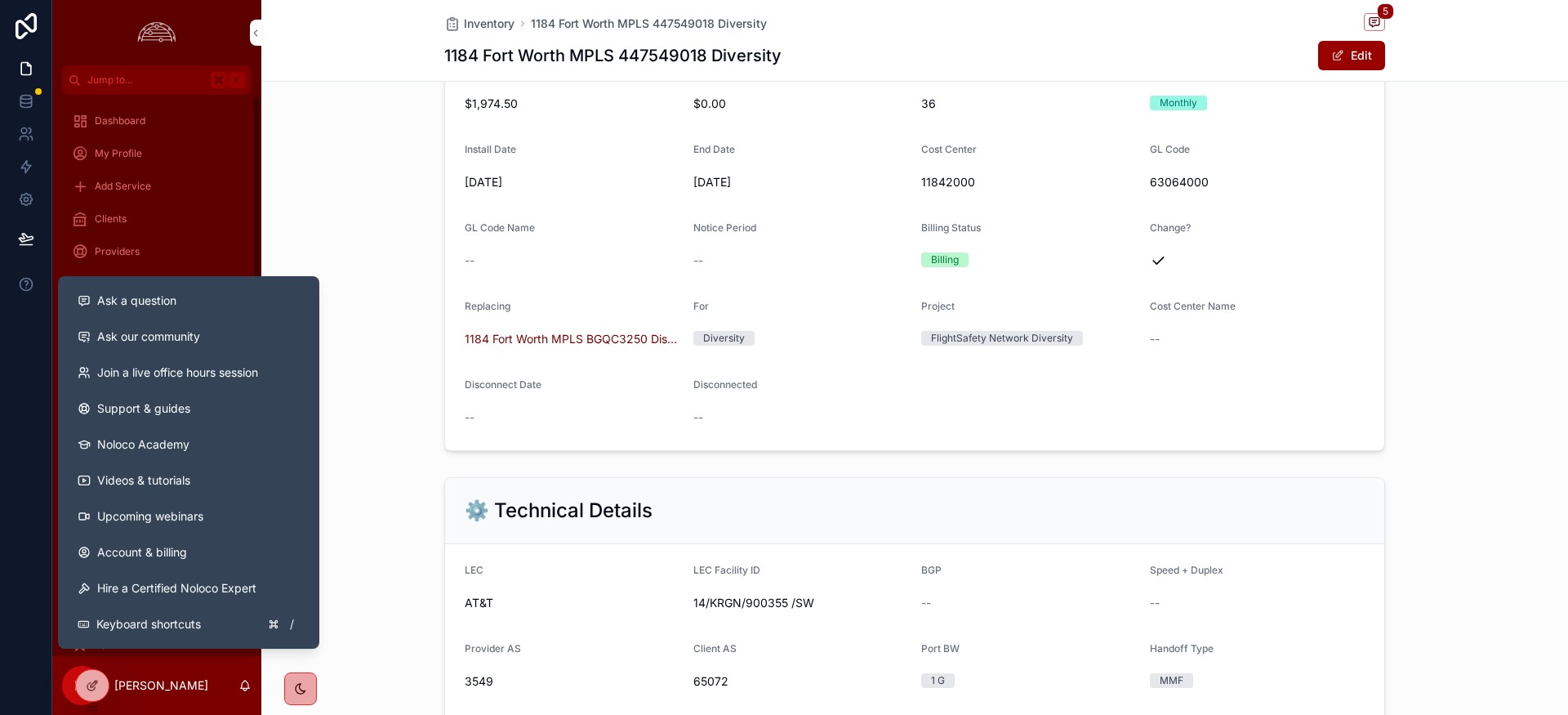
scroll to position [571, 0]
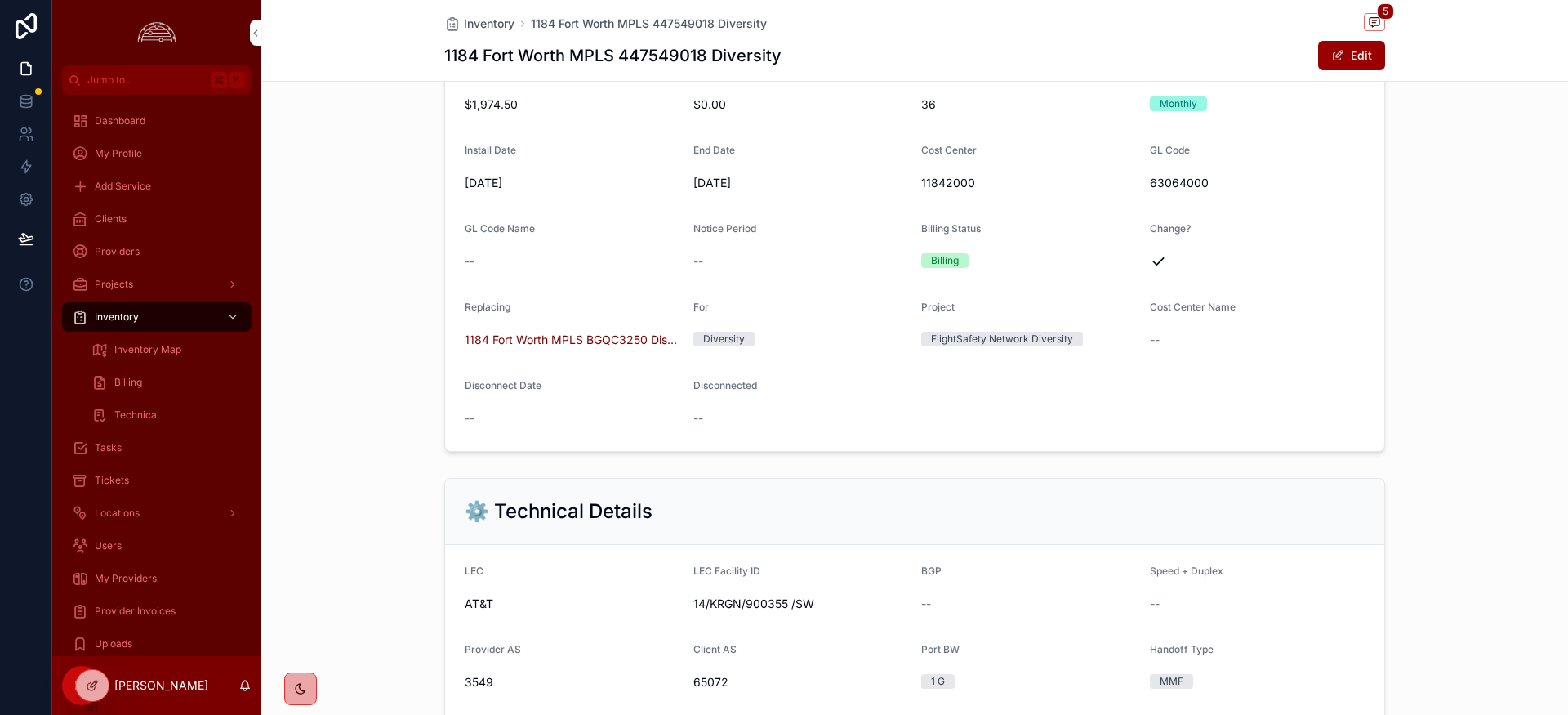
click at [383, 202] on div "💲 Billing Details MRC $1,974.50 NRC $0.00 Service Term 36 Billing Frequency Mon…" at bounding box center [914, 215] width 1307 height 486
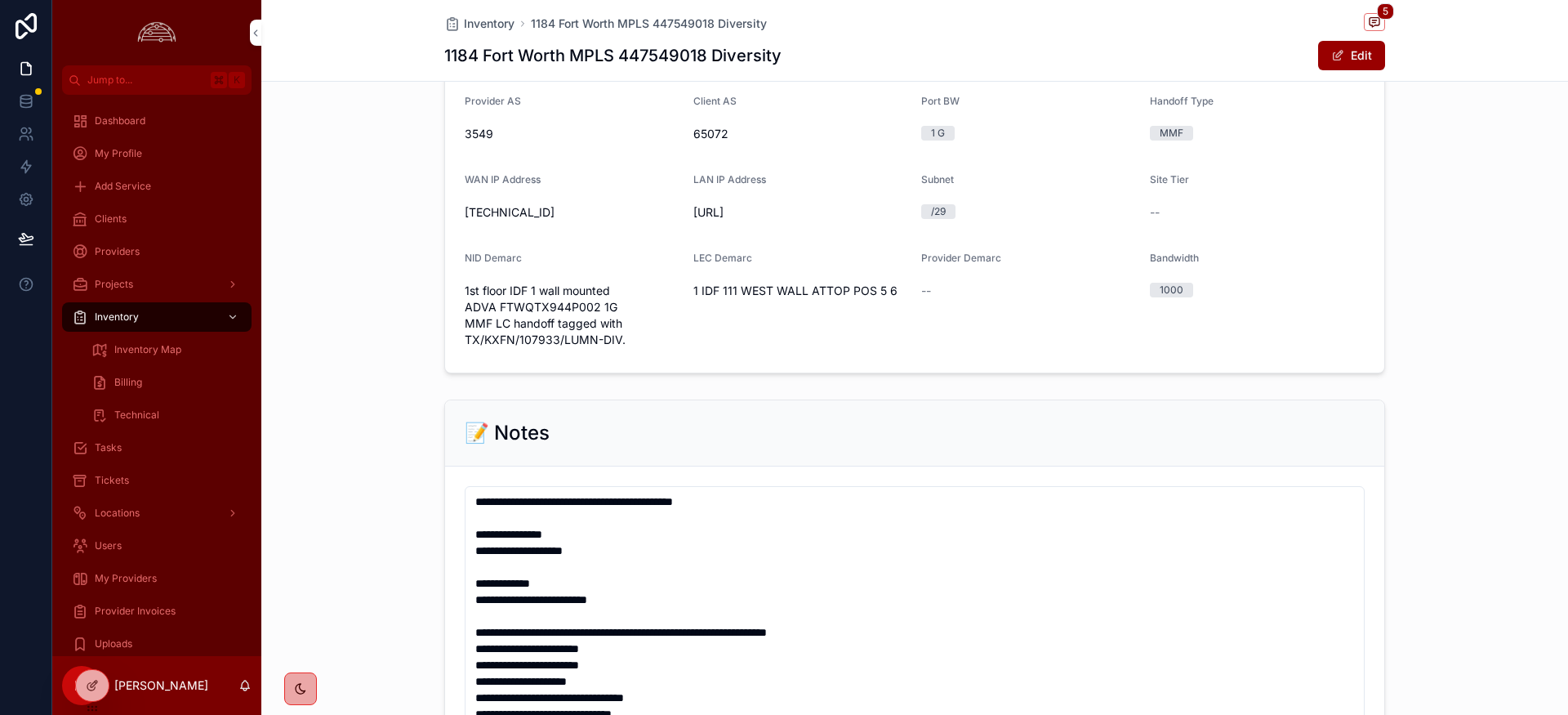
scroll to position [1121, 0]
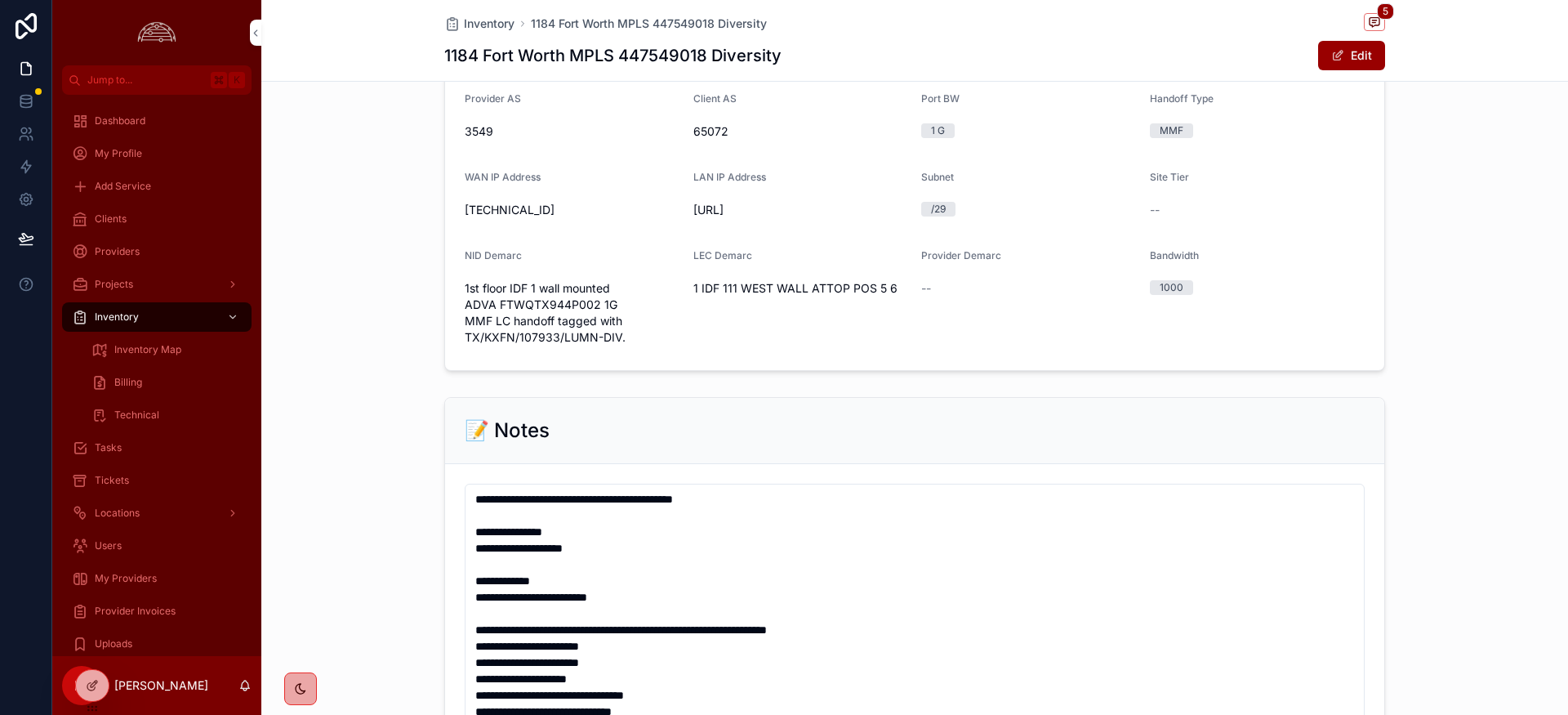
click at [161, 614] on span "Provider Invoices" at bounding box center [135, 611] width 81 height 14
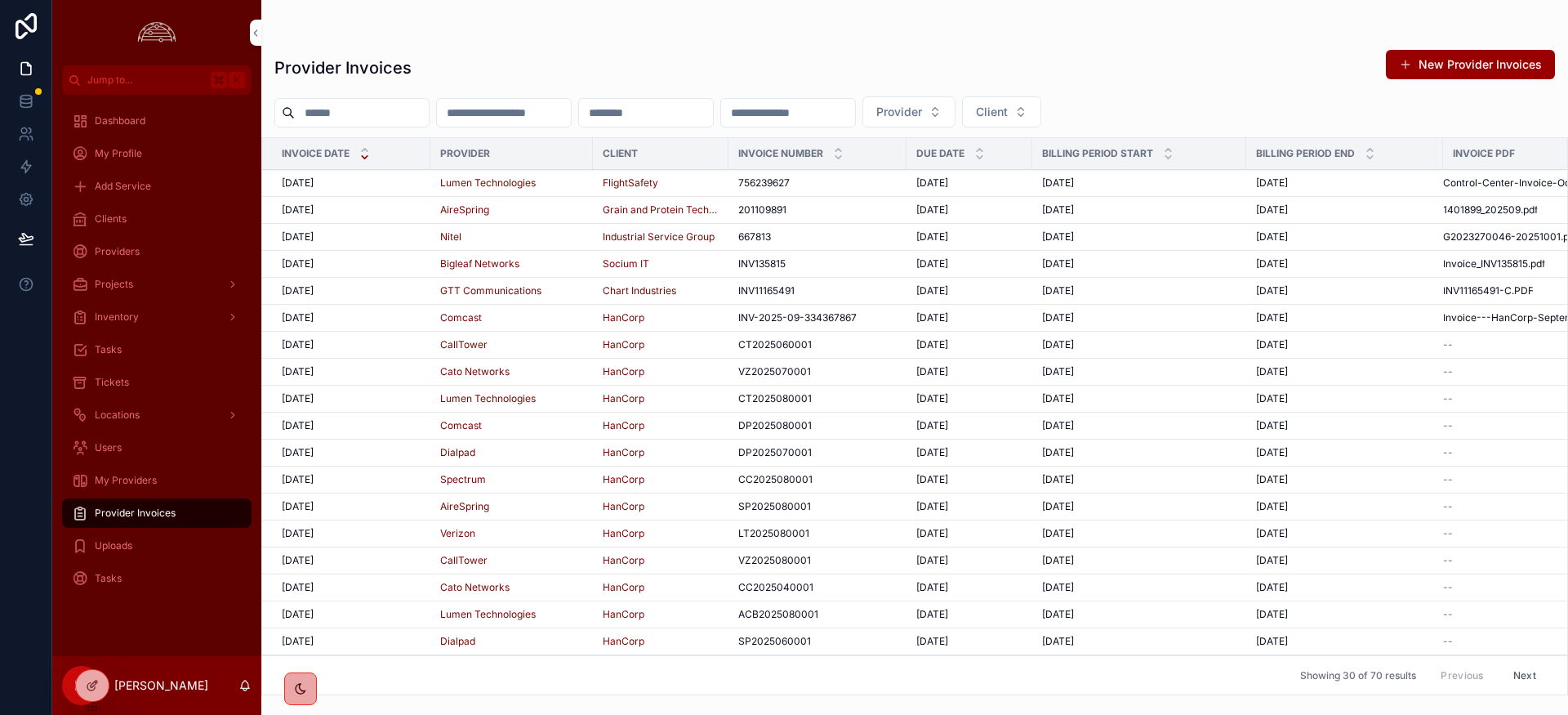
click at [313, 182] on span "[DATE]" at bounding box center [297, 183] width 32 height 14
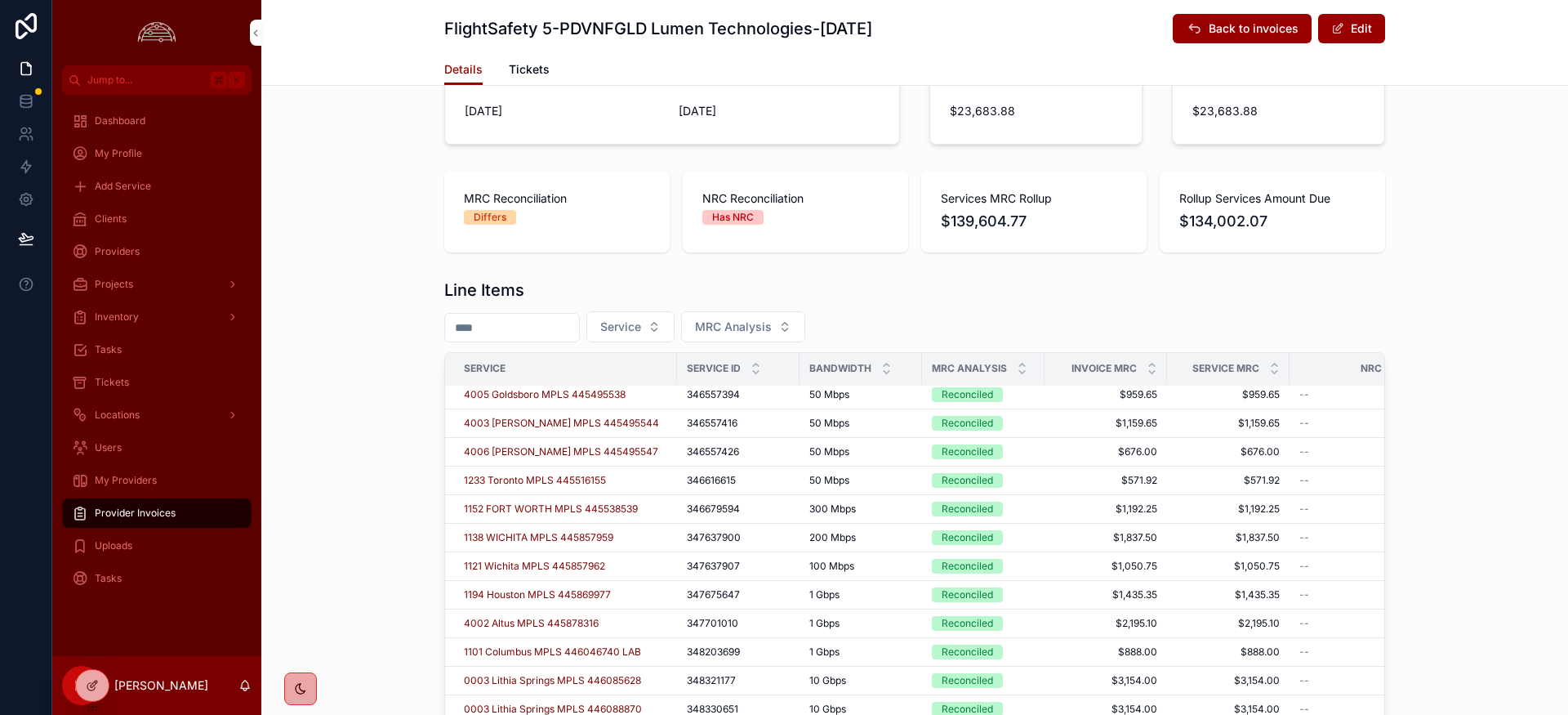
scroll to position [4, 3]
click at [1022, 364] on icon "scrollable content" at bounding box center [1020, 365] width 11 height 11
